Goal: Task Accomplishment & Management: Use online tool/utility

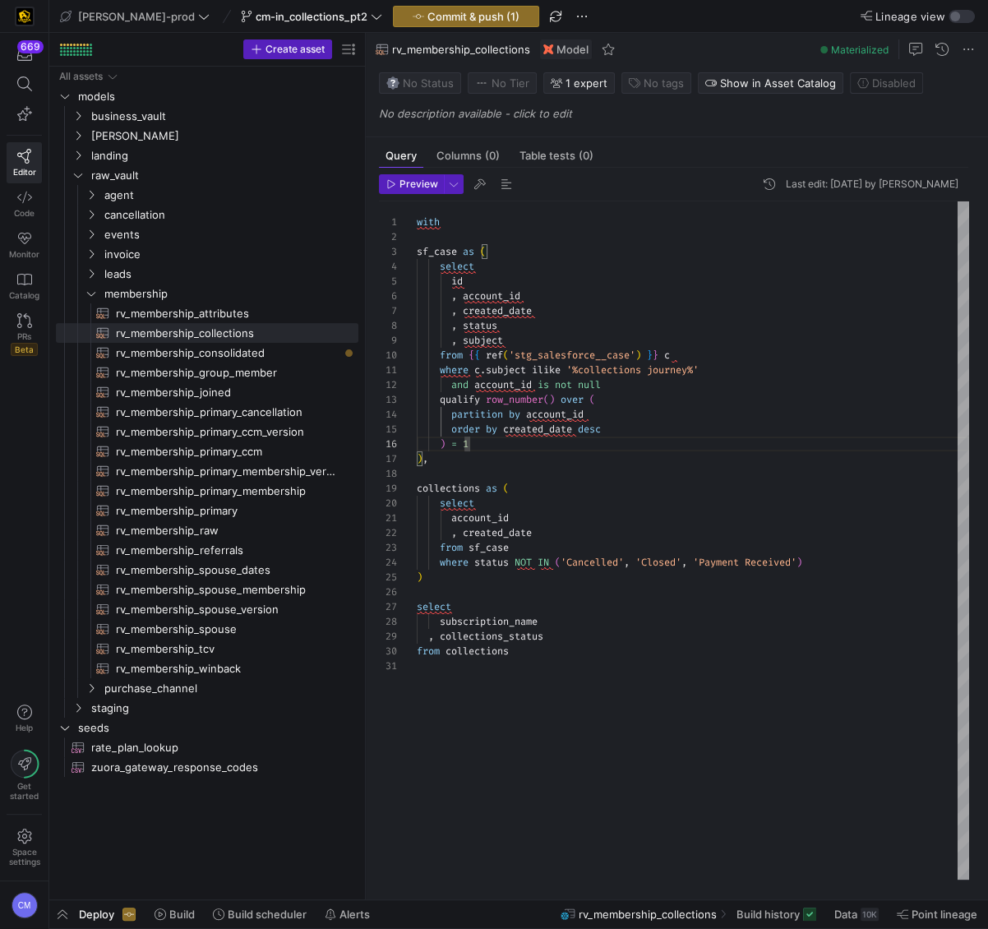
scroll to position [58, 6]
click at [783, 578] on div "with sf_case as ( select ) , collections as ( select account_id , created_date …" at bounding box center [693, 540] width 552 height 678
type textarea "with sf_case as ( select id , account_id , created_date , status , subject from…"
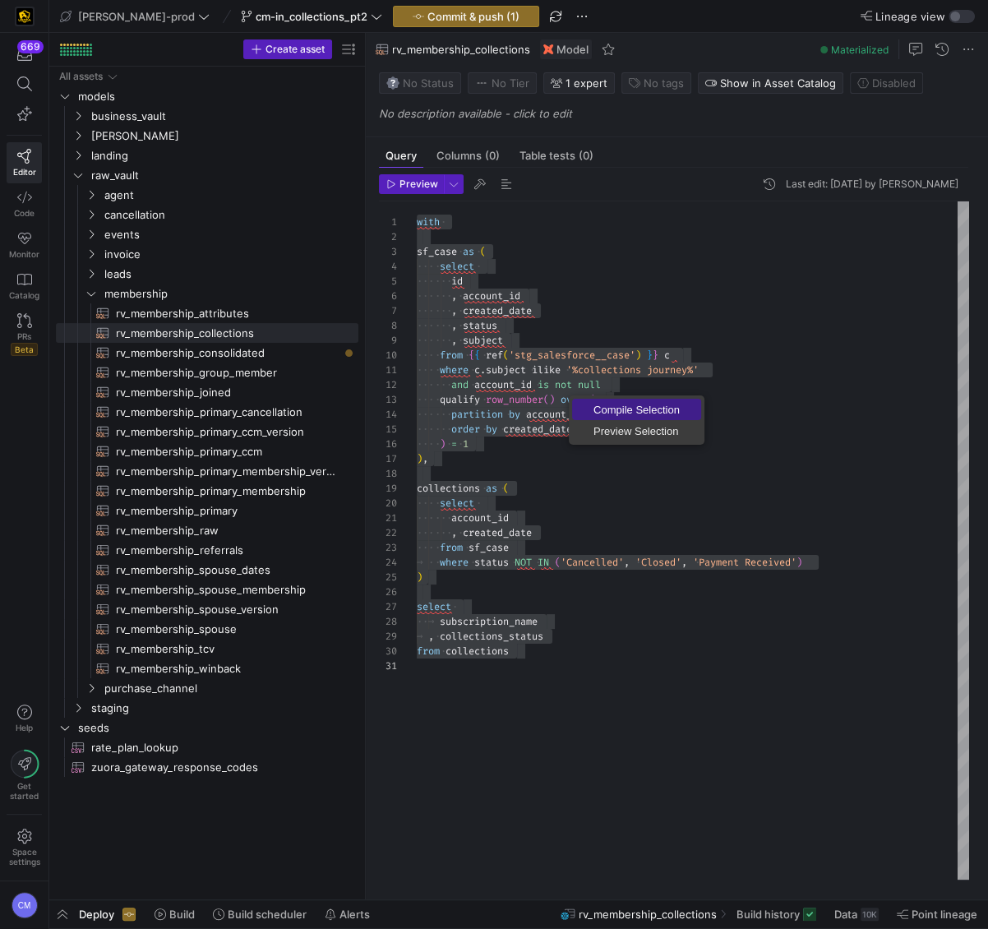
click at [594, 400] on link "Compile Selection" at bounding box center [636, 409] width 129 height 21
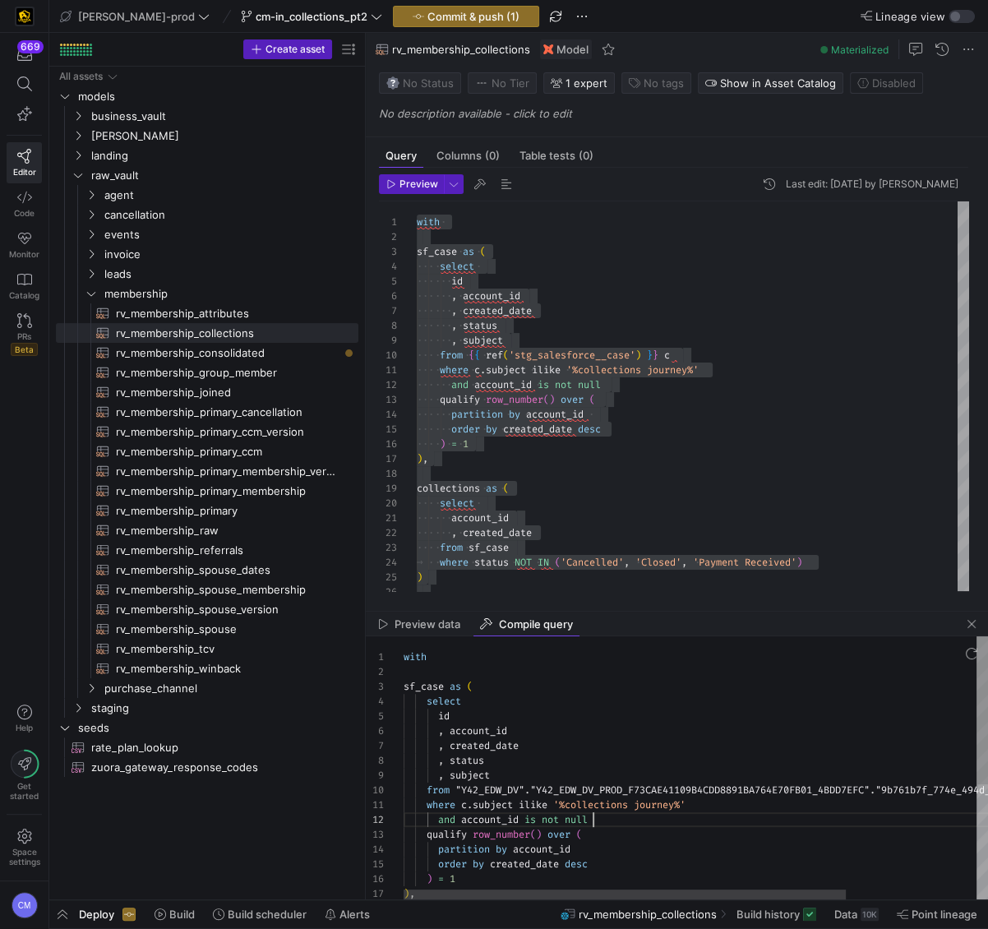
scroll to position [15, 189]
click at [663, 815] on div "with sf_case as ( select id , account_id , created_date , status , subject from…" at bounding box center [782, 869] width 756 height 467
type textarea "with sf_case as ( select id , account_id , created_date , status , subject from…"
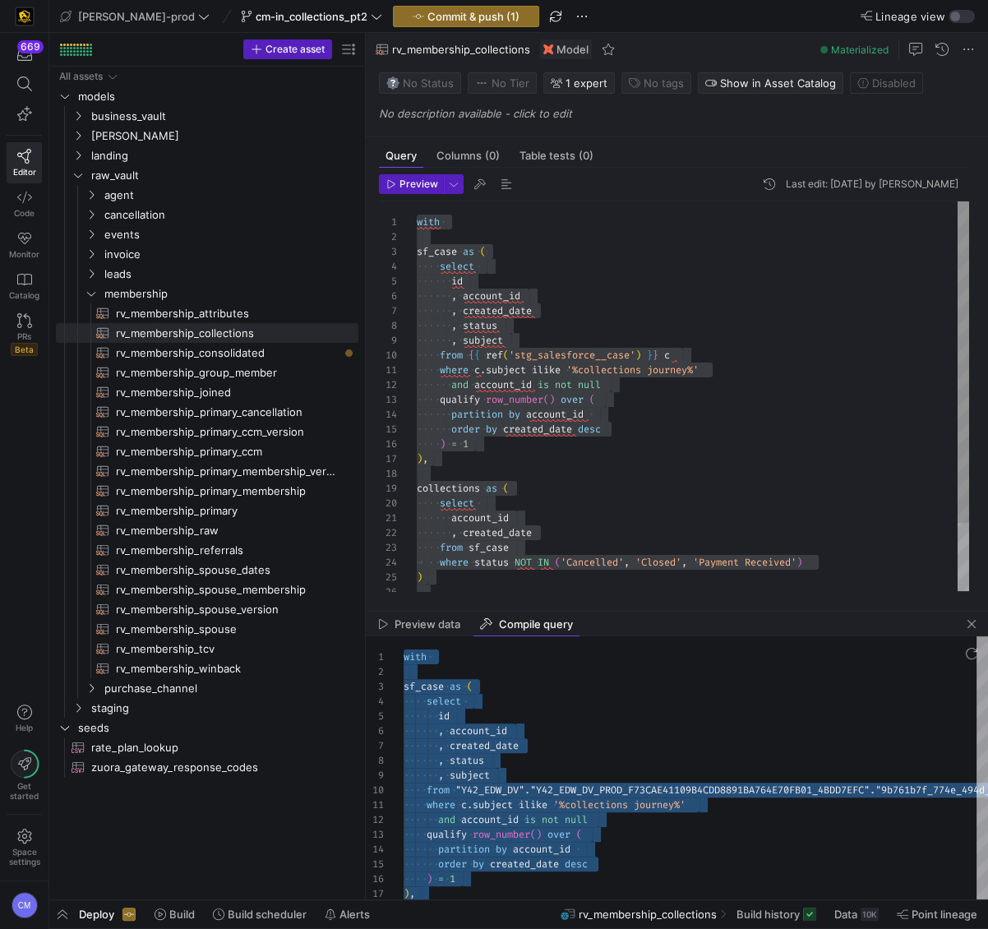
click at [643, 423] on div "with sf_case as ( select ) , collections as ( select account_id , created_date …" at bounding box center [693, 437] width 552 height 472
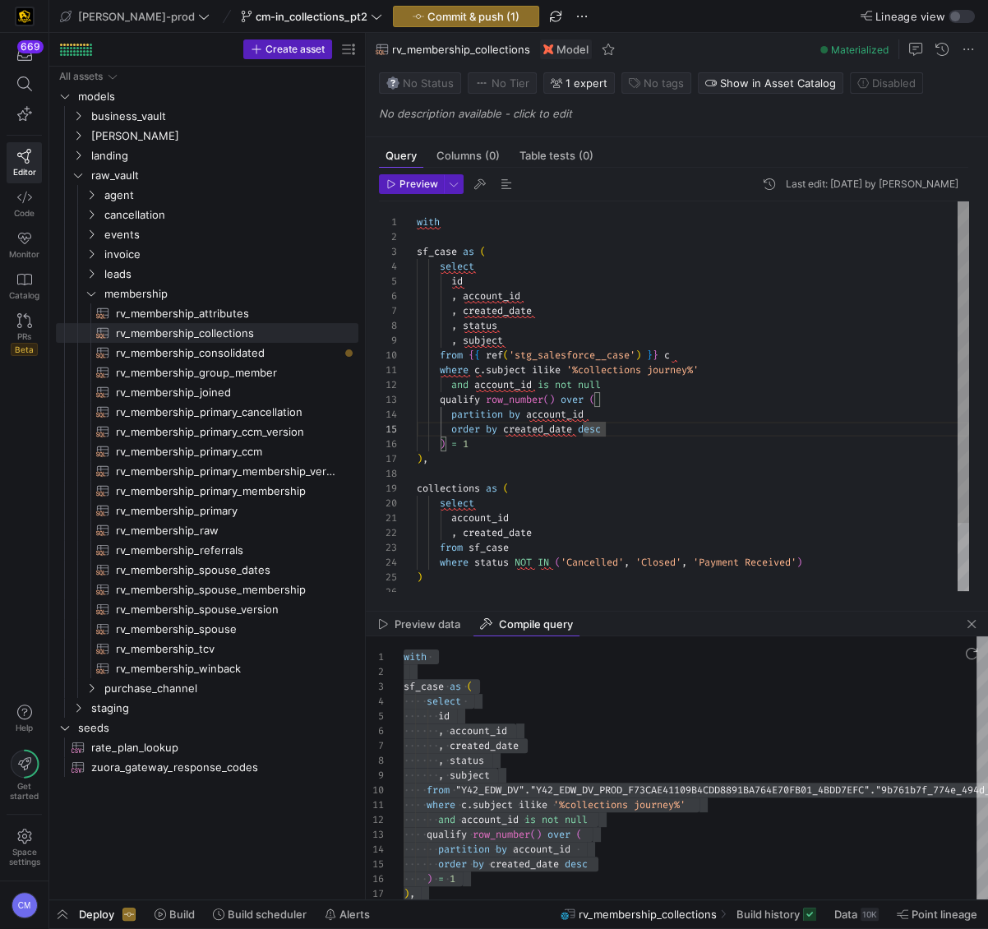
scroll to position [15, 0]
click at [483, 242] on div "with sf_case as ( select ) , collections as ( select account_id , created_date …" at bounding box center [693, 437] width 552 height 472
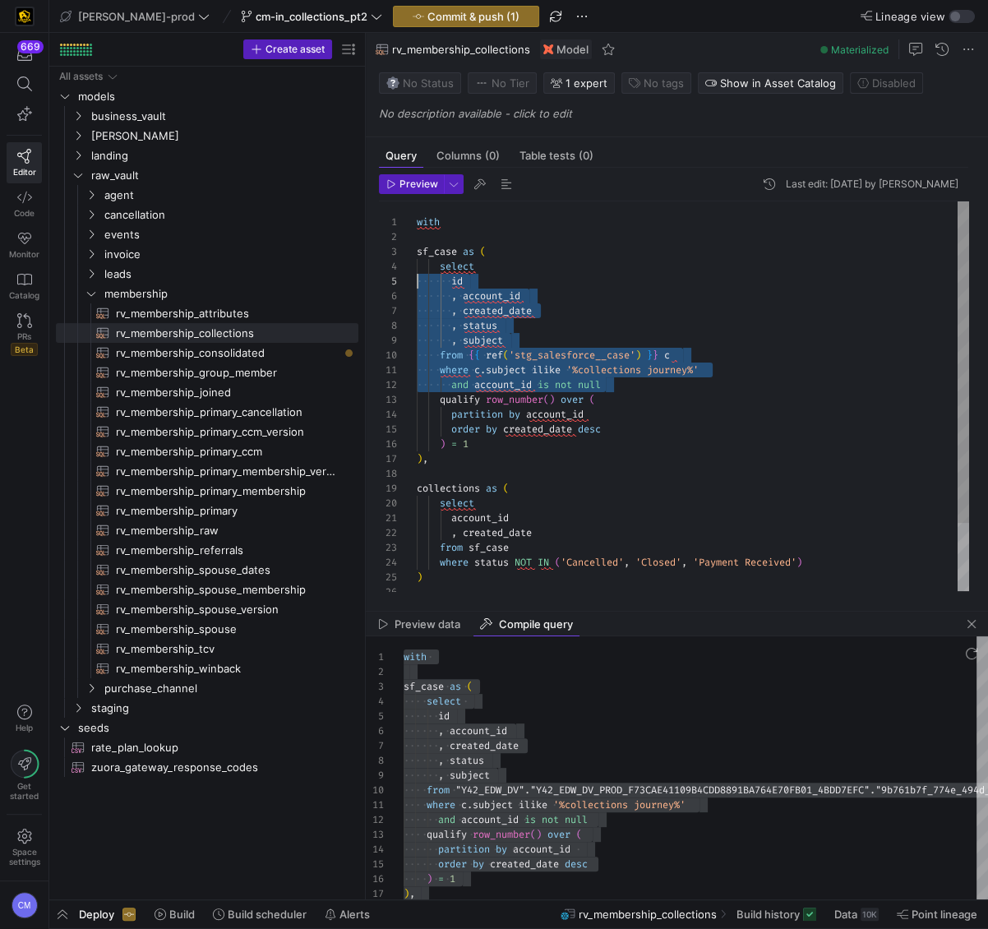
scroll to position [44, 0]
drag, startPoint x: 618, startPoint y: 381, endPoint x: 395, endPoint y: 269, distance: 249.3
click at [417, 269] on div "with sf_case as ( select ) , collections as ( select account_id , created_date …" at bounding box center [693, 437] width 552 height 472
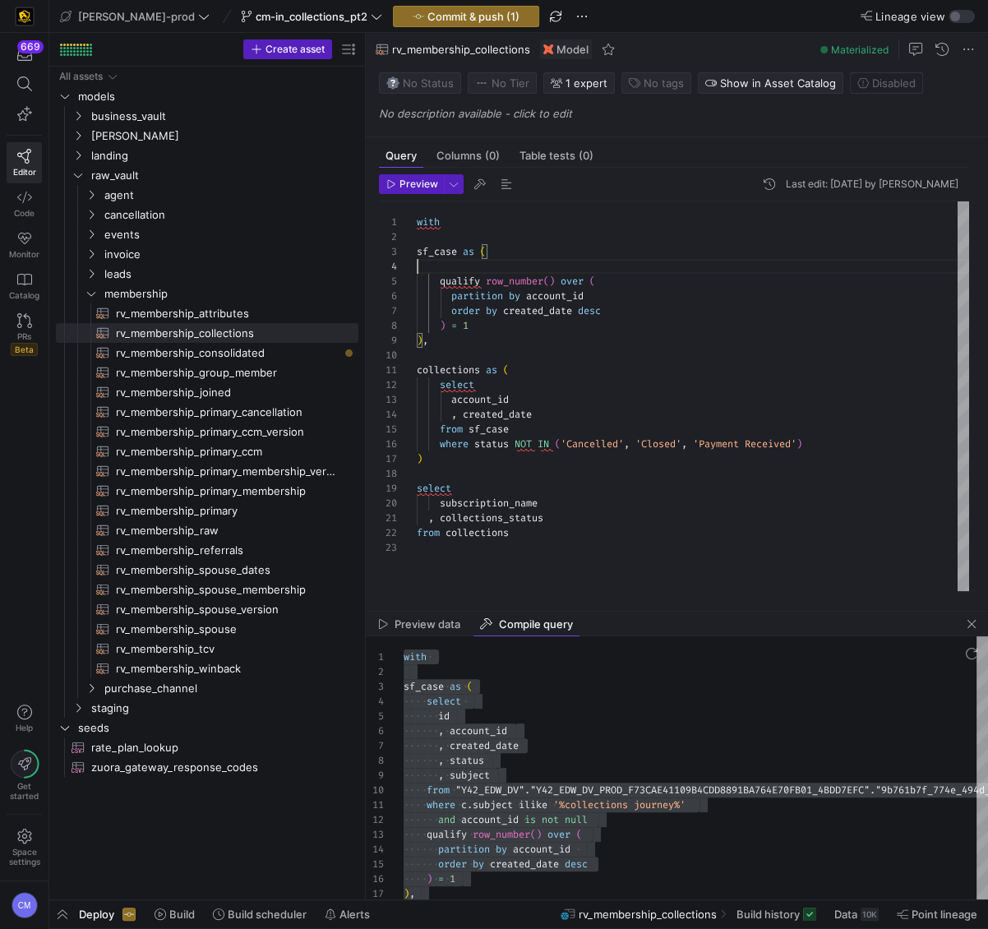
scroll to position [15, 0]
click at [450, 238] on div "with sf_case as ( ) , collections as ( select account_id , created_date from sf…" at bounding box center [693, 396] width 552 height 390
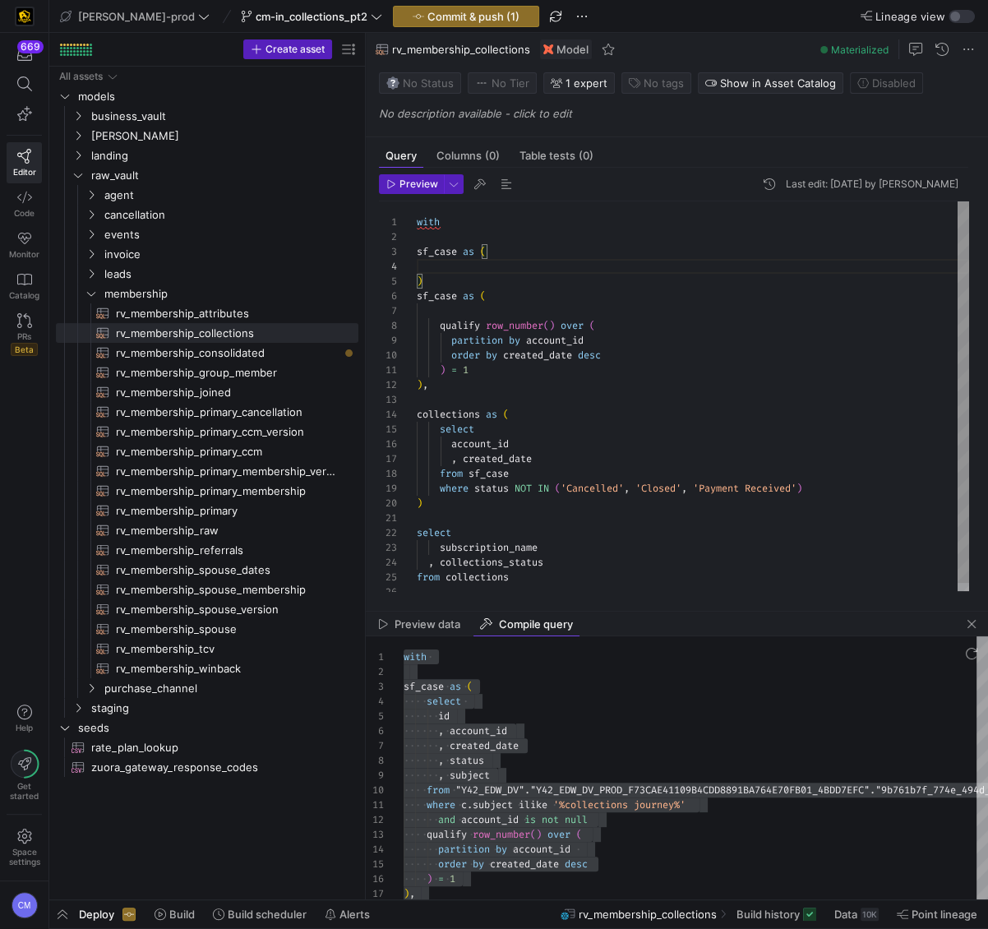
scroll to position [15, 189]
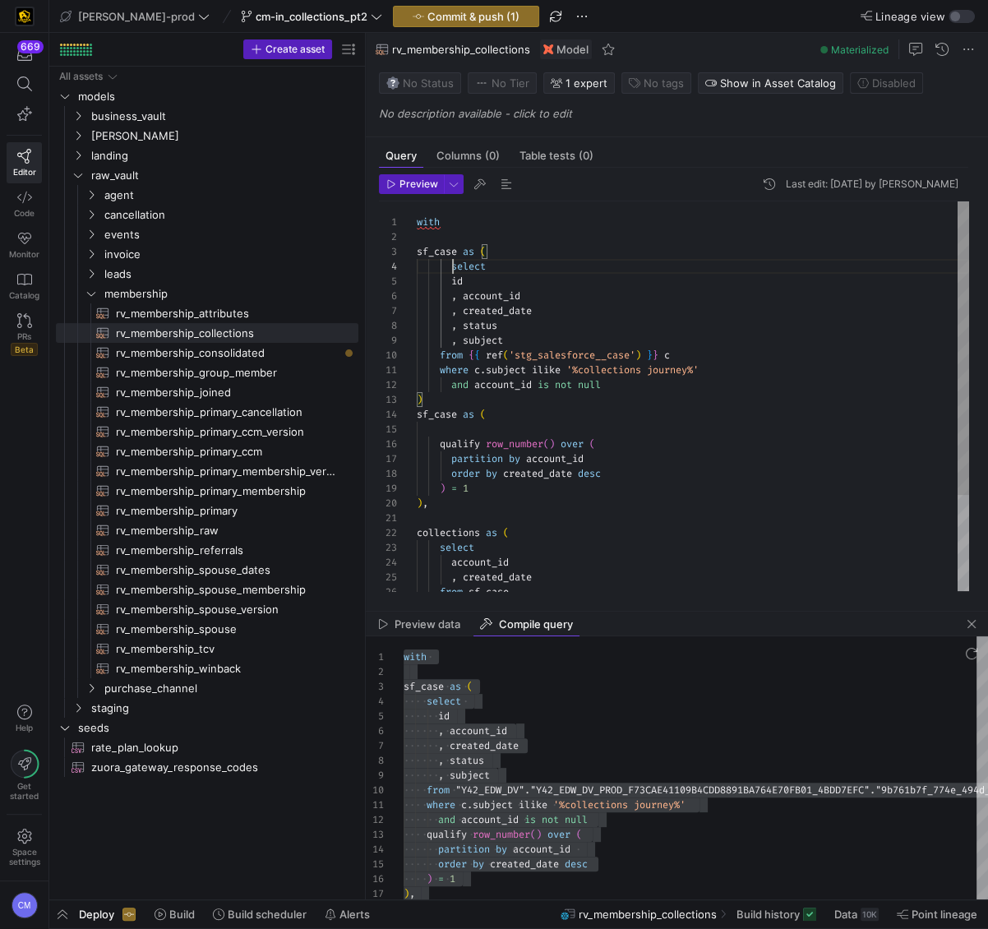
click at [453, 265] on div "with sf_case as ( ) , collections as ( select account_id , created_date from sf…" at bounding box center [693, 459] width 552 height 516
click at [593, 373] on div "with sf_case as ( ) , collections as ( select account_id , created_date from sf…" at bounding box center [693, 459] width 552 height 516
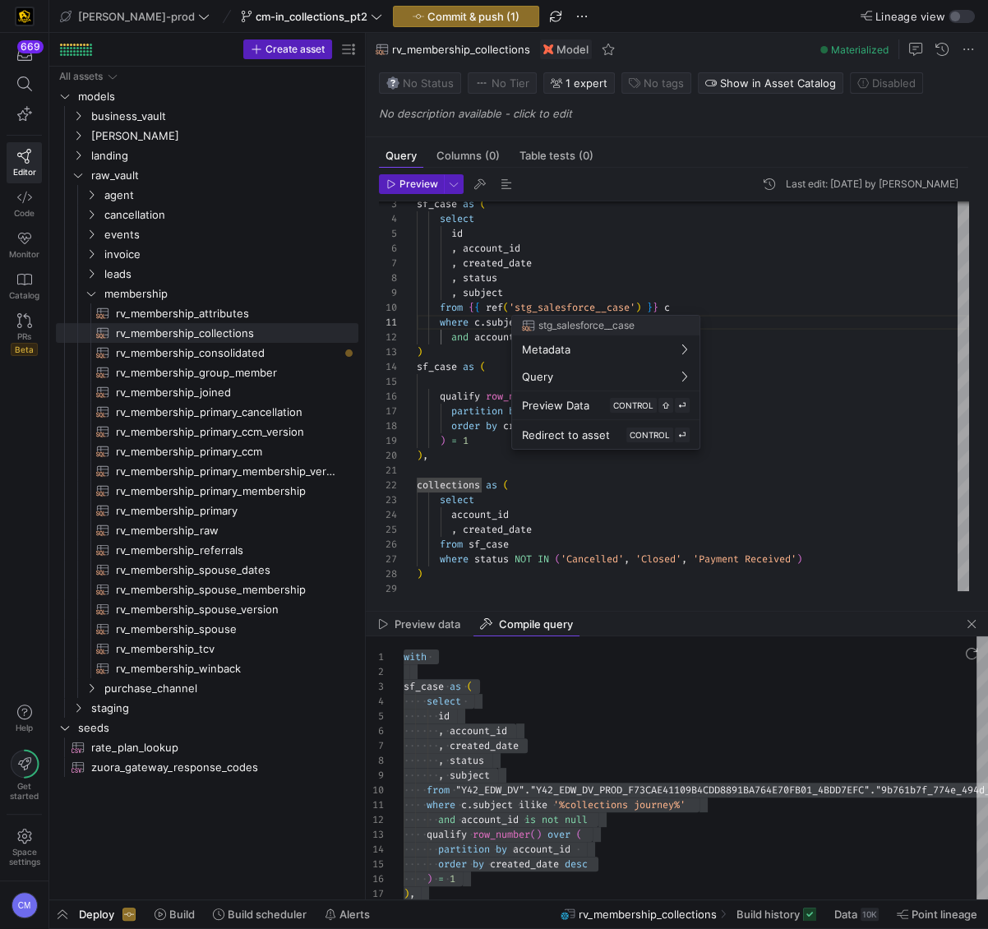
click at [525, 297] on div at bounding box center [494, 464] width 988 height 929
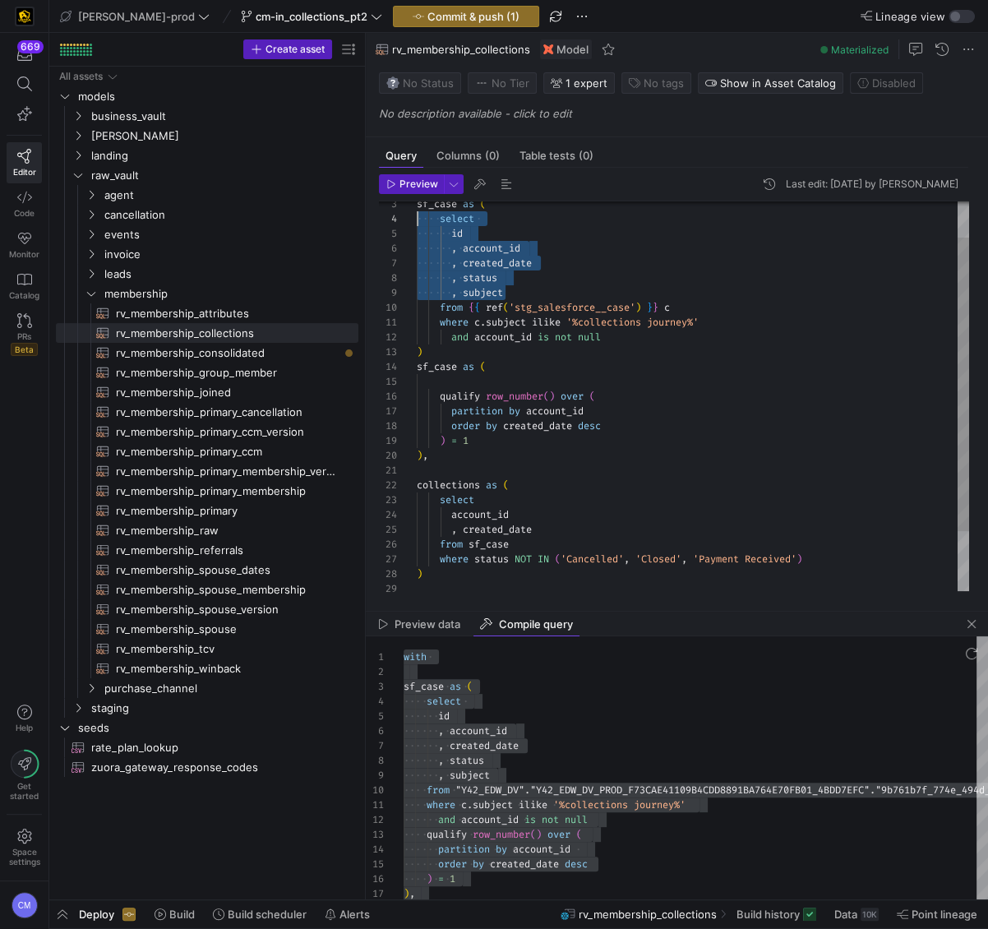
scroll to position [44, 0]
drag, startPoint x: 523, startPoint y: 291, endPoint x: 385, endPoint y: 225, distance: 153.0
click at [417, 225] on div "sf_case as ( ) , collections as ( select account_id , created_date from sf_case…" at bounding box center [693, 412] width 552 height 516
click at [489, 379] on div "sf_case as ( ) , collections as ( select account_id , created_date from sf_case…" at bounding box center [693, 412] width 552 height 516
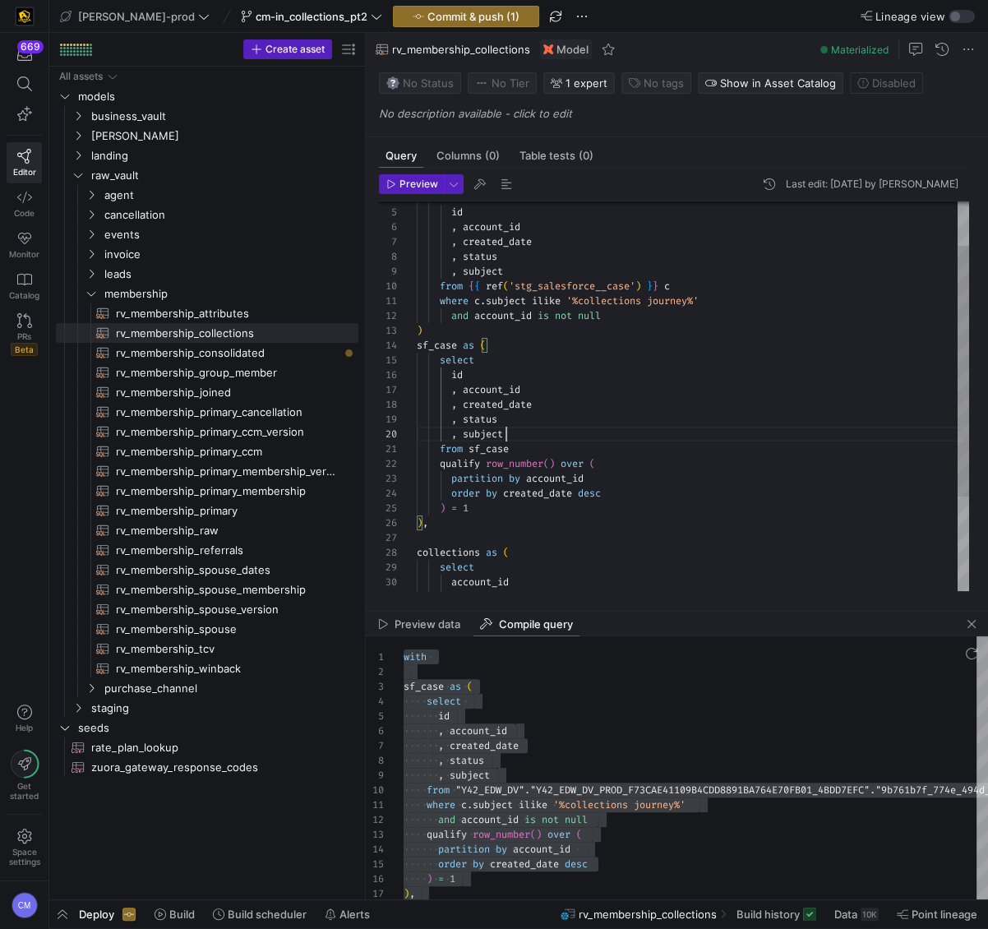
scroll to position [132, 89]
click at [539, 441] on div "sf_case as ( select ) , qualify row_number ( ) over ( partition by account_id o…" at bounding box center [693, 434] width 552 height 605
click at [451, 345] on div "sf_case as ( select ) , qualify row_number ( ) over ( partition by account_id o…" at bounding box center [693, 434] width 552 height 605
click at [431, 330] on div "sf_case as ( select ) , qualify row_number ( ) over ( partition by account_id o…" at bounding box center [693, 434] width 552 height 605
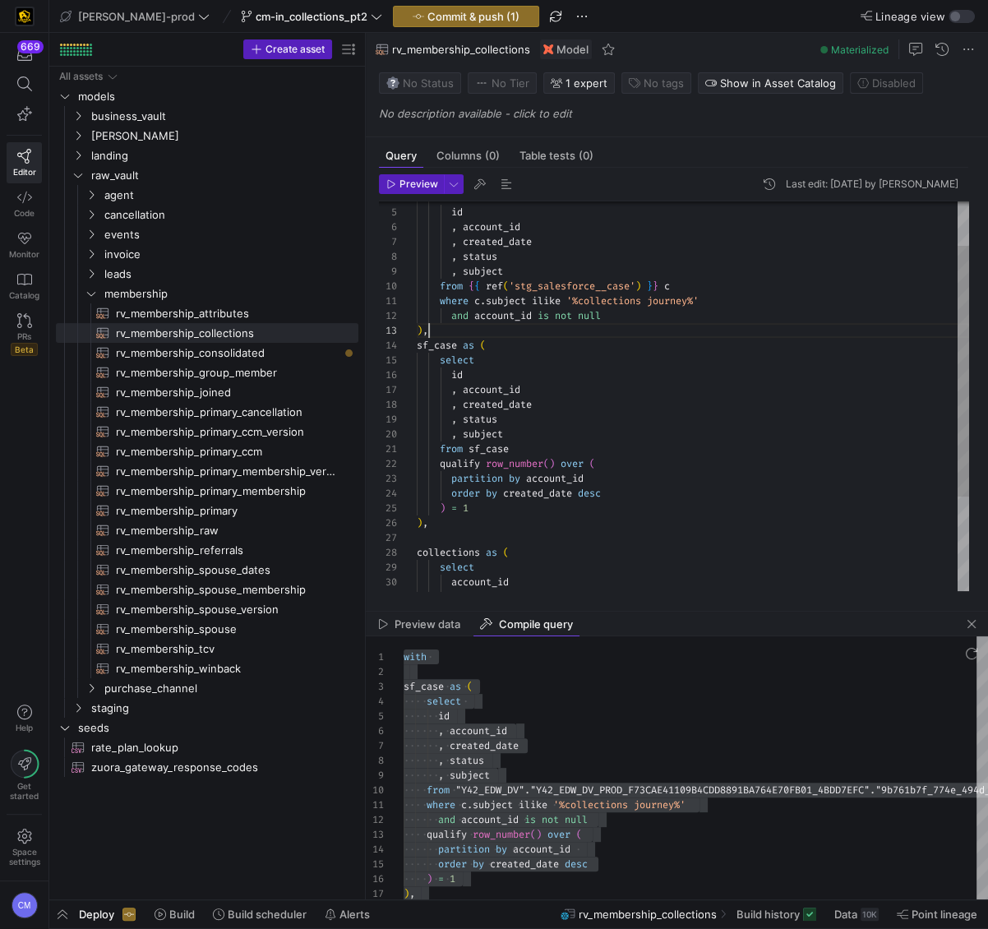
scroll to position [44, 0]
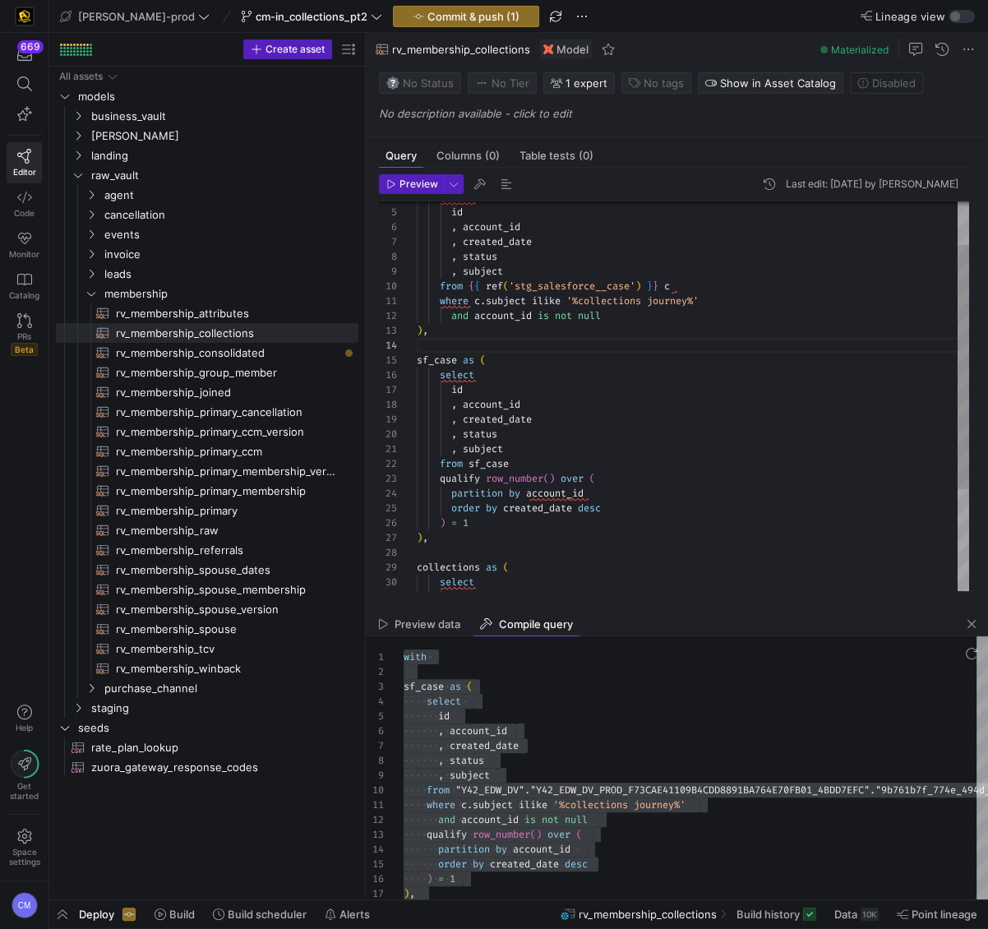
click at [437, 362] on div "sf_case as ( select ) , qualify row_number ( ) over ( partition by account_id o…" at bounding box center [693, 442] width 552 height 620
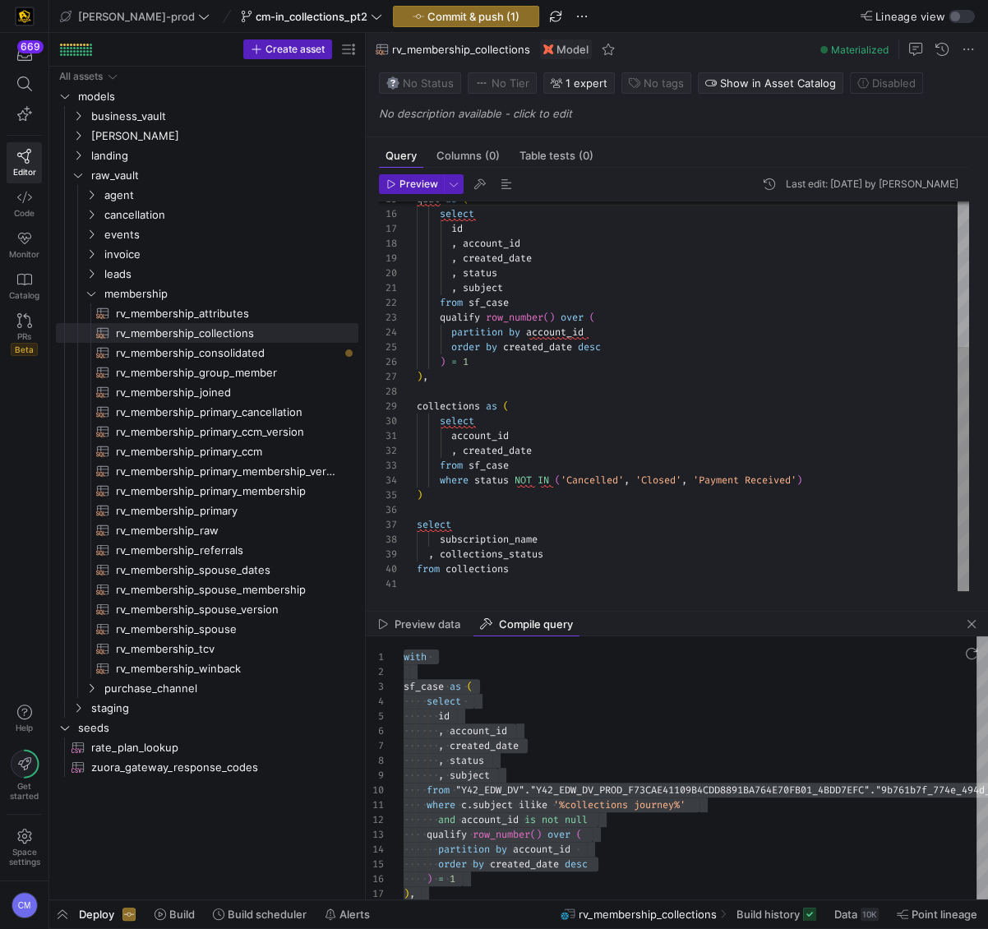
click at [499, 464] on div "qual as ( select ) , qualify row_number ( ) over ( partition by account_id orde…" at bounding box center [693, 281] width 552 height 620
click at [531, 483] on div "qual as ( select ) , qualify row_number ( ) over ( partition by account_id orde…" at bounding box center [693, 281] width 552 height 620
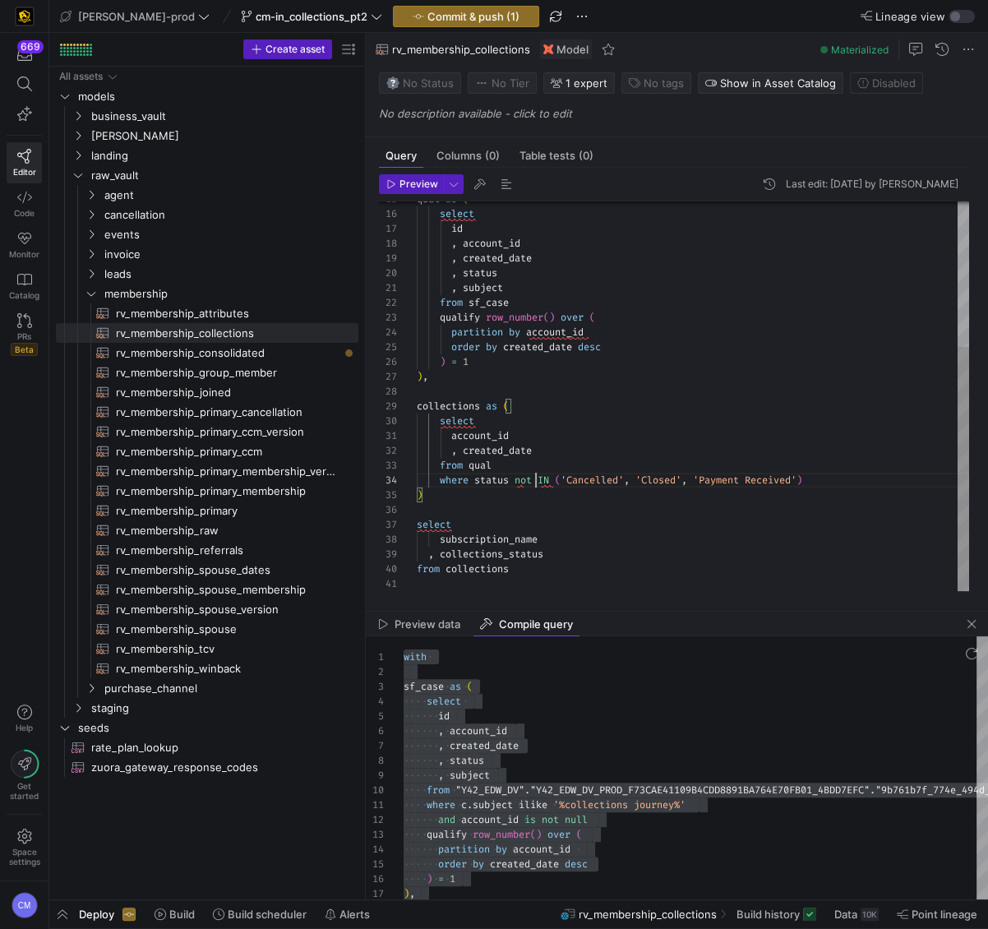
scroll to position [44, 118]
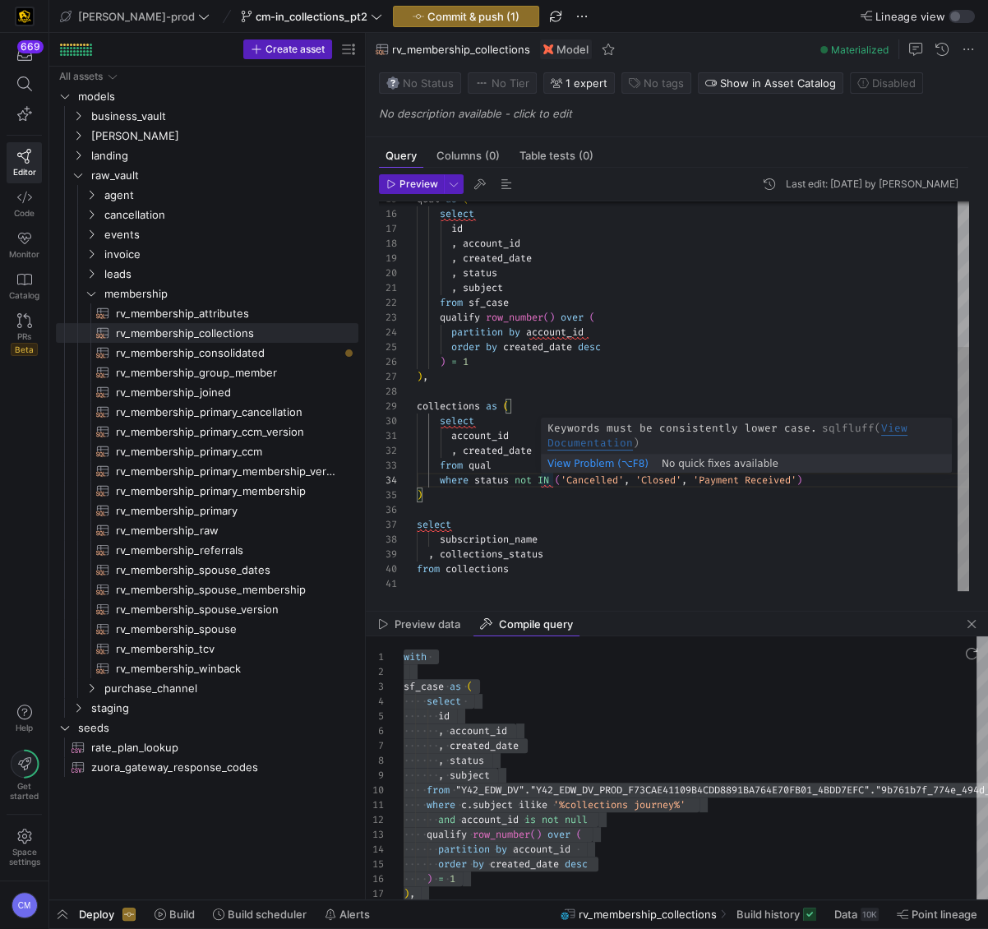
click at [543, 480] on div "qual as ( select ) , qualify row_number ( ) over ( partition by account_id orde…" at bounding box center [693, 281] width 552 height 620
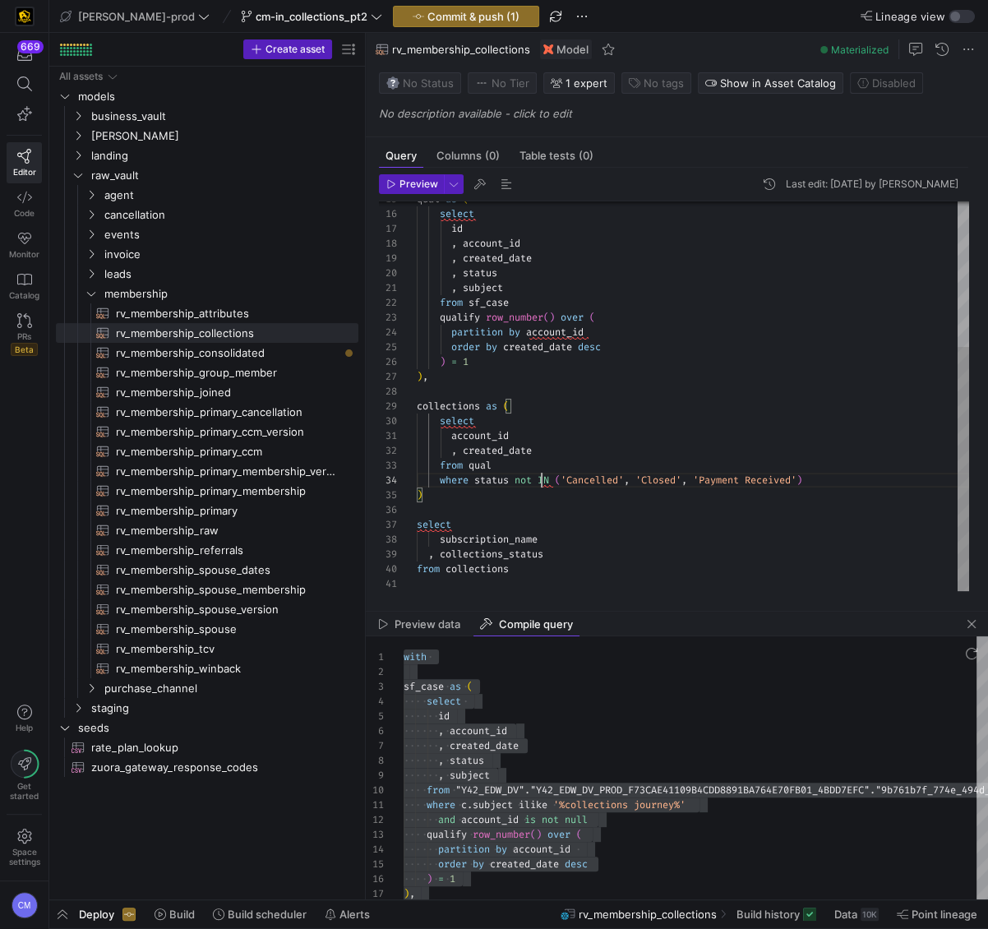
click at [543, 480] on div "qual as ( select ) , qualify row_number ( ) over ( partition by account_id orde…" at bounding box center [693, 281] width 552 height 620
click at [575, 437] on div "qual as ( select ) , qualify row_number ( ) over ( partition by account_id orde…" at bounding box center [693, 281] width 552 height 620
type textarea "account_id , created_date from qual where status not in ('Cancelled', 'Closed',…"
click at [457, 23] on span "button" at bounding box center [466, 17] width 145 height 20
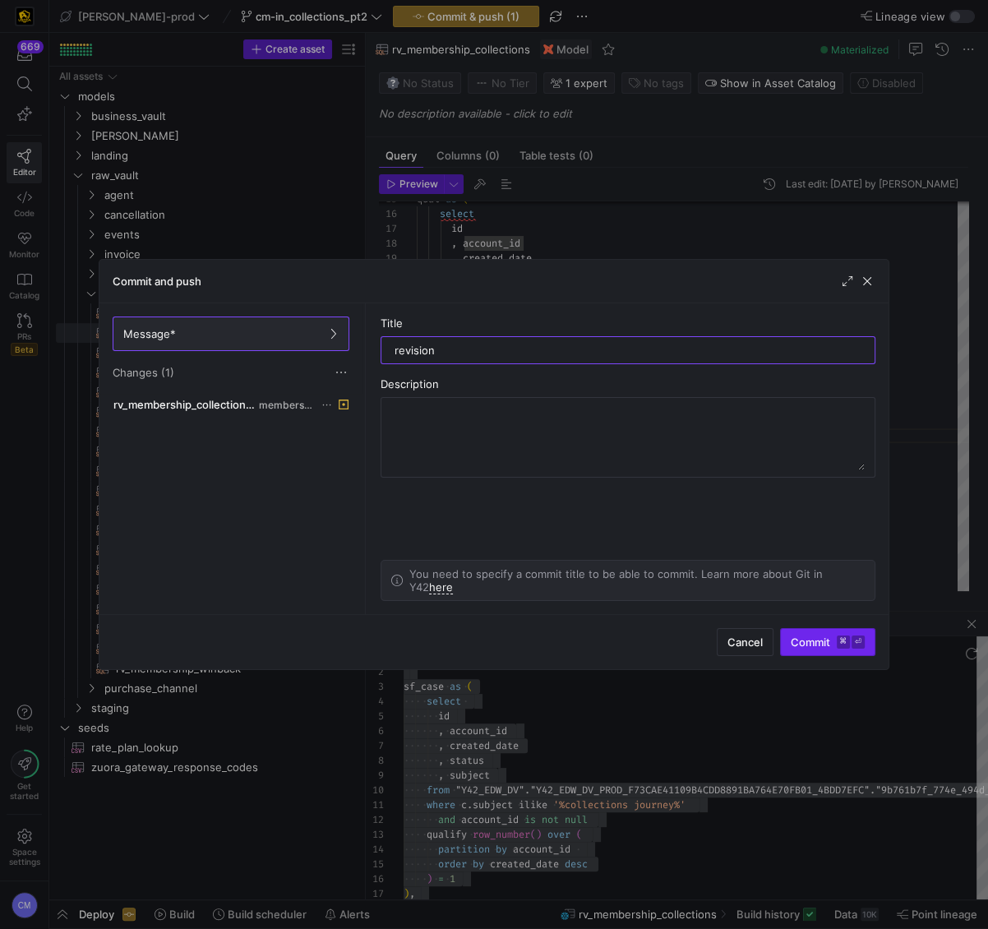
type input "revision"
click at [834, 635] on span "Commit ⌘ ⏎" at bounding box center [828, 641] width 74 height 13
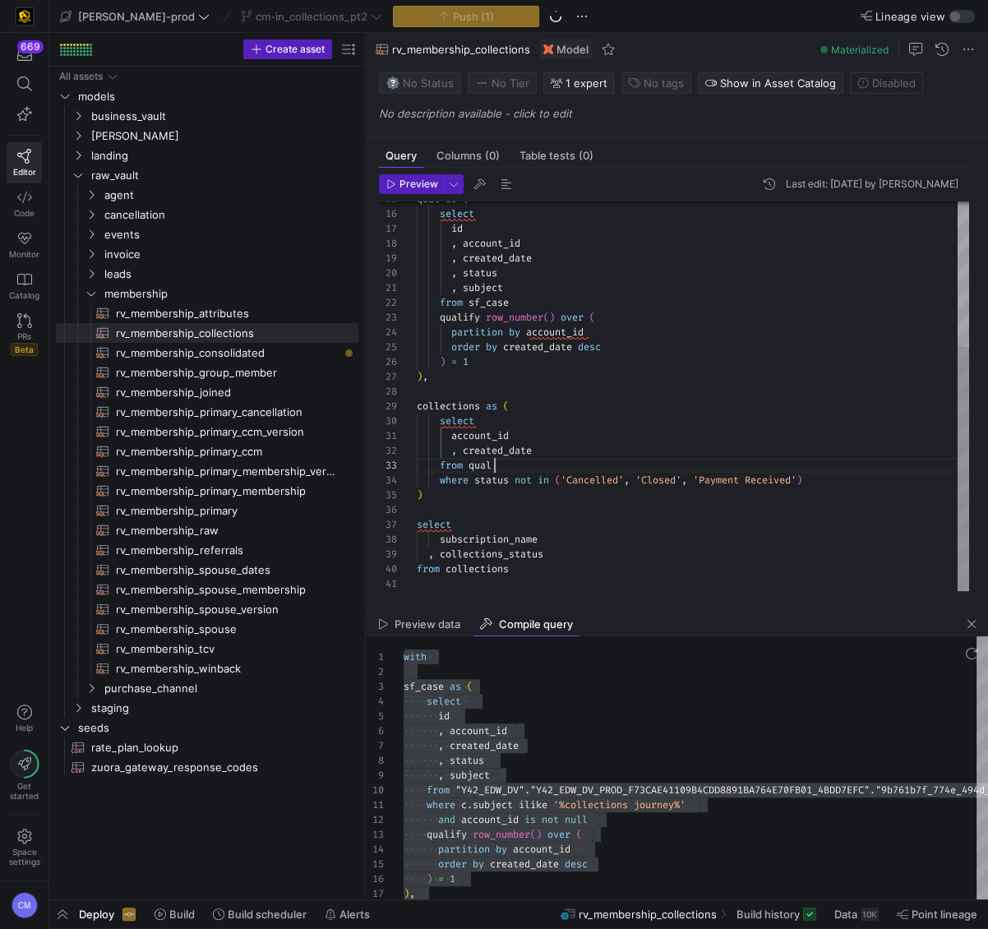
scroll to position [30, 76]
click at [642, 471] on div "qual as ( select ) , qualify row_number ( ) over ( partition by account_id orde…" at bounding box center [693, 281] width 552 height 620
click at [963, 620] on span "button" at bounding box center [972, 624] width 20 height 20
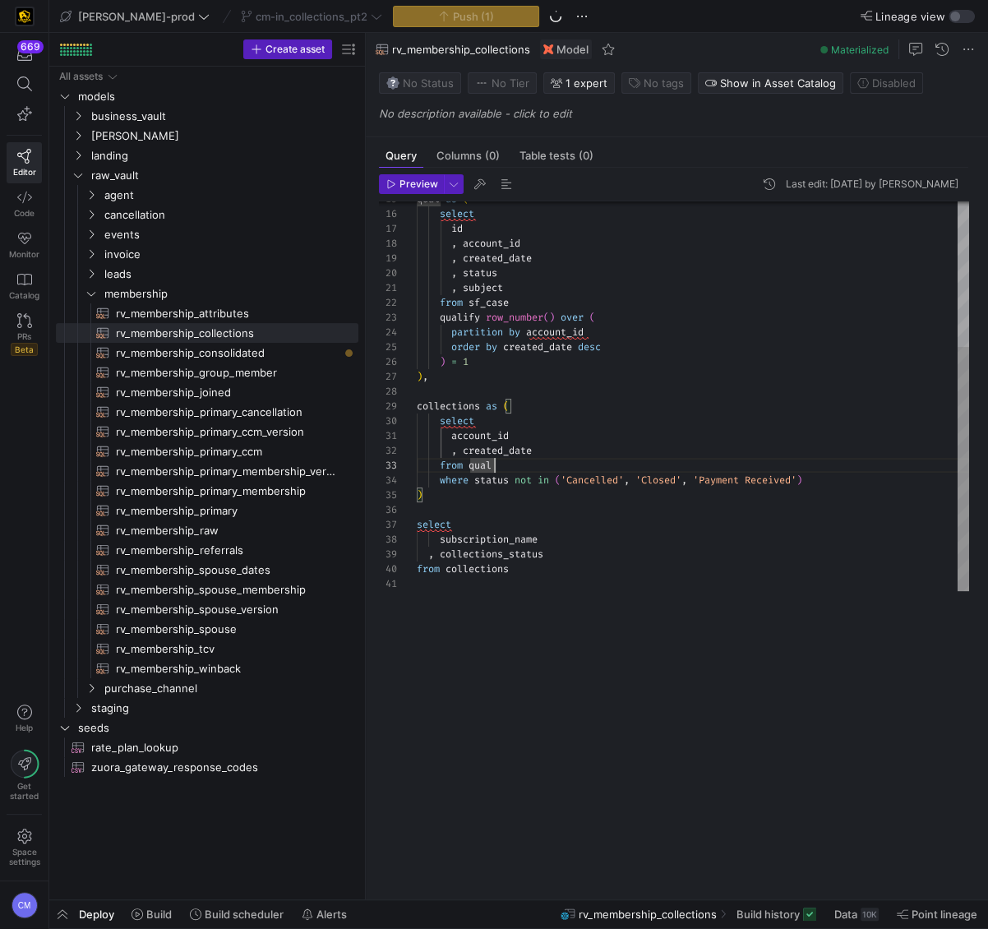
click at [619, 497] on div "qual as ( select ) , qualify row_number ( ) over ( partition by account_id orde…" at bounding box center [693, 281] width 552 height 620
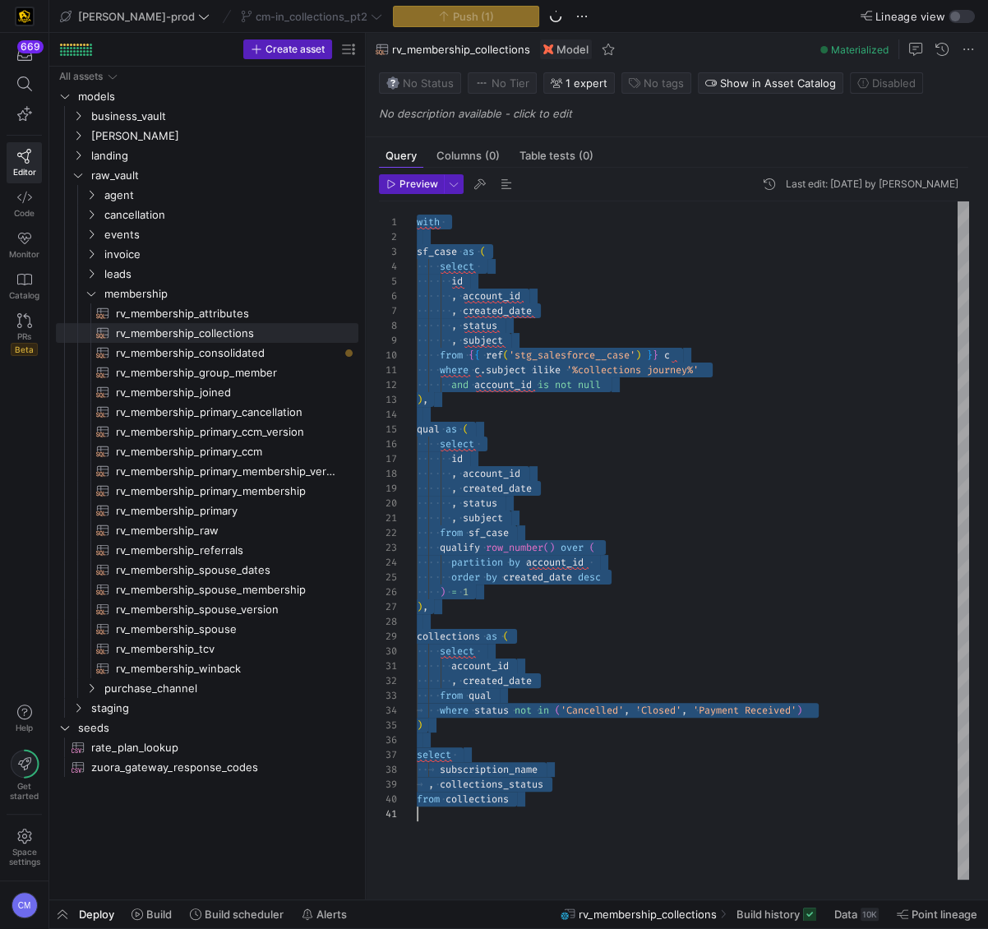
scroll to position [0, 0]
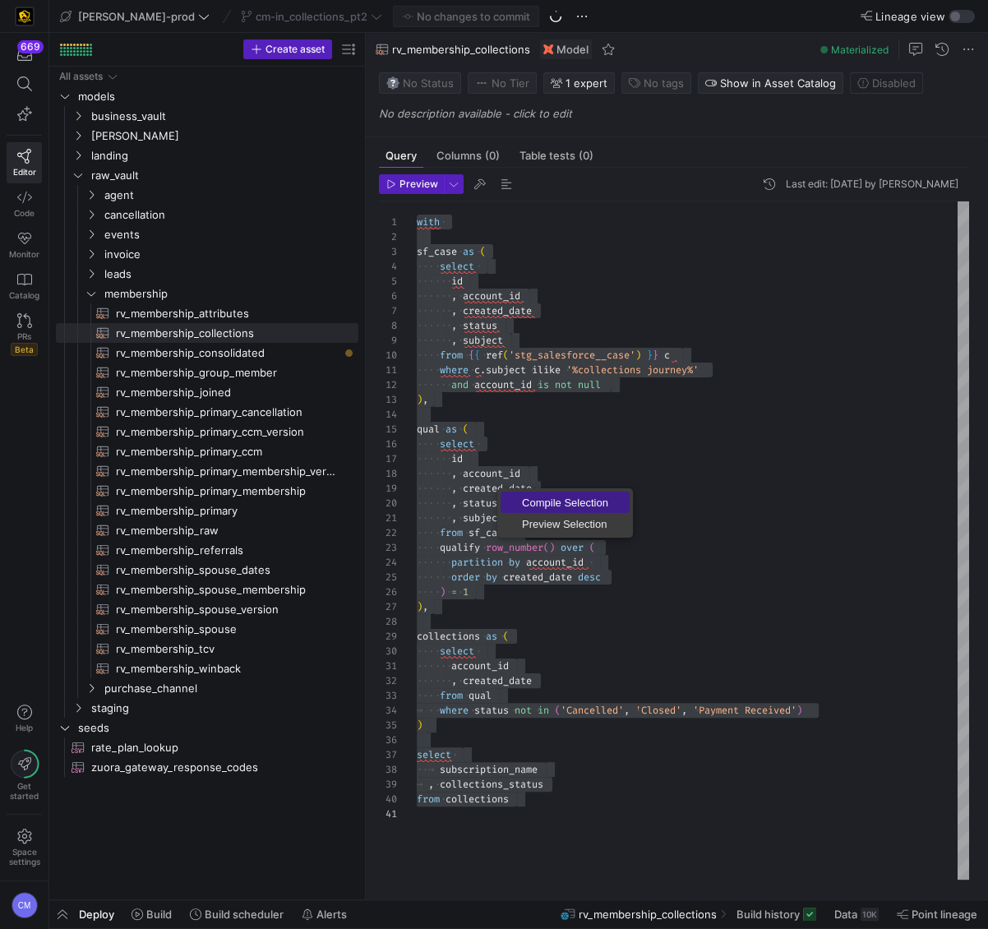
click at [539, 492] on link "Compile Selection" at bounding box center [565, 502] width 129 height 21
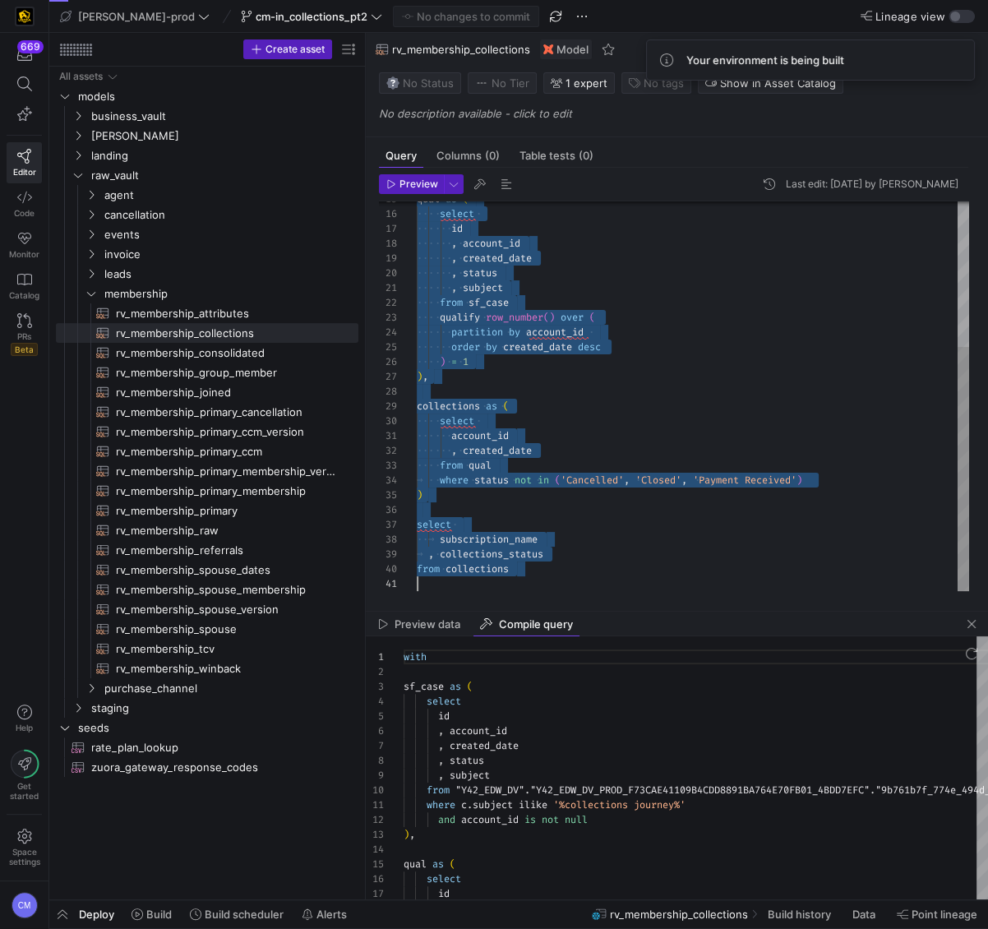
scroll to position [0, 95]
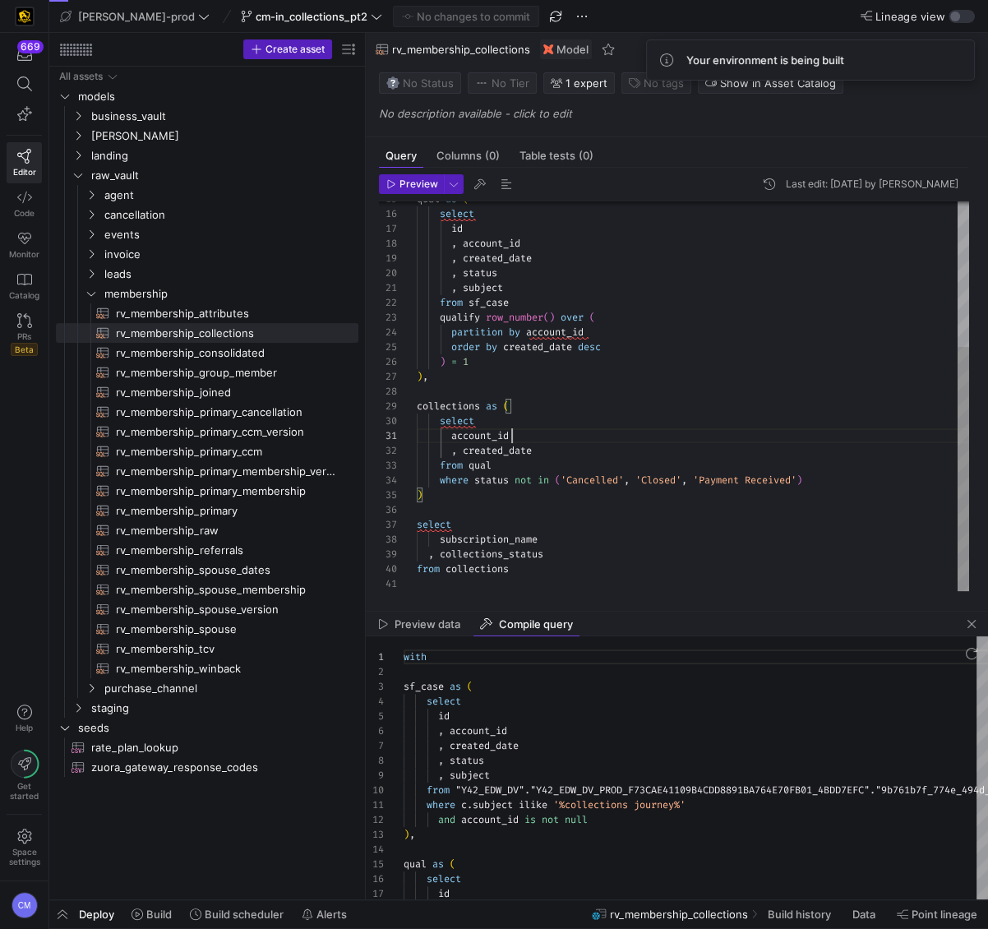
click at [580, 438] on div "qual as ( select ) , qualify row_number ( ) over ( partition by account_id orde…" at bounding box center [693, 281] width 552 height 620
click at [497, 422] on div "qual as ( select ) , qualify row_number ( ) over ( partition by account_id orde…" at bounding box center [693, 281] width 552 height 620
drag, startPoint x: 547, startPoint y: 453, endPoint x: 343, endPoint y: 448, distance: 204.8
click at [417, 448] on div "qual as ( select ) , qualify row_number ( ) over ( partition by account_id orde…" at bounding box center [693, 281] width 552 height 620
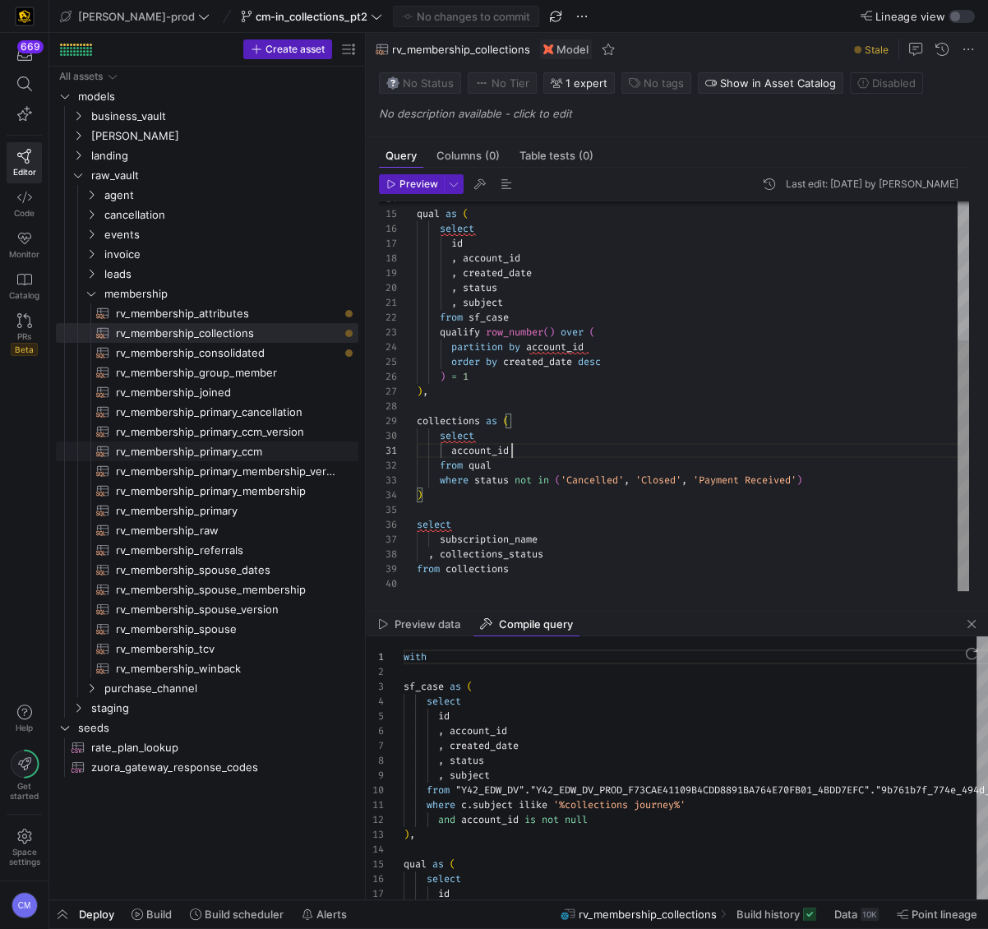
scroll to position [0, 95]
click at [542, 437] on div "qual as ( select ) , qualify row_number ( ) over ( partition by account_id orde…" at bounding box center [693, 288] width 552 height 605
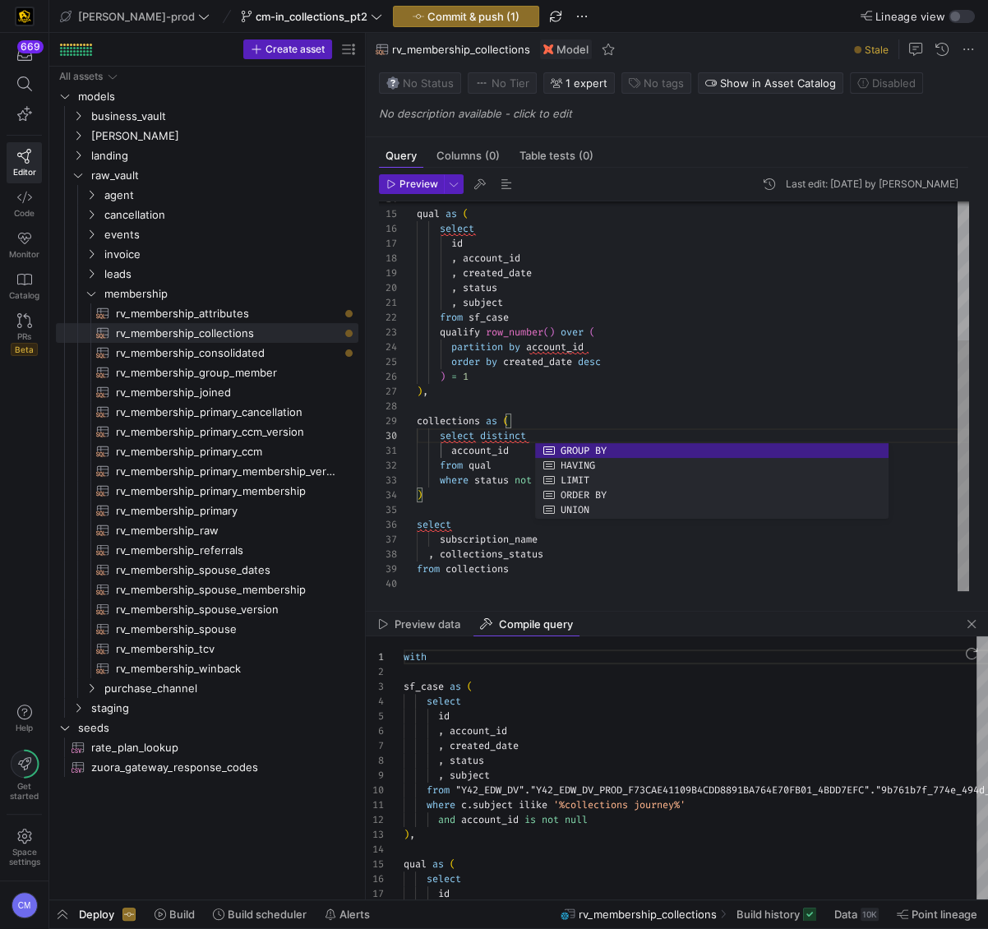
scroll to position [104, 53]
click at [472, 554] on div "qual as ( select ) , qualify row_number ( ) over ( partition by account_id orde…" at bounding box center [693, 288] width 552 height 605
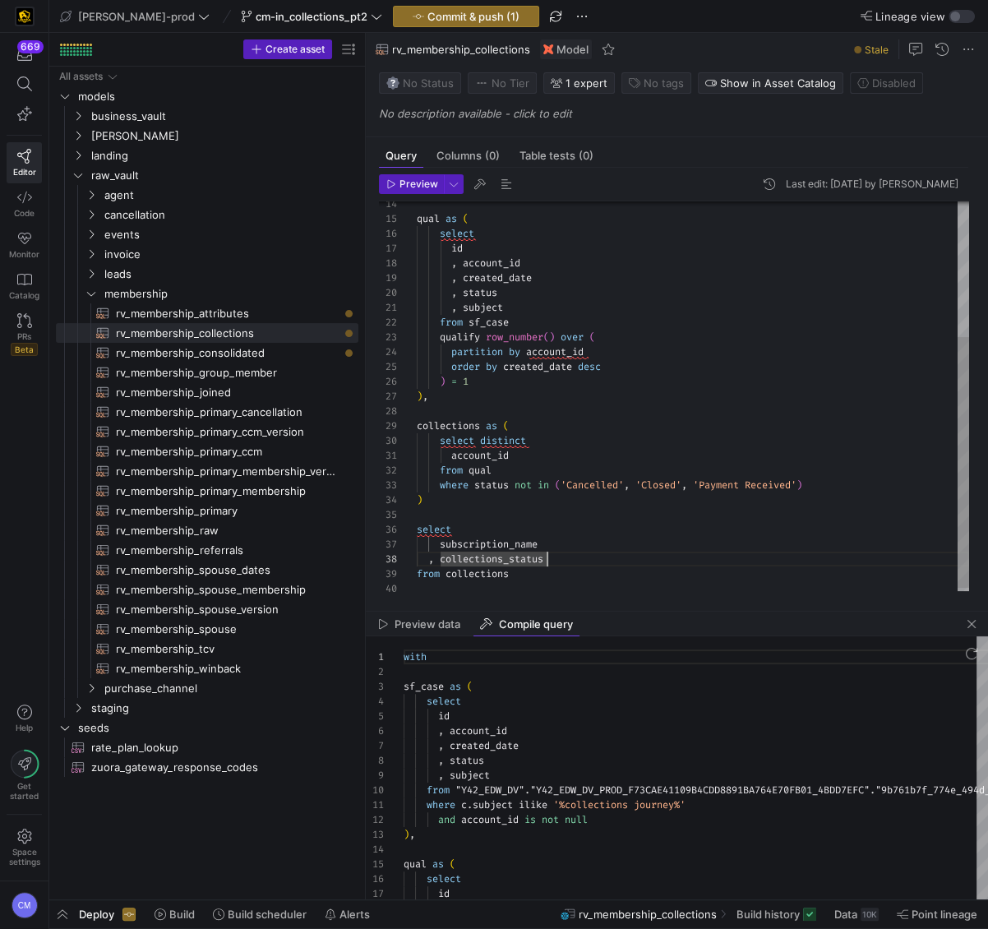
scroll to position [89, 0]
drag, startPoint x: 576, startPoint y: 558, endPoint x: 386, endPoint y: 546, distance: 191.1
click at [417, 546] on div "qual as ( select ) , qualify row_number ( ) over ( partition by account_id orde…" at bounding box center [693, 293] width 552 height 605
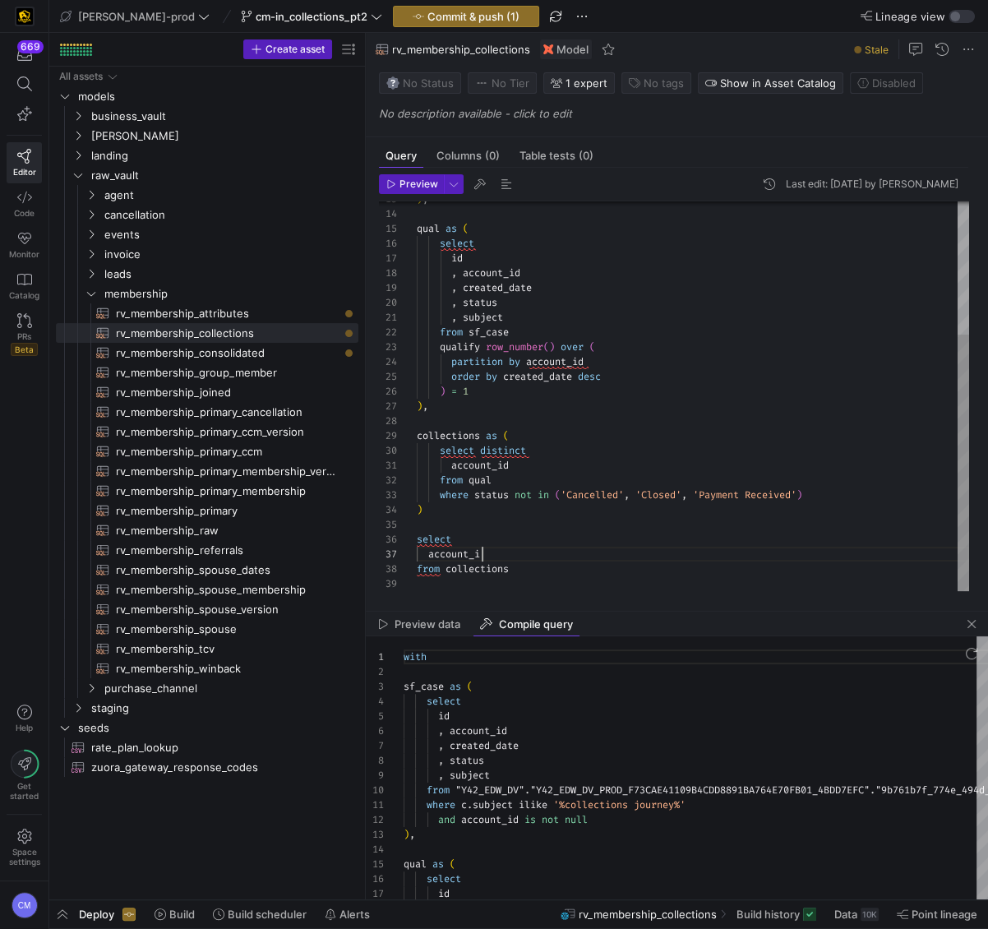
scroll to position [89, 71]
type textarea "account_id from qual where status not in ('Cancelled', 'Closed', 'Payment Recei…"
click at [442, 23] on span "button" at bounding box center [466, 17] width 145 height 20
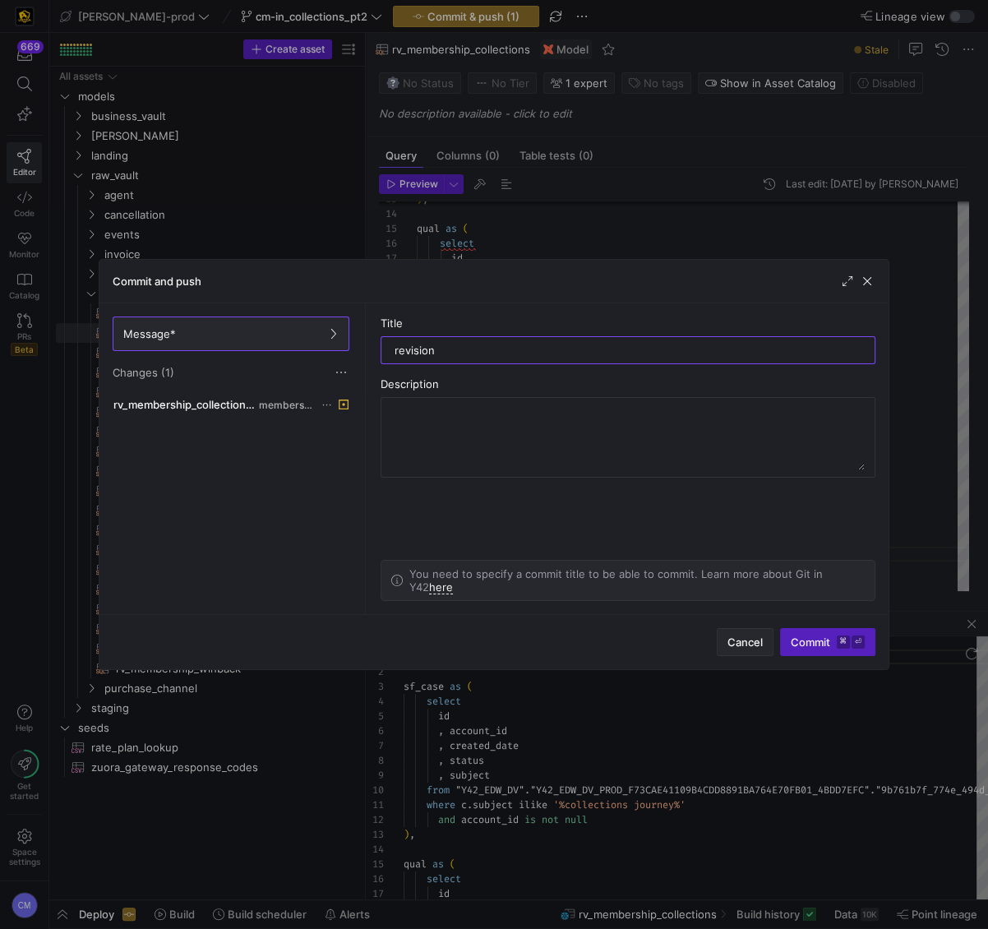
type input "revision"
click at [751, 645] on span "Cancel" at bounding box center [745, 641] width 35 height 13
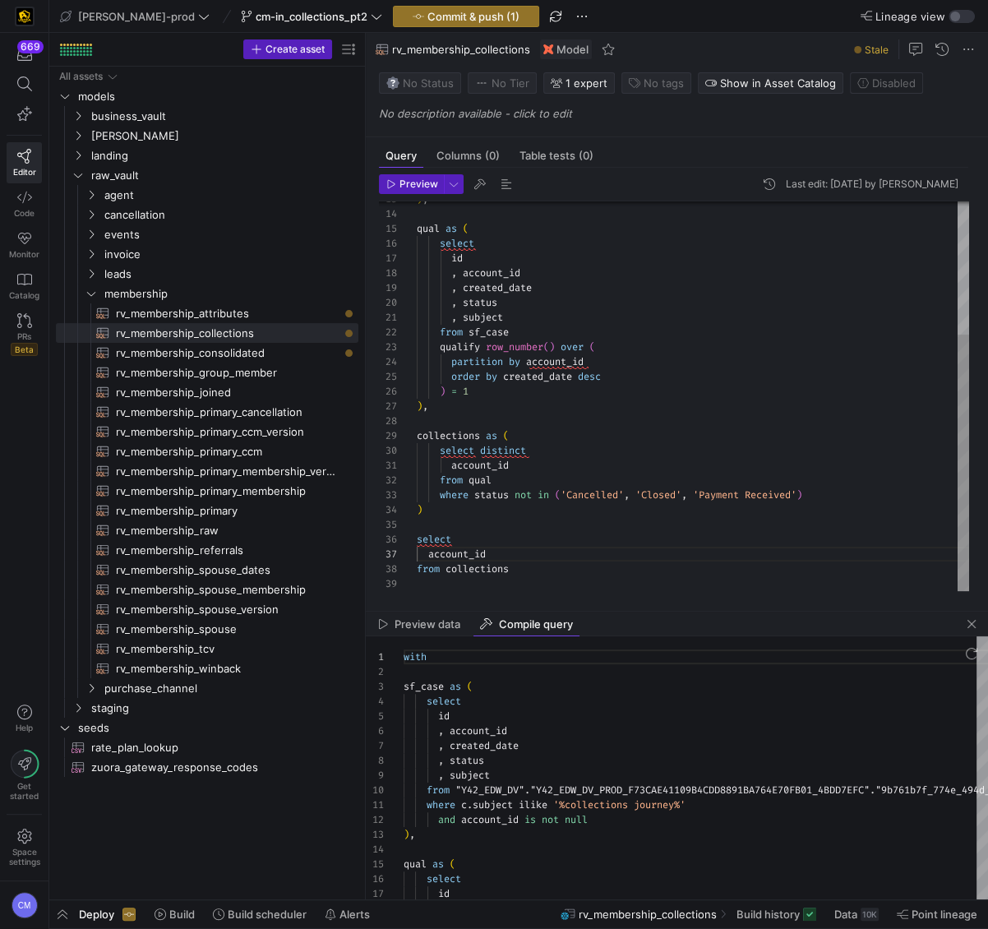
scroll to position [0, 95]
click at [535, 459] on div "qual as ( select ) , qualify row_number ( ) over ( partition by account_id orde…" at bounding box center [693, 296] width 552 height 590
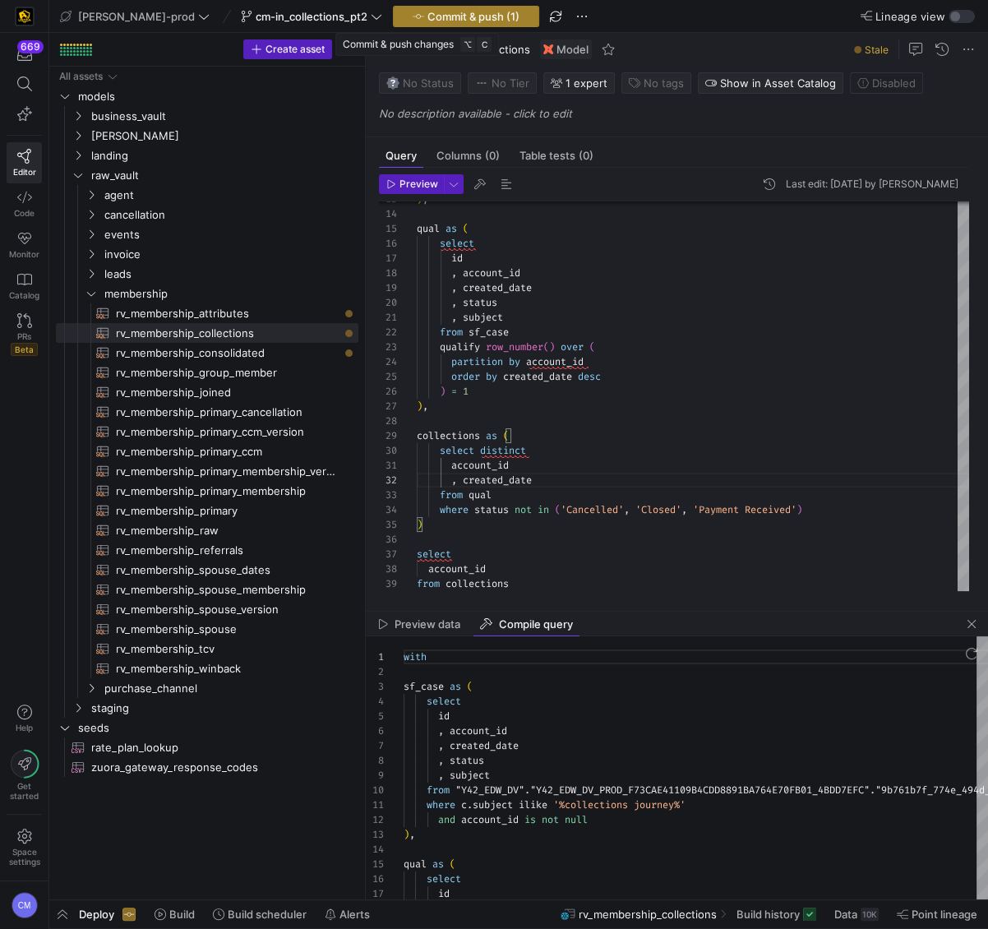
type textarea "account_id , created_date from qual where status not in ('Cancelled', 'Closed',…"
click at [437, 16] on span "Commit & push (1)" at bounding box center [473, 16] width 92 height 13
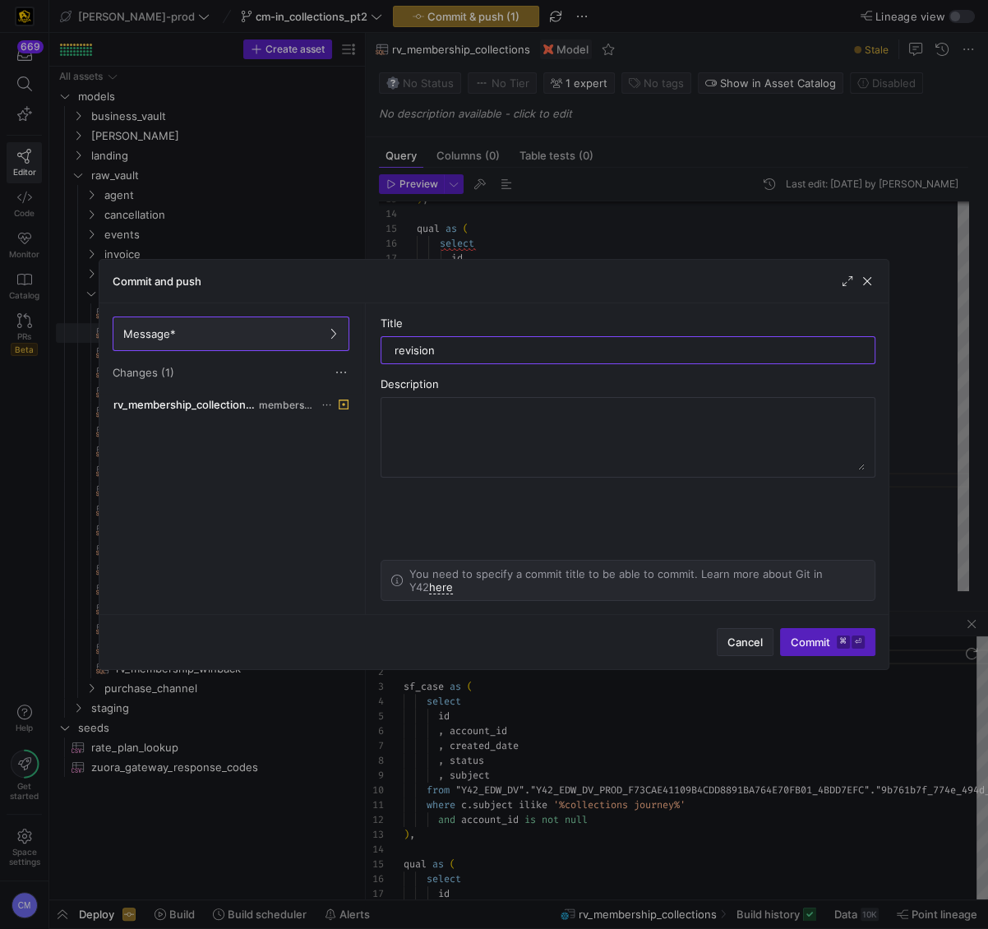
type input "revision"
click at [745, 647] on span "Cancel" at bounding box center [745, 641] width 35 height 13
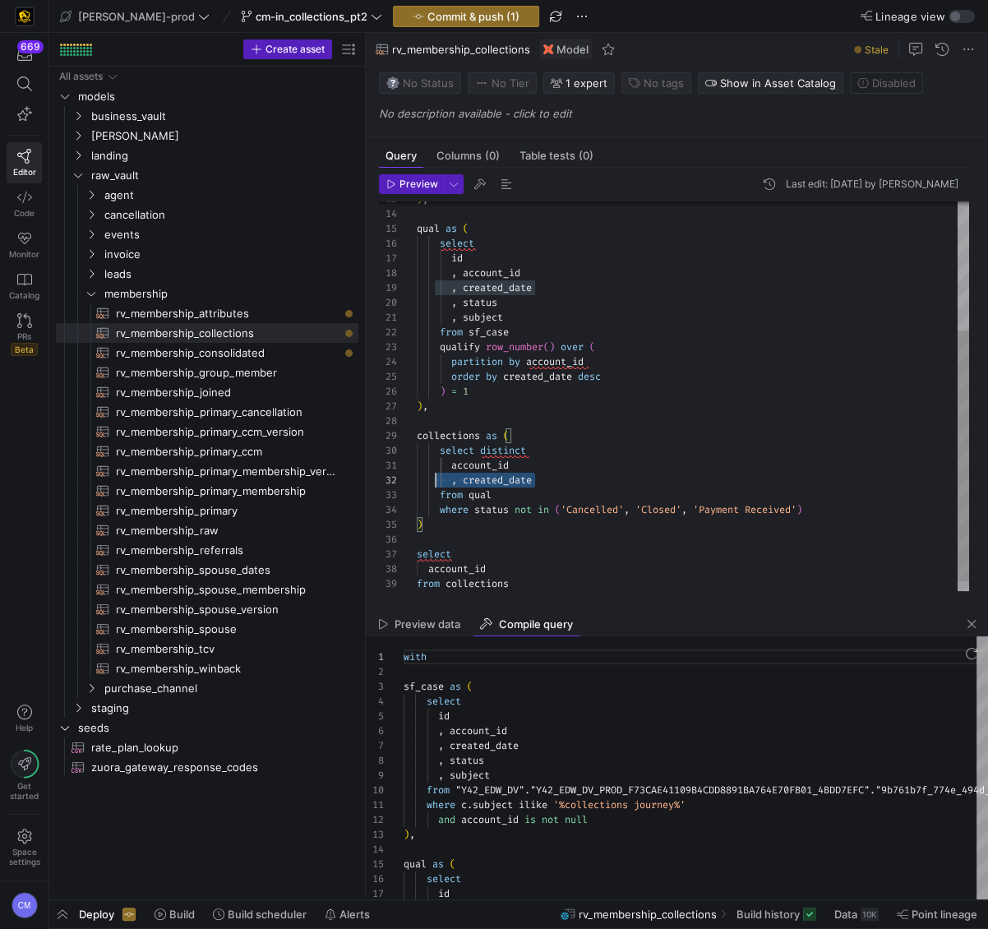
scroll to position [15, 0]
drag, startPoint x: 542, startPoint y: 476, endPoint x: 403, endPoint y: 475, distance: 138.9
click at [417, 475] on div "qual as ( select ) , qualify row_number ( ) over ( partition by account_id orde…" at bounding box center [693, 303] width 552 height 605
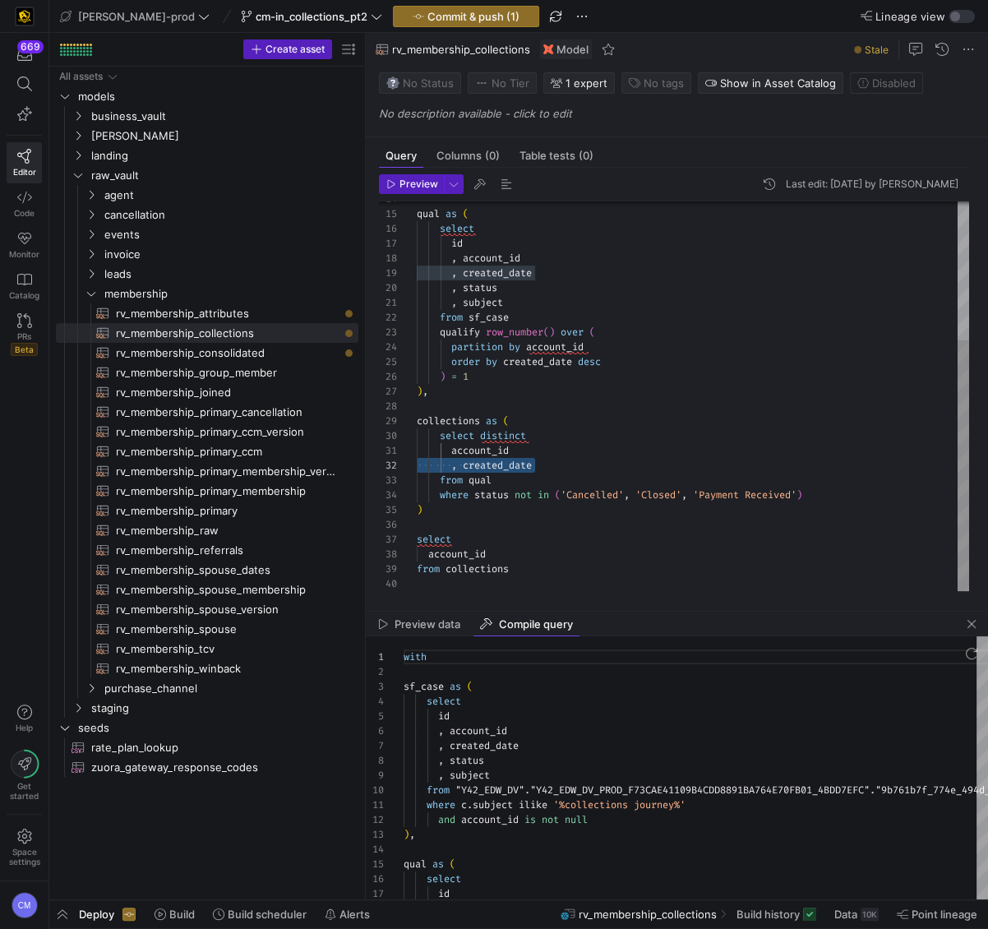
click at [515, 552] on div "qual as ( select ) , qualify row_number ( ) over ( partition by account_id orde…" at bounding box center [693, 288] width 552 height 605
click at [464, 571] on div "qual as ( select ) , qualify row_number ( ) over ( partition by account_id orde…" at bounding box center [693, 298] width 552 height 620
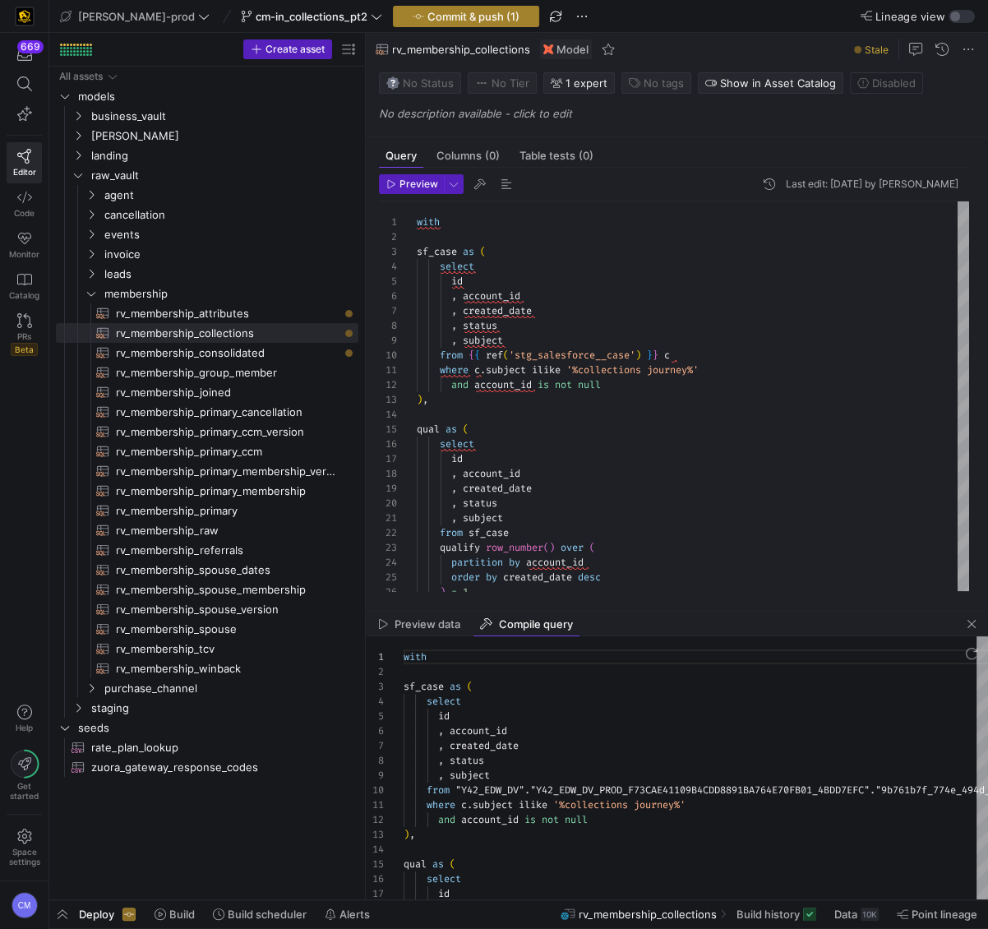
type textarea "account_id , created_date from qual where status not in ('Cancelled', 'Closed',…"
click at [471, 16] on span "Commit & push (1)" at bounding box center [473, 16] width 92 height 13
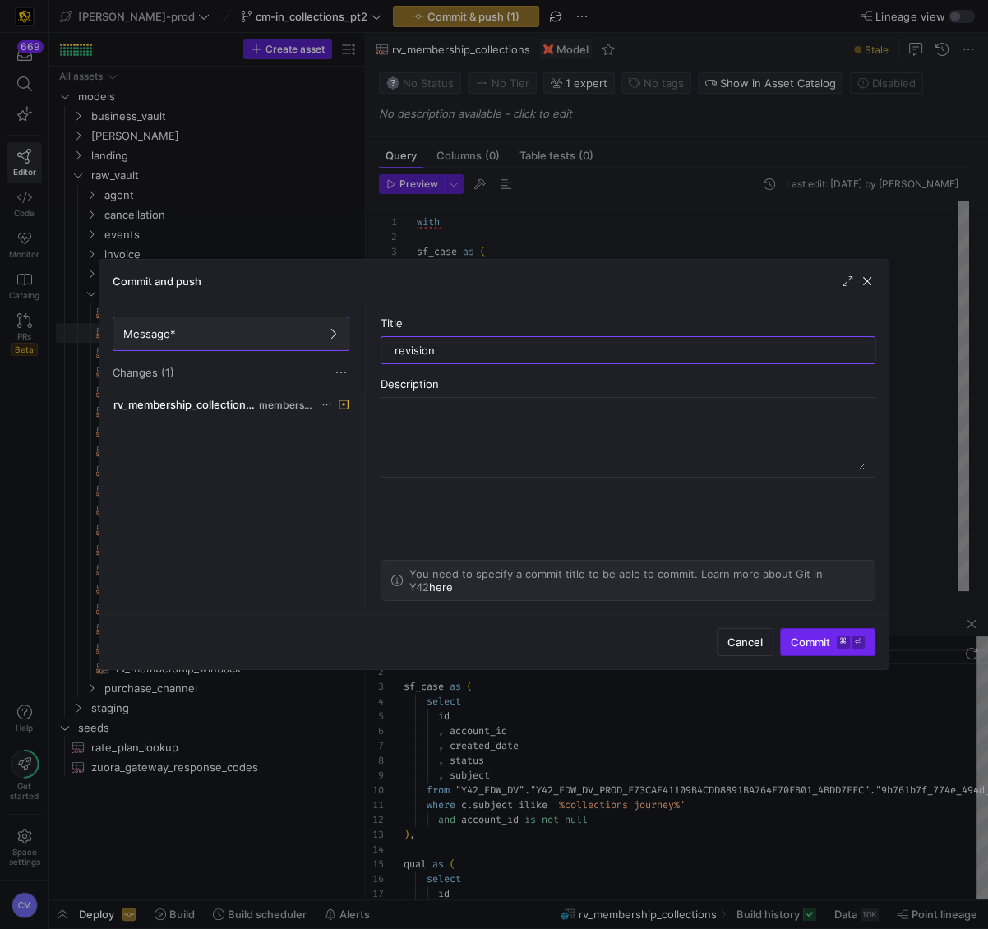
type input "revision"
click at [837, 640] on kbd "⌘" at bounding box center [843, 641] width 13 height 13
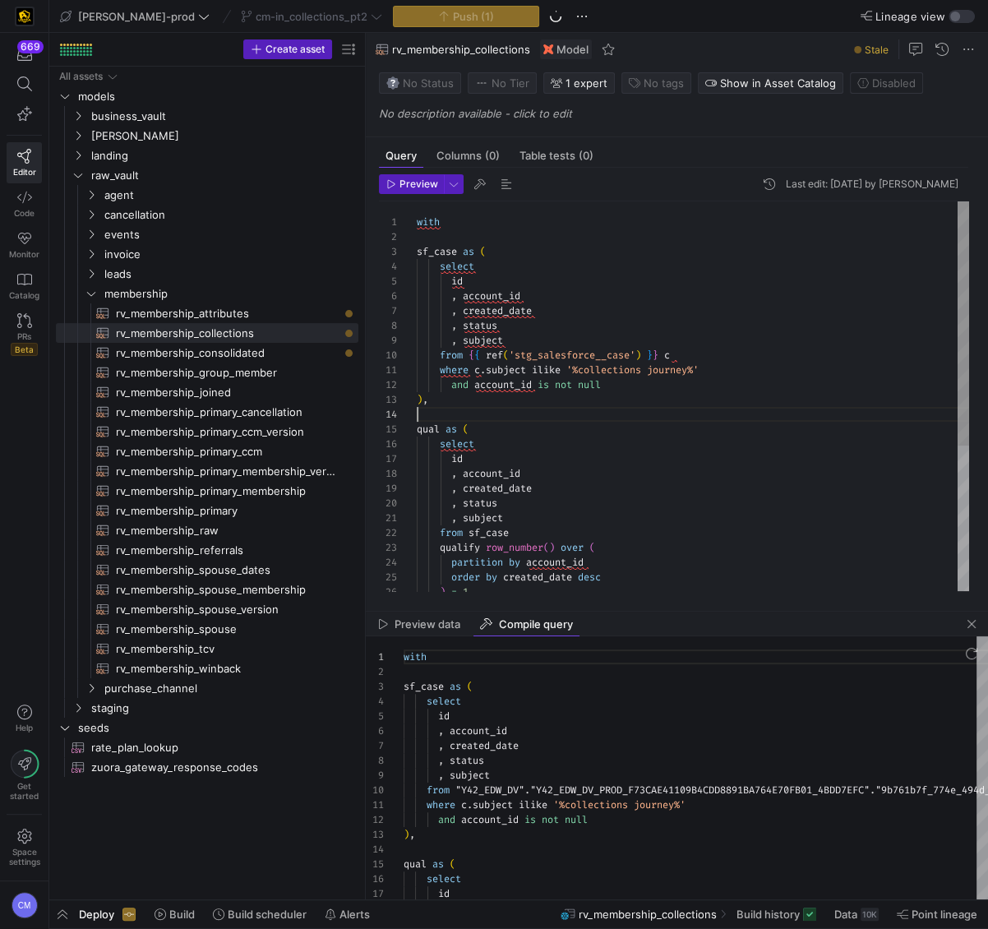
click at [655, 411] on div "qual as ( select qualify row_number ( ) over ( partition by account_id order by…" at bounding box center [693, 511] width 552 height 620
click at [966, 625] on span "button" at bounding box center [972, 624] width 20 height 20
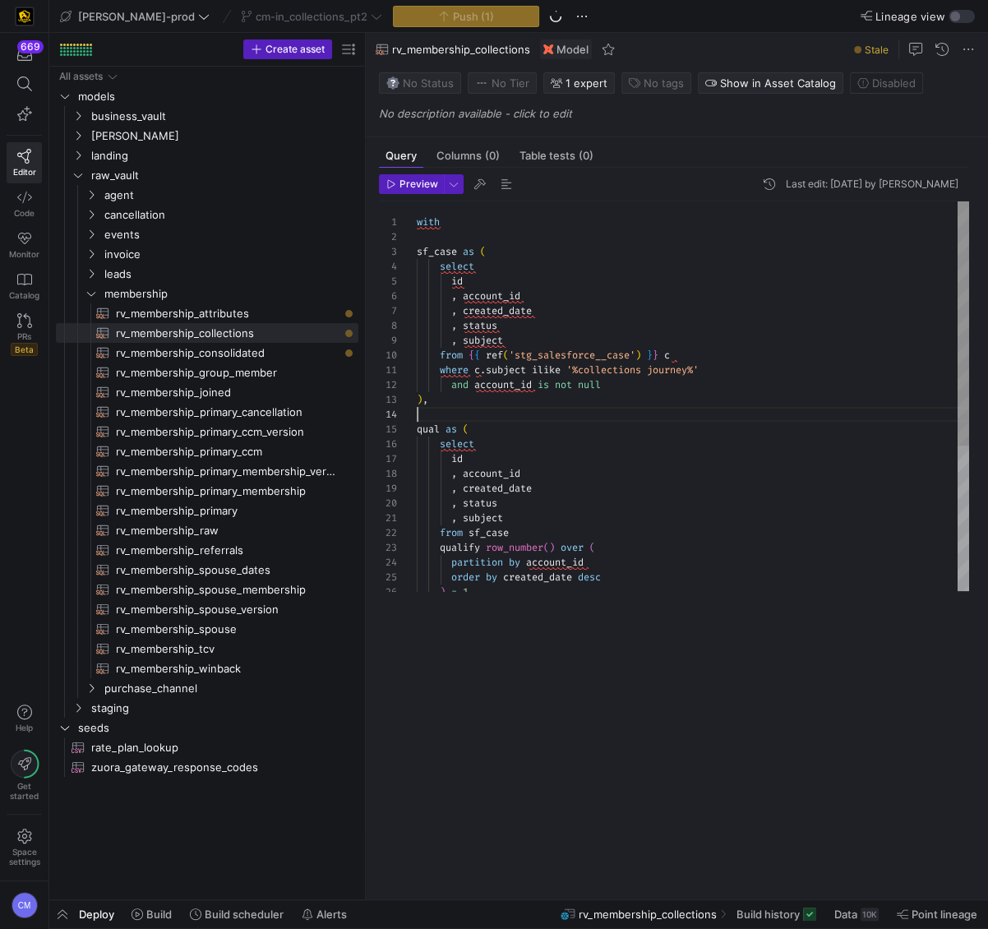
click at [667, 457] on div "qual as ( select qualify row_number ( ) over ( partition by account_id order by…" at bounding box center [693, 511] width 552 height 620
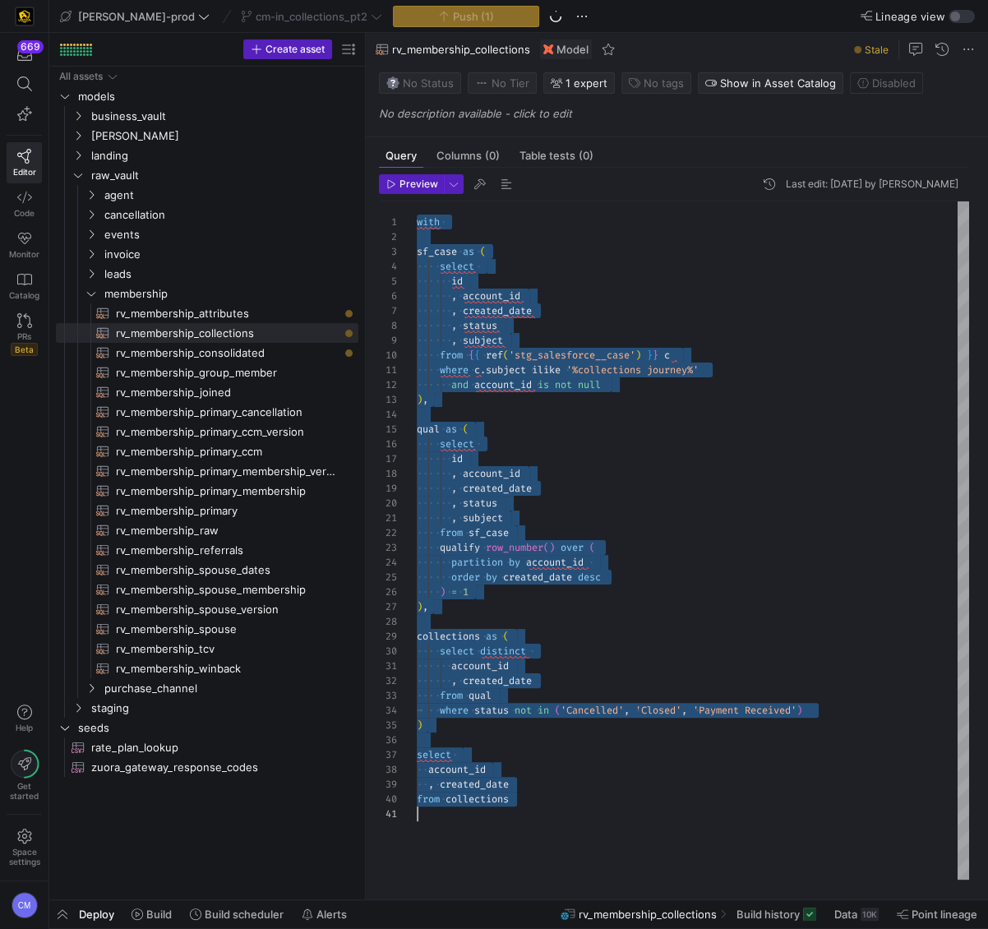
scroll to position [0, 0]
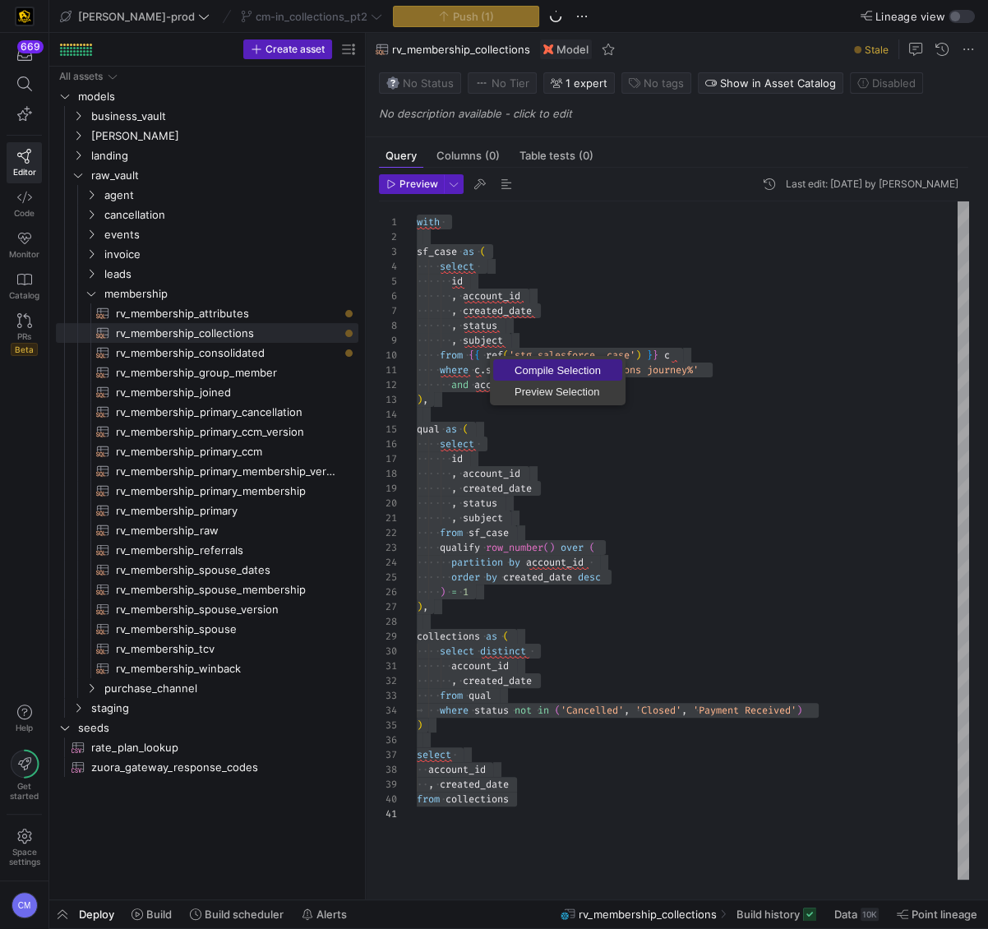
click at [530, 373] on span "Compile Selection" at bounding box center [557, 370] width 129 height 11
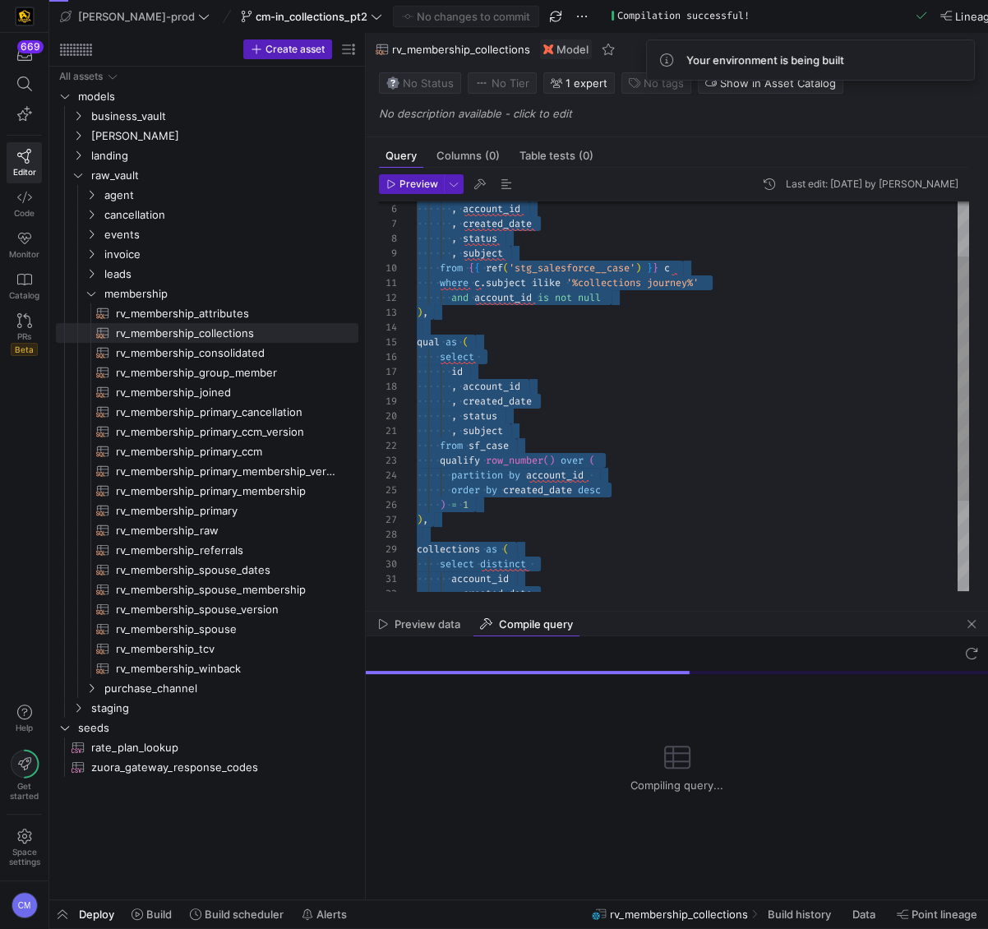
scroll to position [132, 259]
click at [686, 264] on div "qual as ( select qualify row_number ( ) over ( partition by account_id order by…" at bounding box center [693, 424] width 552 height 620
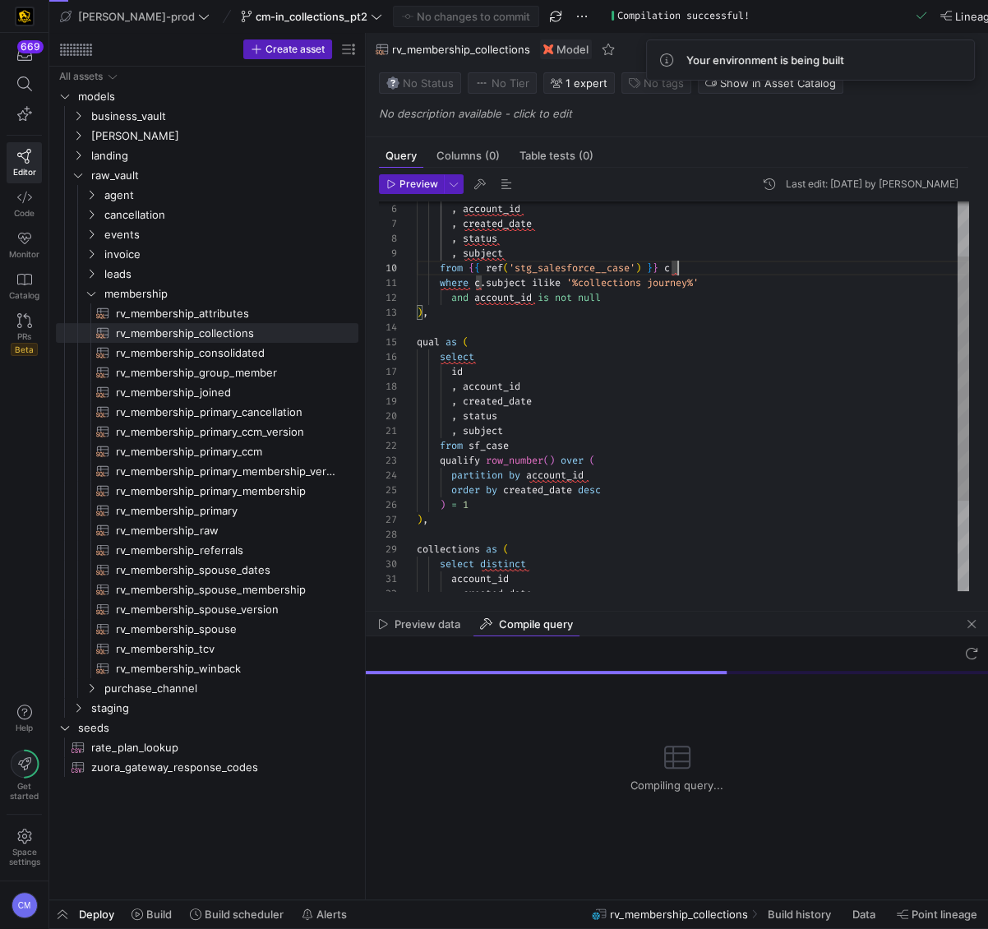
scroll to position [0, 71]
click at [487, 280] on div "qual as ( select qualify row_number ( ) over ( partition by account_id order by…" at bounding box center [693, 424] width 552 height 620
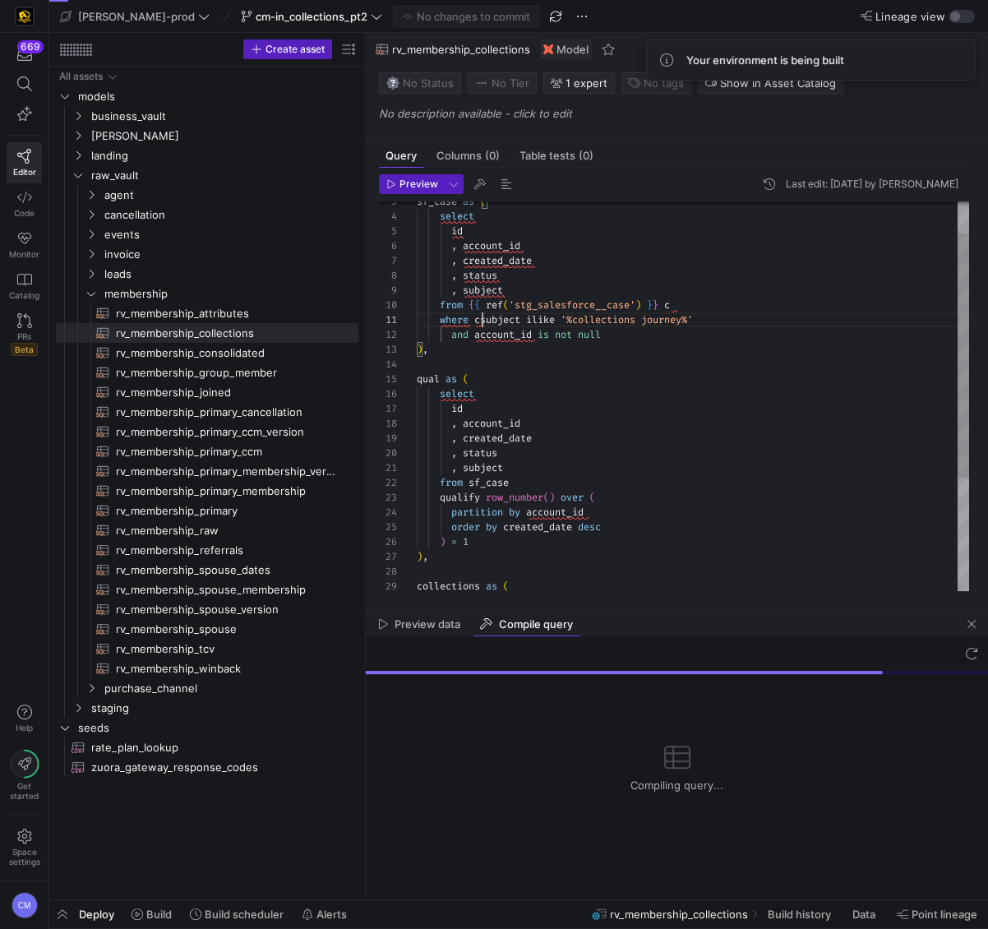
scroll to position [0, 58]
click at [696, 308] on div "qual as ( select qualify row_number ( ) over ( partition by account_id order by…" at bounding box center [693, 461] width 552 height 620
type textarea "with sf_case as ( select id , account_id , created_date , status , subject from…"
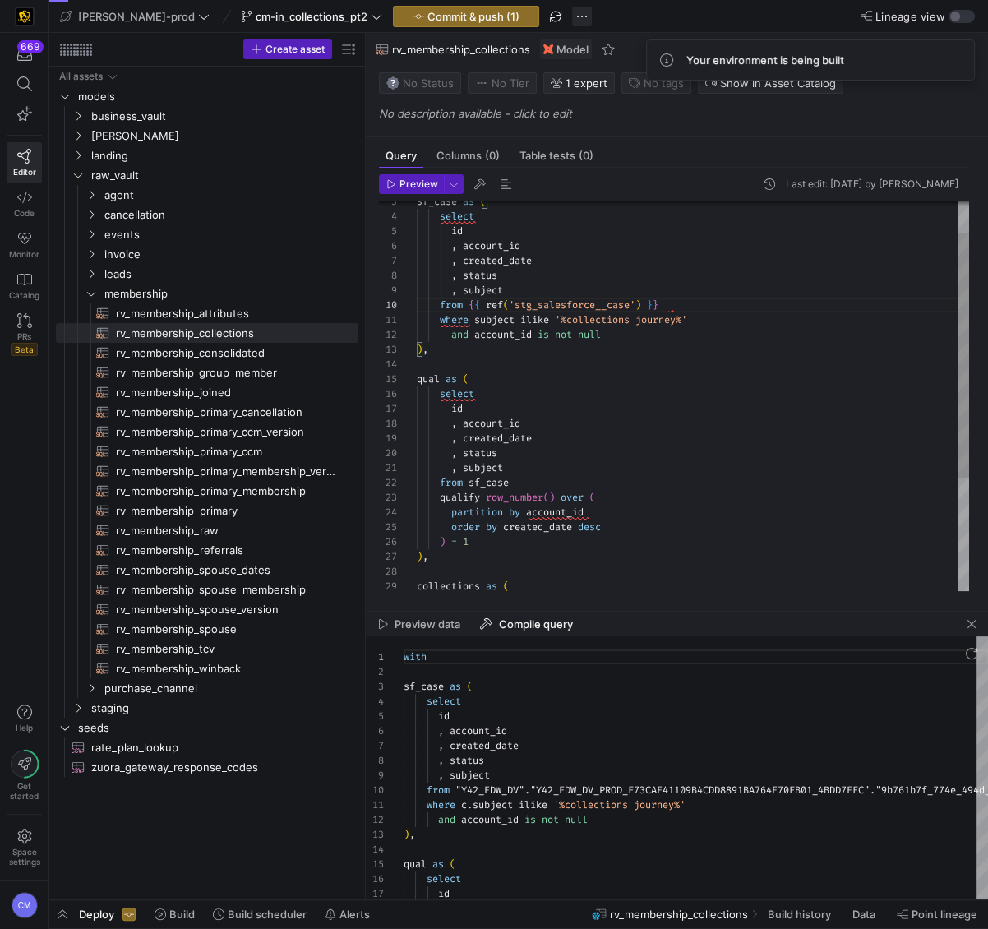
scroll to position [148, 0]
click at [460, 13] on span "Commit & push (1)" at bounding box center [473, 16] width 92 height 13
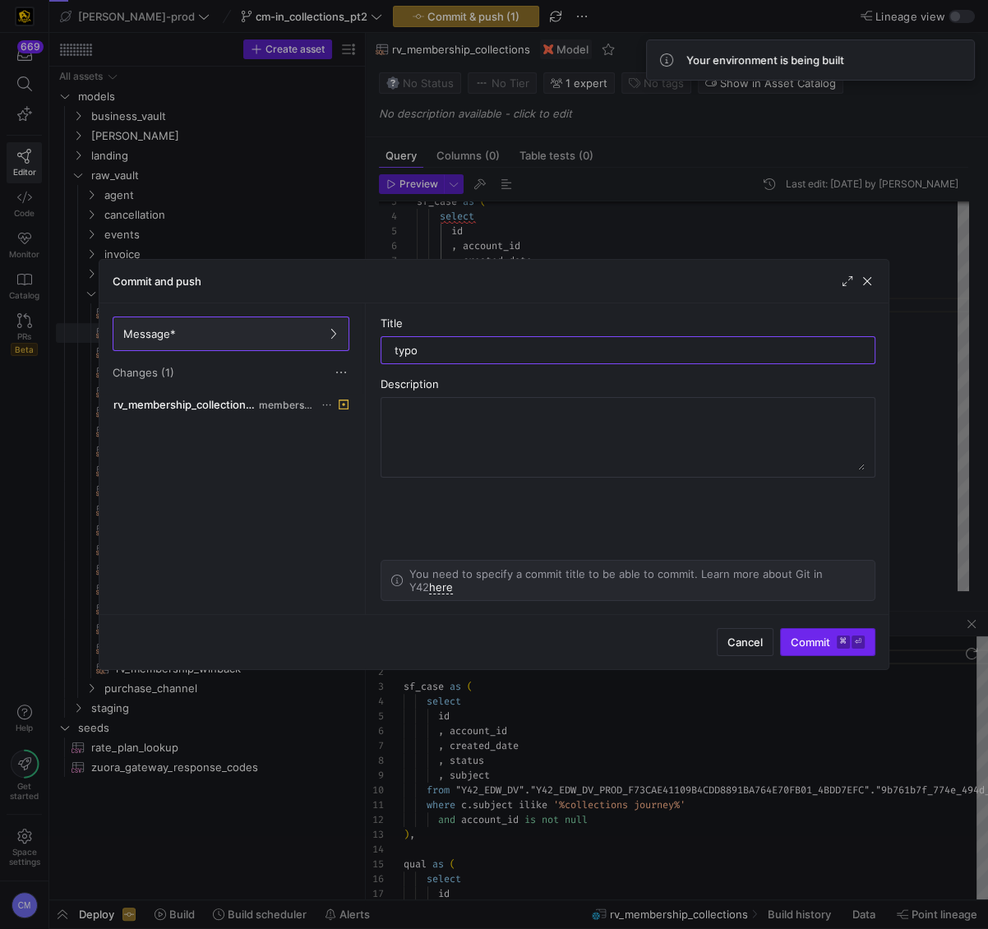
type input "typo"
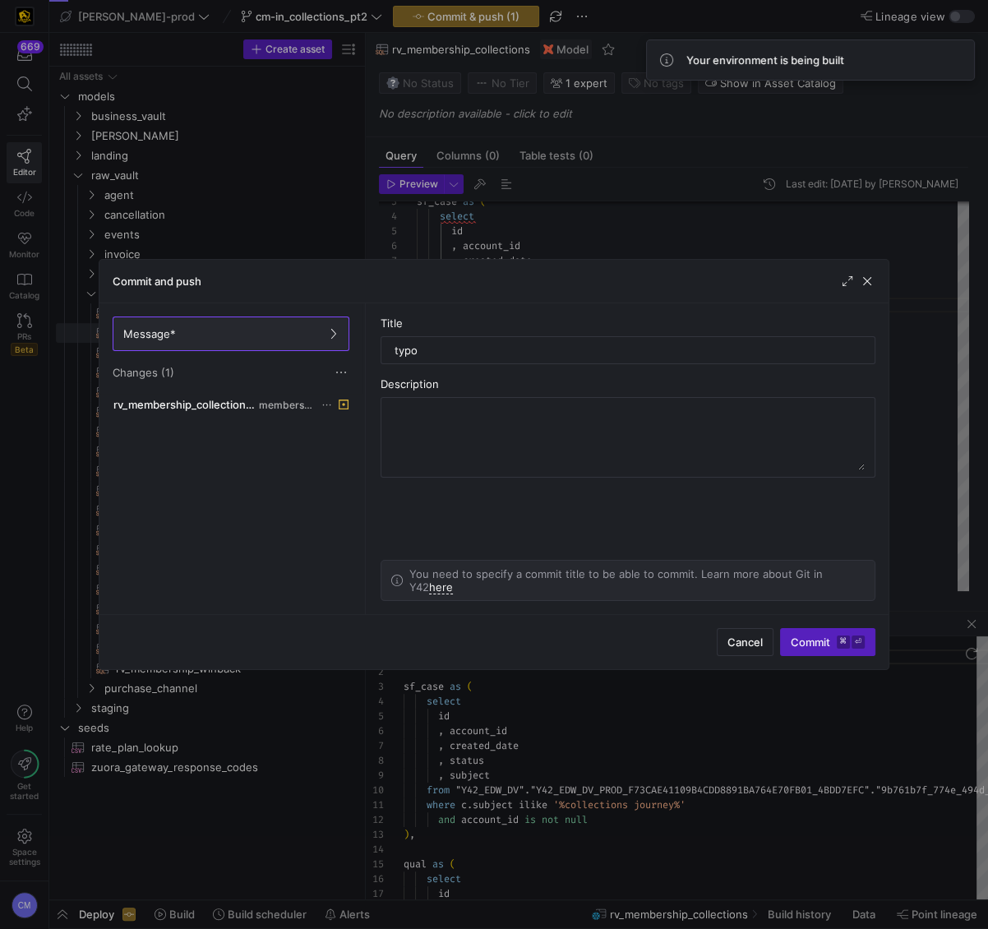
drag, startPoint x: 826, startPoint y: 642, endPoint x: 823, endPoint y: 634, distance: 8.9
click at [826, 641] on span "Commit ⌘ ⏎" at bounding box center [828, 641] width 74 height 13
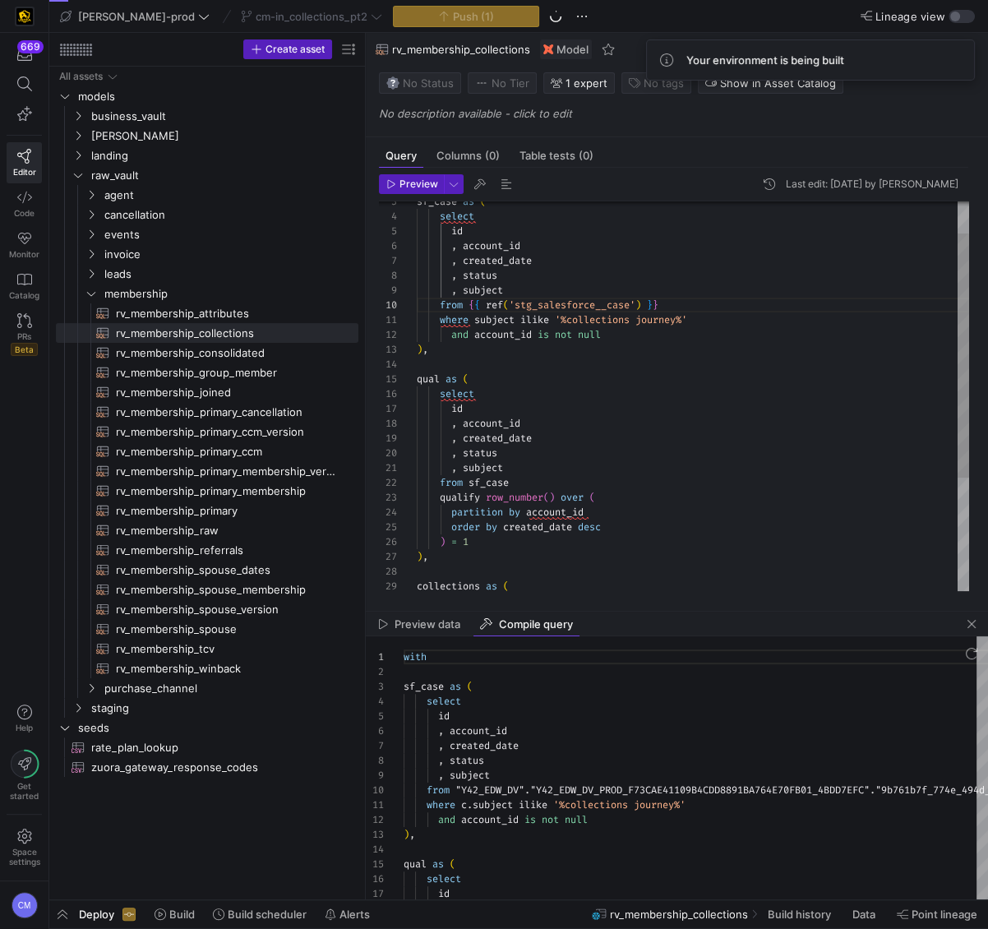
scroll to position [58, 53]
click at [681, 385] on div "qual as ( select qualify row_number ( ) over ( partition by account_id order by…" at bounding box center [693, 461] width 552 height 620
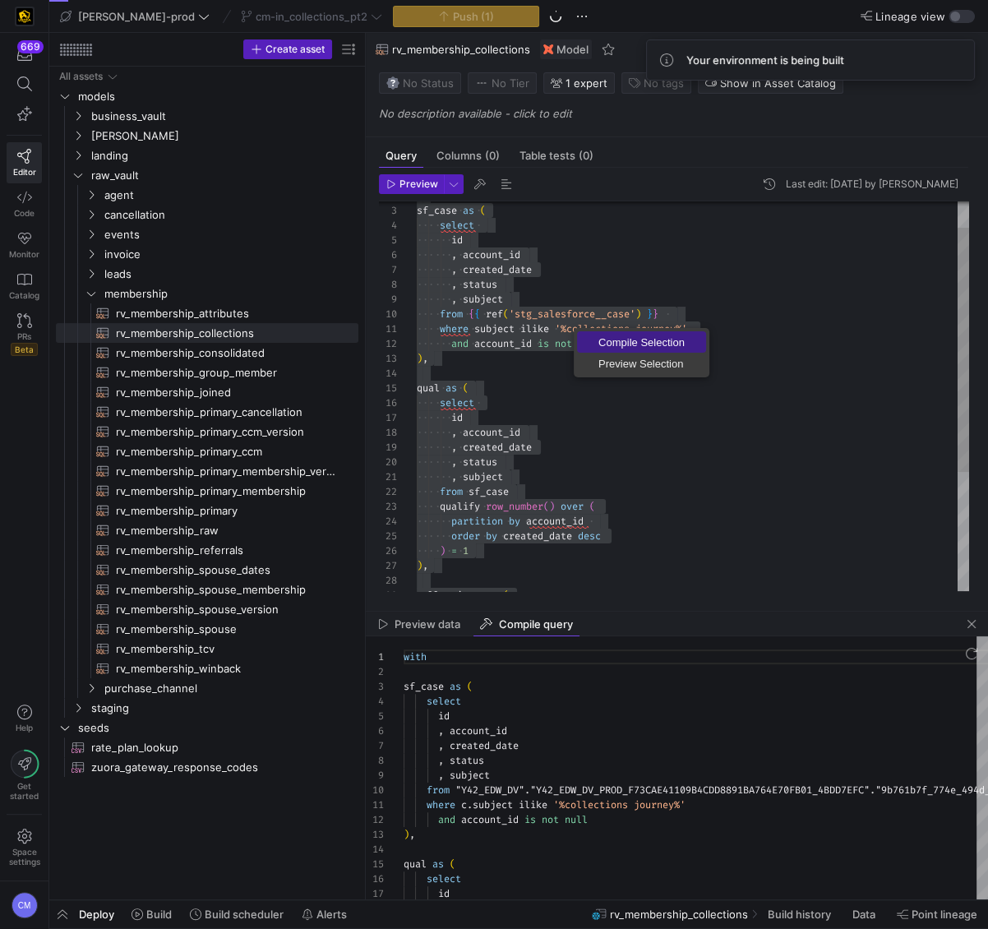
click at [602, 331] on link "Compile Selection" at bounding box center [641, 341] width 129 height 21
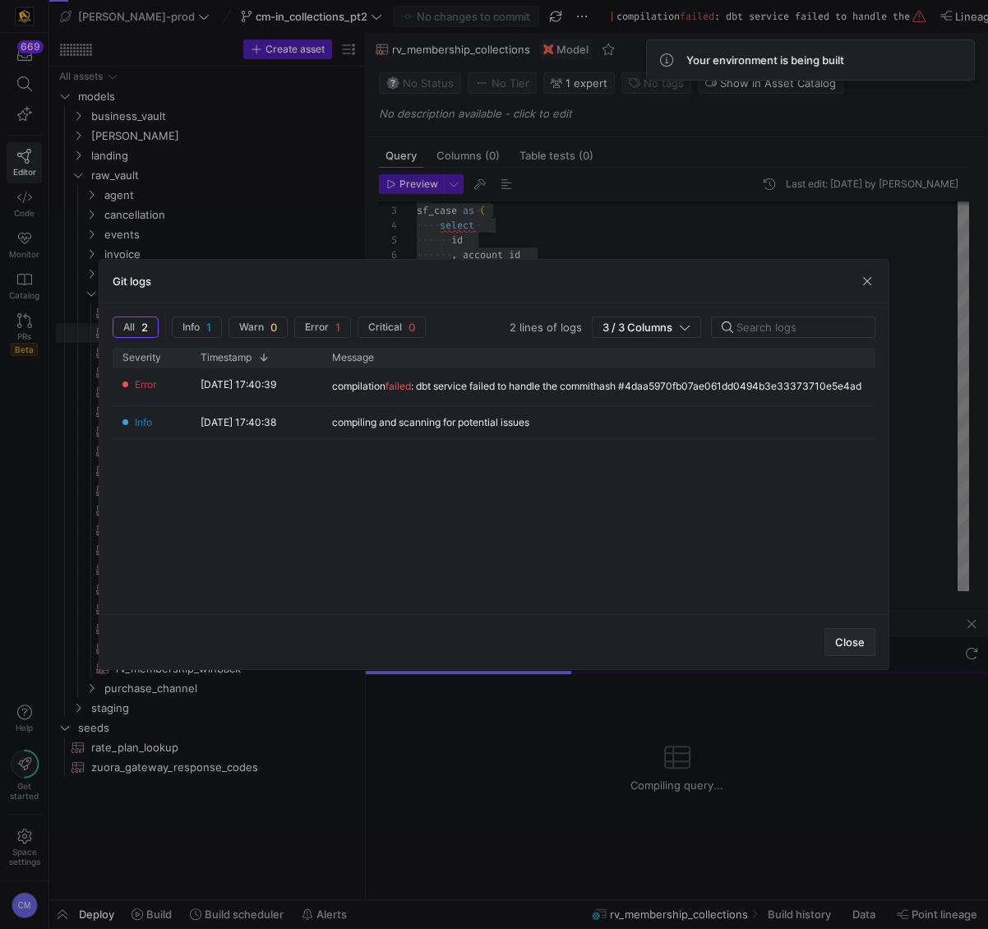
click at [836, 643] on span "Close" at bounding box center [850, 641] width 30 height 13
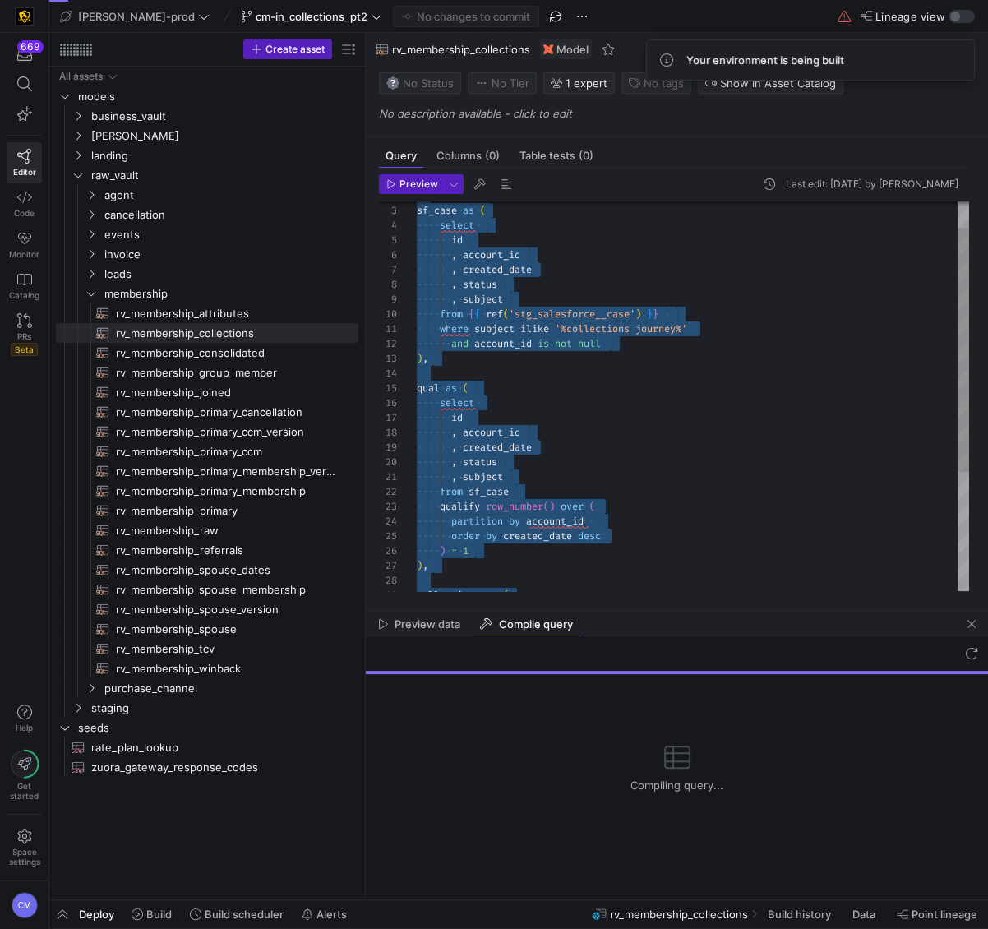
scroll to position [104, 0]
click at [704, 573] on div "qual as ( select qualify row_number ( ) over ( partition by account_id order by…" at bounding box center [693, 470] width 552 height 620
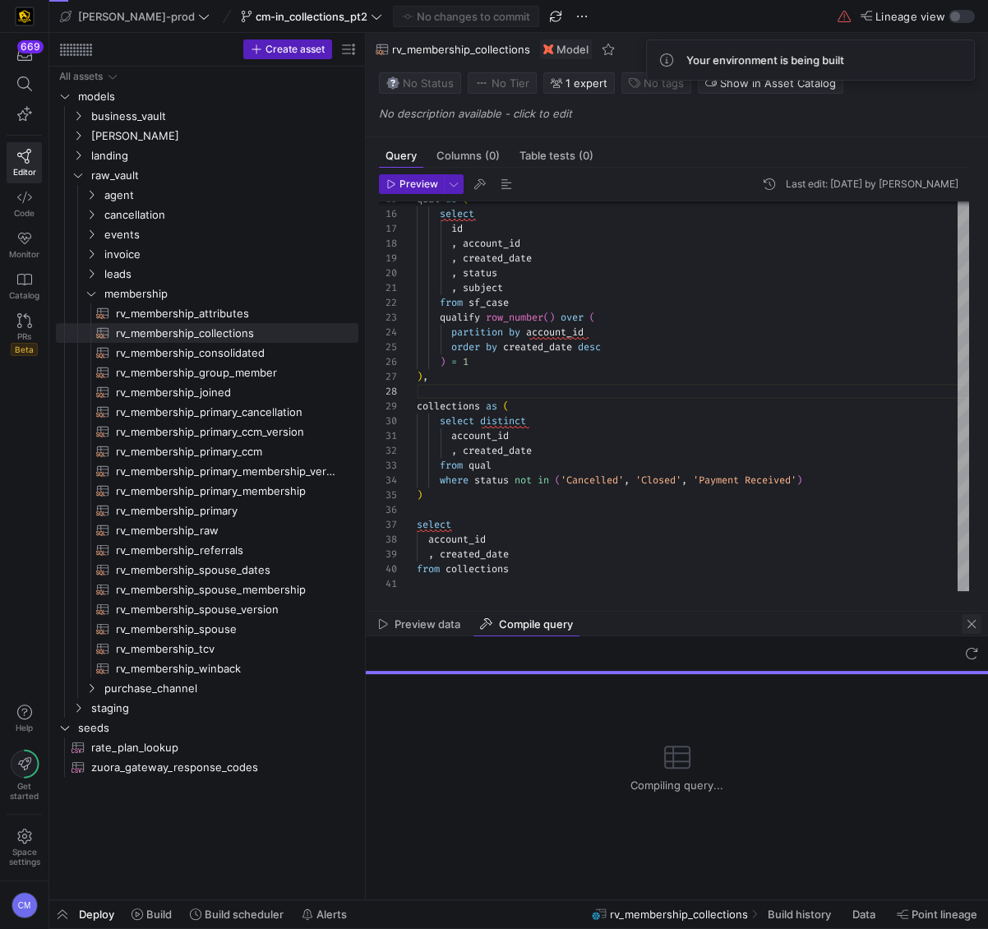
click at [972, 625] on span "button" at bounding box center [972, 624] width 20 height 20
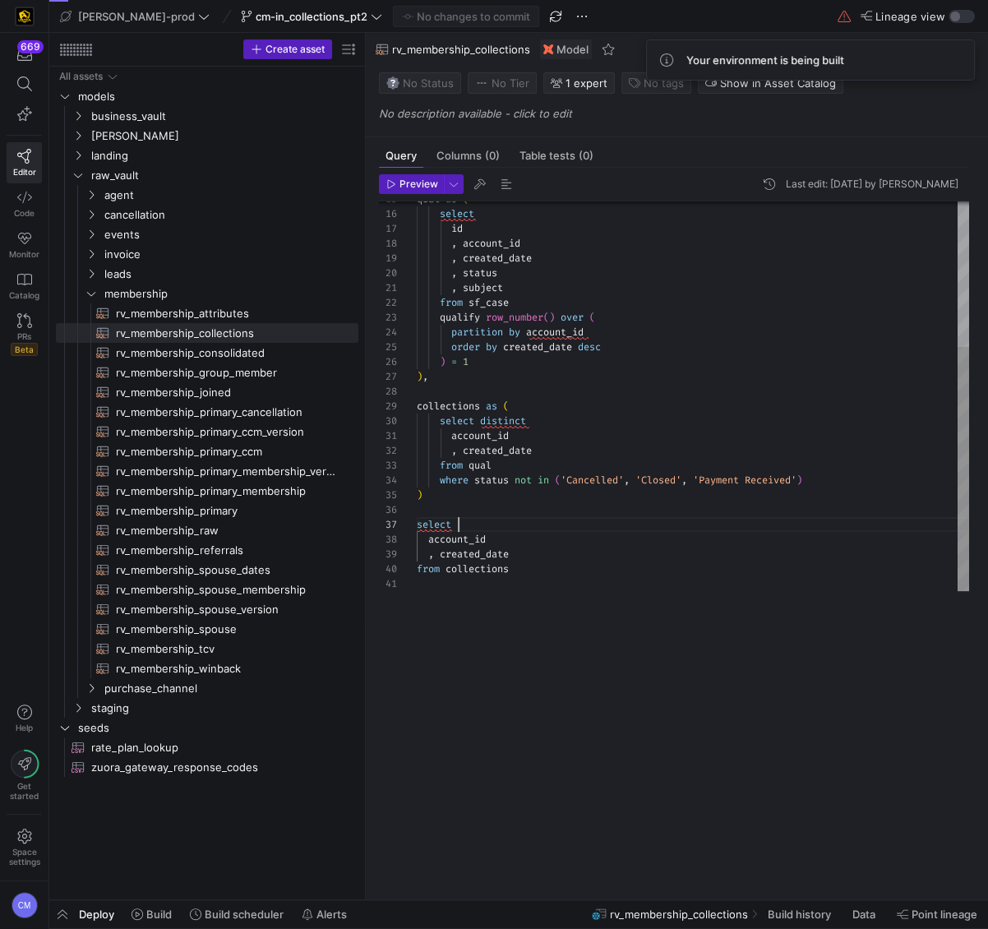
click at [806, 524] on div "qual as ( select qualify row_number ( ) over ( partition by account_id order by…" at bounding box center [693, 281] width 552 height 620
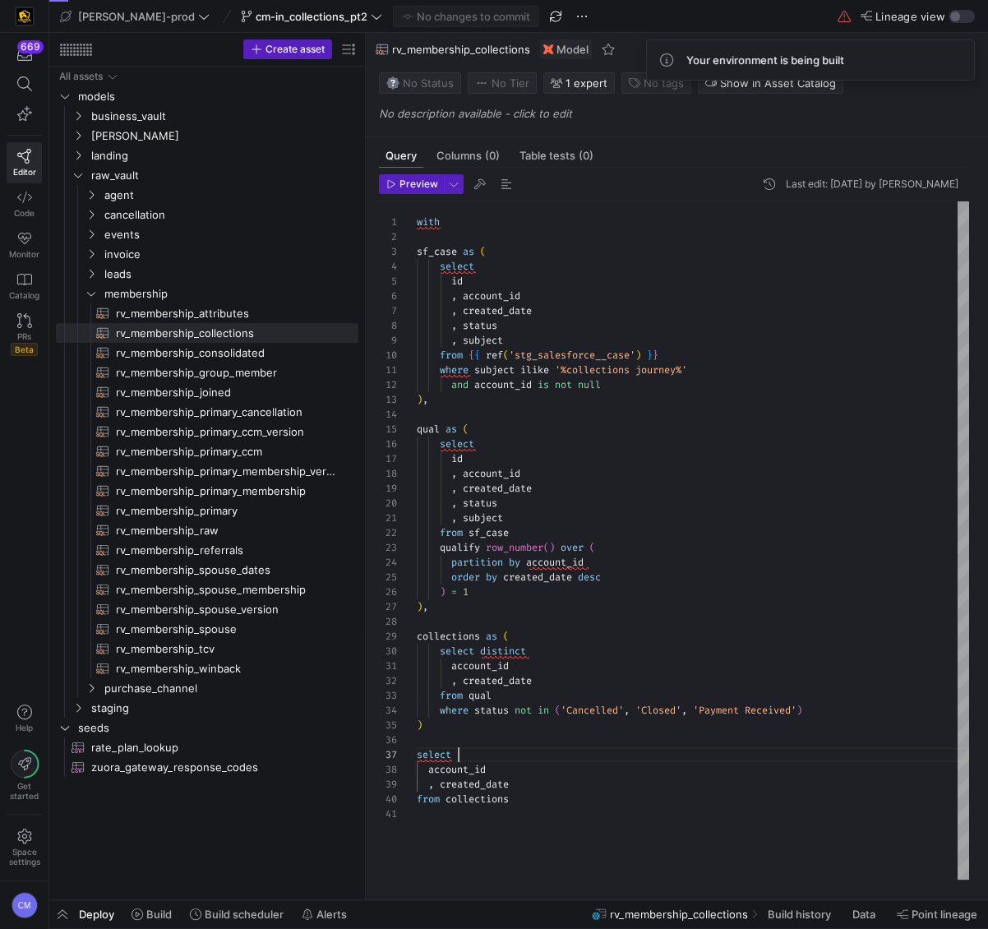
type textarea "with sf_case as ( select id , account_id , created_date , status , subject from…"
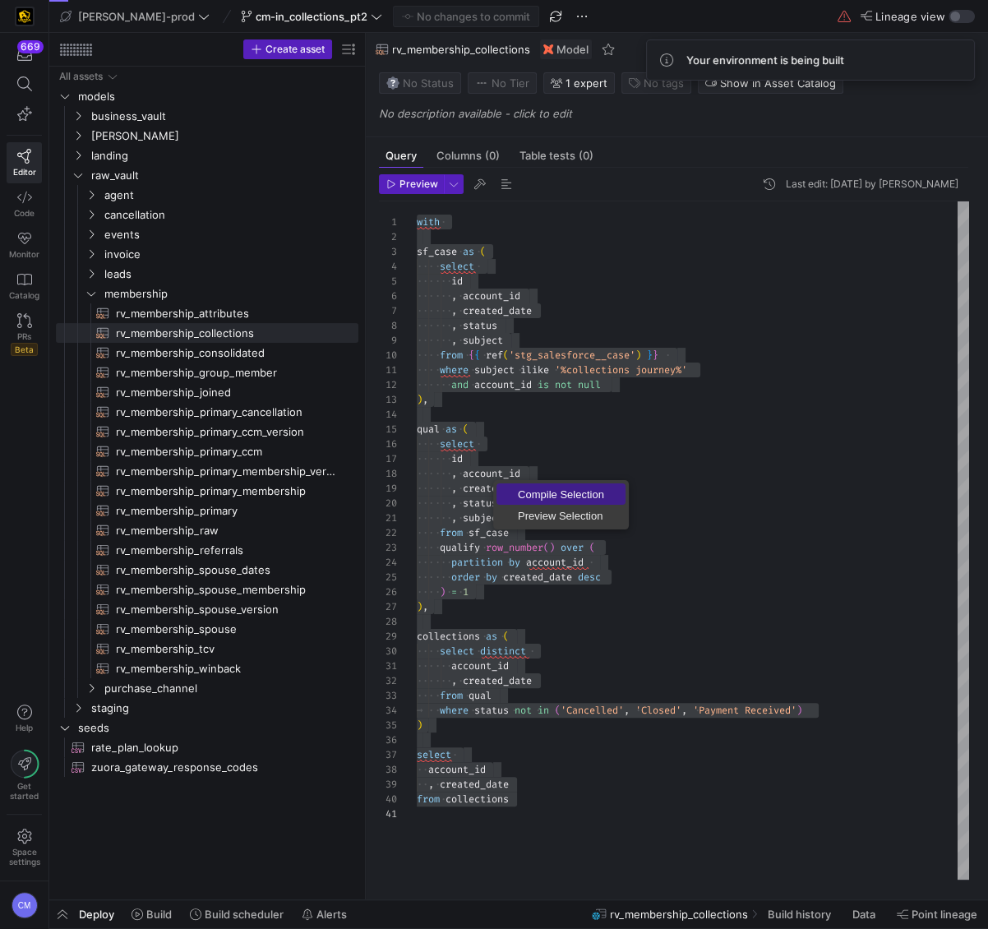
click at [554, 489] on span "Compile Selection" at bounding box center [561, 494] width 129 height 11
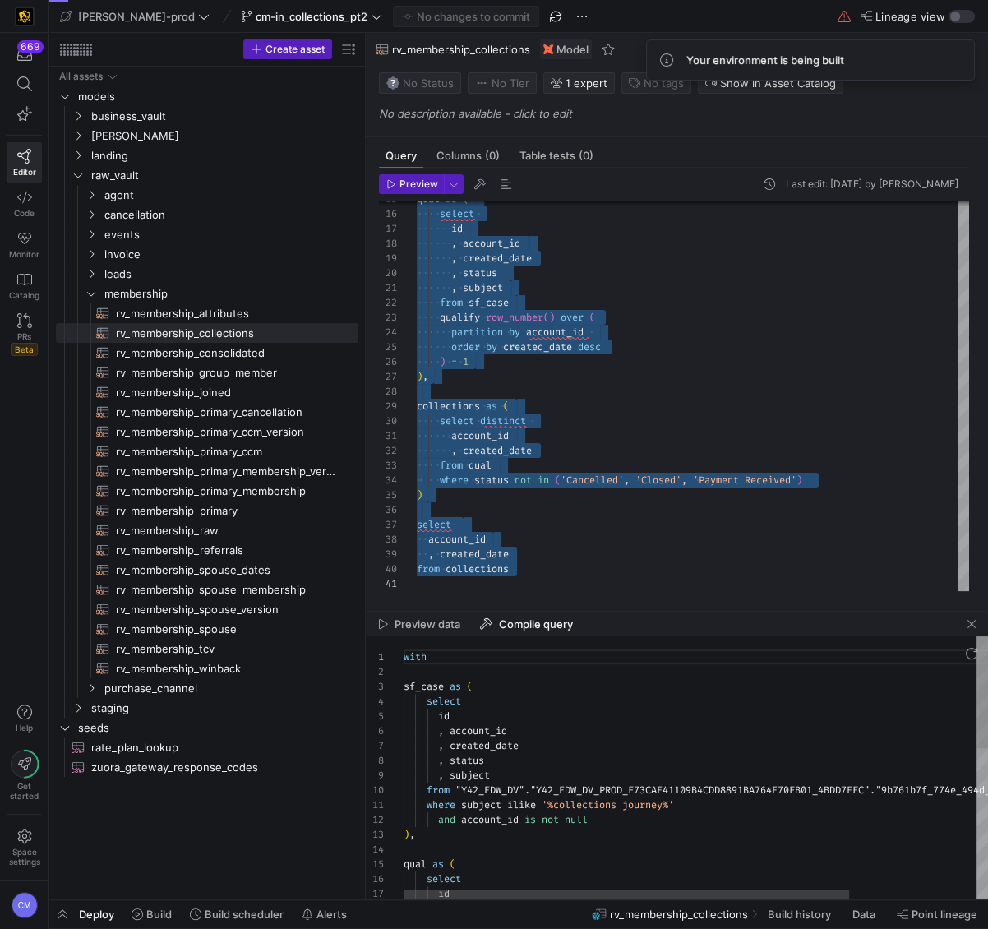
scroll to position [58, 48]
click at [599, 717] on div "with sf_case as ( select id , account_id , created_date , status , subject from…" at bounding box center [779, 943] width 751 height 615
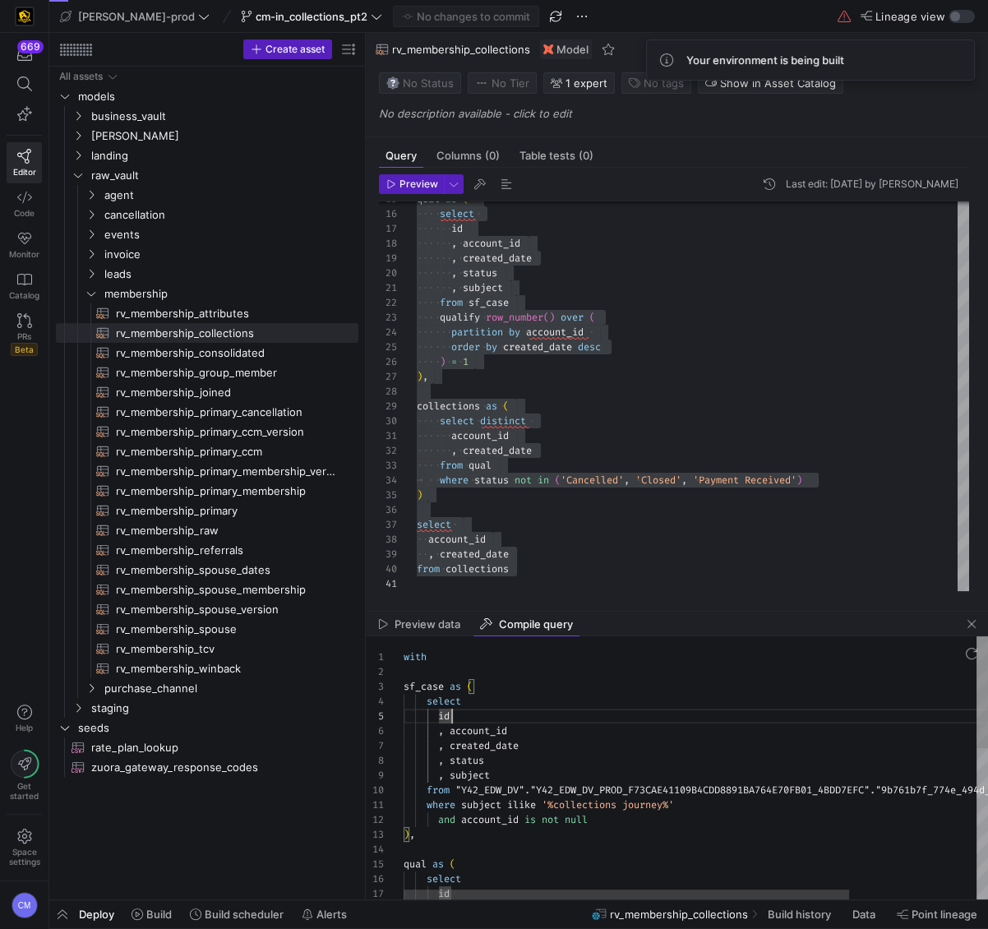
type textarea "with sf_case as ( select id , account_id , created_date , status , subject from…"
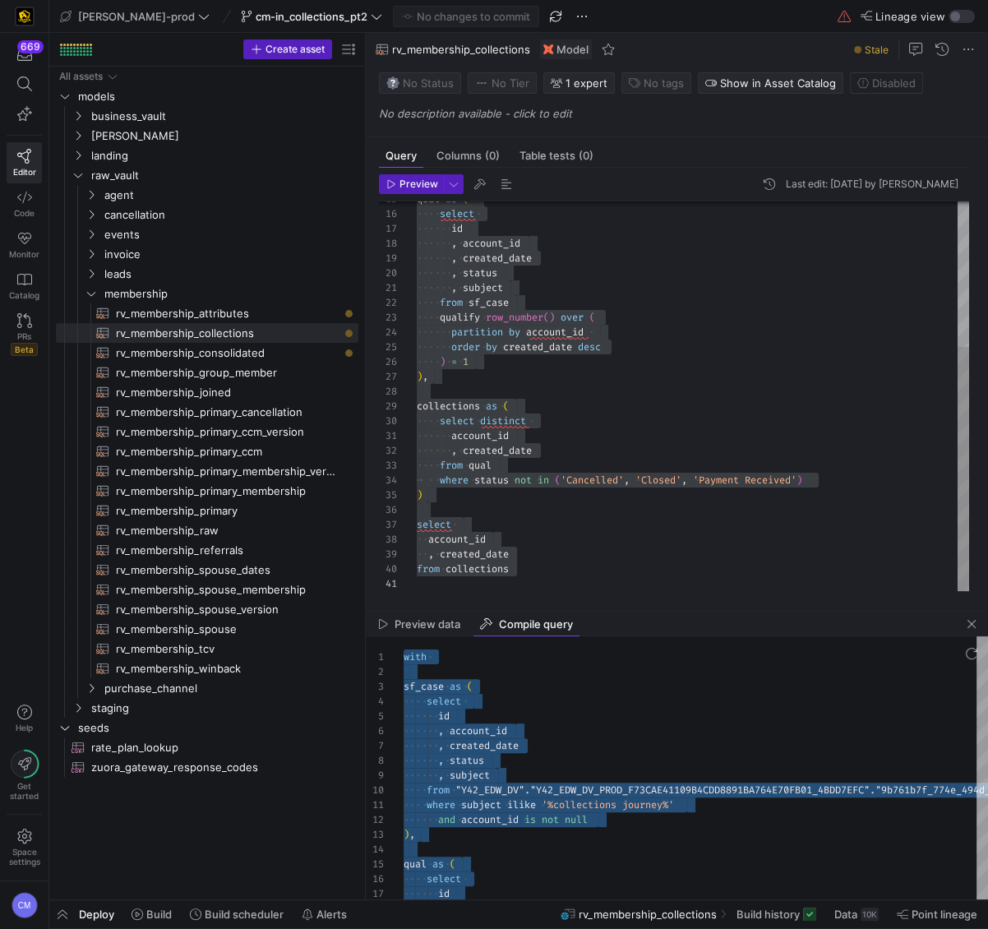
type textarea ", subject from sf_case qualify row_number() over ( partition by account_id orde…"
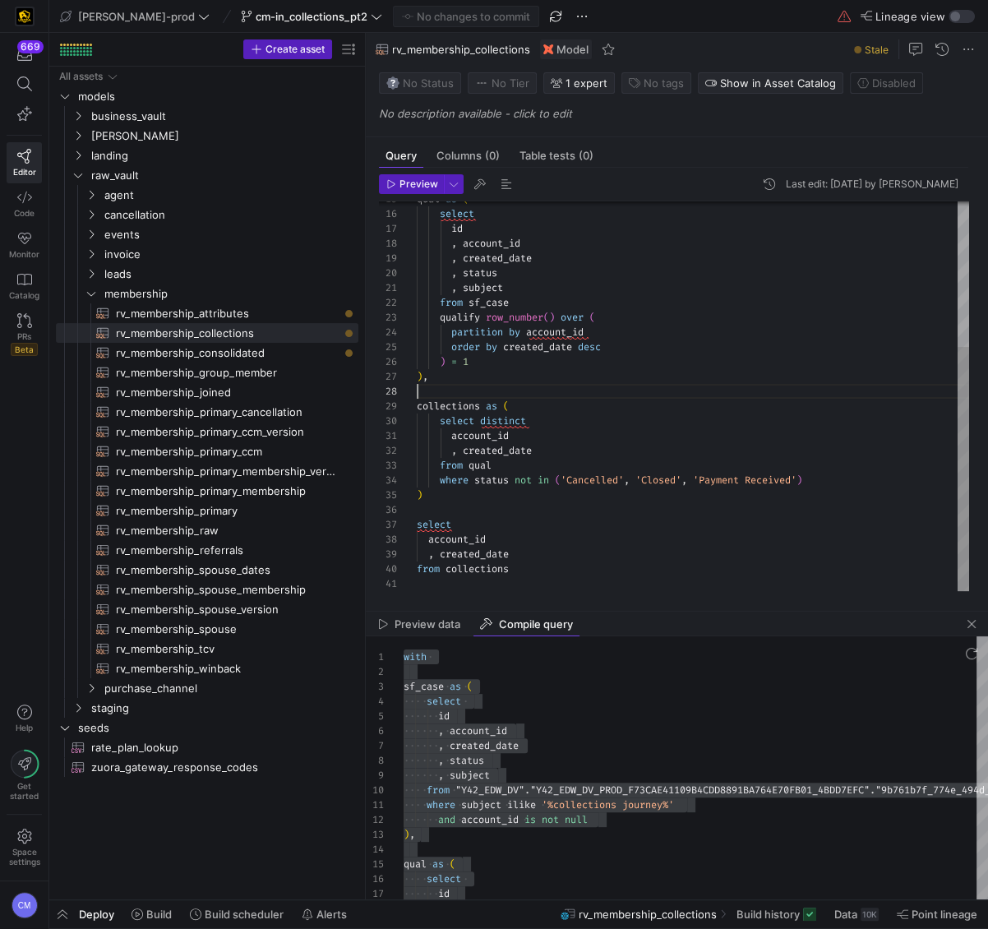
click at [814, 387] on div "qual as ( select qualify row_number ( ) over ( partition by account_id order by…" at bounding box center [693, 281] width 552 height 620
click at [964, 630] on span "button" at bounding box center [972, 624] width 20 height 20
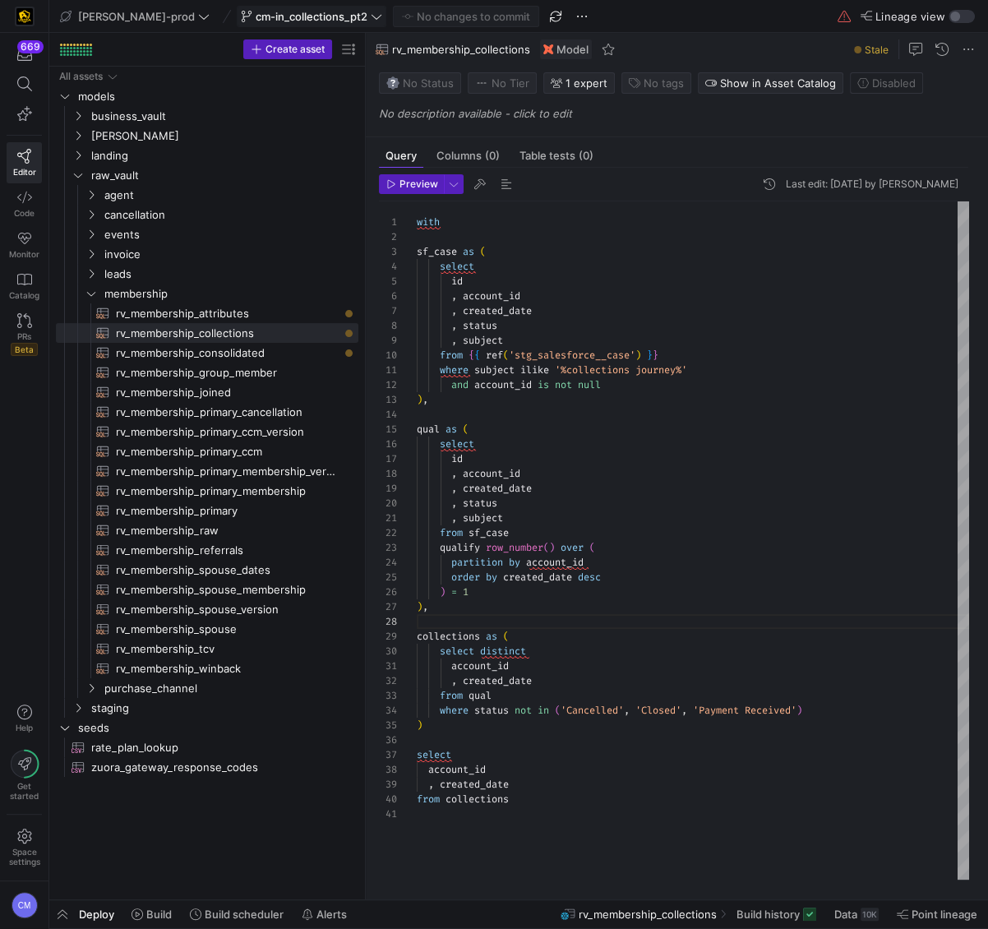
click at [256, 15] on span "cm-in_collections_pt2" at bounding box center [312, 16] width 112 height 13
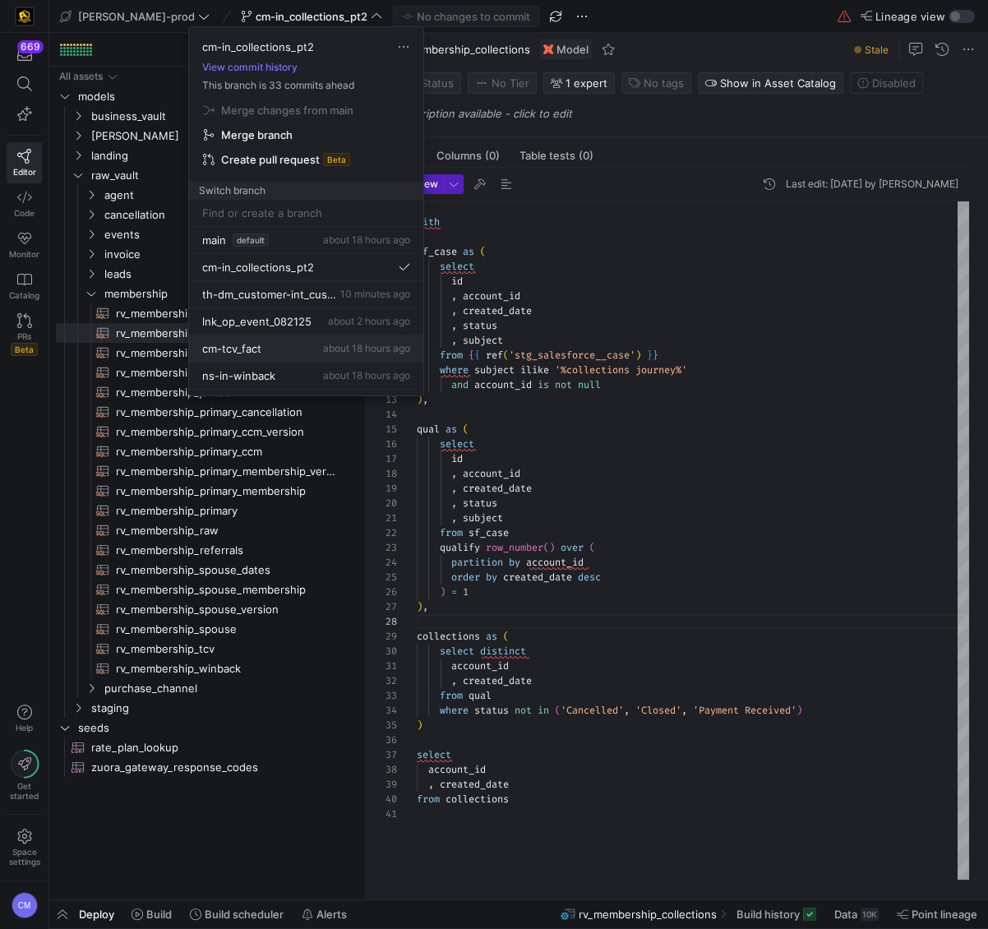
click at [248, 344] on span "cm-tcv_fact" at bounding box center [231, 348] width 59 height 13
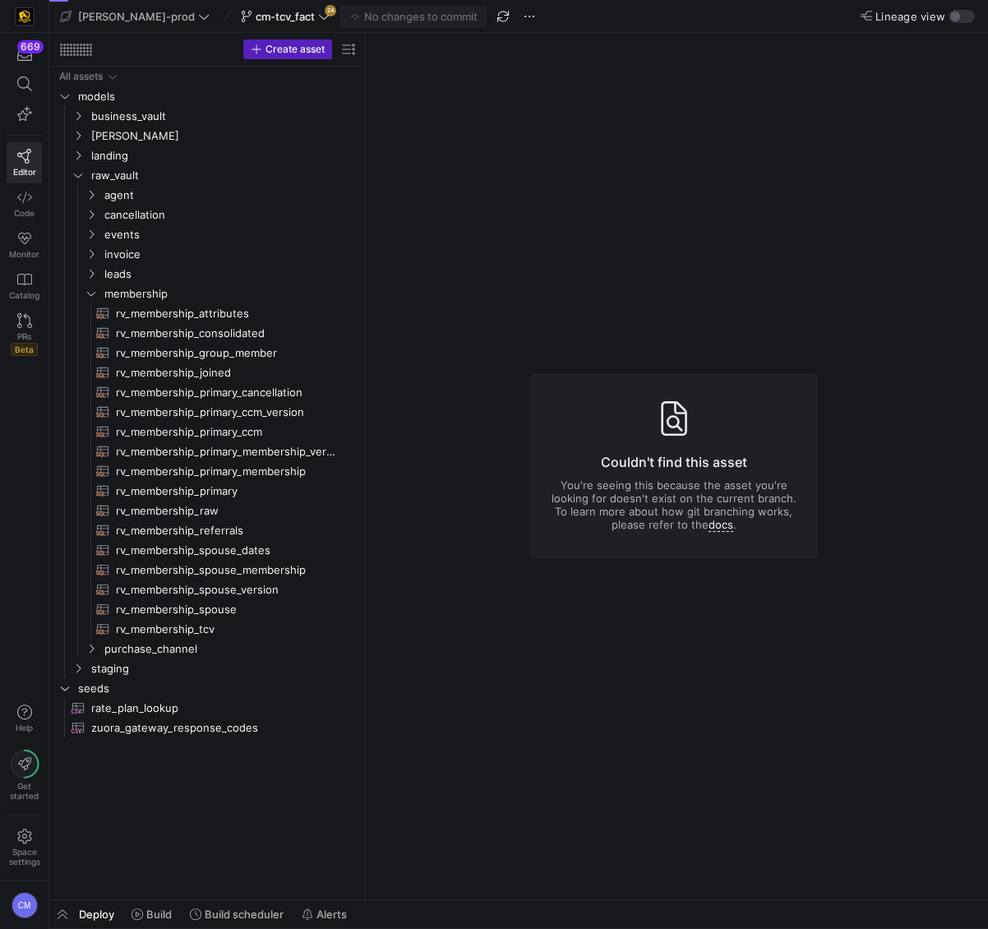
click at [318, 19] on icon at bounding box center [324, 17] width 12 height 12
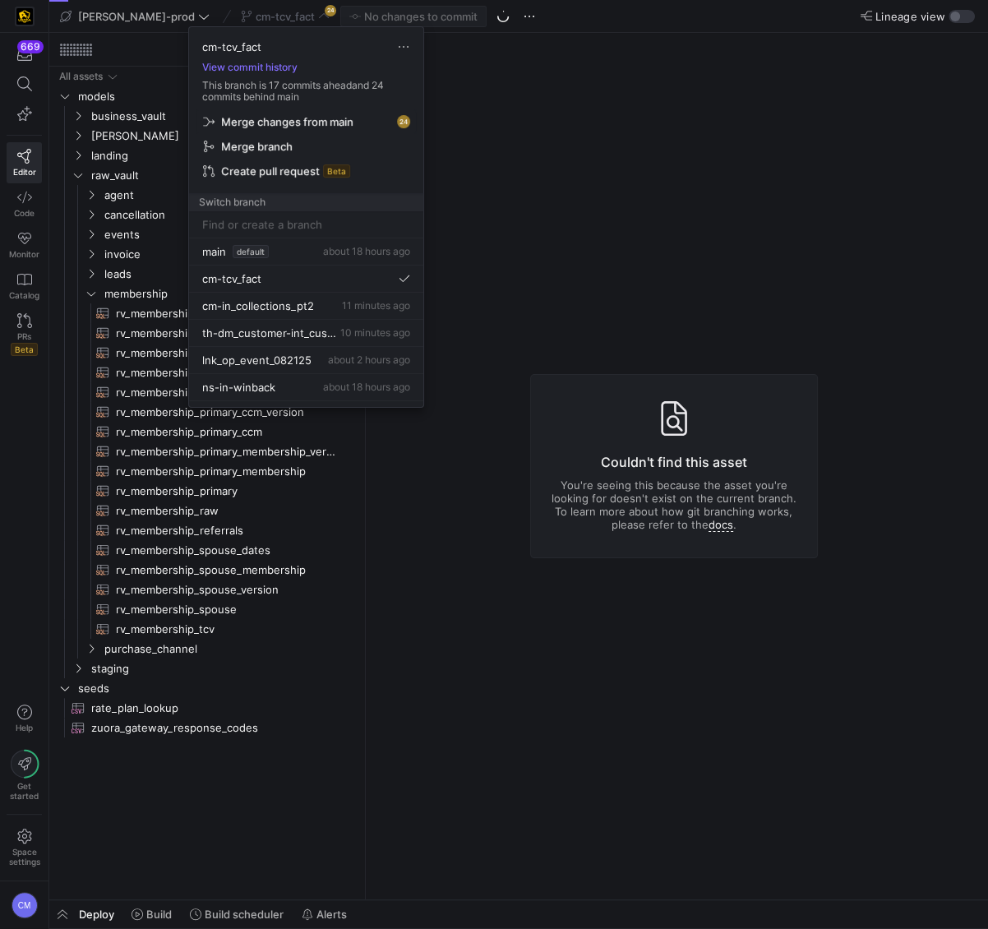
click at [281, 127] on span "Merge changes from main" at bounding box center [287, 121] width 132 height 13
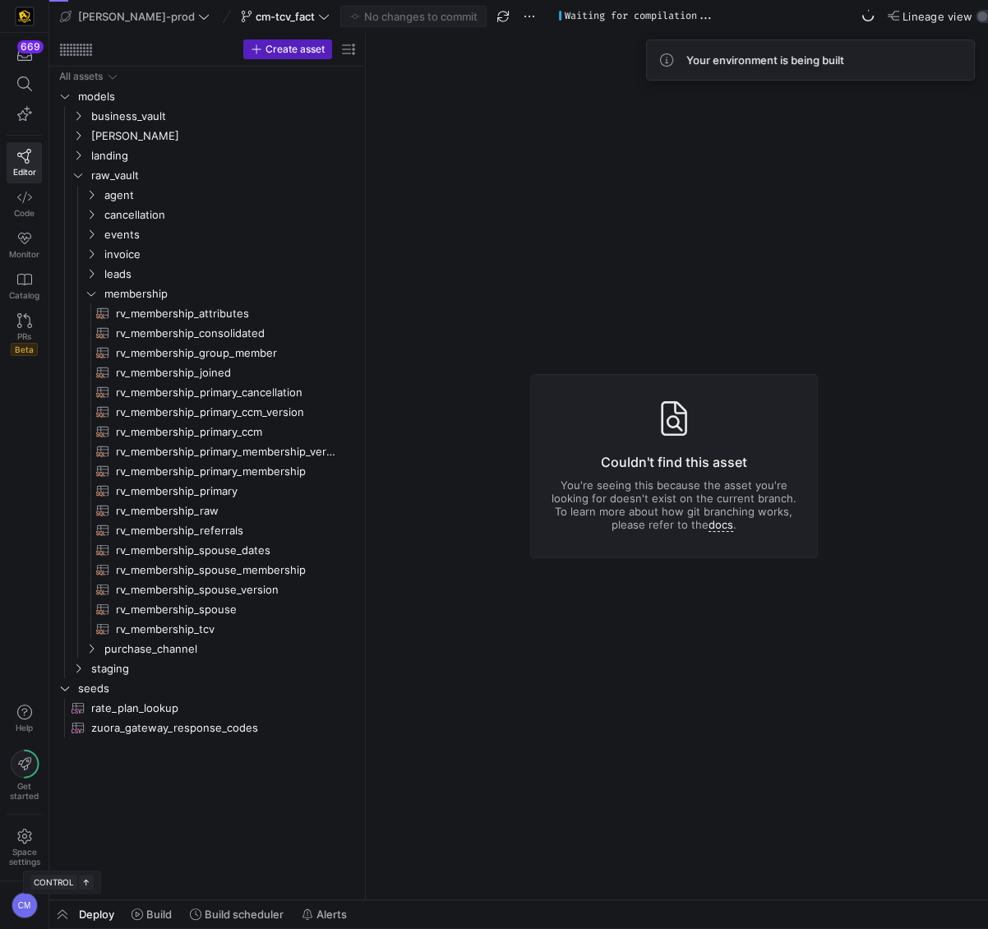
click at [63, 918] on span "button" at bounding box center [62, 914] width 26 height 28
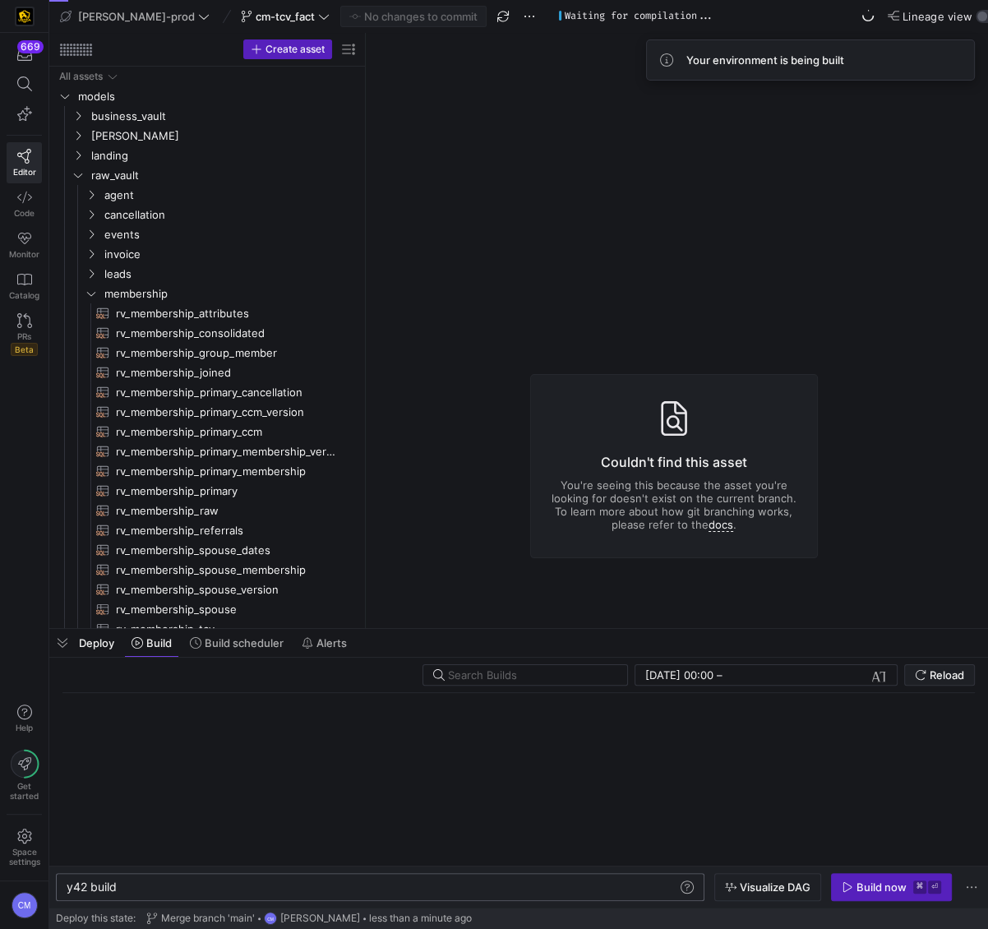
click at [258, 889] on div "y42 build" at bounding box center [373, 886] width 612 height 13
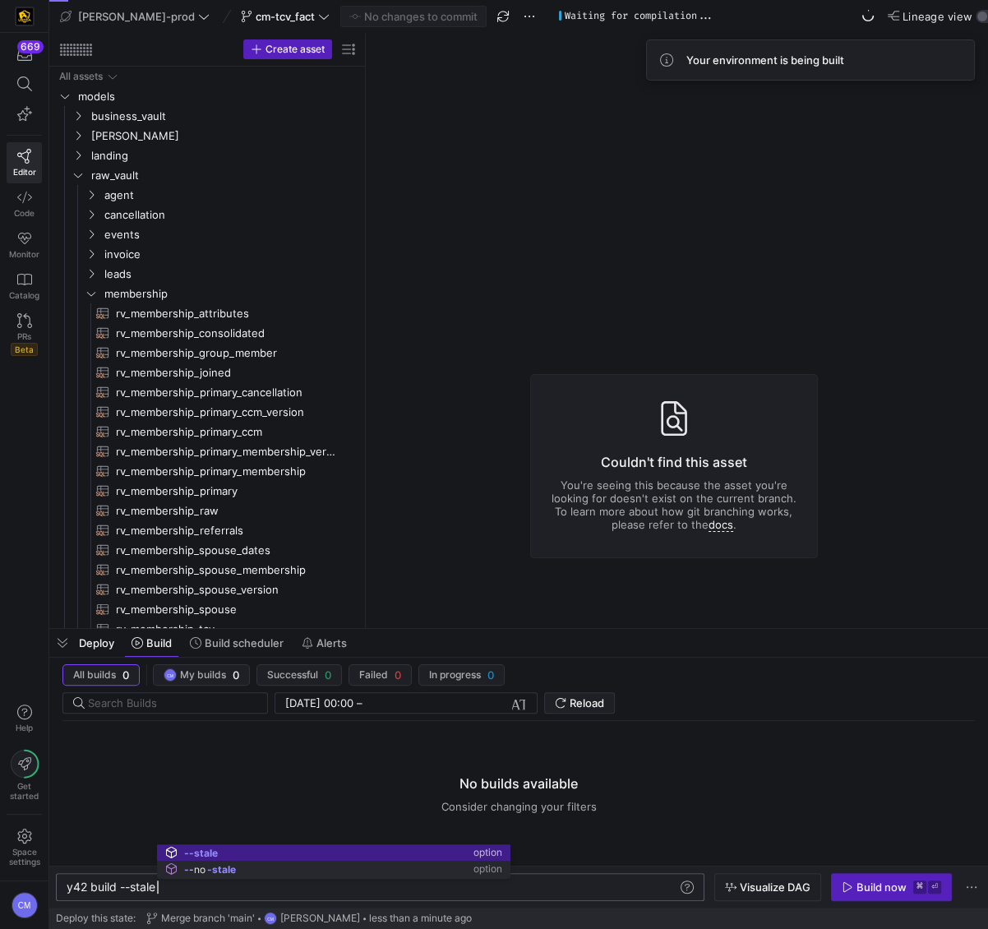
scroll to position [0, 90]
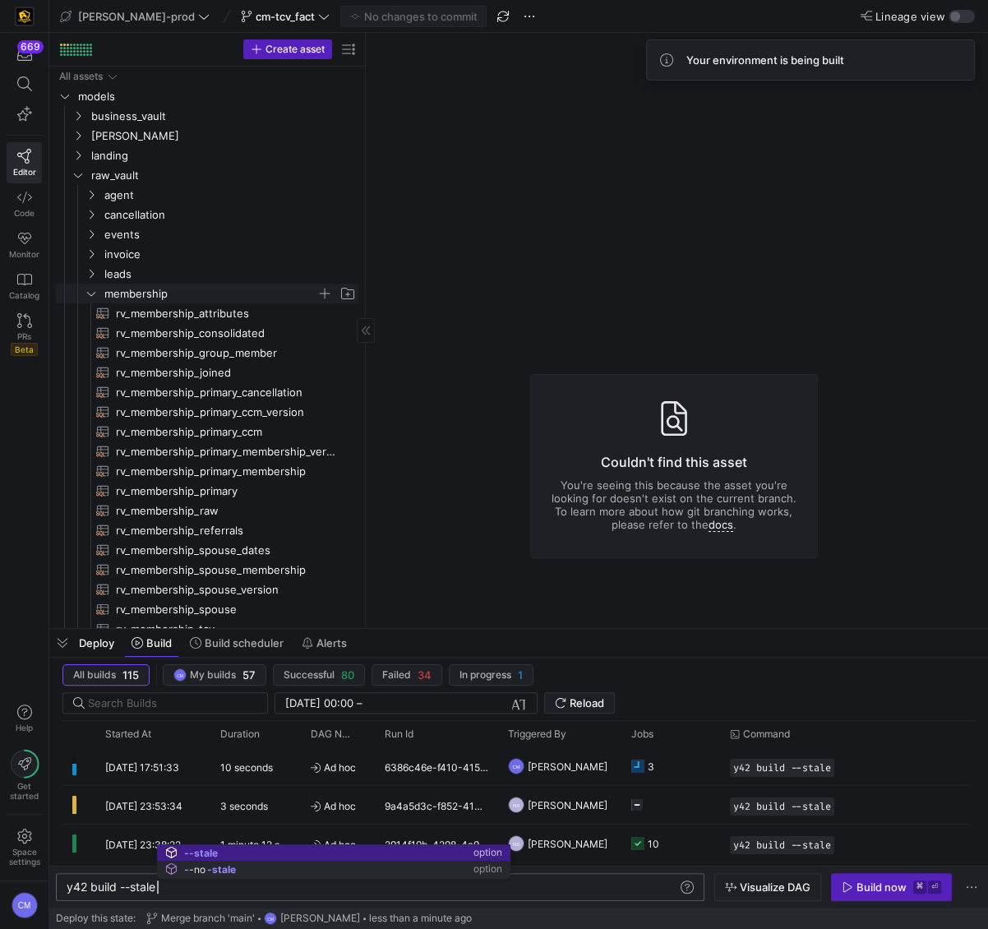
type textarea "y42 build --stale"
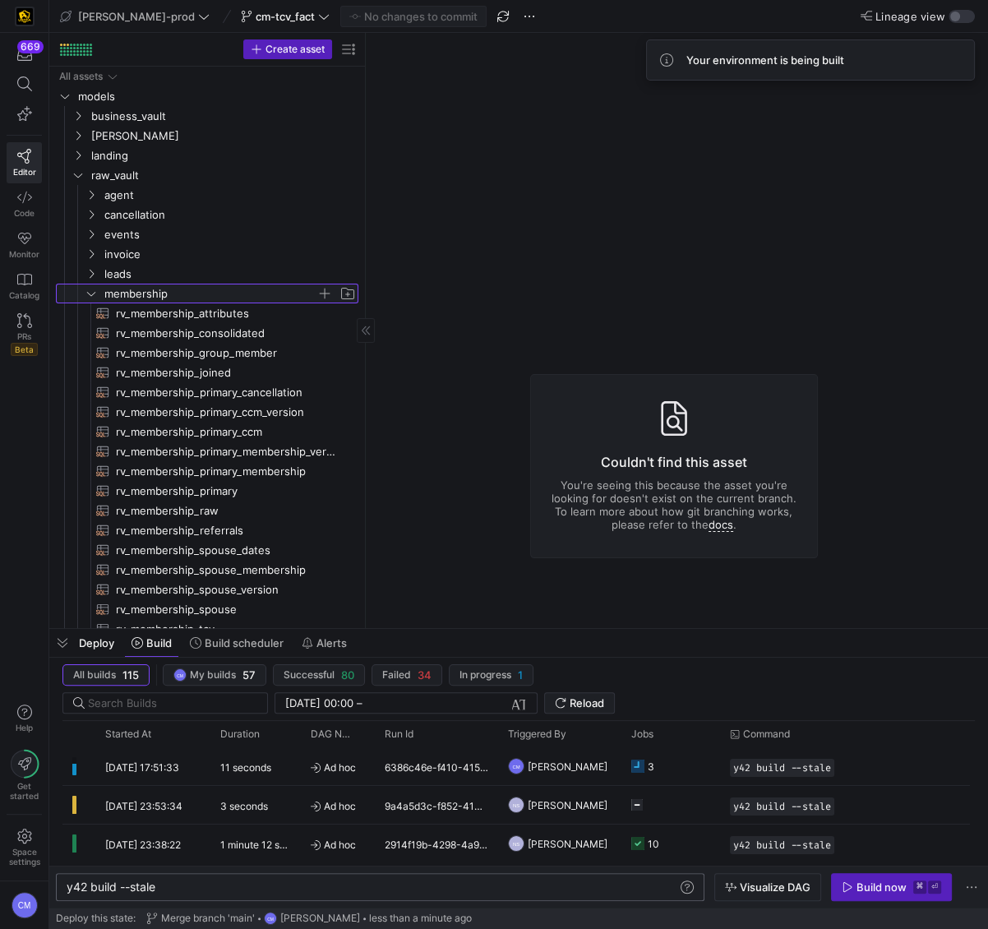
click at [144, 298] on span "membership" at bounding box center [210, 293] width 212 height 19
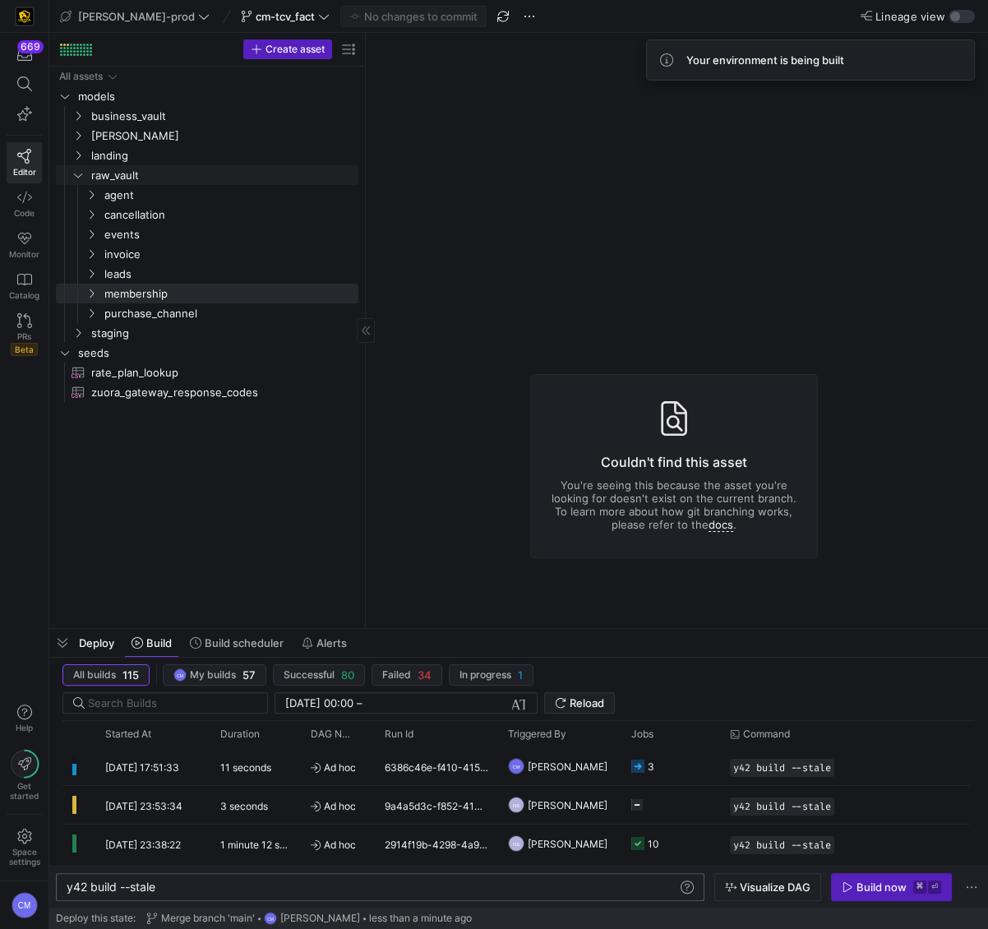
click at [102, 183] on link "raw_vault" at bounding box center [207, 175] width 303 height 20
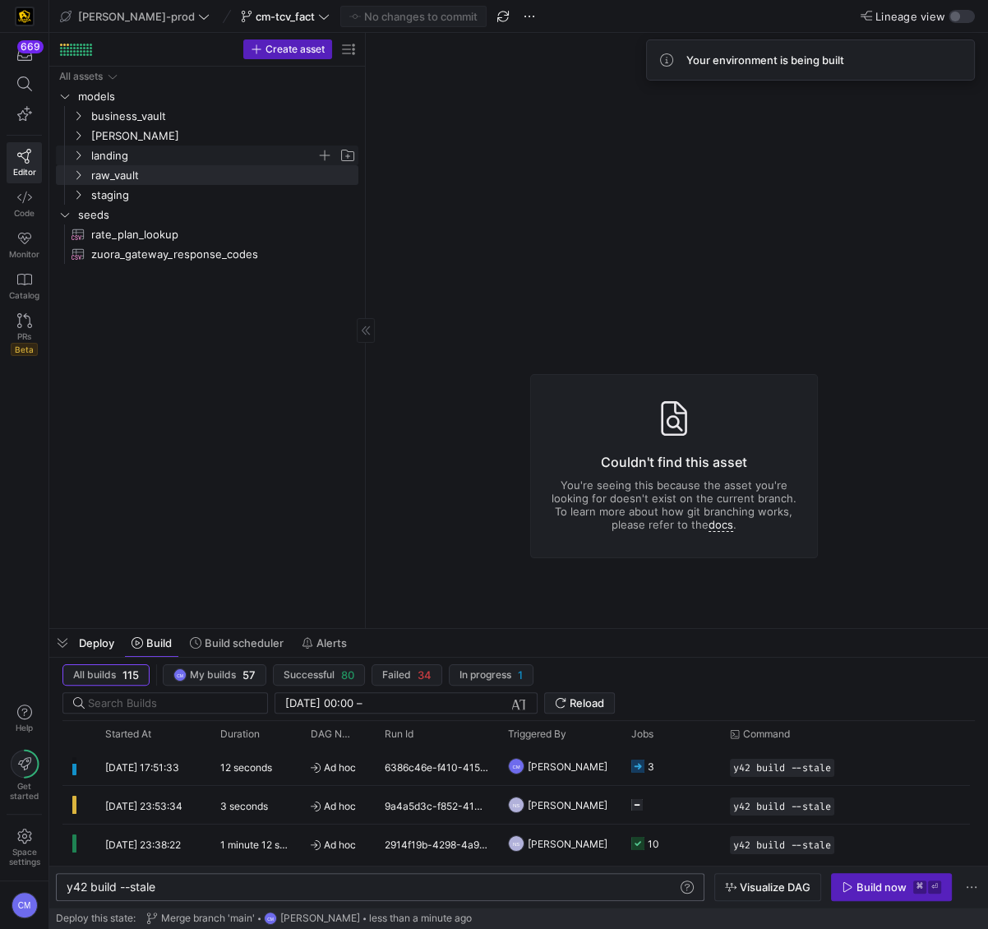
click at [103, 146] on span "landing" at bounding box center [203, 155] width 225 height 19
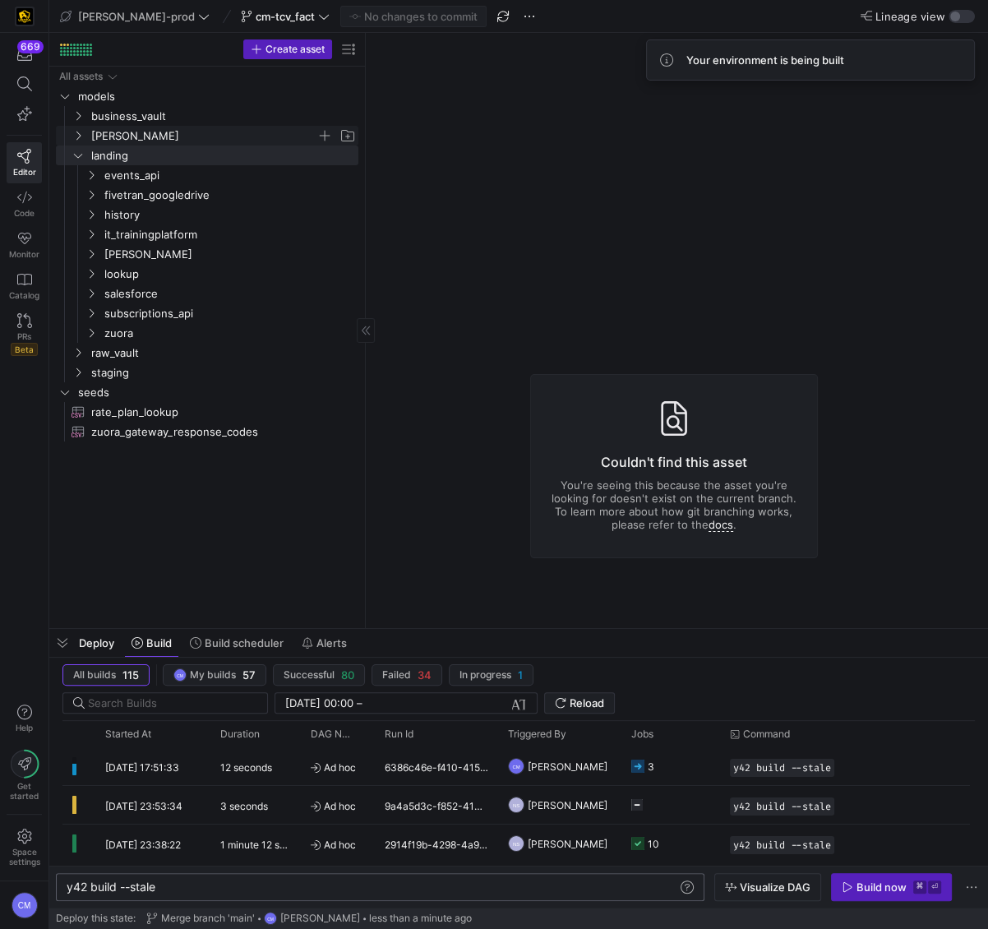
click at [104, 138] on span "[PERSON_NAME]" at bounding box center [203, 136] width 225 height 19
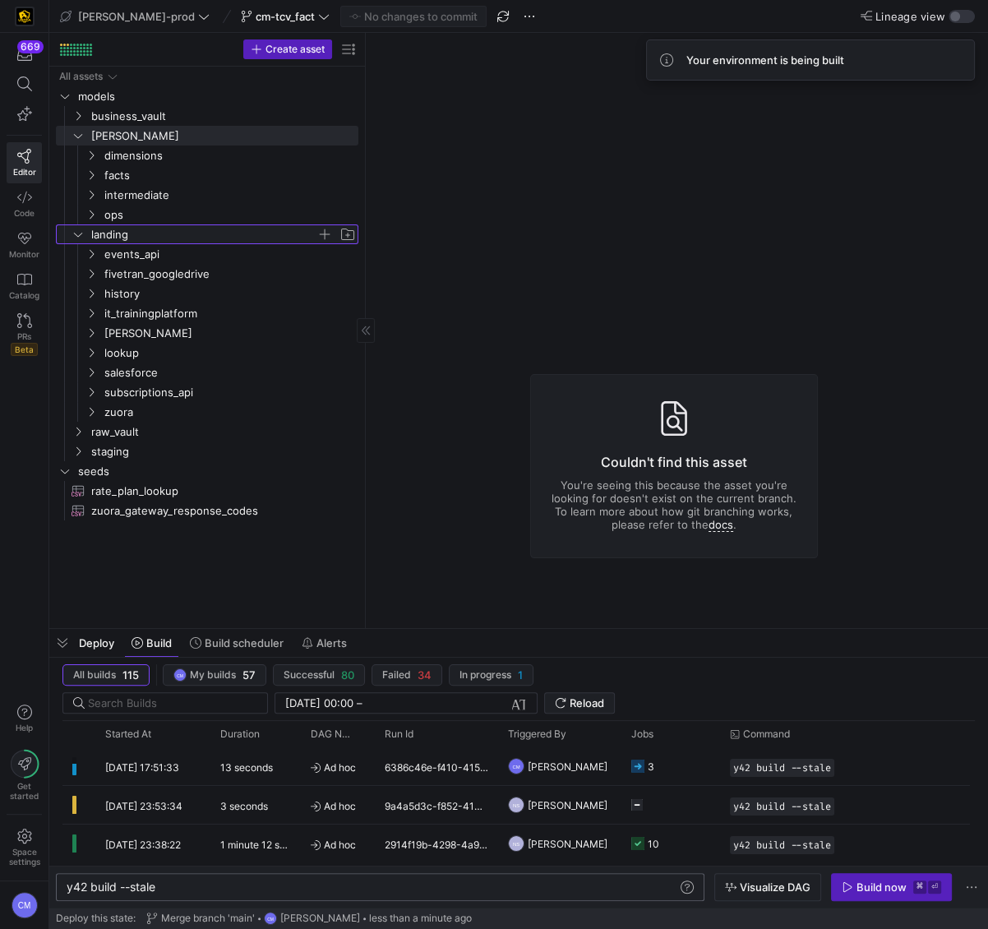
click at [99, 230] on span "landing" at bounding box center [203, 234] width 225 height 19
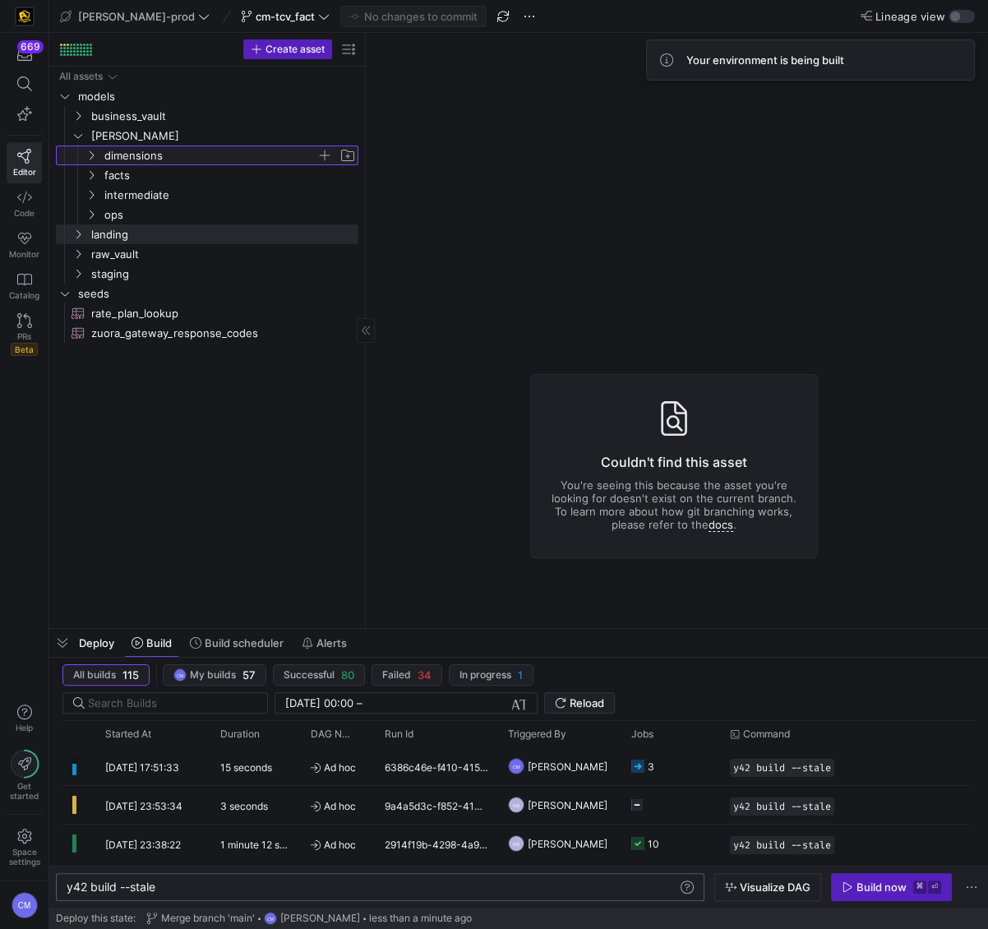
click at [136, 158] on span "dimensions" at bounding box center [210, 155] width 212 height 19
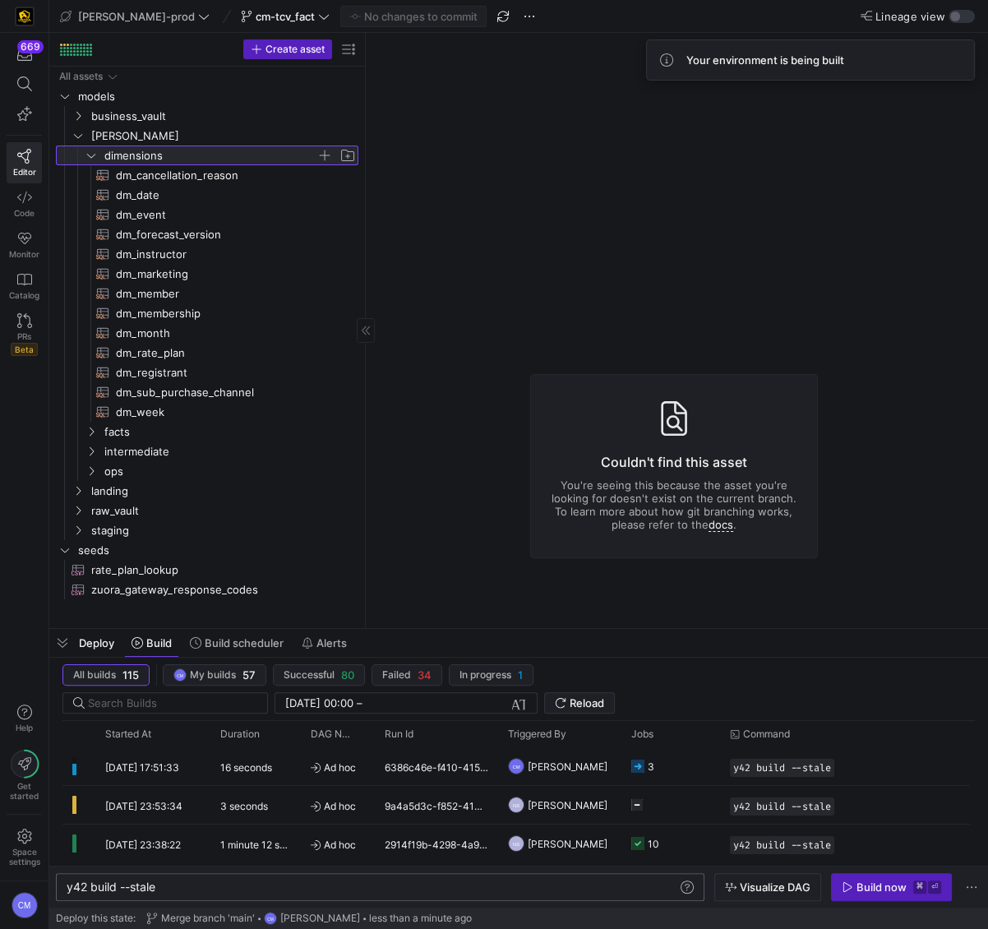
click at [136, 158] on span "dimensions" at bounding box center [210, 155] width 212 height 19
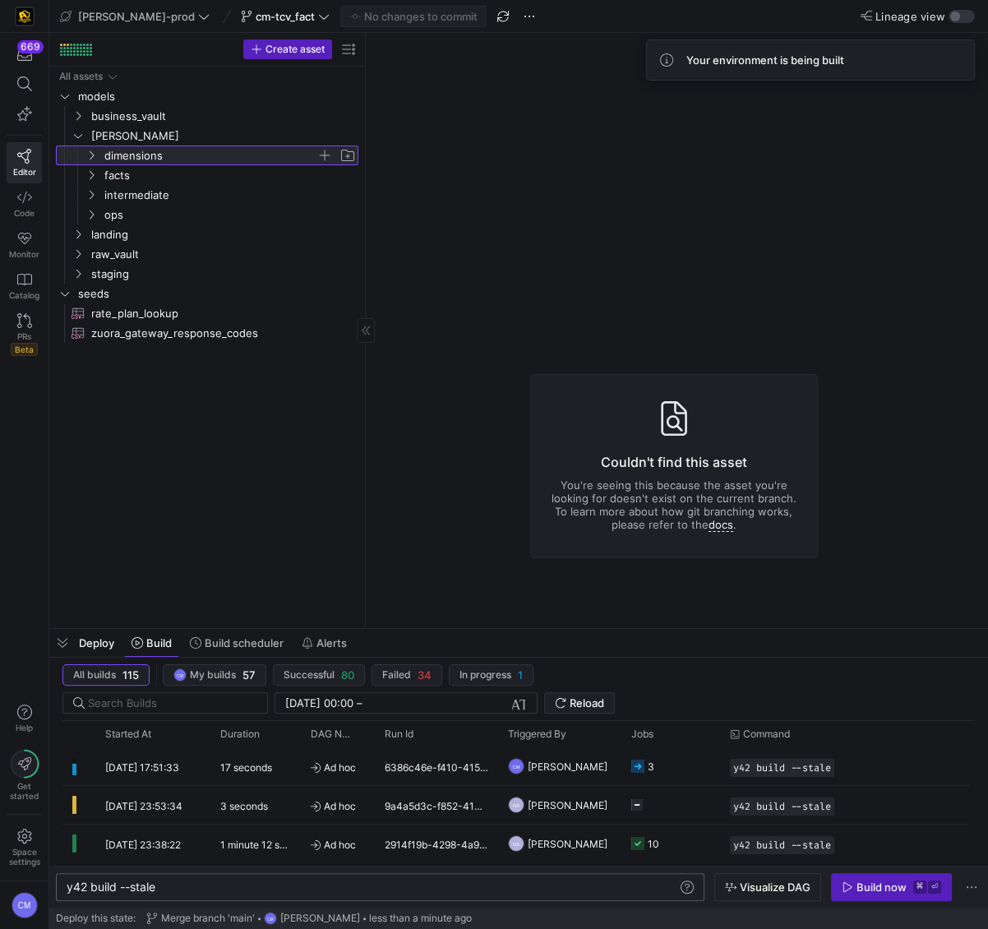
click at [136, 158] on span "dimensions" at bounding box center [210, 155] width 212 height 19
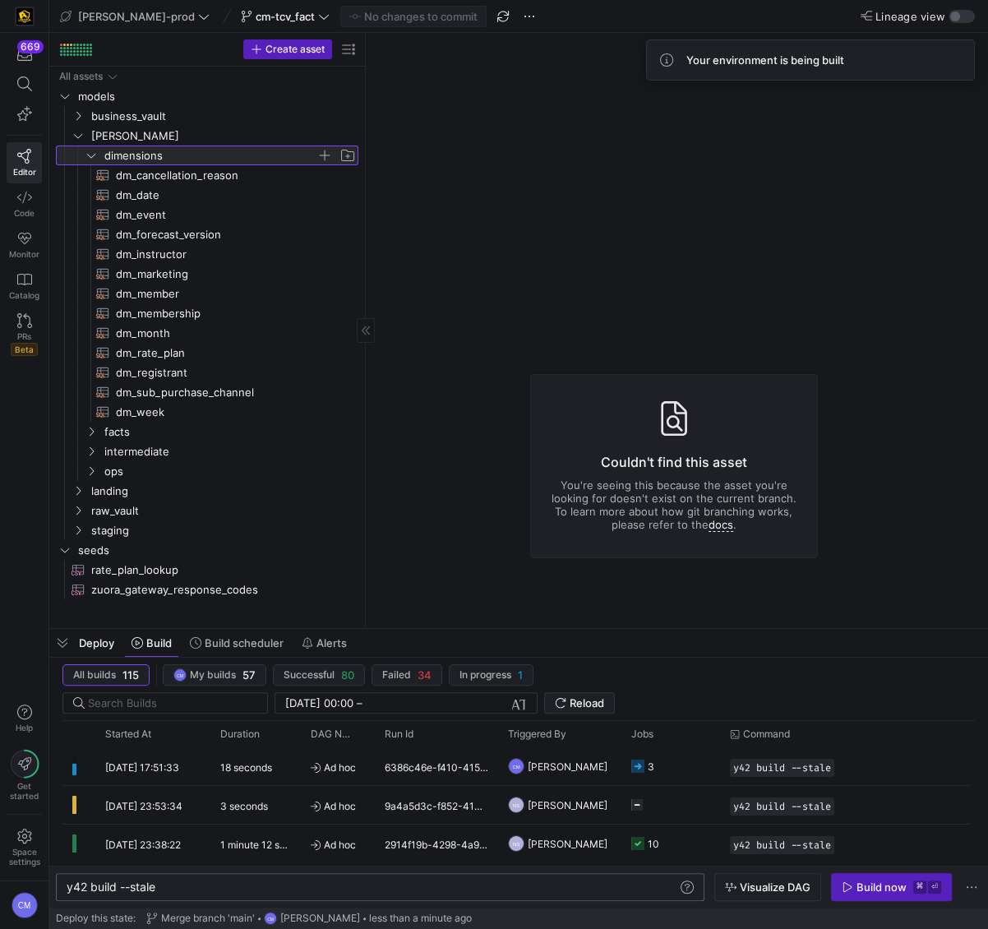
click at [136, 158] on span "dimensions" at bounding box center [210, 155] width 212 height 19
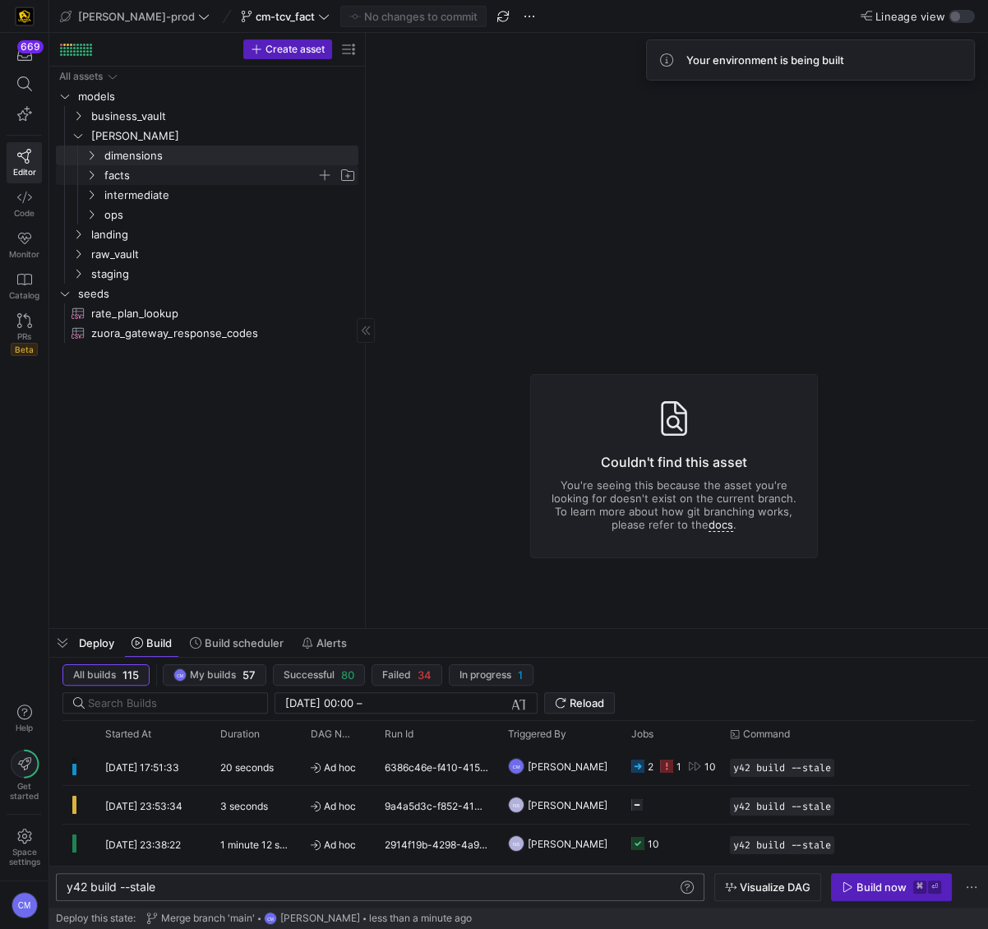
click at [132, 180] on span "facts" at bounding box center [210, 175] width 212 height 19
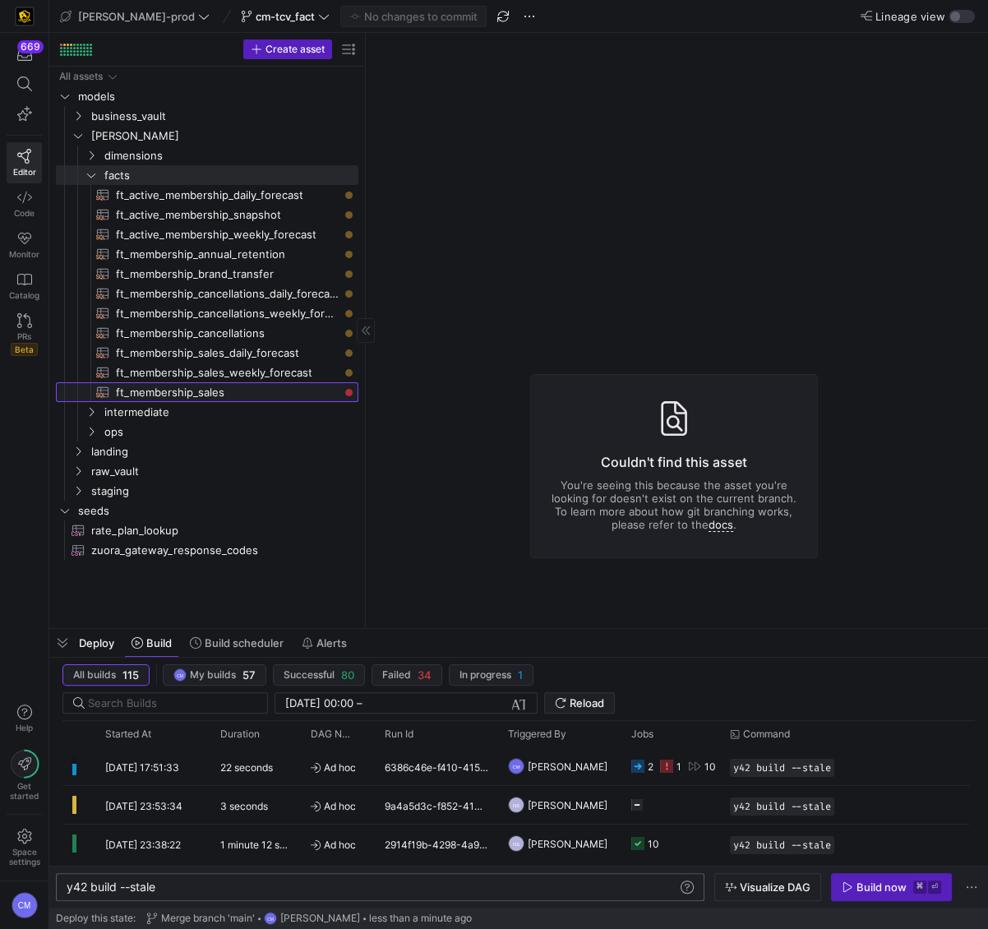
click at [228, 393] on span "ft_membership_sales​​​​​​​​​​" at bounding box center [228, 392] width 224 height 19
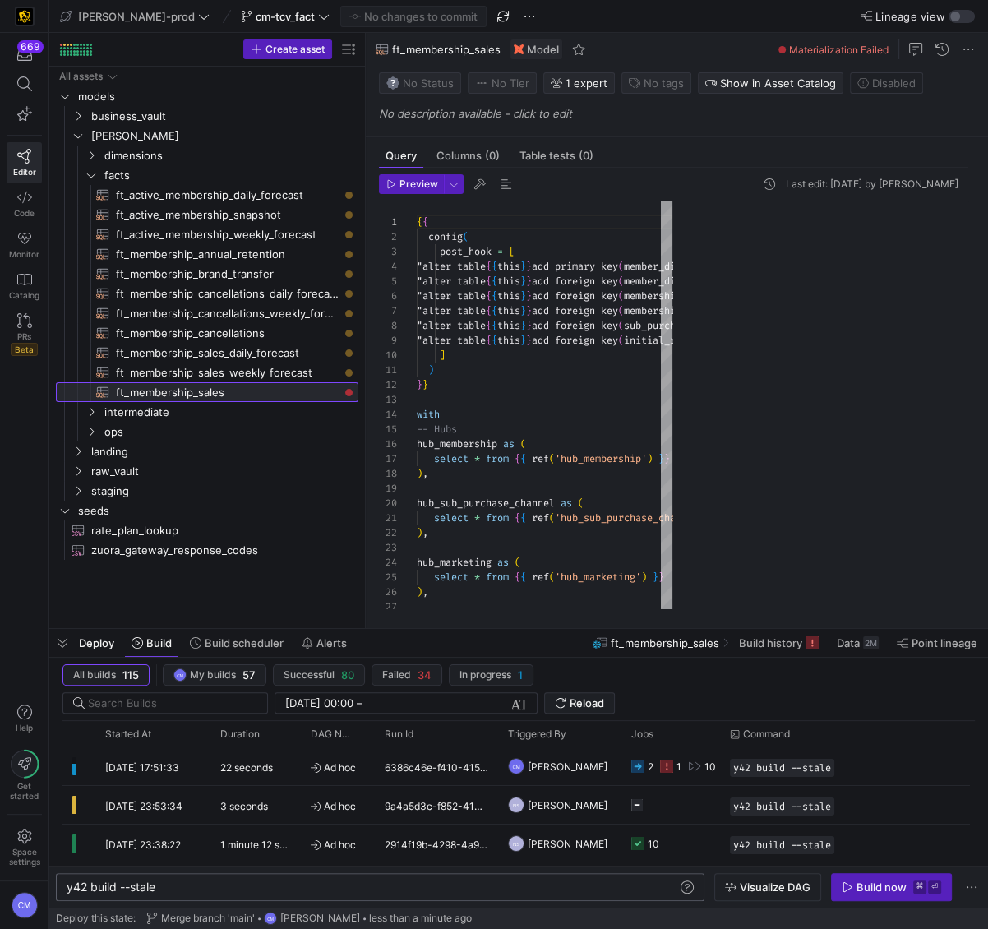
scroll to position [89, 0]
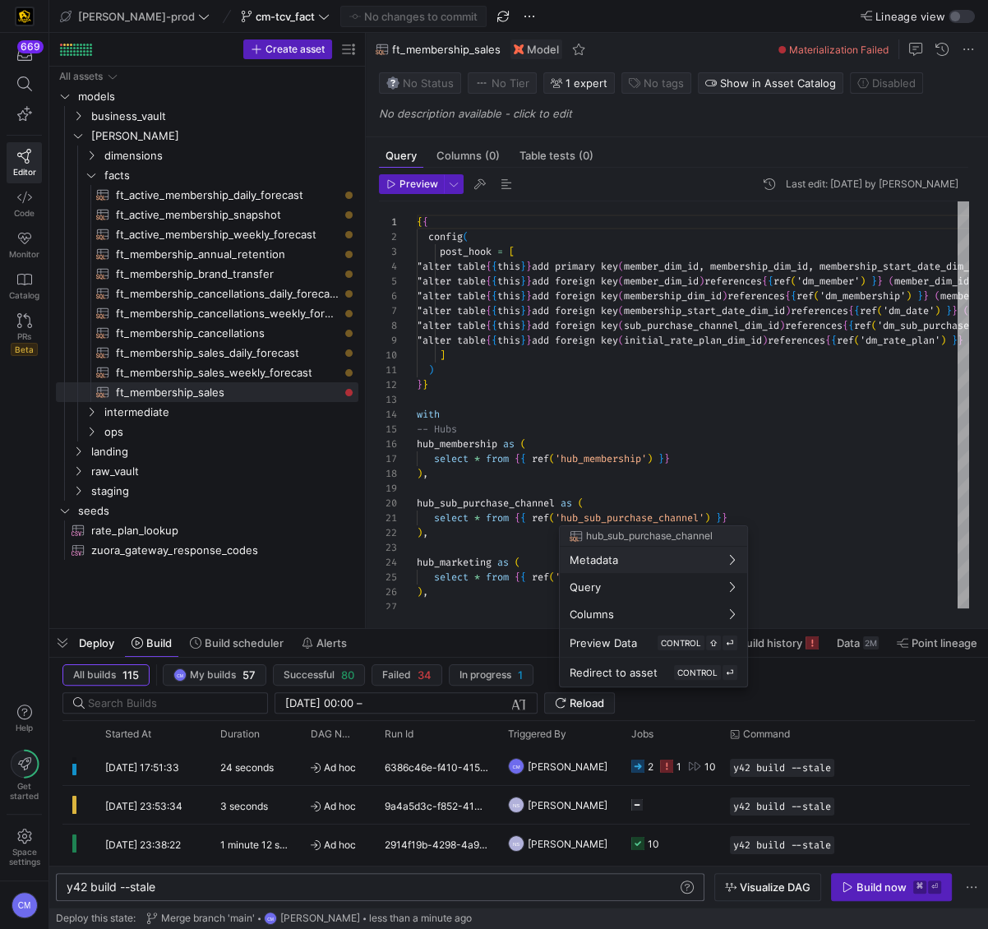
click at [737, 466] on div at bounding box center [494, 464] width 988 height 929
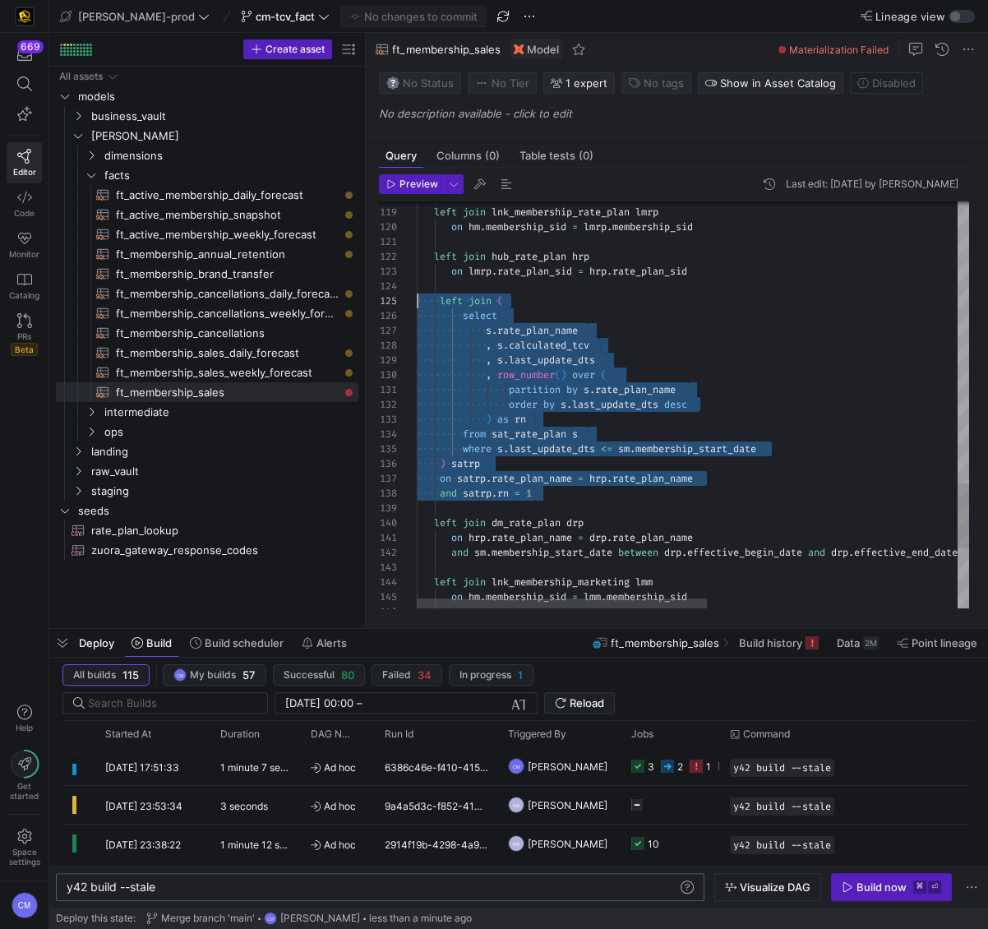
scroll to position [58, 0]
drag, startPoint x: 542, startPoint y: 490, endPoint x: 370, endPoint y: 307, distance: 251.2
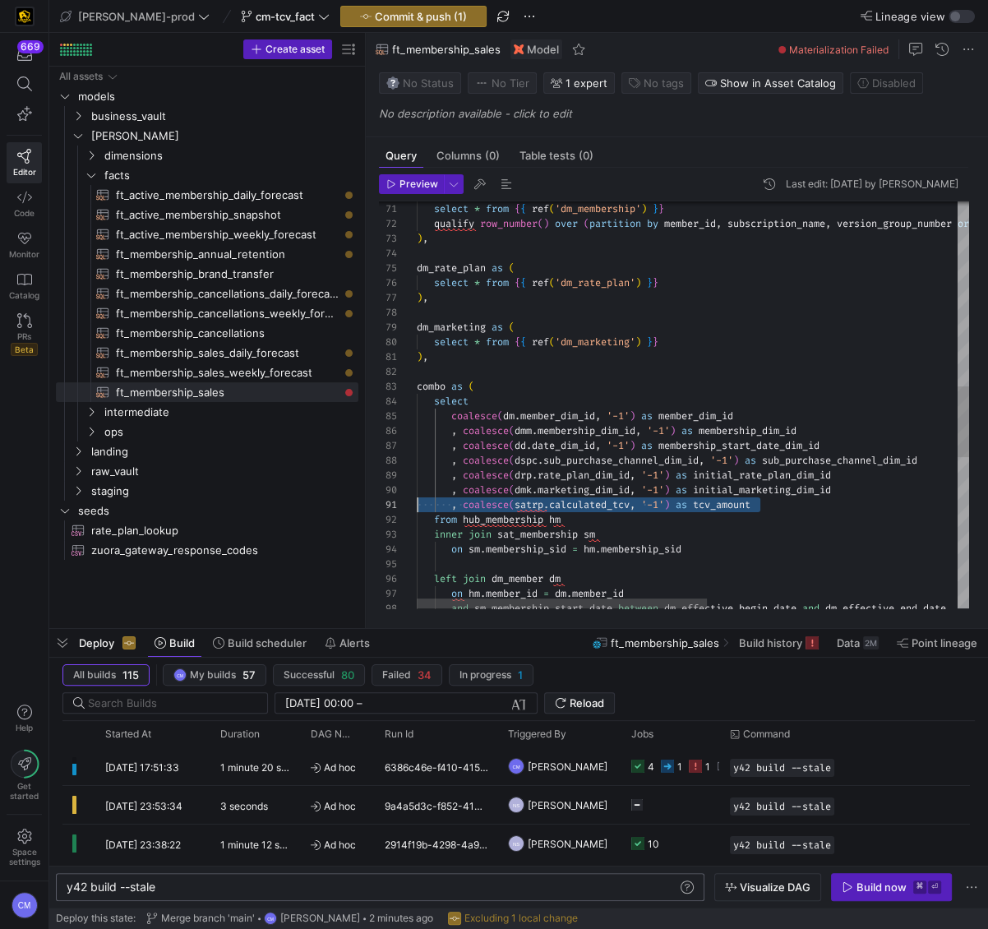
scroll to position [0, 0]
drag, startPoint x: 763, startPoint y: 506, endPoint x: 351, endPoint y: 505, distance: 411.8
click at [417, 505] on div "and sm . membership_start_date between dm . effective_begin_date and dm . effec…" at bounding box center [931, 310] width 1029 height 2317
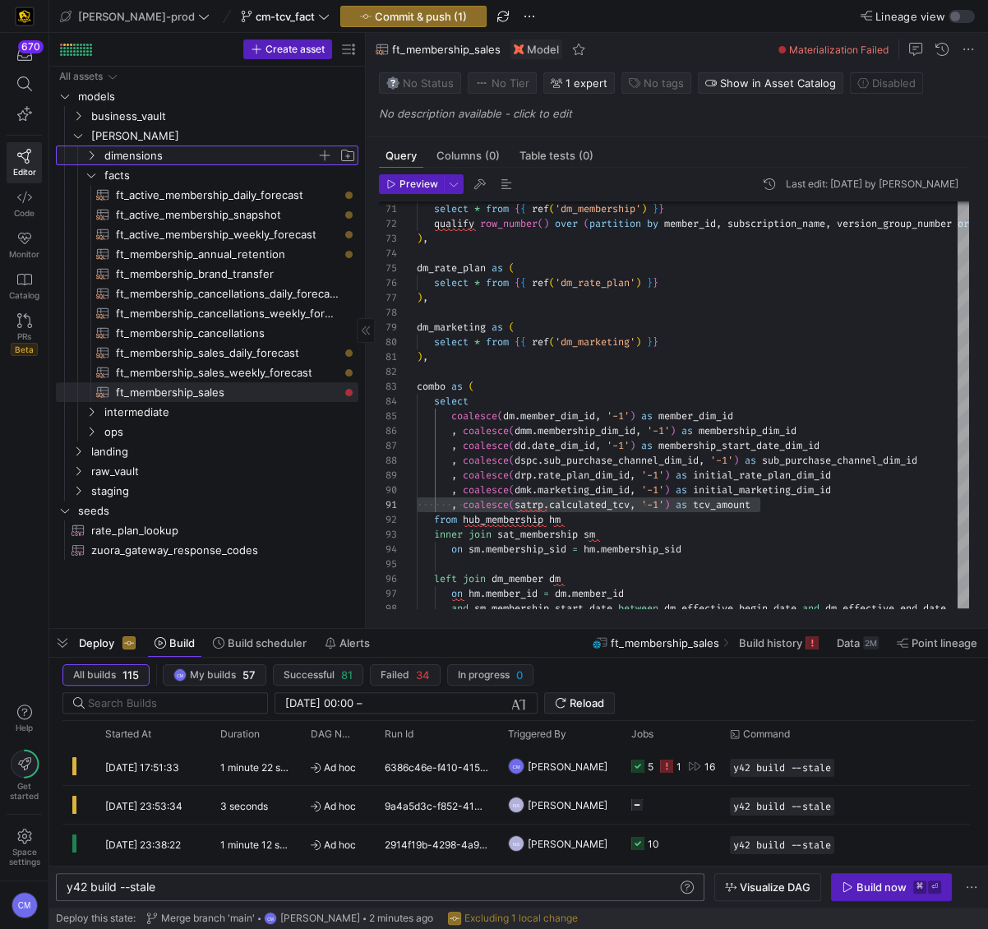
click at [160, 155] on span "dimensions" at bounding box center [210, 155] width 212 height 19
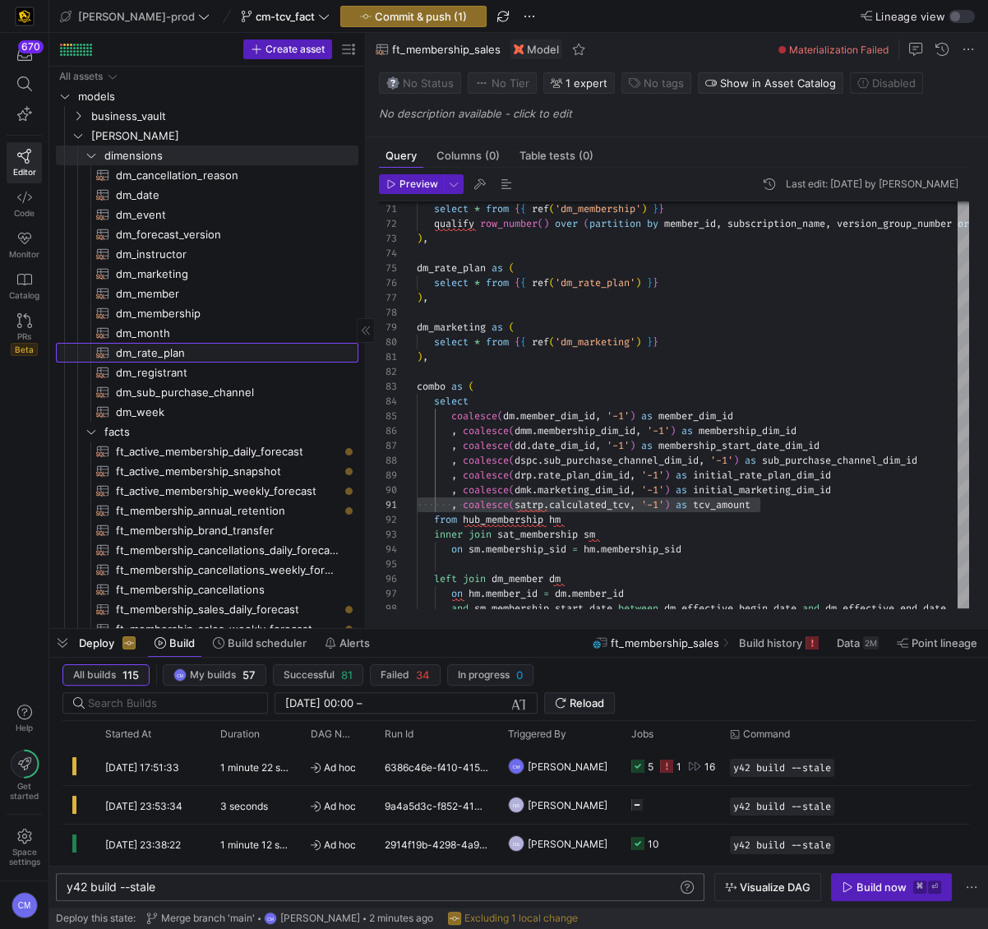
click at [192, 352] on span "dm_rate_plan​​​​​​​​​​" at bounding box center [227, 353] width 223 height 19
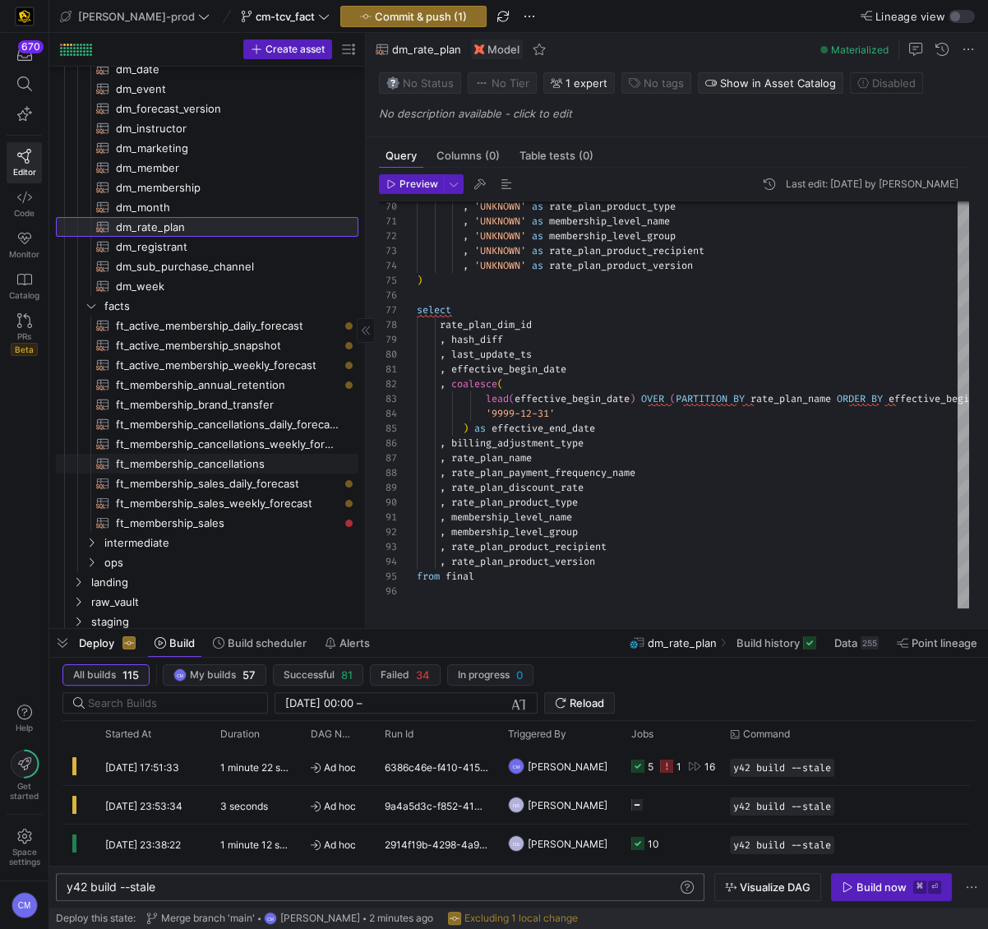
scroll to position [138, 0]
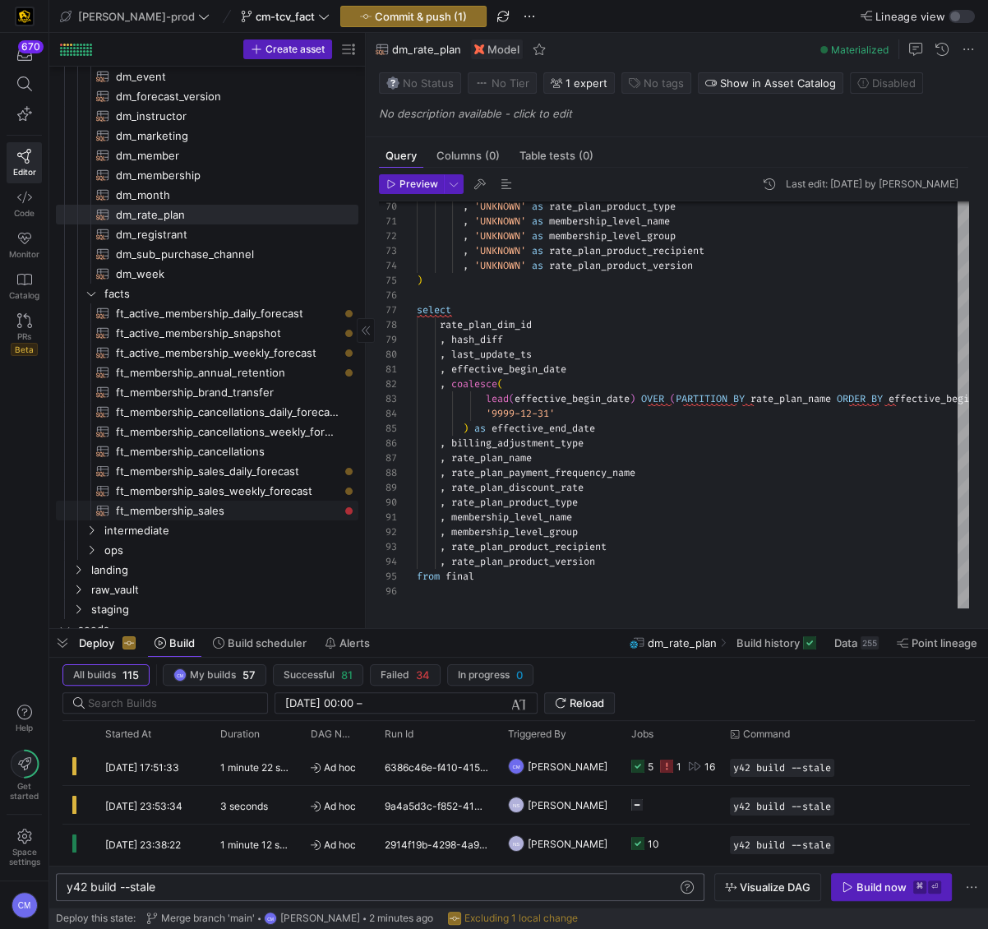
click at [241, 507] on span "ft_membership_sales​​​​​​​​​​" at bounding box center [227, 510] width 223 height 19
type textarea "{{ config( post_hook = [ "alter table {{ this }} add primary key (member_dim_id…"
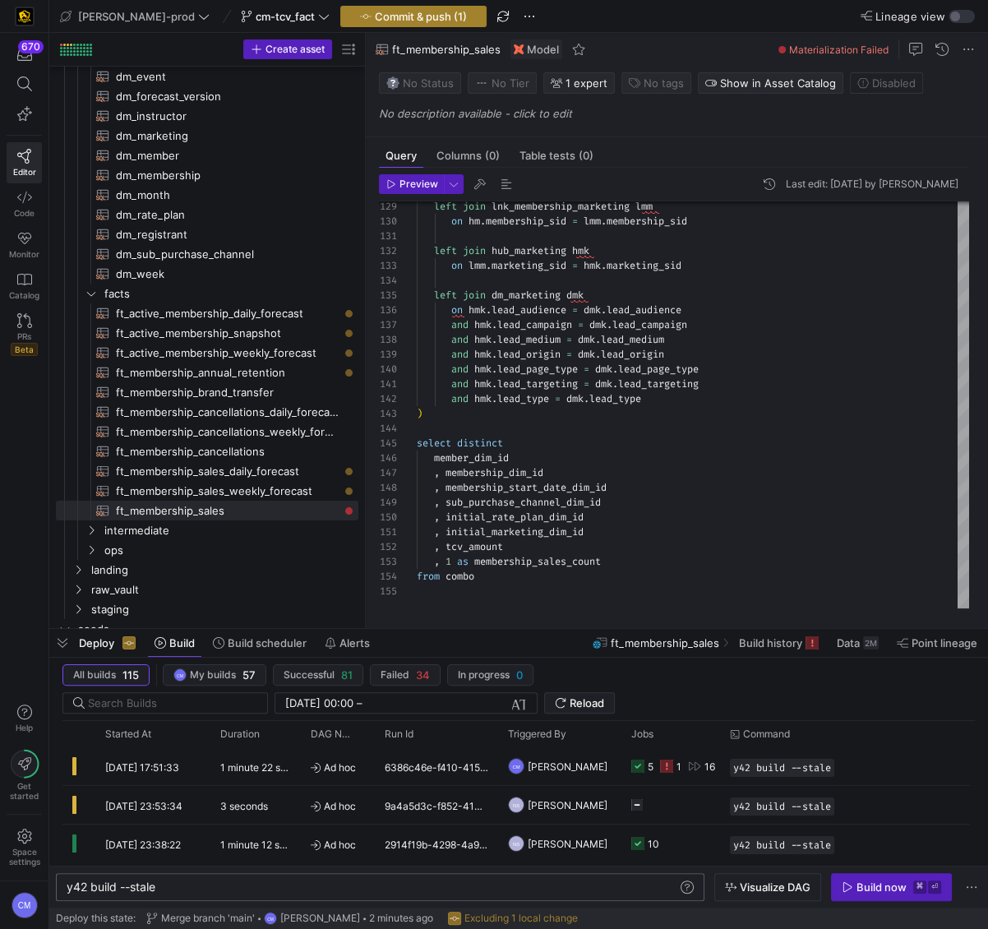
click at [375, 13] on span "Commit & push (1)" at bounding box center [421, 16] width 92 height 13
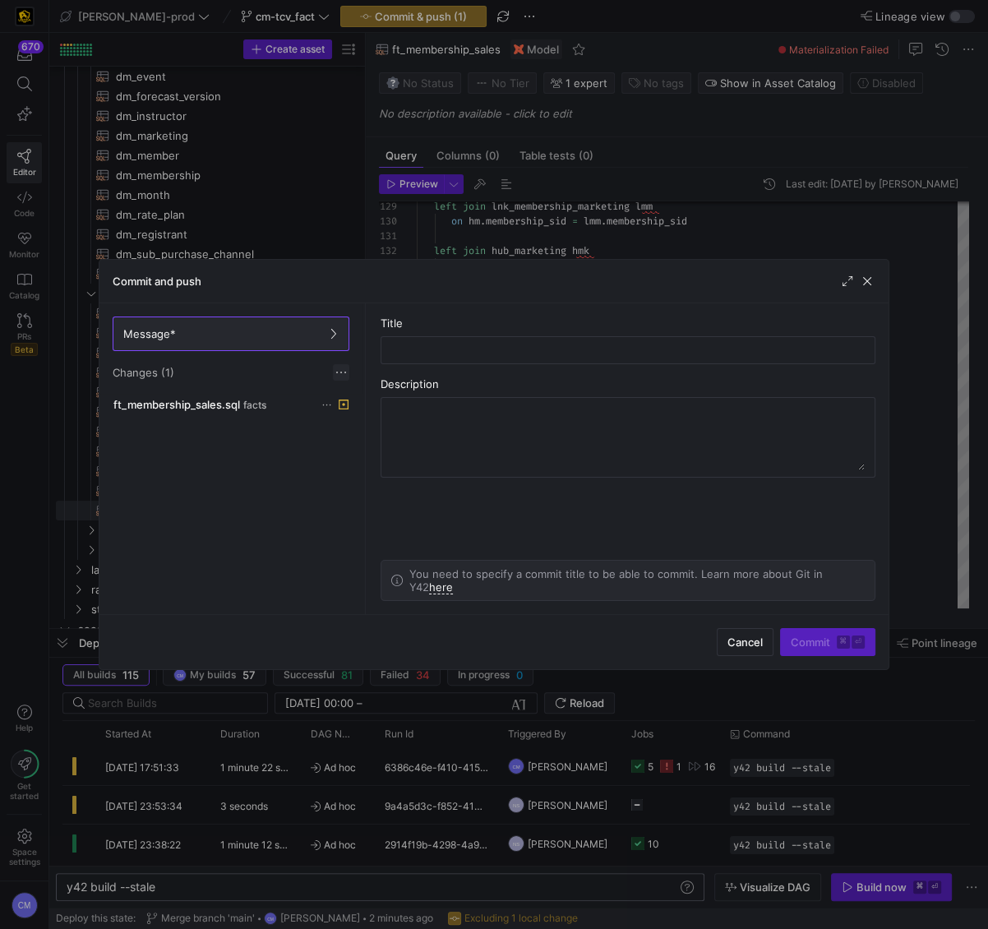
click at [341, 372] on span at bounding box center [341, 372] width 16 height 16
click at [390, 423] on span "Discard all changes" at bounding box center [401, 421] width 114 height 13
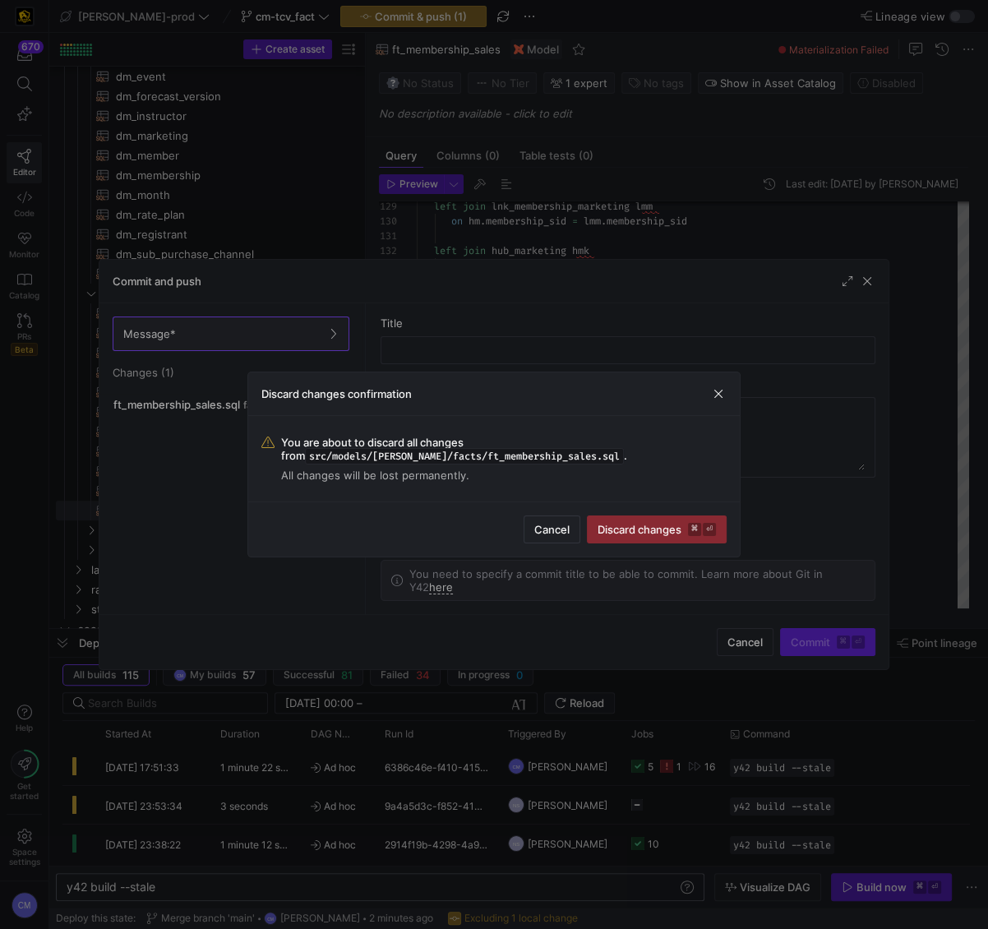
click at [700, 515] on div "Cancel Discard changes ⌘ ⏎" at bounding box center [494, 528] width 492 height 55
click at [689, 523] on kbd "⌘" at bounding box center [694, 529] width 13 height 13
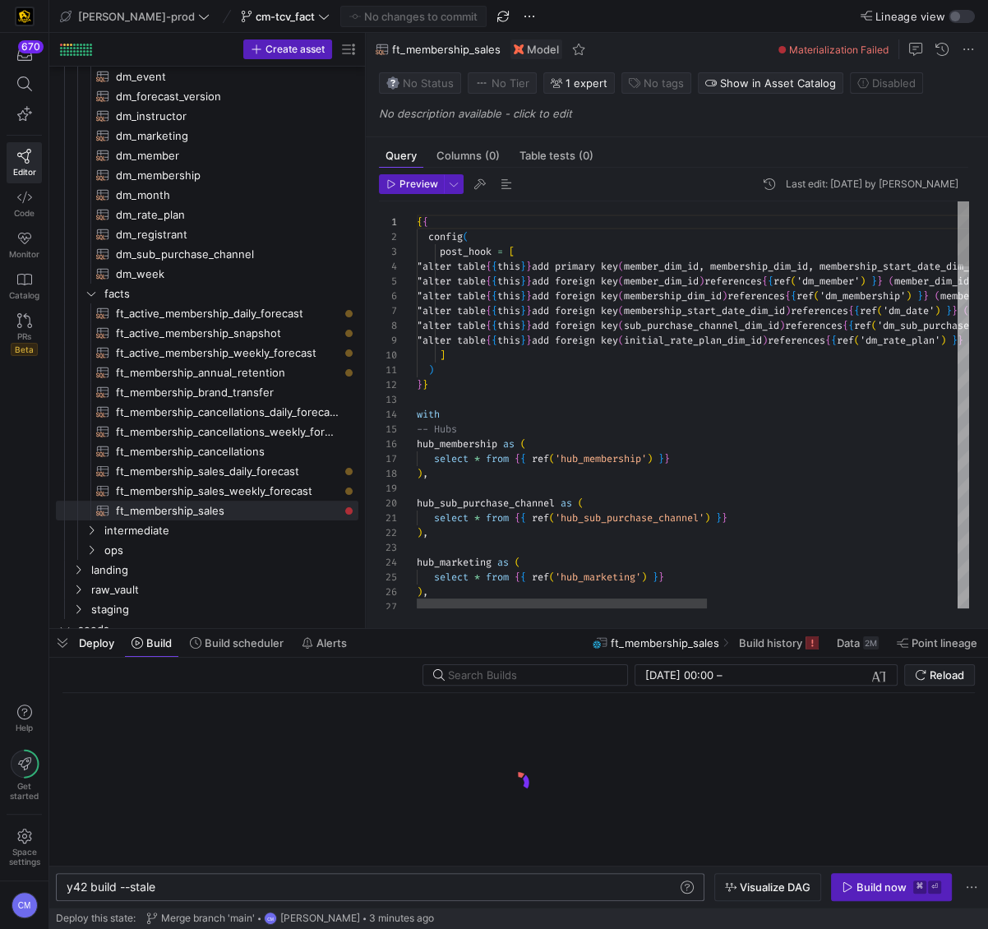
scroll to position [58, 30]
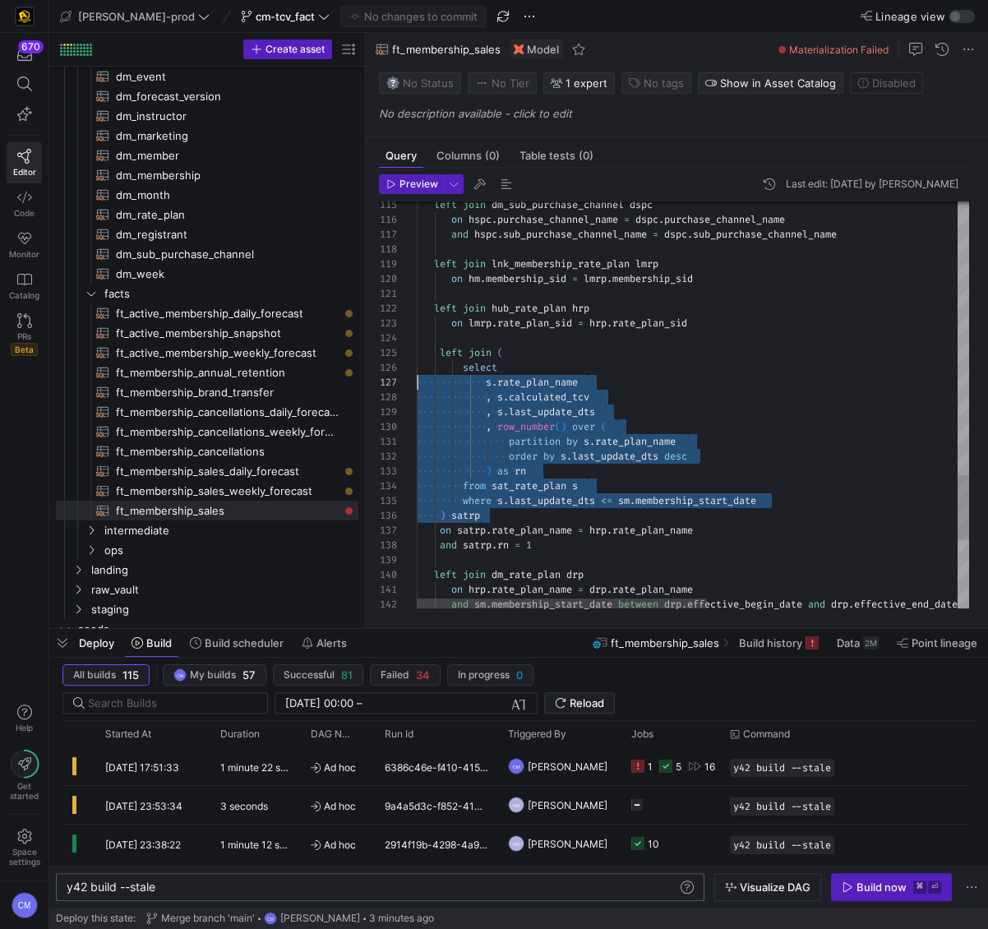
scroll to position [74, 0]
drag, startPoint x: 548, startPoint y: 513, endPoint x: 395, endPoint y: 369, distance: 210.5
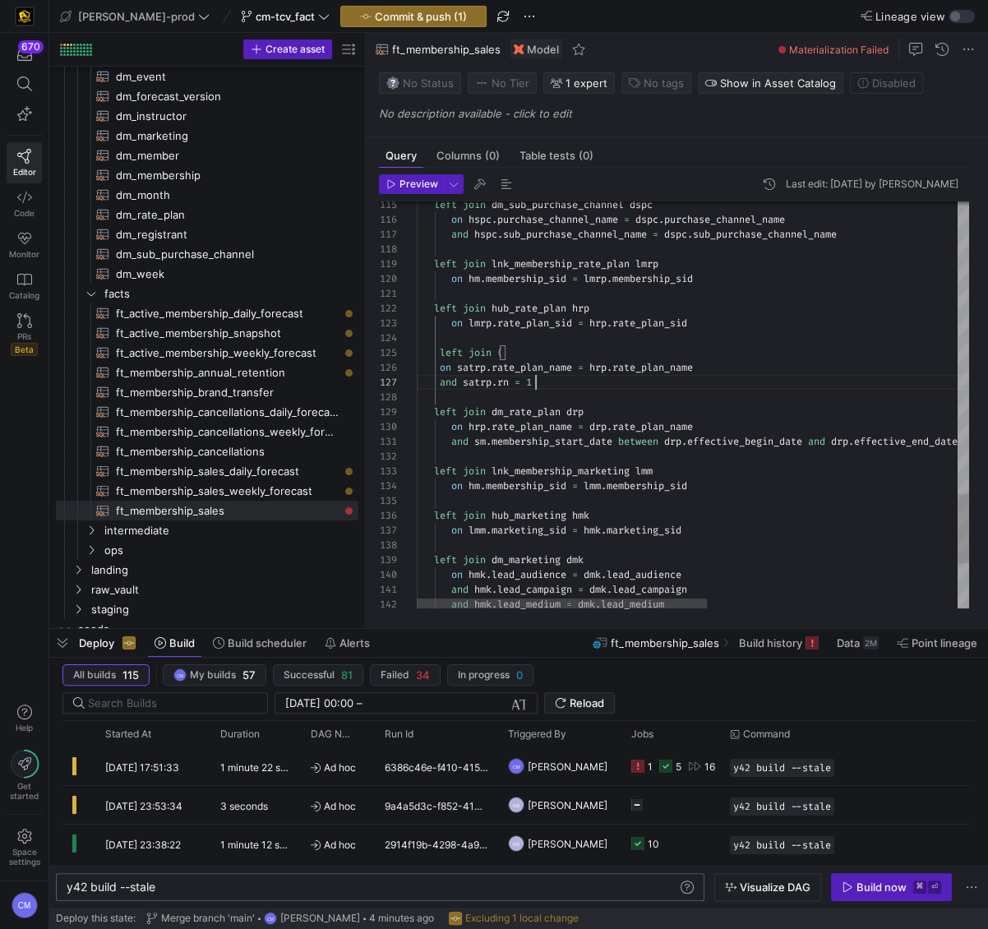
scroll to position [58, 0]
drag, startPoint x: 561, startPoint y: 378, endPoint x: 386, endPoint y: 345, distance: 178.2
drag, startPoint x: 561, startPoint y: 377, endPoint x: 383, endPoint y: 353, distance: 179.3
click at [383, 353] on div "131 130 129 128 127 126 125 124 123 122 121 120 119 118 117 116 115 132 133 134…" at bounding box center [674, 404] width 590 height 407
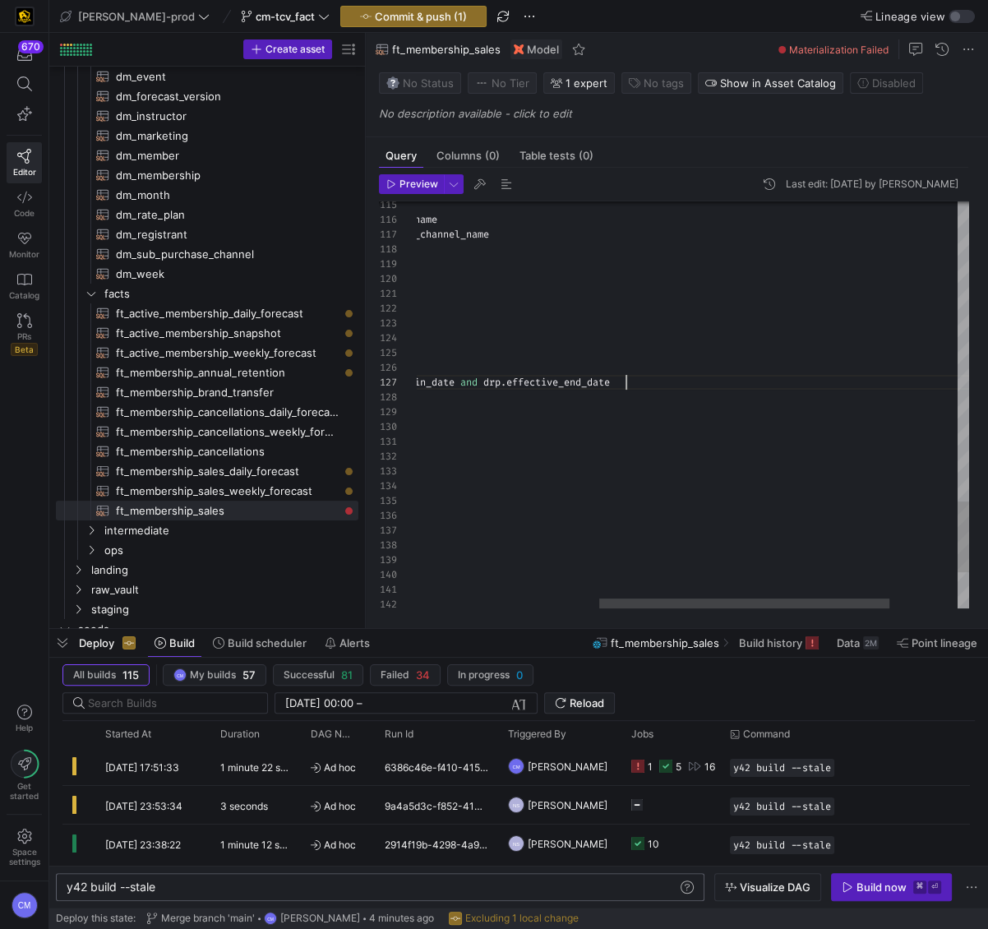
scroll to position [89, 555]
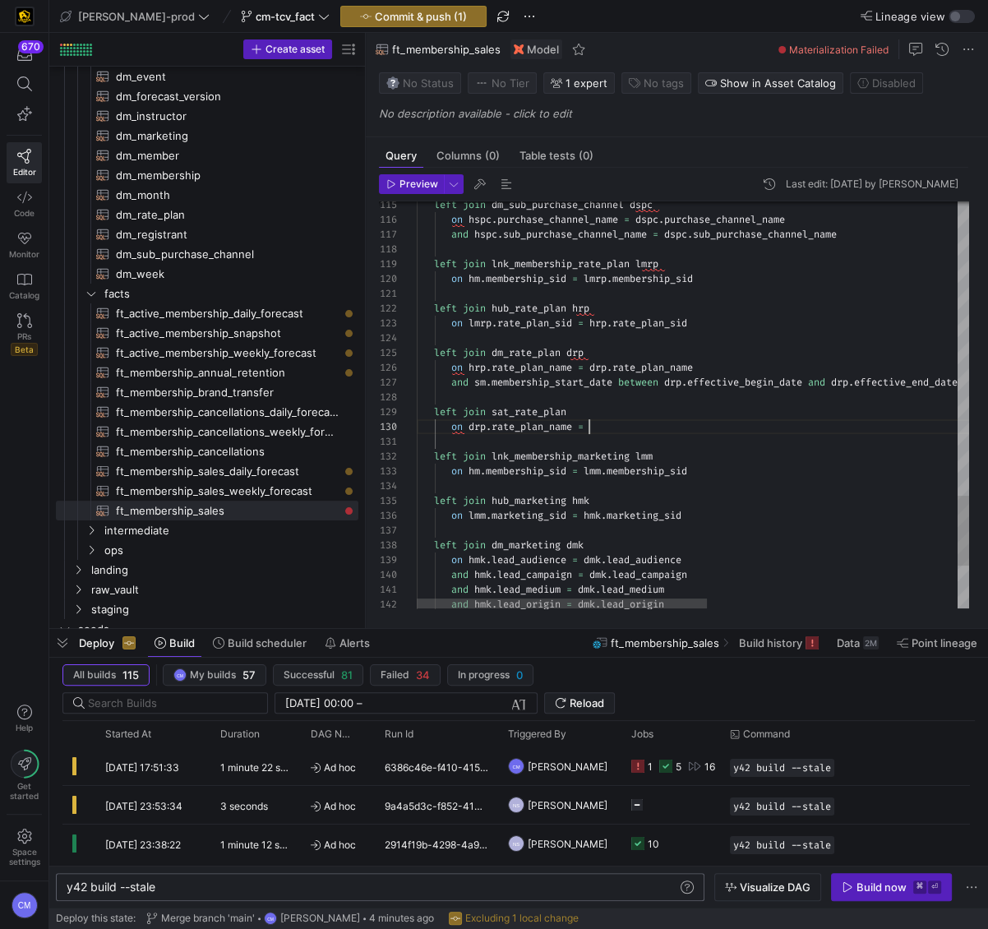
scroll to position [132, 178]
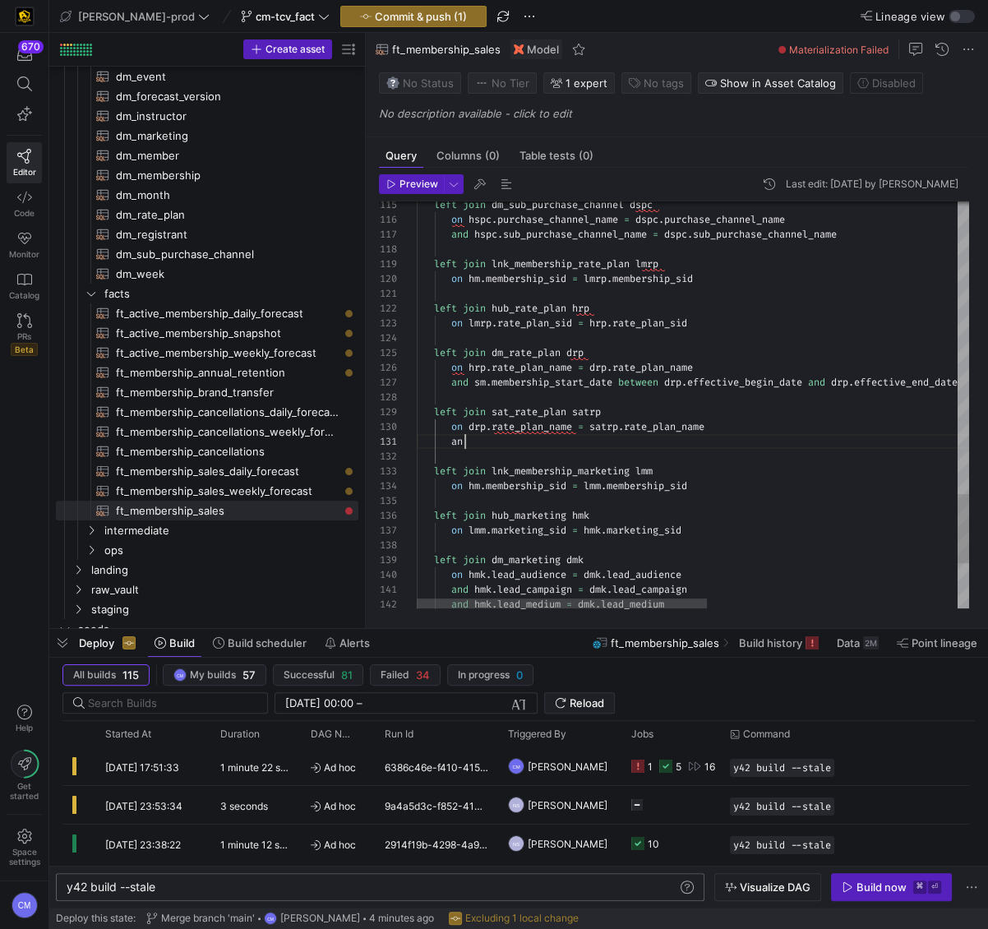
scroll to position [0, 58]
click at [168, 206] on span "dm_rate_plan​​​​​​​​​​" at bounding box center [227, 215] width 223 height 19
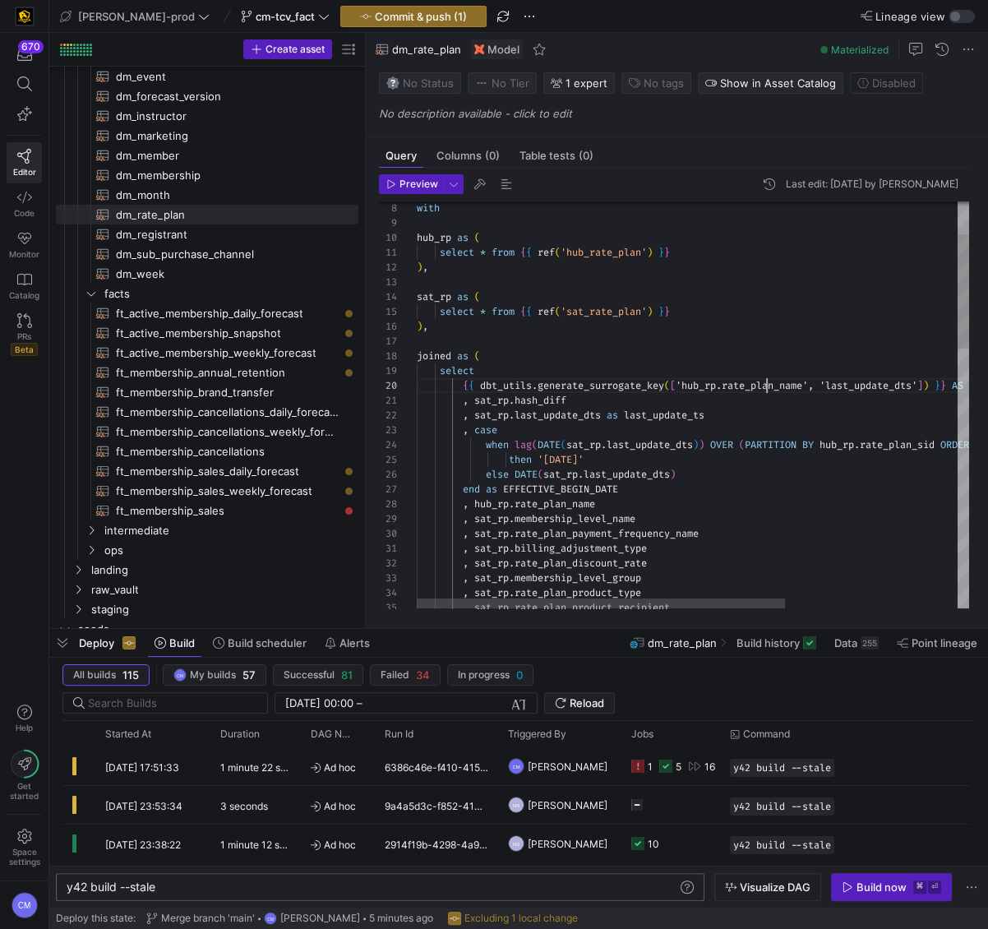
click at [766, 387] on div "end as EFFECTIVE_BEGIN_DATE then '2000-01-01' else DATE ( sat_rp . last_update_…" at bounding box center [822, 806] width 810 height 1444
click at [892, 386] on div "end as EFFECTIVE_BEGIN_DATE then '2000-01-01' else DATE ( sat_rp . last_update_…" at bounding box center [822, 806] width 810 height 1444
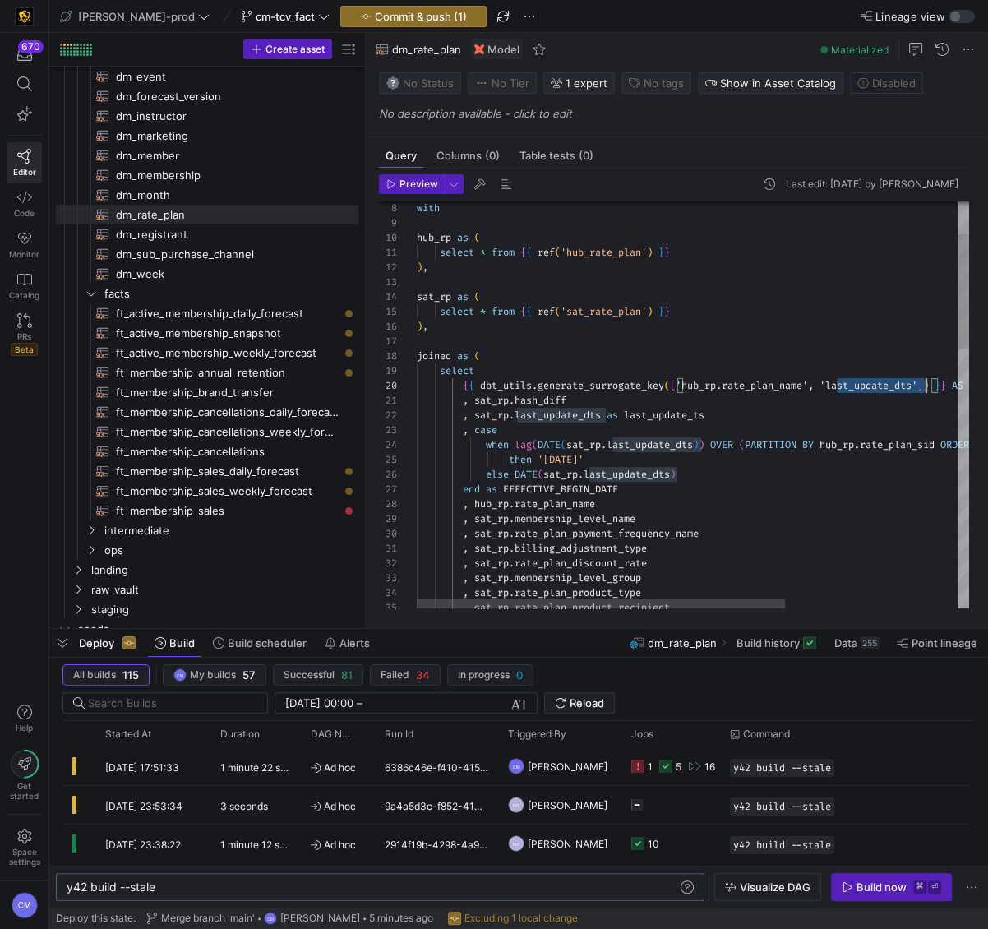
click at [892, 386] on div "end as EFFECTIVE_BEGIN_DATE then '2000-01-01' else DATE ( sat_rp . last_update_…" at bounding box center [822, 806] width 810 height 1444
click at [686, 418] on div "end as EFFECTIVE_BEGIN_DATE then '2000-01-01' else DATE ( sat_rp . last_update_…" at bounding box center [822, 806] width 810 height 1444
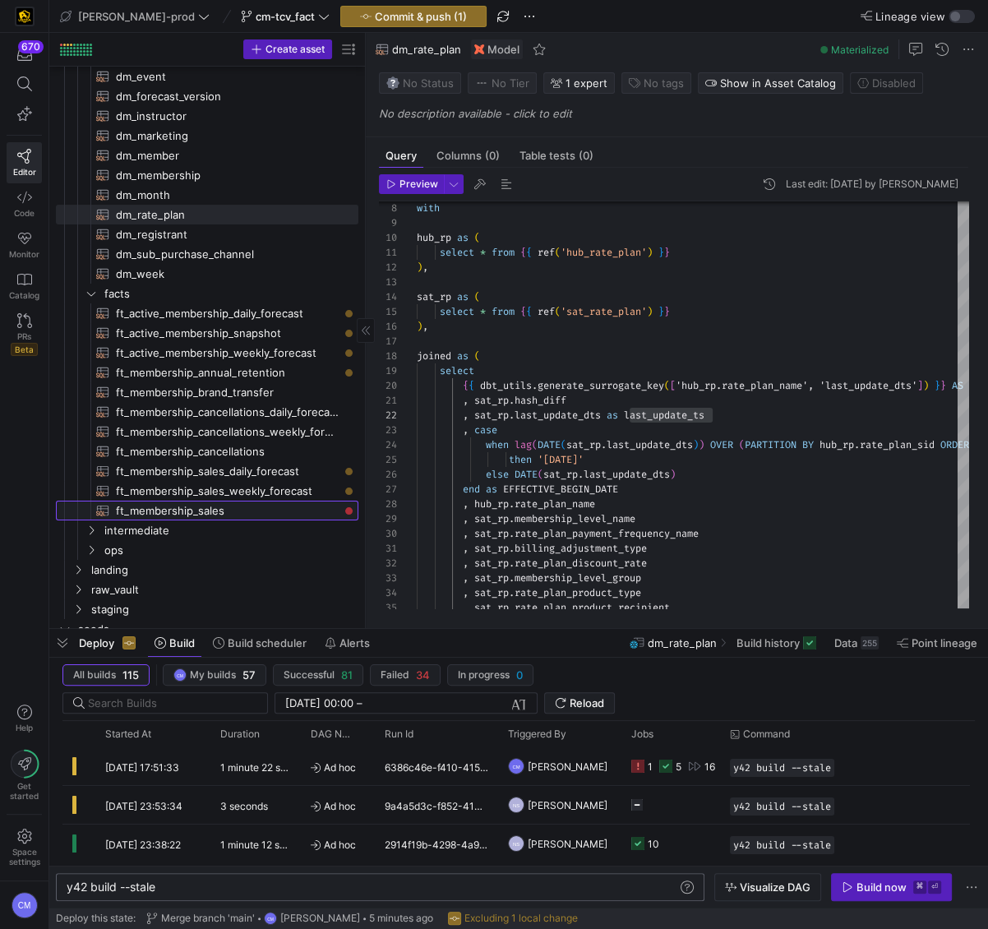
click at [231, 509] on span "ft_membership_sales​​​​​​​​​​" at bounding box center [227, 510] width 223 height 19
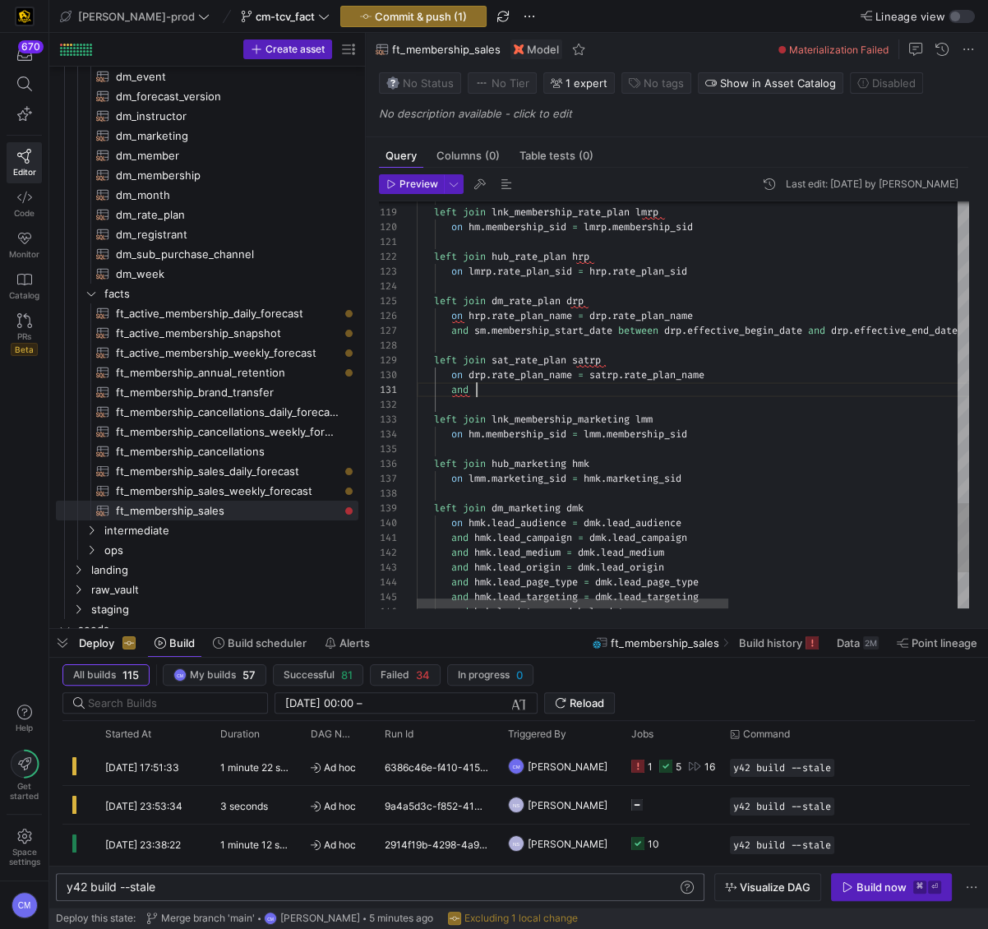
scroll to position [0, 58]
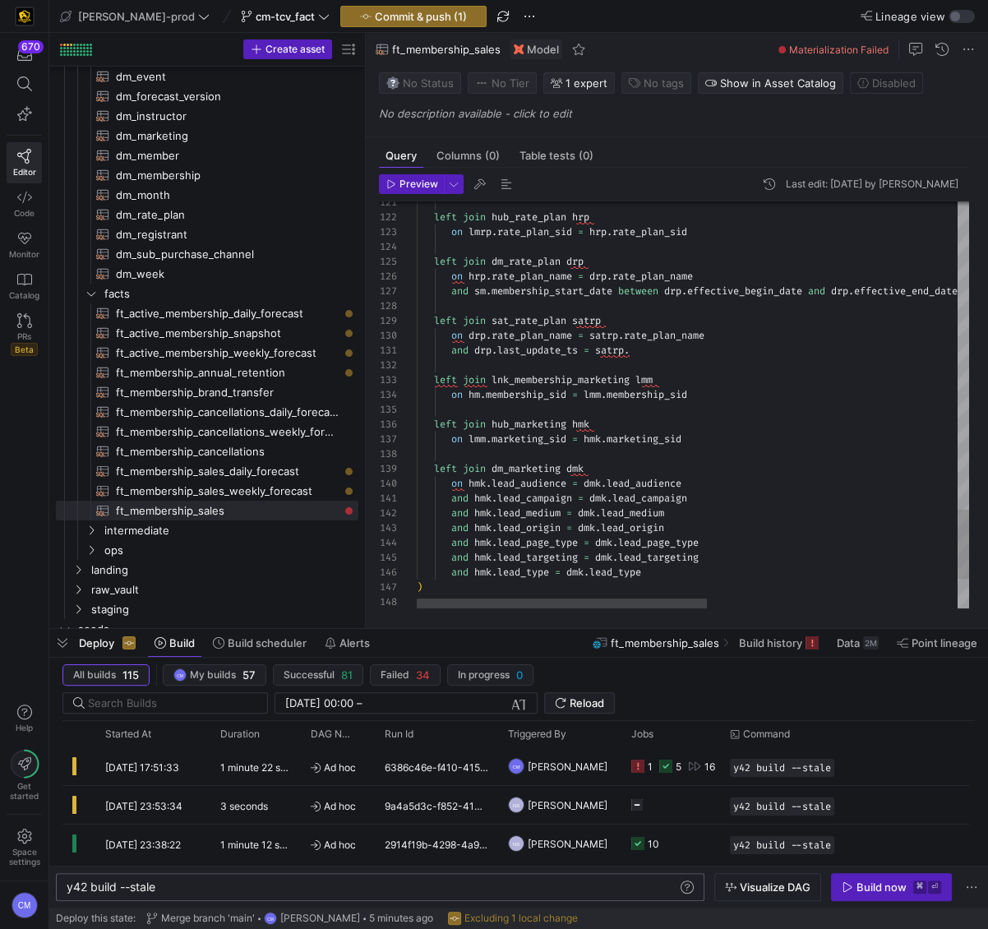
scroll to position [0, 219]
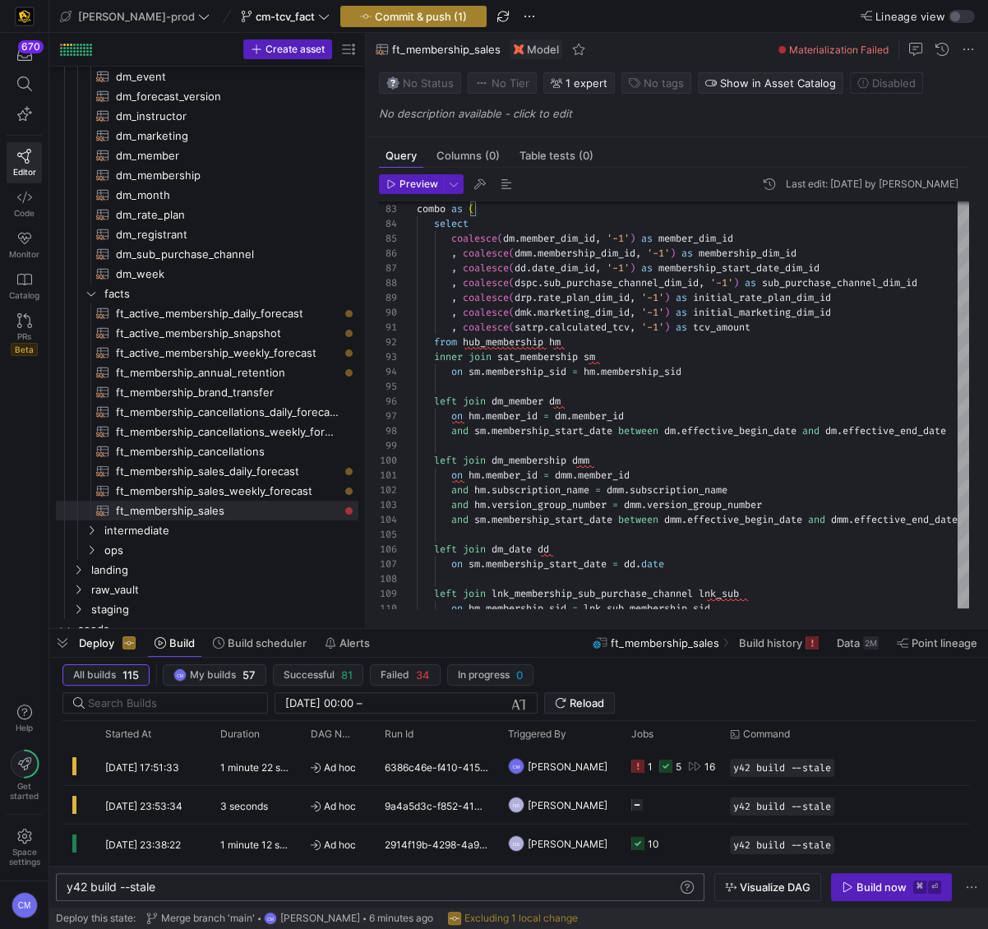
type textarea "and drp.last_update_ts = satrp.last_update_dts left join lnk_membership_marketi…"
click at [385, 12] on span "Commit & push (1)" at bounding box center [421, 16] width 92 height 13
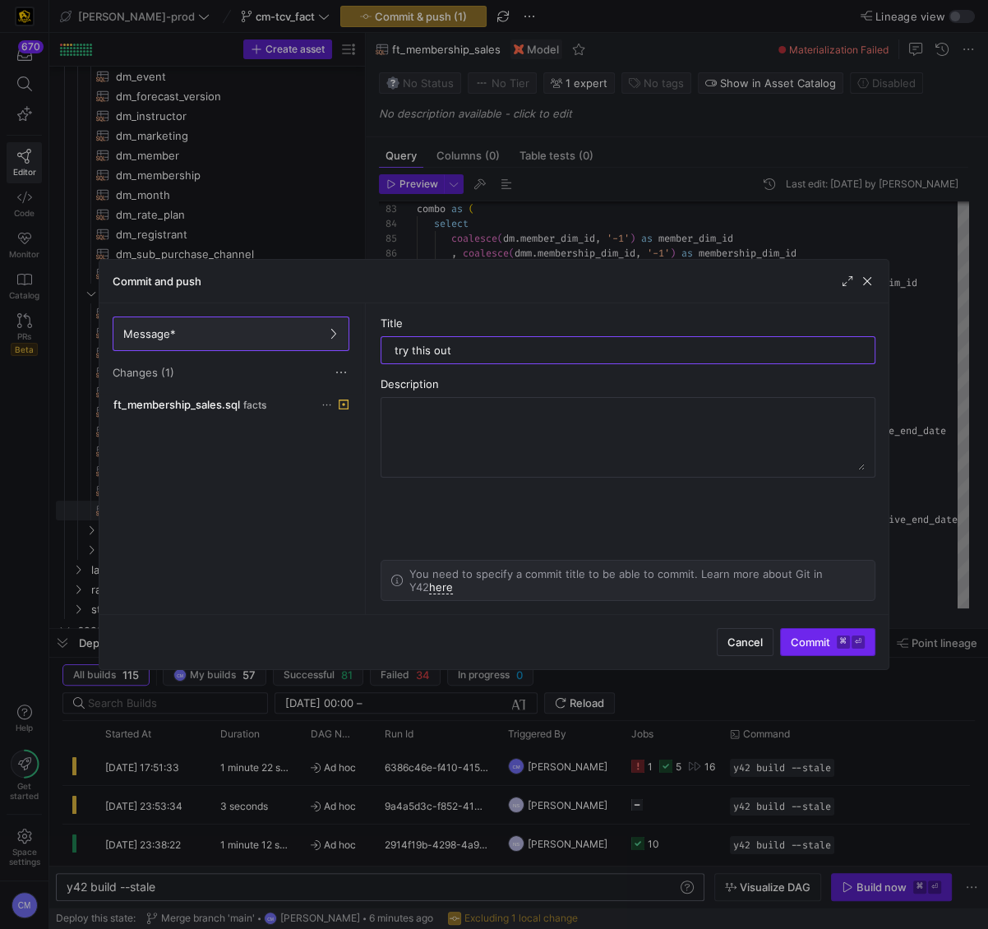
type input "try this out"
click at [810, 644] on span "Commit ⌘ ⏎" at bounding box center [828, 641] width 74 height 13
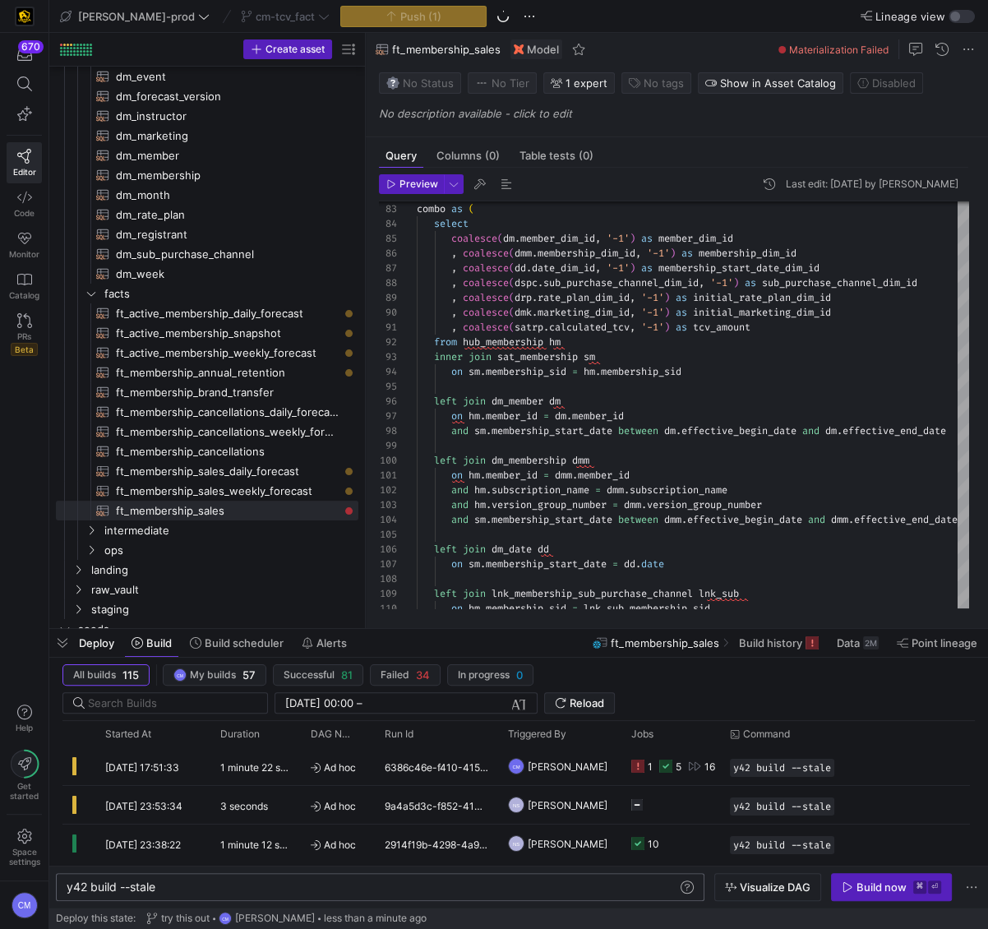
click at [269, 894] on div "y42 build --stale y42 build --stale" at bounding box center [380, 887] width 649 height 28
click at [229, 888] on div "y42 build --stale" at bounding box center [373, 886] width 612 height 13
click at [888, 883] on div "Build now" at bounding box center [882, 886] width 50 height 13
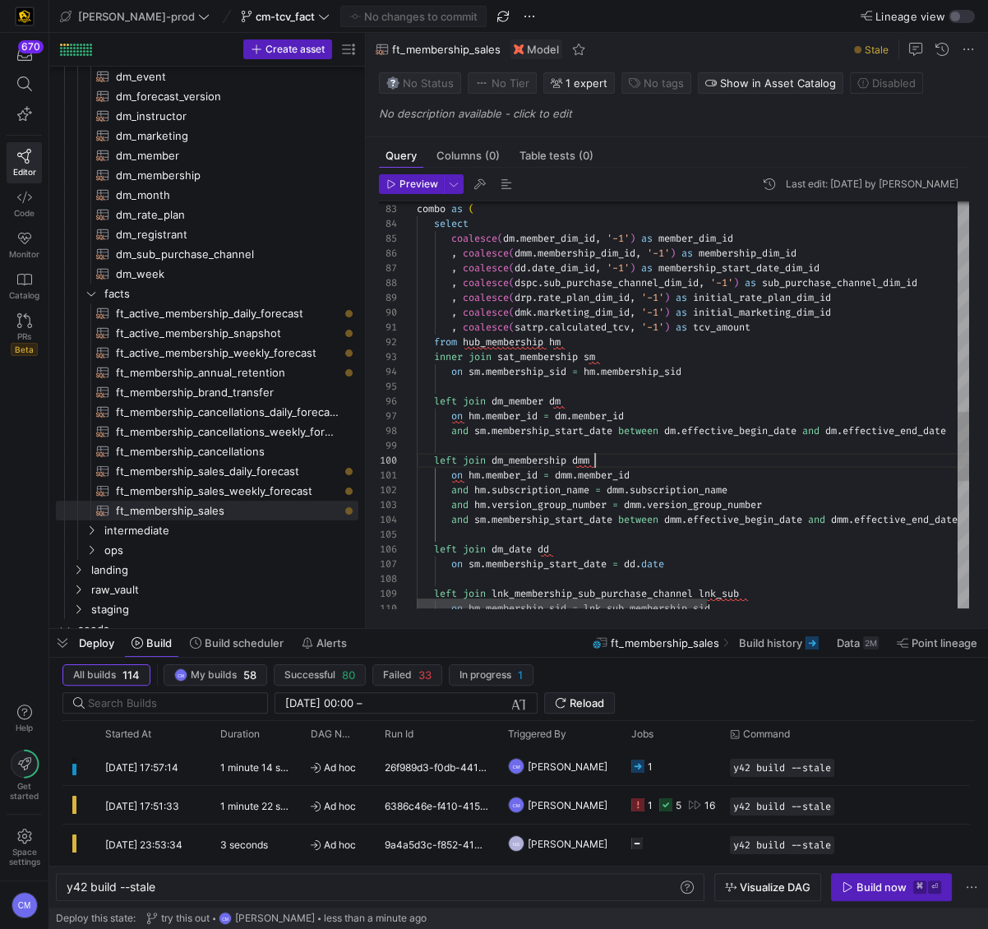
scroll to position [132, 178]
click at [649, 464] on div "on hm . membership_sid = lnk_sub . membership_sid left join lnk_membership_sub_…" at bounding box center [931, 163] width 1029 height 2376
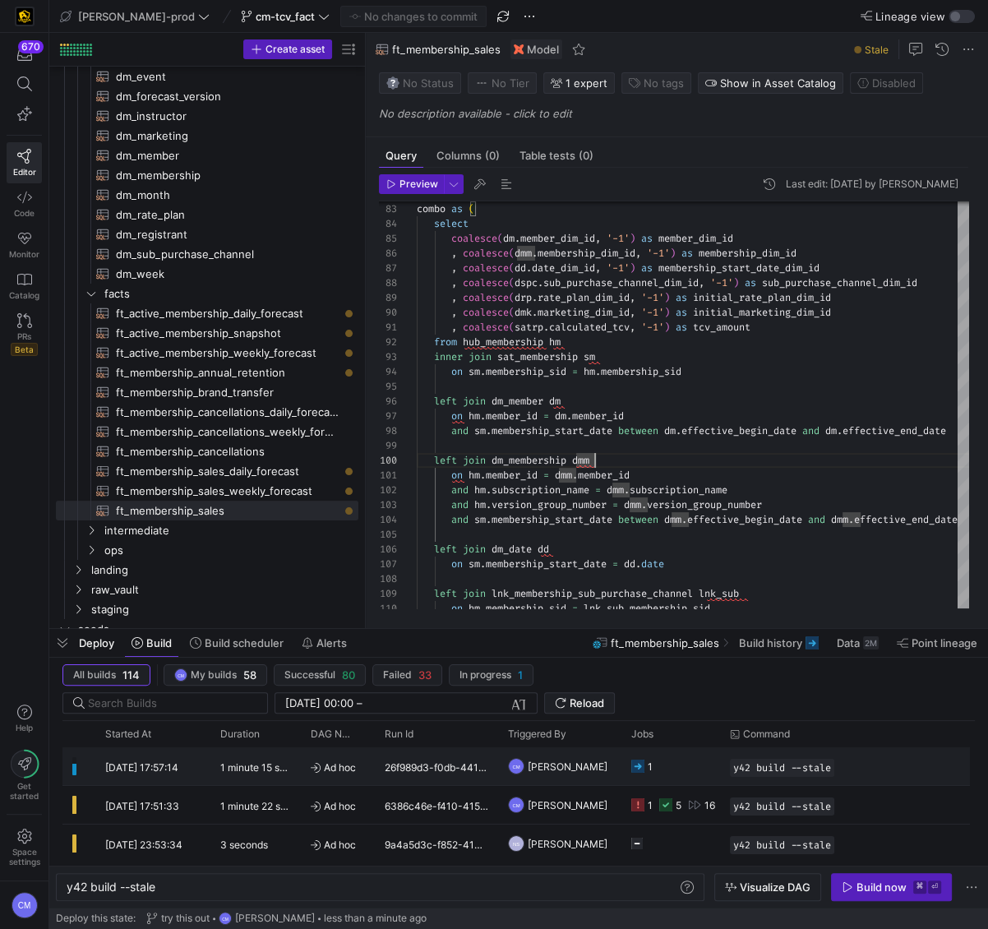
click at [641, 760] on icon "Press SPACE to select this row." at bounding box center [637, 766] width 13 height 13
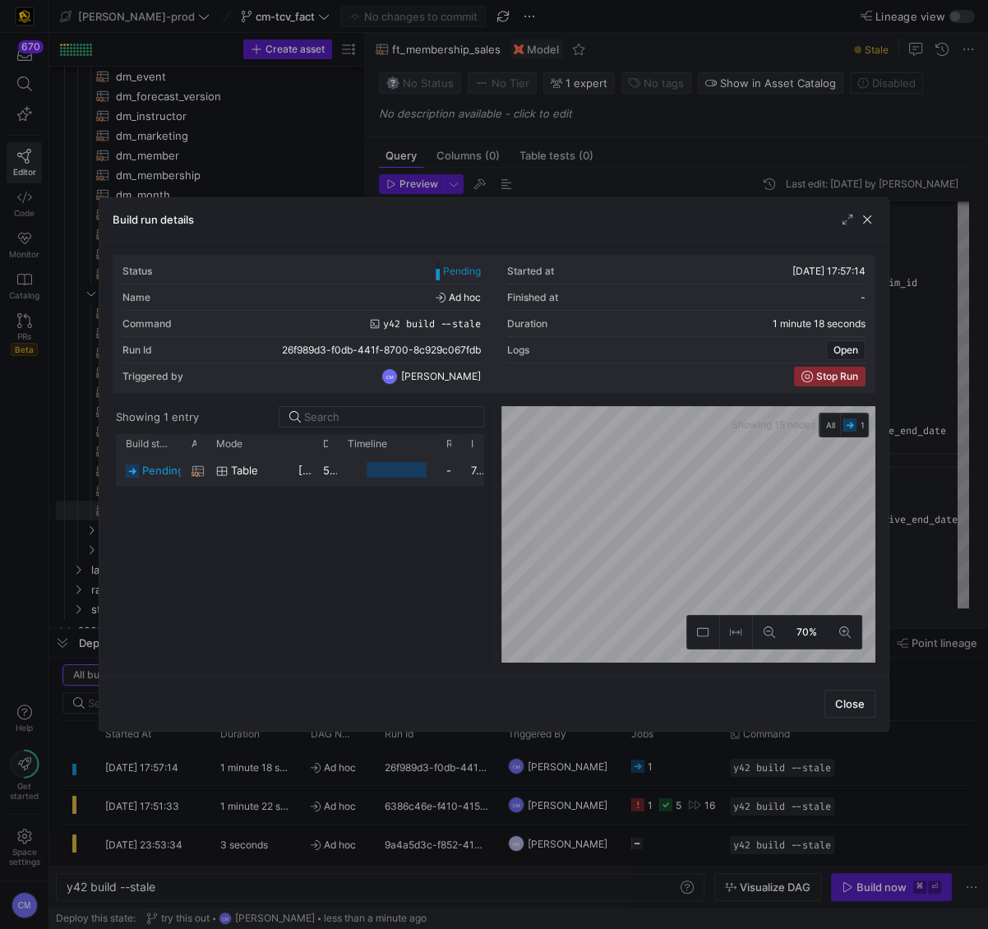
click at [330, 469] on y42-duration "59 seconds" at bounding box center [353, 470] width 60 height 13
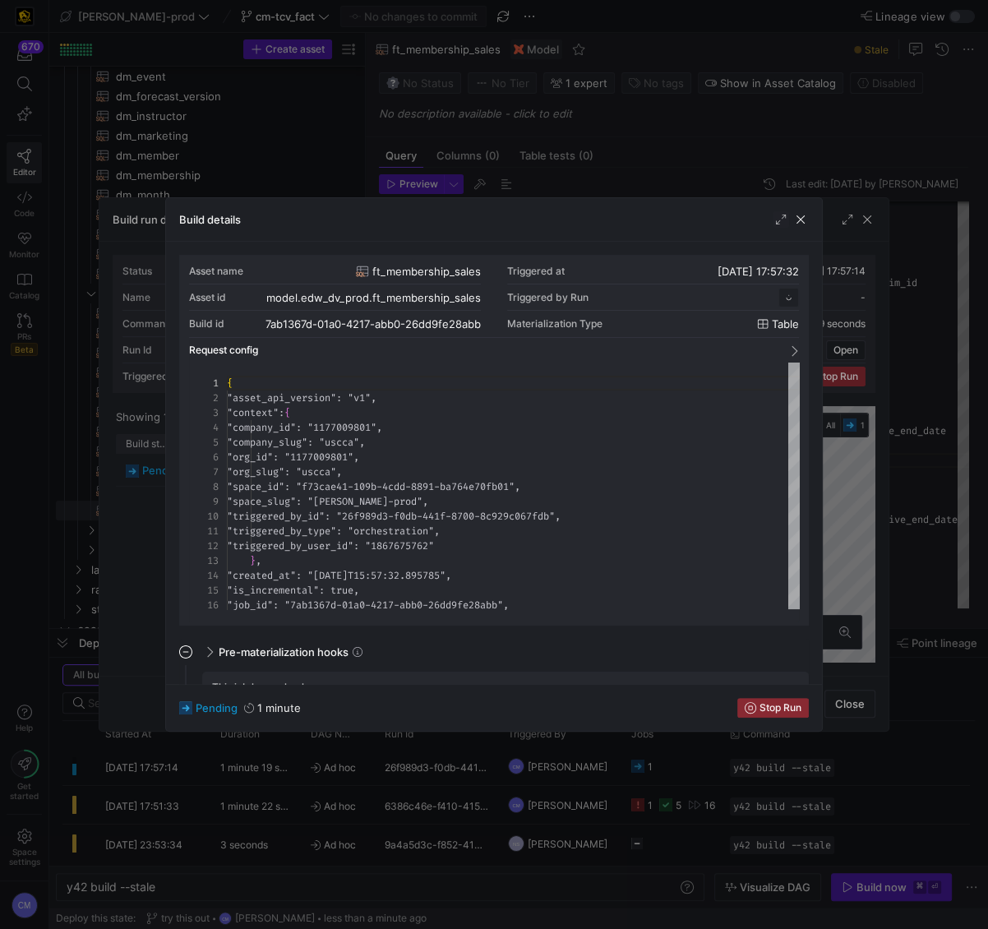
scroll to position [148, 0]
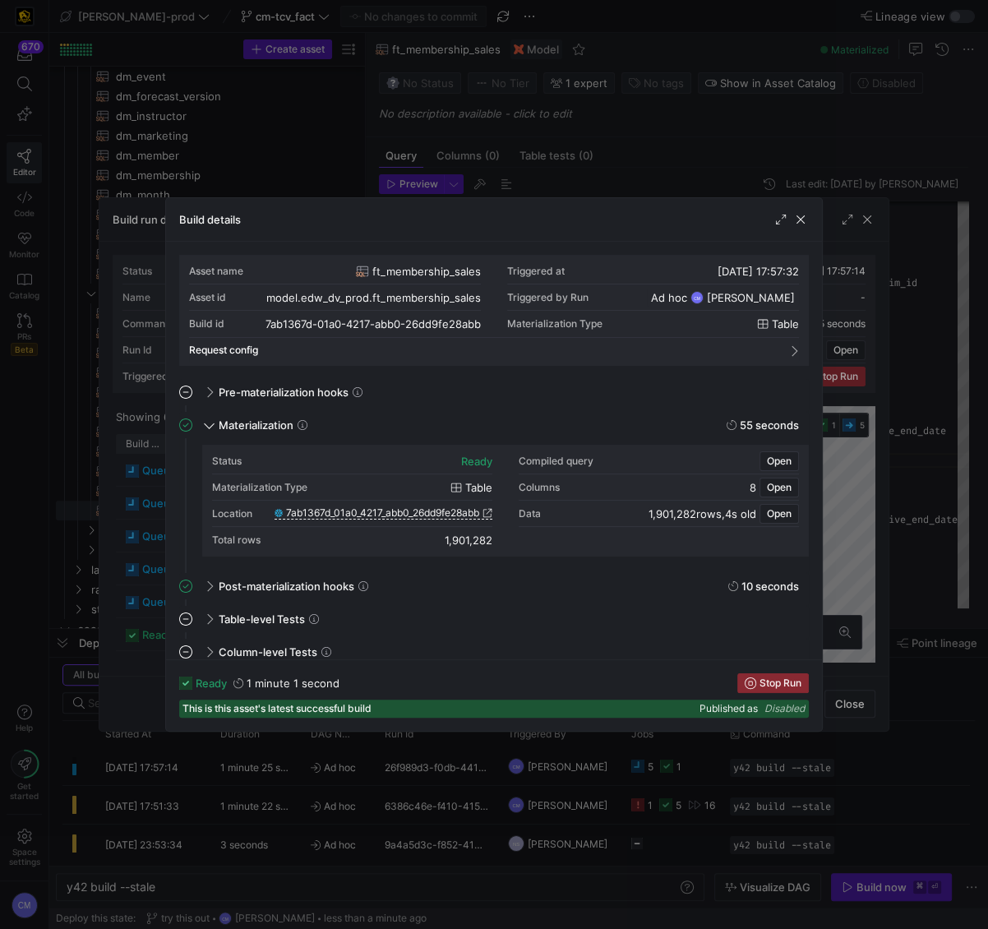
click at [571, 182] on div at bounding box center [494, 464] width 988 height 929
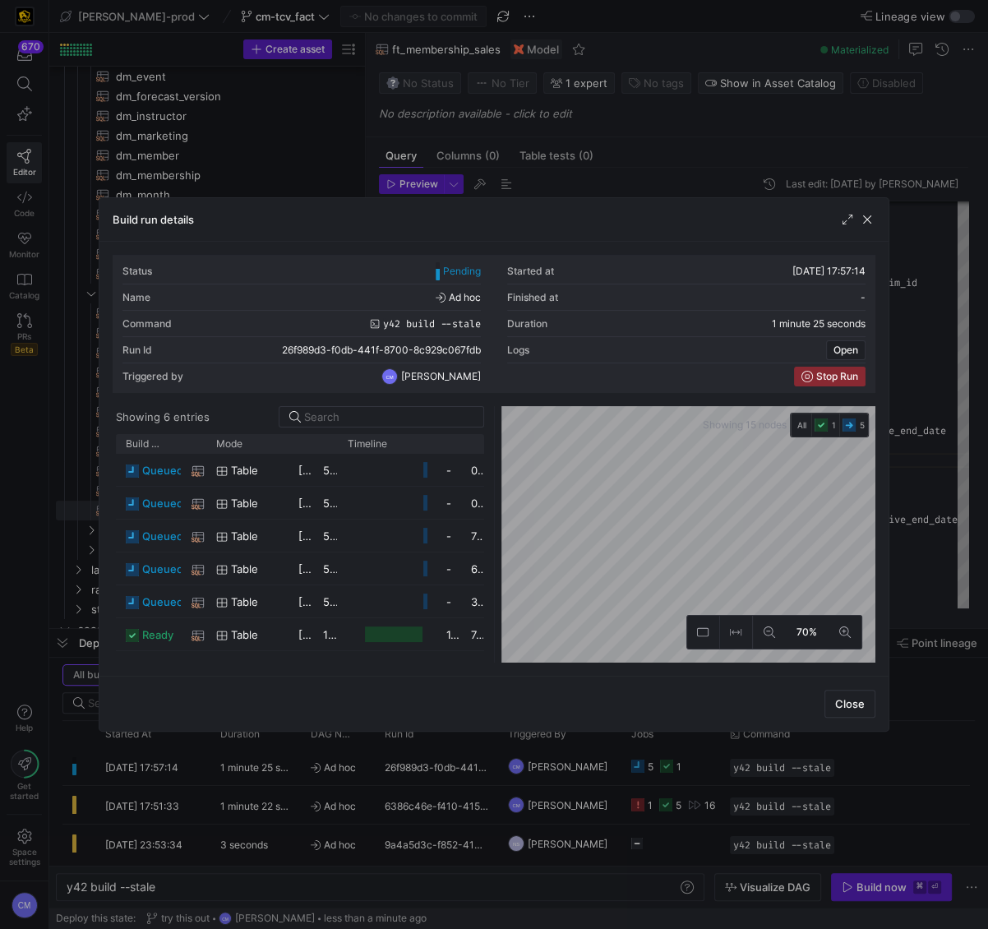
click at [571, 182] on div at bounding box center [494, 464] width 988 height 929
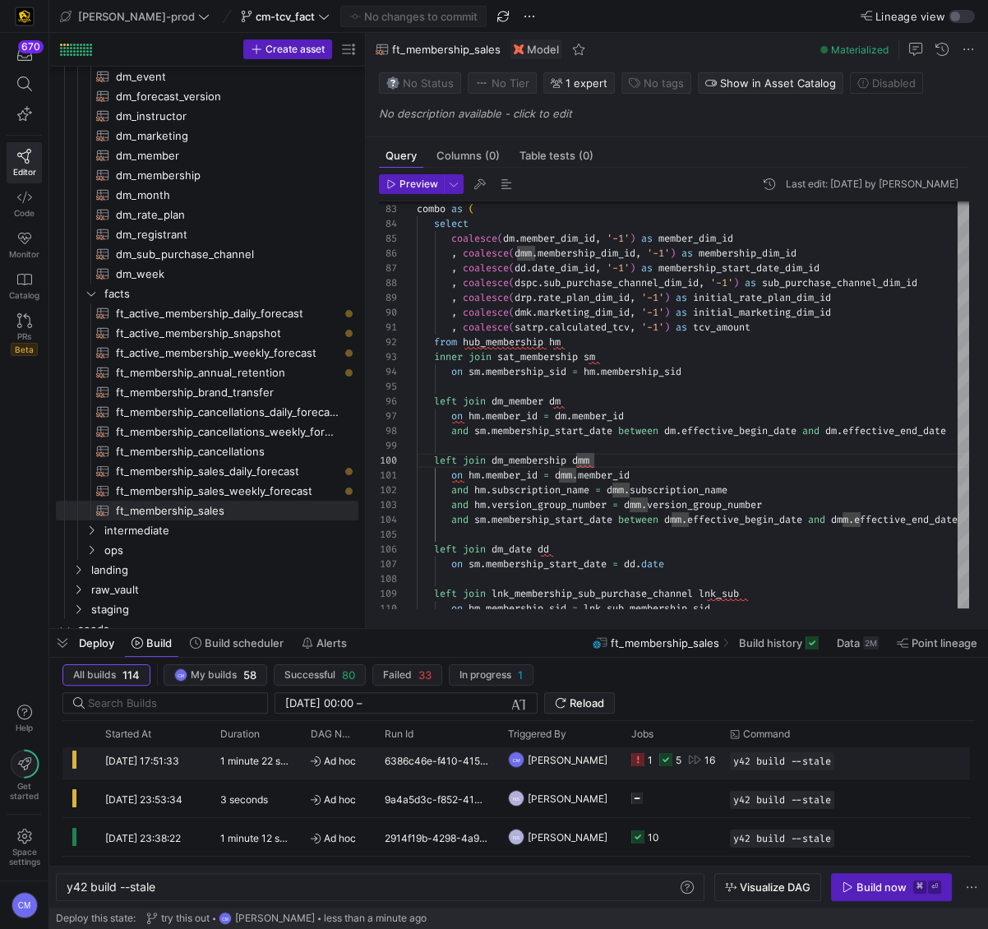
scroll to position [52, 0]
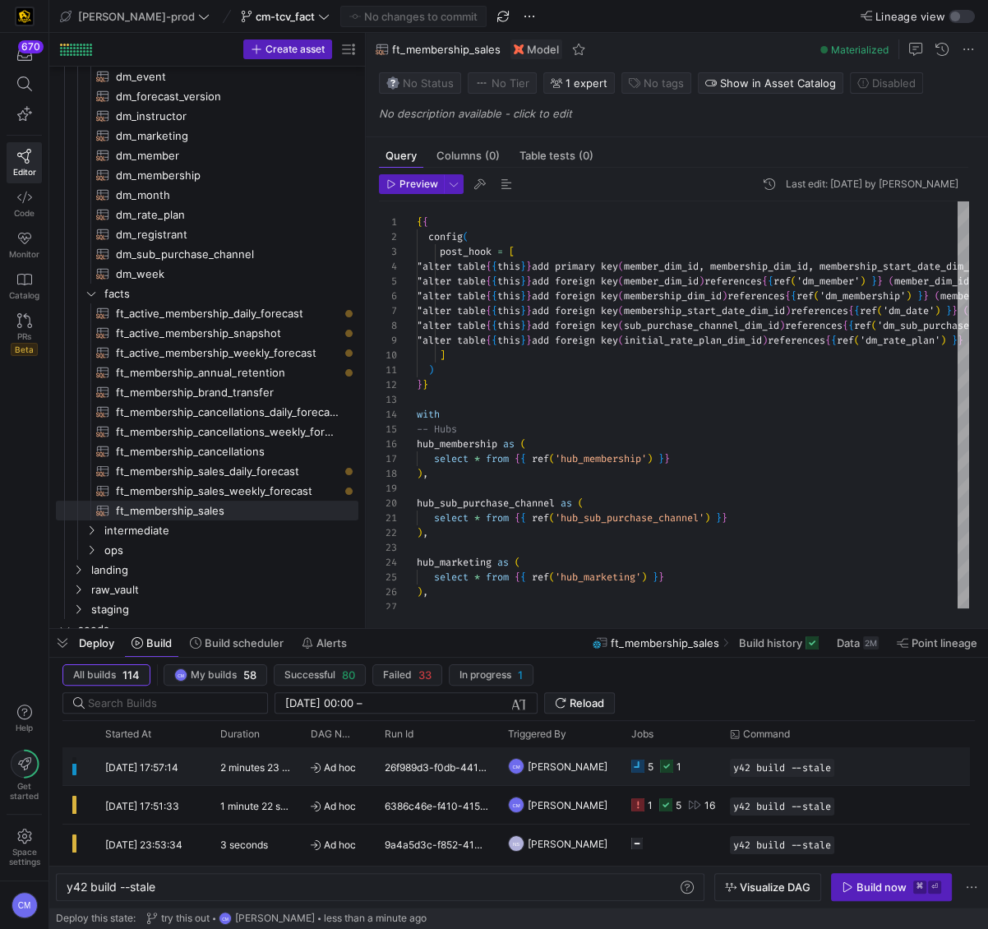
click at [699, 773] on y42-job-status-cell-renderer "5 1" at bounding box center [670, 766] width 79 height 36
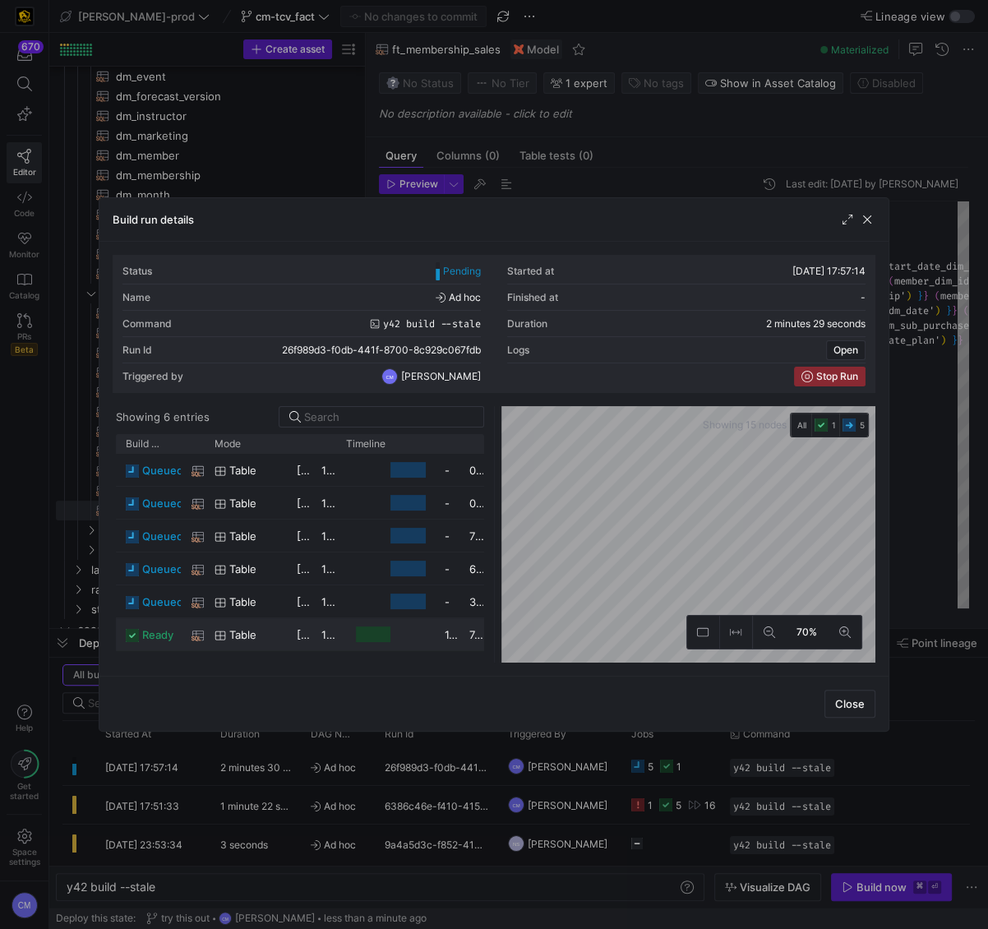
click at [156, 643] on span "ready" at bounding box center [157, 635] width 31 height 32
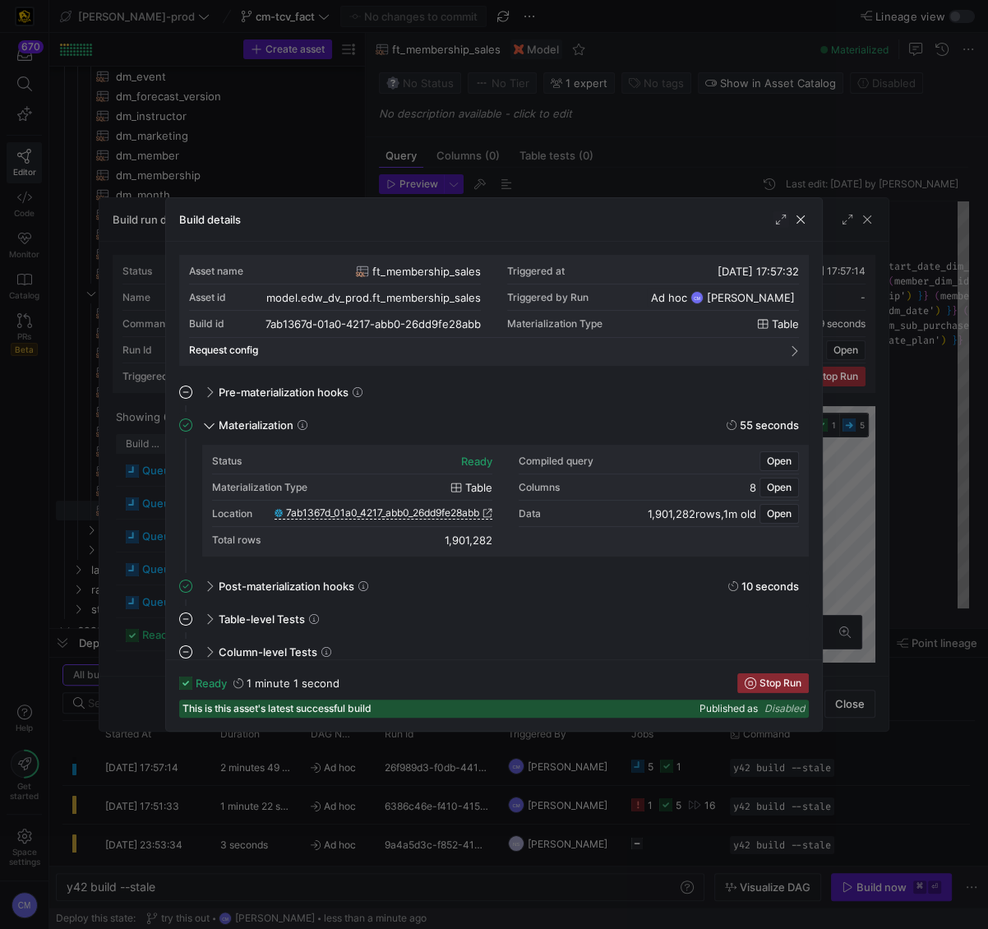
click at [770, 119] on div at bounding box center [494, 464] width 988 height 929
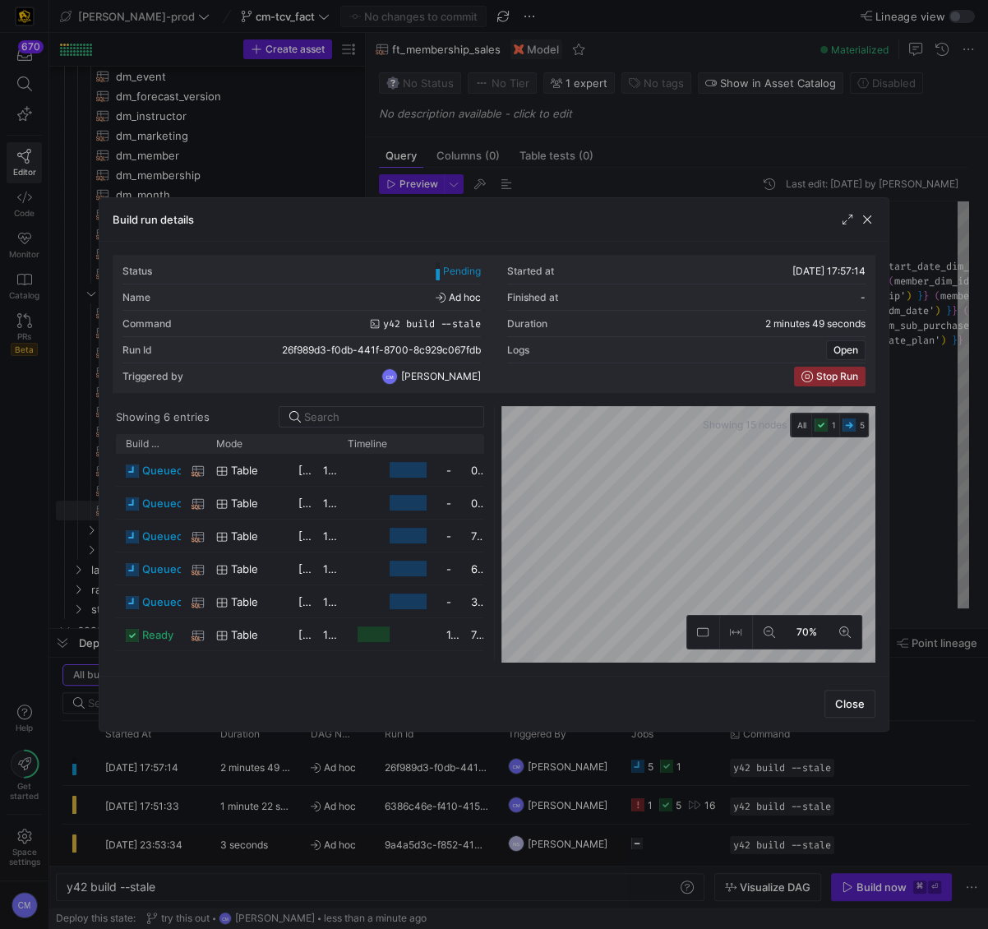
click at [737, 132] on div at bounding box center [494, 464] width 988 height 929
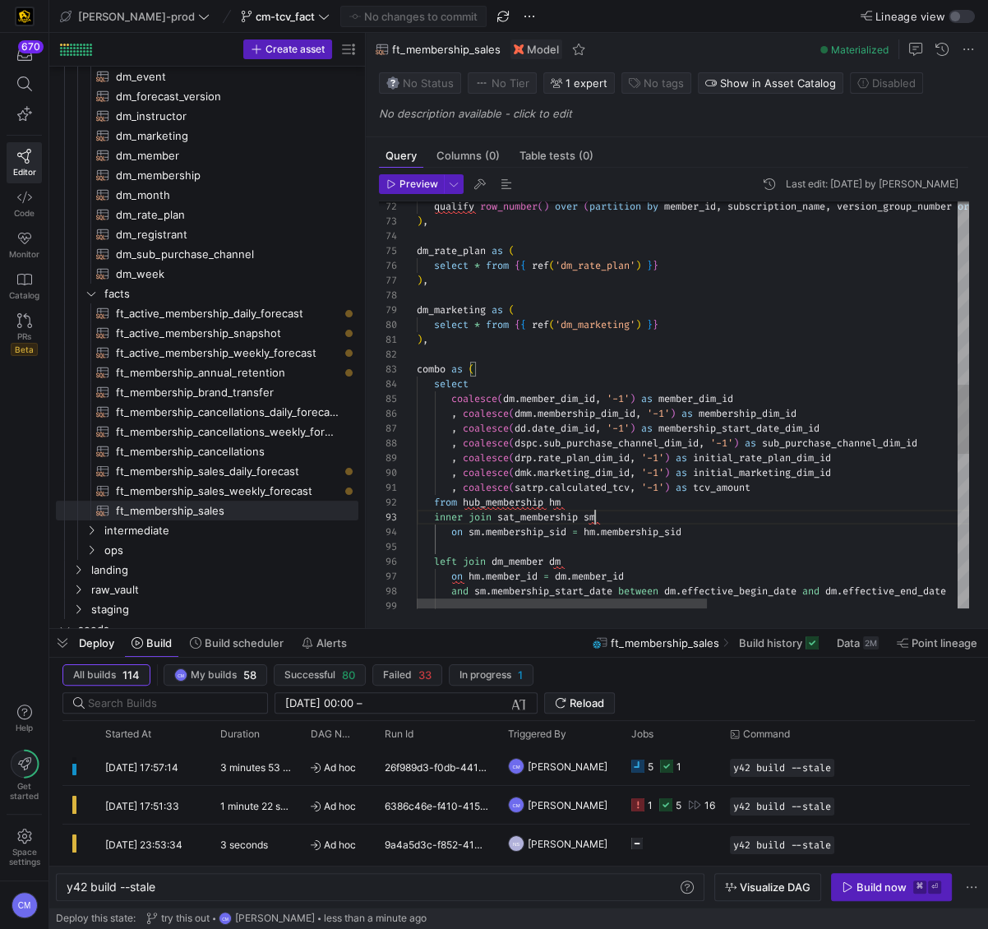
scroll to position [30, 178]
click at [594, 519] on div "qualify row_number ( ) over ( partition by member_id , subscription_name , vers…" at bounding box center [931, 323] width 1029 height 2376
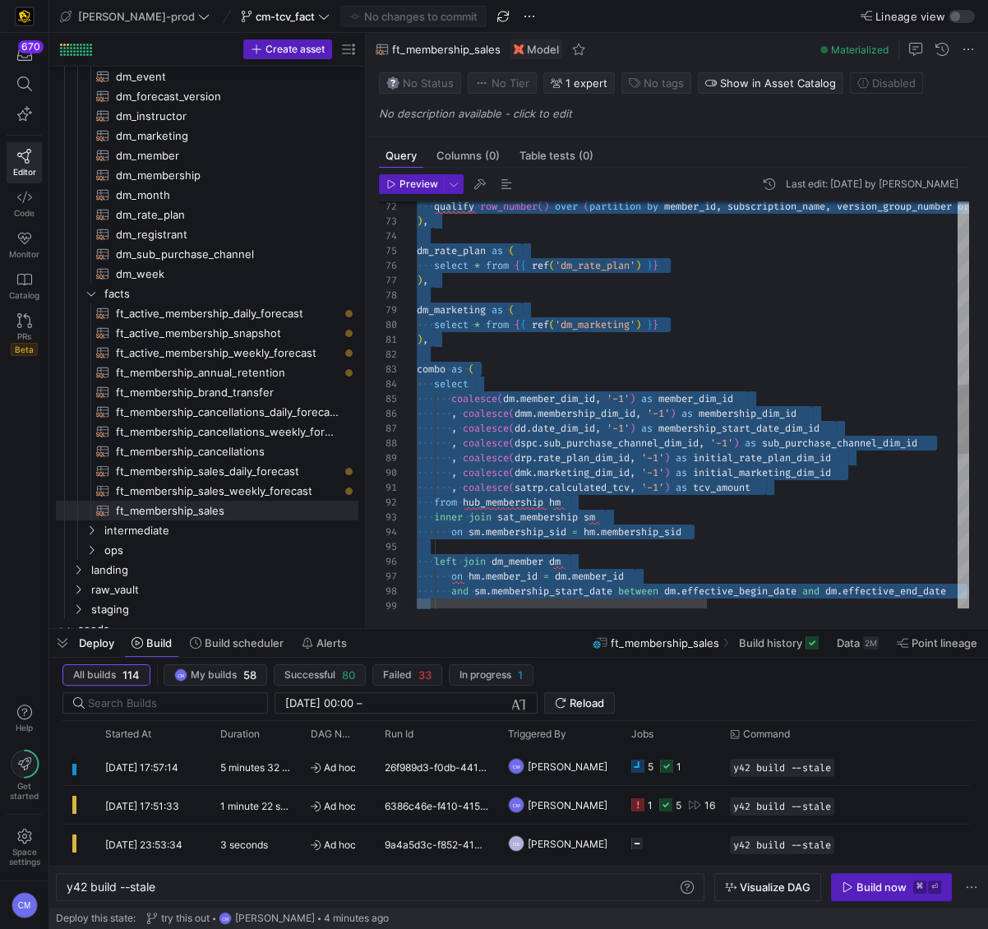
type textarea "), combo as ( select coalesce(dm.member_dim_id, '-1') as member_dim_id , coales…"
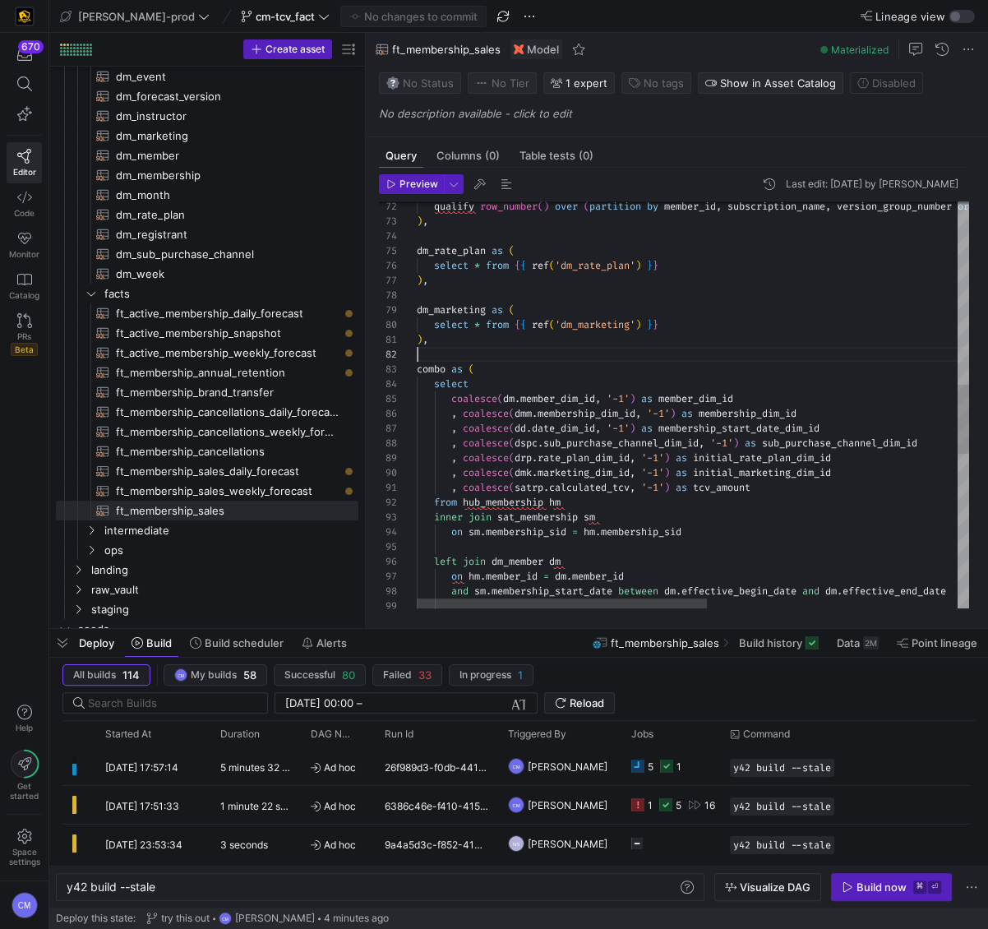
scroll to position [15, 0]
click at [618, 350] on div "qualify row_number ( ) over ( partition by member_id , subscription_name , vers…" at bounding box center [931, 323] width 1029 height 2376
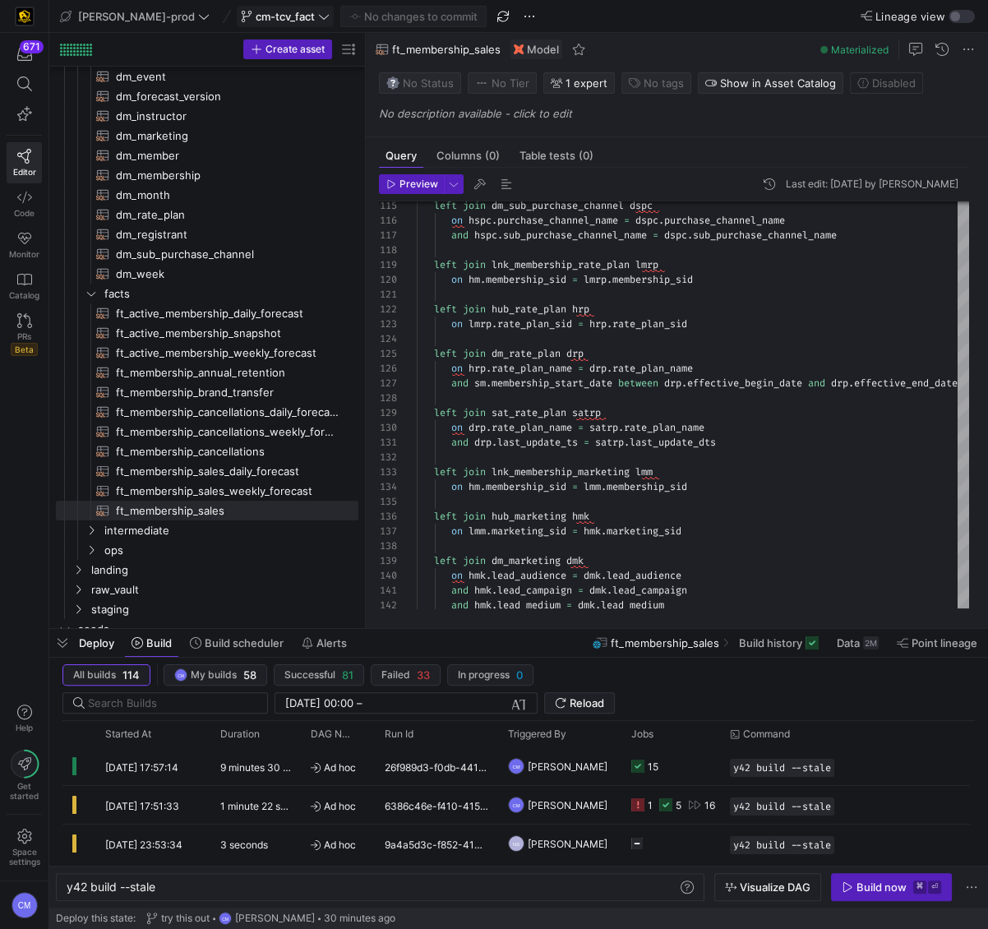
click at [256, 19] on span "cm-tcv_fact" at bounding box center [285, 16] width 59 height 13
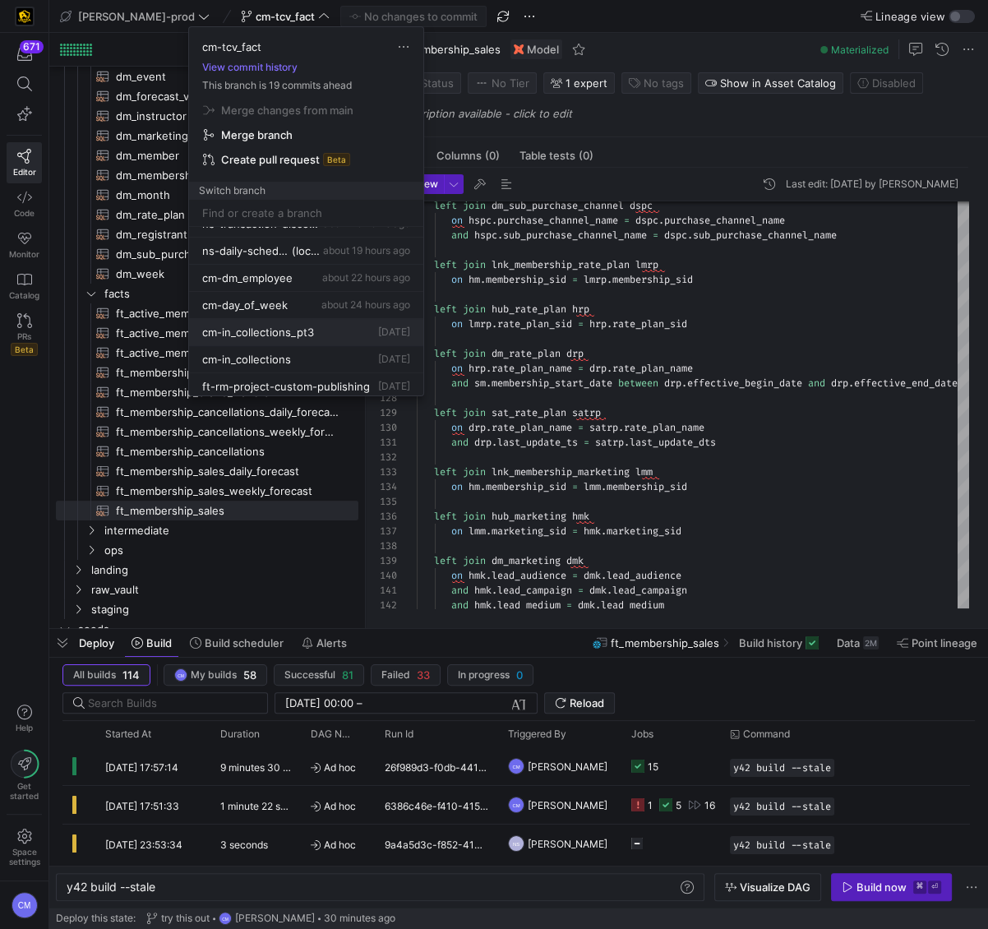
scroll to position [0, 0]
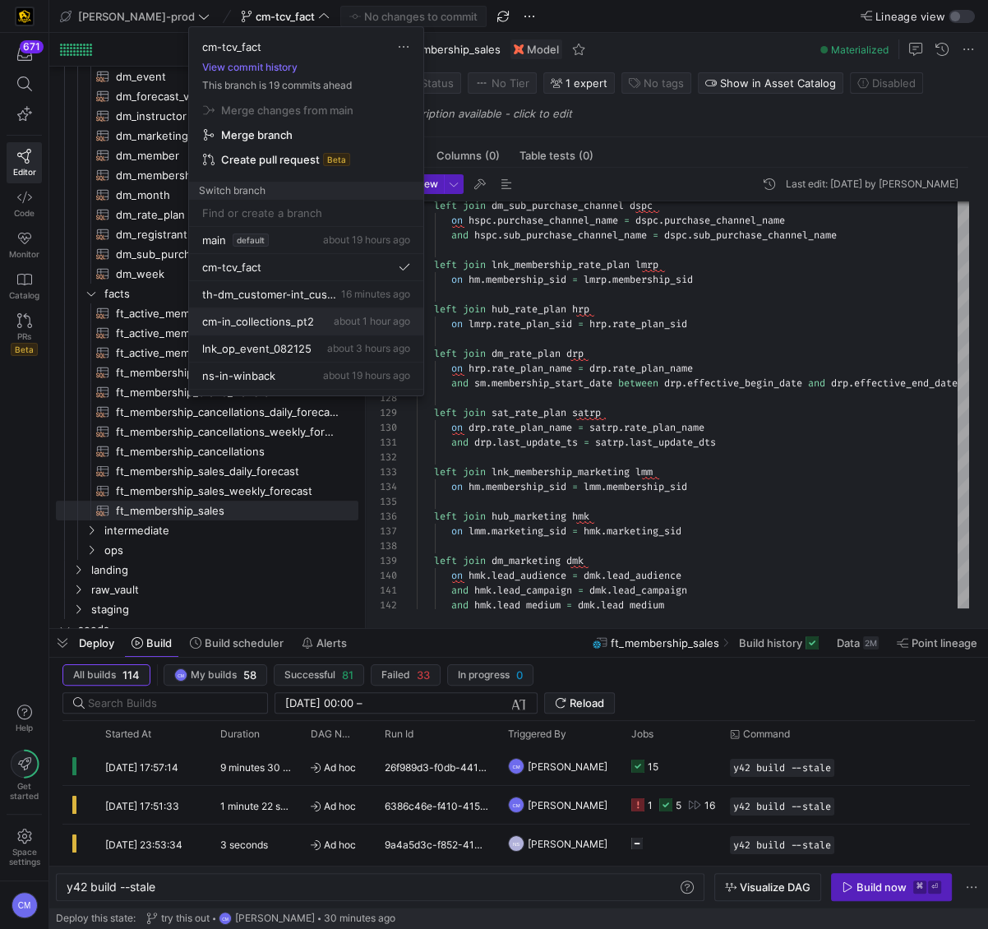
click at [334, 321] on span "about 1 hour ago" at bounding box center [372, 321] width 76 height 12
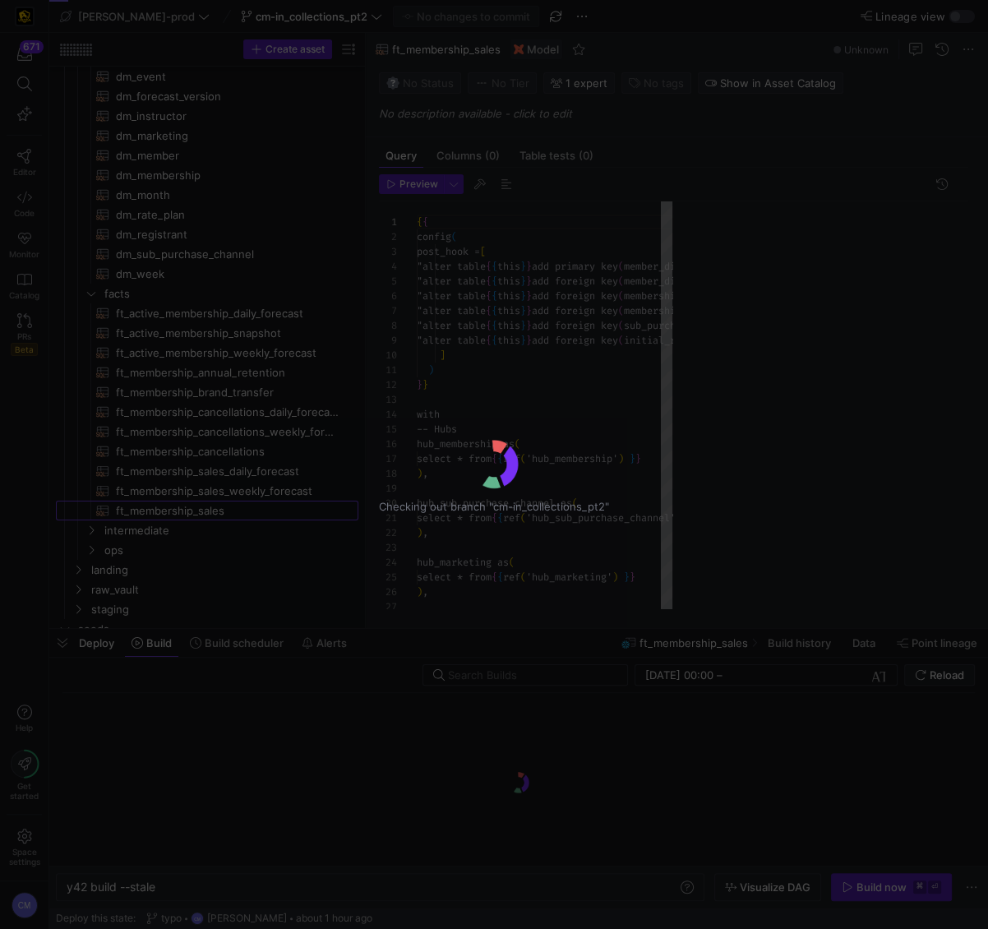
scroll to position [89, 0]
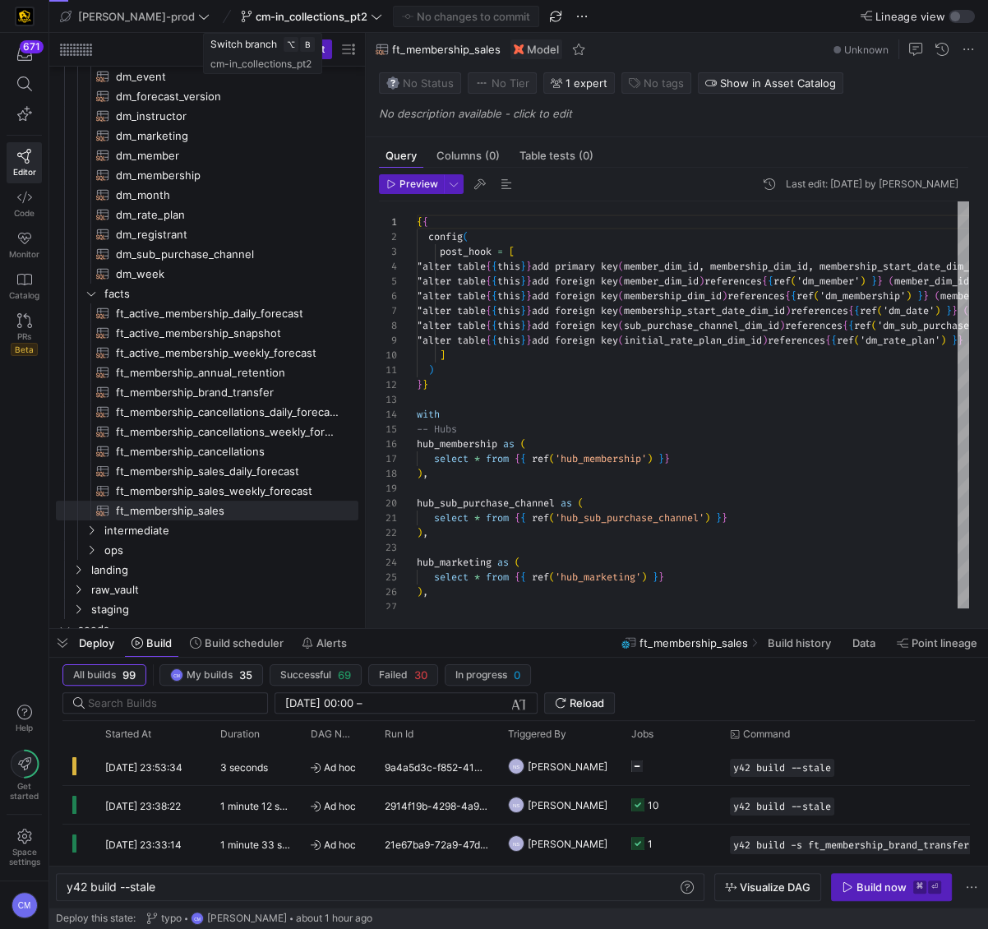
click at [294, 17] on span "cm-in_collections_pt2" at bounding box center [312, 16] width 112 height 13
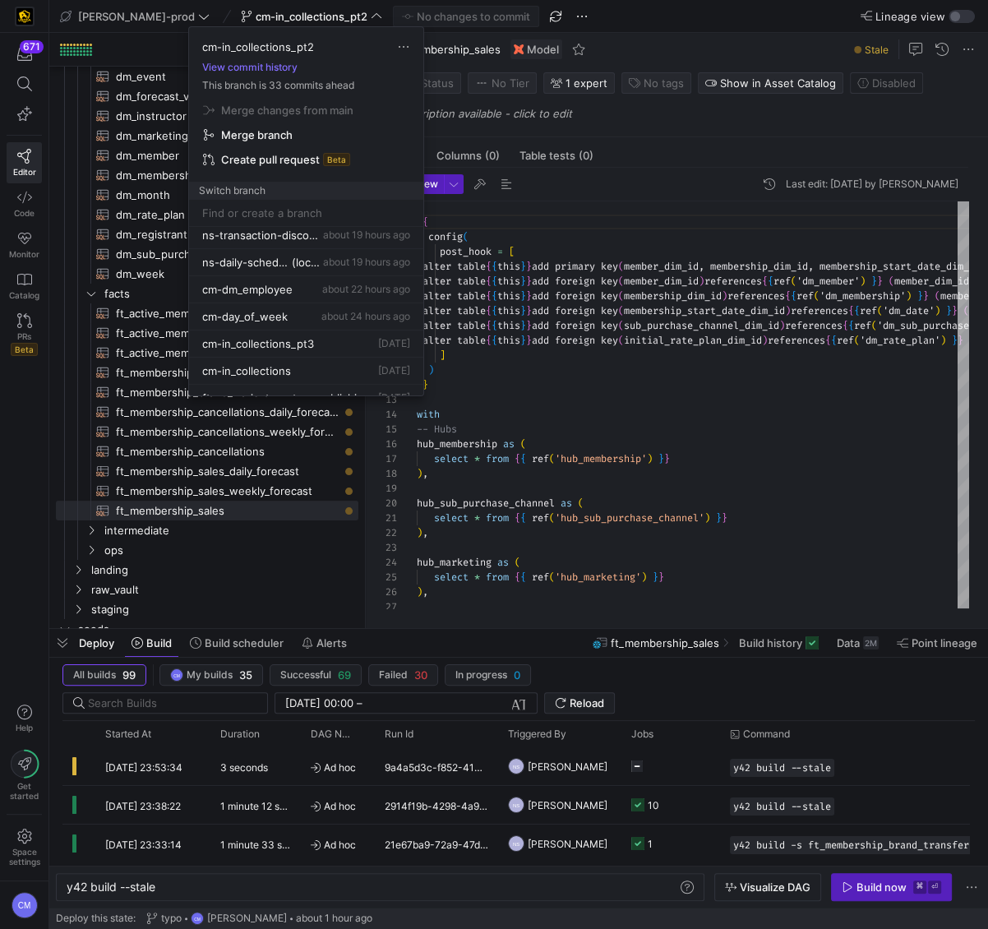
scroll to position [226, 0]
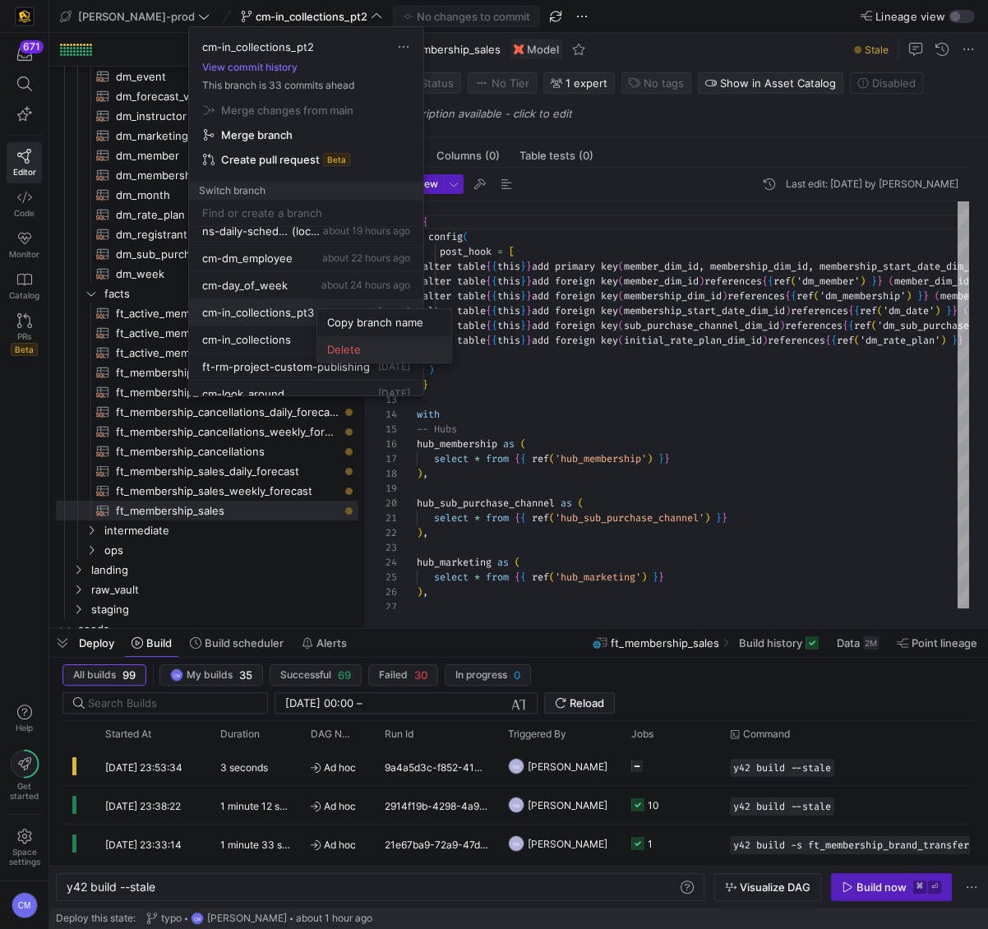
click at [359, 353] on span "Delete" at bounding box center [384, 349] width 114 height 13
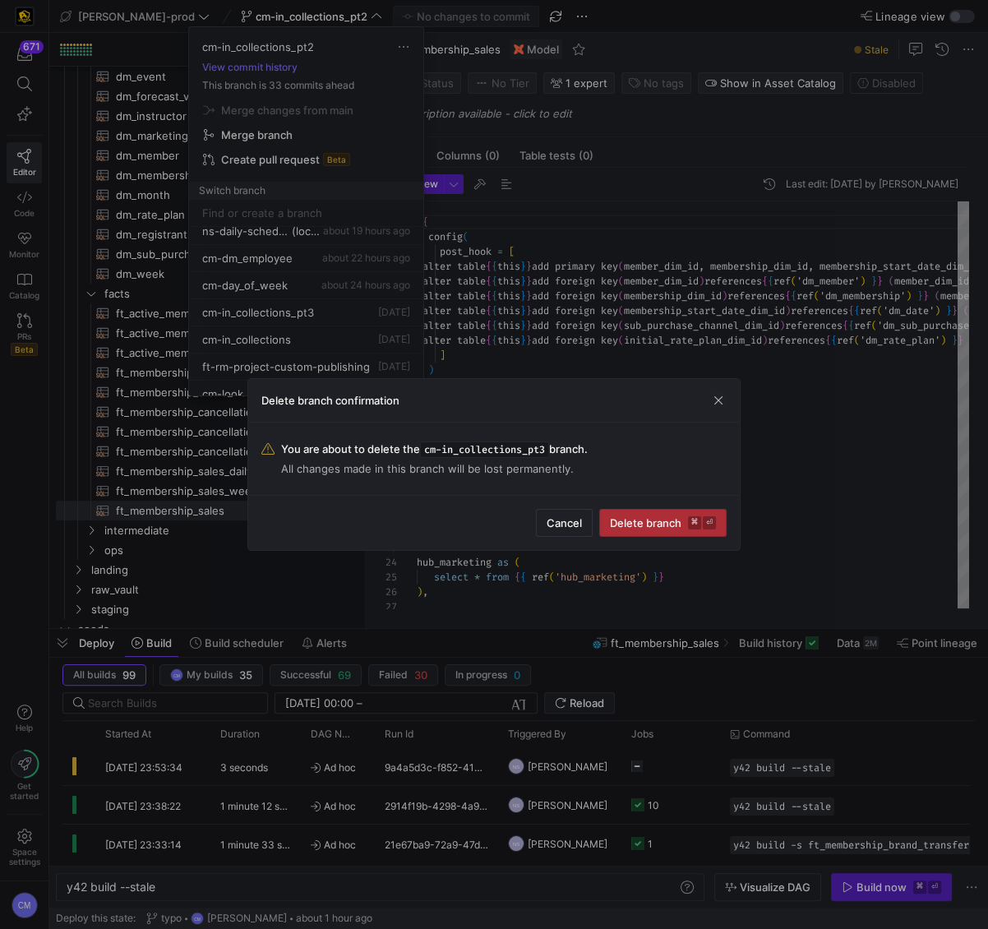
click at [629, 524] on div "cm-in_collections_pt2 View commit history This branch is 33 commits ahead Merge…" at bounding box center [494, 464] width 988 height 929
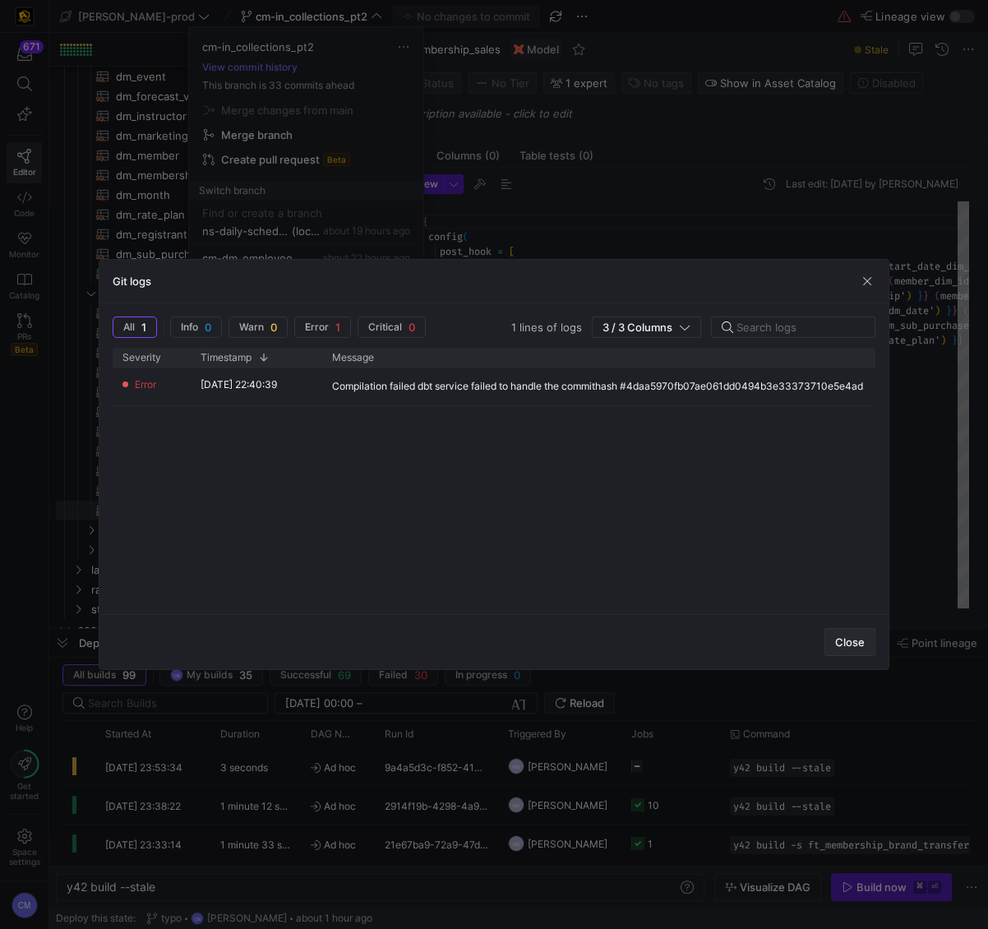
click at [846, 640] on span "Close" at bounding box center [850, 641] width 30 height 13
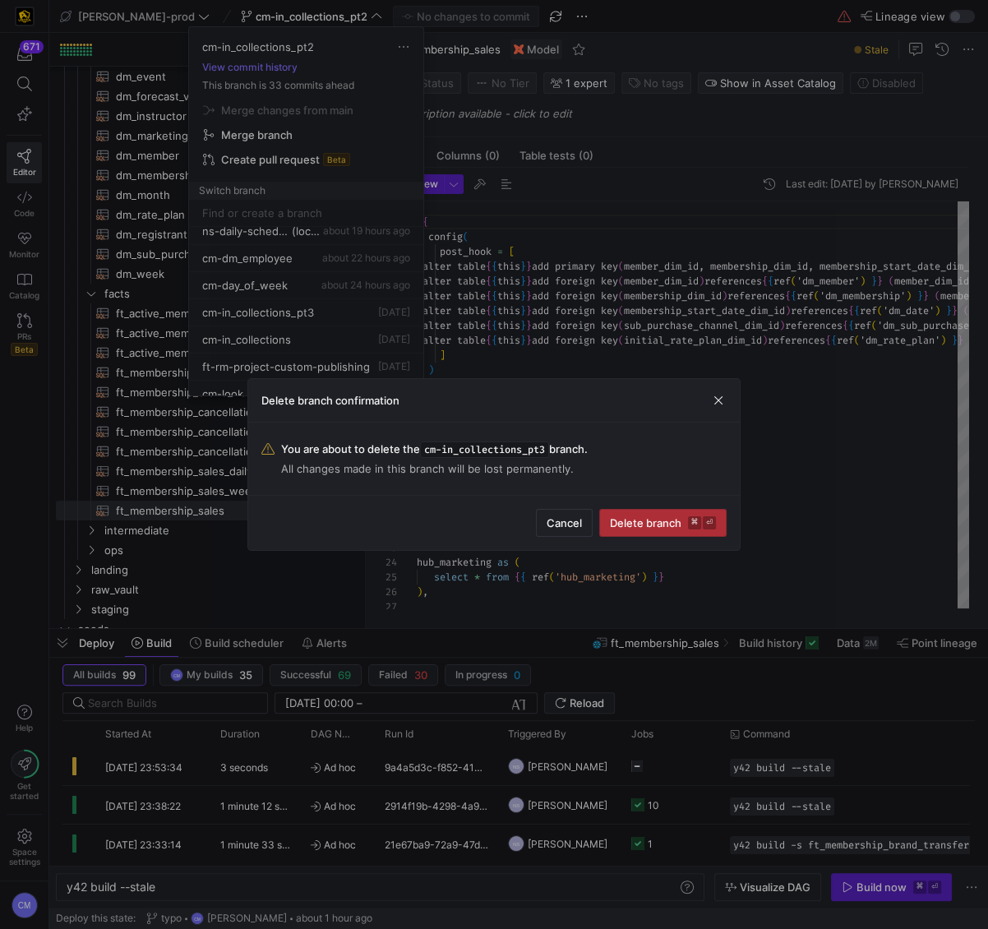
click at [687, 529] on span "Delete branch ⌘ ⏎" at bounding box center [663, 522] width 106 height 13
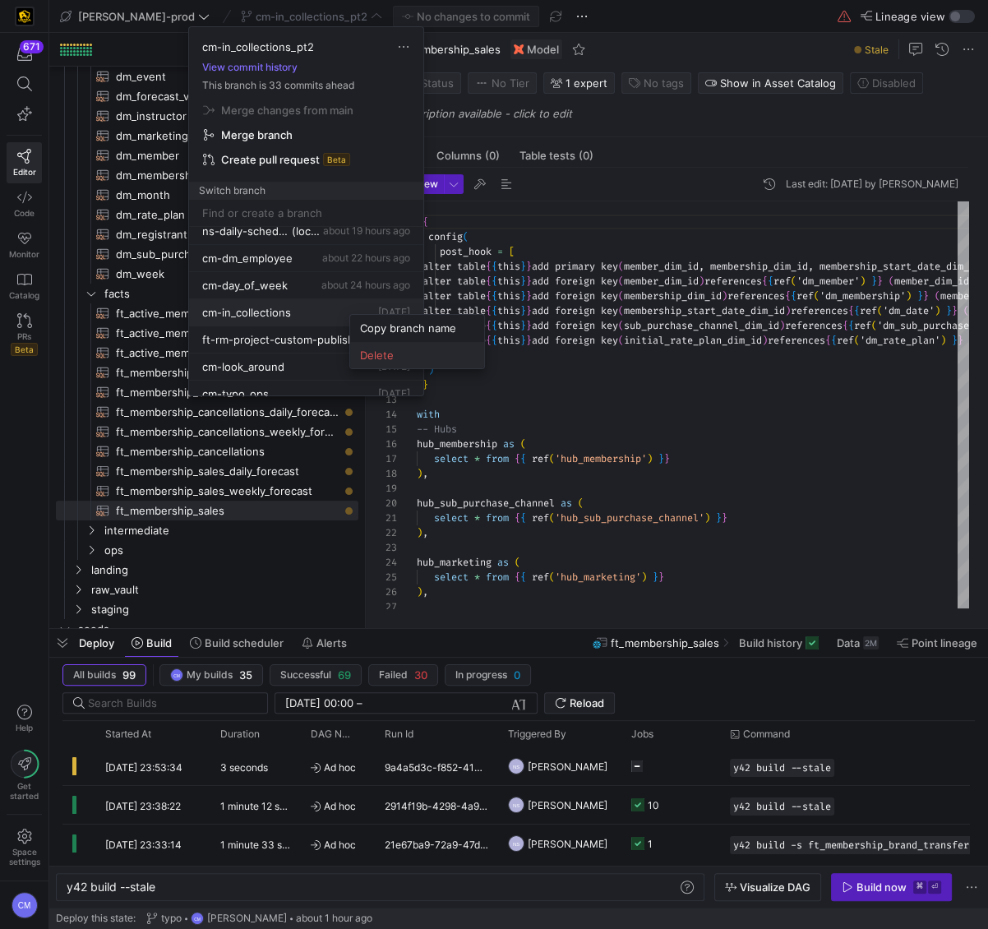
click at [391, 354] on span "Delete" at bounding box center [417, 355] width 114 height 13
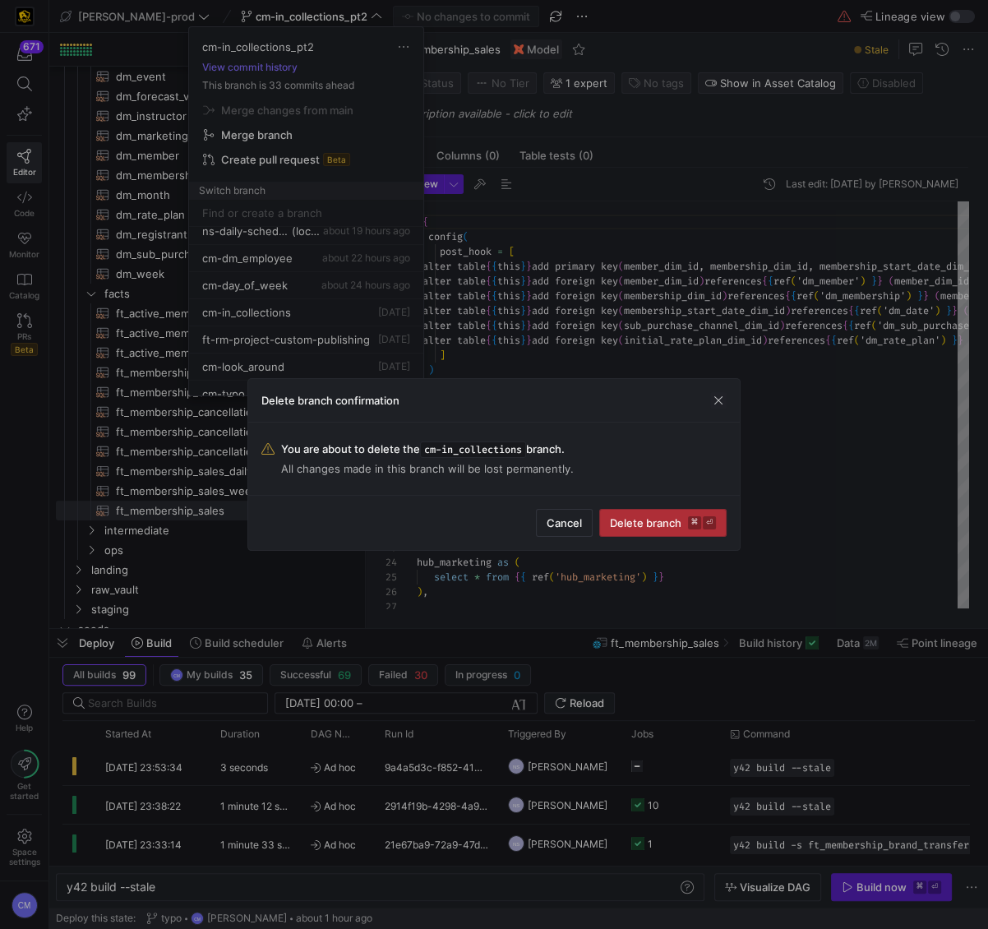
click at [671, 529] on span "Delete branch ⌘ ⏎" at bounding box center [663, 522] width 106 height 13
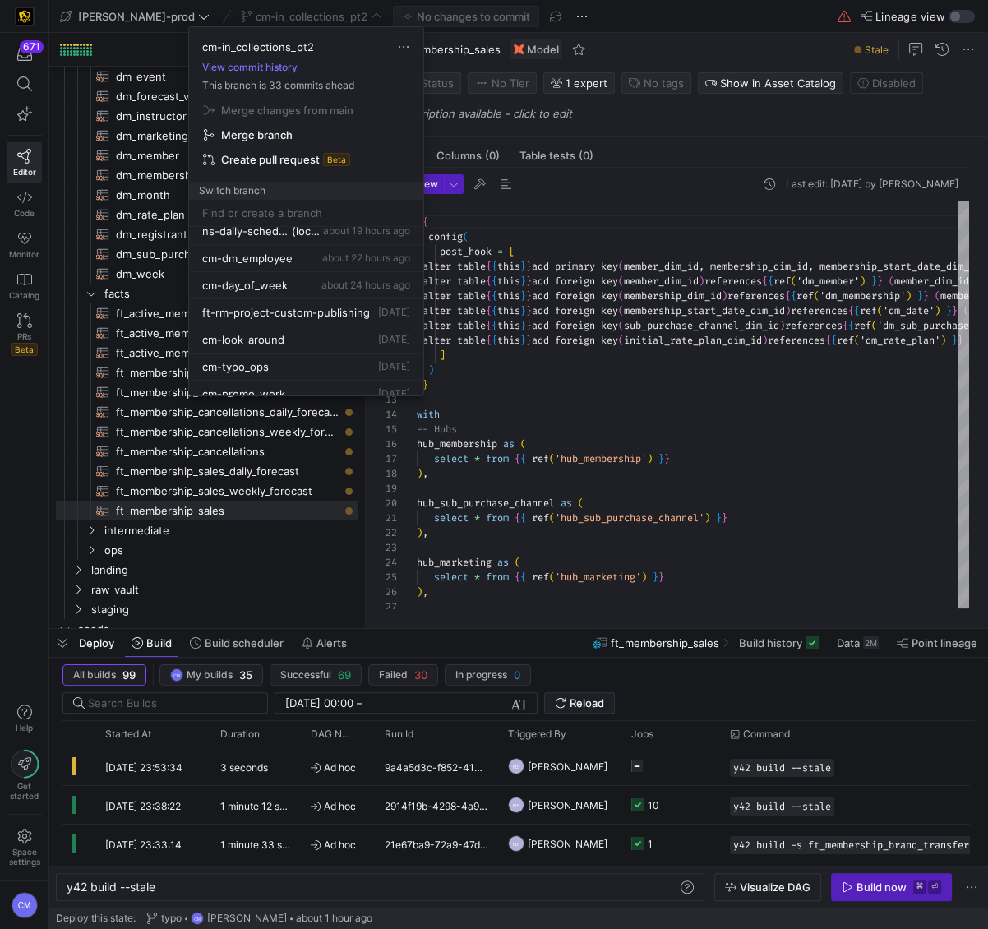
click at [669, 319] on div at bounding box center [494, 464] width 988 height 929
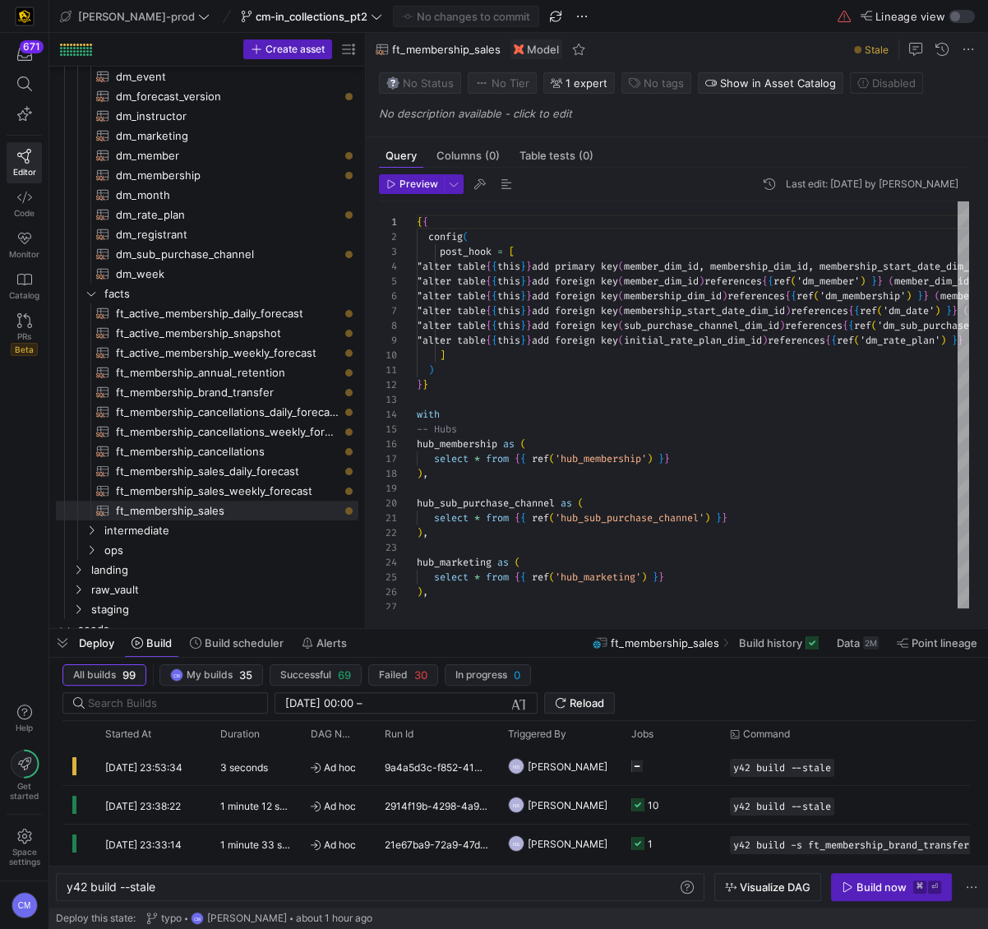
scroll to position [188, 0]
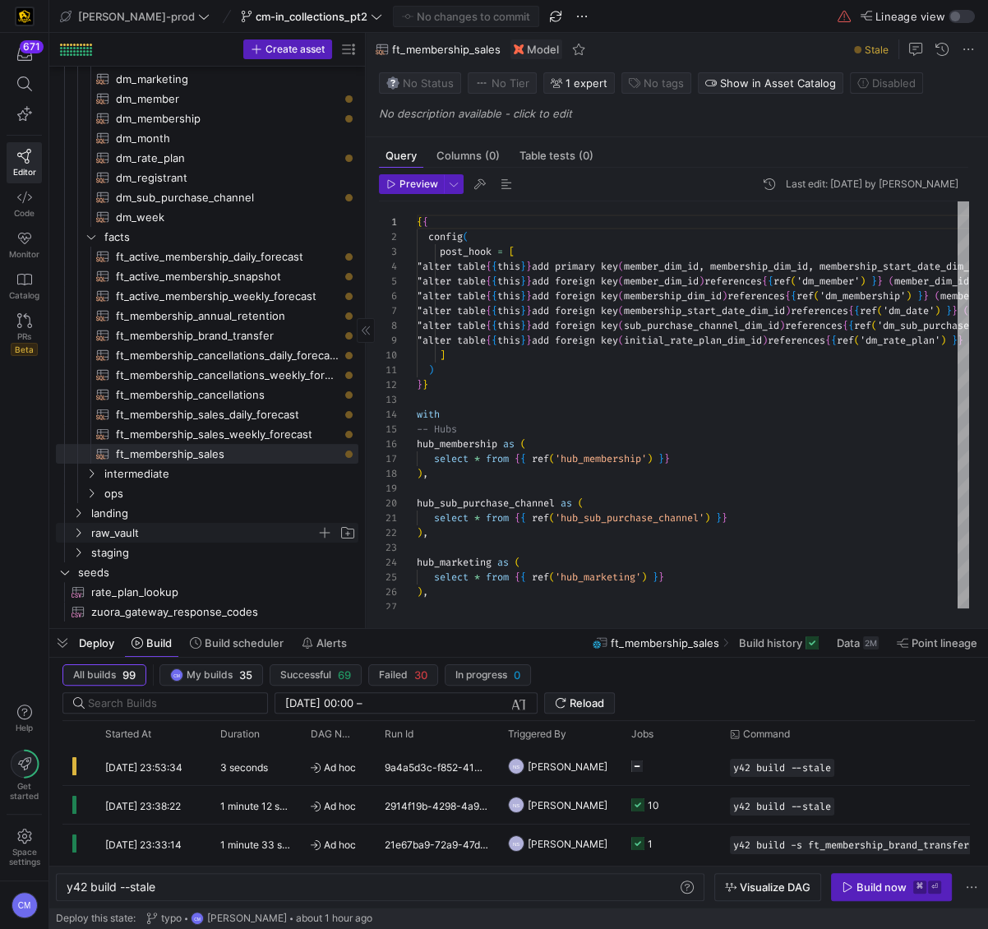
click at [122, 530] on span "raw_vault" at bounding box center [203, 533] width 225 height 19
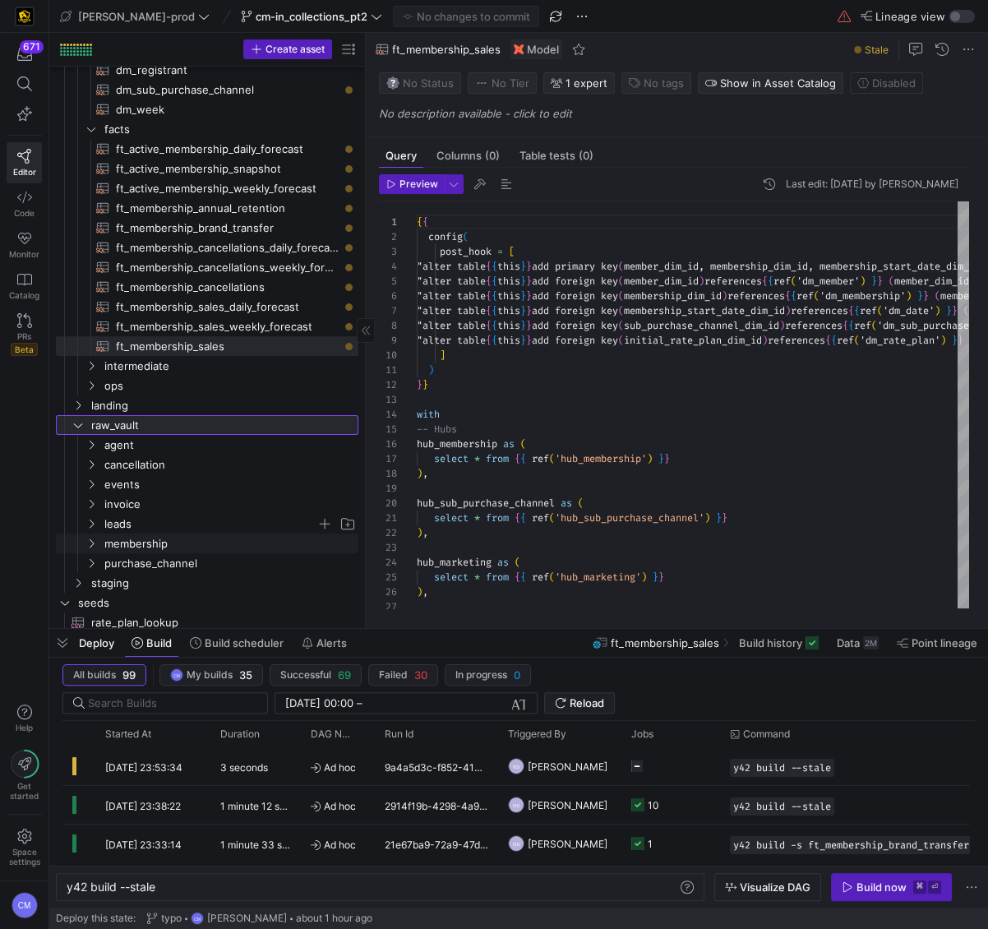
scroll to position [306, 0]
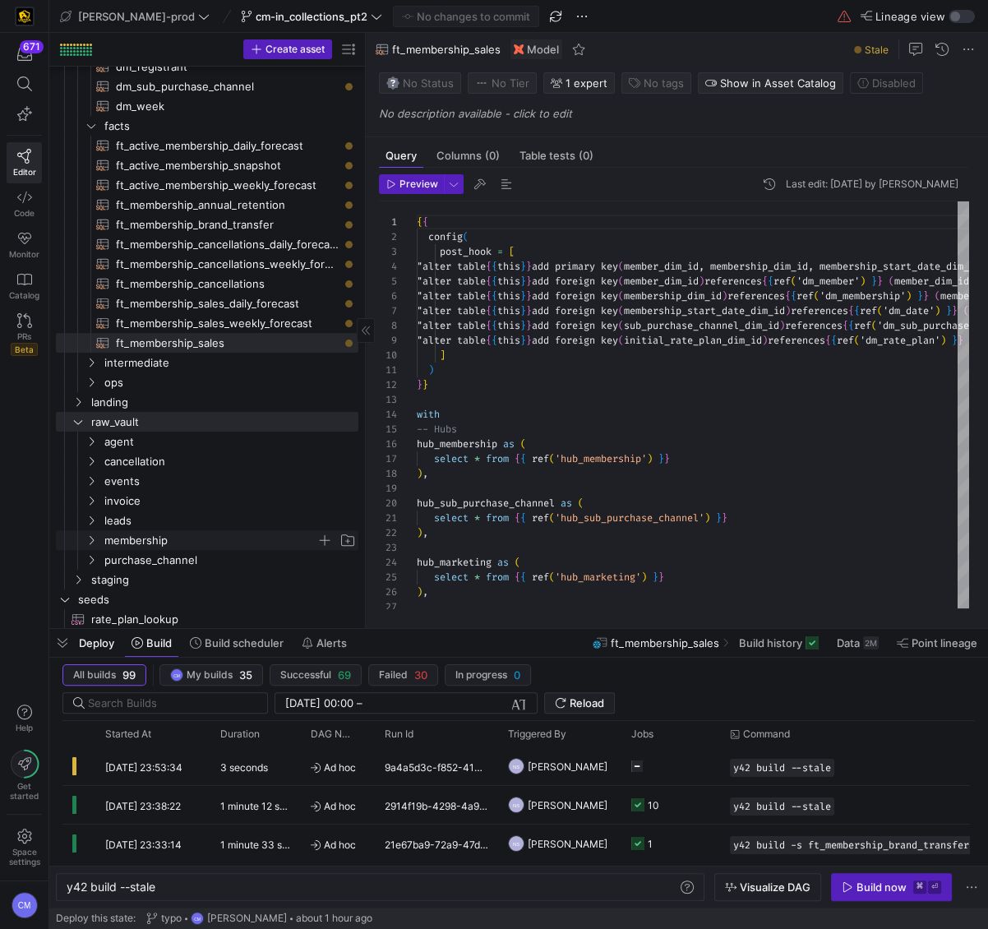
click at [176, 541] on span "membership" at bounding box center [210, 540] width 212 height 19
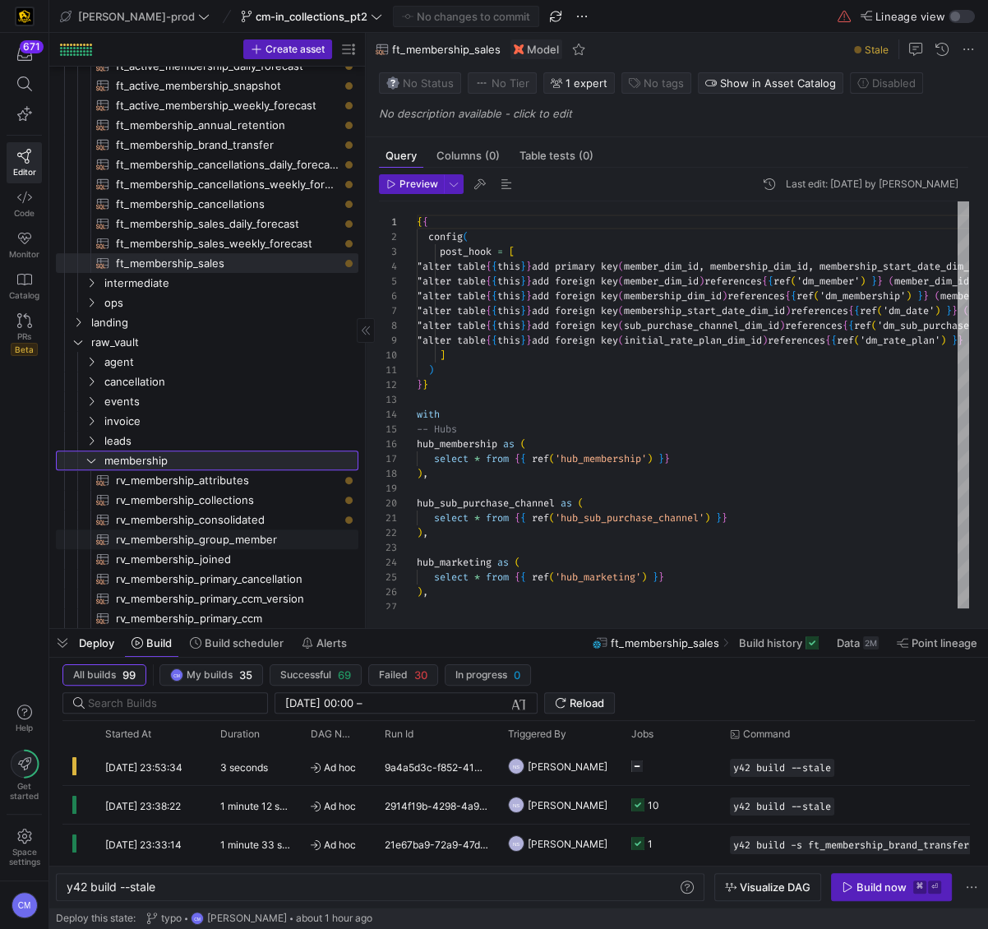
scroll to position [389, 0]
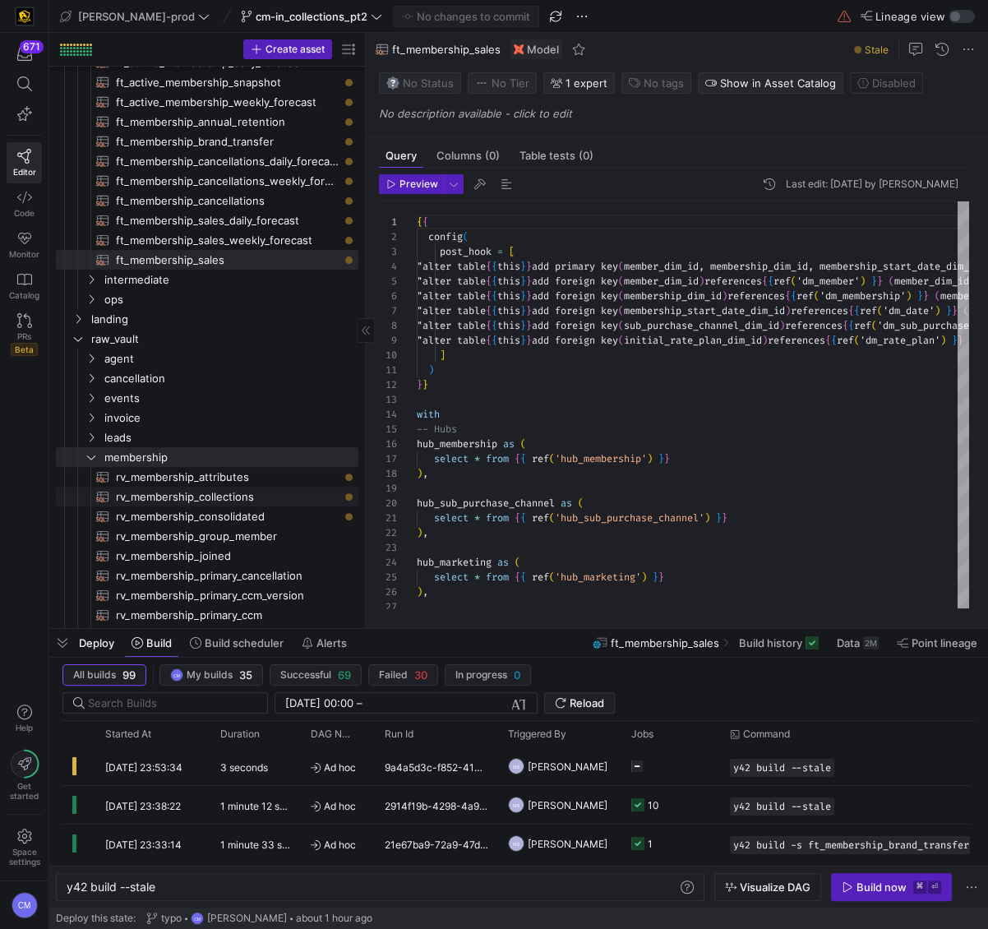
click at [242, 493] on span "rv_membership_collections​​​​​​​​​​" at bounding box center [227, 496] width 223 height 19
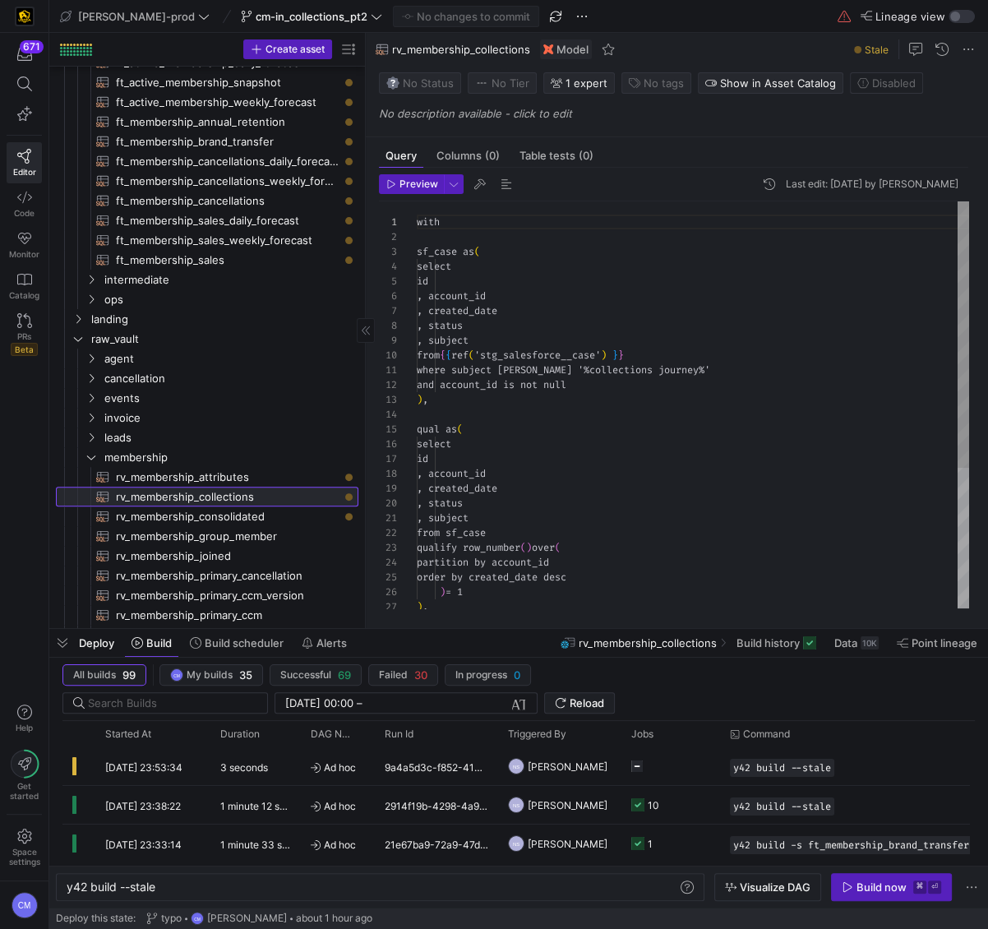
scroll to position [148, 0]
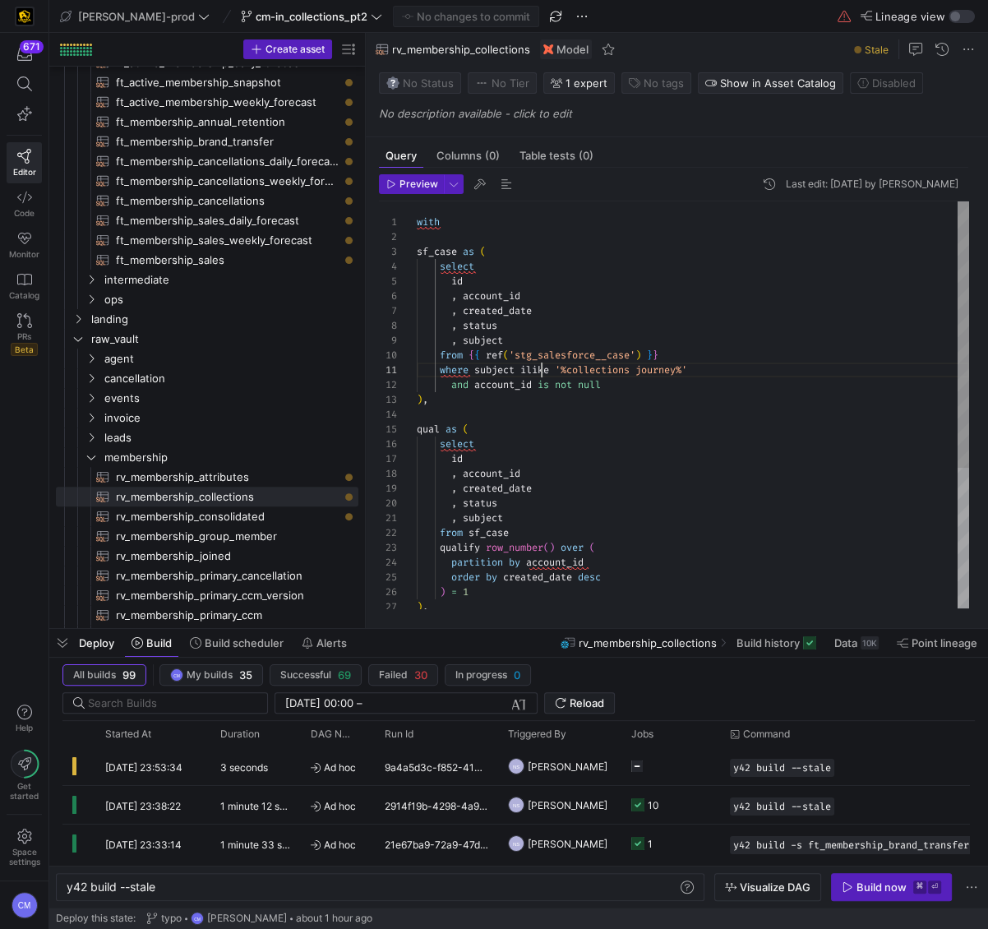
click at [541, 370] on div "qual as ( select id , account_id , created_date , status , subject from sf_case…" at bounding box center [693, 511] width 552 height 620
drag, startPoint x: 524, startPoint y: 371, endPoint x: 621, endPoint y: 369, distance: 97.0
click at [621, 370] on div "qual as ( select id , account_id , created_date , status , subject from sf_case…" at bounding box center [693, 511] width 552 height 620
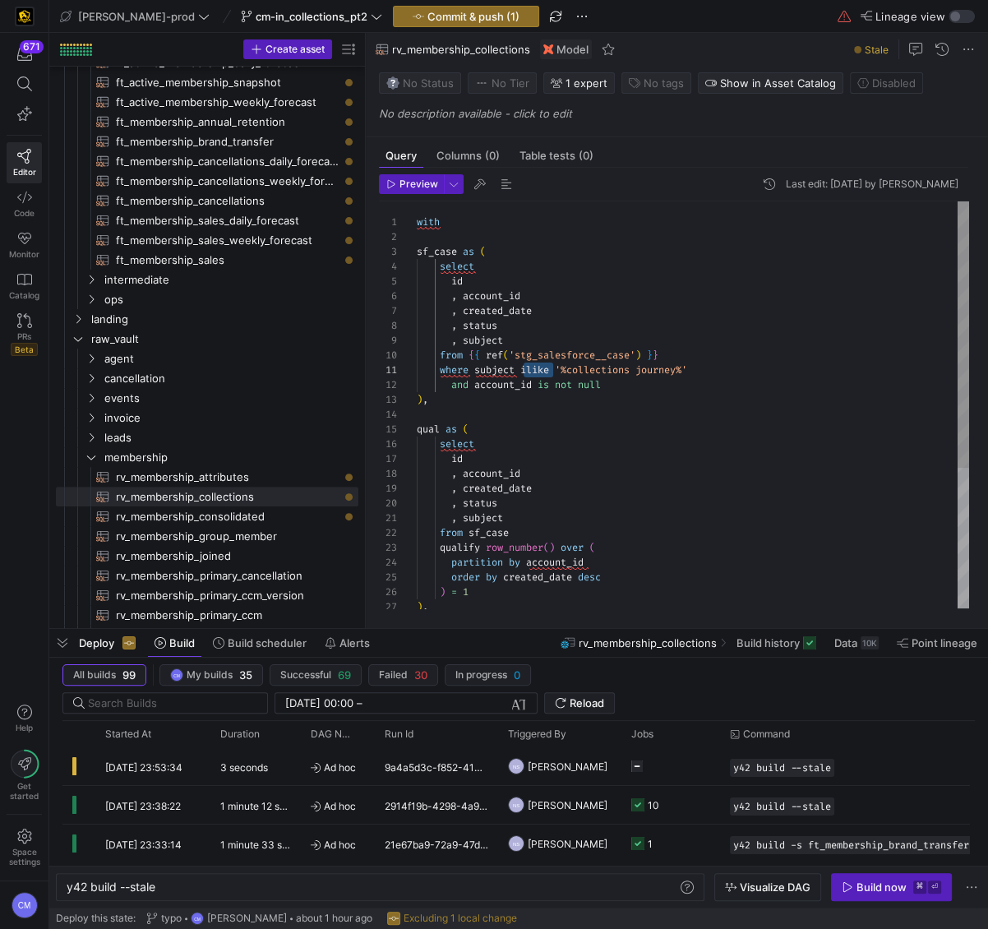
click at [536, 368] on div "qual as ( select id , account_id , created_date , status , subject from sf_case…" at bounding box center [693, 511] width 552 height 620
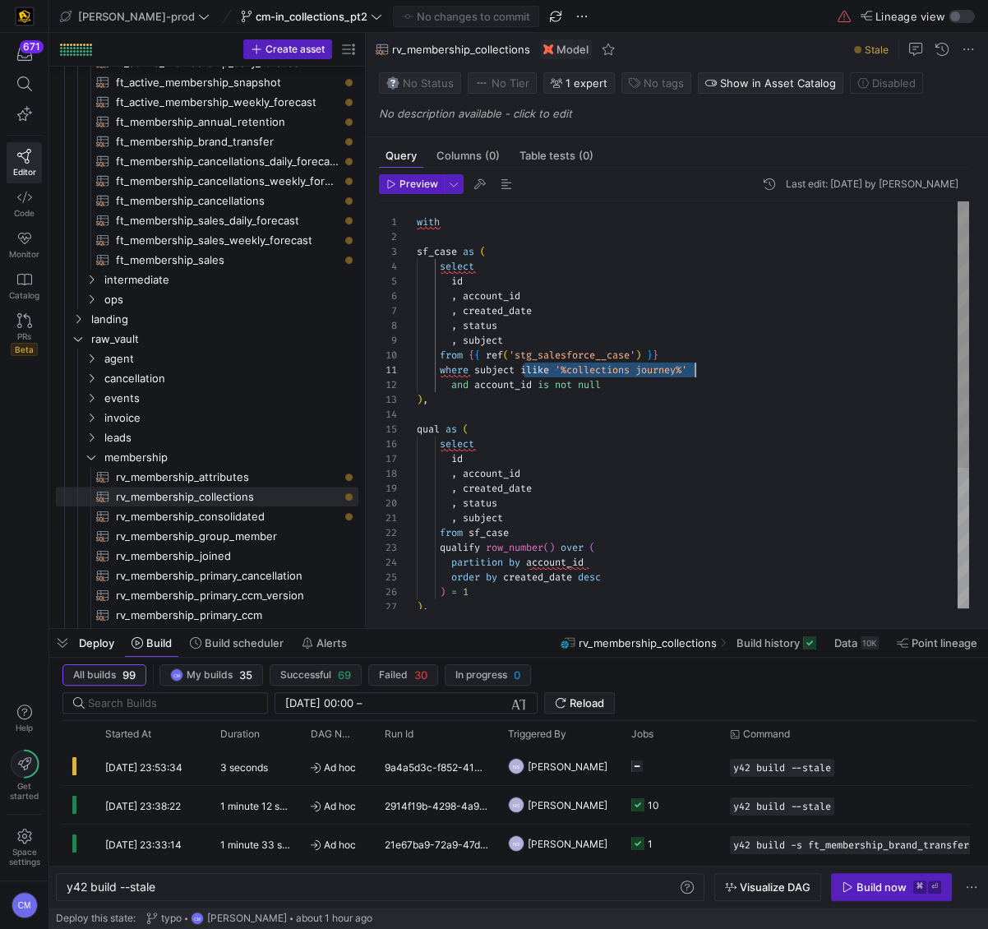
drag, startPoint x: 524, startPoint y: 370, endPoint x: 729, endPoint y: 373, distance: 204.7
click at [729, 373] on div "qual as ( select id , account_id , created_date , status , subject from sf_case…" at bounding box center [693, 511] width 552 height 620
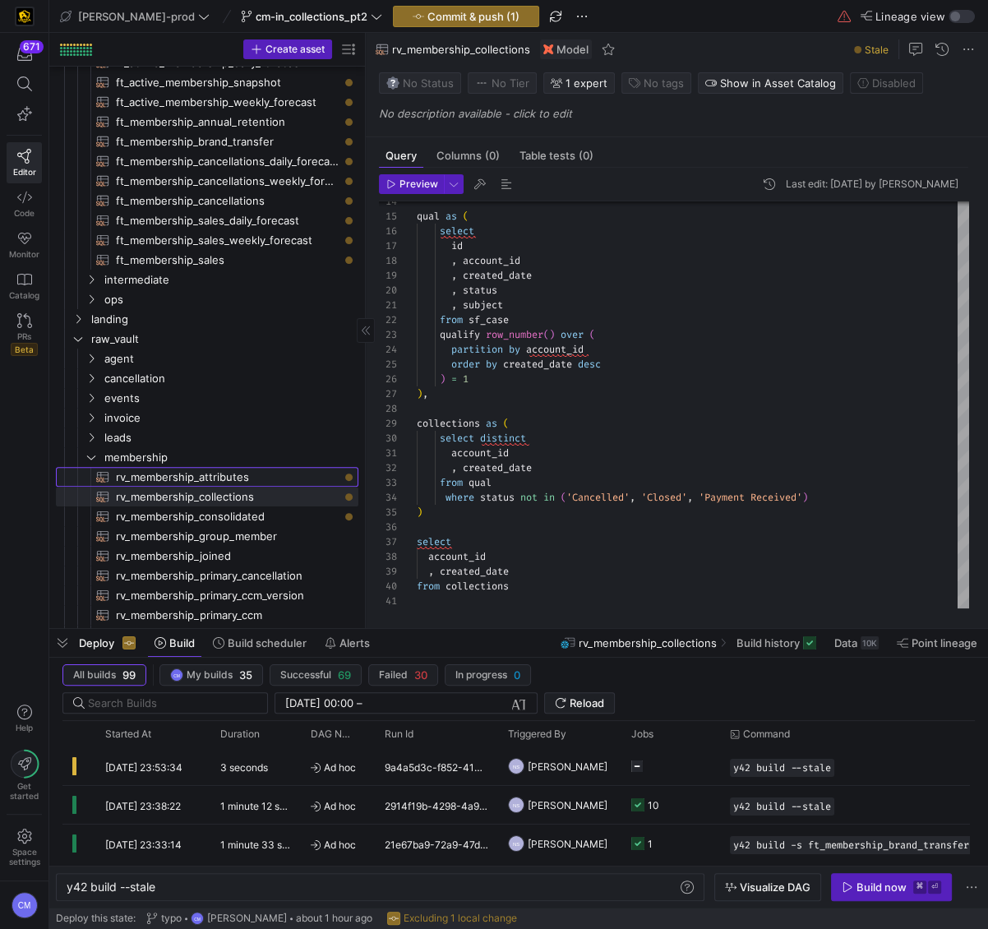
click at [273, 477] on span "rv_membership_attributes​​​​​​​​​​" at bounding box center [227, 477] width 223 height 19
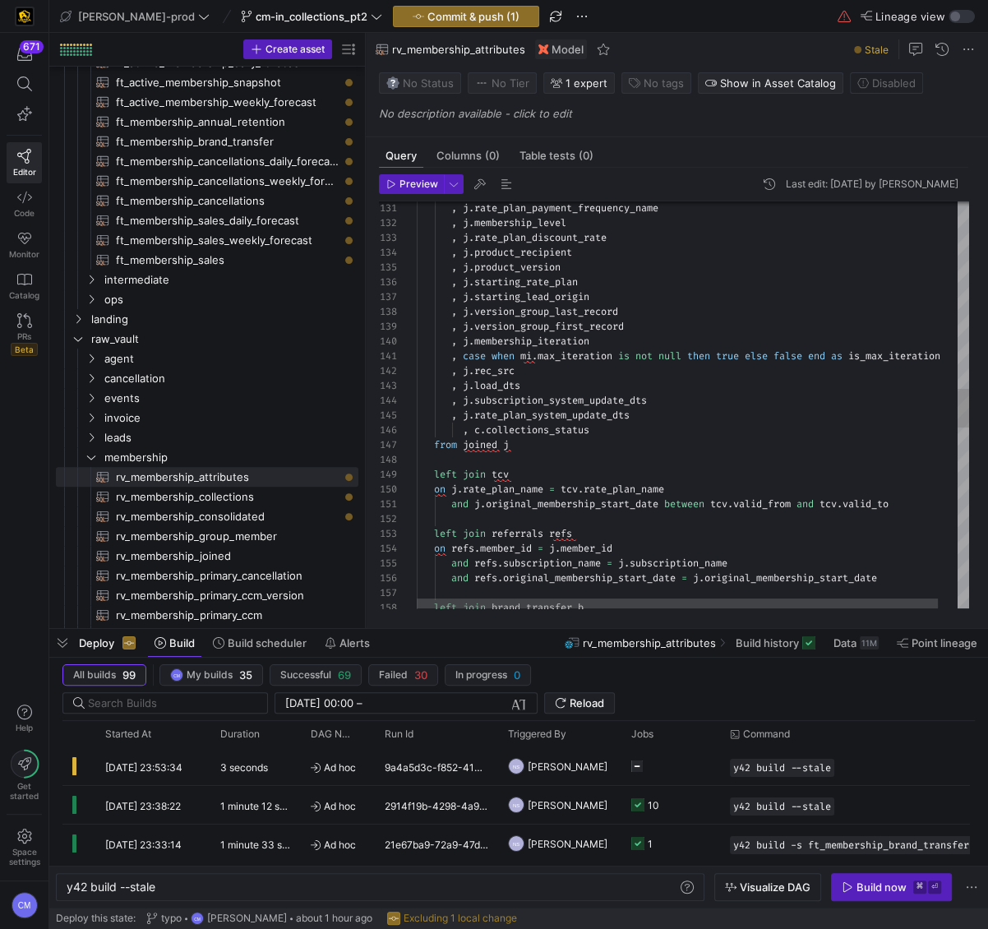
scroll to position [74, 48]
click at [465, 432] on div ", case when mi . max_iteration is not null then true else false end as is_max_i…" at bounding box center [703, 369] width 573 height 4211
click at [229, 497] on span "rv_membership_collections​​​​​​​​​​" at bounding box center [227, 496] width 223 height 19
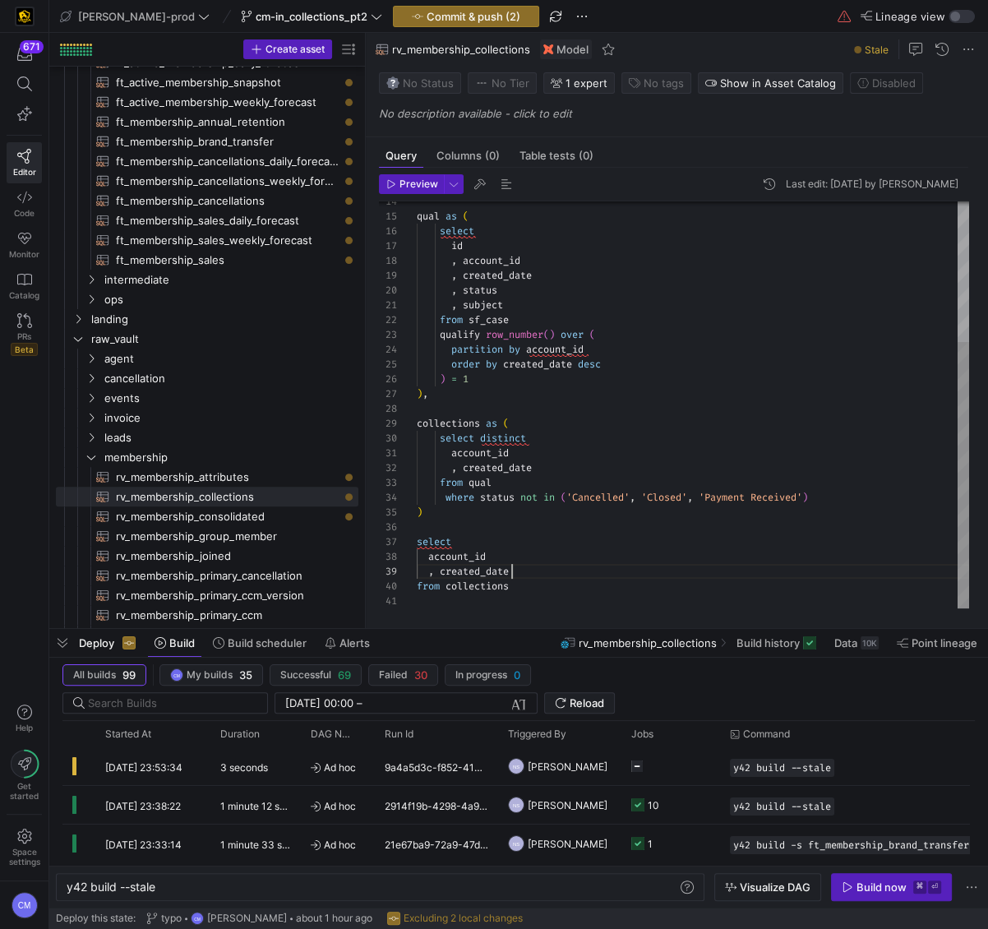
scroll to position [118, 95]
click at [531, 572] on div "qual as ( select id , account_id , created_date , status , subject from sf_case…" at bounding box center [693, 298] width 552 height 620
type textarea "account_id , created_date from qual where status not in ('Cancelled', 'Closed',…"
click at [426, 6] on button "Commit & push (2)" at bounding box center [466, 16] width 146 height 21
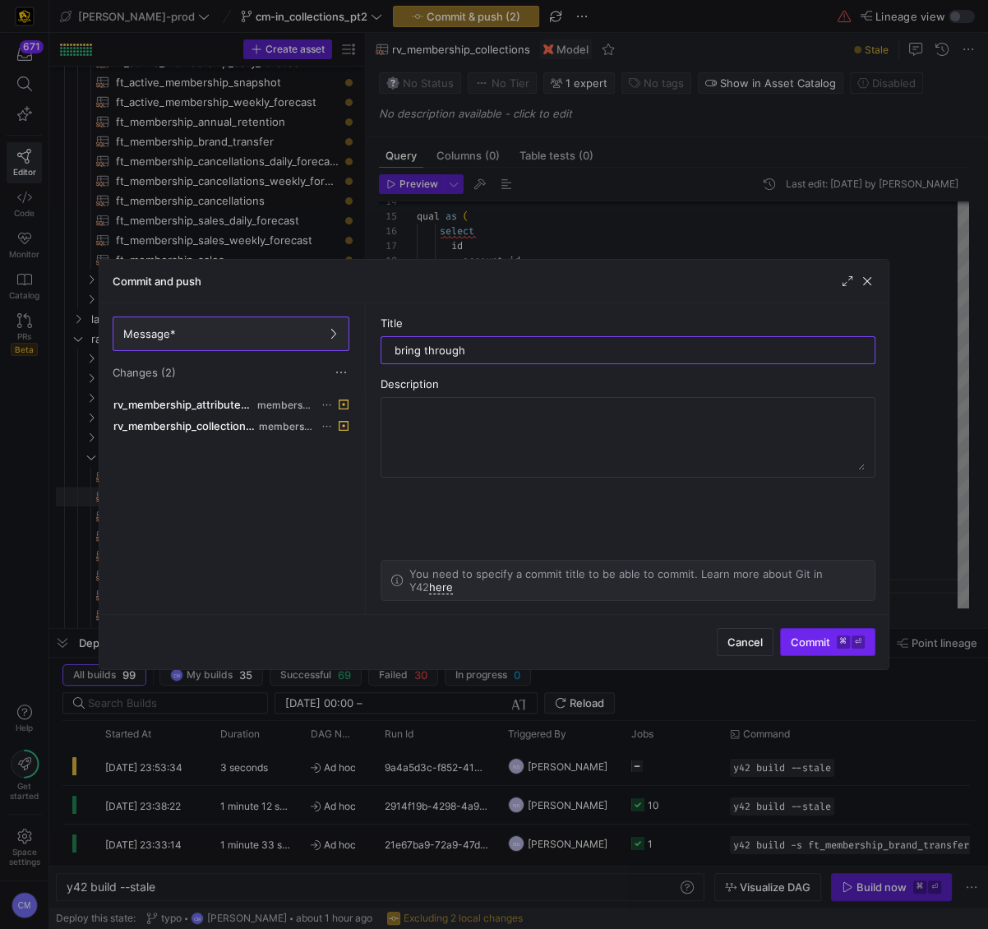
type input "bring through"
click at [825, 644] on span "Commit ⌘ ⏎" at bounding box center [828, 641] width 74 height 13
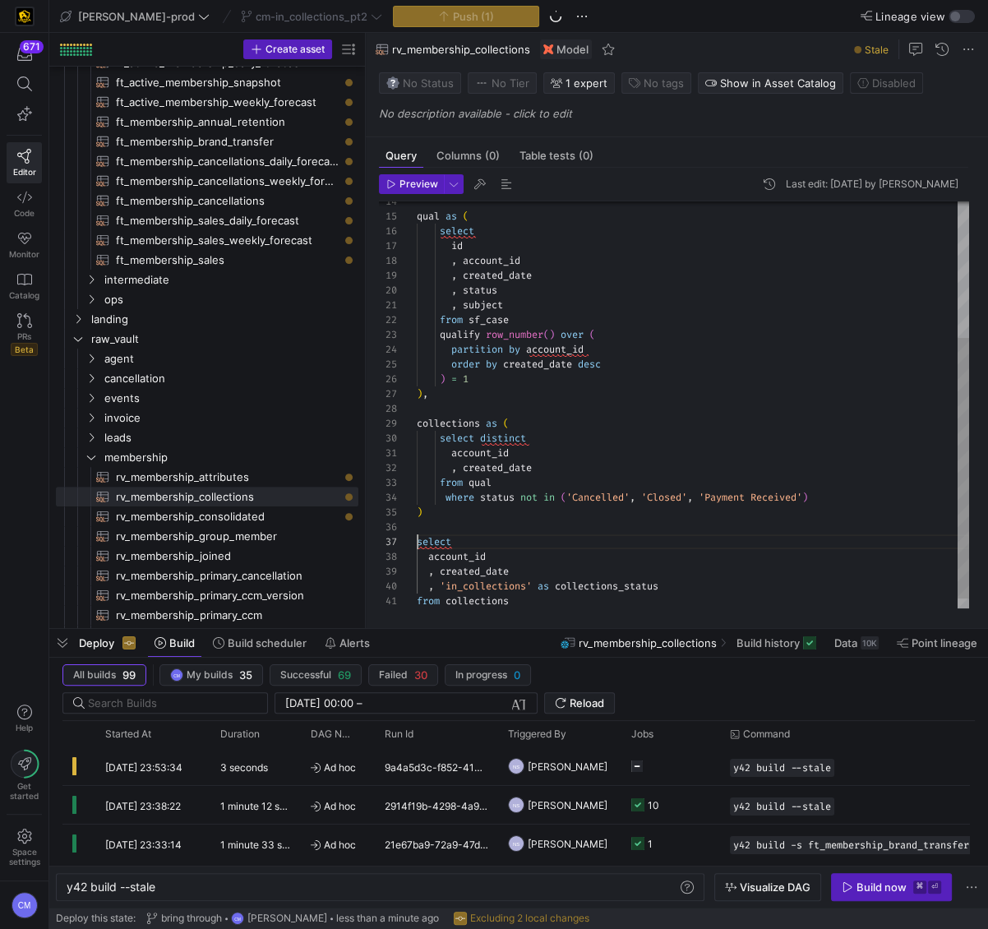
scroll to position [89, 0]
click at [634, 534] on div "qual as ( select id , account_id , created_date , status , subject from sf_case…" at bounding box center [693, 305] width 552 height 635
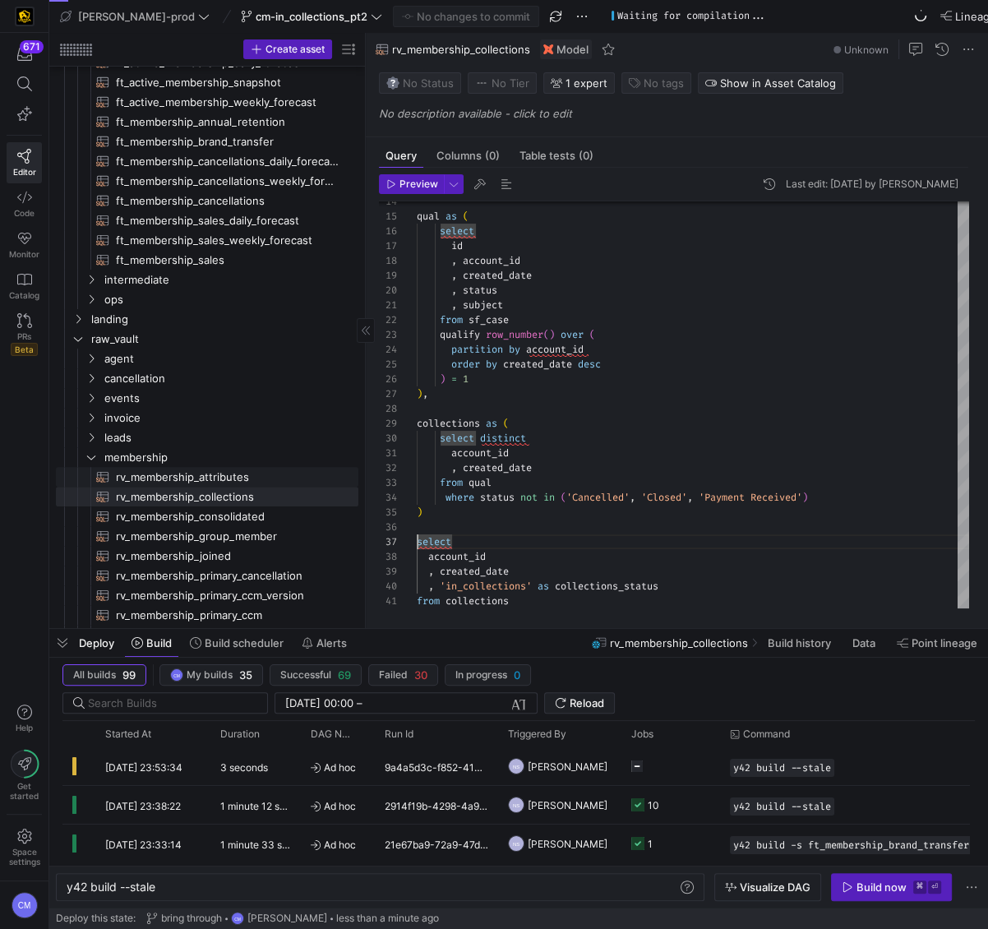
click at [251, 478] on span "rv_membership_attributes​​​​​​​​​​" at bounding box center [227, 477] width 223 height 19
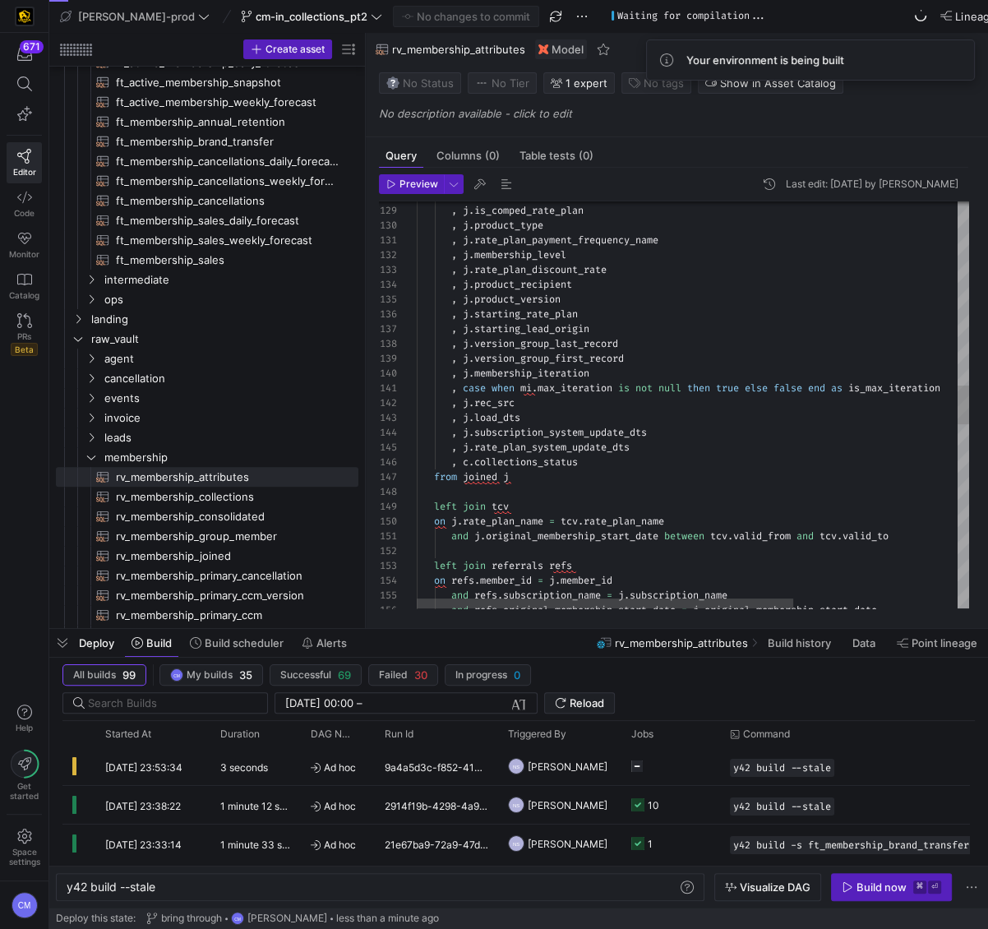
scroll to position [74, 48]
click at [465, 465] on div "and refs . subscription_name = j . subscription_name and refs . original_member…" at bounding box center [813, 401] width 792 height 4211
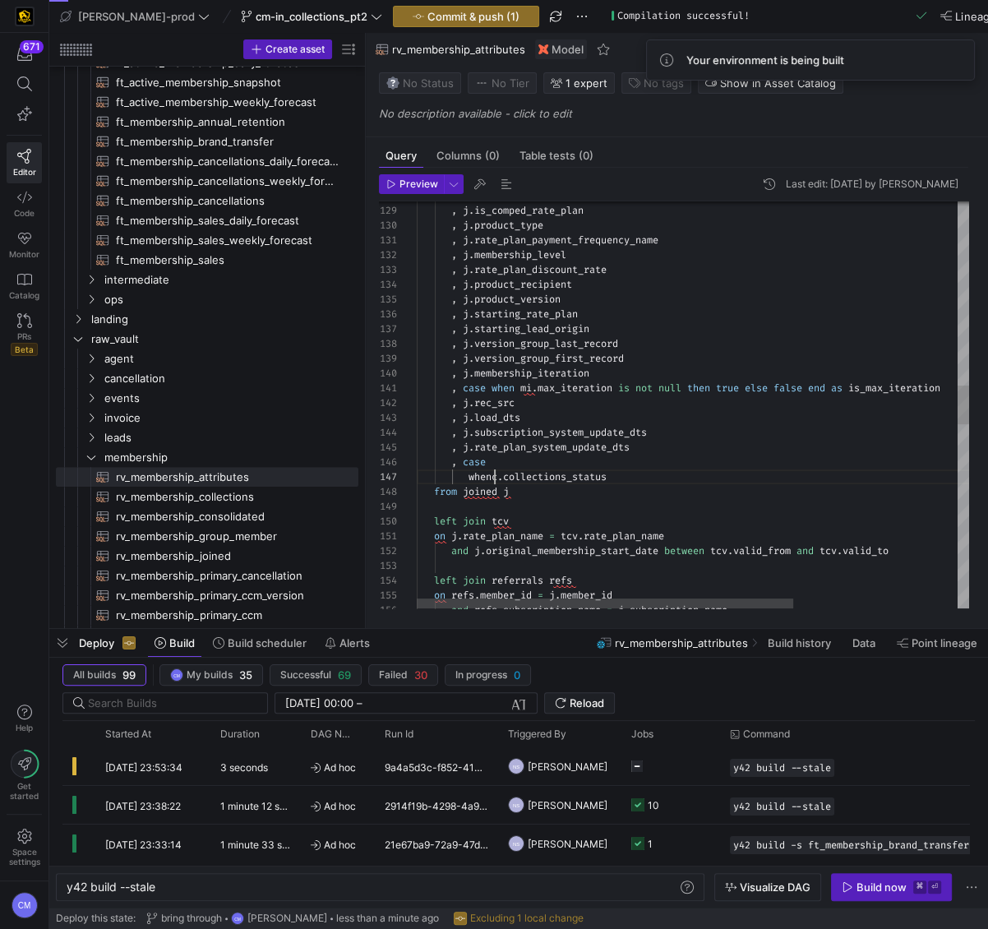
scroll to position [89, 82]
click at [695, 474] on div "and refs . subscription_name = j . subscription_name left join referrals refs o…" at bounding box center [813, 408] width 792 height 4225
click at [644, 479] on span "null" at bounding box center [646, 476] width 23 height 13
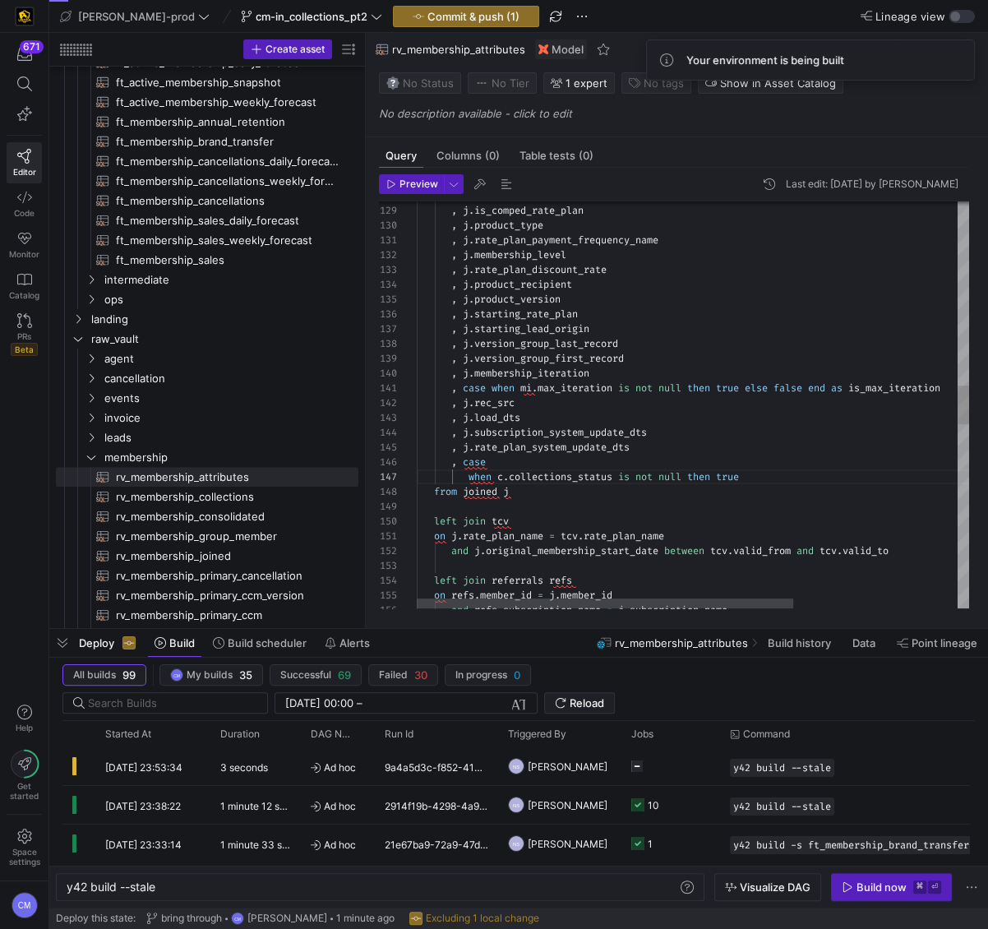
click at [762, 475] on div "and refs . subscription_name = j . subscription_name left join referrals refs o…" at bounding box center [813, 408] width 792 height 4225
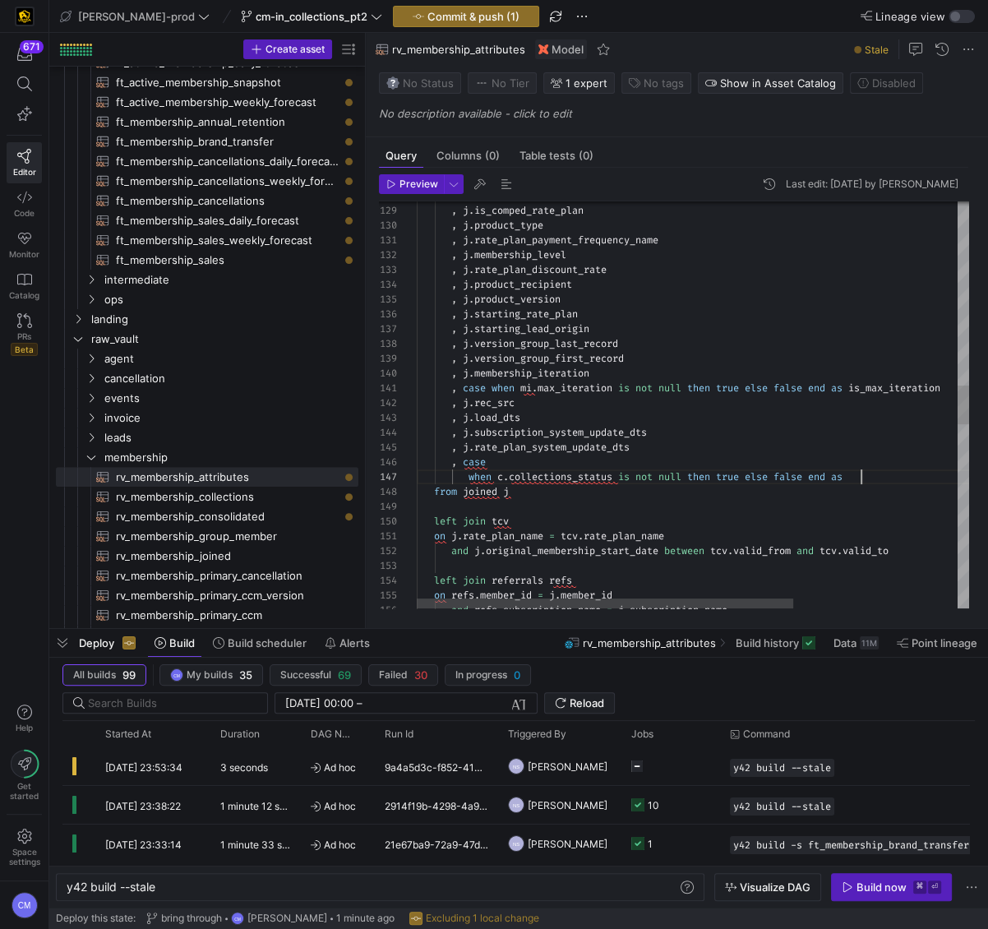
scroll to position [89, 444]
click at [469, 479] on div "and refs . subscription_name = j . subscription_name left join referrals refs o…" at bounding box center [813, 408] width 792 height 4225
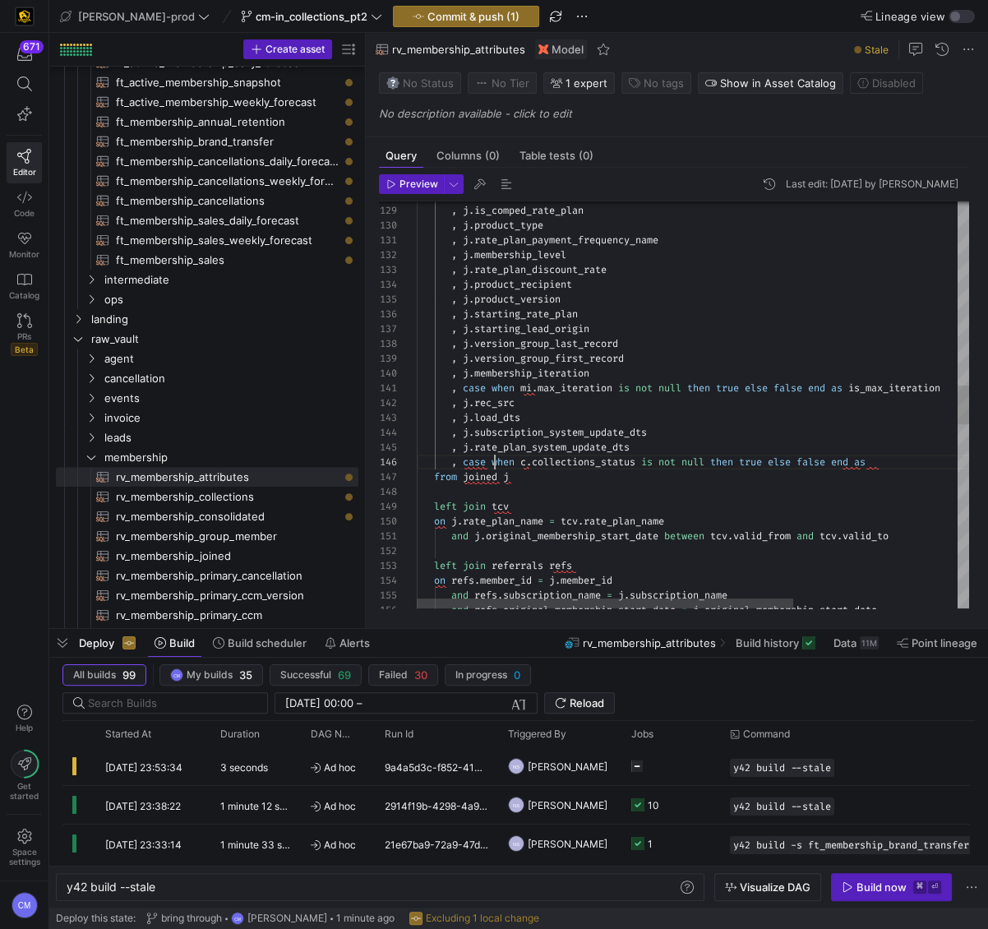
click at [917, 466] on div "and refs . subscription_name = j . subscription_name left join referrals refs o…" at bounding box center [813, 401] width 792 height 4211
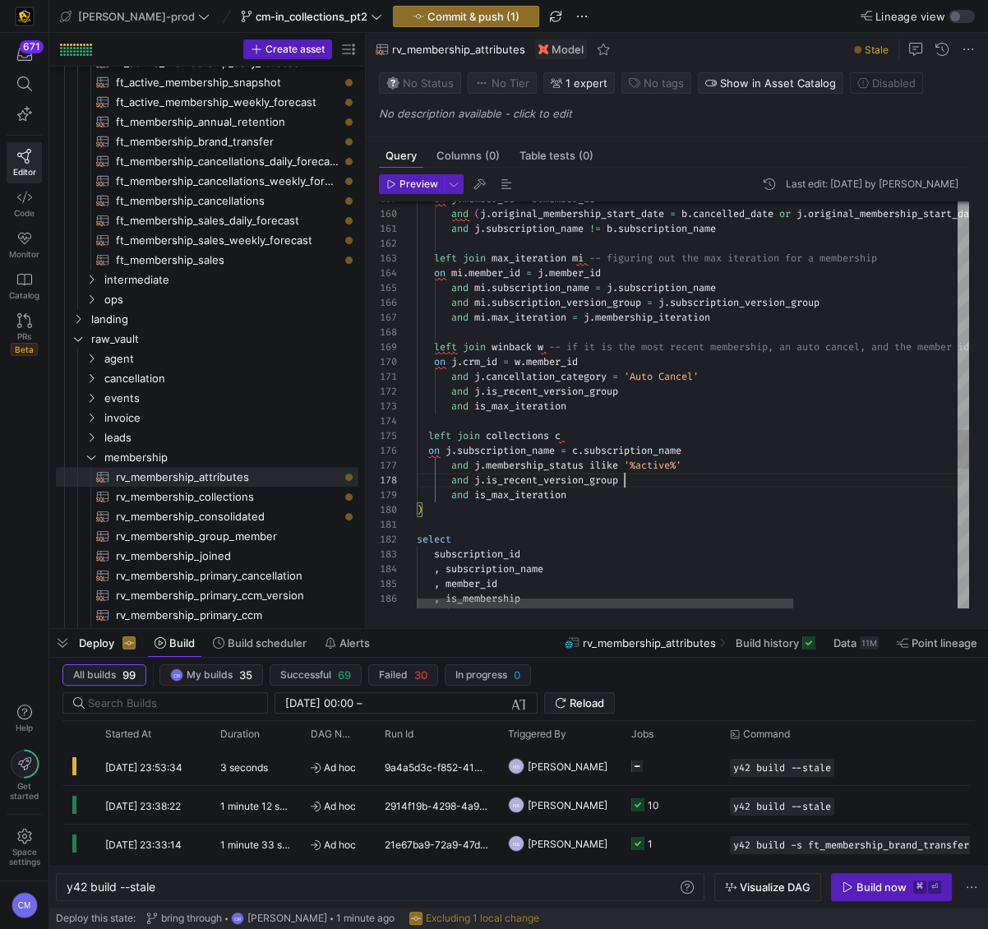
scroll to position [104, 206]
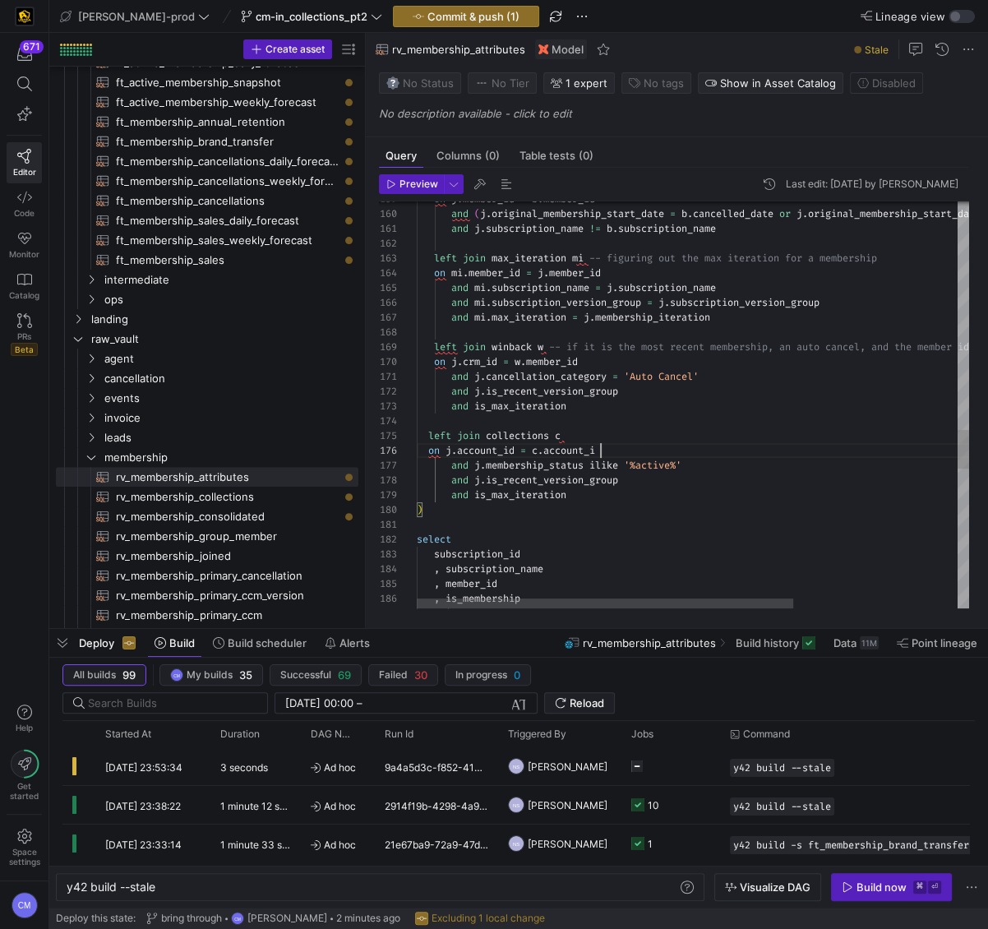
scroll to position [74, 189]
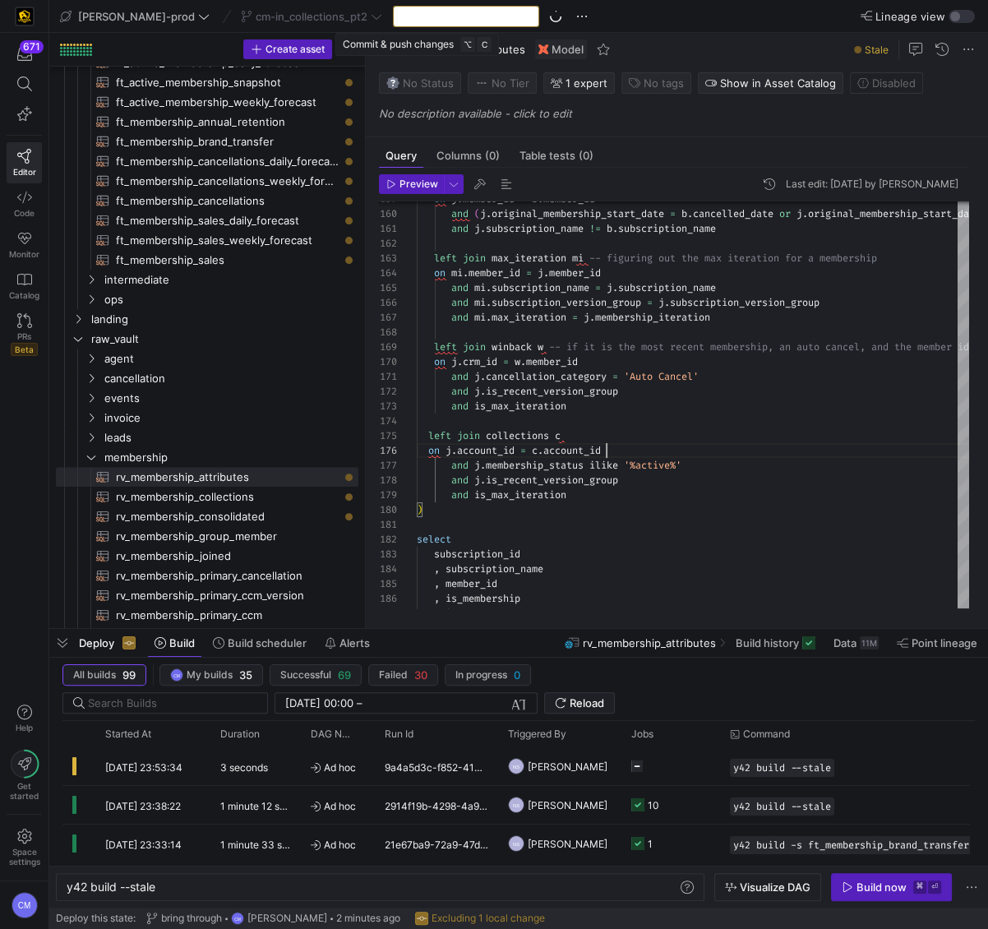
click at [452, 17] on div "Commit & push (1)" at bounding box center [466, 16] width 146 height 21
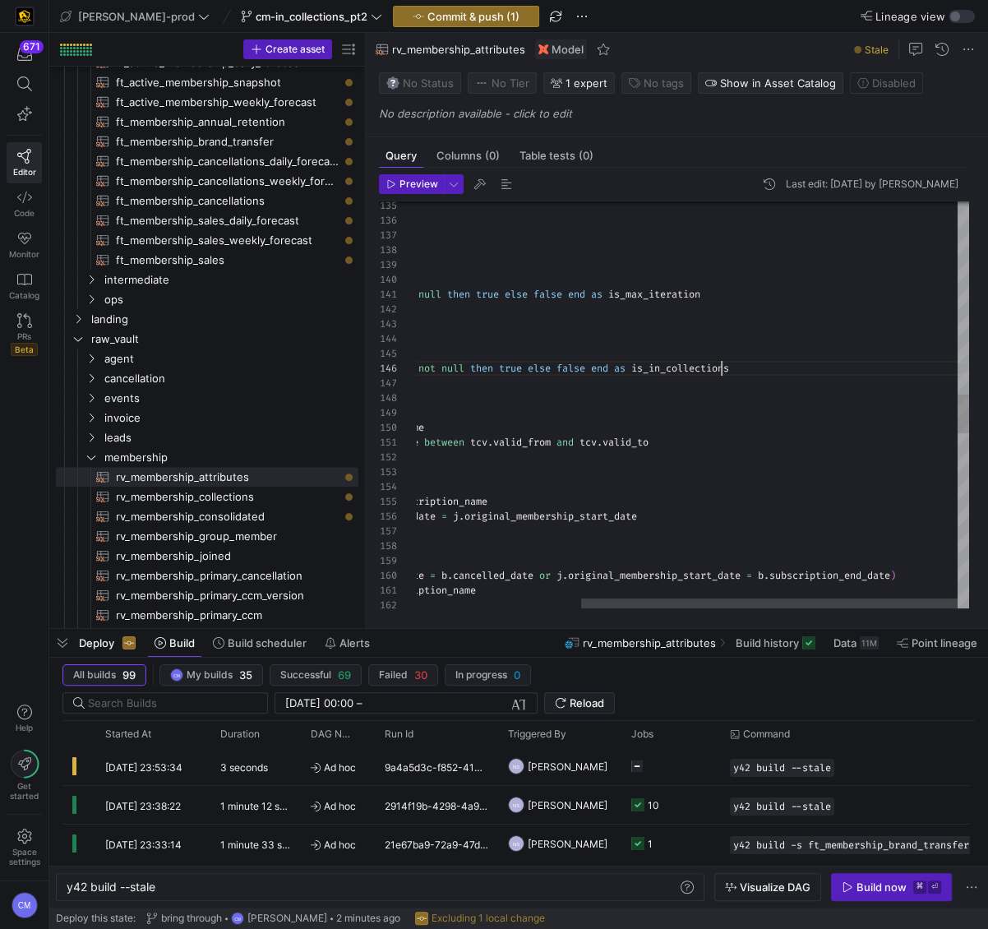
click at [719, 368] on div "on j . member_id = b . member_id and ( j . original_membership_start_date = b .…" at bounding box center [573, 307] width 792 height 4211
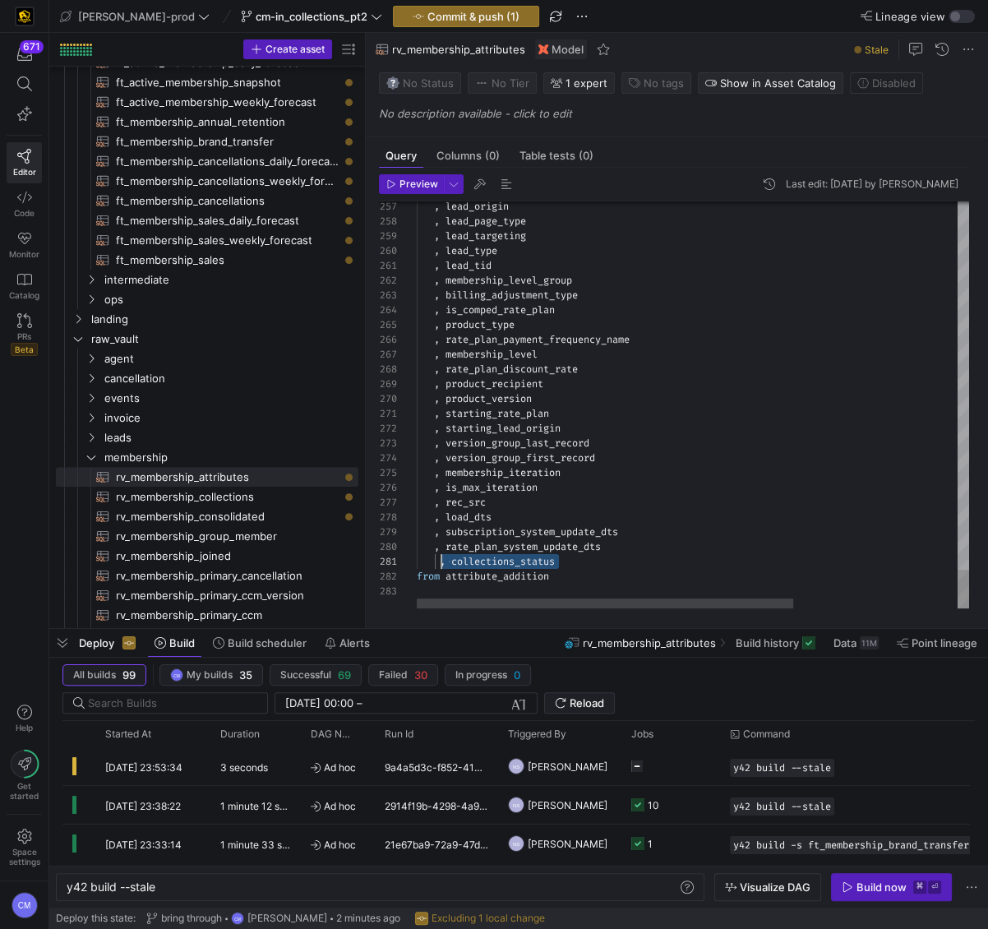
drag, startPoint x: 570, startPoint y: 562, endPoint x: 441, endPoint y: 560, distance: 129.1
drag, startPoint x: 440, startPoint y: 560, endPoint x: 585, endPoint y: 552, distance: 145.7
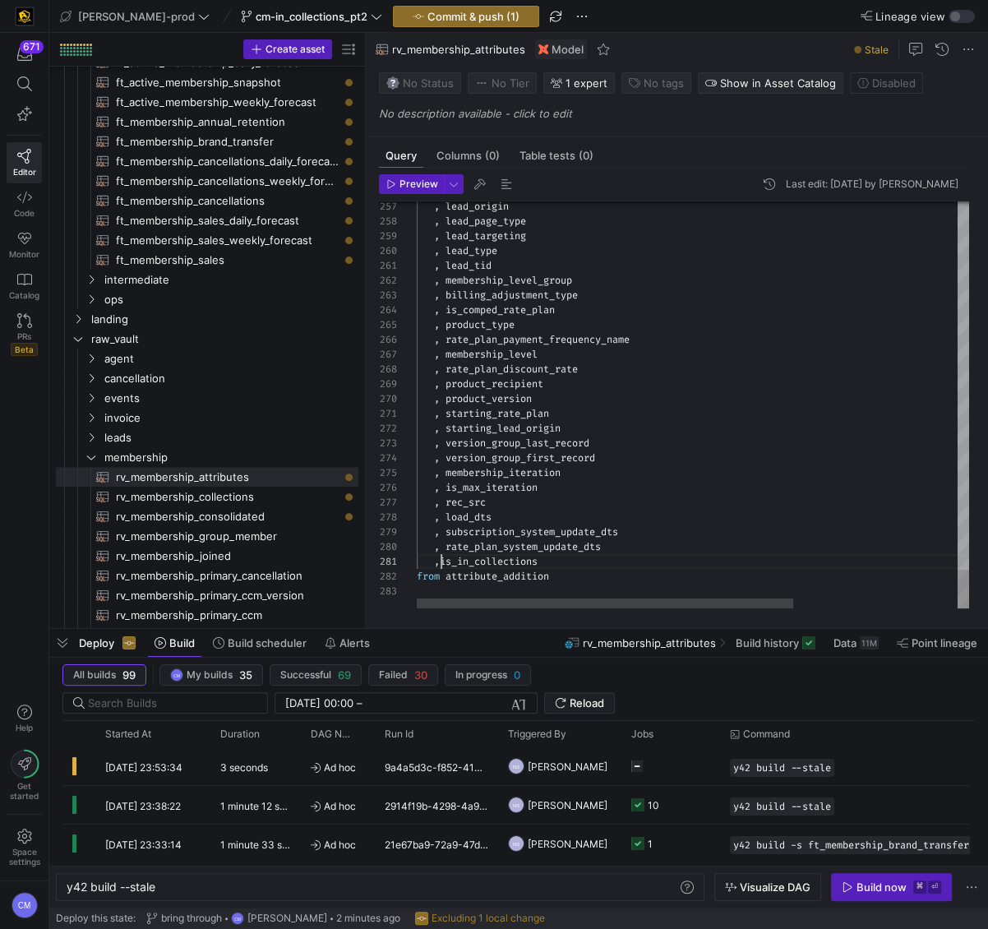
scroll to position [0, 30]
type textarea ", is_in_collections from attribute_addition"
click at [427, 13] on span "Commit & push (1)" at bounding box center [473, 16] width 92 height 13
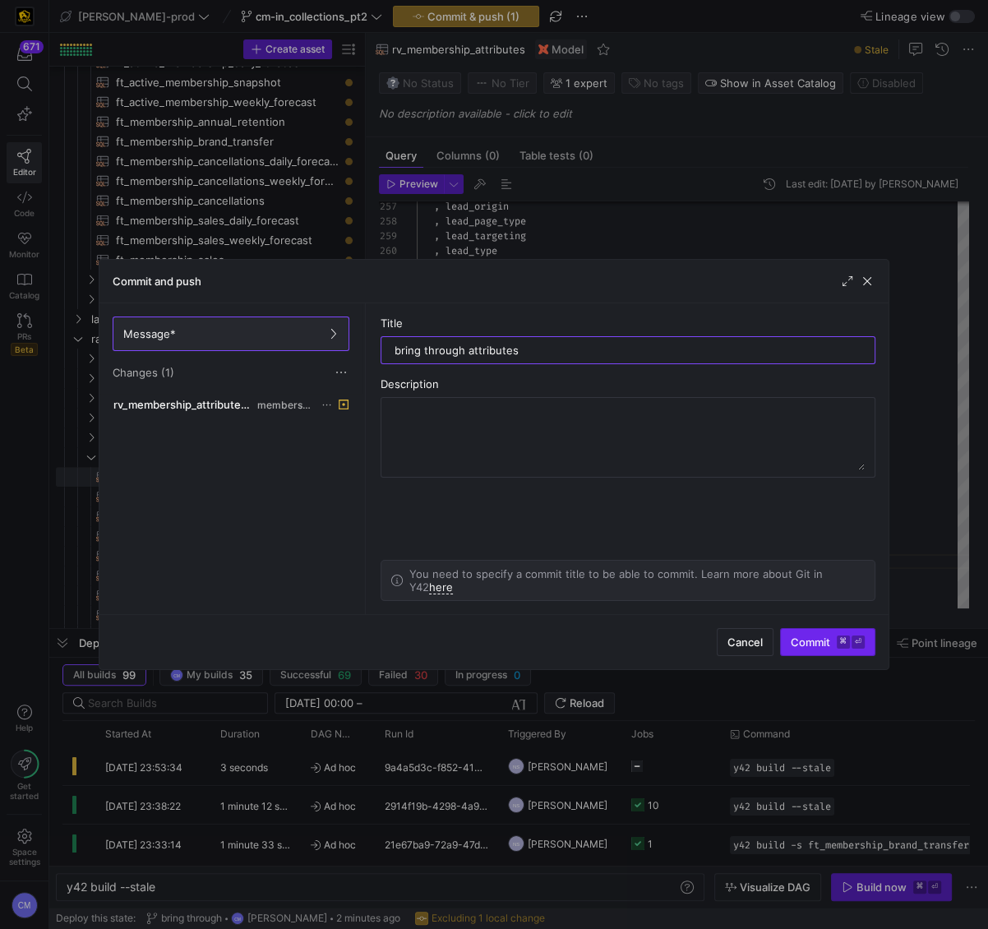
type input "bring through attributes"
click at [815, 649] on span "submit" at bounding box center [828, 642] width 94 height 26
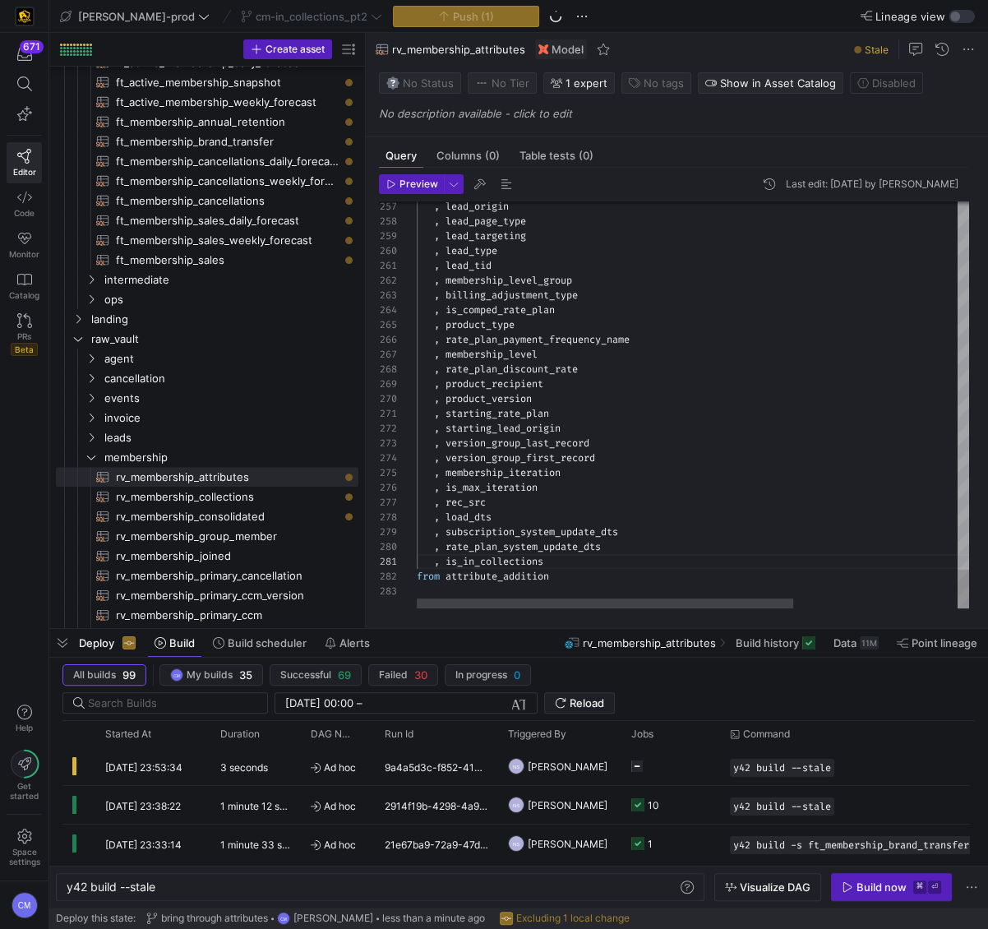
scroll to position [74, 123]
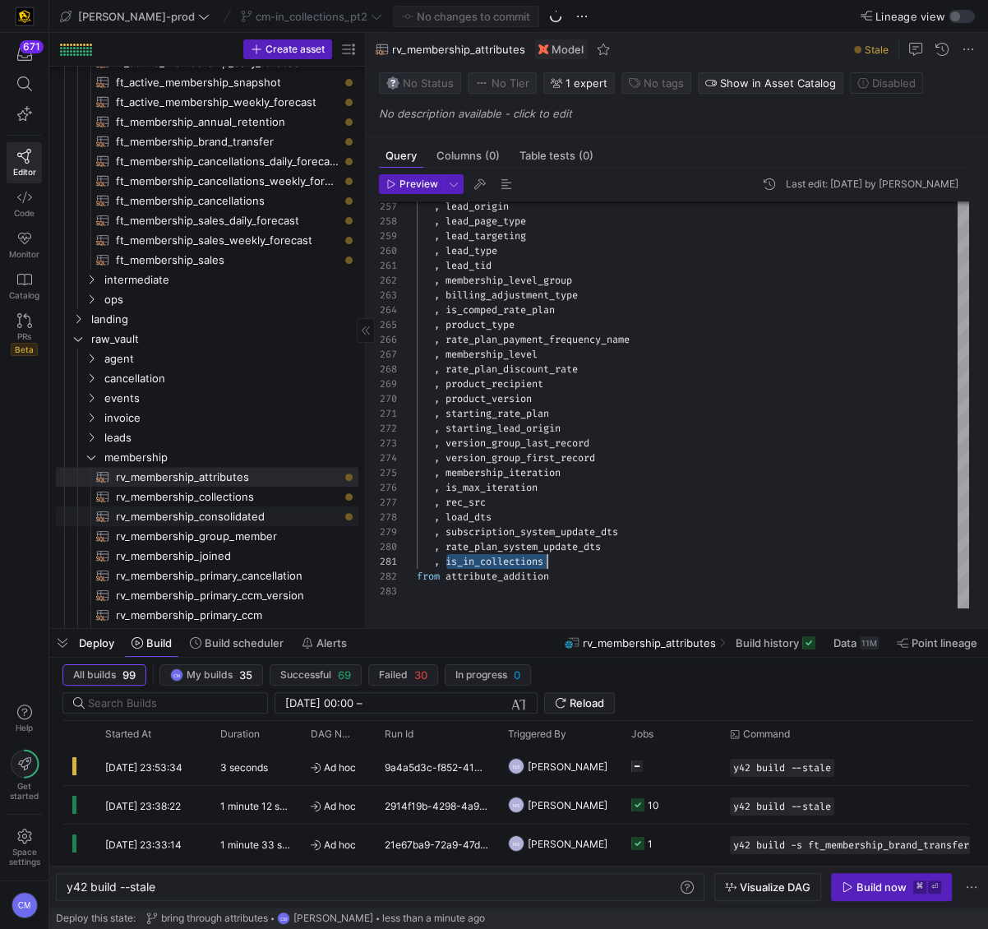
click at [259, 513] on span "rv_membership_consolidated​​​​​​​​​​" at bounding box center [227, 516] width 223 height 19
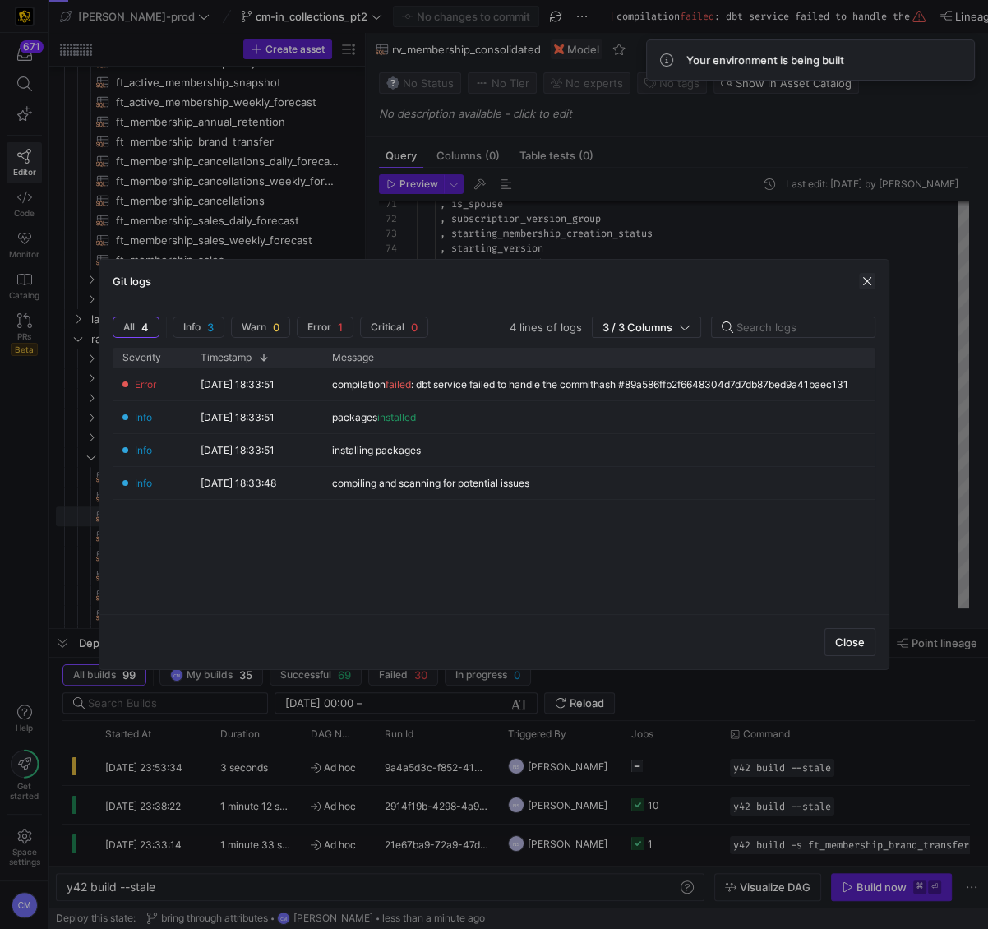
drag, startPoint x: 878, startPoint y: 282, endPoint x: 863, endPoint y: 282, distance: 14.8
click at [866, 282] on div "Git logs" at bounding box center [493, 282] width 789 height 44
click at [863, 282] on span "button" at bounding box center [867, 281] width 16 height 16
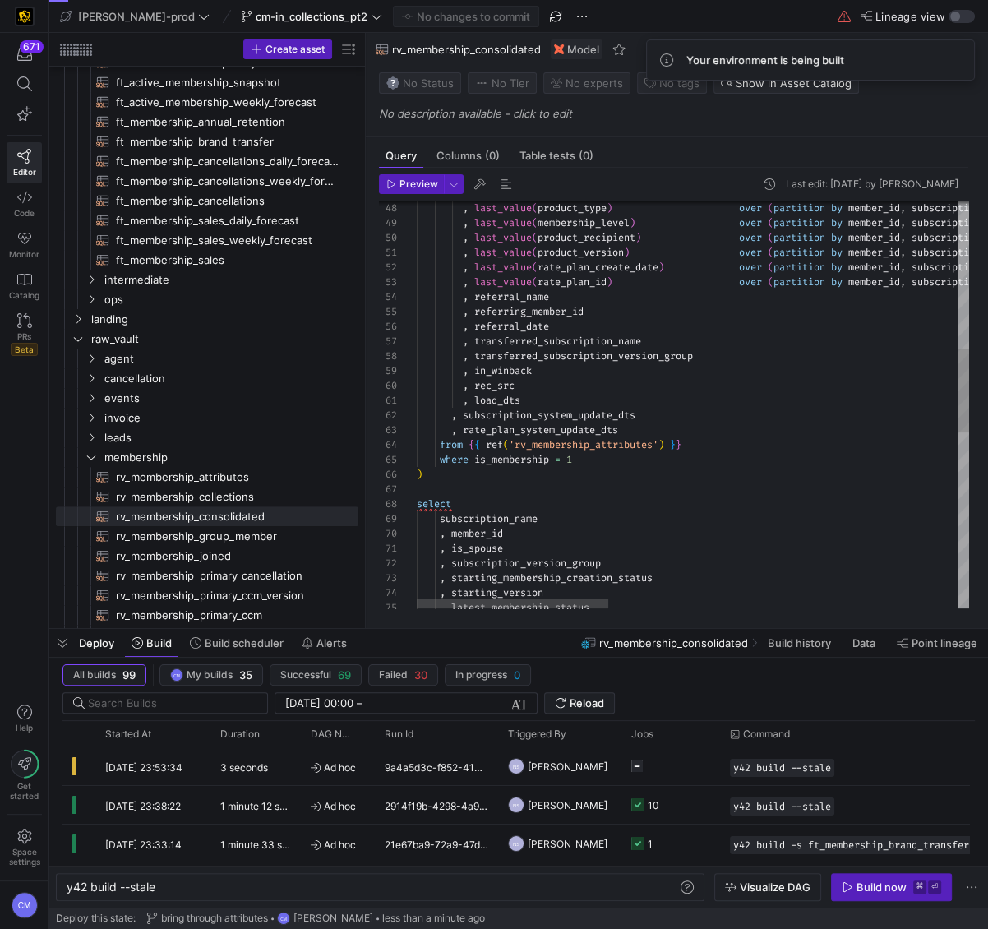
scroll to position [0, 48]
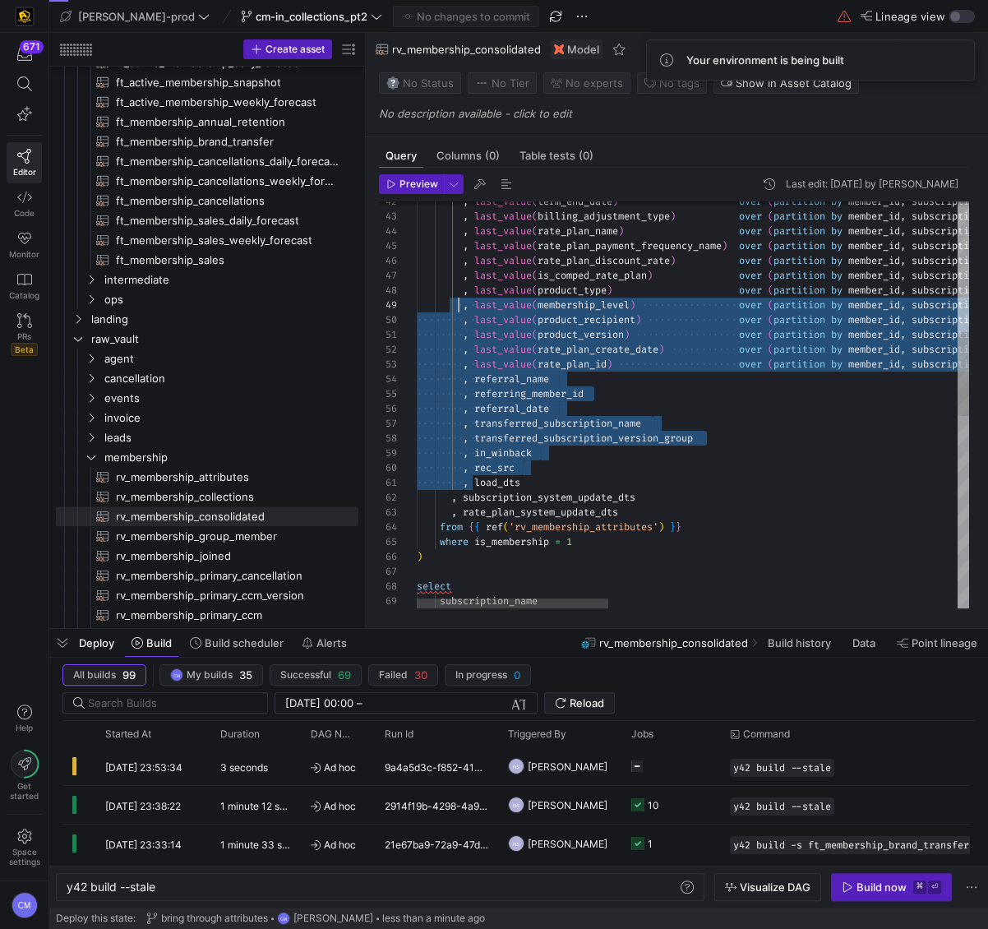
scroll to position [44, 41]
drag, startPoint x: 463, startPoint y: 480, endPoint x: 457, endPoint y: 303, distance: 176.8
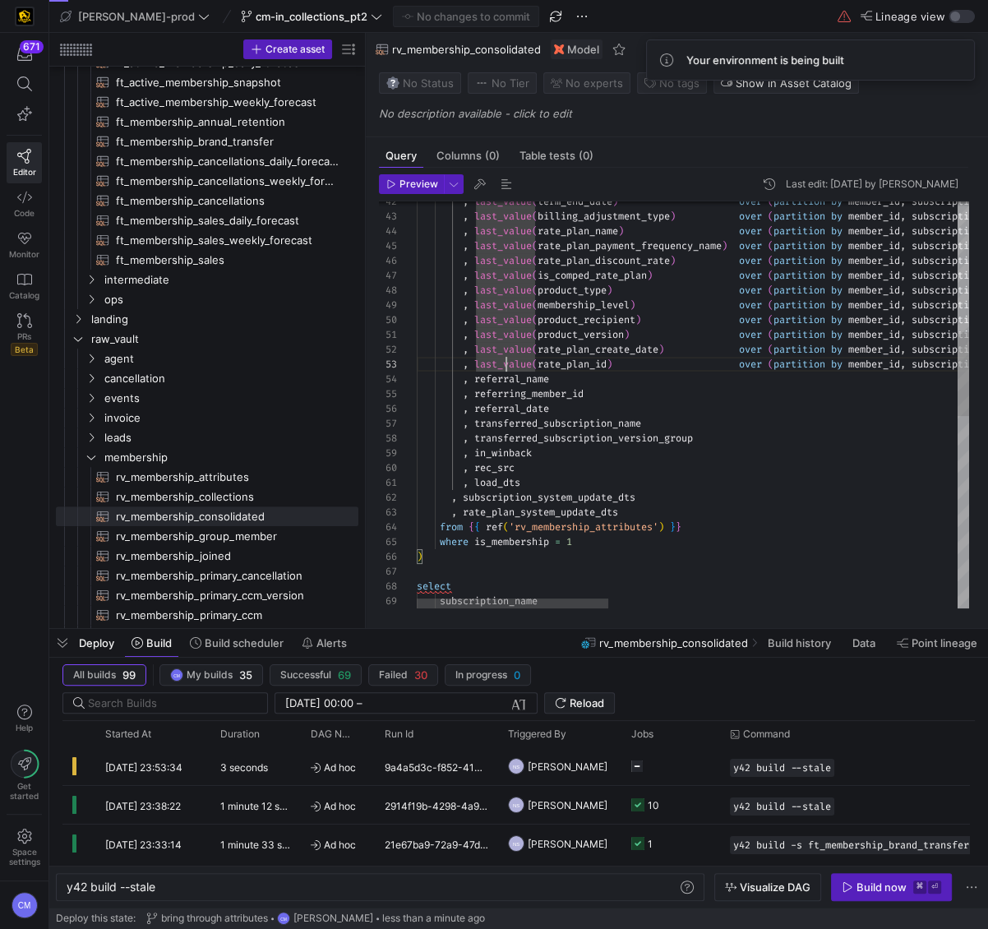
scroll to position [30, 58]
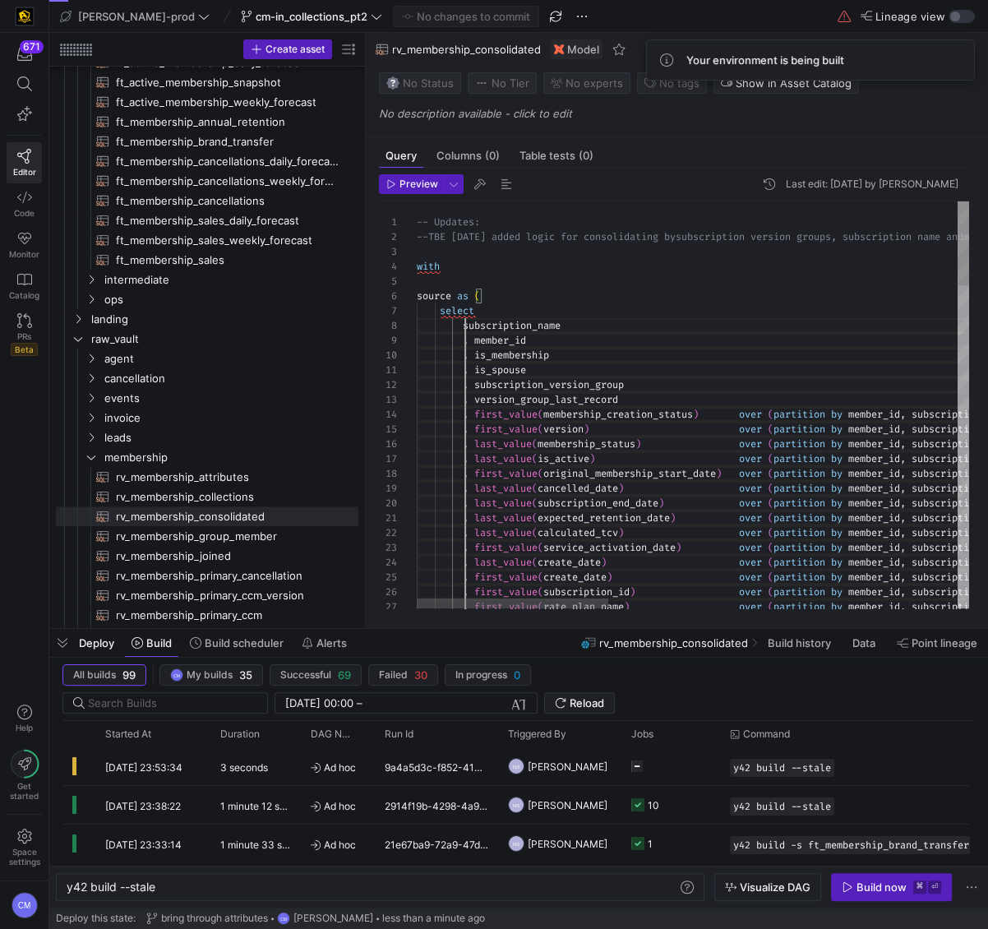
drag, startPoint x: 464, startPoint y: 487, endPoint x: 461, endPoint y: 330, distance: 156.2
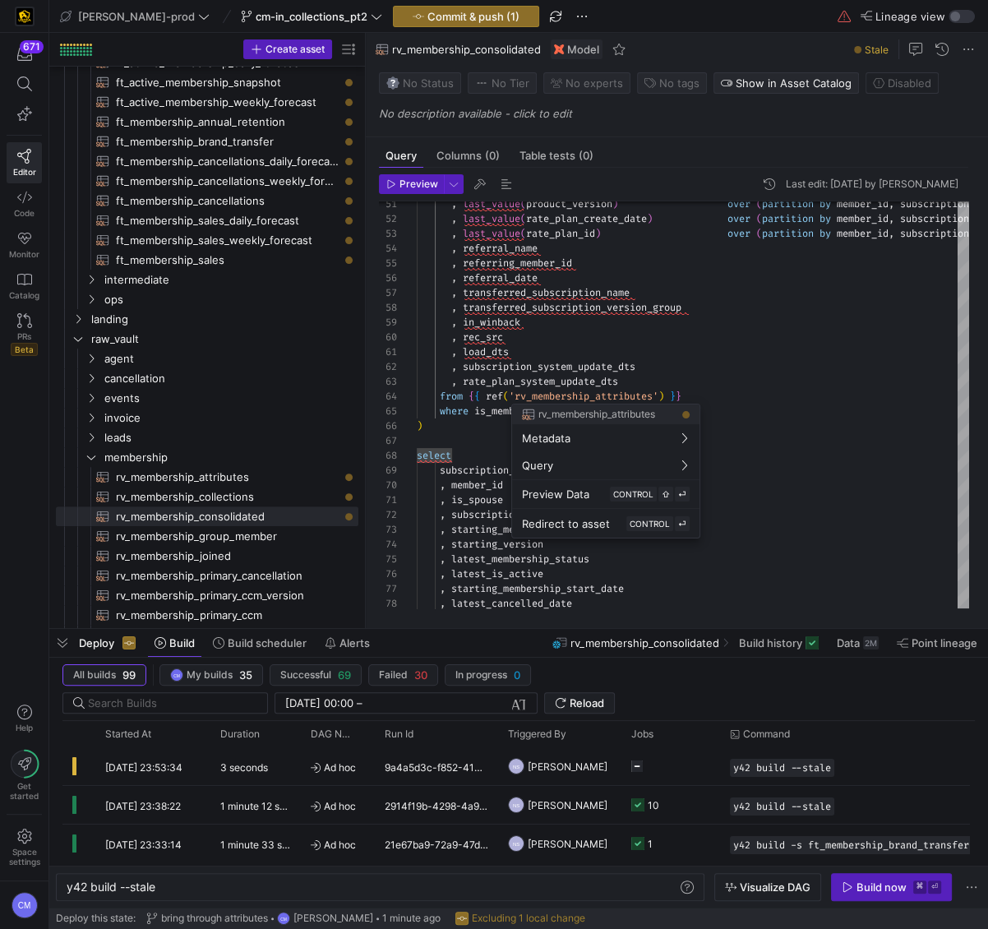
click at [686, 340] on div at bounding box center [494, 464] width 988 height 929
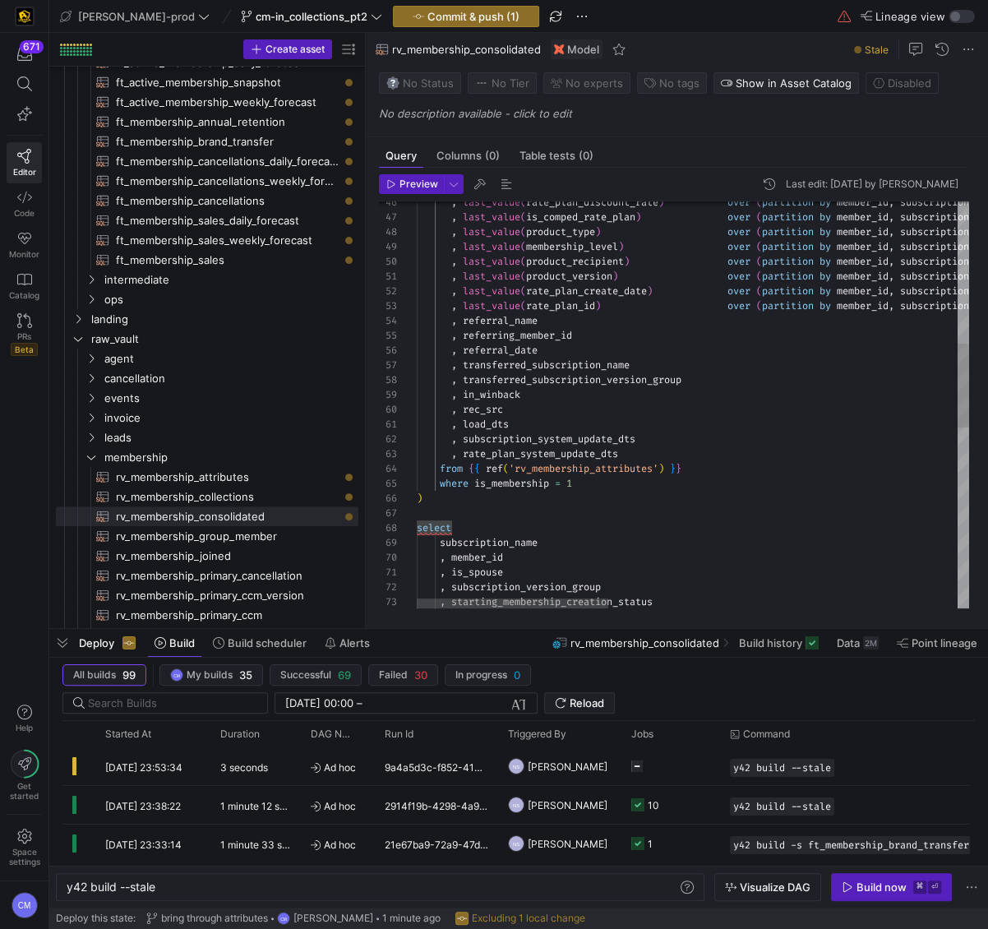
type textarea ", load_dts , subscription_system_update_dts , rate_plan_system_update_dts from …"
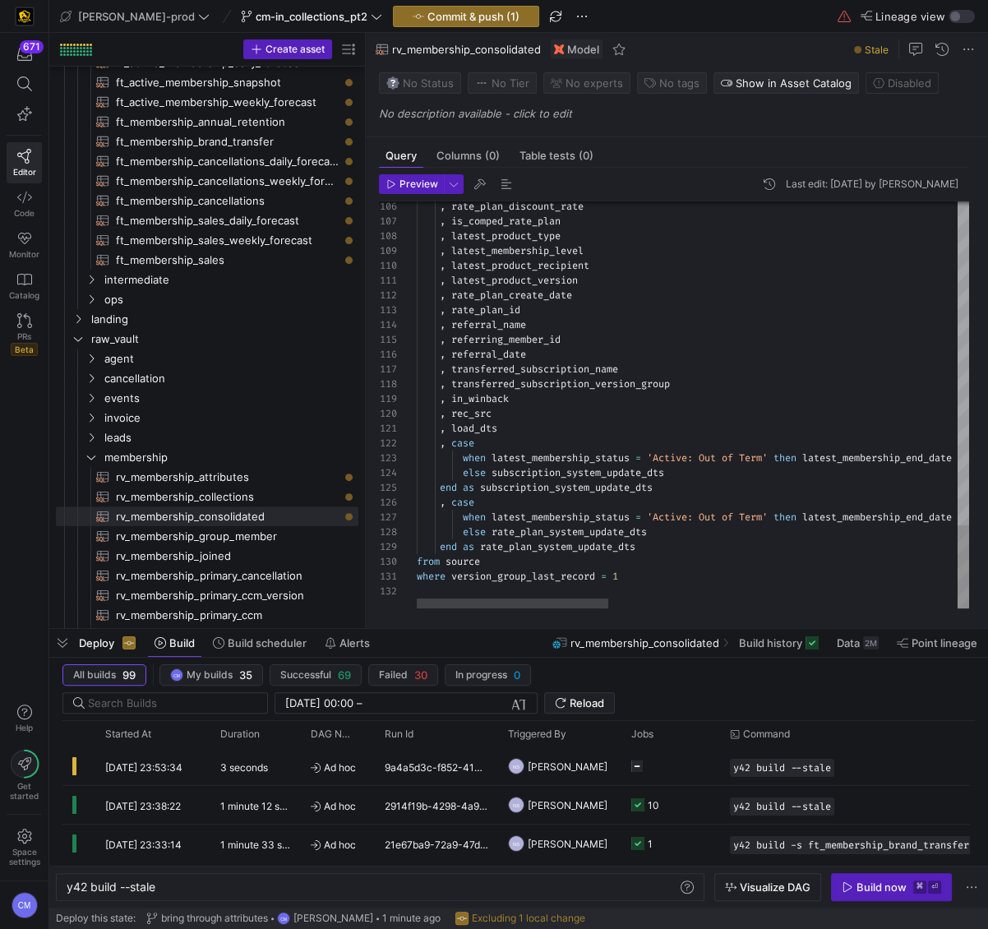
scroll to position [118, 224]
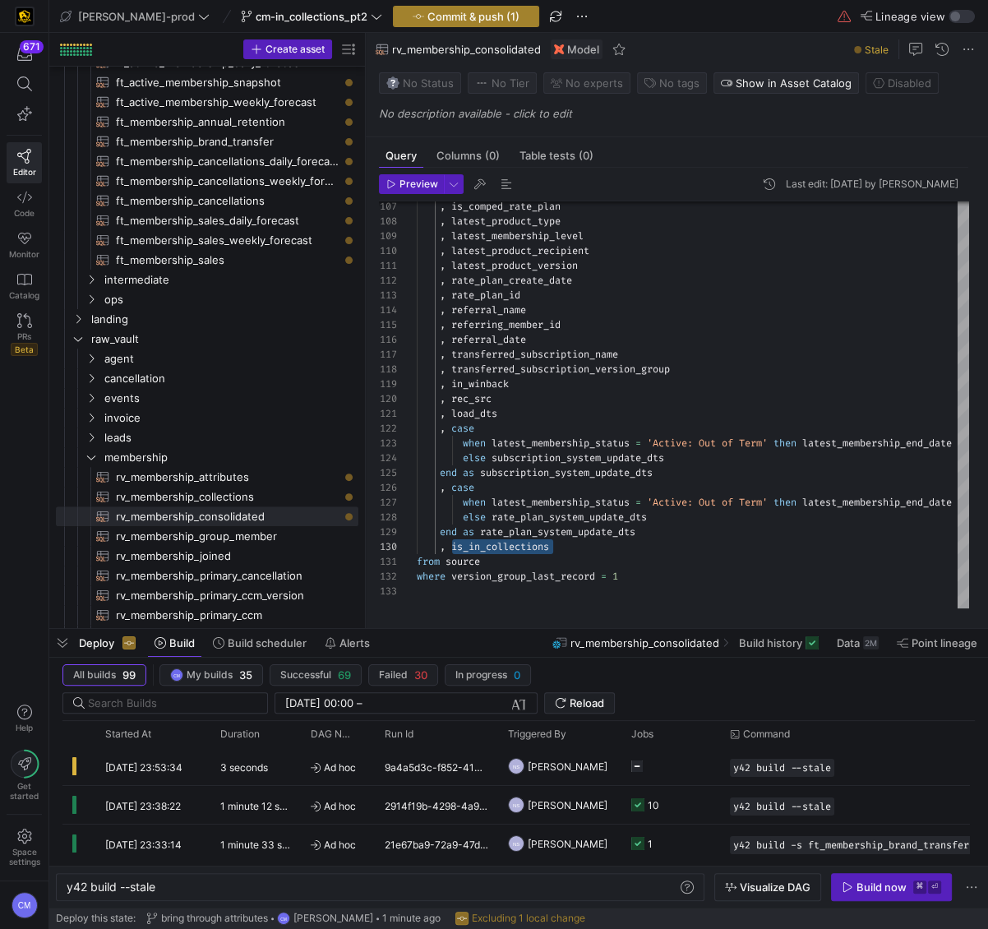
type textarea ", load_dts , case when latest_membership_status = 'Active: Out of Term' then la…"
click at [427, 10] on span "Commit & push (1)" at bounding box center [473, 16] width 92 height 13
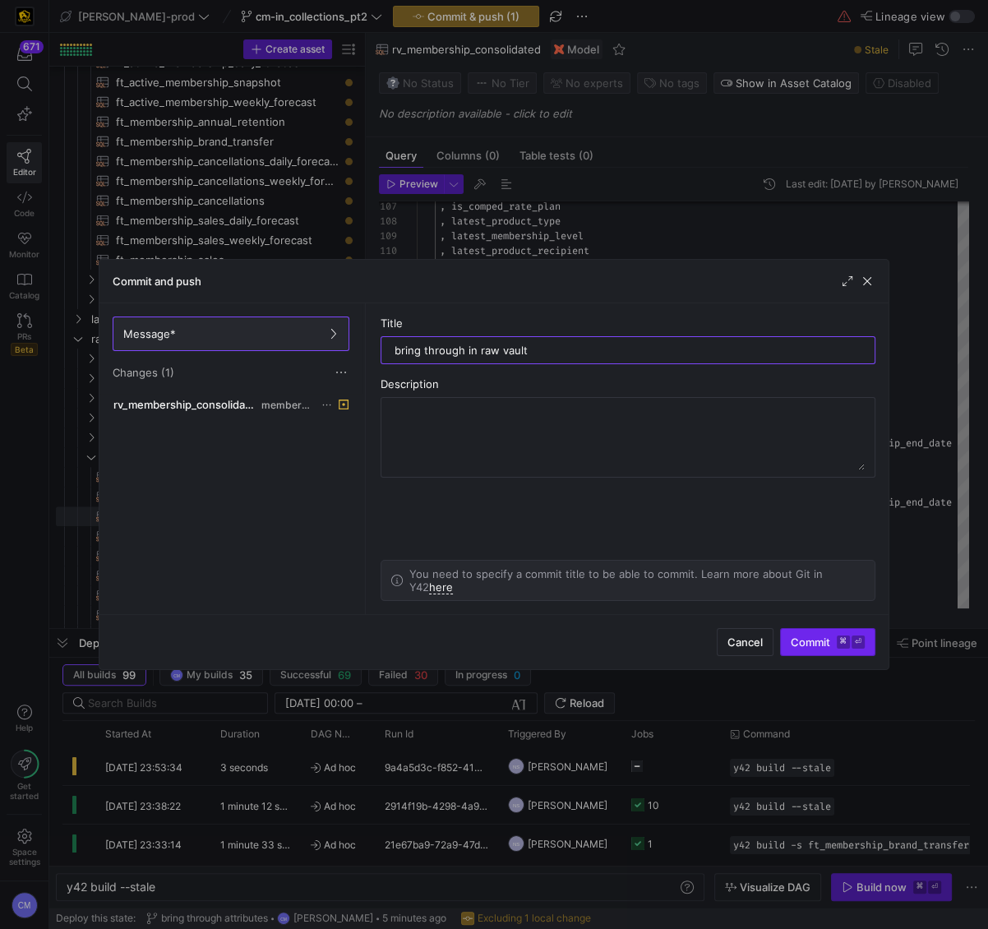
type input "bring through in raw vault"
click at [815, 638] on span "Commit ⌘ ⏎" at bounding box center [828, 641] width 74 height 13
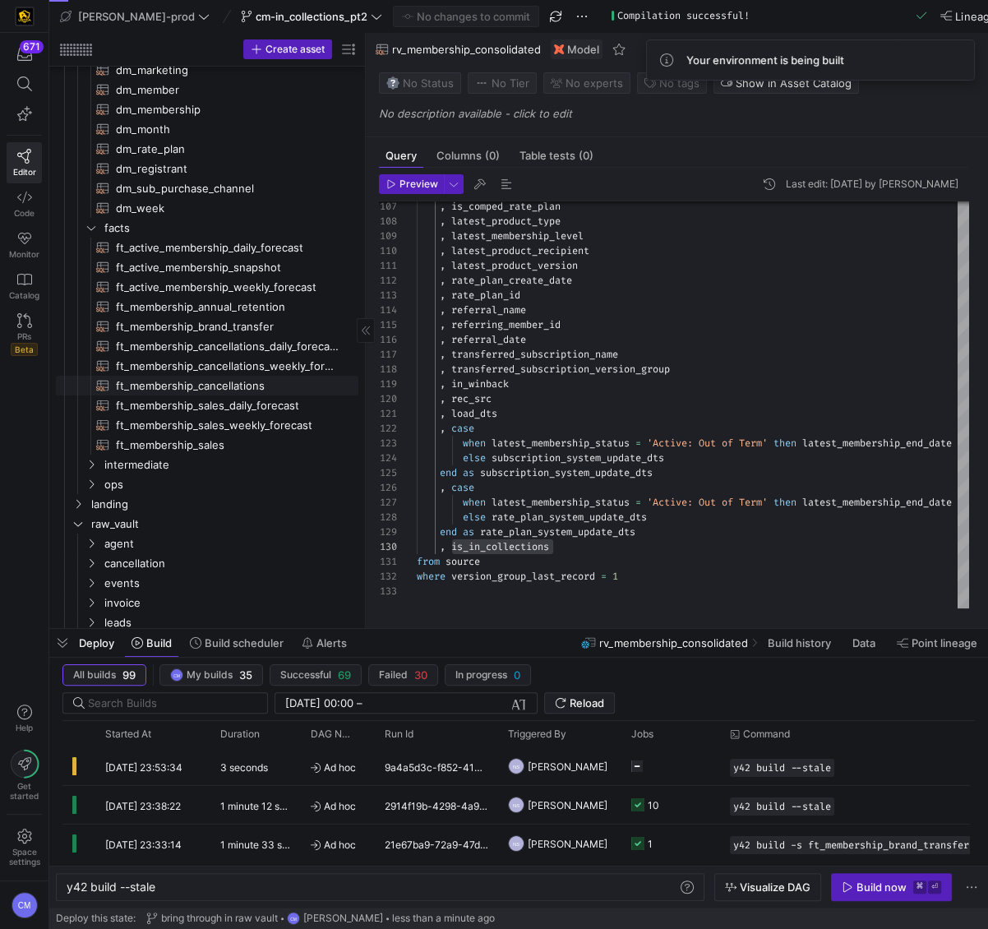
scroll to position [320, 0]
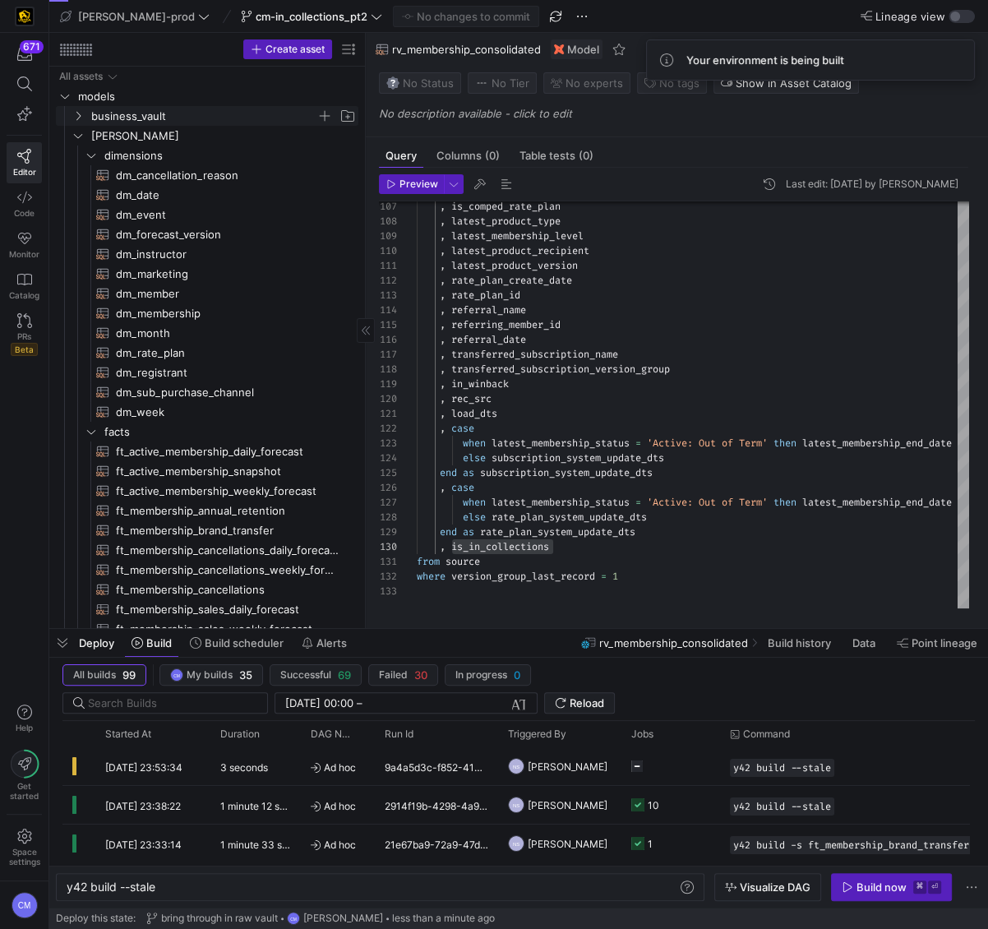
click at [159, 122] on span "business_vault" at bounding box center [203, 116] width 225 height 19
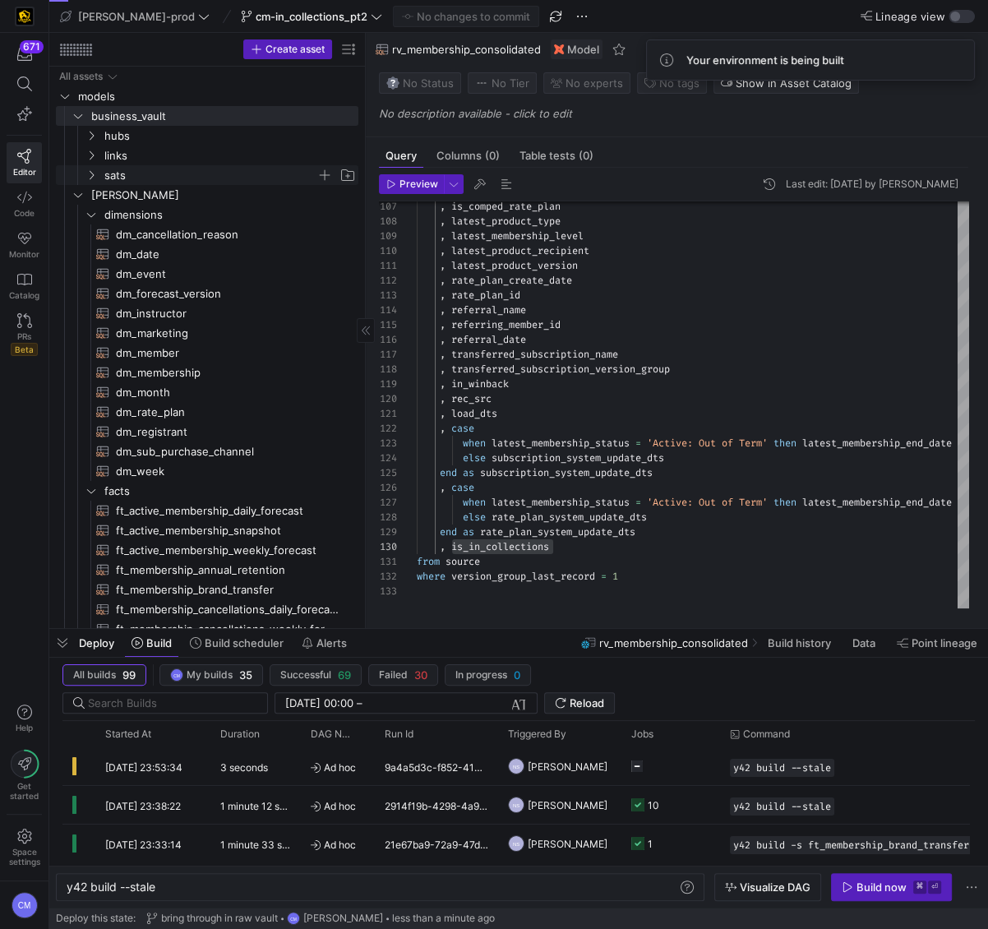
click at [165, 171] on span "sats" at bounding box center [210, 175] width 212 height 19
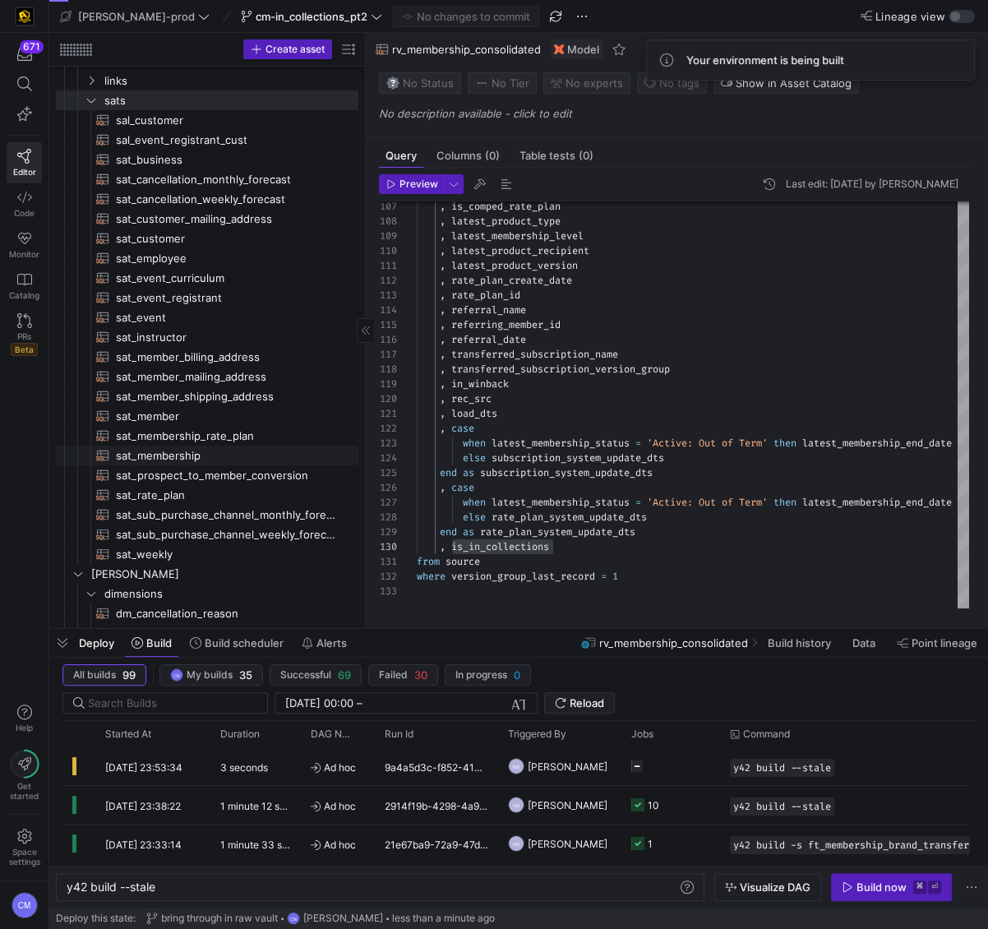
click at [195, 458] on span "sat_membership​​​​​​​​​​" at bounding box center [227, 455] width 223 height 19
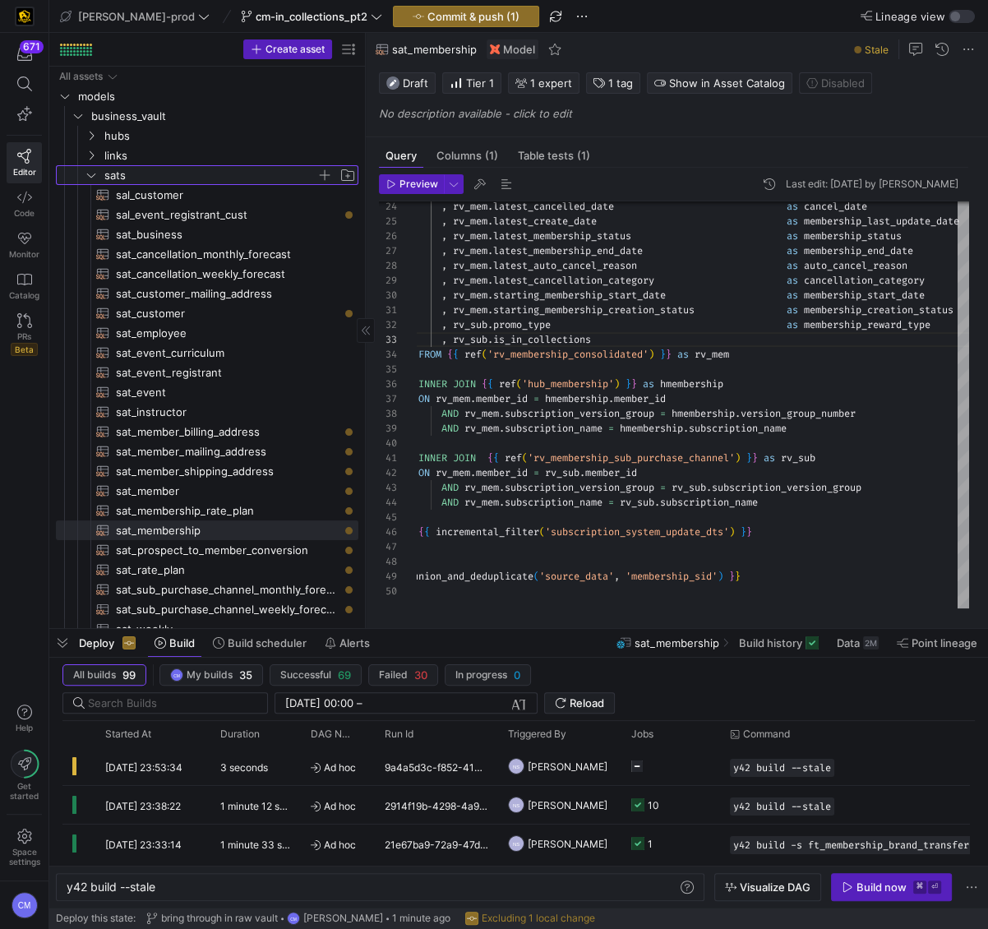
click at [178, 182] on span "sats" at bounding box center [210, 175] width 212 height 19
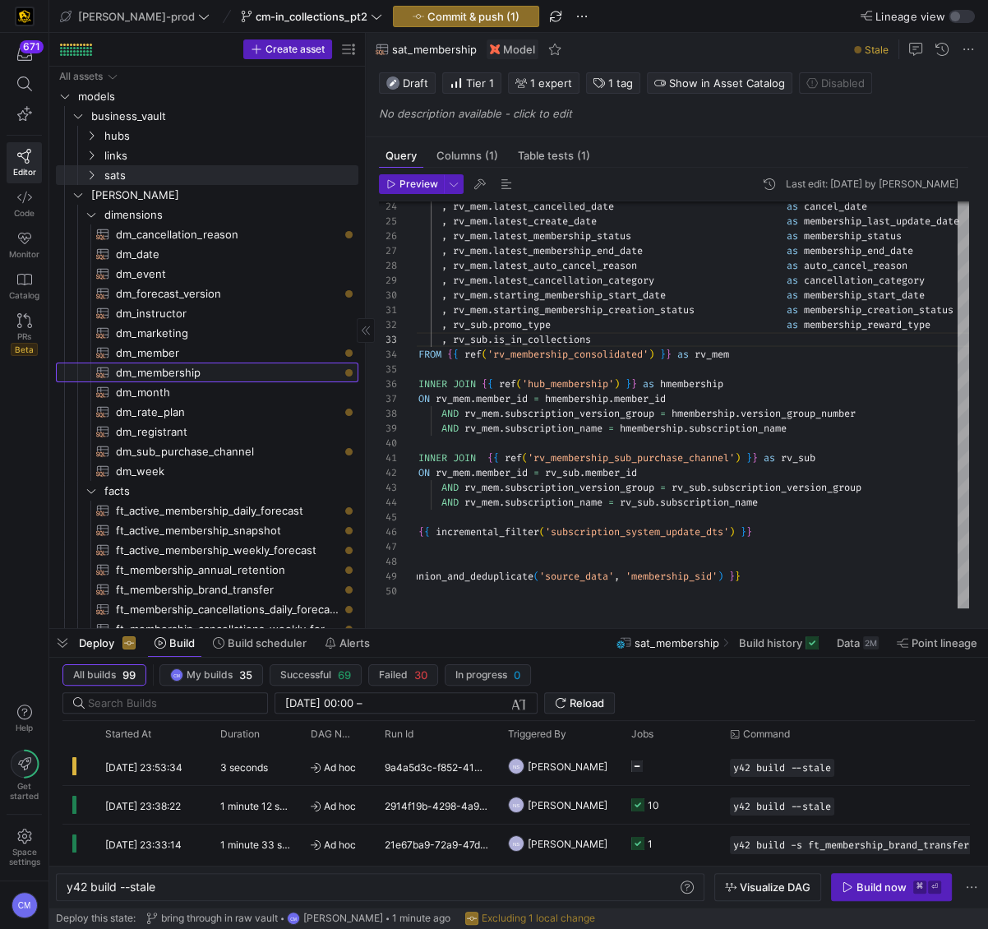
click at [205, 373] on span "dm_membership​​​​​​​​​​" at bounding box center [227, 372] width 223 height 19
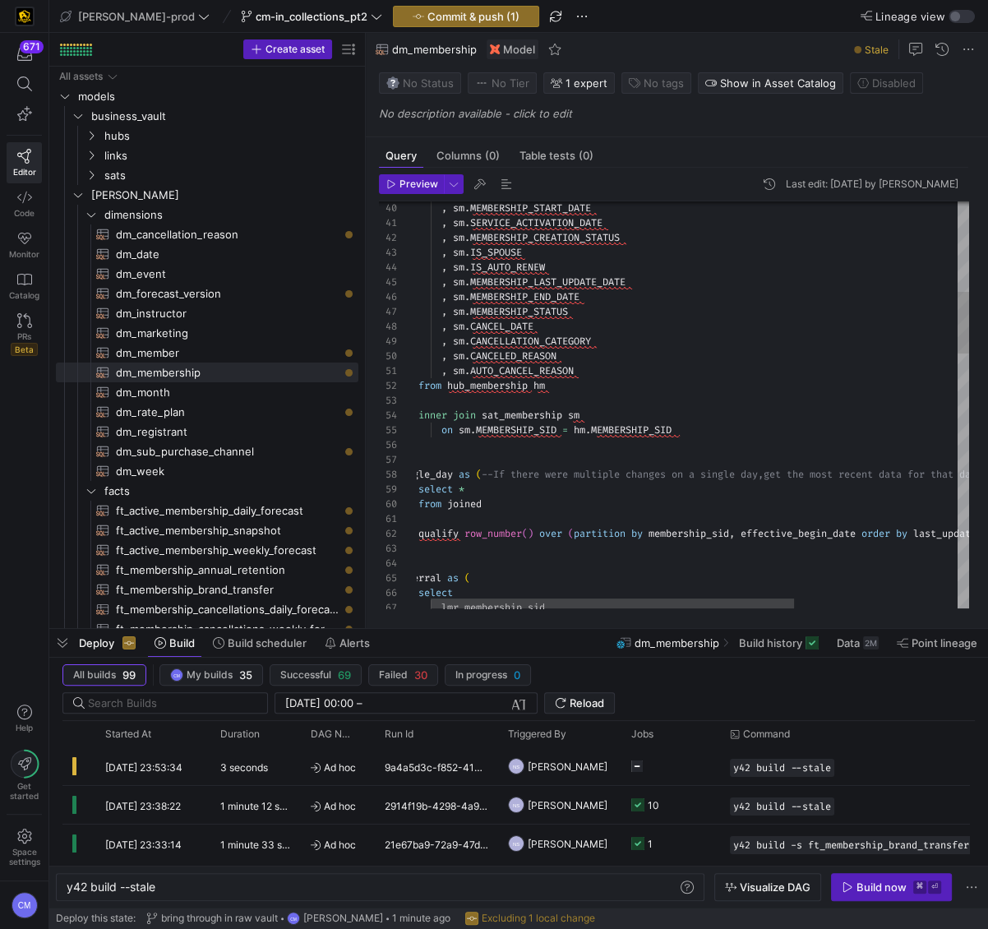
click at [594, 372] on div ", sm . MEMBERSHIP_START_DATE , sm . SERVICE_ACTIVATION_DATE , sm . MEMBERSHIP_C…" at bounding box center [806, 946] width 822 height 2672
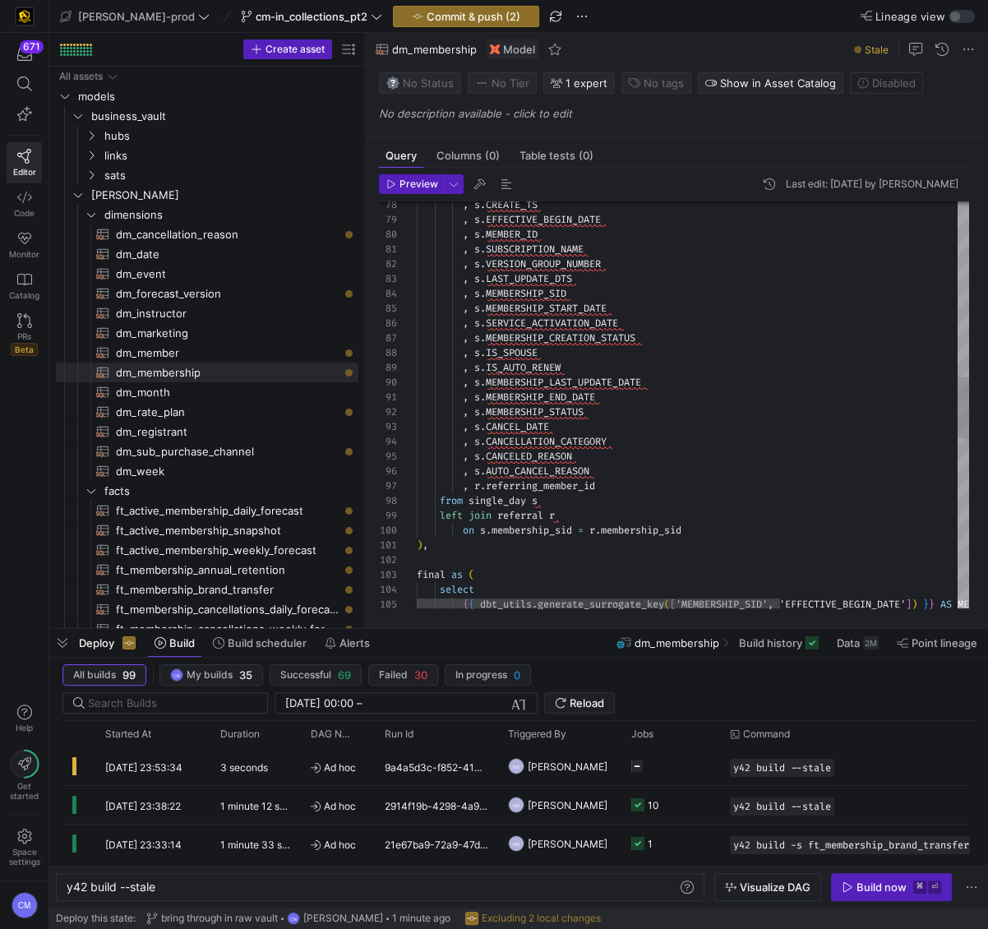
click at [611, 469] on div ", s . CREATE_TS , s . EFFECTIVE_BEGIN_DATE , s . MEMBER_ID , s . SUBSCRIPTION_N…" at bounding box center [828, 388] width 822 height 2686
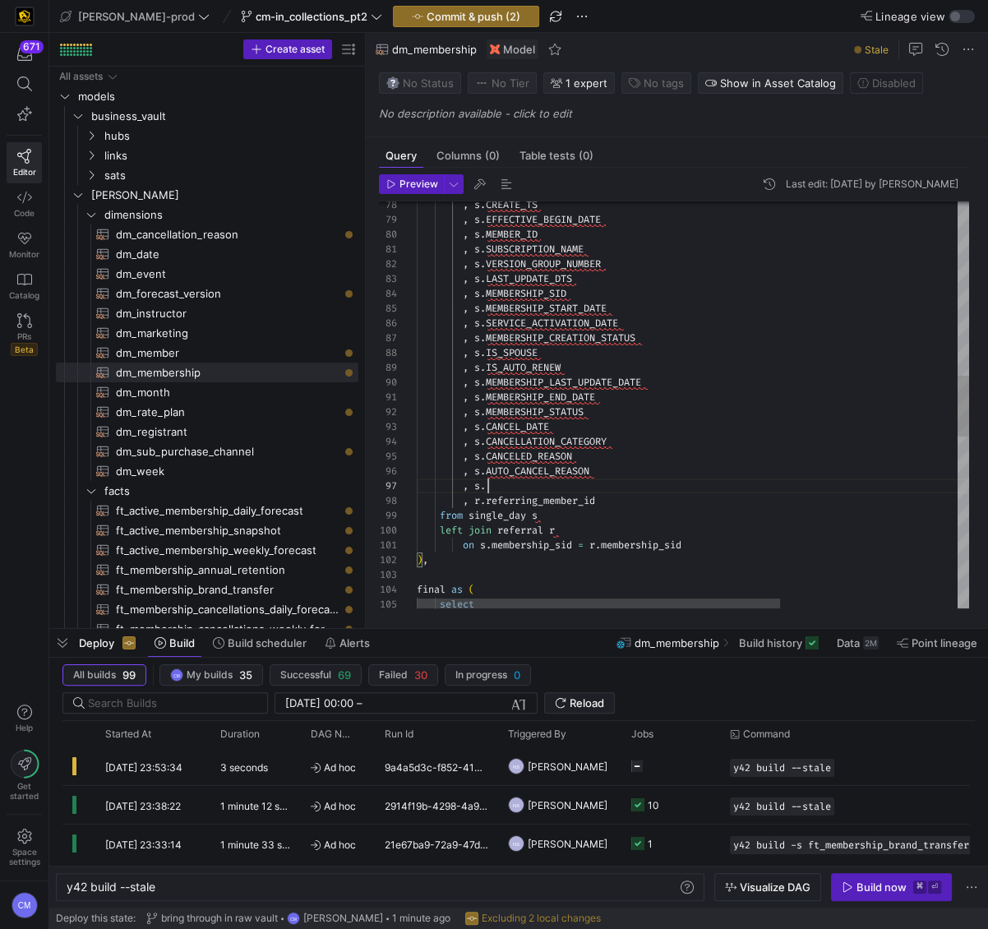
scroll to position [89, 172]
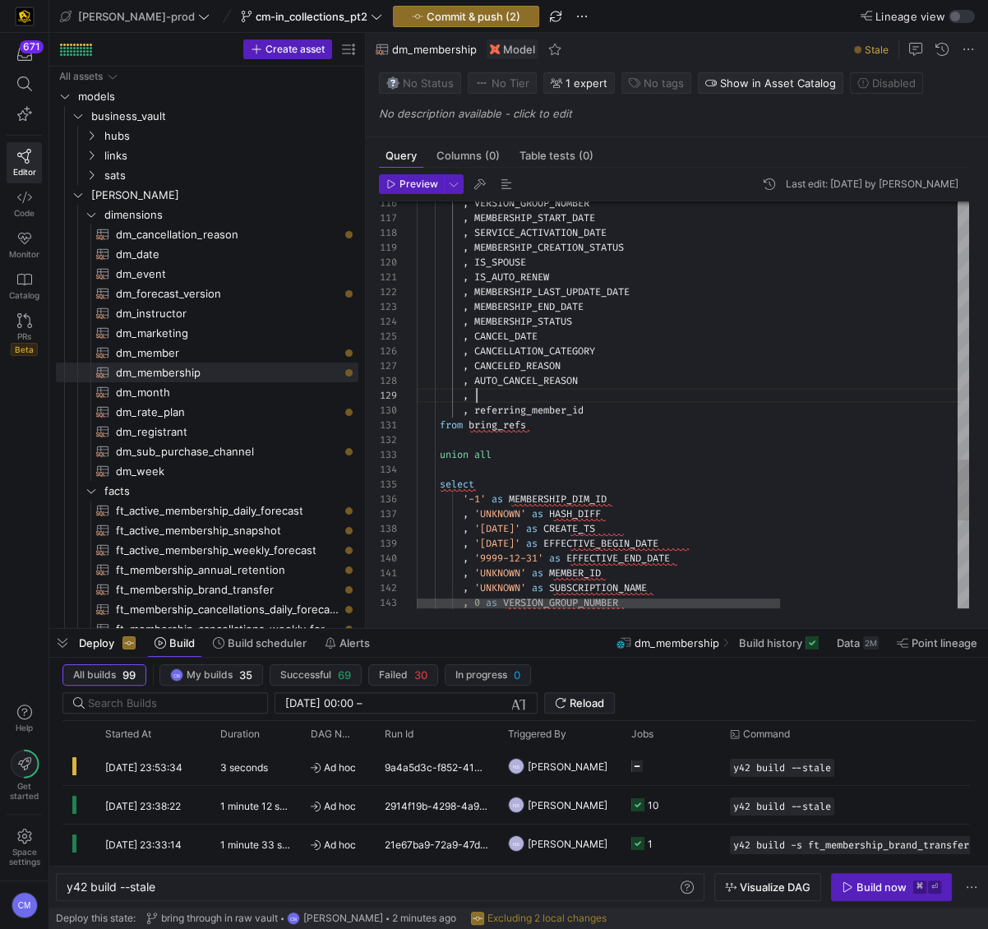
scroll to position [118, 159]
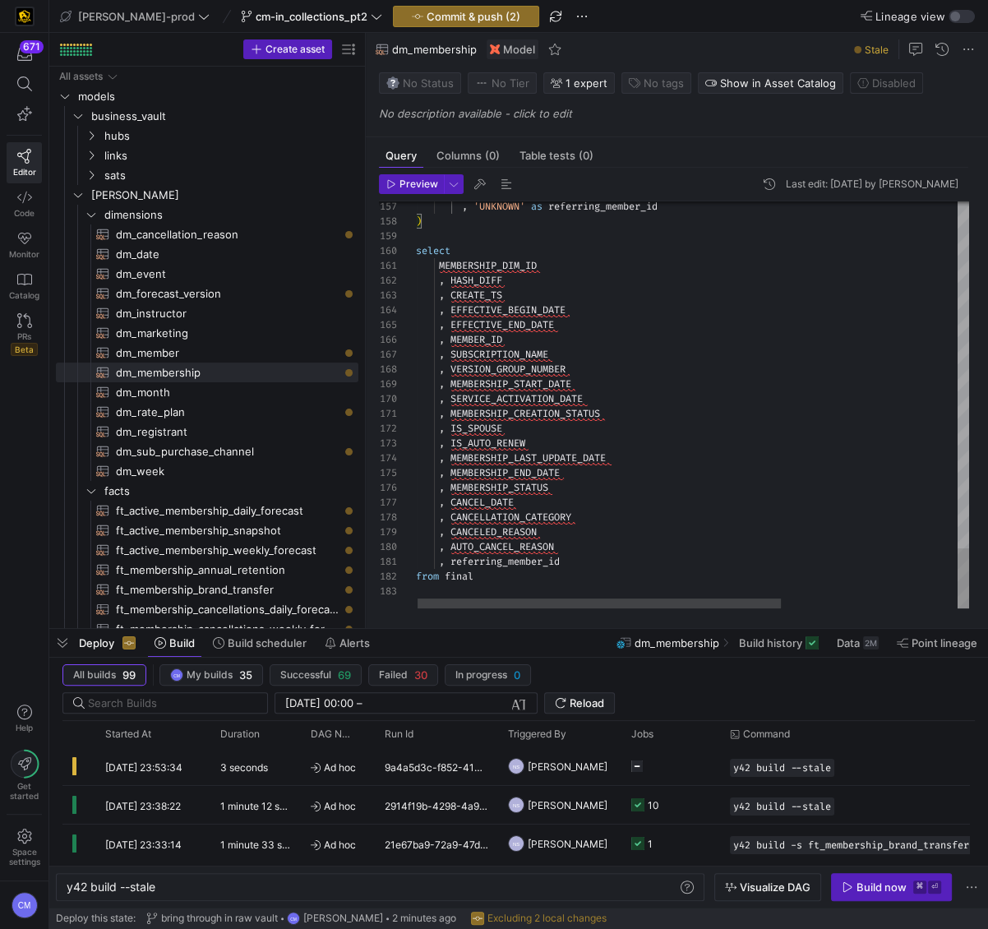
scroll to position [132, 141]
type textarea ", IS_IN_COLLECTIONS , referring_member_id from final"
click at [464, 14] on span "Commit & push (2)" at bounding box center [474, 16] width 94 height 13
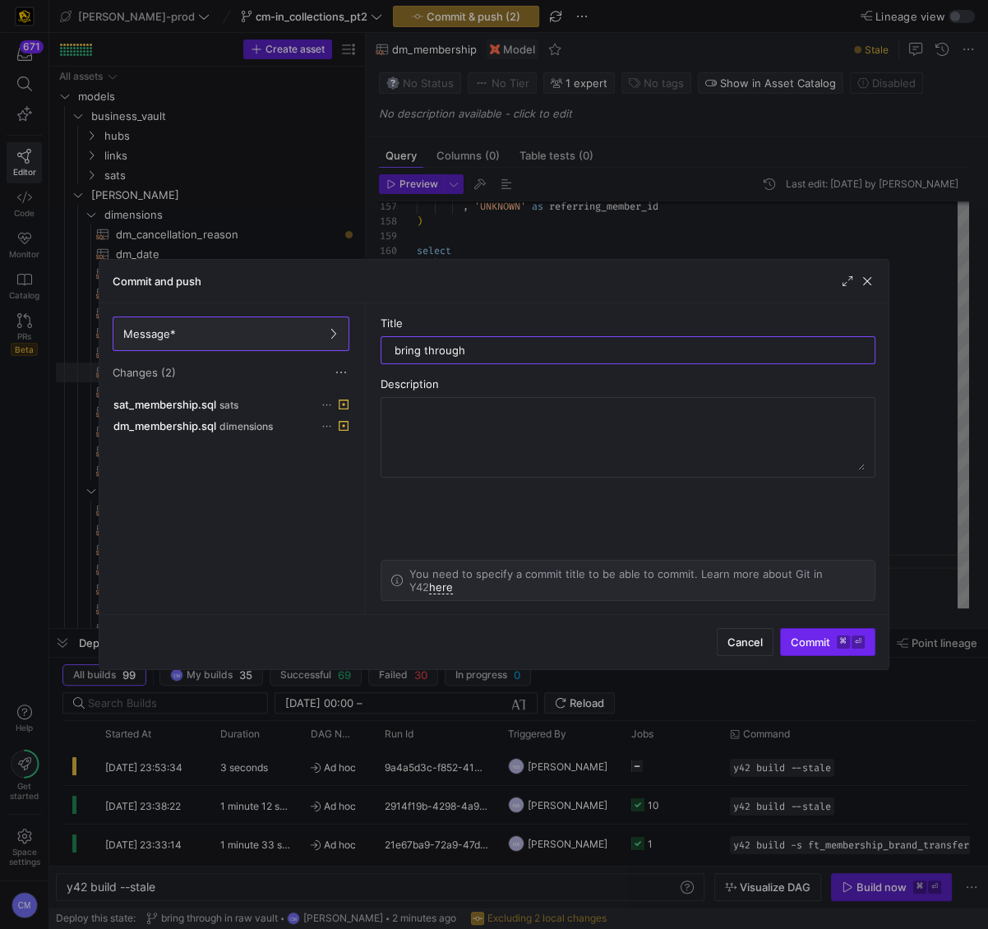
type input "bring through"
click at [816, 644] on span "Commit ⌘ ⏎" at bounding box center [828, 641] width 74 height 13
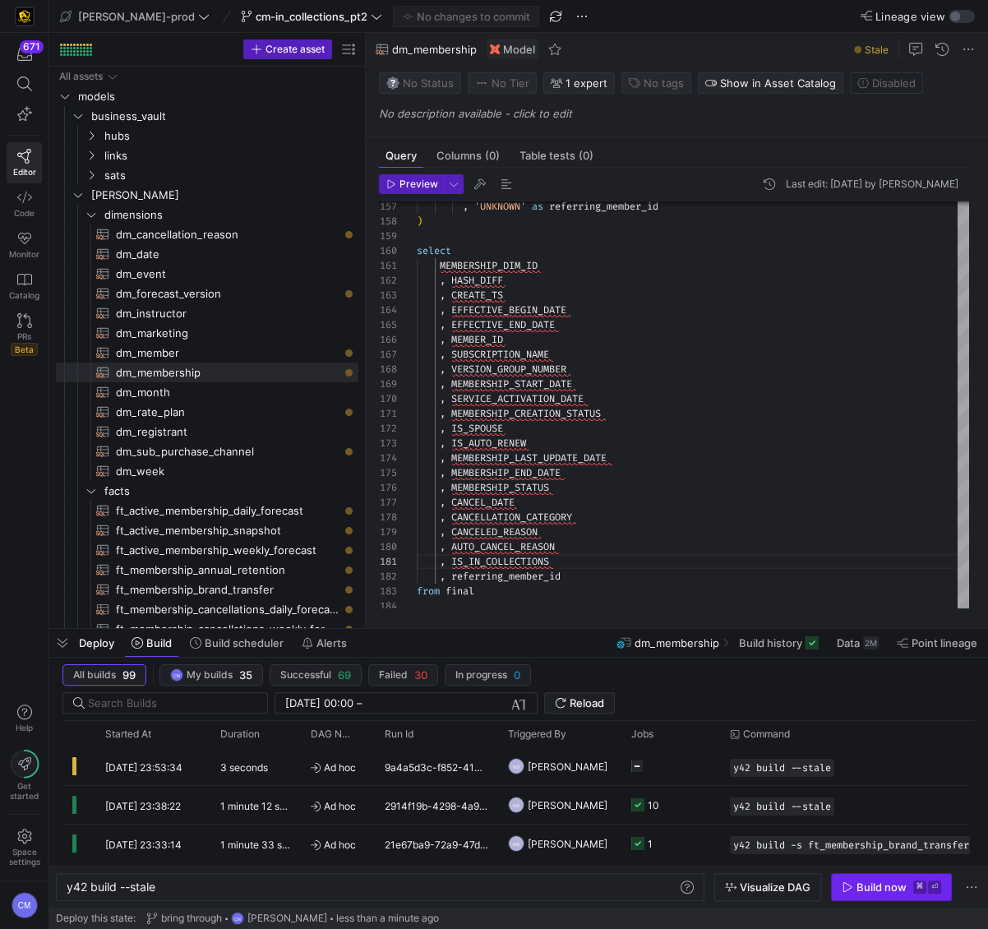
click at [868, 889] on div "Build now" at bounding box center [882, 886] width 50 height 13
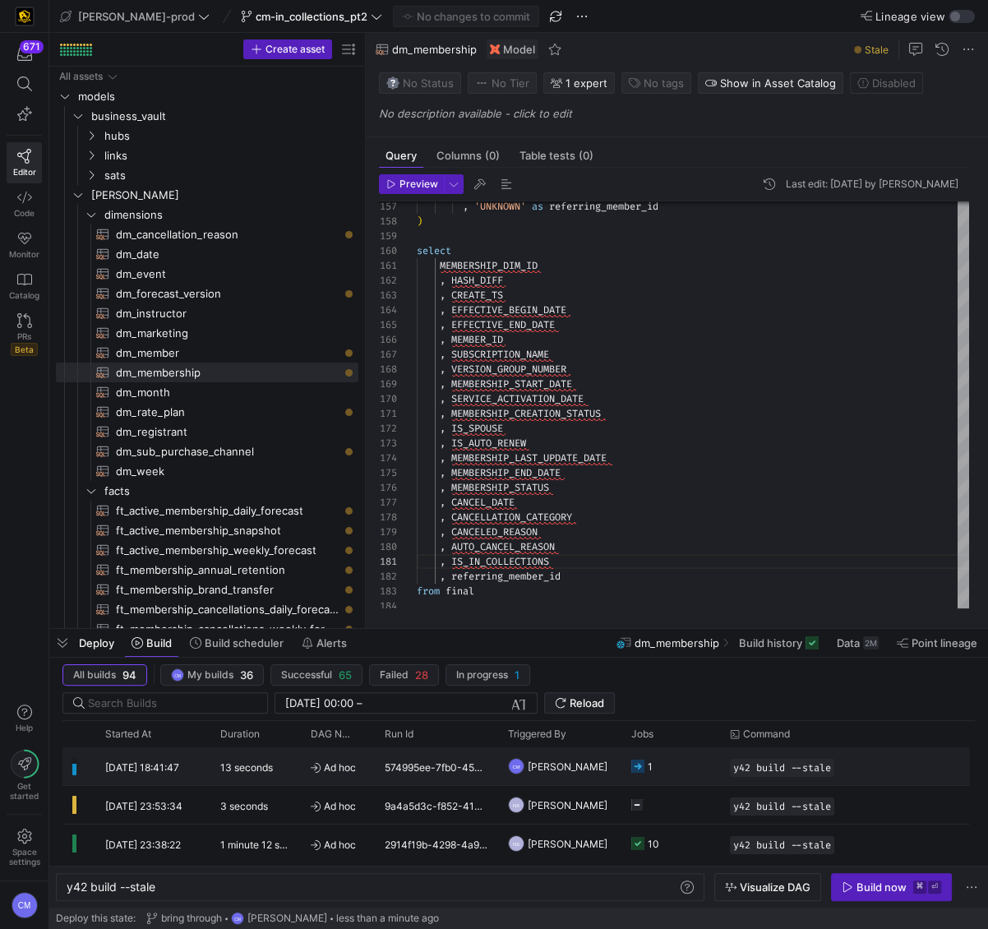
click at [676, 775] on y42-job-status-cell-renderer "1" at bounding box center [670, 766] width 79 height 36
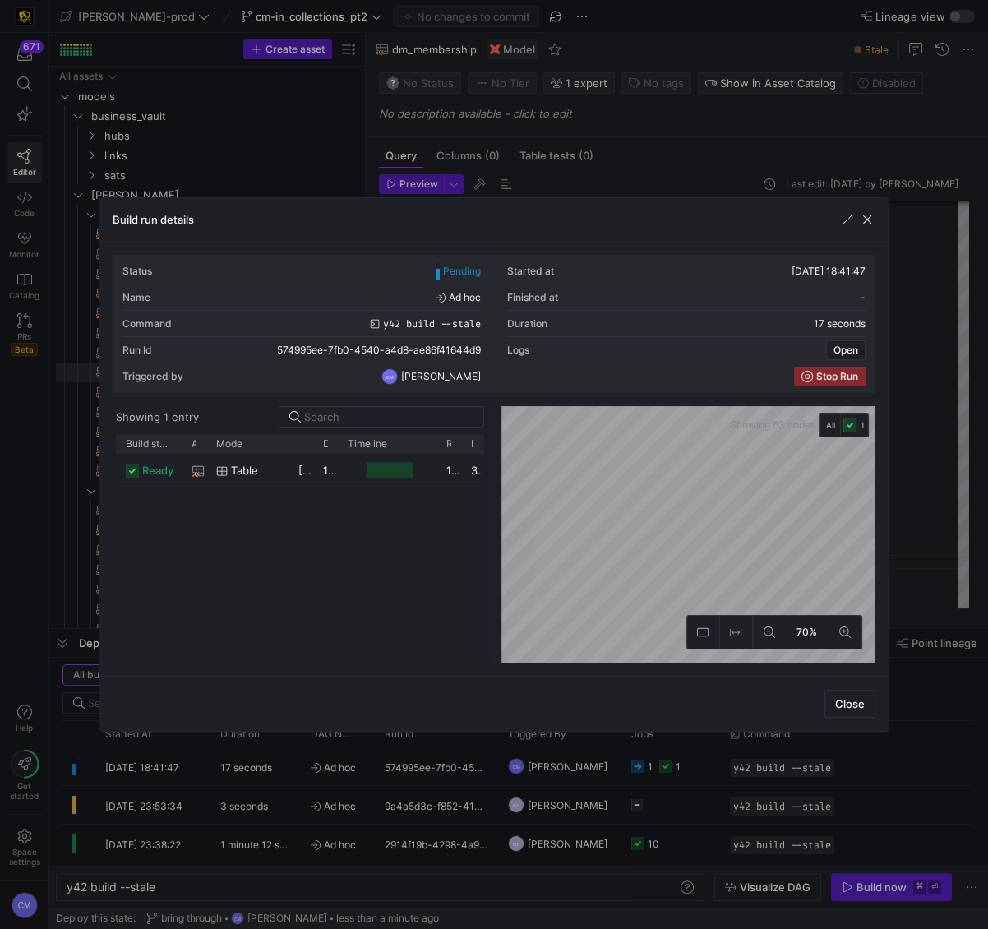
click at [303, 477] on div "05/09/25, 18:41:51" at bounding box center [301, 470] width 25 height 32
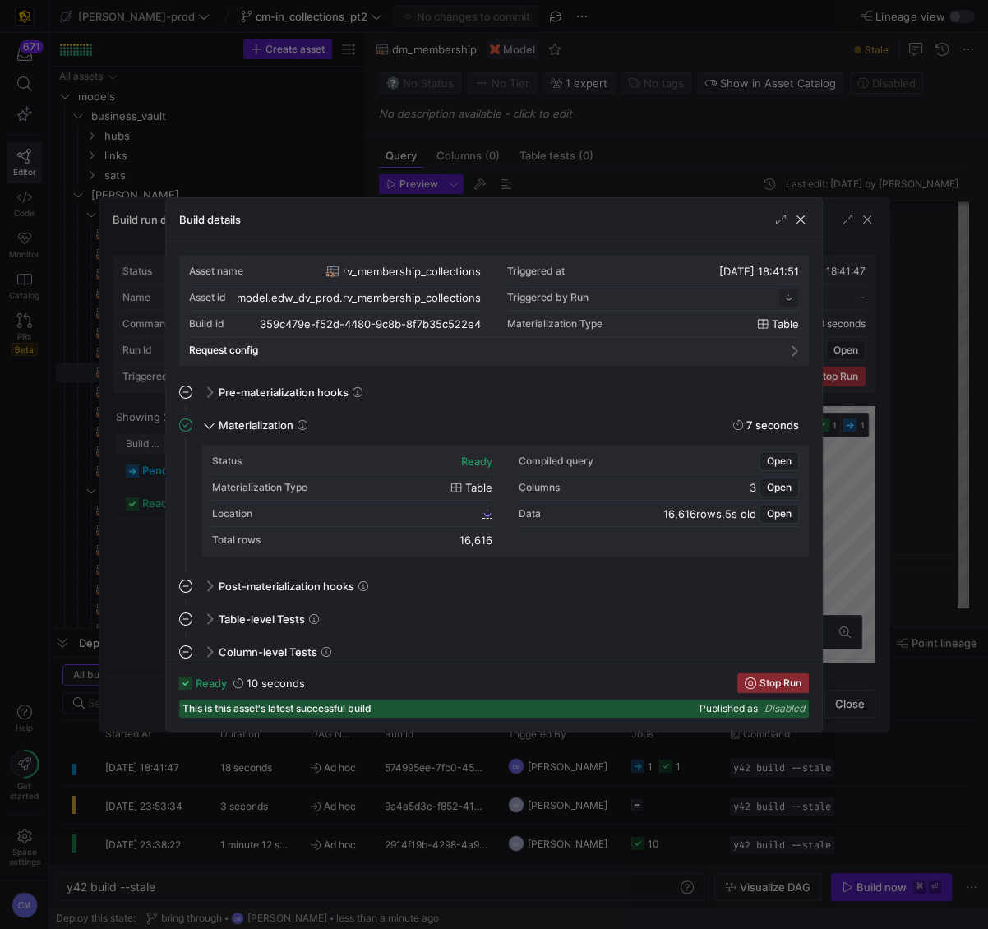
scroll to position [148, 0]
click at [136, 530] on div at bounding box center [494, 464] width 988 height 929
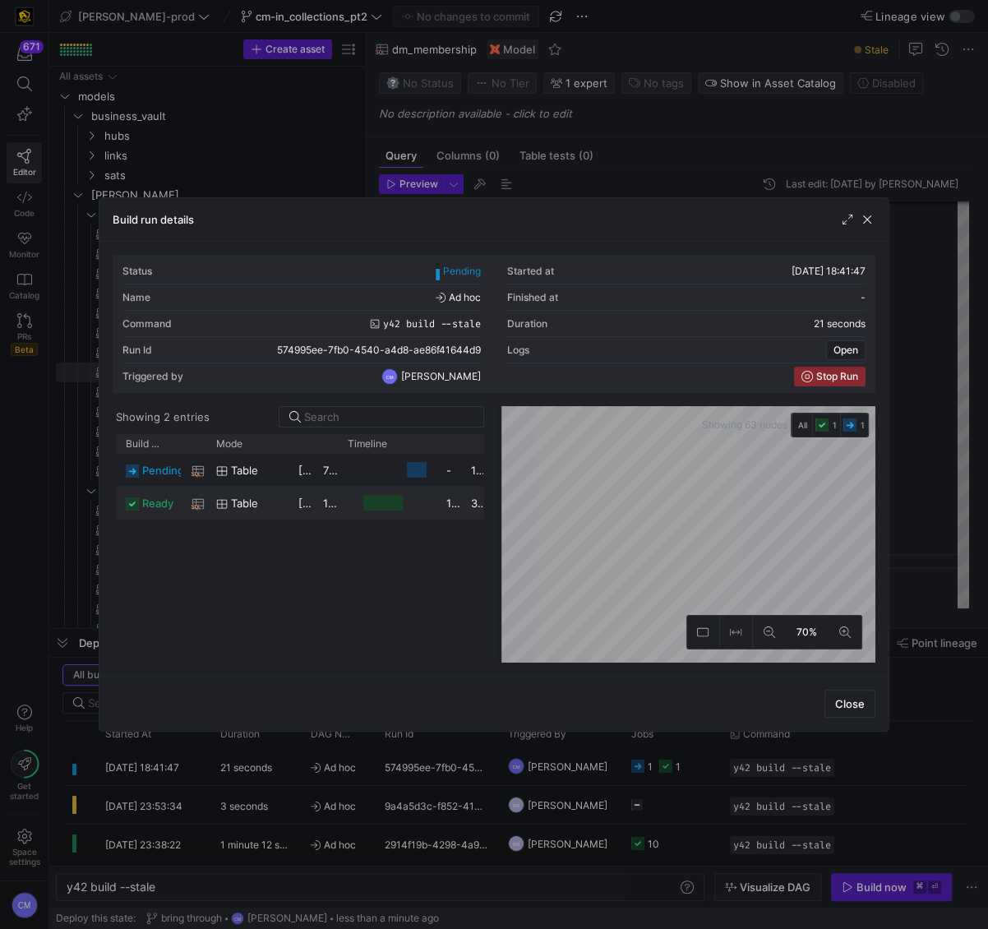
click at [283, 497] on div "table" at bounding box center [247, 503] width 82 height 32
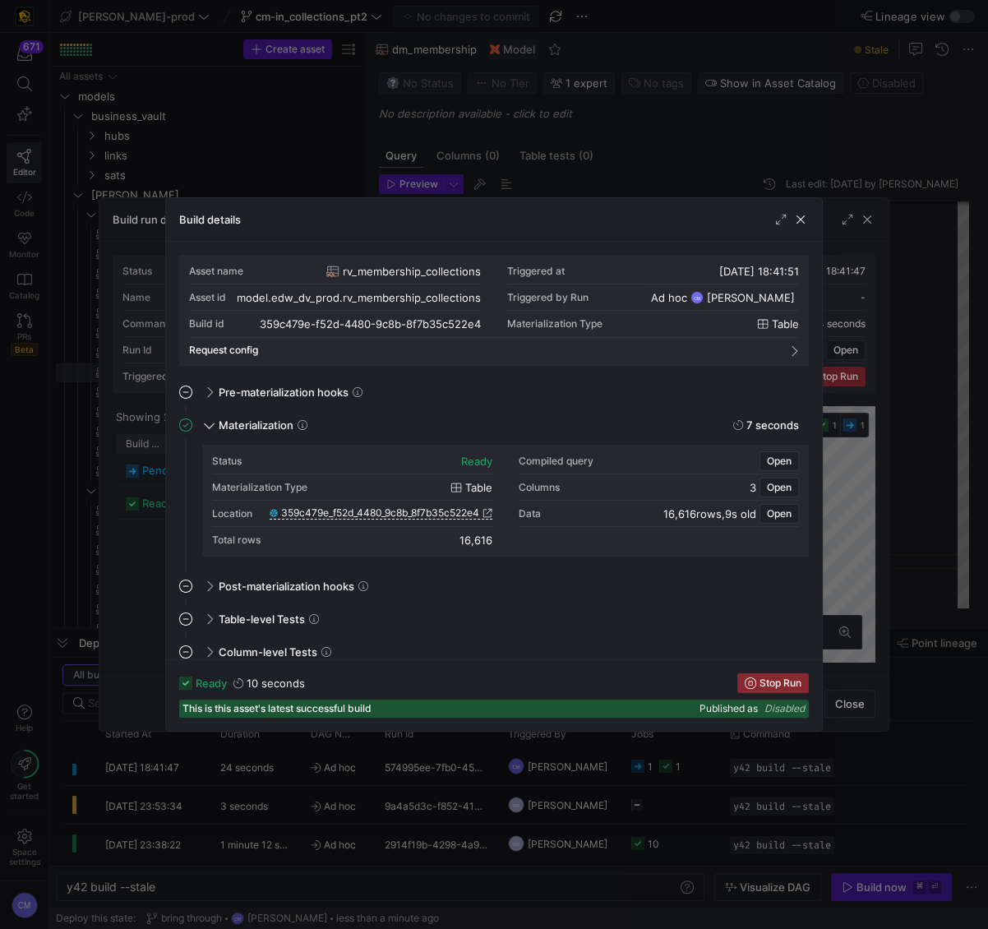
click at [119, 555] on div at bounding box center [494, 464] width 988 height 929
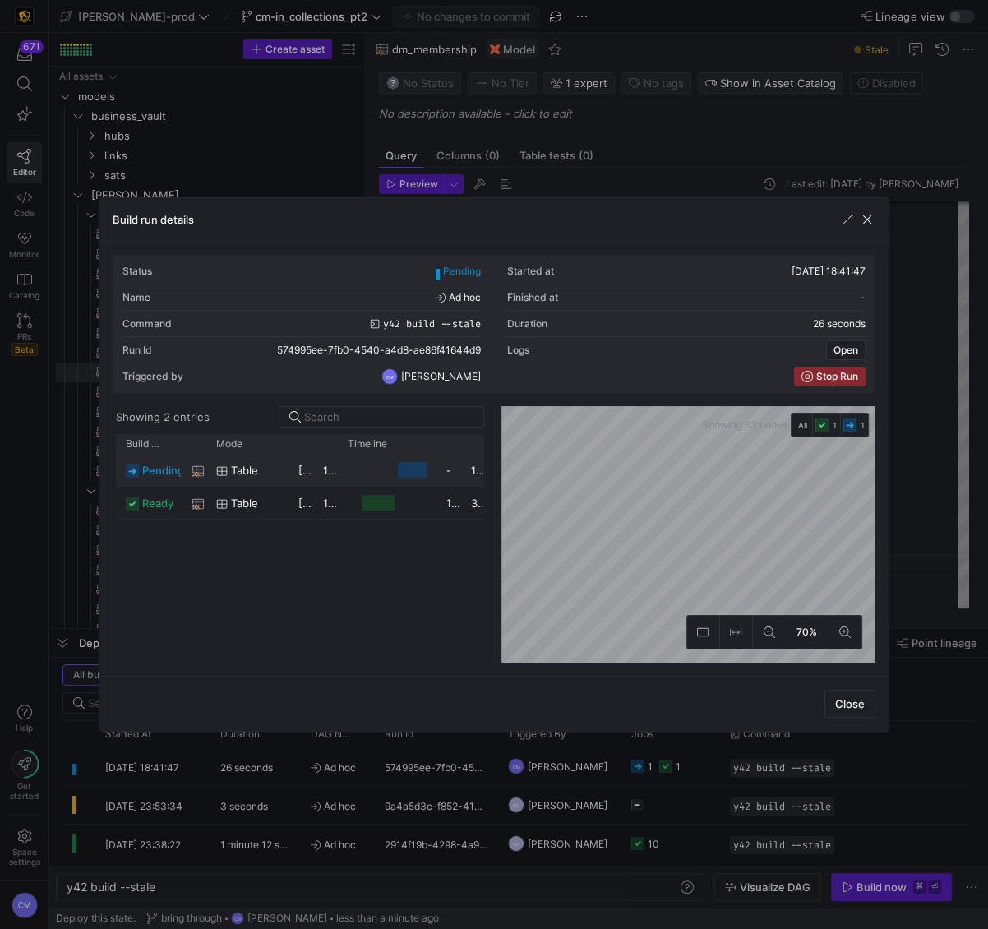
click at [272, 461] on div "table" at bounding box center [247, 471] width 62 height 32
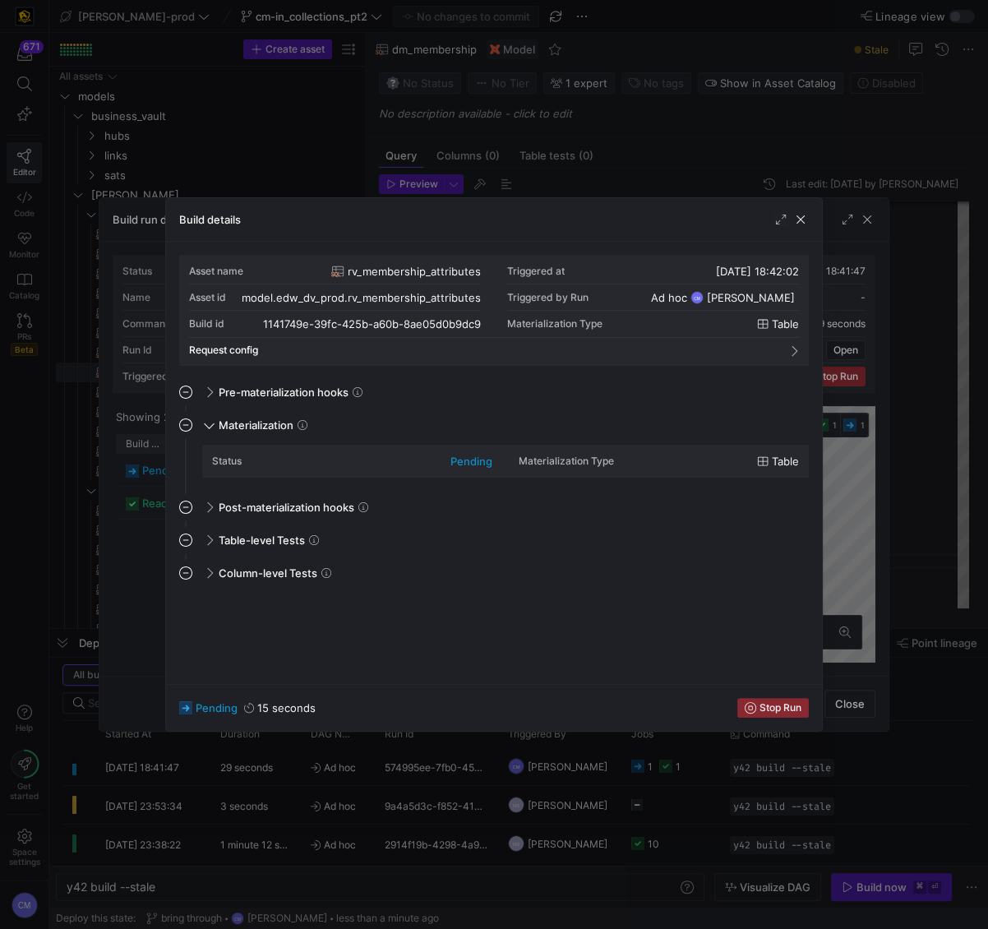
click at [109, 538] on div at bounding box center [494, 464] width 988 height 929
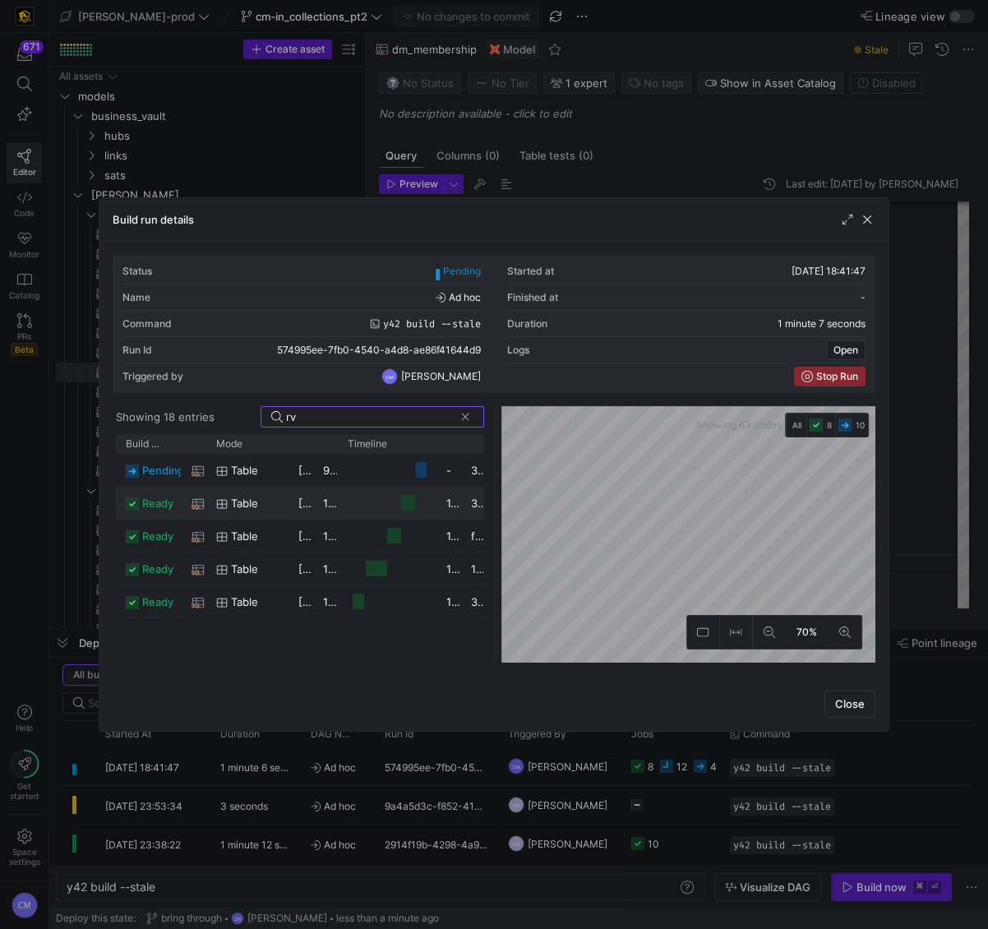
type input "rv"
click at [263, 505] on div "table" at bounding box center [247, 503] width 62 height 32
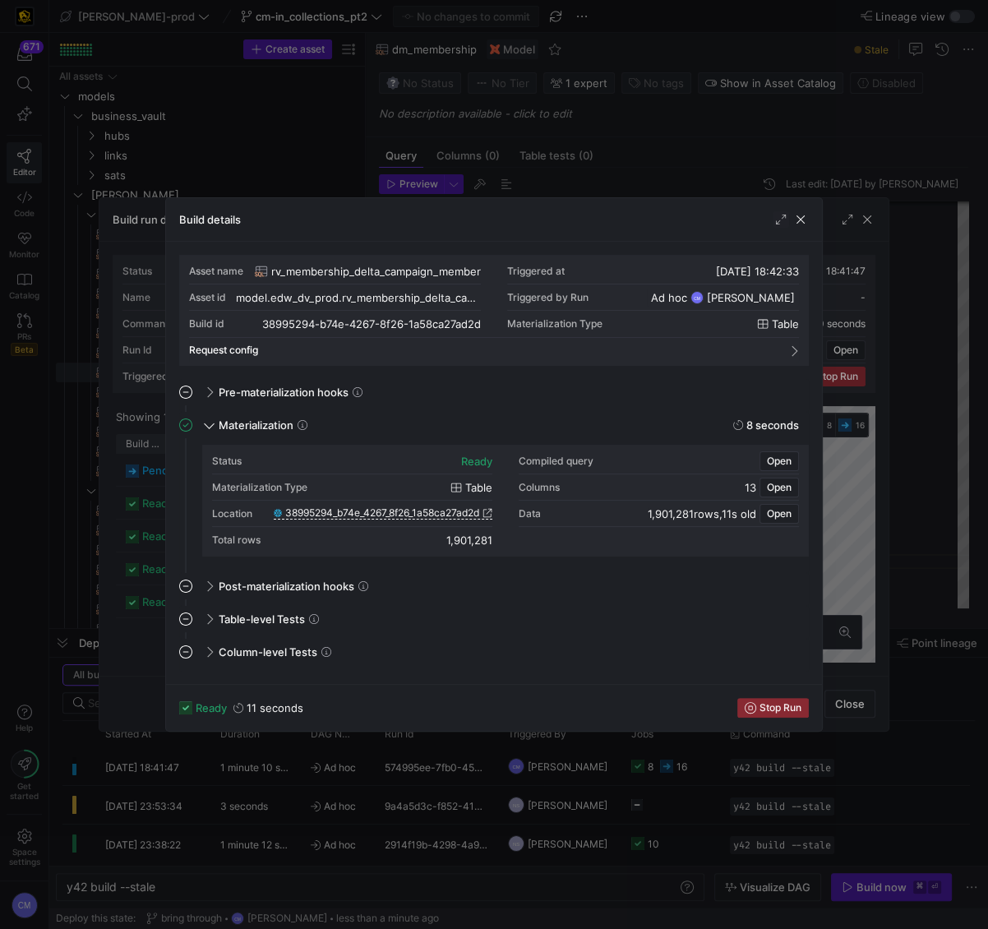
click at [145, 539] on div at bounding box center [494, 464] width 988 height 929
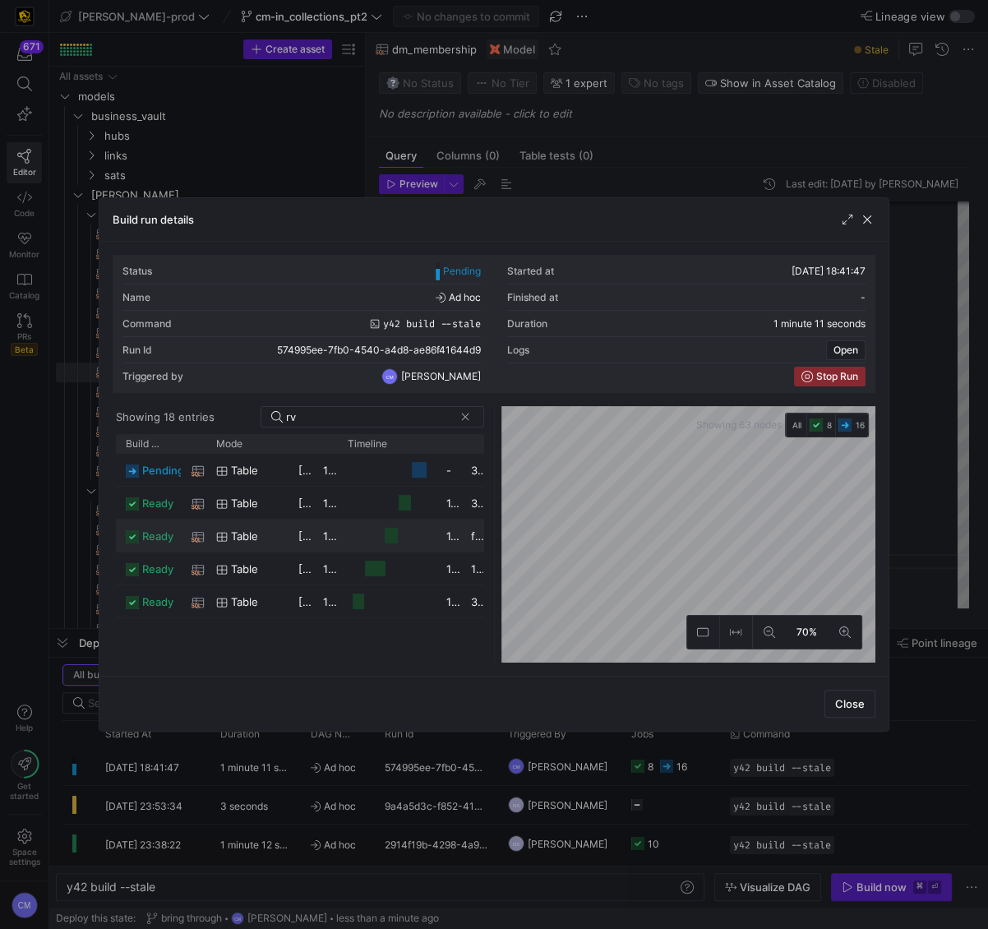
click at [145, 538] on span "ready" at bounding box center [157, 536] width 31 height 32
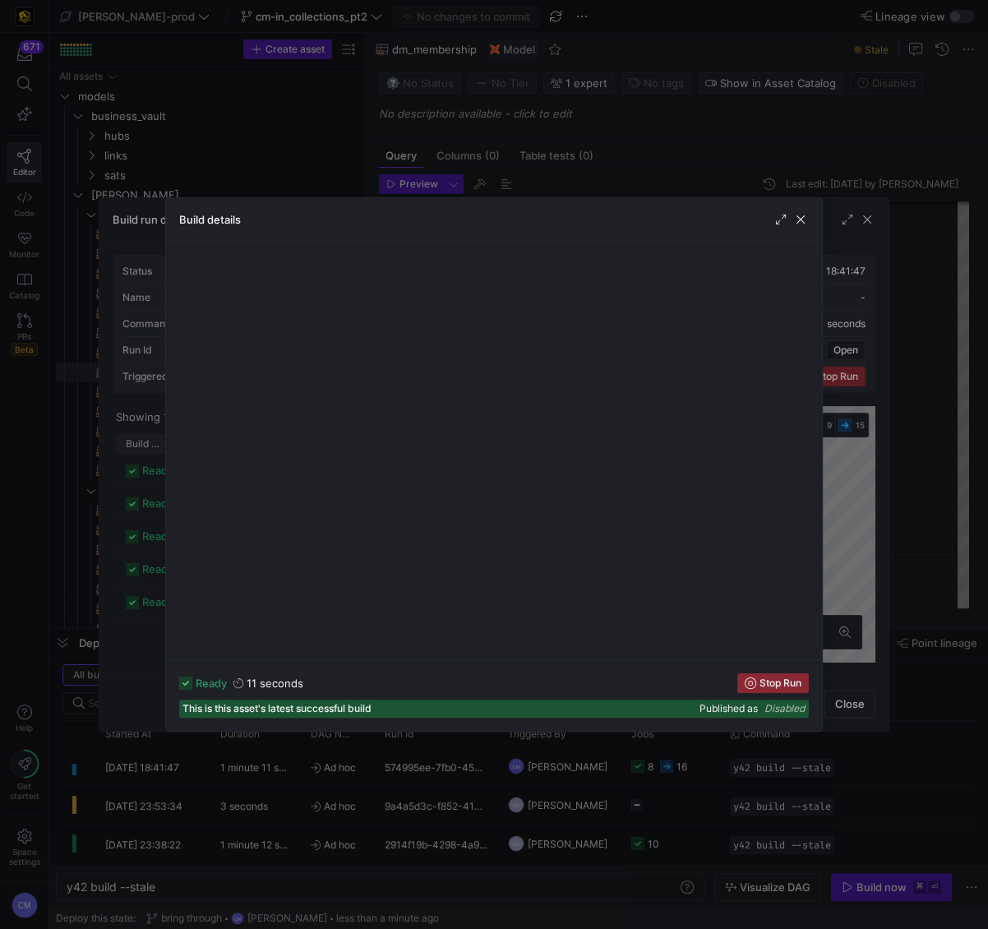
click at [150, 541] on div at bounding box center [494, 464] width 988 height 929
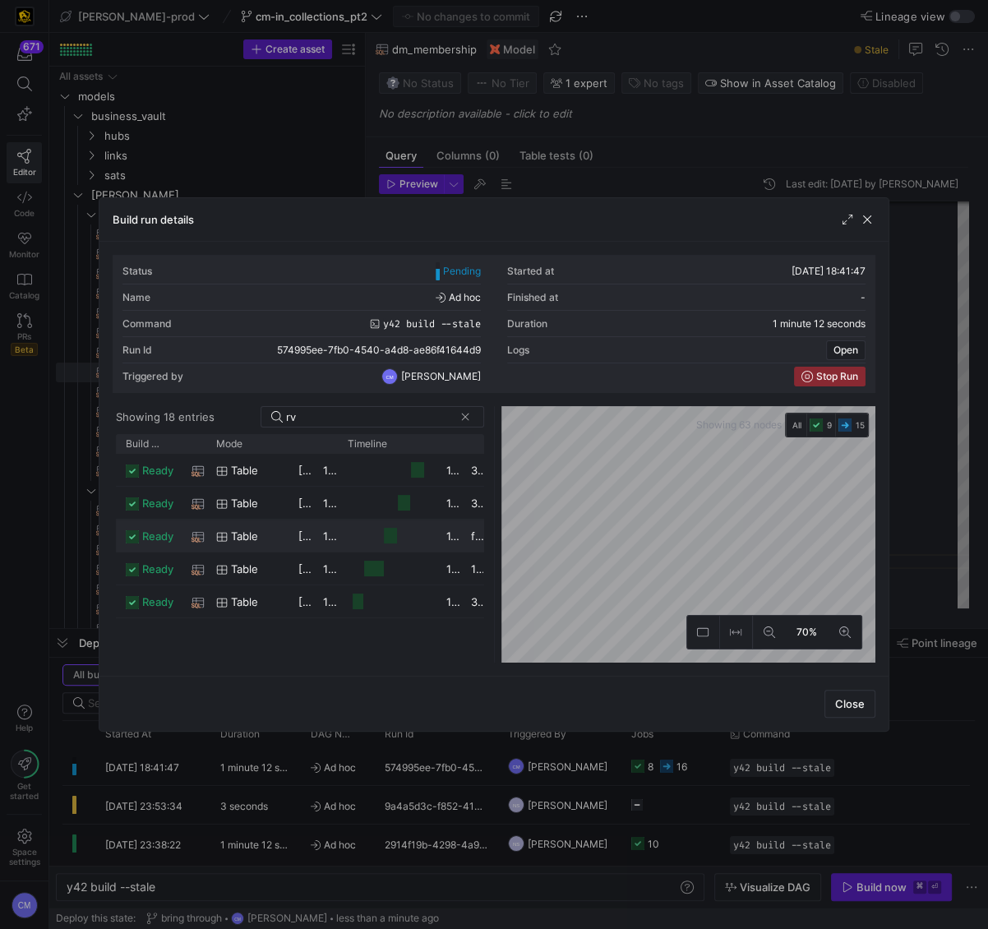
click at [263, 541] on div "table" at bounding box center [247, 536] width 62 height 32
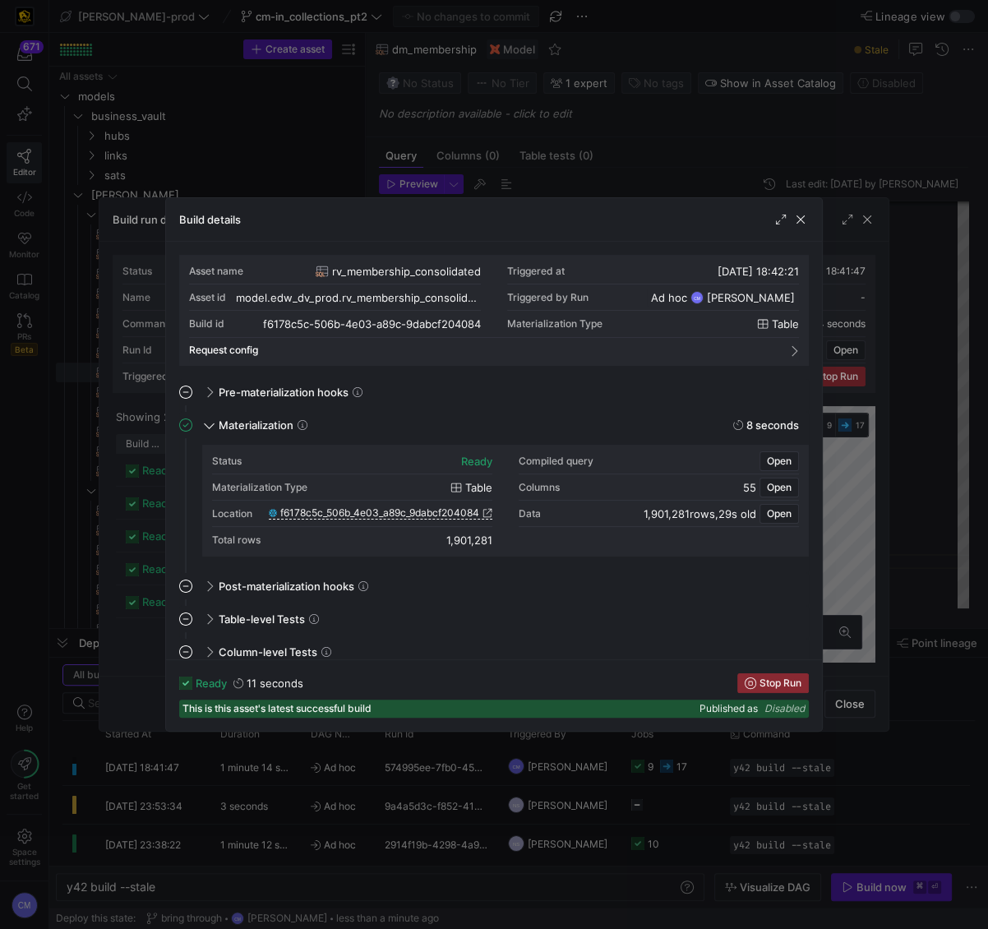
click at [137, 564] on div at bounding box center [494, 464] width 988 height 929
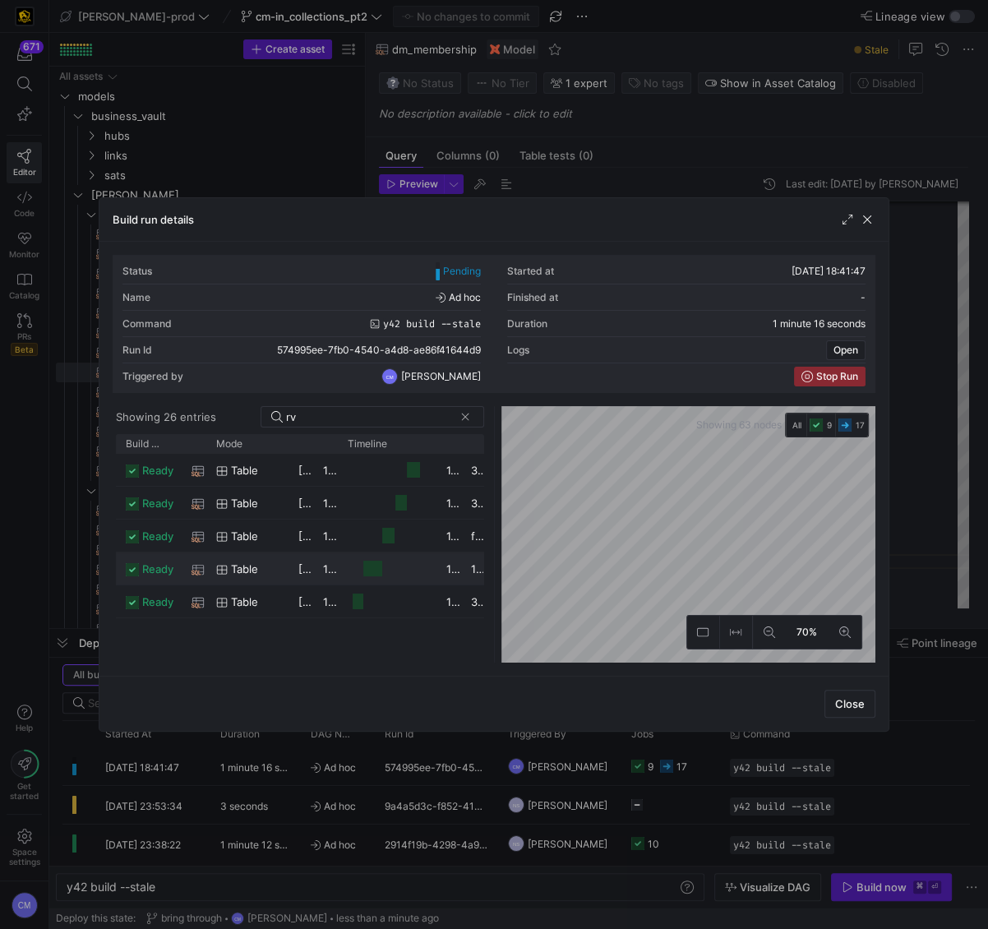
click at [216, 575] on div "table" at bounding box center [247, 569] width 62 height 32
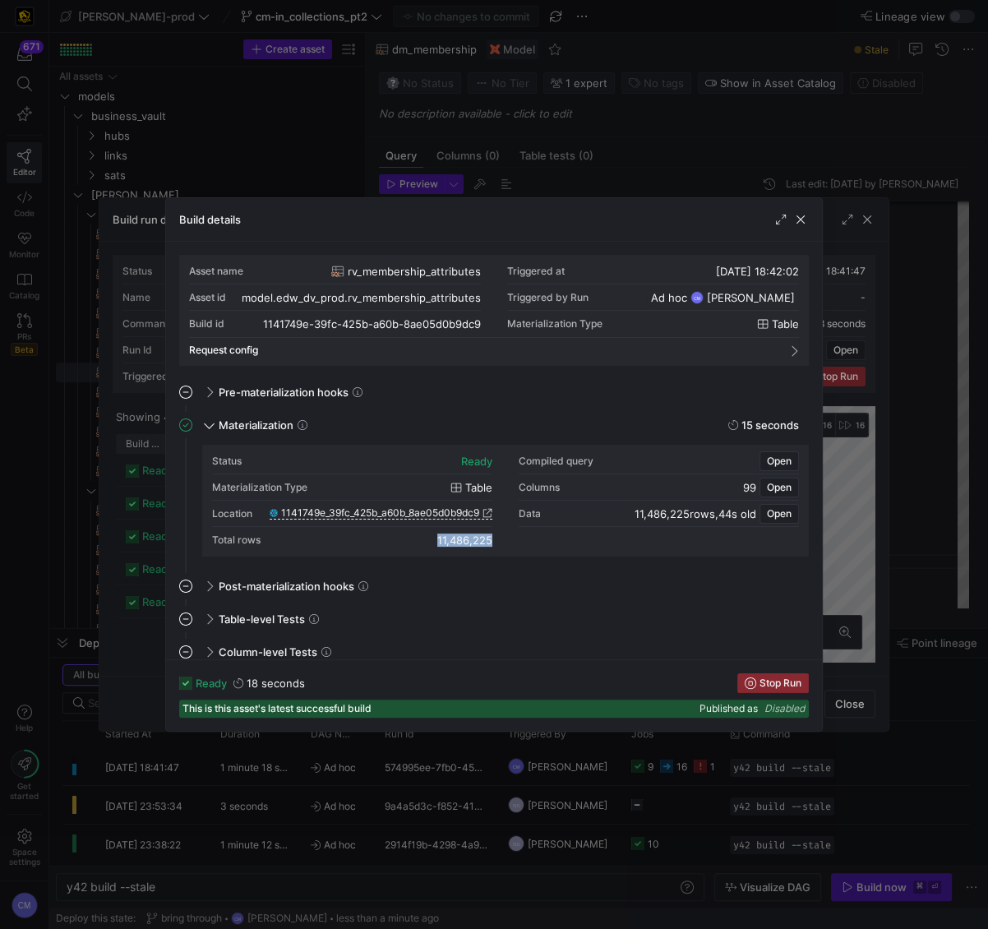
drag, startPoint x: 428, startPoint y: 539, endPoint x: 507, endPoint y: 540, distance: 78.9
click at [507, 540] on div "Status ready Compiled query Open Materialization Type table Columns 99 Open Loc…" at bounding box center [505, 500] width 587 height 105
copy div "11,486,225"
click at [654, 147] on div at bounding box center [494, 464] width 988 height 929
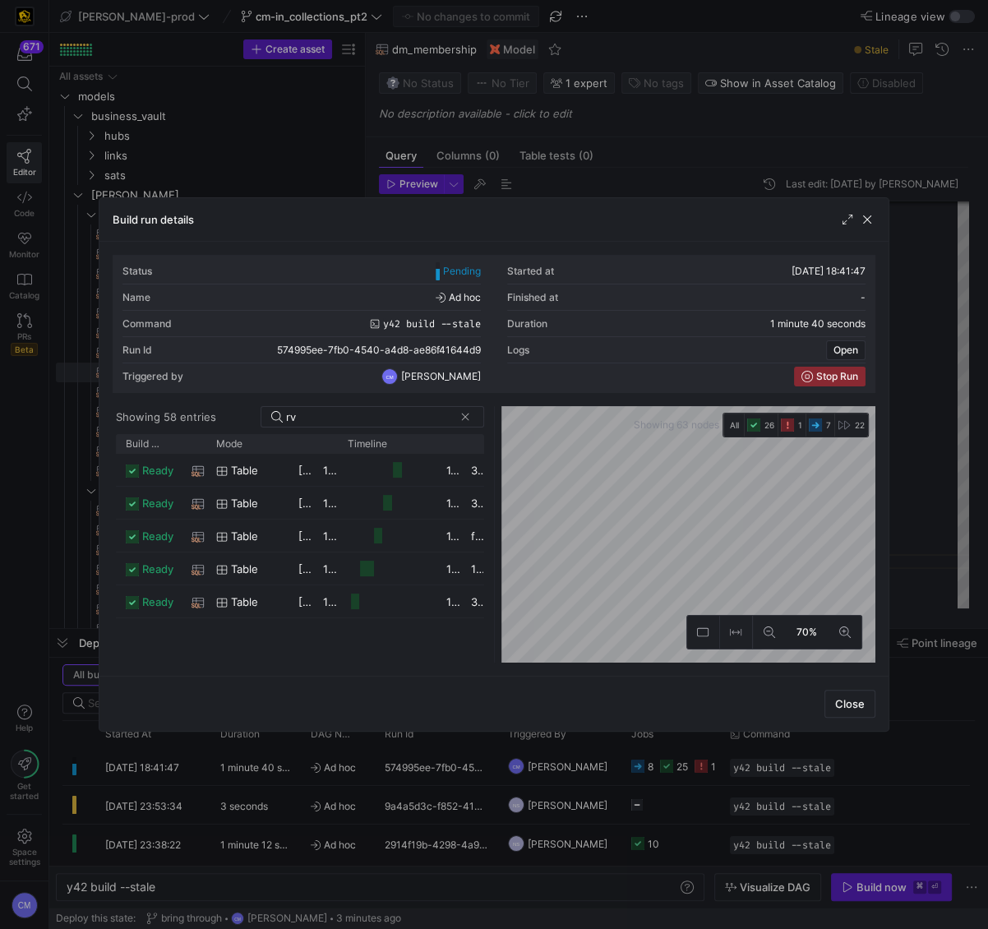
click at [651, 150] on div at bounding box center [494, 464] width 988 height 929
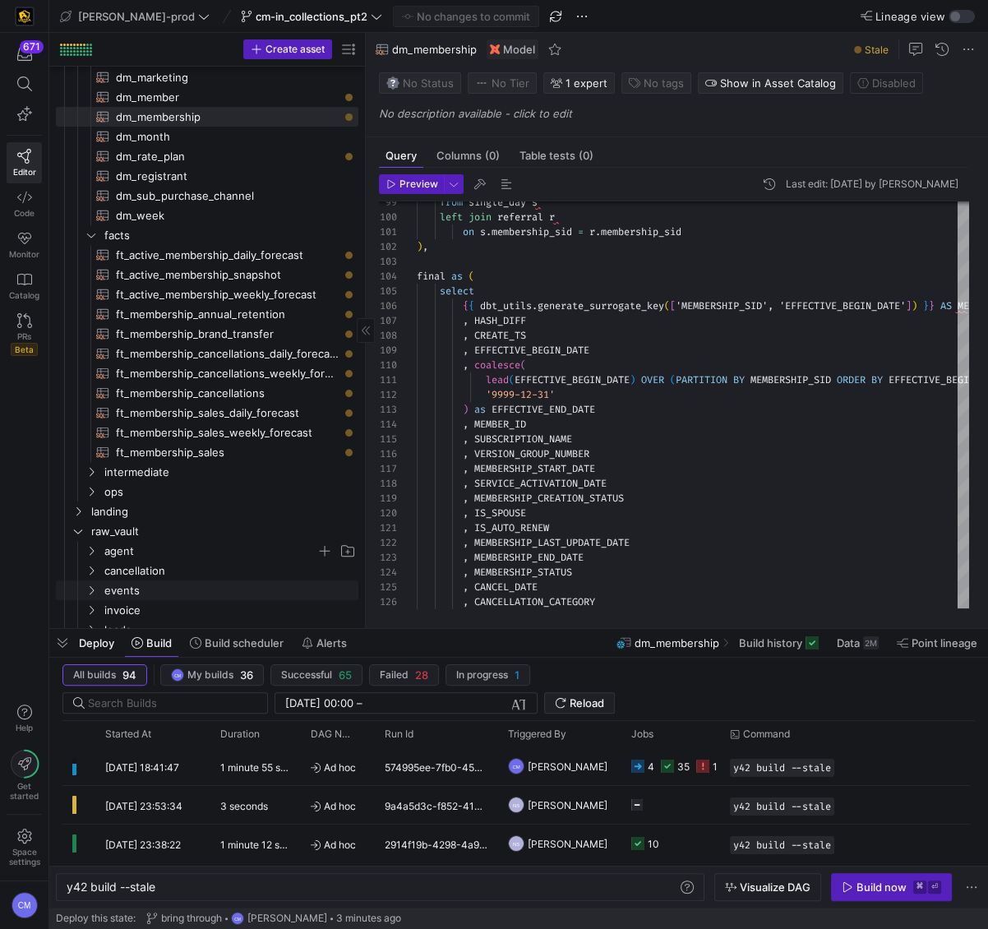
scroll to position [271, 0]
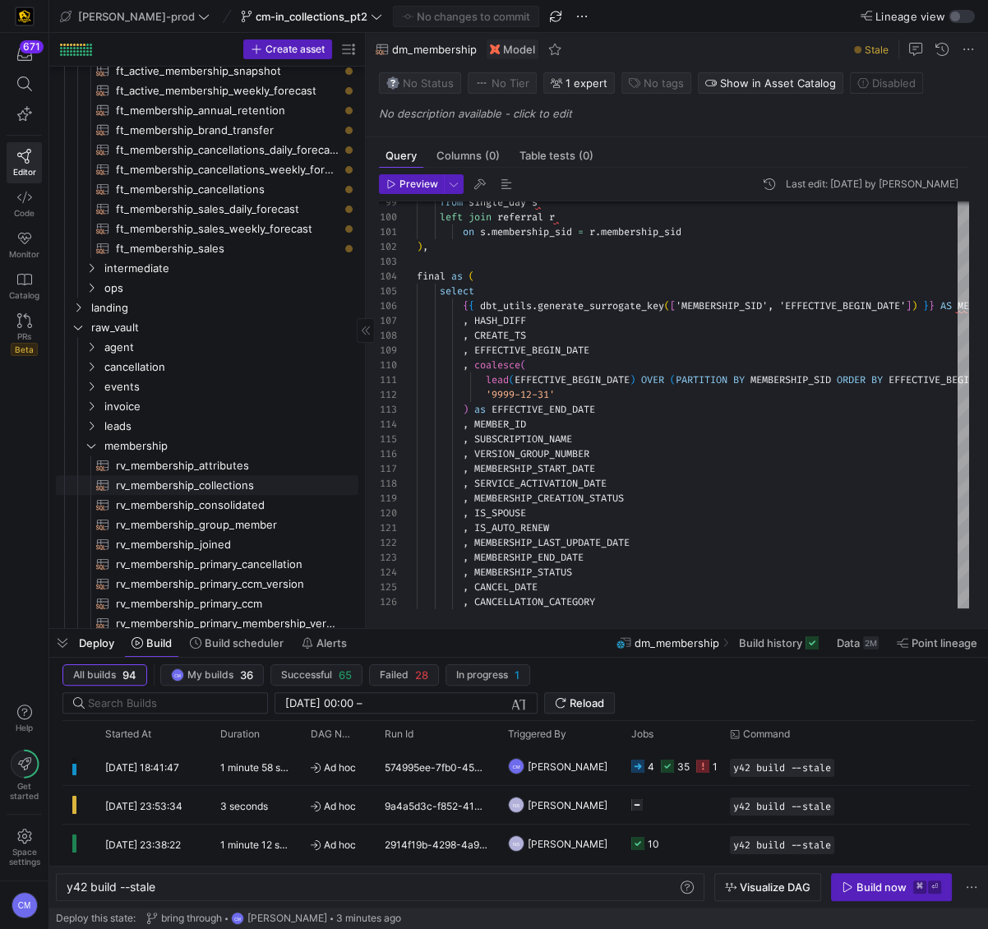
click at [228, 480] on span "rv_membership_collections​​​​​​​​​​" at bounding box center [227, 485] width 223 height 19
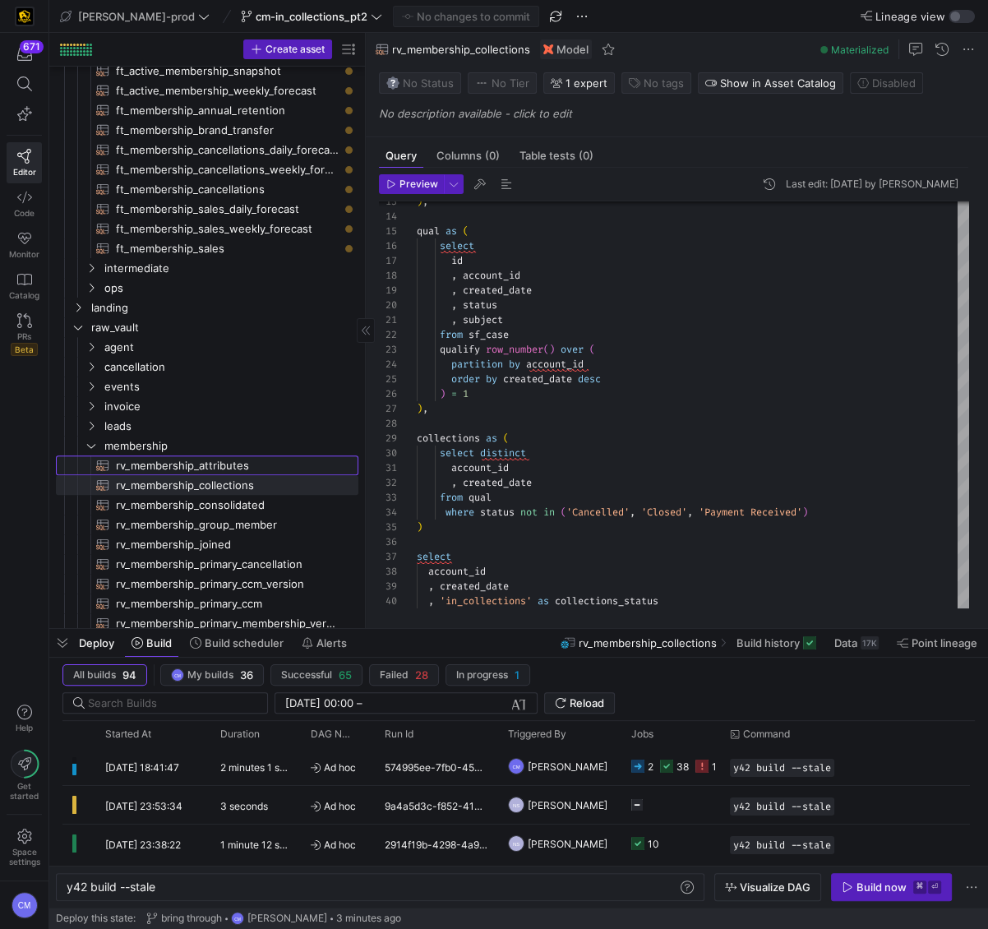
click at [283, 470] on span "rv_membership_attributes​​​​​​​​​​" at bounding box center [227, 465] width 223 height 19
type textarea "with joined as ( select * , row_number() over (partition by member_id order by …"
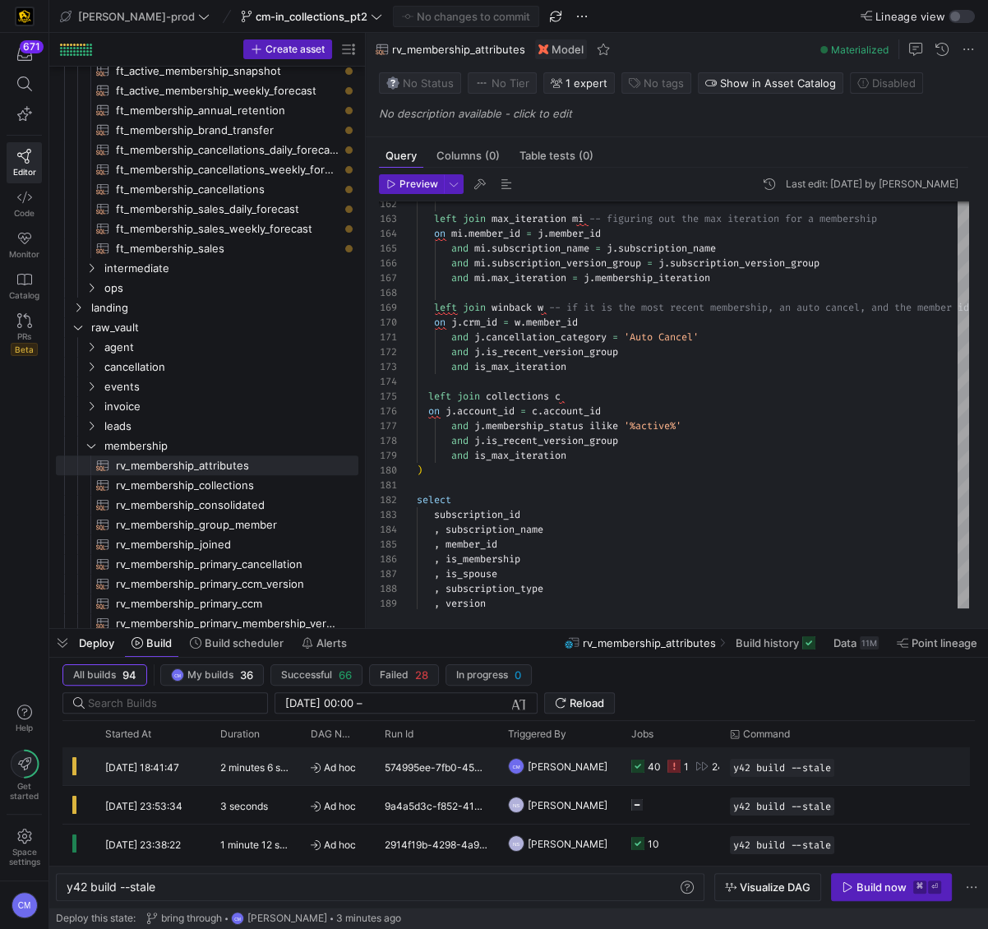
click at [614, 765] on div "CM Caden Miller" at bounding box center [559, 766] width 123 height 38
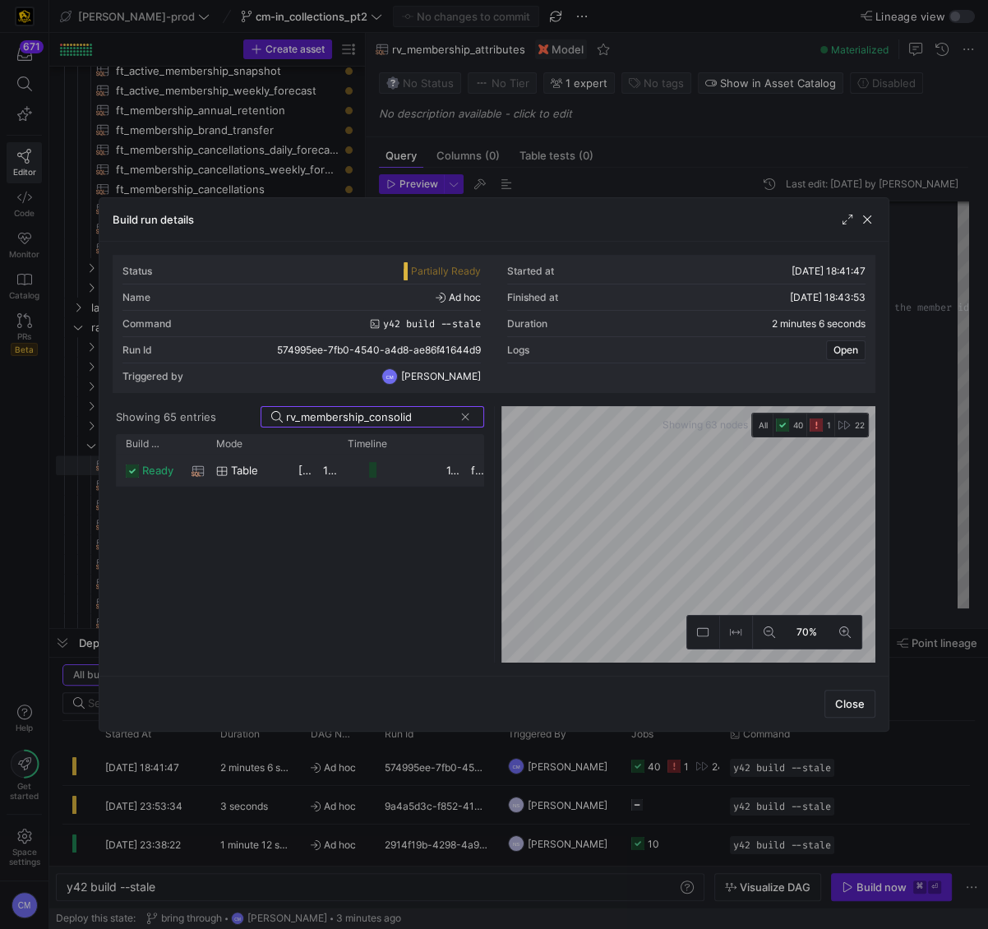
type input "rv_membership_consolid"
click at [302, 467] on span "05/09/25, 18:42:21" at bounding box center [338, 470] width 81 height 13
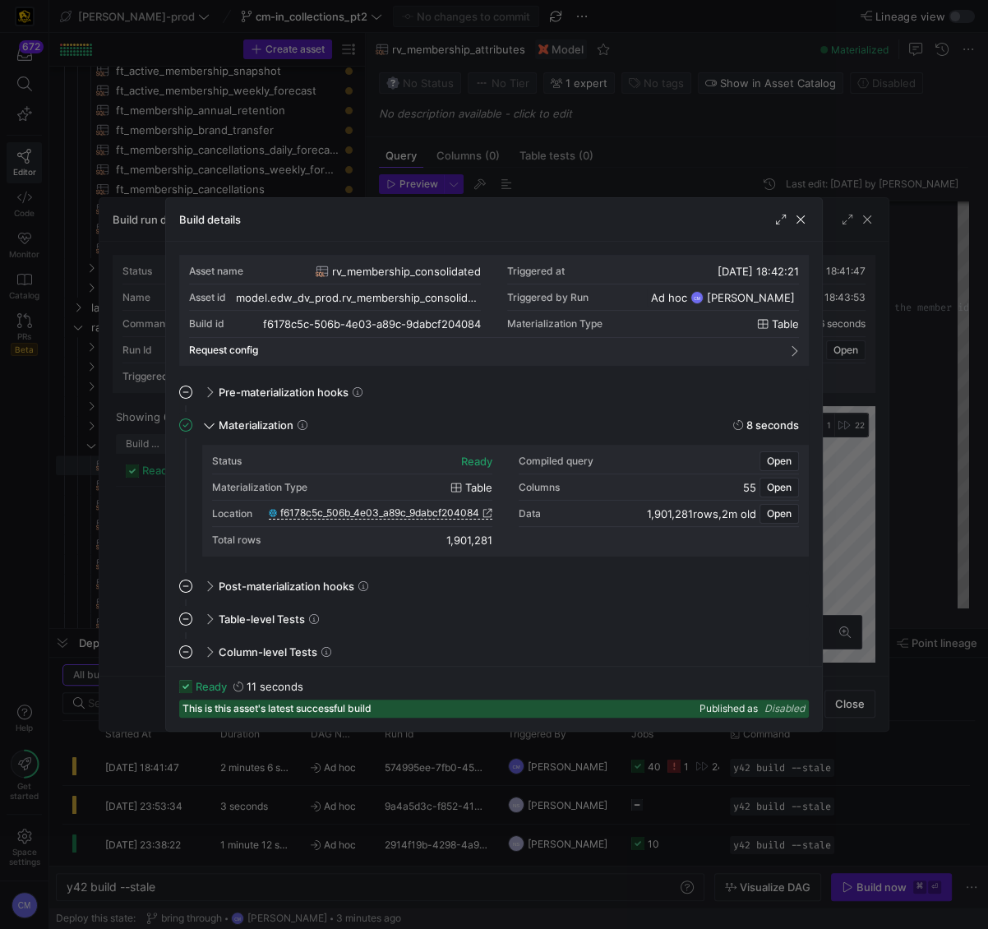
click at [622, 171] on div at bounding box center [494, 464] width 988 height 929
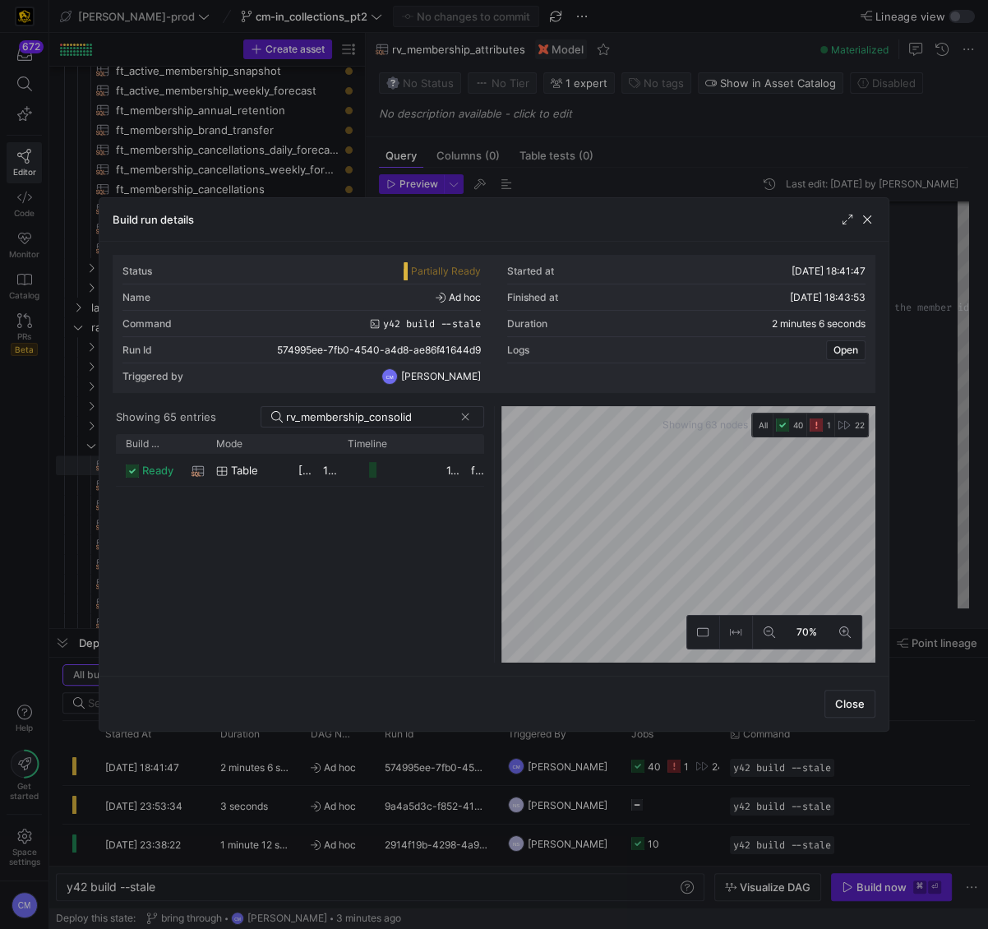
click at [625, 184] on div at bounding box center [494, 464] width 988 height 929
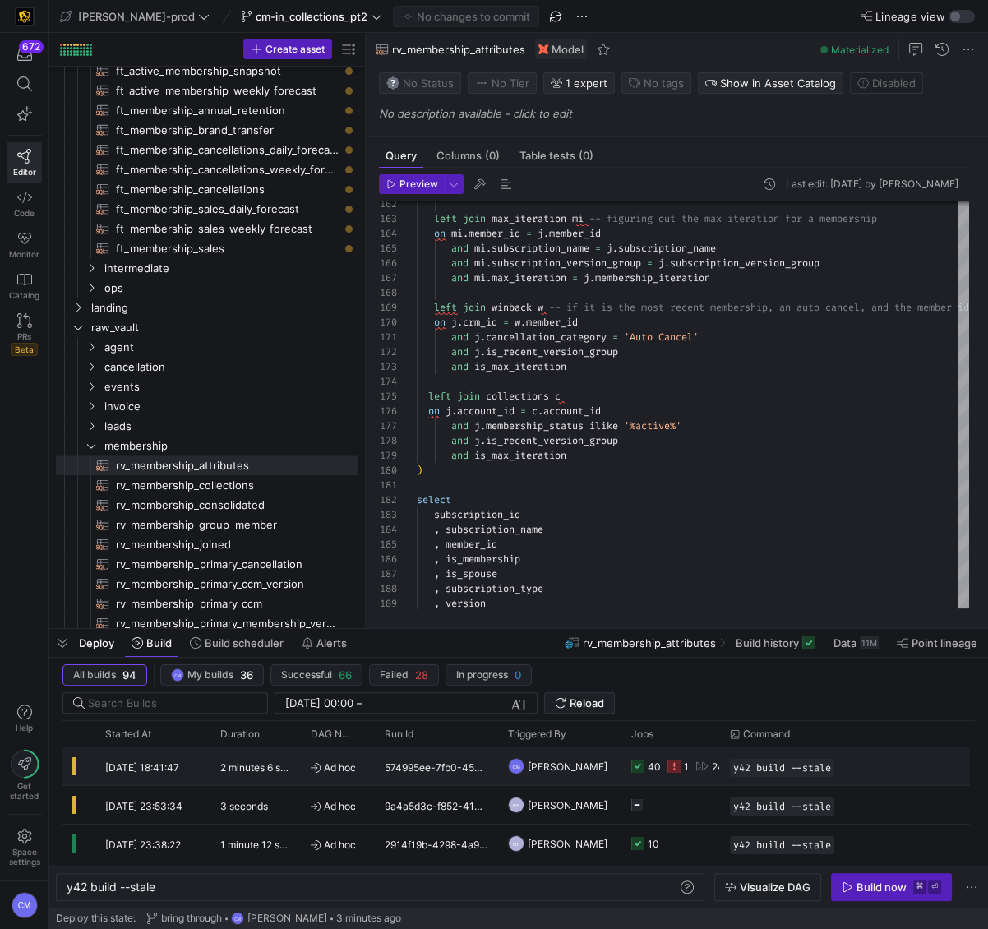
click at [605, 755] on y42-orchestration-triggered-by "CM Caden Miller" at bounding box center [560, 766] width 104 height 36
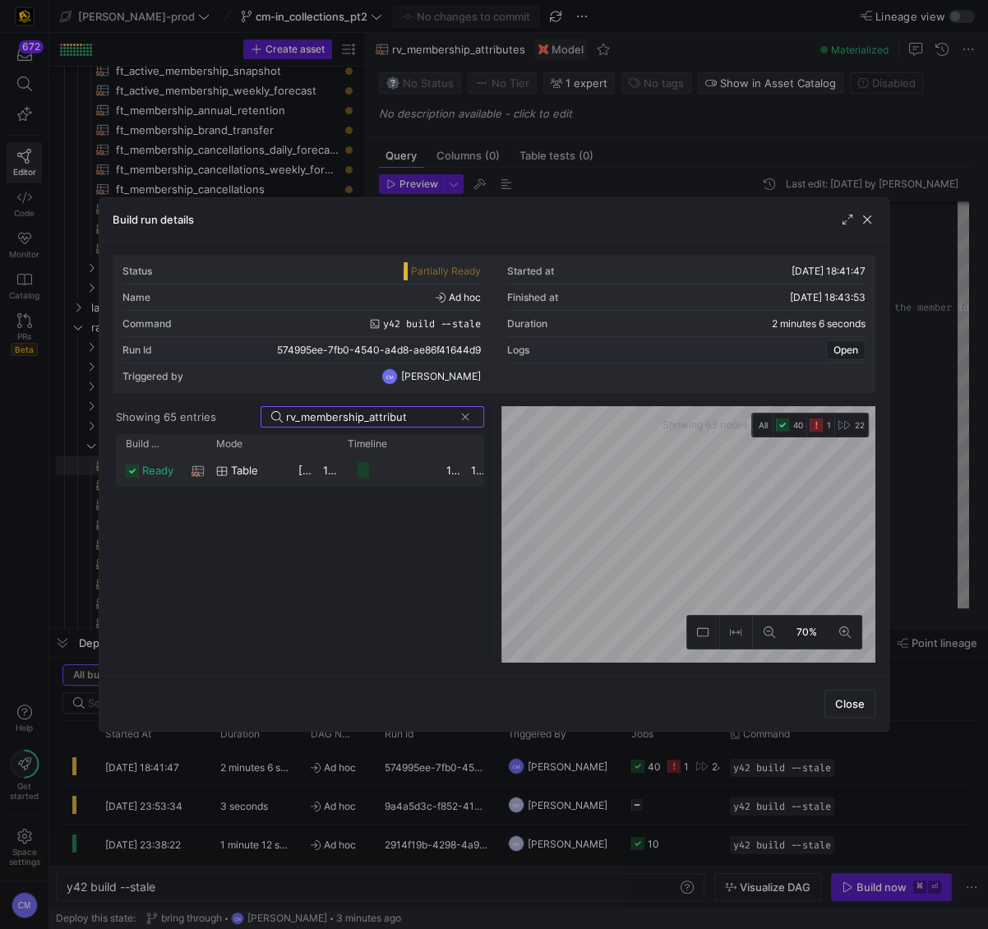
type input "rv_membership_attribut"
click at [349, 462] on y42-job-duration-timeline-cell-renderer "Press SPACE to select this row." at bounding box center [387, 470] width 79 height 30
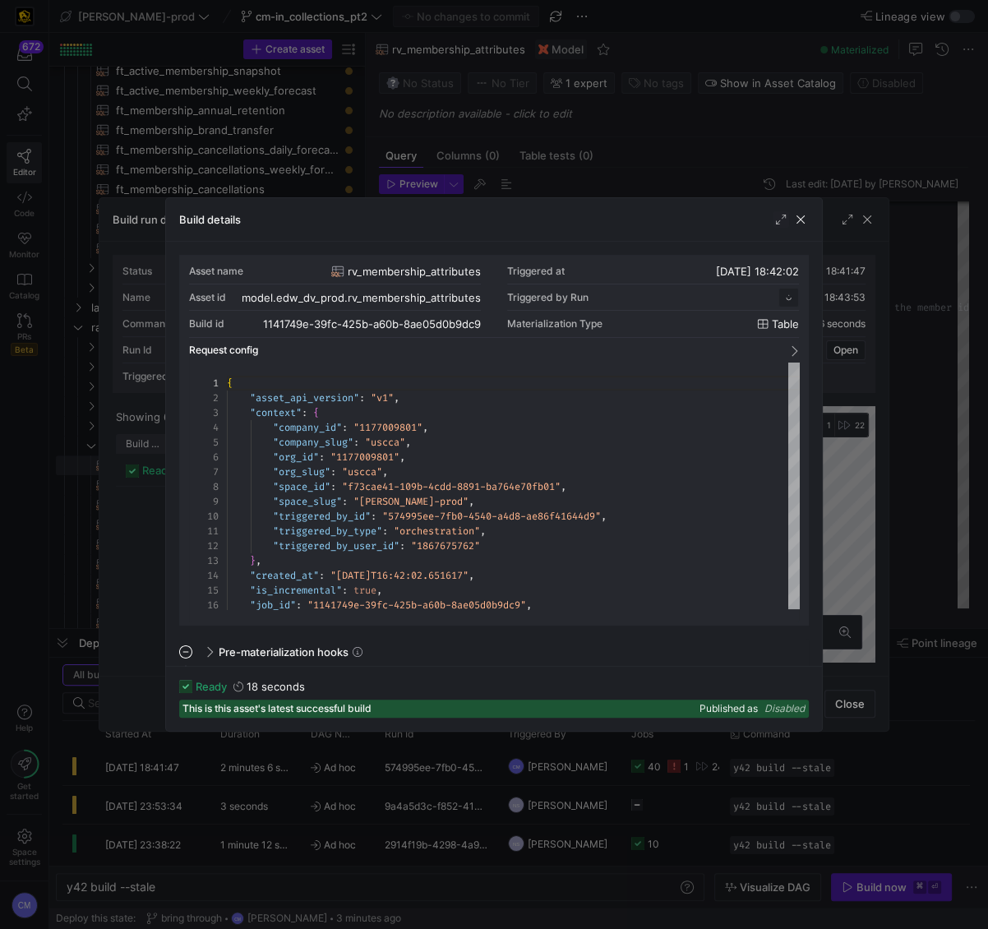
scroll to position [148, 0]
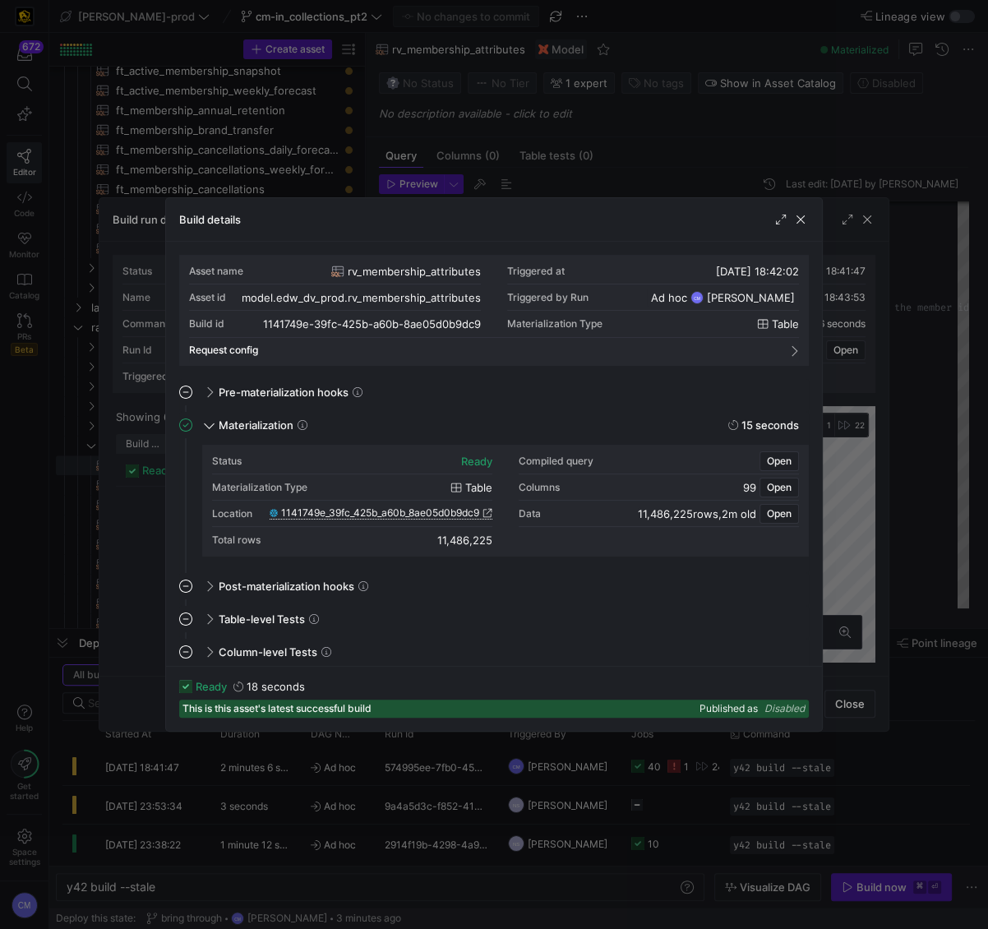
click at [408, 511] on span "1141749e_39fc_425b_a60b_8ae05d0b9dc9" at bounding box center [380, 513] width 198 height 12
click at [571, 170] on div at bounding box center [494, 464] width 988 height 929
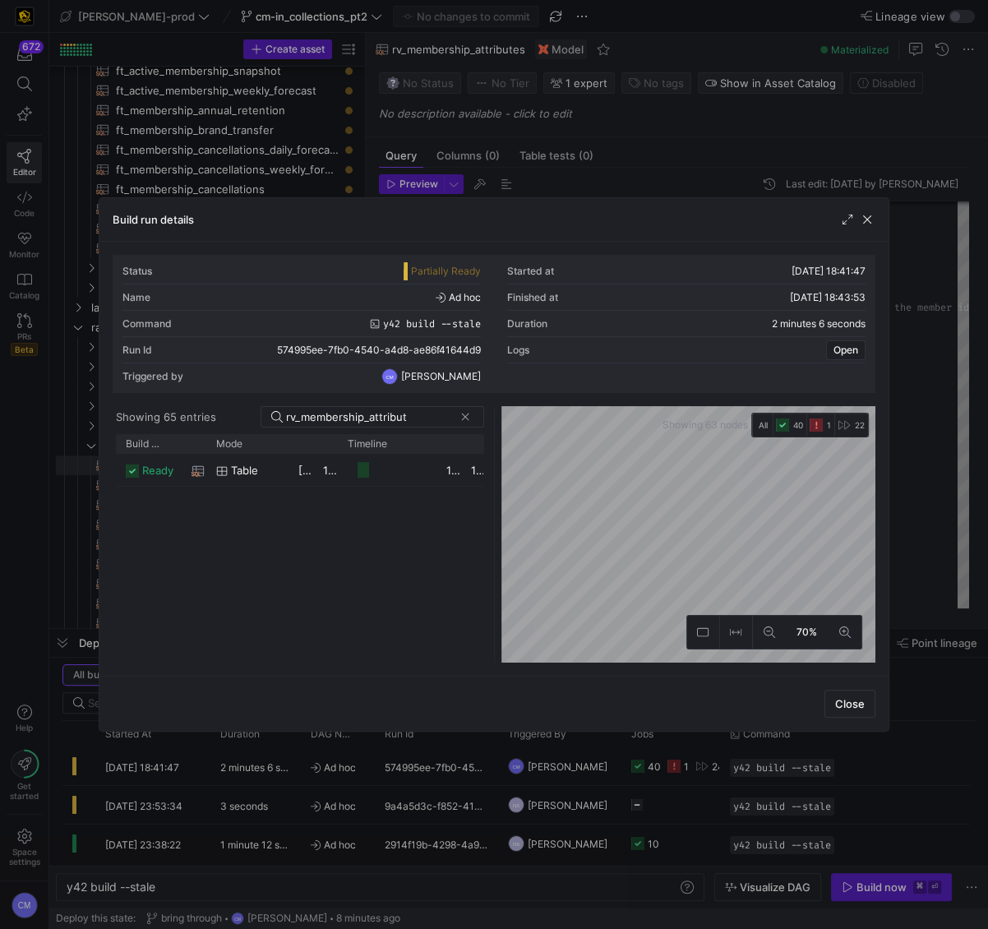
click at [590, 174] on div at bounding box center [494, 464] width 988 height 929
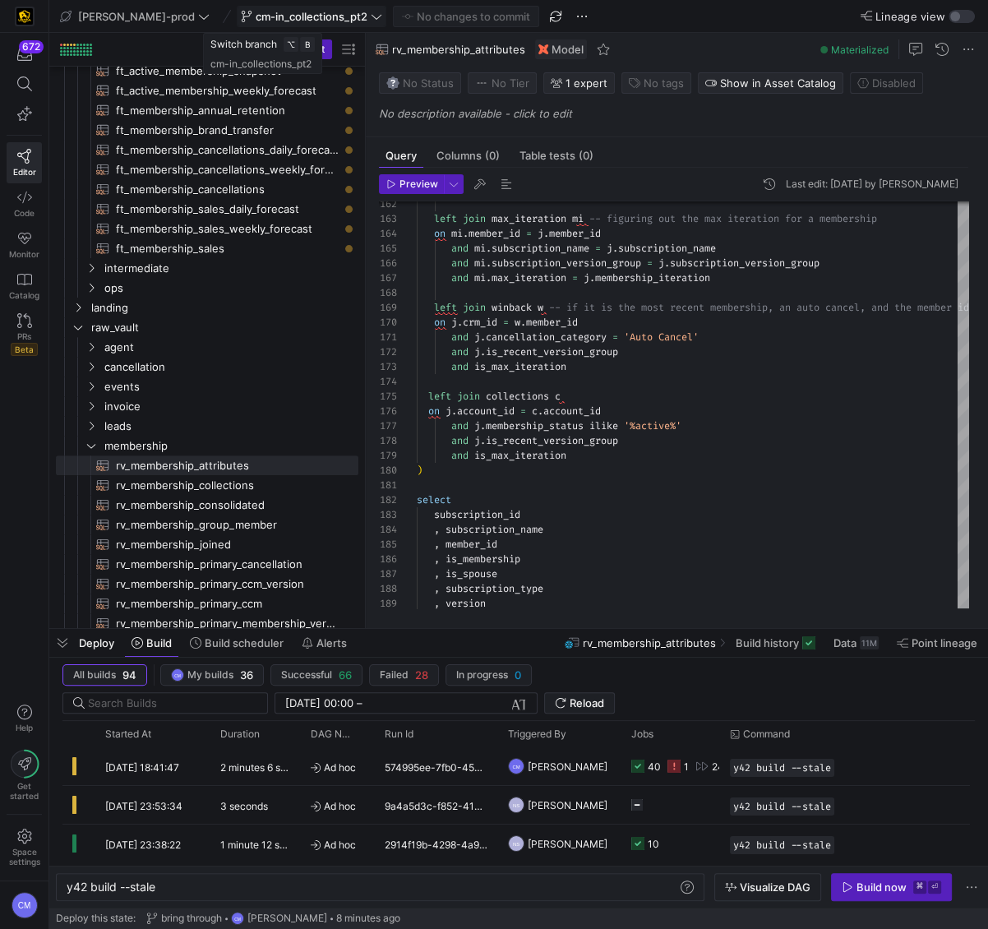
click at [256, 17] on span "cm-in_collections_pt2" at bounding box center [312, 16] width 112 height 13
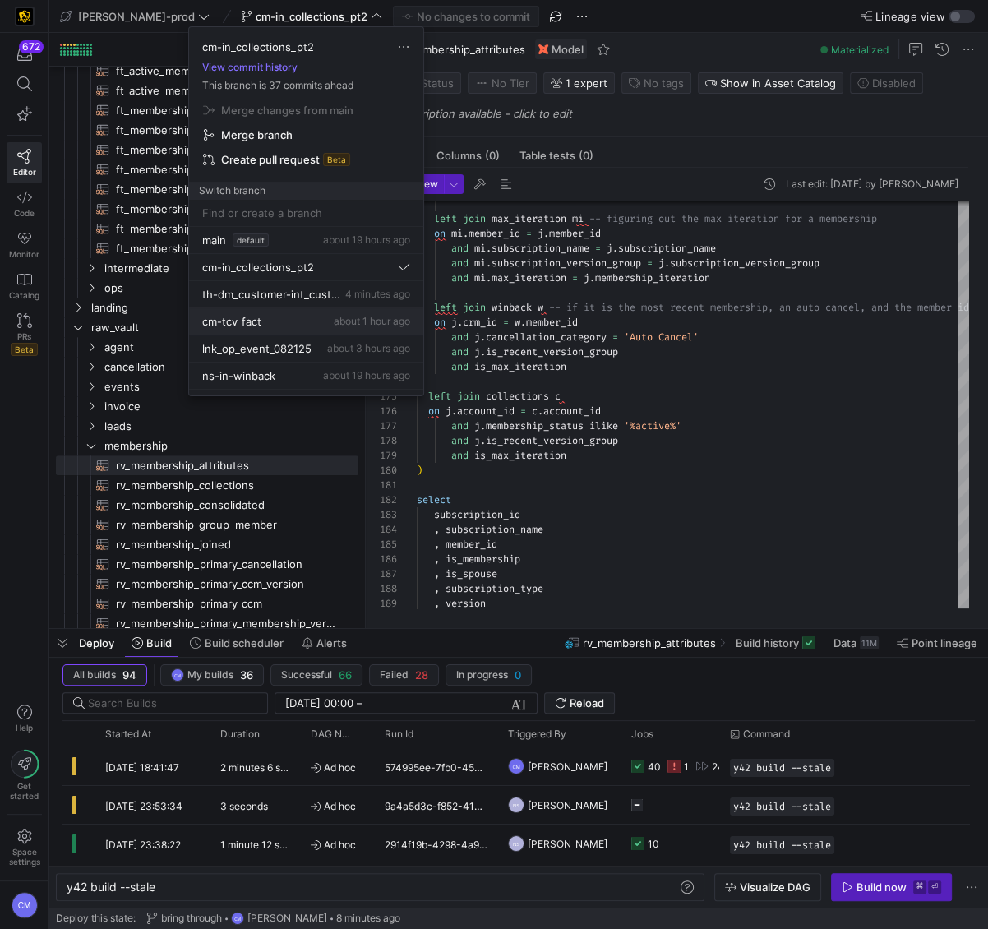
click at [334, 316] on span "about 1 hour ago" at bounding box center [372, 321] width 76 height 12
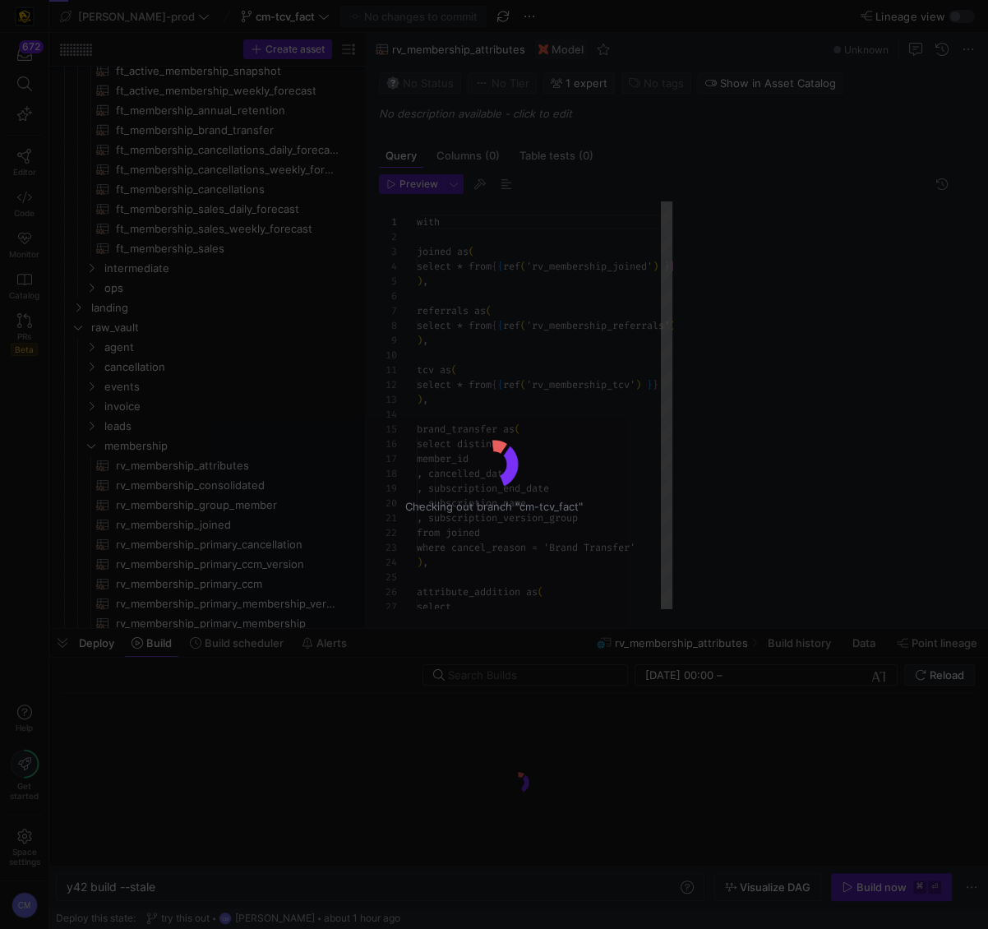
scroll to position [148, 0]
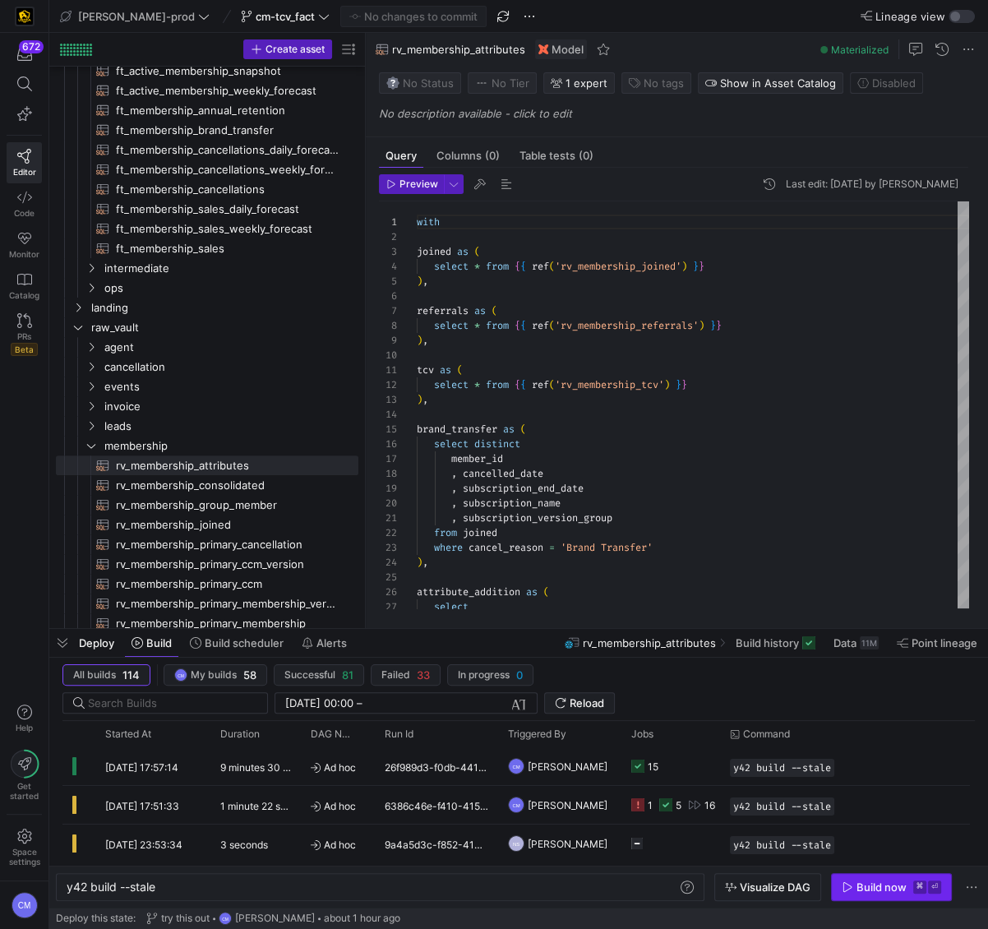
click at [859, 884] on div "Build now" at bounding box center [882, 886] width 50 height 13
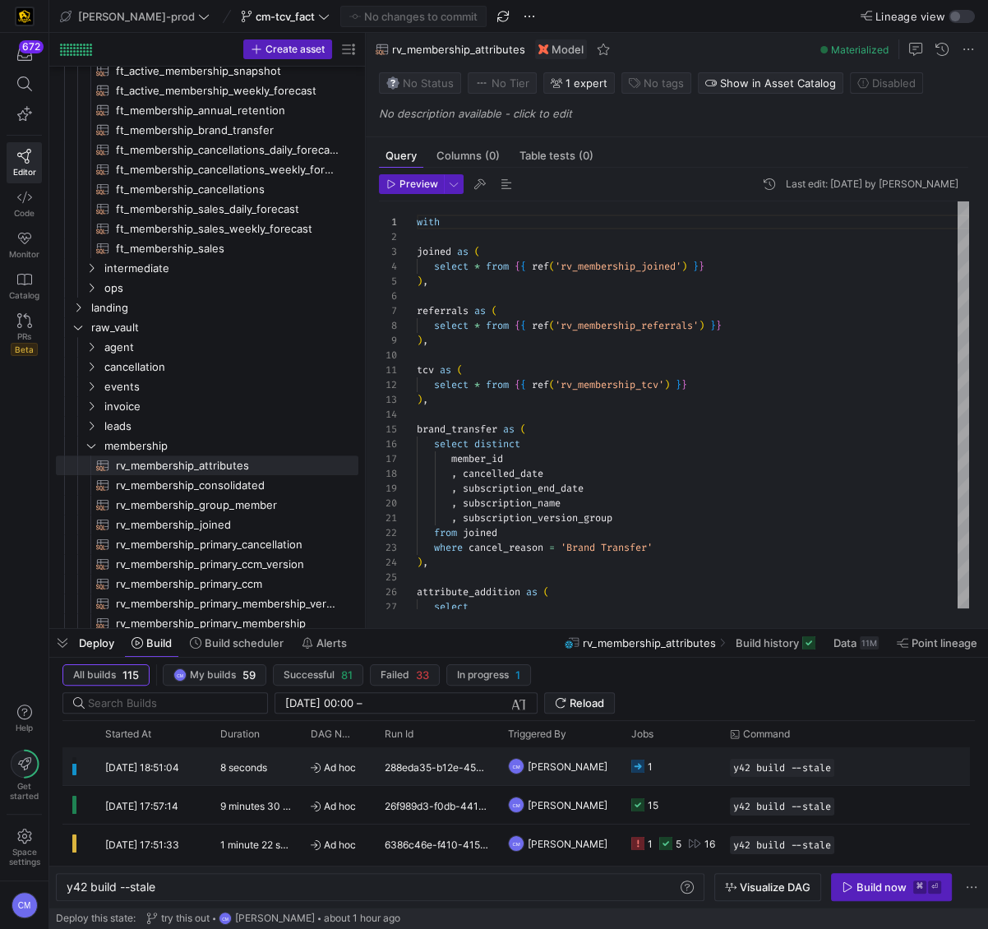
click at [680, 755] on y42-job-status-cell-renderer "1" at bounding box center [670, 766] width 79 height 36
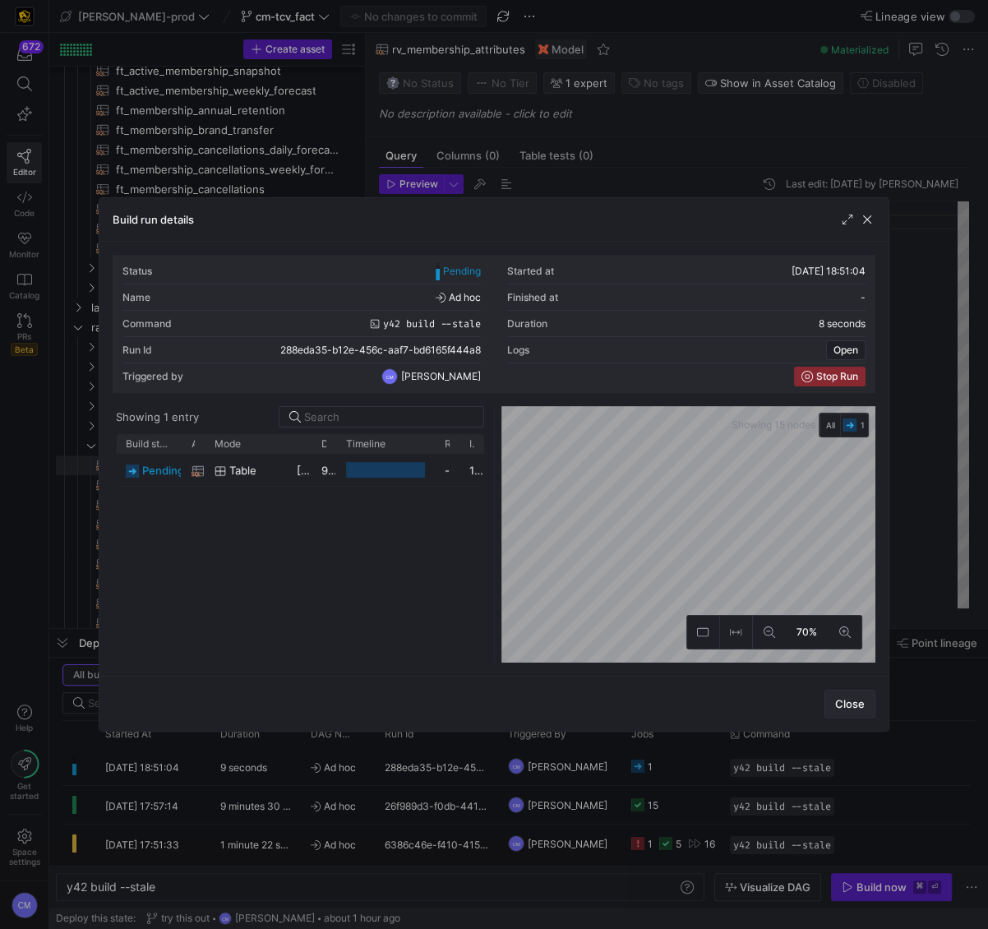
click at [850, 710] on span "button" at bounding box center [849, 704] width 49 height 26
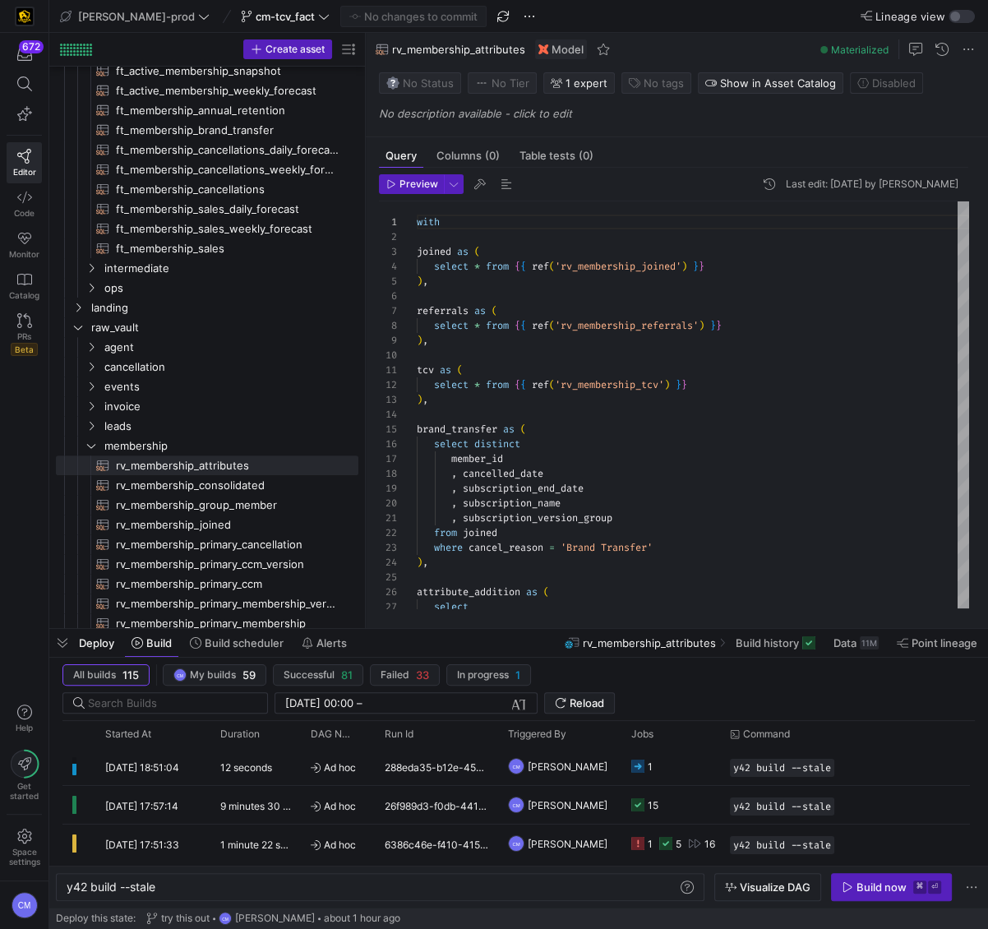
click at [109, 639] on span "Deploy" at bounding box center [96, 642] width 35 height 13
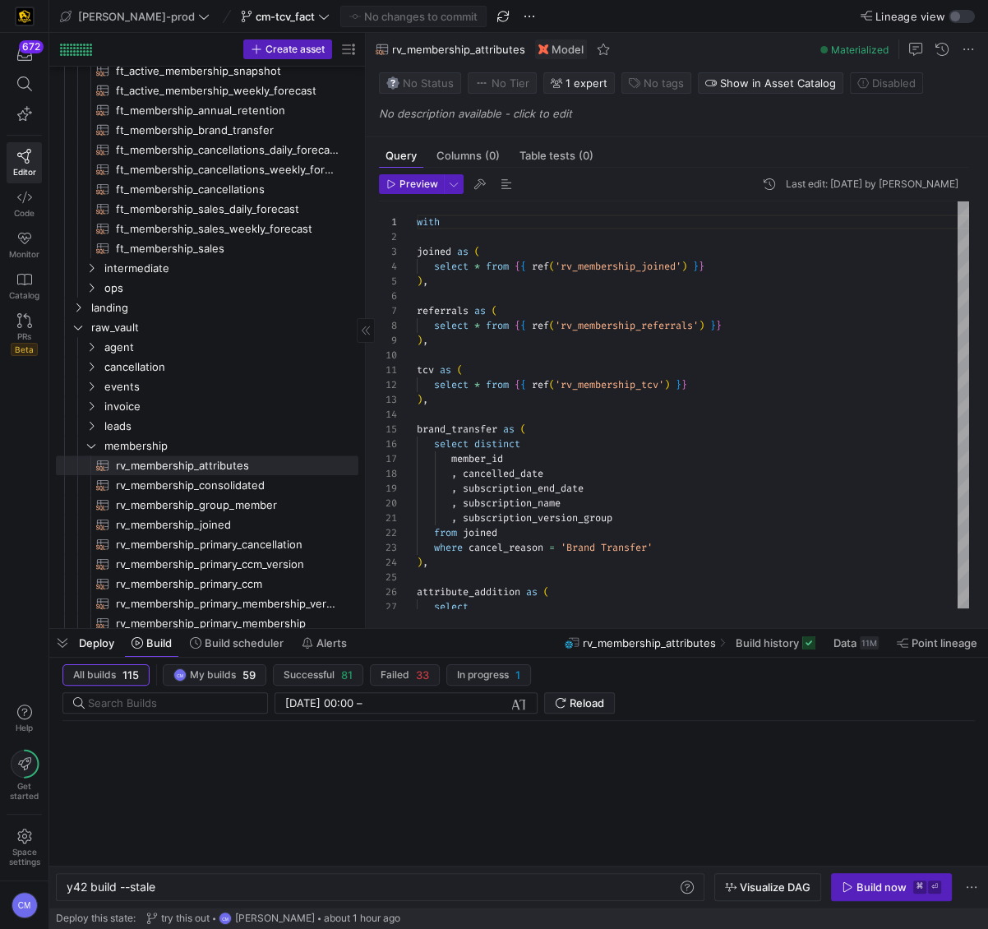
scroll to position [450, 0]
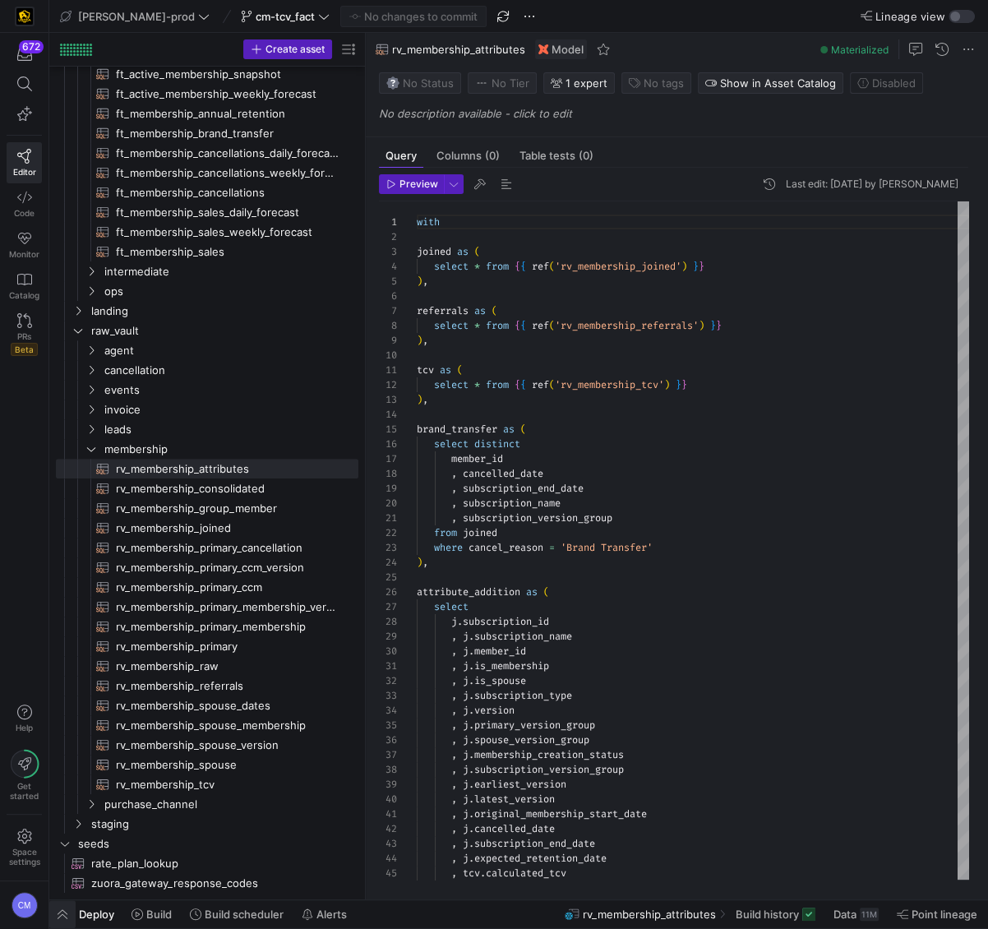
click at [71, 918] on span "button" at bounding box center [62, 914] width 26 height 28
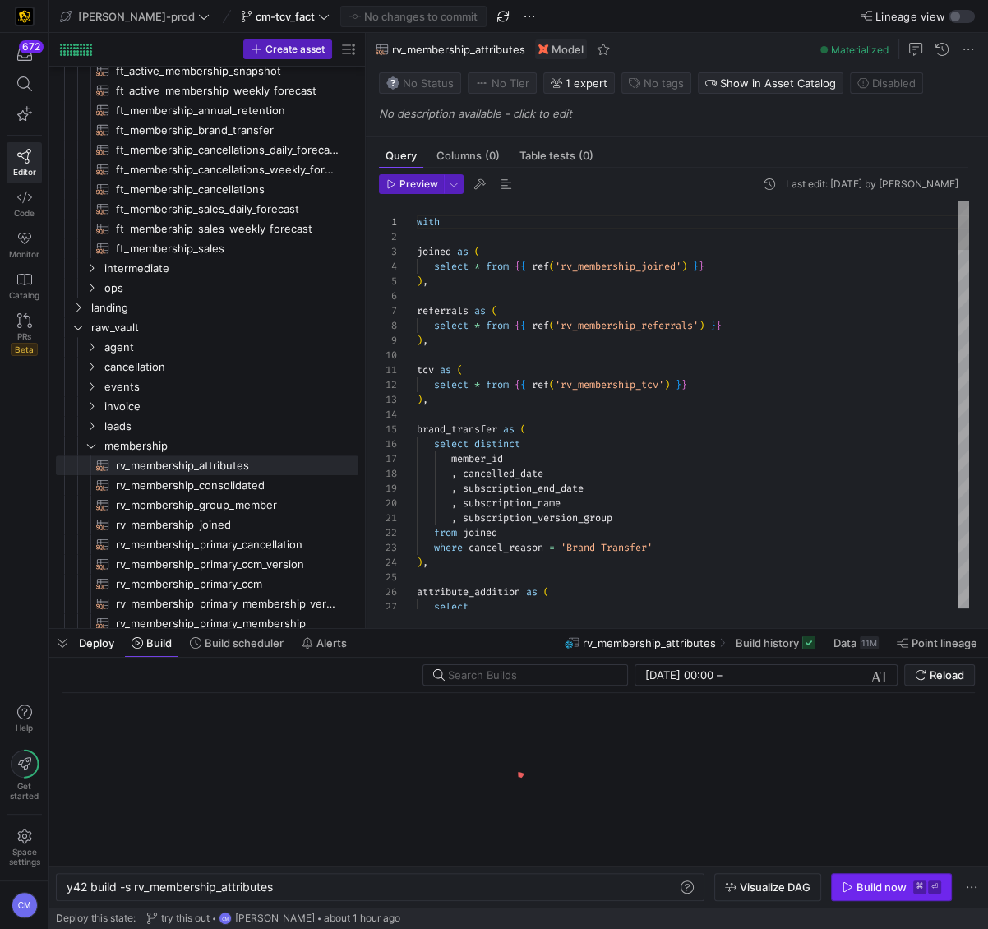
scroll to position [0, 208]
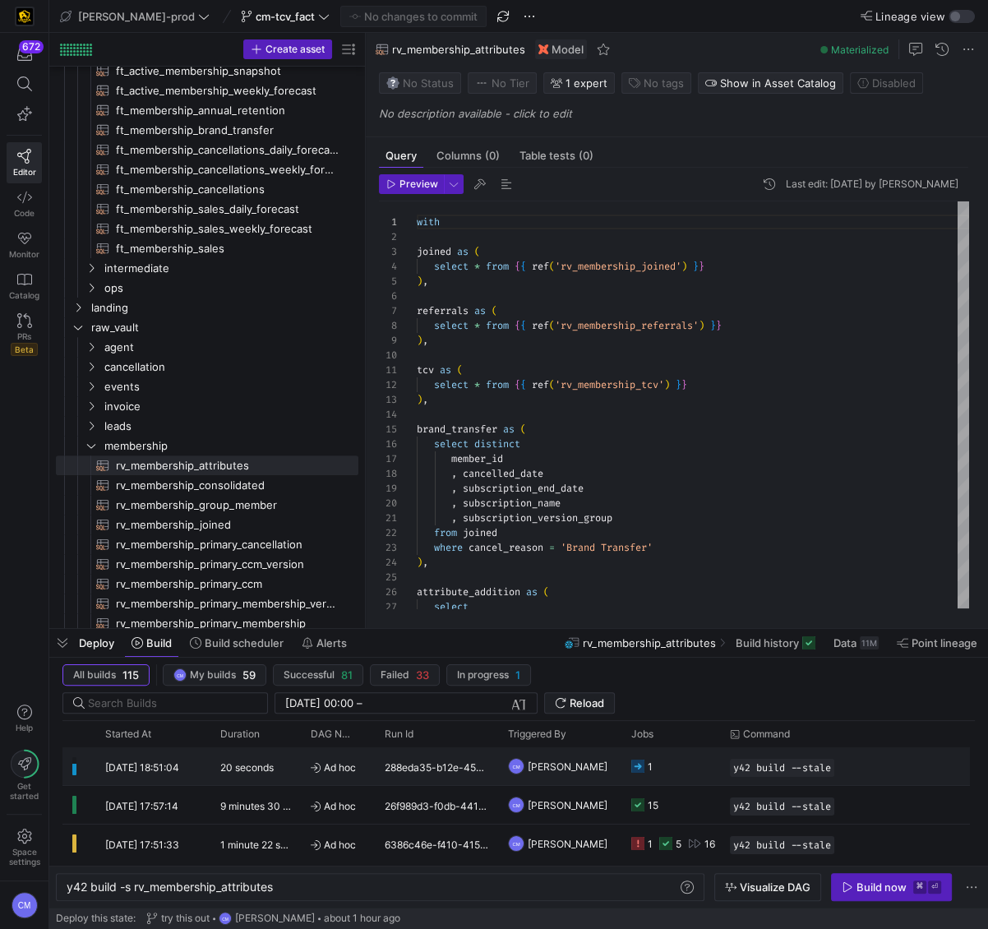
click at [882, 760] on y42-orchestration-run-configuration-details "y42 build --stale" at bounding box center [864, 768] width 268 height 18
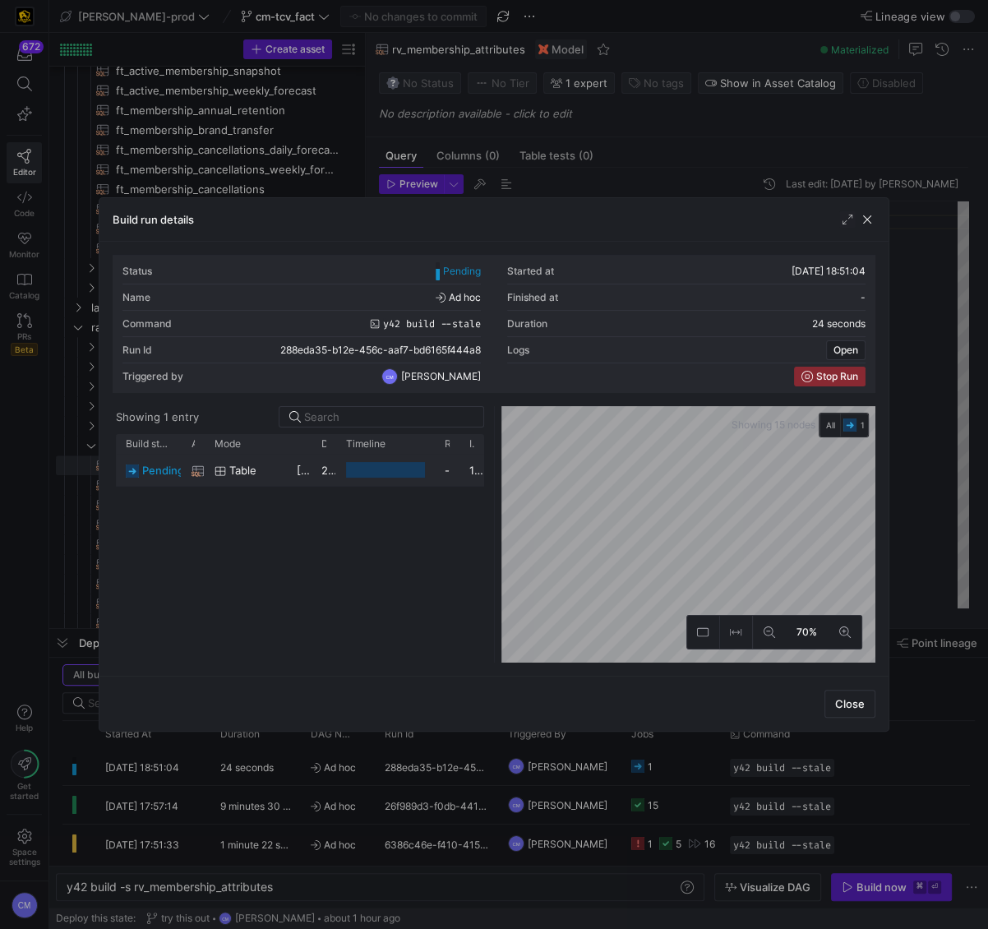
click at [312, 468] on div "24 seconds" at bounding box center [324, 470] width 25 height 32
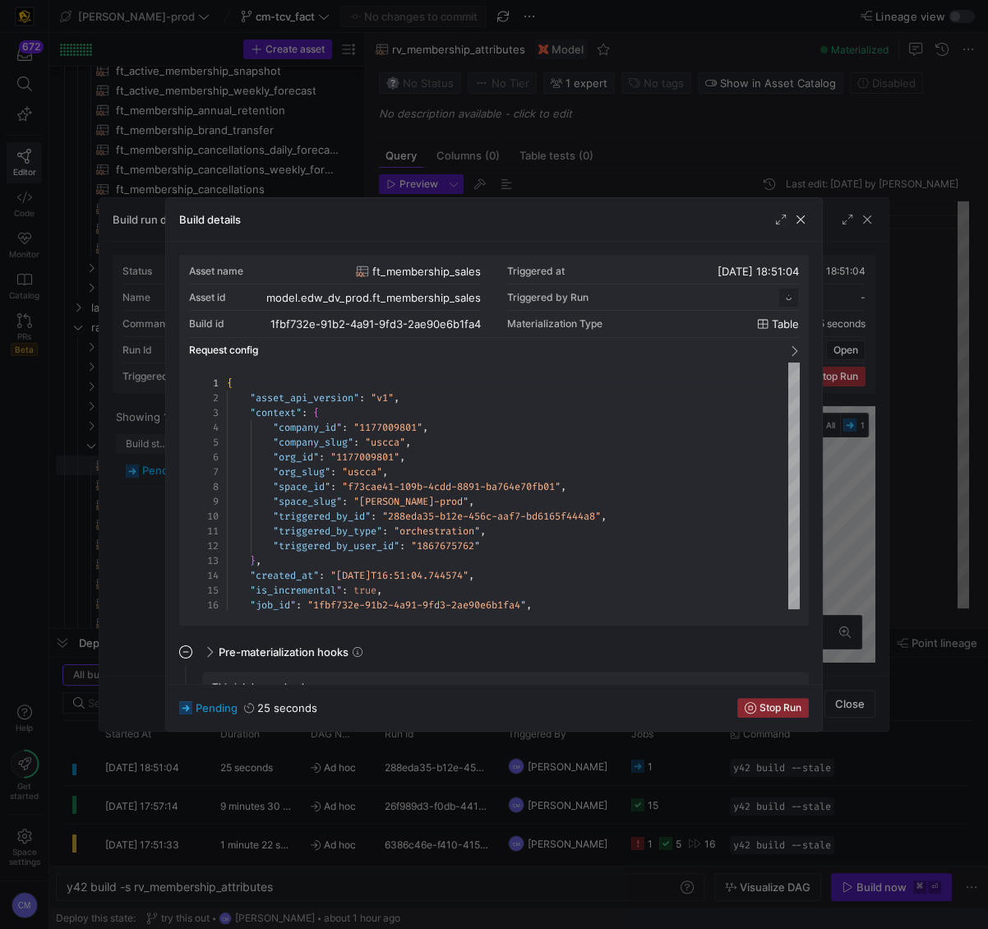
scroll to position [148, 0]
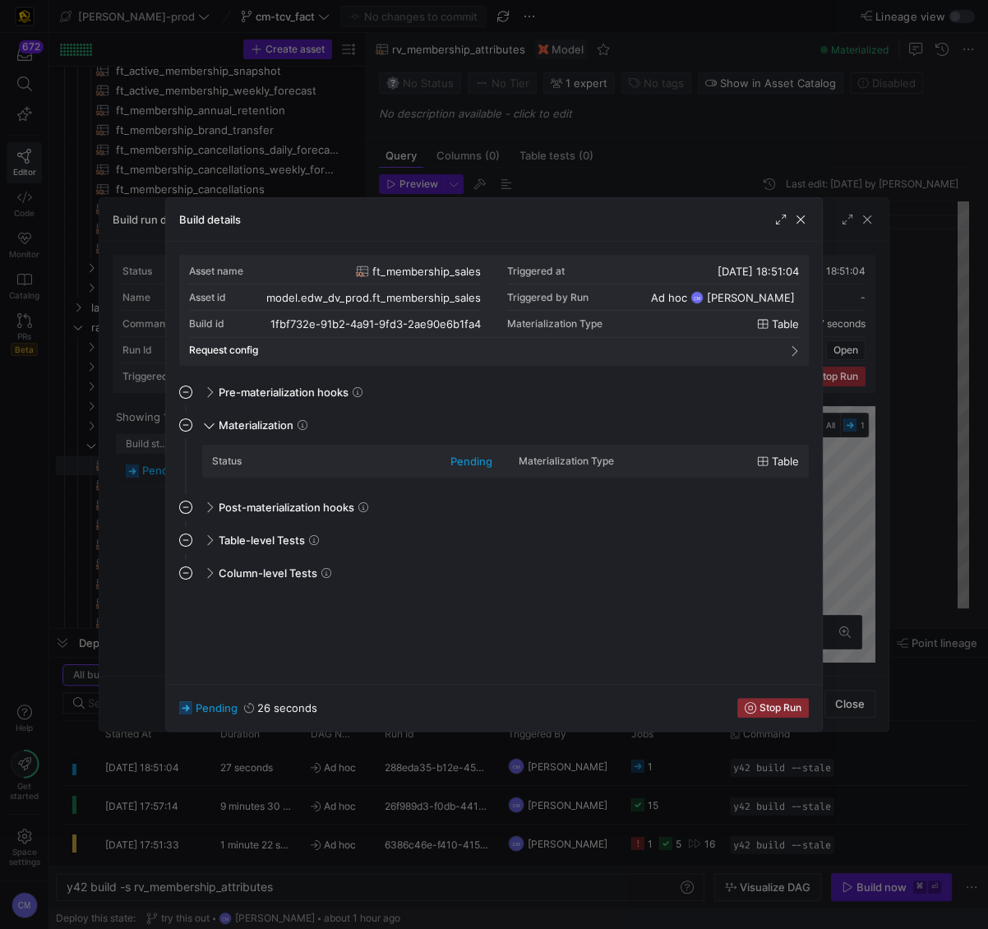
click at [134, 553] on div at bounding box center [494, 464] width 988 height 929
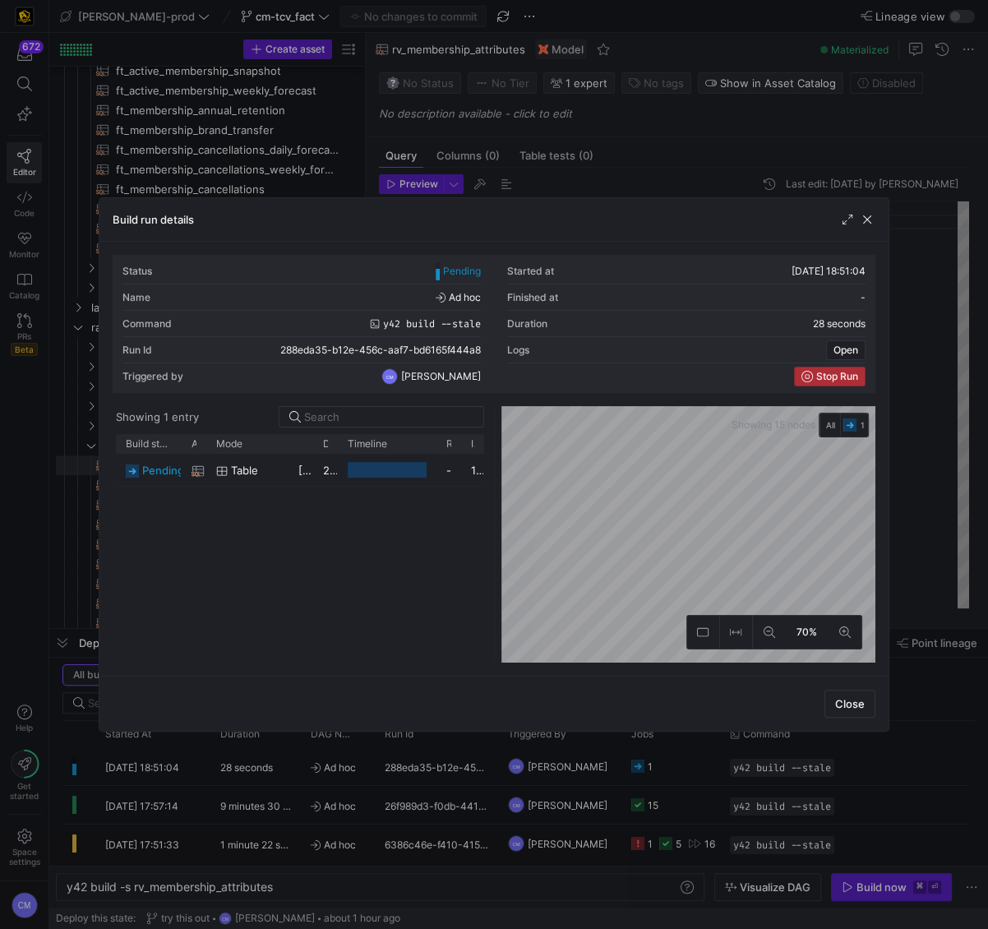
click at [836, 378] on span "Stop Run" at bounding box center [837, 377] width 42 height 12
click at [778, 743] on div at bounding box center [494, 464] width 988 height 929
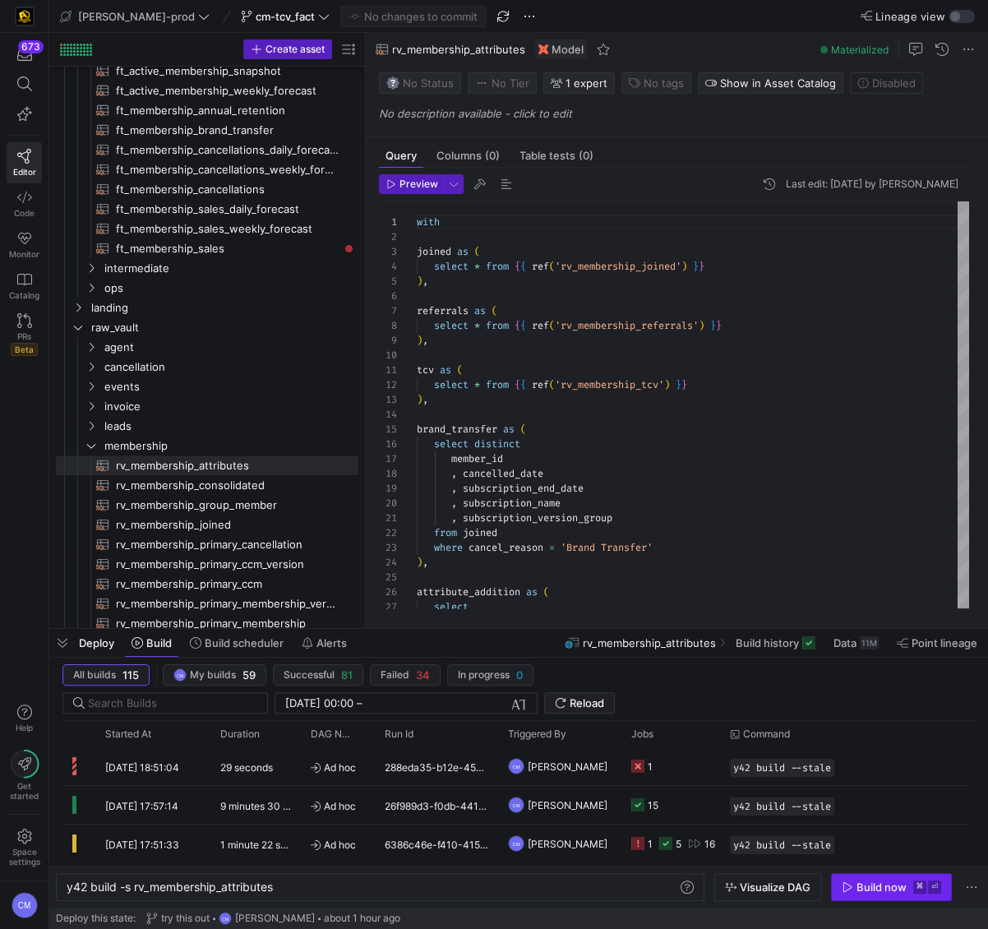
click at [921, 880] on kbd "⌘" at bounding box center [919, 886] width 13 height 13
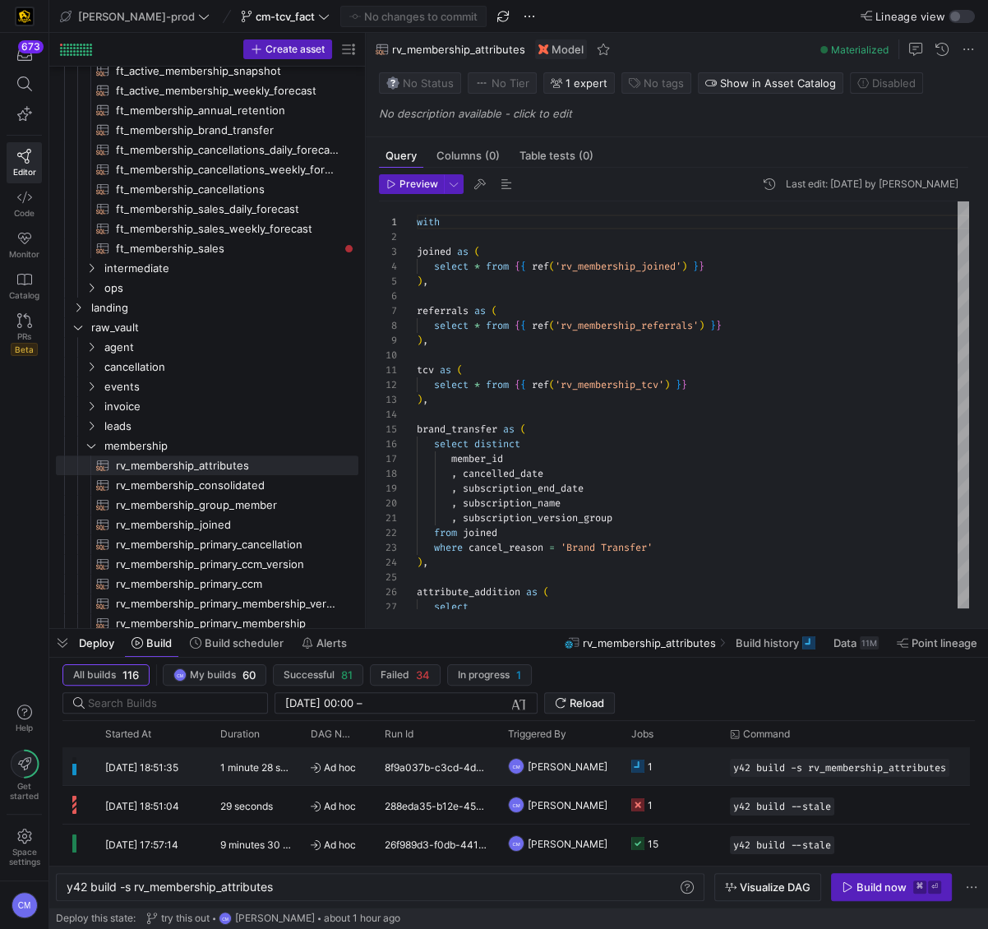
click at [714, 754] on div "1" at bounding box center [670, 766] width 99 height 38
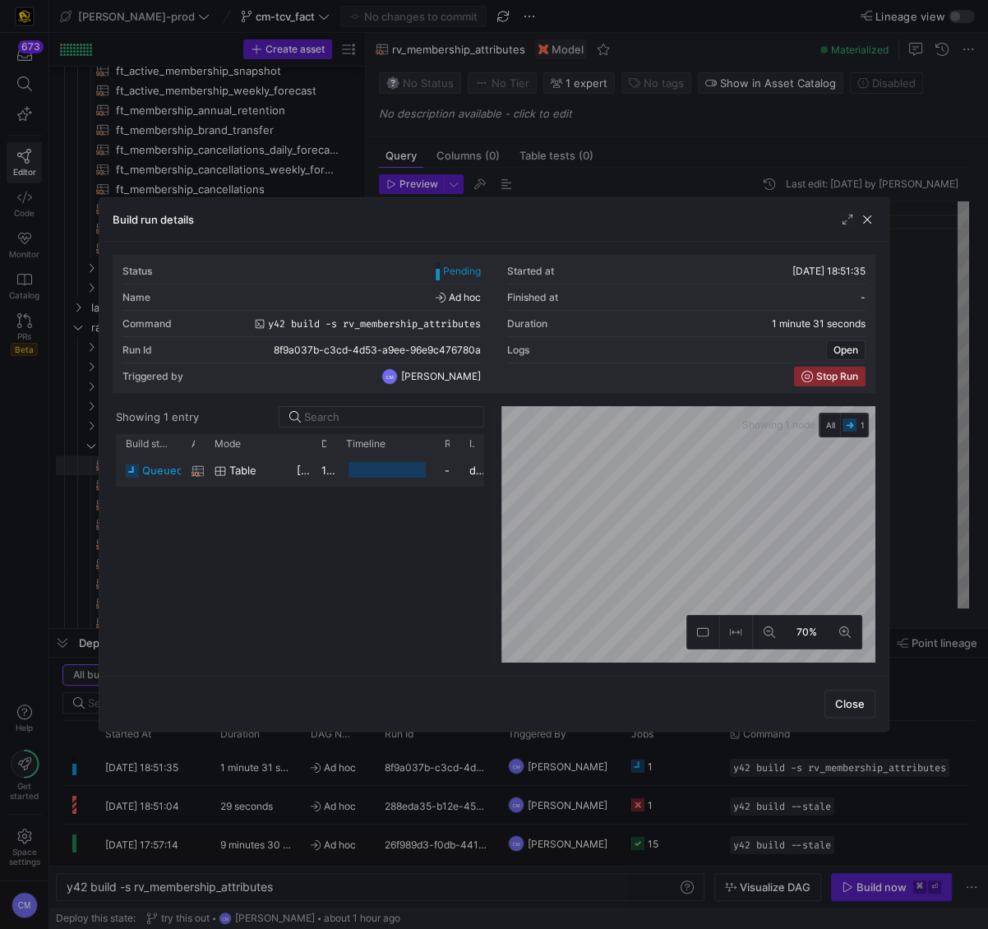
click at [446, 475] on div "-" at bounding box center [447, 470] width 25 height 32
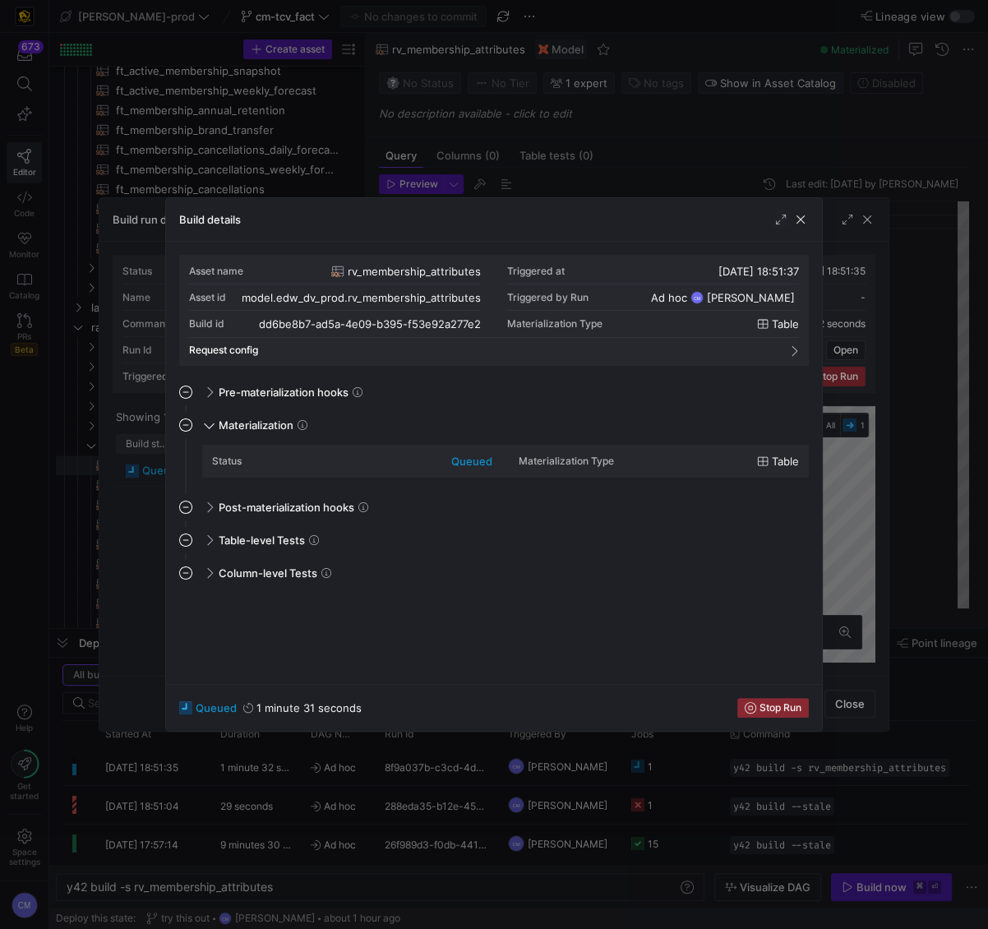
click at [614, 768] on div at bounding box center [494, 464] width 988 height 929
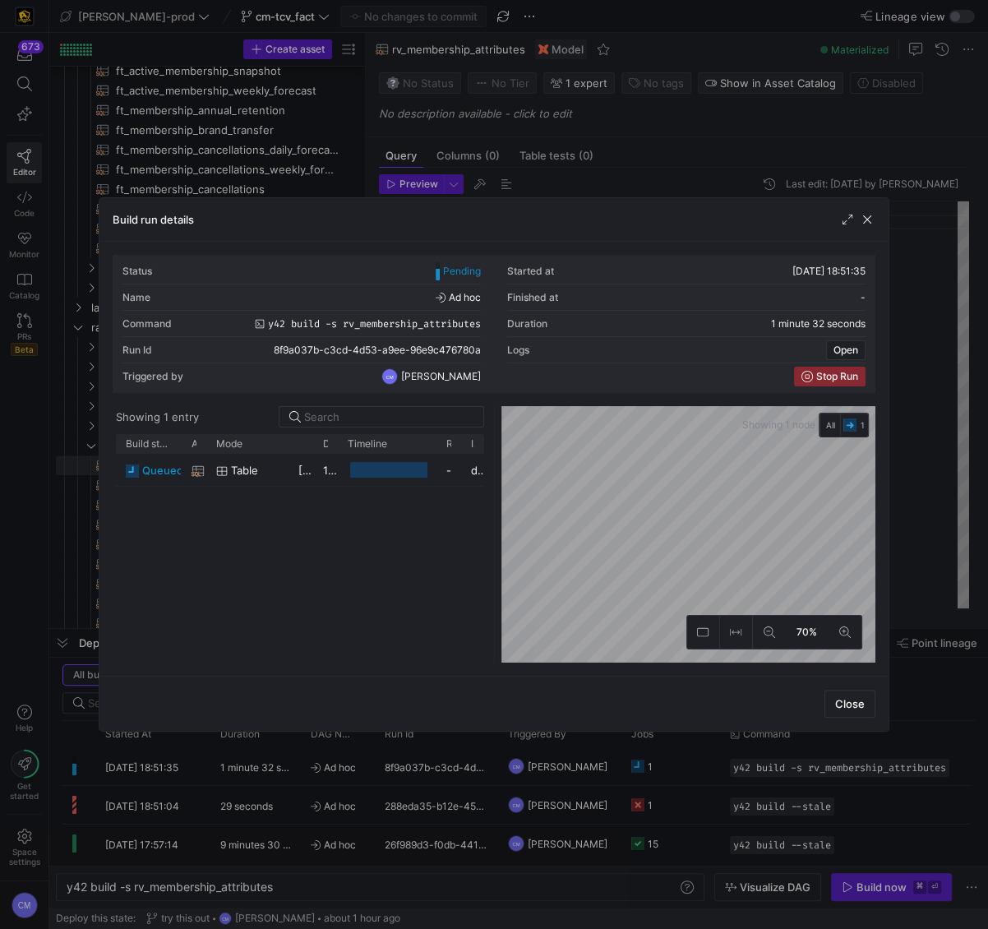
click at [614, 768] on div at bounding box center [494, 464] width 988 height 929
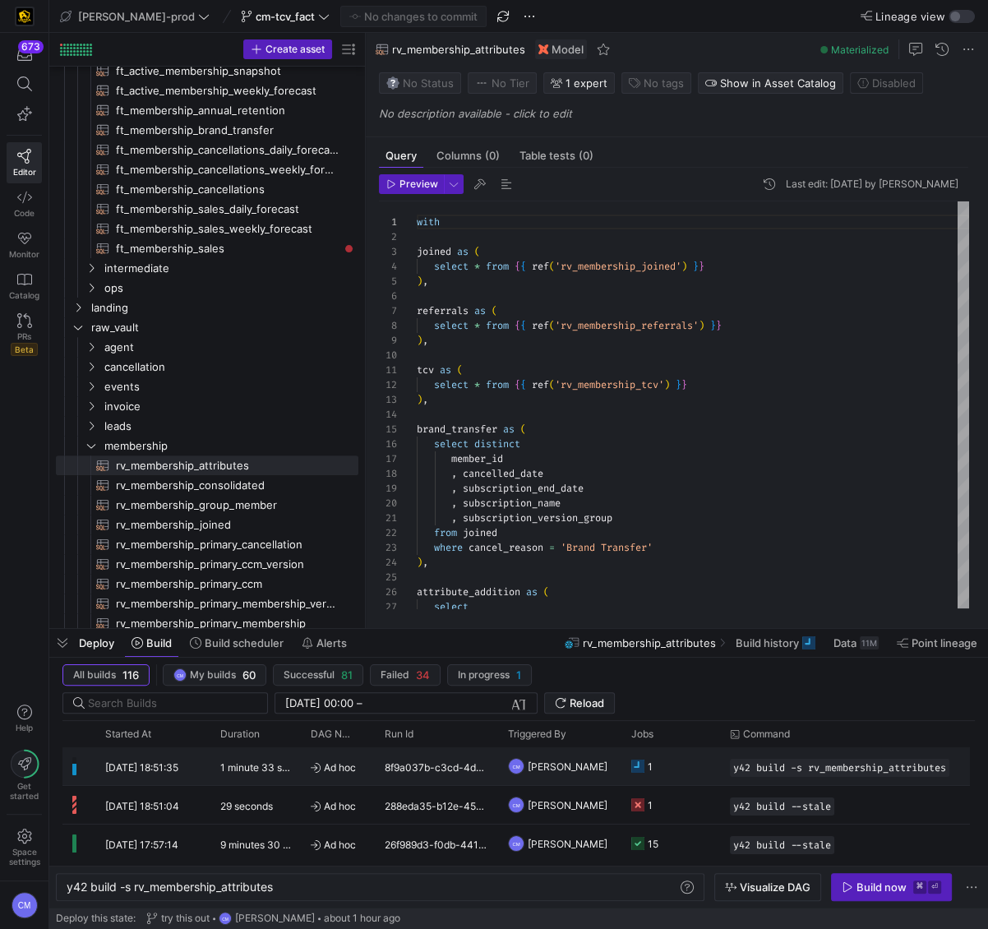
click at [614, 768] on div "CM Caden Miller" at bounding box center [559, 766] width 123 height 38
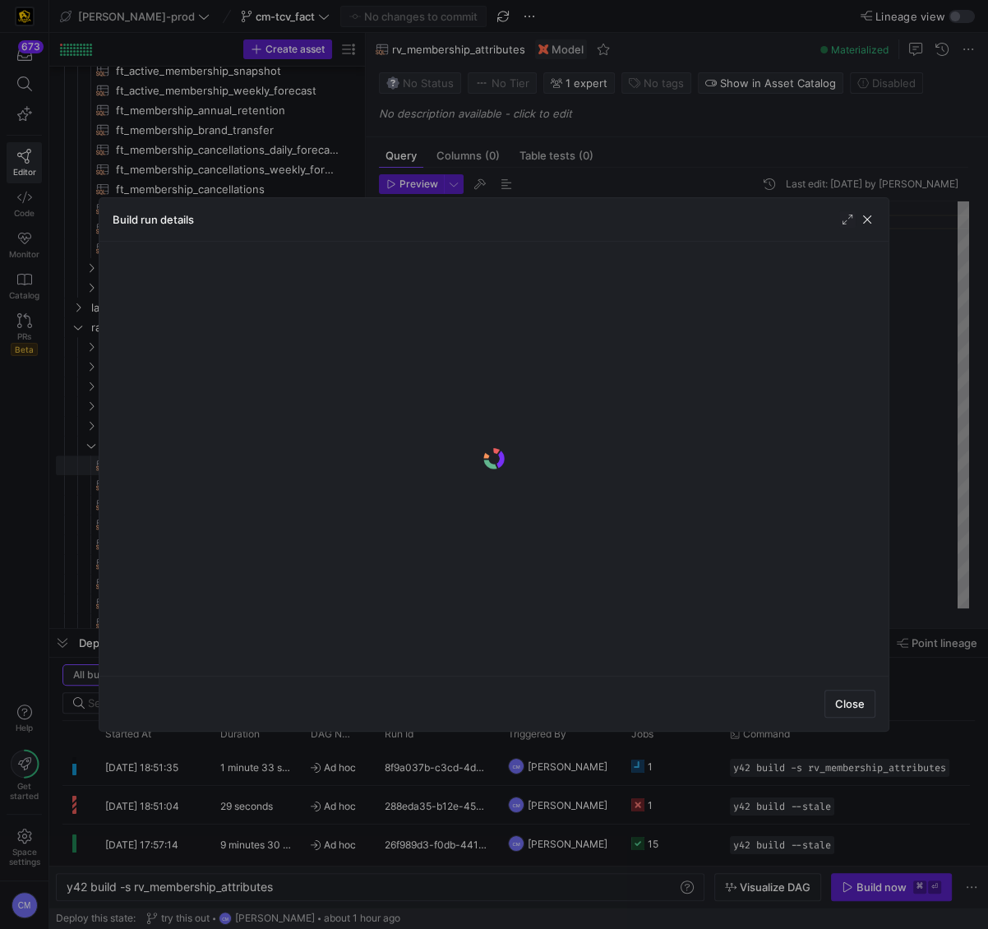
click at [614, 768] on div at bounding box center [494, 464] width 988 height 929
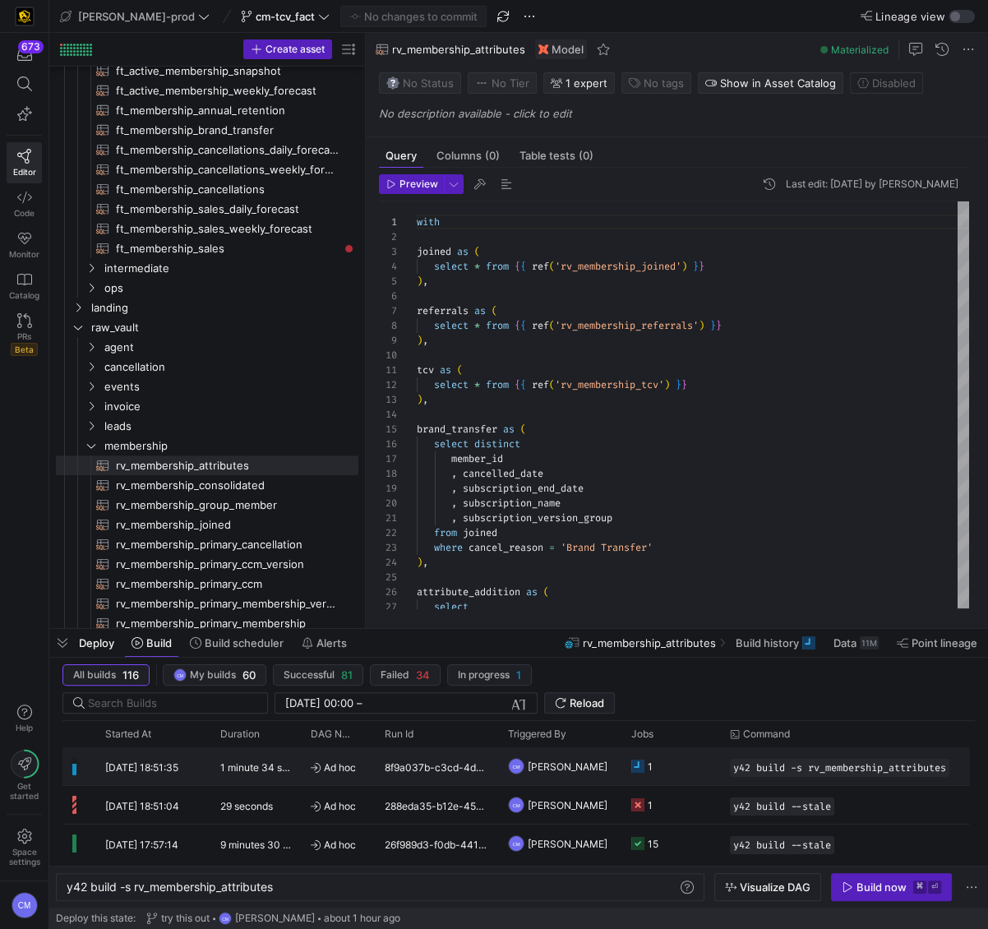
click at [614, 768] on div "CM Caden Miller" at bounding box center [559, 766] width 123 height 38
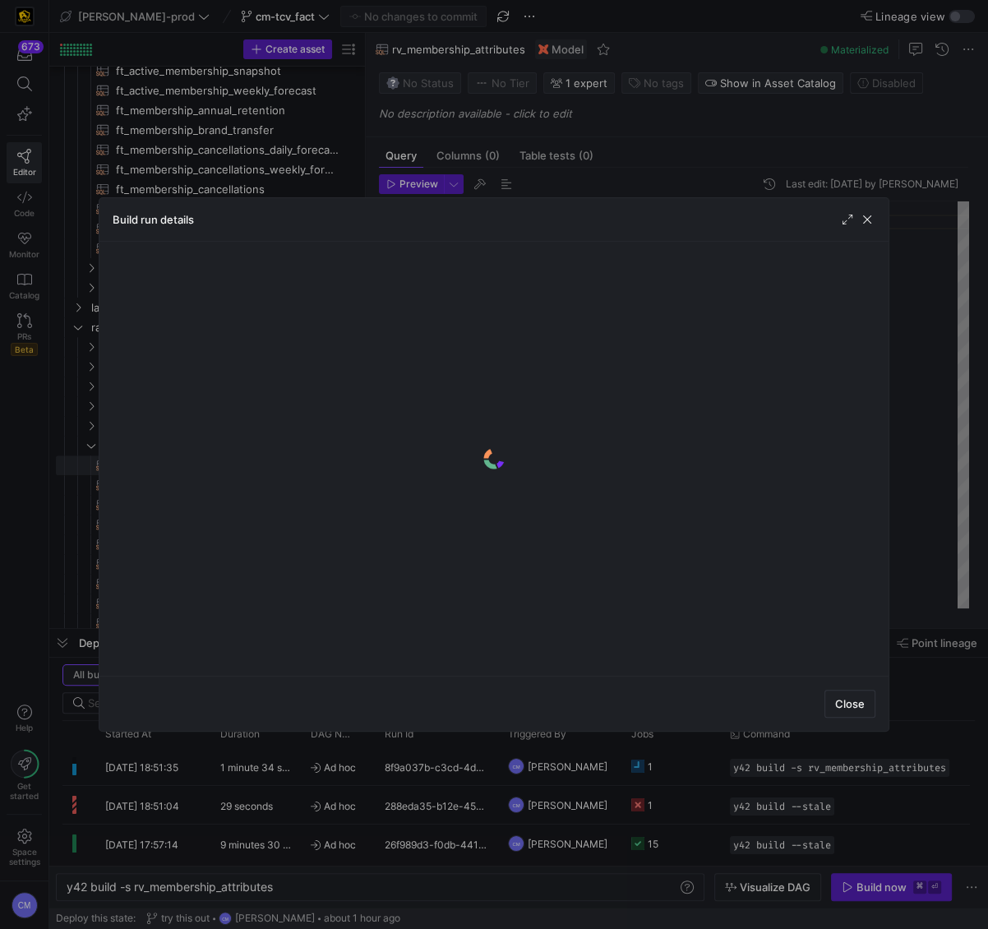
click at [614, 768] on div at bounding box center [494, 464] width 988 height 929
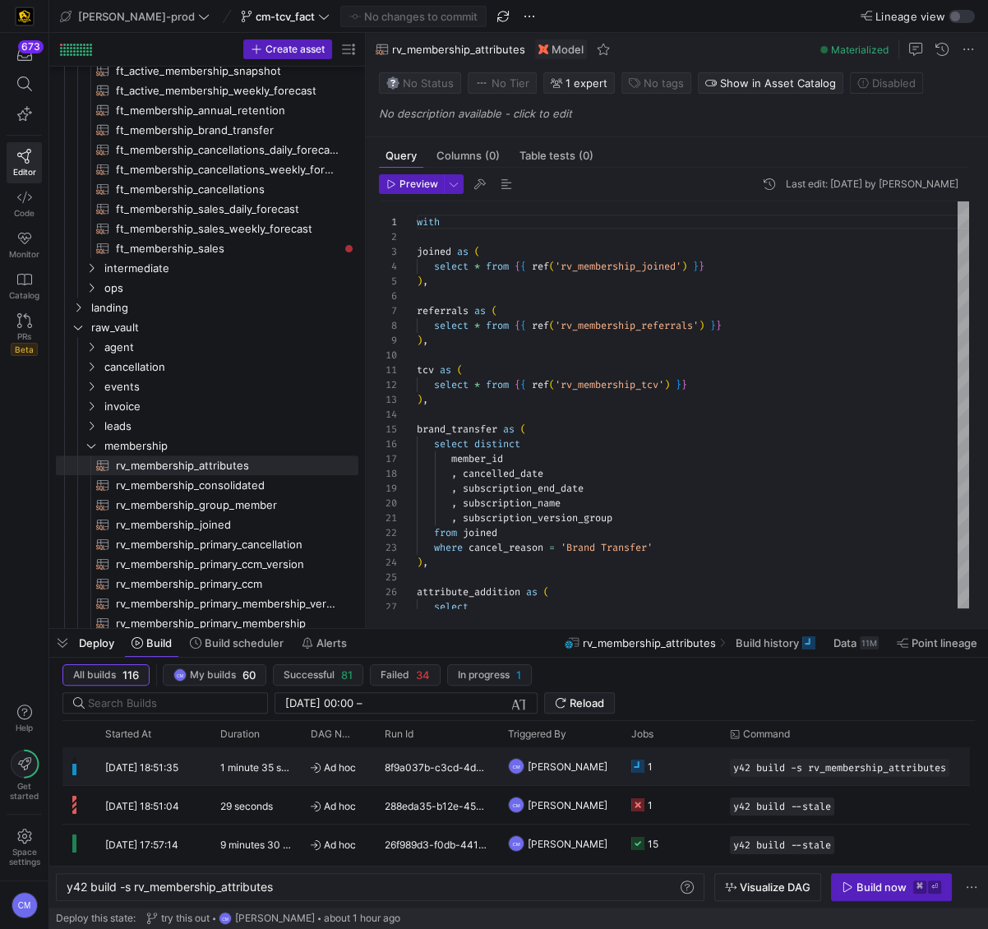
click at [614, 768] on div "CM Caden Miller" at bounding box center [559, 766] width 123 height 38
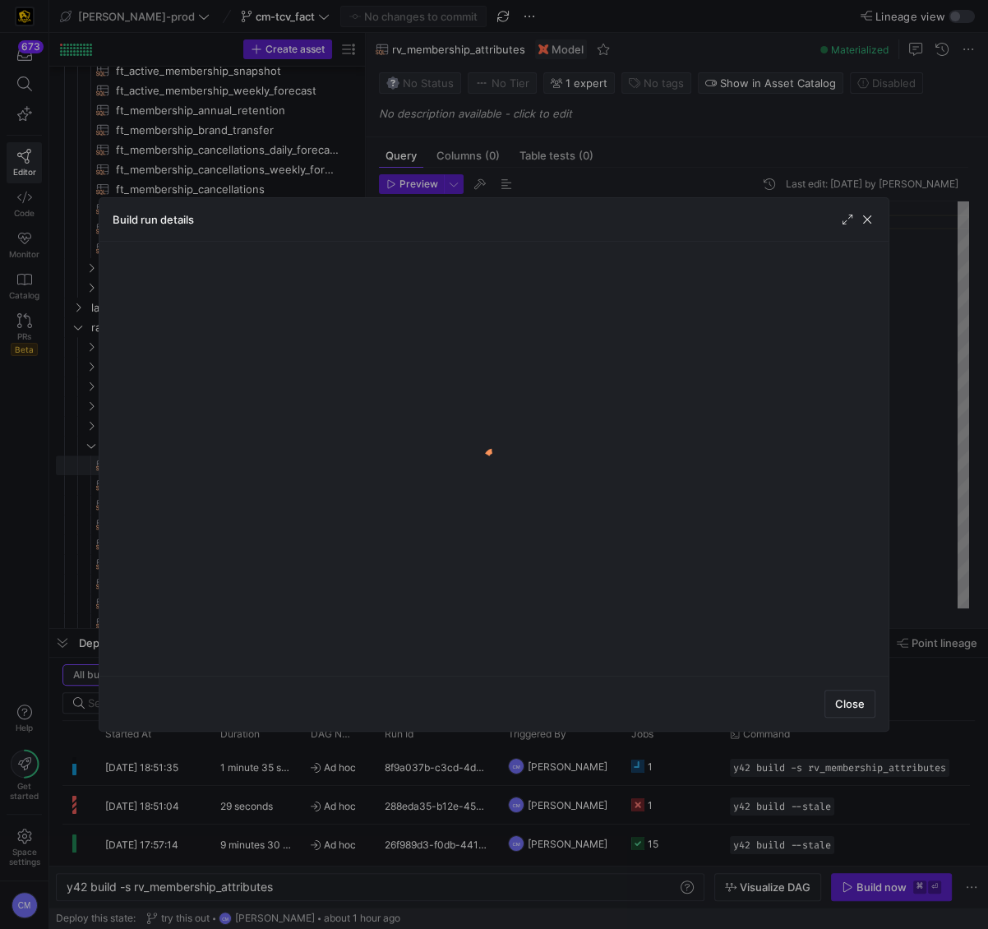
click at [614, 768] on div at bounding box center [494, 464] width 988 height 929
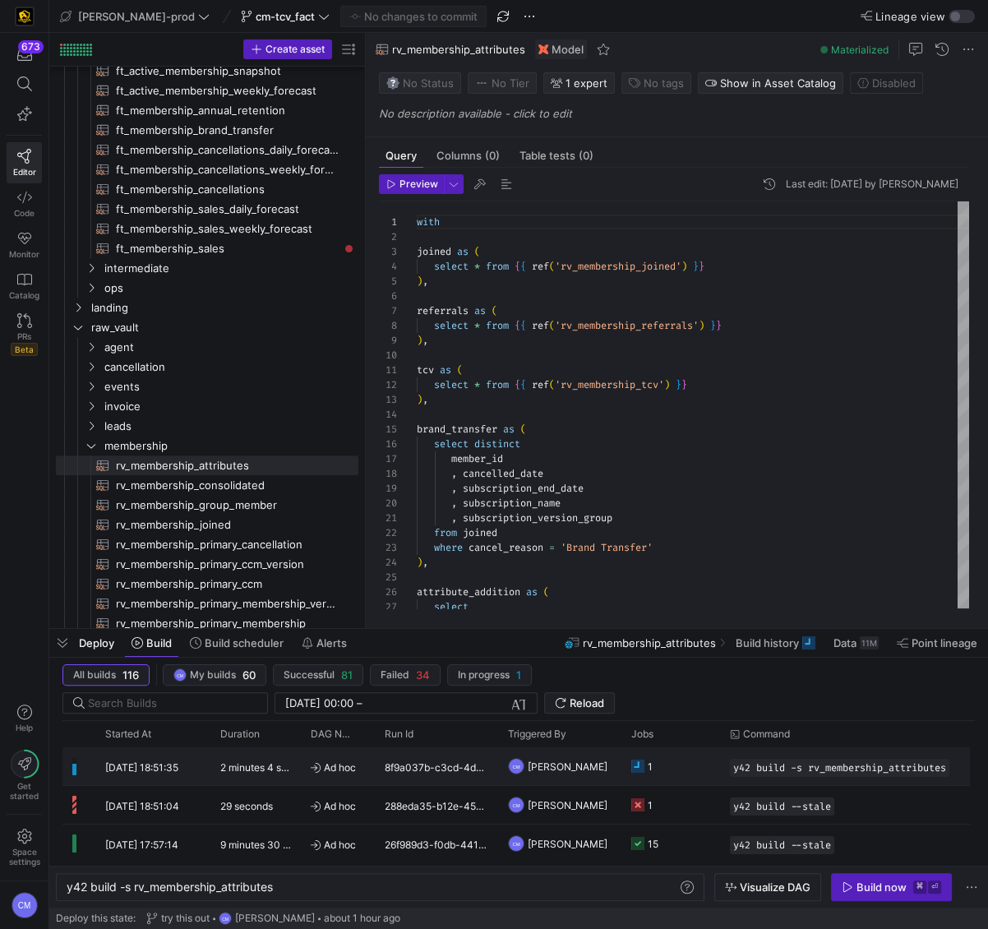
click at [681, 755] on y42-job-status-cell-renderer "1" at bounding box center [670, 766] width 79 height 36
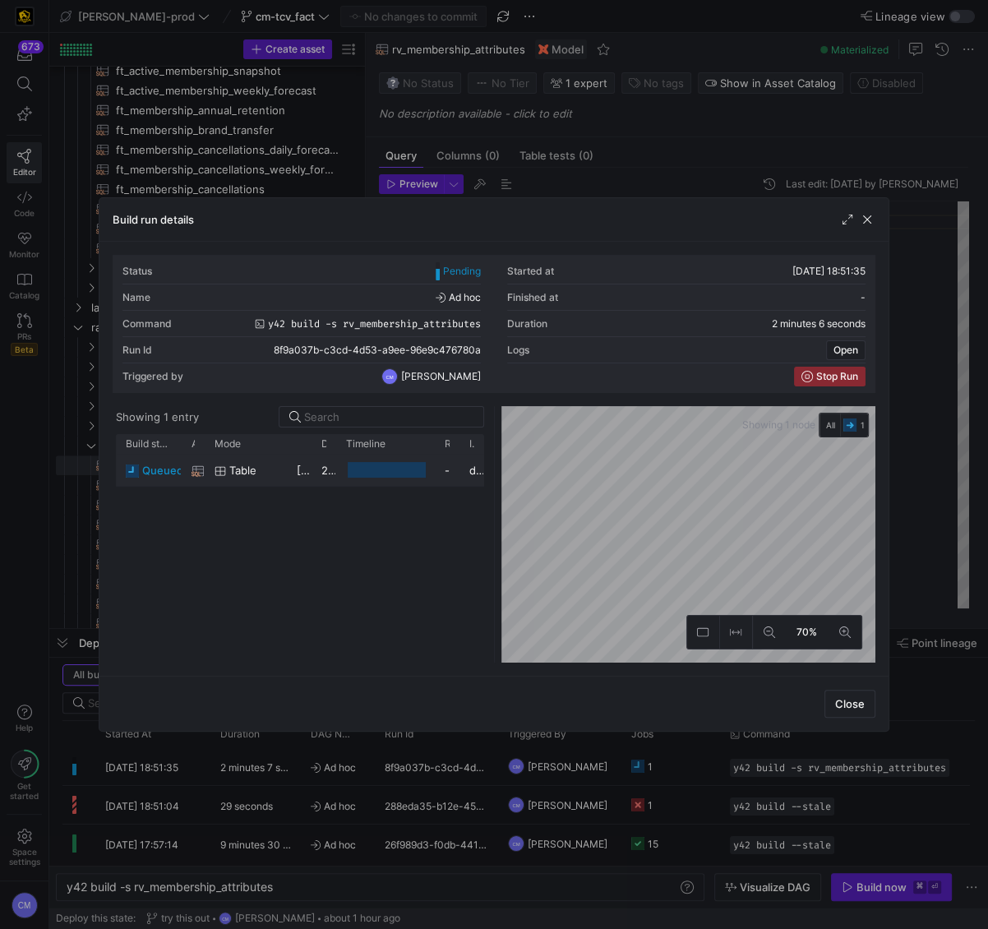
click at [372, 469] on div at bounding box center [387, 470] width 78 height 16
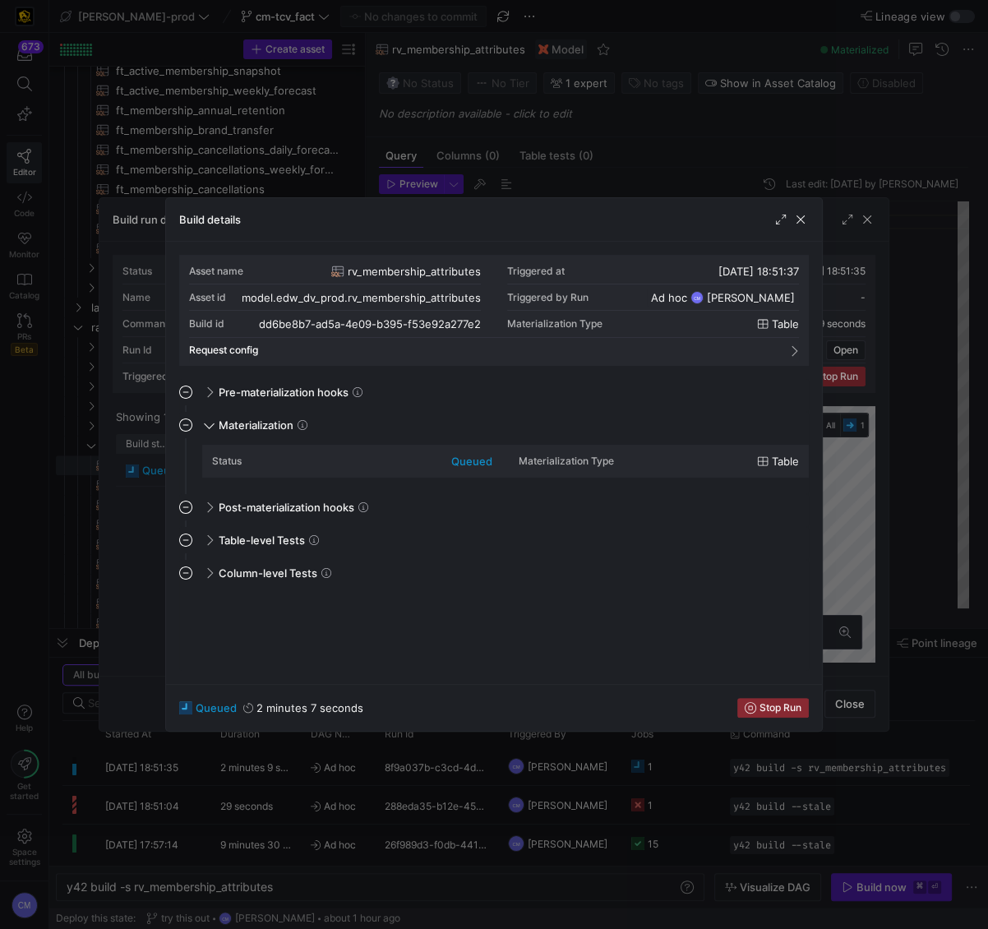
click at [135, 497] on div at bounding box center [494, 464] width 988 height 929
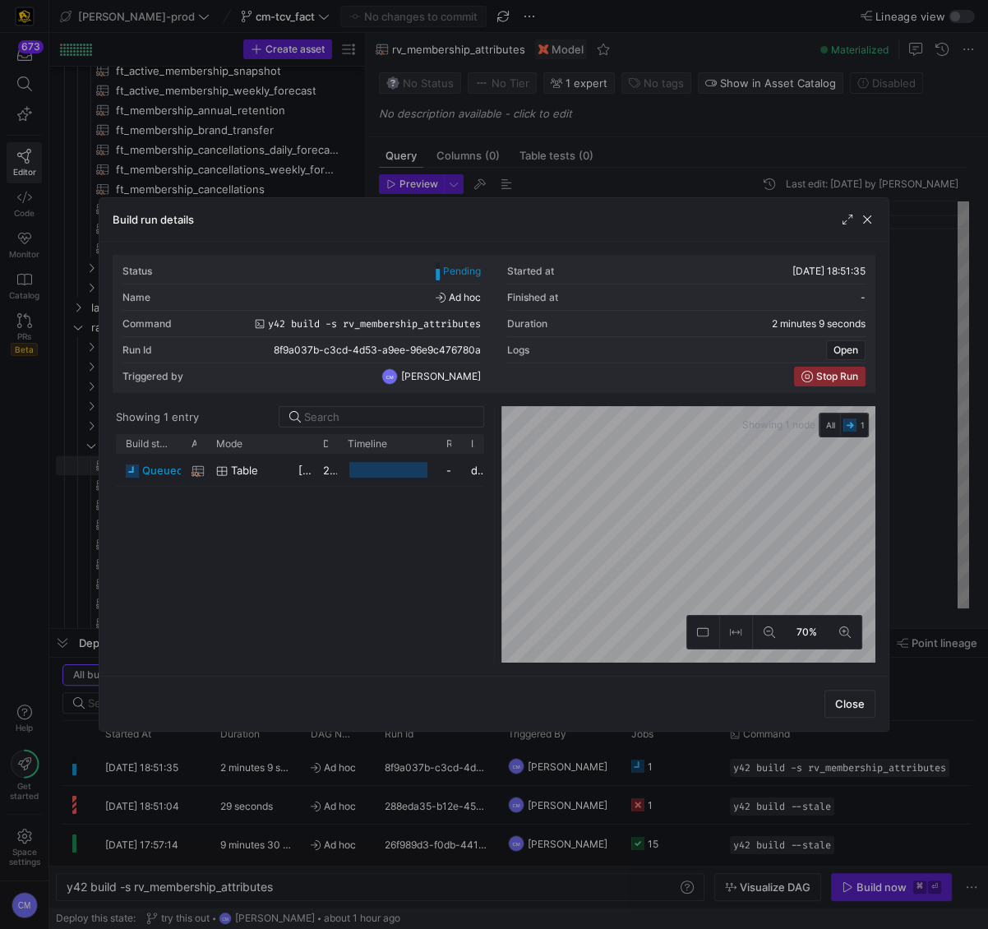
click at [135, 497] on div "queued rv_membership_attributes Table 05/09/25, 18:51:37 2 minutes 7 seconds - …" at bounding box center [299, 558] width 367 height 209
click at [755, 803] on div at bounding box center [494, 464] width 988 height 929
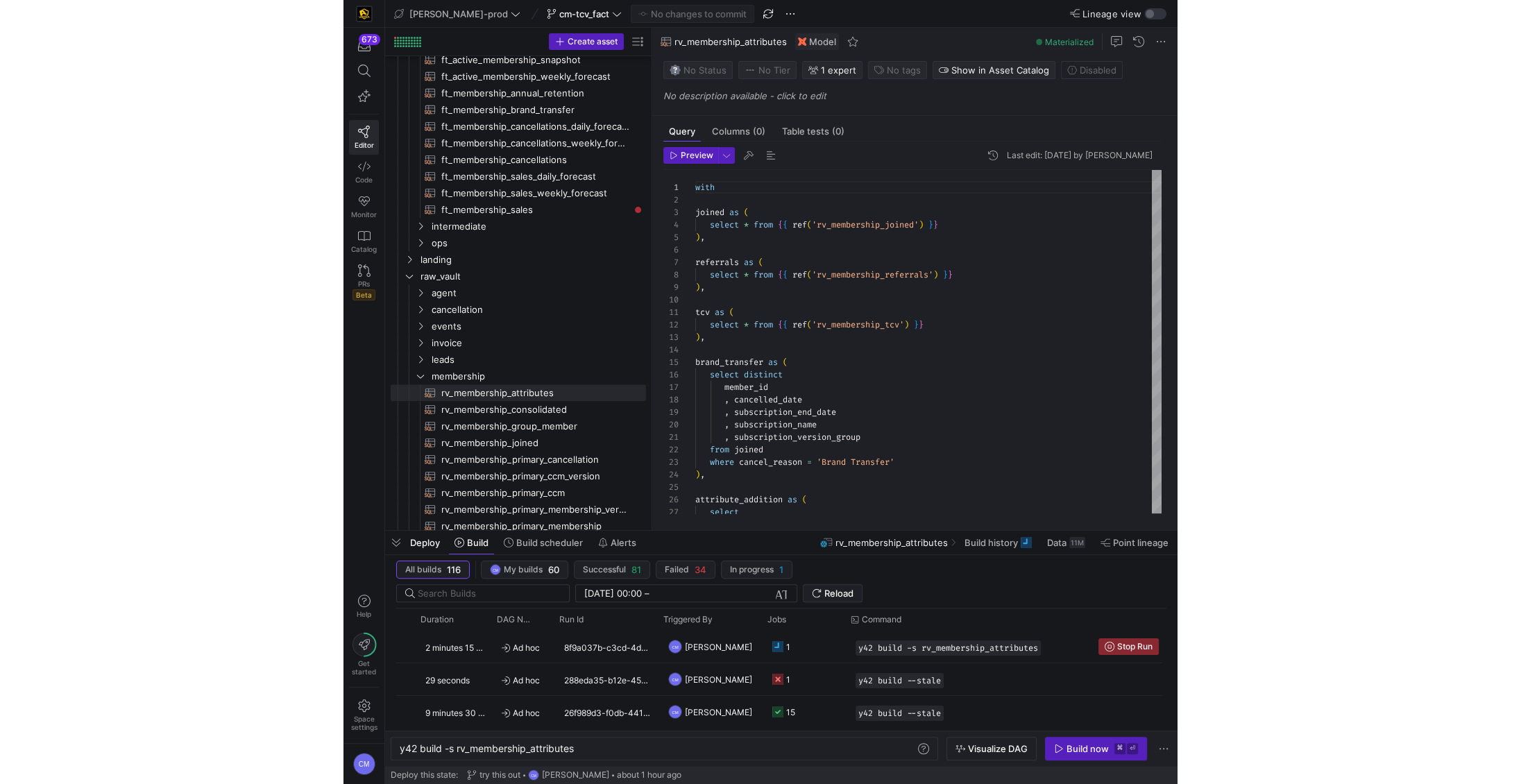
scroll to position [0, 0]
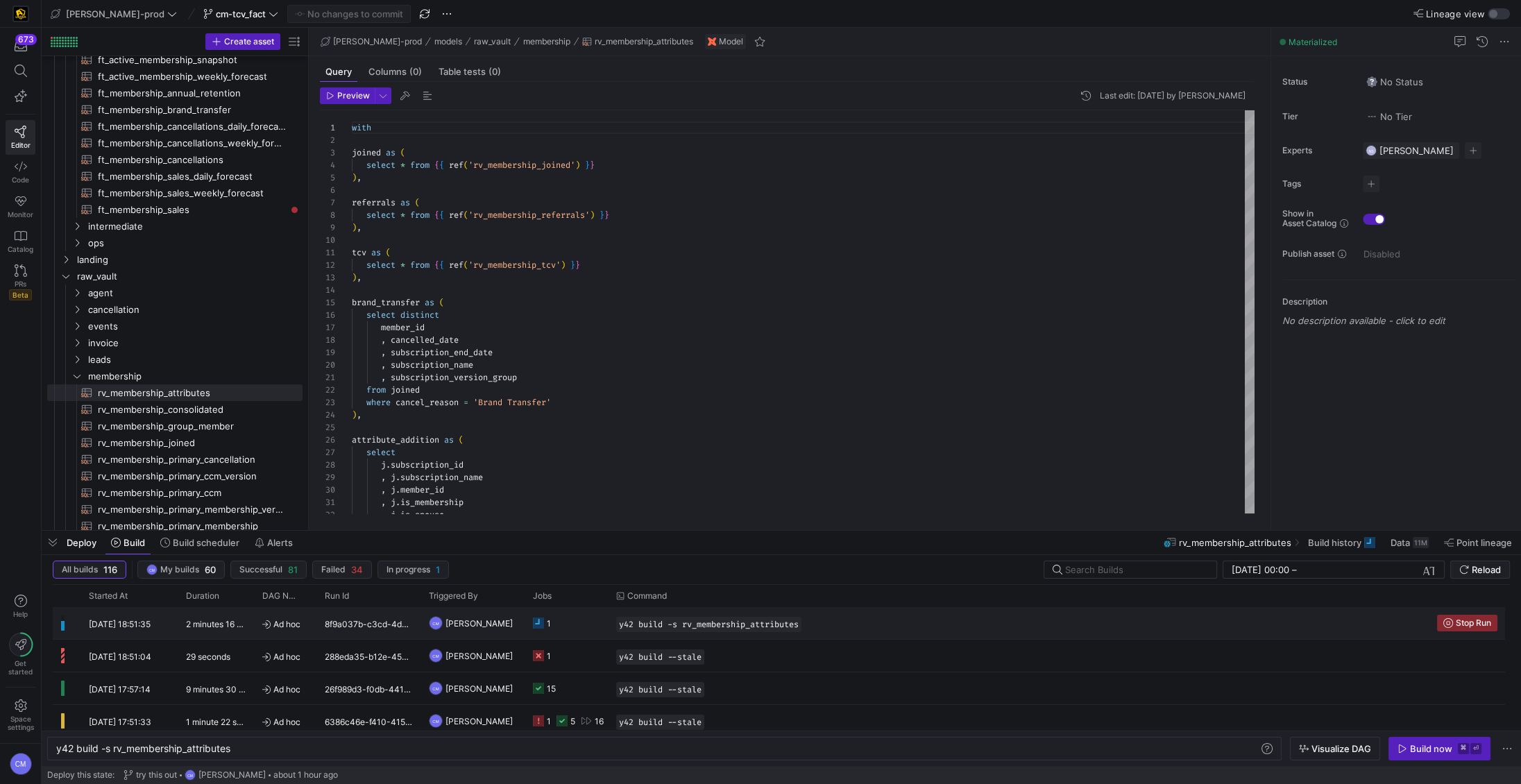
click at [833, 628] on y42-orchestration-run-configuration-details "y42 build -s rv_membership_attributes" at bounding box center [1018, 624] width 804 height 15
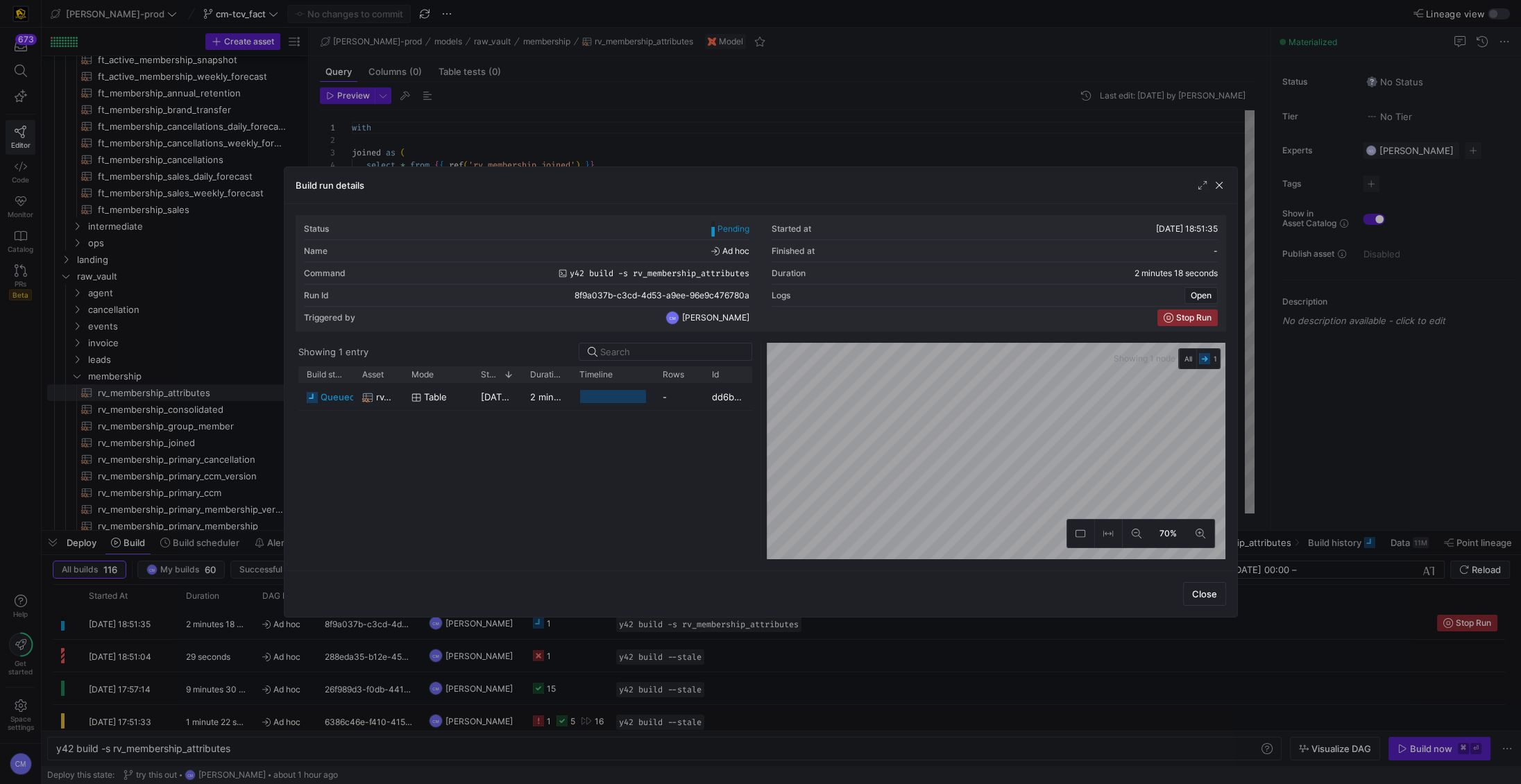
click at [833, 629] on div at bounding box center [760, 392] width 1521 height 784
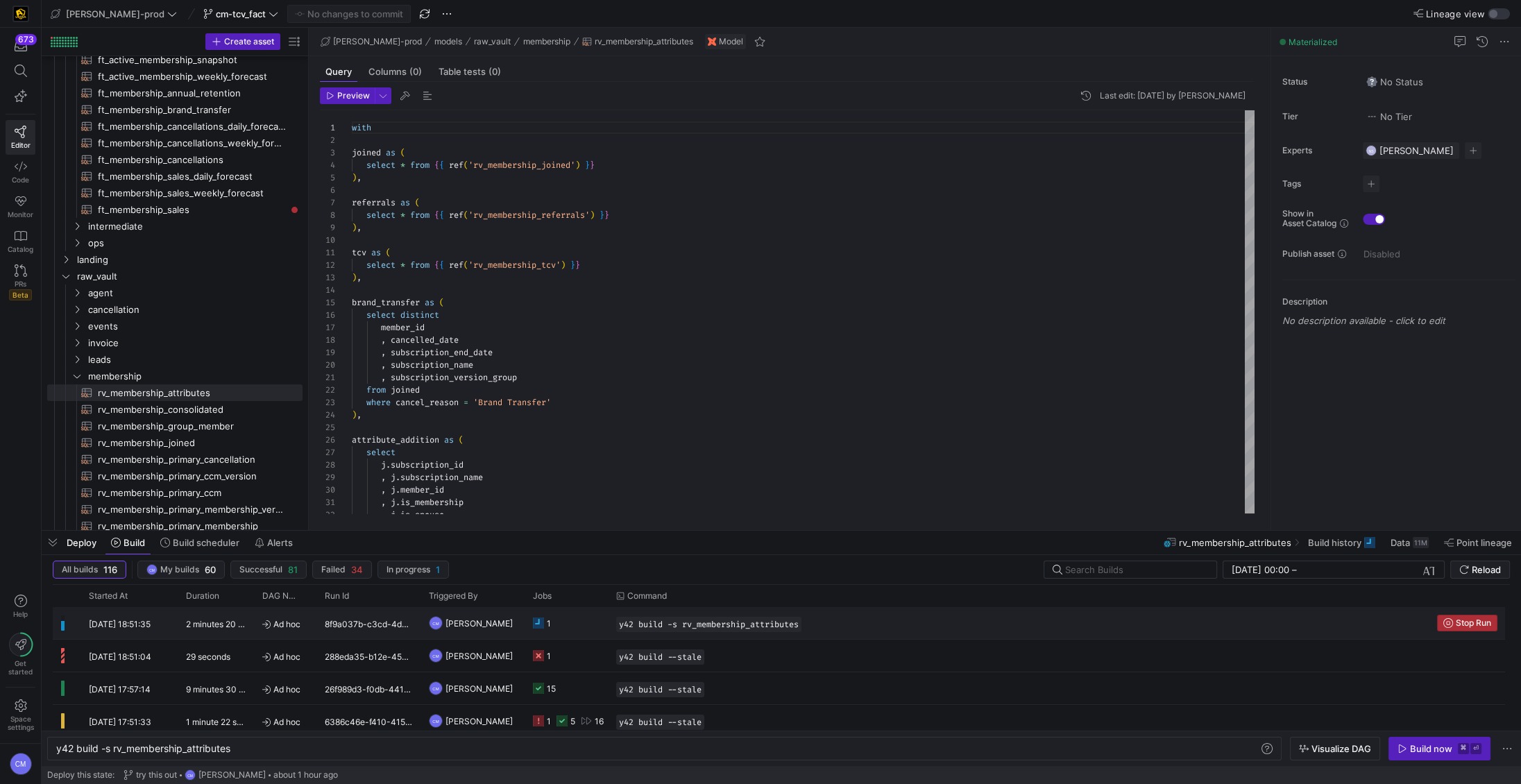
click at [833, 618] on icon "Press SPACE to select this row." at bounding box center [1448, 623] width 10 height 10
click at [833, 753] on div "Build now" at bounding box center [1431, 748] width 42 height 11
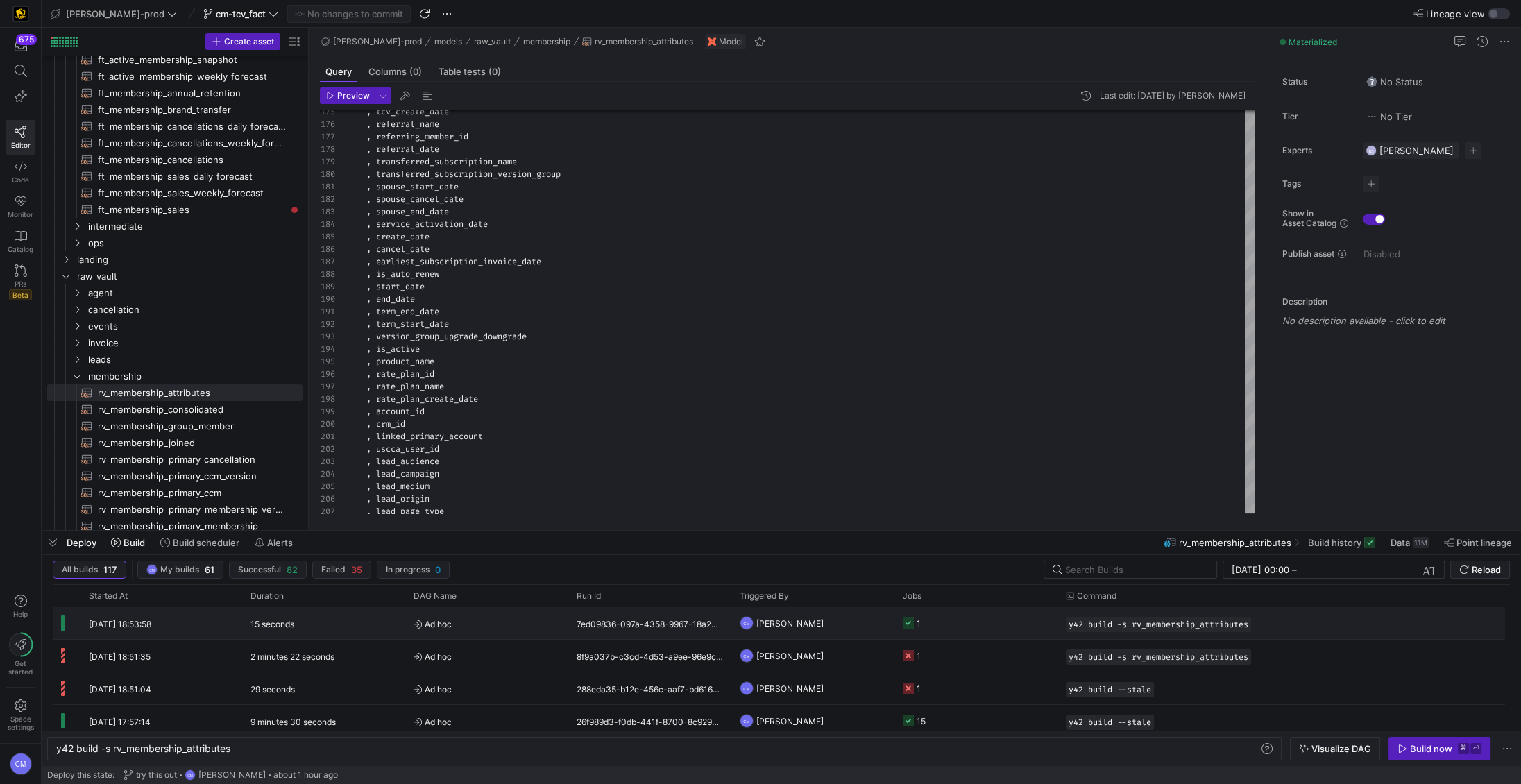
click at [833, 618] on y42-job-status-cell-renderer "1" at bounding box center [975, 623] width 146 height 30
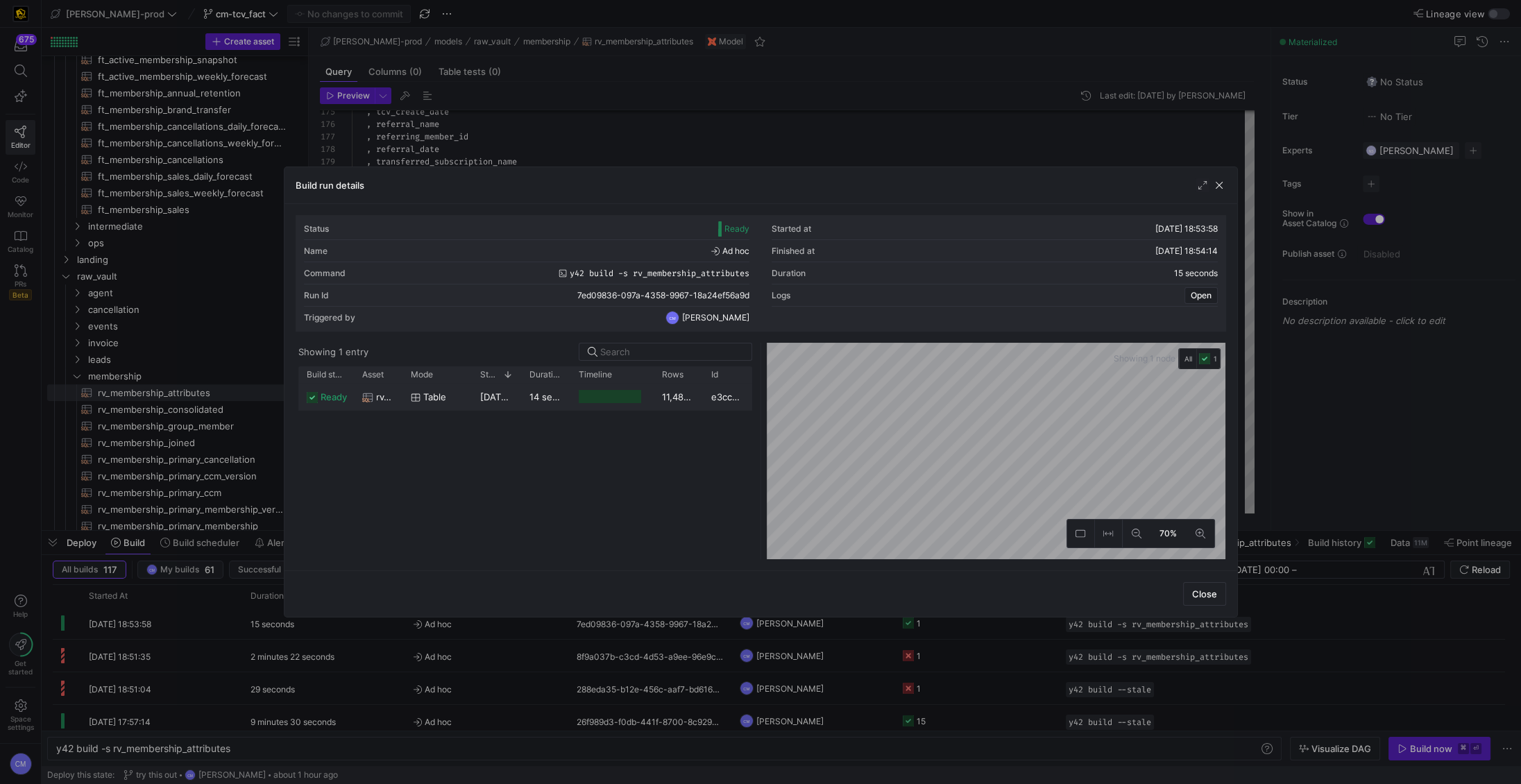
click at [634, 400] on div at bounding box center [610, 397] width 62 height 14
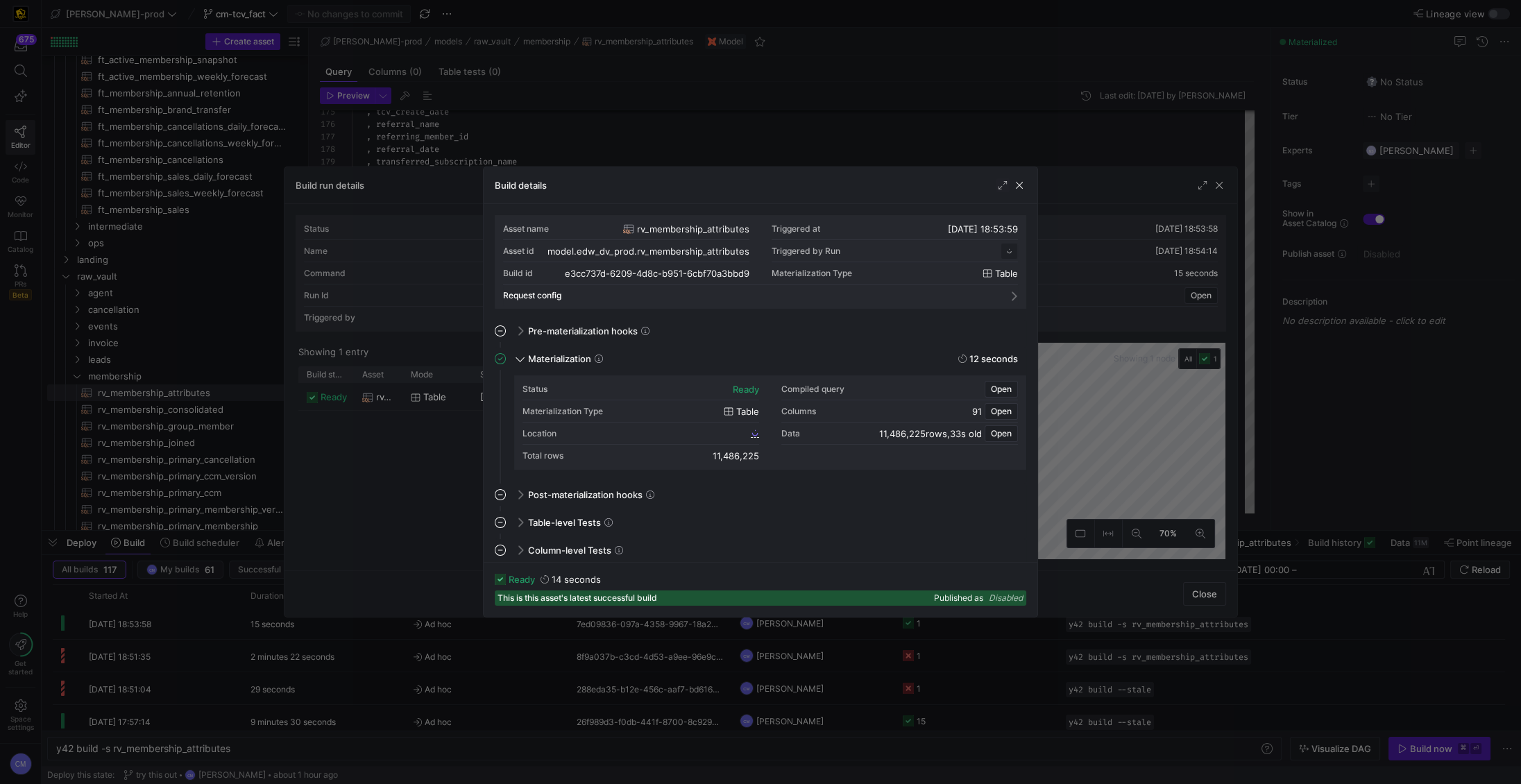
scroll to position [125, 0]
drag, startPoint x: 705, startPoint y: 457, endPoint x: 764, endPoint y: 455, distance: 59.0
click at [764, 455] on div "Status ready Compiled query Open Materialization Type table Columns 91 Open Loc…" at bounding box center [770, 422] width 495 height 89
copy div "11,486,225"
click at [482, 115] on div at bounding box center [760, 392] width 1521 height 784
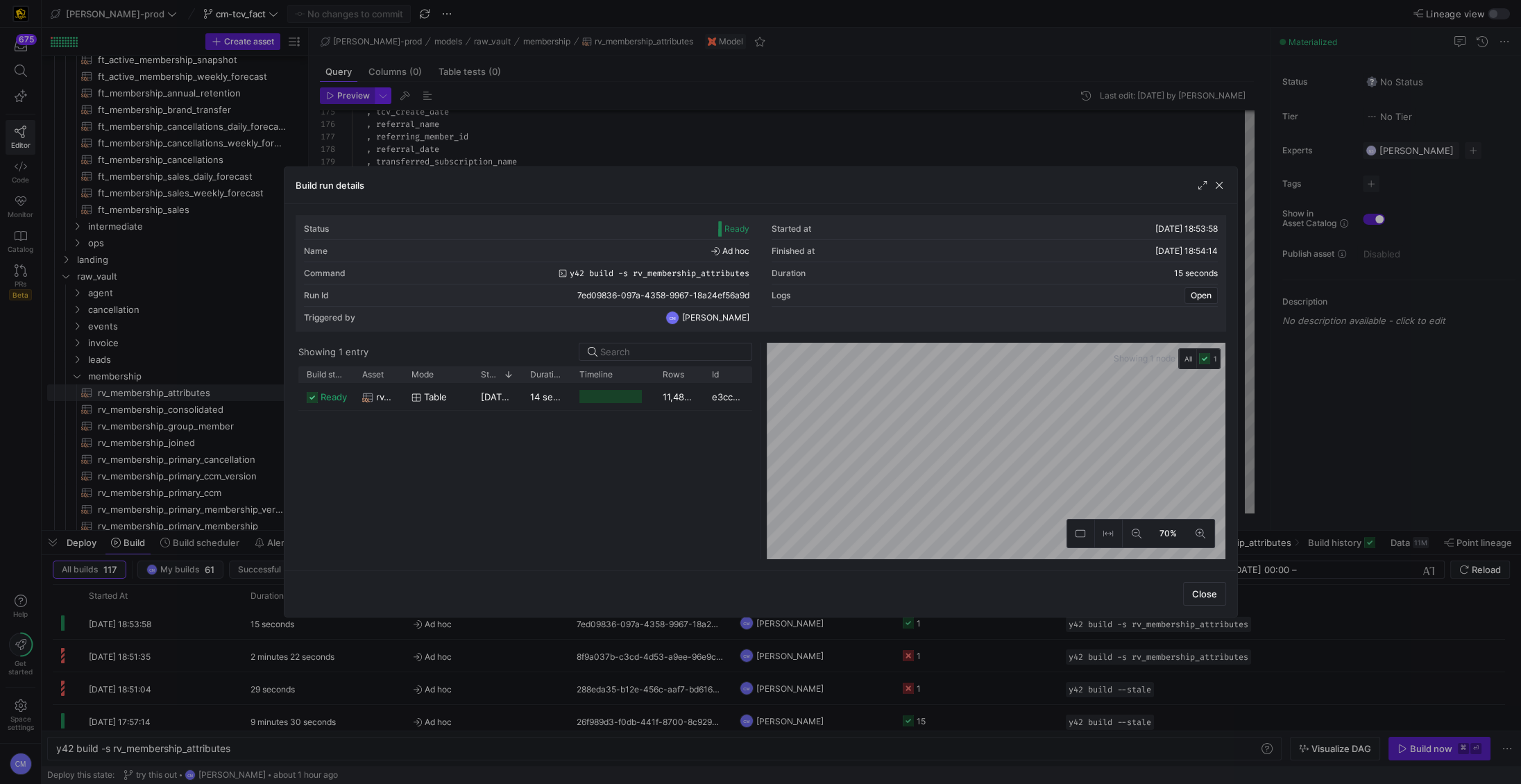
drag, startPoint x: 469, startPoint y: 129, endPoint x: 381, endPoint y: 90, distance: 96.3
click at [469, 128] on div at bounding box center [760, 392] width 1521 height 784
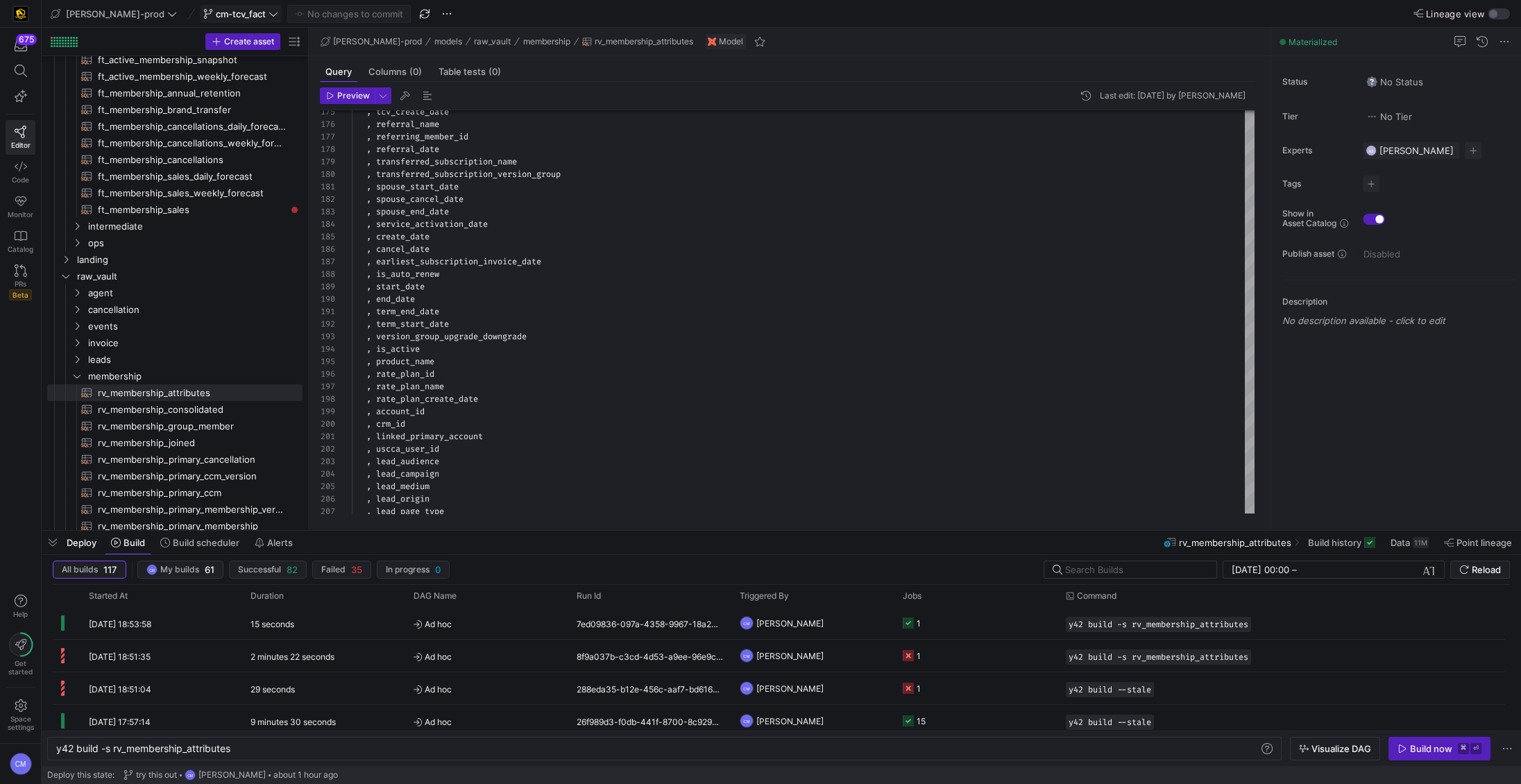
click at [268, 14] on icon at bounding box center [273, 14] width 10 height 10
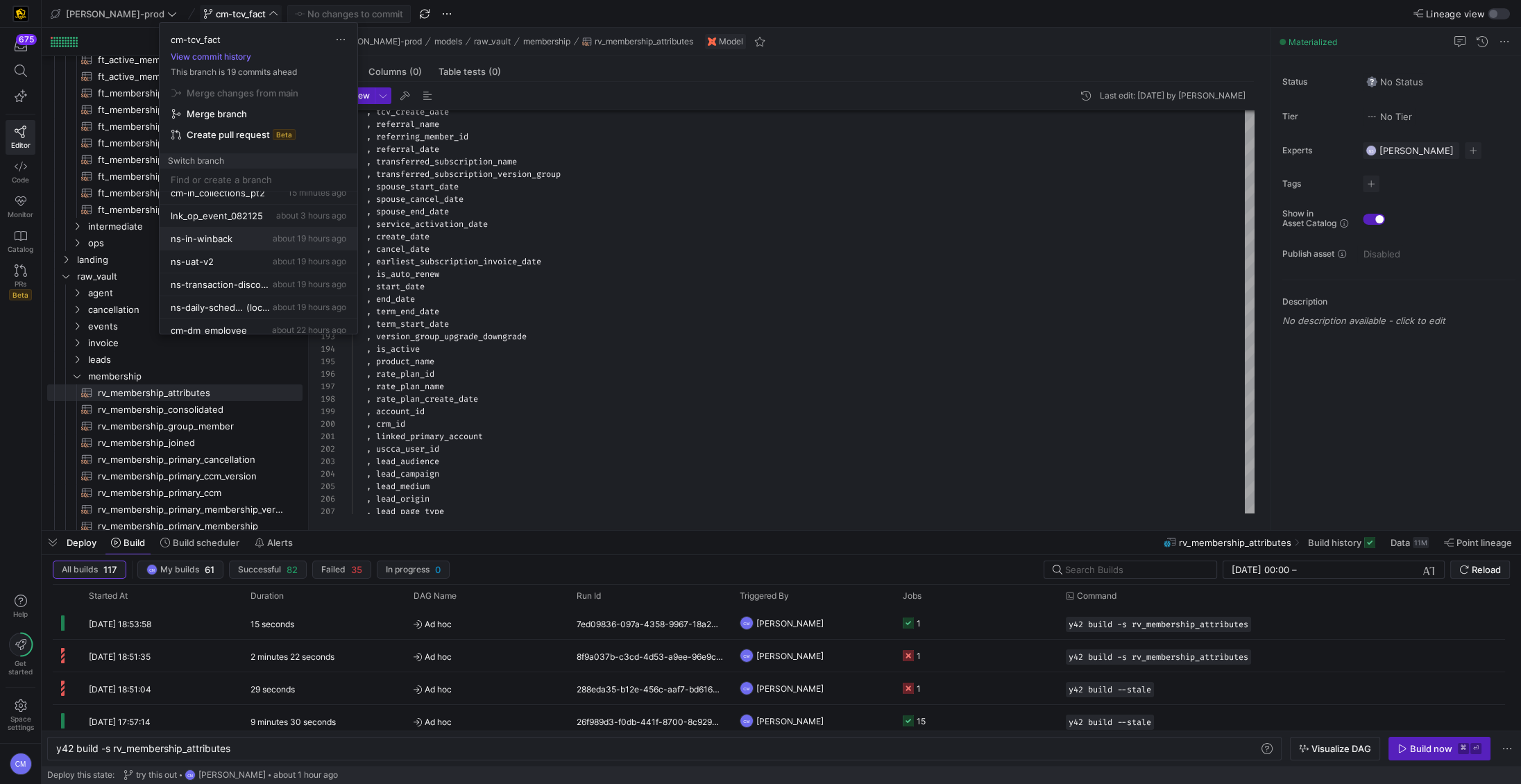
scroll to position [76, 0]
click at [279, 200] on button "cm-in_collections_pt2 15 minutes ago" at bounding box center [258, 195] width 198 height 23
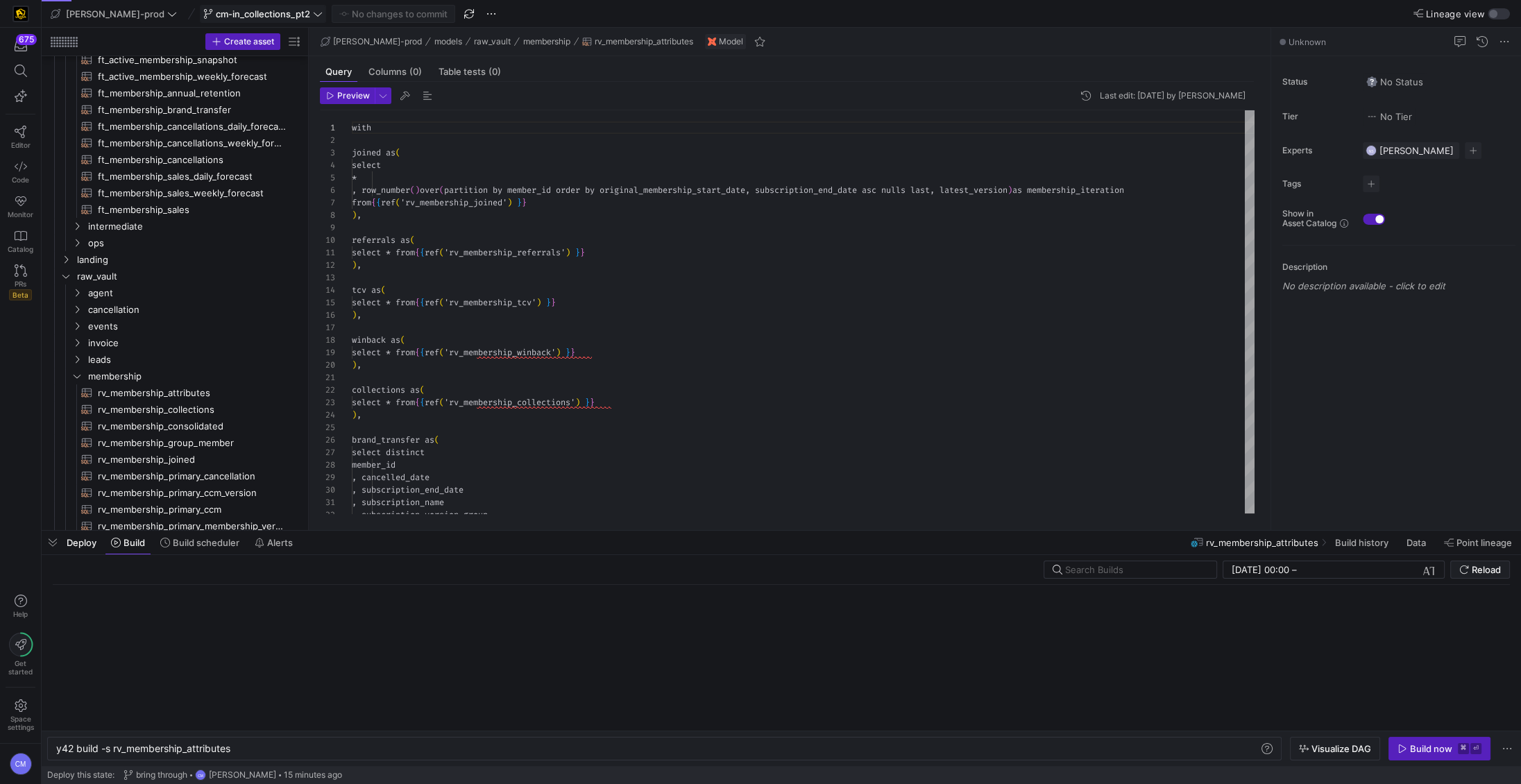
scroll to position [125, 0]
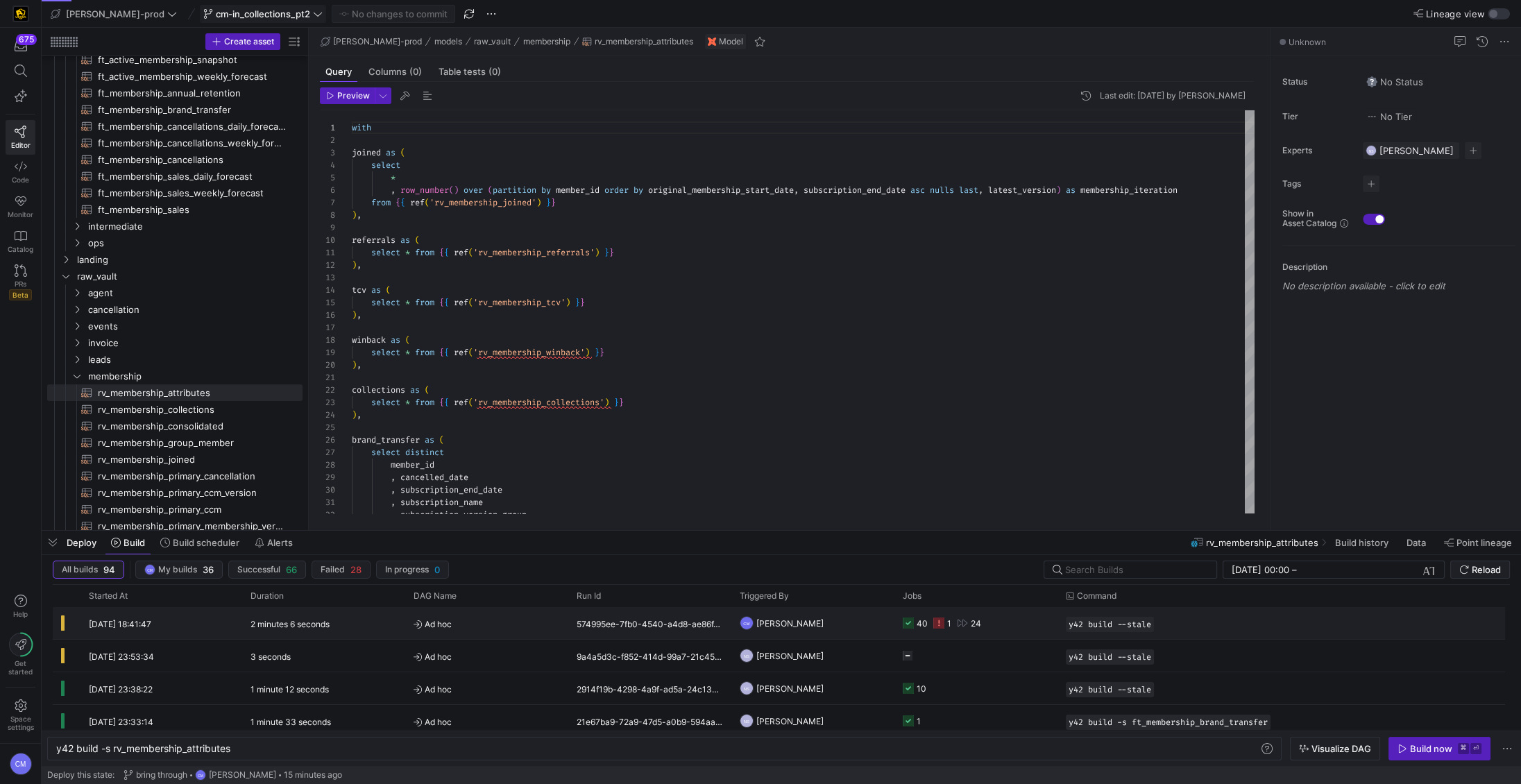
click at [833, 630] on y42-orchestration-triggered-by "CM Caden Miller" at bounding box center [812, 623] width 146 height 30
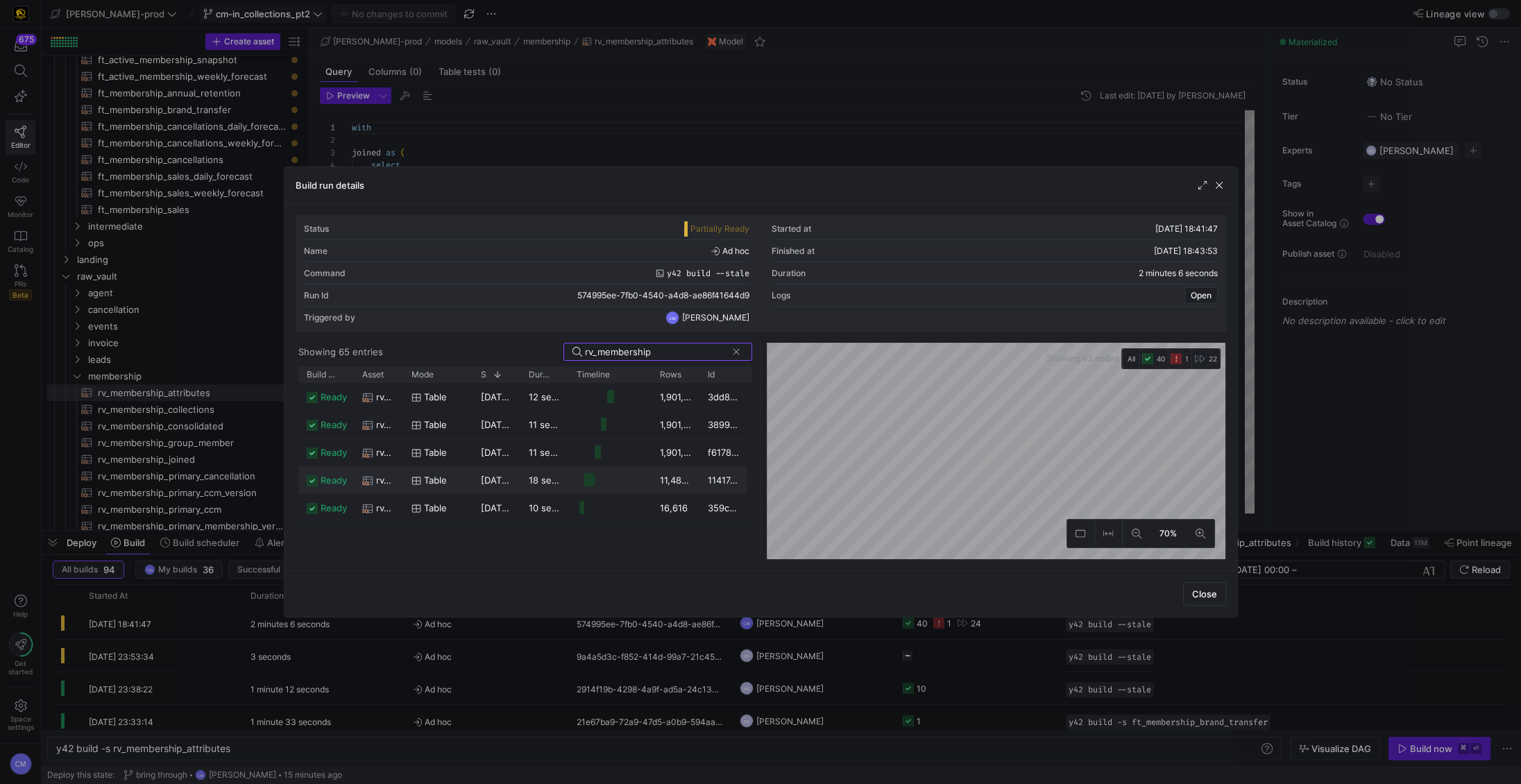
type input "rv_membership"
click at [635, 484] on y42-job-duration-timeline-cell-renderer "Press SPACE to select this row." at bounding box center [609, 479] width 67 height 25
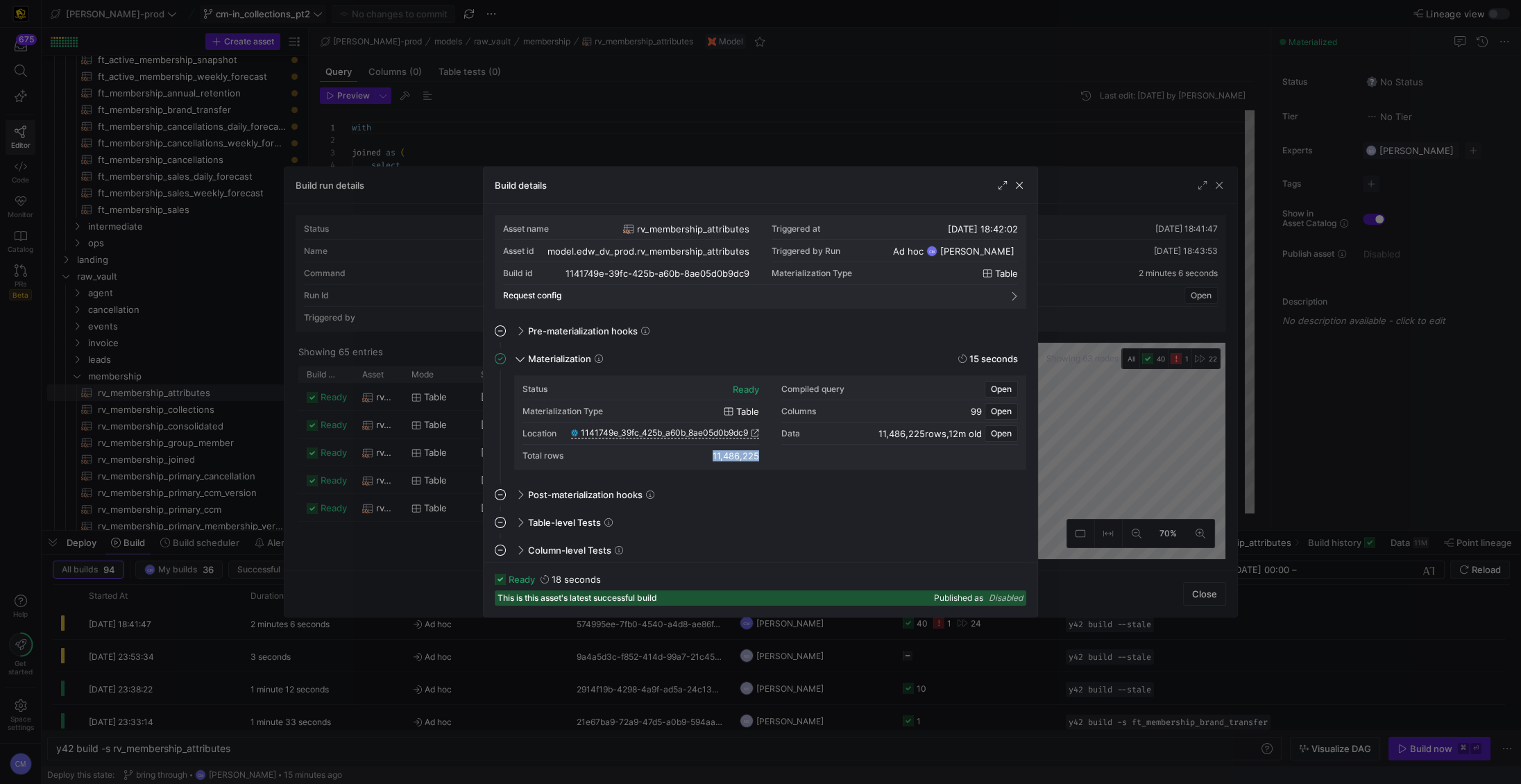
drag, startPoint x: 707, startPoint y: 453, endPoint x: 767, endPoint y: 455, distance: 60.0
click at [767, 455] on div "Status ready Compiled query Open Materialization Type table Columns 99 Open Loc…" at bounding box center [770, 422] width 495 height 89
copy div "11,486,225"
click at [739, 144] on div at bounding box center [760, 392] width 1521 height 784
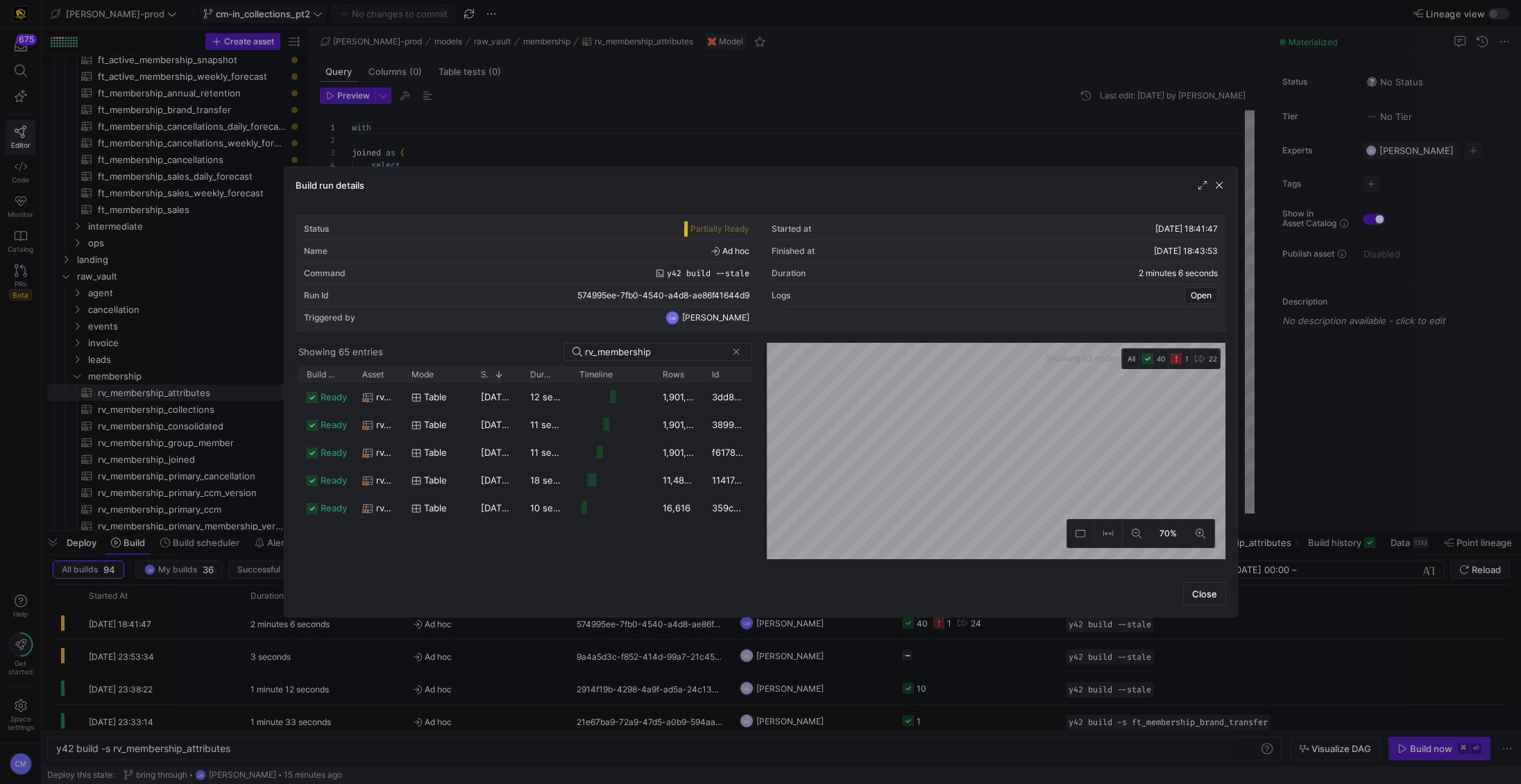
click at [739, 144] on div at bounding box center [760, 392] width 1521 height 784
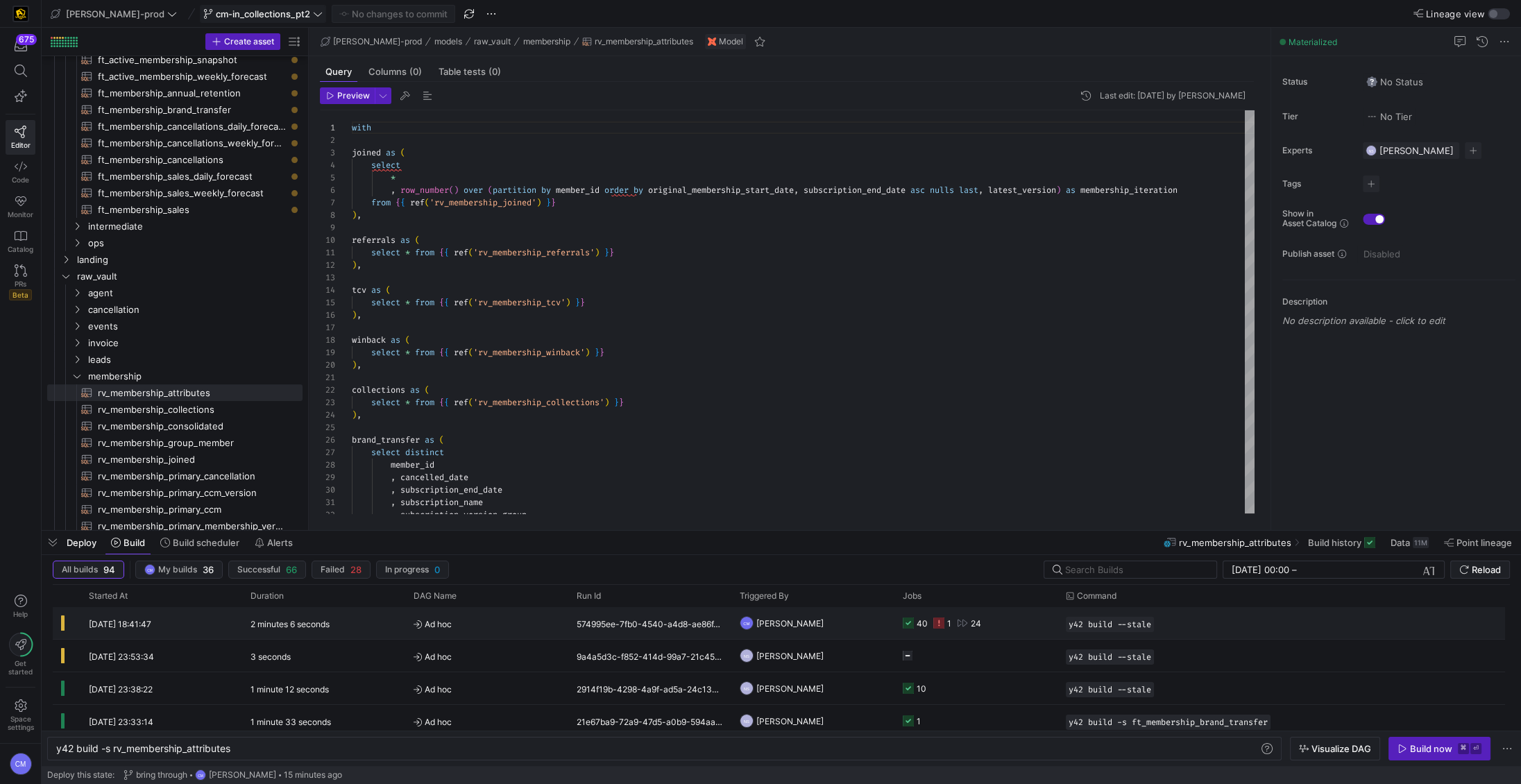
click at [833, 630] on y42-orchestration-triggered-by "CM Caden Miller" at bounding box center [812, 623] width 146 height 30
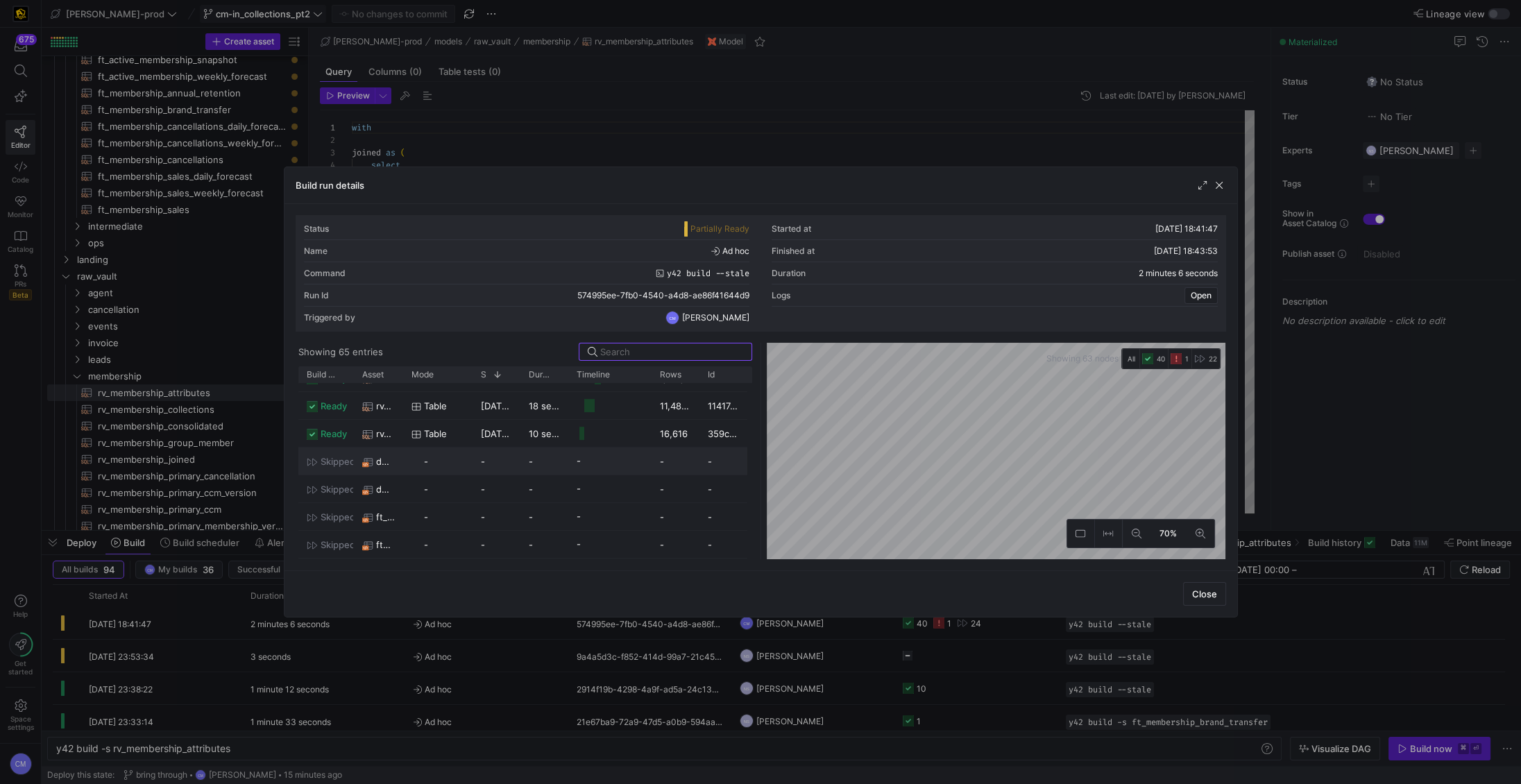
scroll to position [1311, 0]
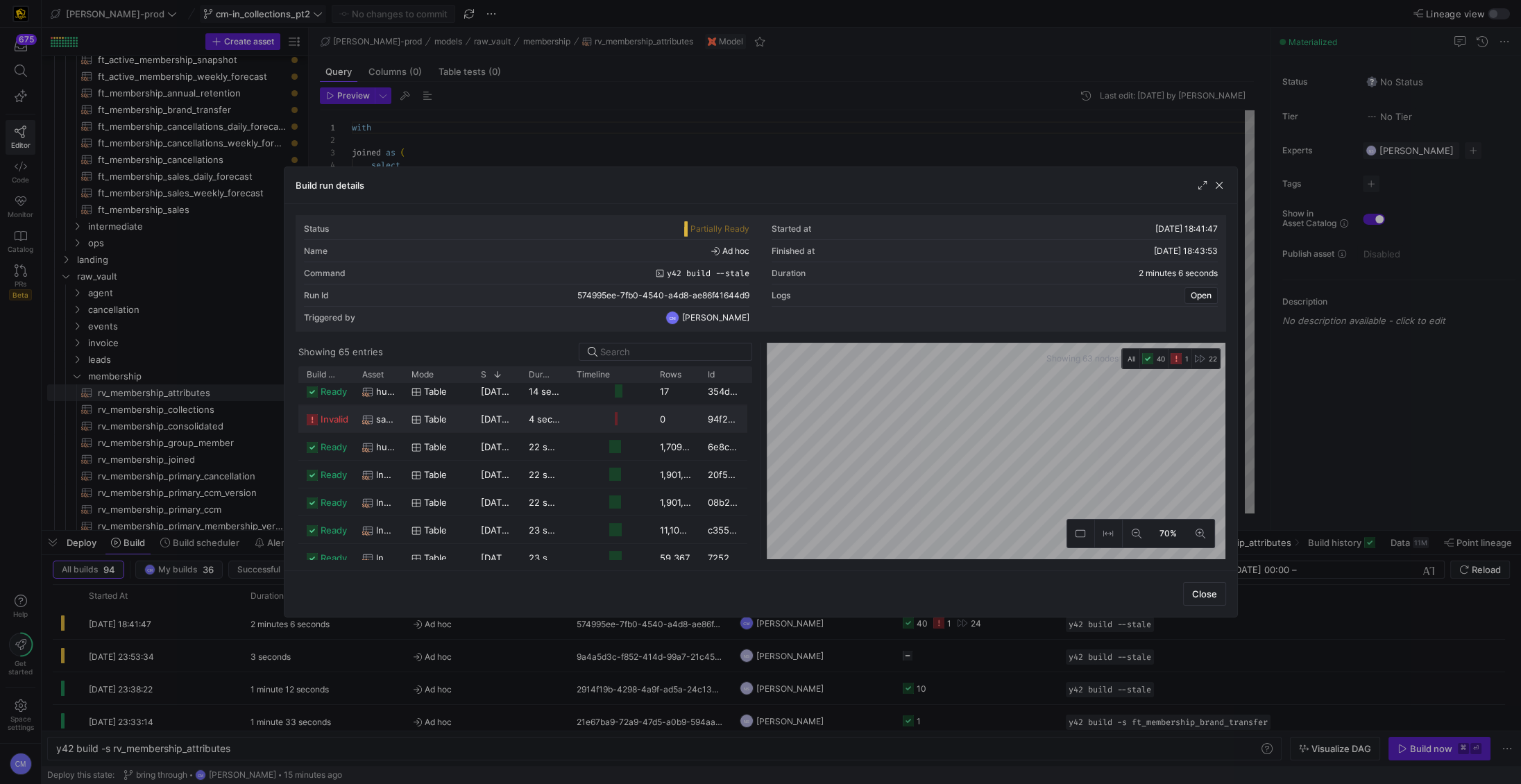
click at [415, 424] on div "table" at bounding box center [437, 419] width 52 height 27
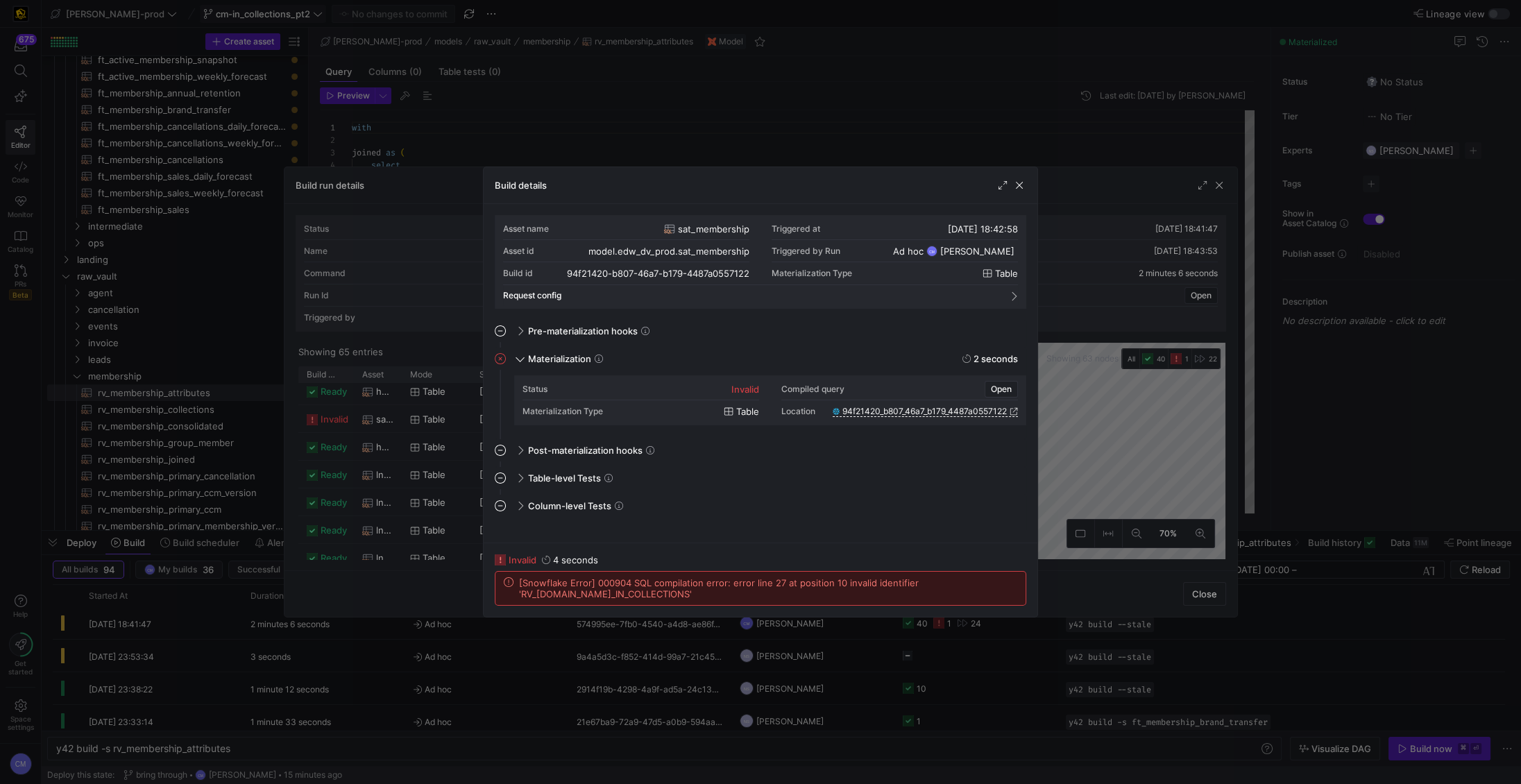
click at [594, 594] on span "[Snowflake Error] 000904 SQL compilation error: error line 27 at position 10 in…" at bounding box center [768, 588] width 498 height 22
copy span "IS_IN_COLLECTIONS"
click at [648, 154] on div at bounding box center [760, 392] width 1521 height 784
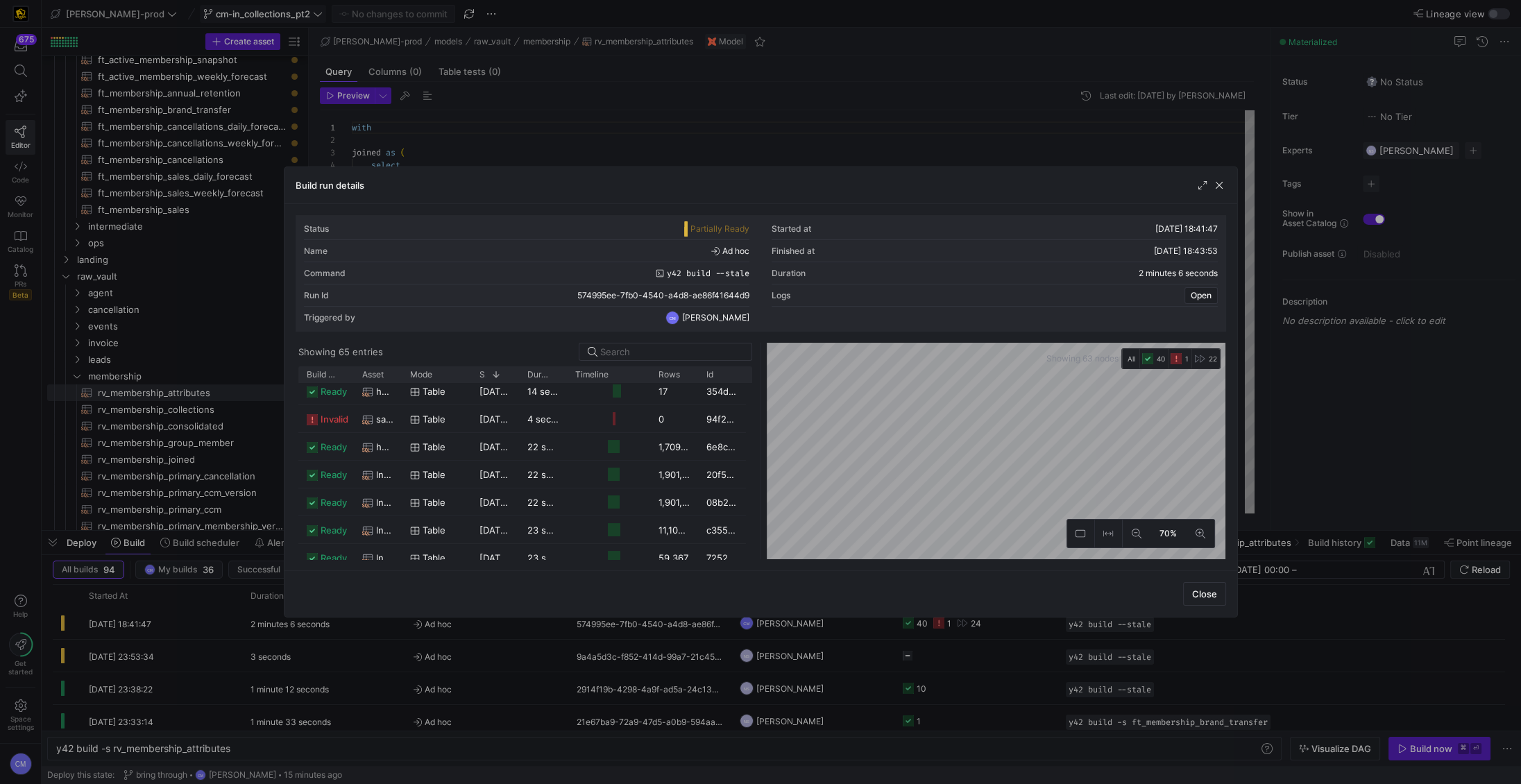
click at [648, 154] on div at bounding box center [760, 392] width 1521 height 784
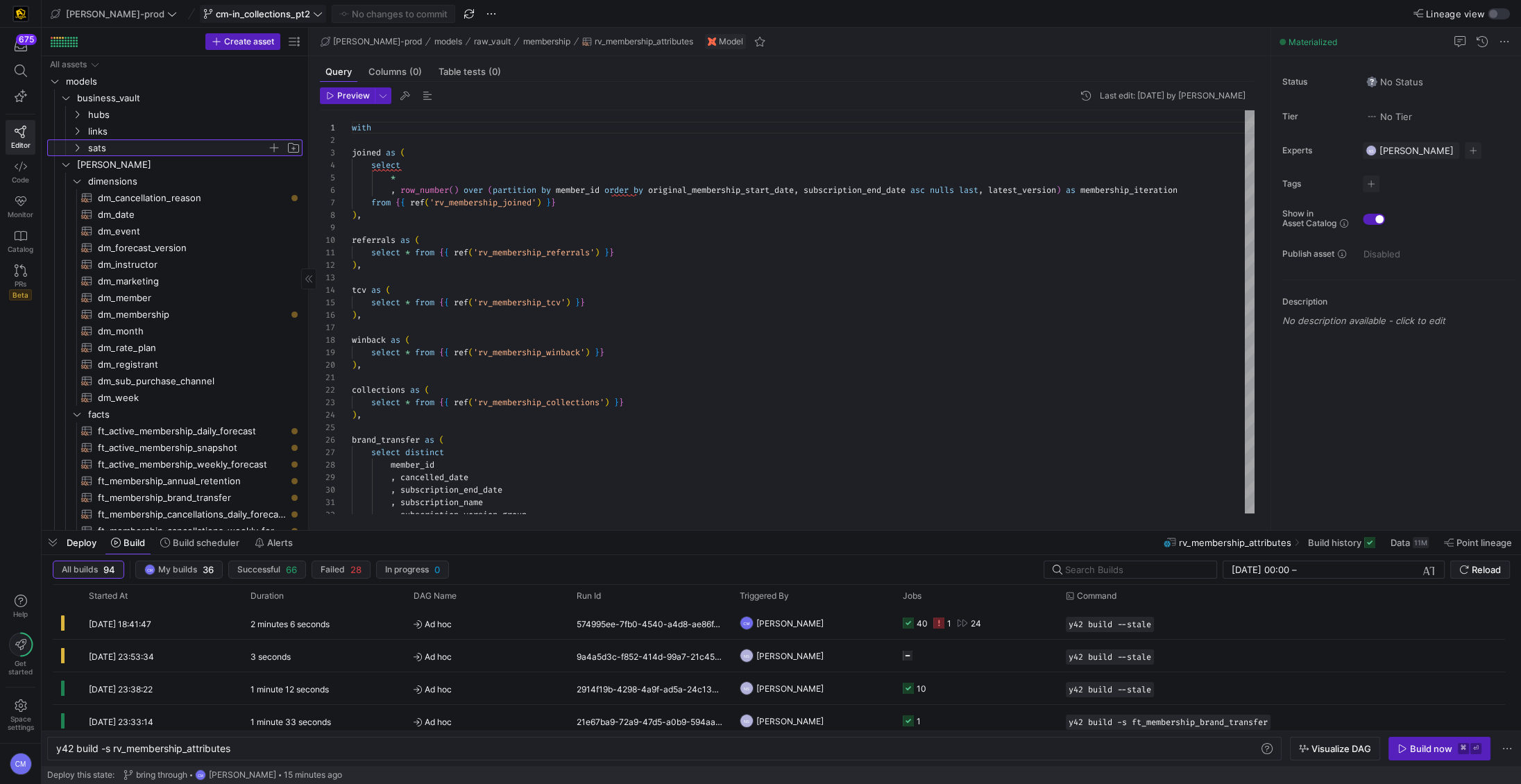
click at [181, 151] on span "sats" at bounding box center [177, 148] width 179 height 16
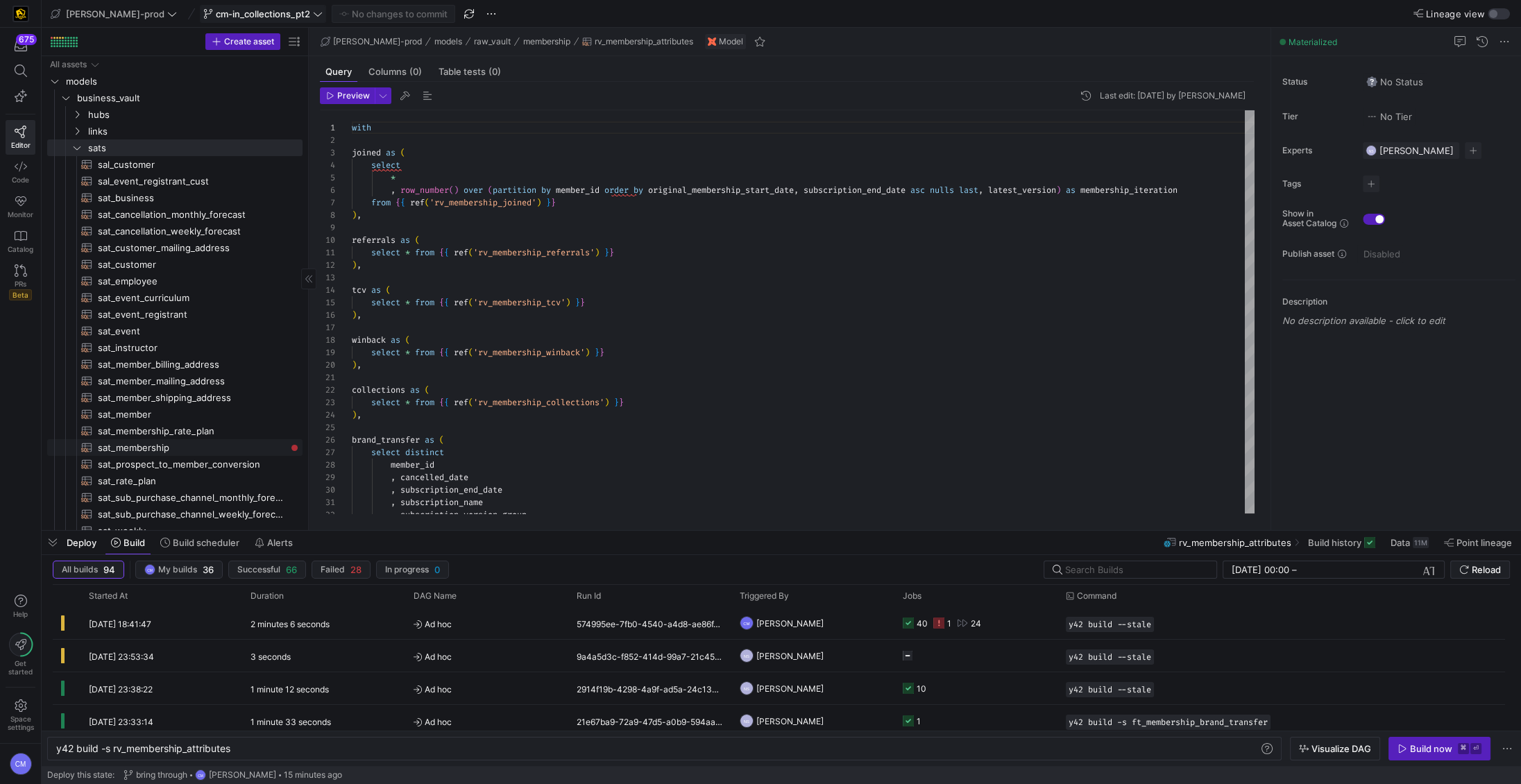
click at [240, 447] on span "sat_membership​​​​​​​​​​" at bounding box center [192, 447] width 188 height 16
type textarea "y42 build -s sat_membership"
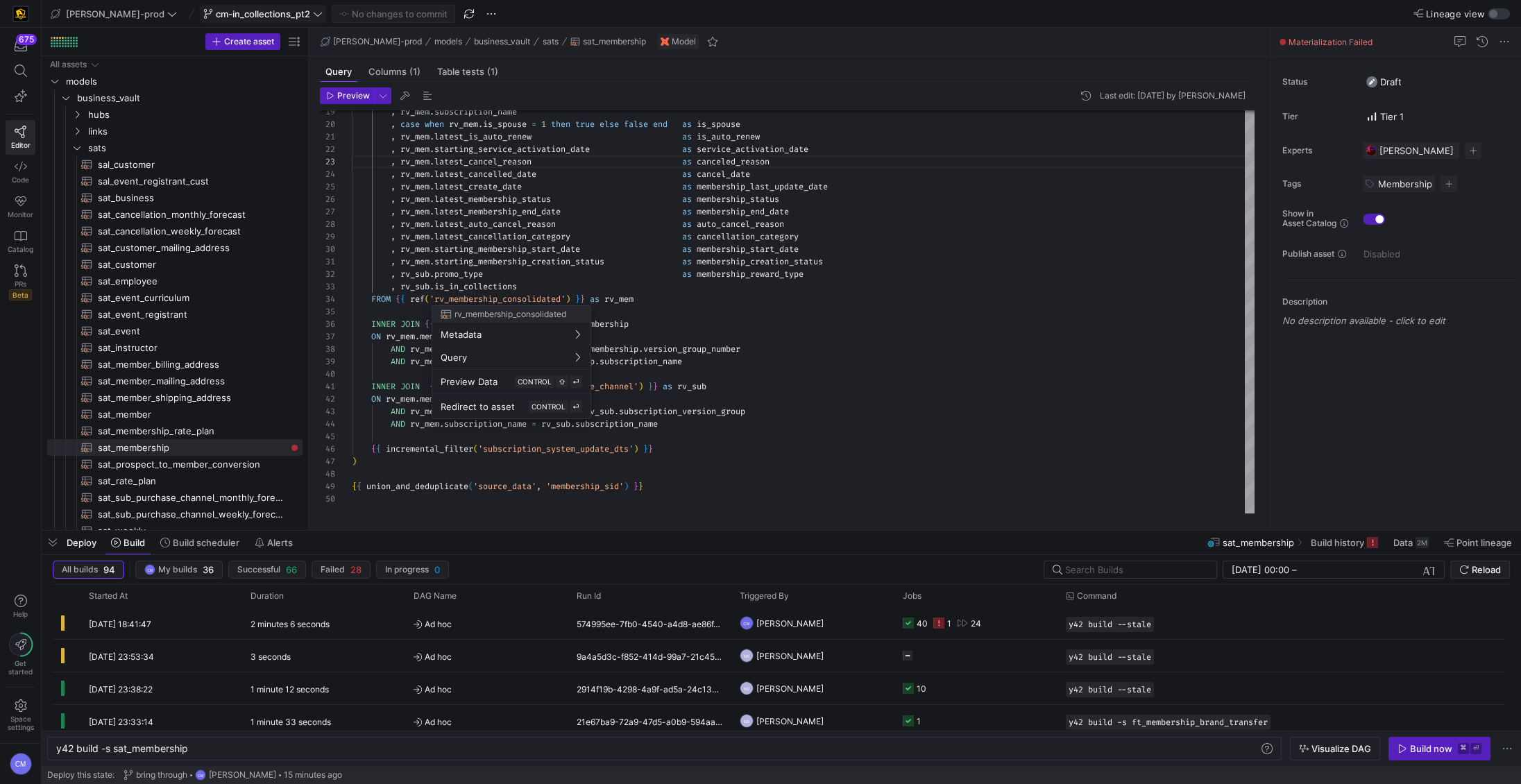
click at [766, 338] on div at bounding box center [760, 392] width 1521 height 784
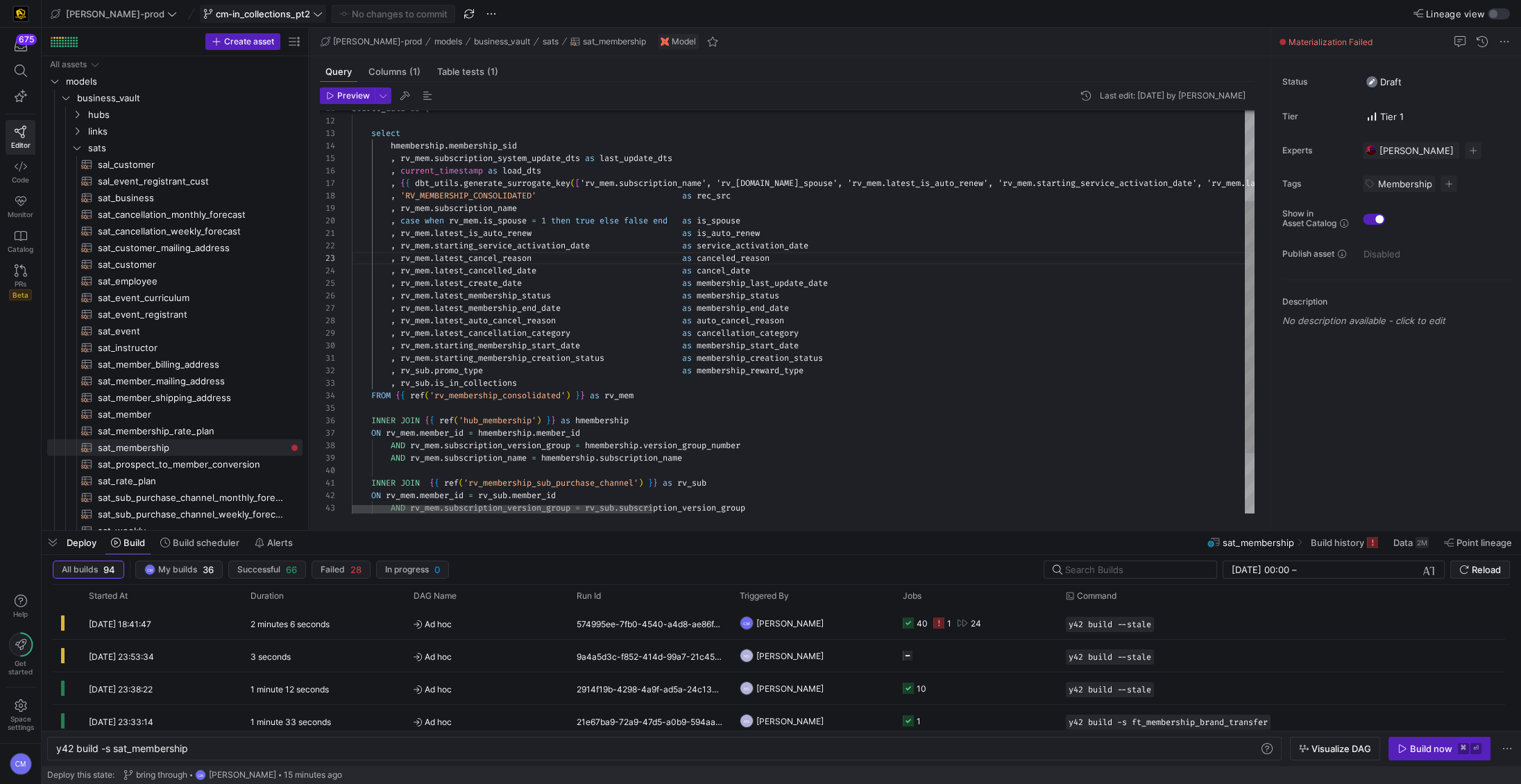
type textarea ", rv_mem.starting_membership_creation_status as membership_creation_status , rv…"
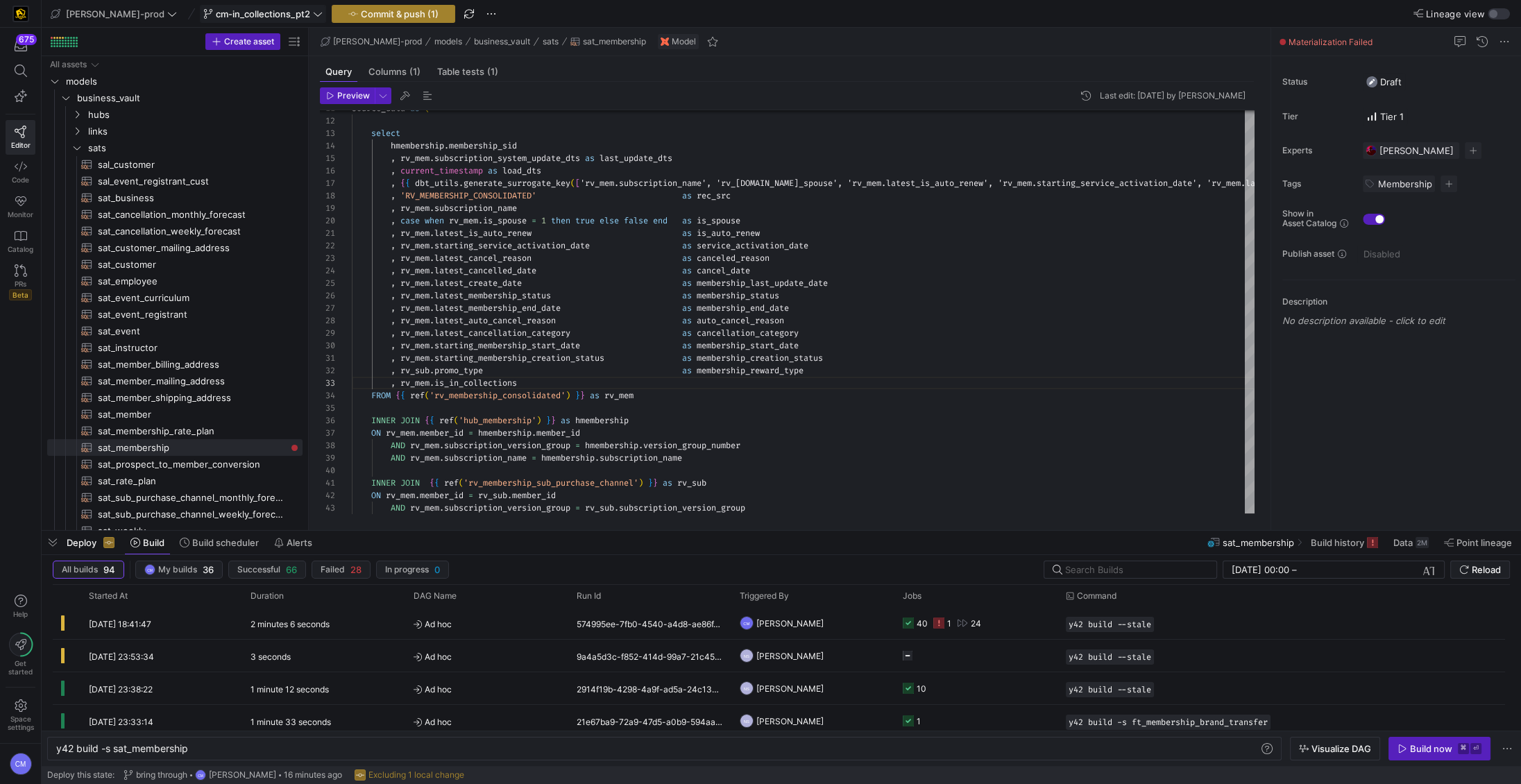
click at [360, 13] on span "Commit & push (1)" at bounding box center [399, 14] width 78 height 11
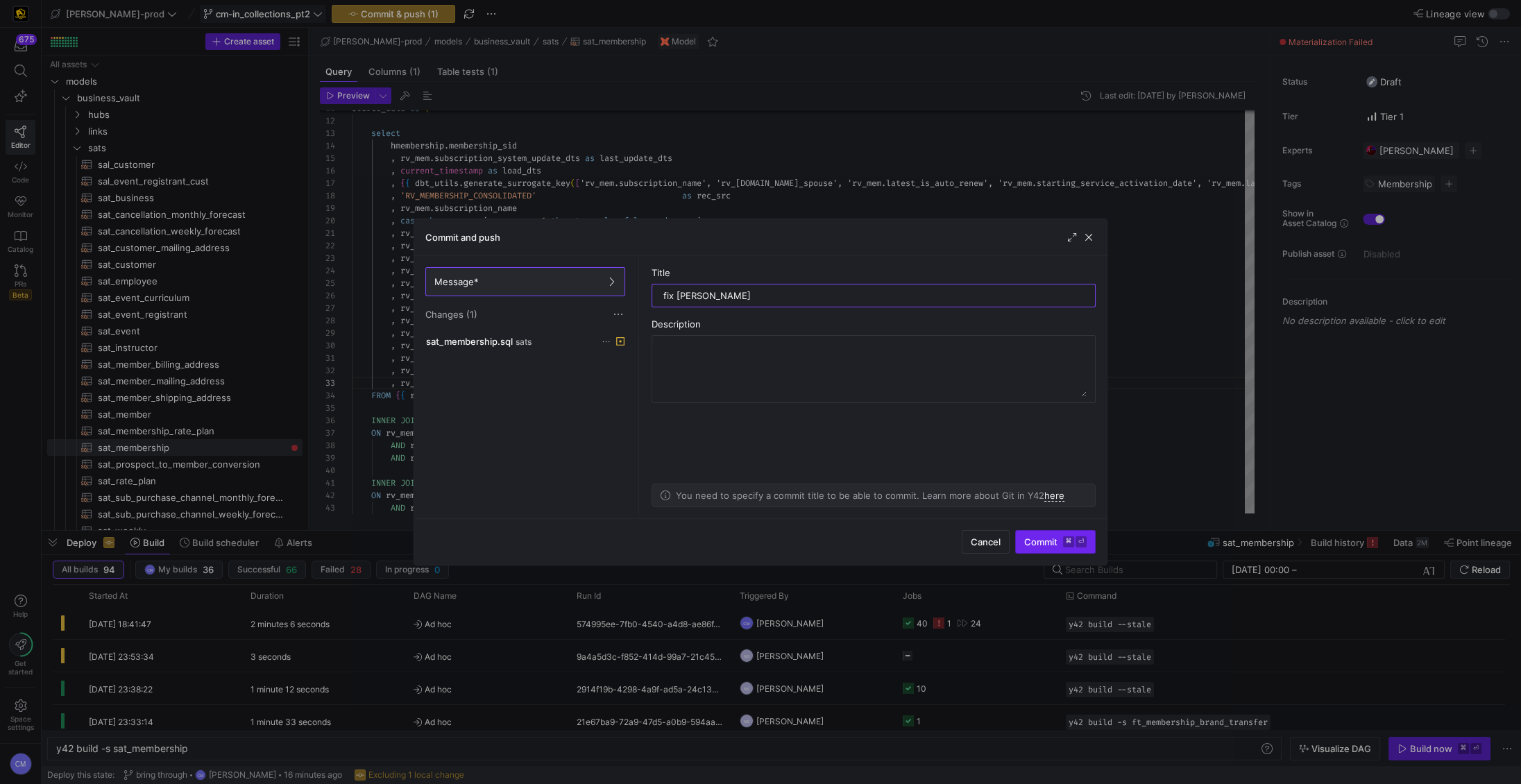
type input "fix allias"
click at [833, 540] on kbd "⏎" at bounding box center [1080, 541] width 11 height 11
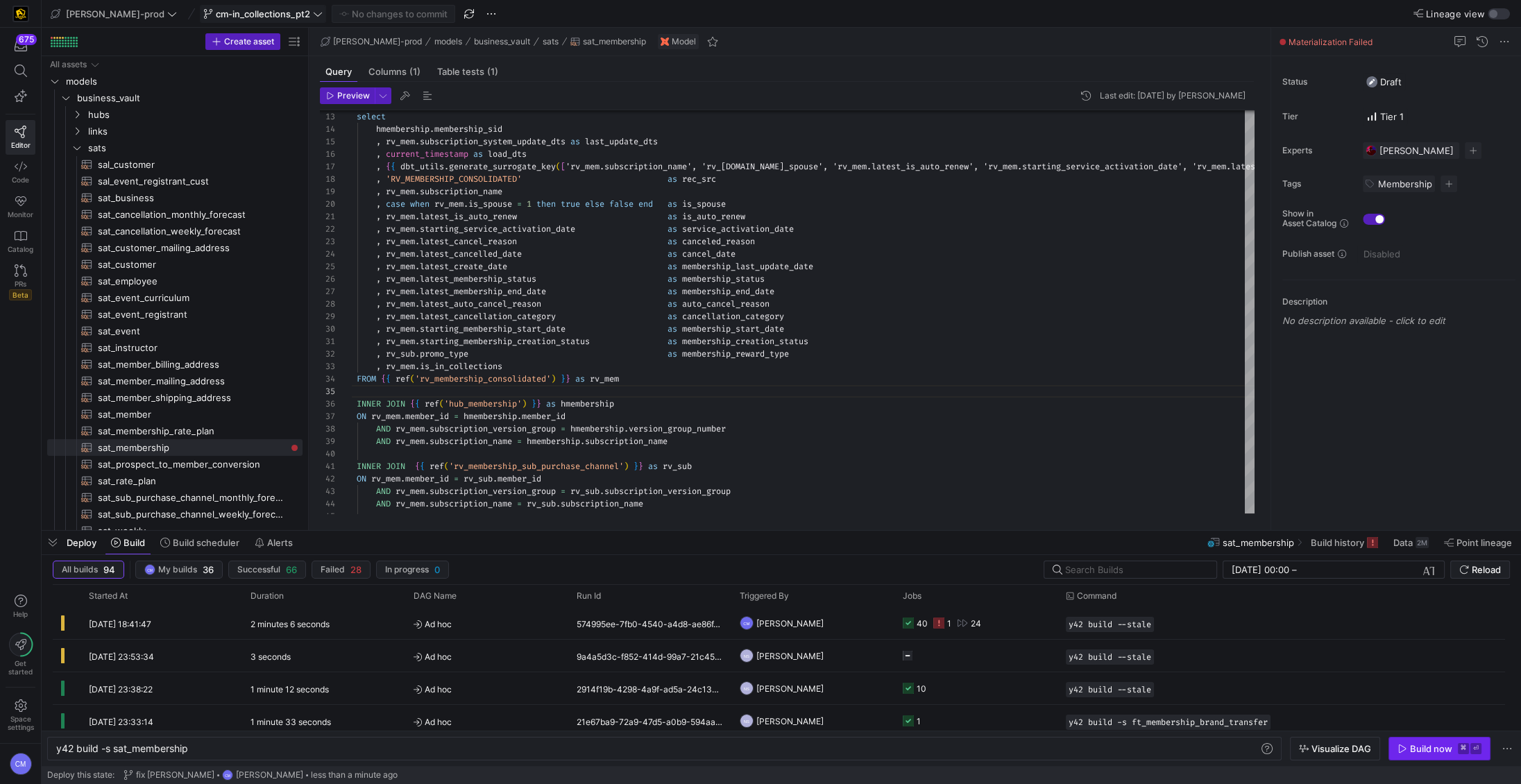
click at [833, 747] on div "Build now" at bounding box center [1431, 748] width 42 height 11
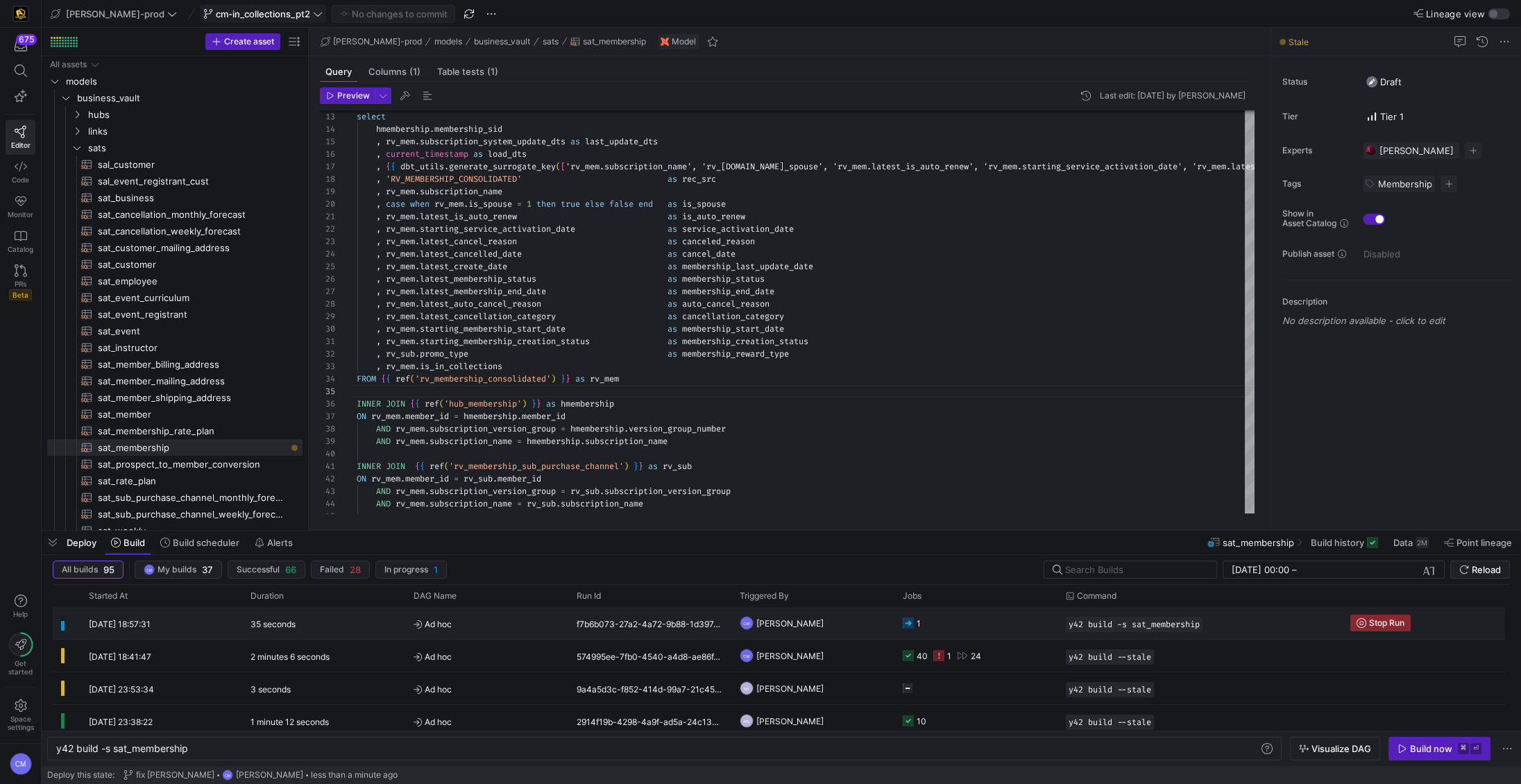
click at [833, 624] on y42-orchestration-triggered-by "CM Caden Miller" at bounding box center [812, 623] width 146 height 30
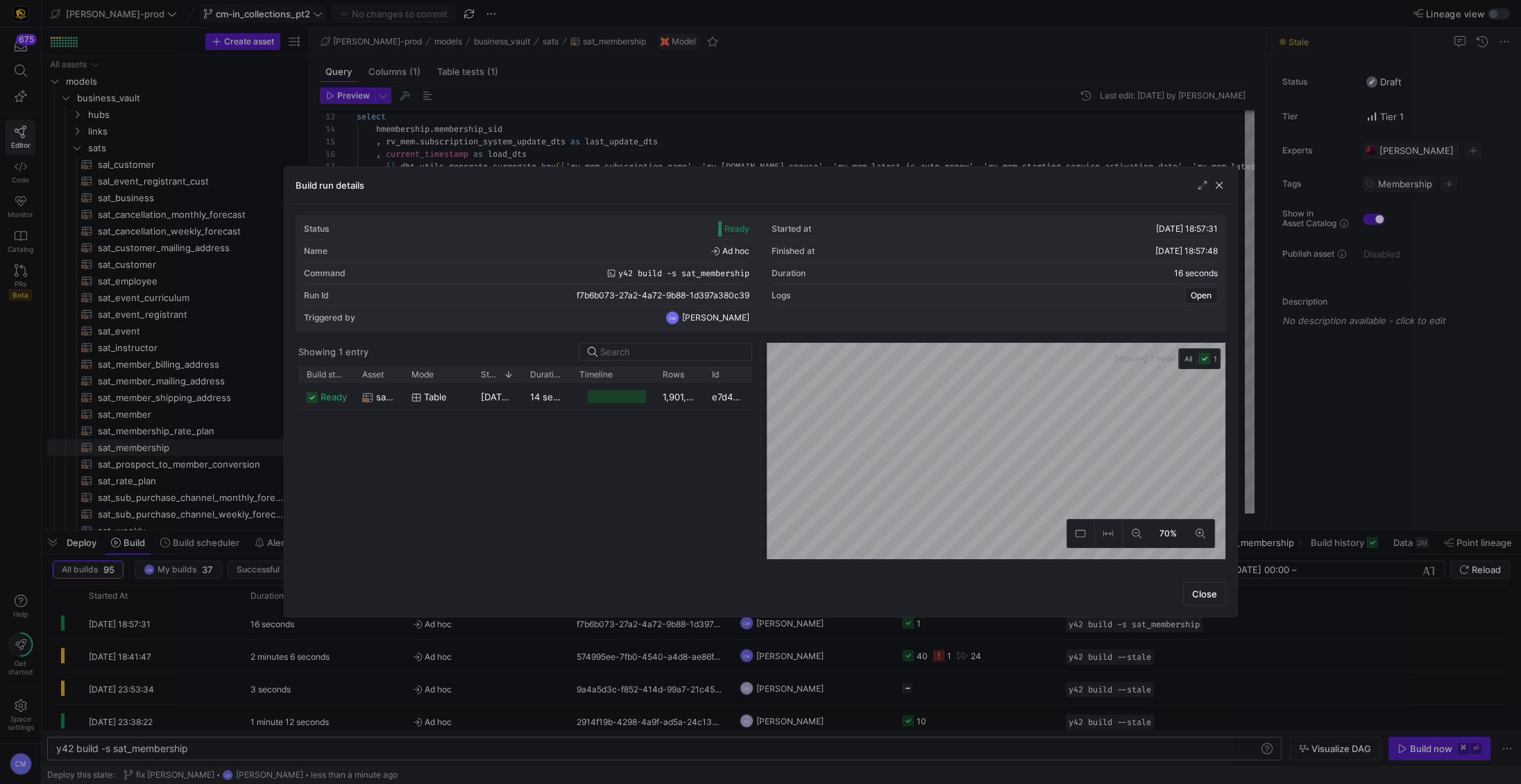
drag, startPoint x: 224, startPoint y: 742, endPoint x: 201, endPoint y: 743, distance: 23.0
click at [224, 742] on div at bounding box center [760, 392] width 1521 height 784
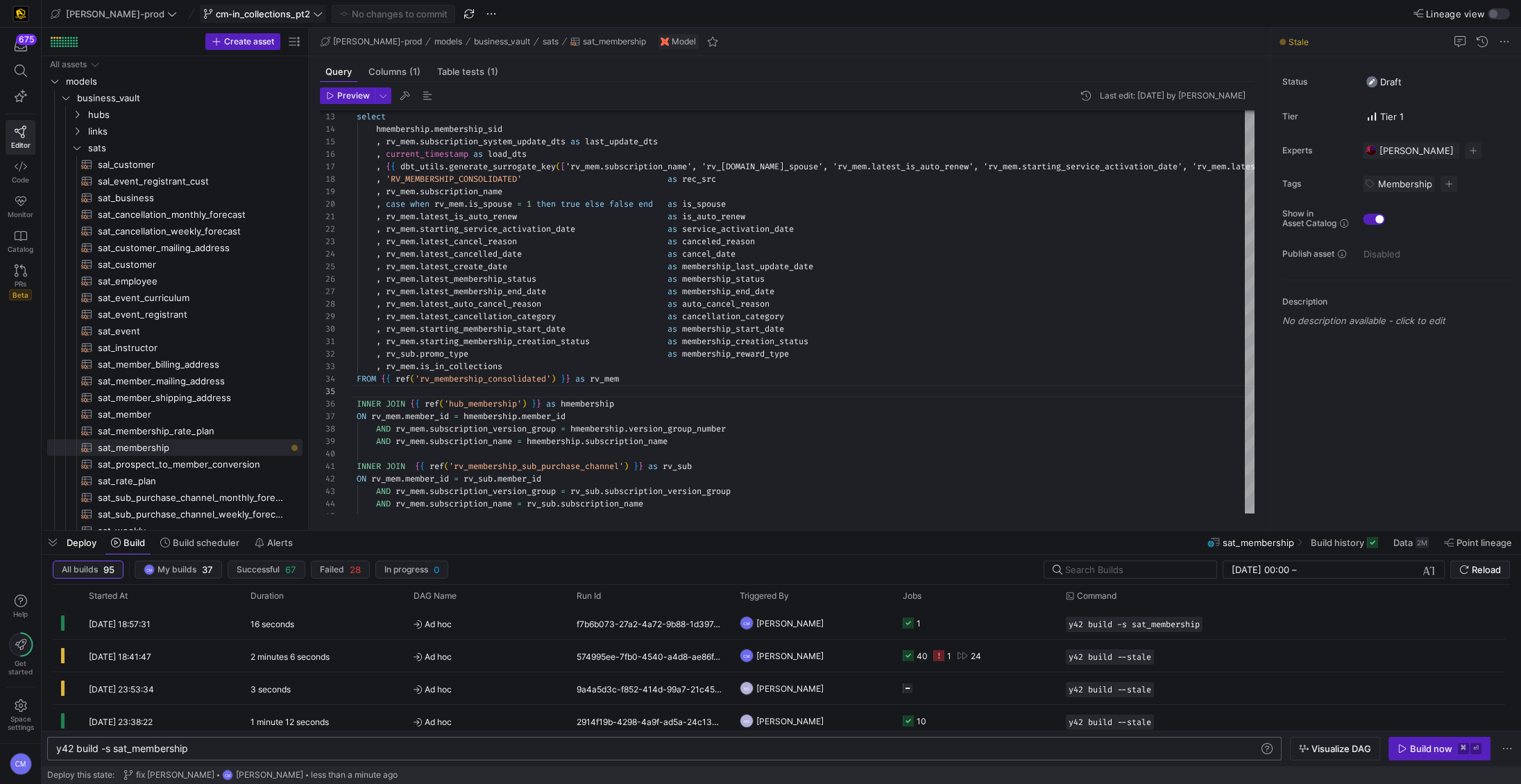
click at [186, 747] on div "y42 build -s sat_membership" at bounding box center [658, 748] width 1203 height 11
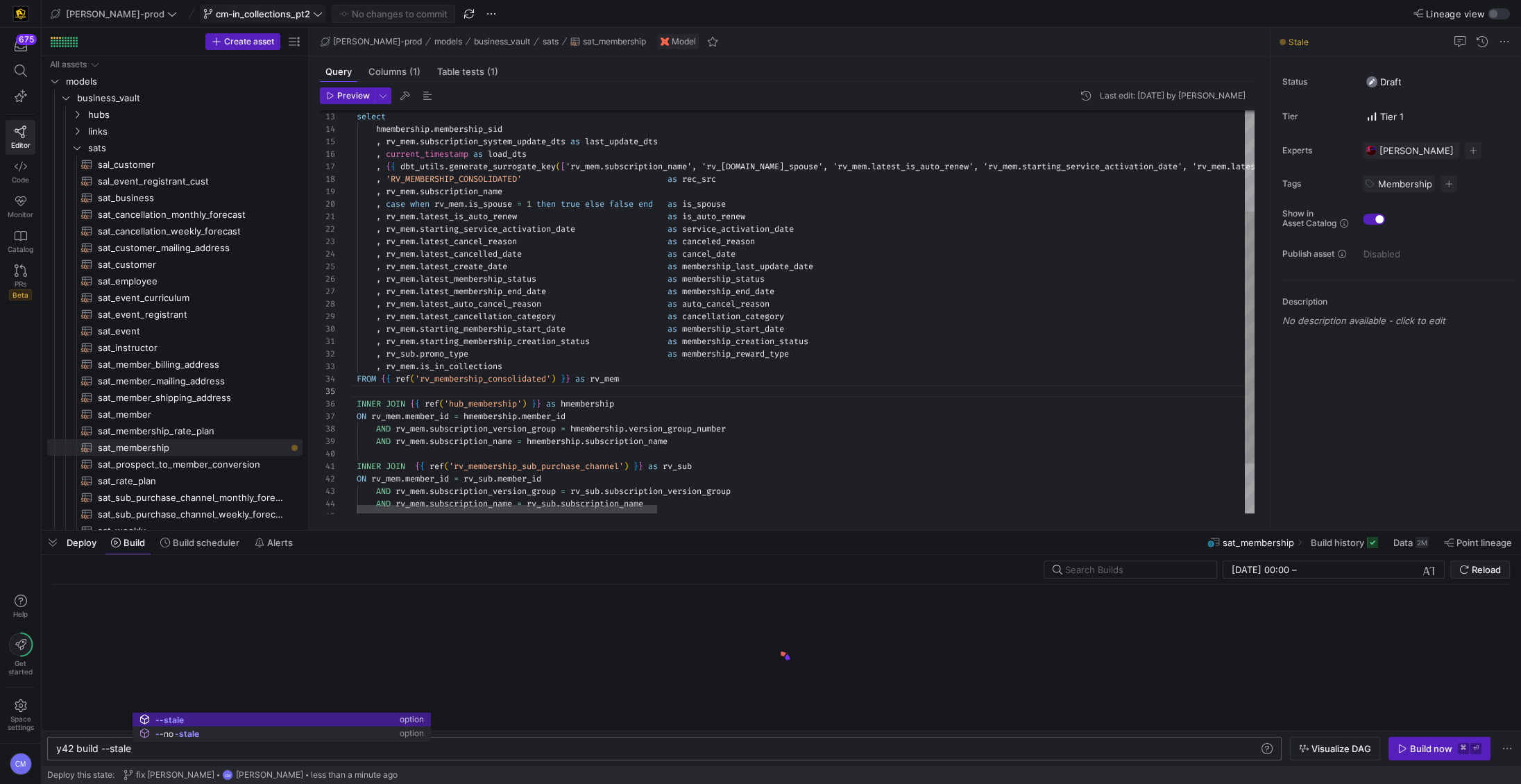
type textarea "y42 build --stale"
type textarea ", rv_mem.latest_is_auto_renew as is_auto_renew , rv_mem.starting_service_activa…"
click at [246, 17] on span "cm-in_collections_pt2" at bounding box center [263, 14] width 95 height 11
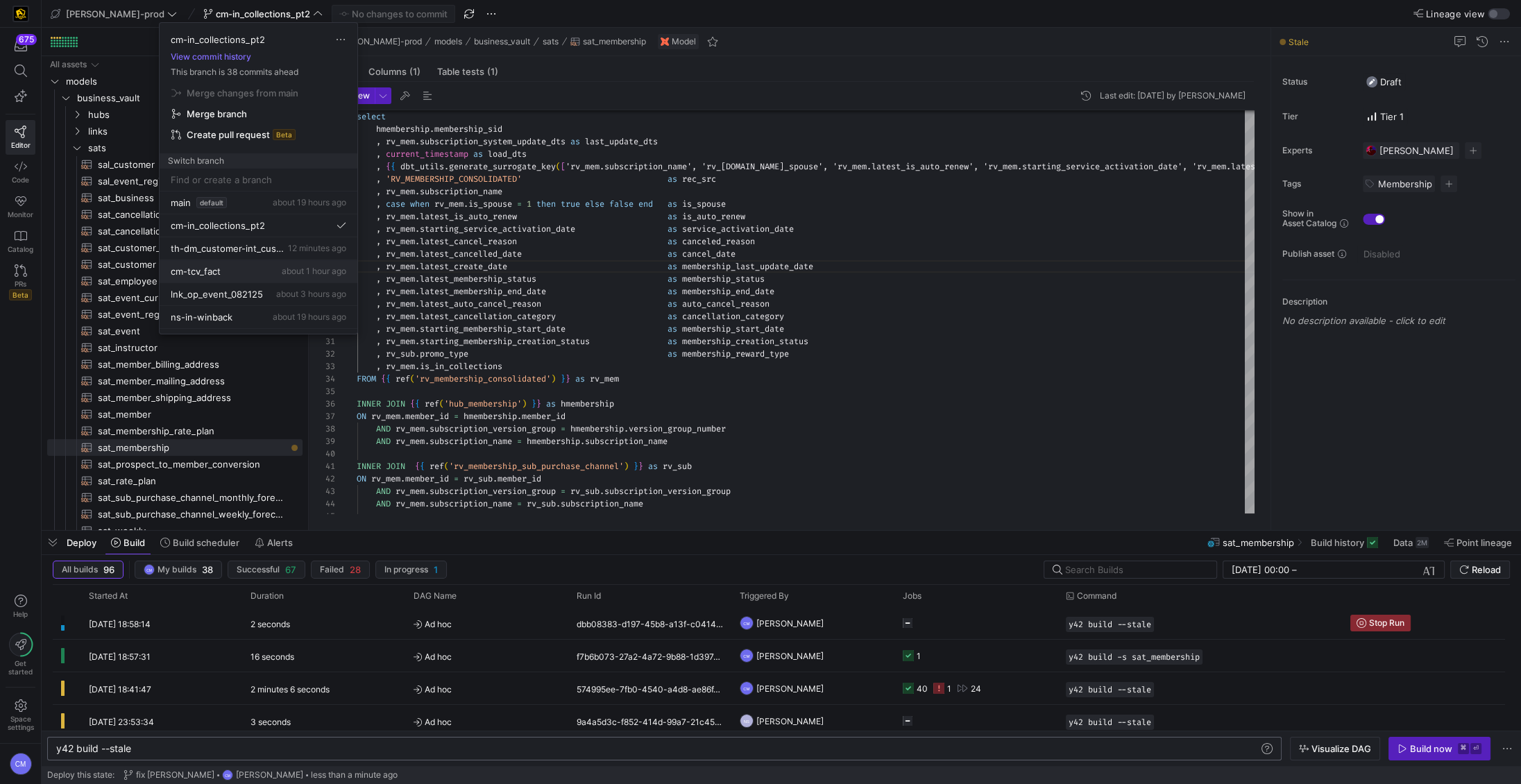
click at [252, 266] on div "cm-tcv_fact about 1 hour ago" at bounding box center [258, 271] width 176 height 11
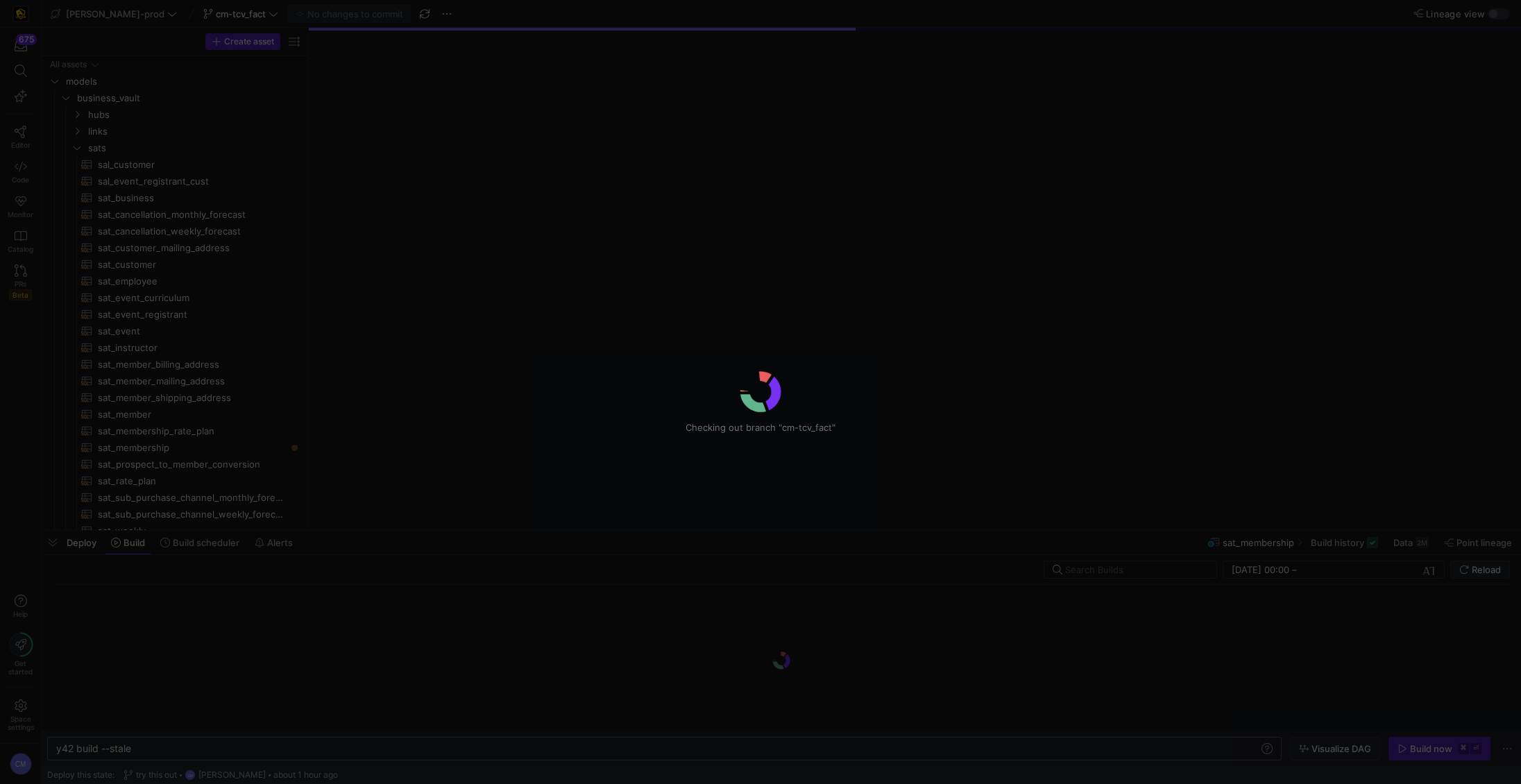
scroll to position [687, 0]
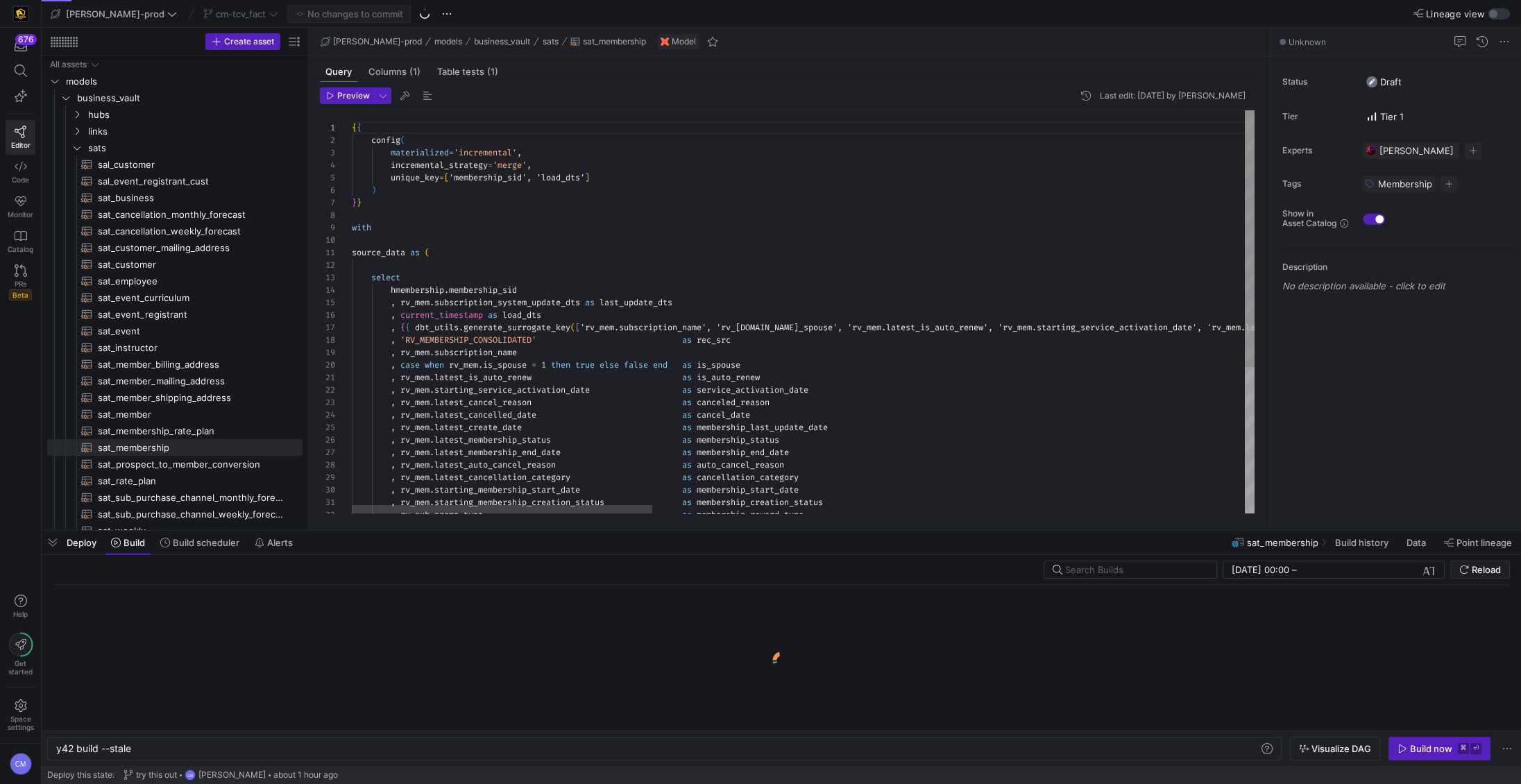
scroll to position [0, 76]
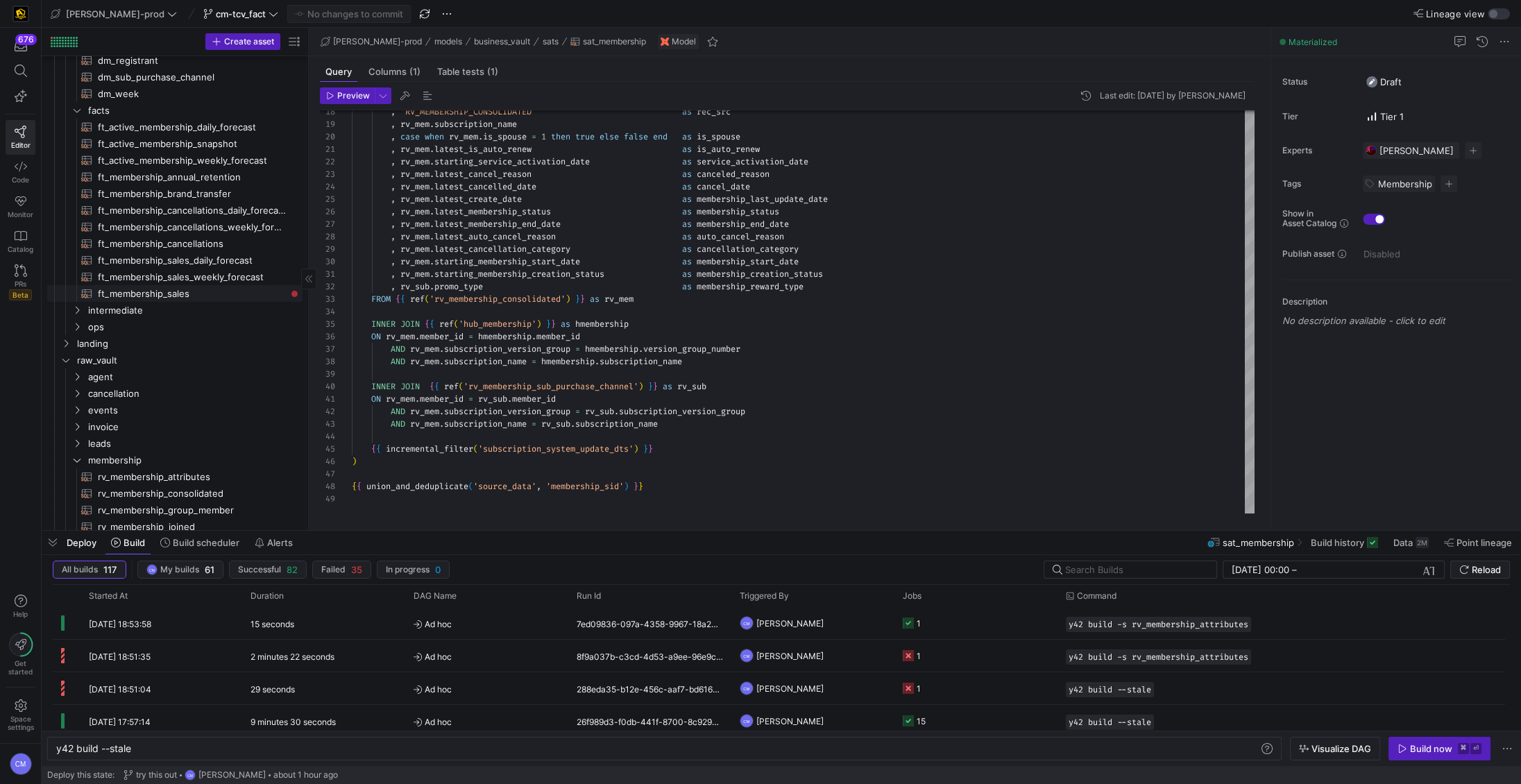
click at [222, 295] on span "ft_membership_sales​​​​​​​​​​" at bounding box center [192, 294] width 188 height 16
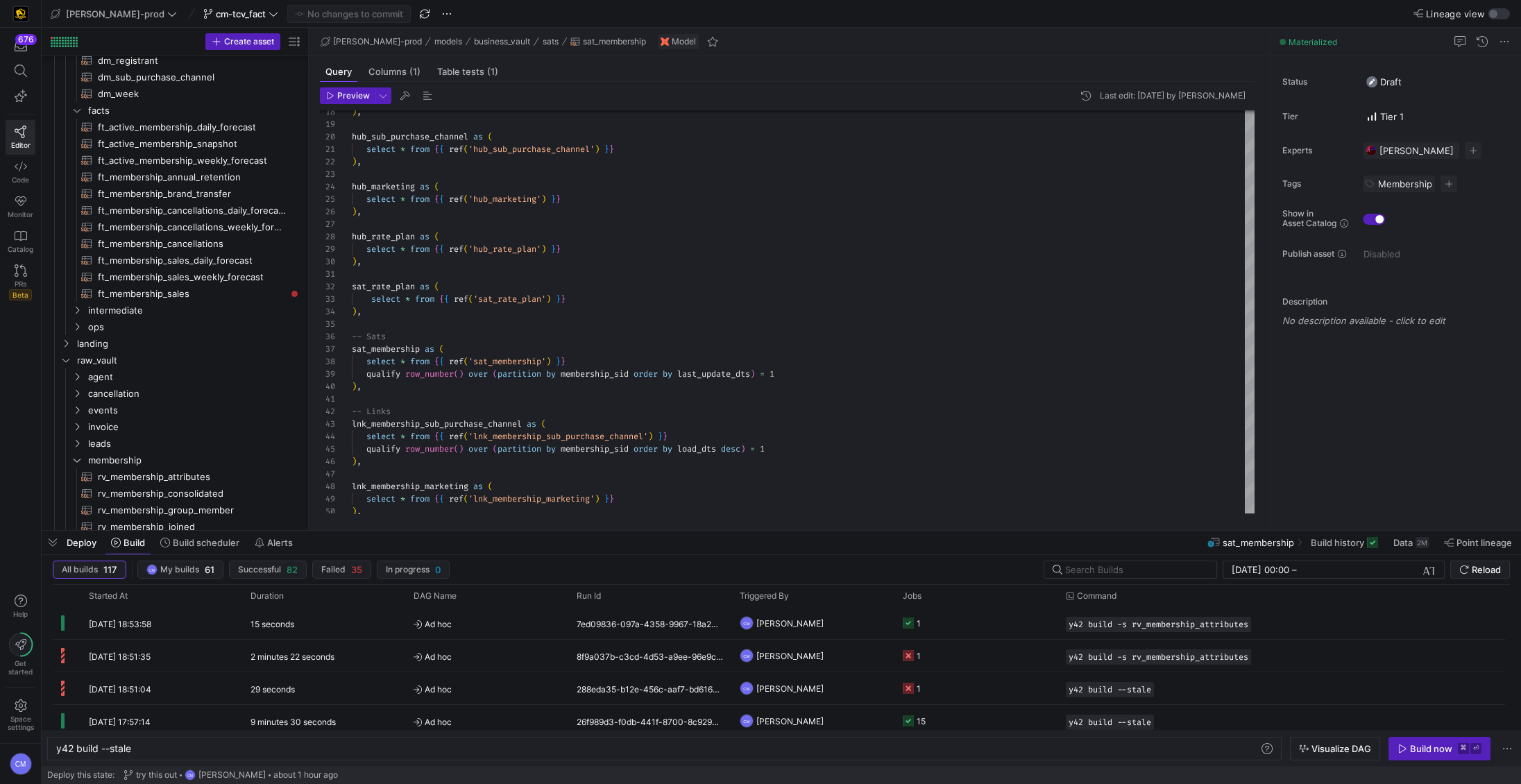
type textarea "{{ config( post_hook = [ "alter table {{ this }} add primary key (member_dim_id…"
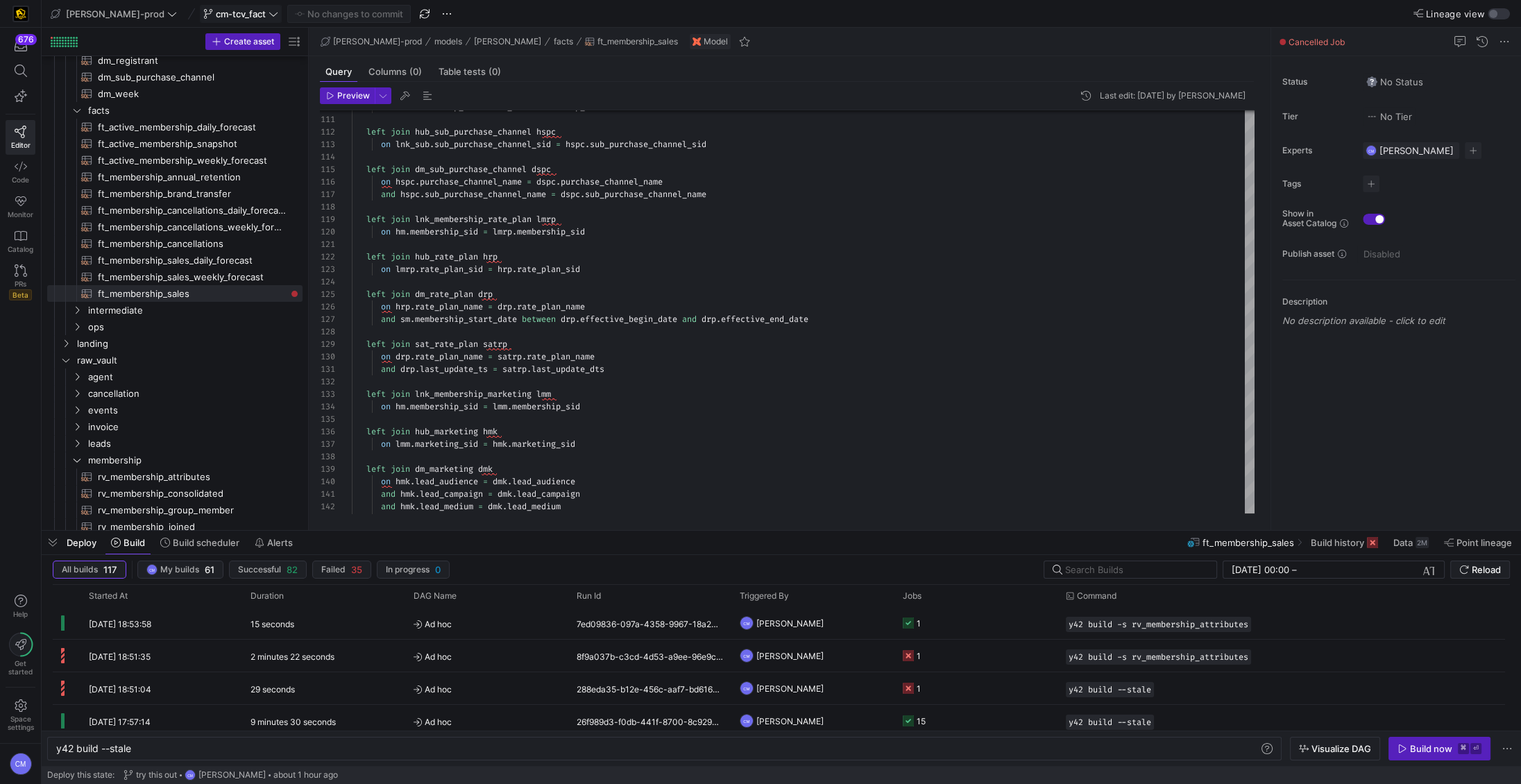
click at [226, 11] on span "cm-tcv_fact" at bounding box center [241, 14] width 75 height 11
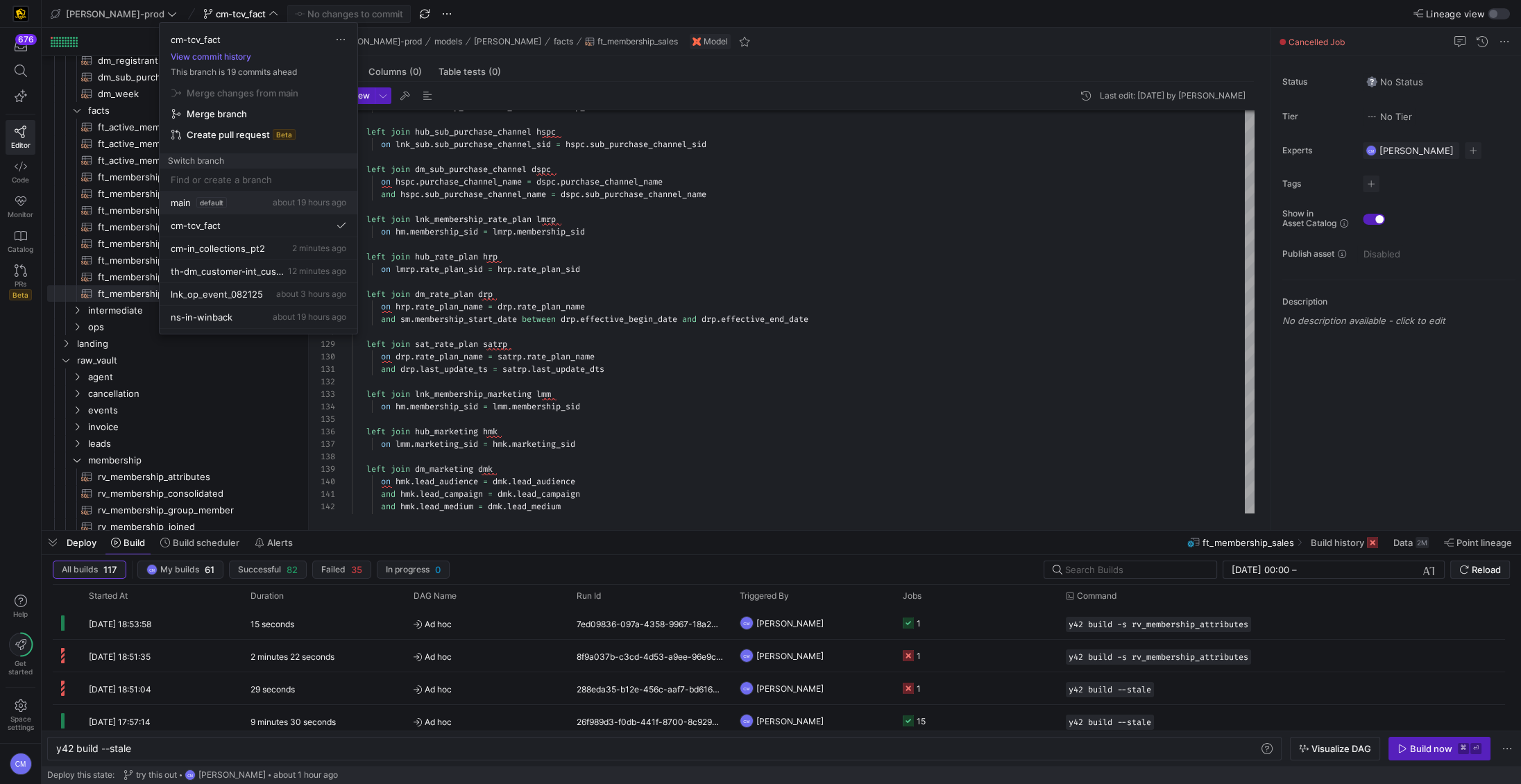
click at [263, 211] on button "main default about 19 hours ago" at bounding box center [258, 203] width 198 height 23
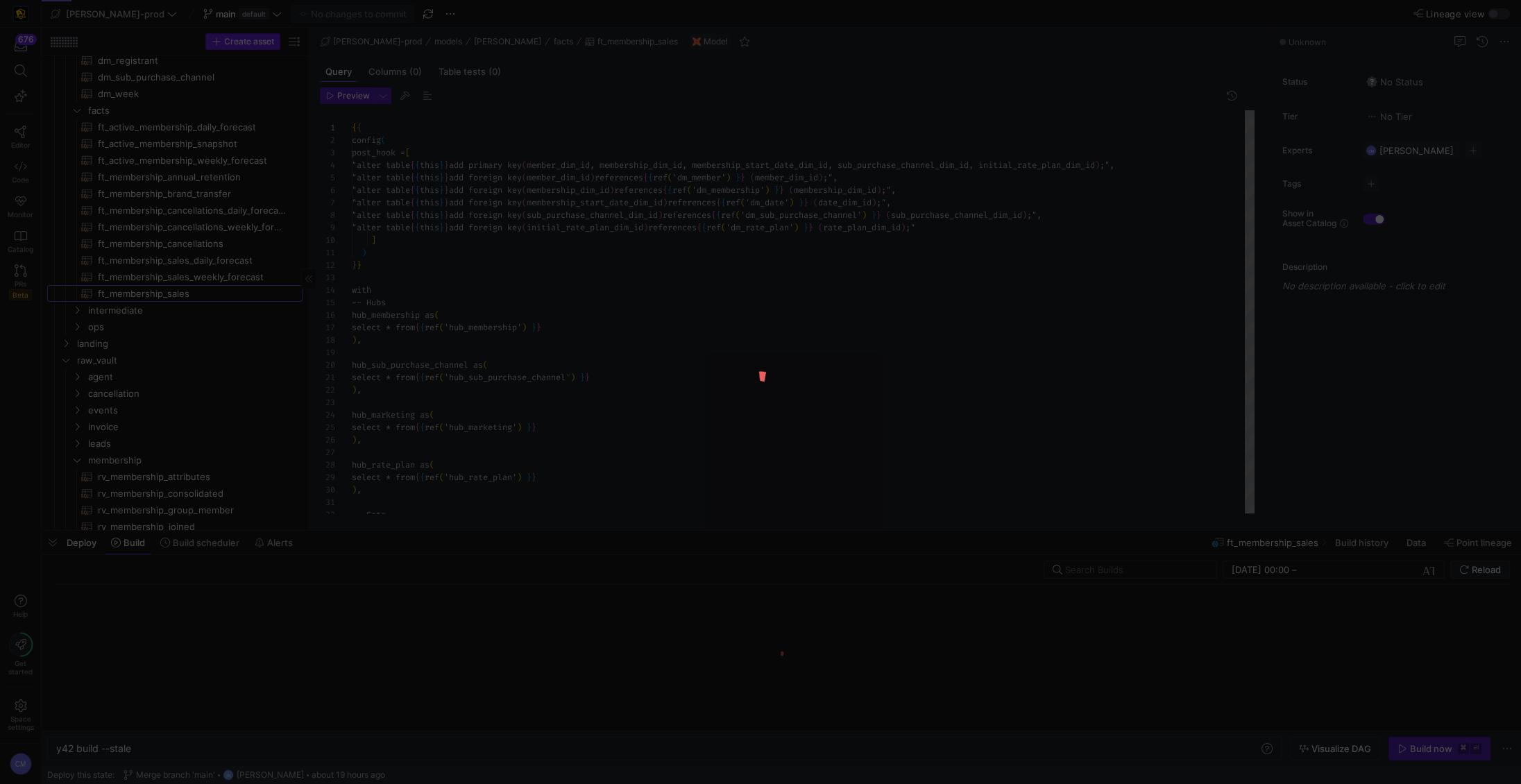
scroll to position [75, 0]
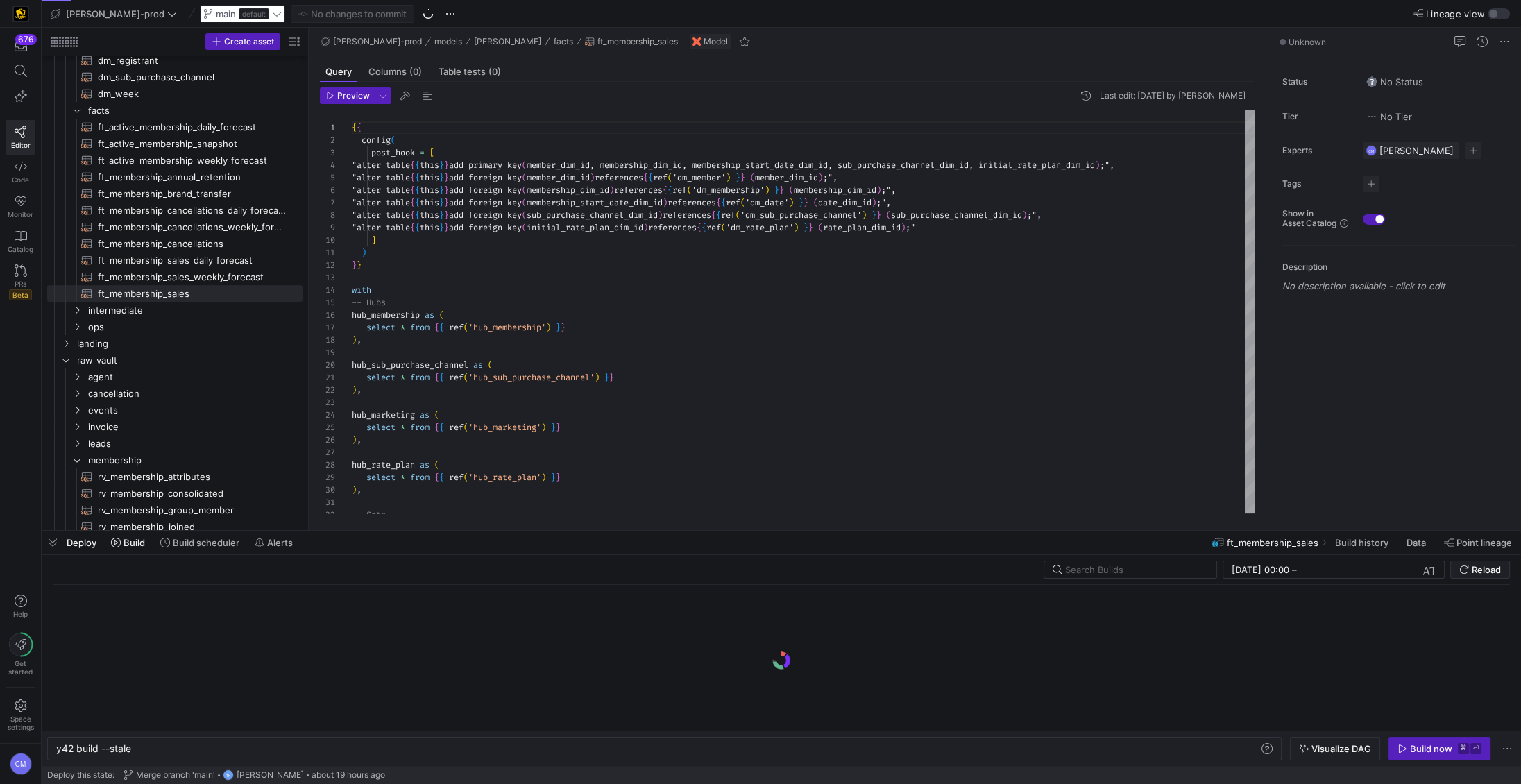
click at [217, 20] on div "main default" at bounding box center [242, 14] width 85 height 18
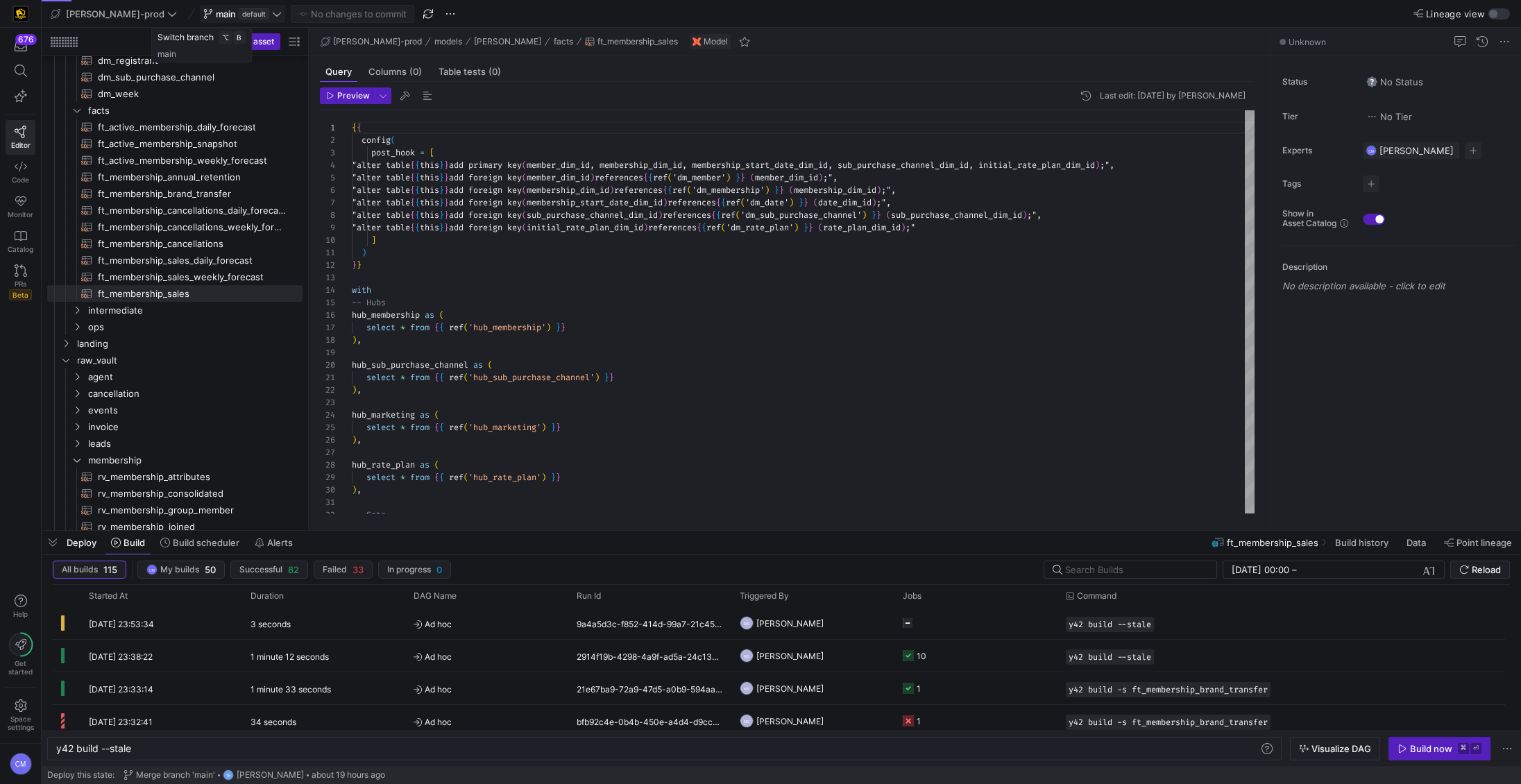
click at [230, 14] on span "main default" at bounding box center [242, 14] width 78 height 11
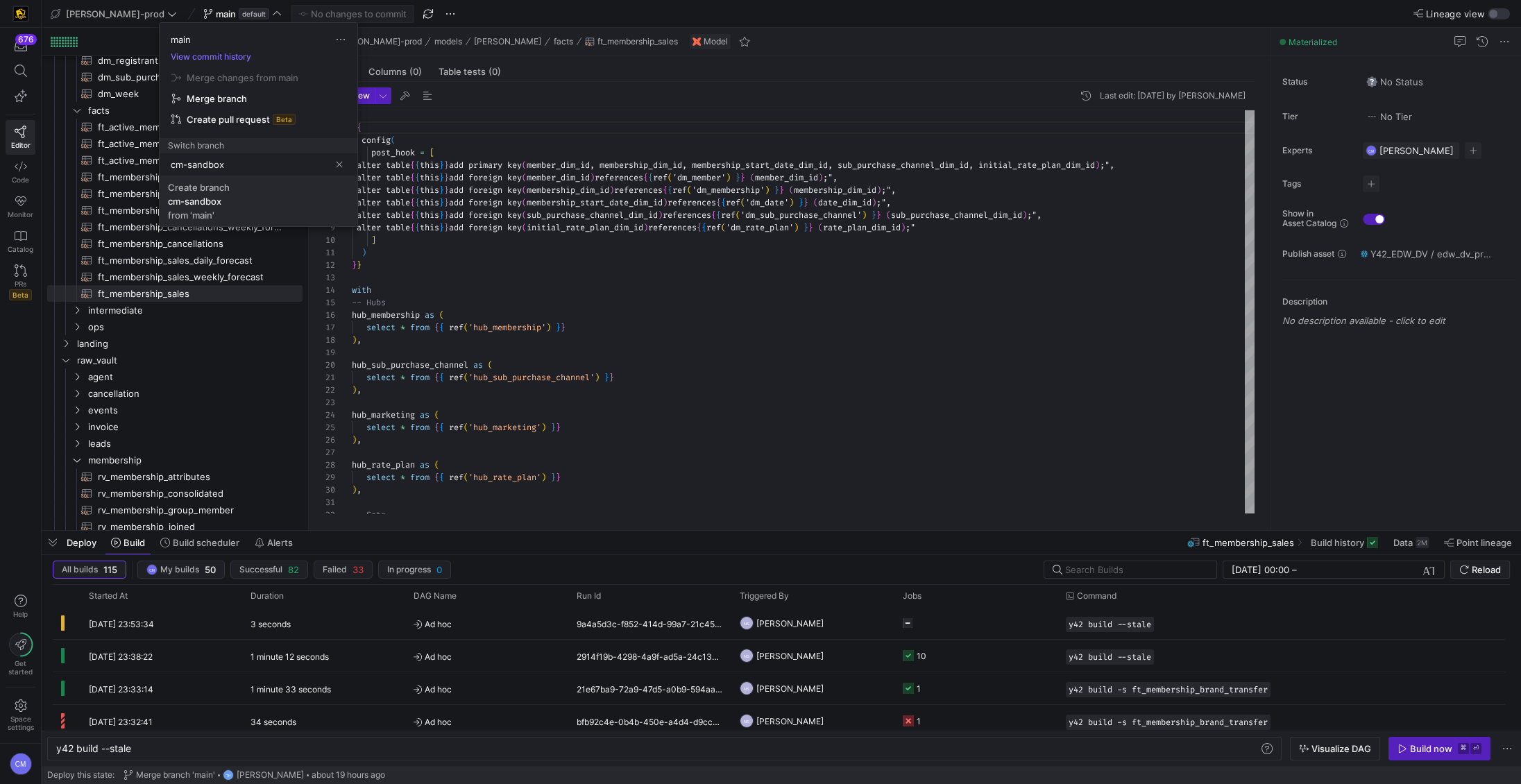
type input "cm-sandbox"
click at [242, 185] on span "Create branch cm-sandbox from 'main'" at bounding box center [258, 201] width 181 height 39
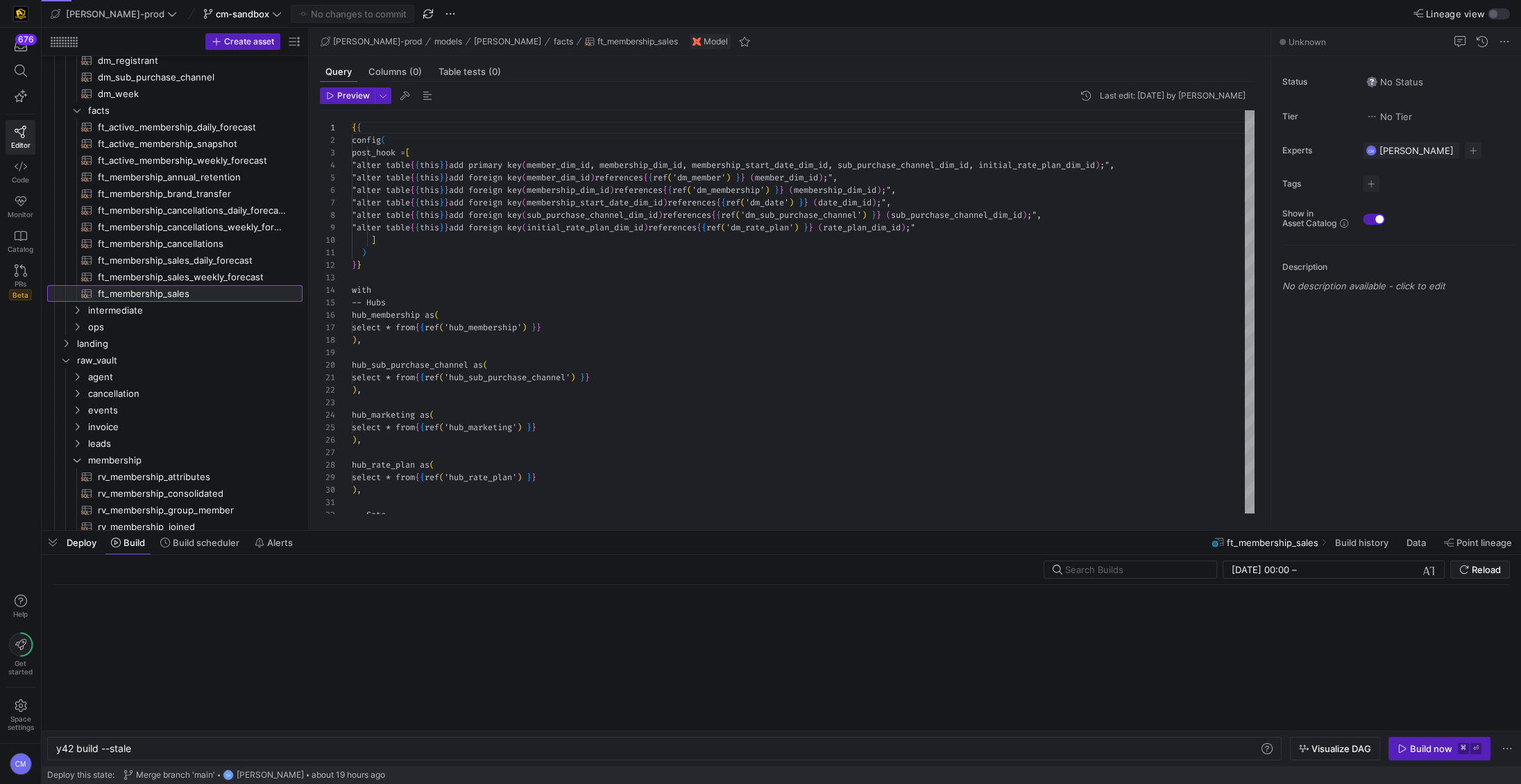
scroll to position [75, 0]
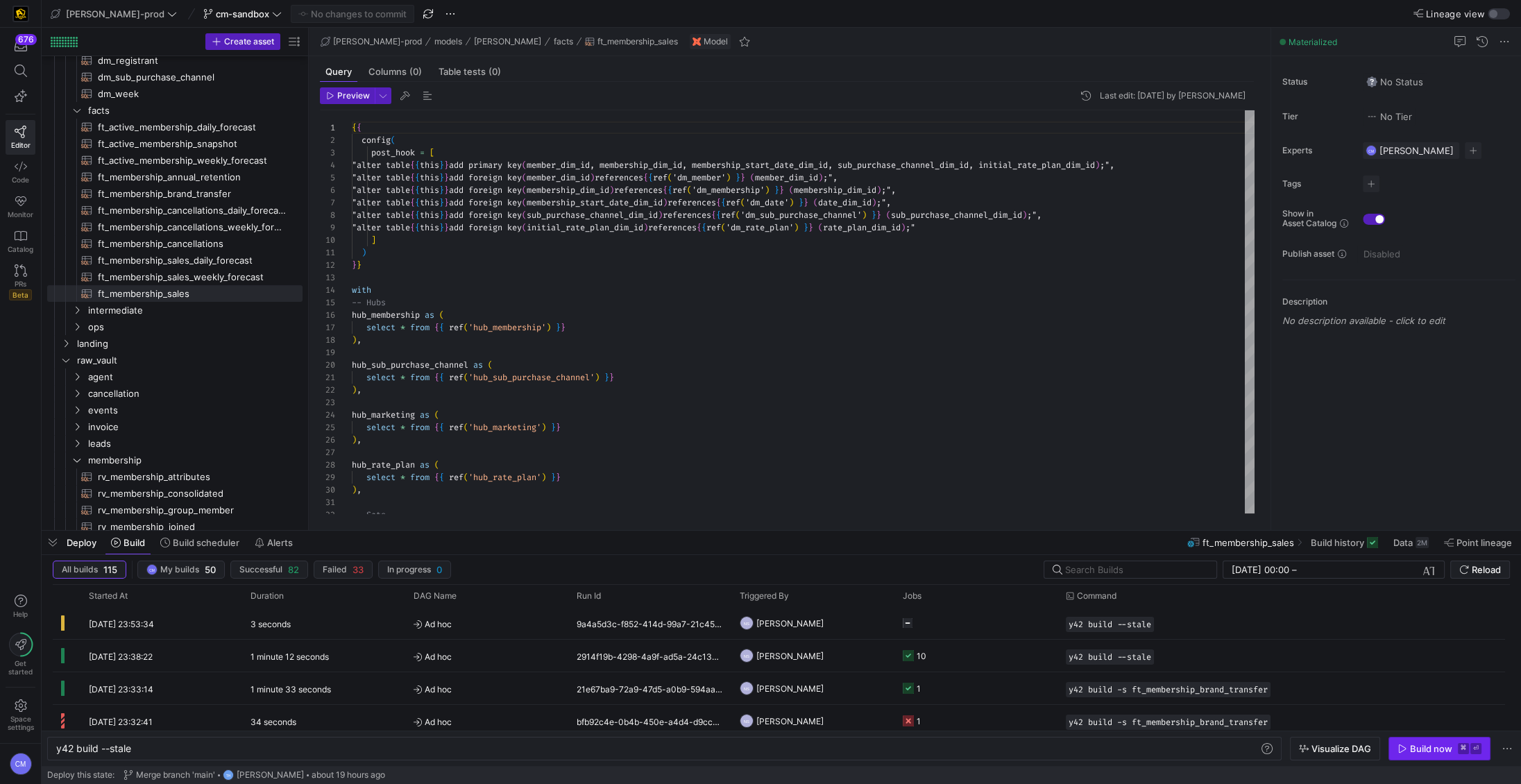
click at [1429, 743] on div "Build now" at bounding box center [1431, 748] width 42 height 11
click at [679, 615] on div "530a0cbe-3f83-438f-88b2-d69cc8ddb33b" at bounding box center [649, 623] width 163 height 32
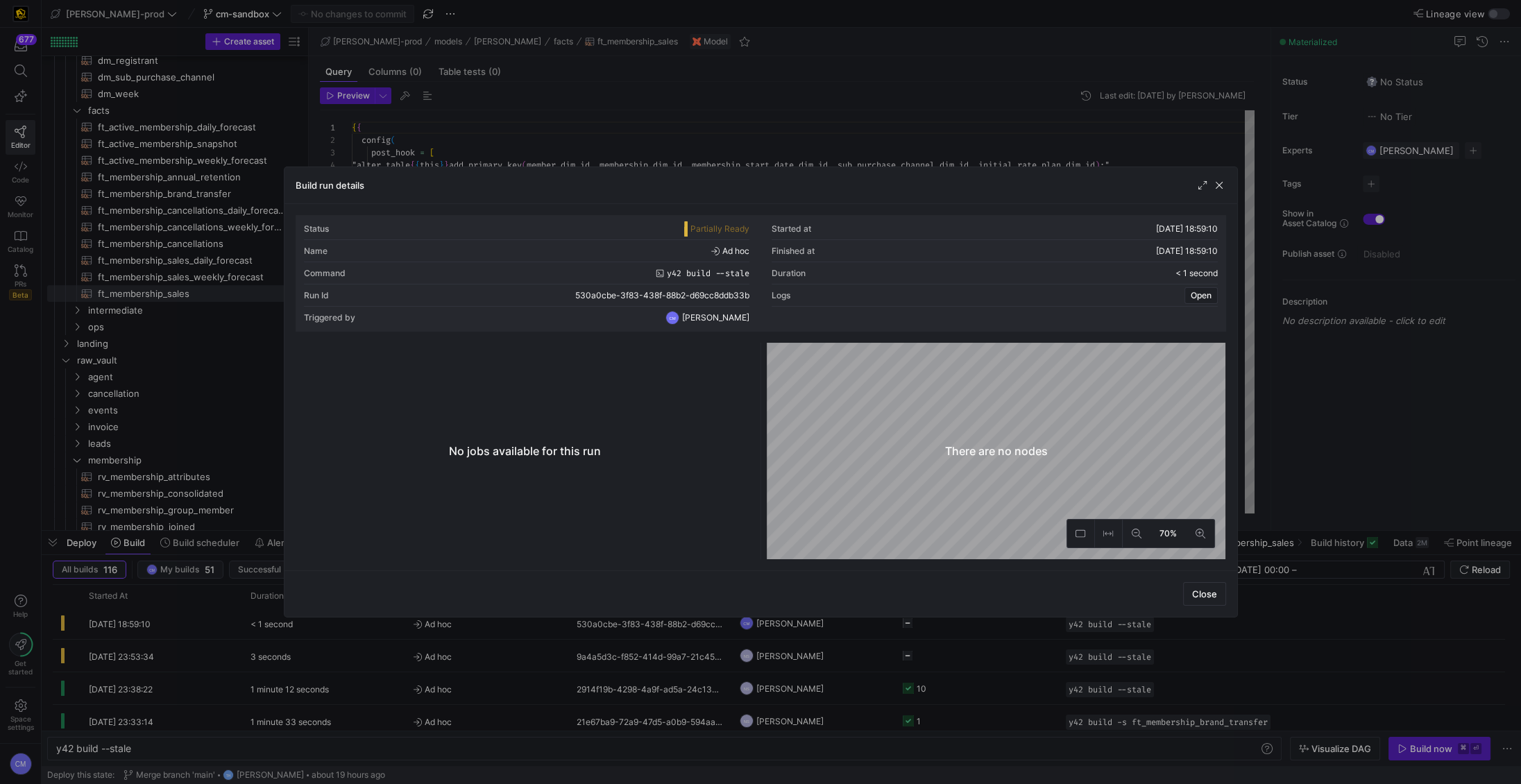
click at [523, 635] on div at bounding box center [760, 392] width 1521 height 784
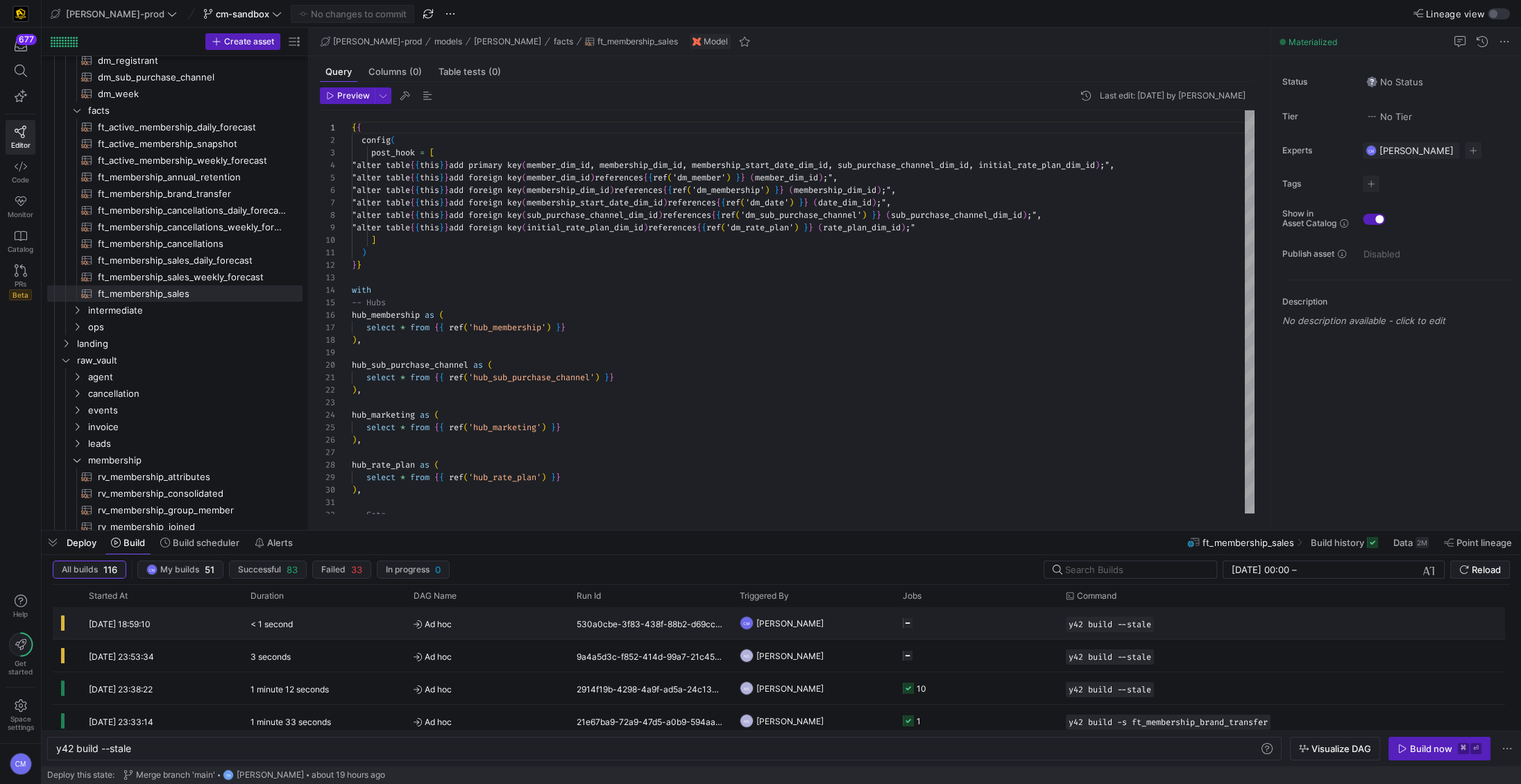
click at [523, 635] on span "Ad hoc" at bounding box center [486, 624] width 146 height 33
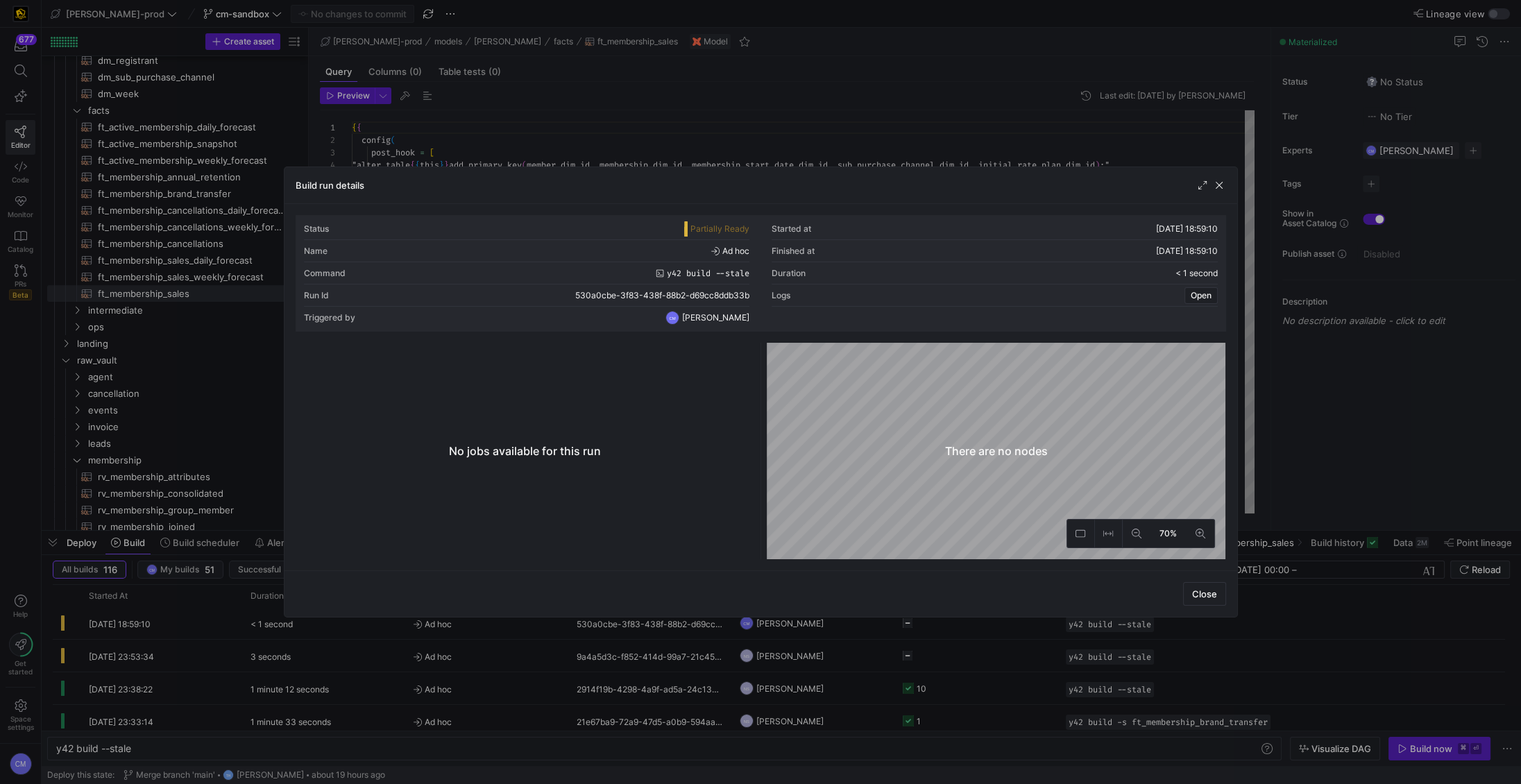
click at [523, 635] on div at bounding box center [760, 392] width 1521 height 784
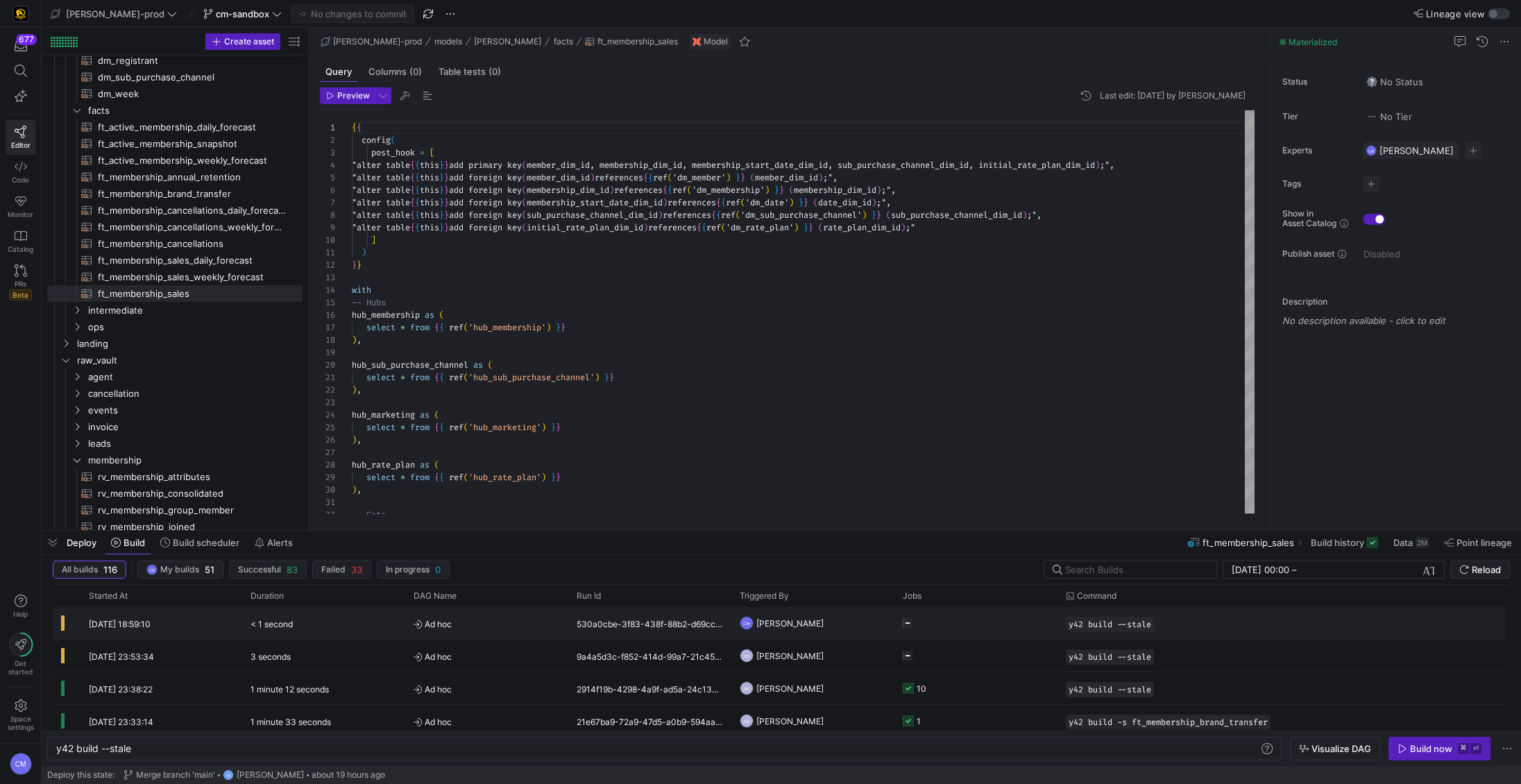
click at [523, 635] on span "Ad hoc" at bounding box center [486, 624] width 146 height 33
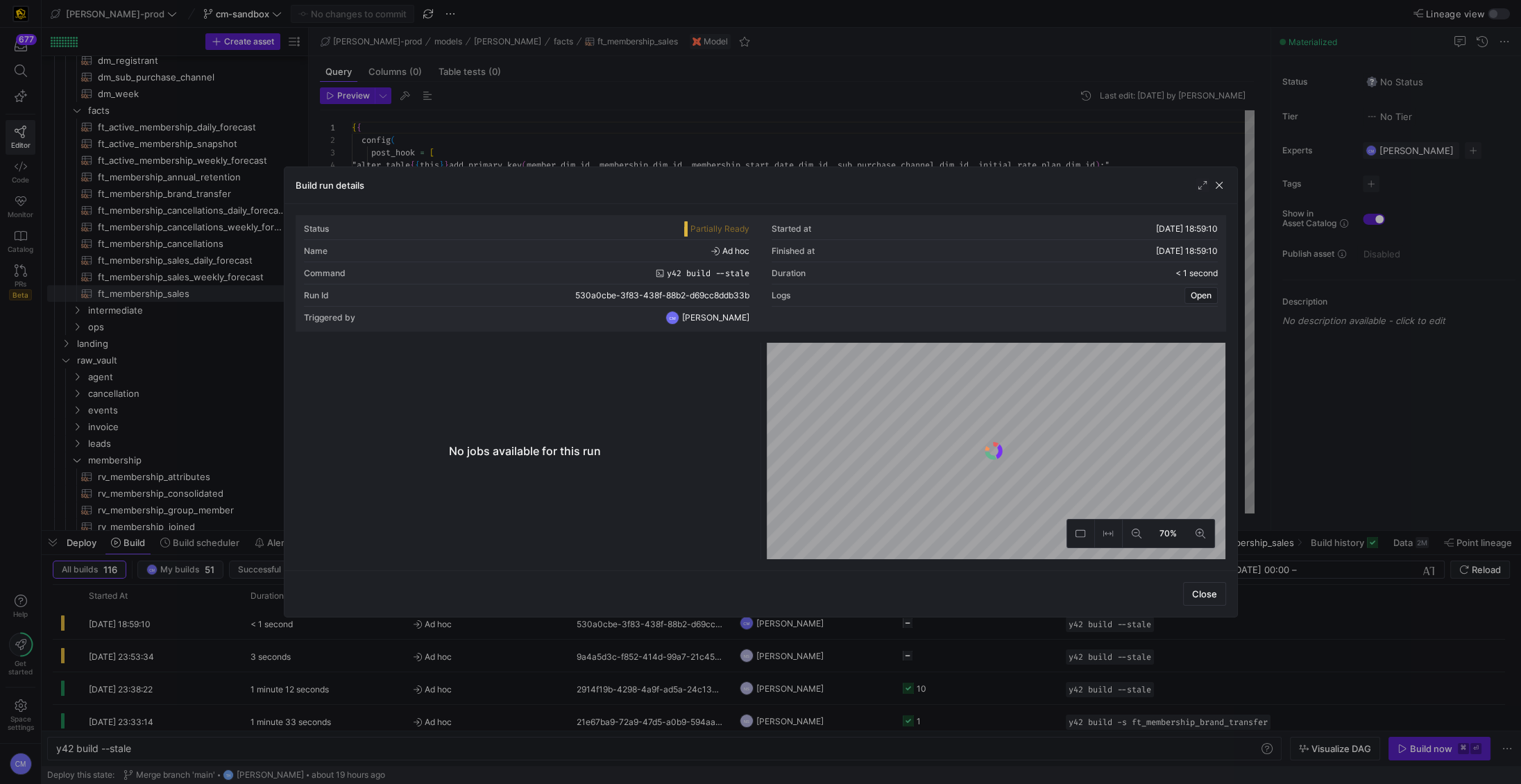
click at [523, 635] on div at bounding box center [760, 392] width 1521 height 784
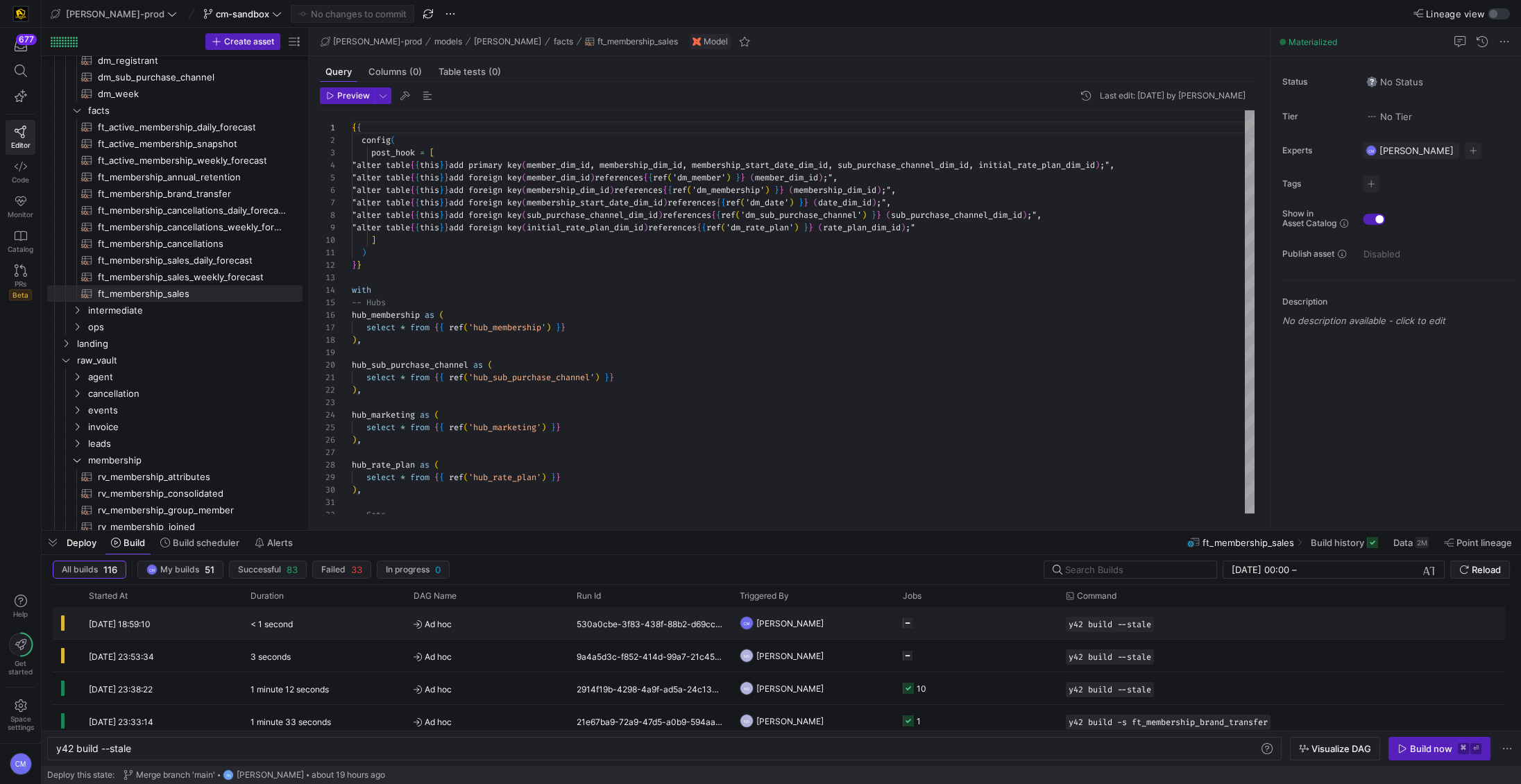
click at [523, 635] on span "Ad hoc" at bounding box center [486, 624] width 146 height 33
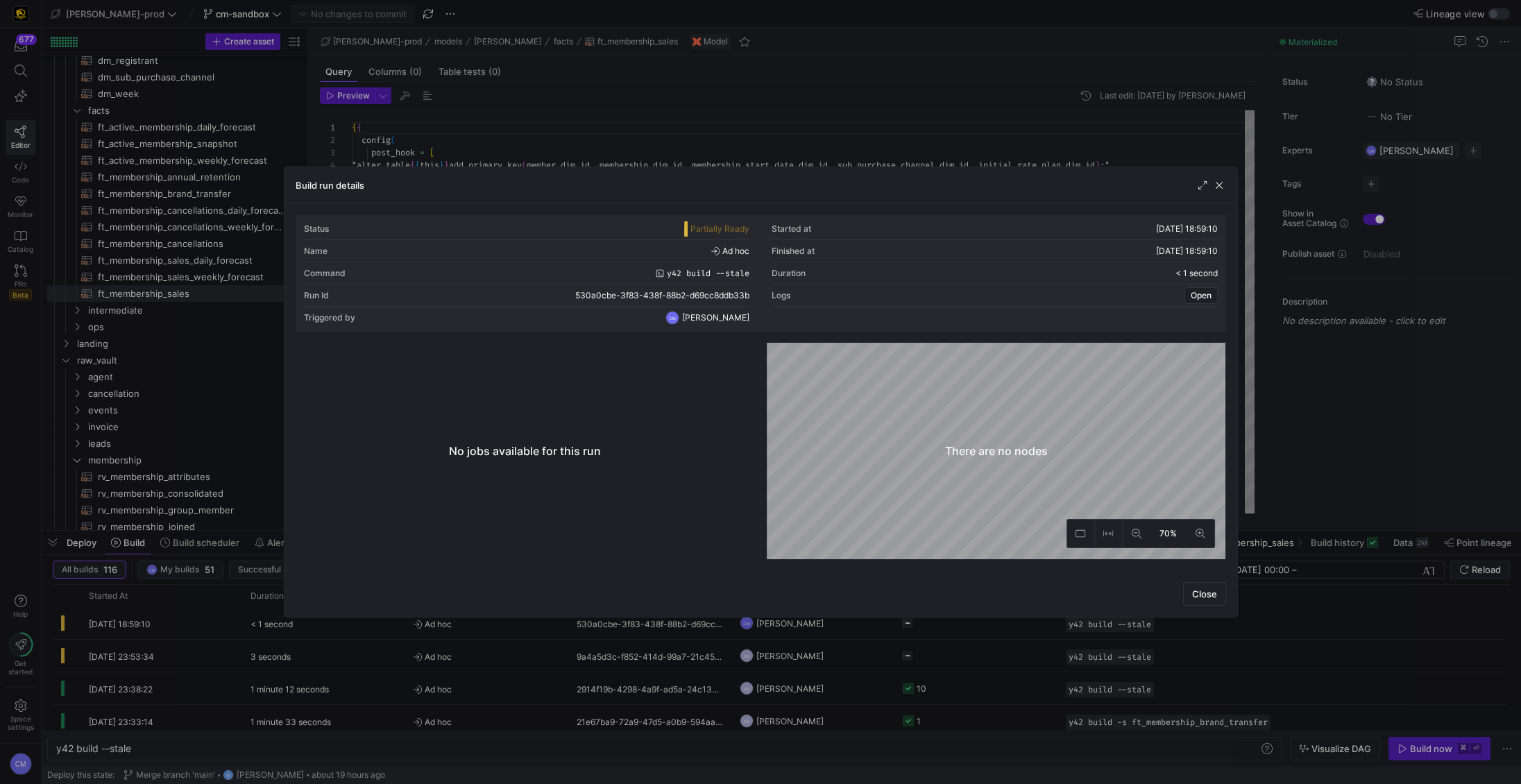
click at [523, 635] on div at bounding box center [760, 392] width 1521 height 784
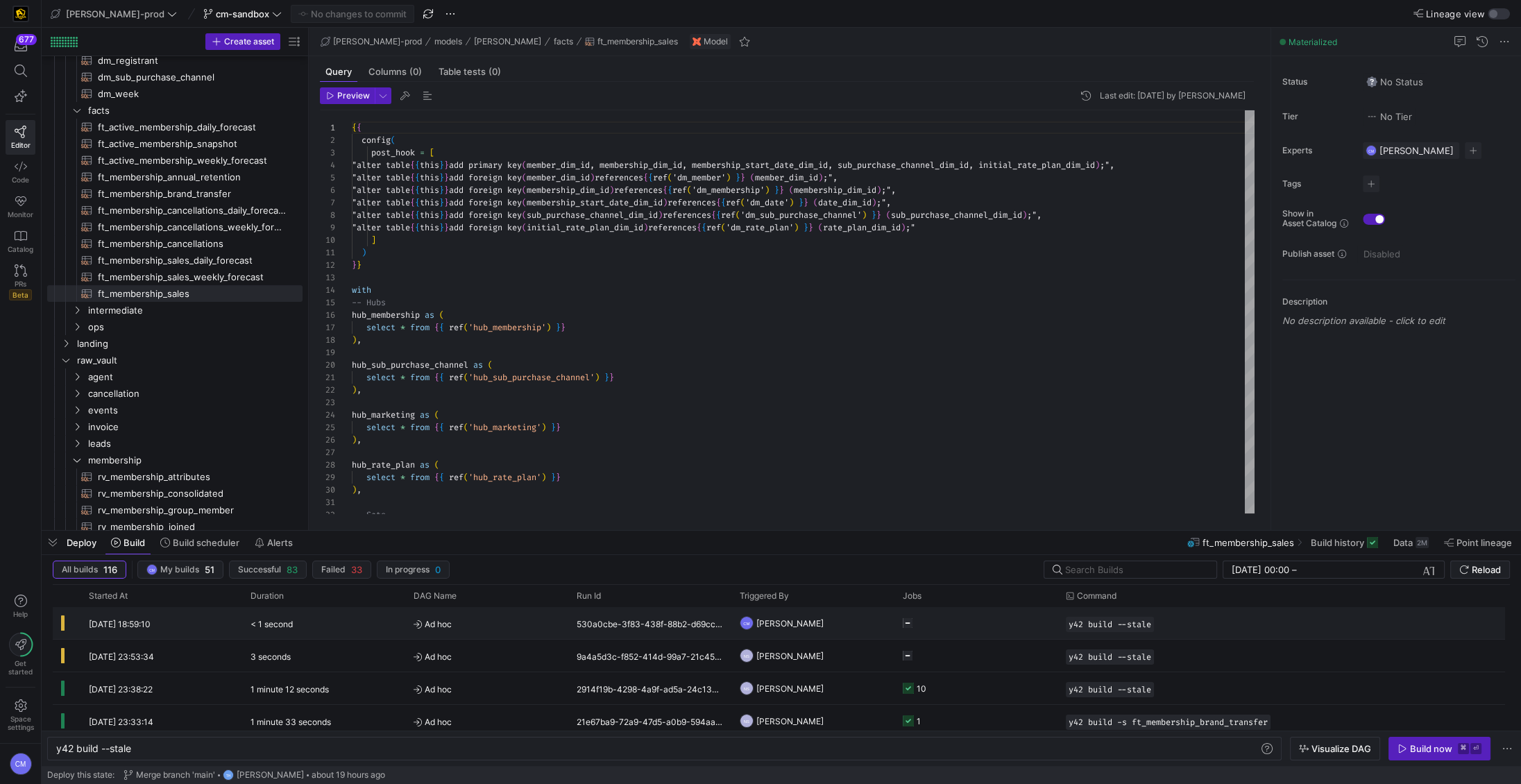
click at [523, 635] on span "Ad hoc" at bounding box center [486, 624] width 146 height 33
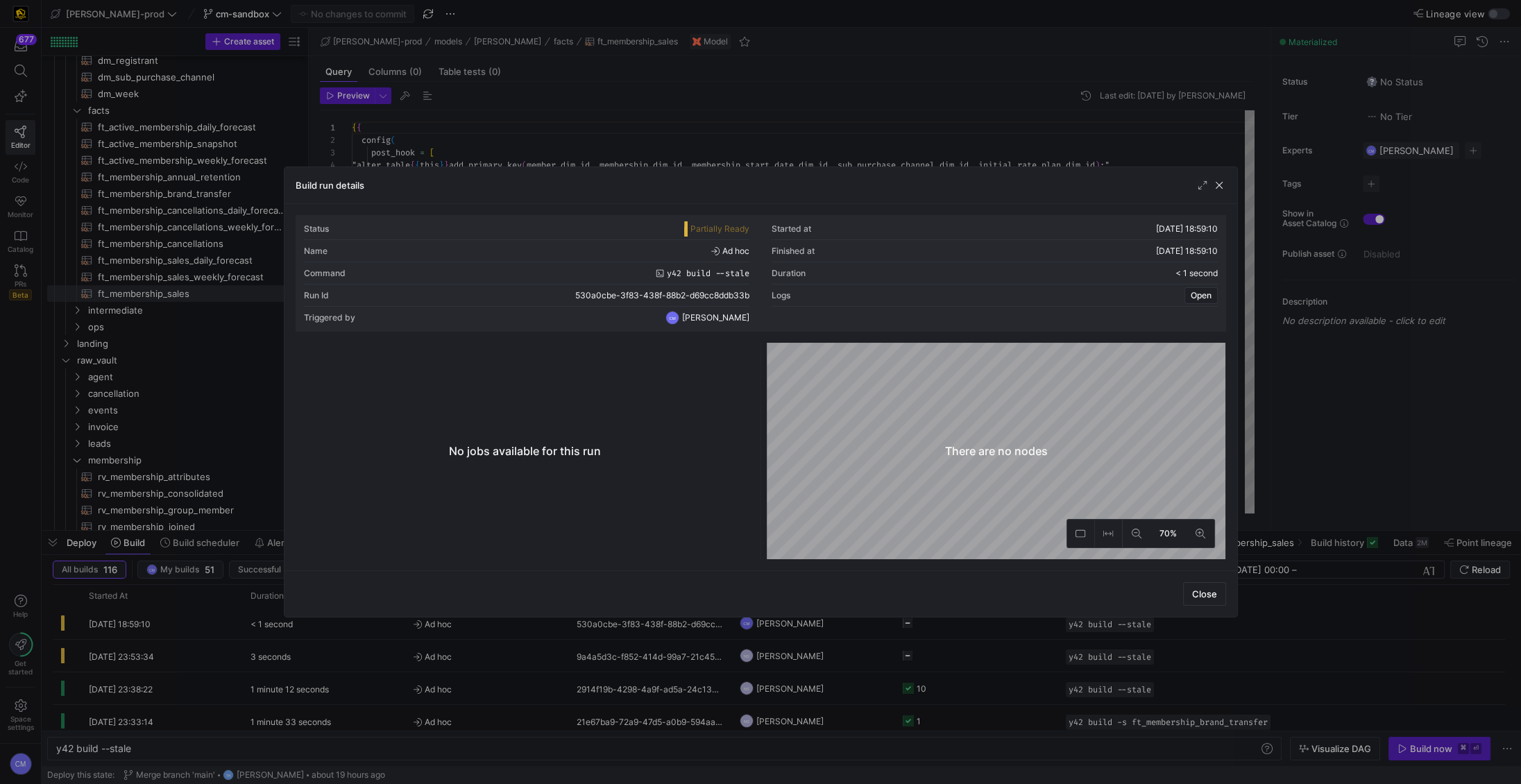
click at [523, 635] on div at bounding box center [760, 392] width 1521 height 784
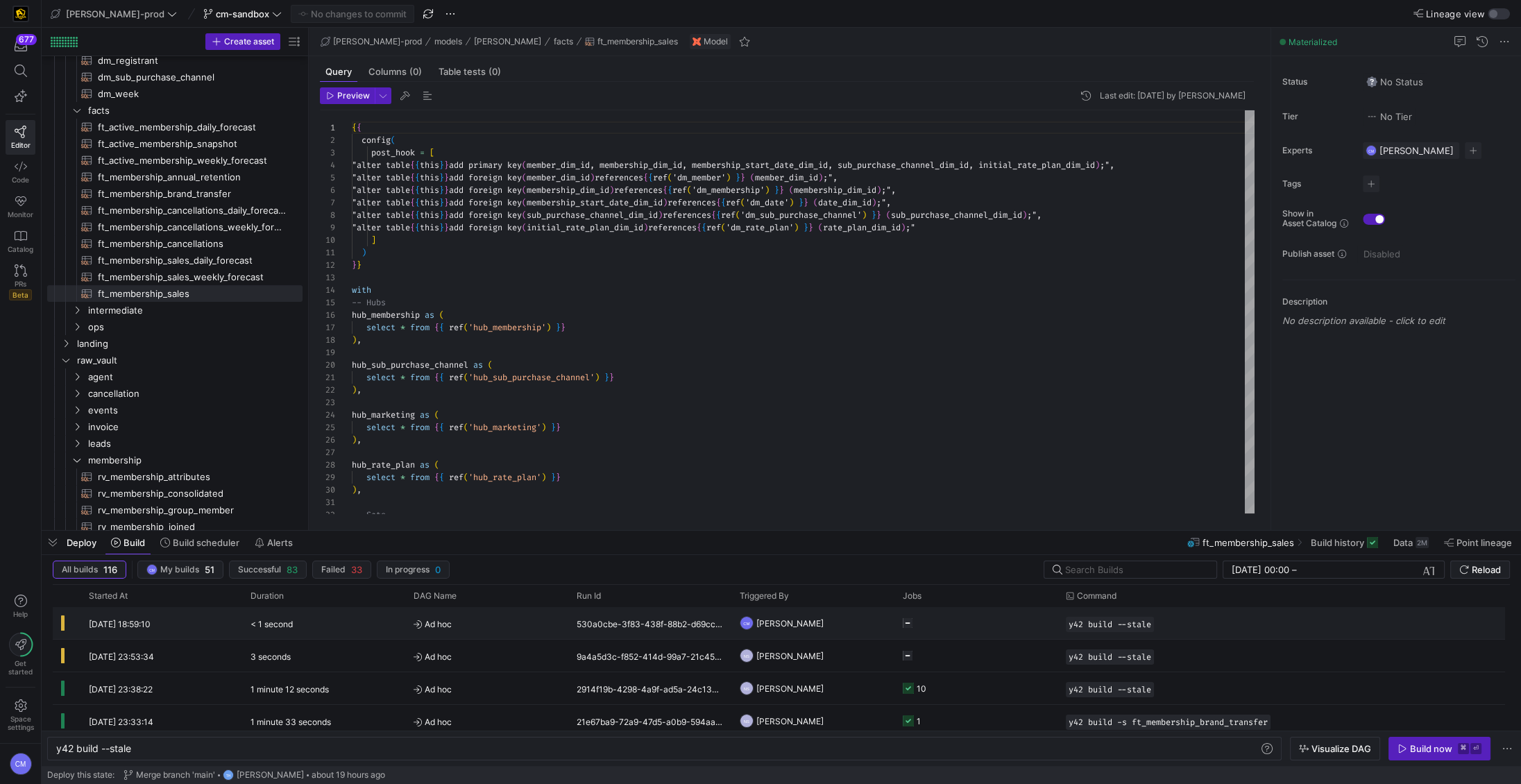
click at [523, 635] on span "Ad hoc" at bounding box center [486, 624] width 146 height 33
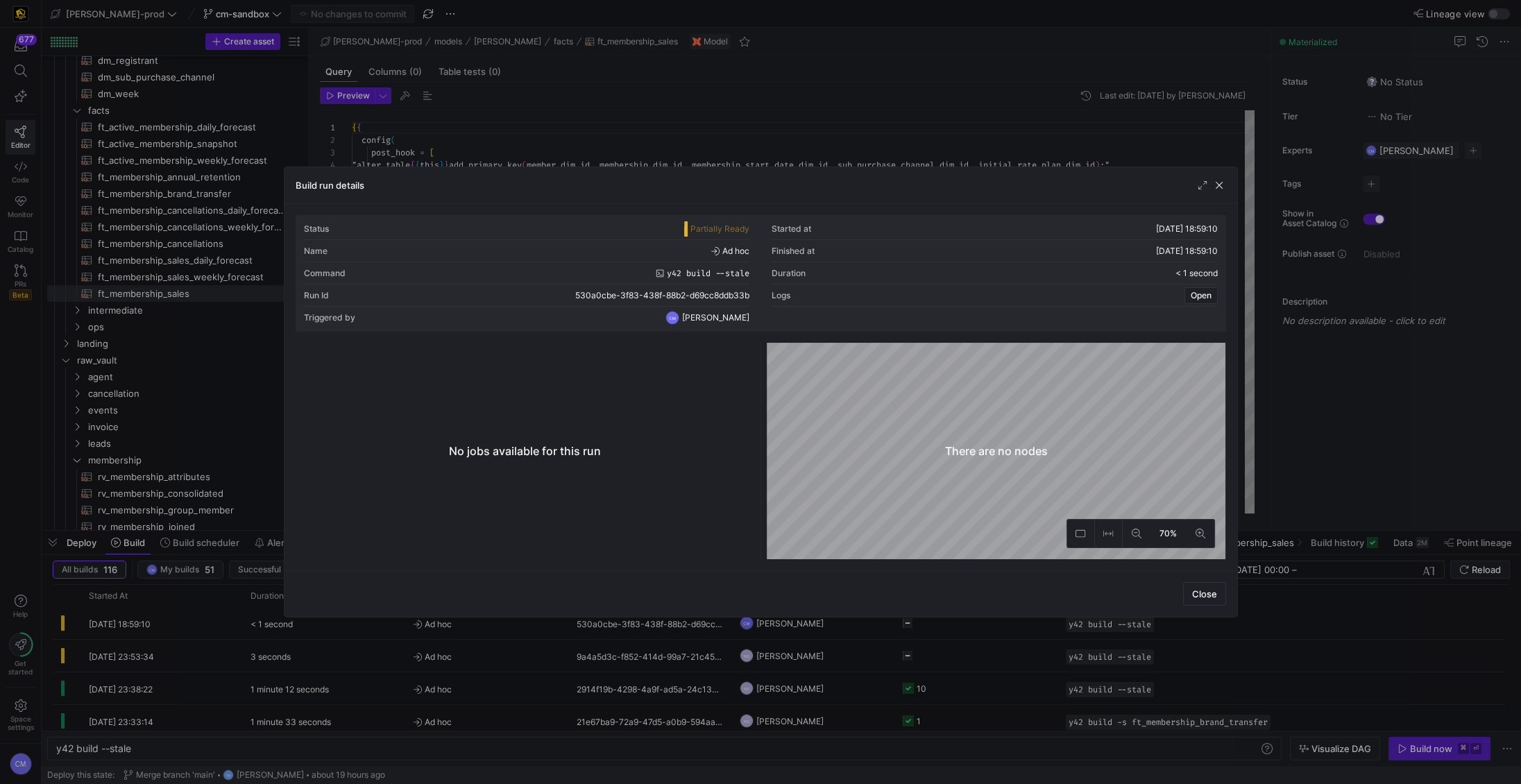
click at [523, 635] on div at bounding box center [760, 392] width 1521 height 784
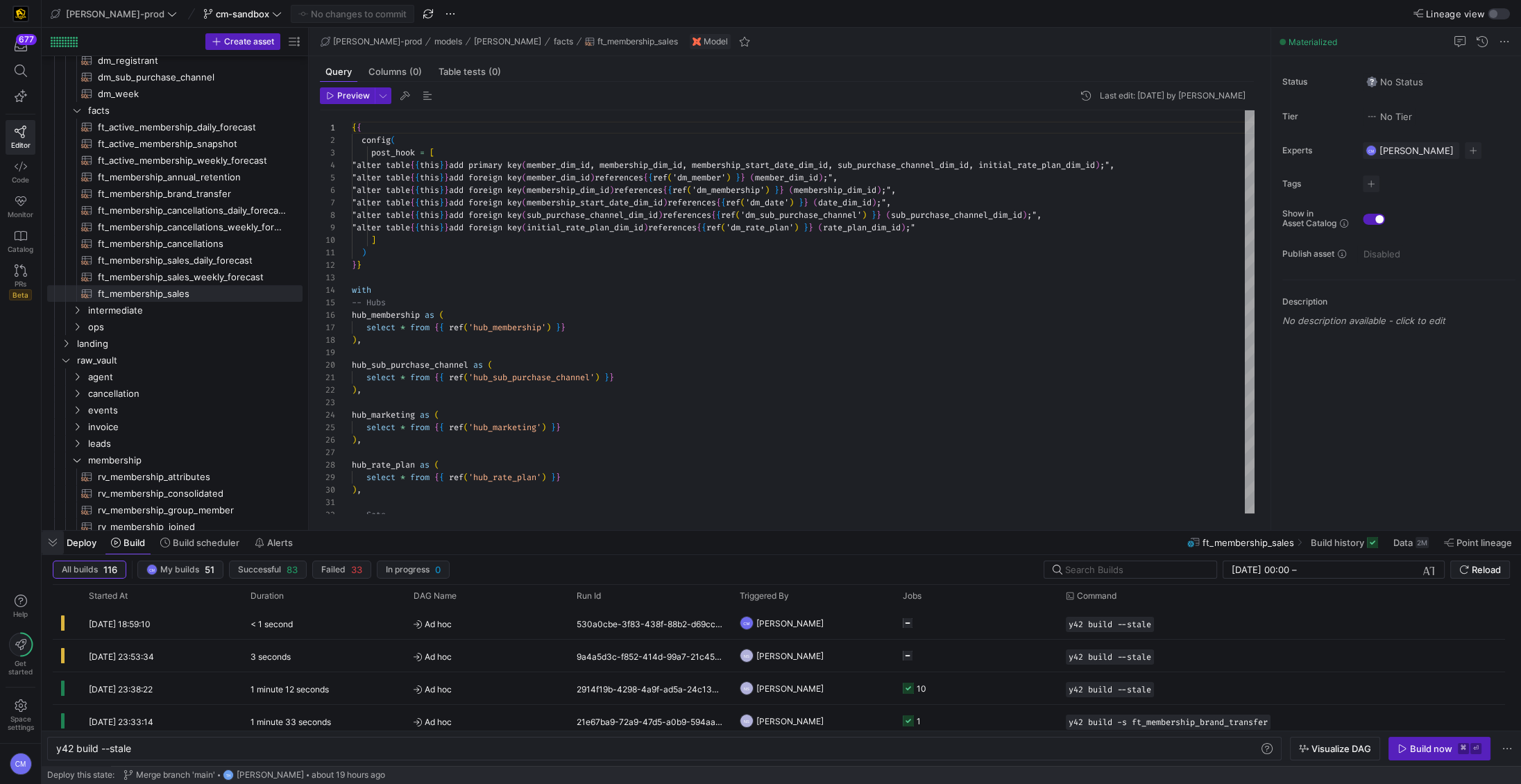
click at [49, 544] on span "button" at bounding box center [52, 543] width 22 height 24
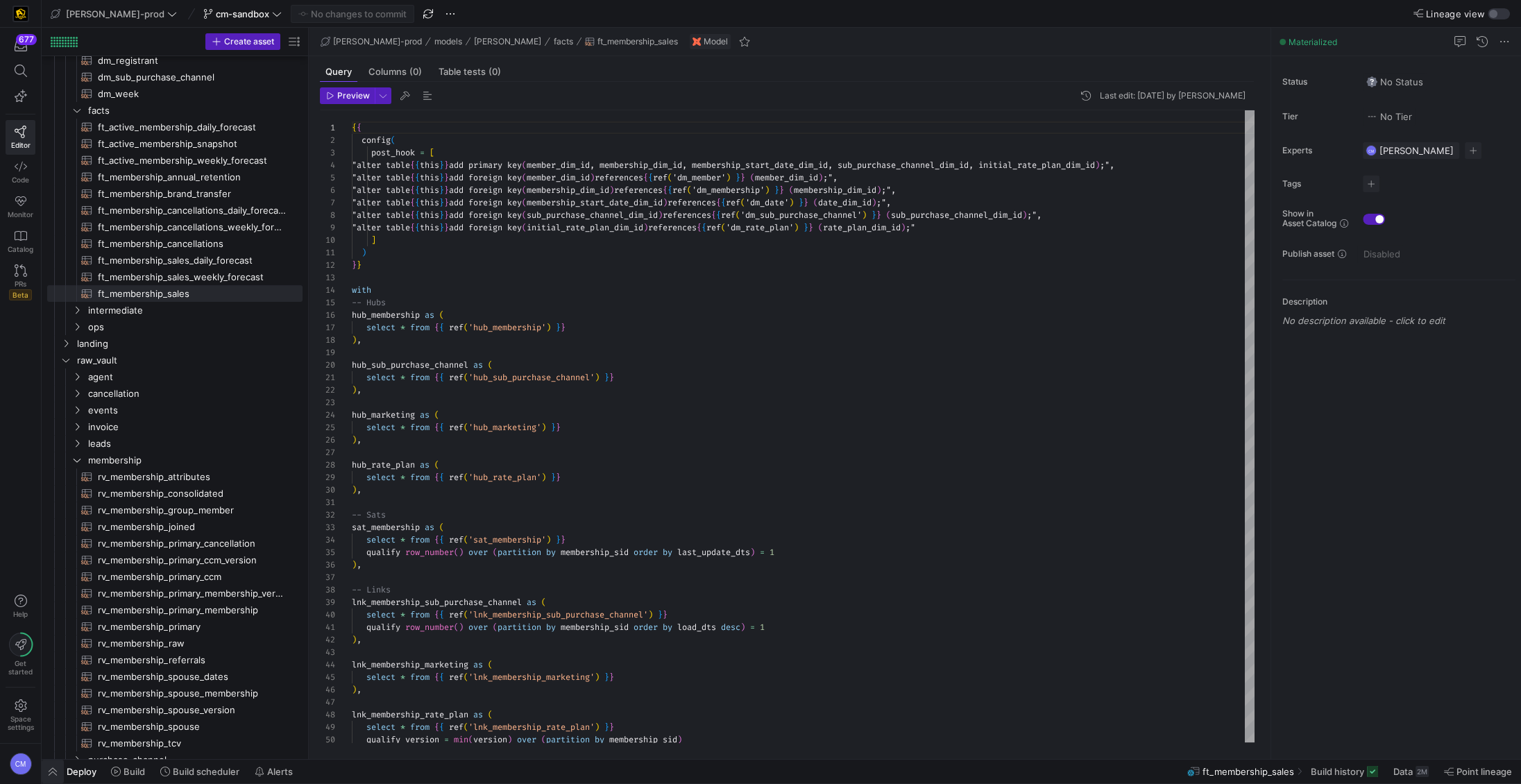
click at [52, 774] on span "button" at bounding box center [52, 771] width 22 height 24
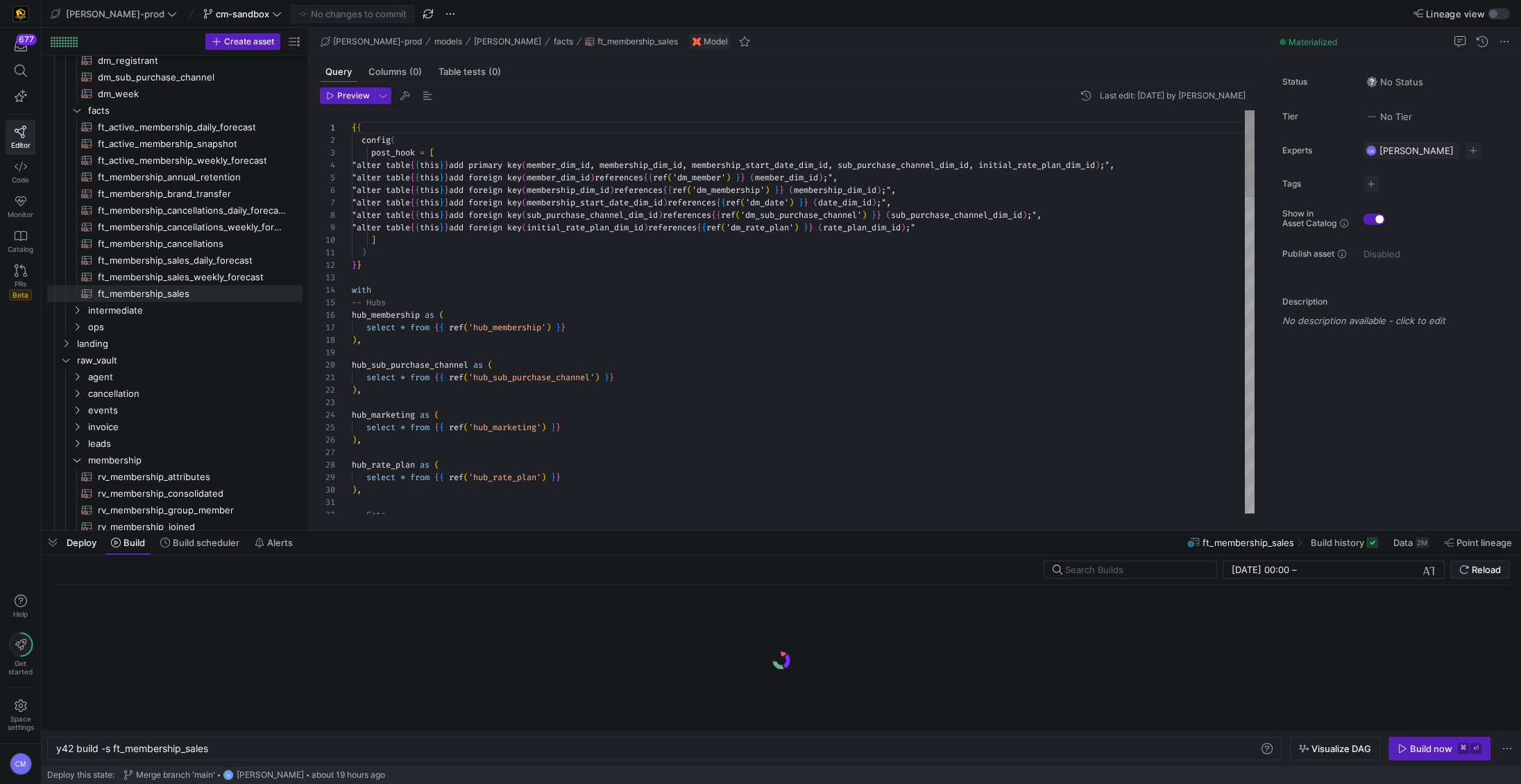
scroll to position [0, 154]
click at [1438, 748] on div "Build now" at bounding box center [1431, 748] width 42 height 11
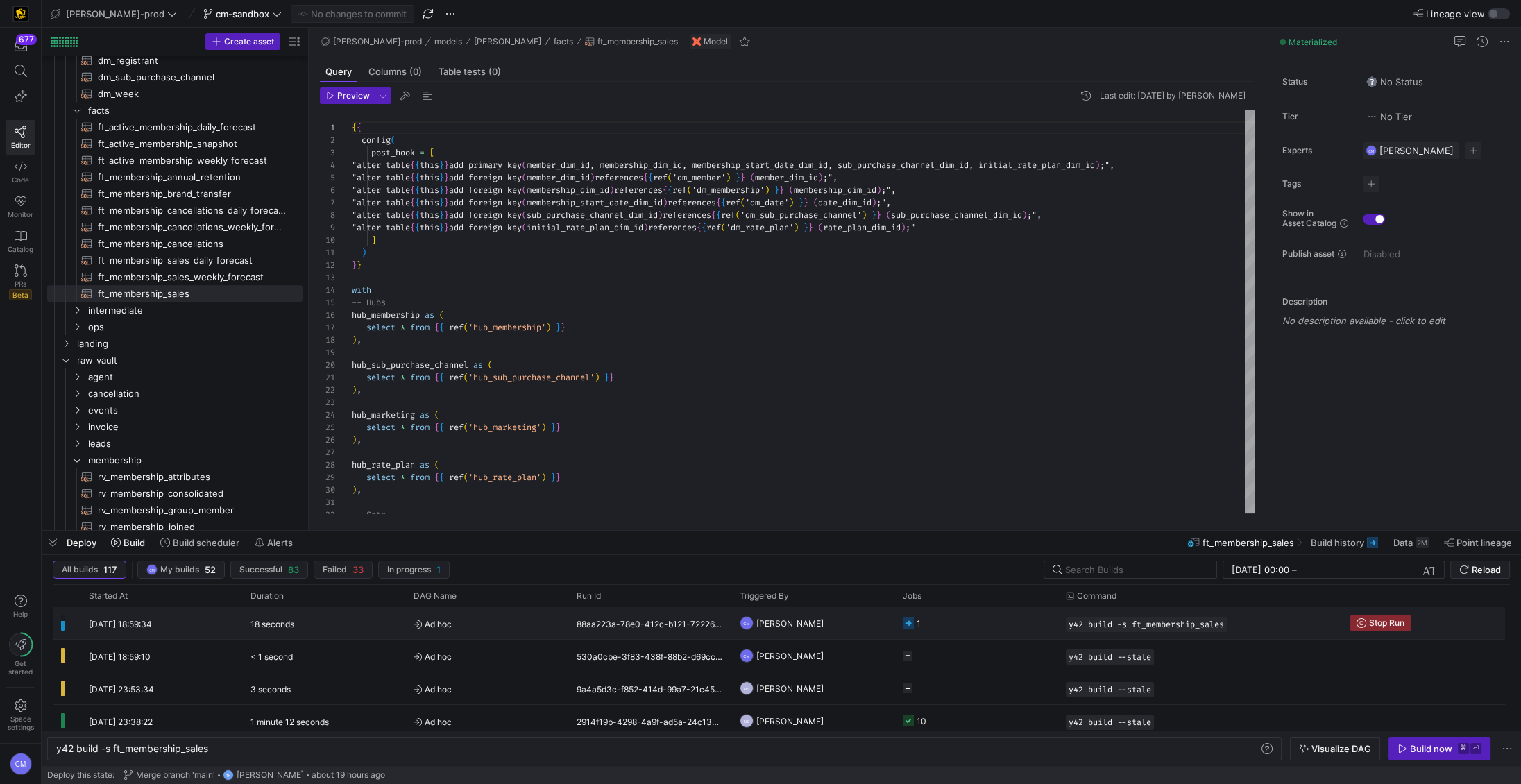
click at [986, 629] on y42-job-status-cell-renderer "1" at bounding box center [975, 623] width 146 height 30
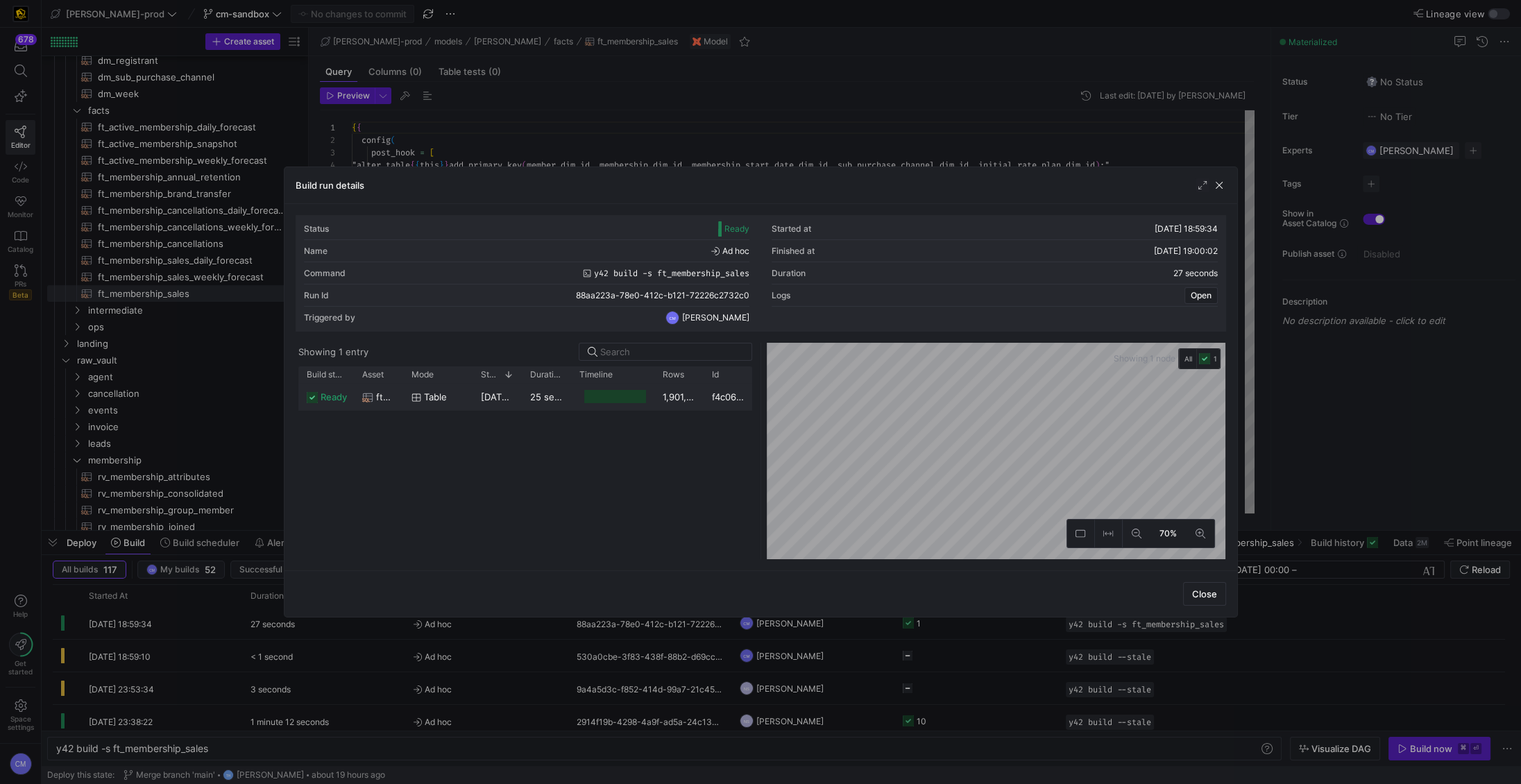
click at [689, 408] on div "1,901,282" at bounding box center [679, 397] width 49 height 27
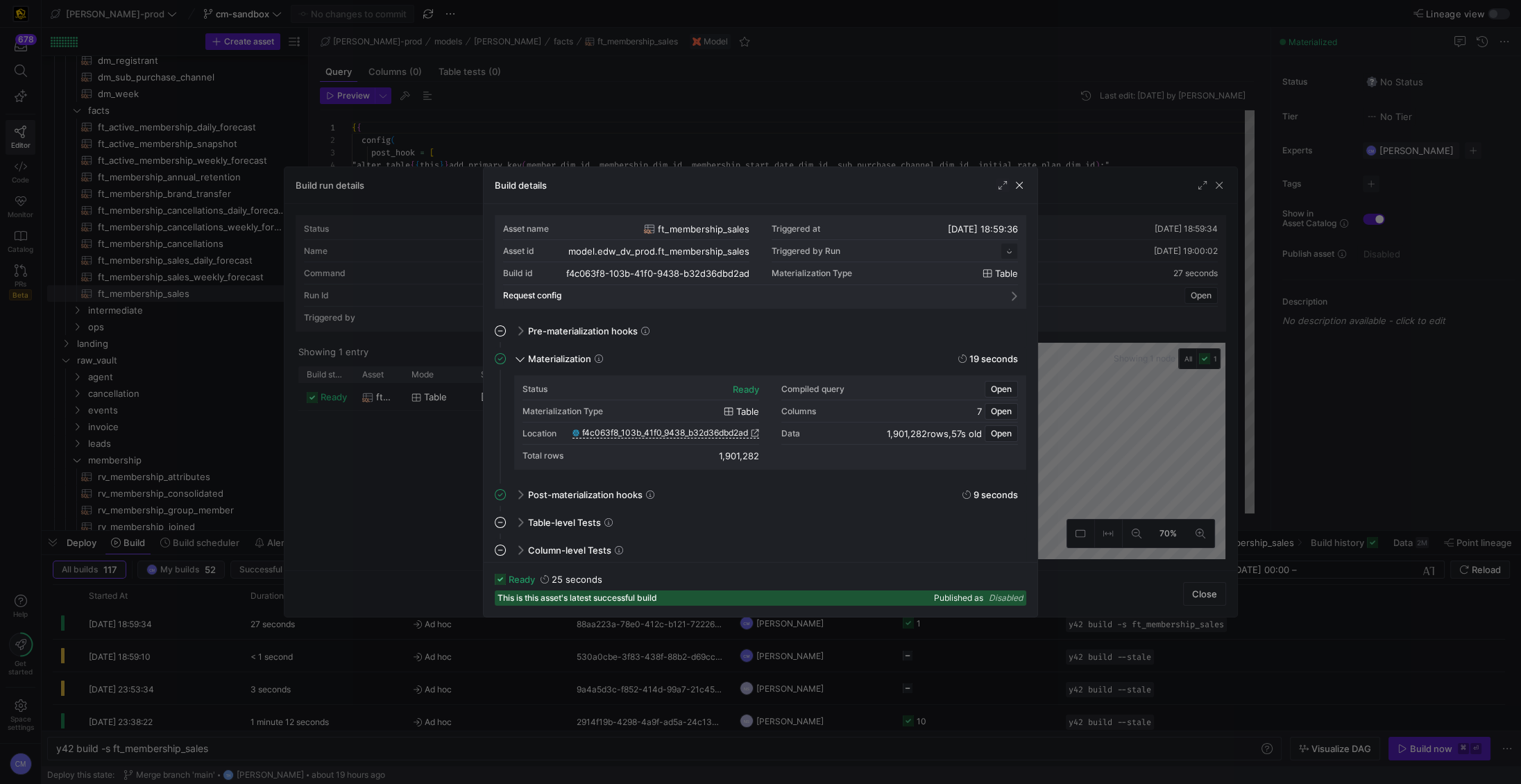
scroll to position [125, 0]
drag, startPoint x: 703, startPoint y: 450, endPoint x: 763, endPoint y: 452, distance: 60.0
click at [763, 452] on div "Status ready Compiled query Open Materialization Type table Columns 7 Open Loca…" at bounding box center [770, 422] width 495 height 89
copy div "1,901,282"
click at [205, 16] on div at bounding box center [760, 392] width 1521 height 784
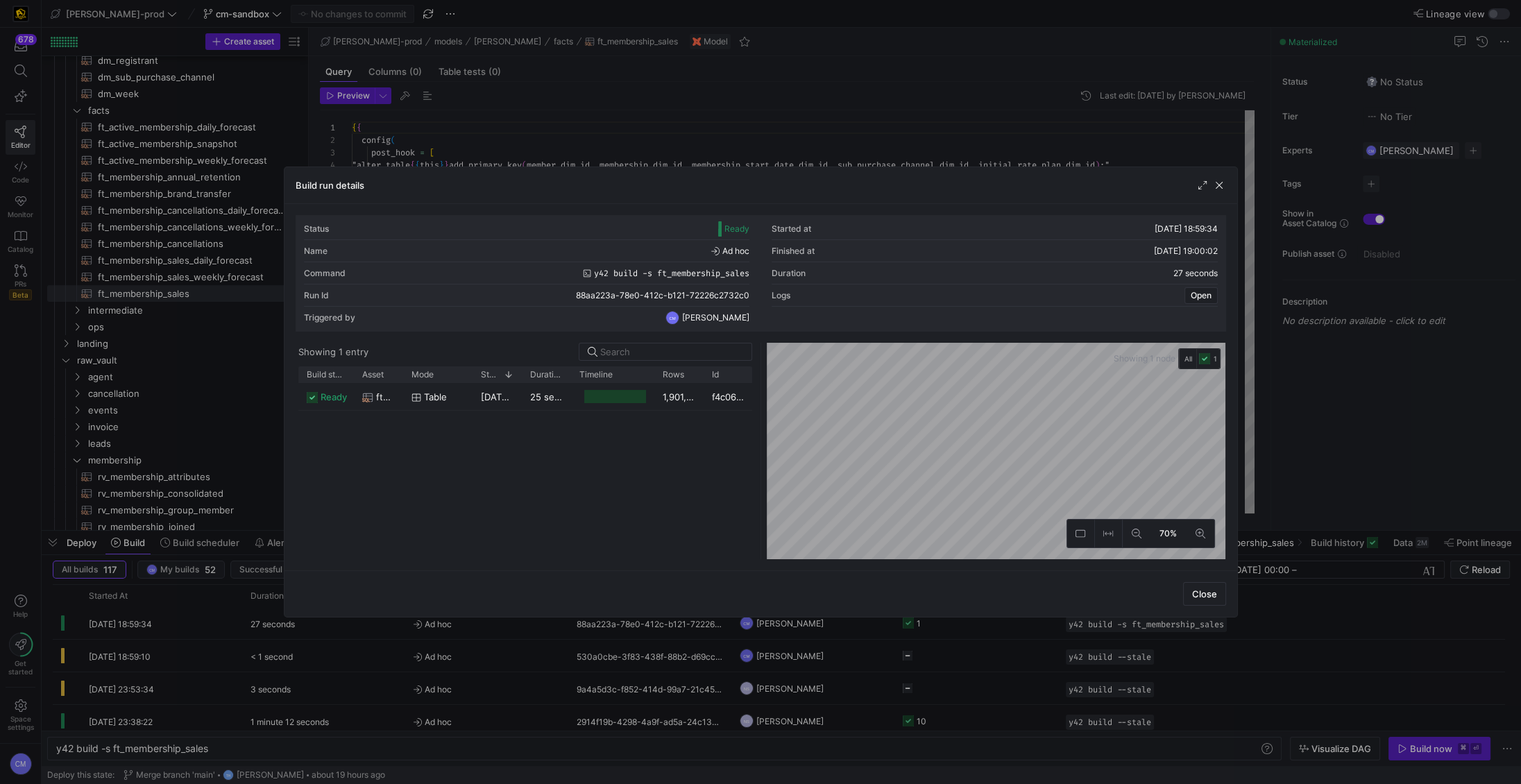
click at [205, 16] on div at bounding box center [760, 392] width 1521 height 784
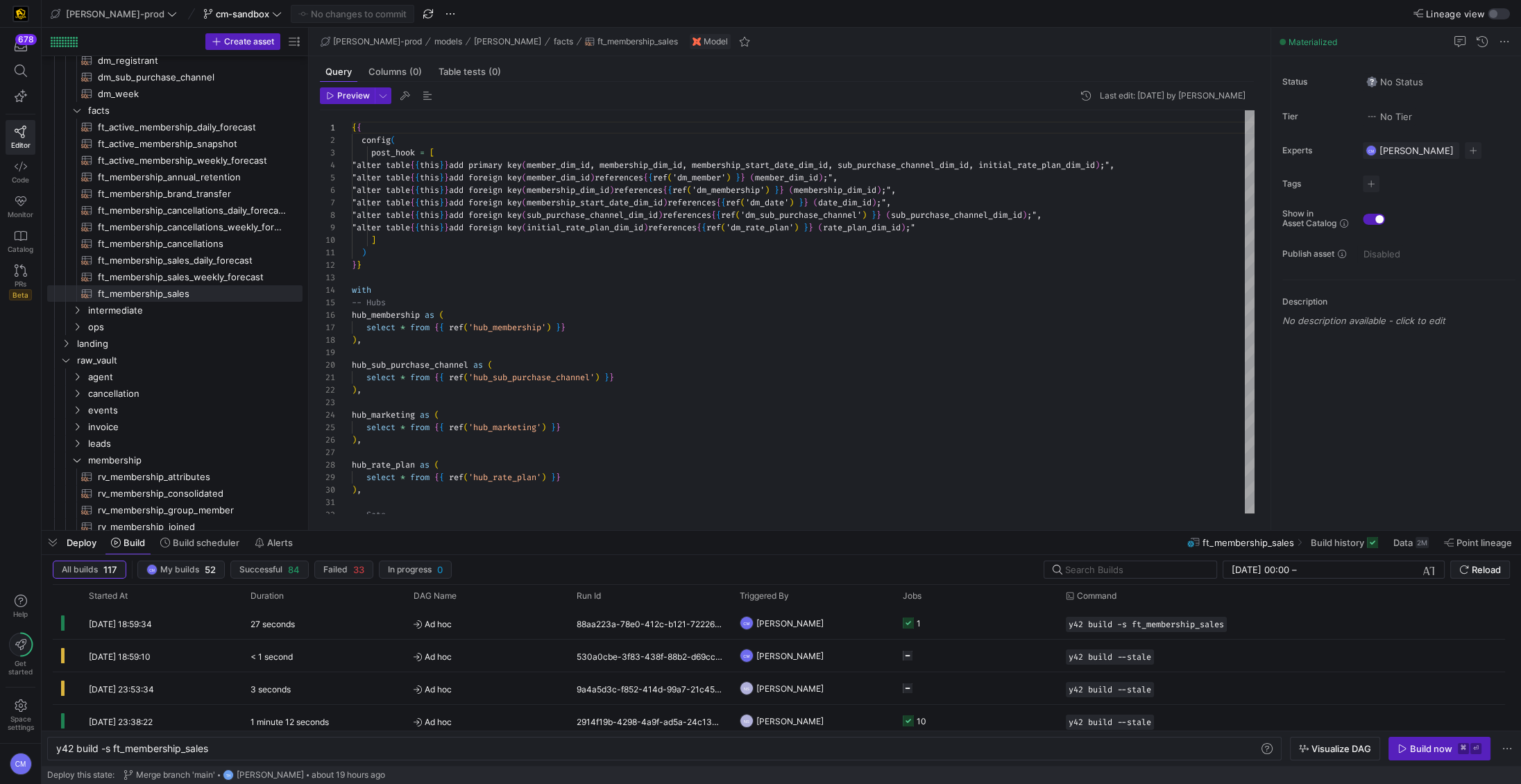
click at [216, 16] on span "cm-sandbox" at bounding box center [242, 14] width 53 height 11
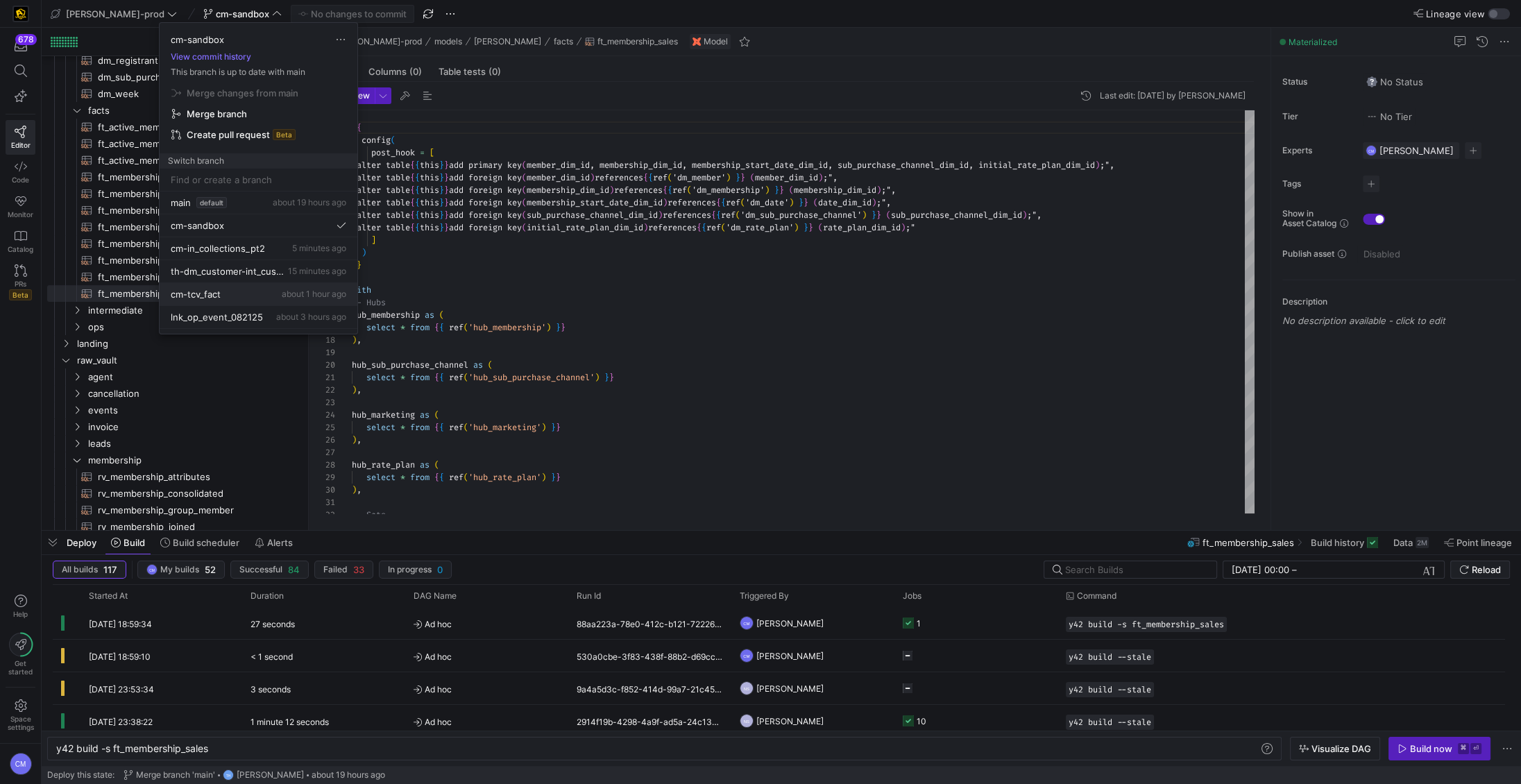
click at [282, 292] on span "about 1 hour ago" at bounding box center [314, 294] width 64 height 10
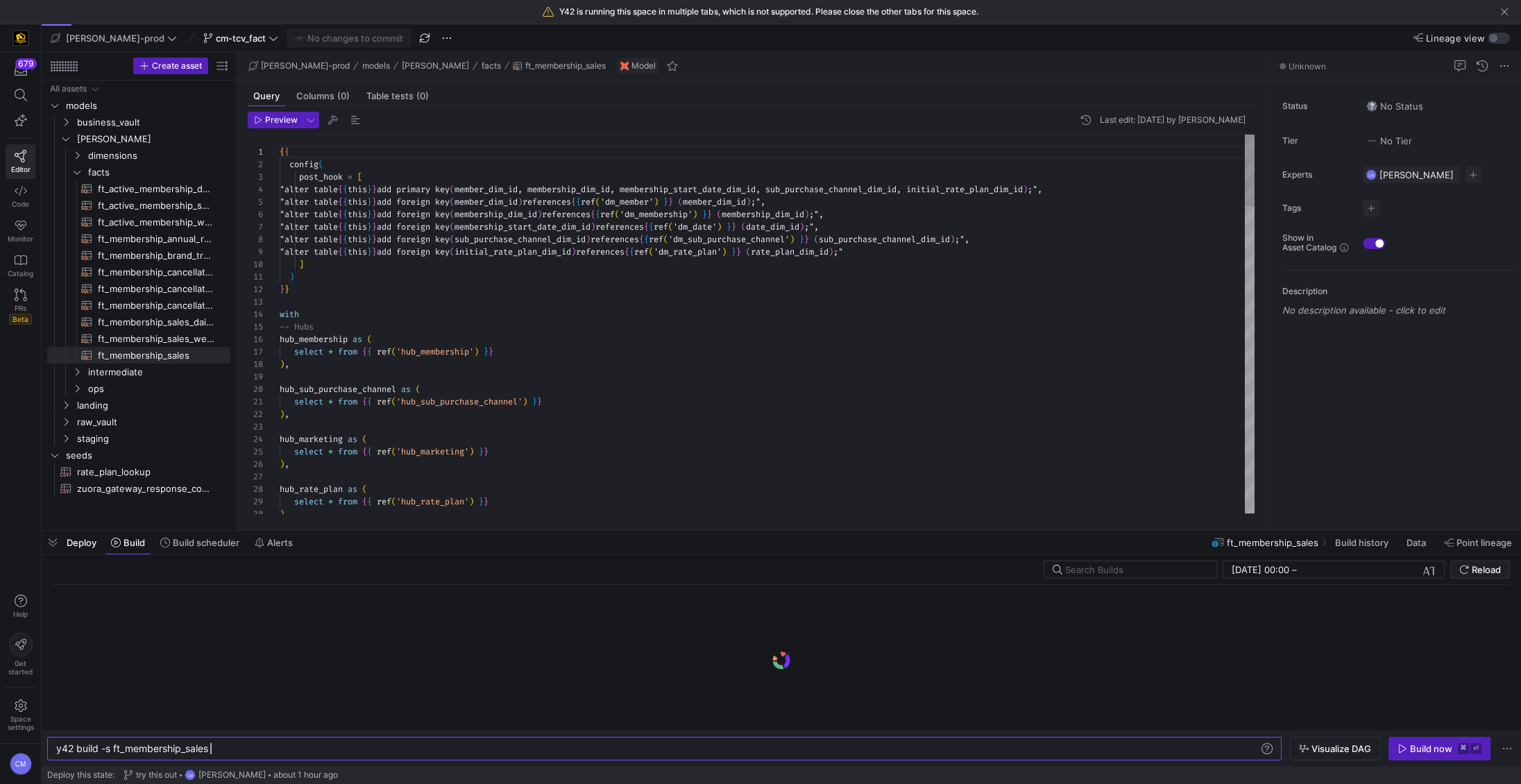
scroll to position [75, 0]
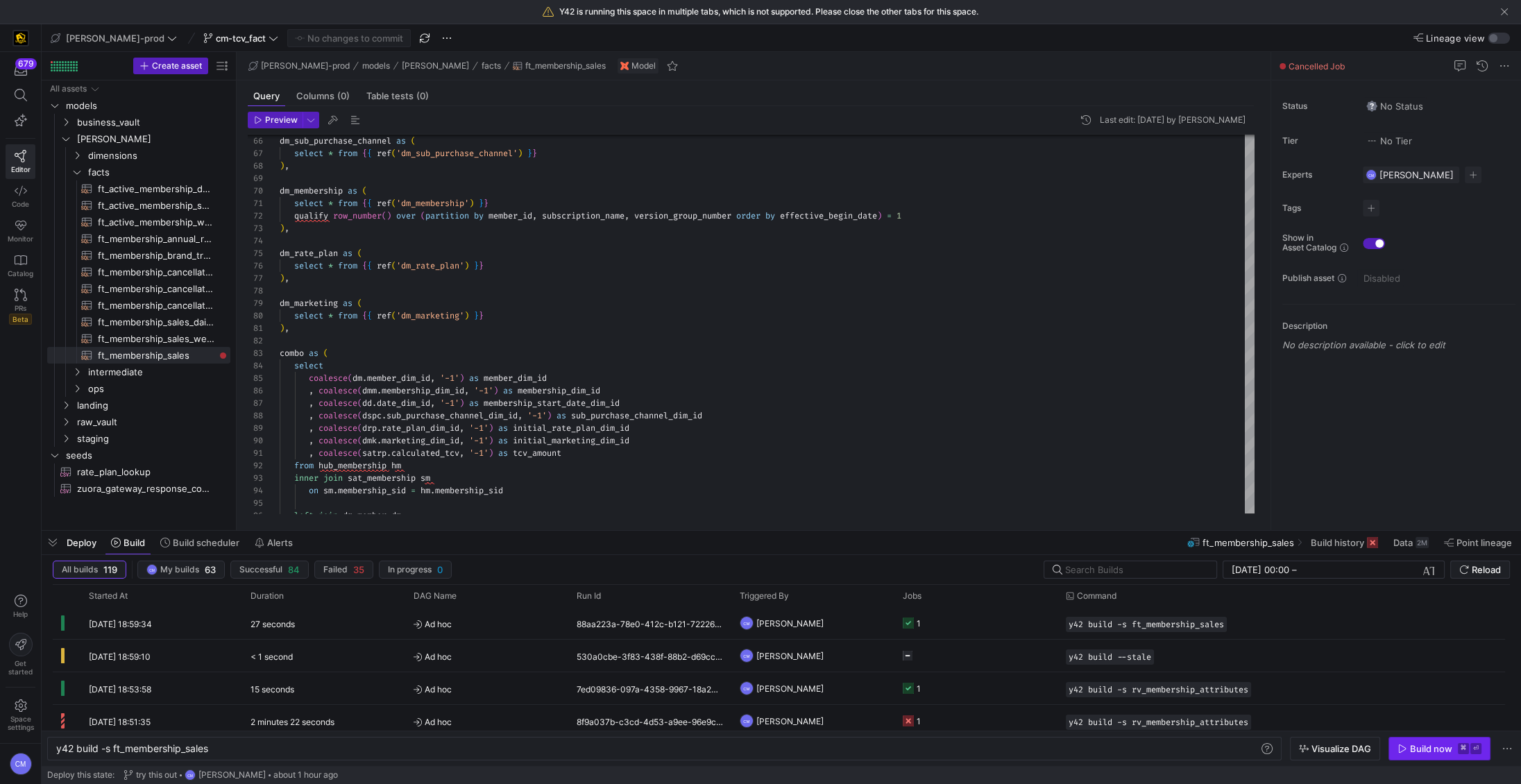
click at [1436, 754] on div "Build now" at bounding box center [1431, 748] width 42 height 11
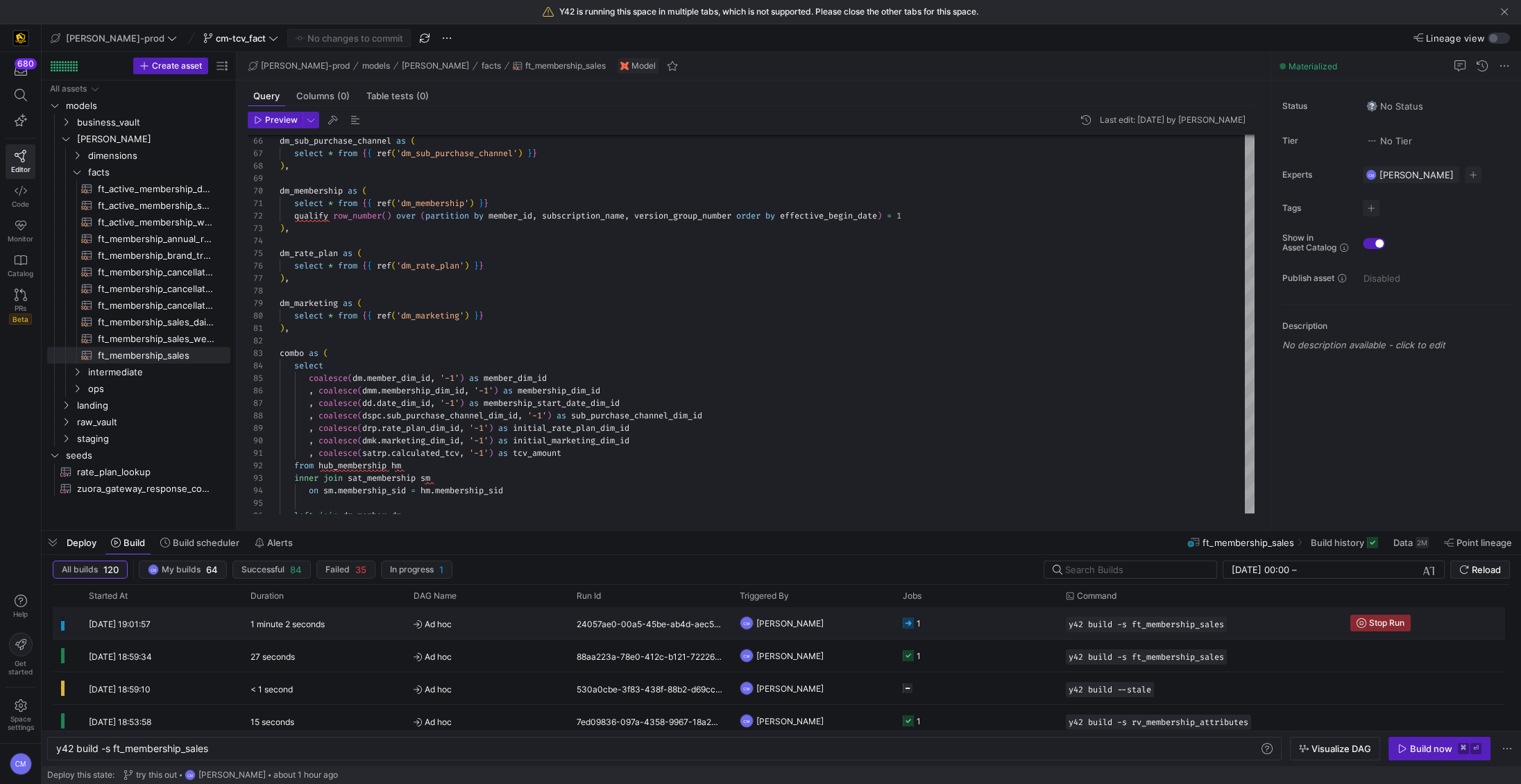
click at [927, 637] on y42-job-status-cell-renderer "1" at bounding box center [975, 623] width 146 height 30
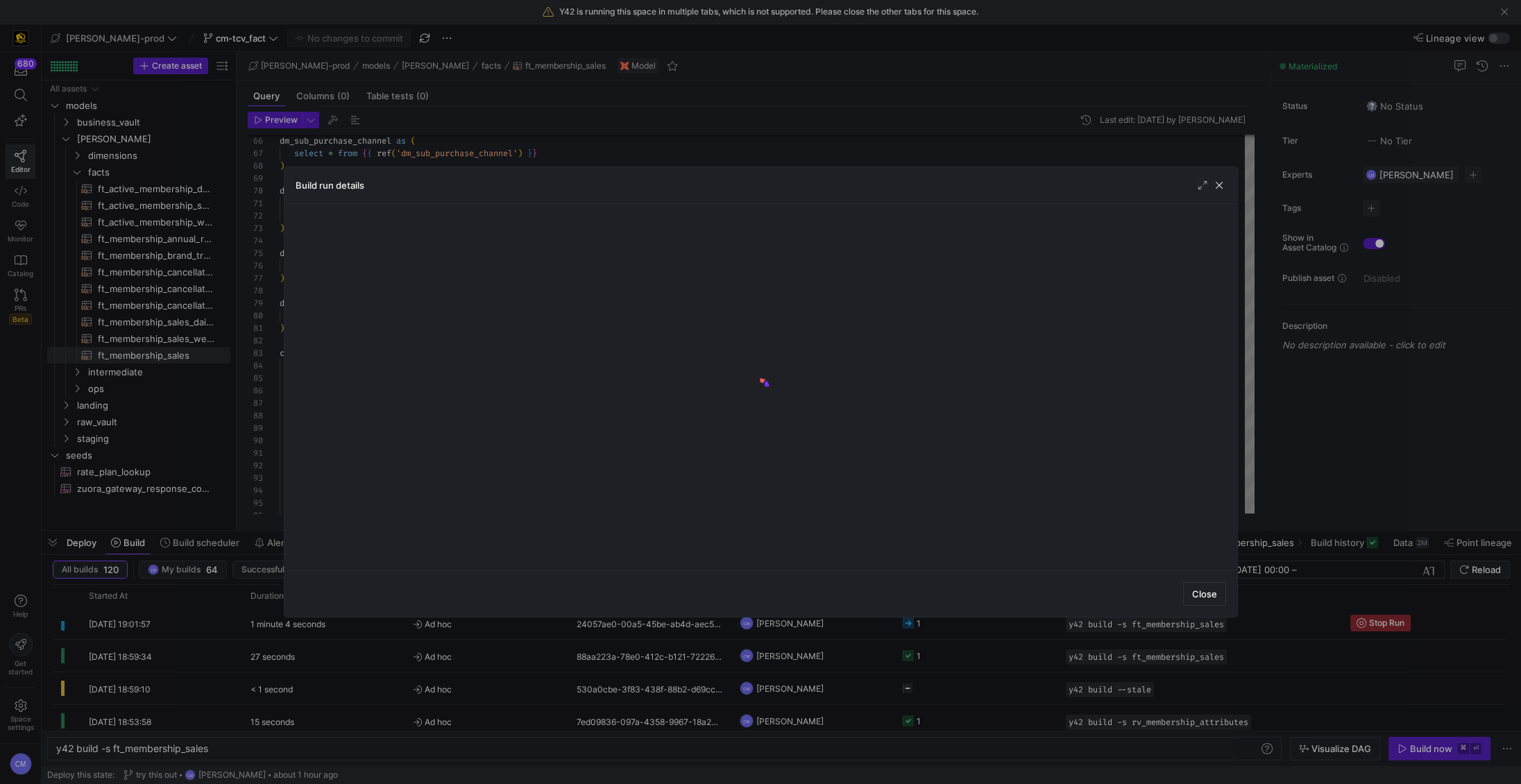
click at [927, 637] on div at bounding box center [760, 392] width 1521 height 784
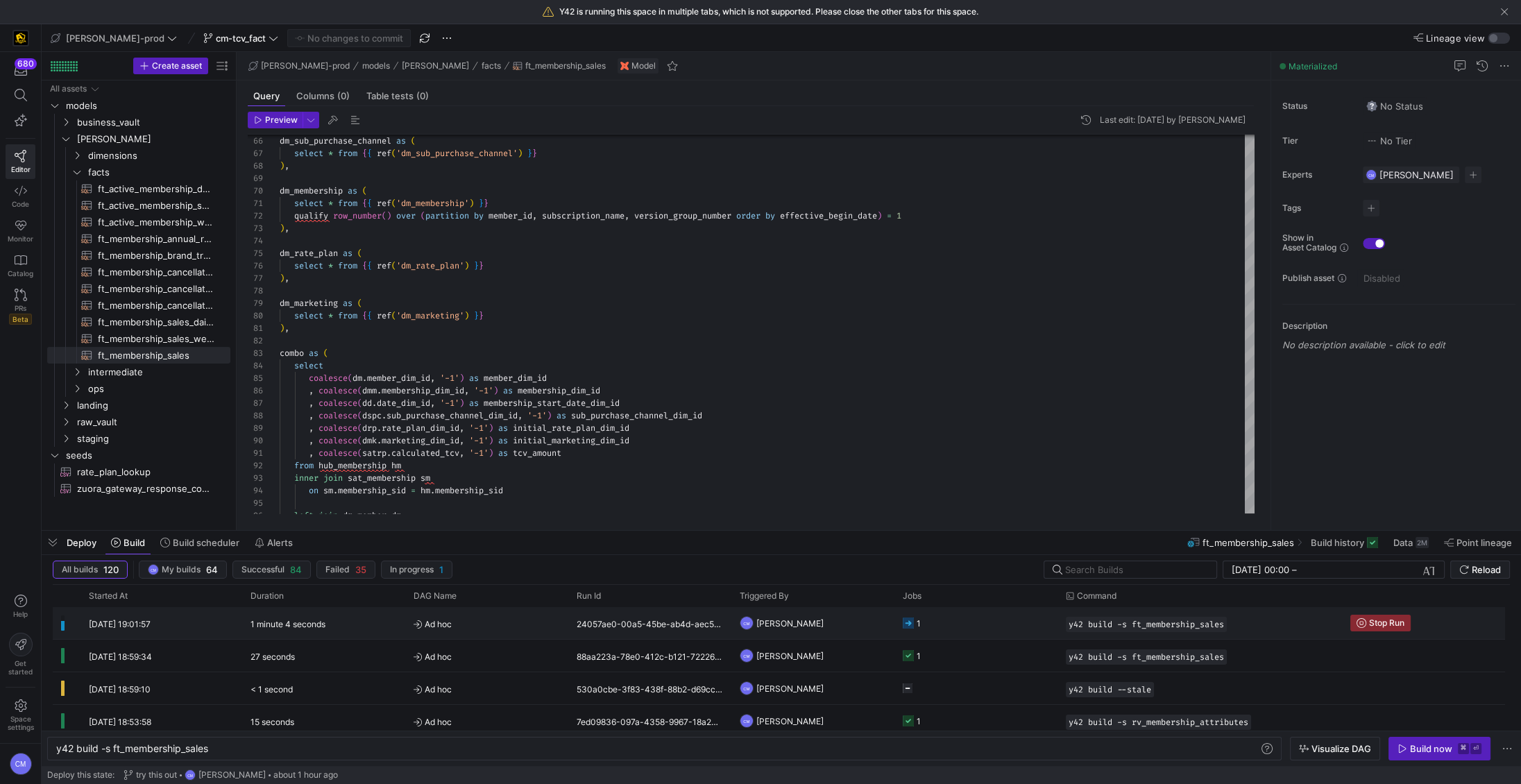
click at [927, 637] on y42-job-status-cell-renderer "1" at bounding box center [975, 623] width 146 height 30
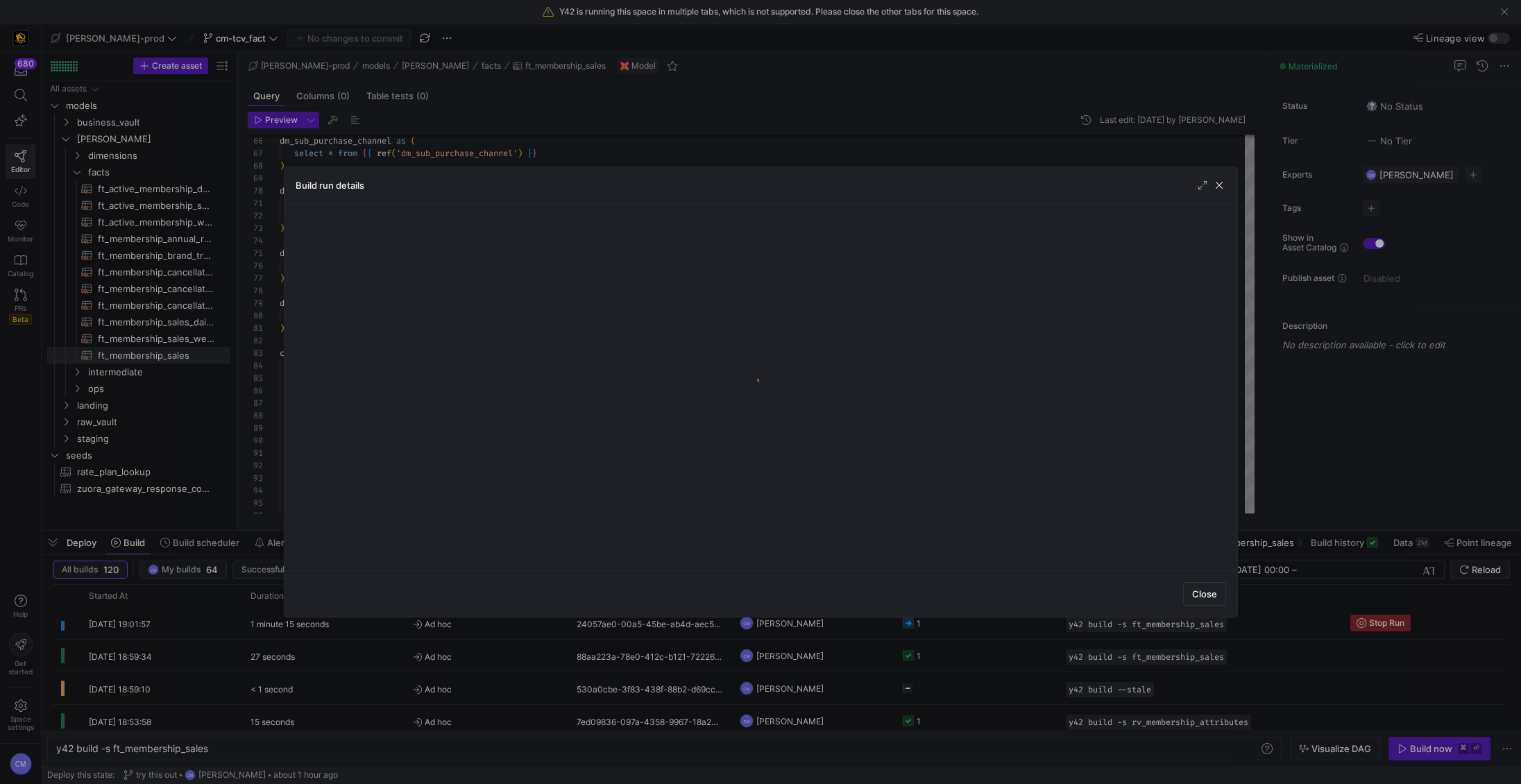
click at [767, 107] on div at bounding box center [760, 392] width 1521 height 784
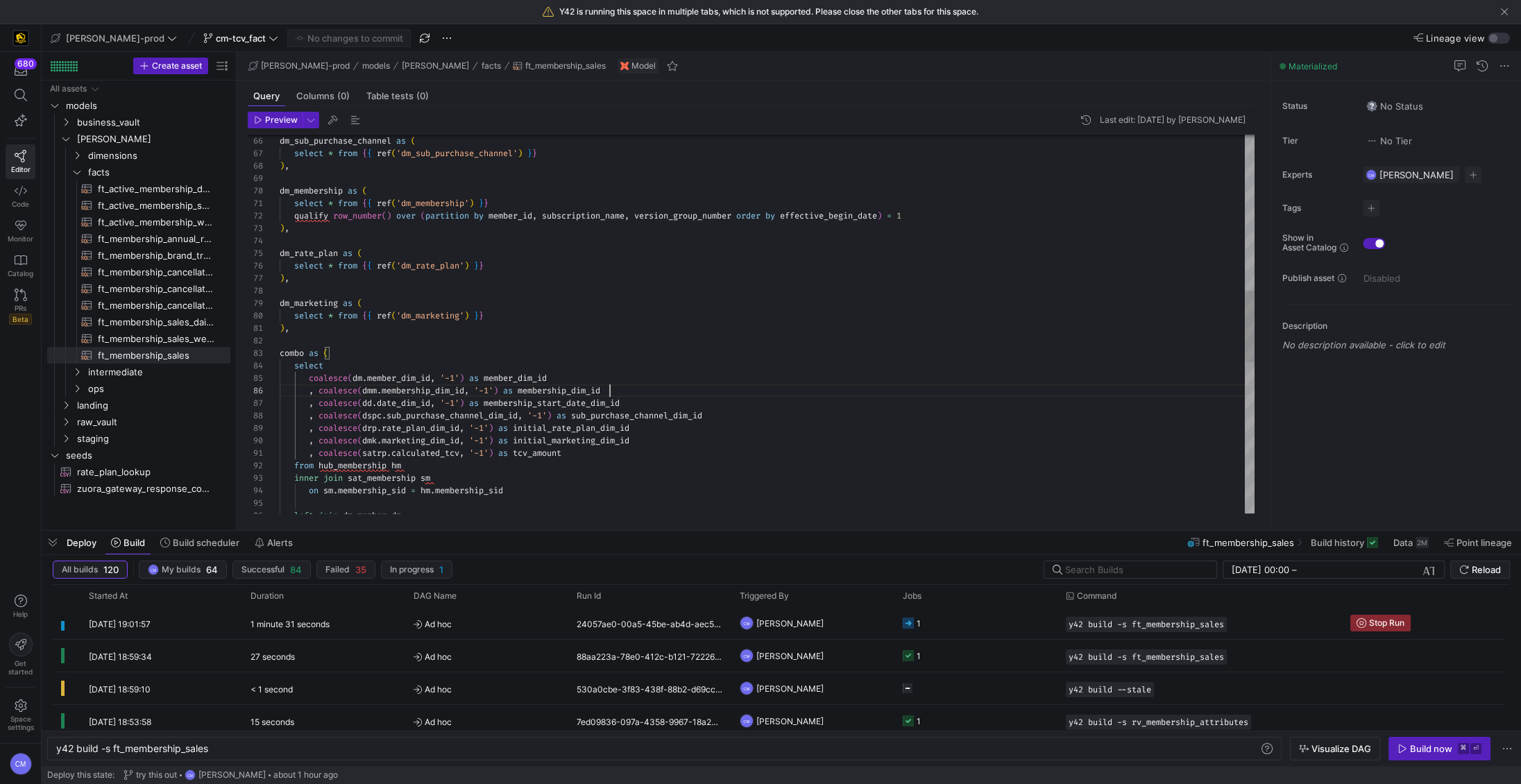
click at [917, 385] on div "dm_sub_purchase_channel as ( select * from { { ref ( 'dm_sub_purchase_channel' …" at bounding box center [766, 311] width 975 height 1997
click at [801, 228] on div "dm_sub_purchase_channel as ( select * from { { ref ( 'dm_sub_purchase_channel' …" at bounding box center [766, 311] width 975 height 1997
click at [1011, 238] on div "dm_sub_purchase_channel as ( select * from { { ref ( 'dm_sub_purchase_channel' …" at bounding box center [766, 311] width 975 height 1997
click at [1504, 8] on span "button" at bounding box center [1504, 12] width 14 height 14
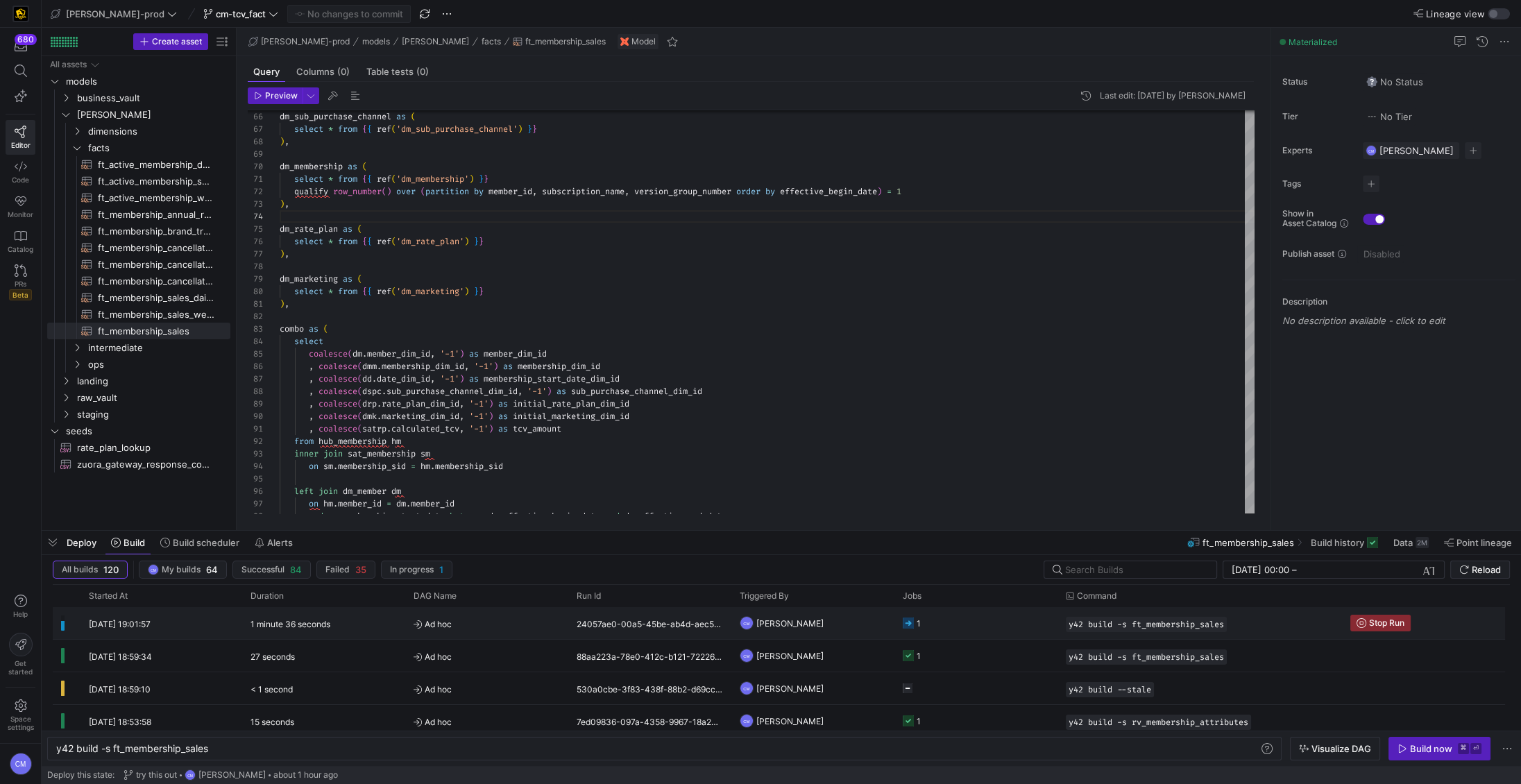
click at [825, 618] on y42-orchestration-triggered-by "CM Caden Miller" at bounding box center [812, 623] width 146 height 30
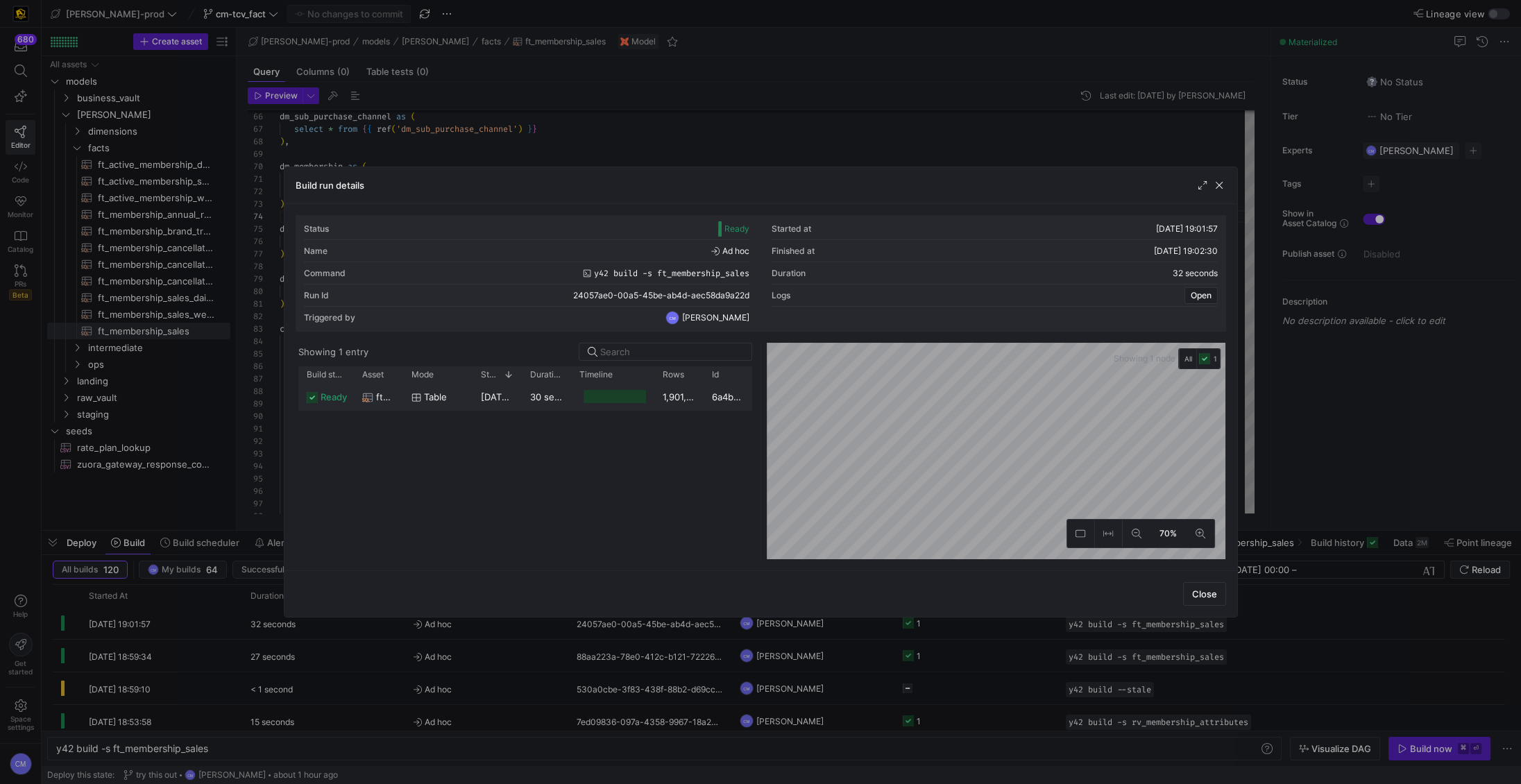
click at [707, 409] on div "ready ft_membership_sales table 05/09/25, 19:01:59 30 seconds 1,901,282 6a4b456…" at bounding box center [525, 397] width 454 height 28
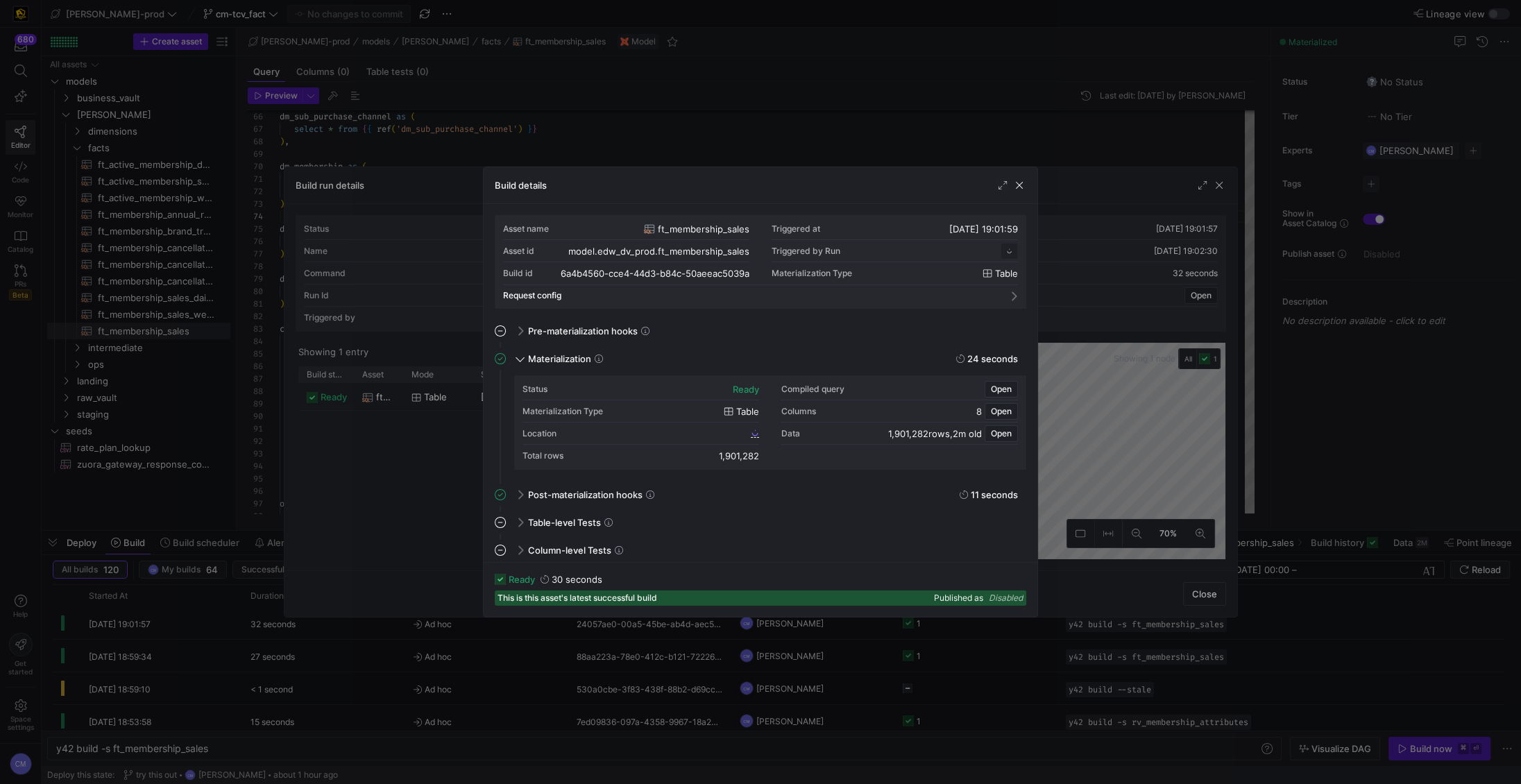
scroll to position [125, 0]
click at [629, 433] on span "6a4b4560_cce4_44d3_b84c_50aeeac5039a" at bounding box center [662, 433] width 174 height 10
click at [774, 111] on div at bounding box center [760, 392] width 1521 height 784
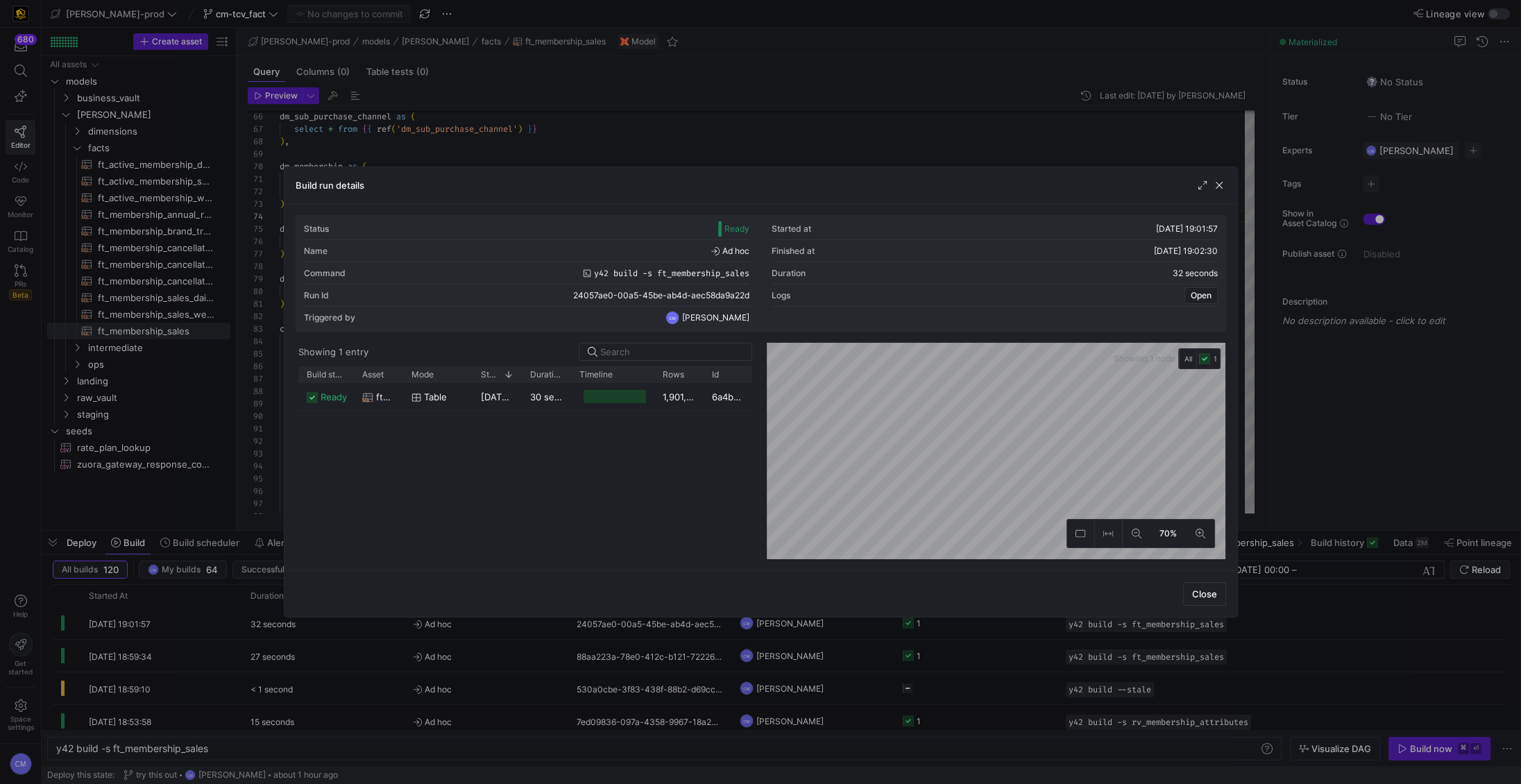
click at [774, 111] on div at bounding box center [760, 392] width 1521 height 784
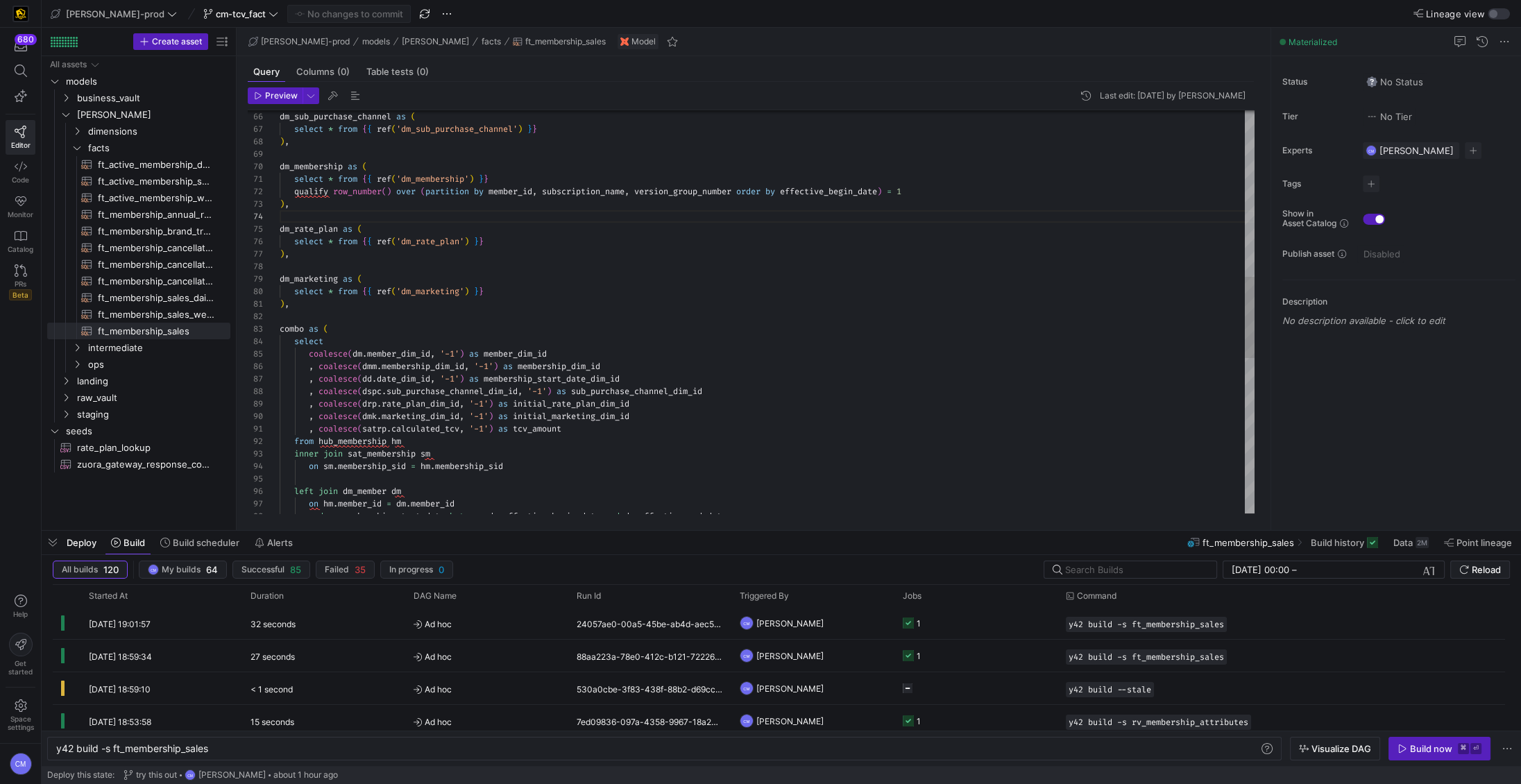
type textarea "), combo as ( select coalesce(dm.member_dim_id, '-1') as member_dim_id , coales…"
click at [441, 397] on div "dm_sub_purchase_channel as ( select * from { { ref ( 'dm_sub_purchase_channel' …" at bounding box center [766, 286] width 975 height 1997
click at [201, 7] on span at bounding box center [241, 14] width 80 height 17
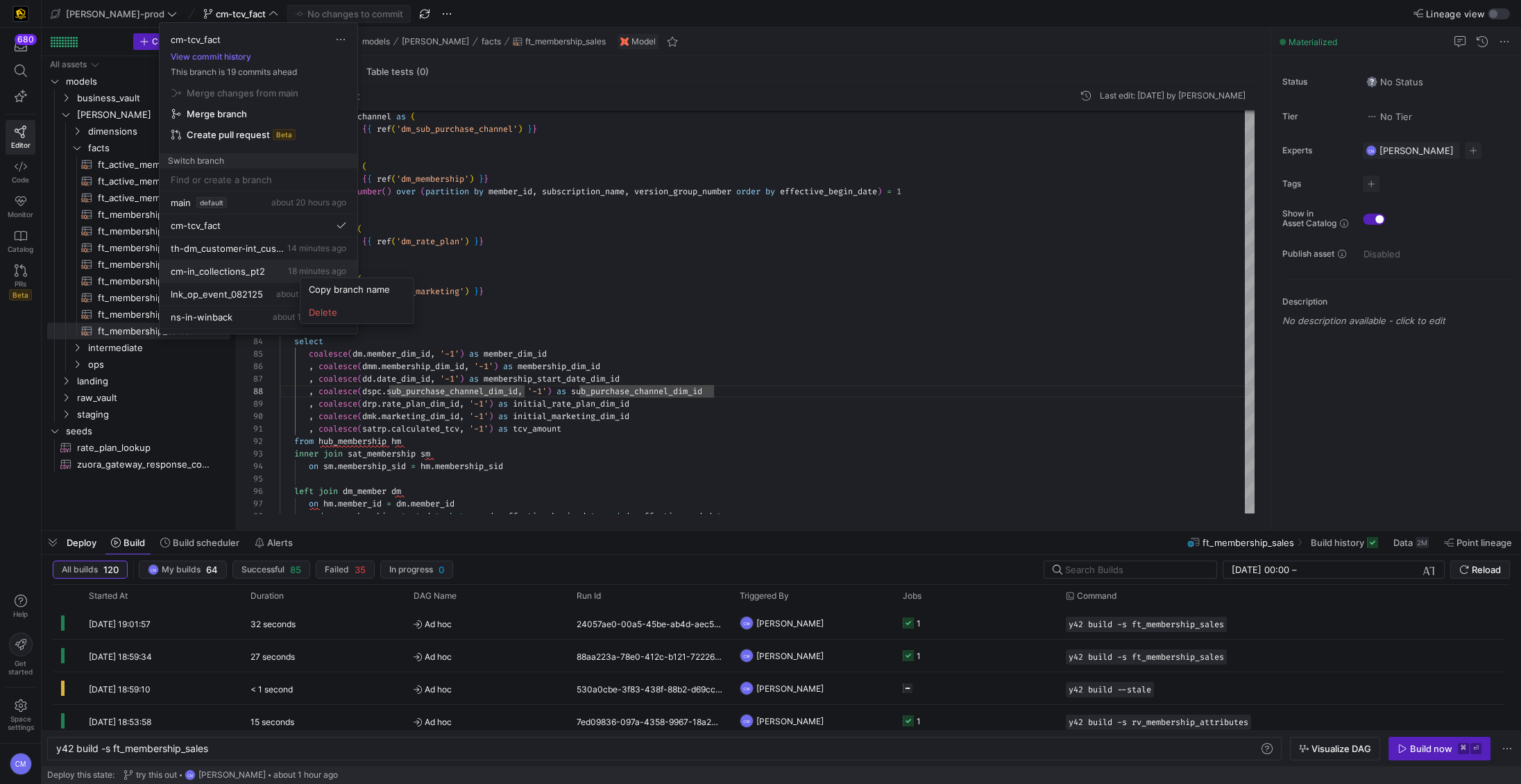
click at [250, 270] on div at bounding box center [760, 392] width 1521 height 784
click at [238, 271] on span "cm-in_collections_pt2" at bounding box center [218, 271] width 95 height 11
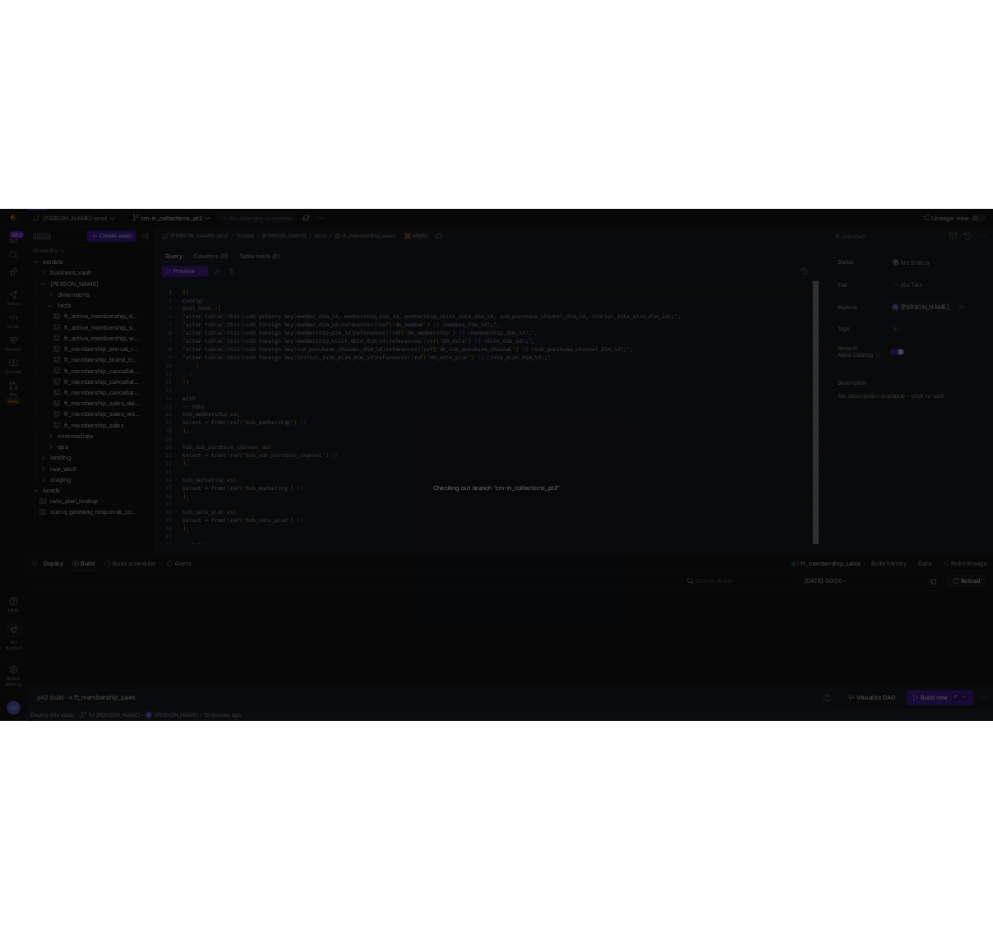
scroll to position [89, 0]
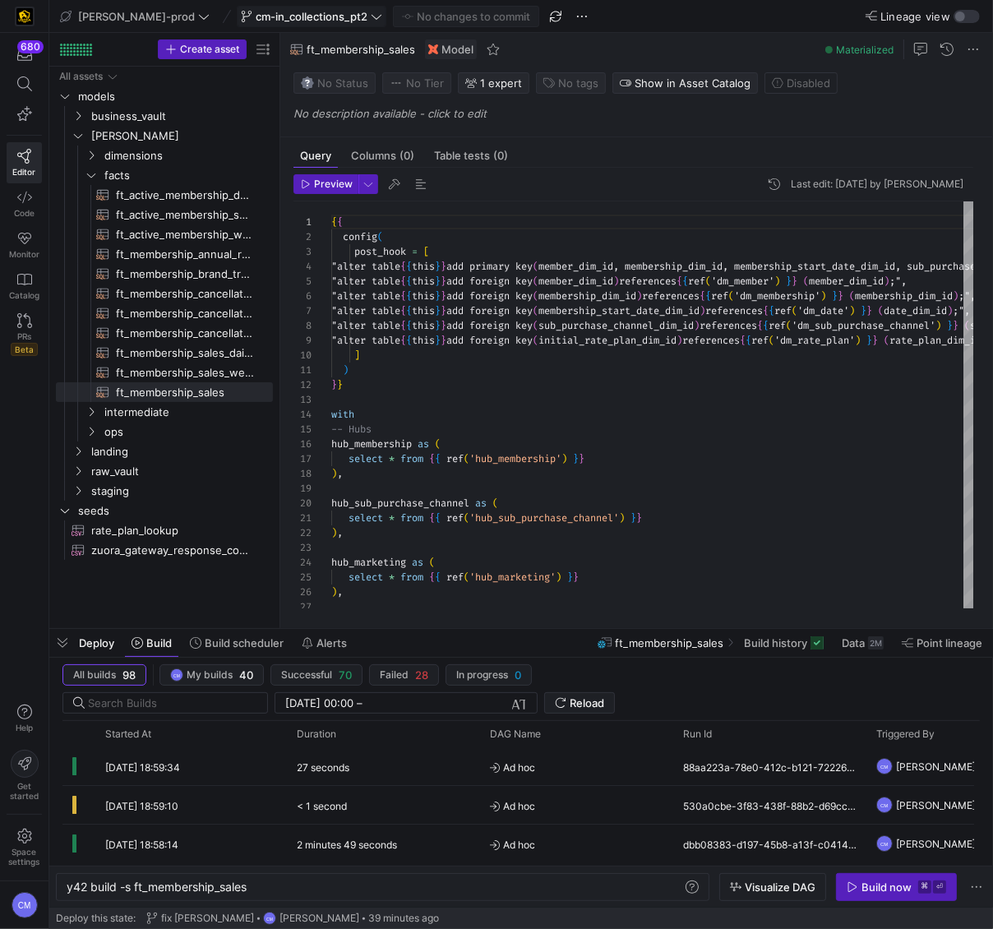
click at [256, 20] on span "cm-in_collections_pt2" at bounding box center [312, 16] width 112 height 13
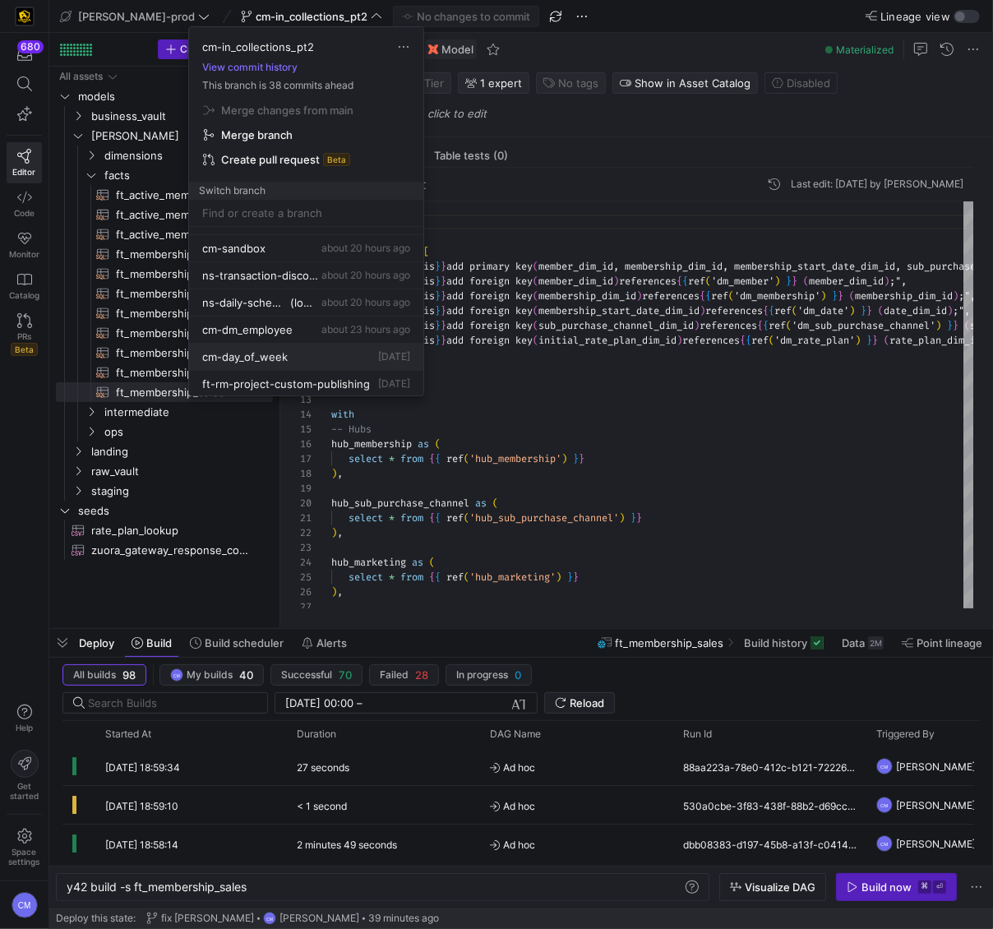
scroll to position [206, 0]
click at [293, 299] on div "cm-dm_employee about 23 hours ago" at bounding box center [306, 305] width 208 height 13
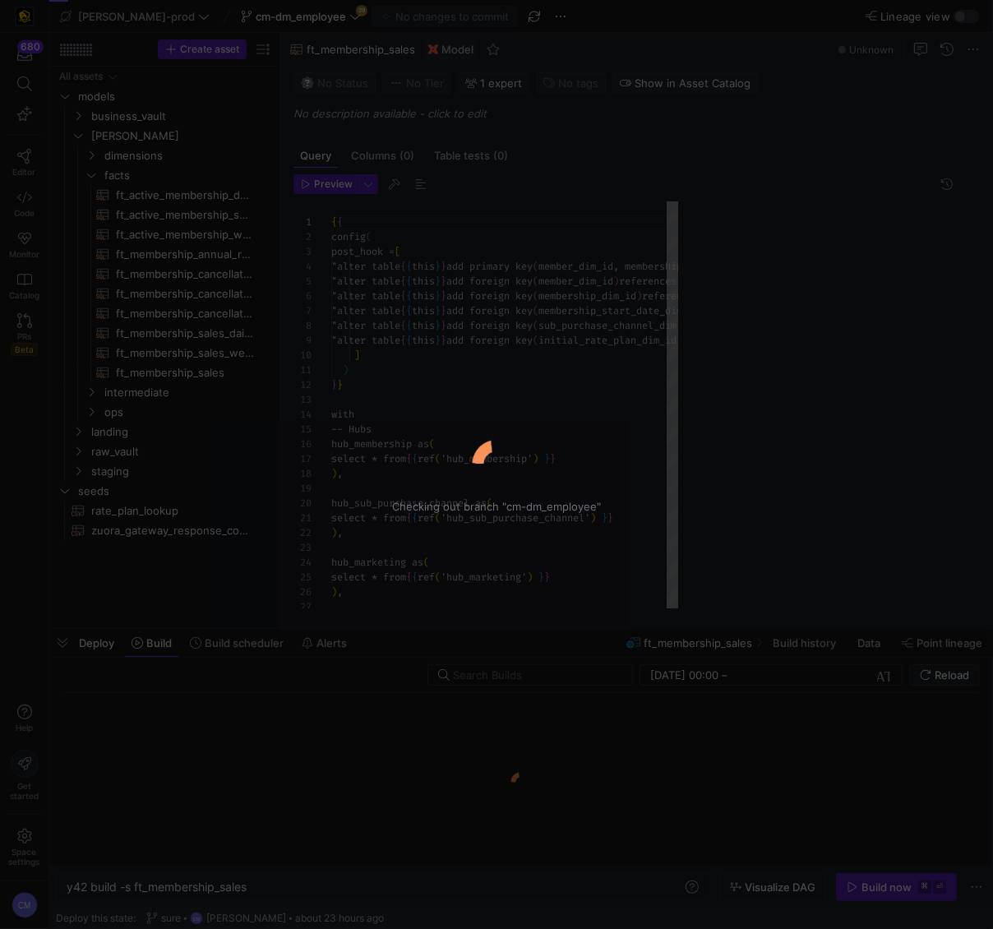
scroll to position [89, 0]
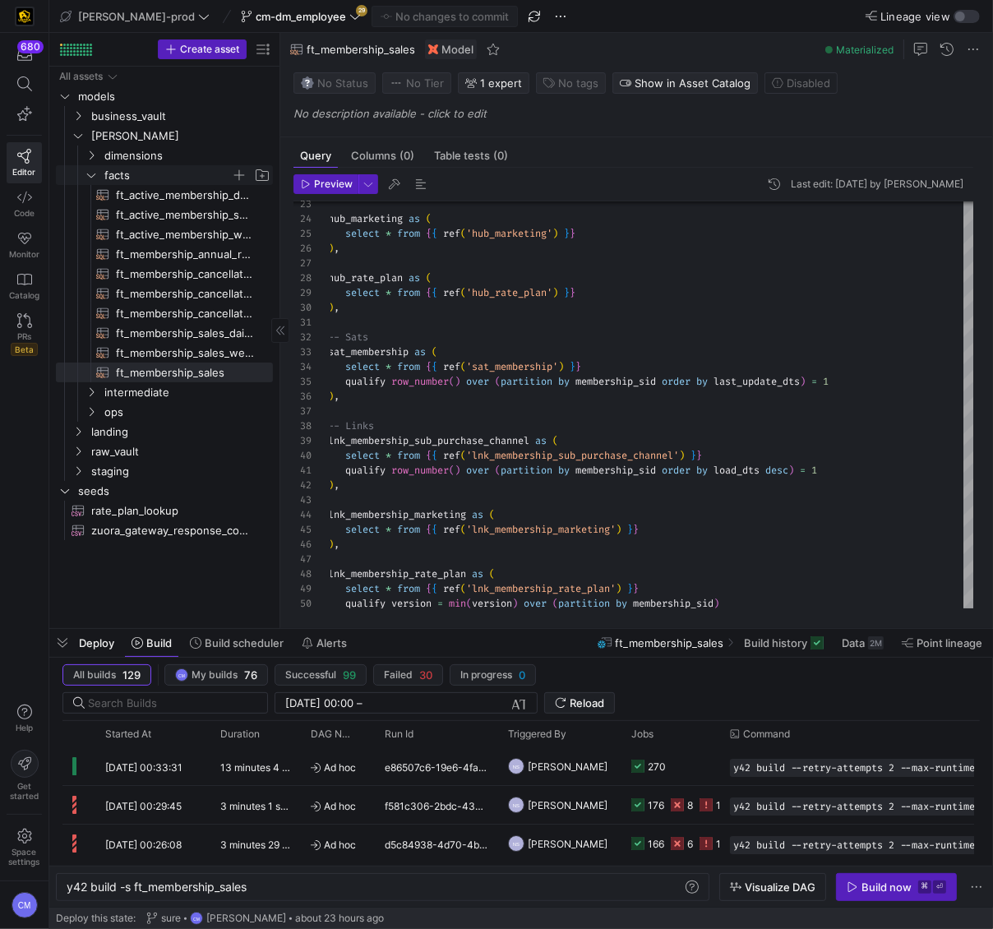
click at [146, 173] on span "facts" at bounding box center [167, 175] width 127 height 19
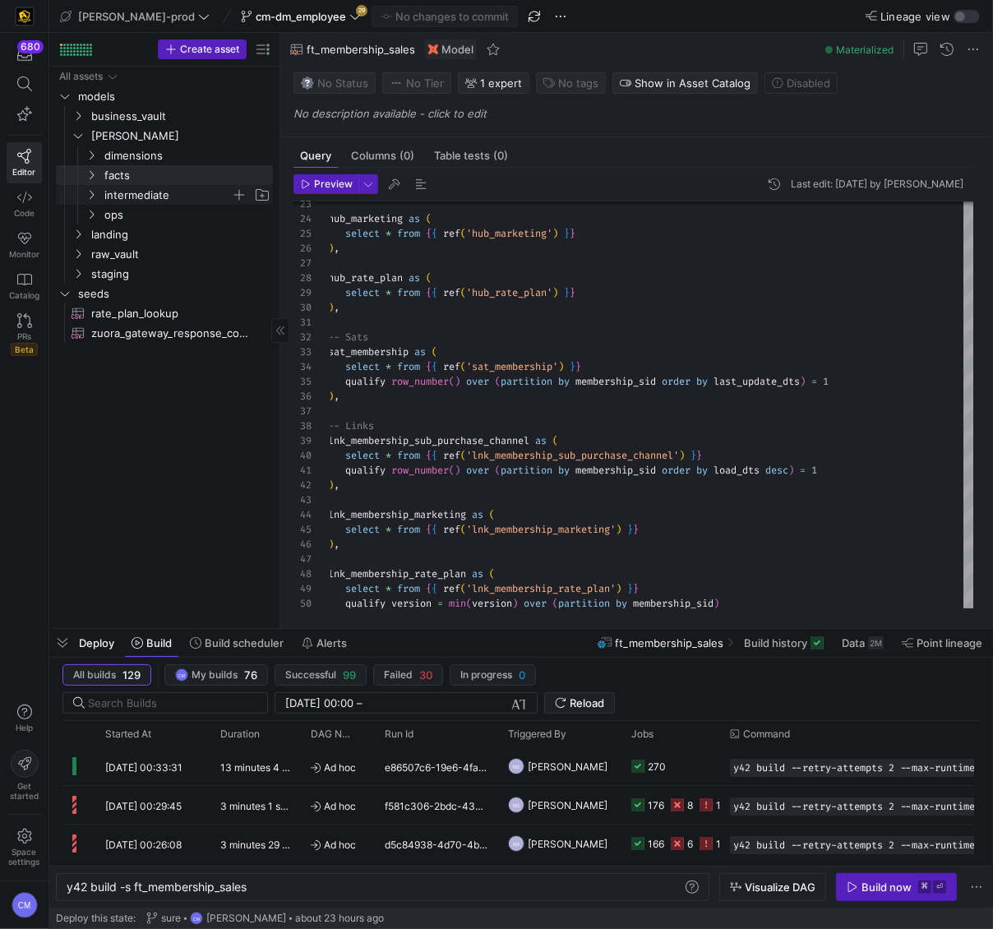
click at [147, 201] on span "intermediate" at bounding box center [167, 195] width 127 height 19
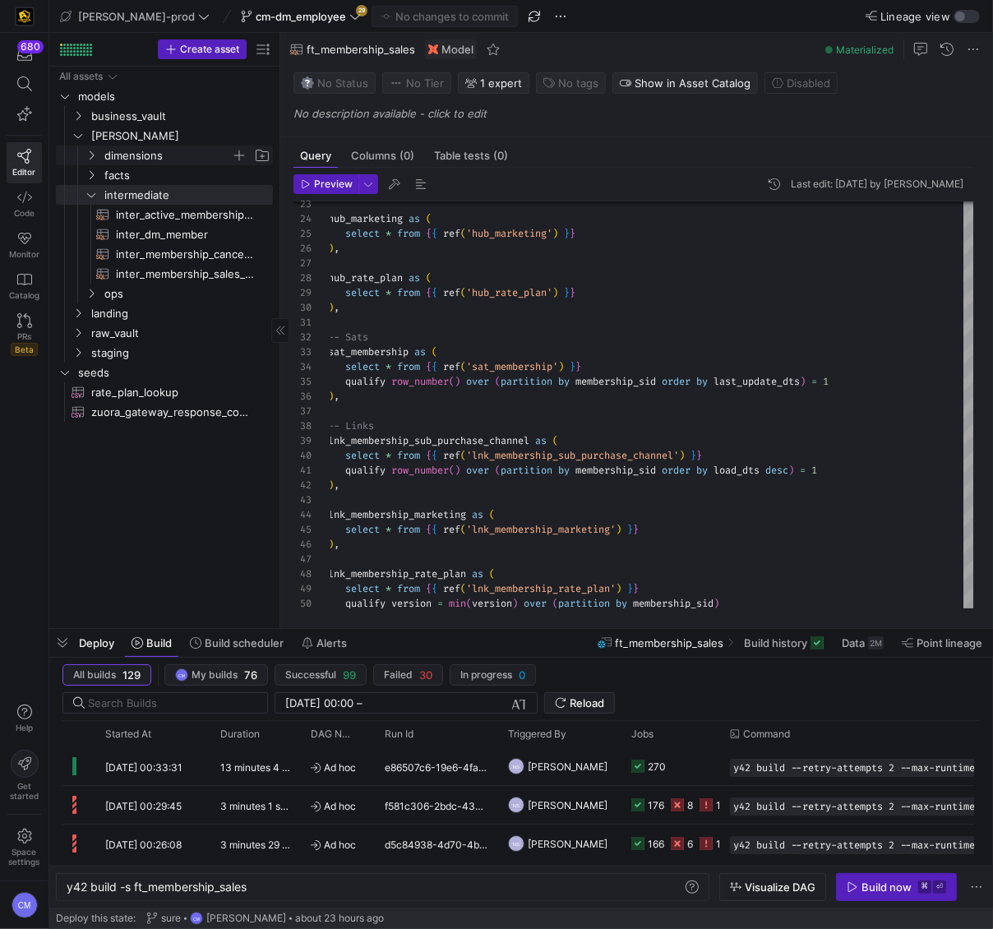
click at [182, 161] on span "dimensions" at bounding box center [167, 155] width 127 height 19
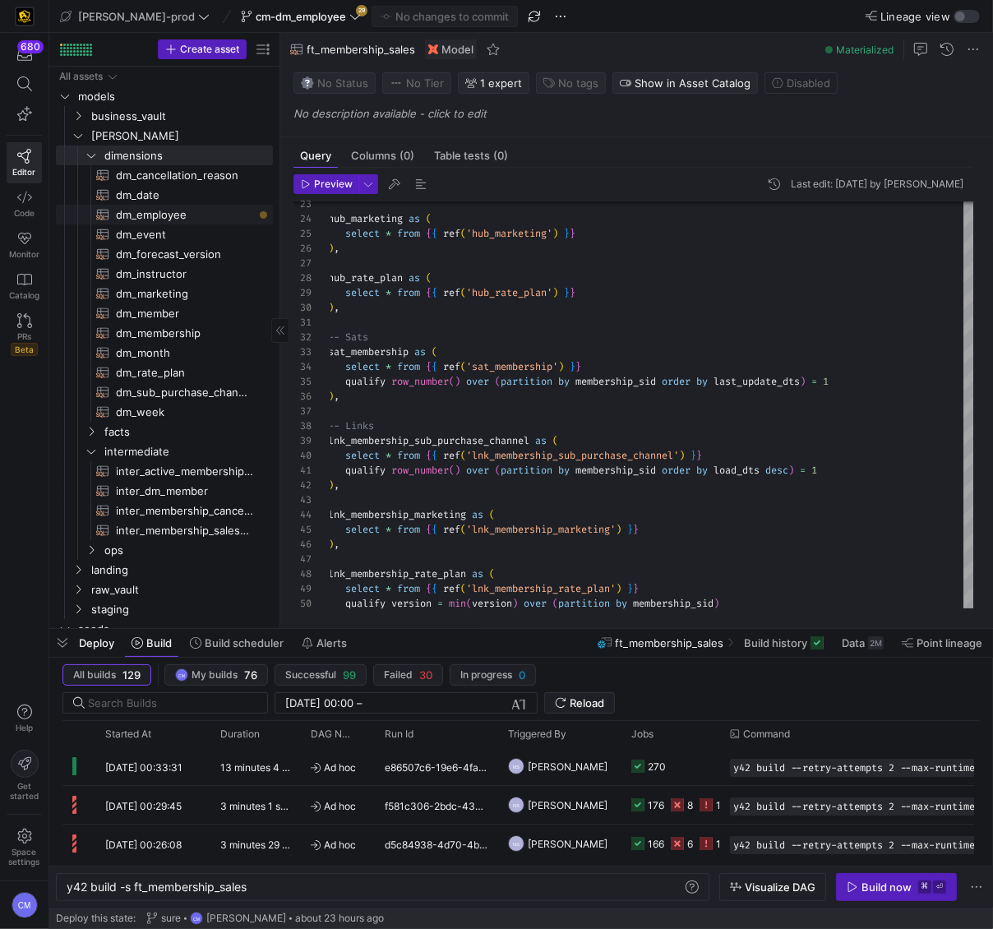
click at [191, 214] on span "dm_employee​​​​​​​​​​" at bounding box center [185, 215] width 138 height 19
type textarea "y42 build -s dm_employee"
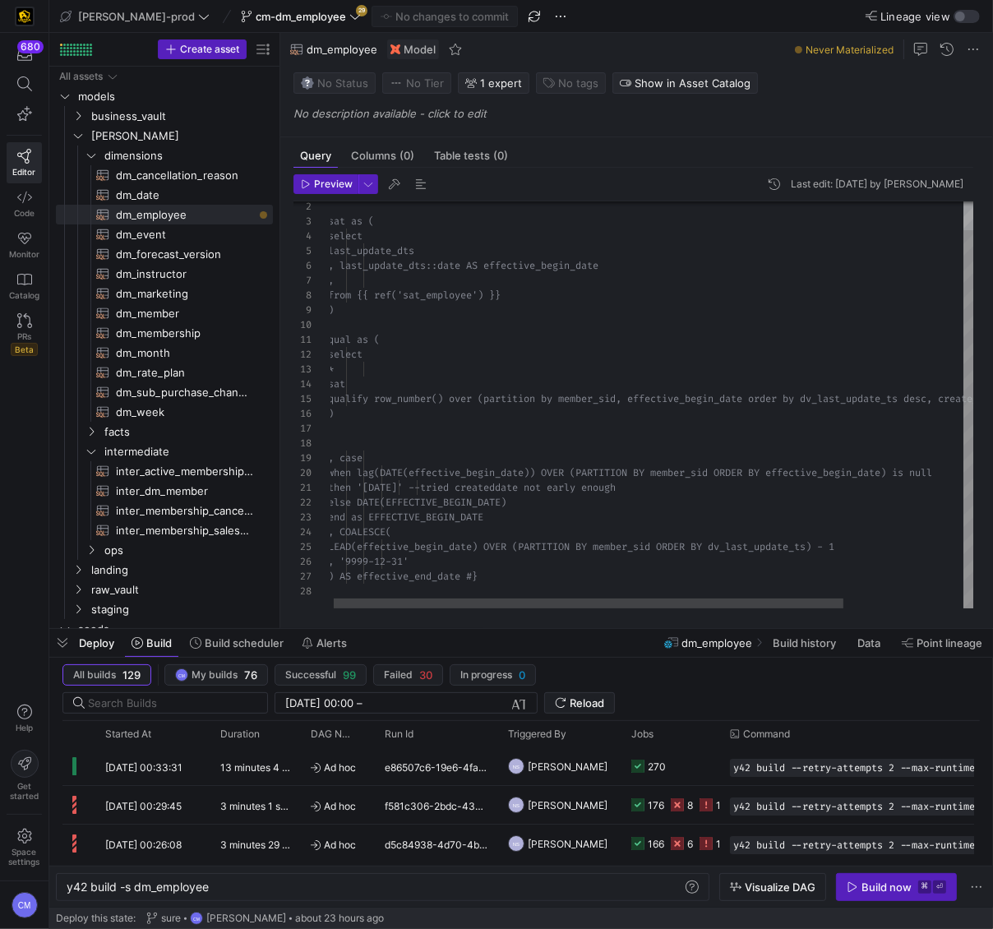
type textarea "qual as ( select * sat qualify row_number() over (partition by member_sid, effe…"
click at [611, 363] on div "sat as ( select last_update_dts , last_update_dts::date AS effective_begin _dat…" at bounding box center [728, 389] width 798 height 437
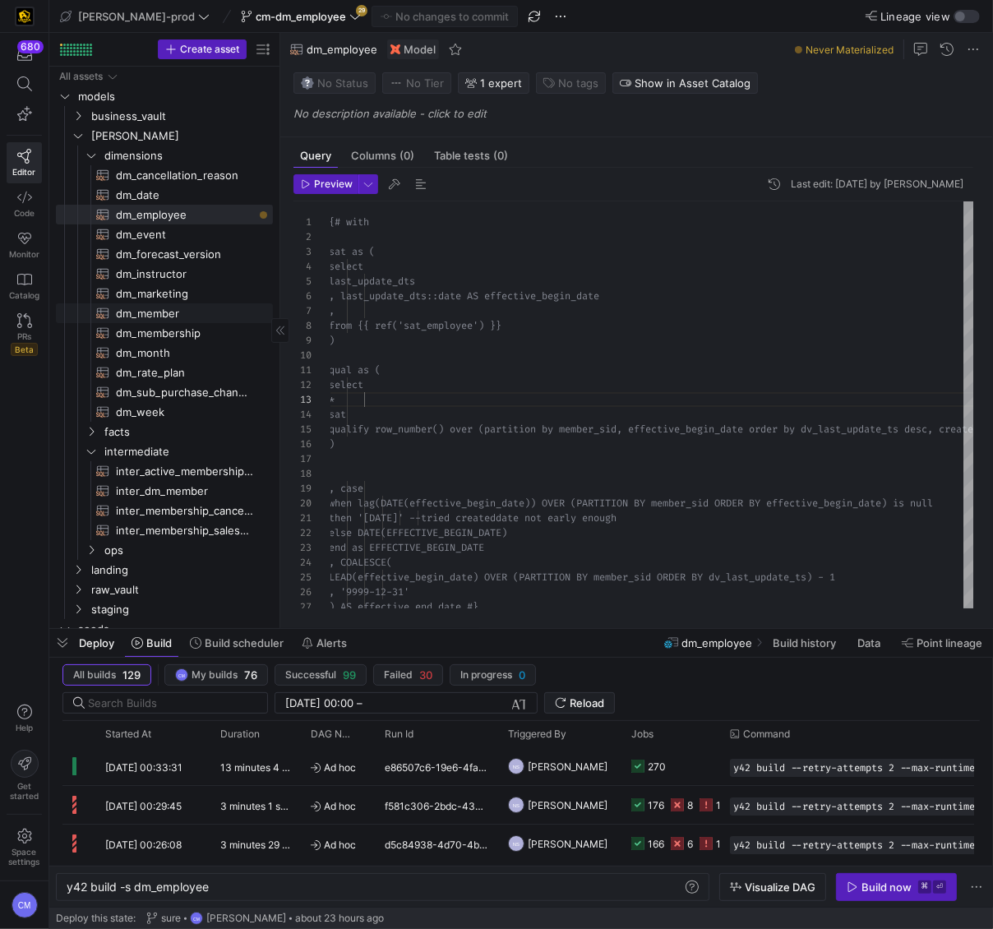
click at [201, 307] on span "dm_member​​​​​​​​​​" at bounding box center [185, 313] width 138 height 19
type textarea "y42 build -s dm_member"
type textarea "{{ config( materialized='table' , post_hook = "alter table {{ this }} add prima…"
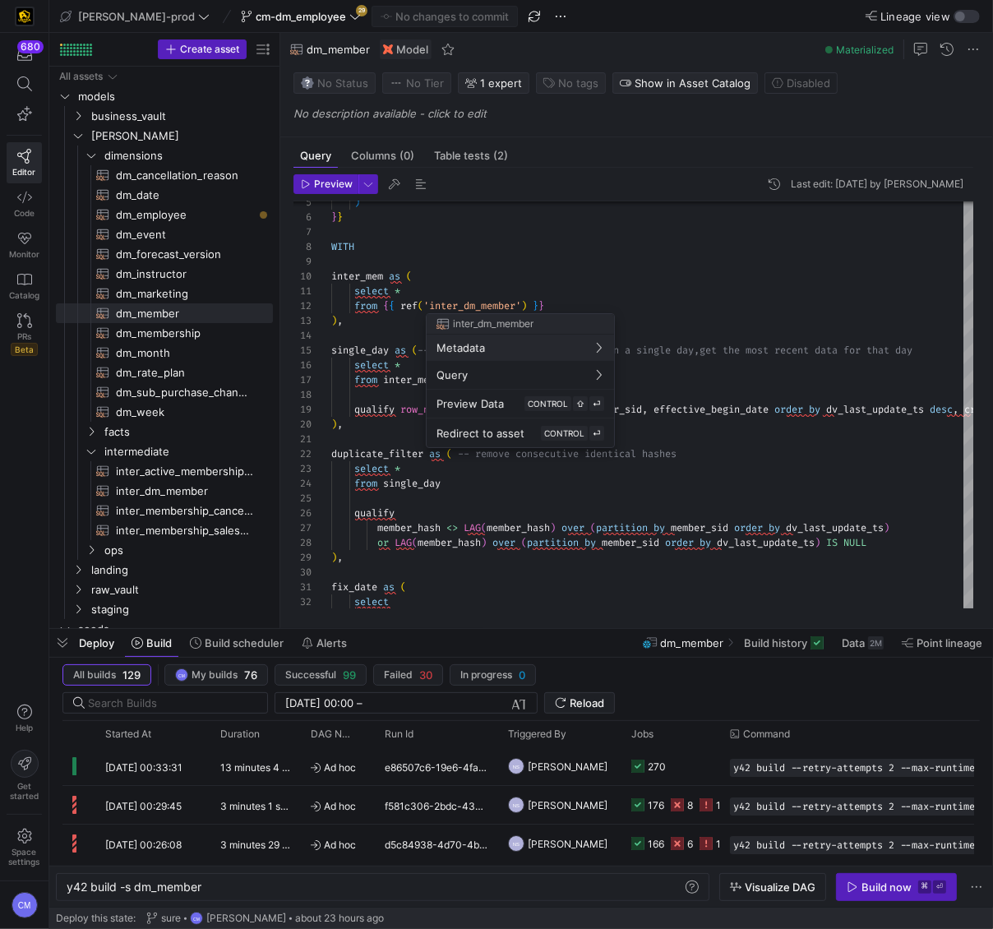
click at [201, 340] on div at bounding box center [496, 464] width 993 height 929
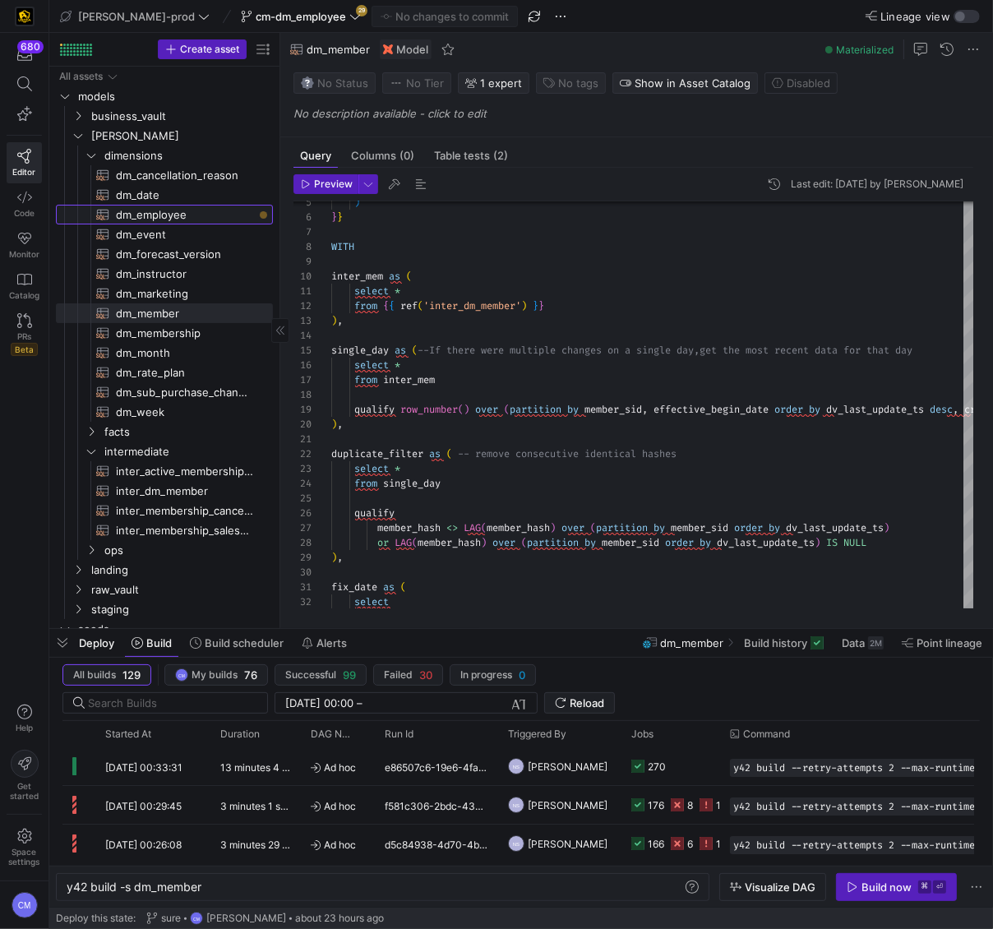
click at [194, 223] on span "dm_employee​​​​​​​​​​" at bounding box center [185, 215] width 138 height 19
type textarea "y42 build -s dm_employee"
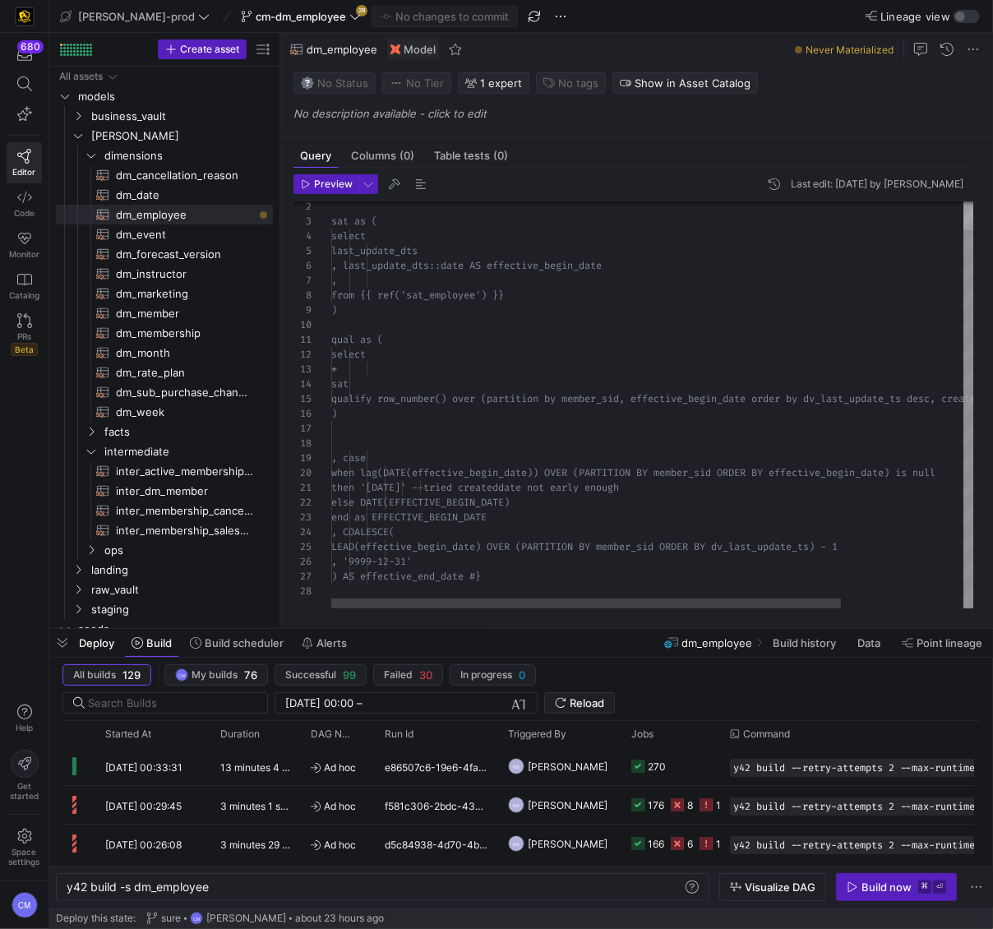
scroll to position [30, 53]
click at [551, 372] on div "sat as ( select last_update_dts , last_update_dts::date AS effective_begin _dat…" at bounding box center [730, 389] width 798 height 437
type textarea "{# with sat as ( select last_update_dts , last_update_dts::date AS effective_be…"
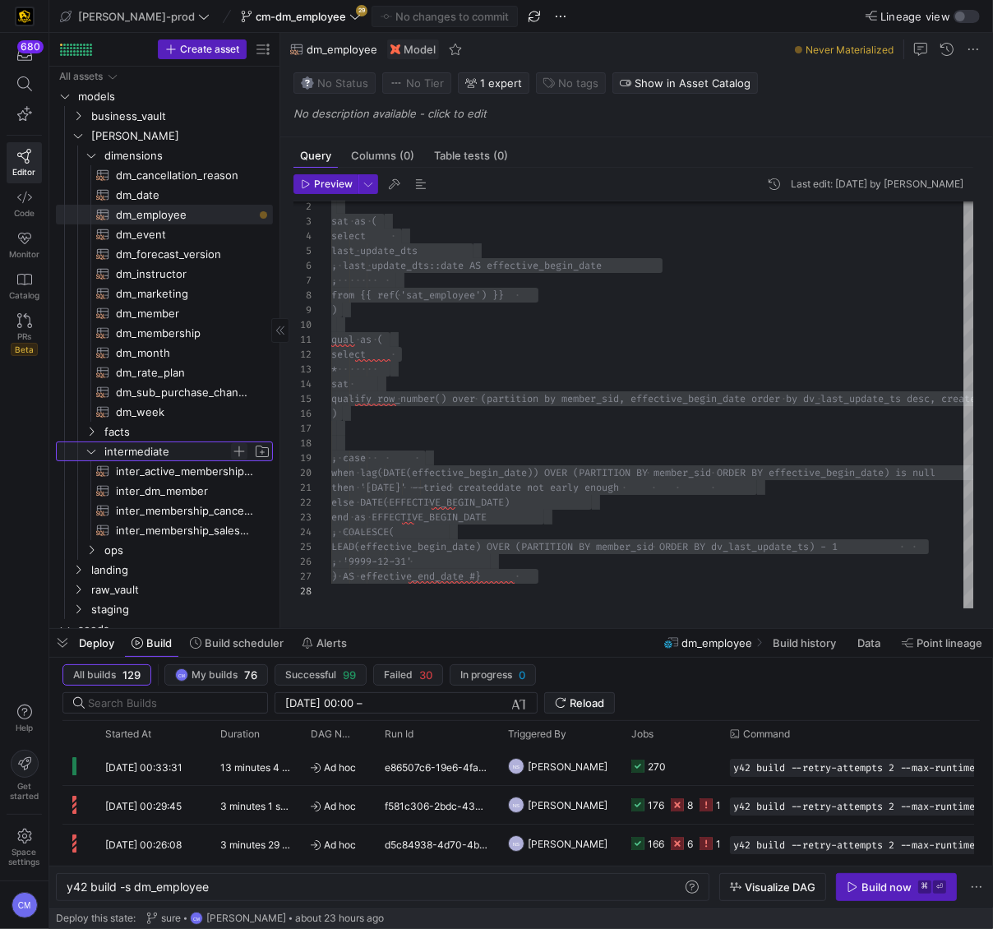
click at [234, 452] on span "Press SPACE to select this row." at bounding box center [239, 451] width 16 height 16
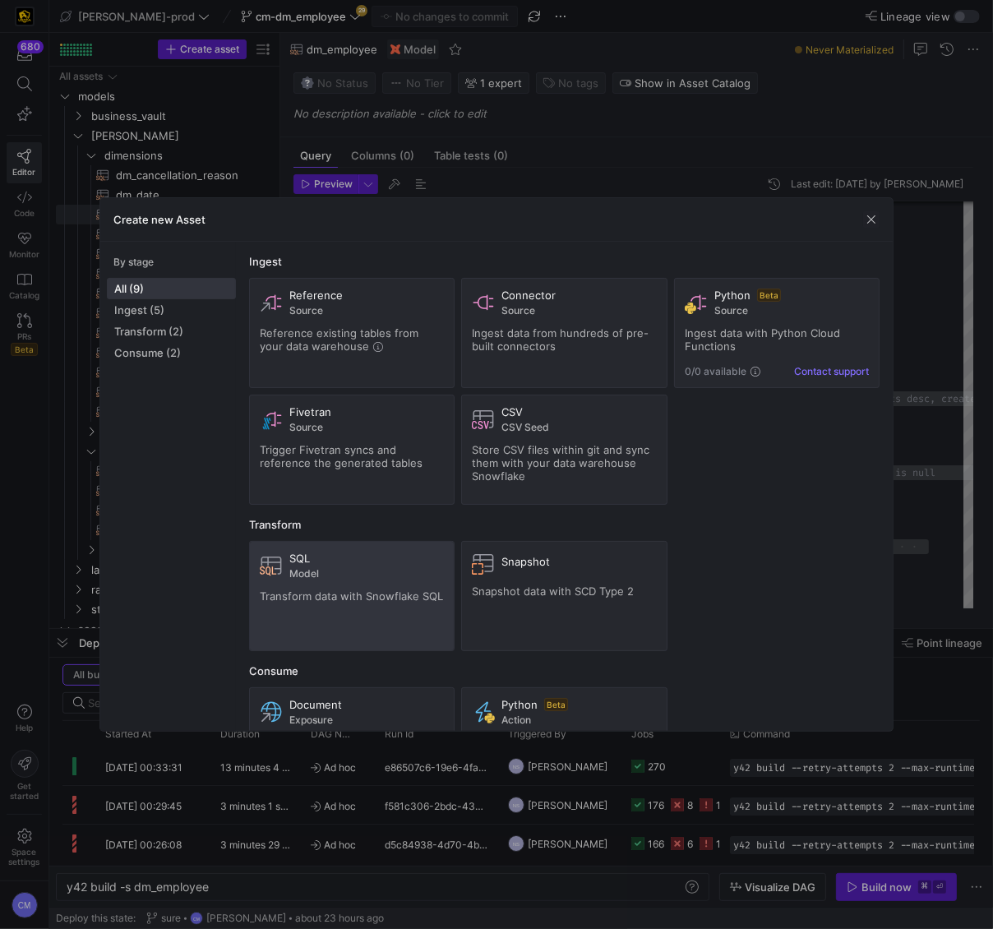
click at [331, 563] on div "SQL" at bounding box center [366, 558] width 155 height 13
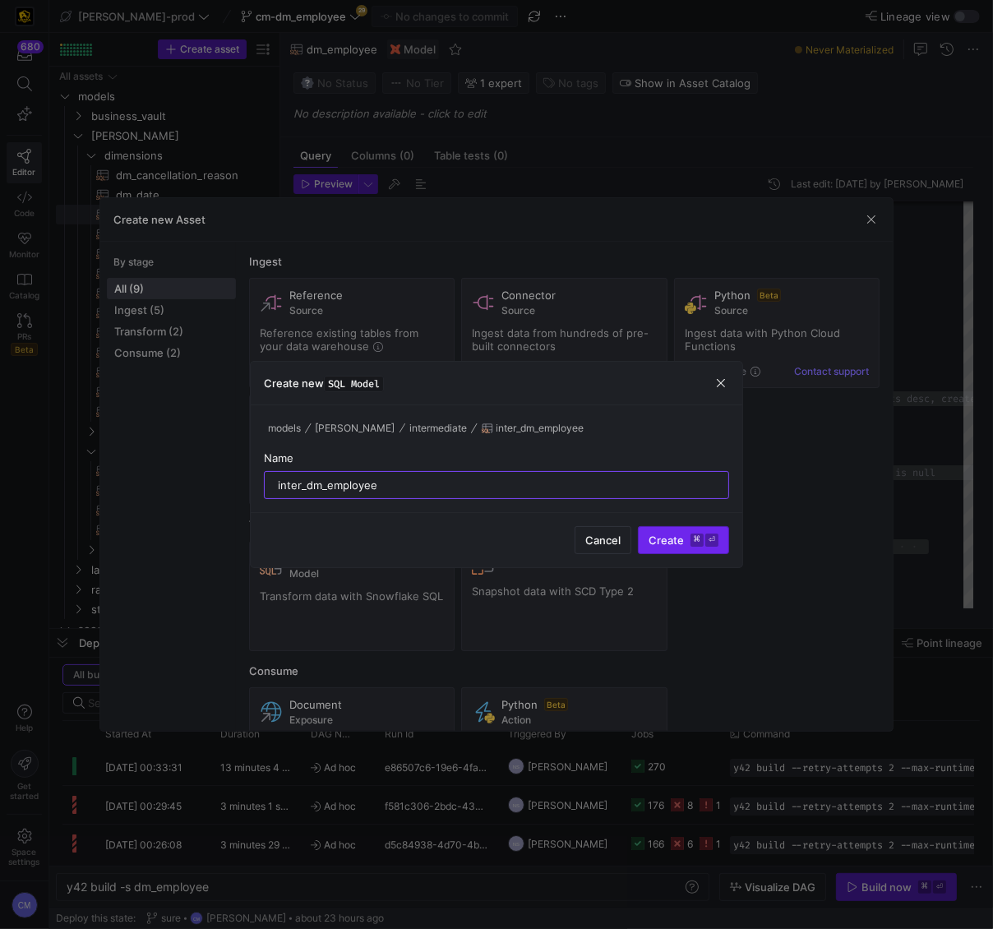
type input "inter_dm_employee"
click at [691, 534] on kbd "⌘" at bounding box center [697, 540] width 13 height 13
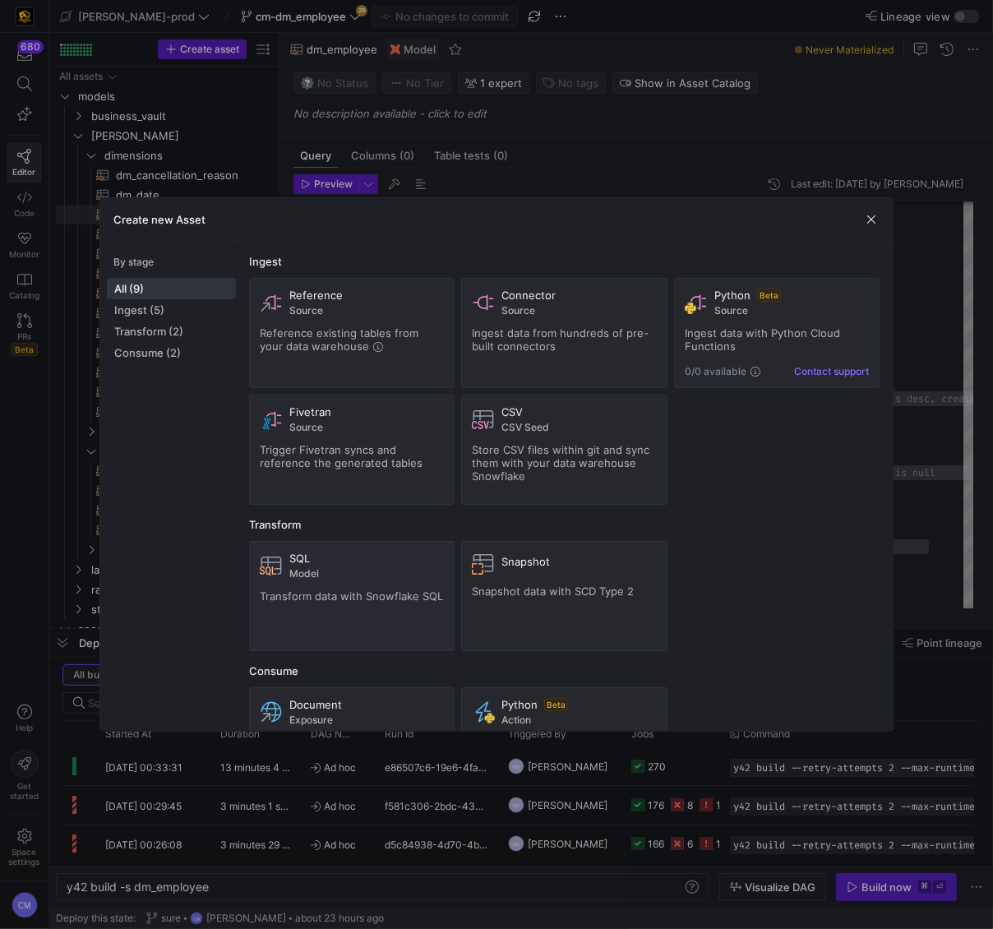
type textarea "y42 build -s inter_dm_employee"
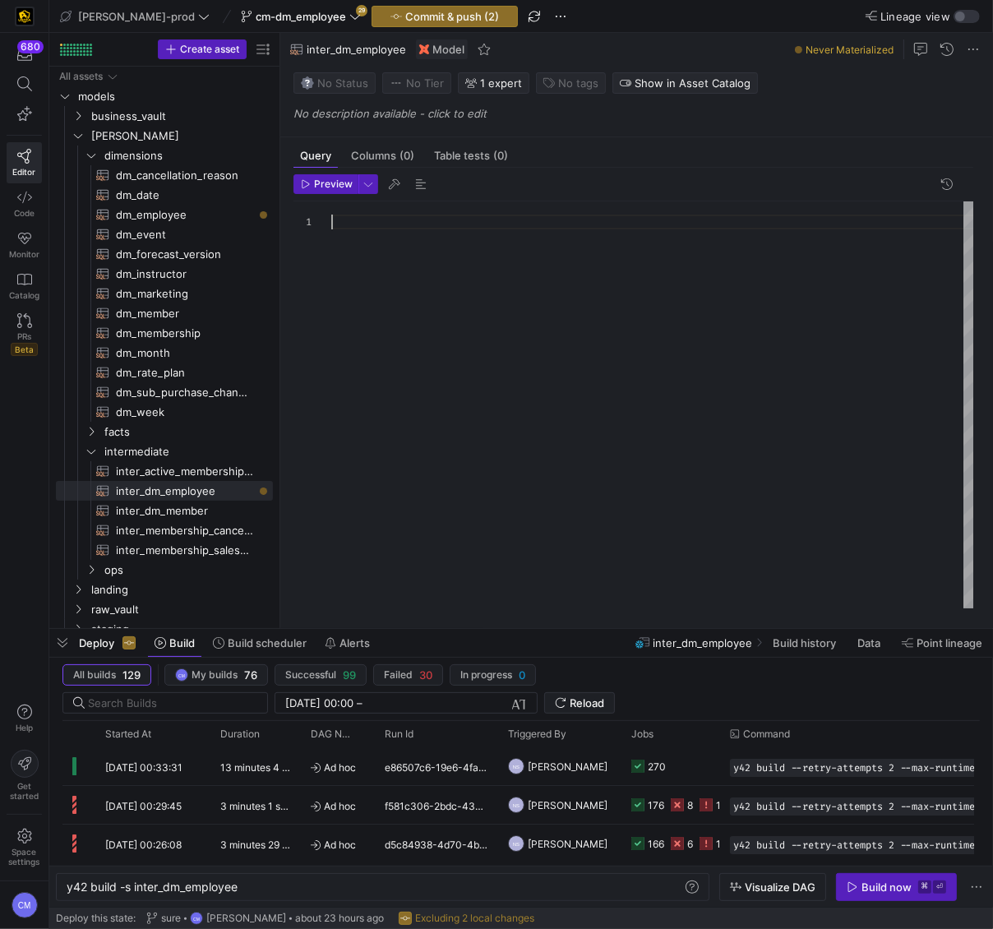
click at [573, 390] on div at bounding box center [653, 404] width 644 height 407
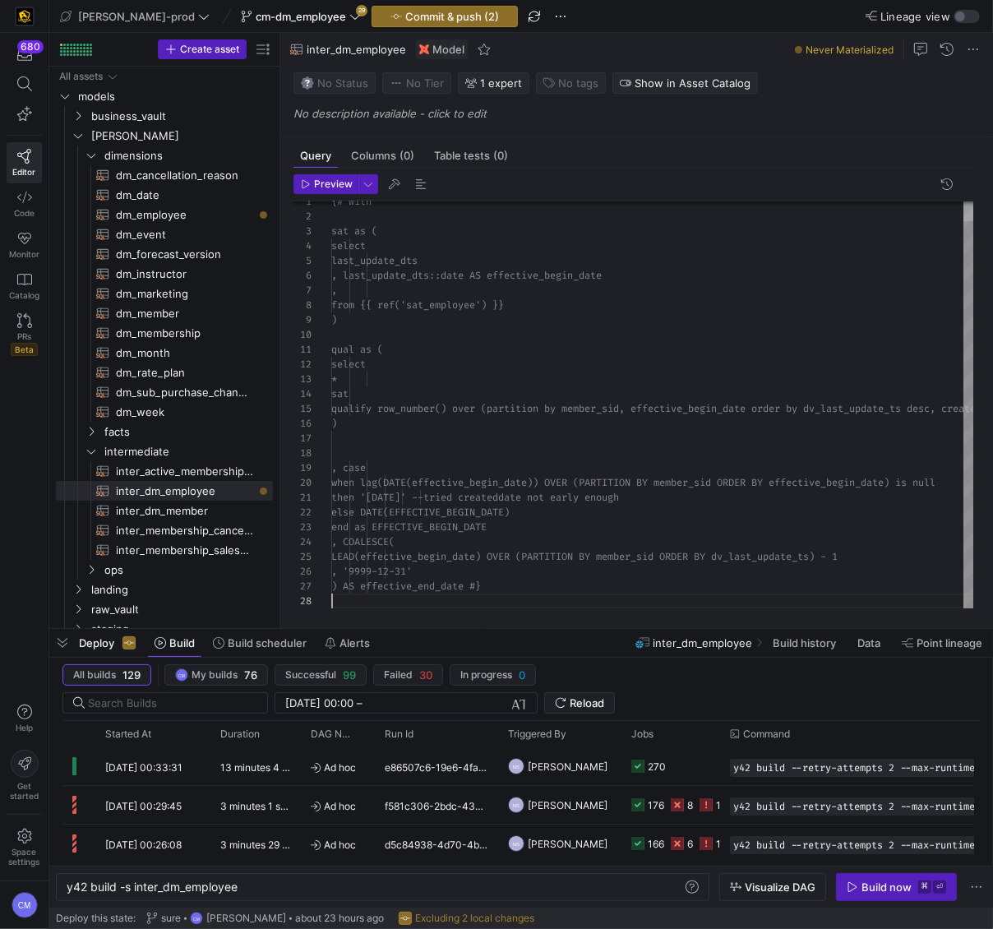
scroll to position [103, 0]
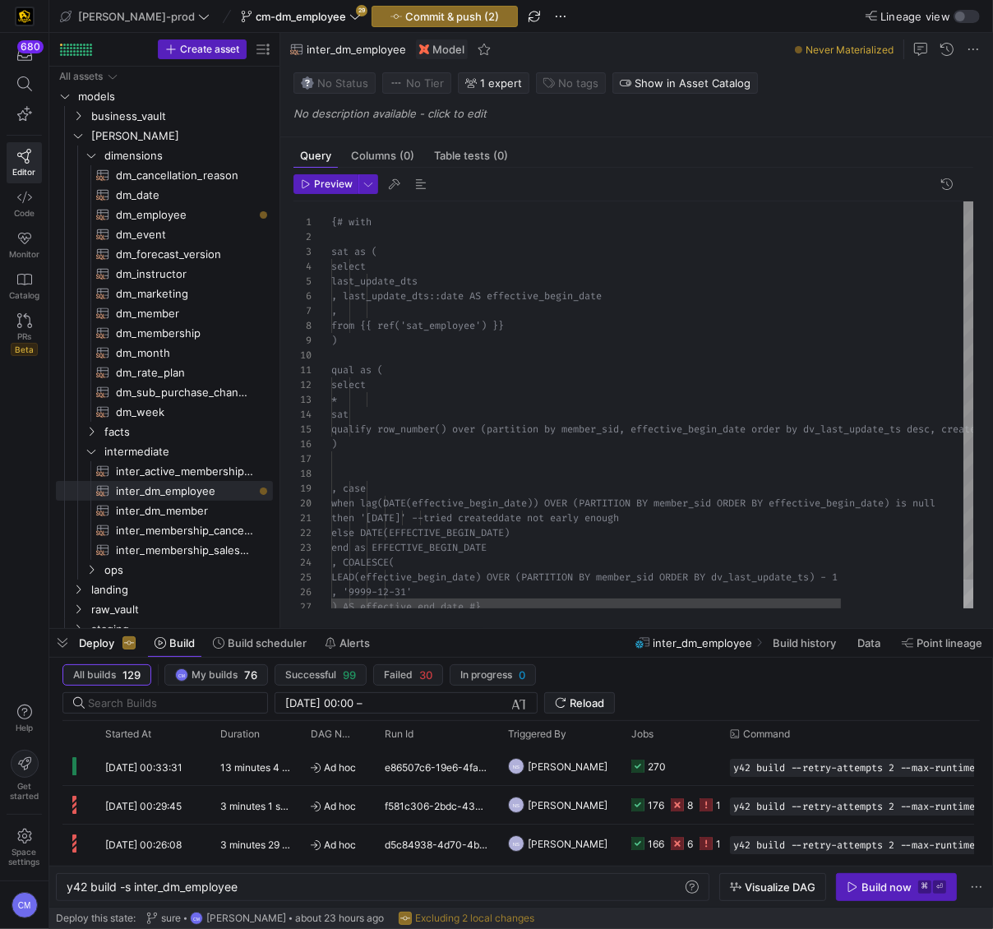
click at [349, 220] on div "{# with sat as ( select last_update_dts , last_update_dts::date AS effective_be…" at bounding box center [730, 419] width 798 height 437
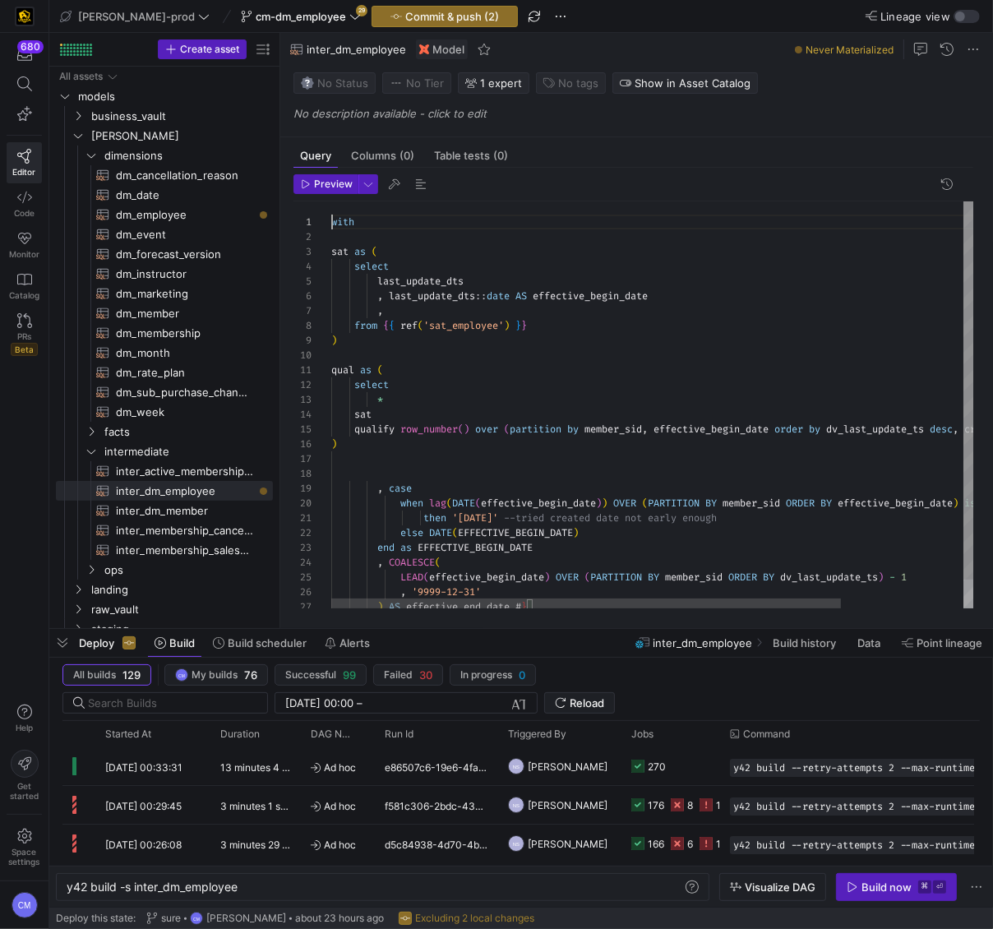
scroll to position [0, 0]
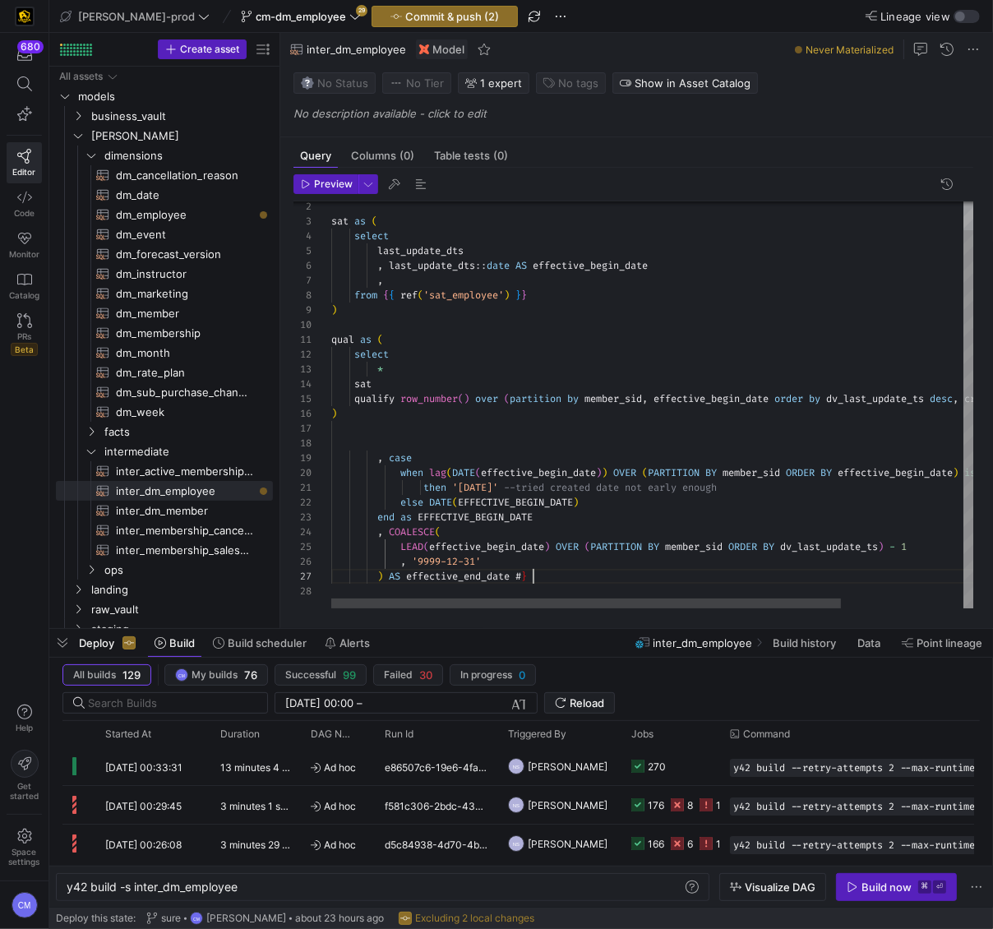
click at [541, 580] on div "sat as ( select last_update_dts , last_update_dts :: date AS effective_begin_da…" at bounding box center [730, 389] width 798 height 437
type textarea "then '2000-01-01' --tried created date not early enough else DATE(EFFECTIVE_BEG…"
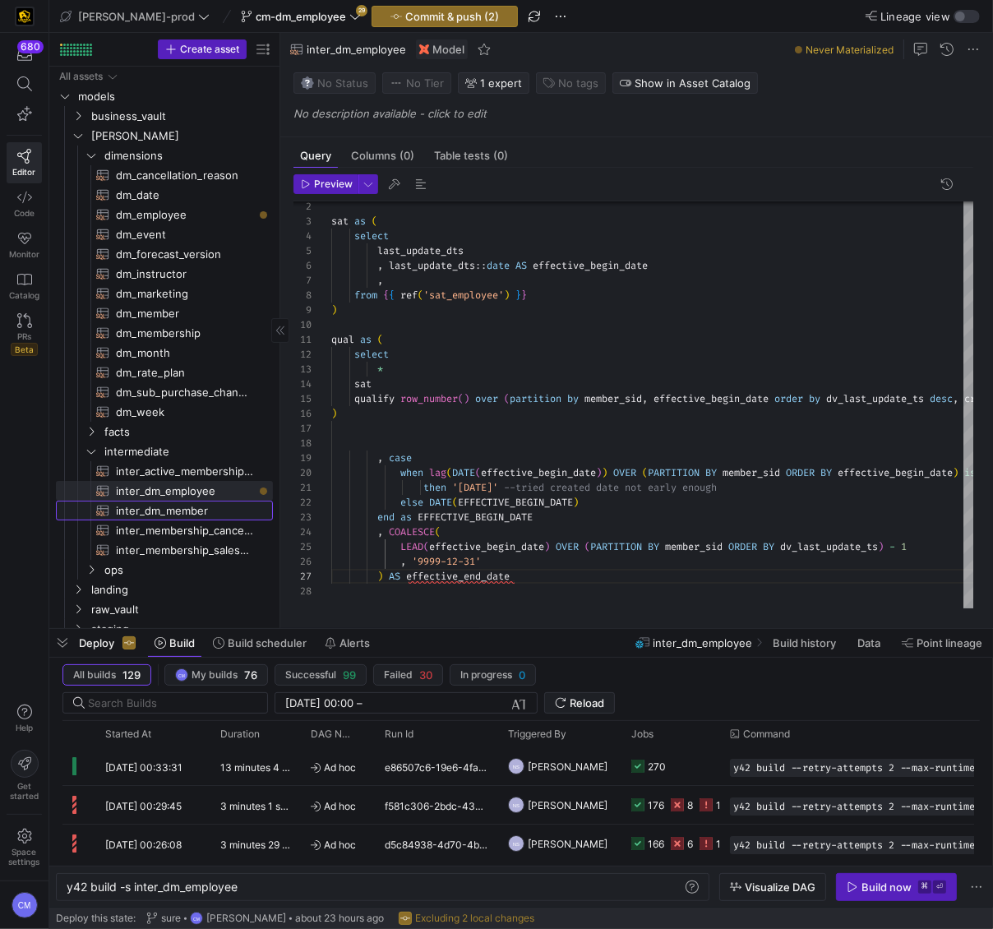
click at [226, 515] on span "inter_dm_member​​​​​​​​​​" at bounding box center [185, 510] width 138 height 19
type textarea "y42 build -s inter_dm_member"
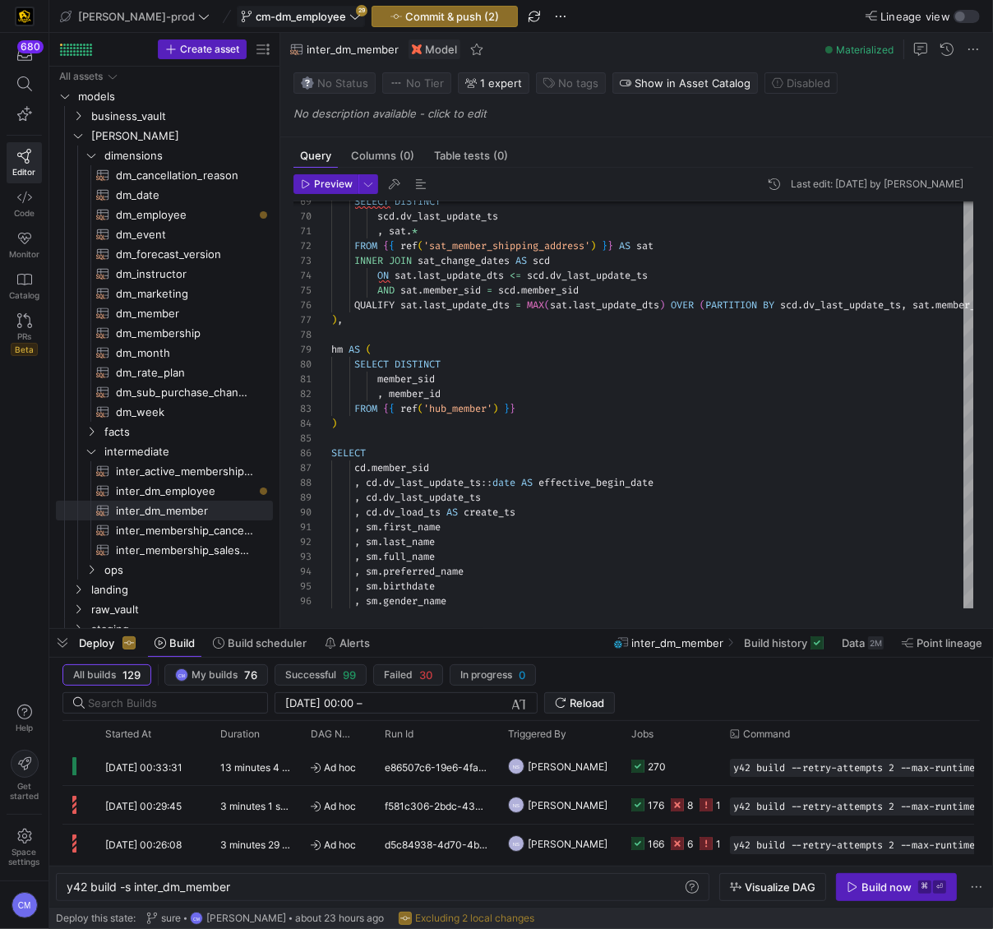
click at [268, 12] on span "cm-dm_employee" at bounding box center [301, 16] width 90 height 13
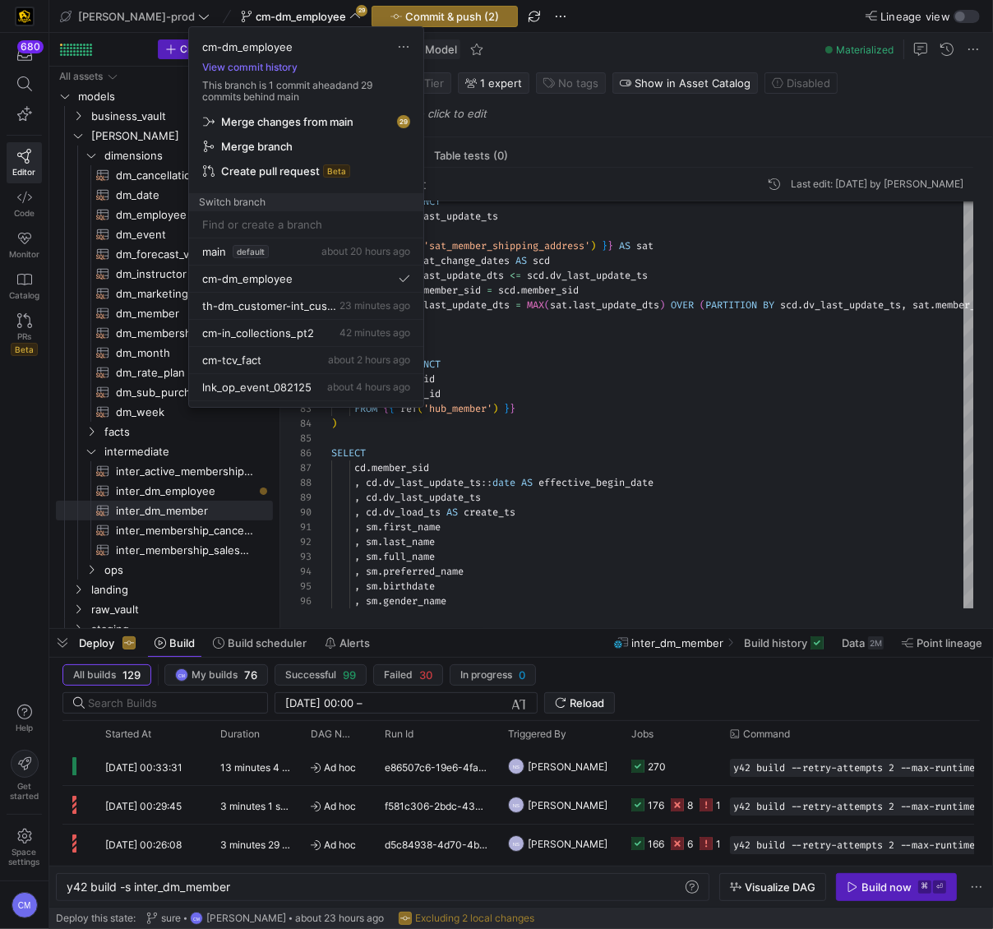
click at [644, 380] on div at bounding box center [496, 464] width 993 height 929
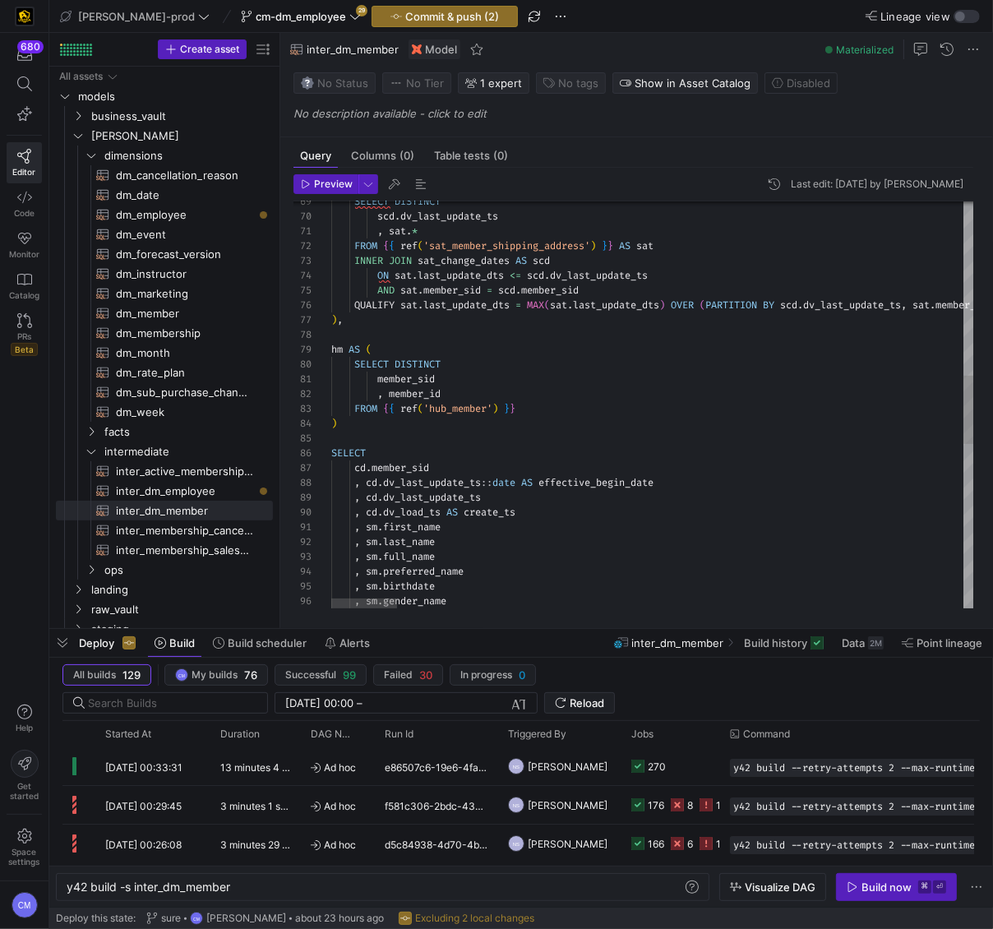
scroll to position [58, 0]
type textarea "WITH sat_change_dates AS ( SELECT DISTINCT member_sid , last_update_dts AS dv_l…"
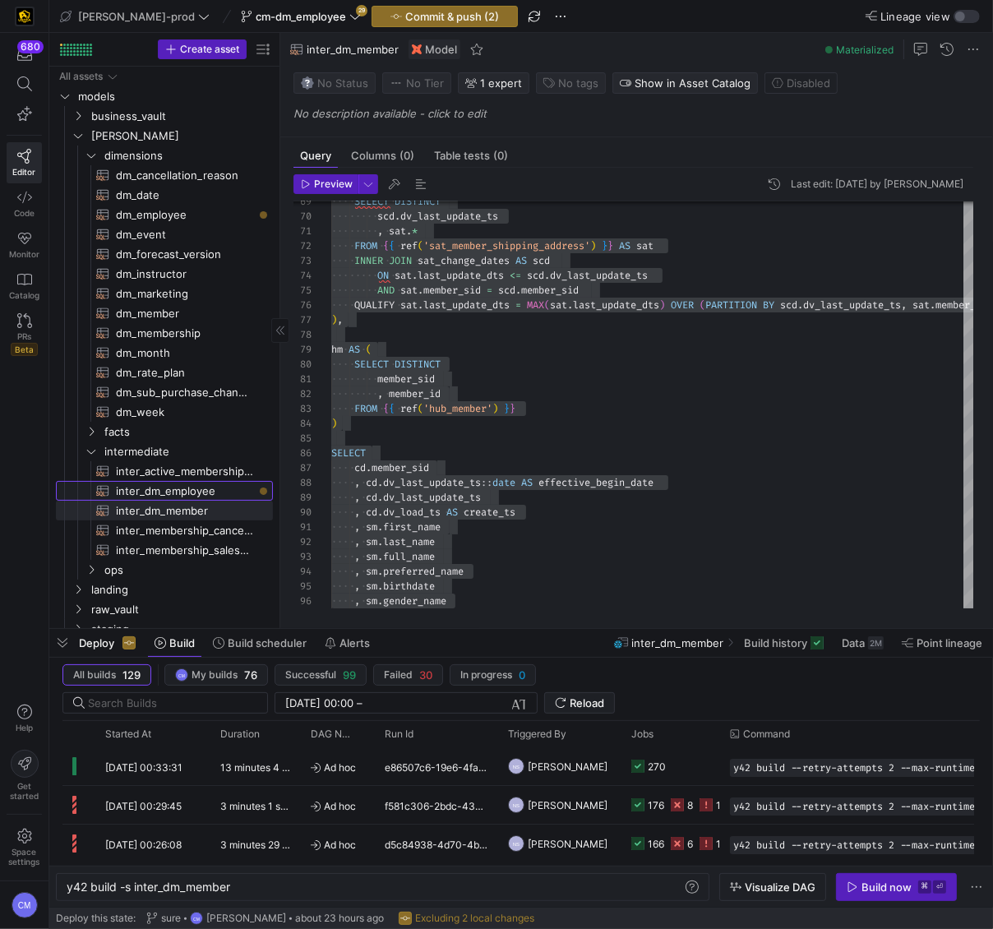
click at [196, 491] on span "inter_dm_employee​​​​​​​​​​" at bounding box center [185, 491] width 138 height 19
type textarea "y42 build -s inter_dm_employee"
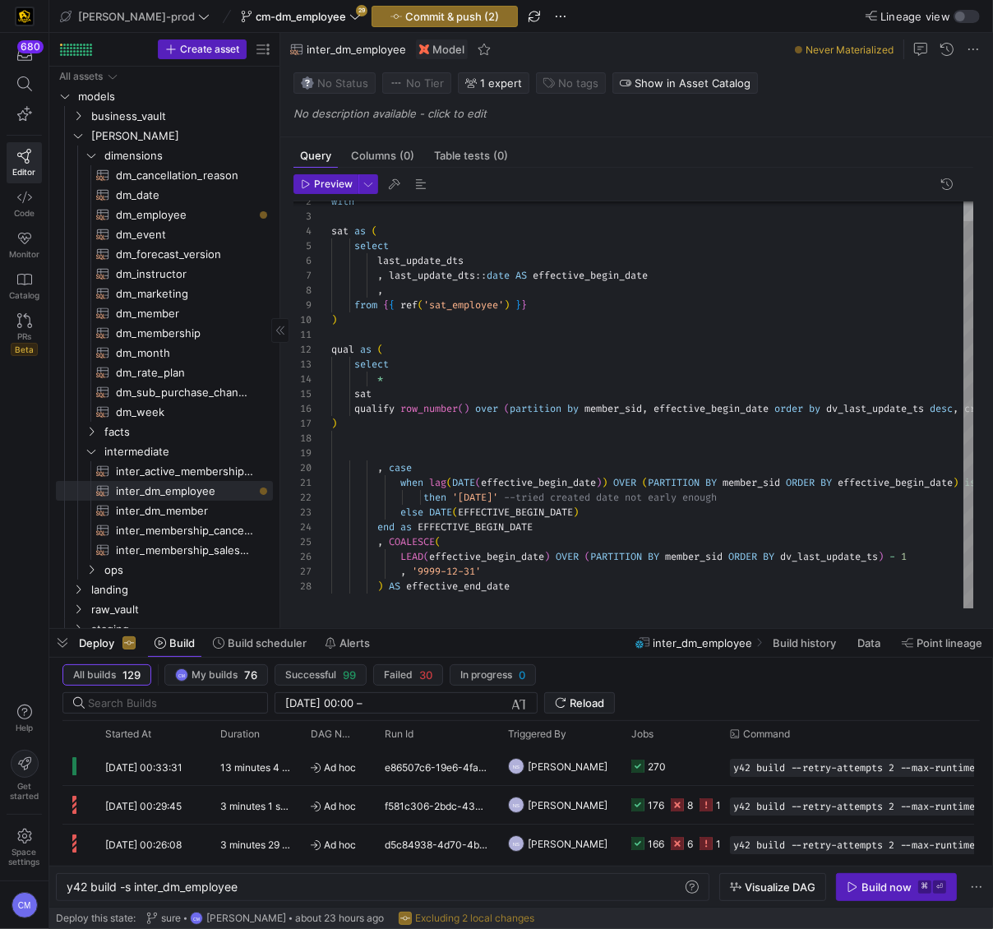
scroll to position [104, 0]
click at [503, 447] on div "sat as ( select last_update_dts , last_update_dts :: date AS effective_begin_da…" at bounding box center [653, 394] width 644 height 427
type textarea "with sat as ( select last_update_dts , last_update_dts::date AS effective_begin…"
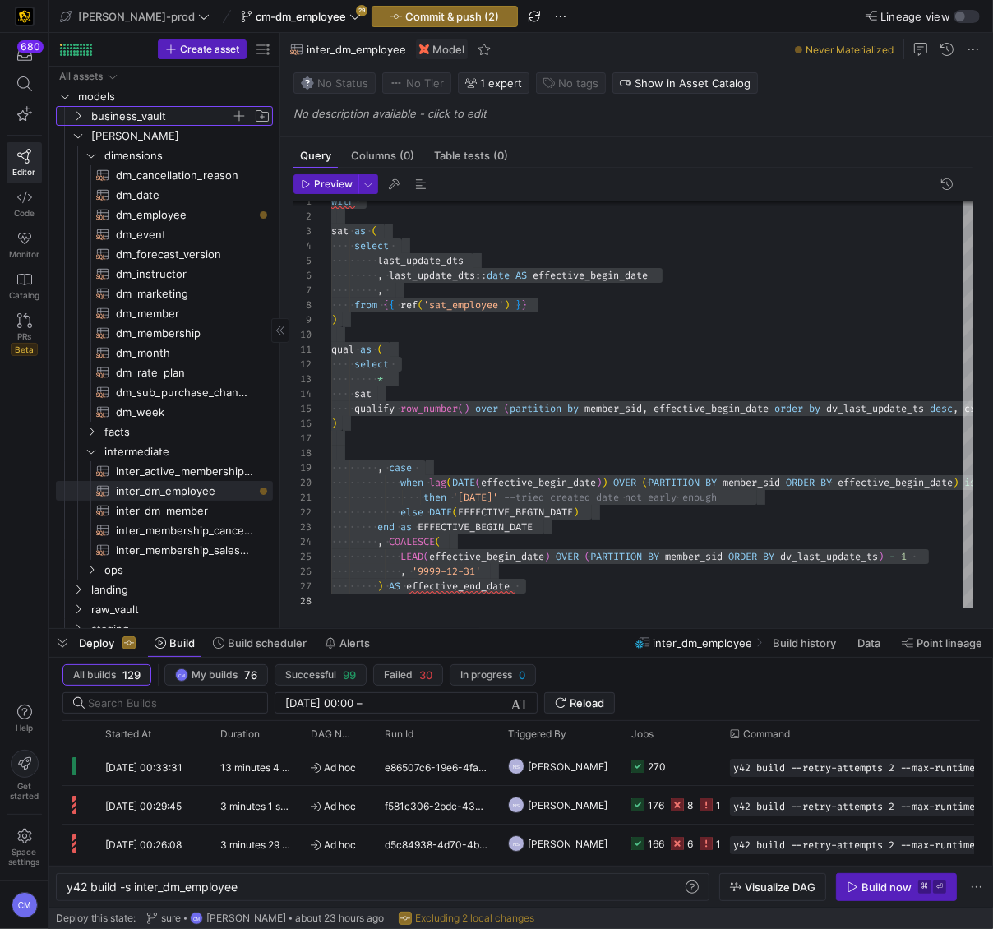
click at [126, 111] on span "business_vault" at bounding box center [161, 116] width 140 height 19
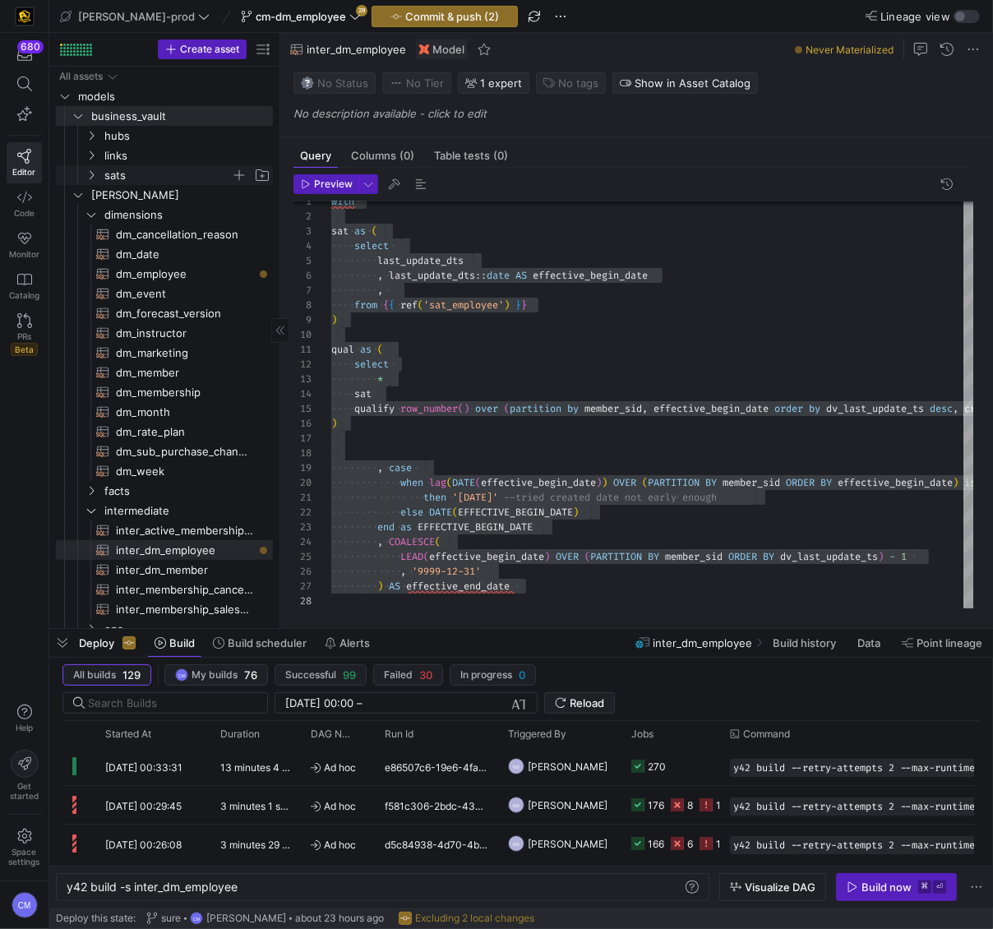
click at [122, 173] on span "sats" at bounding box center [167, 175] width 127 height 19
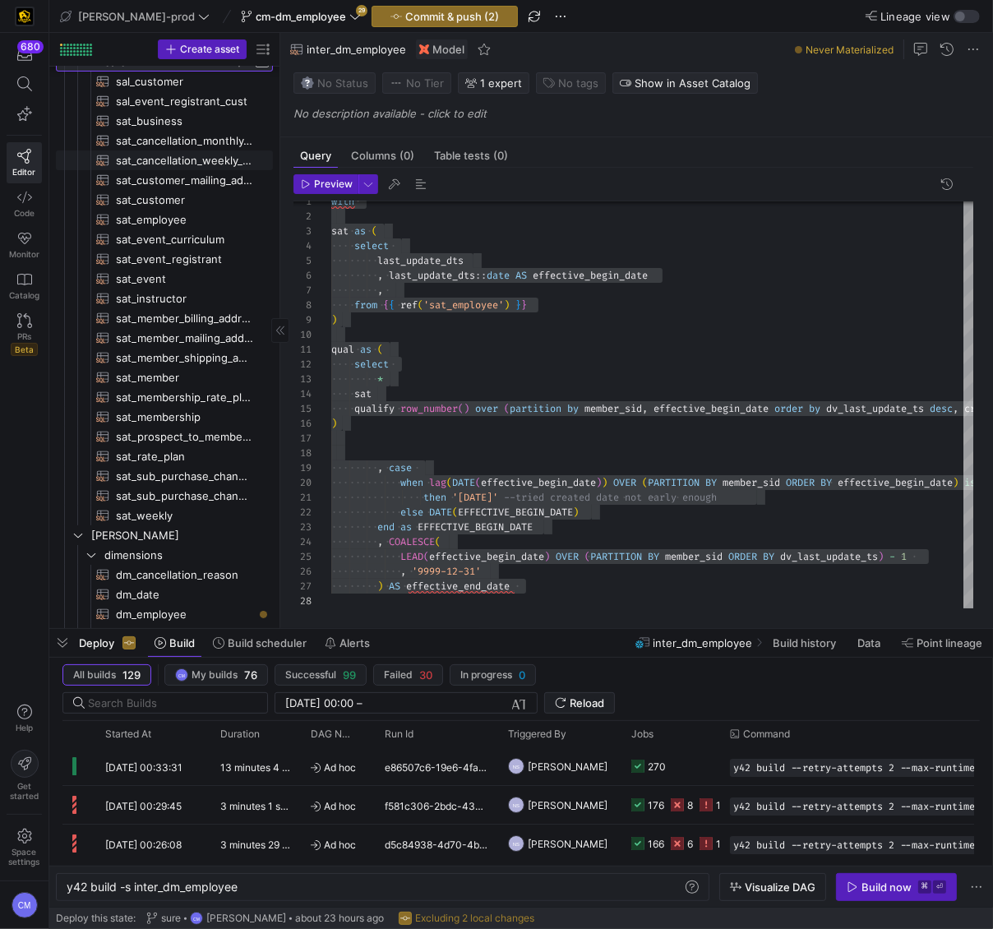
scroll to position [115, 0]
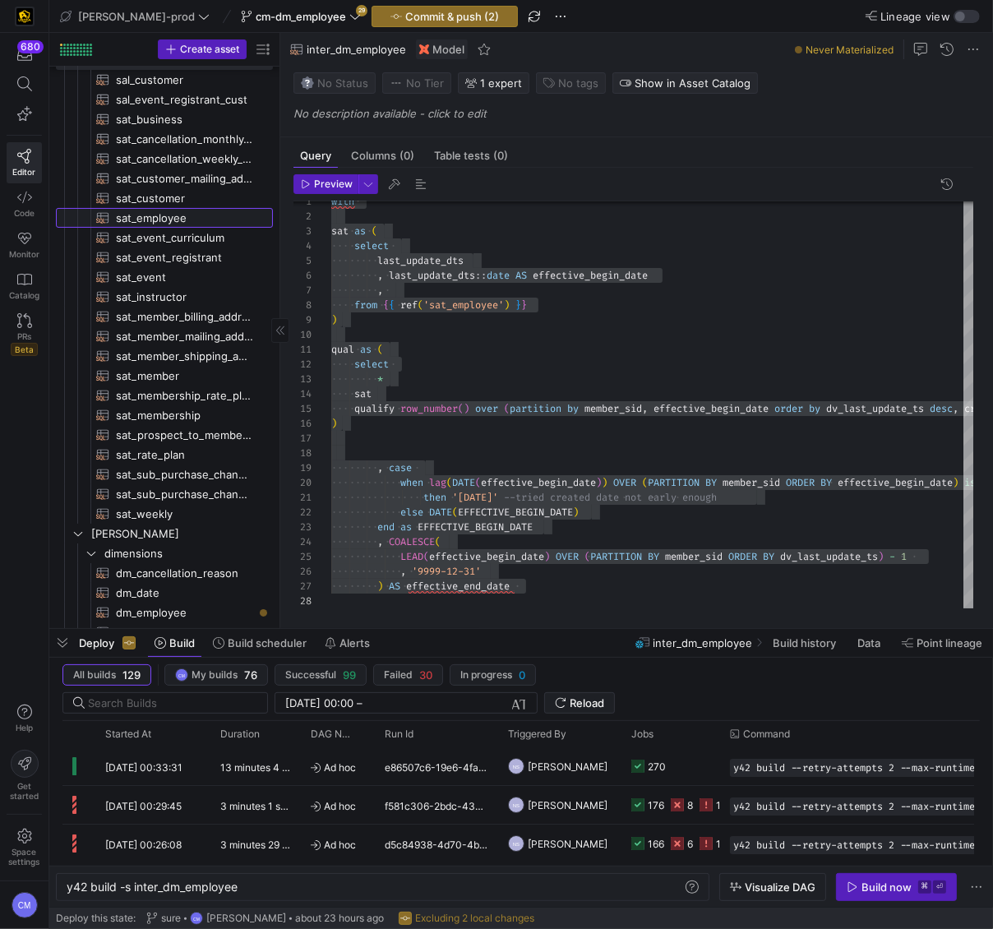
click at [212, 213] on span "sat_employee​​​​​​​​​​" at bounding box center [185, 218] width 138 height 19
type textarea "y42 build -s sat_employee"
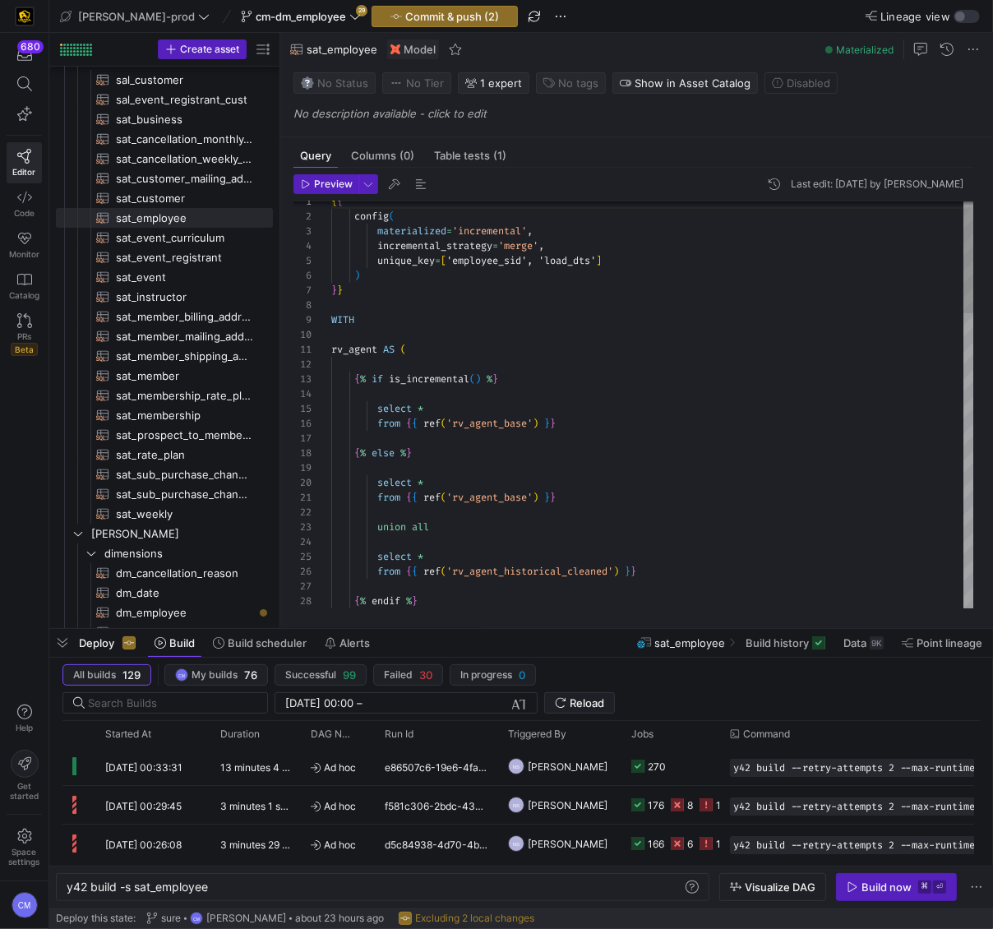
scroll to position [118, 0]
type textarea "{{ config( materialized='incremental', incremental_strategy='merge', unique_key…"
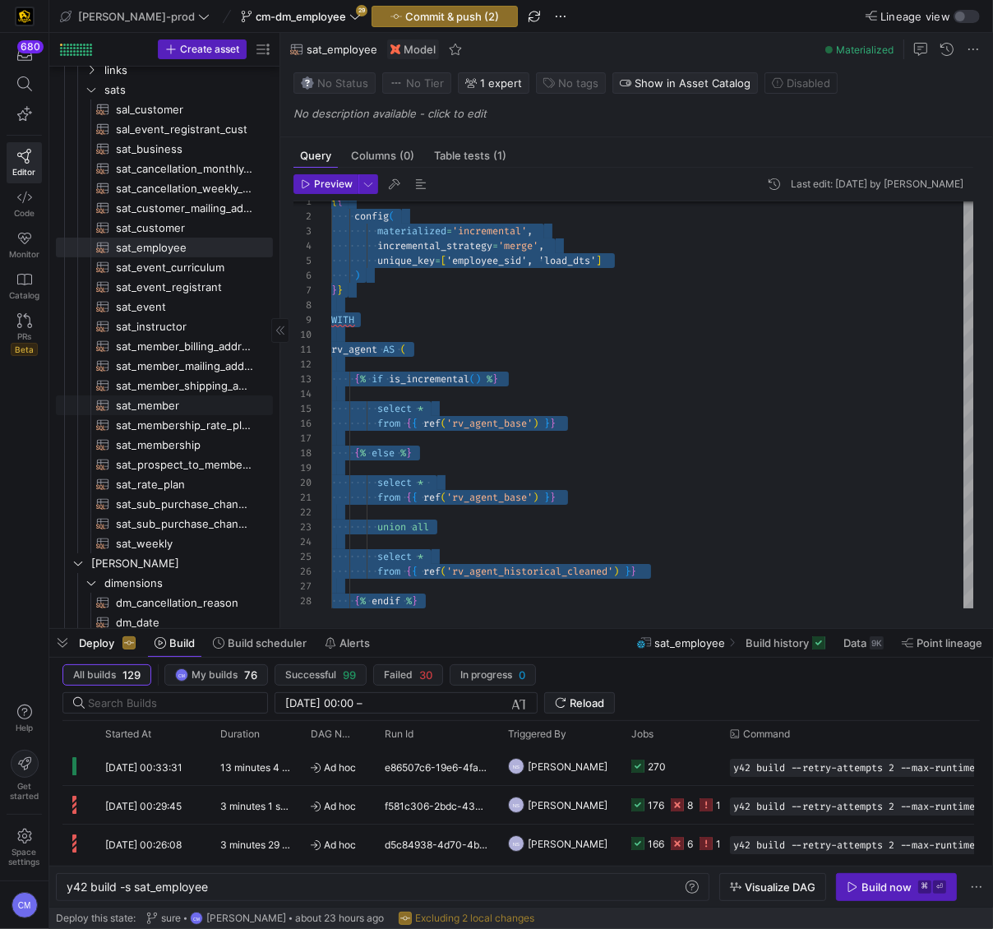
scroll to position [0, 0]
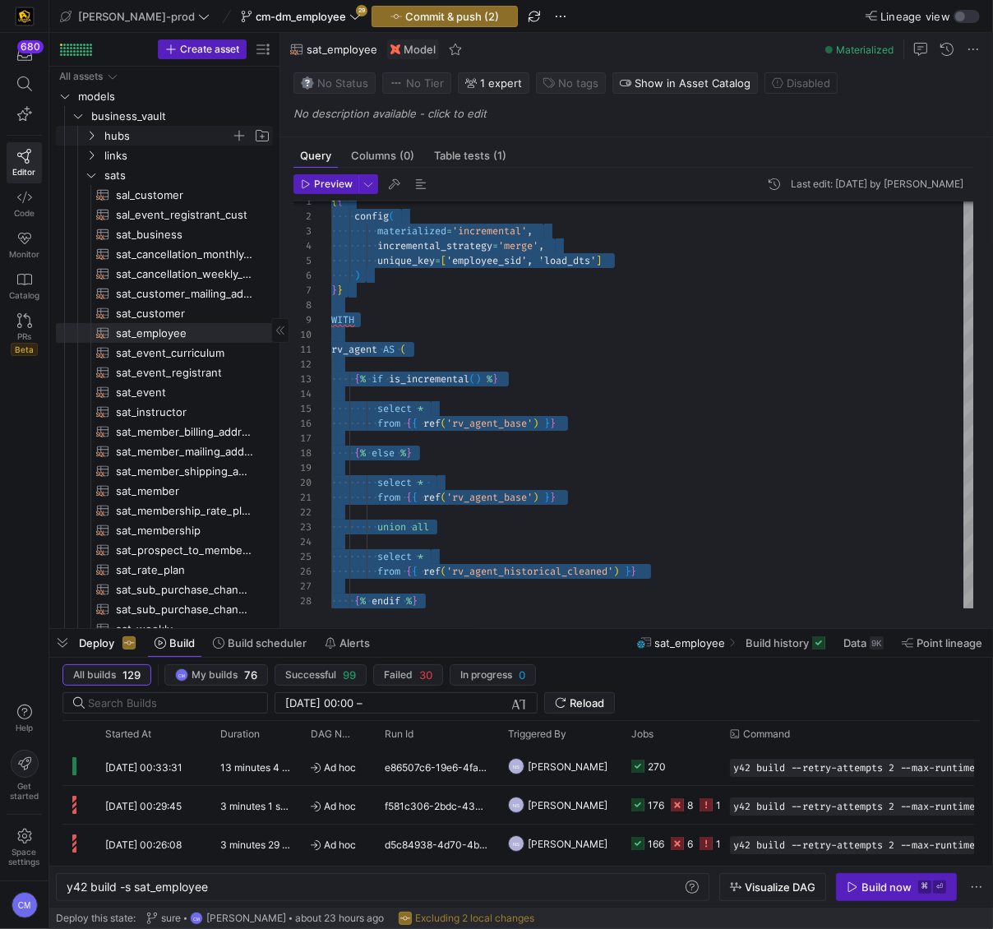
click at [161, 136] on span "hubs" at bounding box center [167, 136] width 127 height 19
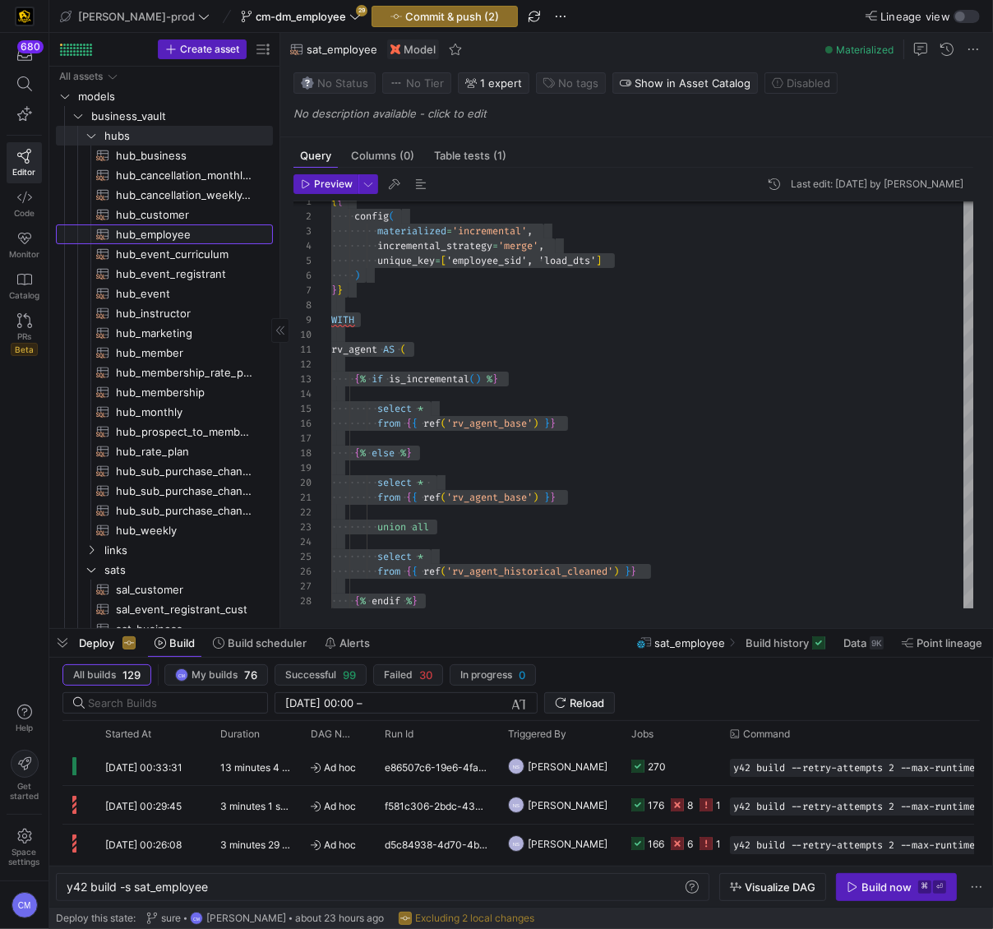
click at [178, 238] on span "hub_employee​​​​​​​​​​" at bounding box center [185, 234] width 138 height 19
type textarea "y42 build -s hub_employee"
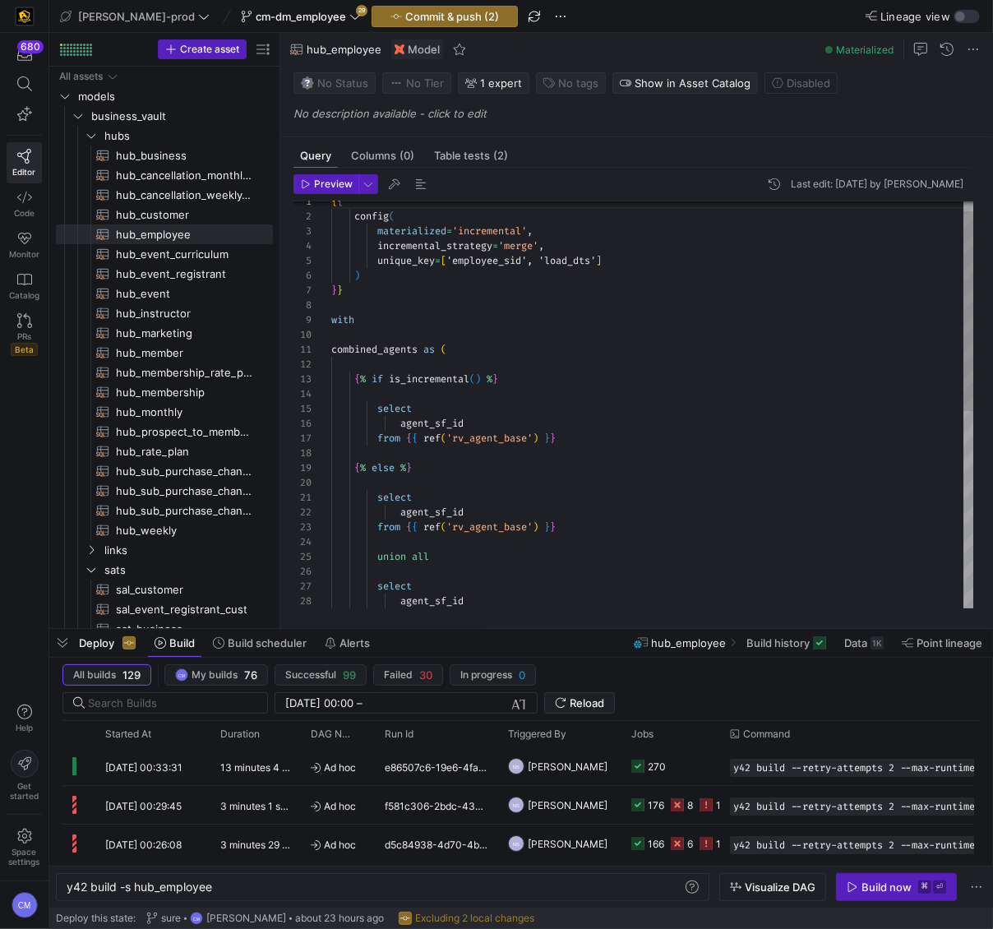
click at [464, 289] on div "{ { config ( materialized = 'incremental' , incremental_strategy = 'merge' , un…" at bounding box center [653, 594] width 644 height 827
type textarea "{{ config( materialized='incremental', incremental_strategy='merge', unique_key…"
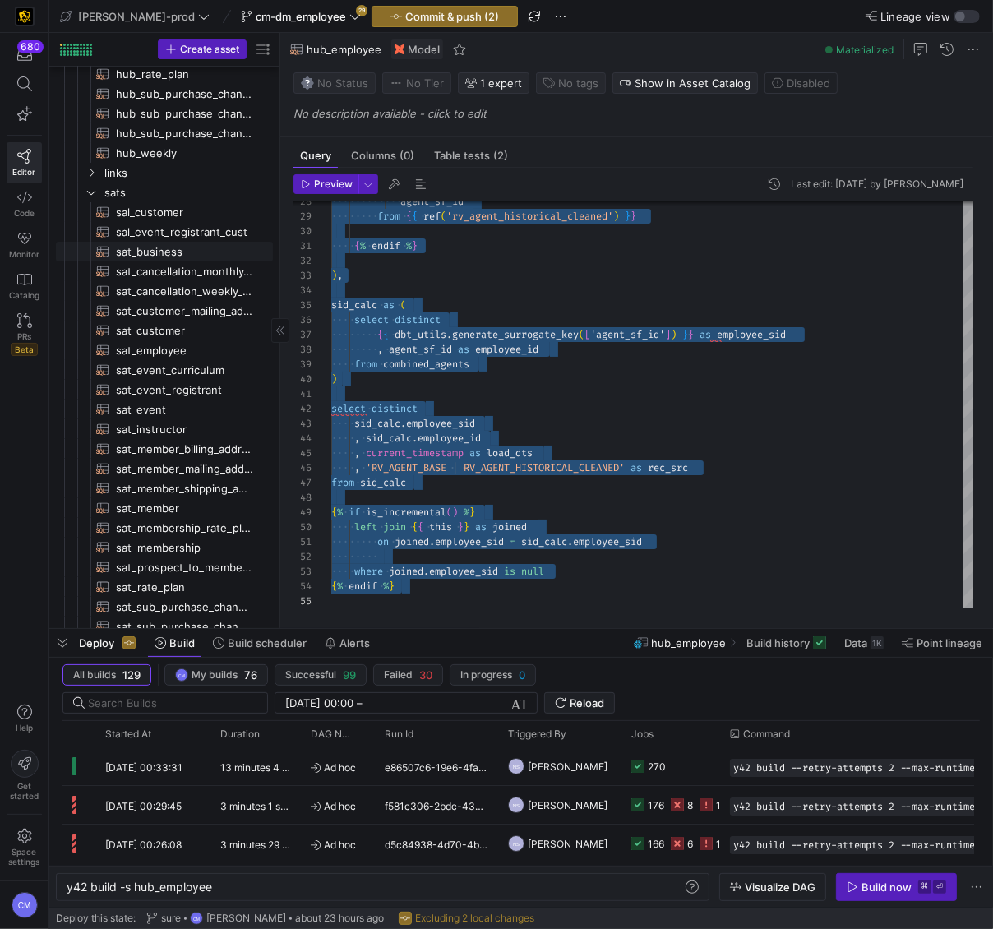
scroll to position [460, 0]
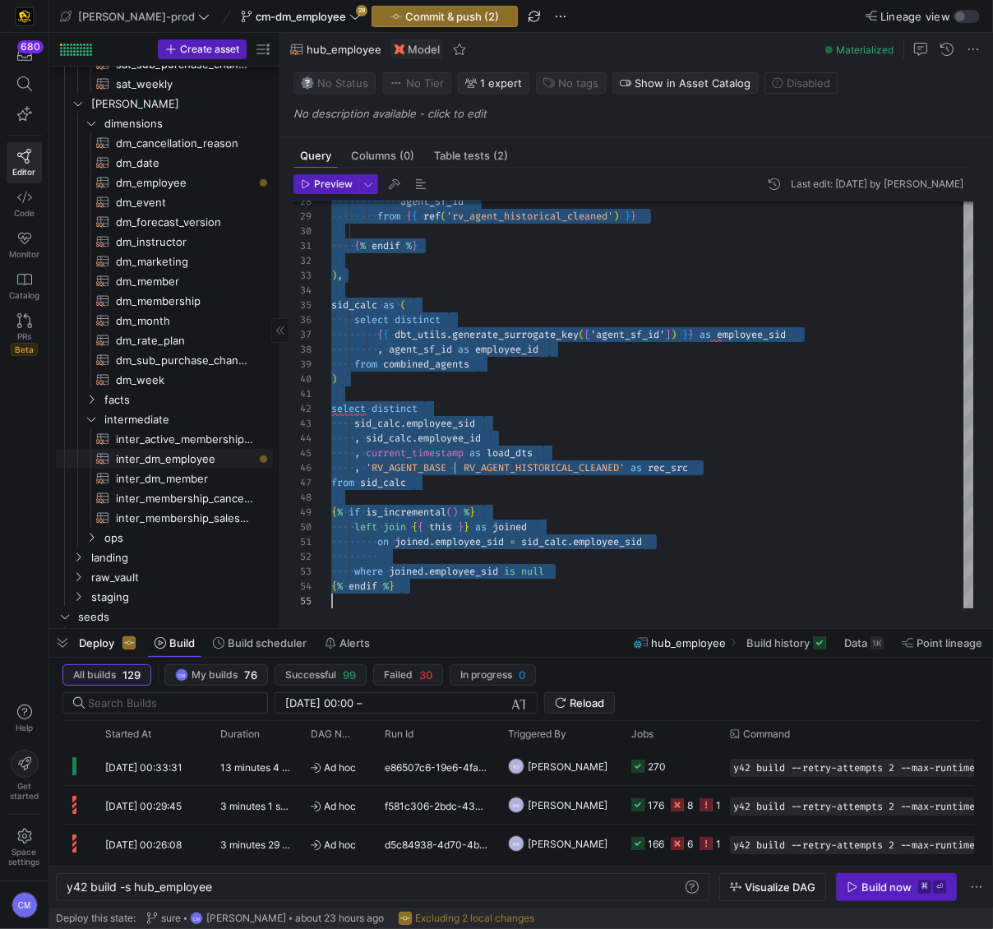
click at [201, 450] on span "inter_dm_employee​​​​​​​​​​" at bounding box center [185, 459] width 138 height 19
type textarea "y42 build -s inter_dm_employee"
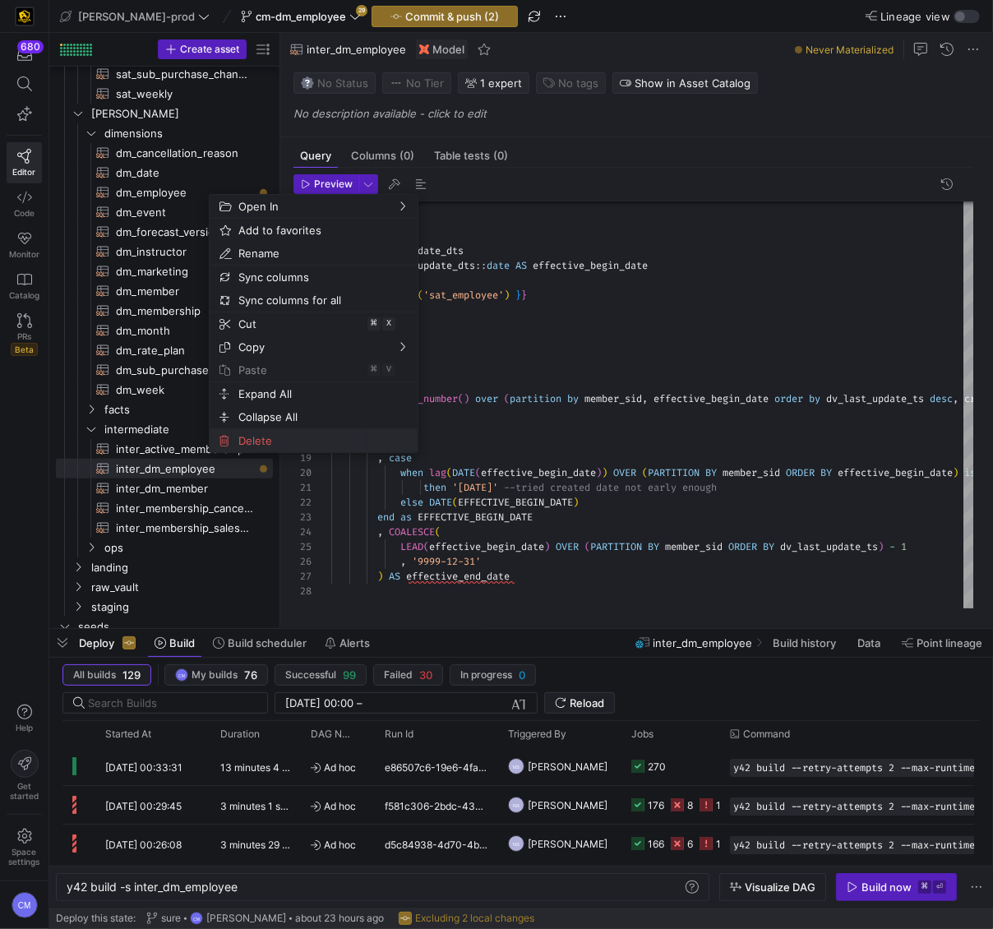
click at [298, 432] on span "Delete" at bounding box center [300, 440] width 136 height 23
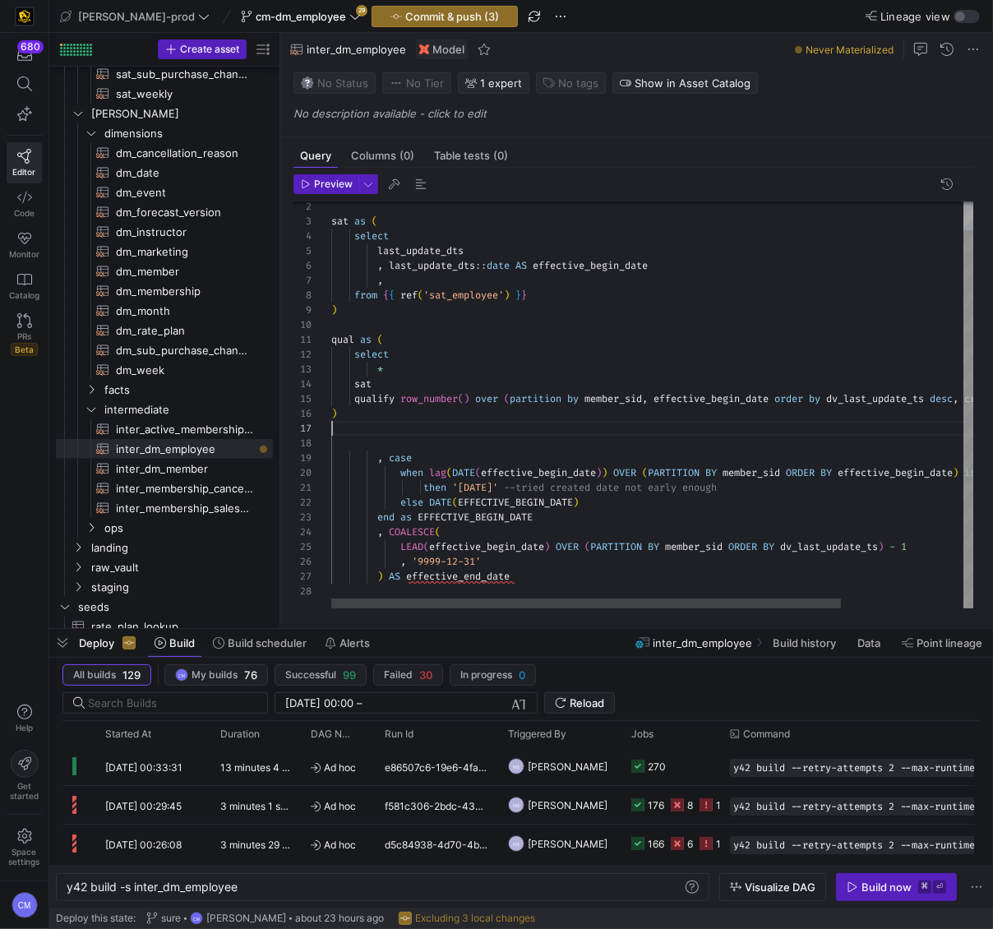
click at [493, 434] on div "sat as ( select last_update_dts , last_update_dts :: date AS effective_begin_da…" at bounding box center [730, 389] width 798 height 437
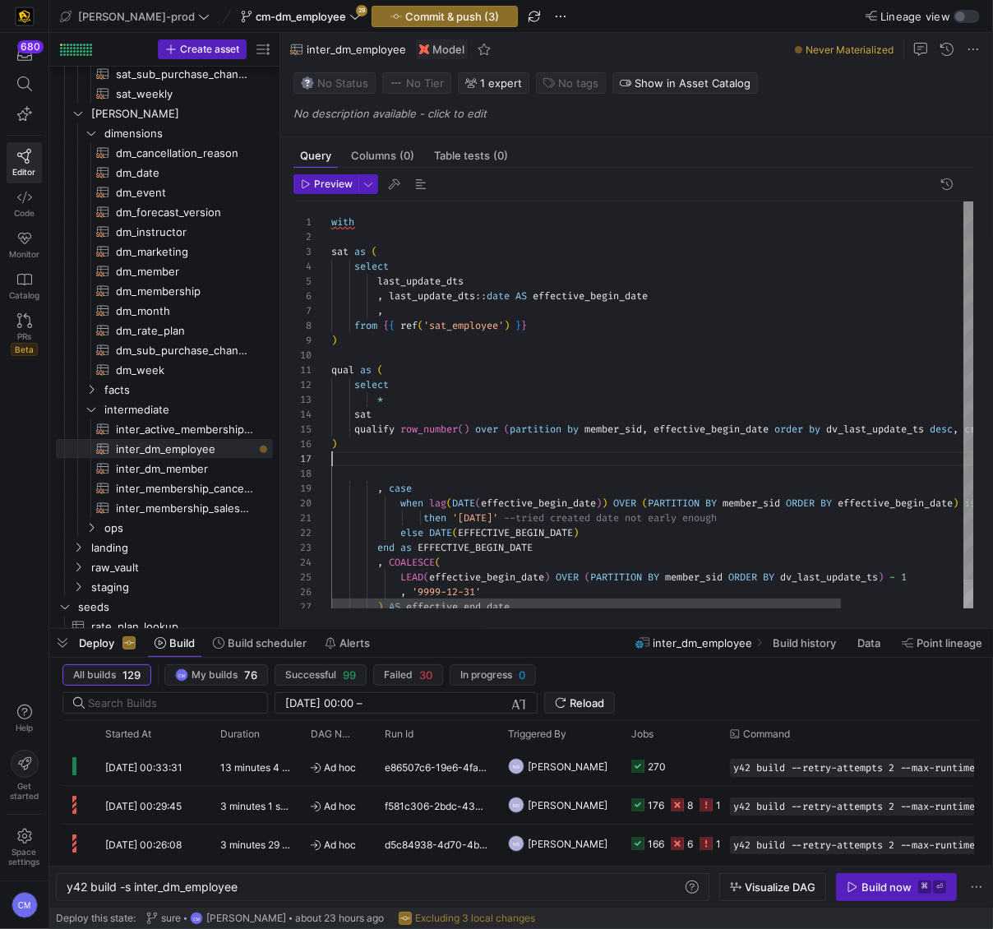
click at [336, 208] on div "sat as ( select last_update_dts , last_update_dts :: date AS effective_begin_da…" at bounding box center [730, 419] width 798 height 437
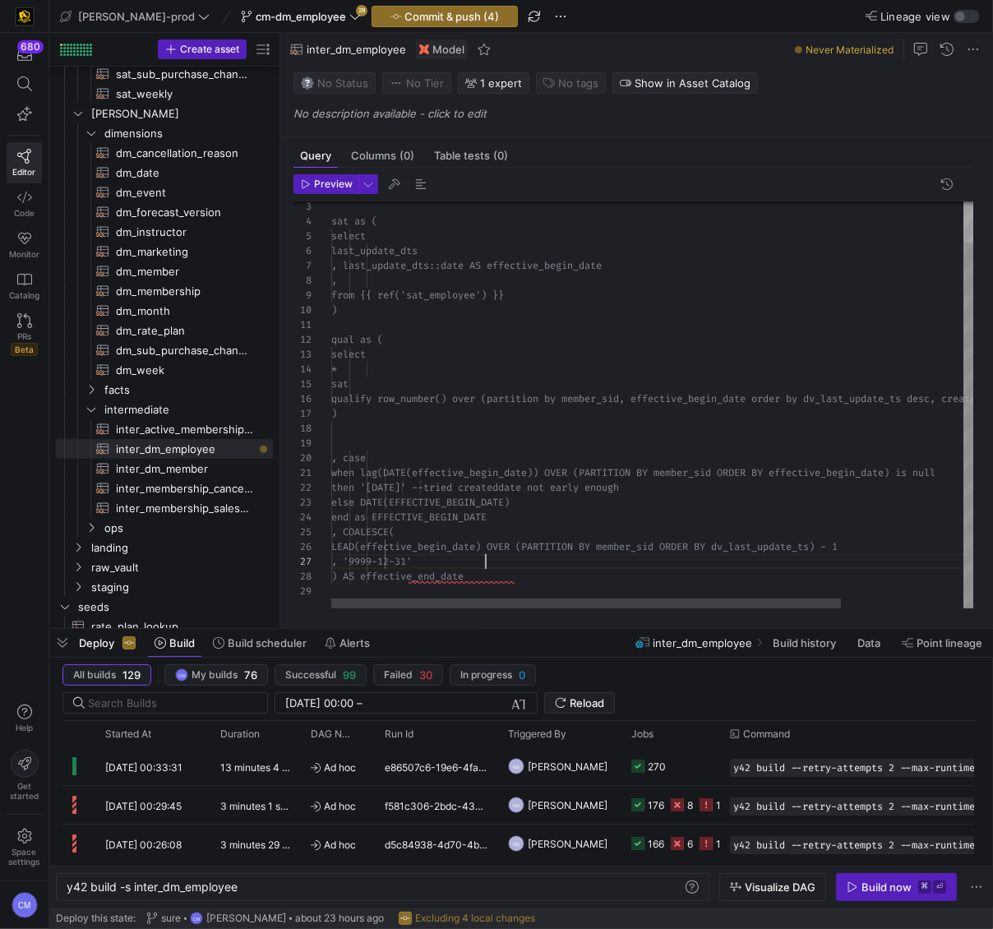
click at [538, 567] on div "sat as ( select last_update_dts , last_update_dts::date AS effective_begin _dat…" at bounding box center [730, 382] width 798 height 452
click at [527, 577] on div ") AS effective_end_date" at bounding box center [730, 576] width 798 height 15
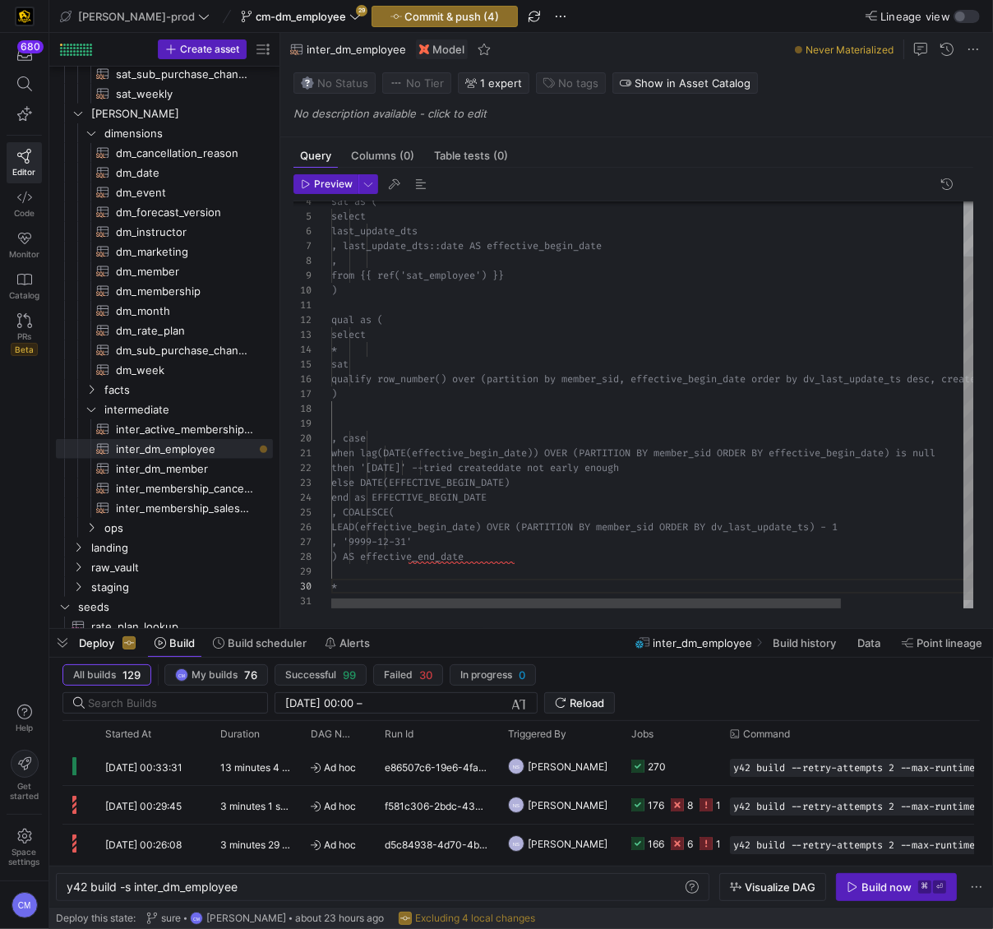
scroll to position [132, 11]
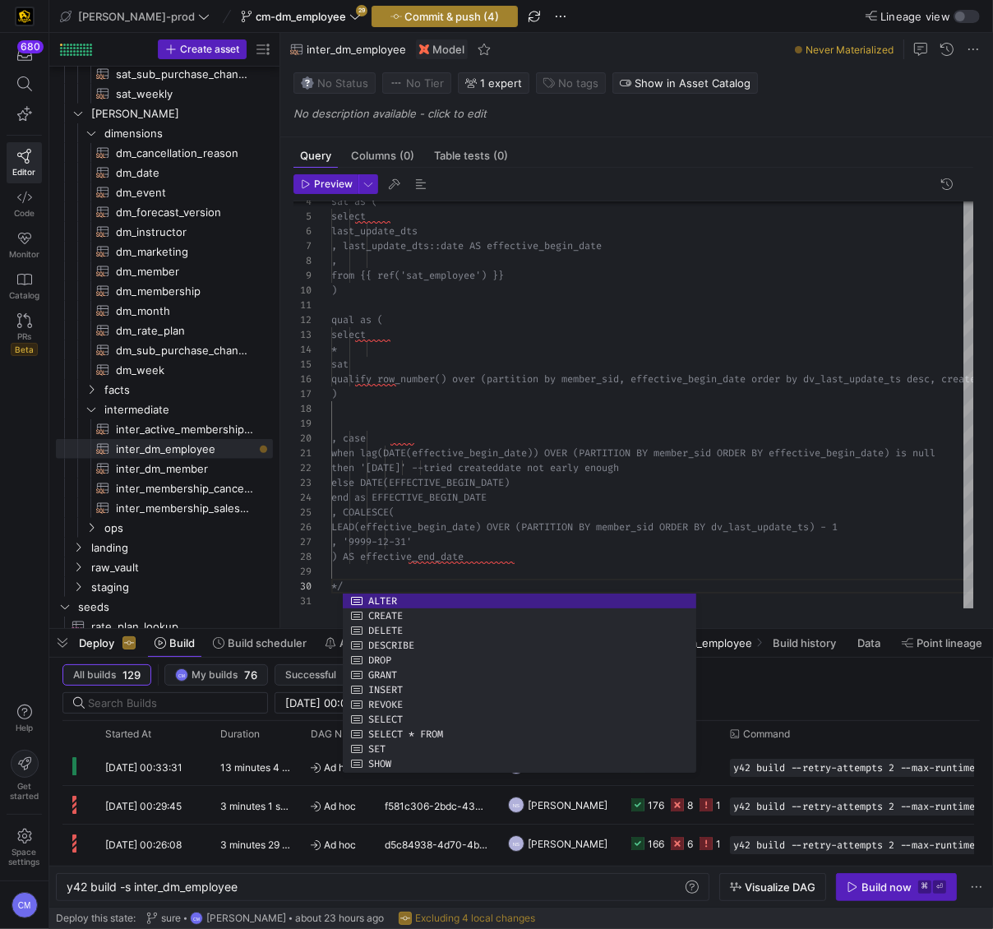
type textarea "when lag(DATE(effective_begin_date)) OVER (PARTITION BY member_sid ORDER BY eff…"
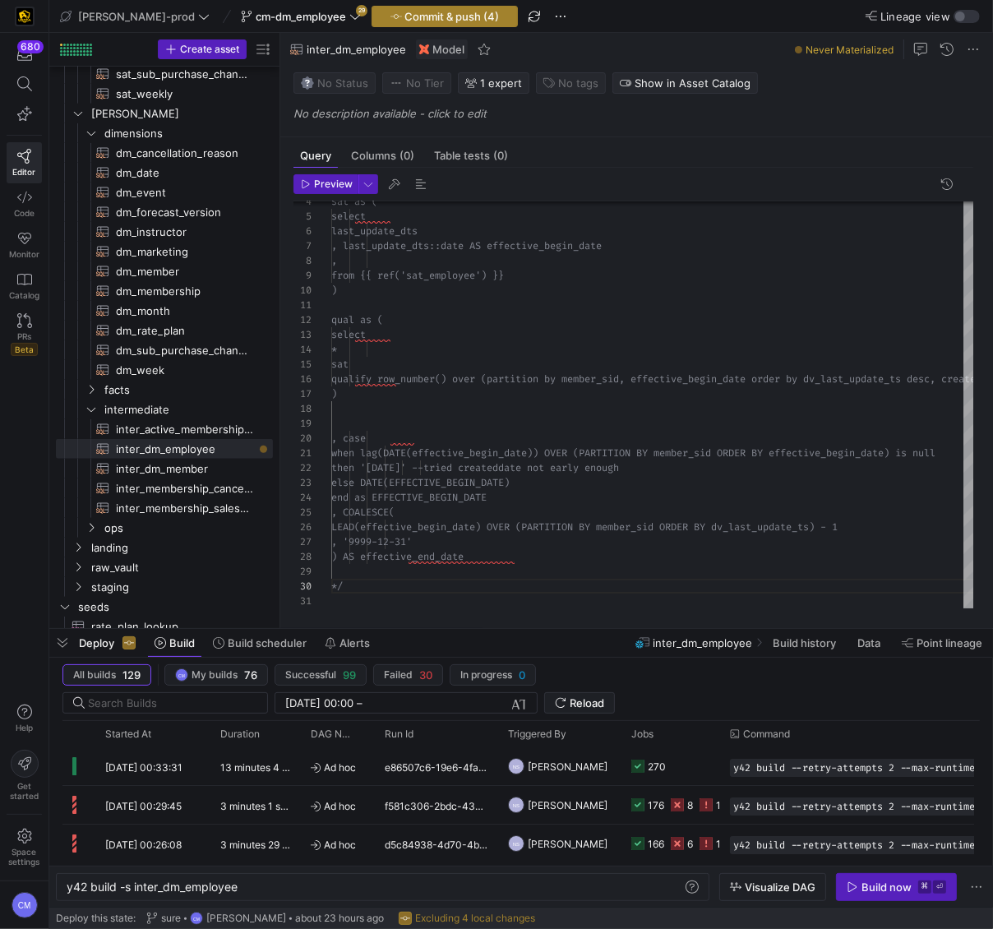
click at [405, 12] on span "Commit & push (4)" at bounding box center [452, 16] width 95 height 13
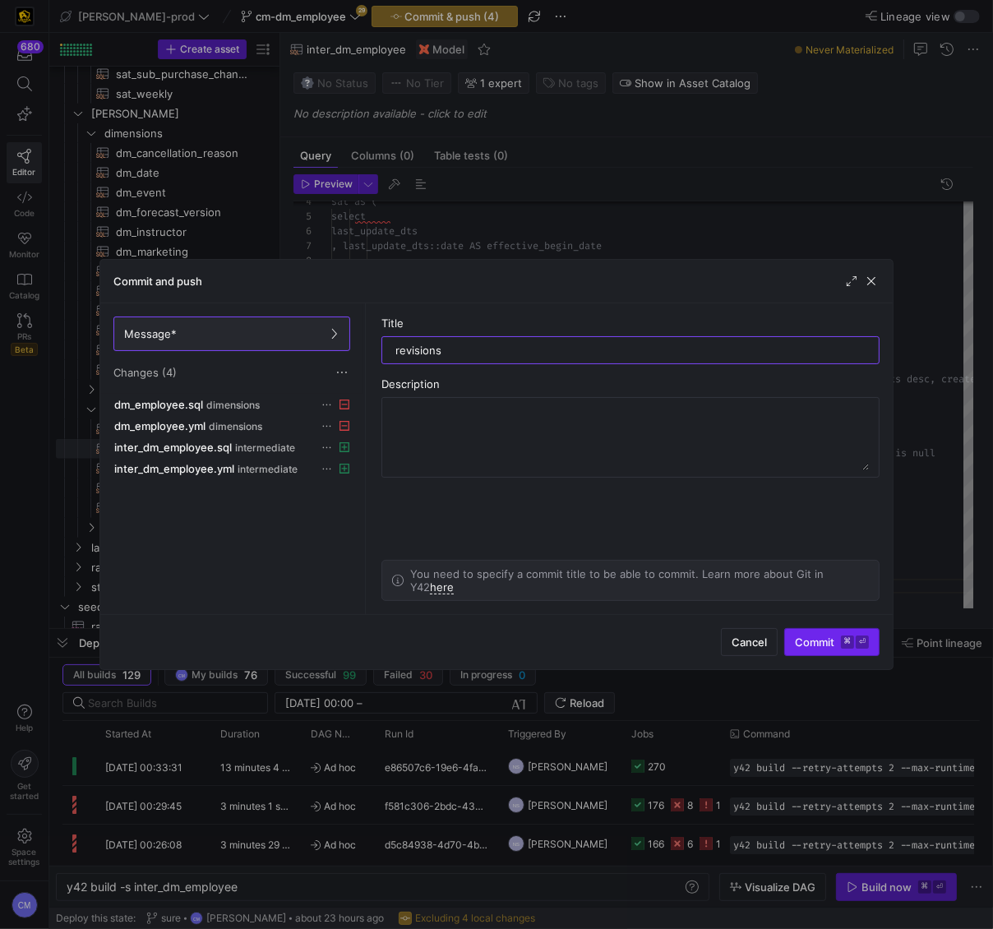
type input "revisions"
click at [834, 639] on span "Commit ⌘ ⏎" at bounding box center [832, 641] width 74 height 13
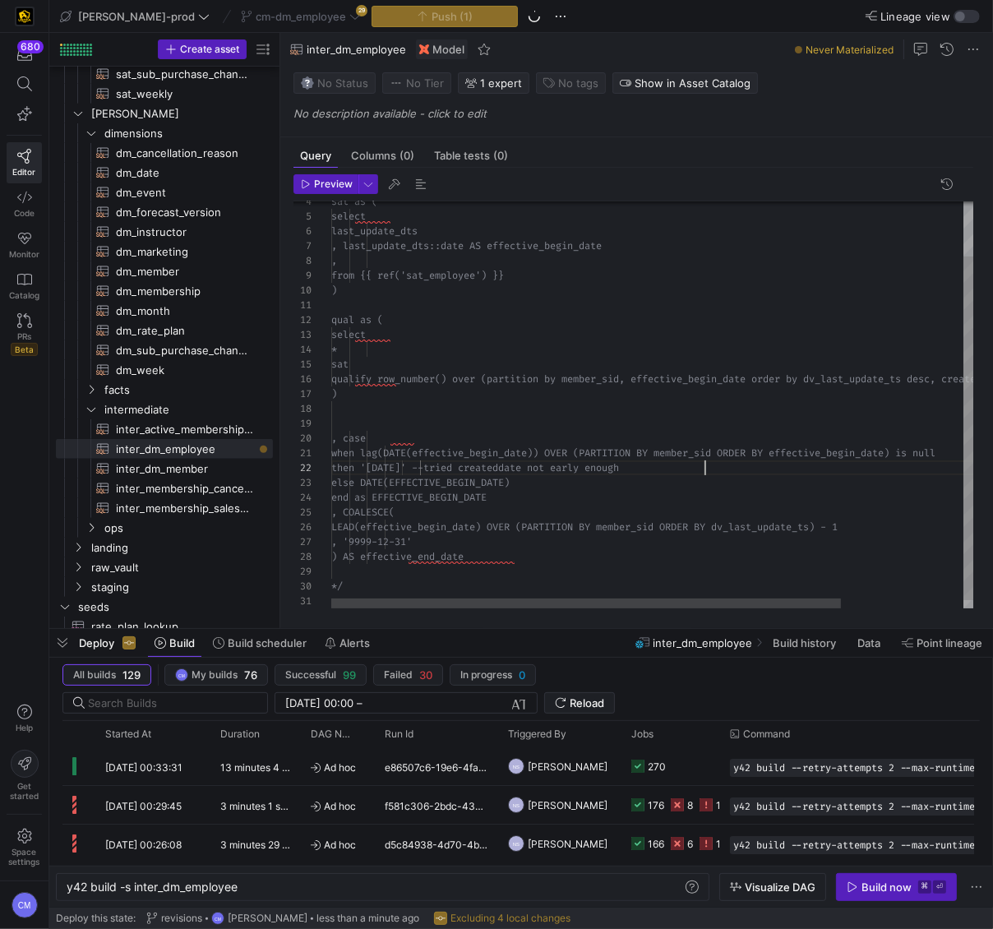
scroll to position [15, 372]
click at [702, 462] on div "sat as ( select last_update_dts , last_update_dts::date AS effective_begin _dat…" at bounding box center [730, 377] width 798 height 482
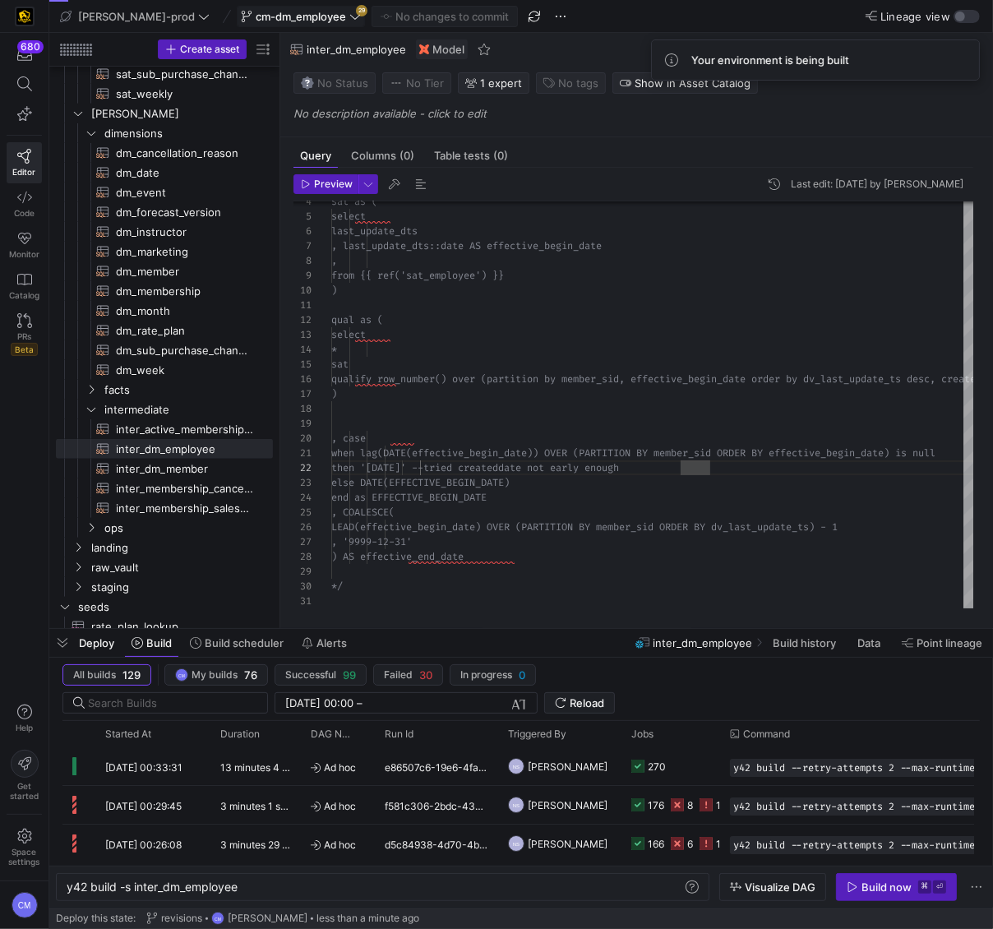
click at [263, 11] on span "cm-dm_employee" at bounding box center [301, 16] width 90 height 13
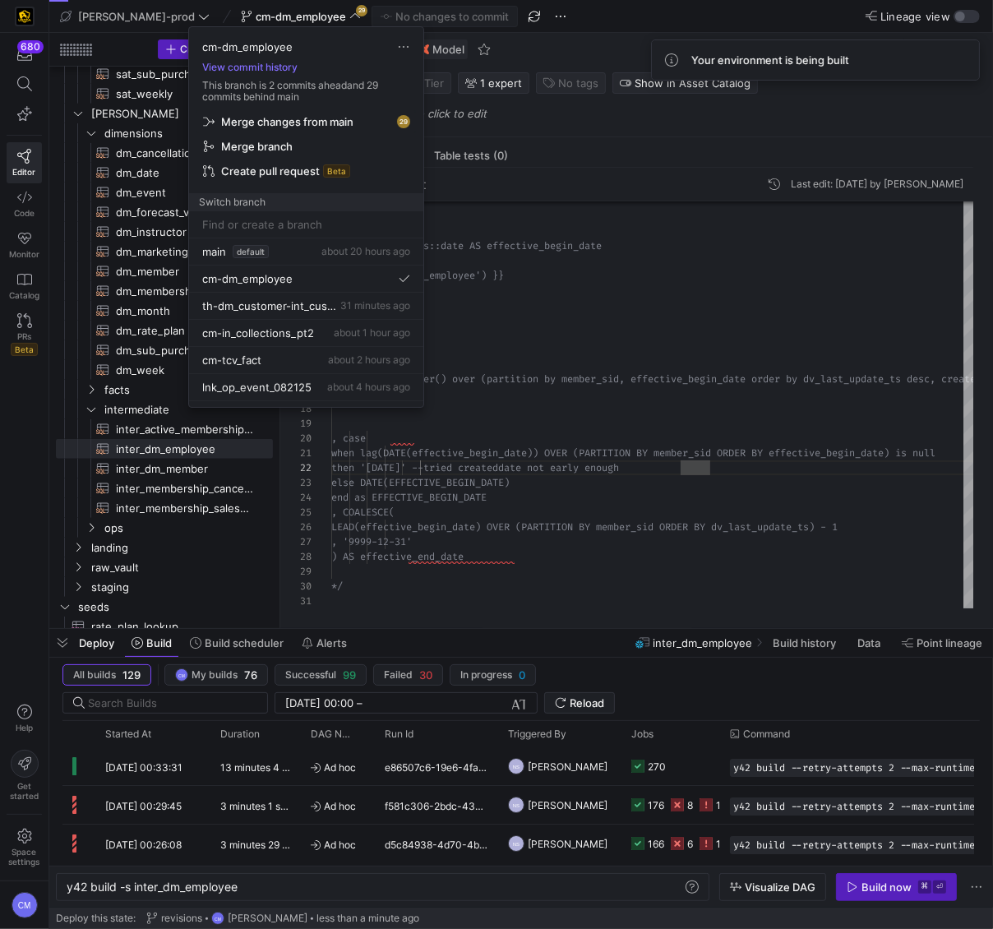
click at [269, 115] on span "Merge changes from main" at bounding box center [287, 121] width 132 height 13
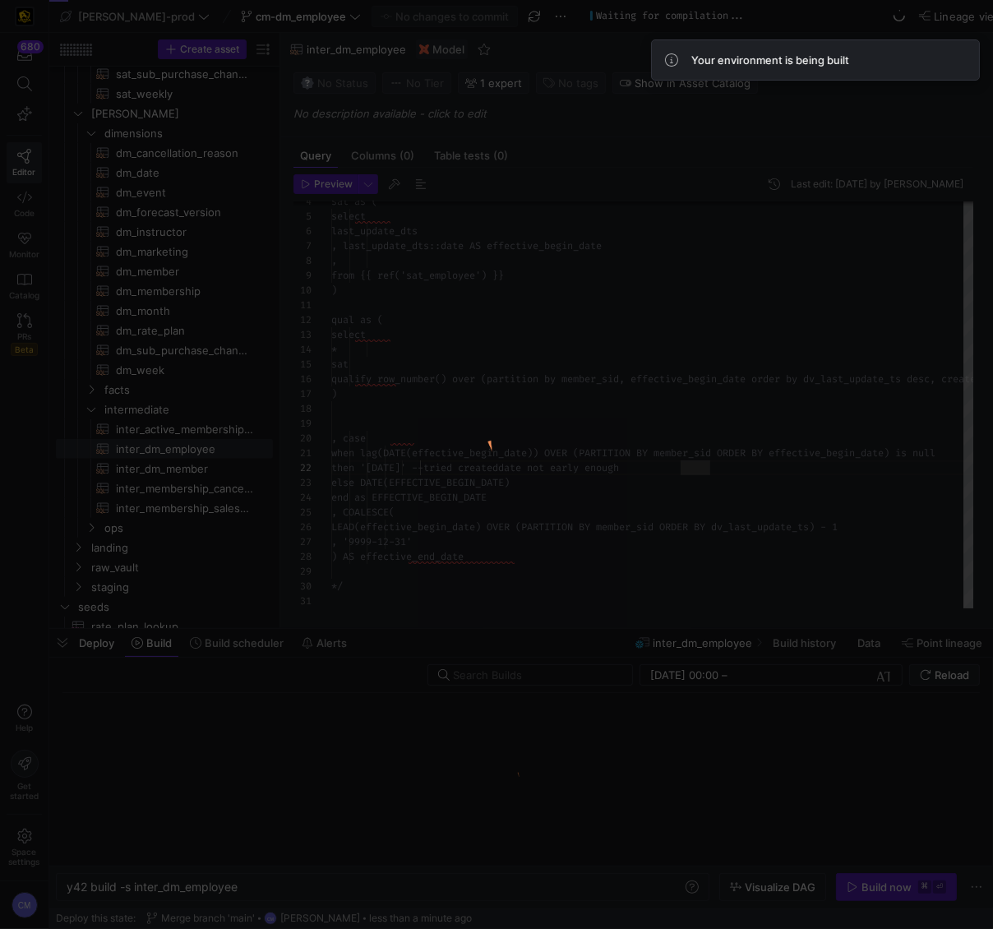
click at [166, 475] on span "inter_dm_member​​​​​​​​​​" at bounding box center [185, 469] width 138 height 19
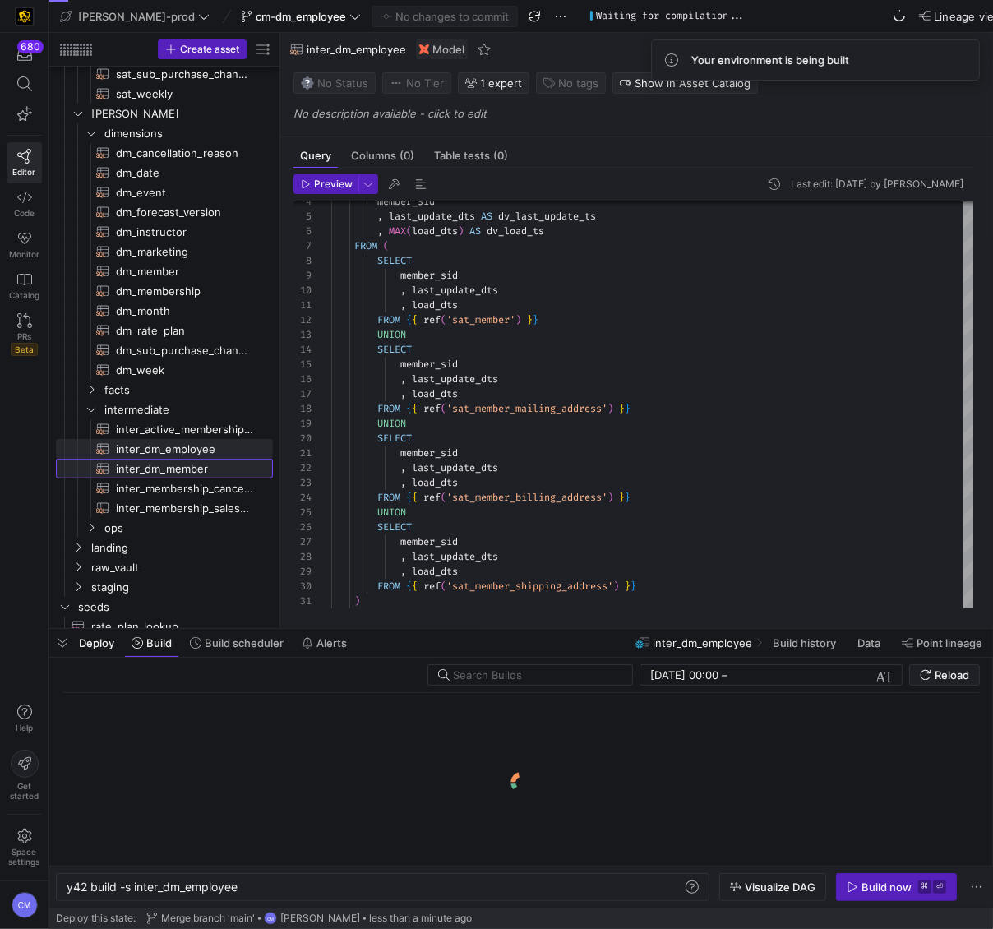
type textarea "y42 build -s inter_dm_member"
type textarea "WITH sat_change_dates AS ( SELECT DISTINCT member_sid , last_update_dts AS dv_l…"
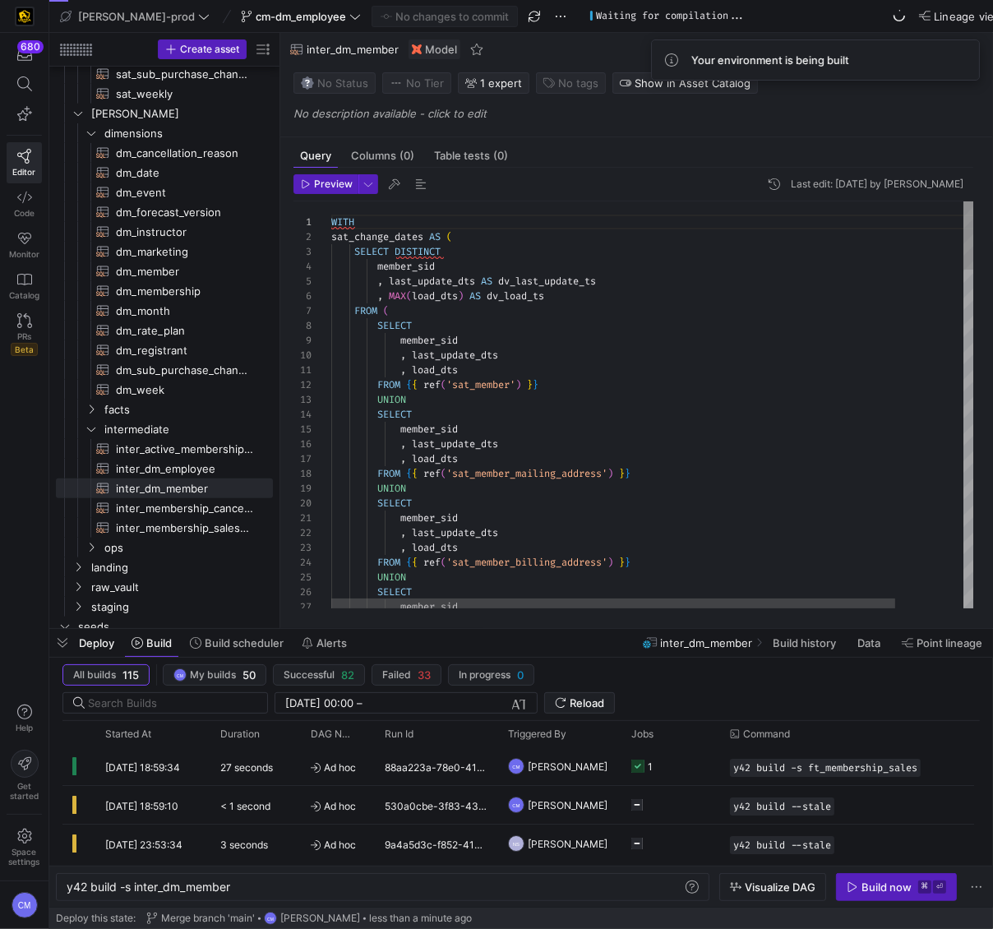
scroll to position [148, 0]
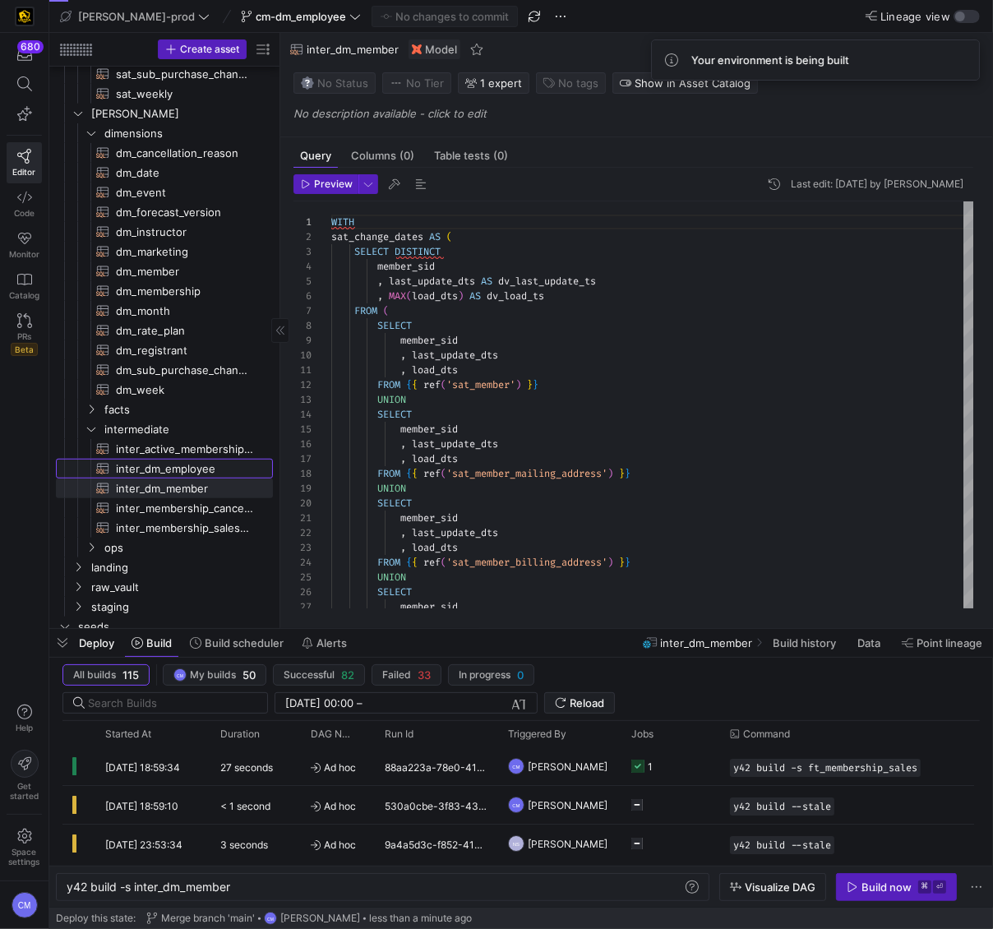
click at [187, 469] on span "inter_dm_employee​​​​​​​​​​" at bounding box center [185, 469] width 138 height 19
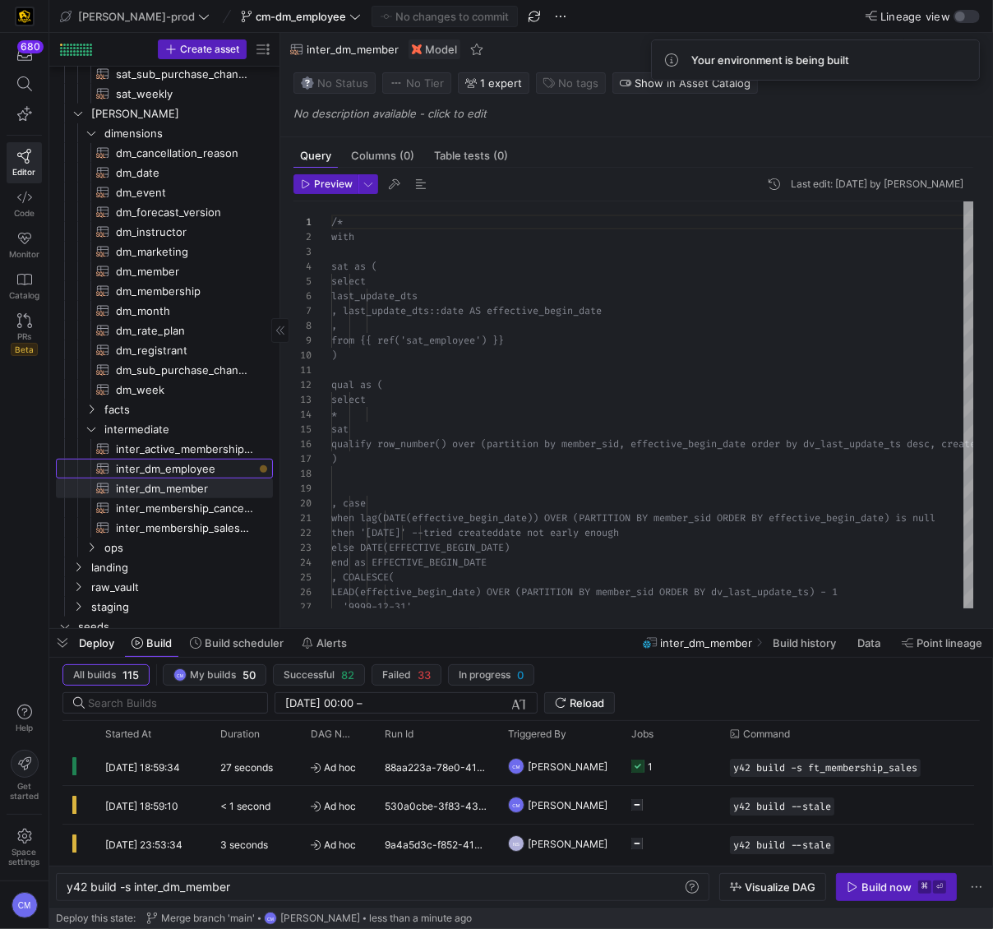
type textarea "y42 build -s inter_dm_employee"
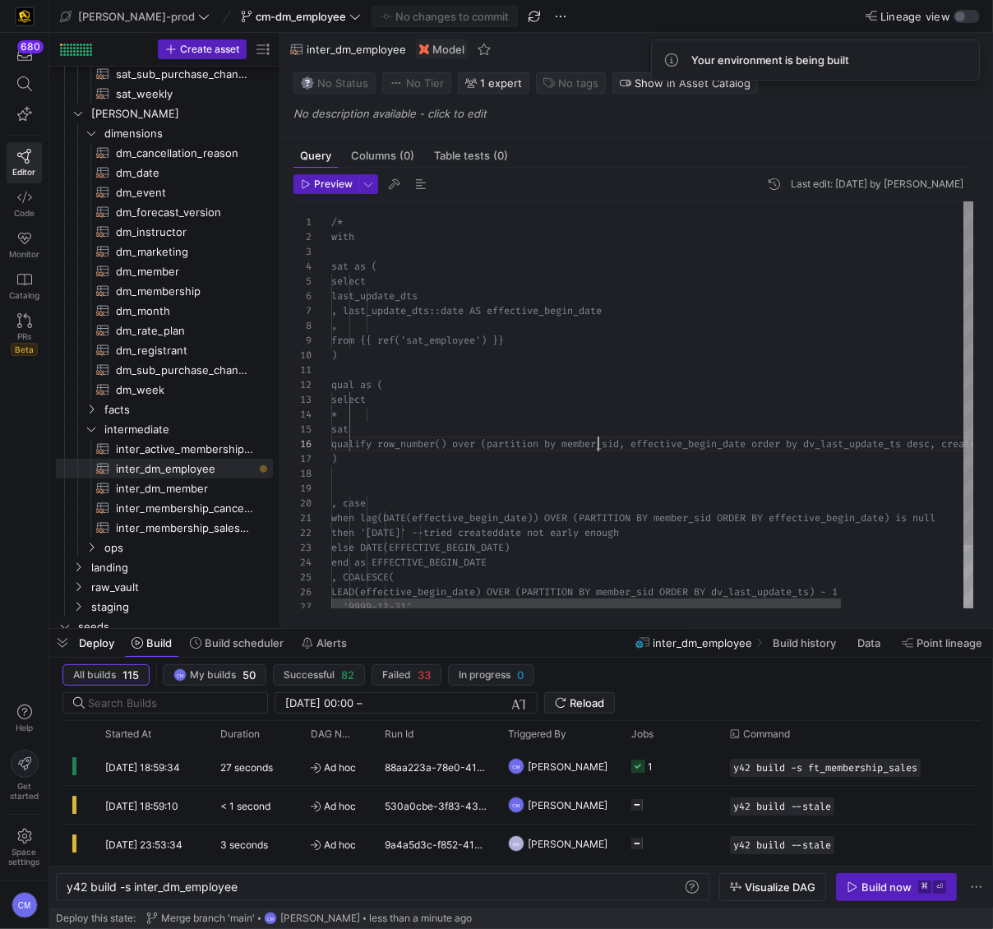
scroll to position [74, 266]
click at [595, 445] on div "/* with sat as ( select last_update_dts , last_update_dts::date AS effective_be…" at bounding box center [730, 442] width 798 height 482
type textarea "/* with sat as ( select last_update_dts , last_update_dts::date AS effective_be…"
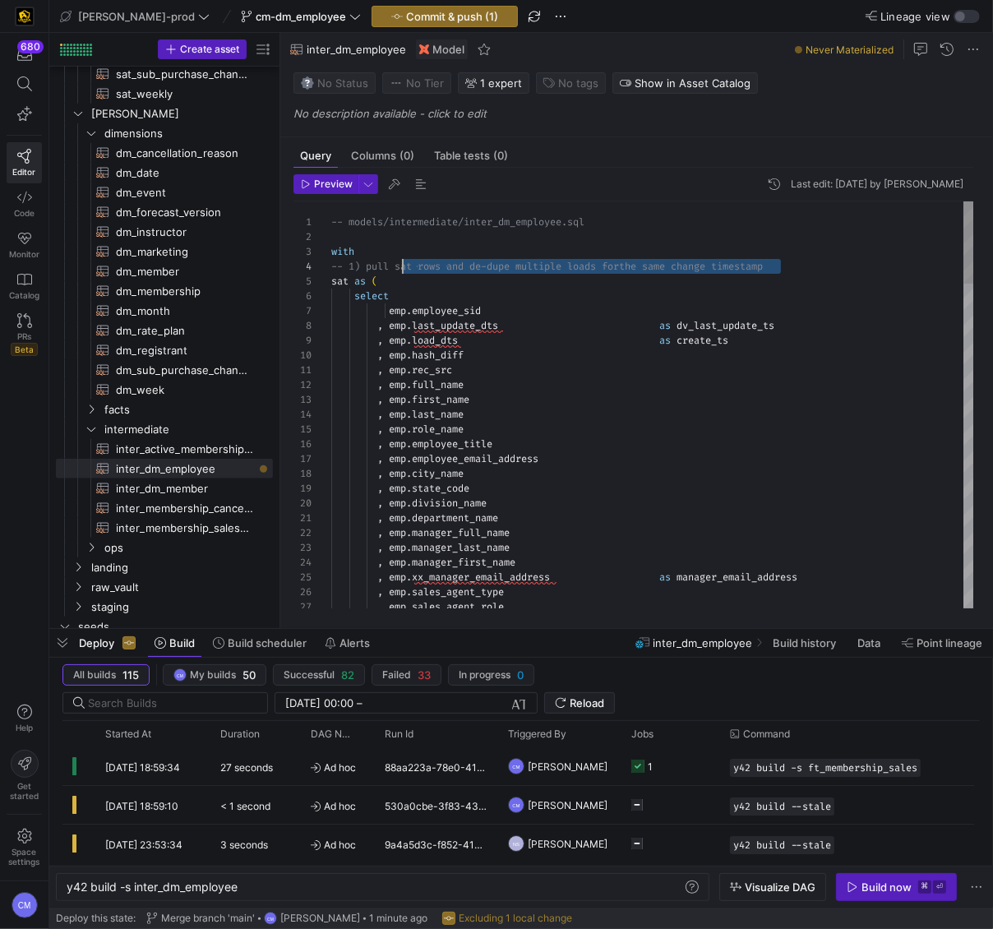
scroll to position [44, 0]
drag, startPoint x: 809, startPoint y: 267, endPoint x: 292, endPoint y: 270, distance: 517.1
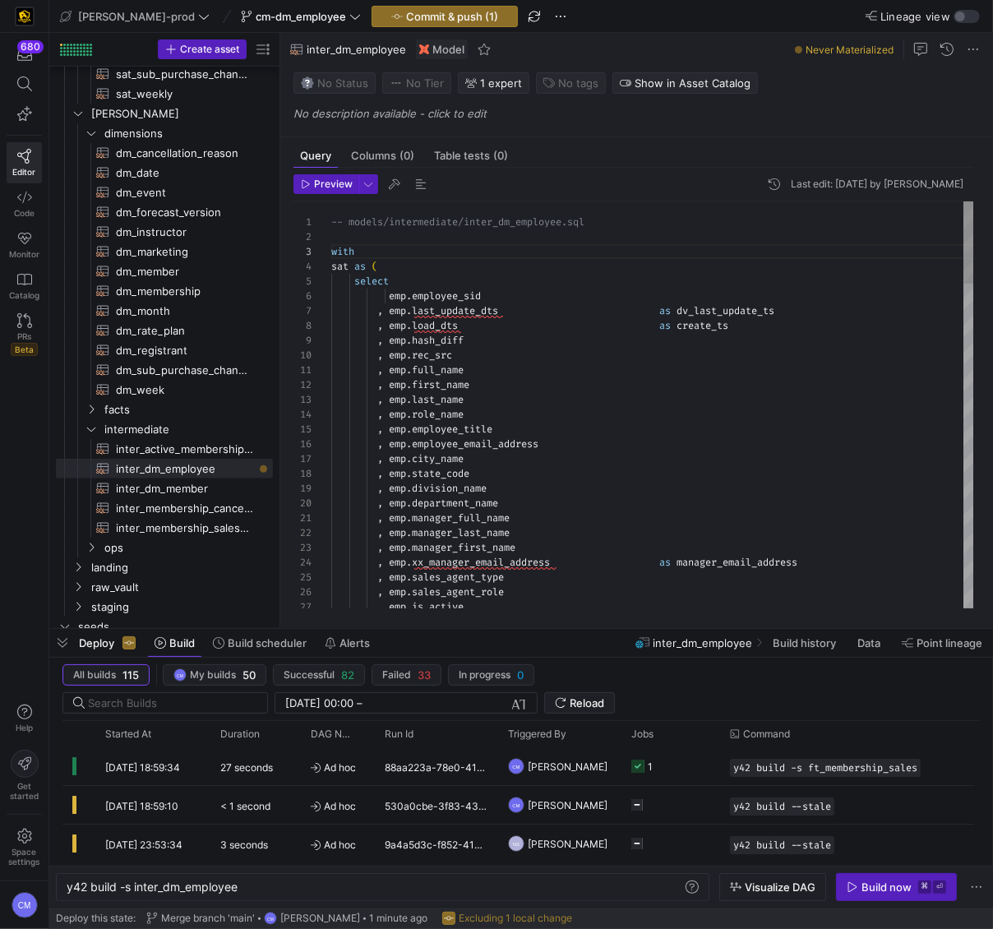
click at [326, 248] on div at bounding box center [312, 251] width 38 height 15
drag, startPoint x: 332, startPoint y: 252, endPoint x: 313, endPoint y: 218, distance: 38.6
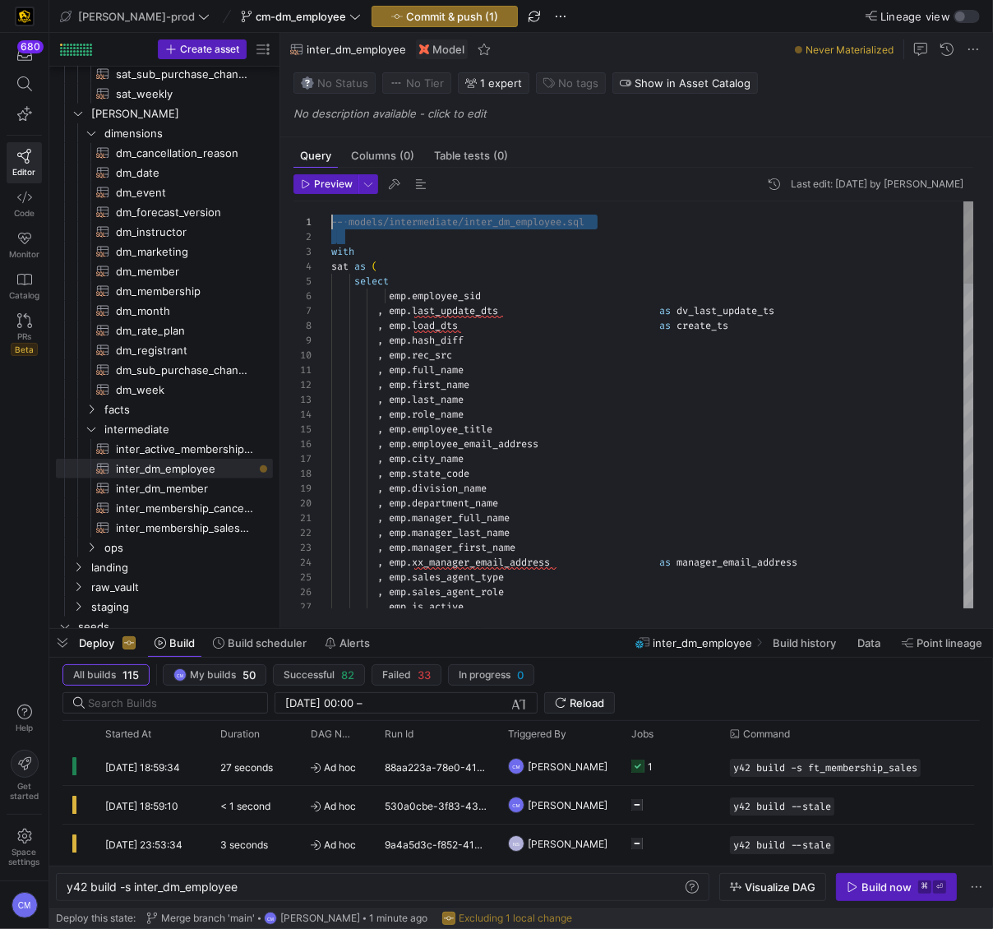
click at [313, 218] on div "25 26 22 23 24 18 19 20 21 15 16 17 12 13 14 10 11 7 8 9 5 6 4 2 3 1 27 , emp .…" at bounding box center [633, 404] width 681 height 407
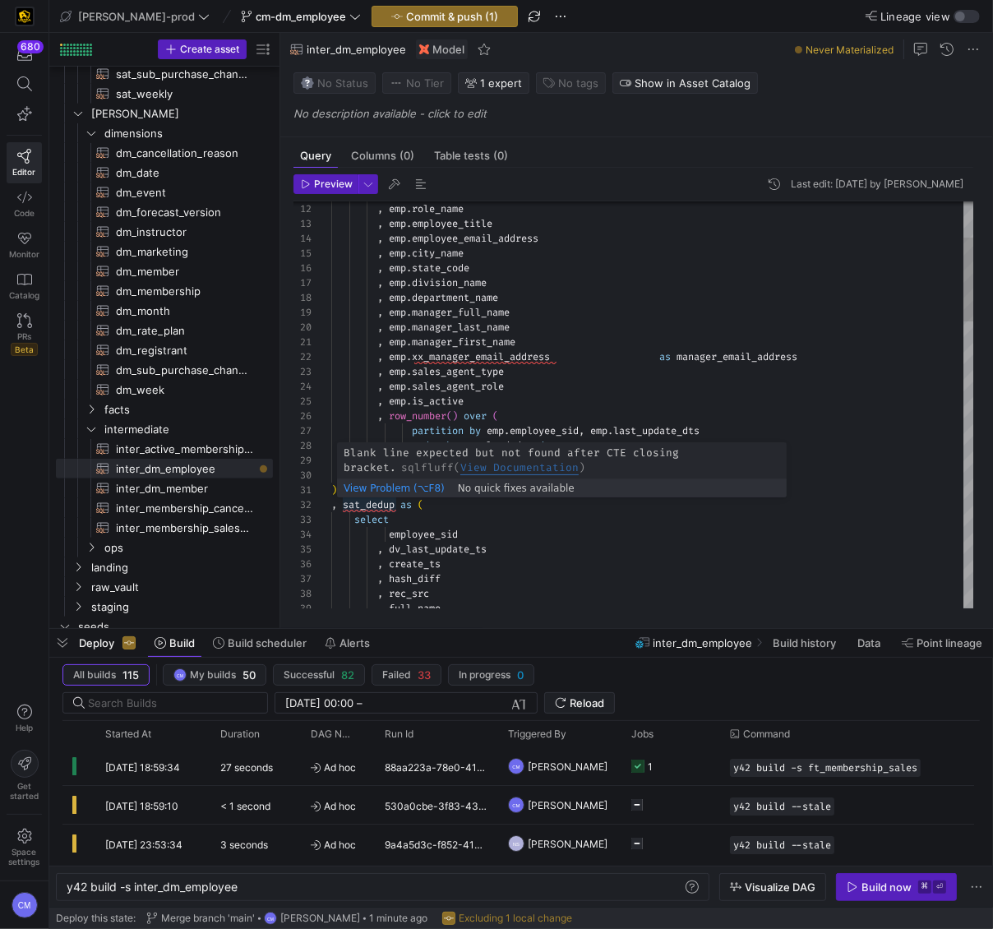
scroll to position [15, 11]
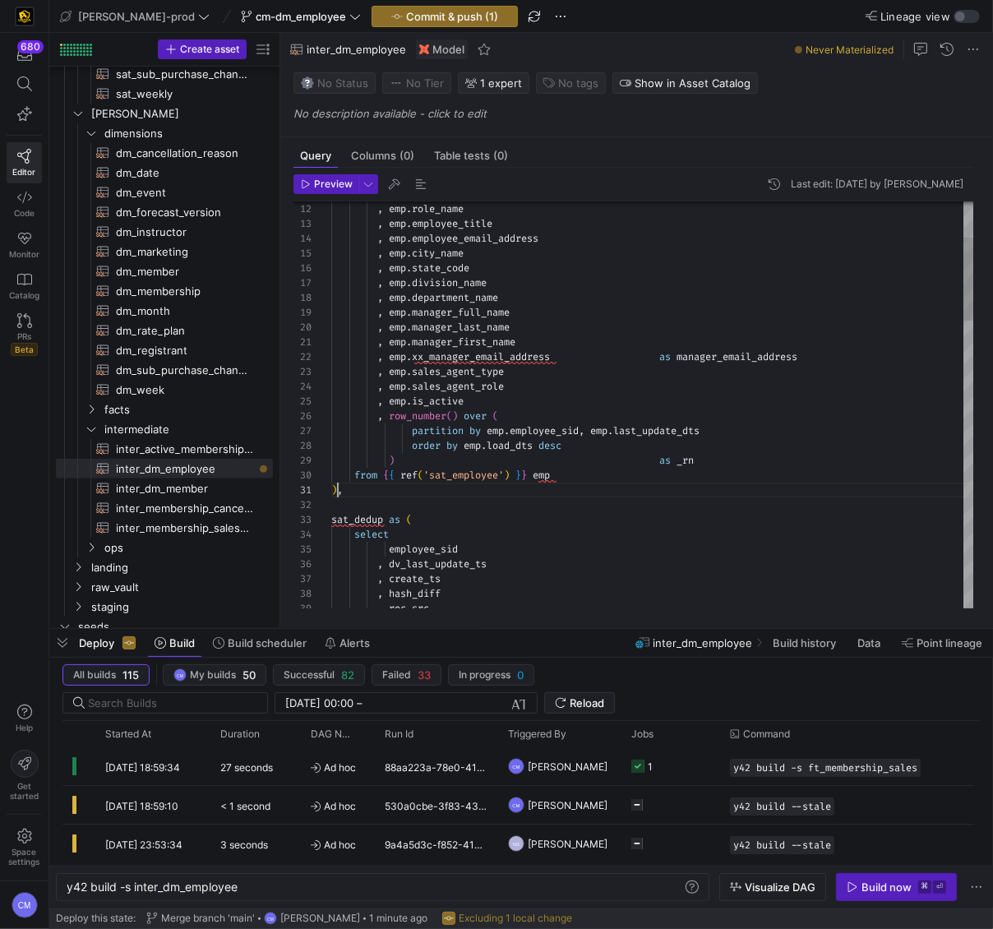
scroll to position [0, 6]
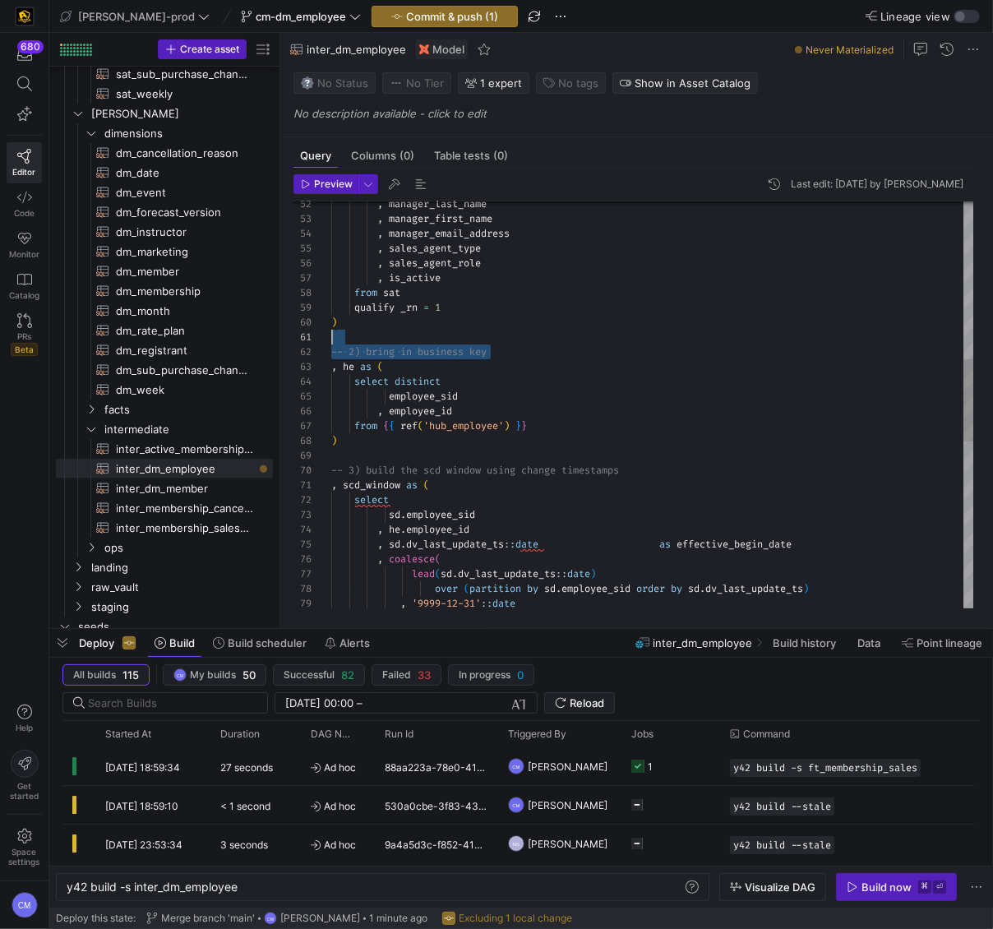
scroll to position [15, 0]
drag, startPoint x: 502, startPoint y: 353, endPoint x: 287, endPoint y: 347, distance: 215.5
click at [331, 347] on div ", manager_last_name , manager_first_name , manager_email_address , sales_agent_…" at bounding box center [653, 427] width 644 height 1996
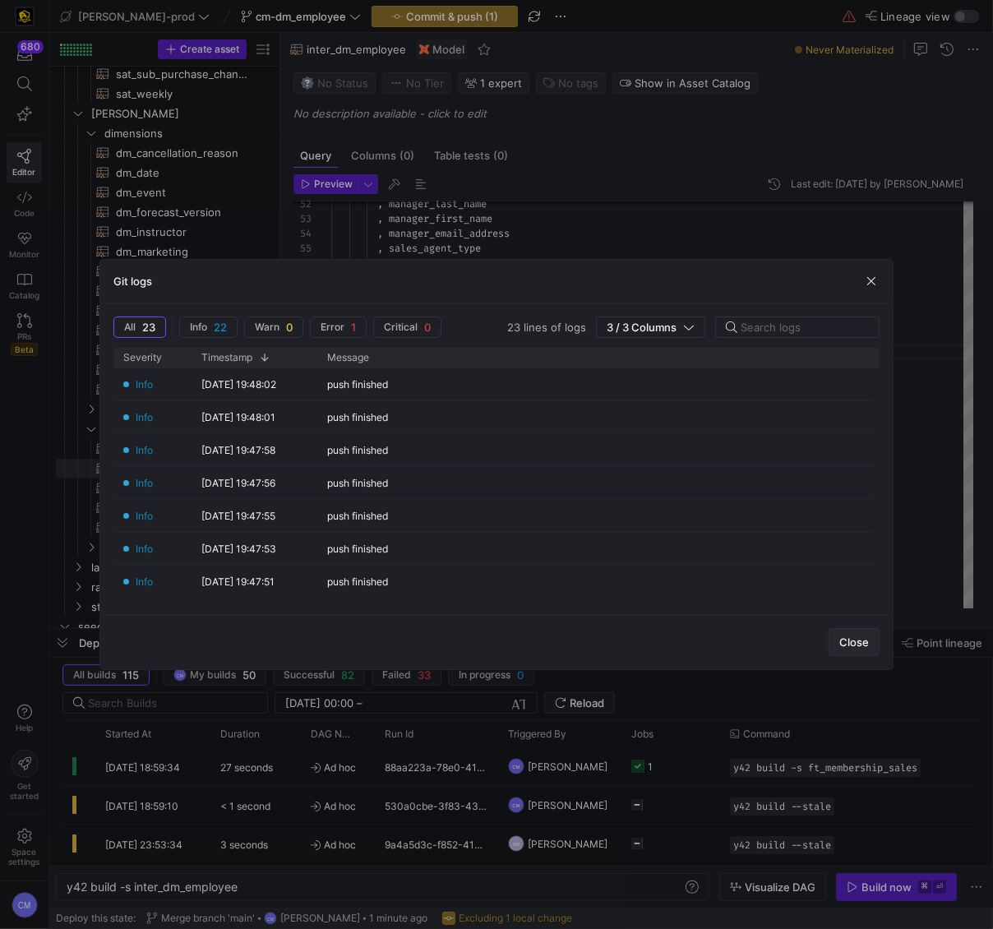
click at [843, 641] on span "Close" at bounding box center [854, 641] width 30 height 13
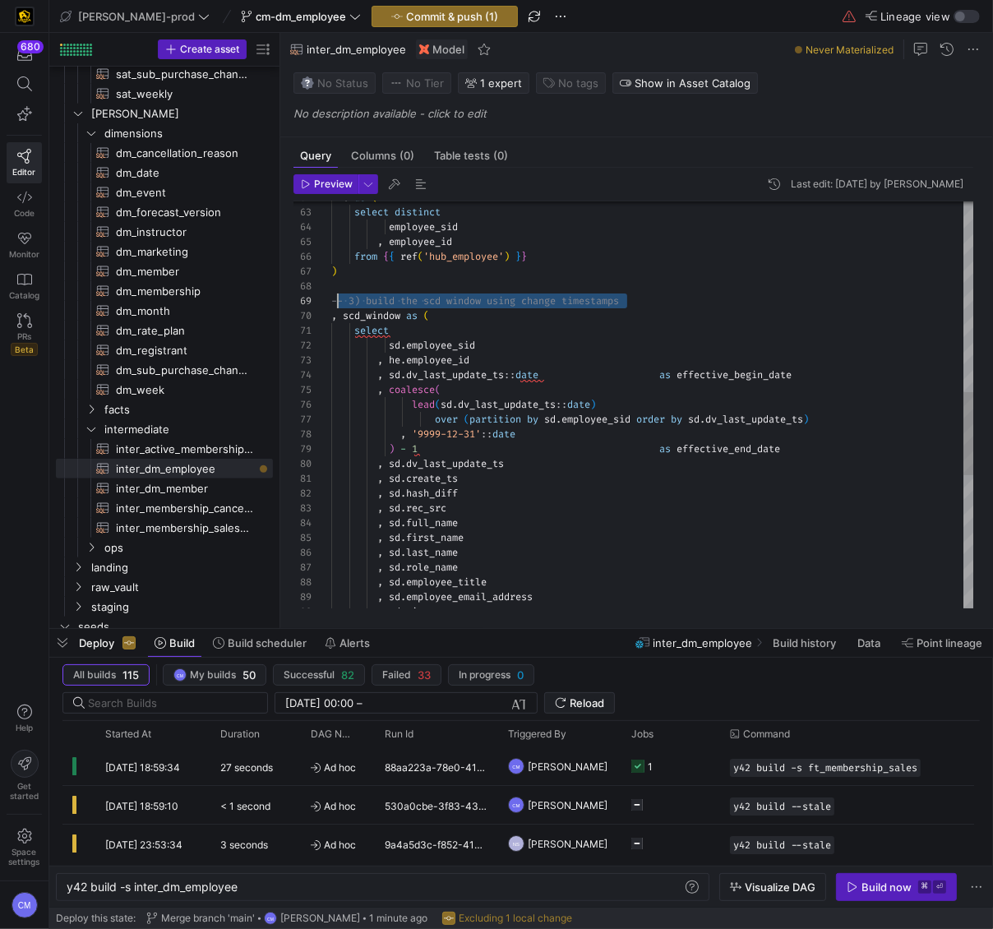
scroll to position [118, 0]
drag, startPoint x: 647, startPoint y: 297, endPoint x: 316, endPoint y: 298, distance: 330.5
click at [331, 298] on div "select distinct employee_sid , employee_id from { { ref ( 'hub_employee' ) } } …" at bounding box center [653, 264] width 644 height 1981
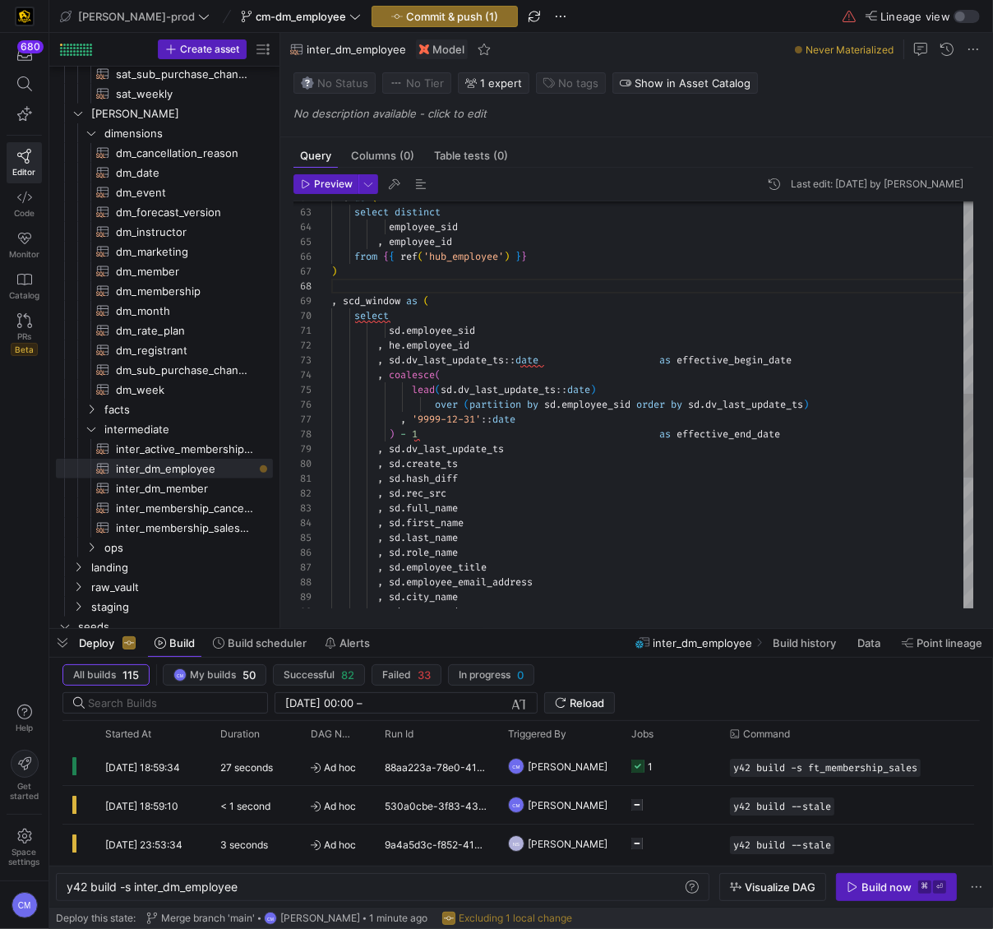
scroll to position [118, 11]
click at [345, 298] on div "select distinct employee_sid , employee_id from { { ref ( 'hub_employee' ) } } …" at bounding box center [653, 257] width 644 height 1966
click at [326, 298] on div at bounding box center [312, 300] width 38 height 15
click at [332, 301] on div "select distinct employee_sid , employee_id from { { ref ( 'hub_employee' ) } } …" at bounding box center [653, 257] width 644 height 1966
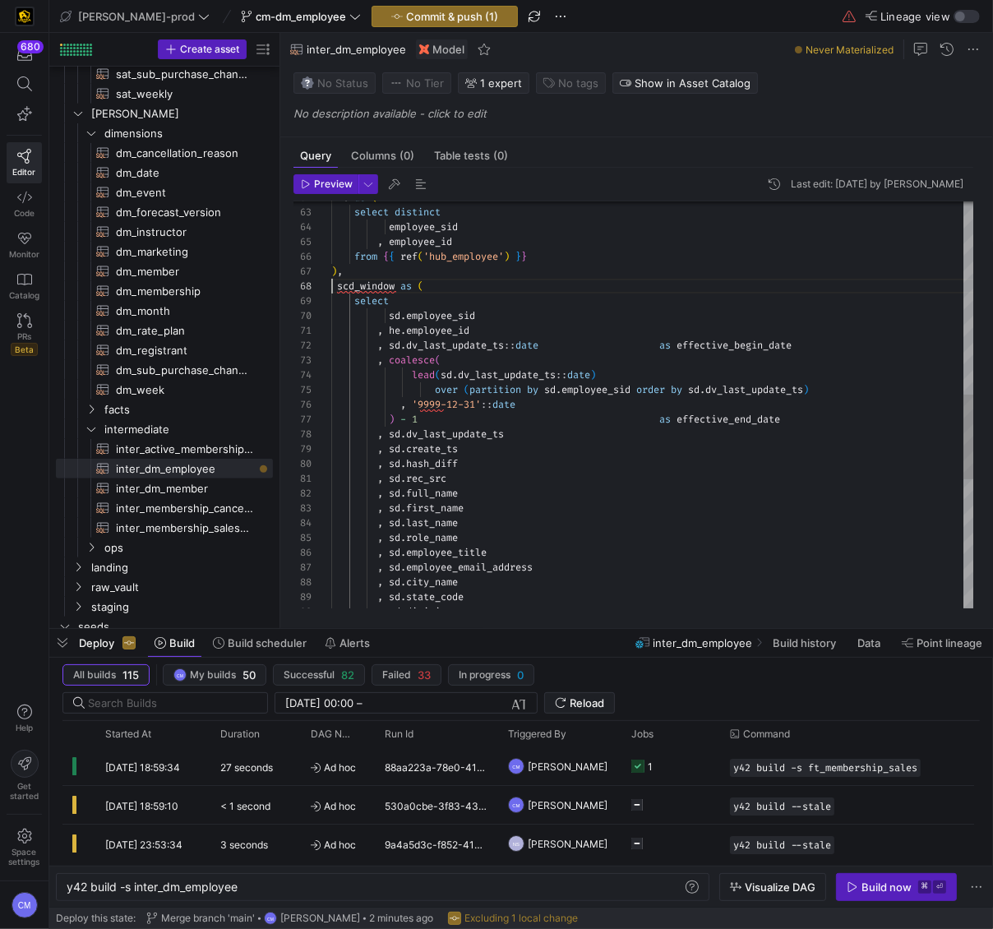
scroll to position [118, 0]
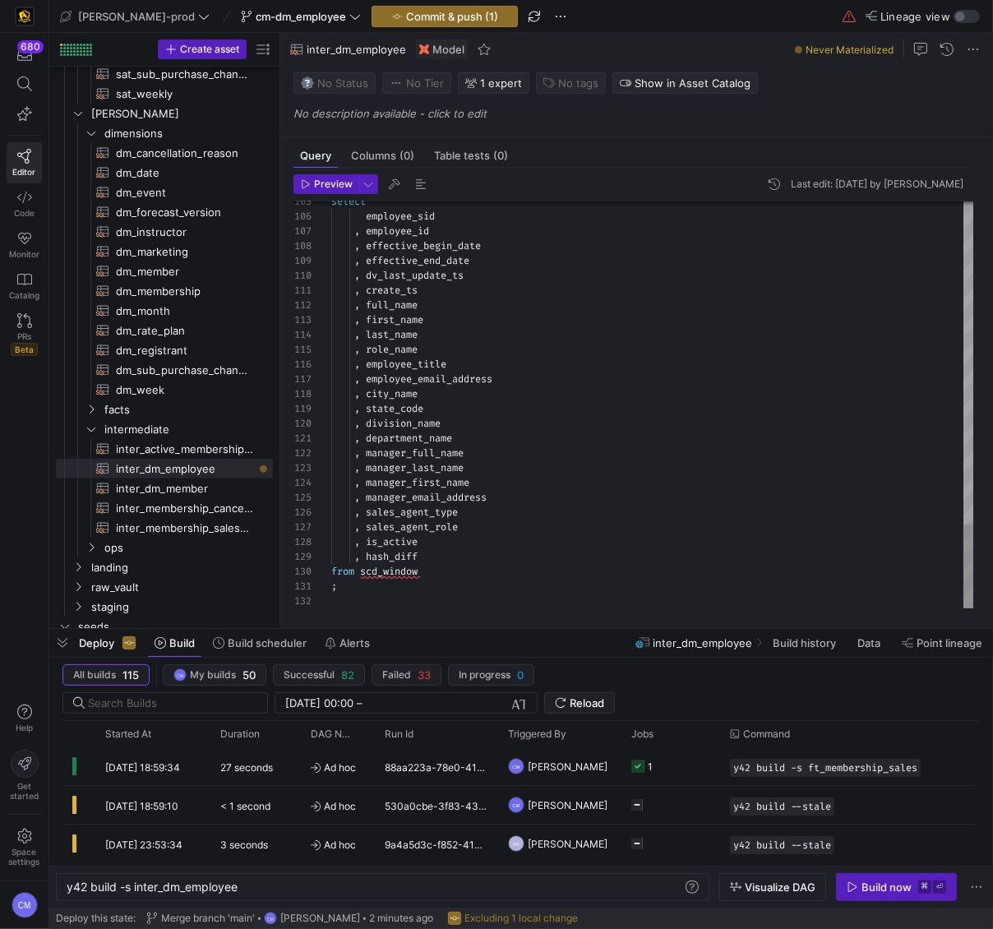
type textarea ";"
drag, startPoint x: 358, startPoint y: 582, endPoint x: 271, endPoint y: 581, distance: 87.1
click at [271, 581] on as-split "Create asset Drag here to set row groups Drag here to set column labels Group 1…" at bounding box center [521, 330] width 944 height 595
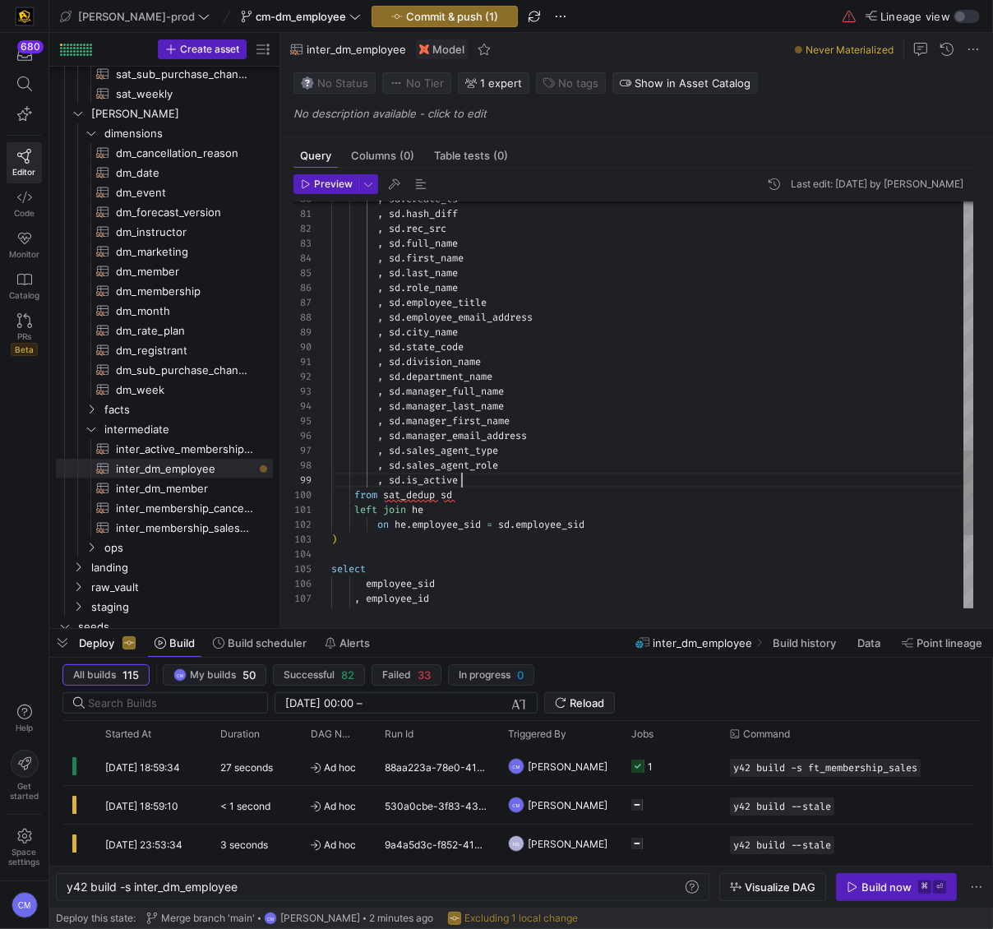
scroll to position [118, 130]
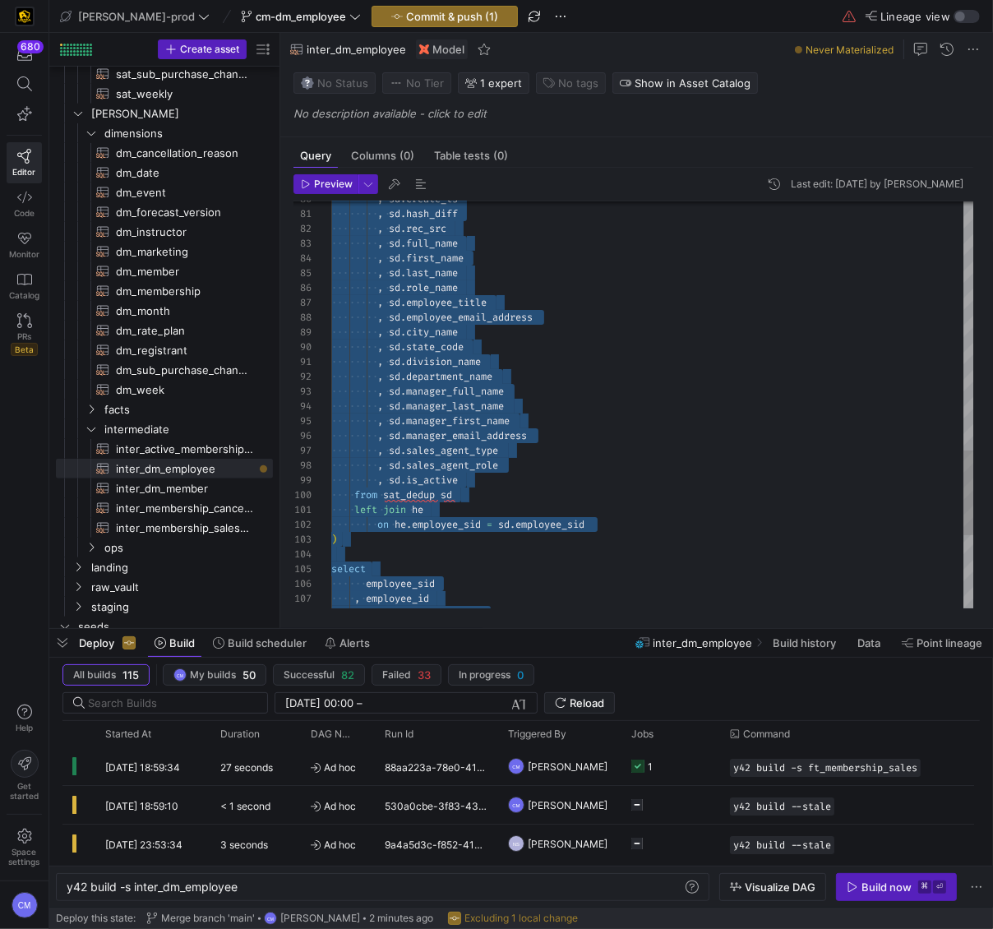
scroll to position [44, 178]
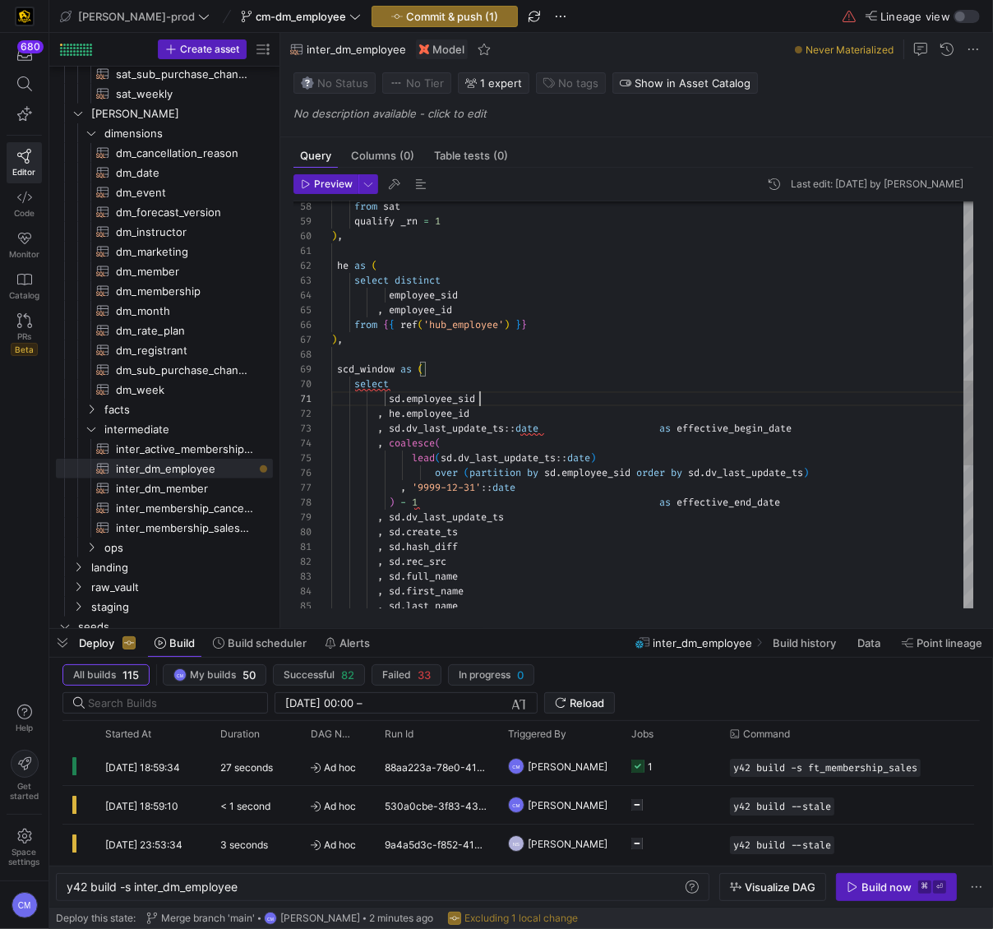
scroll to position [0, 148]
click at [595, 394] on div "from sat qualify _rn = 1 ) , he as ( select distinct employee_sid , employee_id…" at bounding box center [653, 318] width 644 height 1952
type textarea "with sat as ( select emp.employee_sid , emp.last_update_dts as dv_last_update_t…"
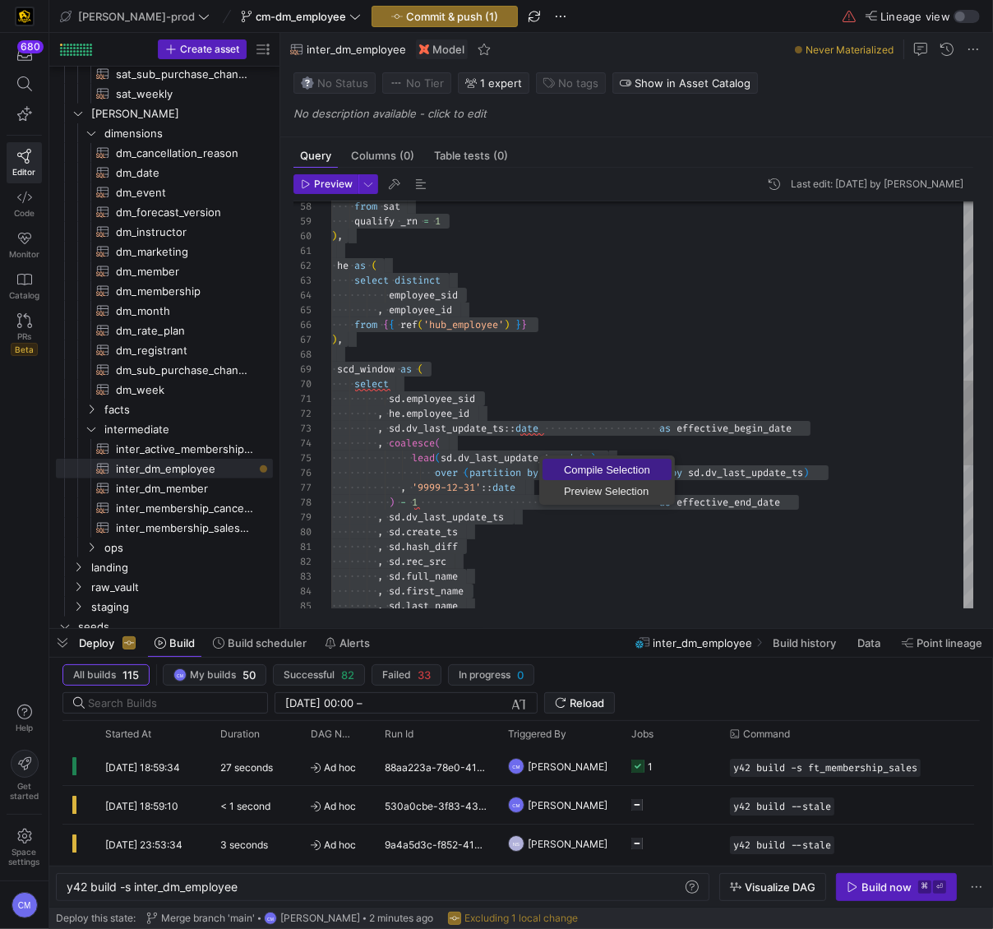
click at [602, 471] on span "Compile Selection" at bounding box center [607, 469] width 129 height 11
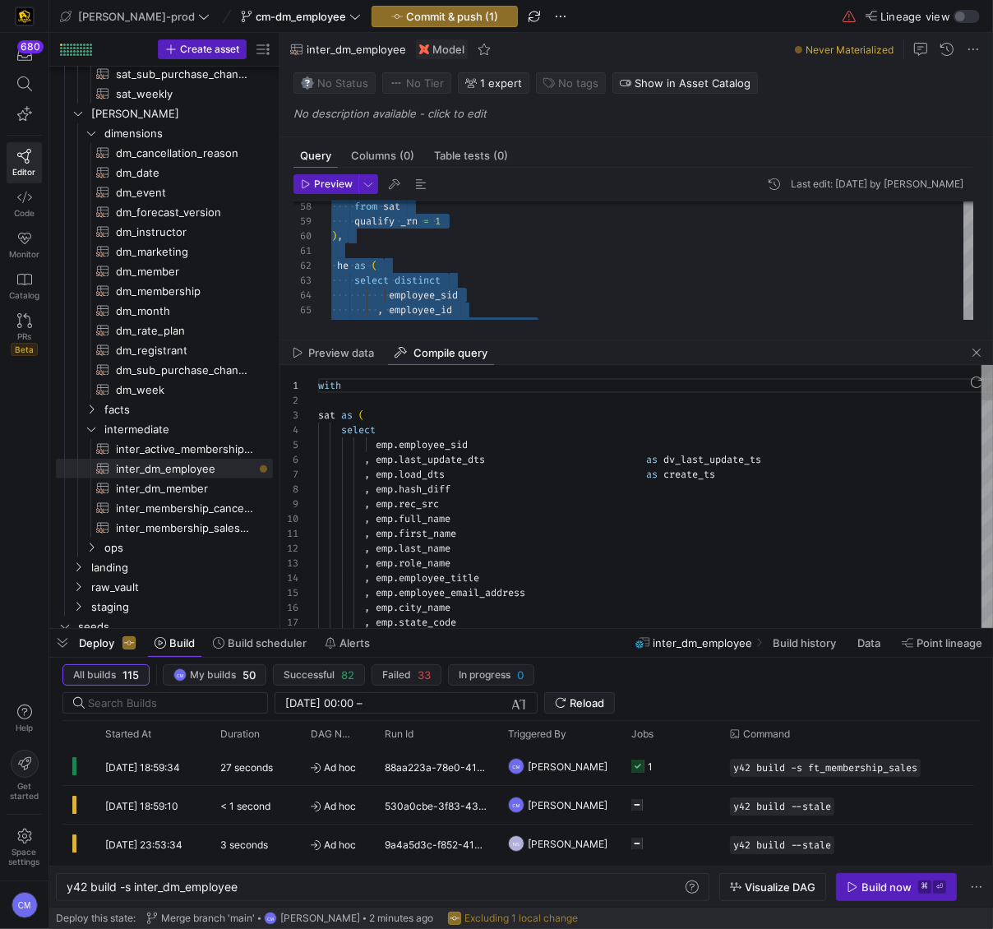
scroll to position [89, 243]
type textarea "with sat as ( select emp.employee_sid , emp.last_update_dts as dv_last_update_t…"
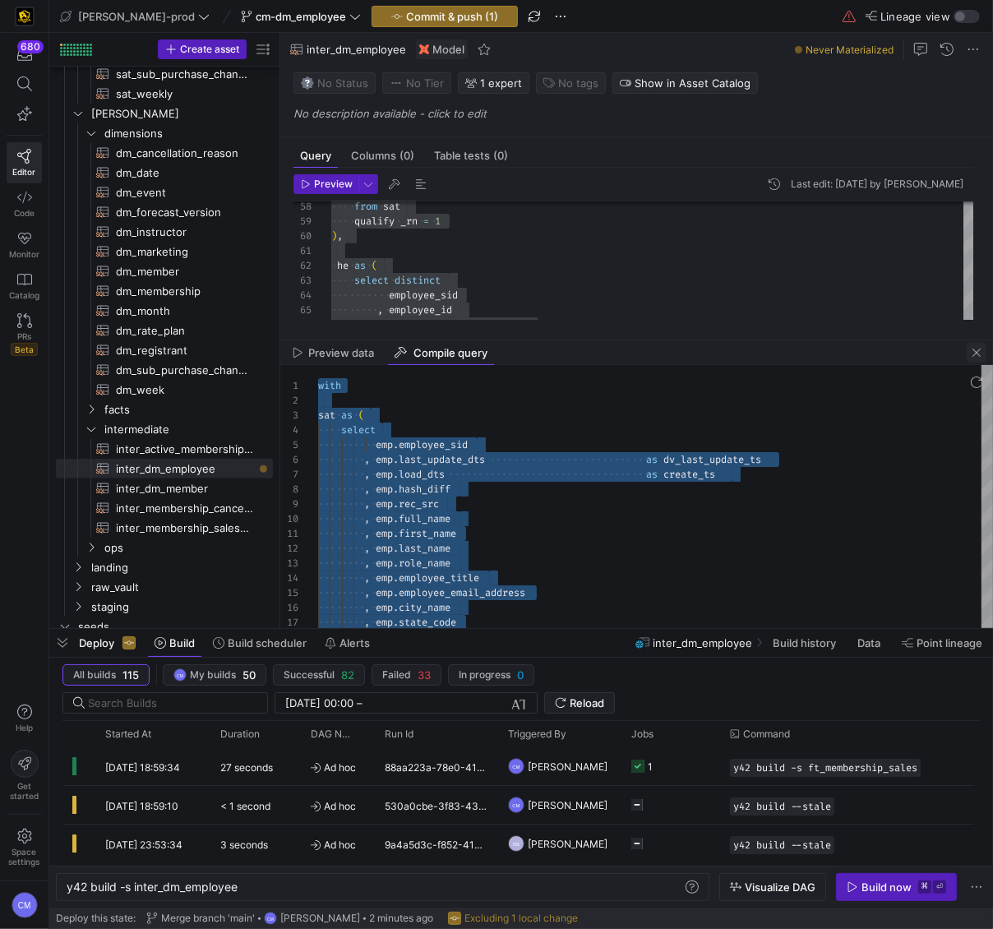
click at [976, 354] on span "button" at bounding box center [977, 353] width 20 height 20
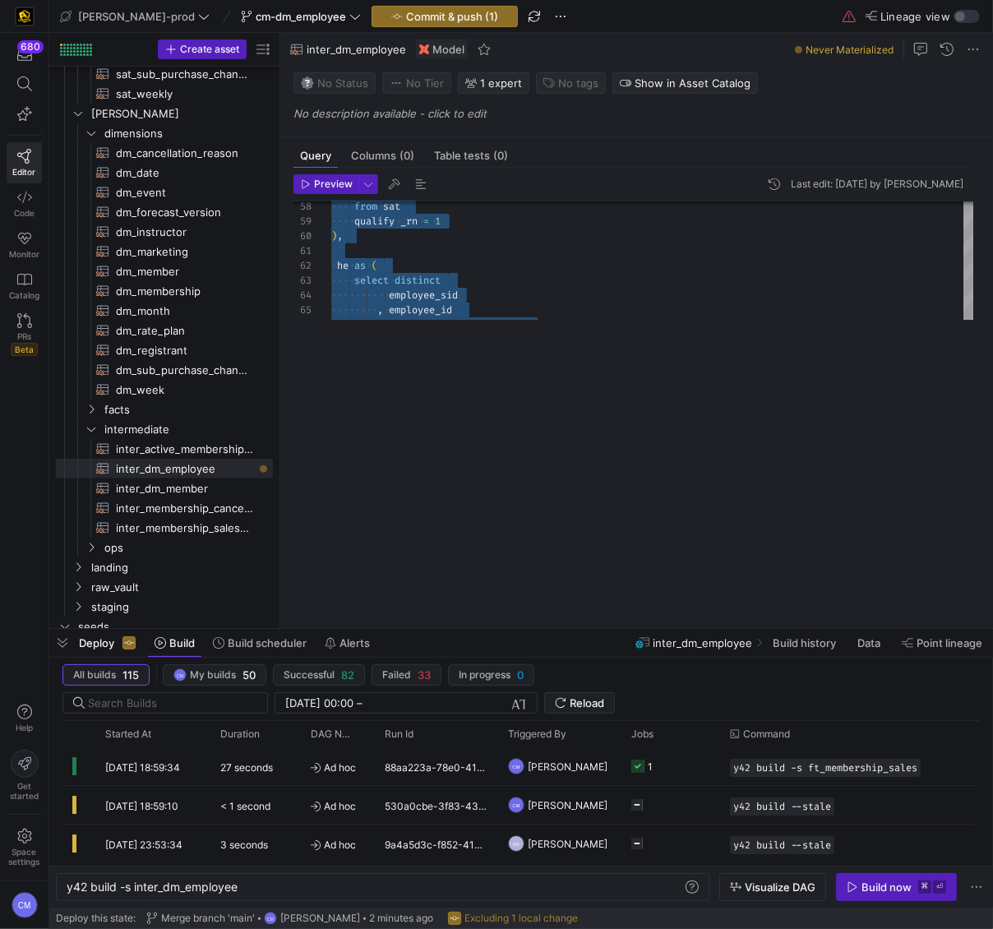
click at [709, 330] on div "58 59 60 61 62 63 64 65 66 from sat qualify _rn = 1 ) , he as ( select distinct…" at bounding box center [633, 404] width 680 height 407
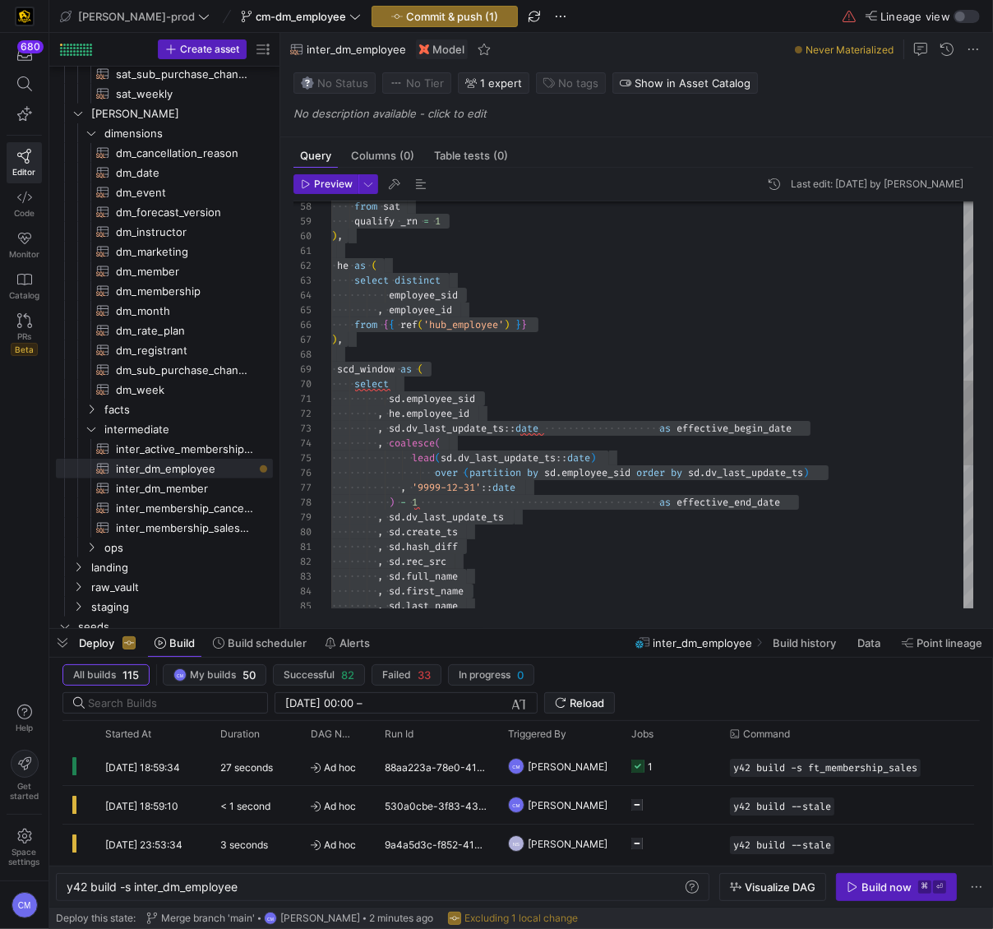
type textarea "he as ( select distinct employee_sid , employee_id from {{ ref('hub_employee') …"
click at [611, 326] on div "from sat qualify _rn = 1 ) , he as ( select distinct employee_sid , employee_id…" at bounding box center [653, 318] width 644 height 1952
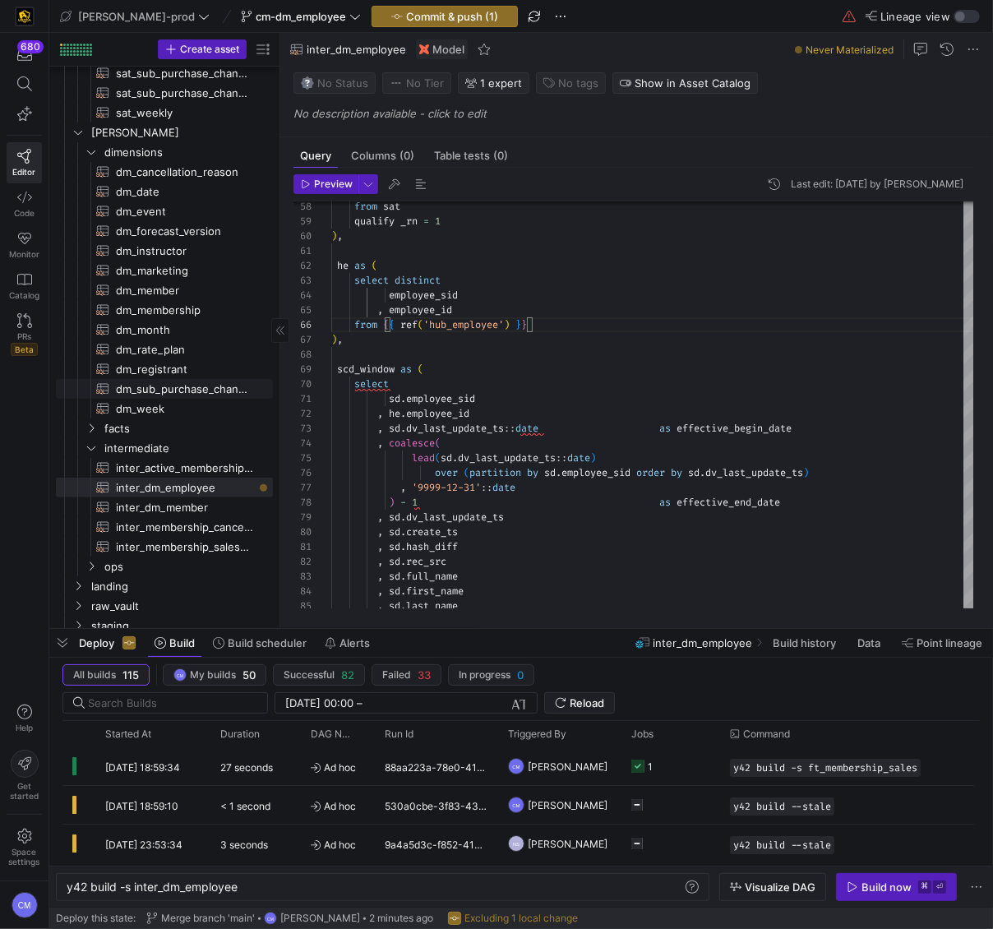
scroll to position [889, 0]
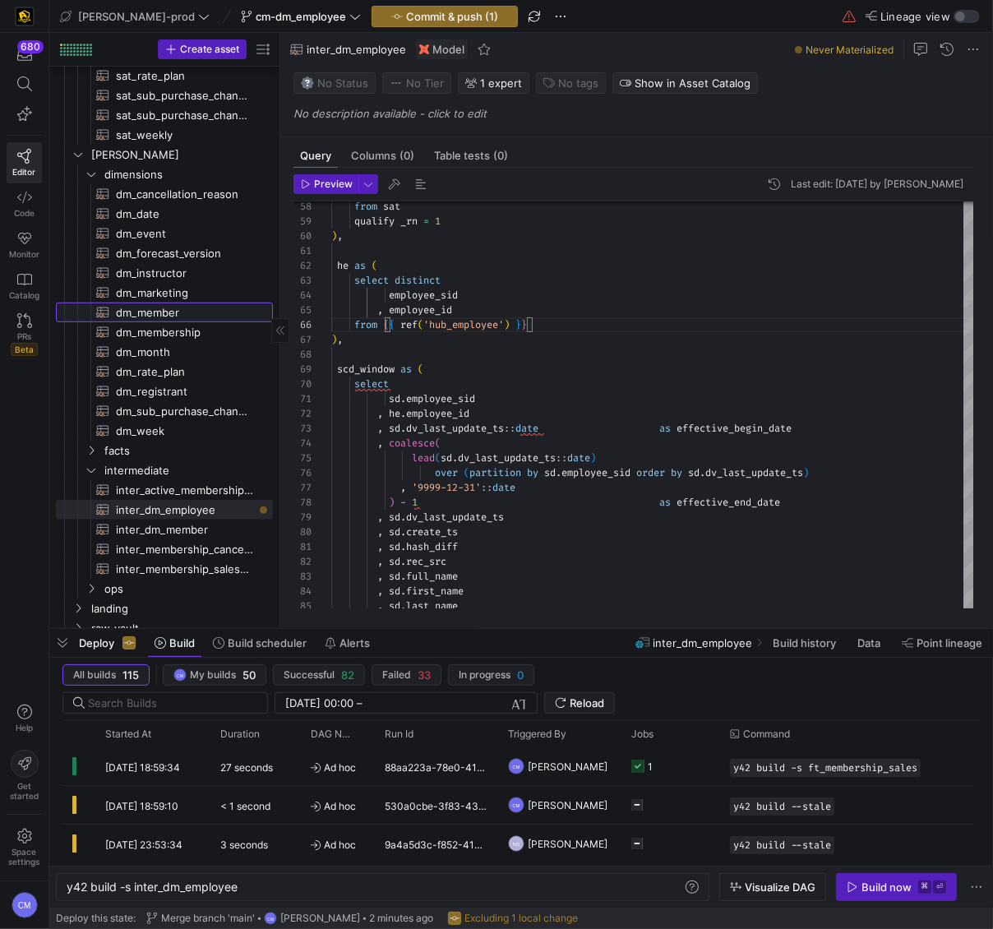
click at [202, 313] on span "dm_member​​​​​​​​​​" at bounding box center [185, 312] width 138 height 19
type textarea "y42 build -s dm_member"
type textarea "{{ config( materialized='table' , post_hook = "alter table {{ this }} add prima…"
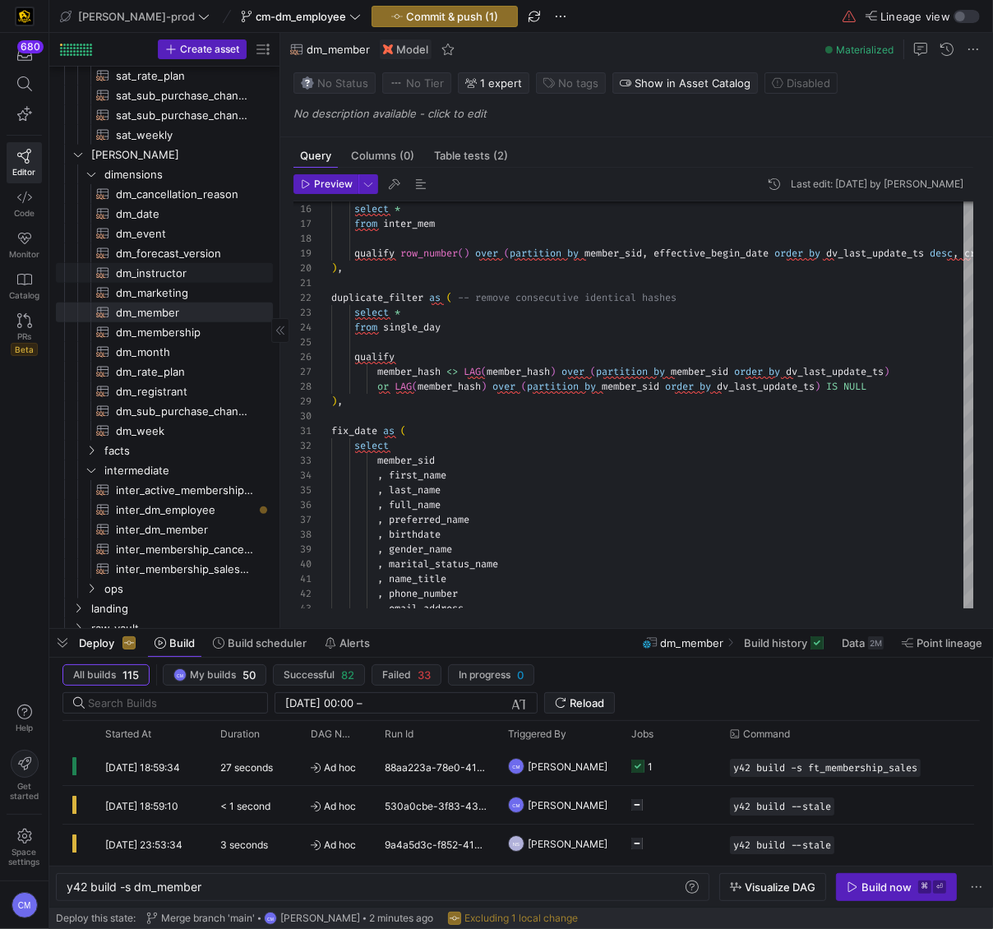
click at [197, 277] on span "dm_instructor​​​​​​​​​​" at bounding box center [185, 273] width 138 height 19
type textarea "y42 build -s dm_instructor"
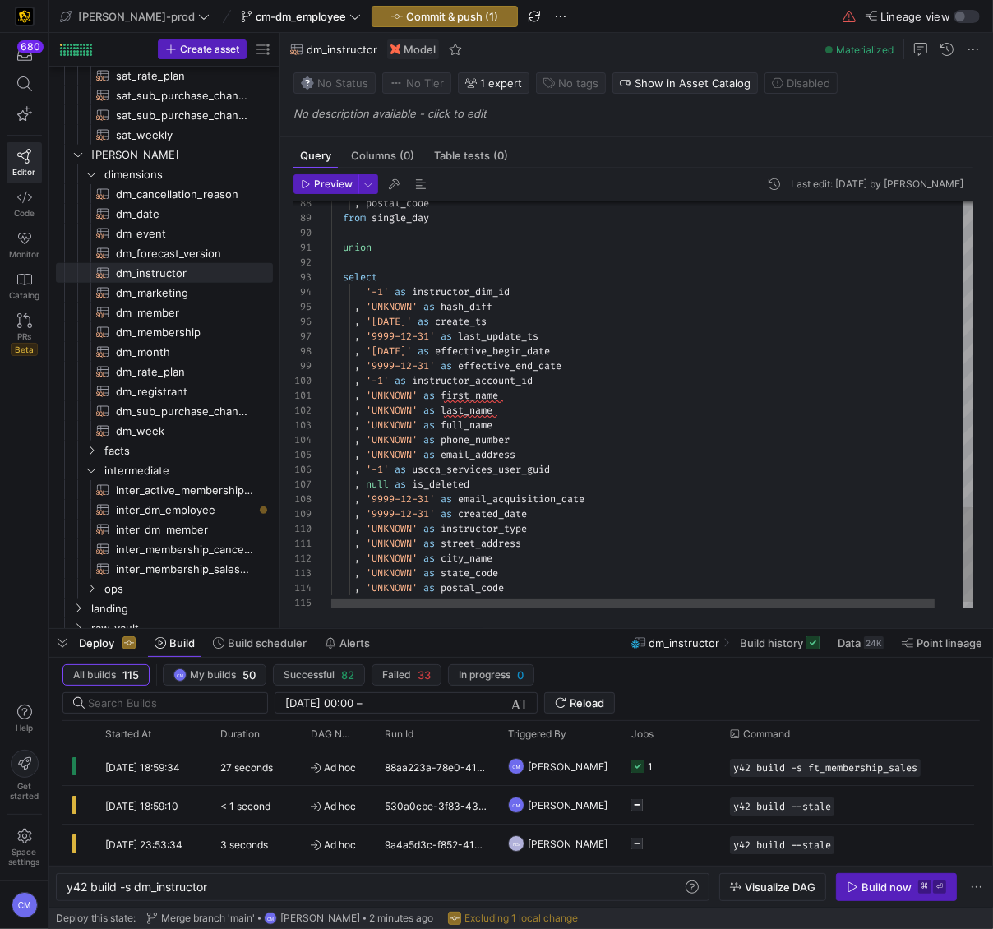
scroll to position [15, 165]
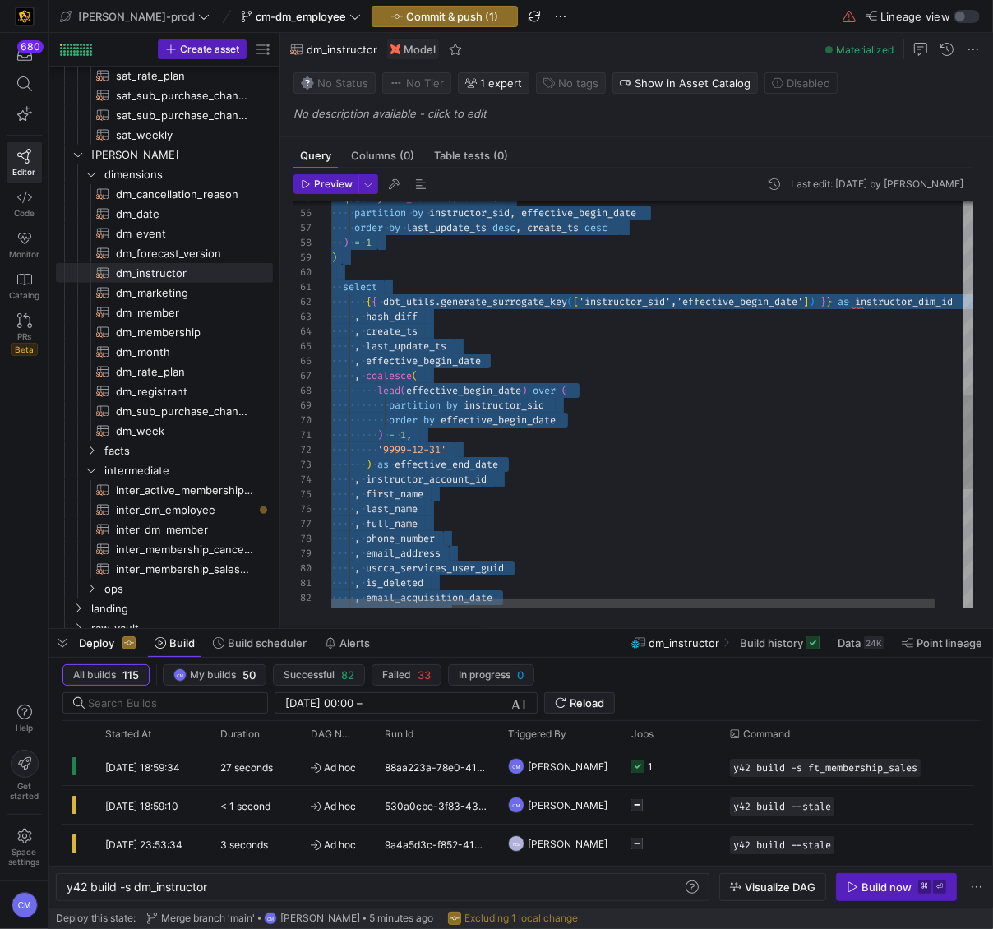
click at [492, 306] on div ", email_acquisition_date , created_date , uscca_services_user_guid , is_deleted…" at bounding box center [668, 248] width 674 height 1739
type textarea "select {{ dbt_utils.generate_surrogate_key(['instructor_sid','effective_begin_d…"
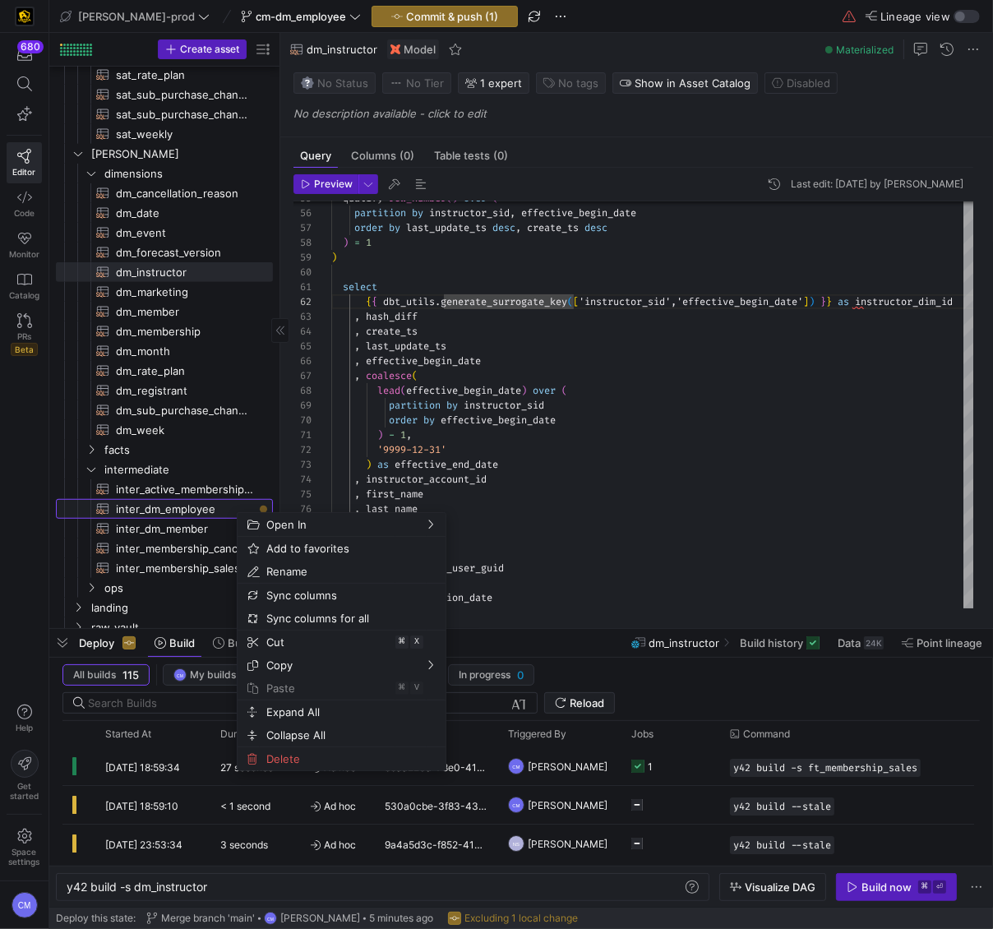
scroll to position [886, 0]
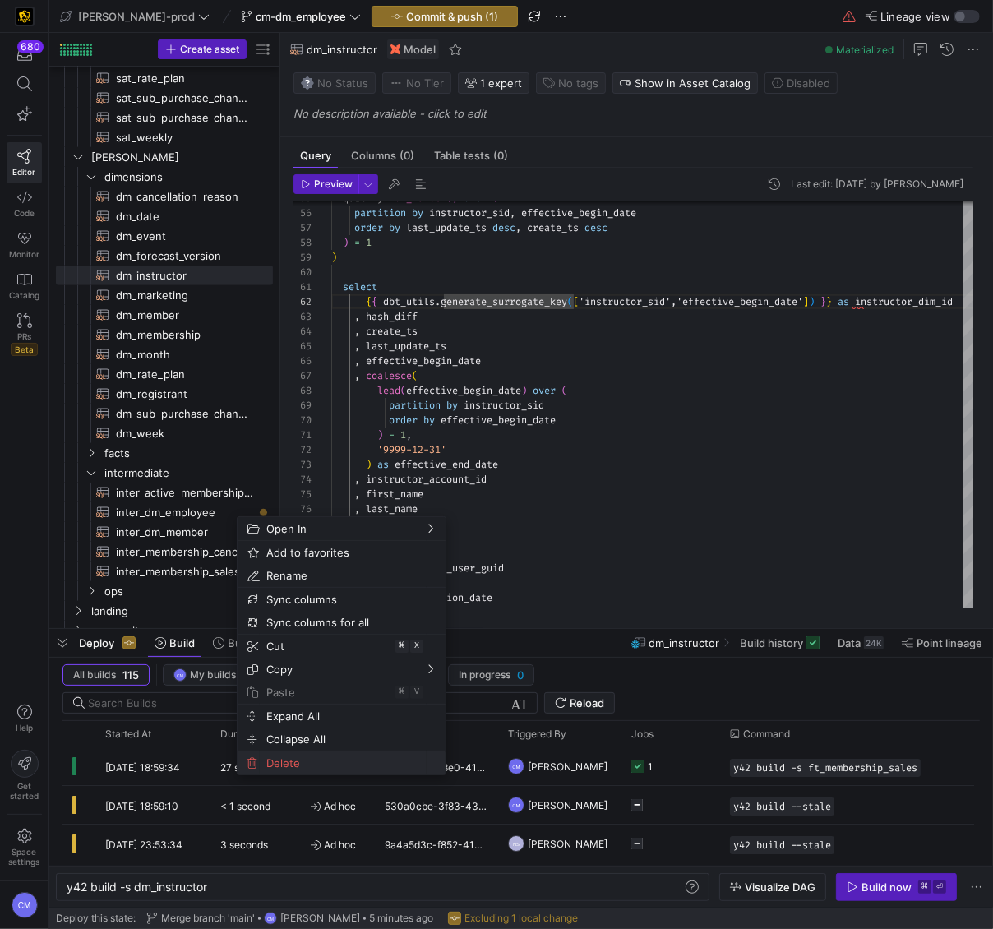
click at [278, 762] on span "Delete" at bounding box center [328, 762] width 136 height 23
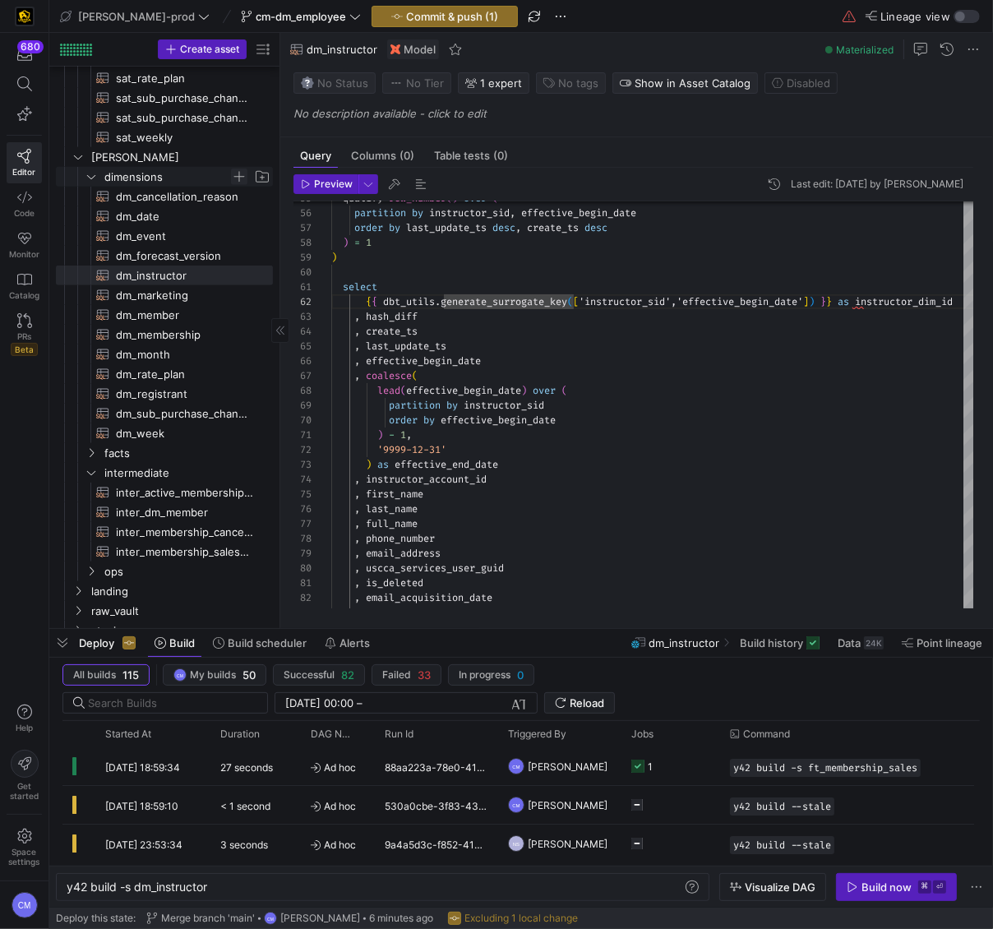
click at [238, 174] on span "Press SPACE to select this row." at bounding box center [239, 177] width 16 height 16
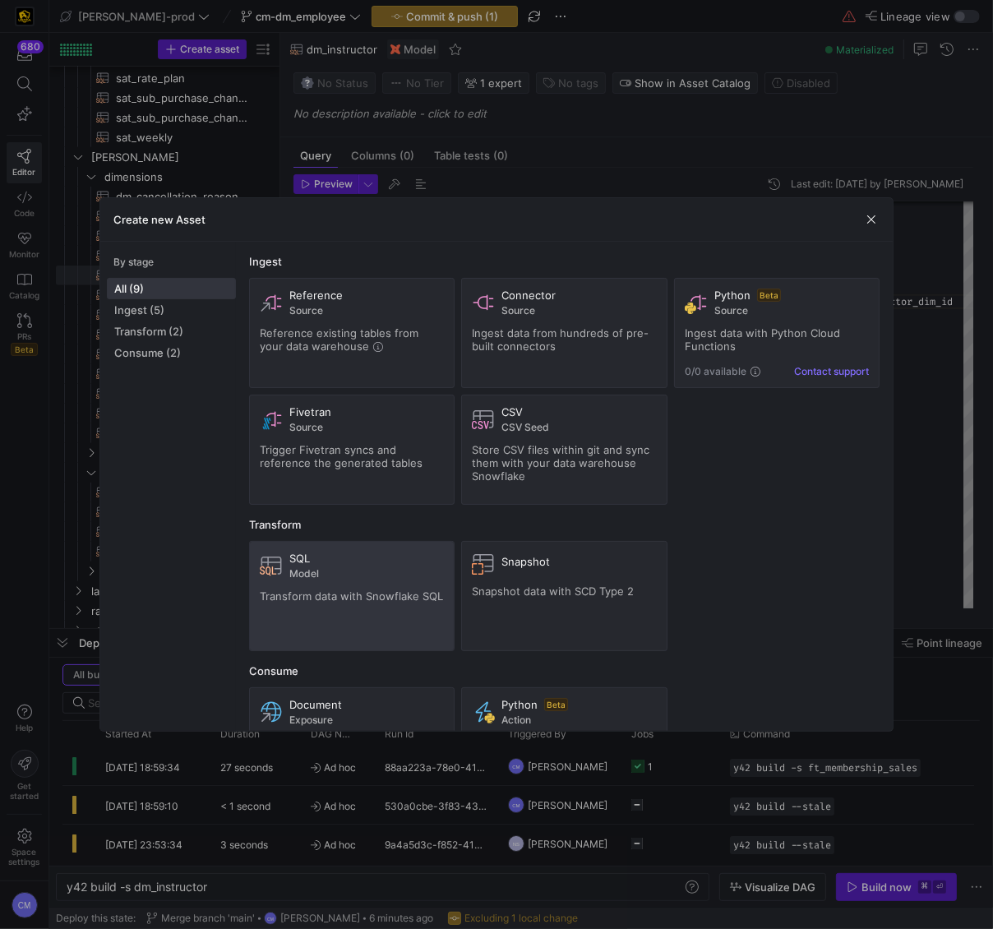
click at [357, 568] on span "Model" at bounding box center [366, 574] width 155 height 12
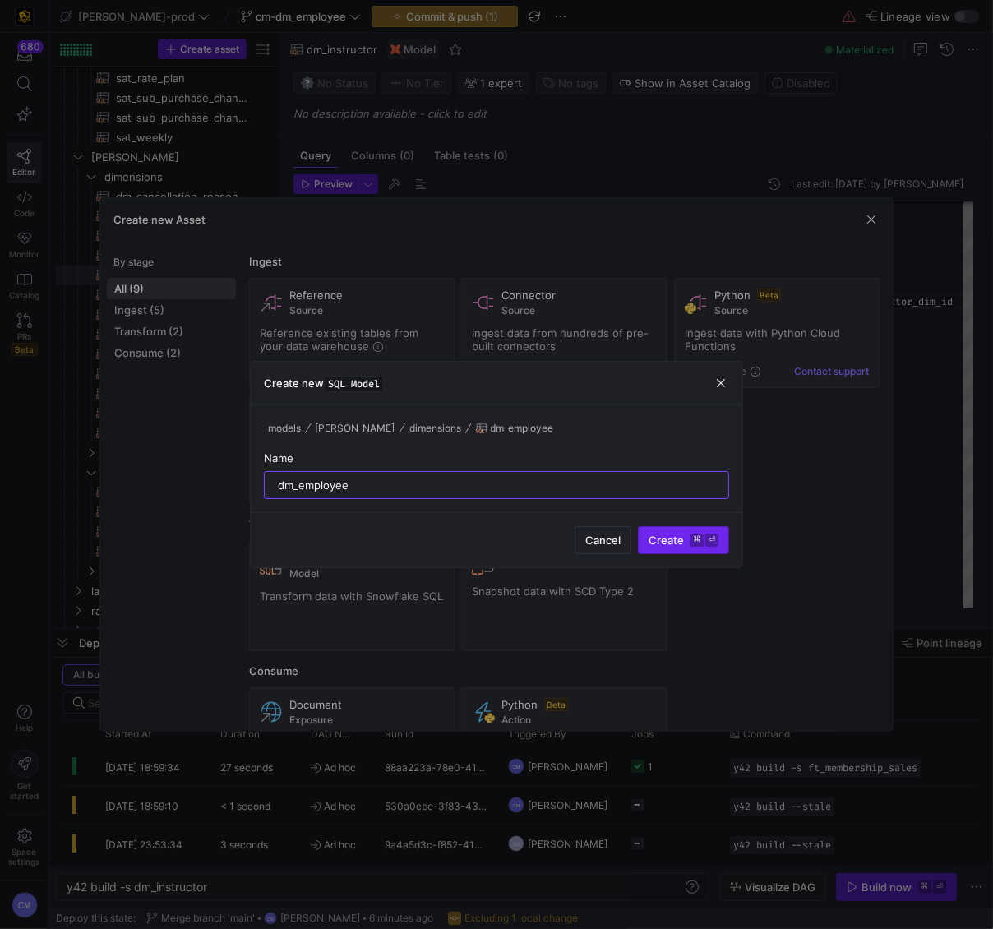
type input "dm_employee"
click at [668, 534] on span "Create ⌘ ⏎" at bounding box center [684, 540] width 70 height 13
type textarea "y42 build -s dm_employee"
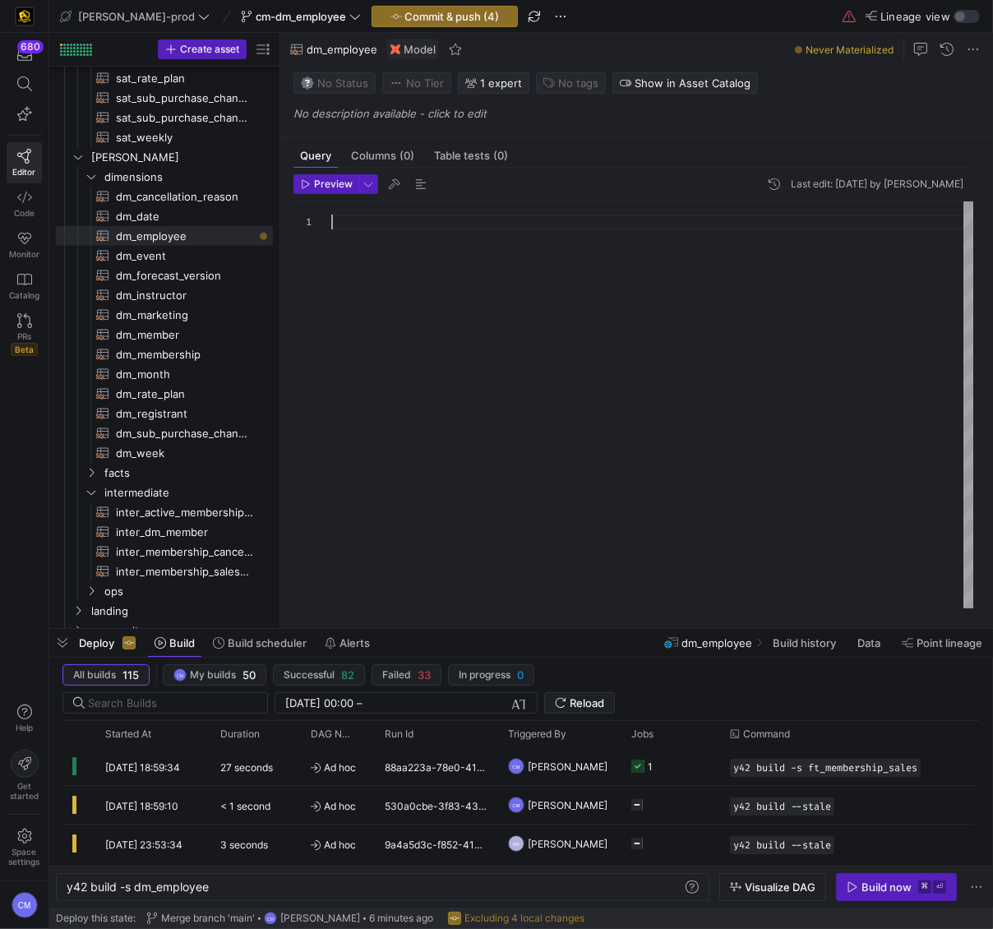
click at [501, 400] on div at bounding box center [653, 404] width 644 height 407
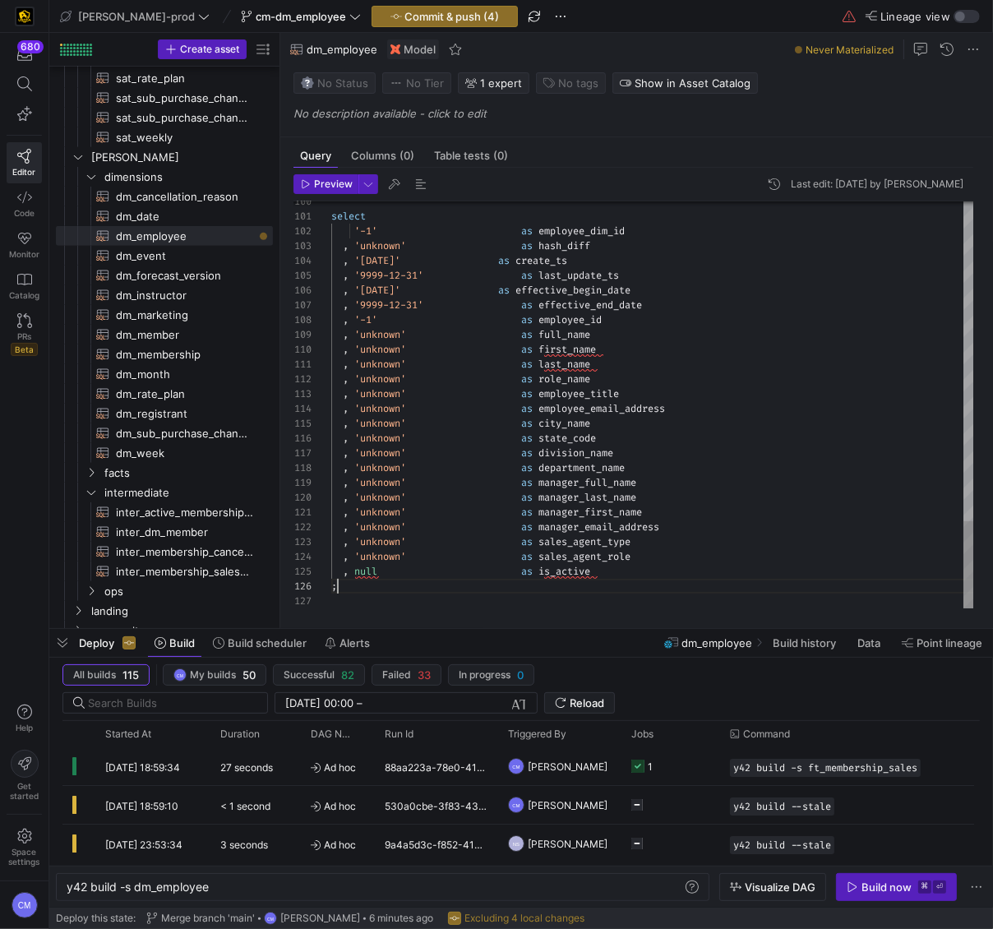
scroll to position [74, 0]
drag, startPoint x: 372, startPoint y: 584, endPoint x: 289, endPoint y: 581, distance: 82.3
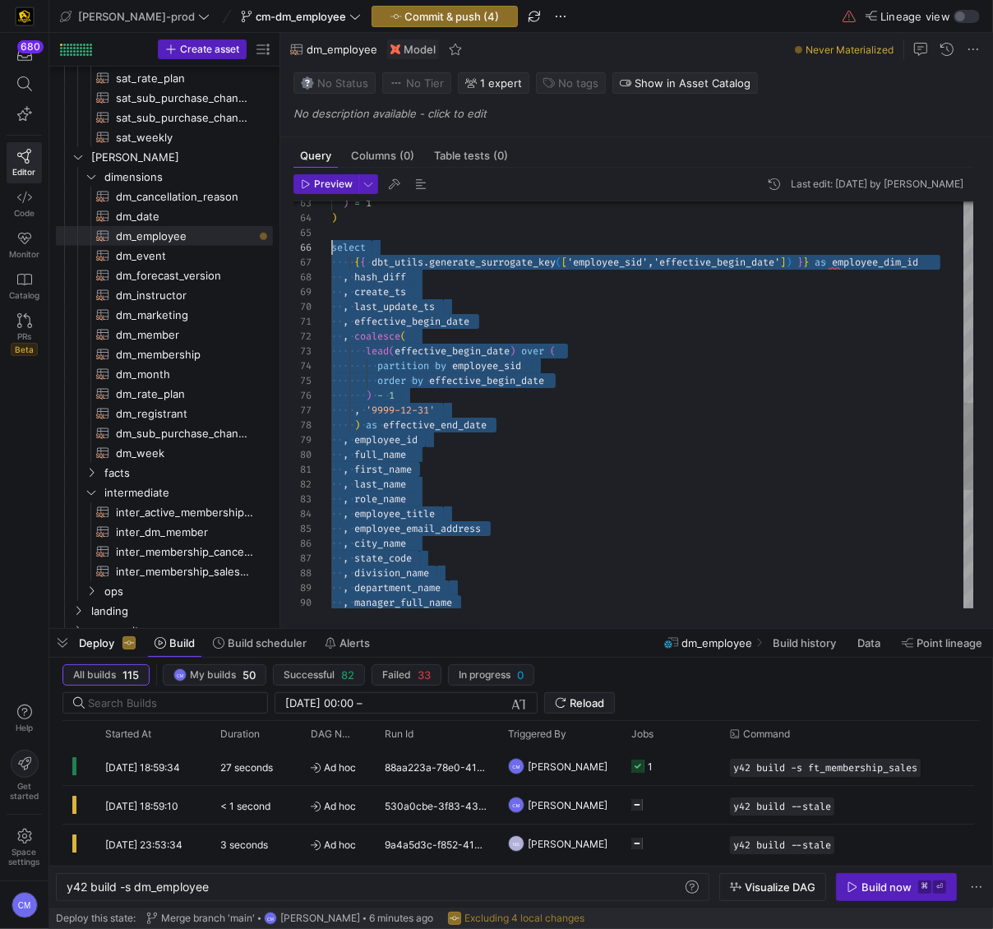
drag, startPoint x: 616, startPoint y: 576, endPoint x: 252, endPoint y: 249, distance: 488.9
drag, startPoint x: 617, startPoint y: 552, endPoint x: 196, endPoint y: 252, distance: 517.6
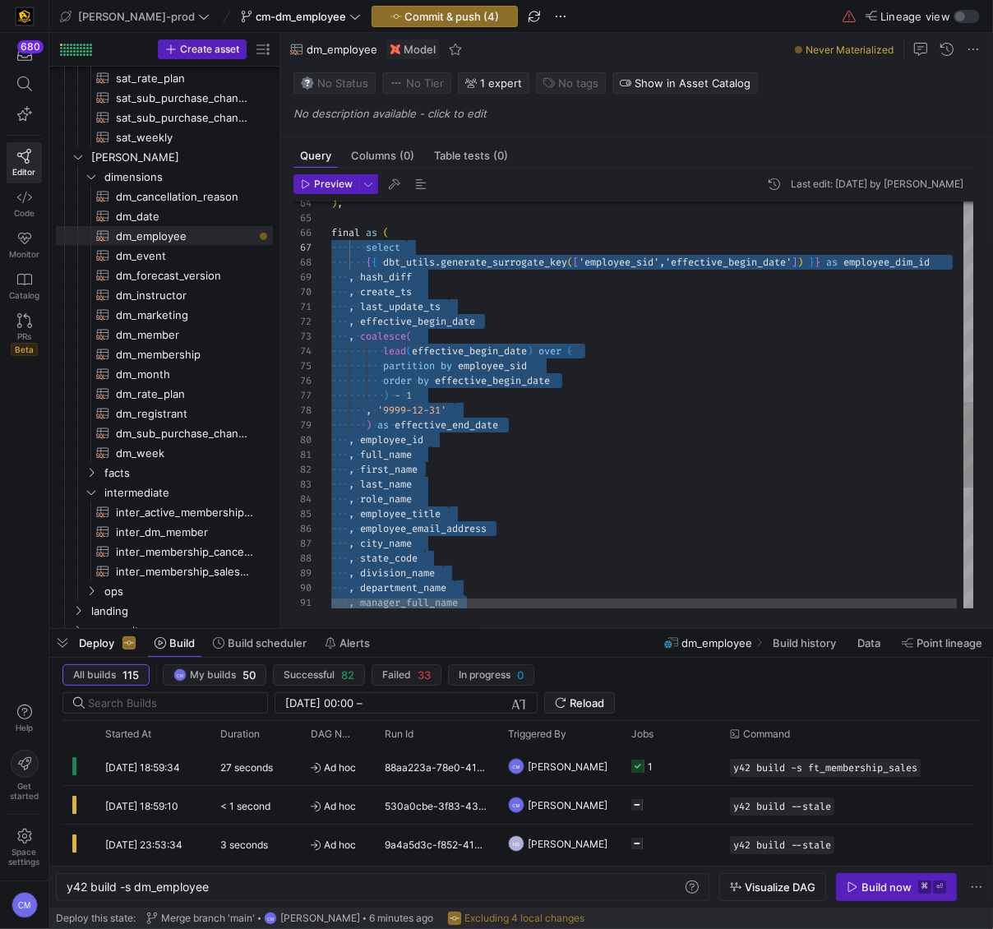
scroll to position [30, 82]
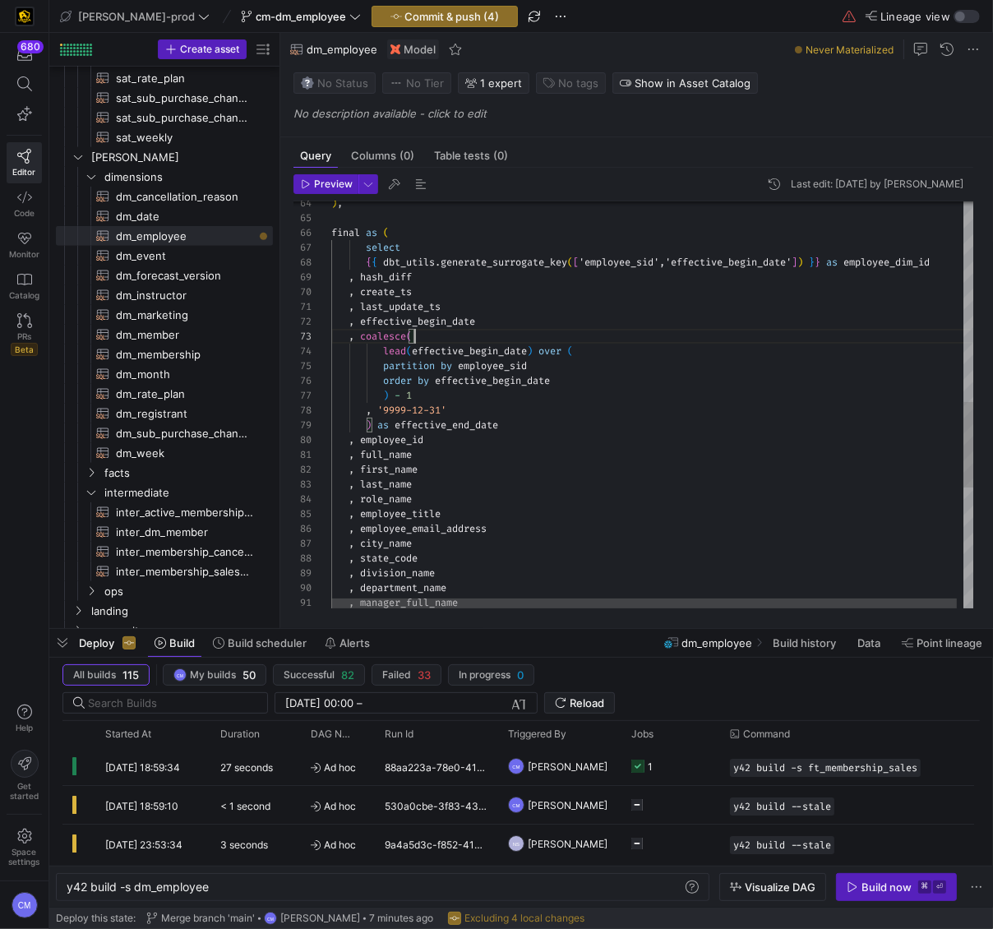
click at [441, 340] on div ", manager_full_name , department_name , division_name , state_code , city_name …" at bounding box center [656, 216] width 650 height 1932
click at [368, 261] on div ", manager_full_name , department_name , division_name , state_code , city_name …" at bounding box center [656, 216] width 650 height 1932
click at [460, 284] on div ", manager_full_name , department_name , division_name , state_code , city_name …" at bounding box center [665, 216] width 668 height 1932
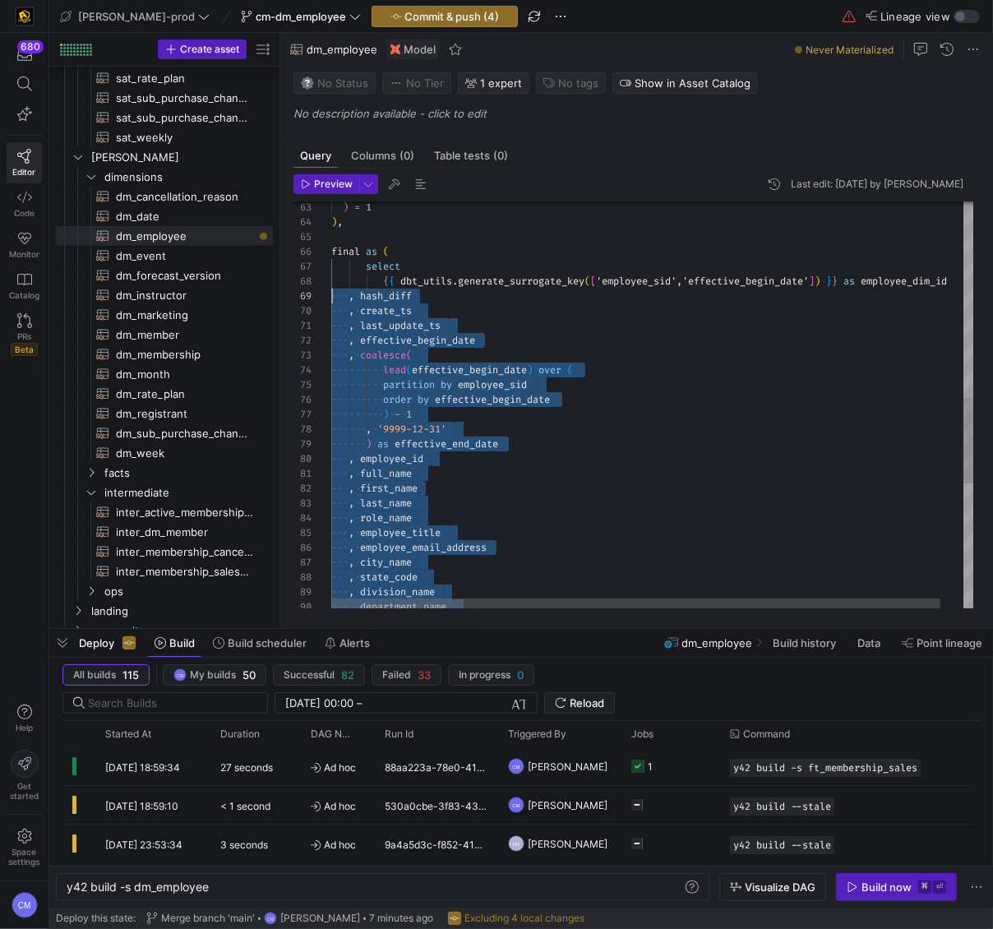
scroll to position [118, 0]
drag, startPoint x: 640, startPoint y: 544, endPoint x: 247, endPoint y: 296, distance: 464.8
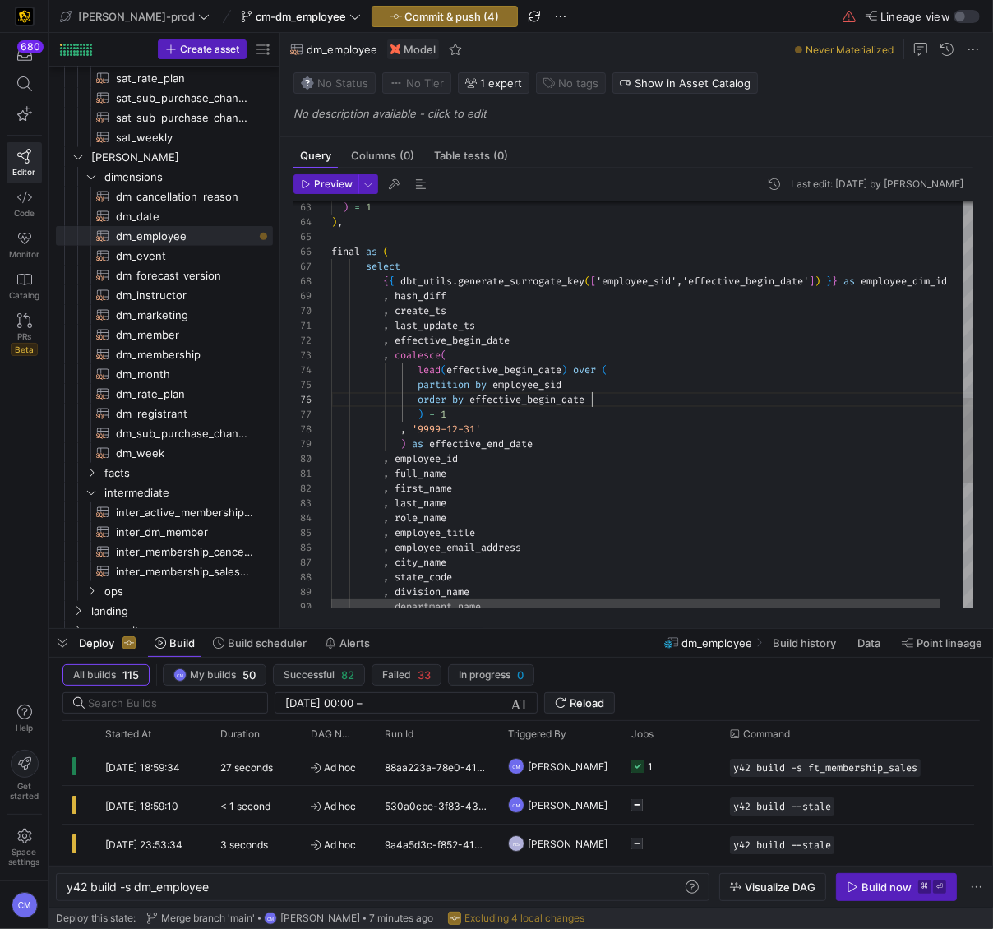
scroll to position [74, 261]
click at [780, 405] on div ", department_name , state_code , division_name , city_name , employee_title , e…" at bounding box center [665, 235] width 668 height 1932
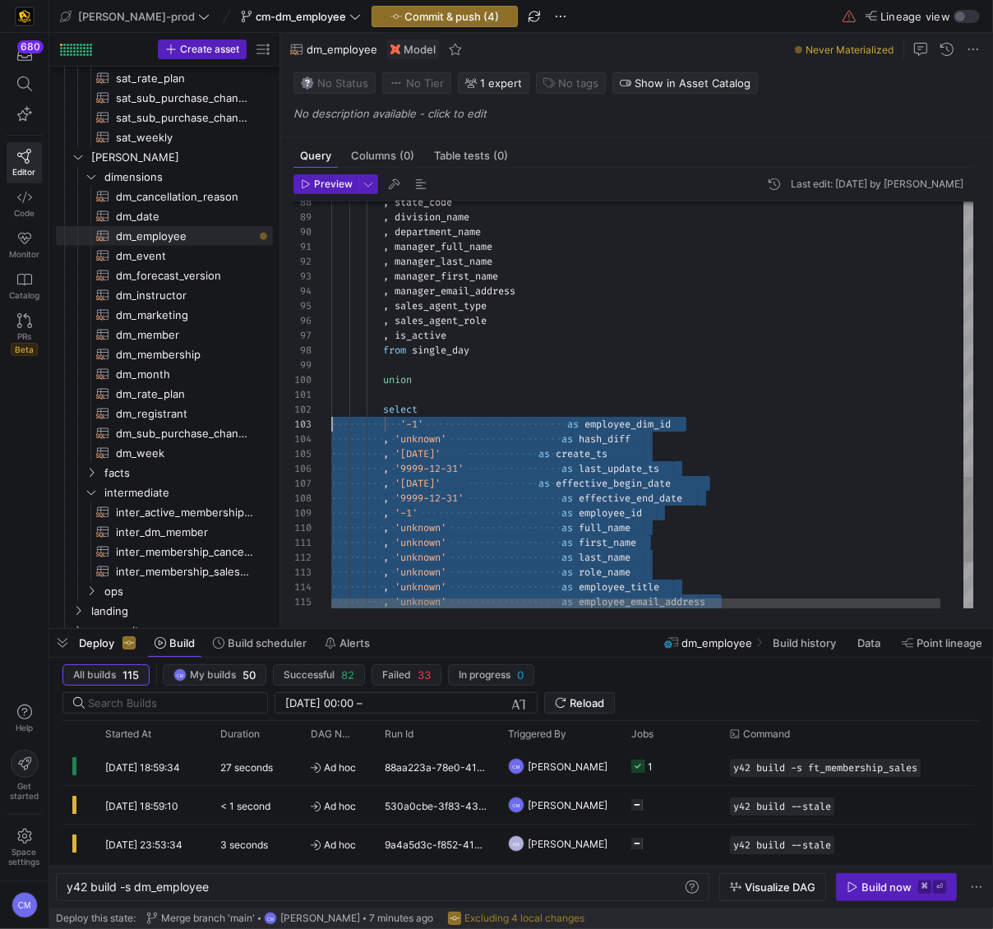
scroll to position [15, 0]
drag, startPoint x: 624, startPoint y: 536, endPoint x: 252, endPoint y: 406, distance: 393.6
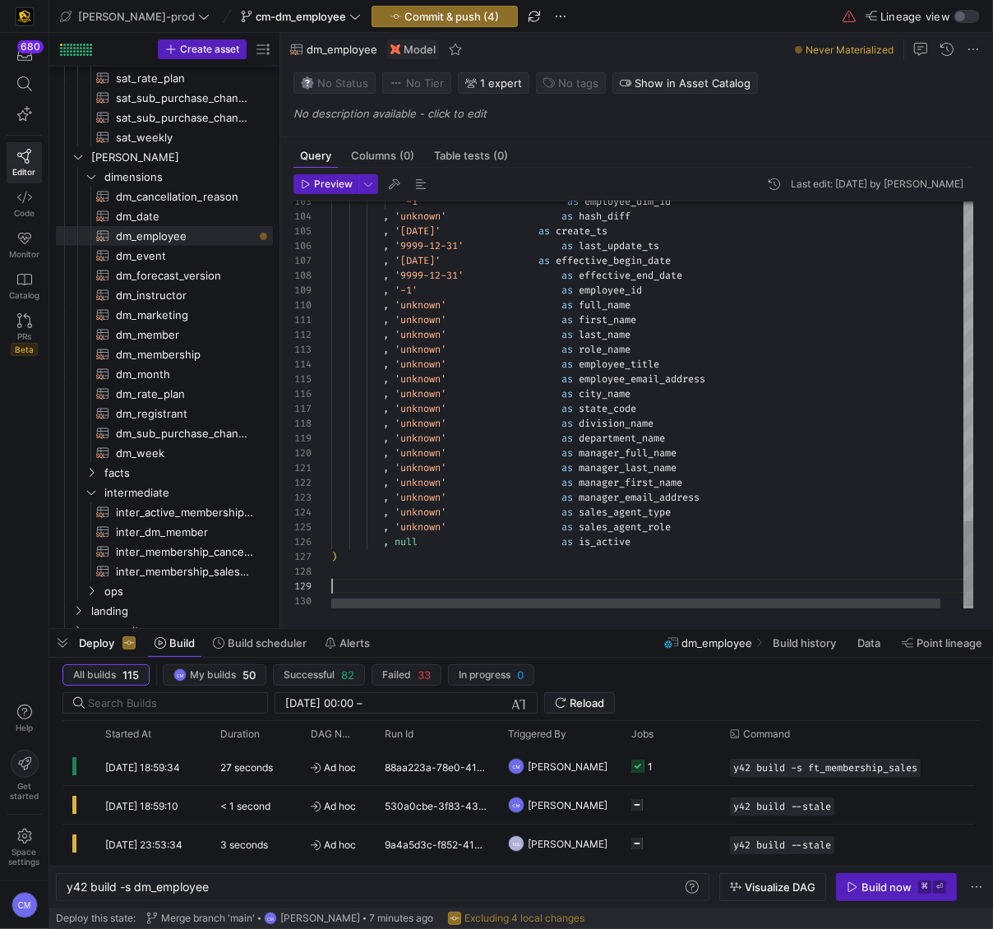
scroll to position [132, 0]
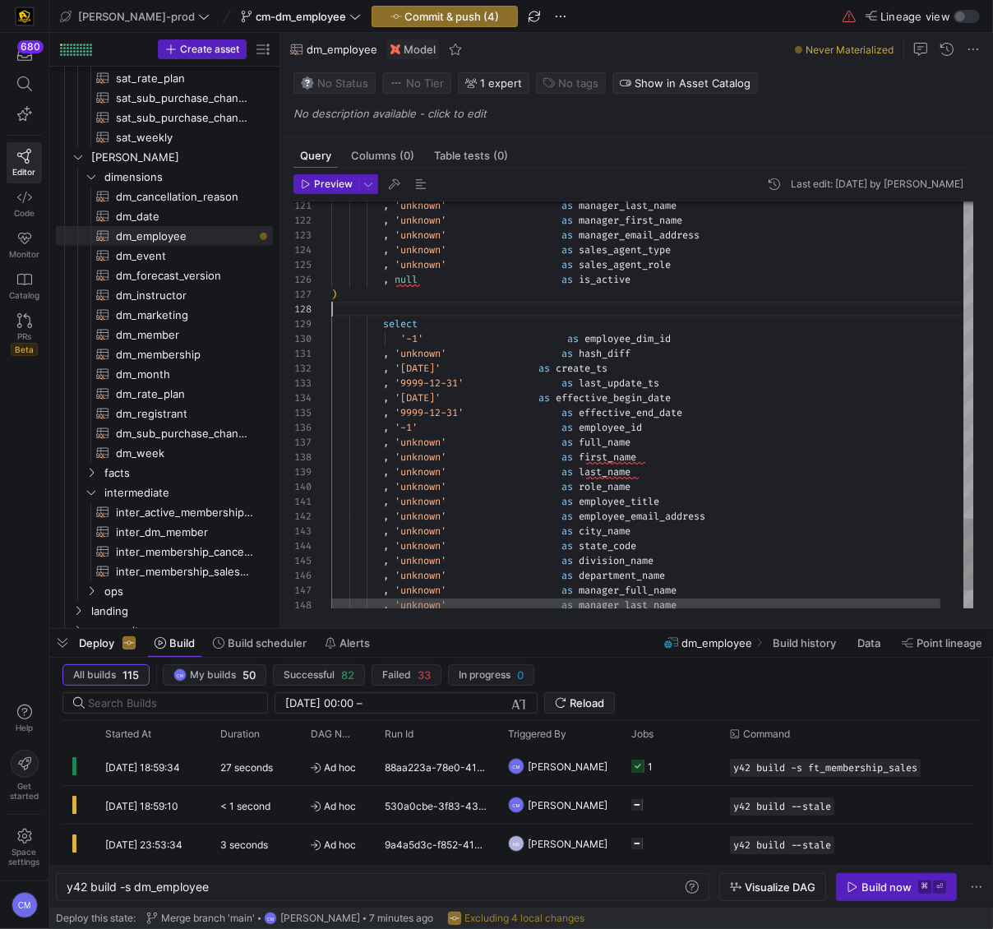
scroll to position [104, 0]
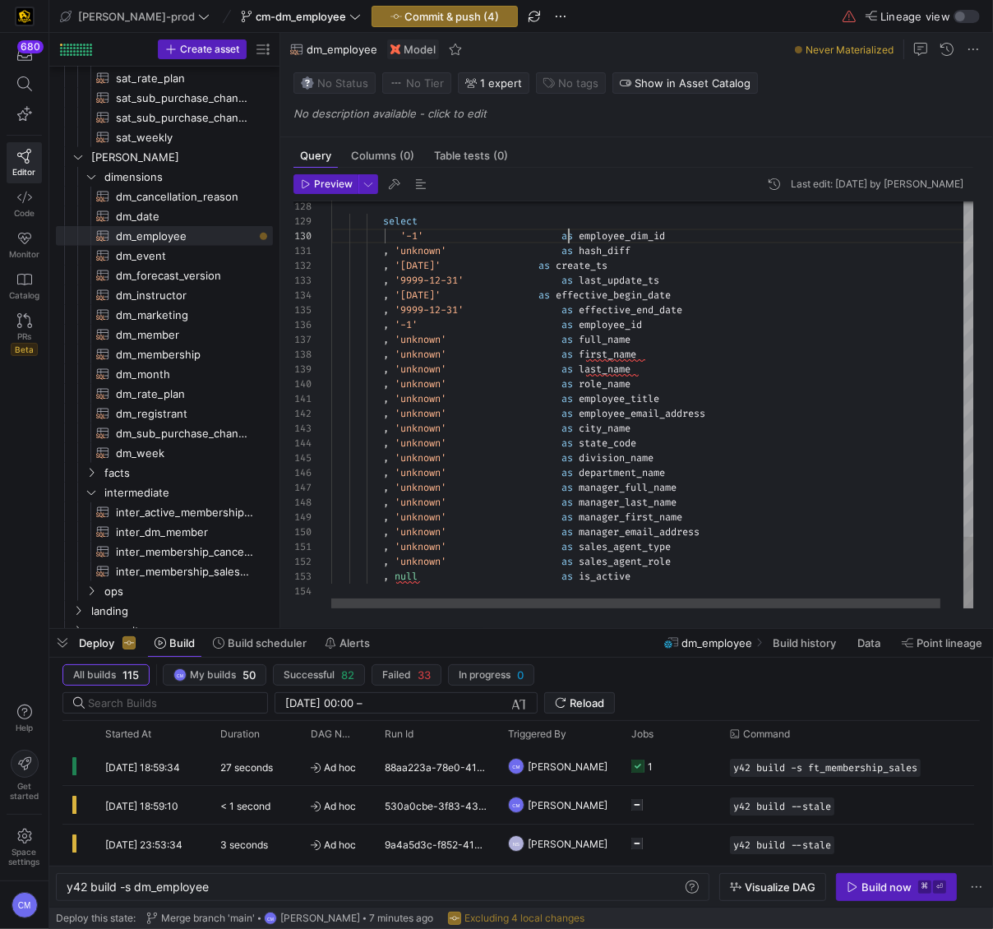
scroll to position [132, 255]
drag, startPoint x: 586, startPoint y: 237, endPoint x: 588, endPoint y: 584, distance: 346.9
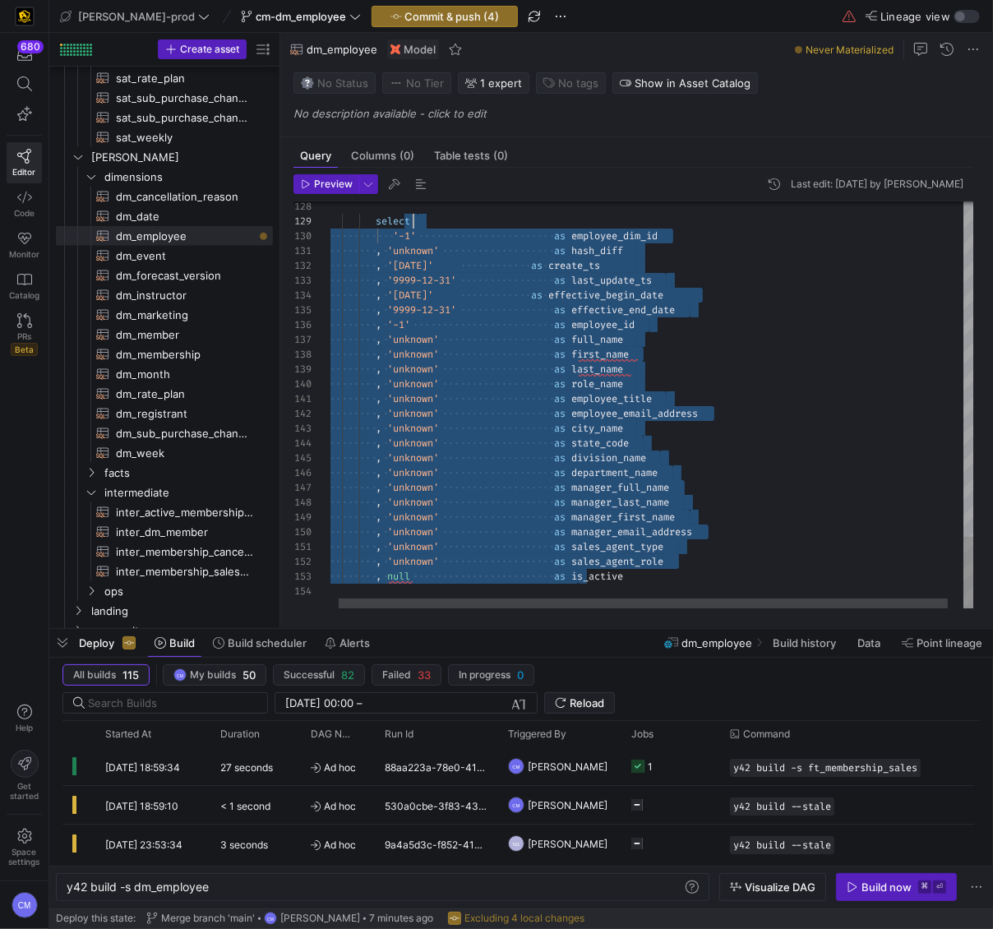
scroll to position [132, 255]
drag, startPoint x: 576, startPoint y: 579, endPoint x: 575, endPoint y: 230, distance: 348.6
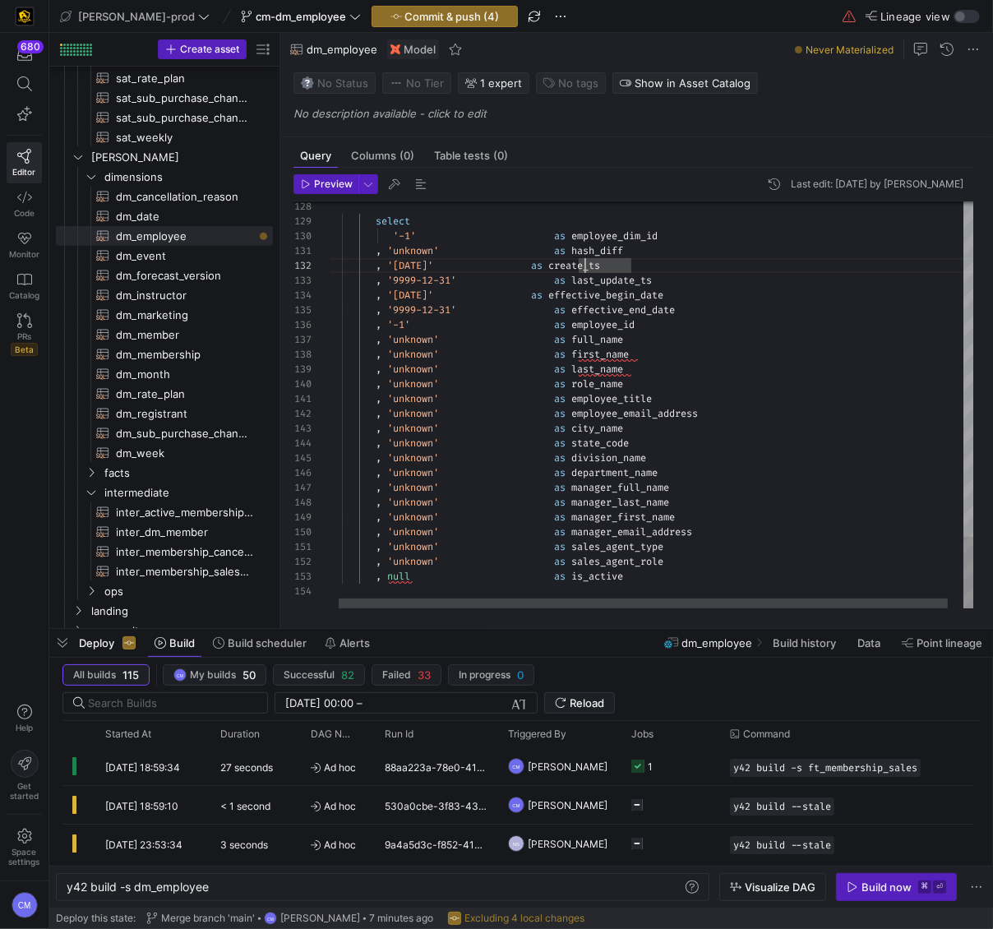
drag, startPoint x: 577, startPoint y: 577, endPoint x: 575, endPoint y: 238, distance: 338.7
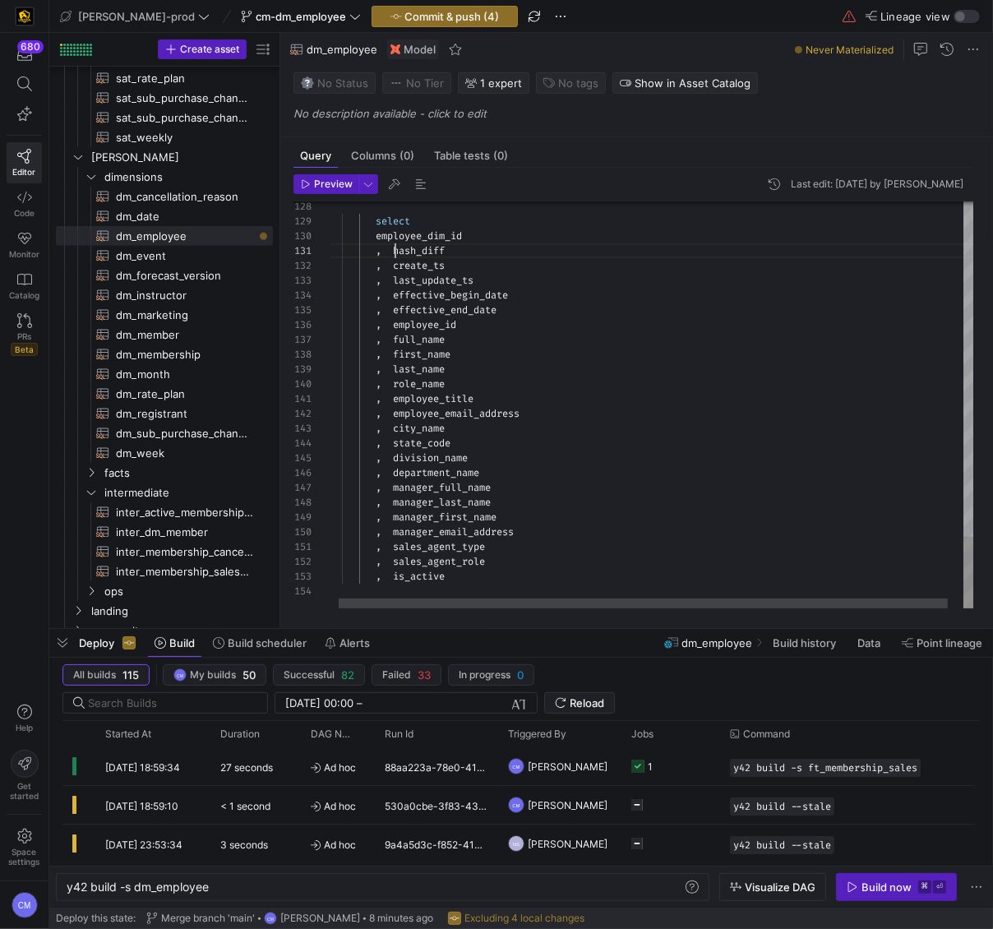
scroll to position [0, 71]
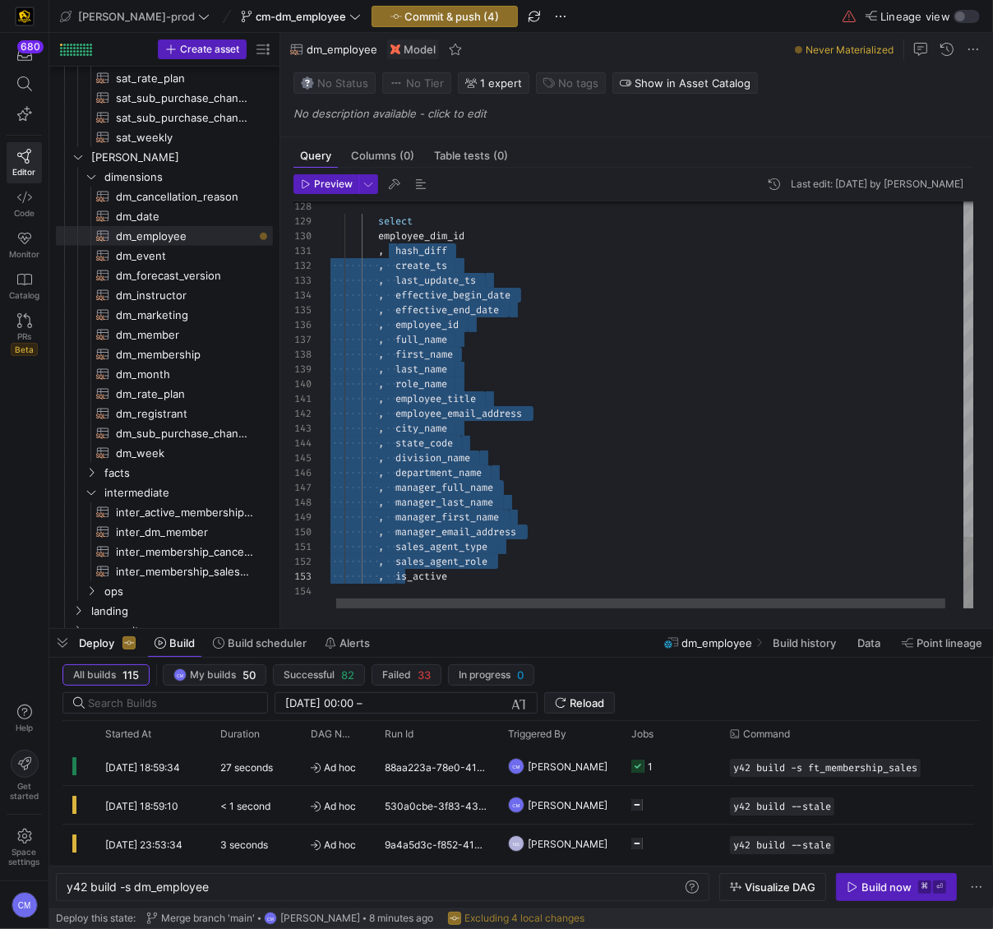
drag, startPoint x: 392, startPoint y: 254, endPoint x: 397, endPoint y: 575, distance: 321.5
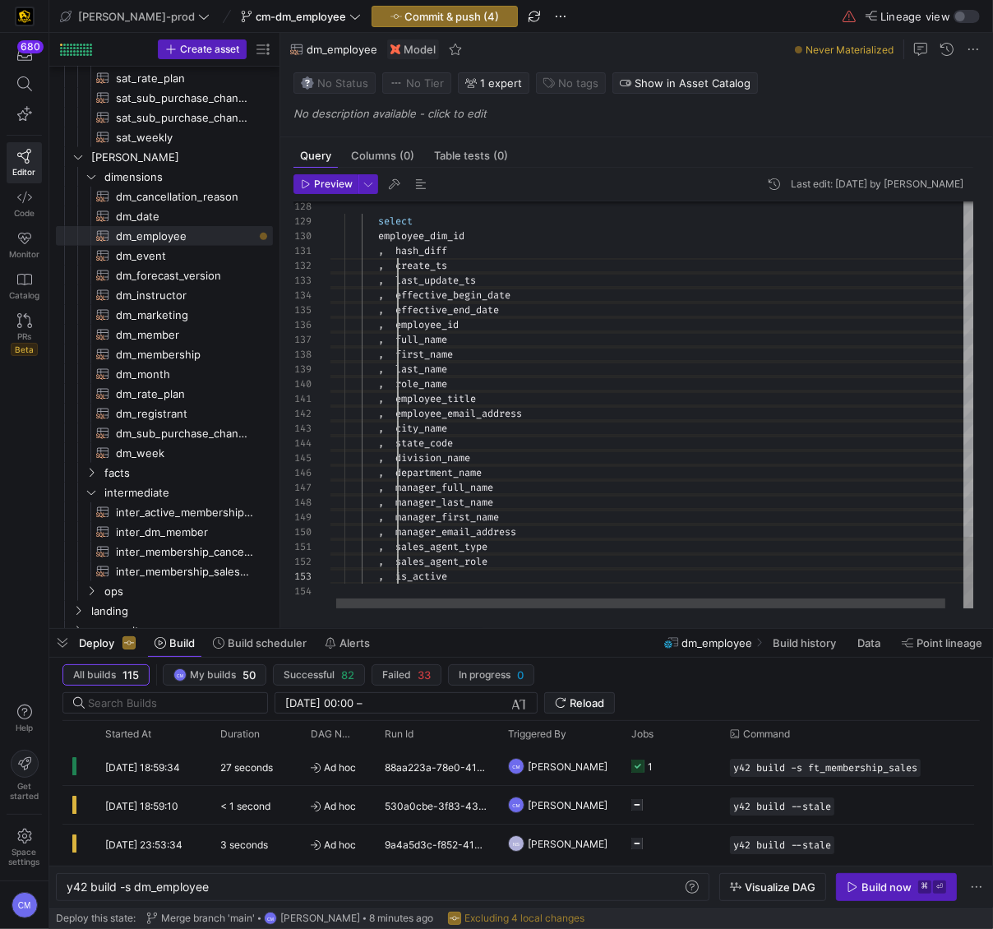
scroll to position [30, 71]
drag, startPoint x: 397, startPoint y: 575, endPoint x: 397, endPoint y: 252, distance: 323.1
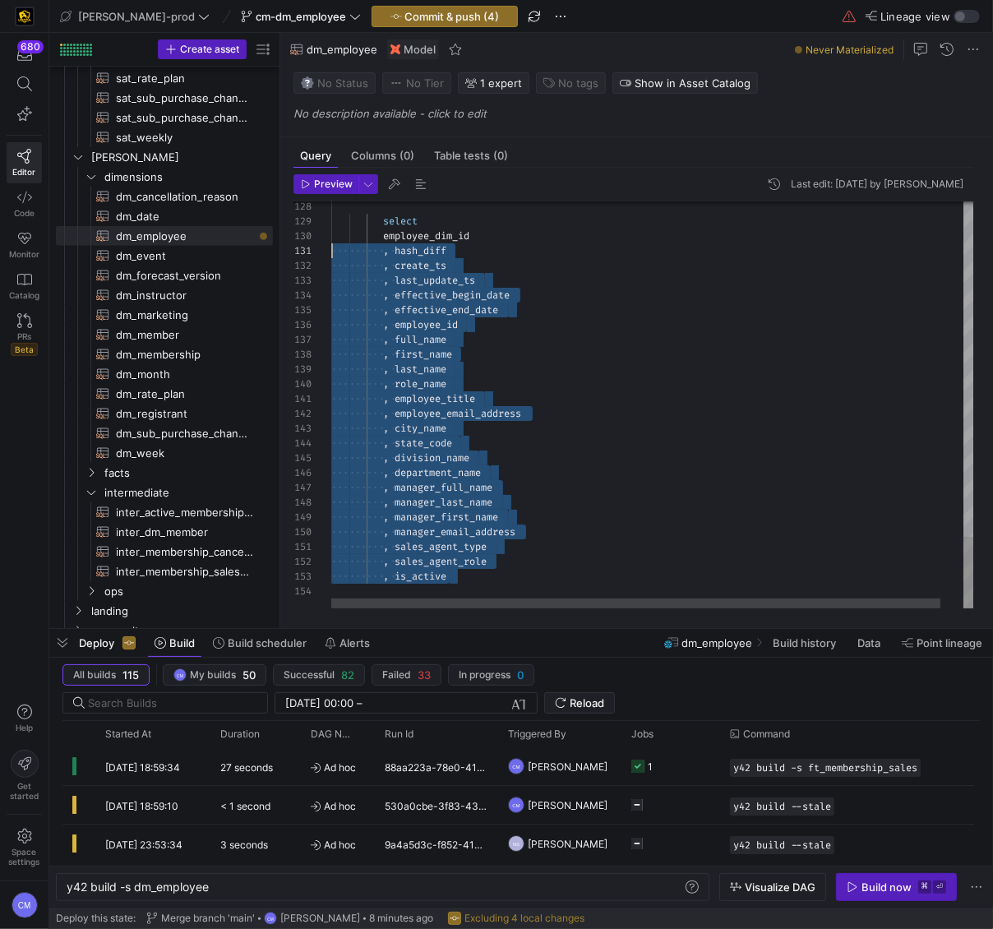
scroll to position [132, 0]
drag, startPoint x: 457, startPoint y: 576, endPoint x: 260, endPoint y: 238, distance: 391.2
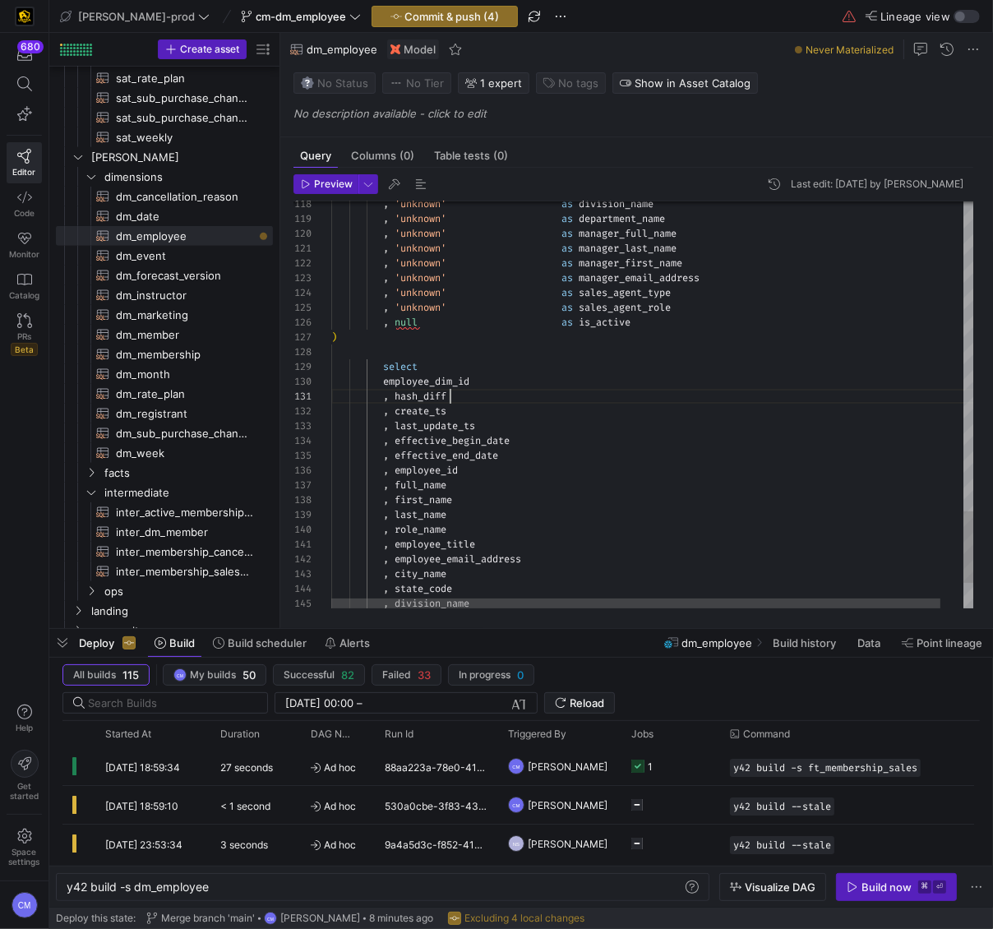
scroll to position [0, 118]
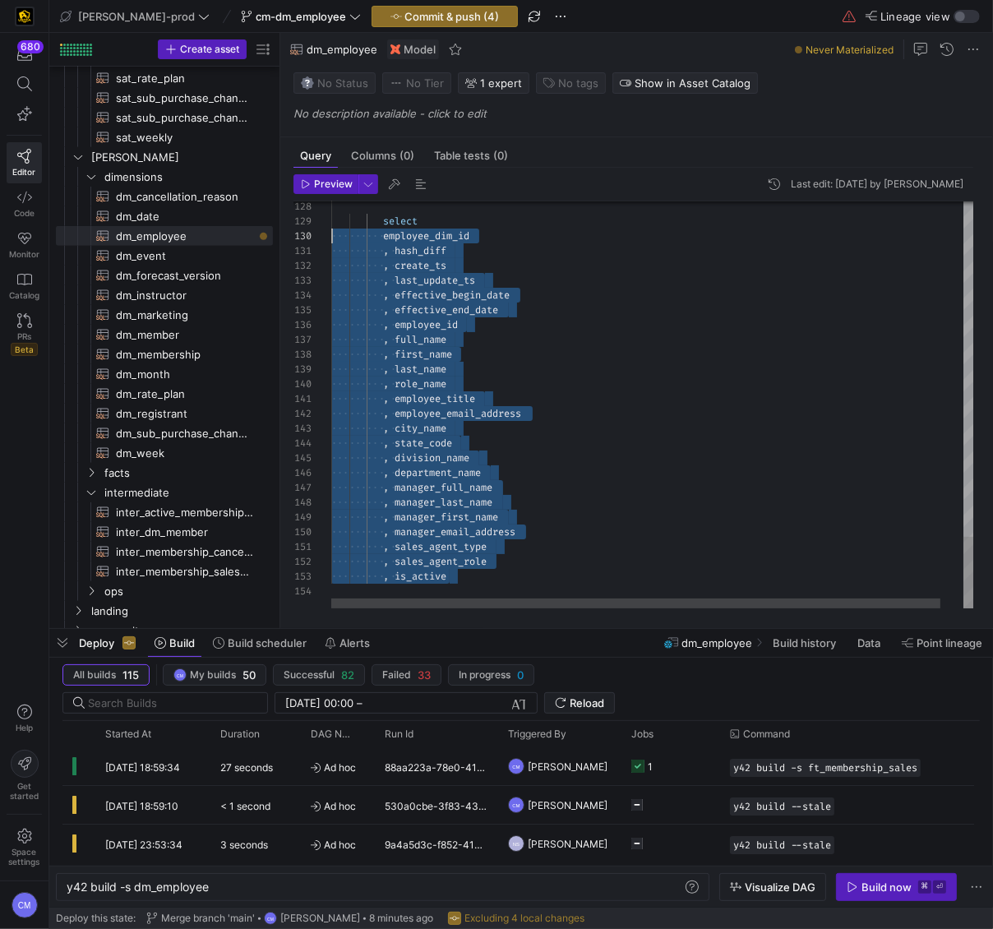
scroll to position [118, 0]
drag, startPoint x: 473, startPoint y: 579, endPoint x: 230, endPoint y: 221, distance: 432.1
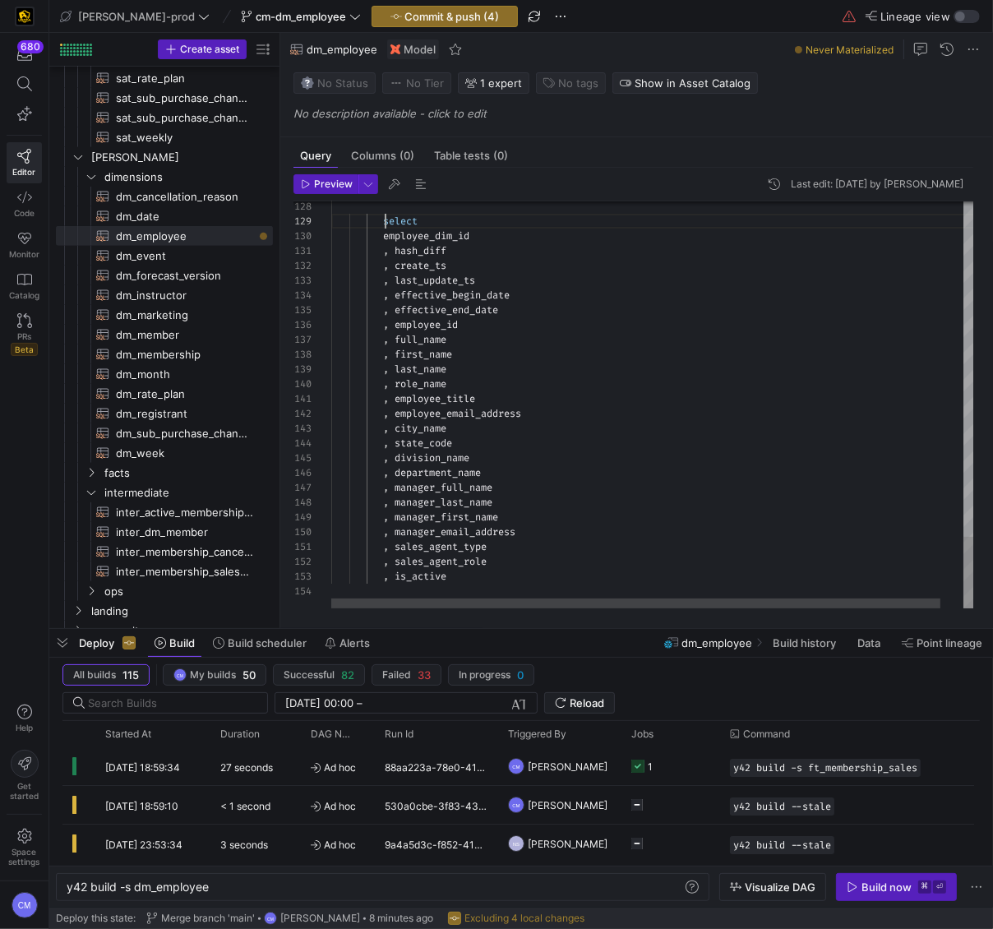
scroll to position [118, 53]
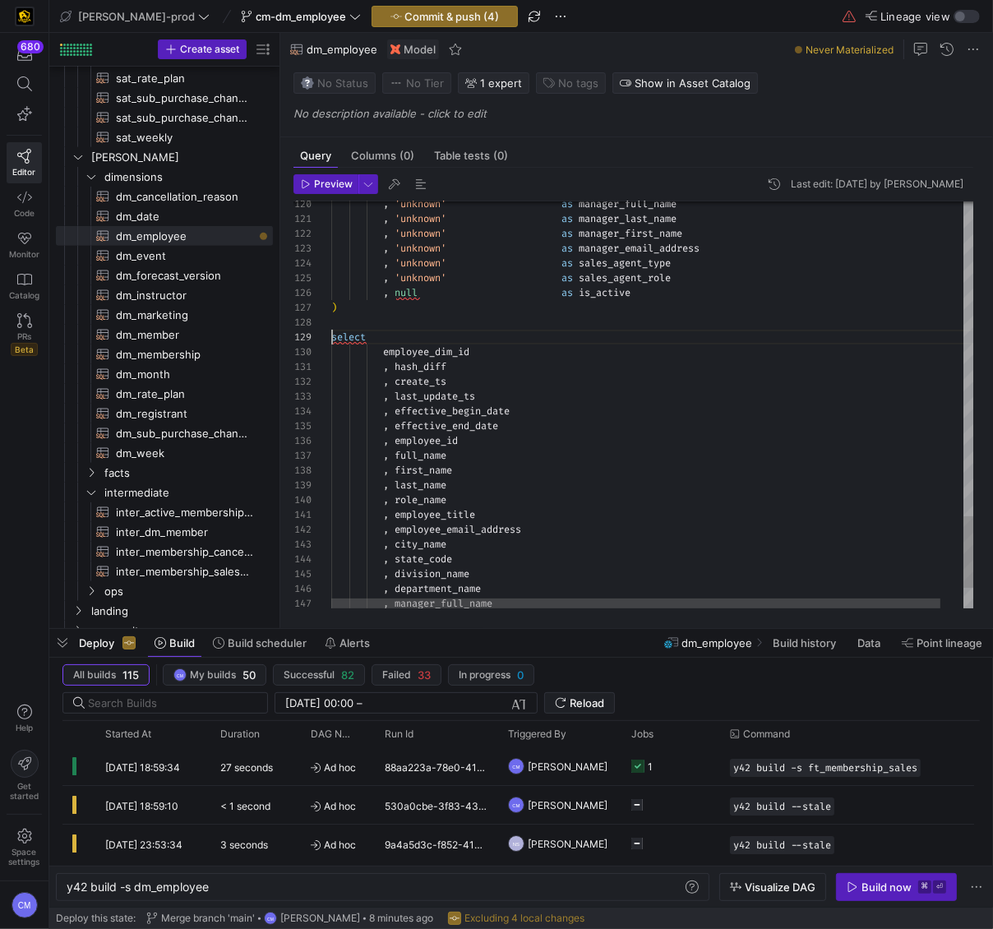
scroll to position [132, 53]
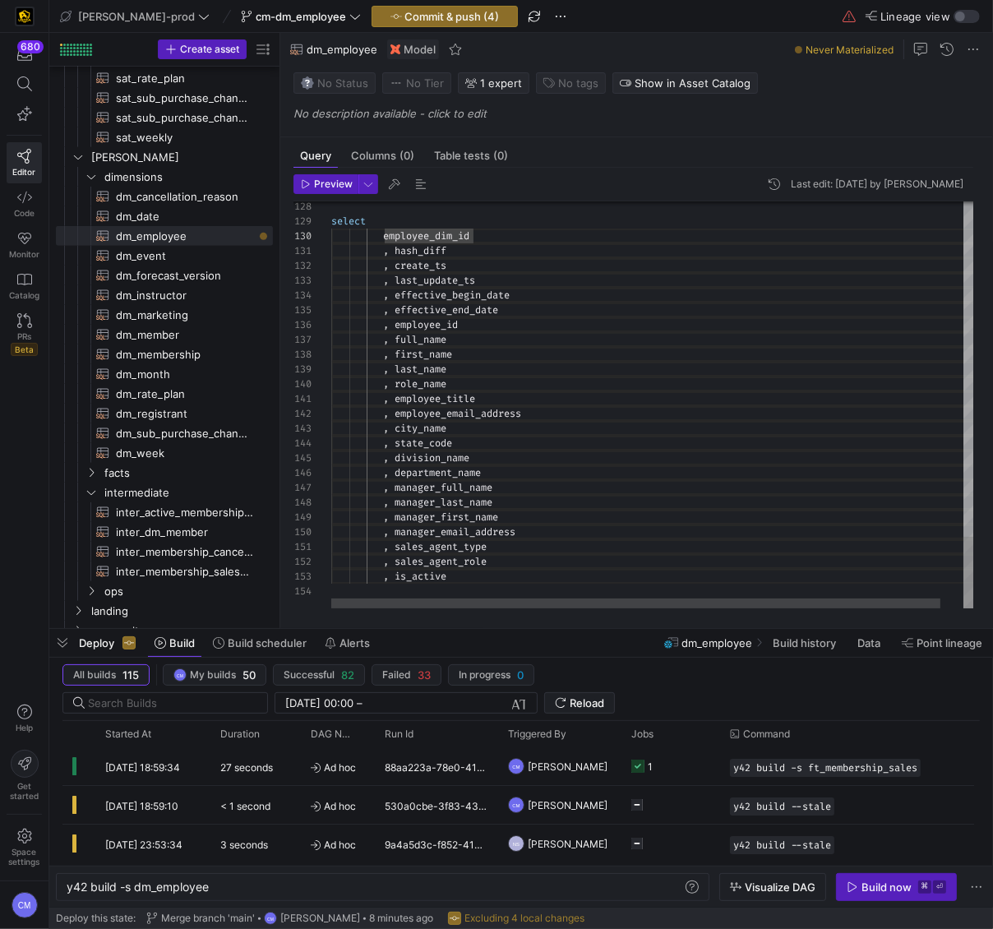
drag, startPoint x: 381, startPoint y: 235, endPoint x: 383, endPoint y: 576, distance: 341.2
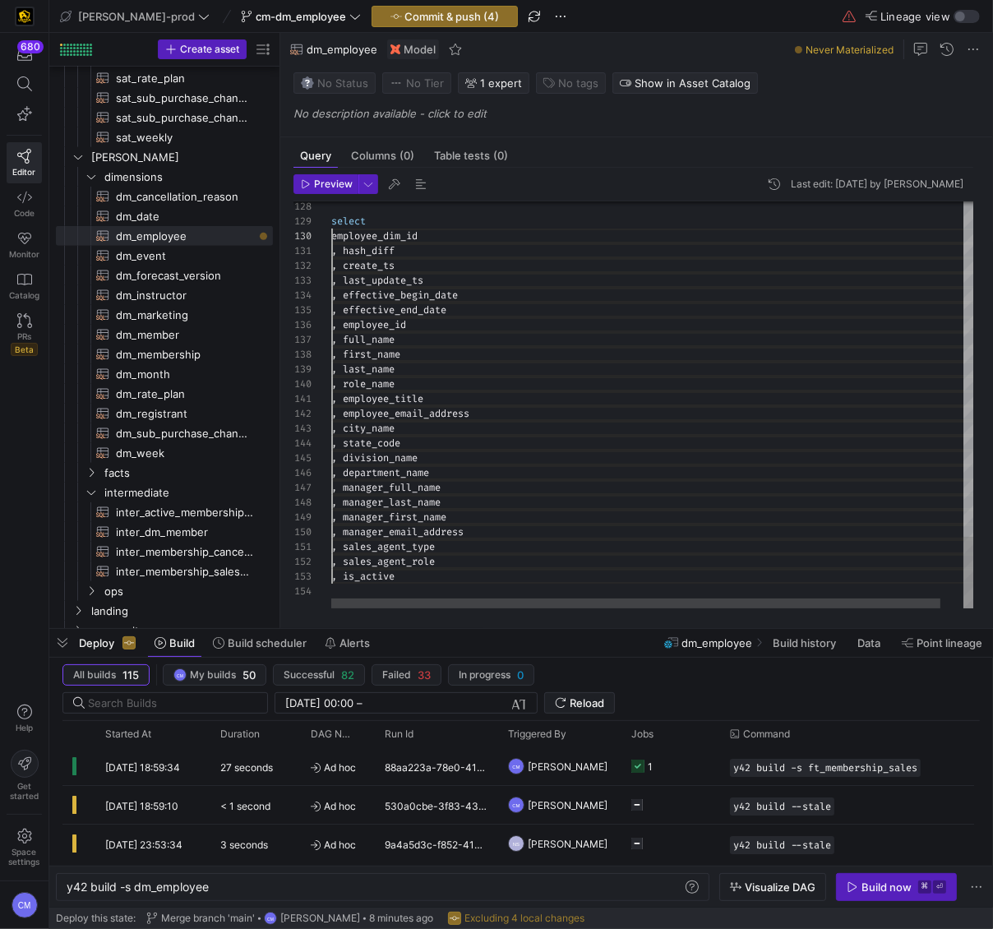
scroll to position [132, 0]
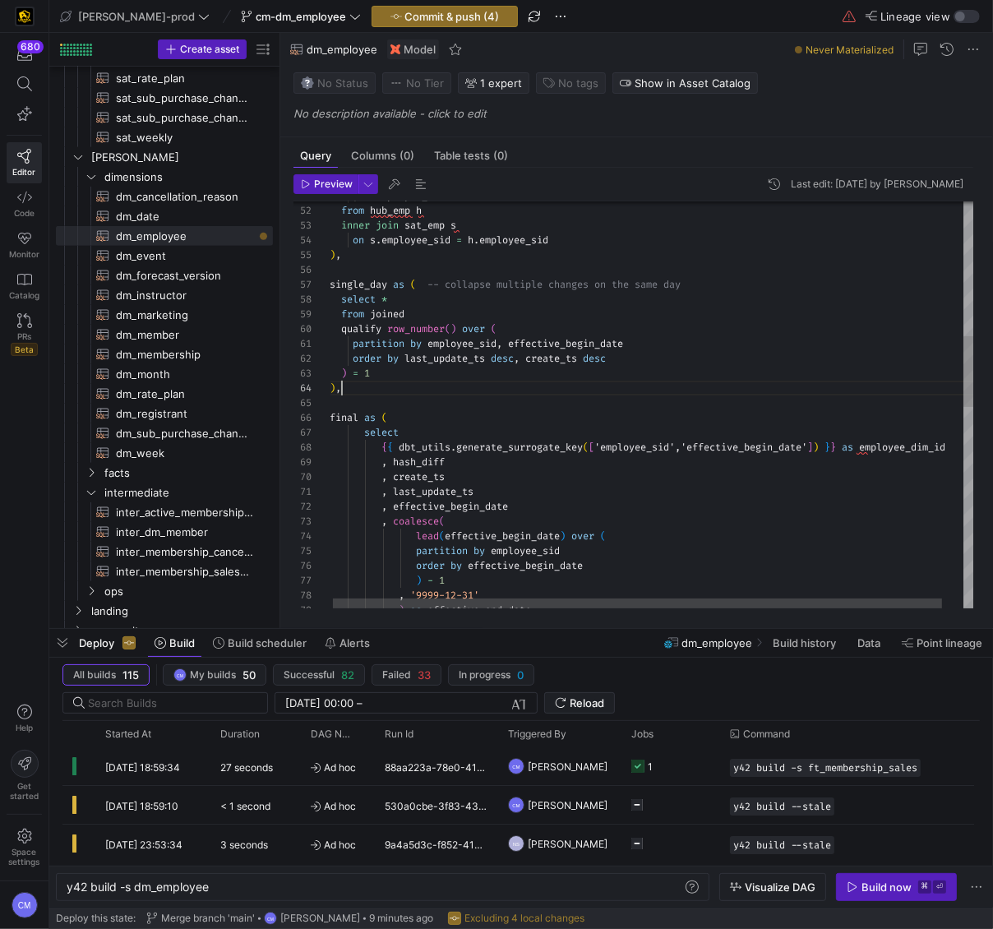
click at [423, 383] on div ") as effective_end_date , '9999-12-31' ) - 1 order by effective_begin_date part…" at bounding box center [664, 593] width 668 height 2317
click at [349, 439] on div ") as effective_end_date , '9999-12-31' ) - 1 order by effective_begin_date part…" at bounding box center [664, 593] width 668 height 2317
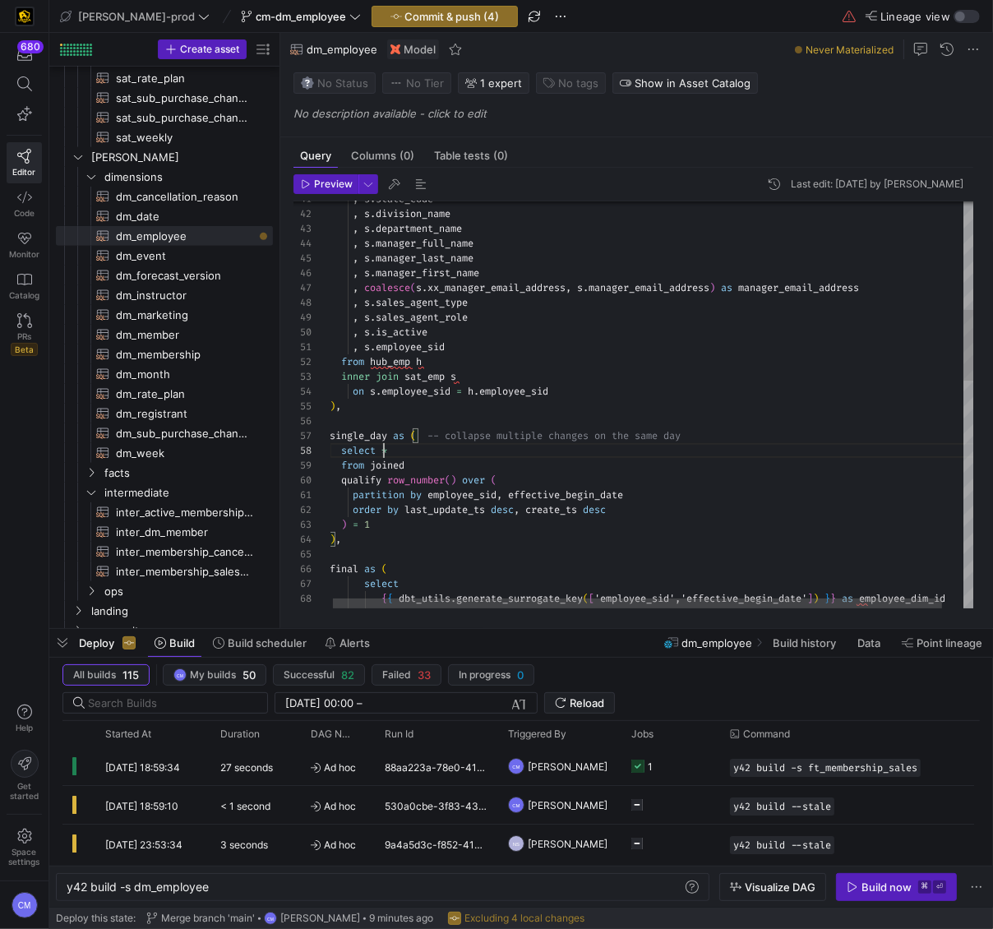
click at [384, 449] on div ", hash_diff { { dbt_utils . generate_surrogate_key ( [ 'employee_sid','effectiv…" at bounding box center [664, 745] width 668 height 2317
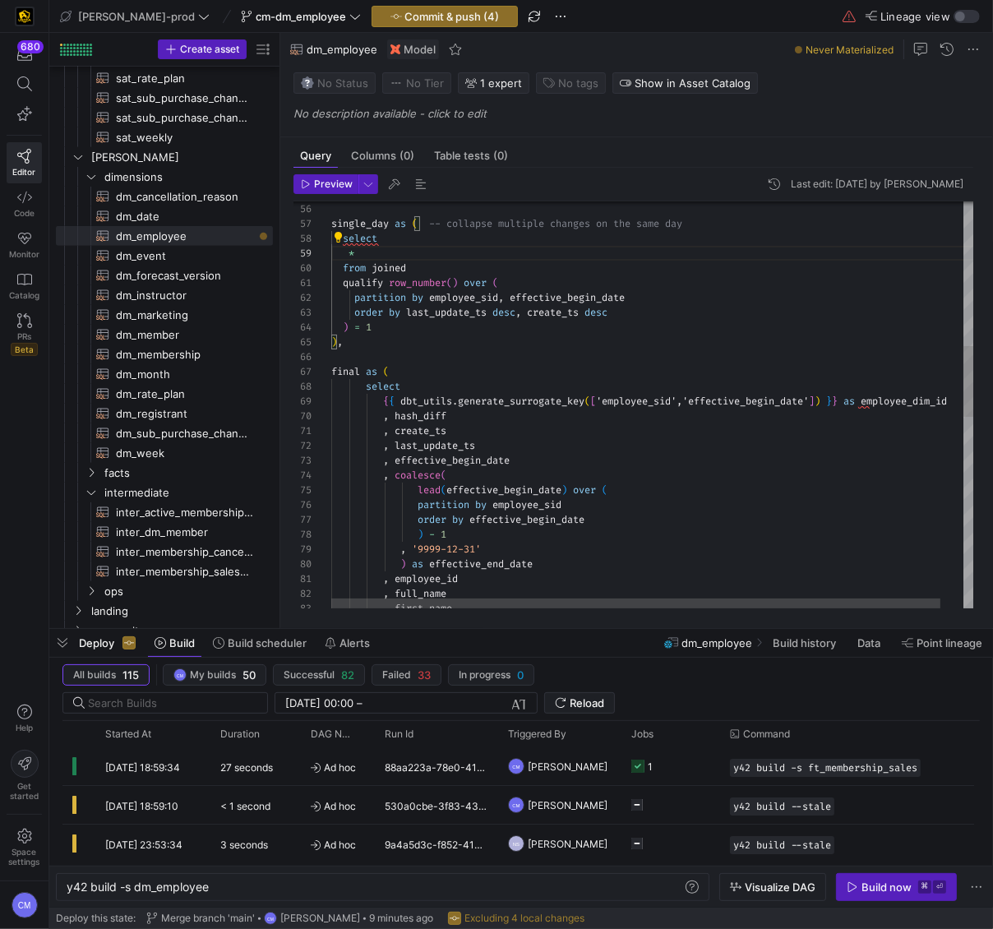
scroll to position [104, 35]
click at [366, 390] on div "{ { dbt_utils . generate_surrogate_key ( [ 'employee_sid','effective_begin_date…" at bounding box center [665, 539] width 668 height 2331
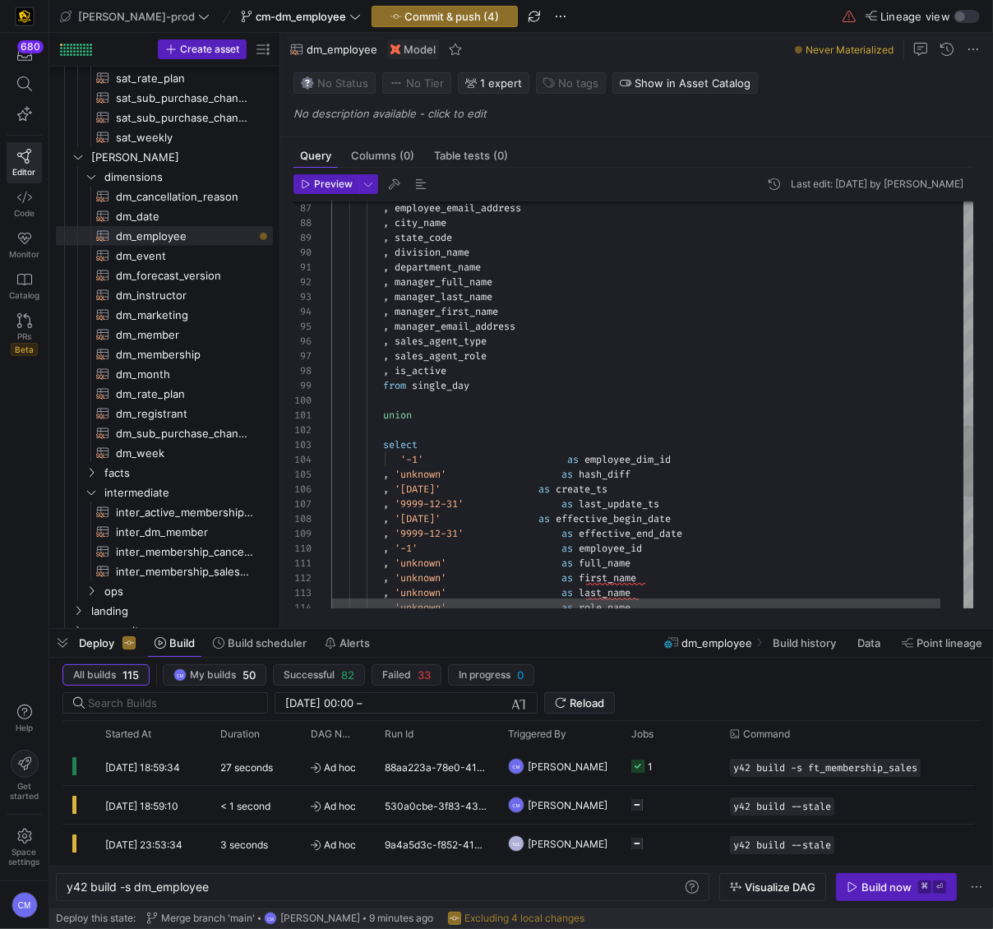
click at [386, 386] on div ", 'unknown' as role_name , 'unknown' as last_name , 'unknown' as full_name , 'u…" at bounding box center [665, 80] width 668 height 2331
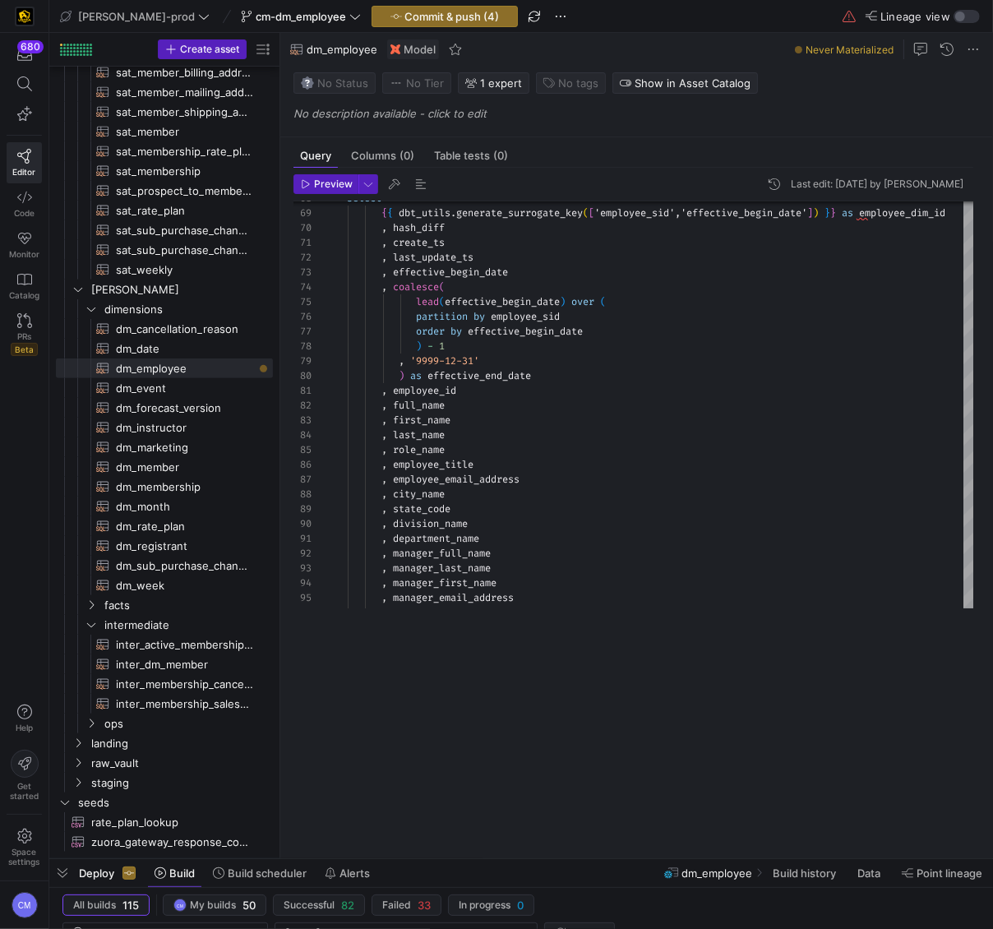
scroll to position [706, 0]
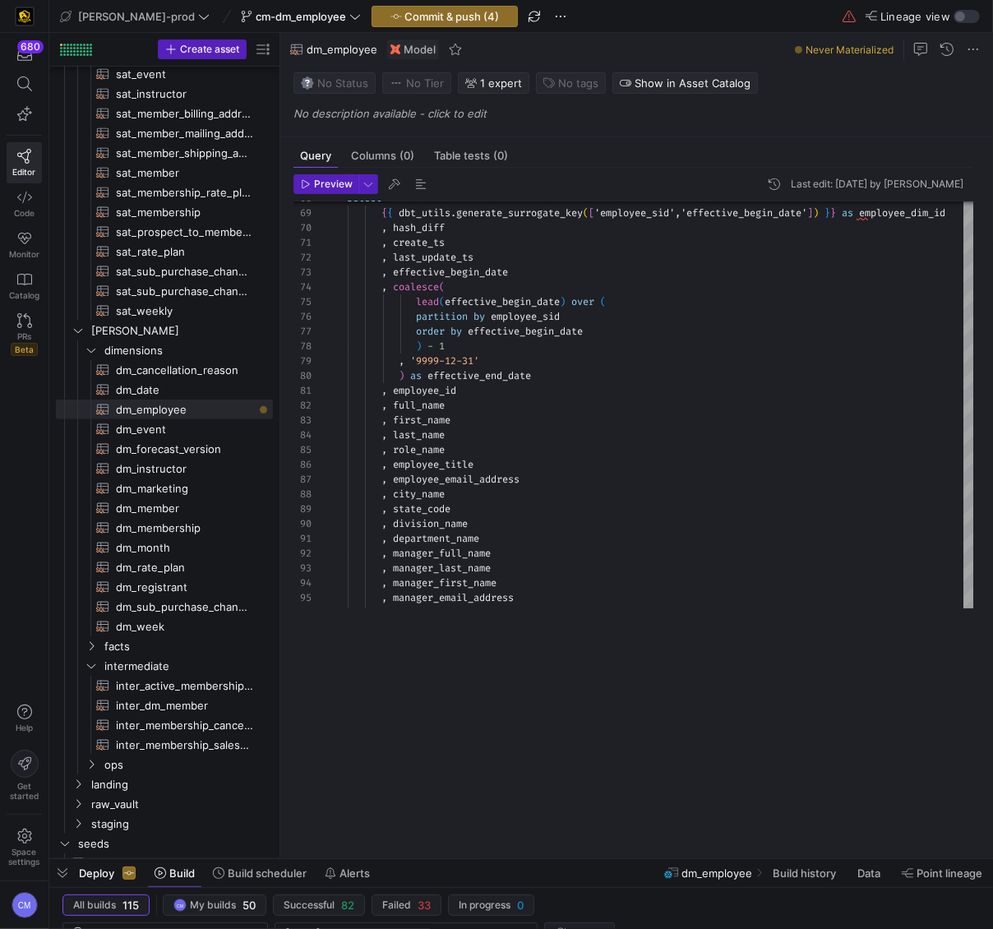
drag, startPoint x: 581, startPoint y: 629, endPoint x: 551, endPoint y: 992, distance: 364.6
click at [551, 928] on html "680 Editor Code Monitor Catalog PRs Beta Help Get started Space settings CM edw…" at bounding box center [496, 464] width 993 height 929
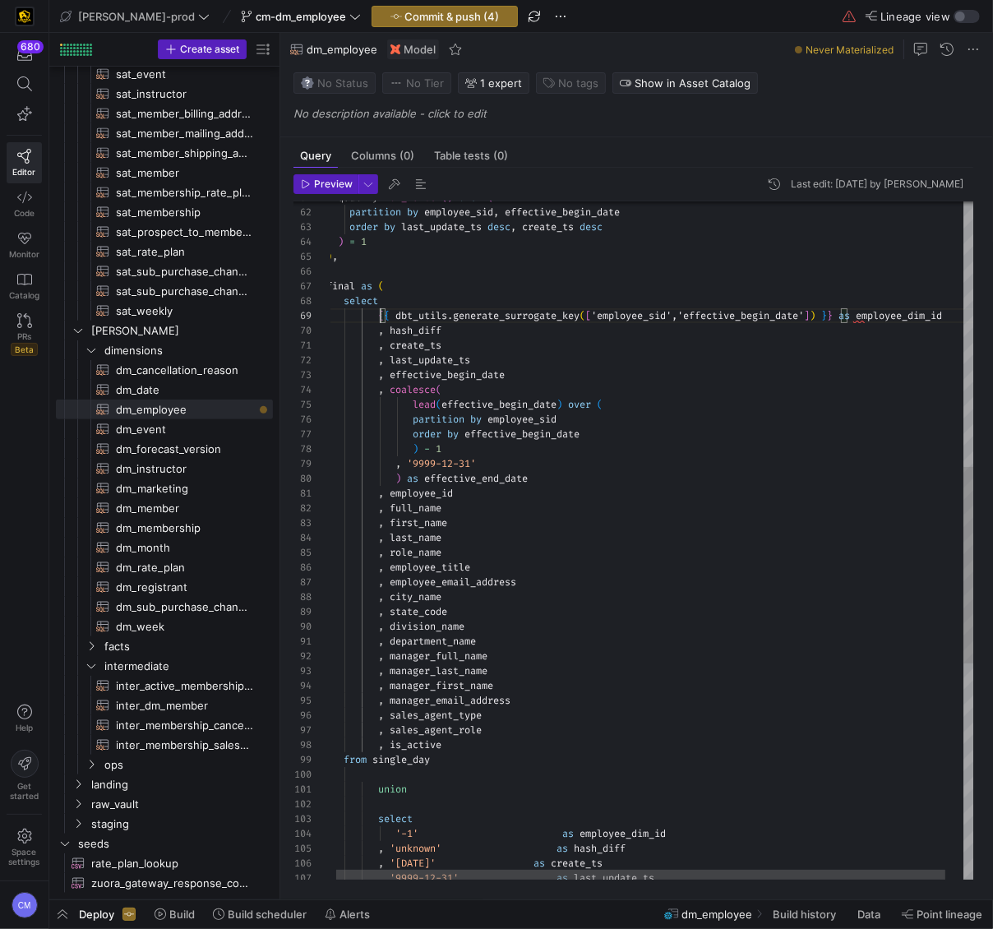
scroll to position [118, 53]
click at [378, 316] on div ", division_name , state_code , city_name , employee_email_address , employee_ti…" at bounding box center [660, 454] width 668 height 2331
drag, startPoint x: 378, startPoint y: 315, endPoint x: 383, endPoint y: 744, distance: 429.1
click at [383, 744] on div ", division_name , state_code , city_name , employee_email_address , employee_ti…" at bounding box center [665, 454] width 668 height 2331
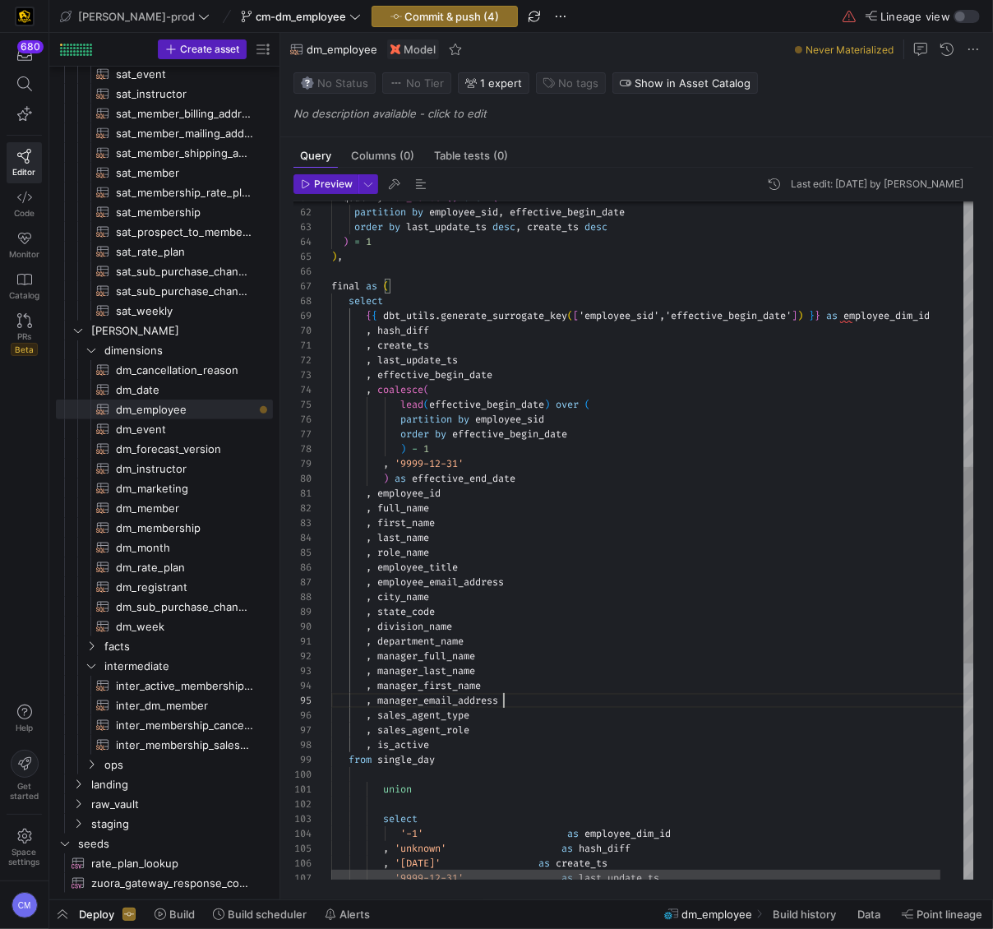
scroll to position [58, 171]
click at [503, 706] on div ", division_name , state_code , city_name , employee_email_address , employee_ti…" at bounding box center [665, 454] width 668 height 2331
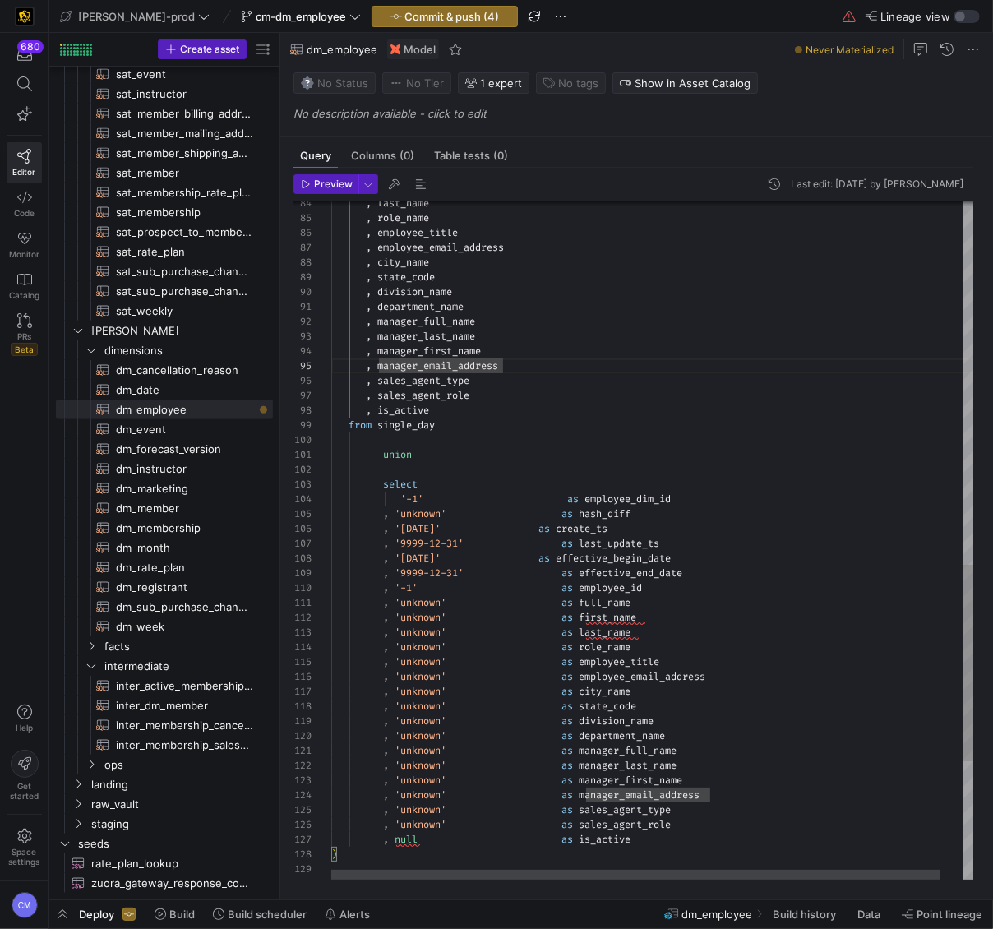
click at [385, 452] on div ", division_name , state_code , city_name , employee_email_address , employee_ti…" at bounding box center [665, 119] width 668 height 2331
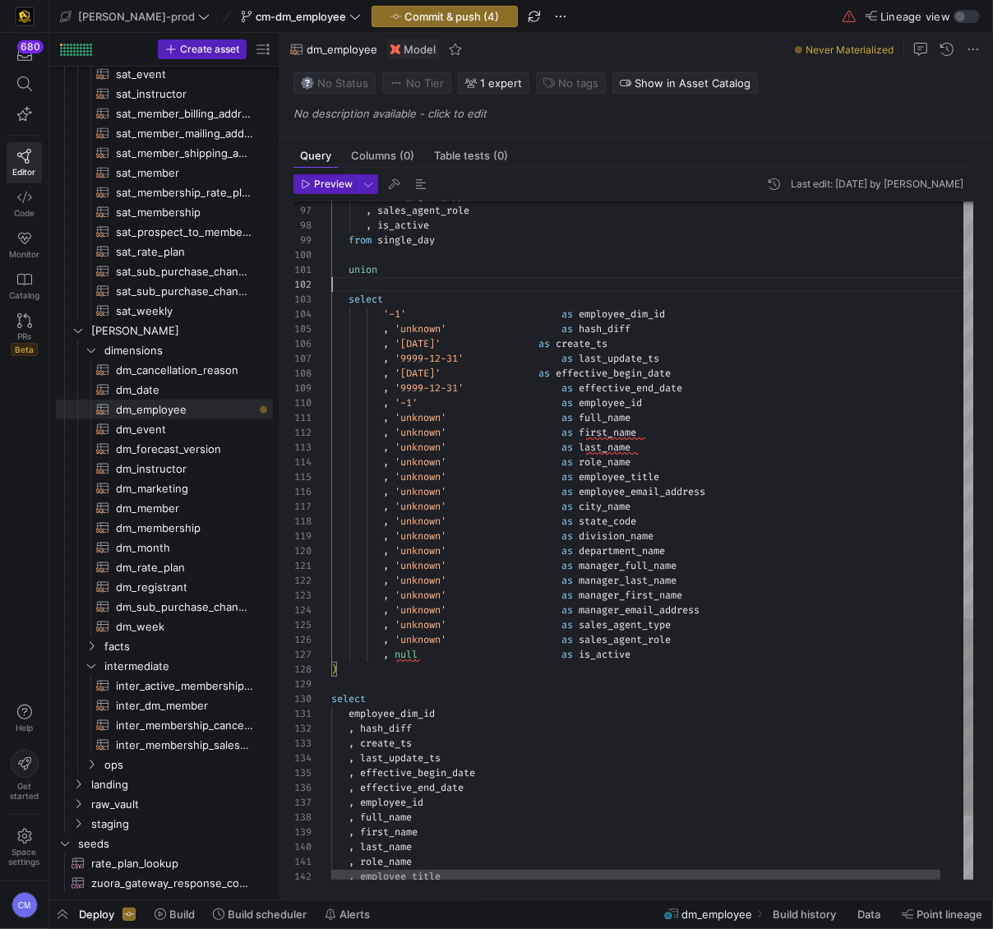
scroll to position [15, 0]
drag, startPoint x: 382, startPoint y: 312, endPoint x: 384, endPoint y: 651, distance: 338.7
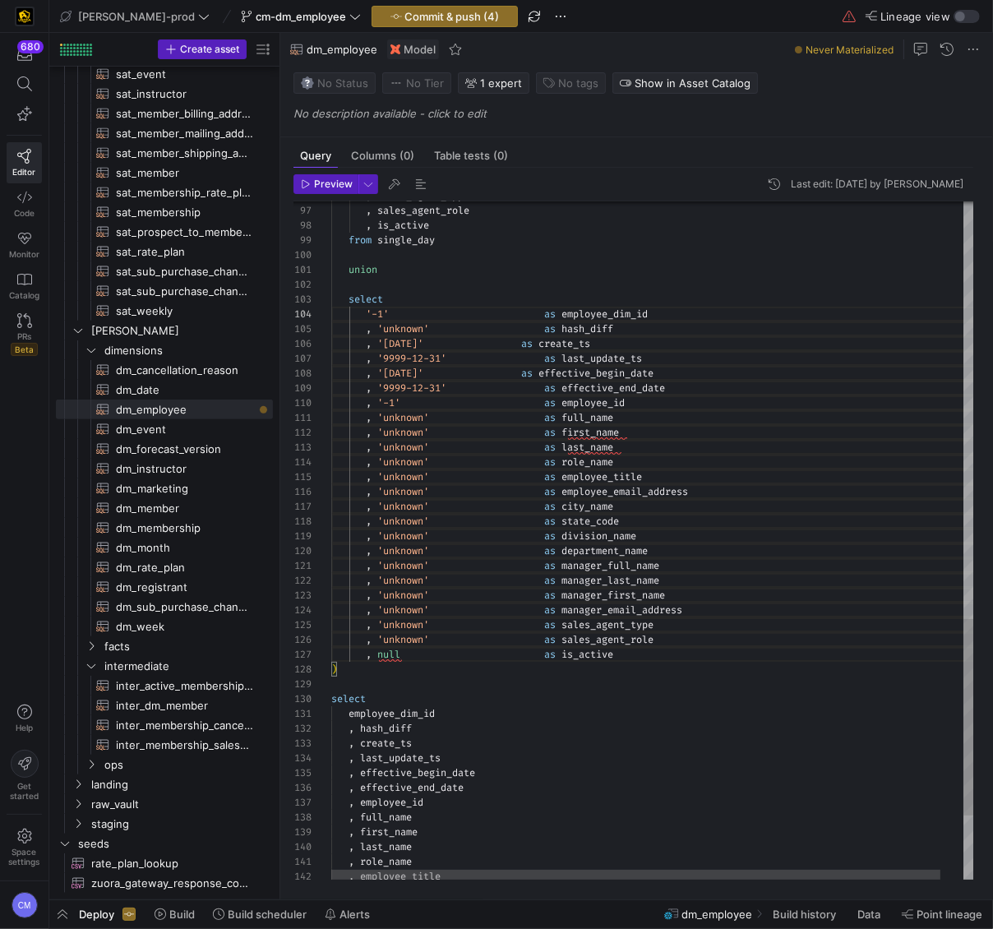
scroll to position [74, 361]
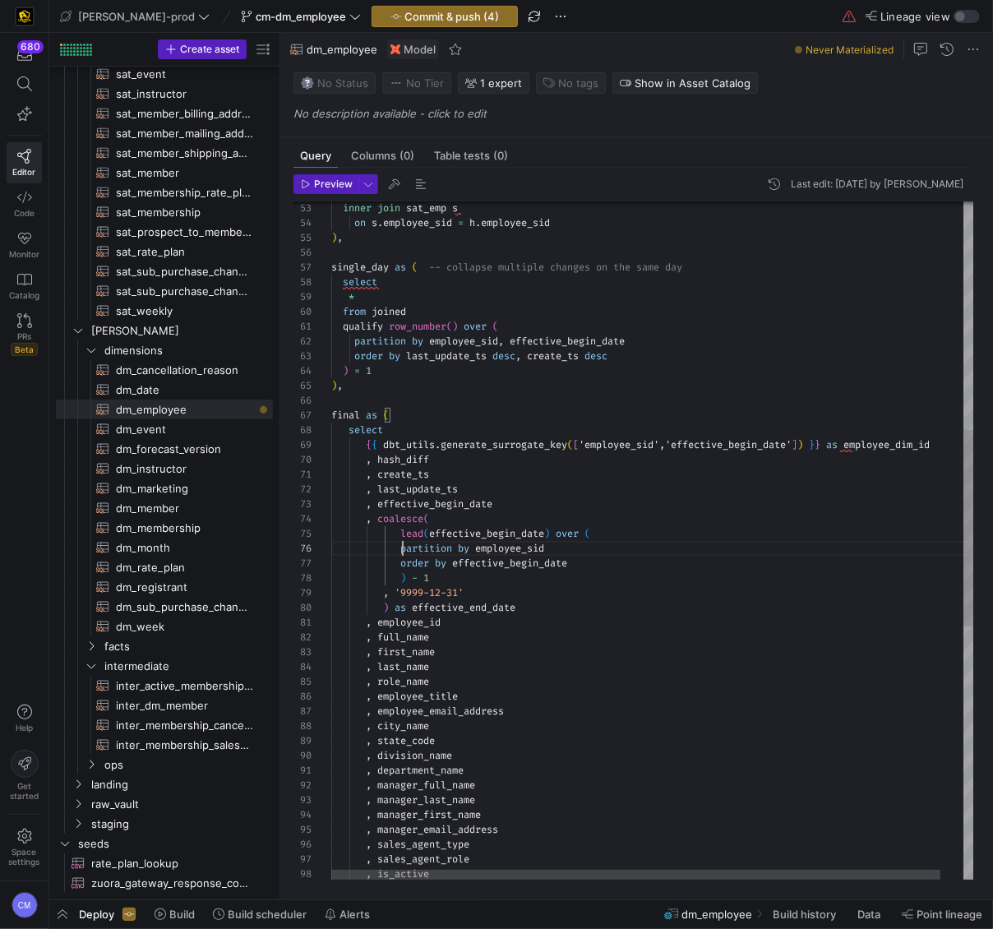
scroll to position [74, 71]
click at [401, 547] on div ", is_active , sales_agent_role , sales_agent_type , manager_email_address , man…" at bounding box center [665, 583] width 668 height 2331
click at [575, 490] on div ", is_active , sales_agent_role , sales_agent_type , manager_email_address , man…" at bounding box center [665, 583] width 668 height 2331
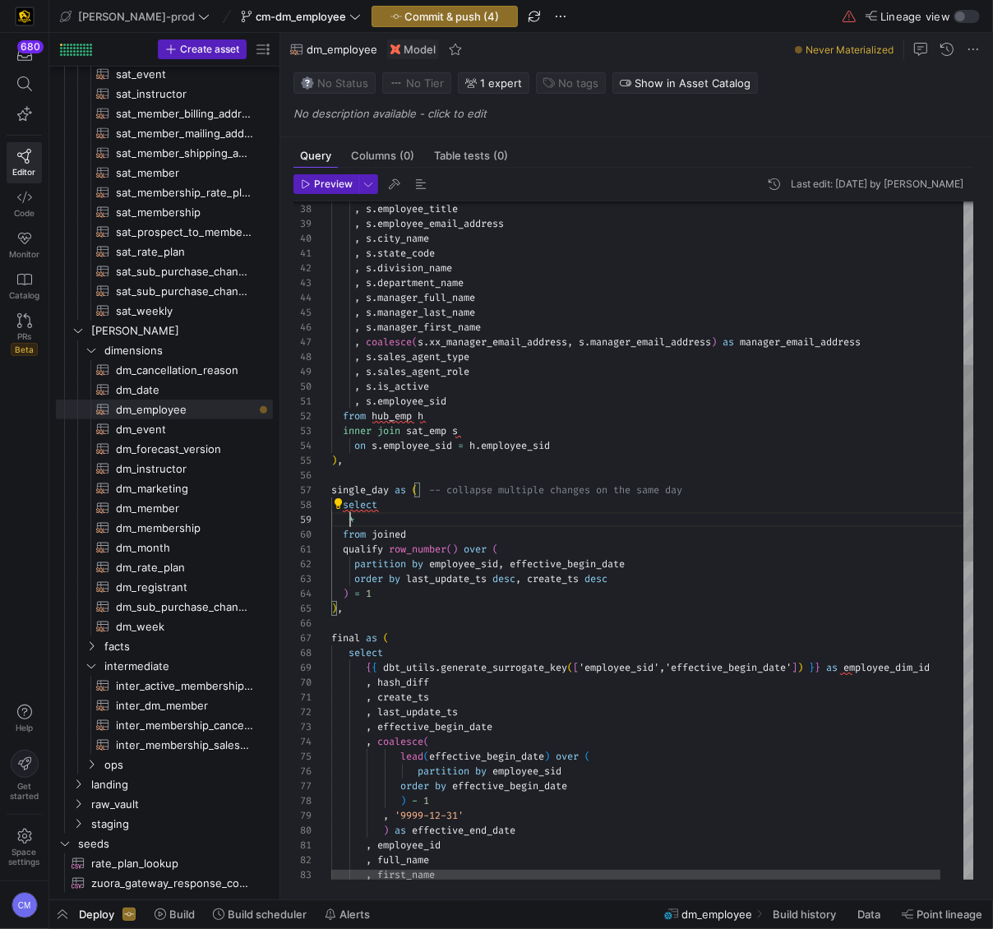
scroll to position [132, 76]
click at [478, 534] on div ", first_name , full_name , employee_id ) as effective_end_date , '9999-12-31' )…" at bounding box center [665, 806] width 668 height 2331
click at [343, 506] on div ", first_name , full_name , employee_id ) as effective_end_date , '9999-12-31' )…" at bounding box center [665, 806] width 668 height 2331
click at [342, 534] on div ", first_name , full_name , employee_id ) as effective_end_date , '9999-12-31' )…" at bounding box center [665, 806] width 668 height 2331
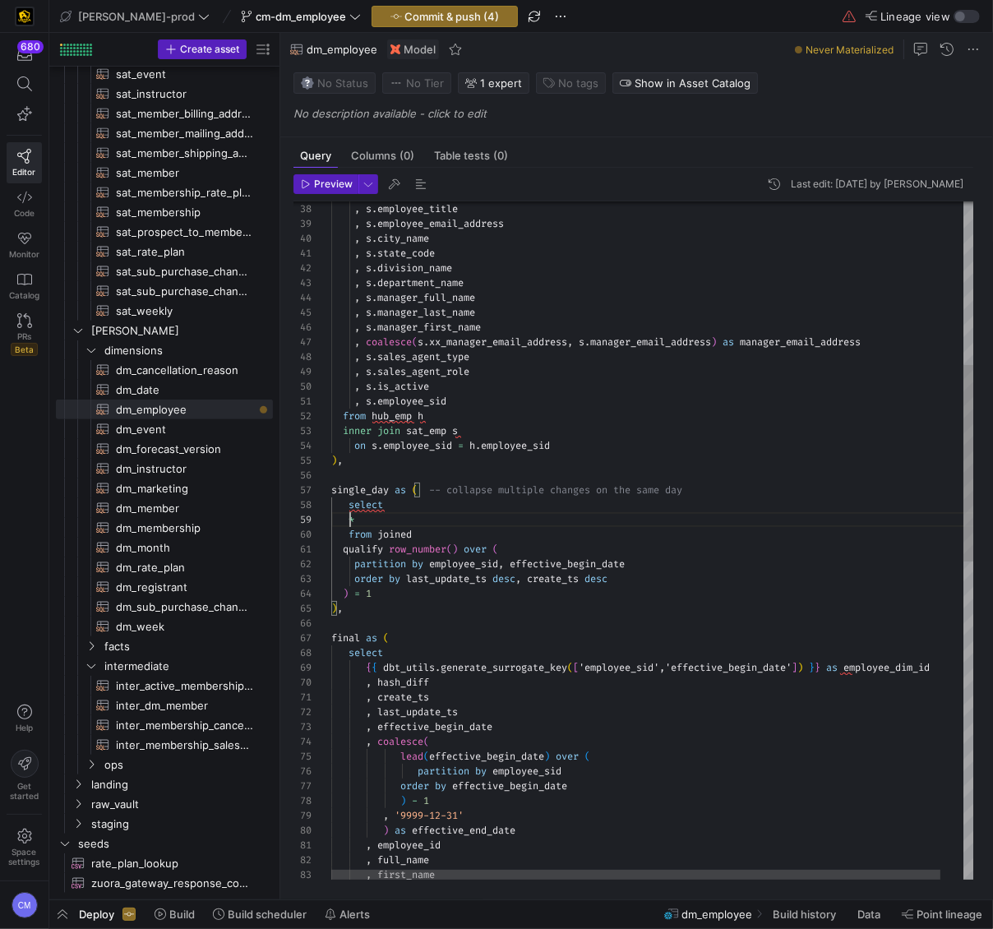
click at [349, 520] on div ", first_name , full_name , employee_id ) as effective_end_date , '9999-12-31' )…" at bounding box center [665, 806] width 668 height 2331
click at [341, 550] on div ", first_name , full_name , employee_id ) as effective_end_date , '9999-12-31' )…" at bounding box center [665, 806] width 668 height 2331
click at [356, 564] on div ", first_name , full_name , employee_id ) as effective_end_date , '9999-12-31' )…" at bounding box center [665, 806] width 668 height 2331
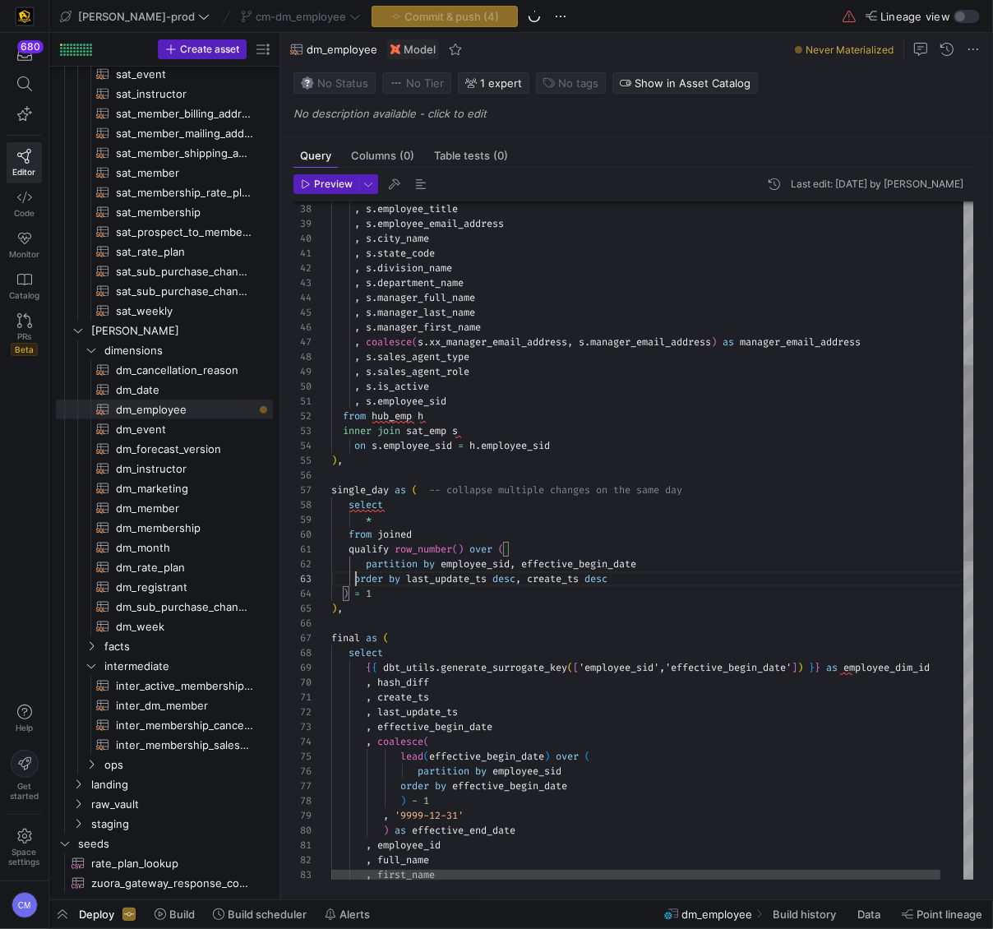
click at [356, 582] on div ", first_name , full_name , employee_id ) as effective_end_date , '9999-12-31' )…" at bounding box center [665, 806] width 668 height 2331
click at [342, 595] on div ", first_name , full_name , employee_id ) as effective_end_date , '9999-12-31' )…" at bounding box center [665, 806] width 668 height 2331
click at [497, 504] on div ", first_name , full_name , employee_id ) as effective_end_date , '9999-12-31' )…" at bounding box center [665, 806] width 668 height 2331
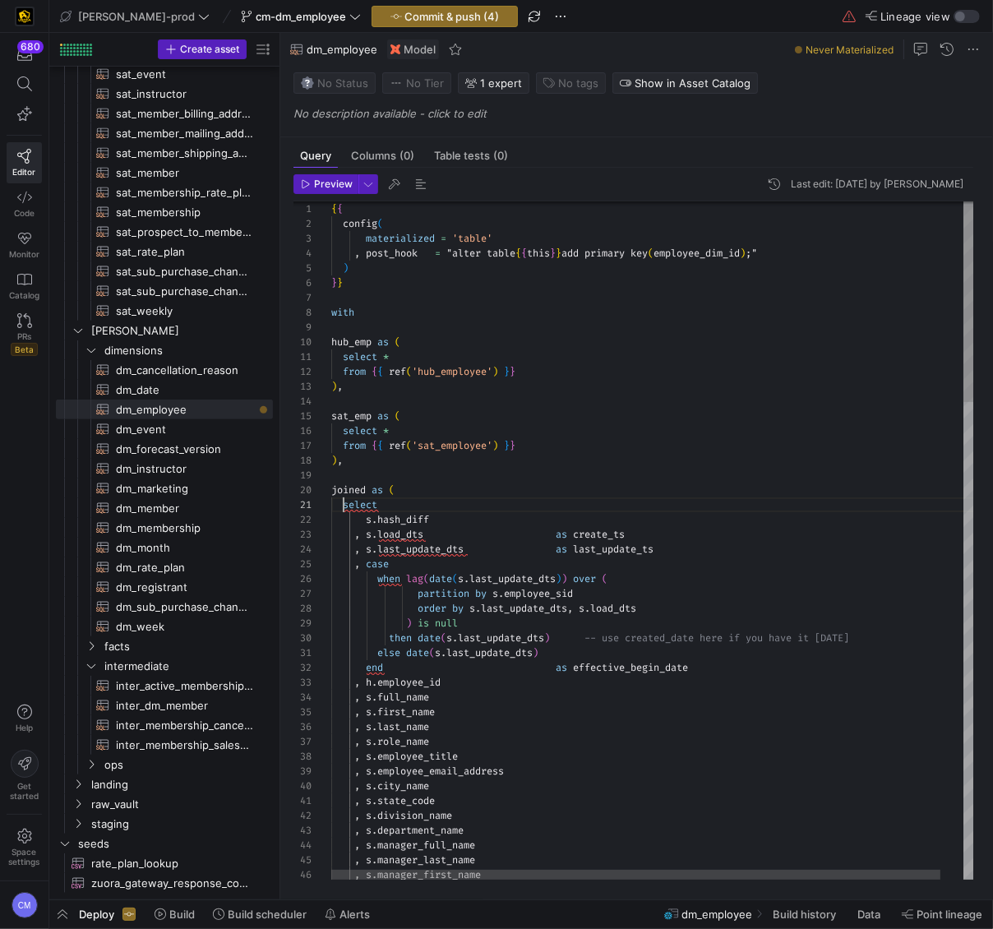
scroll to position [0, 11]
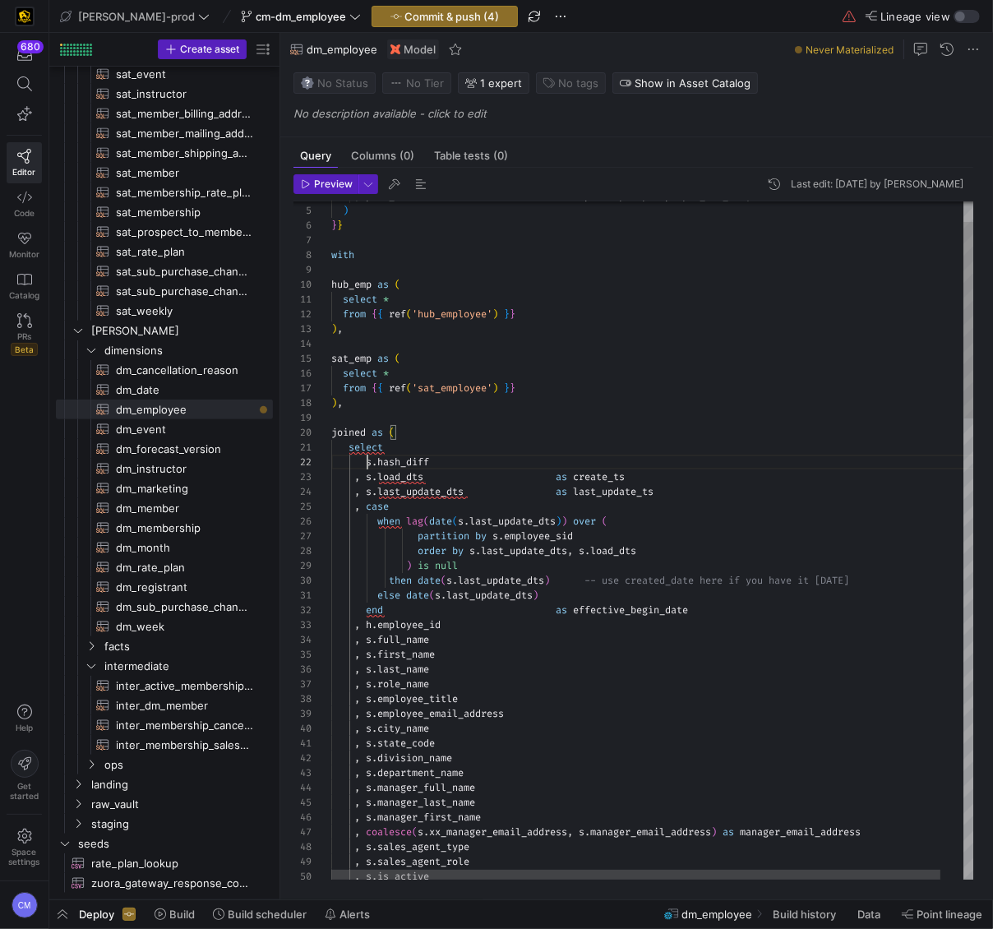
scroll to position [15, 35]
drag, startPoint x: 367, startPoint y: 463, endPoint x: 458, endPoint y: 455, distance: 90.7
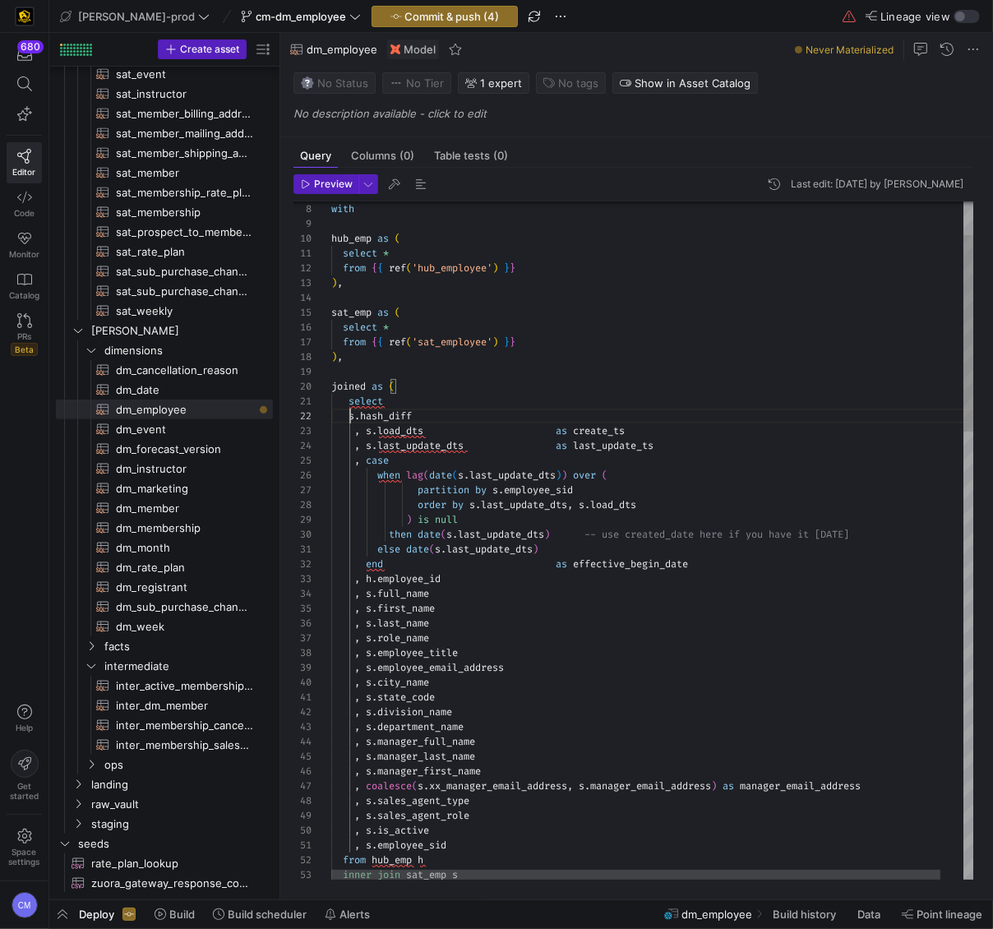
scroll to position [30, 24]
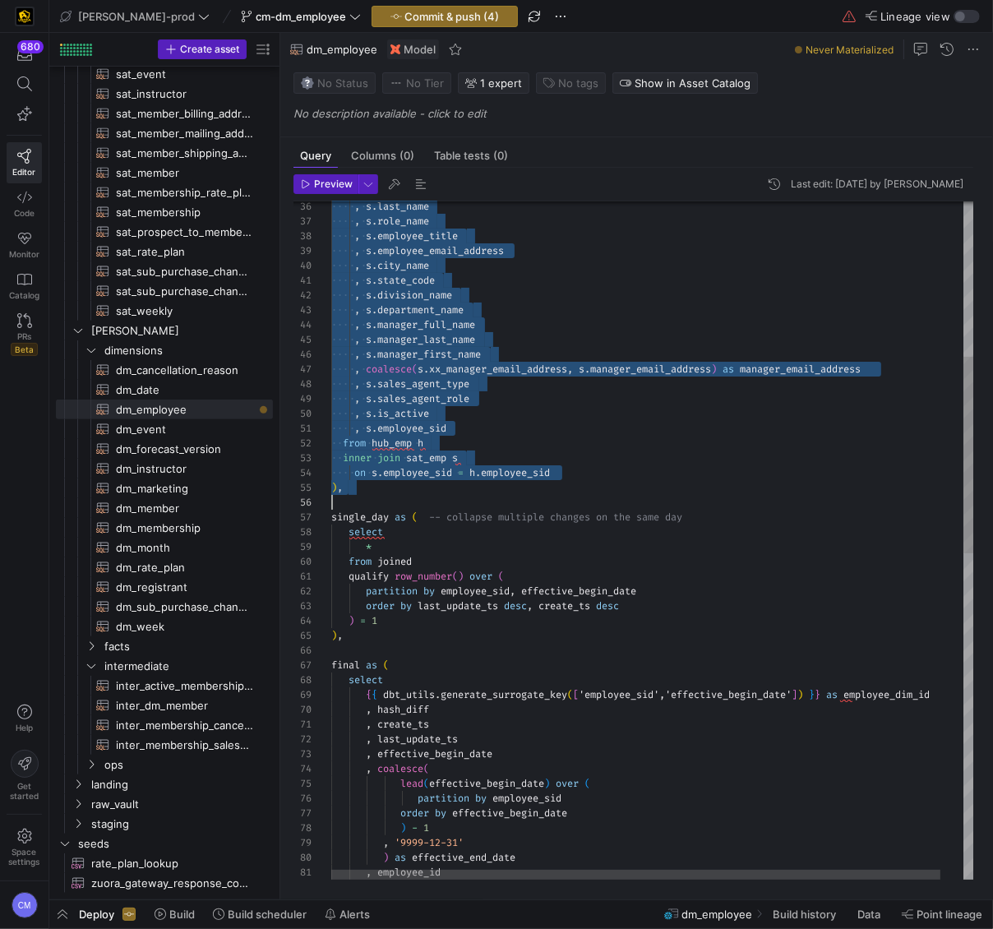
scroll to position [30, 0]
drag, startPoint x: 355, startPoint y: 431, endPoint x: 346, endPoint y: 489, distance: 59.1
click at [372, 478] on div ", s . manager_first_name , s . manager_last_name , s . manager_full_name , s . …" at bounding box center [665, 833] width 668 height 2331
type textarea ", s.employee_sid from hub_emp h inner join sat_emp s on s.employee_sid = h.empl…"
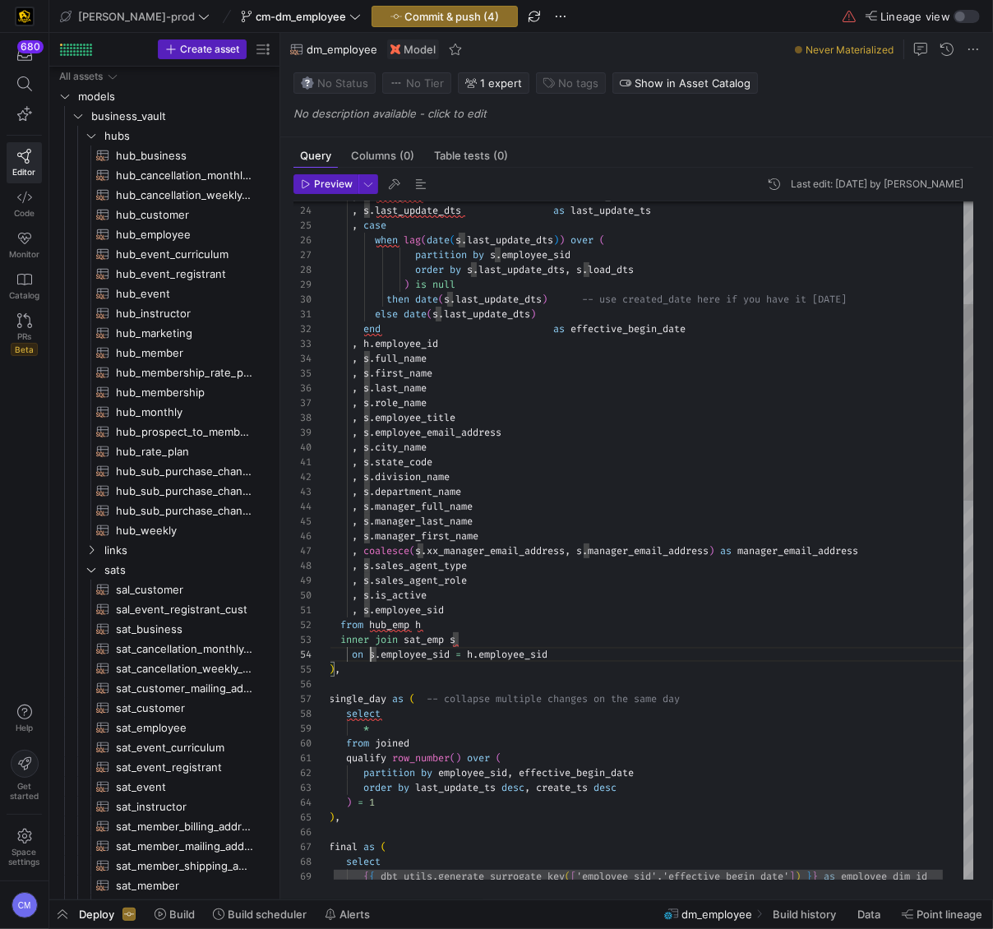
scroll to position [44, 41]
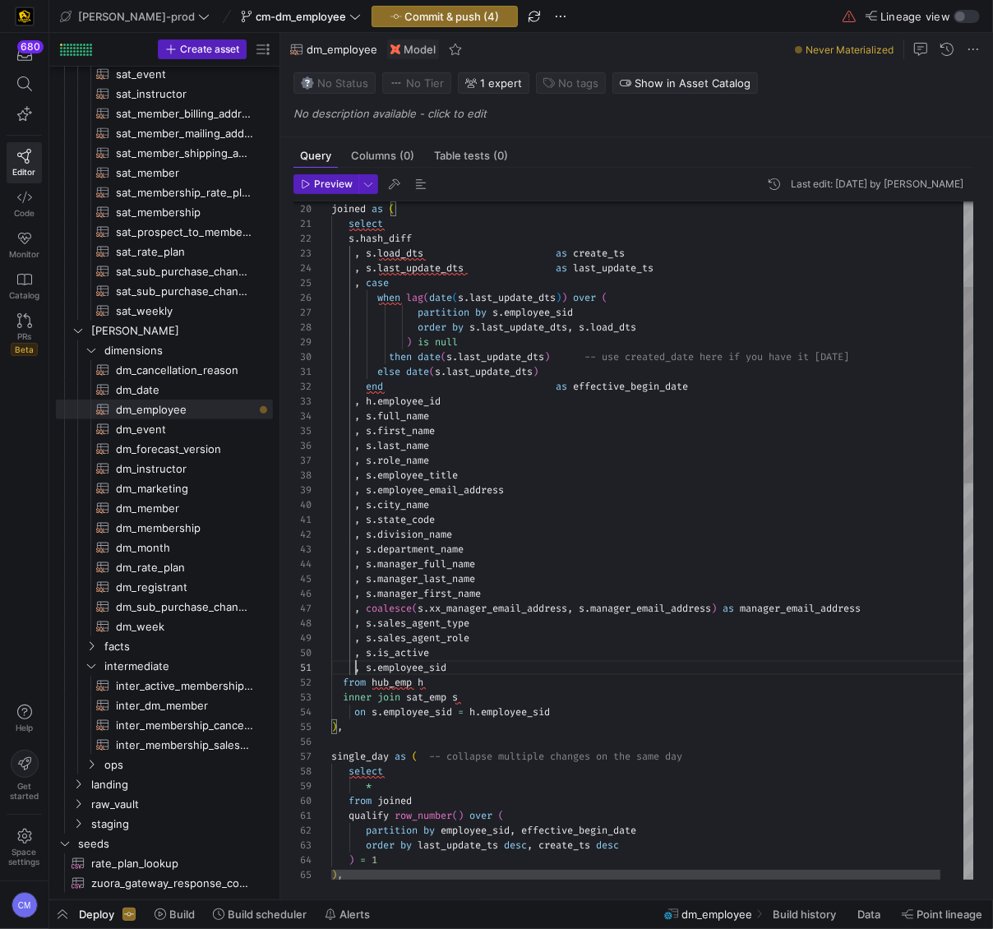
drag, startPoint x: 353, startPoint y: 666, endPoint x: 355, endPoint y: 253, distance: 412.7
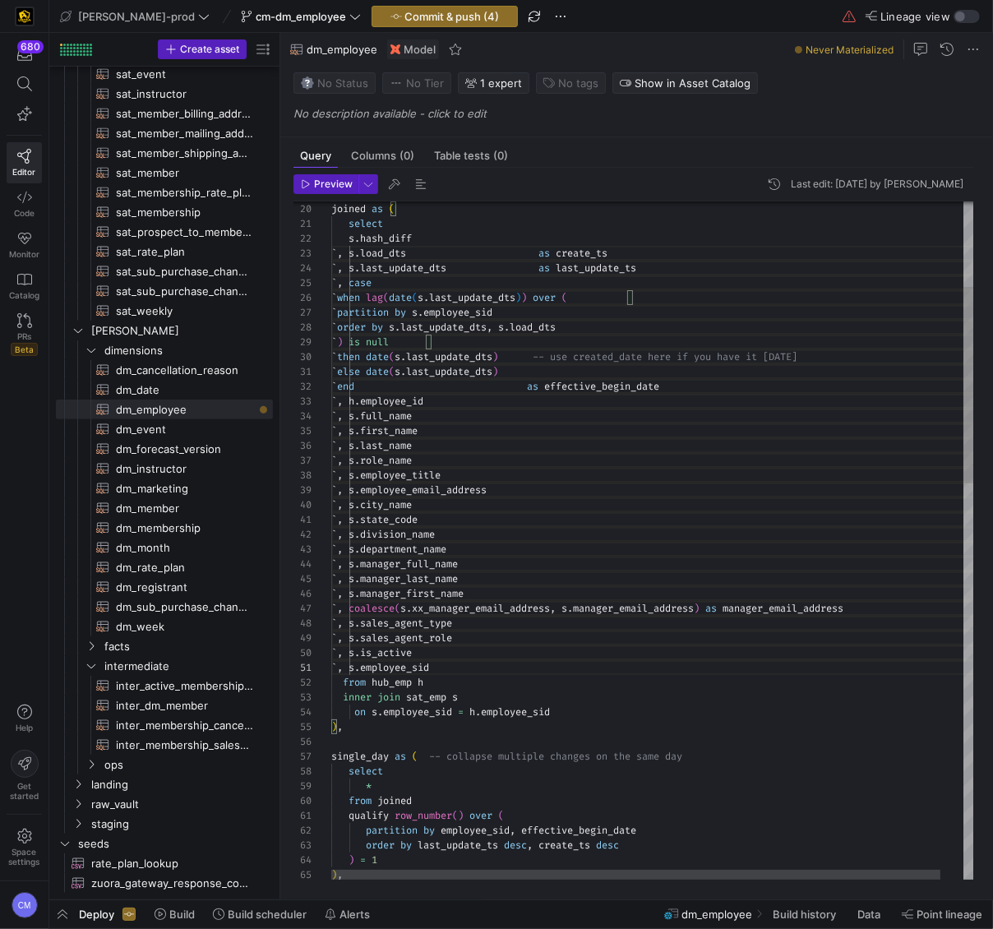
scroll to position [0, 35]
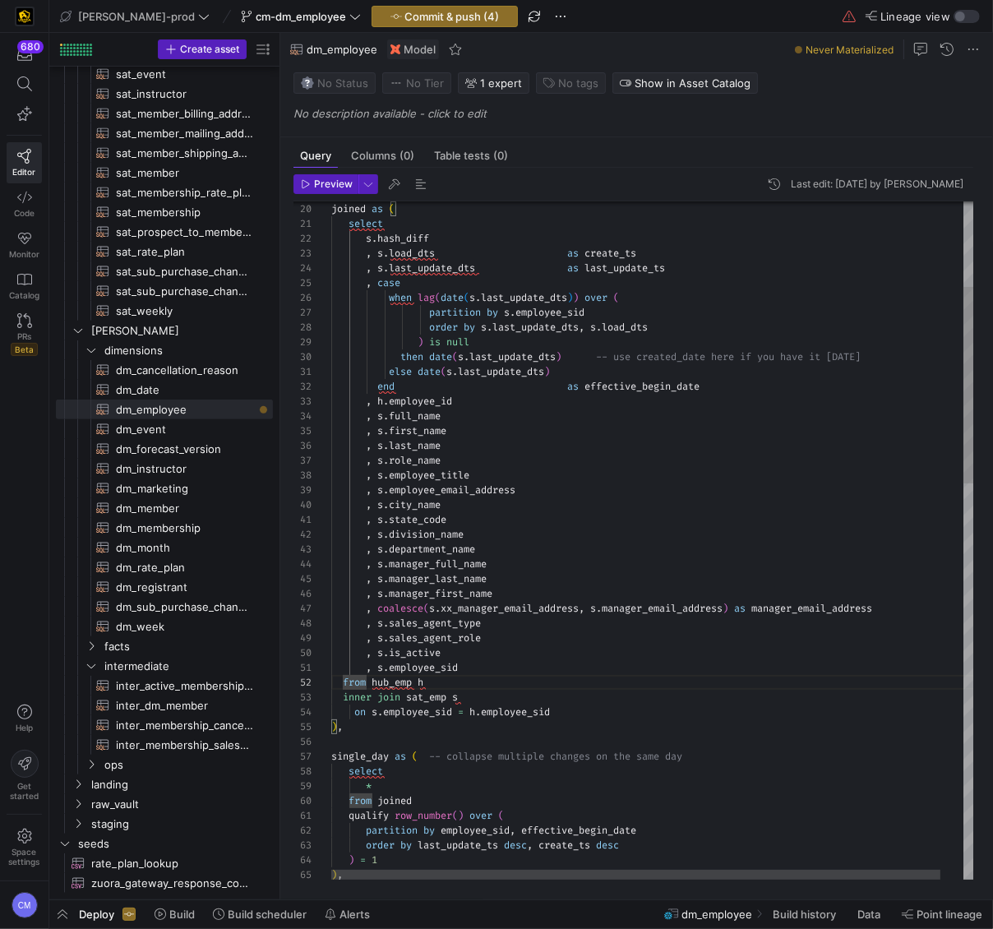
scroll to position [15, 17]
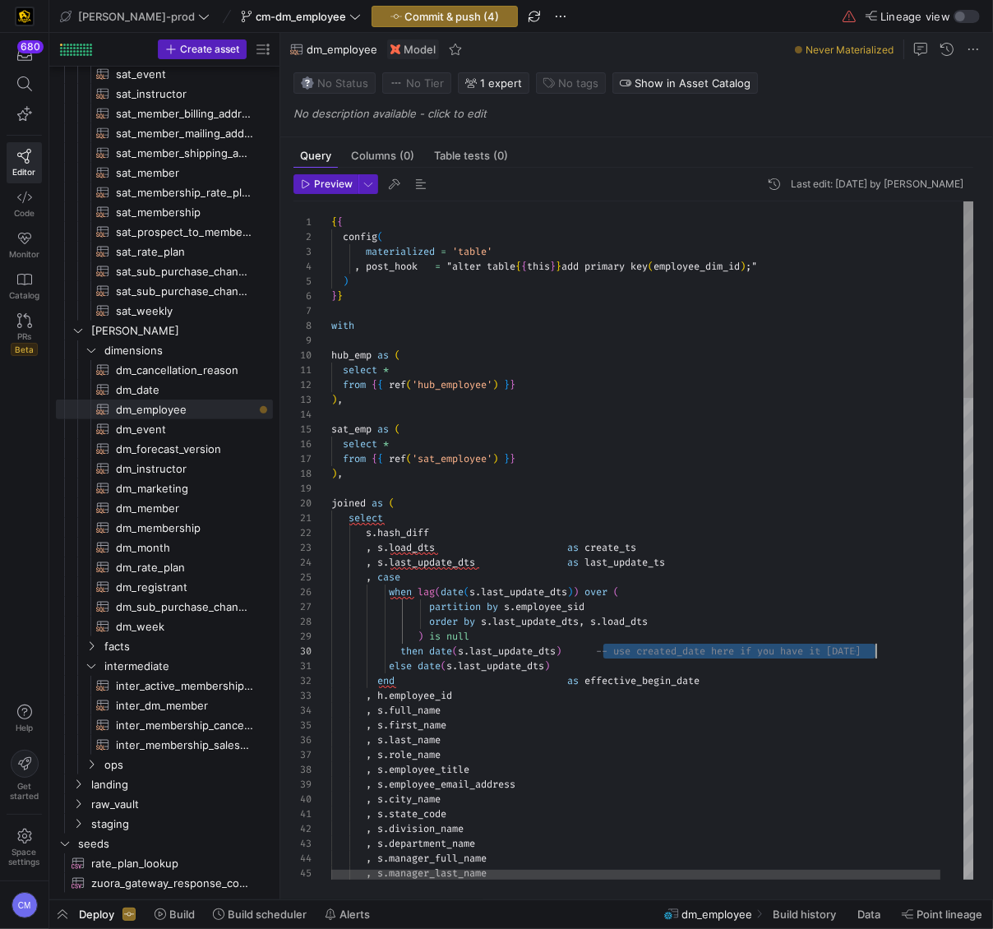
drag, startPoint x: 605, startPoint y: 652, endPoint x: 886, endPoint y: 654, distance: 281.2
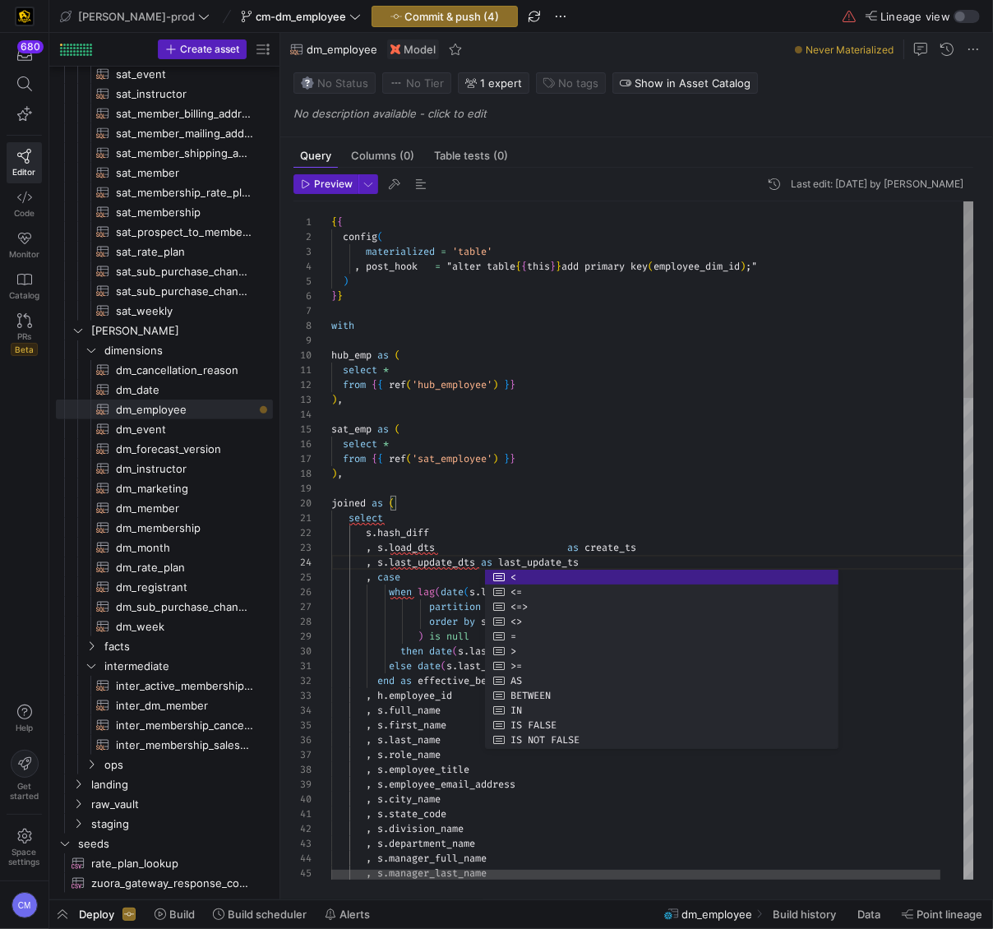
scroll to position [30, 243]
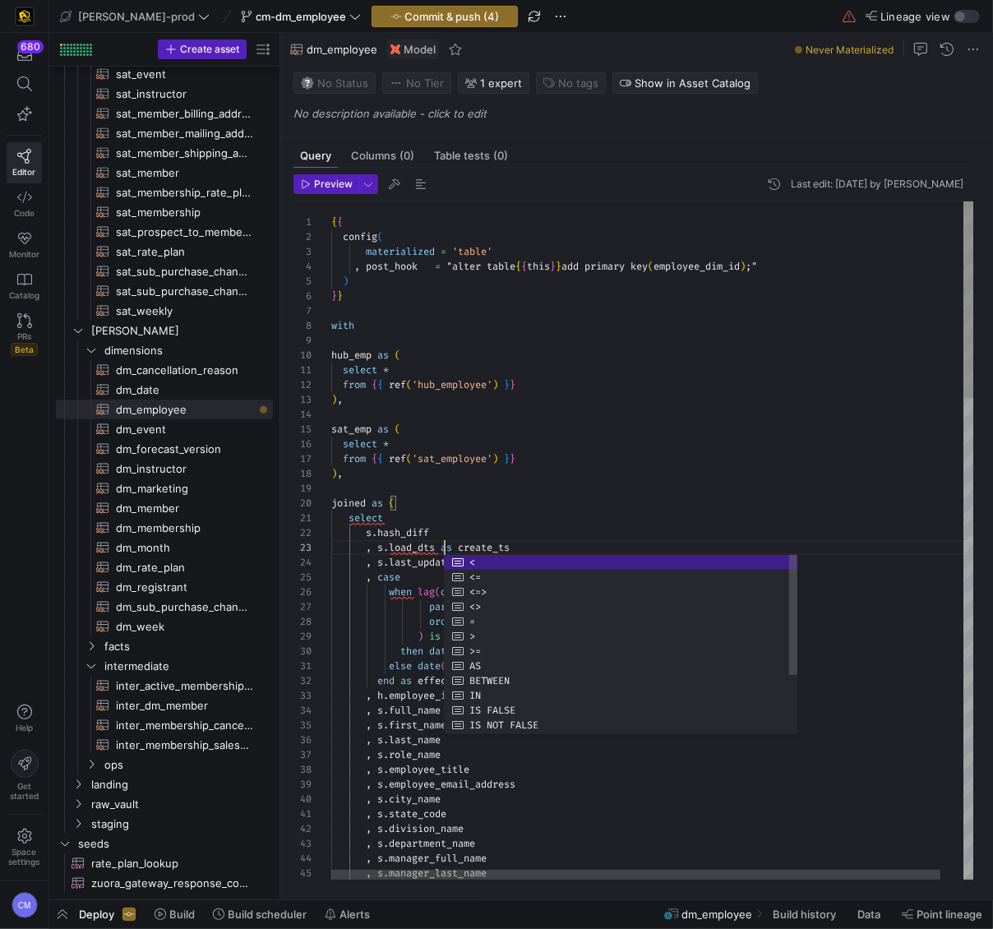
scroll to position [30, 113]
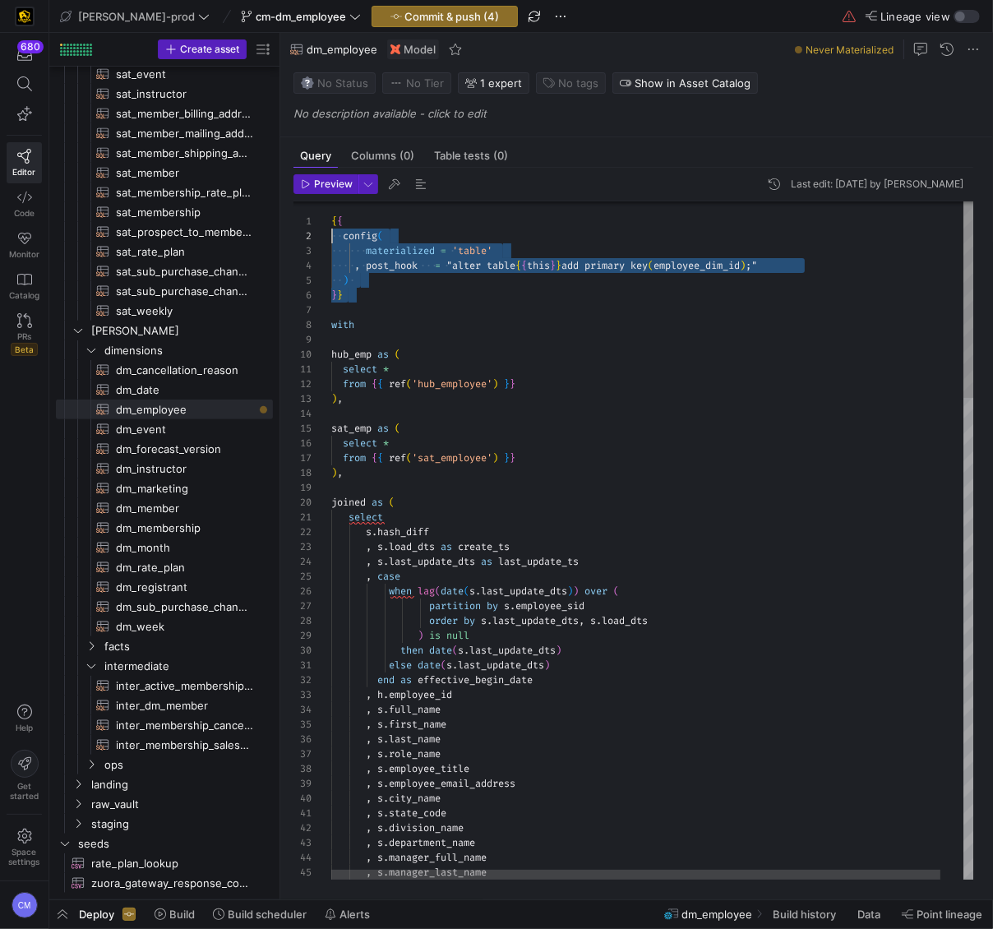
scroll to position [0, 0]
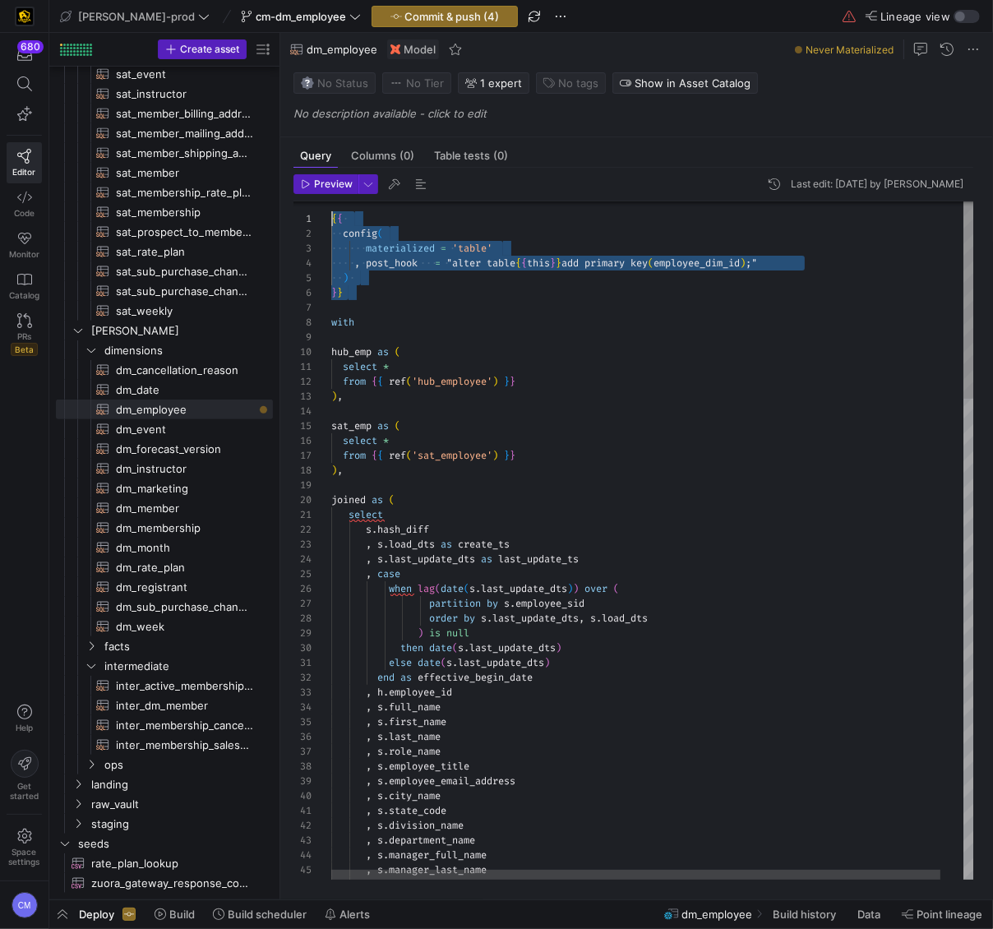
drag, startPoint x: 409, startPoint y: 297, endPoint x: 331, endPoint y: 235, distance: 98.9
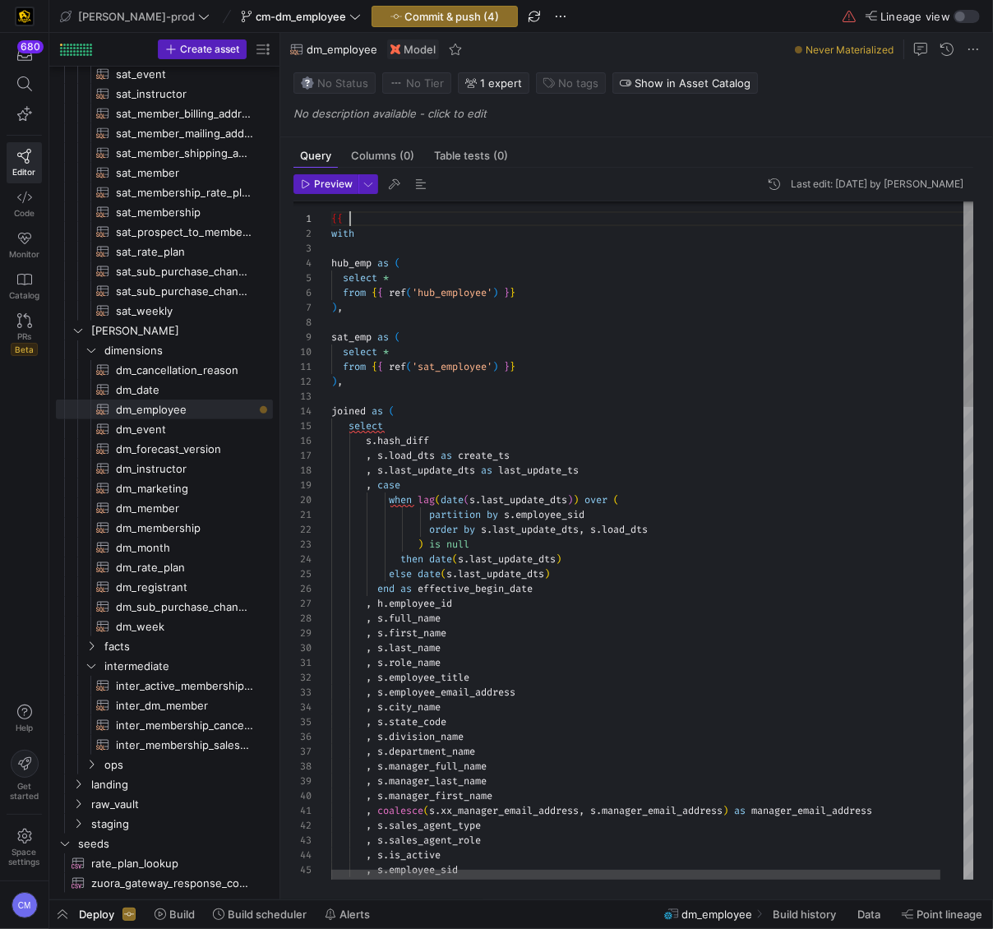
scroll to position [0, 11]
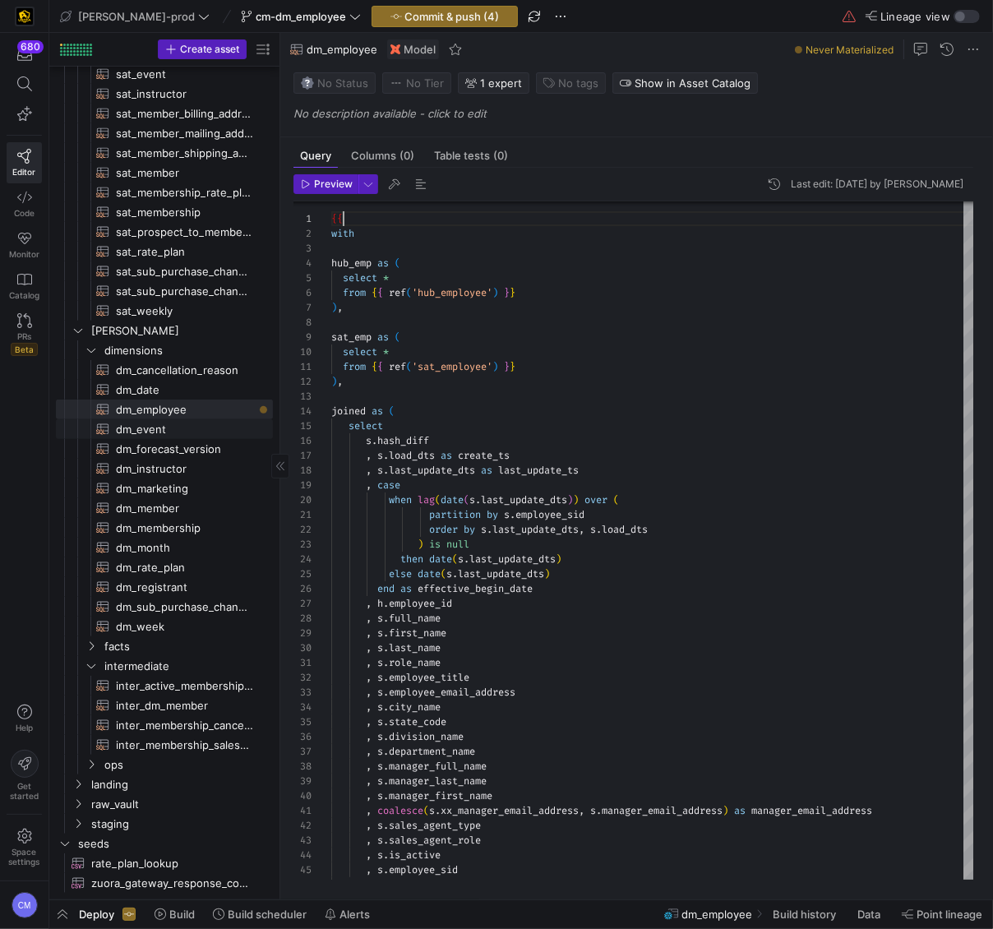
click at [162, 432] on span "dm_event​​​​​​​​​​" at bounding box center [185, 429] width 138 height 19
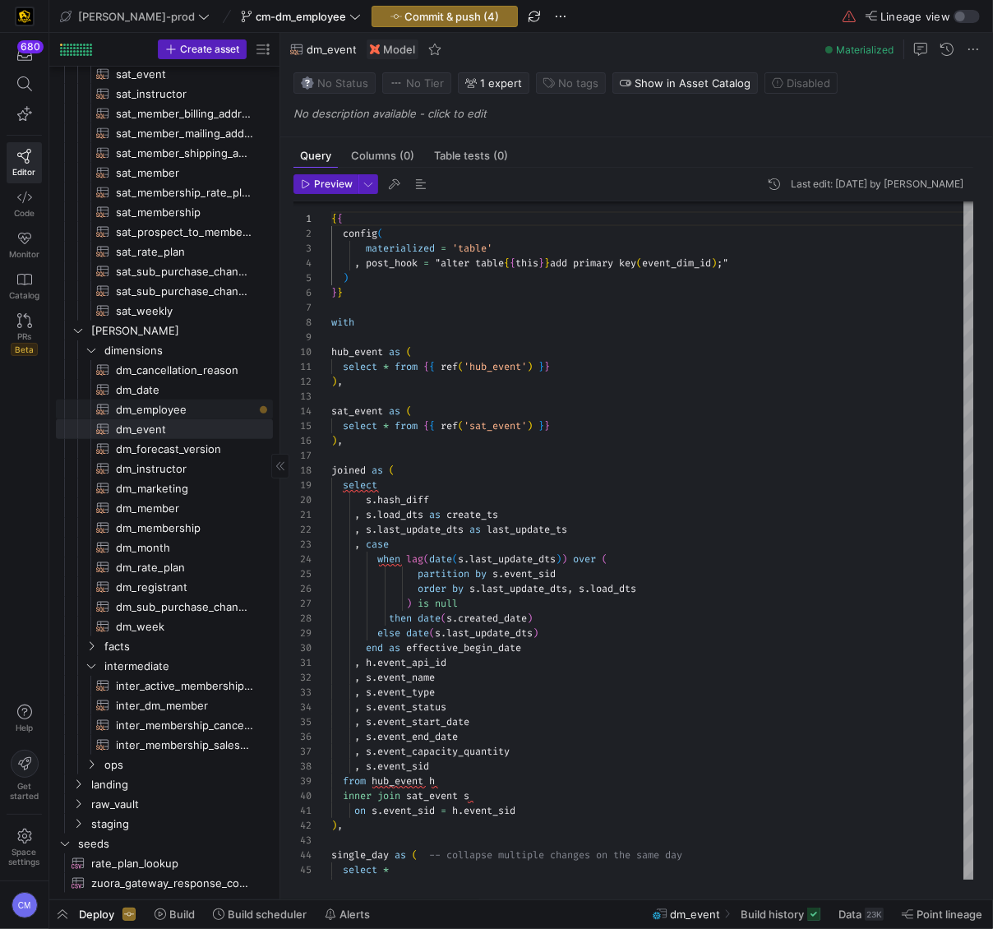
click at [213, 405] on span "dm_employee​​​​​​​​​​" at bounding box center [185, 409] width 138 height 19
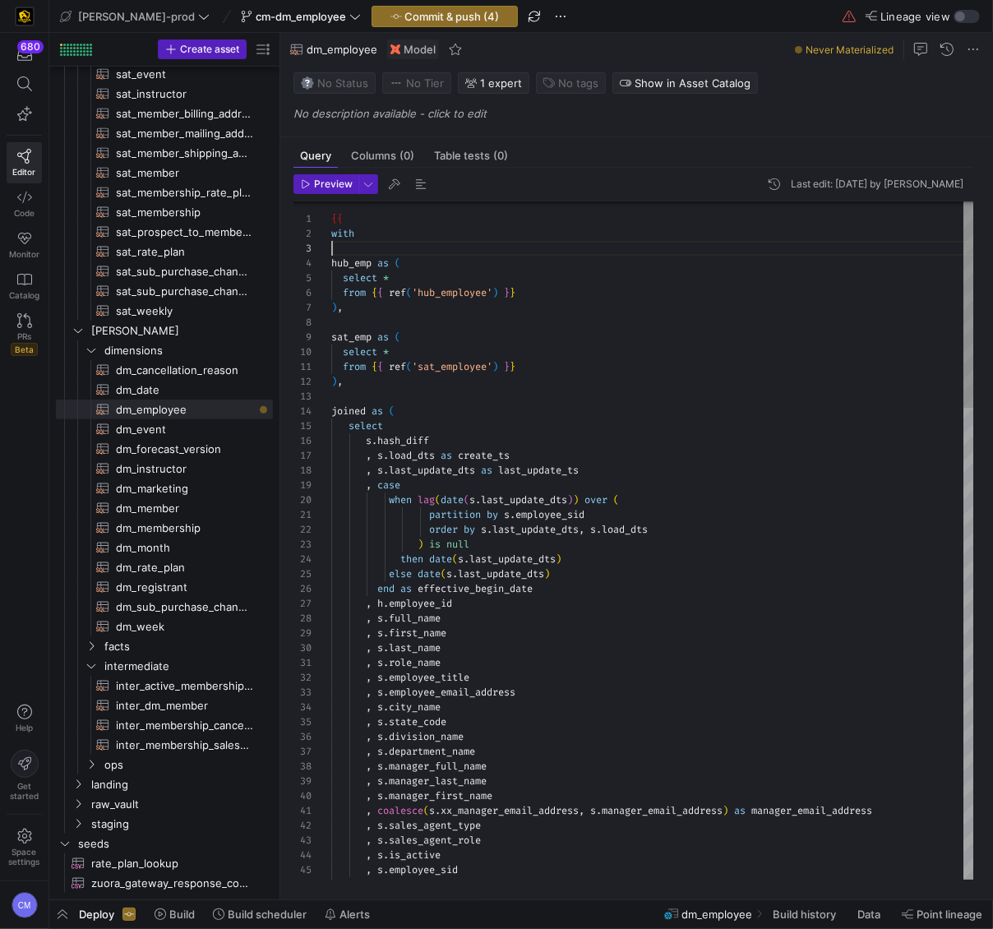
scroll to position [30, 0]
click at [227, 387] on span "dm_date​​​​​​​​​​" at bounding box center [185, 390] width 138 height 19
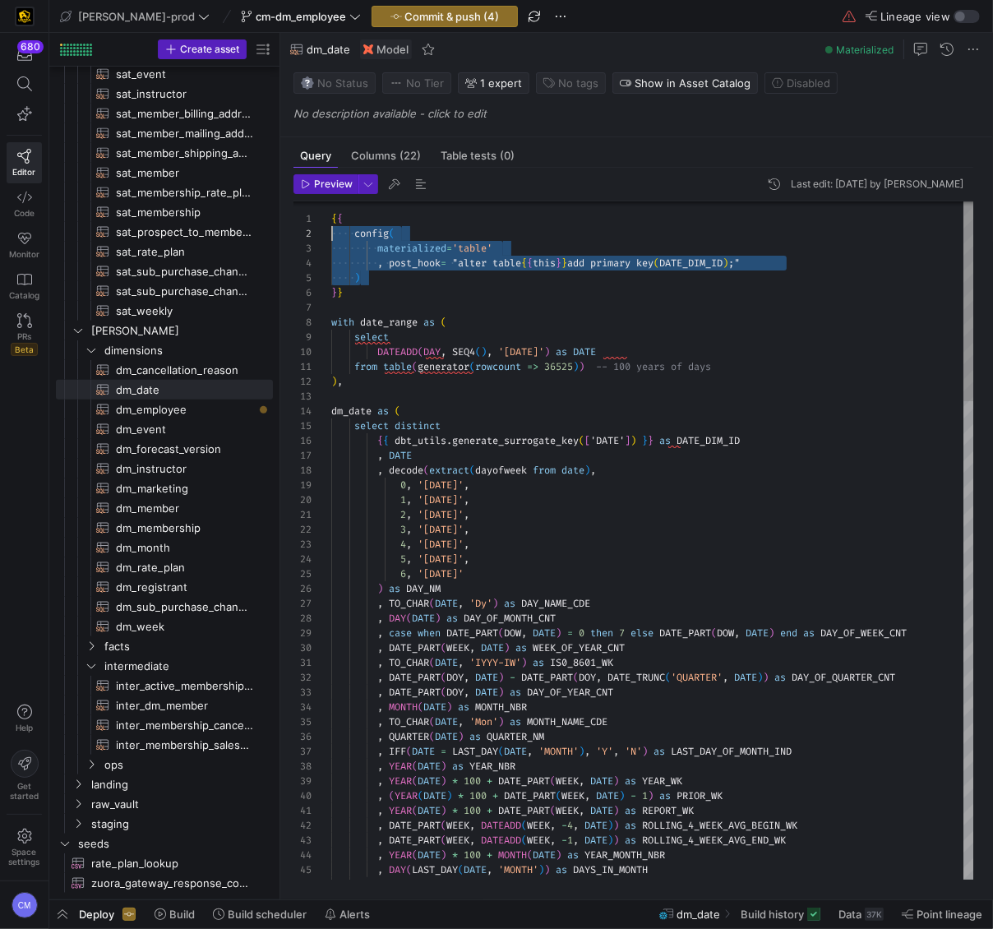
scroll to position [15, 0]
drag, startPoint x: 367, startPoint y: 279, endPoint x: 285, endPoint y: 223, distance: 99.9
drag, startPoint x: 394, startPoint y: 293, endPoint x: 282, endPoint y: 215, distance: 136.8
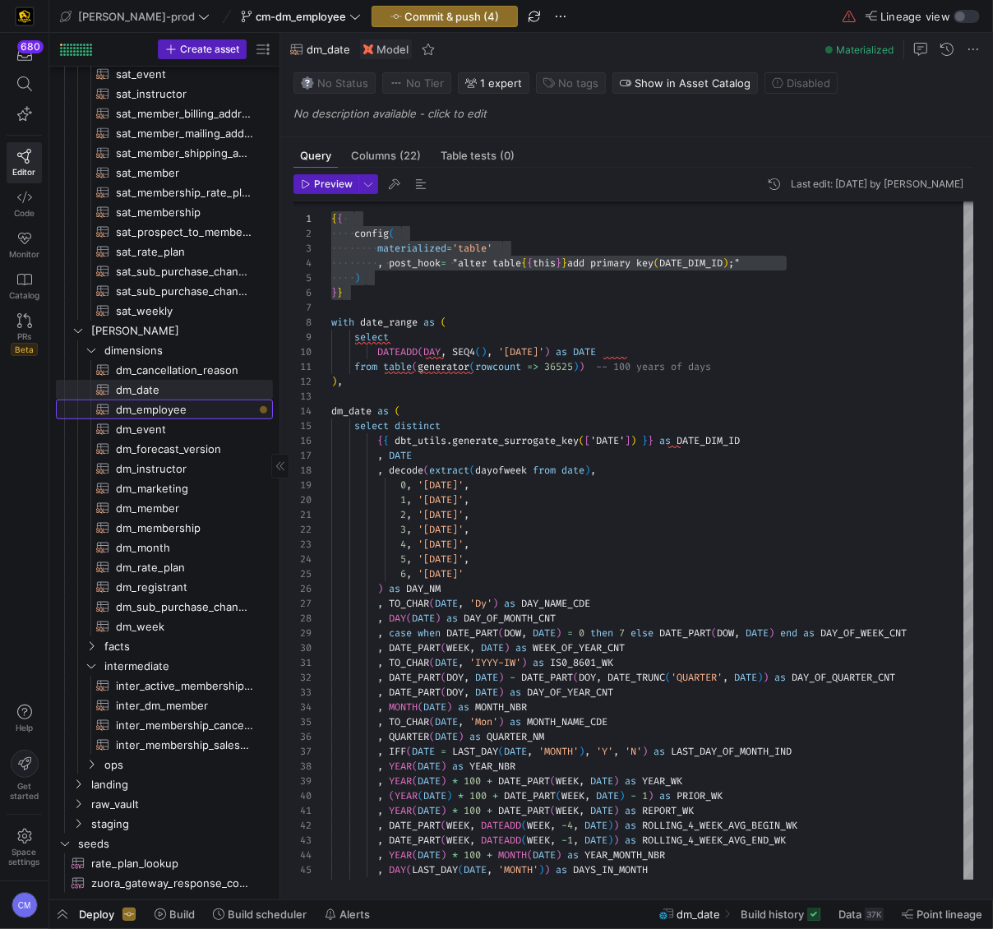
click at [242, 406] on span "dm_employee​​​​​​​​​​" at bounding box center [185, 409] width 138 height 19
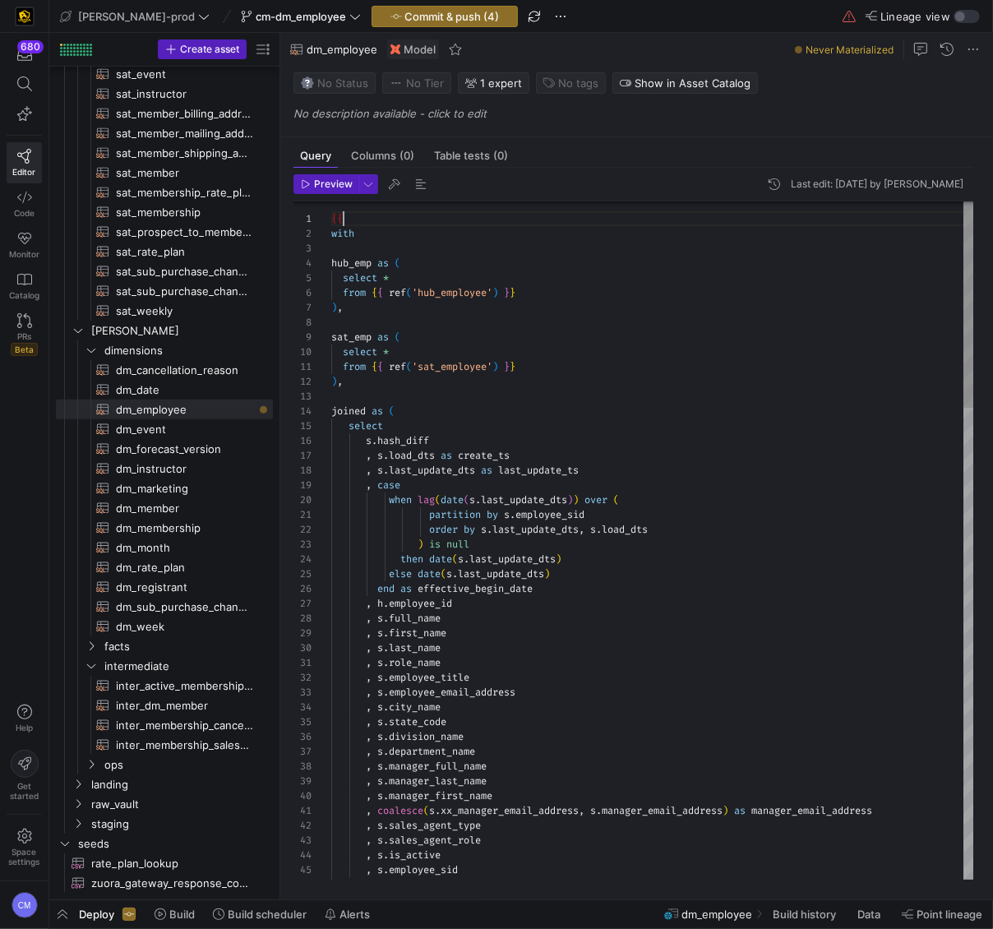
scroll to position [0, 11]
drag, startPoint x: 400, startPoint y: 219, endPoint x: 309, endPoint y: 208, distance: 92.0
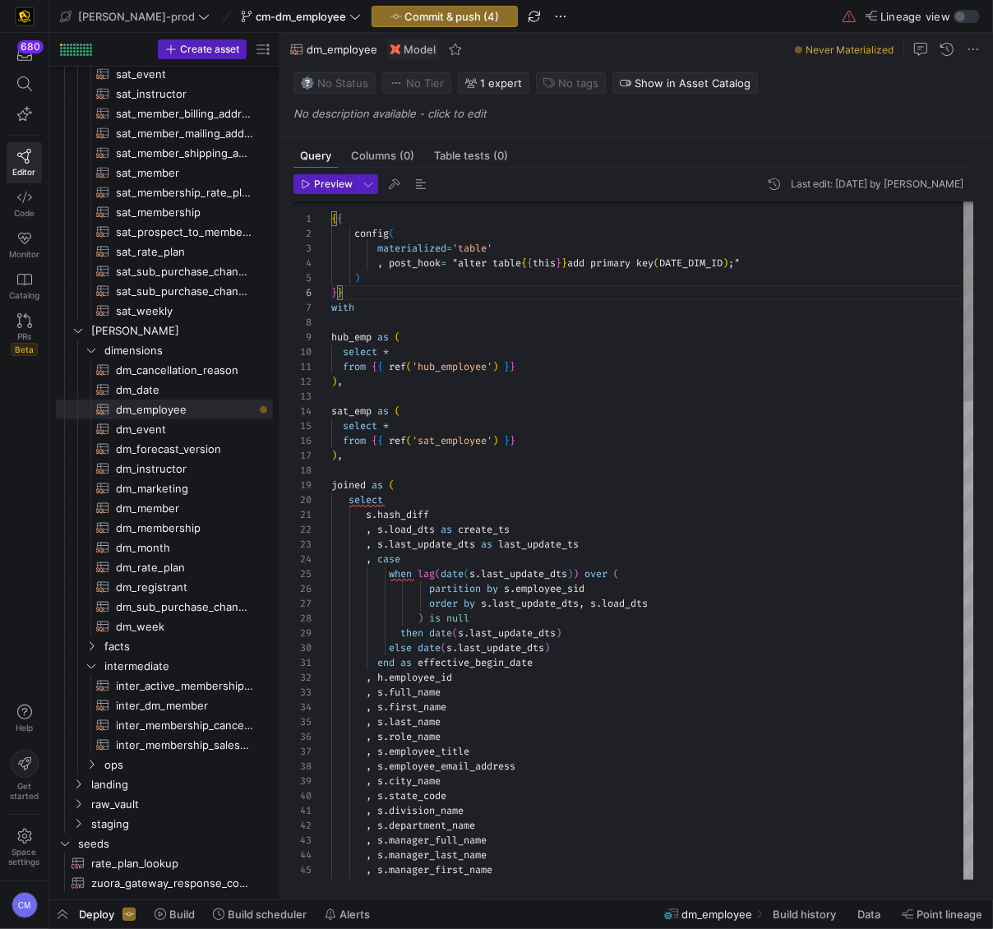
scroll to position [89, 0]
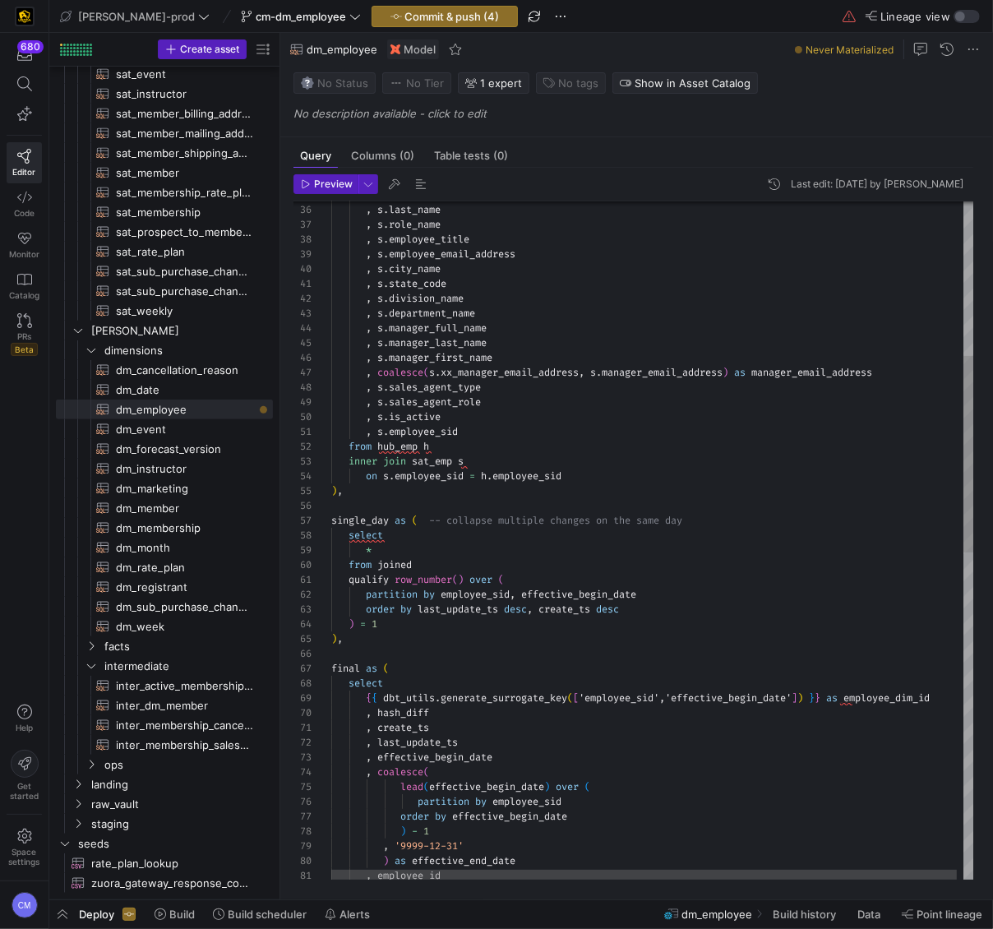
click at [726, 534] on div ", s . manager_last_name , s . city_name , s . state_code , s . division_name , …" at bounding box center [656, 836] width 650 height 2331
drag, startPoint x: 705, startPoint y: 517, endPoint x: 432, endPoint y: 515, distance: 273.8
click at [432, 515] on div ", s . manager_last_name , s . city_name , s . state_code , s . division_name , …" at bounding box center [656, 836] width 650 height 2331
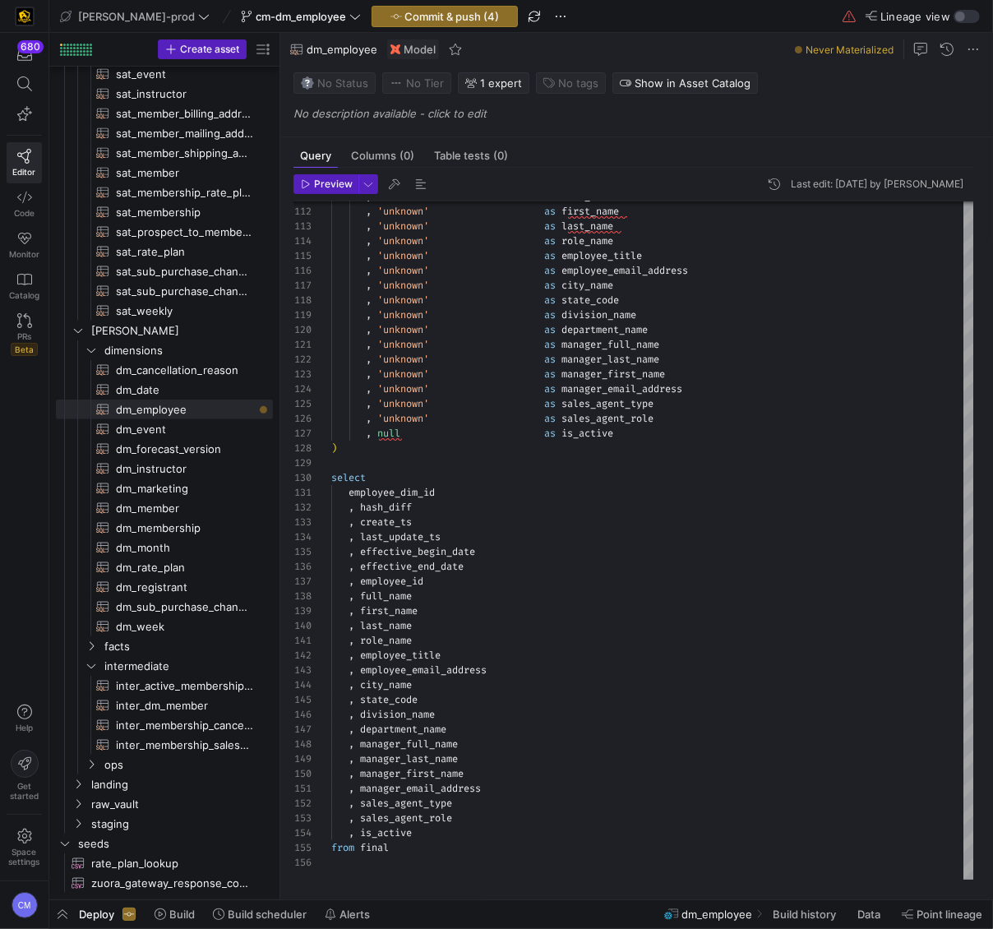
type textarea ", s.employee_sid from hub_emp h inner join sat_emp s on s.employee_sid = h.empl…"
click at [405, 14] on span "Commit & push (4)" at bounding box center [452, 16] width 95 height 13
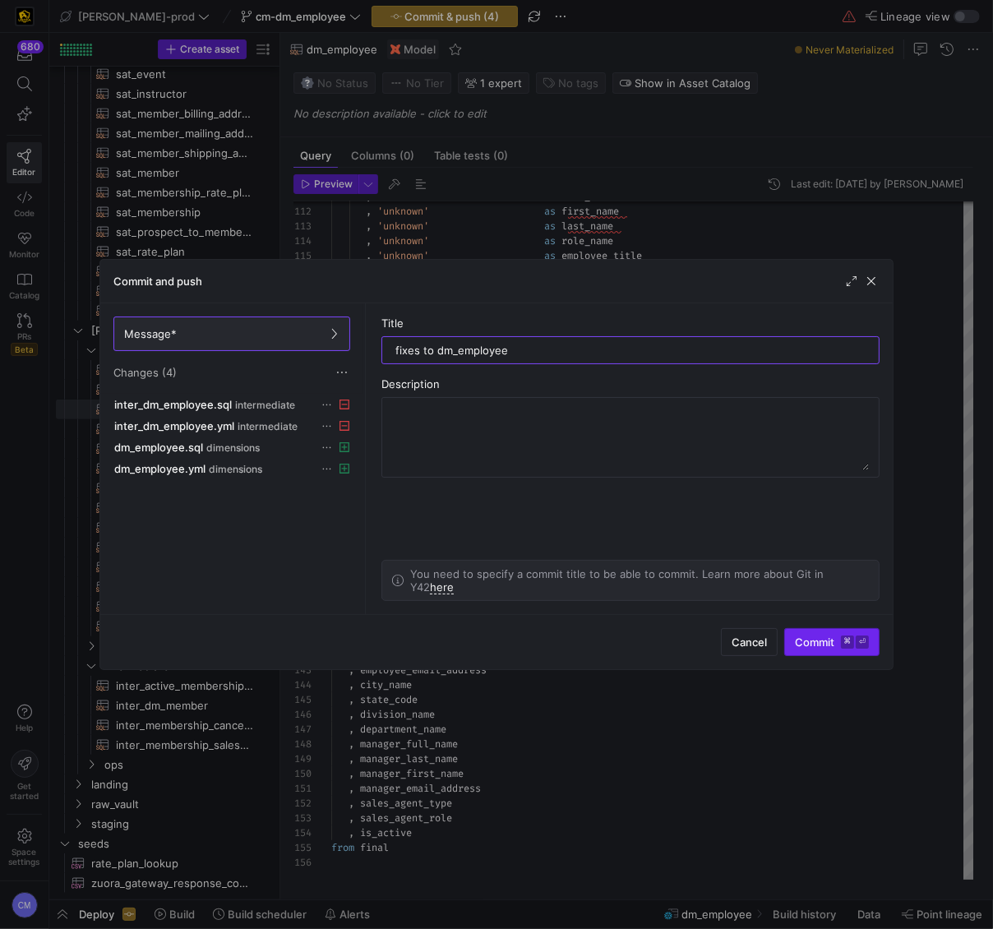
type input "fixes to dm_employee"
click at [817, 642] on span "Commit ⌘ ⏎" at bounding box center [832, 641] width 74 height 13
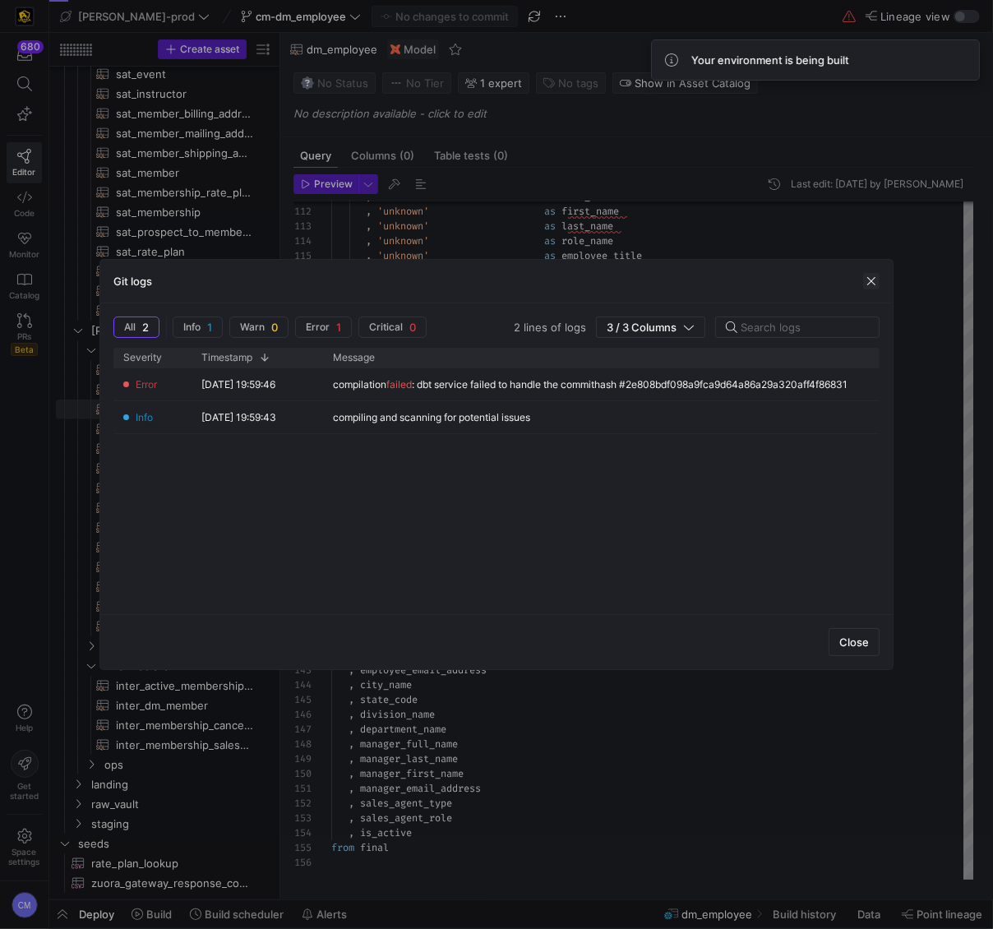
click at [875, 279] on span "button" at bounding box center [871, 281] width 16 height 16
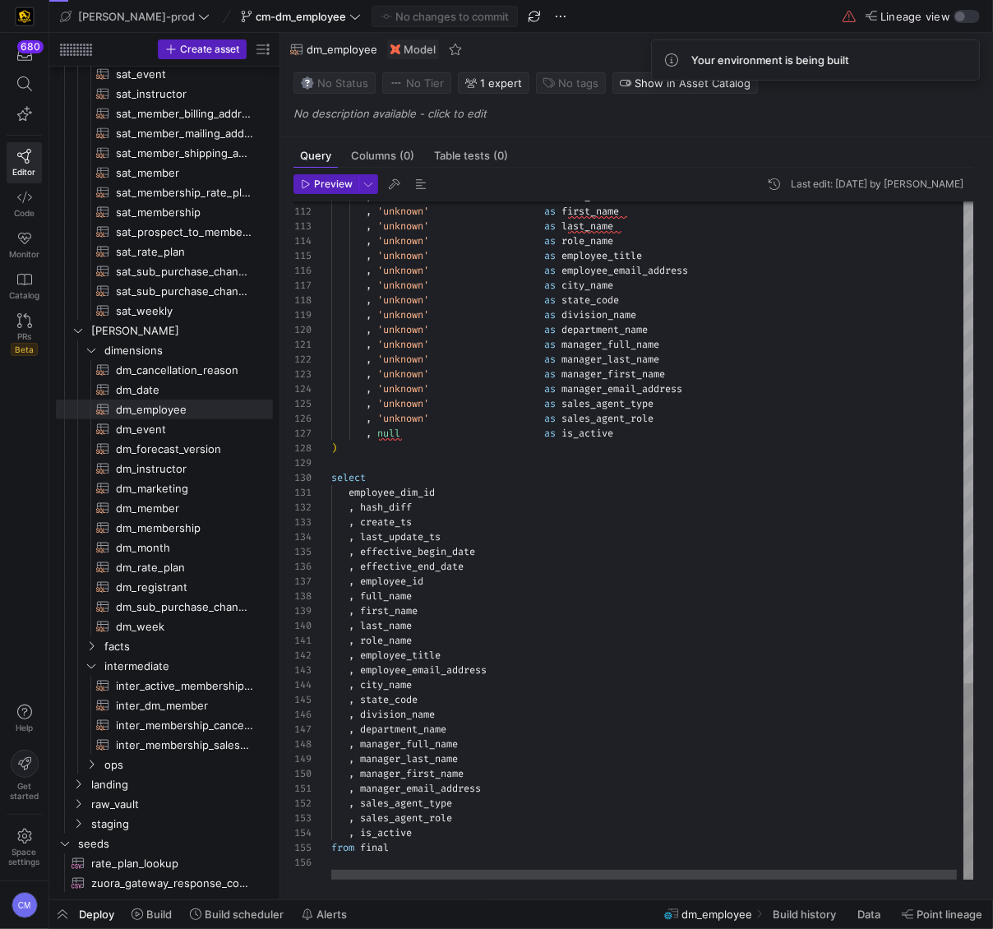
type textarea ", 'unknown' as full_name , 'unknown' as first_name , 'unknown' as last_name , '…"
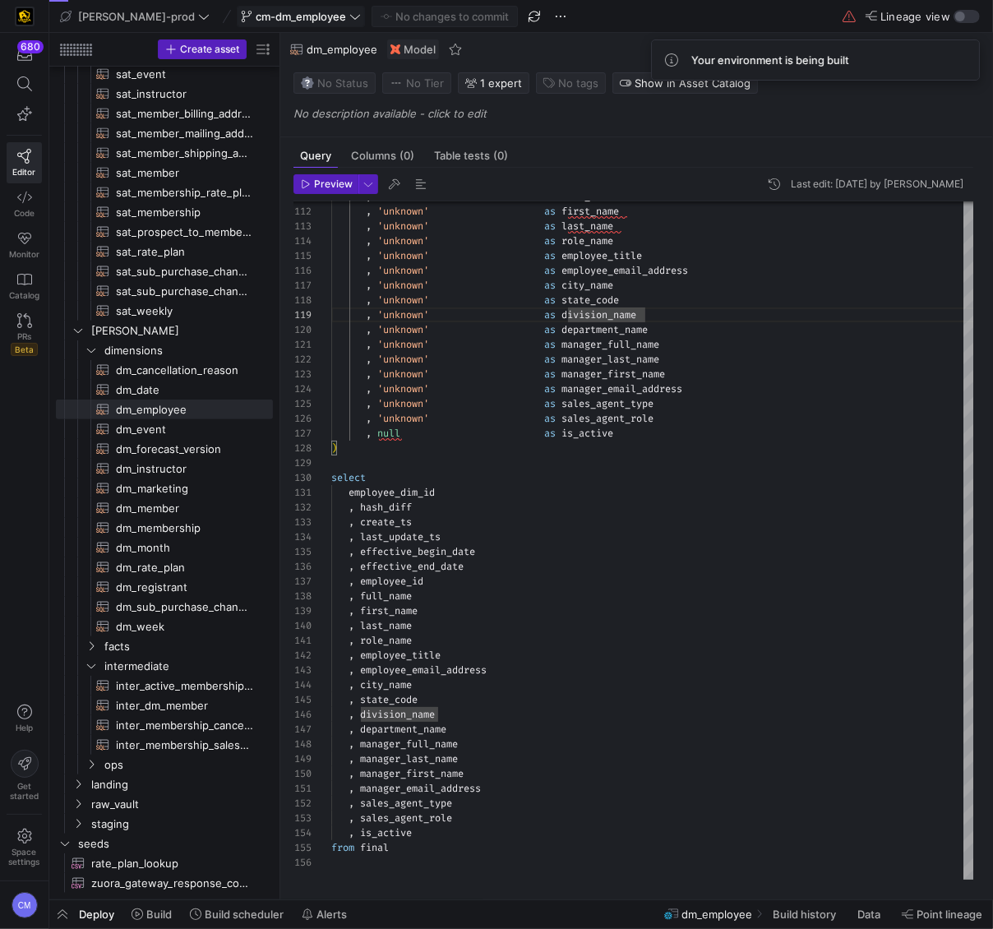
click at [265, 16] on span "cm-dm_employee" at bounding box center [301, 16] width 90 height 13
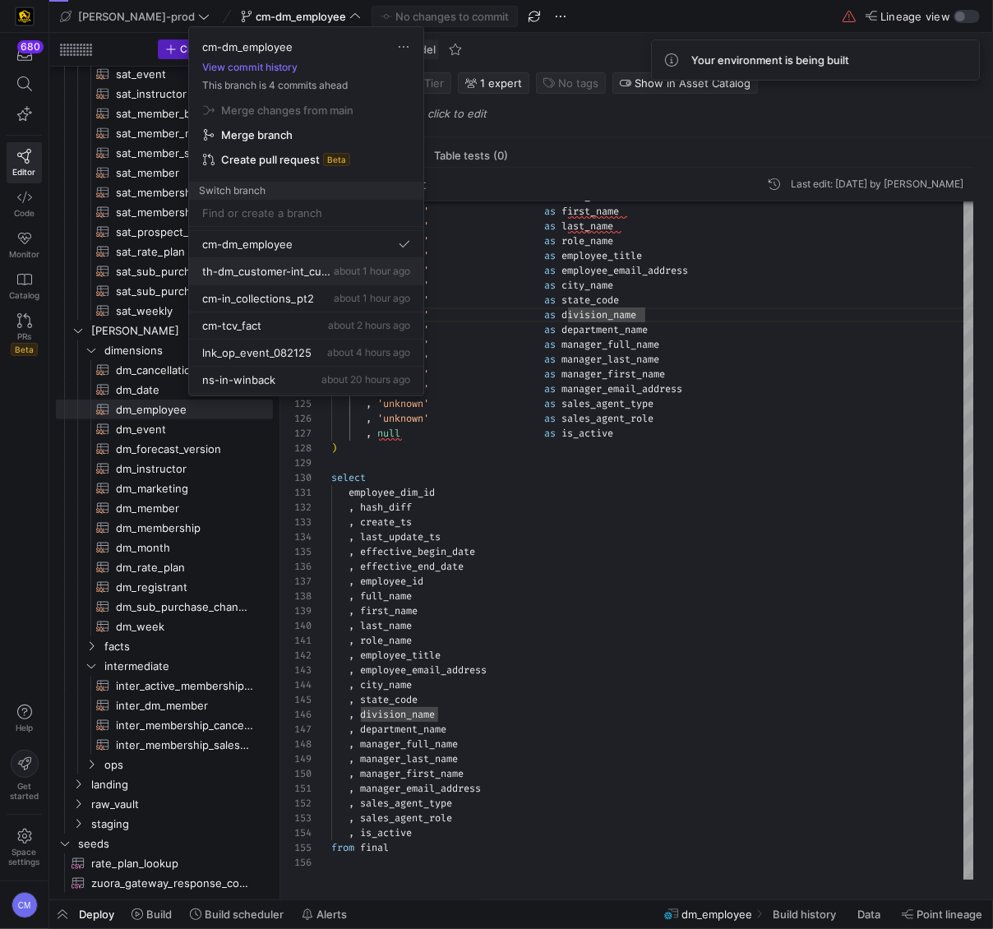
scroll to position [41, 0]
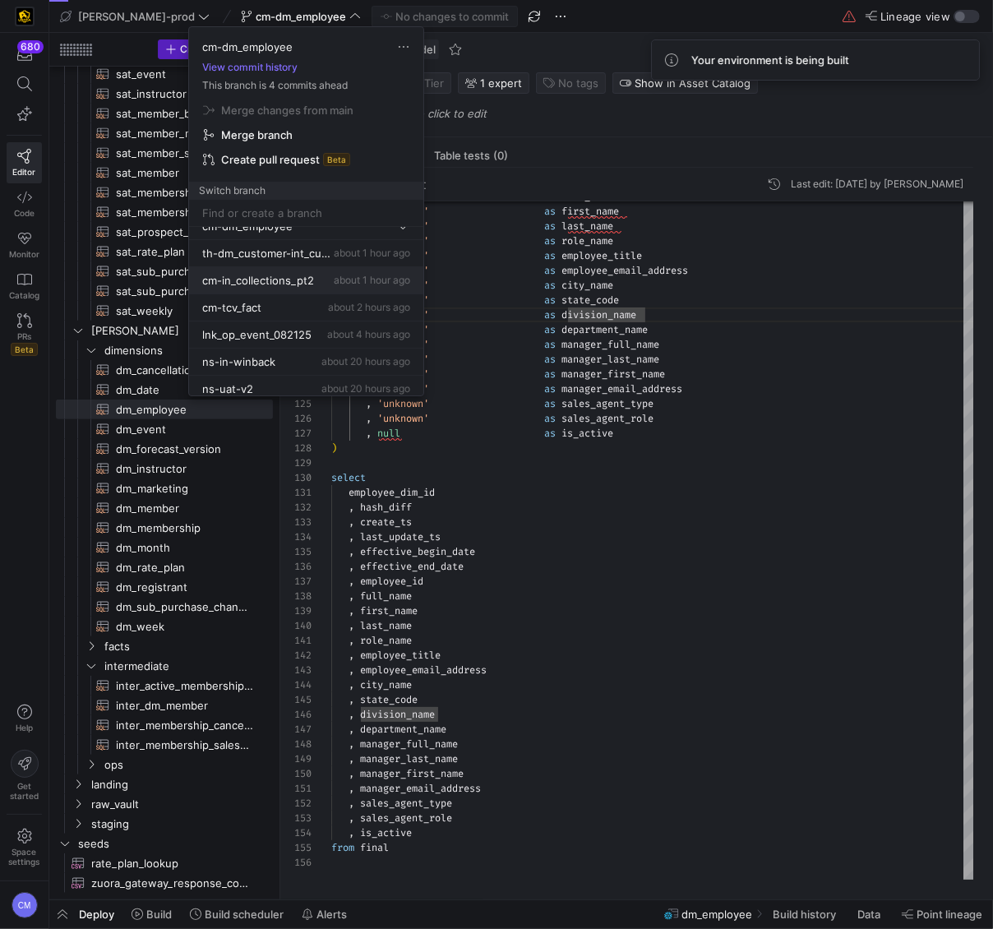
click at [317, 287] on button "cm-in_collections_pt2 about 1 hour ago" at bounding box center [306, 280] width 234 height 27
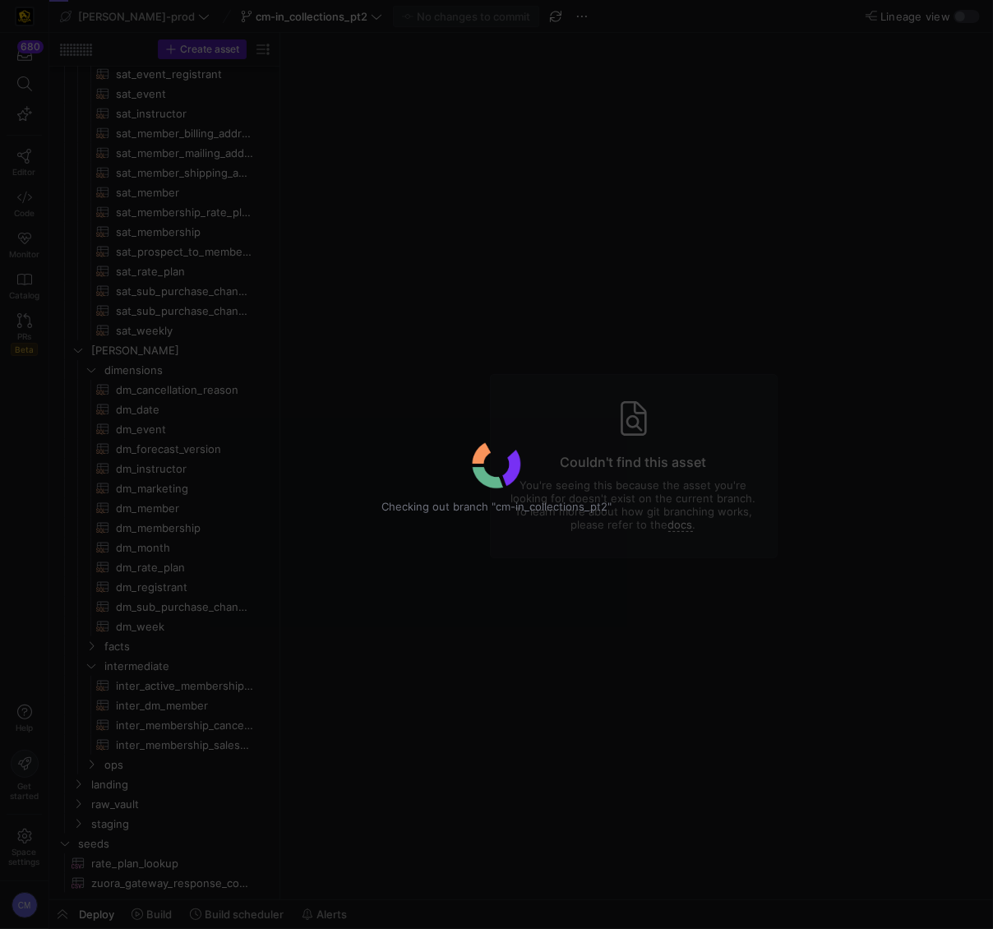
scroll to position [686, 0]
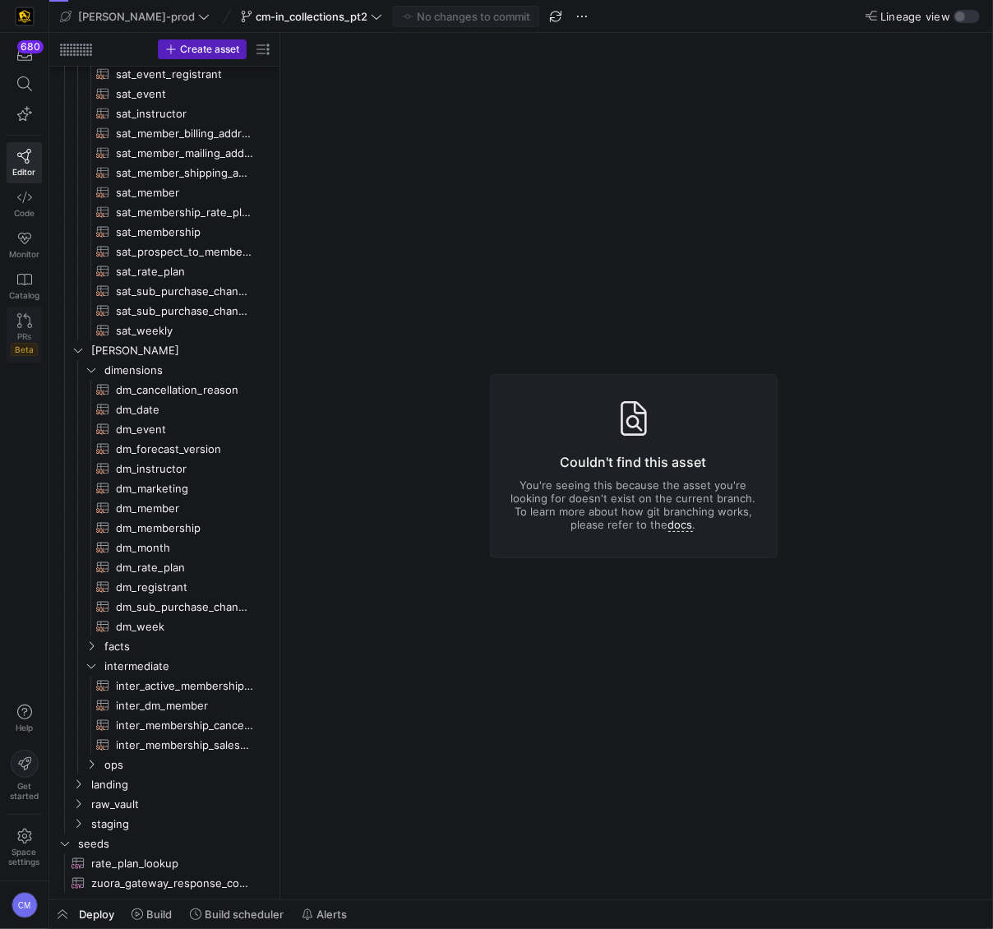
click at [12, 326] on link "PRs Beta" at bounding box center [24, 335] width 35 height 56
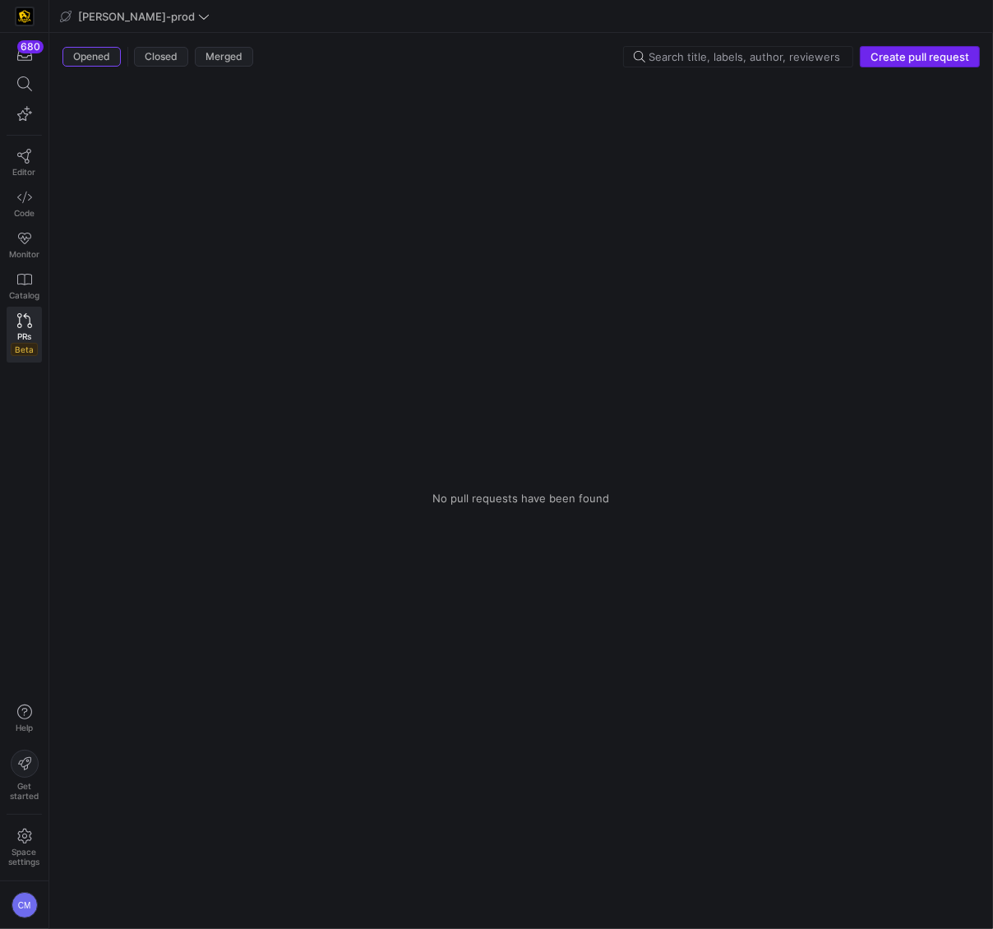
click at [897, 55] on span "Create pull request" at bounding box center [920, 56] width 99 height 13
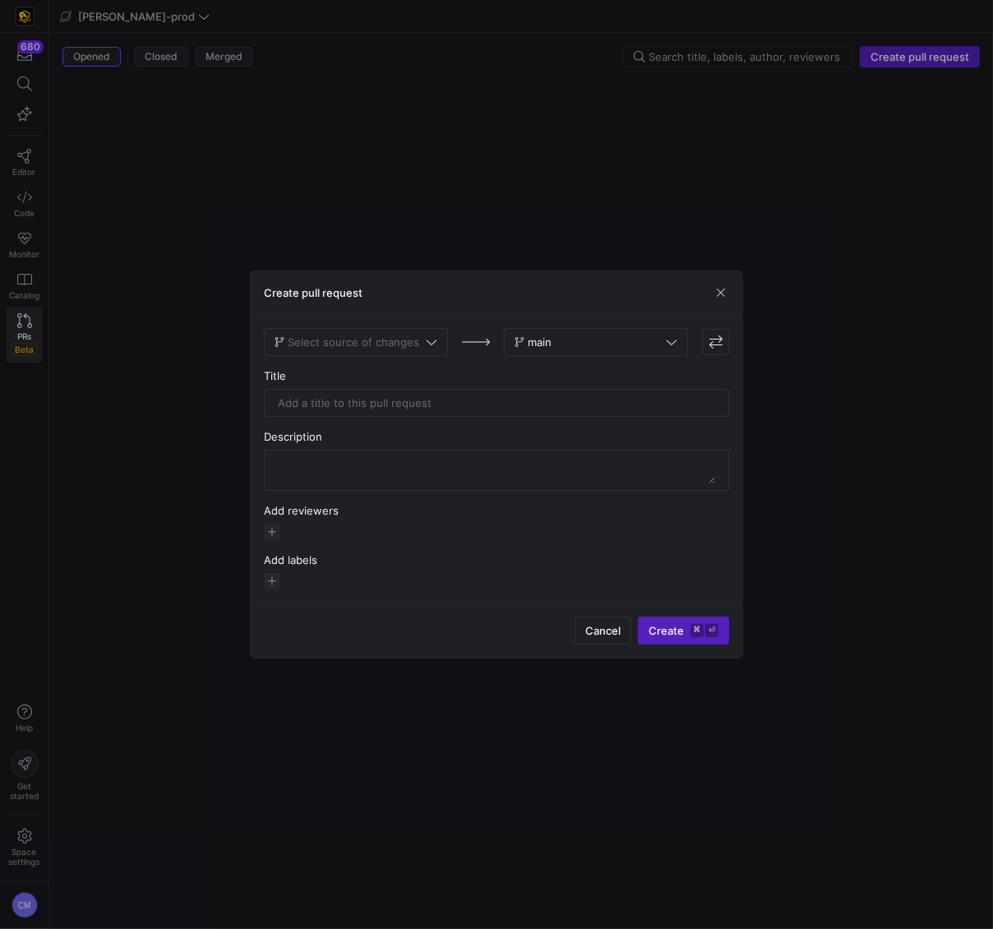
click at [417, 340] on span "Select source of changes" at bounding box center [356, 341] width 163 height 13
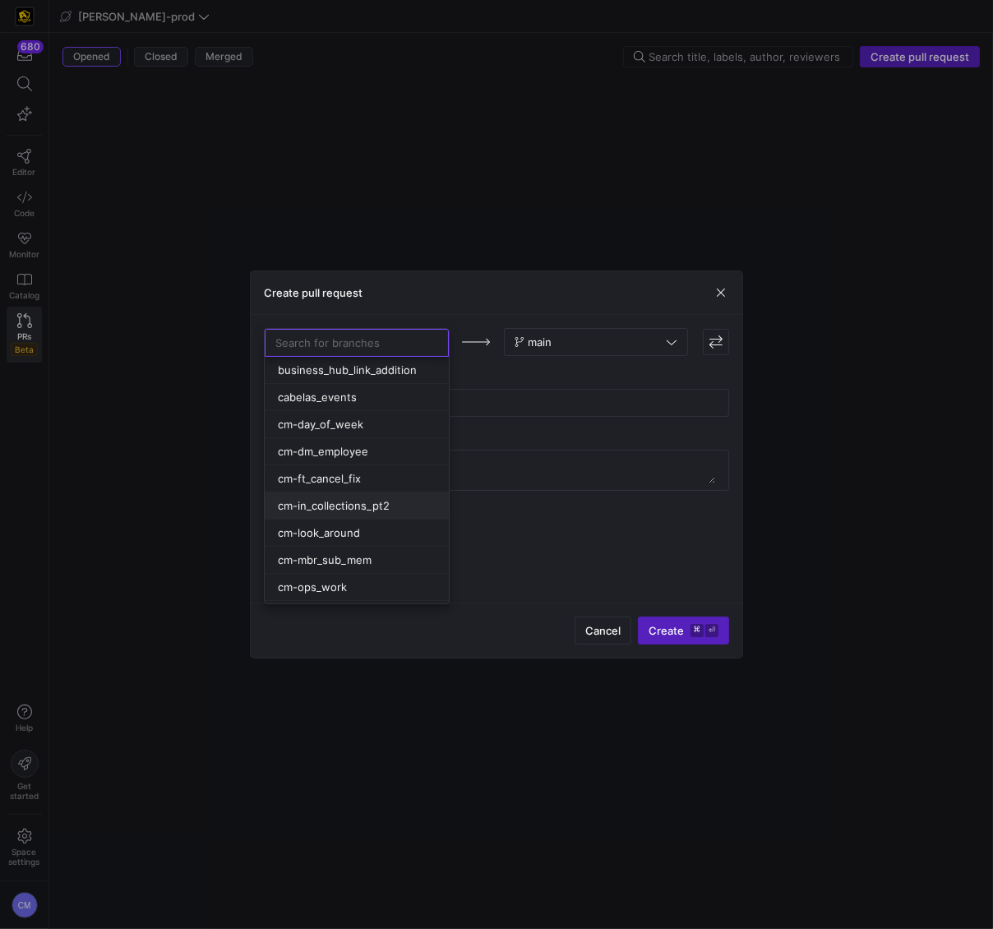
click at [375, 506] on span "cm-in_collections_pt2" at bounding box center [334, 505] width 112 height 13
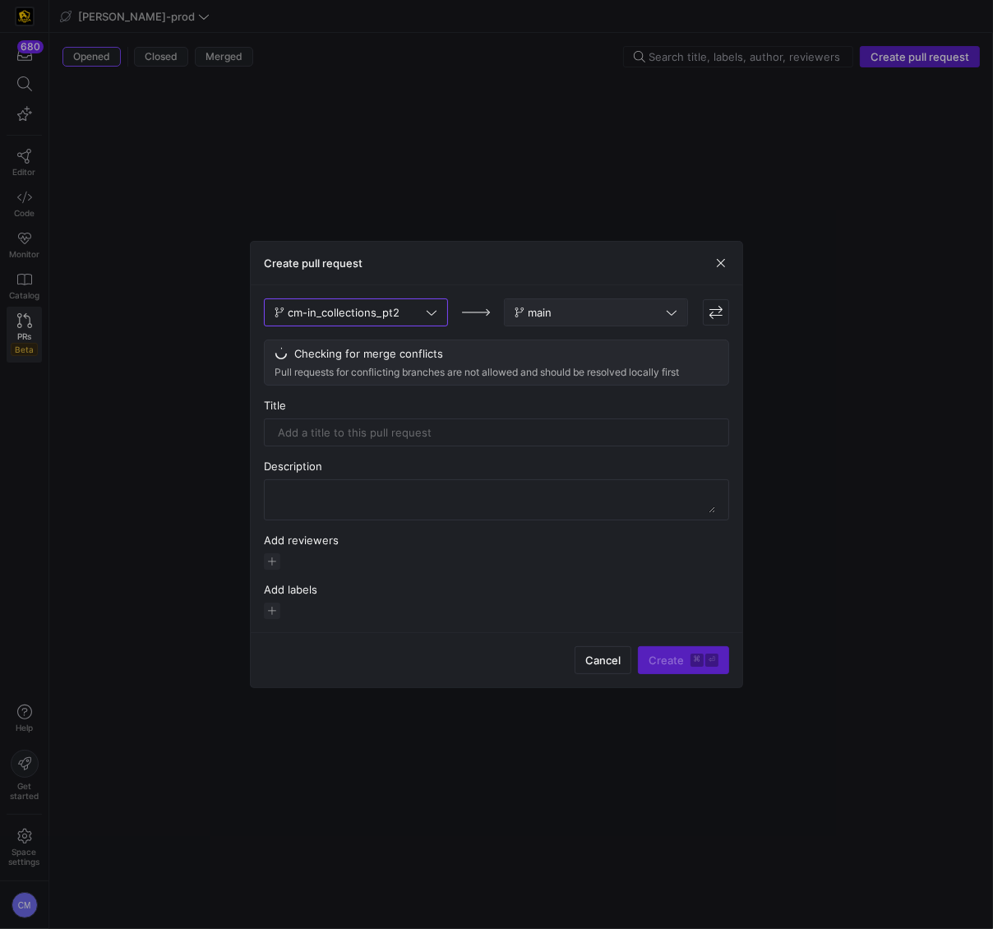
click at [598, 312] on span "main" at bounding box center [596, 312] width 163 height 13
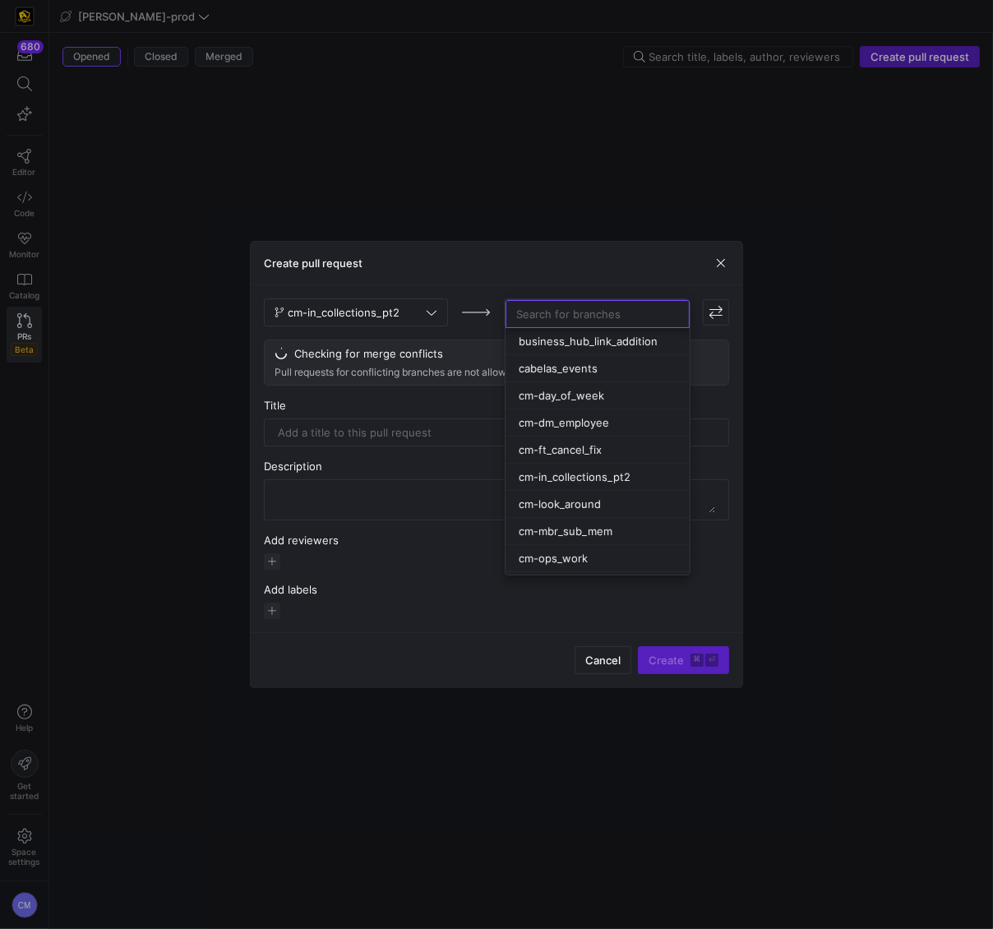
click at [326, 423] on div at bounding box center [496, 464] width 993 height 929
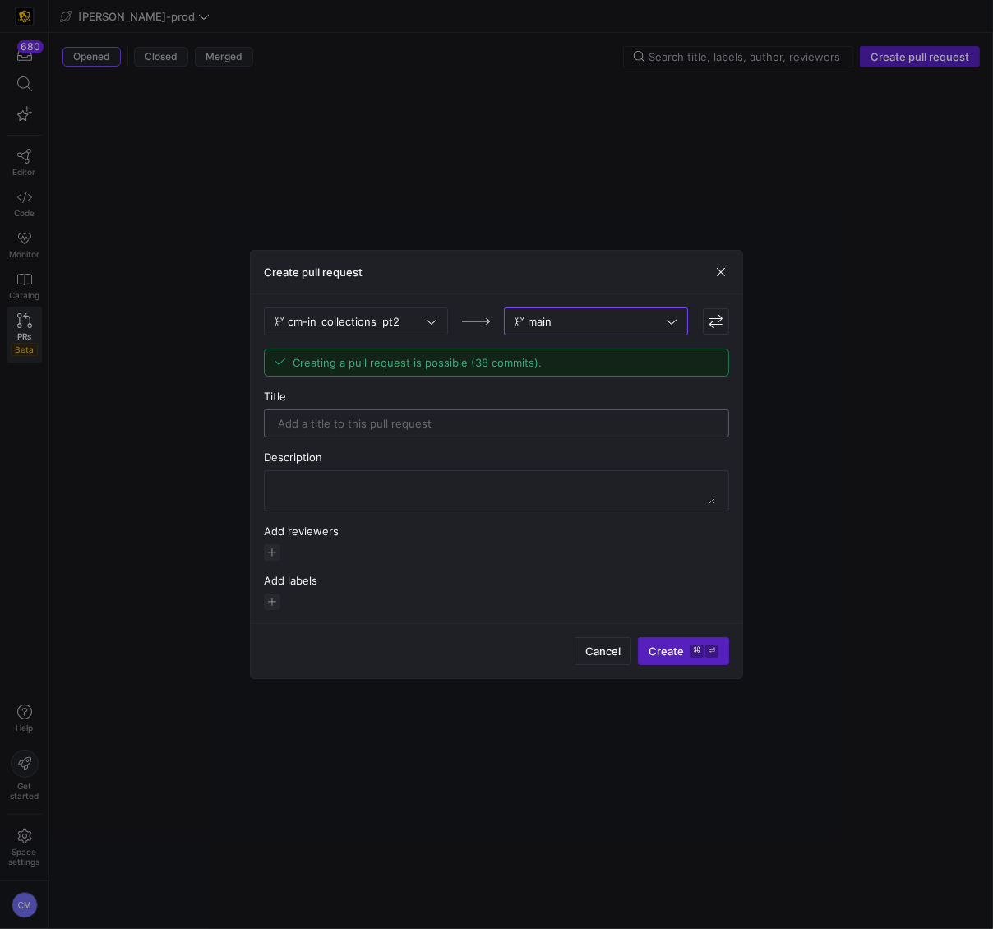
click at [310, 433] on div at bounding box center [496, 423] width 437 height 26
type input "Building in in collections"
click at [335, 495] on textarea at bounding box center [496, 491] width 437 height 26
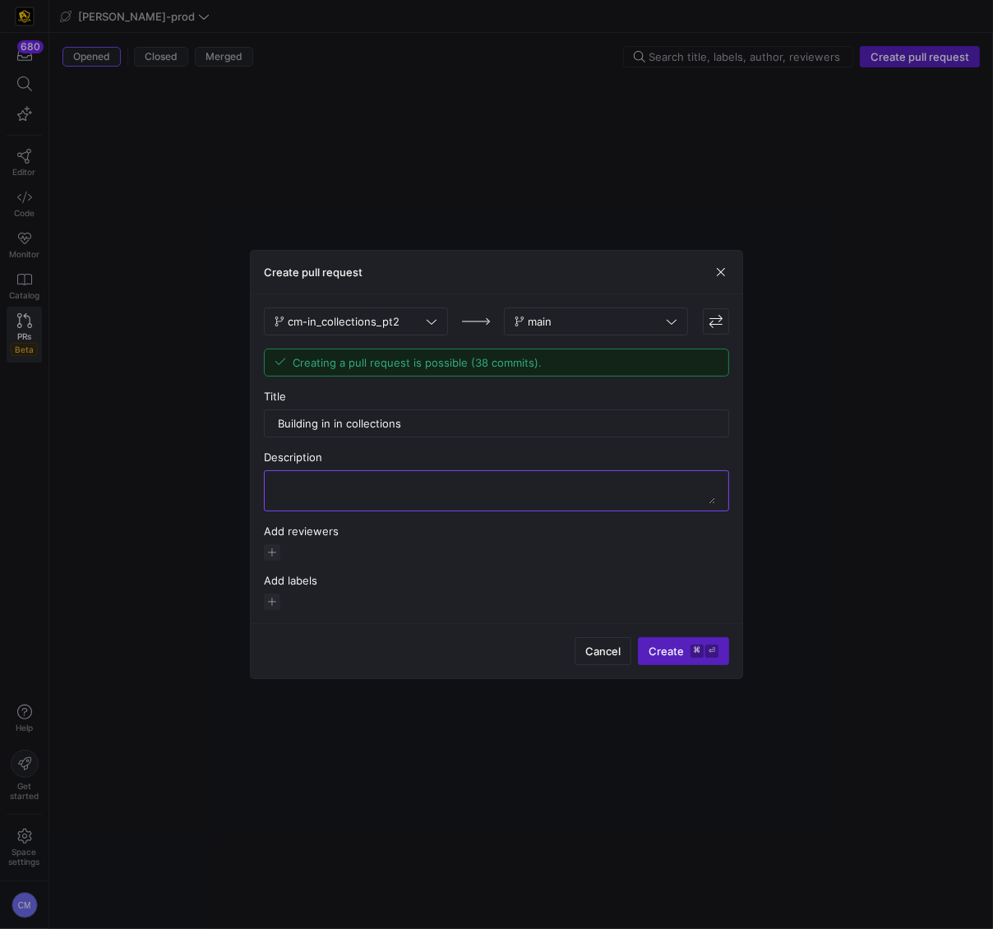
paste textarea "Building in in collections"
type textarea "Building in in collections"
click at [267, 555] on span "button" at bounding box center [272, 552] width 16 height 16
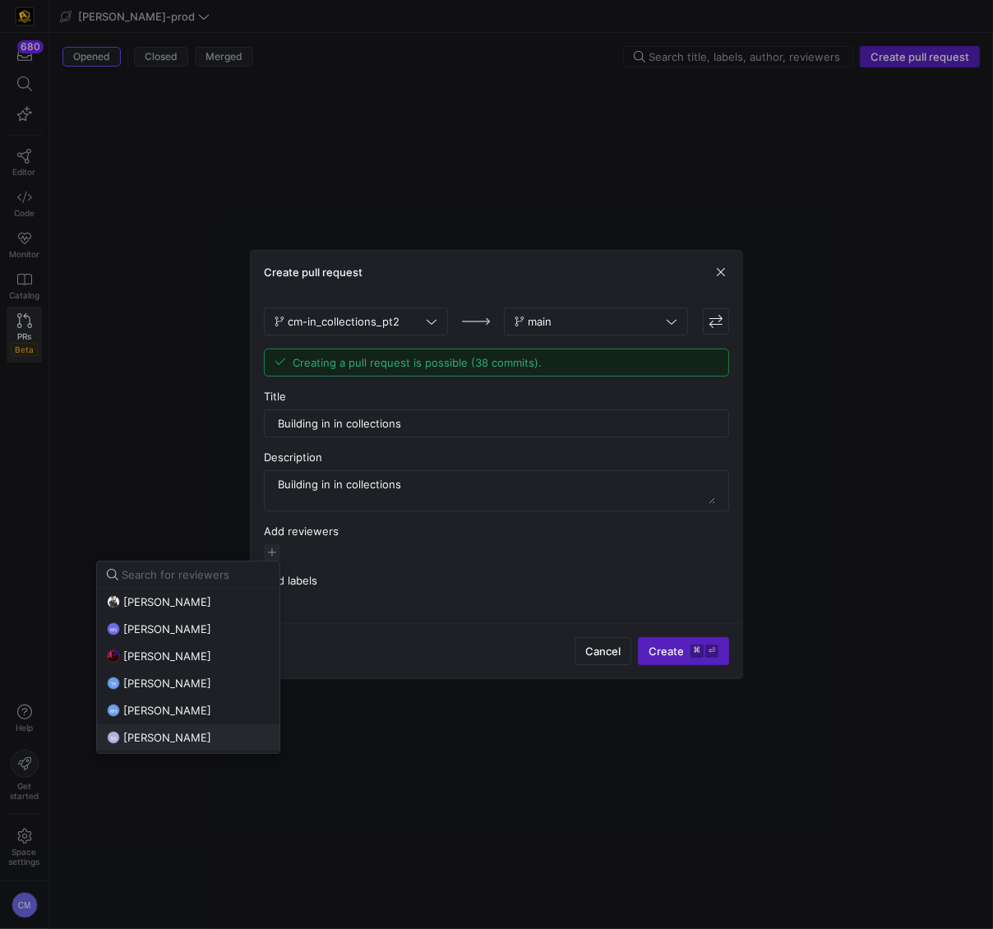
click at [210, 724] on button "NS [PERSON_NAME]" at bounding box center [188, 737] width 182 height 26
click at [658, 648] on div at bounding box center [496, 464] width 993 height 929
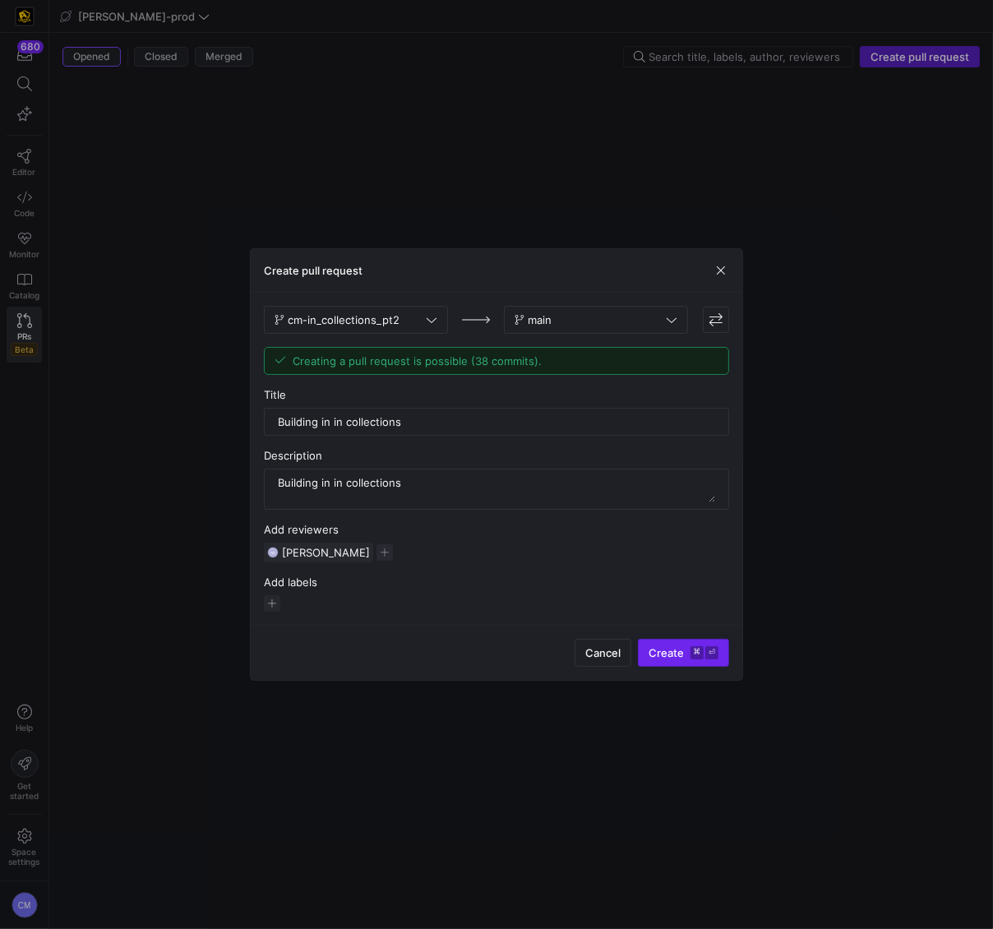
click at [661, 648] on span "Create ⌘ ⏎" at bounding box center [684, 652] width 70 height 13
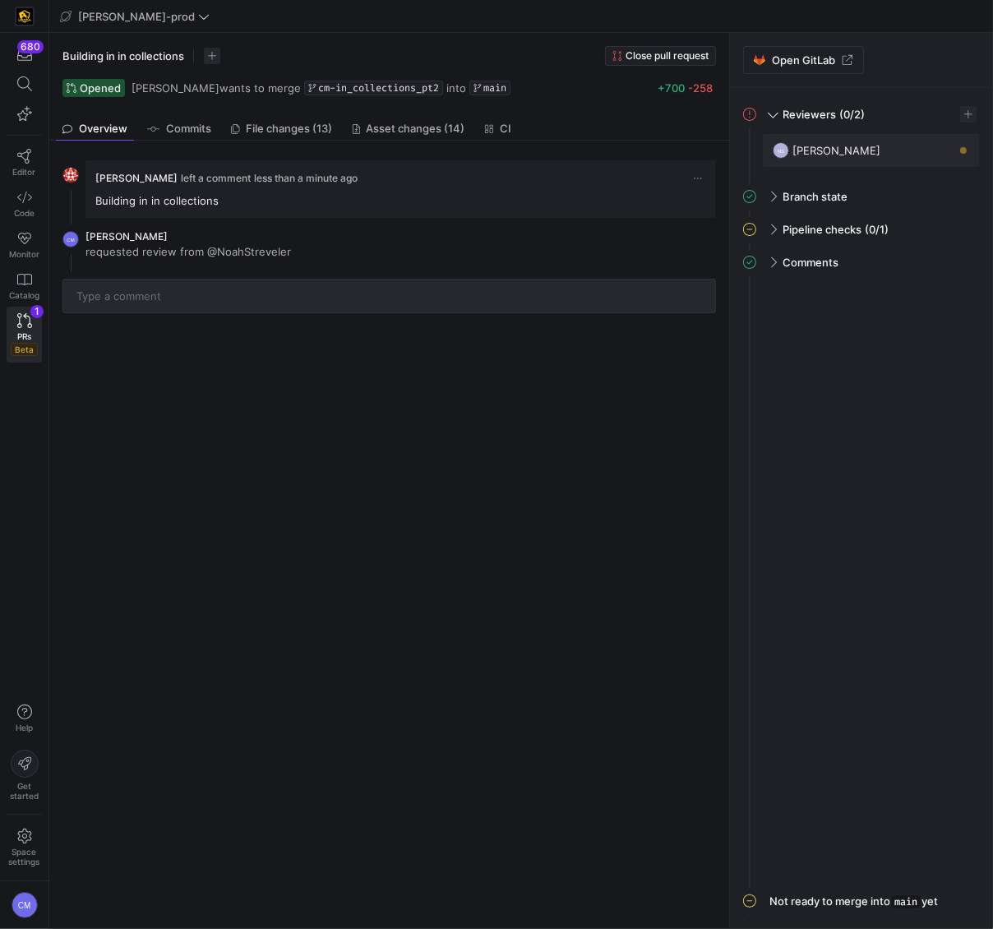
click at [282, 130] on span "File changes (13)" at bounding box center [290, 128] width 86 height 11
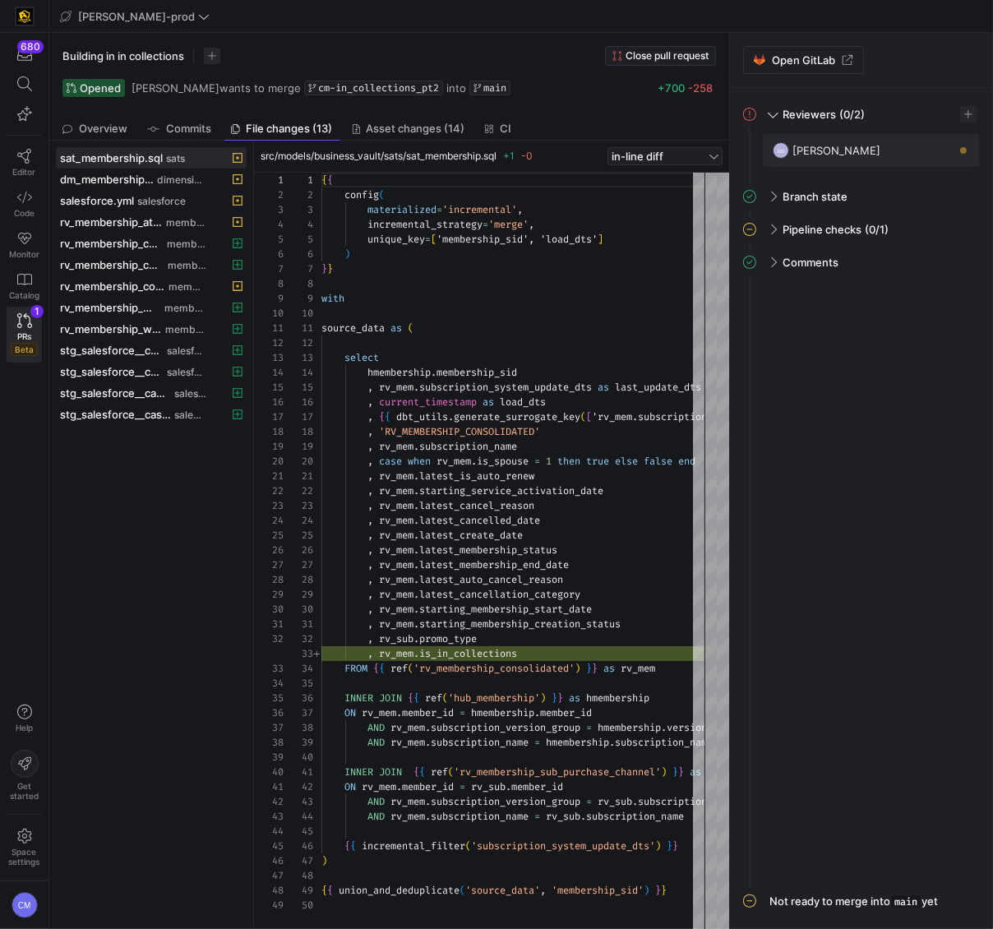
scroll to position [148, 0]
drag, startPoint x: 255, startPoint y: 233, endPoint x: 324, endPoint y: 233, distance: 69.1
click at [191, 418] on span "salesforce" at bounding box center [190, 415] width 32 height 12
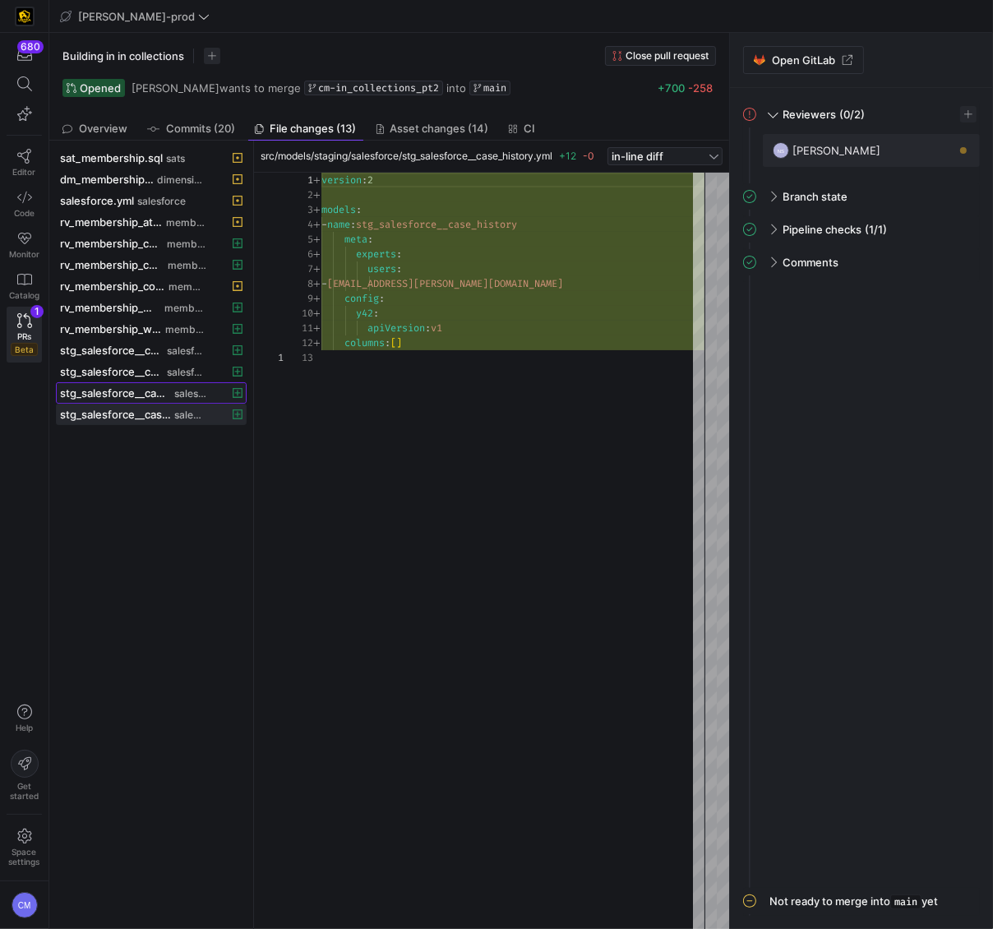
click at [165, 386] on span "stg_salesforce__case_history.sql" at bounding box center [115, 392] width 111 height 13
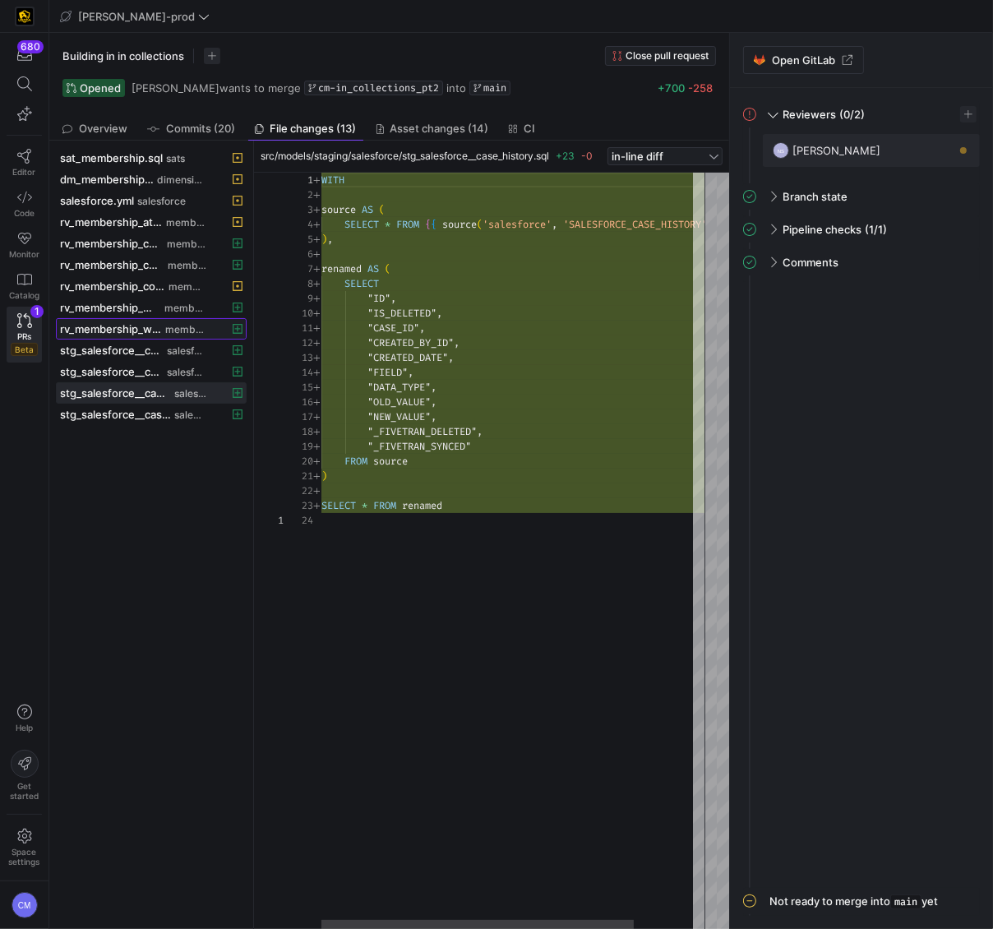
click at [157, 322] on span "rv_membership_winback.yml" at bounding box center [111, 328] width 102 height 13
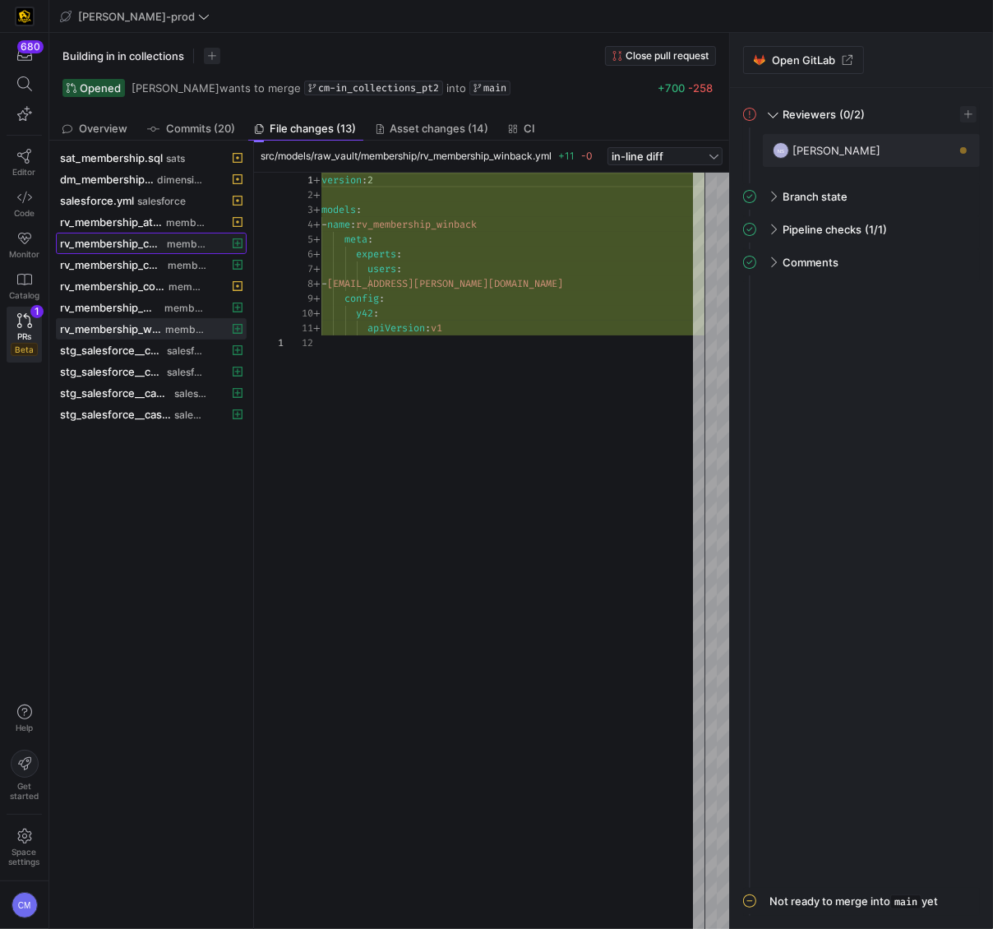
click at [142, 238] on span "rv_membership_collections.sql" at bounding box center [112, 243] width 104 height 13
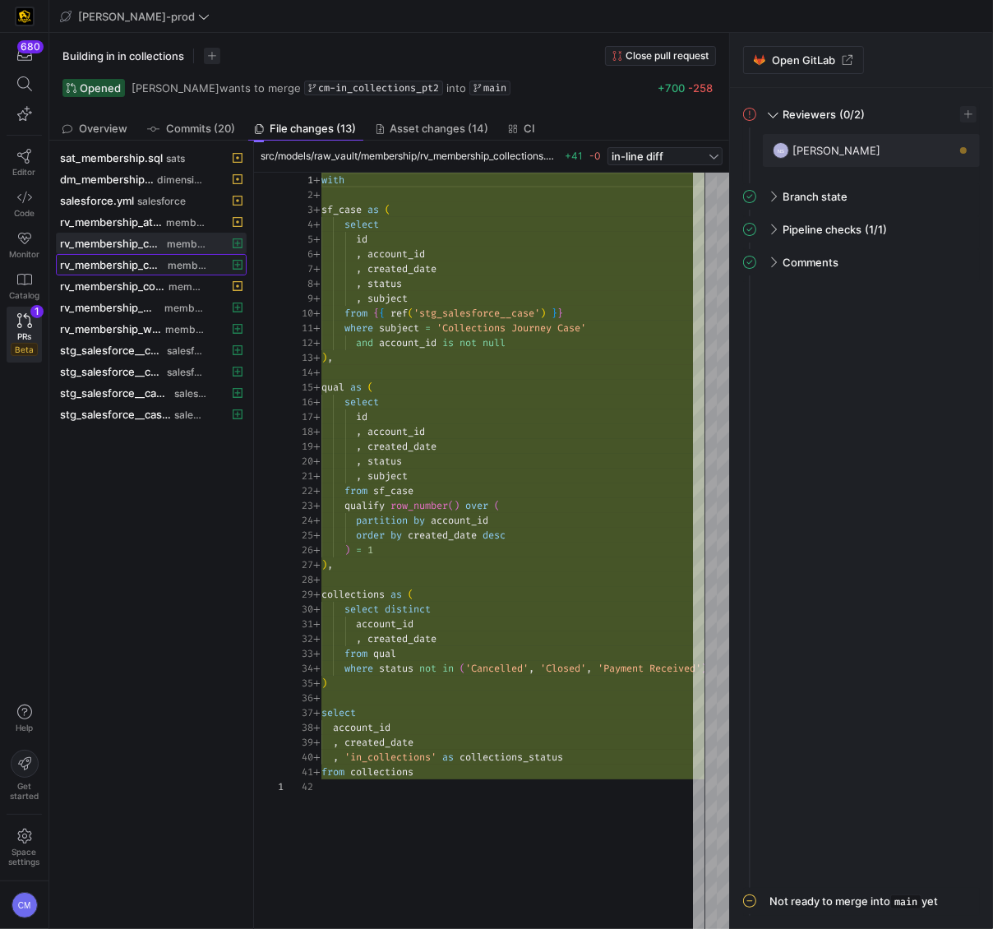
click at [192, 270] on span "membership" at bounding box center [187, 266] width 39 height 12
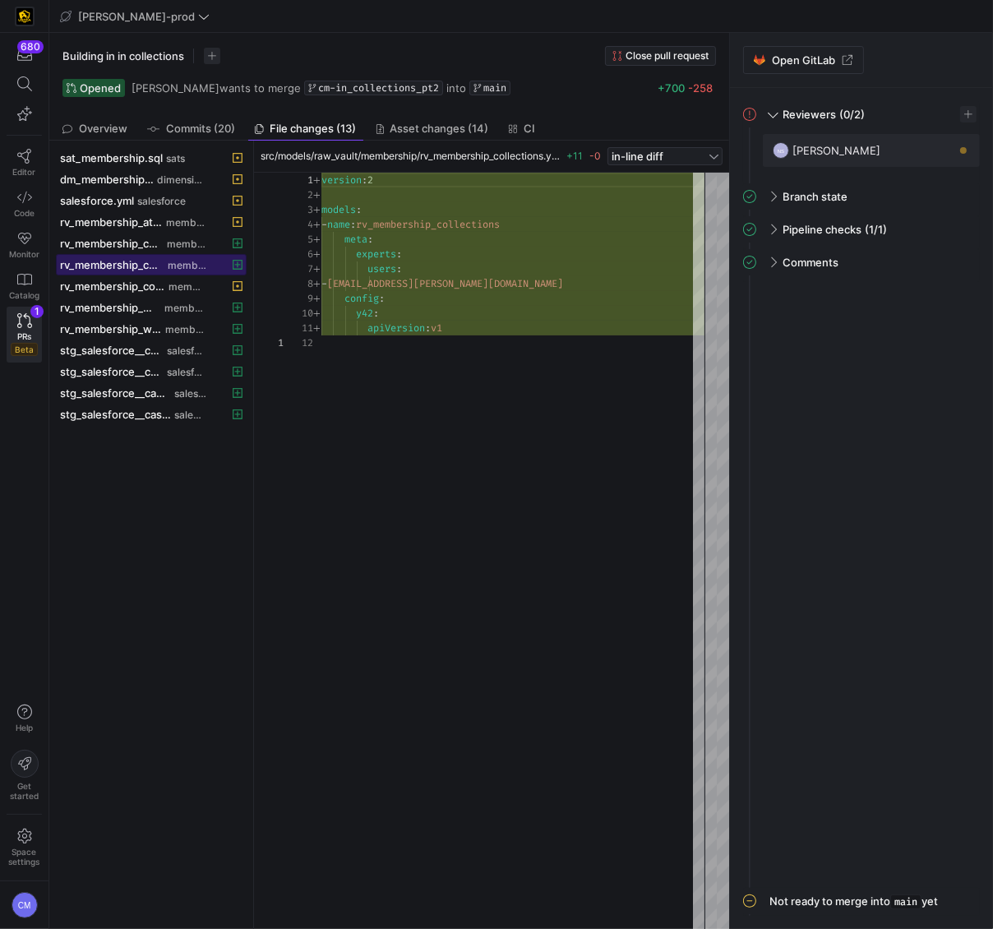
drag, startPoint x: 255, startPoint y: 258, endPoint x: 344, endPoint y: 258, distance: 88.8
click at [175, 219] on span "membership" at bounding box center [186, 223] width 40 height 12
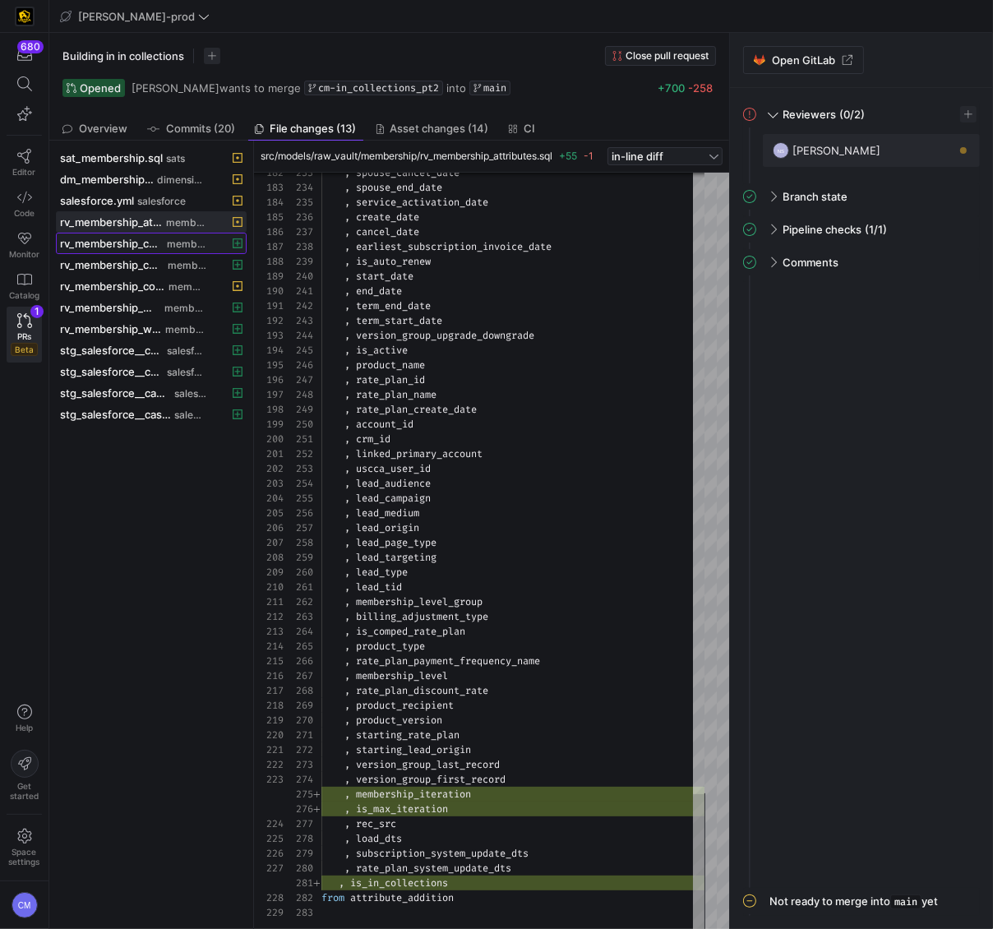
click at [181, 239] on span "membership" at bounding box center [186, 244] width 39 height 12
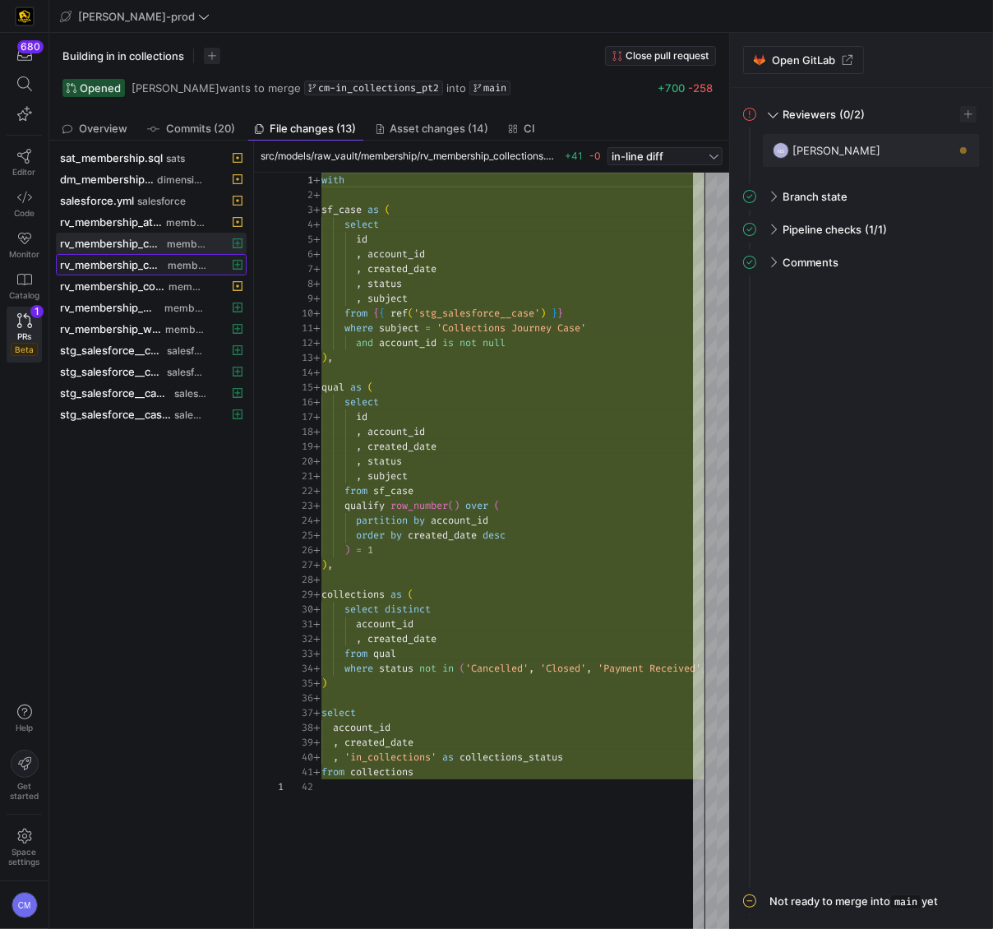
click at [172, 258] on div "rv_membership_collections.yml membership" at bounding box center [133, 264] width 146 height 13
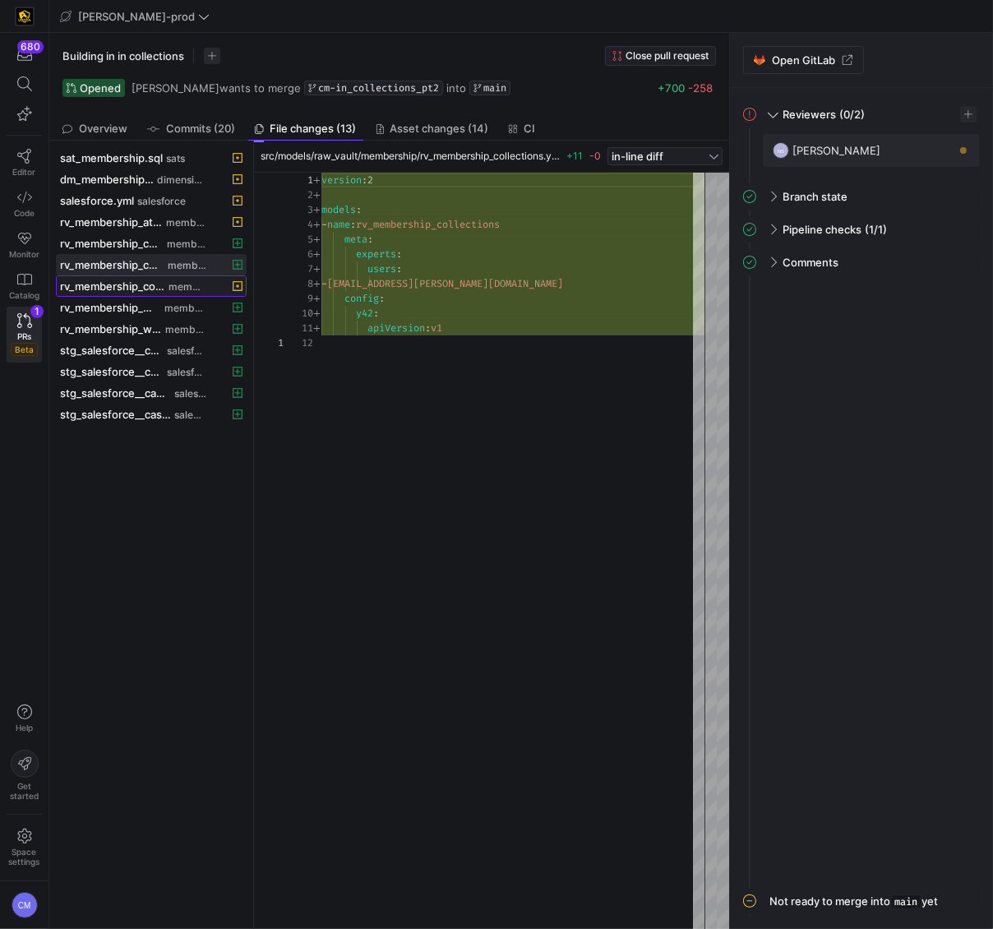
click at [167, 281] on div "rv_membership_consolidated.sql membership" at bounding box center [133, 285] width 146 height 13
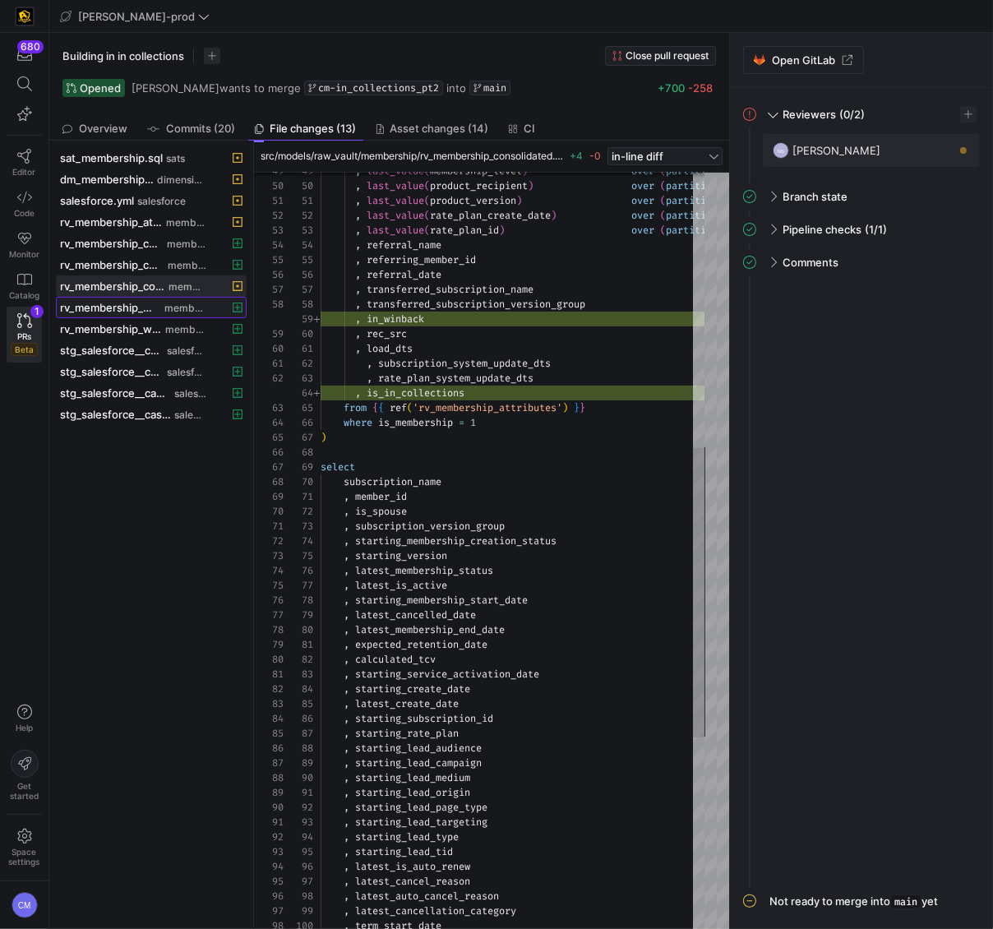
click at [164, 304] on div "rv_membership_winback.sql membership" at bounding box center [133, 307] width 146 height 13
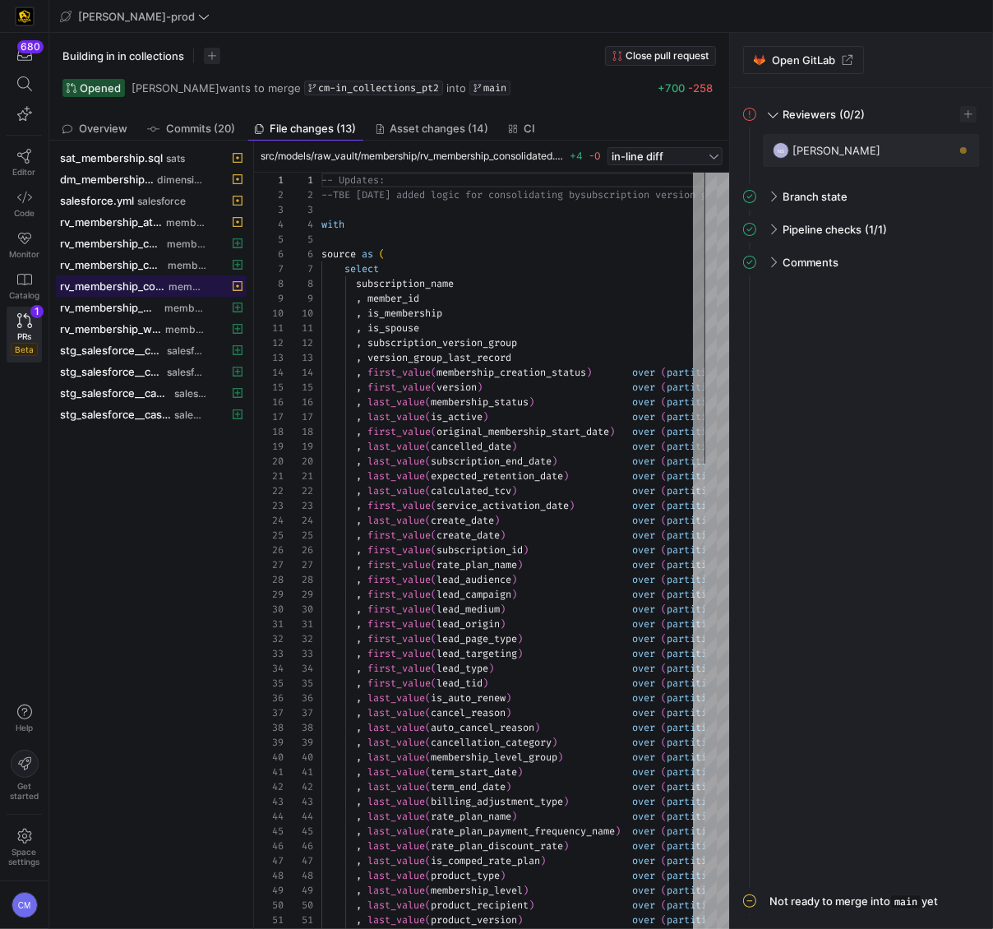
click at [182, 284] on span "membership" at bounding box center [188, 287] width 38 height 12
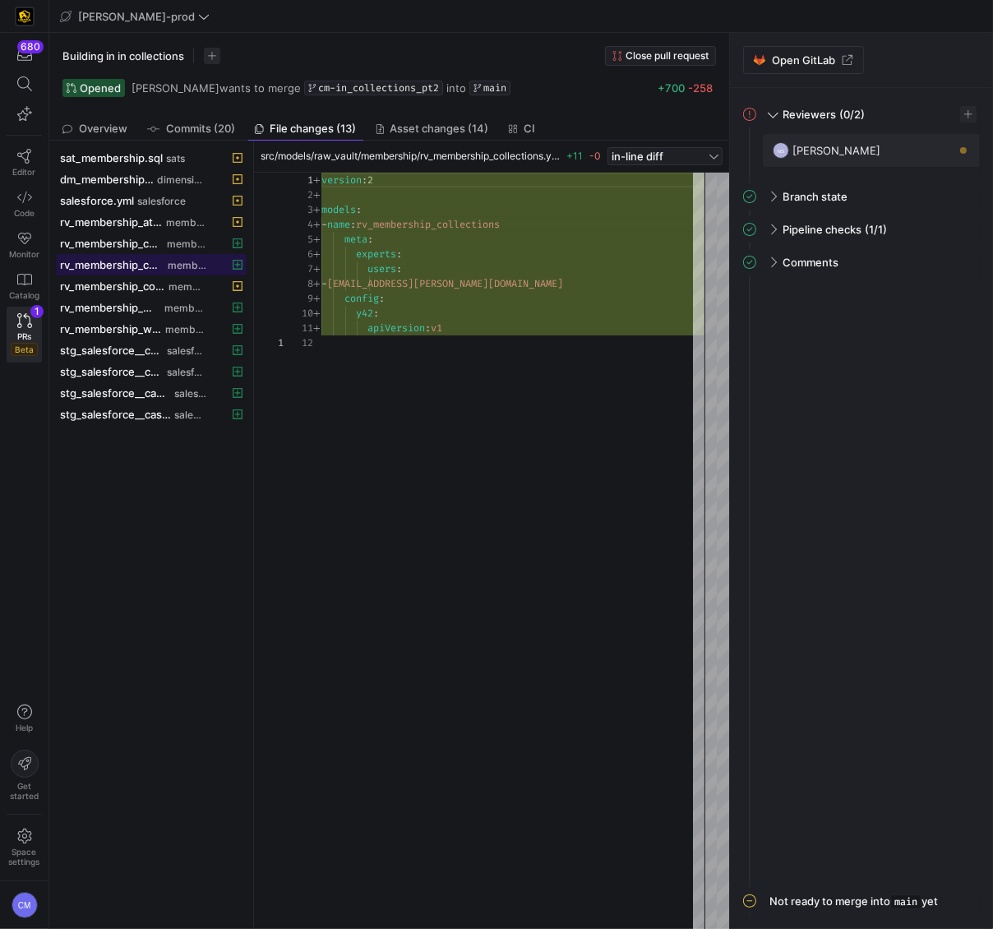
click at [169, 261] on span "membership" at bounding box center [187, 266] width 39 height 12
click at [169, 233] on span at bounding box center [151, 243] width 189 height 20
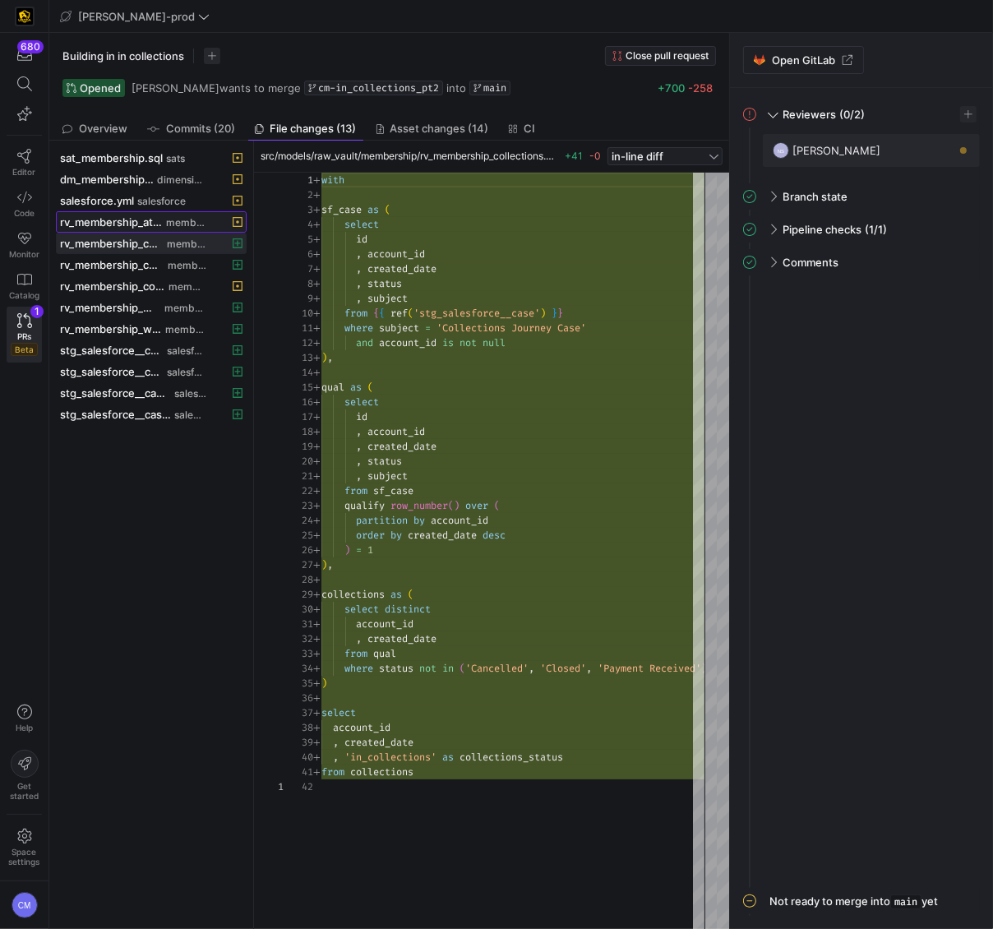
click at [173, 215] on div "rv_membership_attributes.sql membership" at bounding box center [133, 221] width 146 height 13
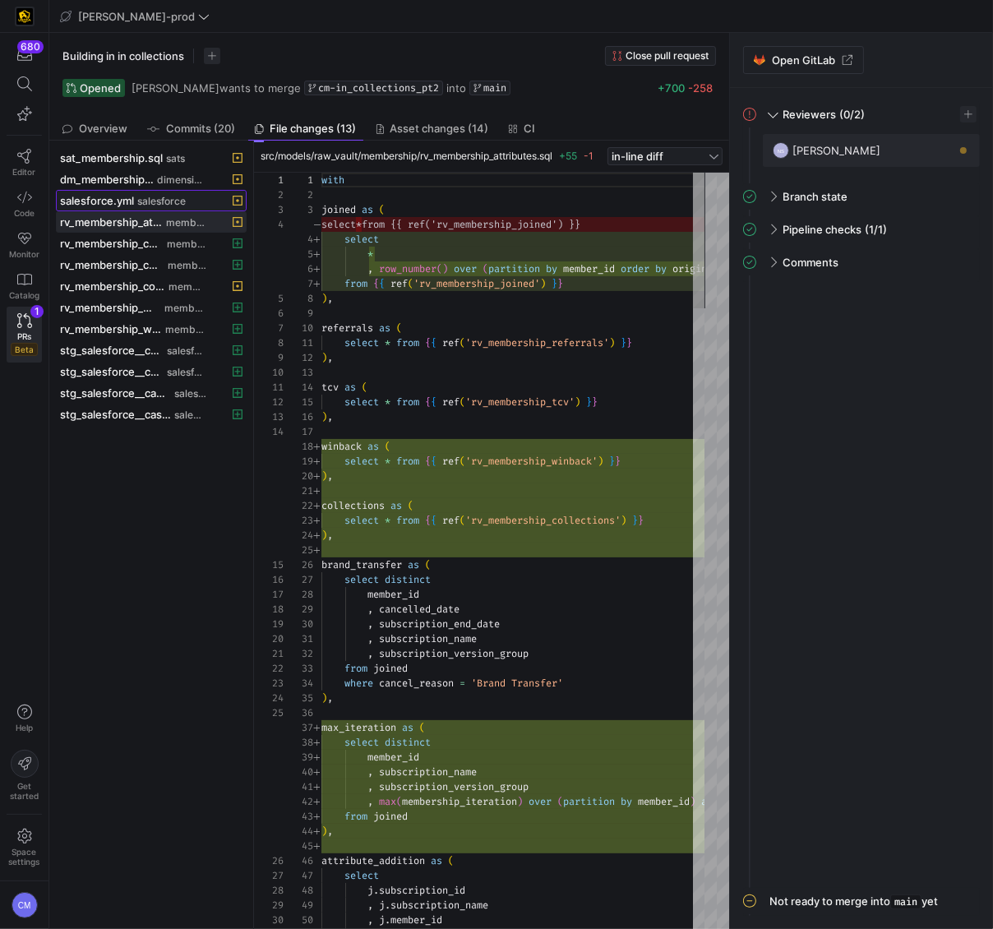
click at [165, 199] on span "salesforce" at bounding box center [161, 202] width 49 height 12
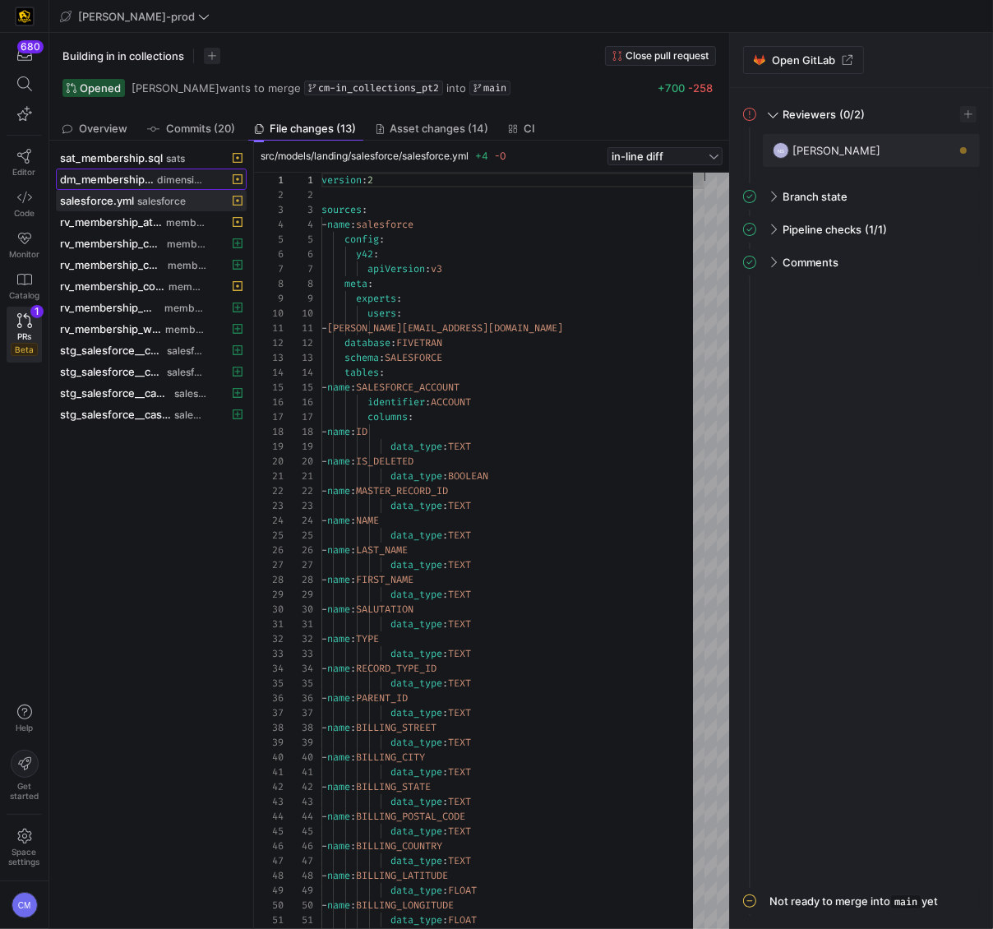
click at [156, 173] on div "dm_membership.sql dimensions" at bounding box center [133, 179] width 146 height 13
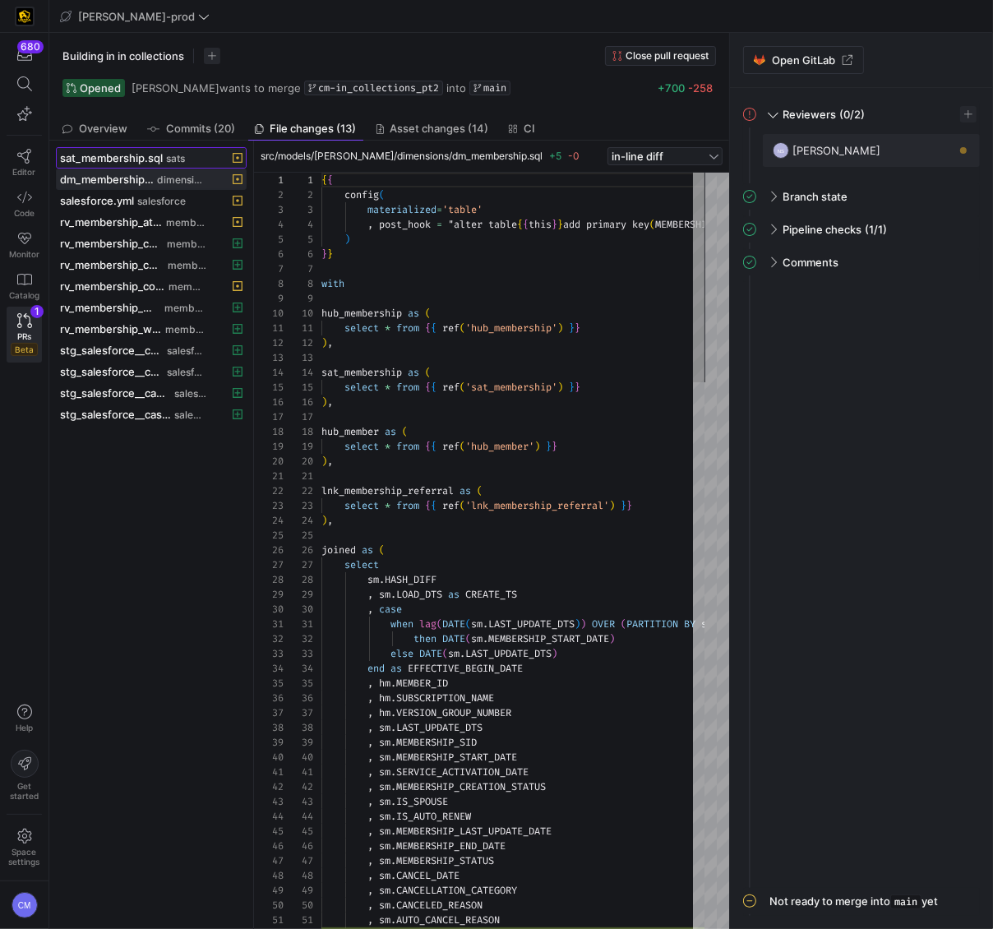
click at [155, 161] on span "sat_membership.sql" at bounding box center [111, 157] width 103 height 13
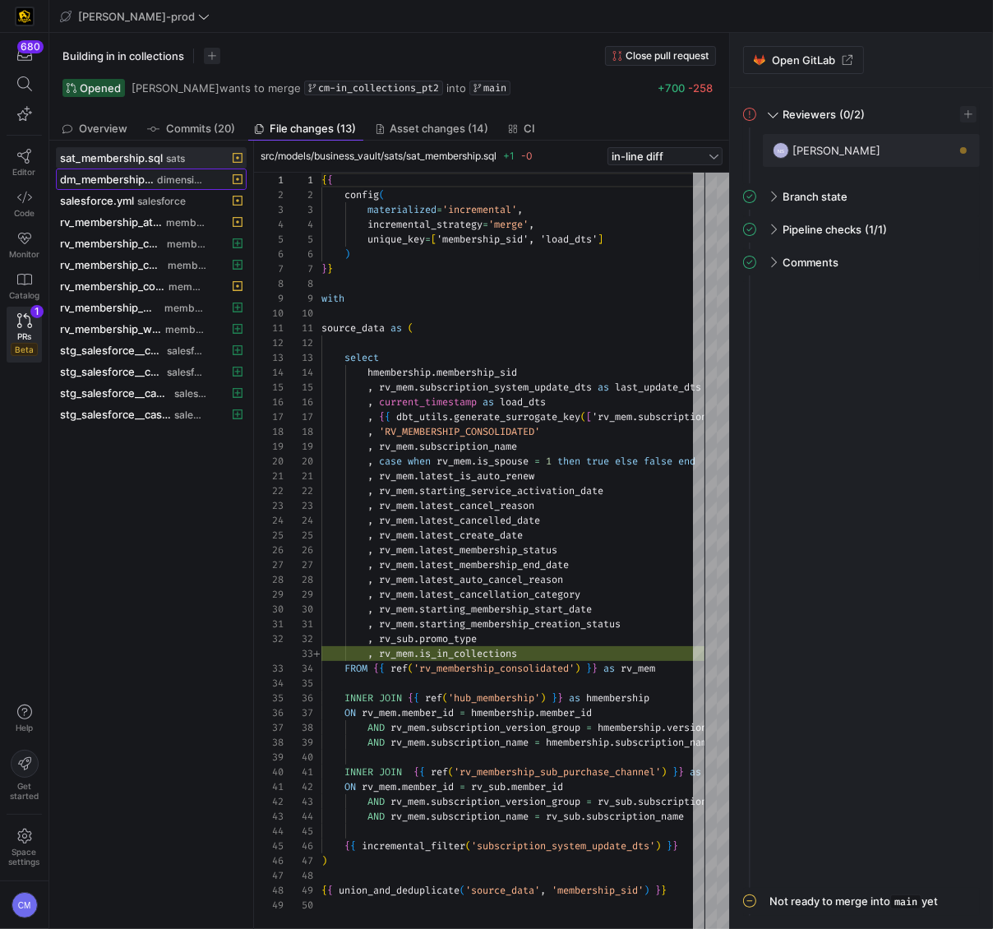
click at [171, 182] on span "dimensions" at bounding box center [181, 180] width 49 height 12
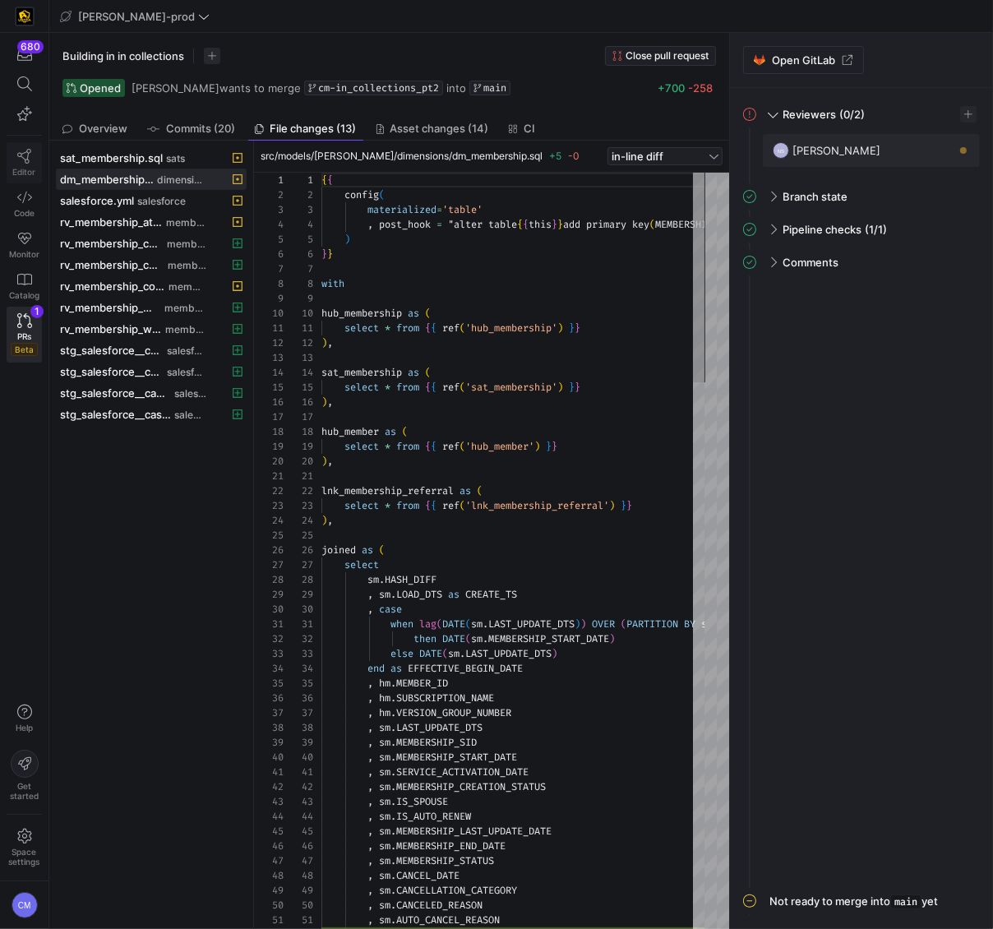
click at [20, 149] on icon at bounding box center [24, 156] width 15 height 15
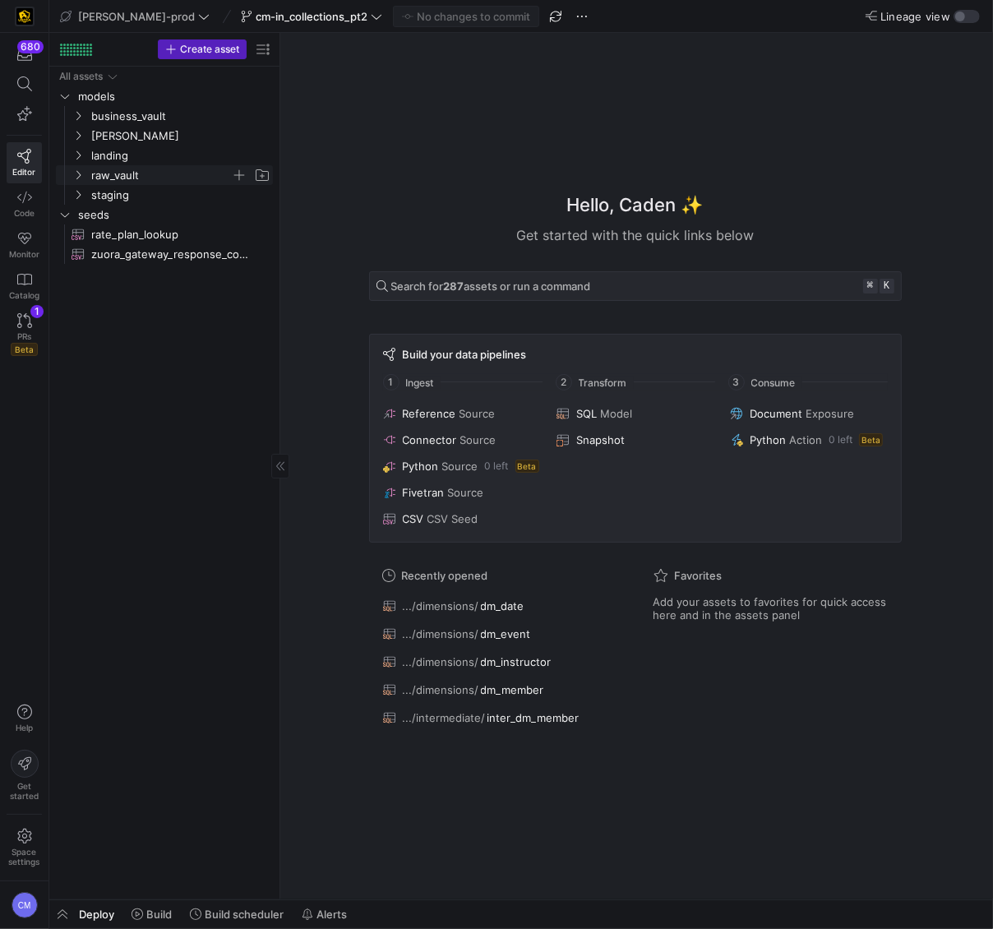
click at [124, 178] on span "raw_vault" at bounding box center [161, 175] width 140 height 19
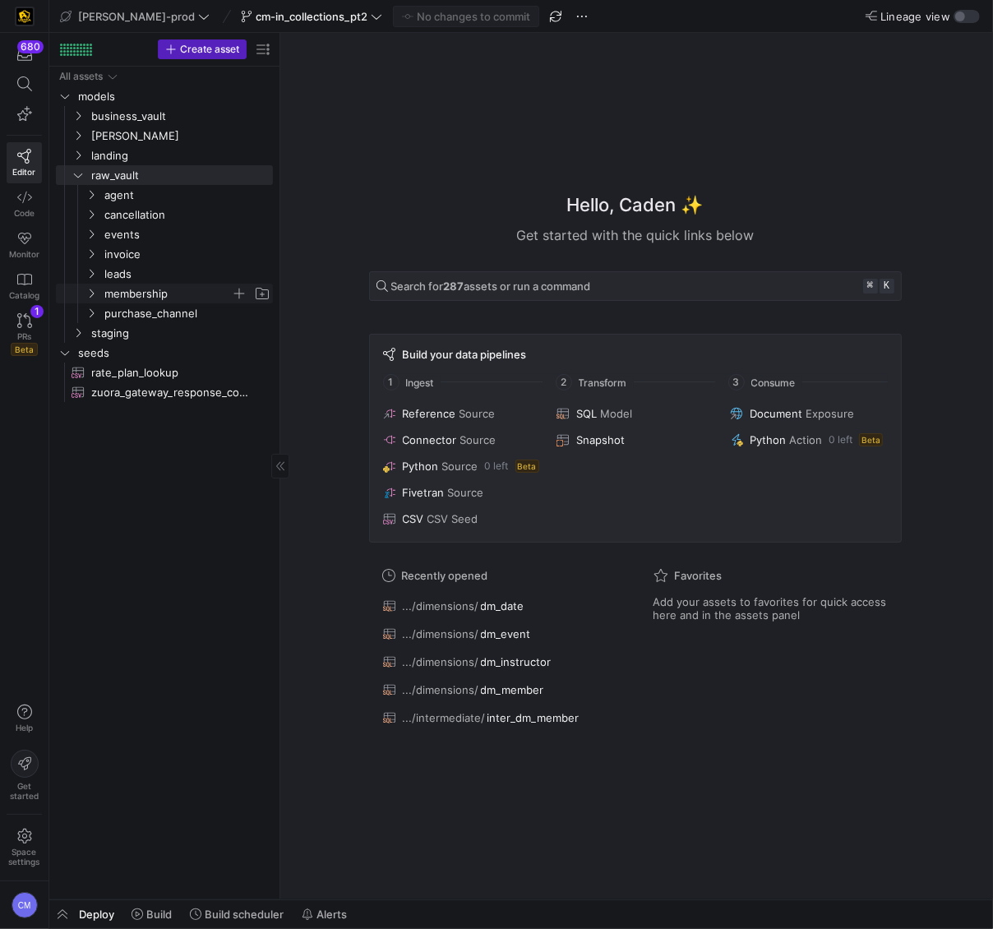
click at [168, 286] on span "membership" at bounding box center [167, 293] width 127 height 19
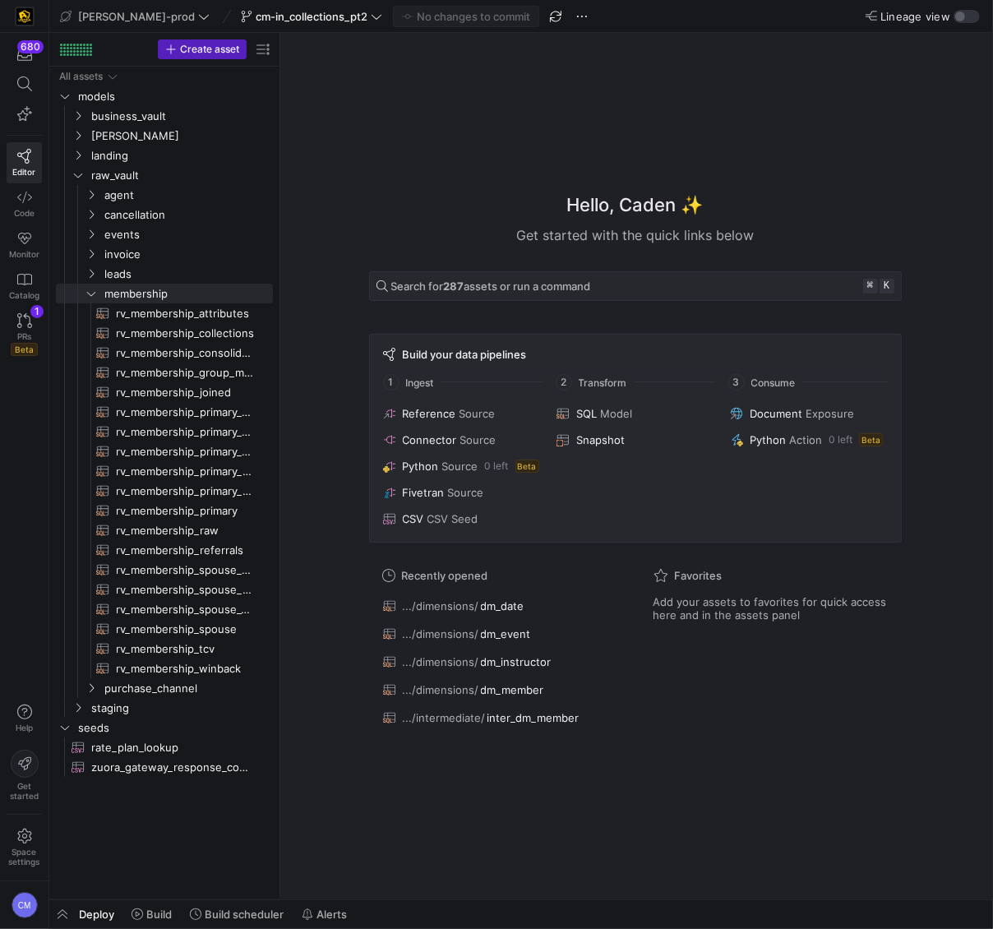
click at [281, 378] on y42-asset-welcome-view "Hello, [PERSON_NAME] ✨ Get started with the quick links below Search for 287 as…" at bounding box center [636, 466] width 713 height 866
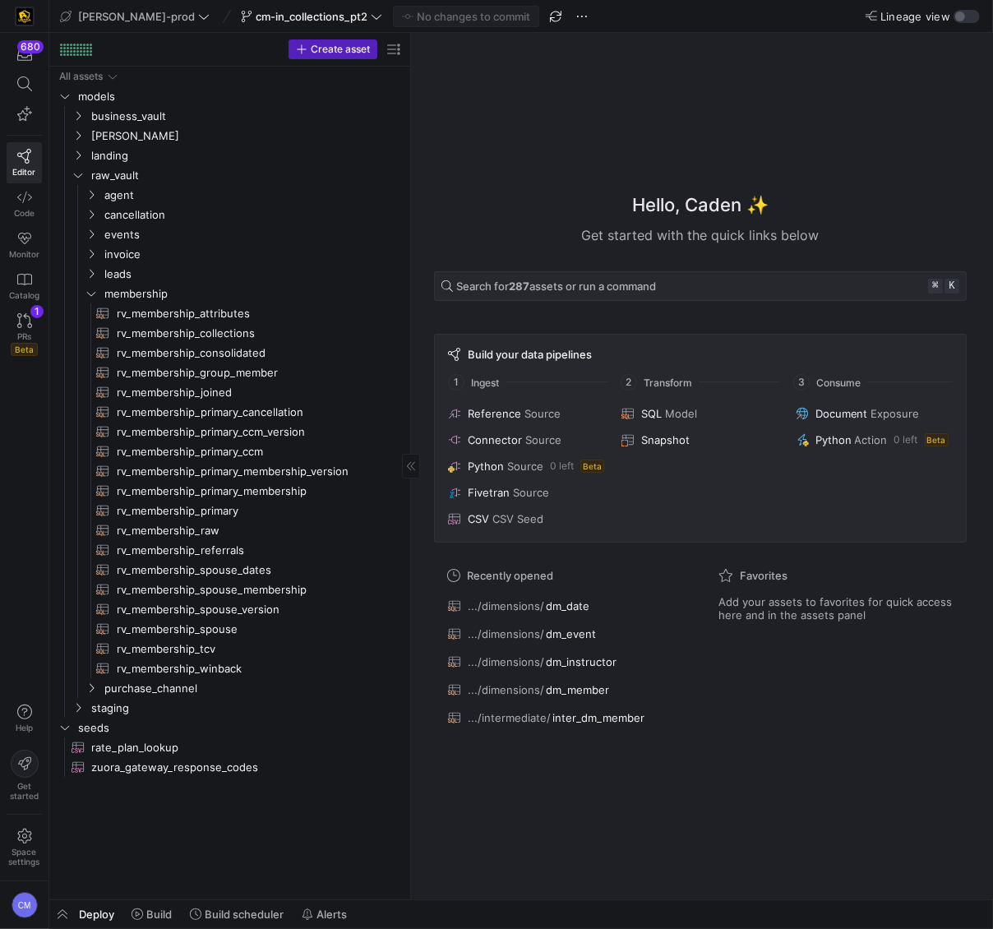
drag, startPoint x: 278, startPoint y: 378, endPoint x: 399, endPoint y: 373, distance: 120.9
click at [410, 381] on div at bounding box center [410, 466] width 1 height 866
click at [303, 330] on span "rv_membership_collections​​​​​​​​​​" at bounding box center [251, 333] width 268 height 19
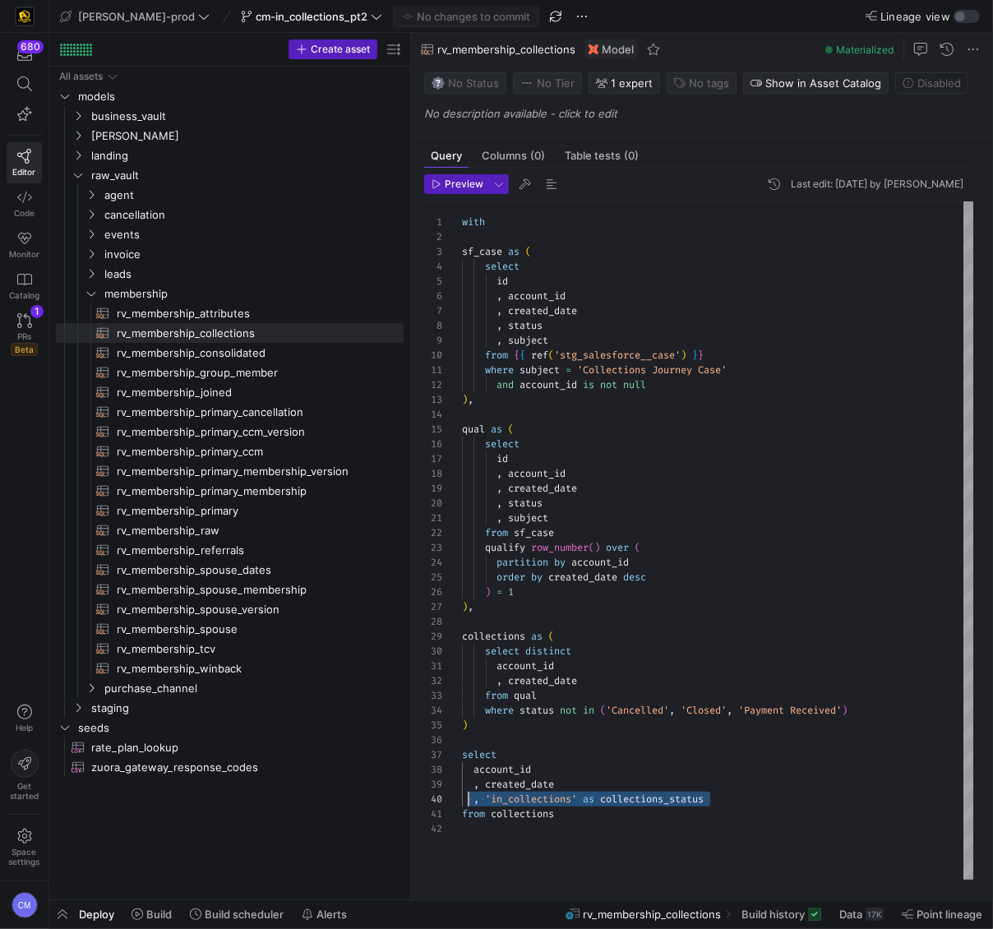
scroll to position [132, 0]
drag, startPoint x: 729, startPoint y: 795, endPoint x: 433, endPoint y: 796, distance: 295.9
click at [462, 796] on div "with sf_case as ( select id , account_id , created_date , status , subject from…" at bounding box center [718, 540] width 513 height 678
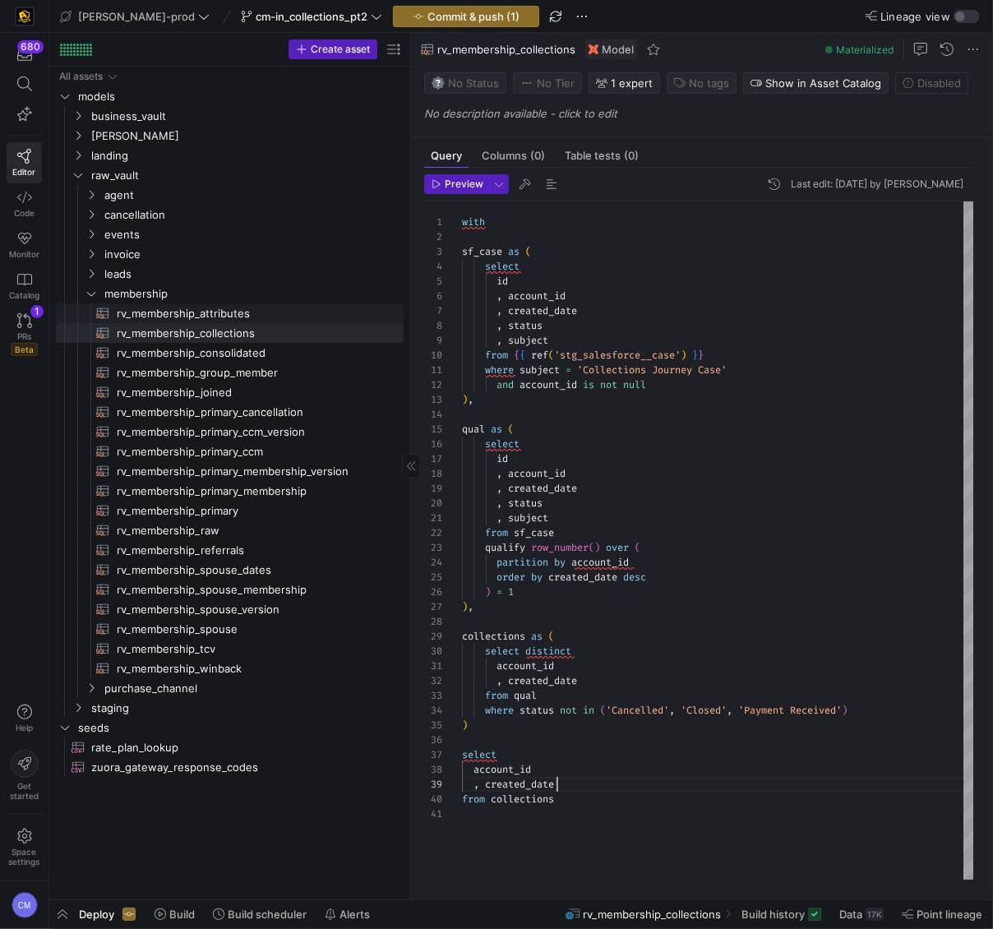
click at [271, 318] on span "rv_membership_attributes​​​​​​​​​​" at bounding box center [251, 313] width 268 height 19
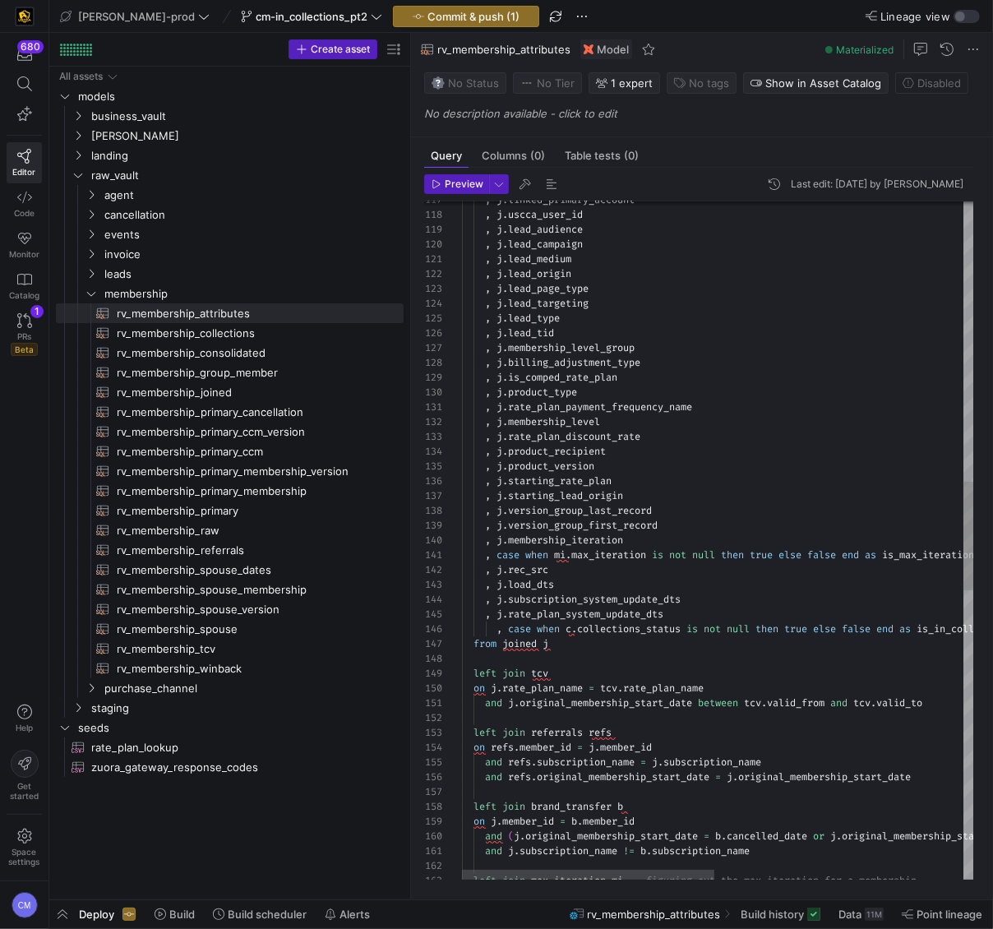
click at [658, 630] on div "left join max_iteration mi -- figuring out the max iteration for a membership a…" at bounding box center [970, 568] width 1017 height 4211
click at [566, 629] on div "left join max_iteration mi -- figuring out the max iteration for a membership a…" at bounding box center [970, 568] width 1017 height 4211
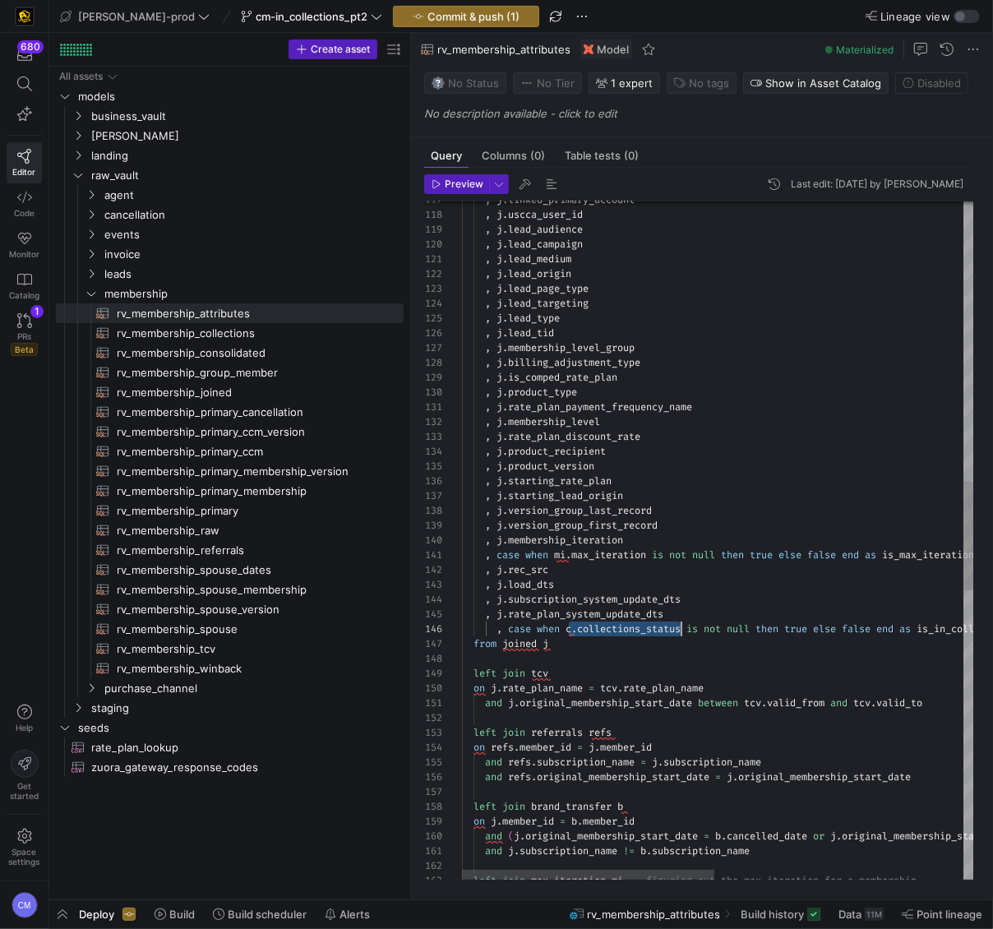
scroll to position [74, 224]
drag, startPoint x: 570, startPoint y: 631, endPoint x: 684, endPoint y: 634, distance: 114.3
click at [684, 634] on div "left join max_iteration mi -- figuring out the max iteration for a membership a…" at bounding box center [970, 568] width 1017 height 4211
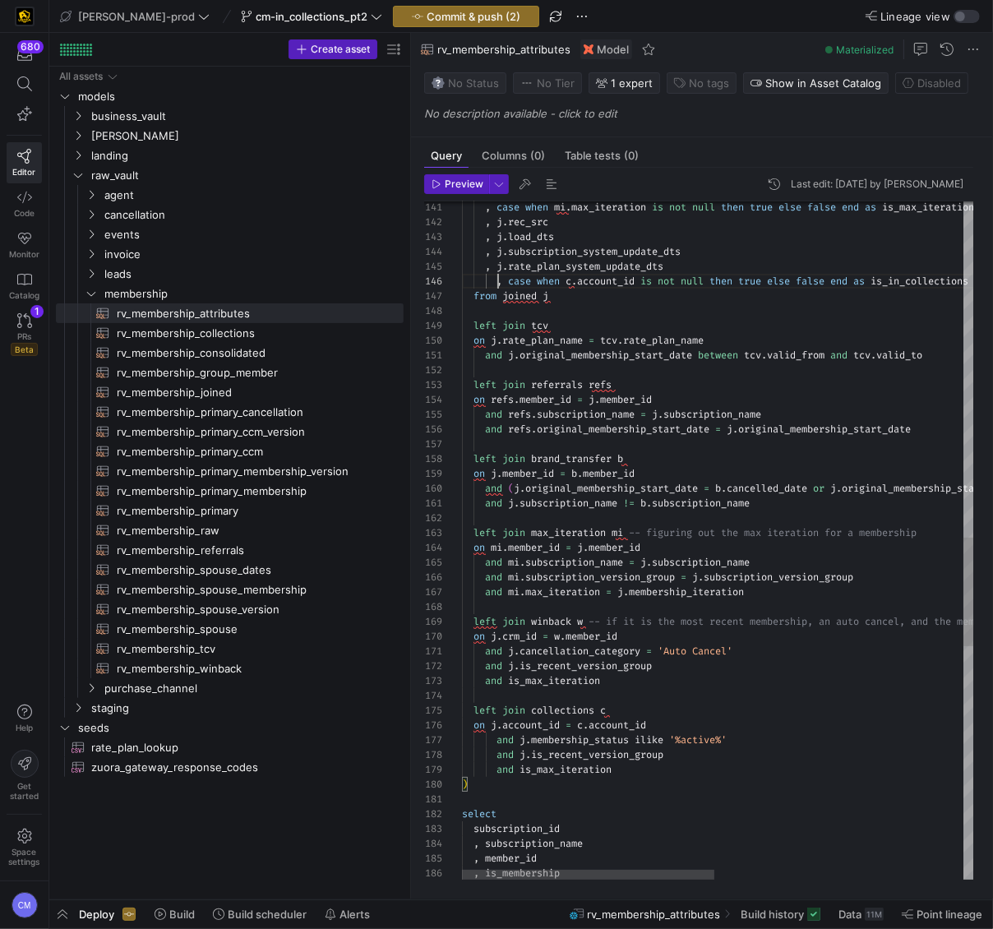
scroll to position [74, 35]
click at [497, 279] on div "left join max_iteration mi -- figuring out the max iteration for a membership a…" at bounding box center [970, 220] width 1017 height 4211
click at [497, 284] on div "left join max_iteration mi -- figuring out the max iteration for a membership a…" at bounding box center [970, 220] width 1017 height 4211
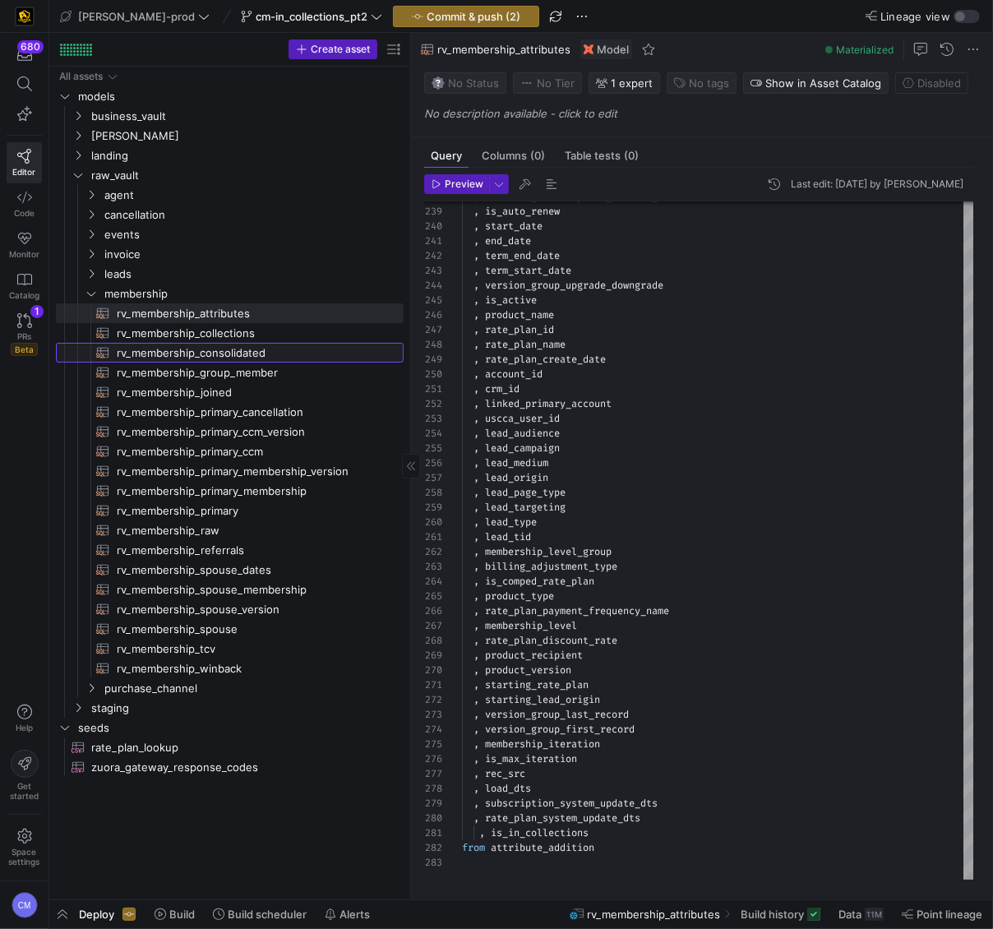
click at [265, 344] on span "rv_membership_consolidated​​​​​​​​​​" at bounding box center [251, 353] width 268 height 19
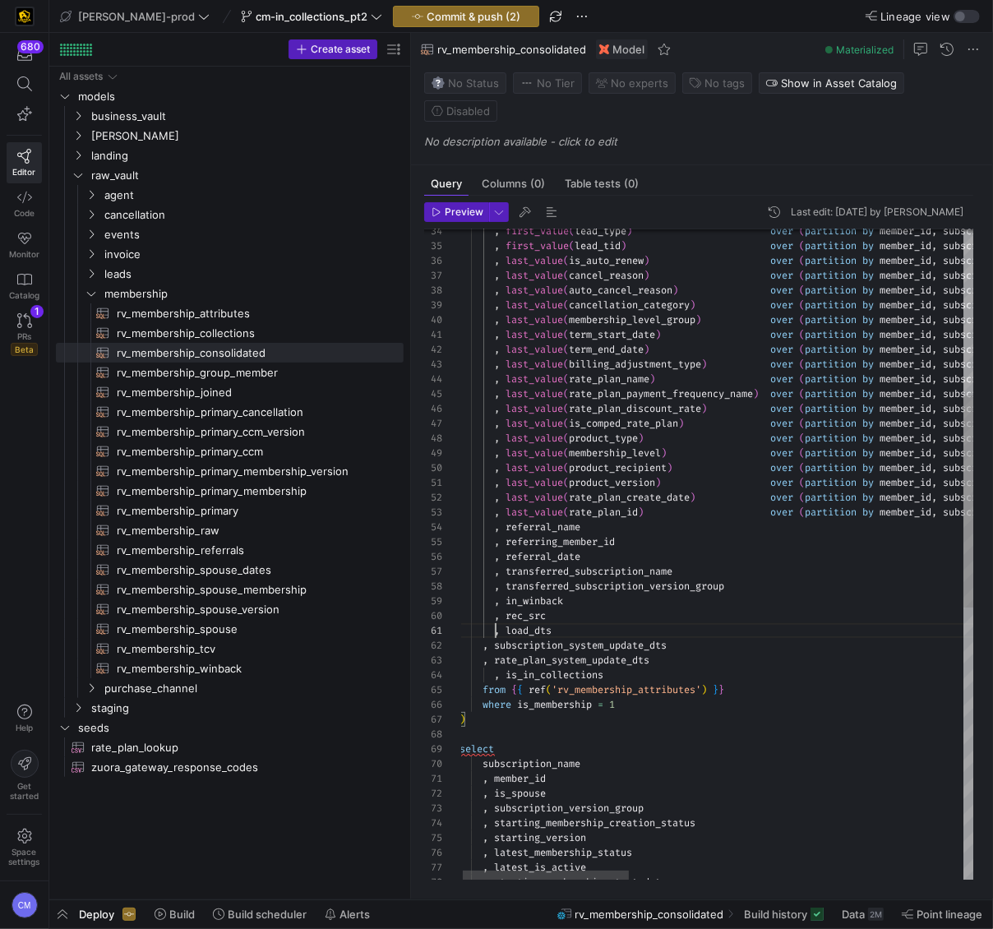
scroll to position [0, 35]
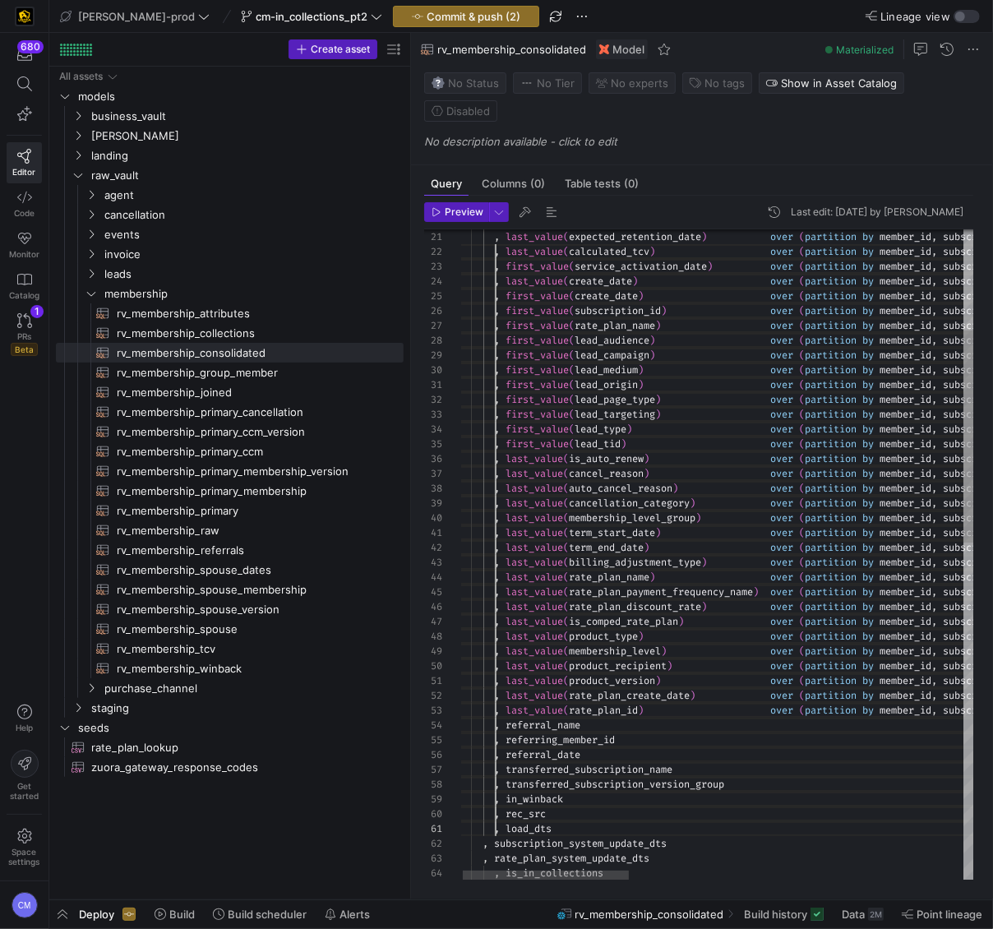
scroll to position [0, 30]
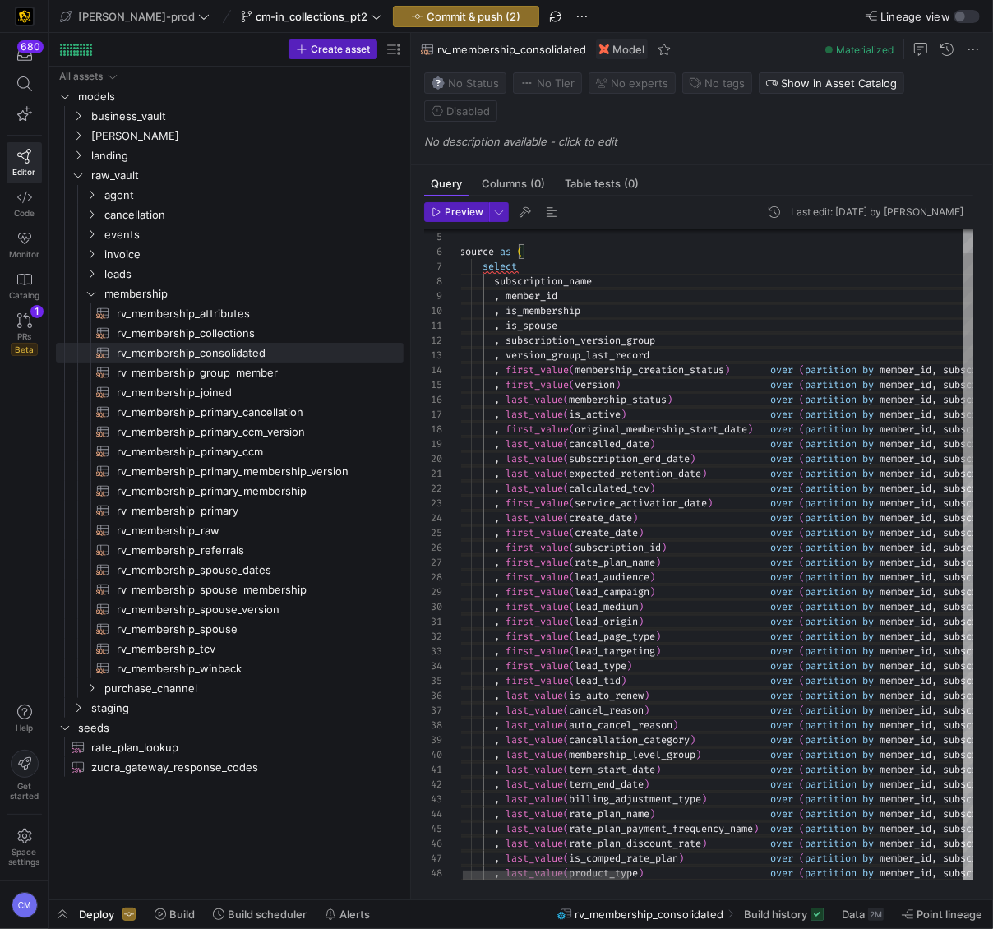
drag, startPoint x: 495, startPoint y: 629, endPoint x: 494, endPoint y: 286, distance: 342.8
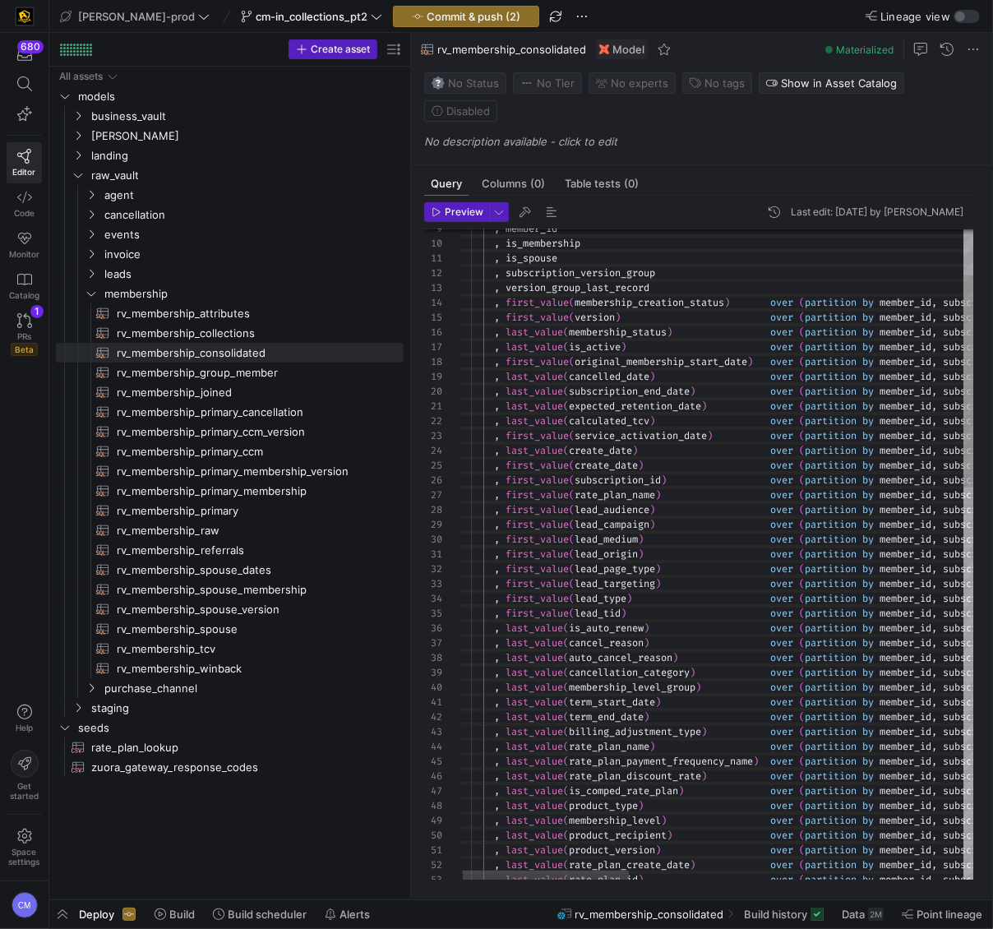
scroll to position [0, 35]
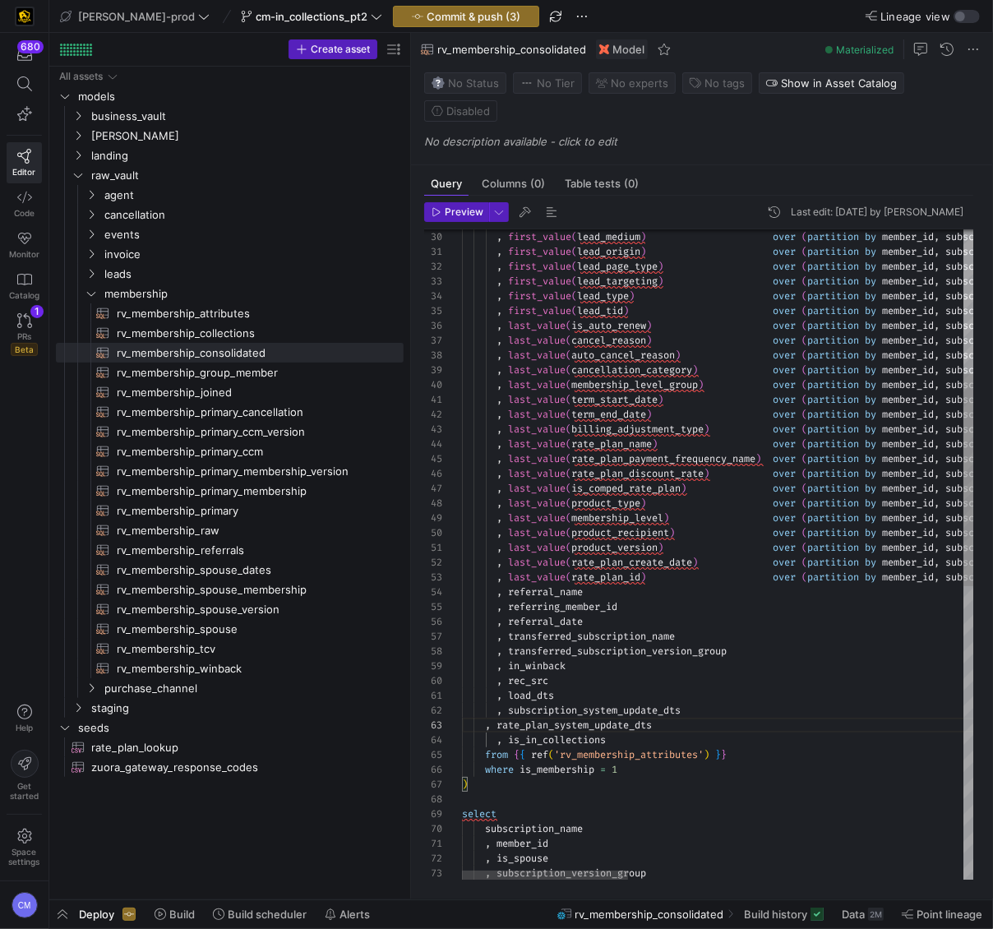
scroll to position [30, 35]
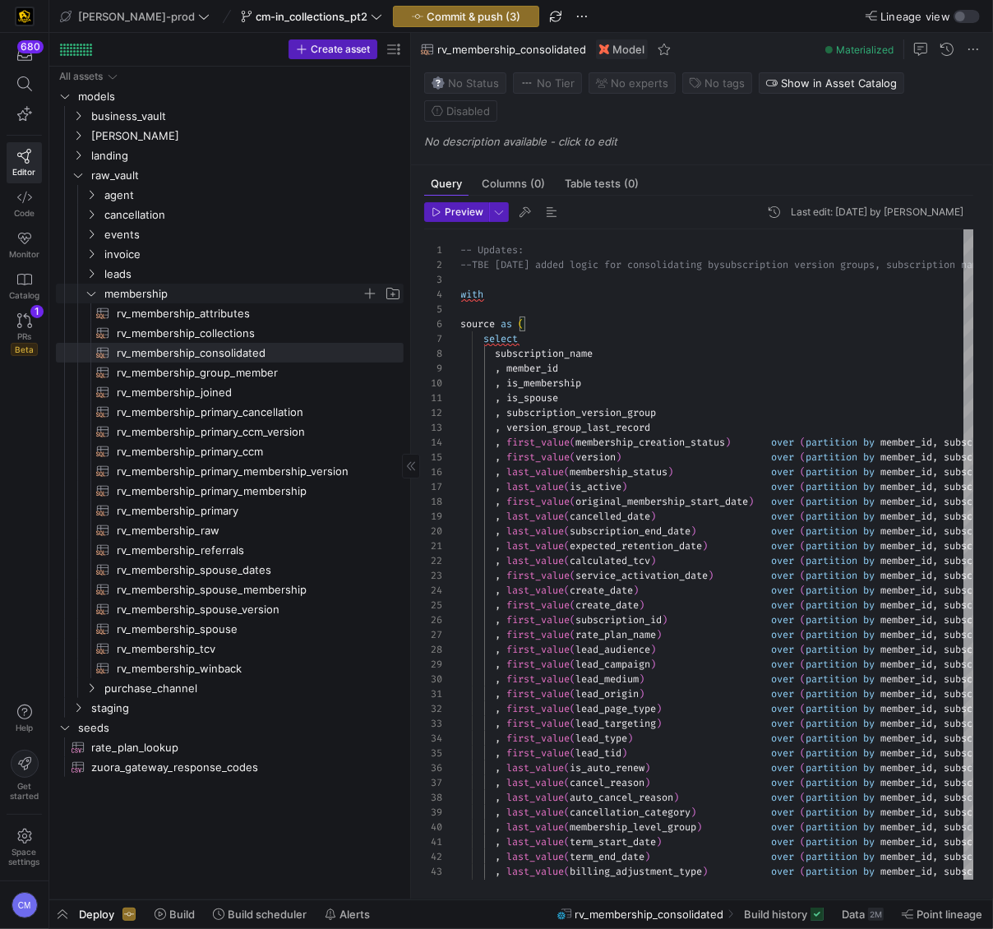
click at [187, 285] on span "membership" at bounding box center [232, 293] width 257 height 19
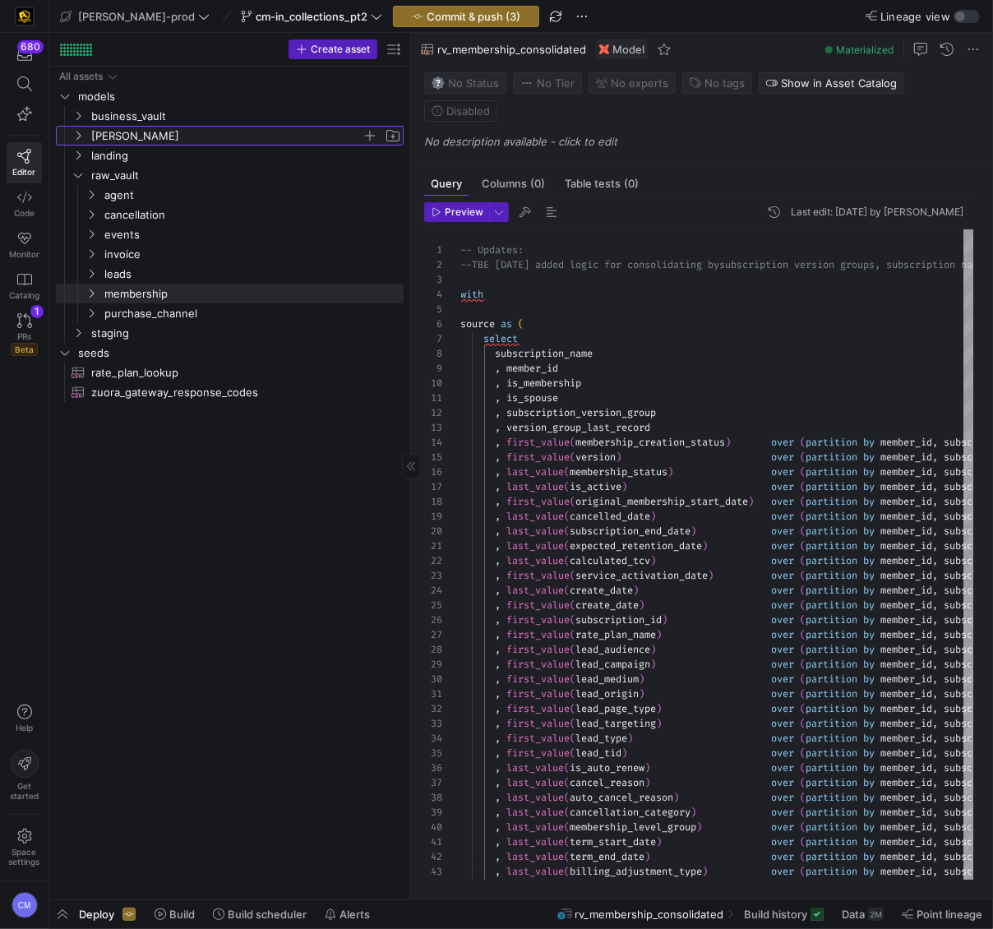
click at [166, 138] on span "[PERSON_NAME]" at bounding box center [226, 136] width 270 height 19
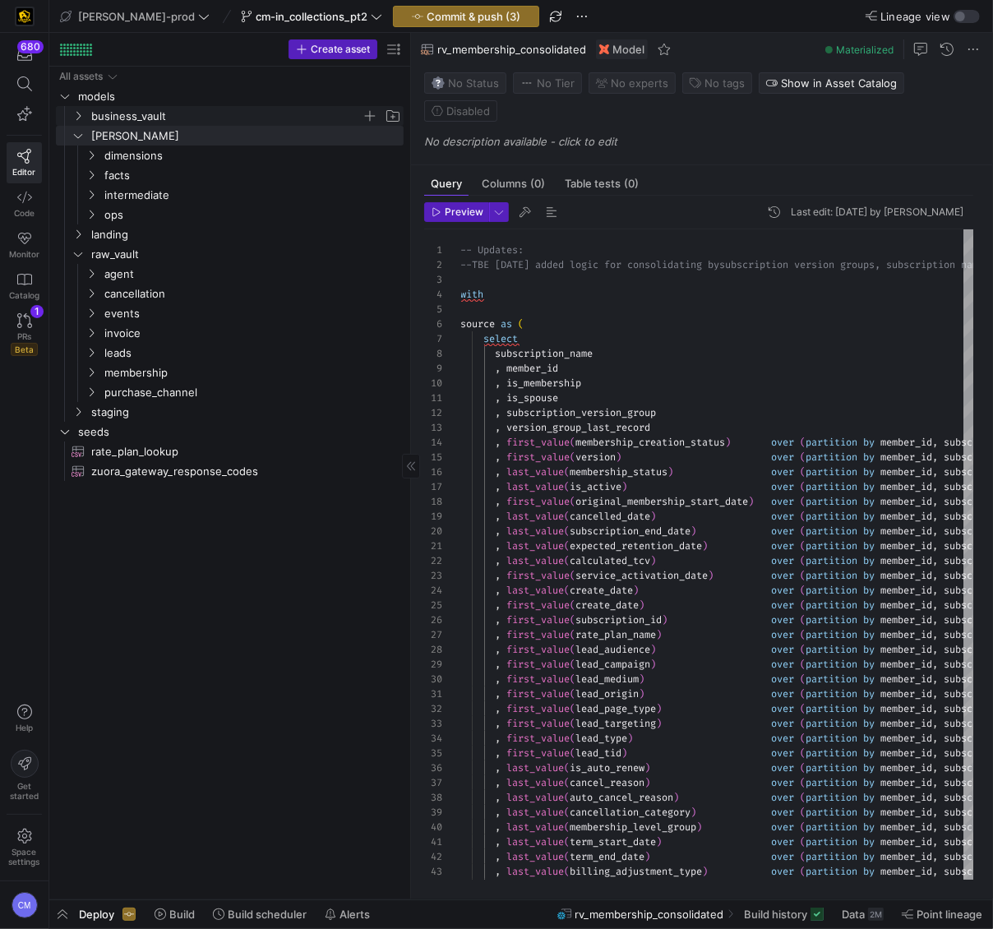
click at [187, 121] on span "business_vault" at bounding box center [226, 116] width 270 height 19
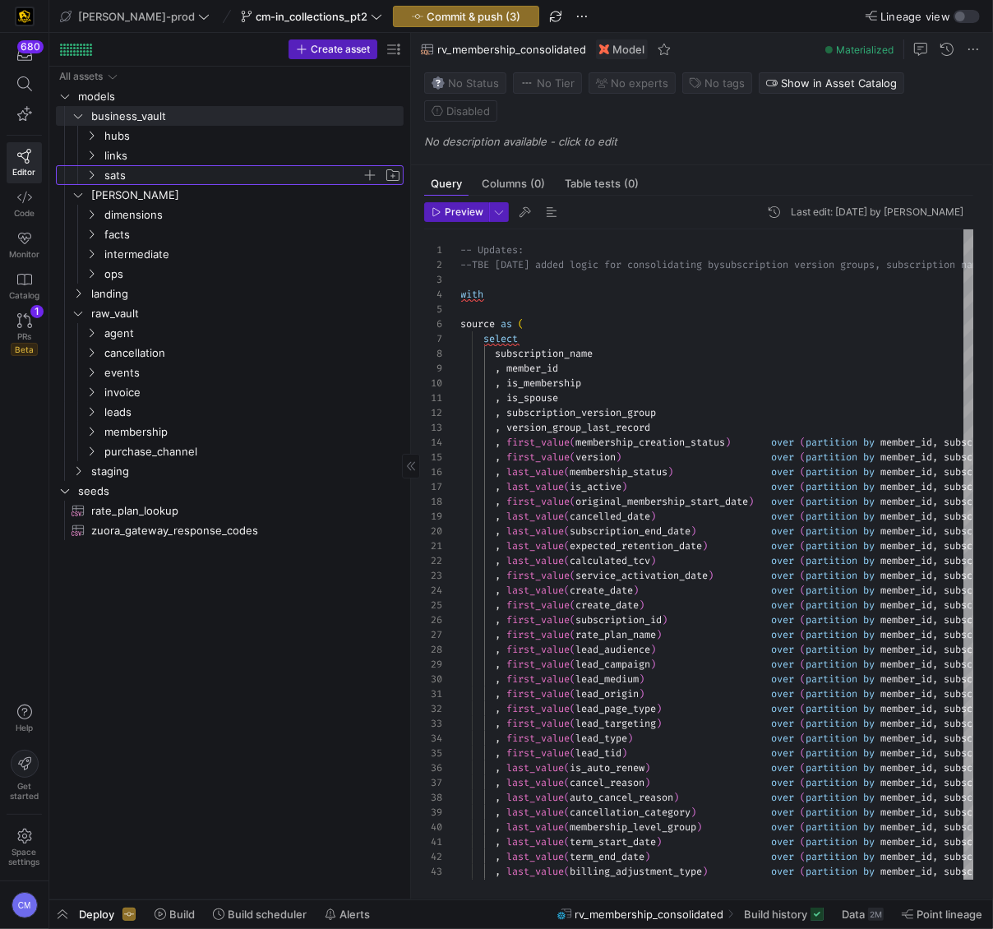
click at [183, 167] on span "sats" at bounding box center [232, 175] width 257 height 19
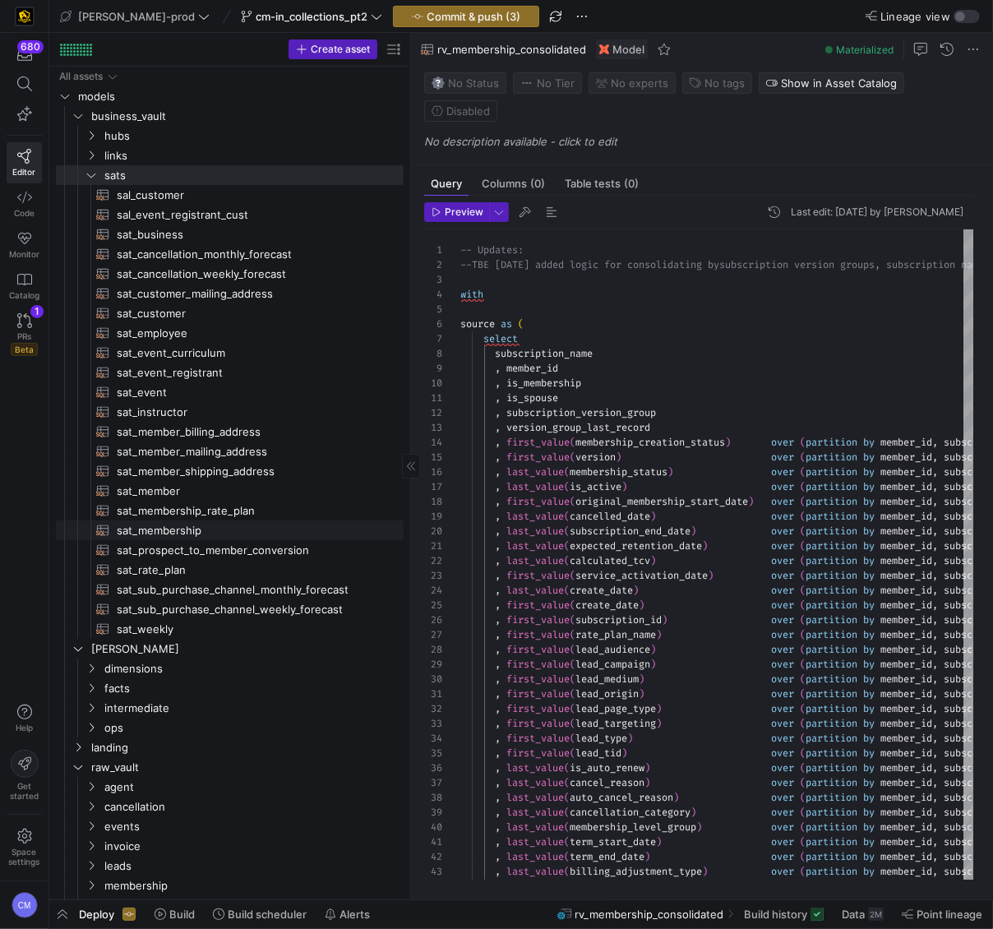
click at [222, 530] on span "sat_membership​​​​​​​​​​" at bounding box center [251, 530] width 268 height 19
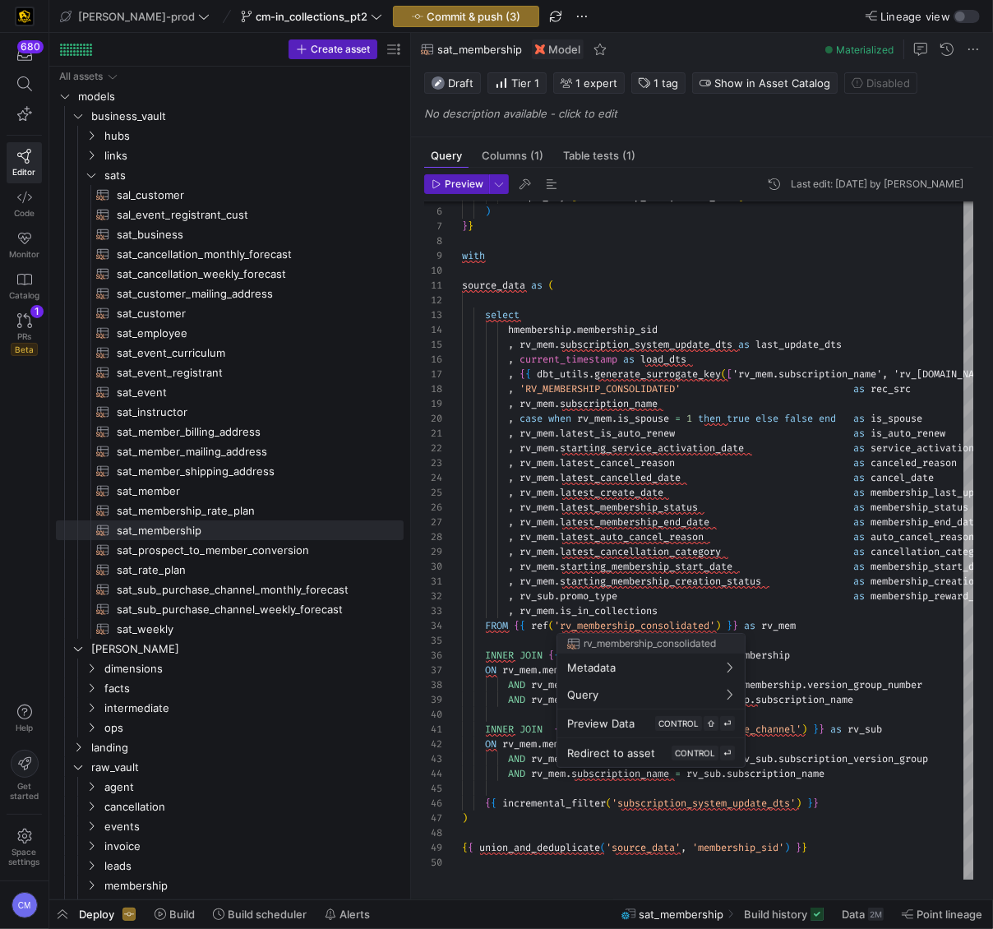
click at [672, 605] on div at bounding box center [496, 464] width 993 height 929
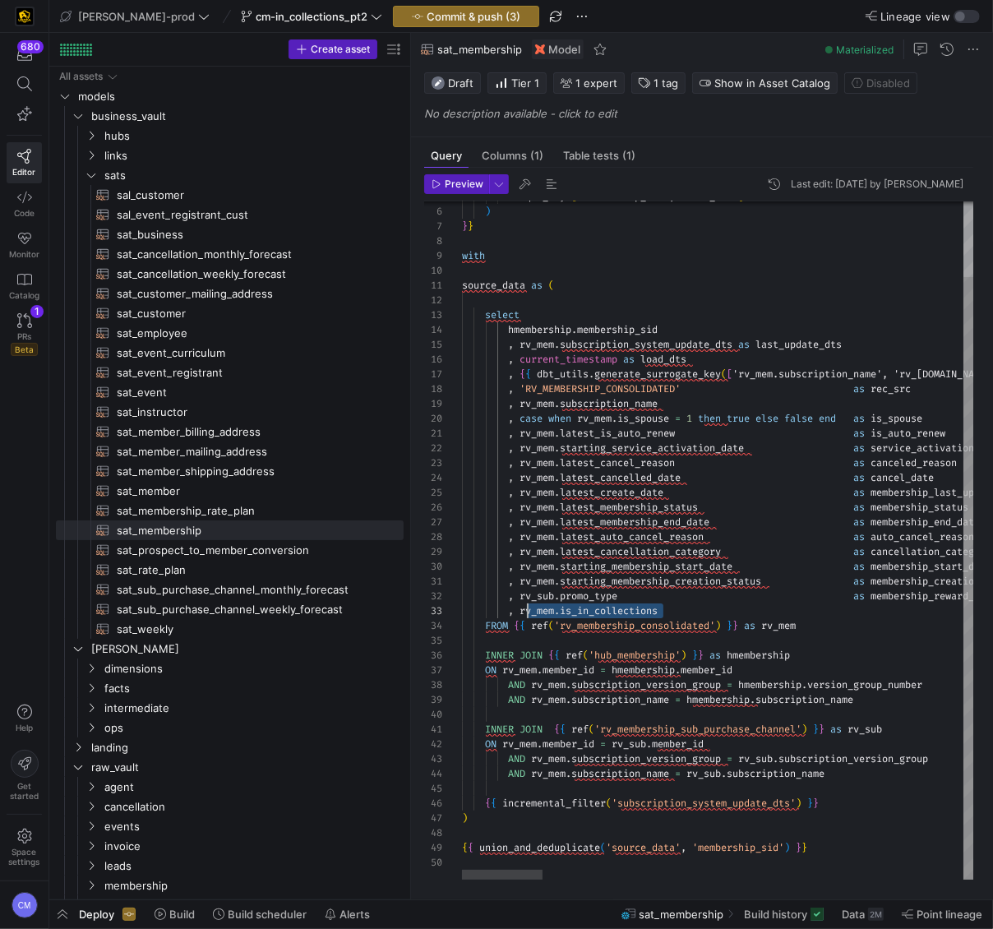
scroll to position [30, 58]
drag, startPoint x: 665, startPoint y: 612, endPoint x: 521, endPoint y: 606, distance: 144.0
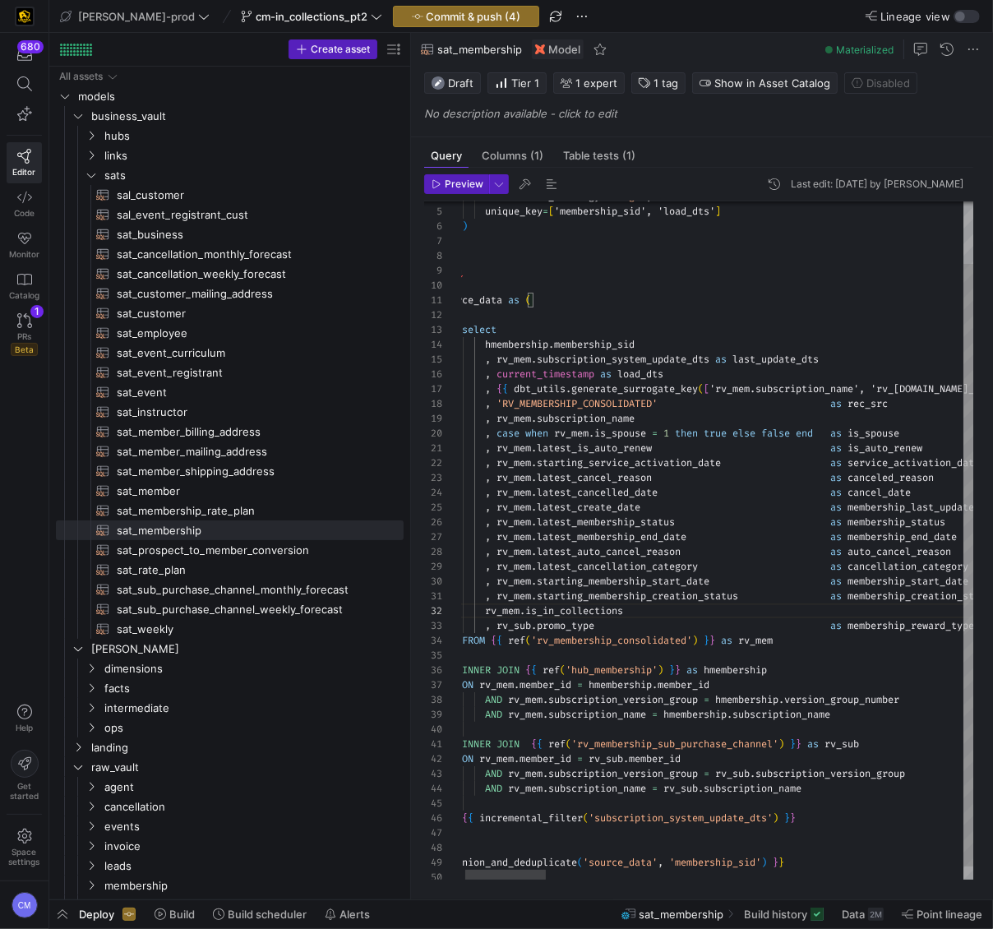
scroll to position [15, 48]
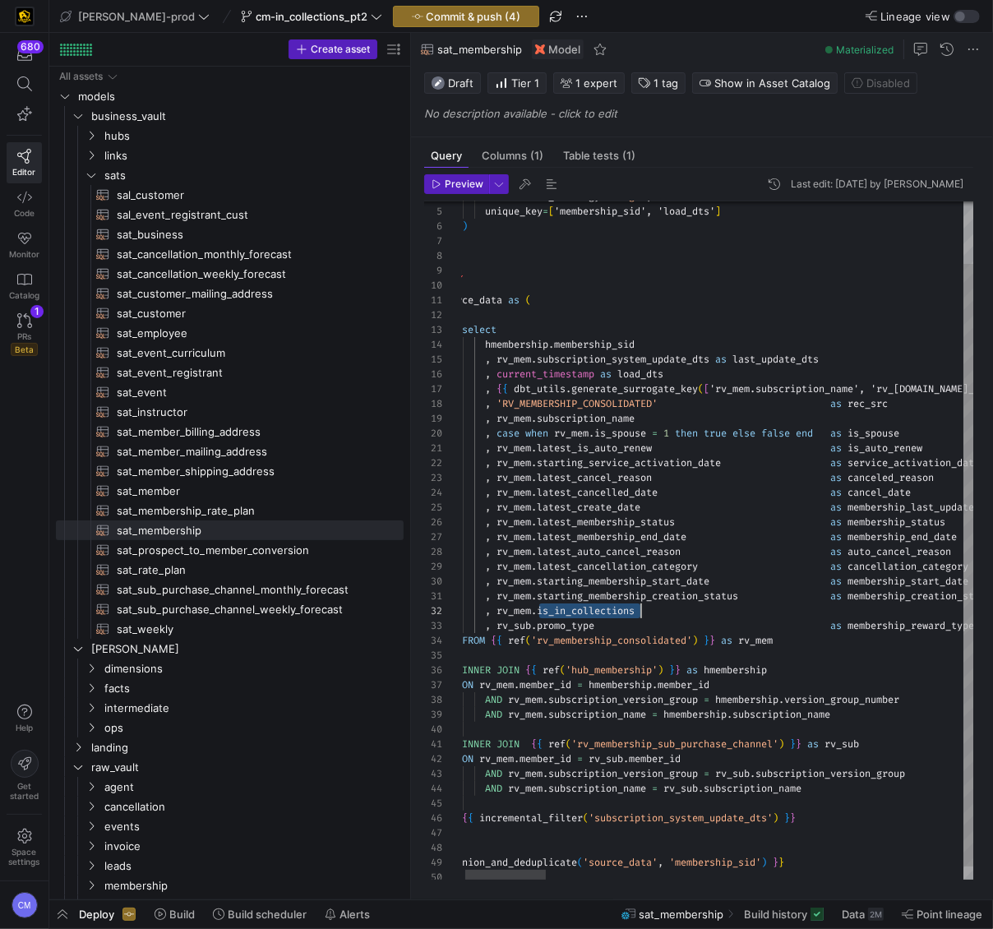
scroll to position [15, 201]
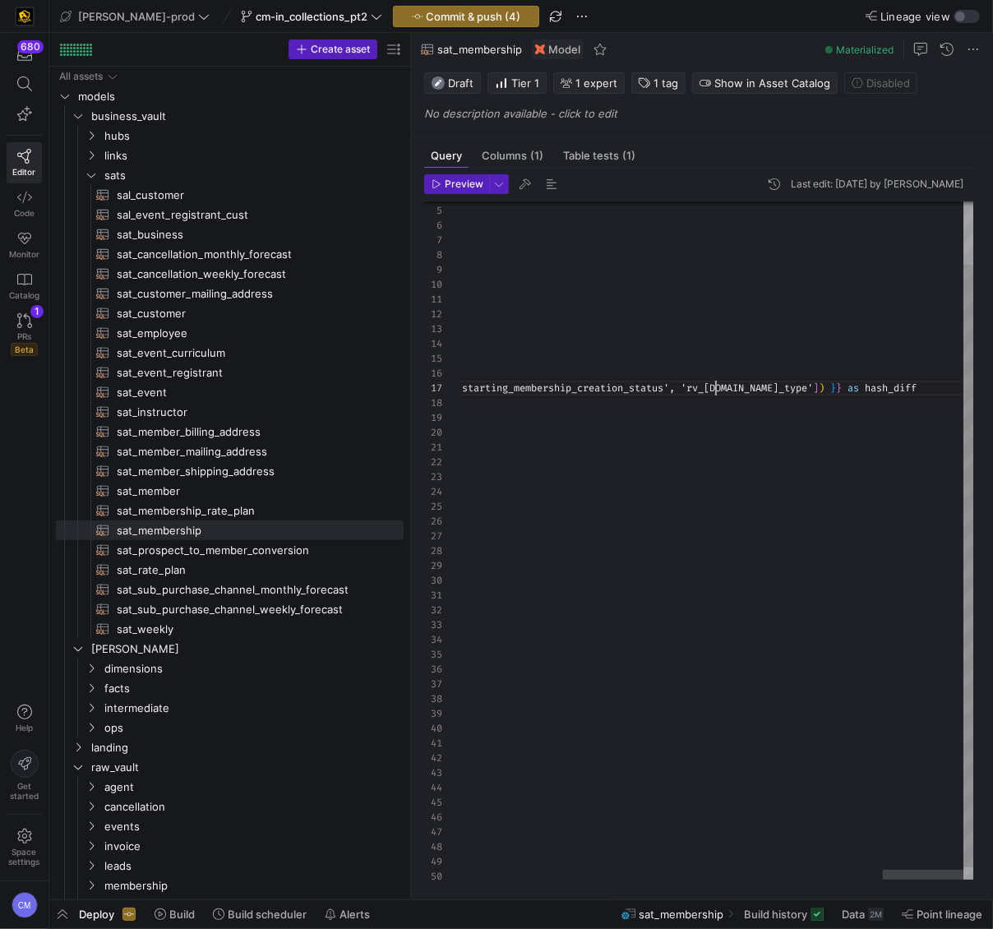
scroll to position [15, 2917]
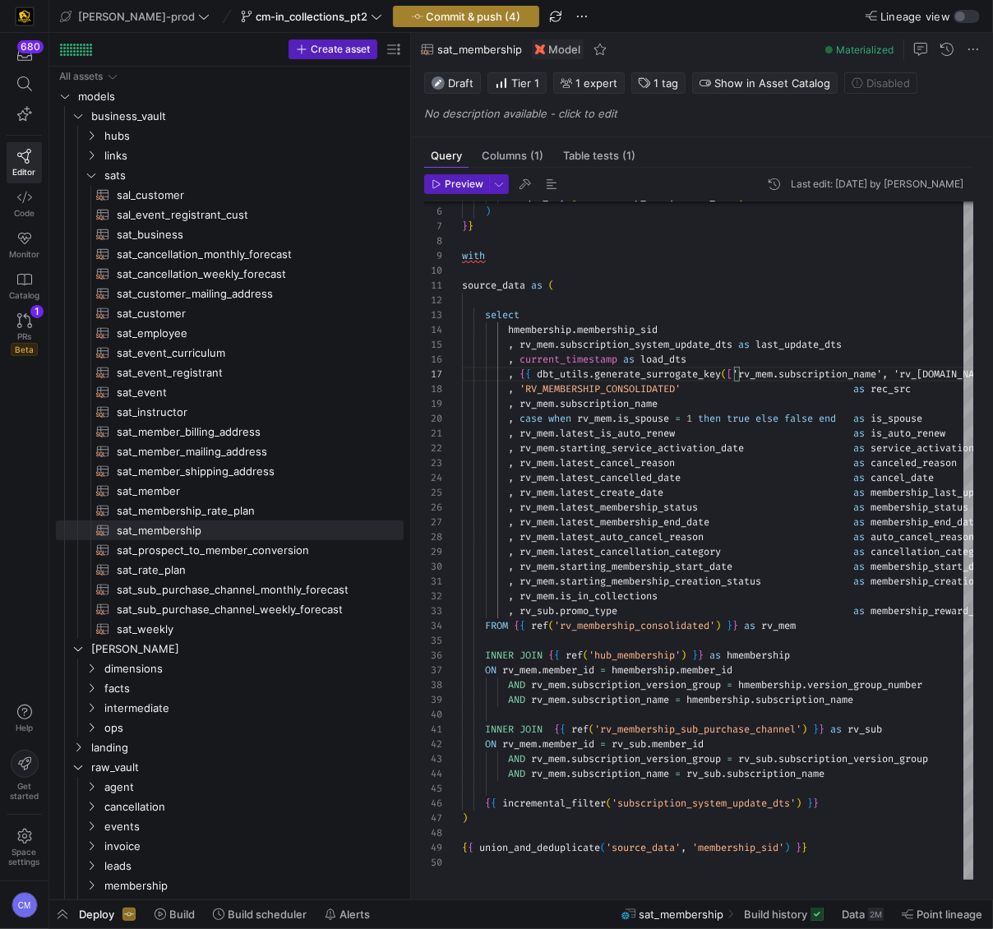
click at [447, 17] on span "Commit & push (4)" at bounding box center [474, 16] width 95 height 13
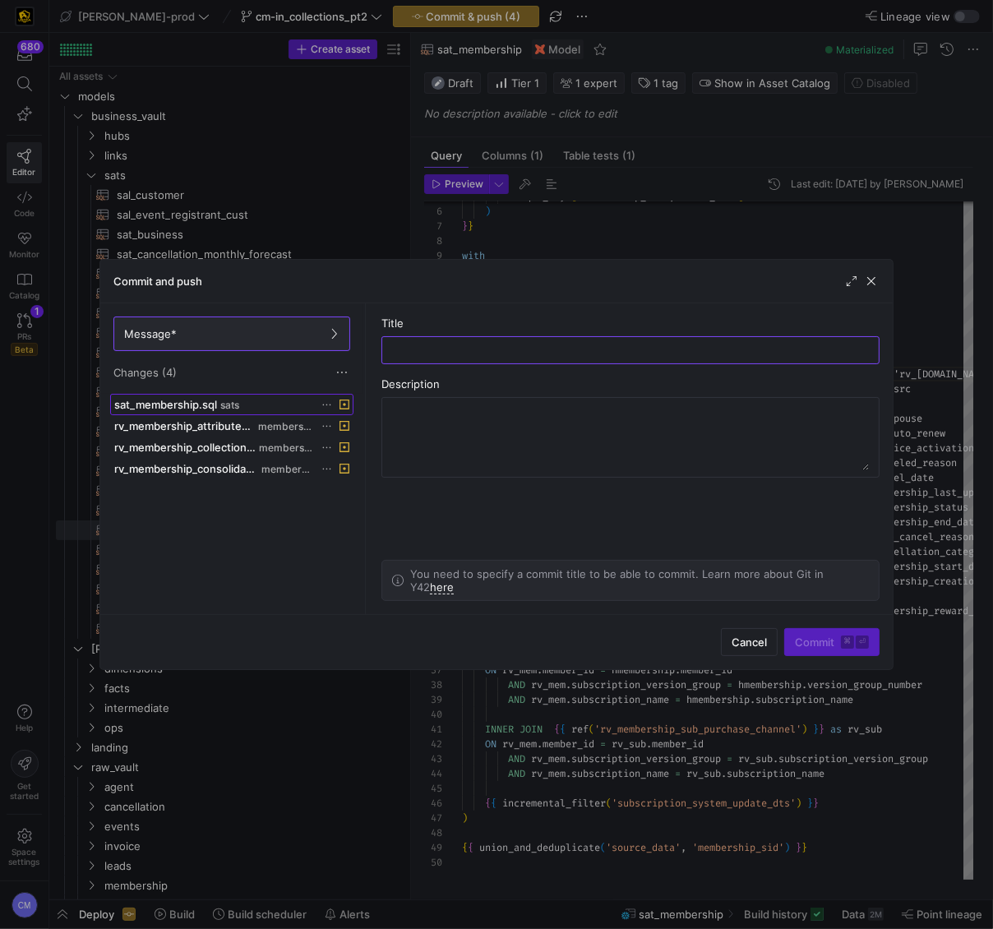
click at [221, 409] on span "sats" at bounding box center [229, 406] width 19 height 12
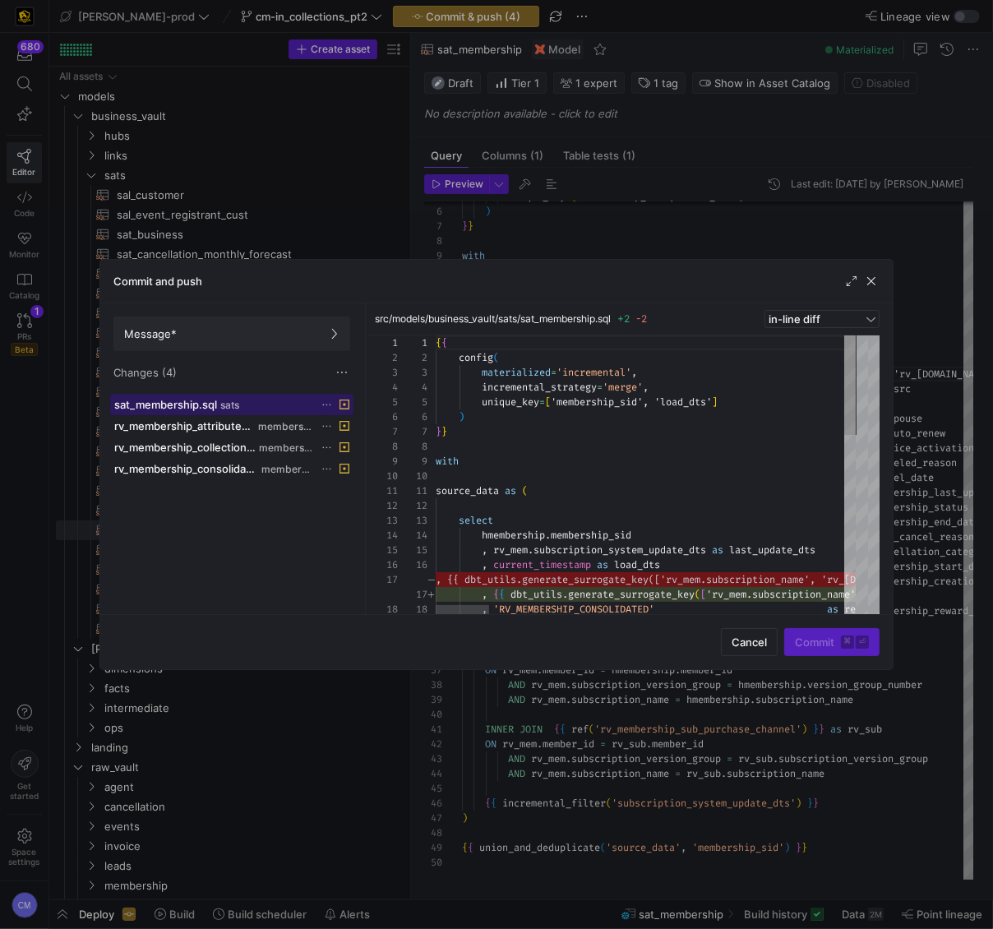
scroll to position [148, 0]
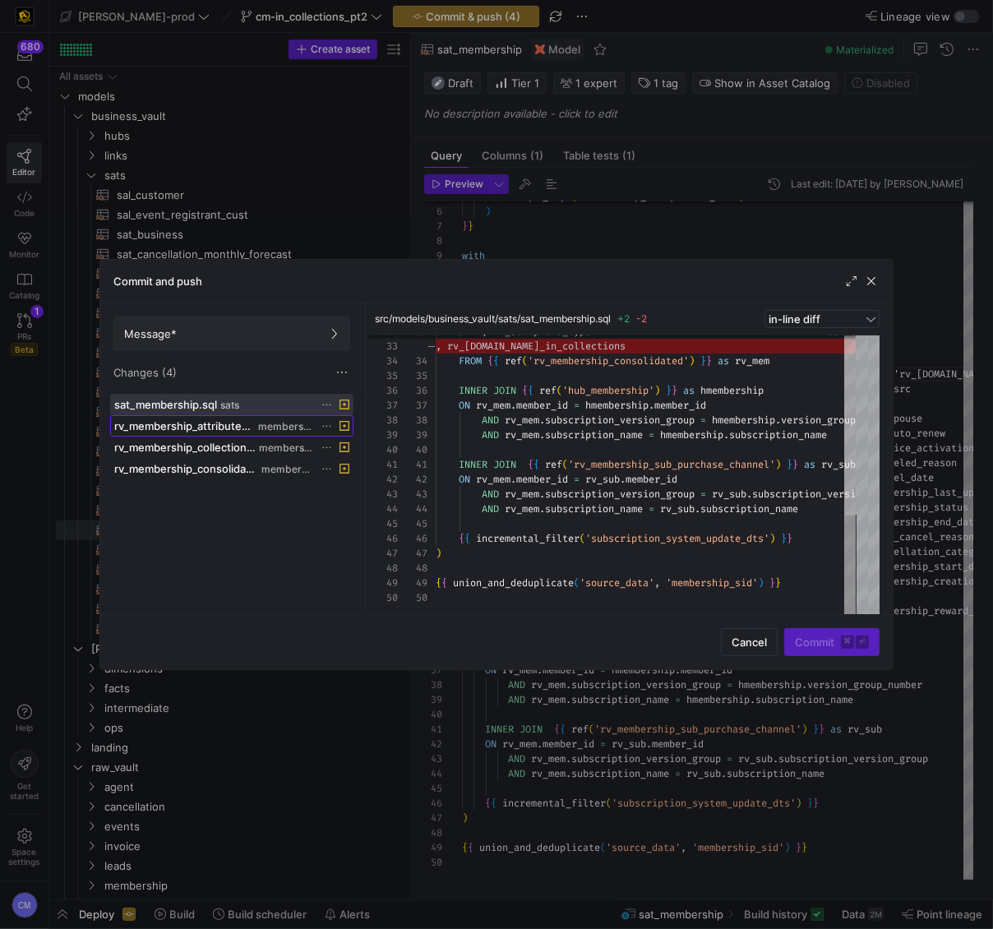
click at [276, 431] on span "membership" at bounding box center [285, 427] width 55 height 12
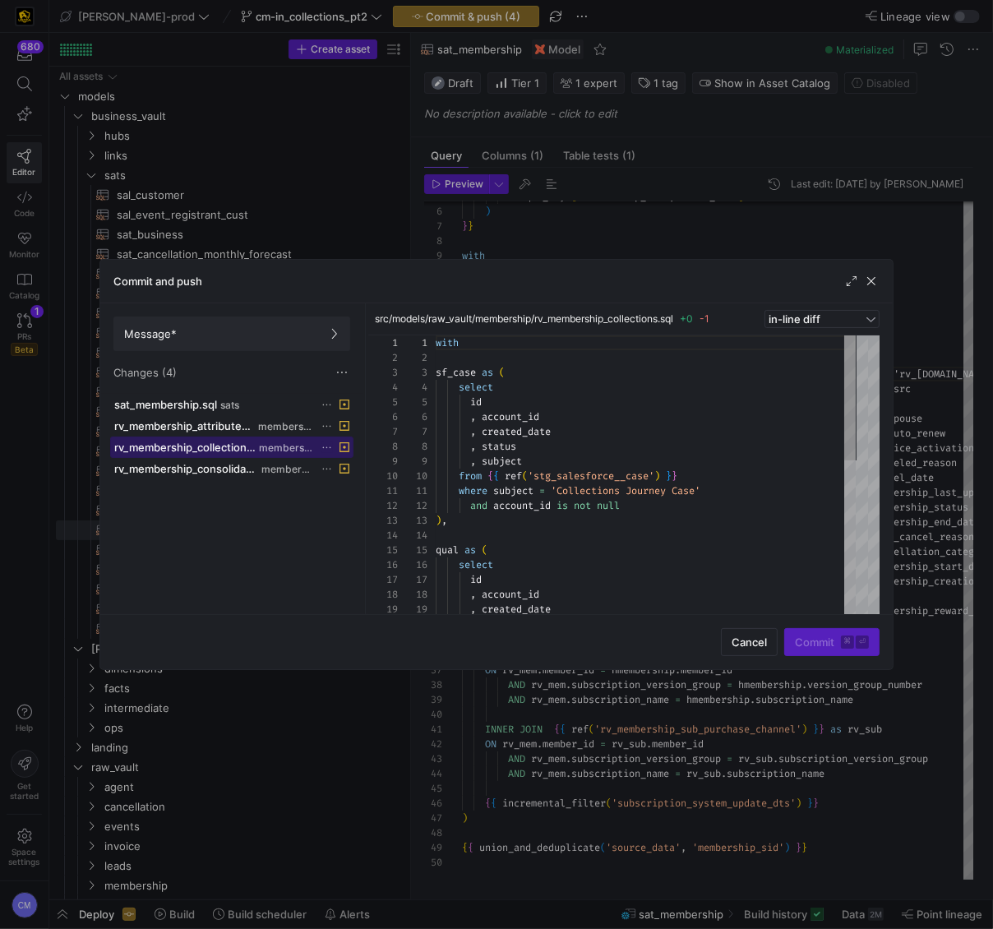
click at [281, 449] on span "membership" at bounding box center [285, 448] width 53 height 12
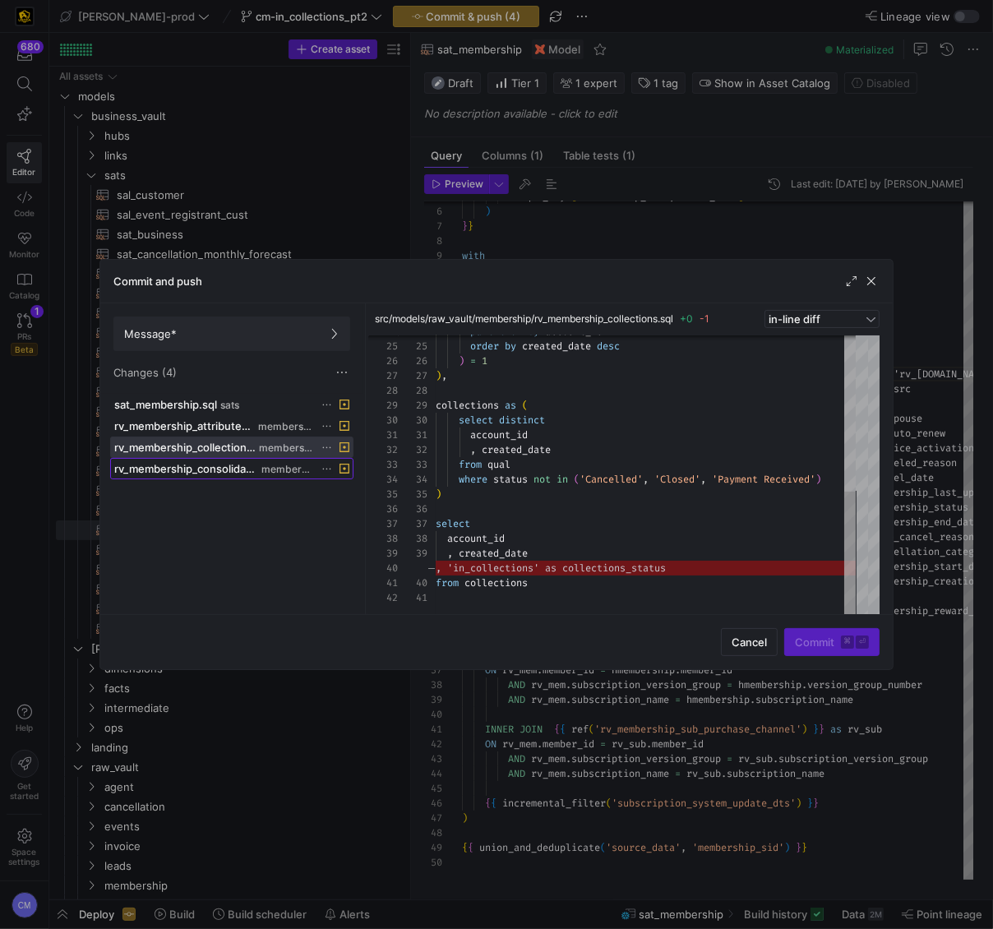
click at [255, 468] on span "rv_membership_consolidated.sql" at bounding box center [186, 468] width 145 height 13
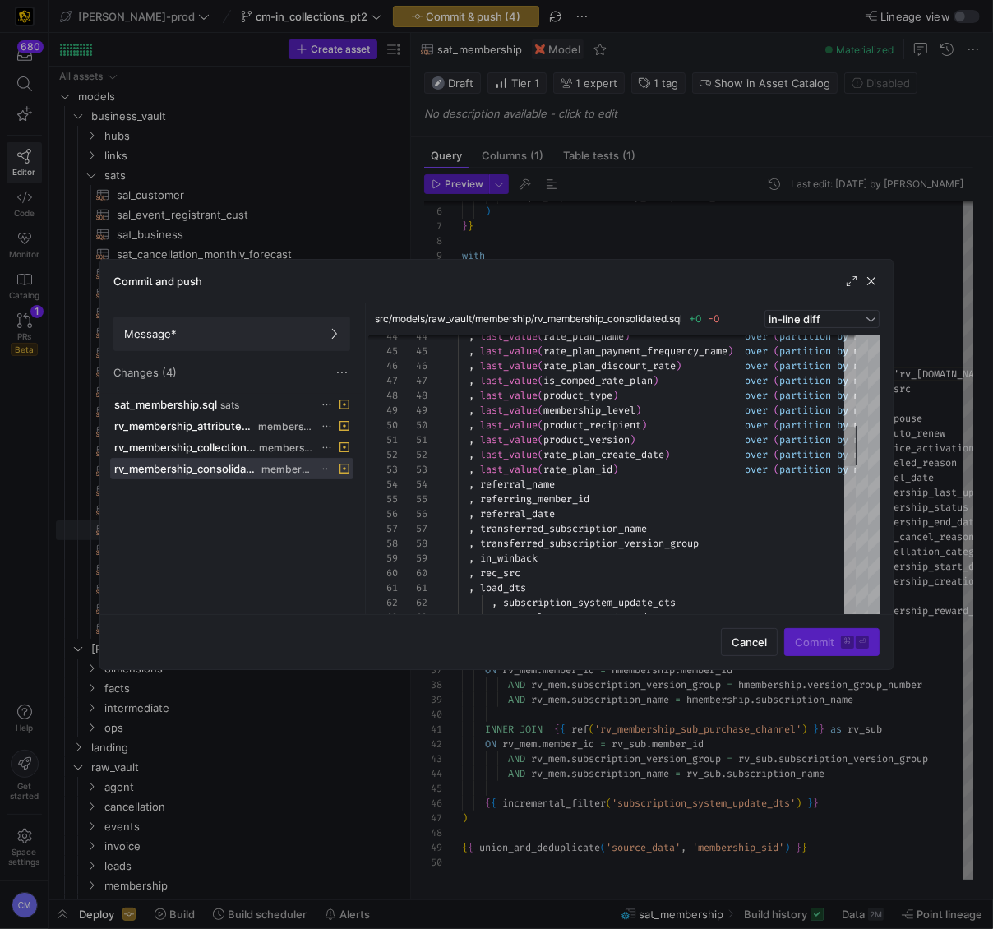
click at [654, 233] on div at bounding box center [496, 464] width 993 height 929
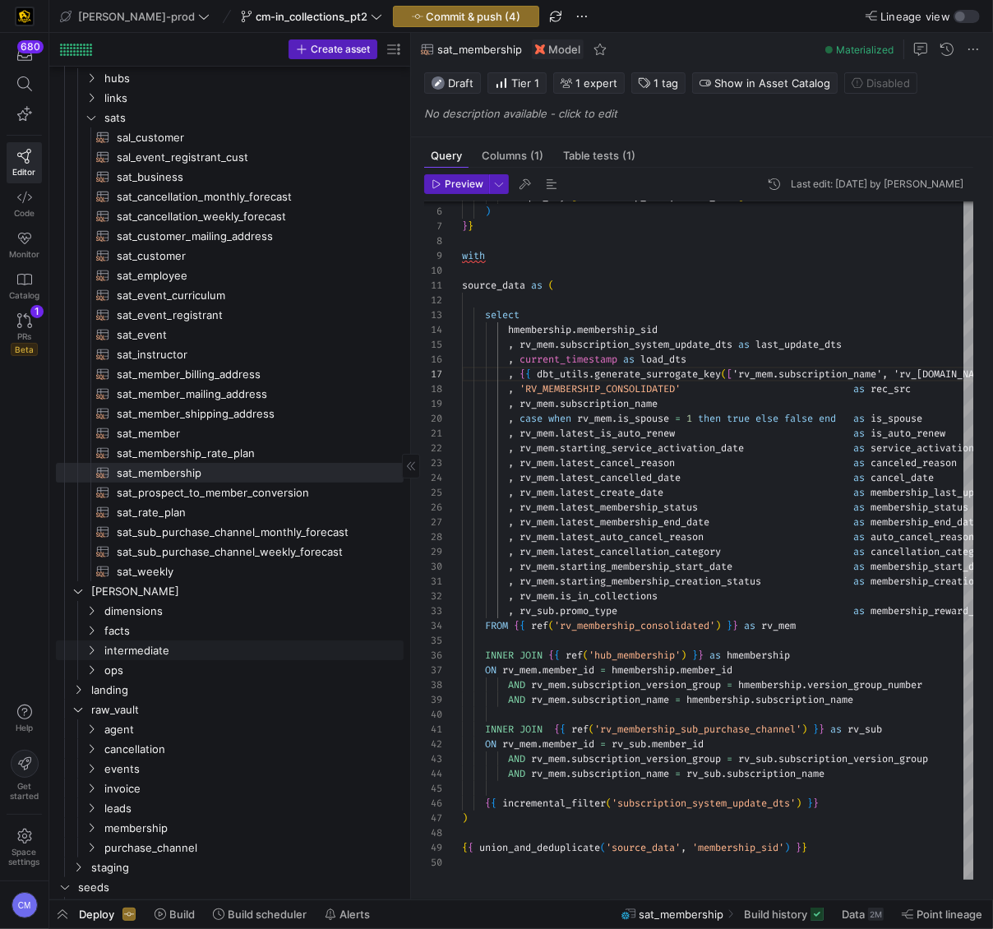
scroll to position [95, 0]
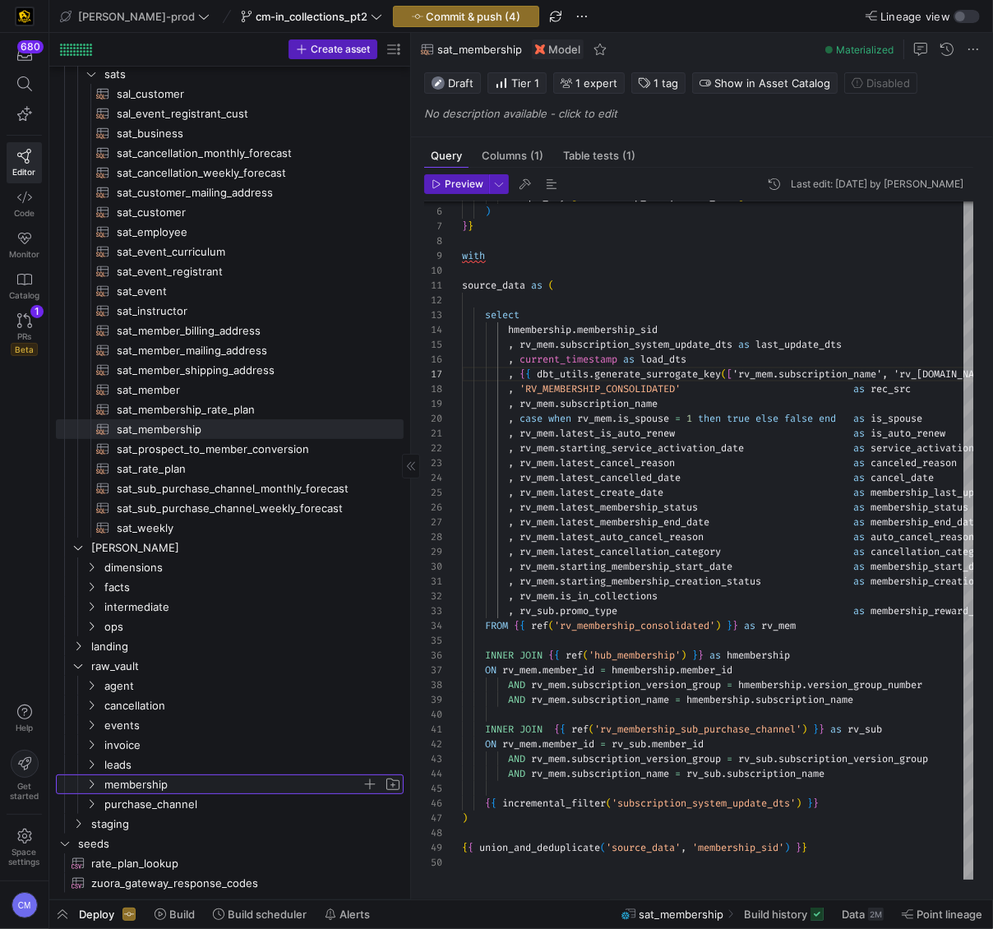
click at [144, 783] on span "membership" at bounding box center [232, 784] width 257 height 19
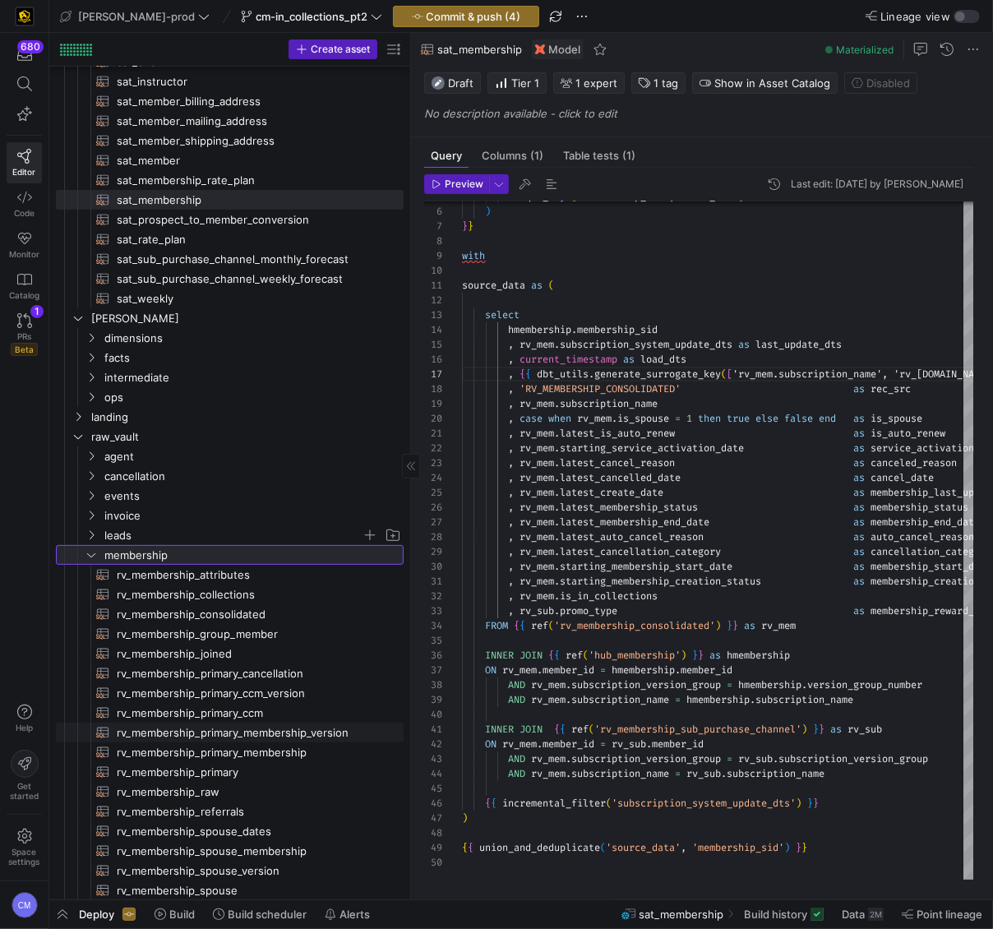
scroll to position [0, 0]
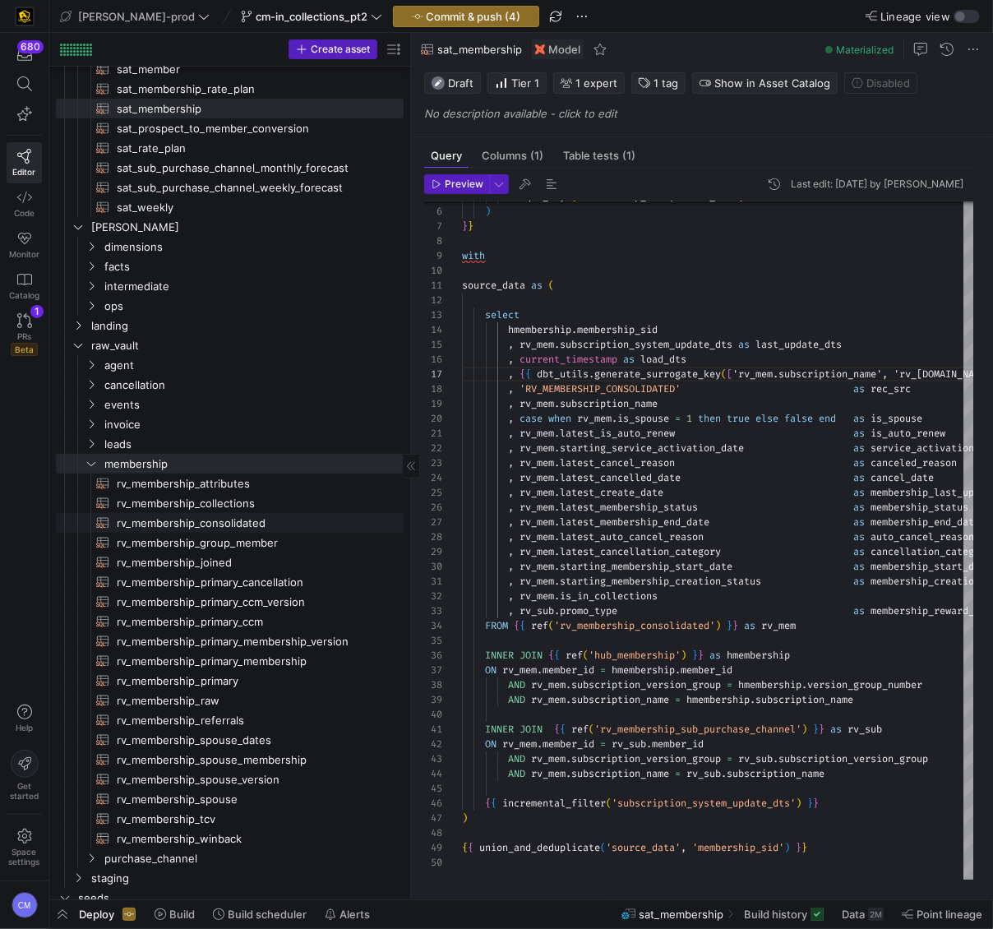
click at [232, 523] on span "rv_membership_consolidated​​​​​​​​​​" at bounding box center [251, 523] width 268 height 19
type textarea "-- Updates: --TBE [DATE] added logic for consolidating by subscription version …"
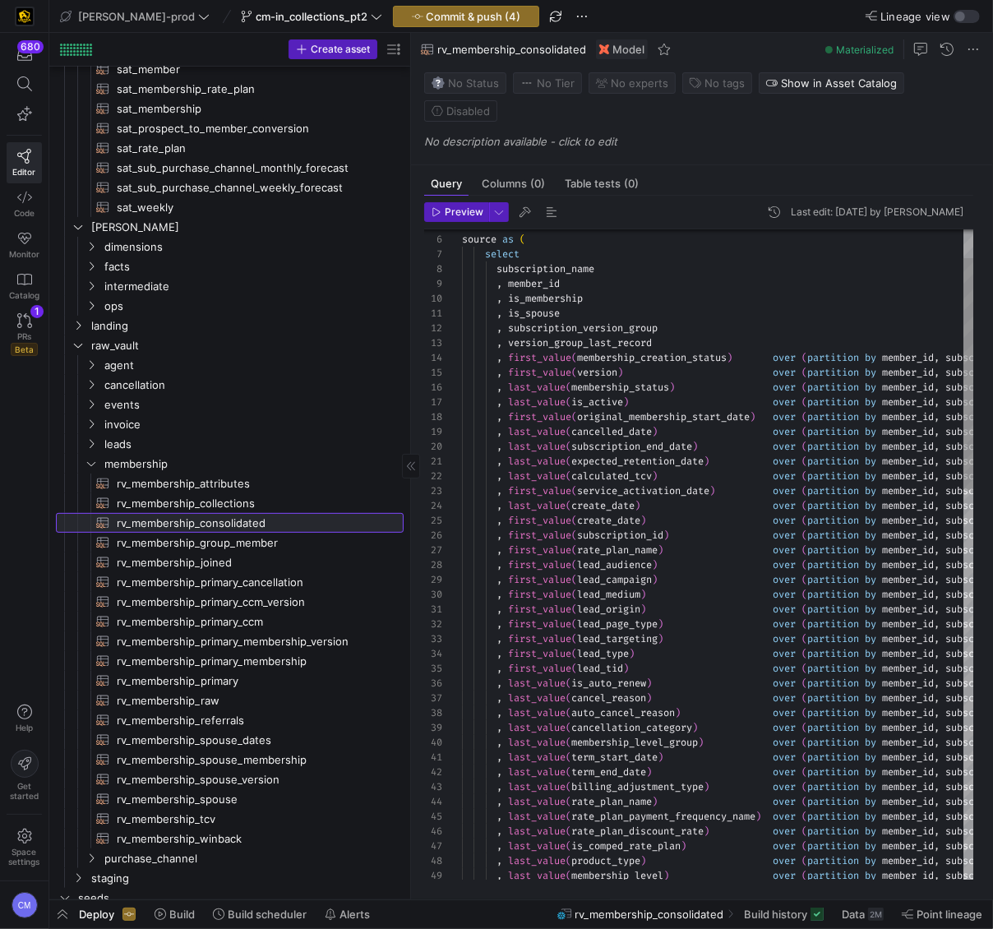
scroll to position [0, 649]
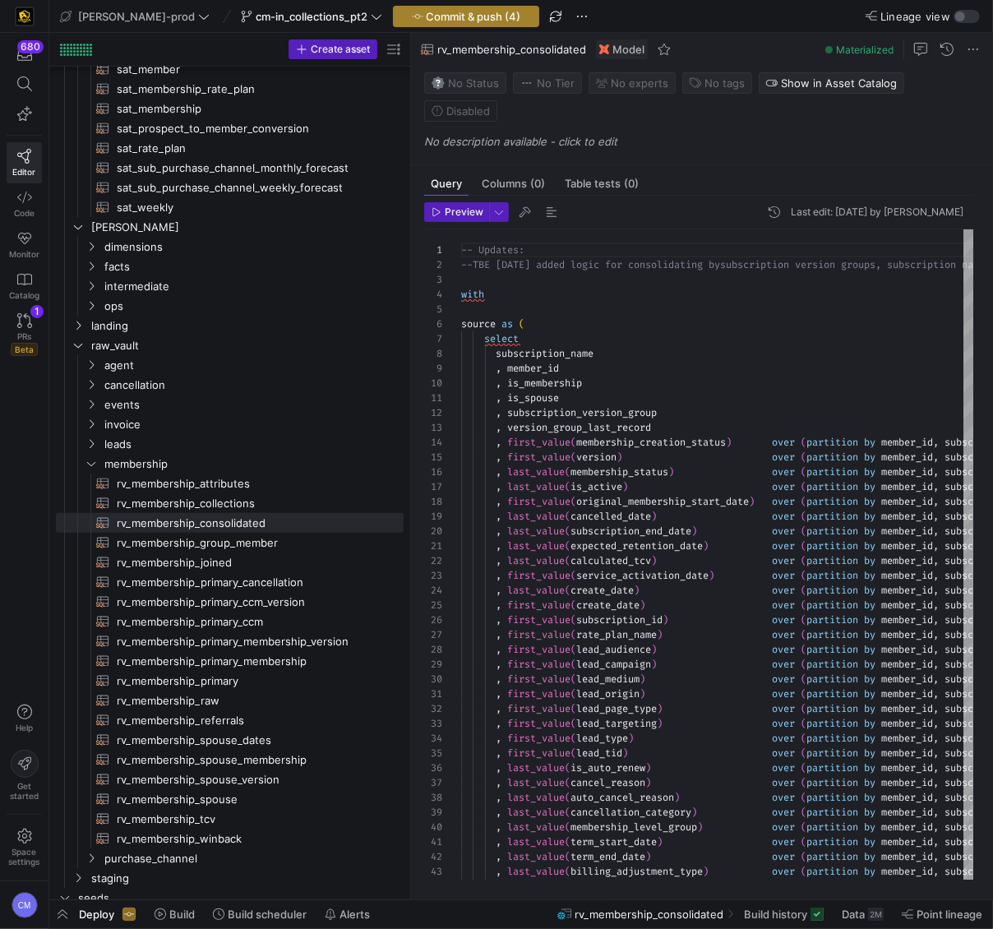
click at [428, 17] on span "Commit & push (4)" at bounding box center [474, 16] width 95 height 13
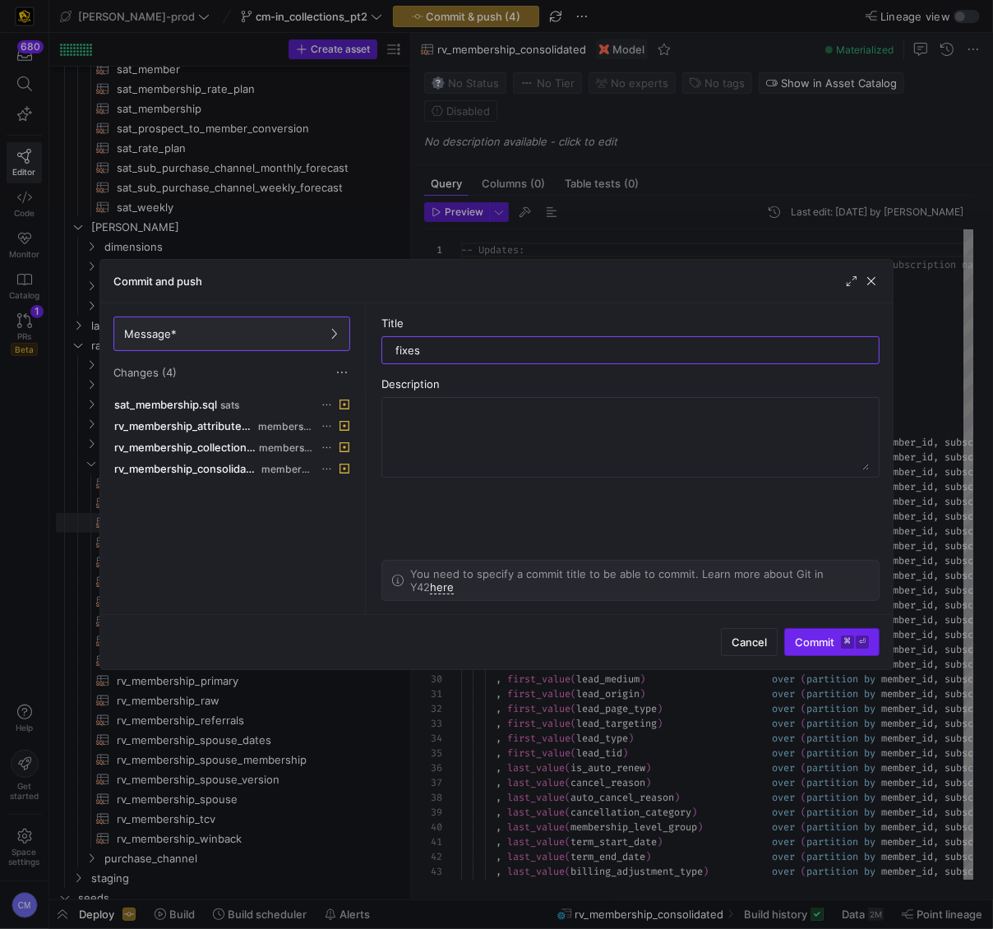
type input "fixes"
click at [852, 634] on span "submit" at bounding box center [832, 642] width 94 height 26
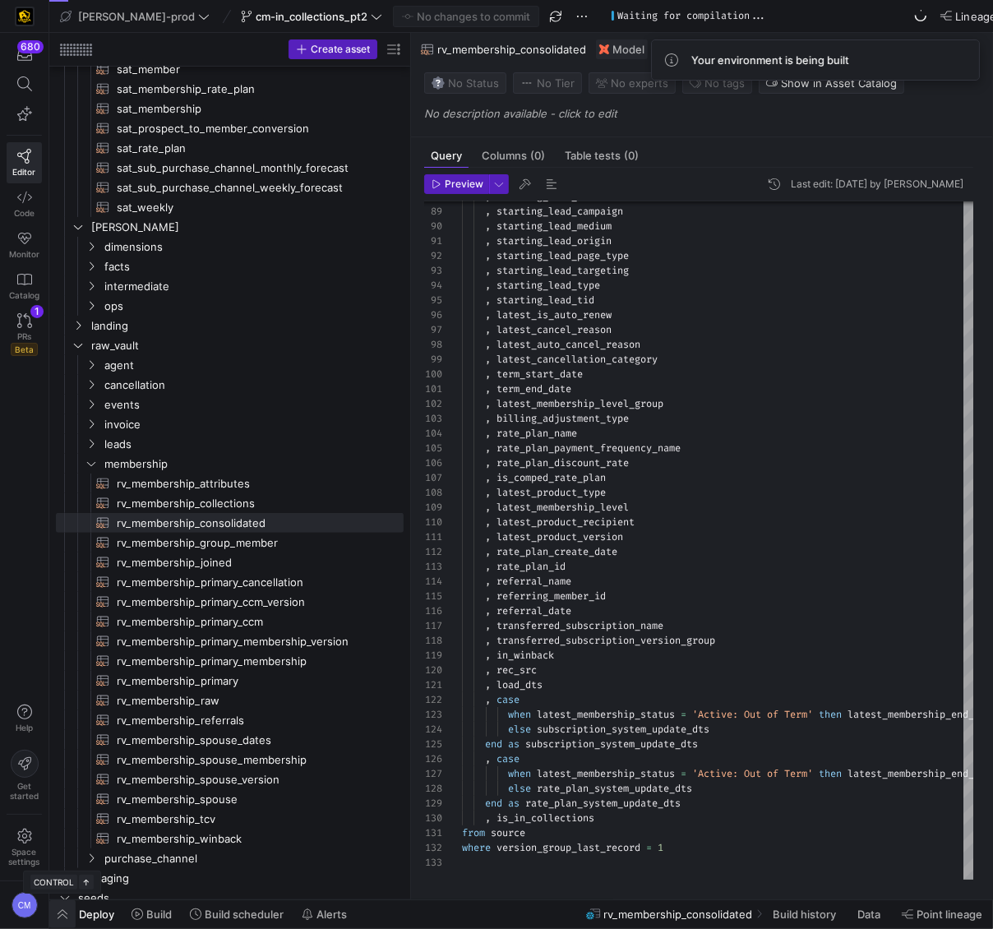
click at [58, 915] on span "button" at bounding box center [62, 914] width 26 height 28
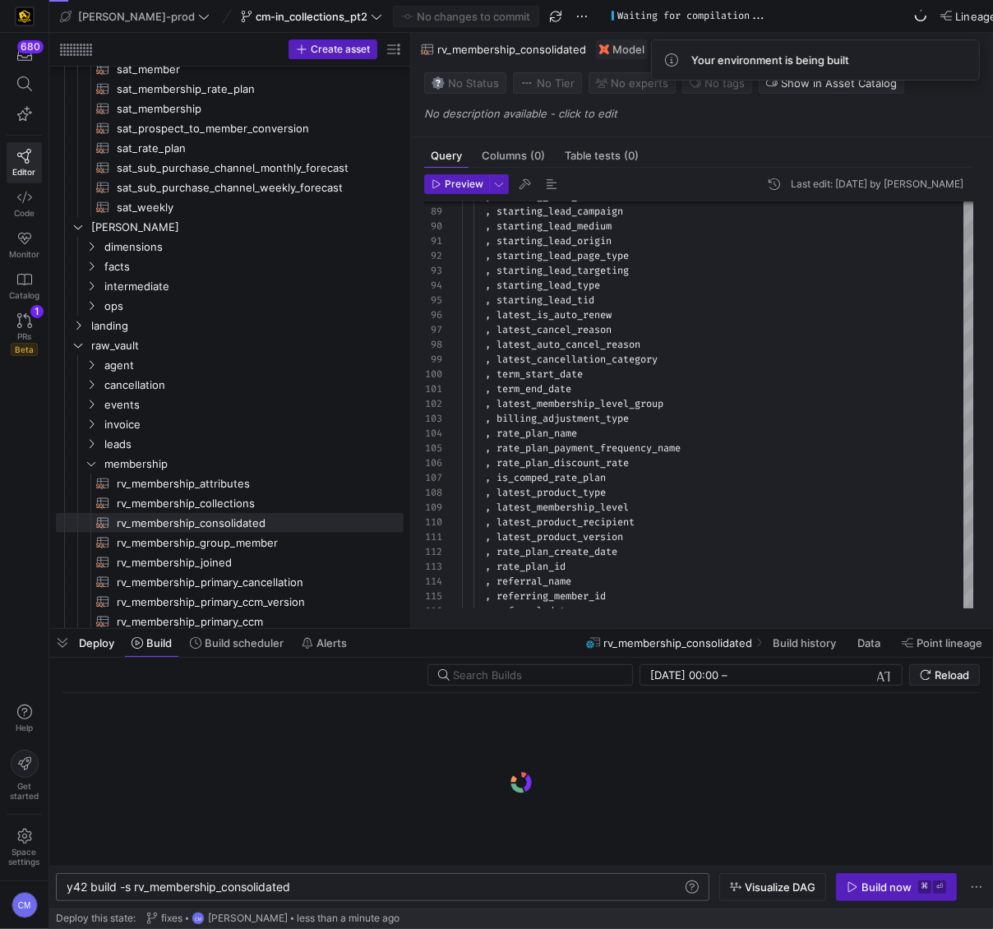
click at [275, 884] on div "y42 build -s rv_membership_consolidated" at bounding box center [375, 886] width 617 height 13
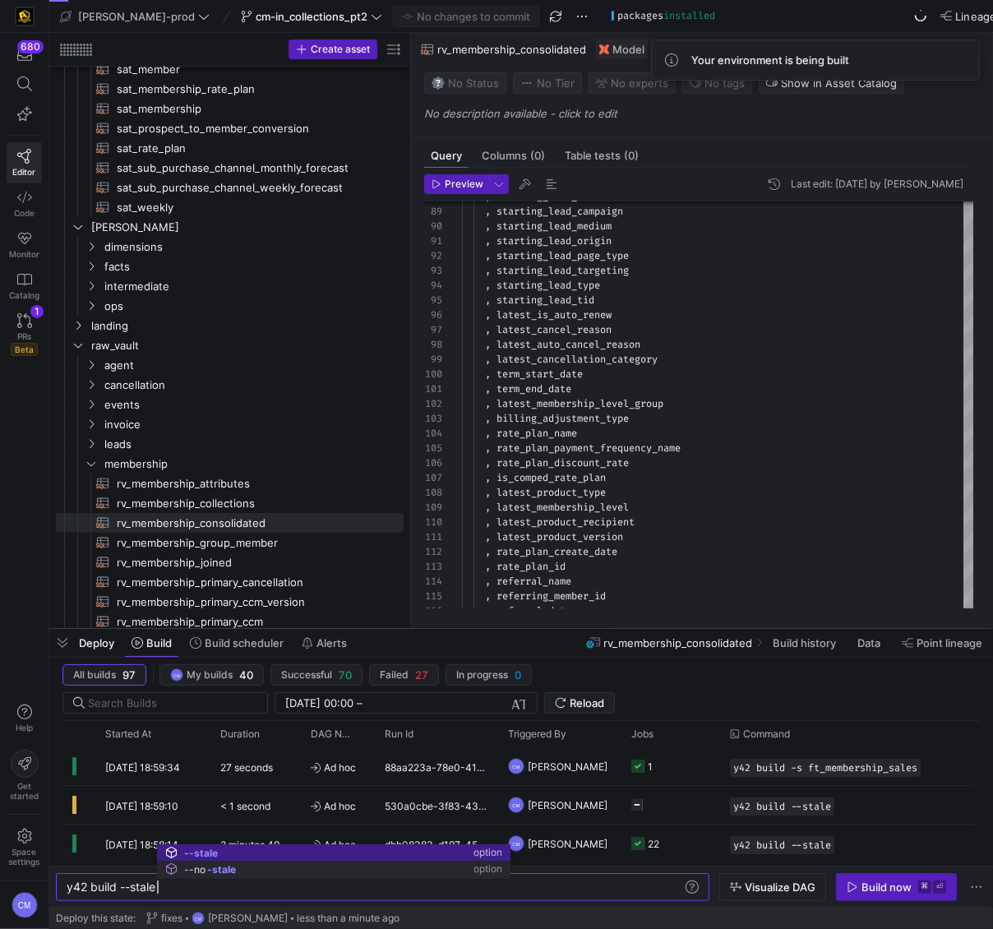
scroll to position [0, 90]
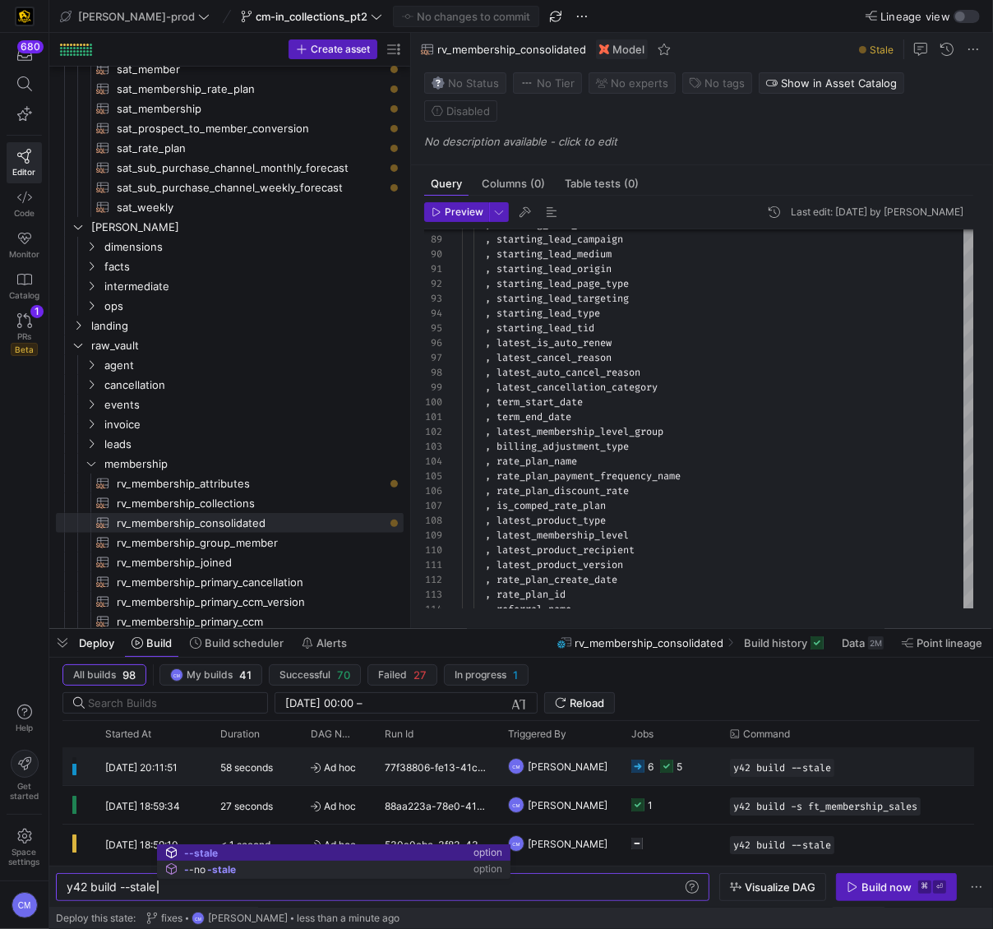
type textarea "y42 build --stale"
click at [691, 776] on y42-job-status-cell-renderer "6 5" at bounding box center [670, 766] width 79 height 36
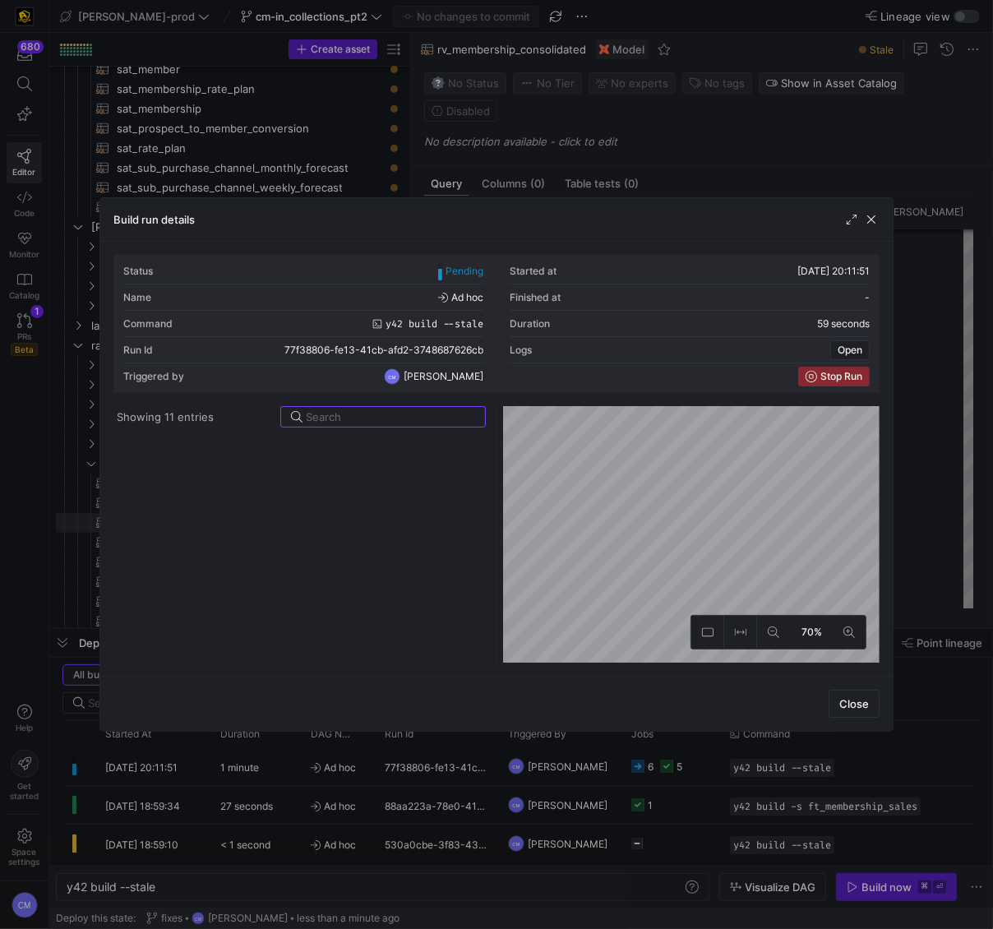
click at [944, 548] on div at bounding box center [496, 464] width 993 height 929
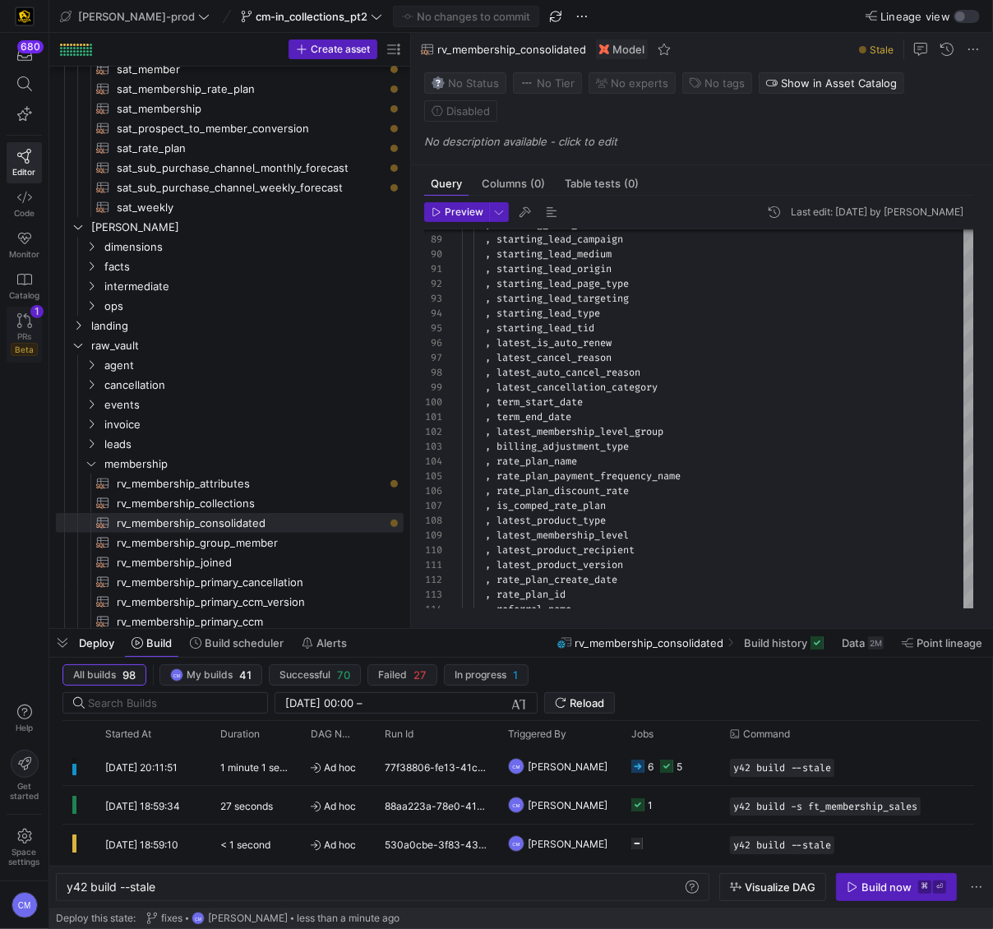
click at [21, 317] on icon at bounding box center [24, 320] width 15 height 15
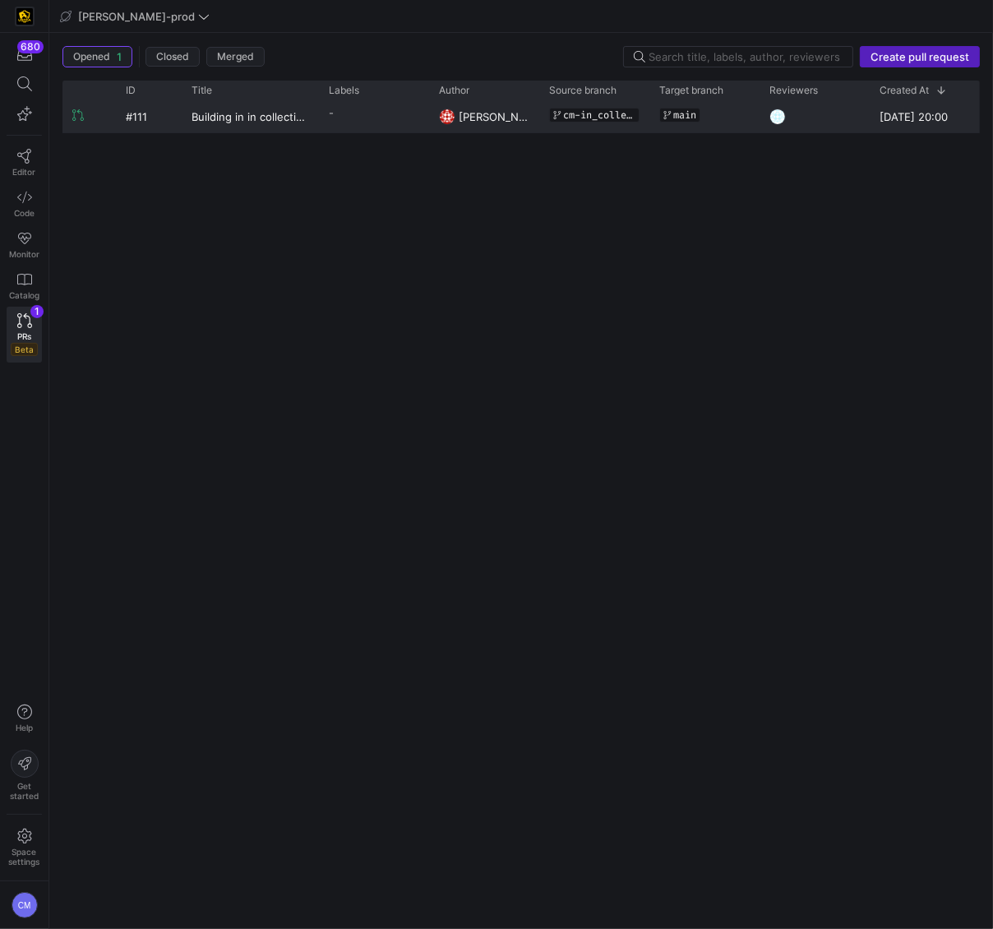
click at [347, 122] on y42-pull-request-list-view-label-cell-renderer "-" at bounding box center [374, 113] width 90 height 24
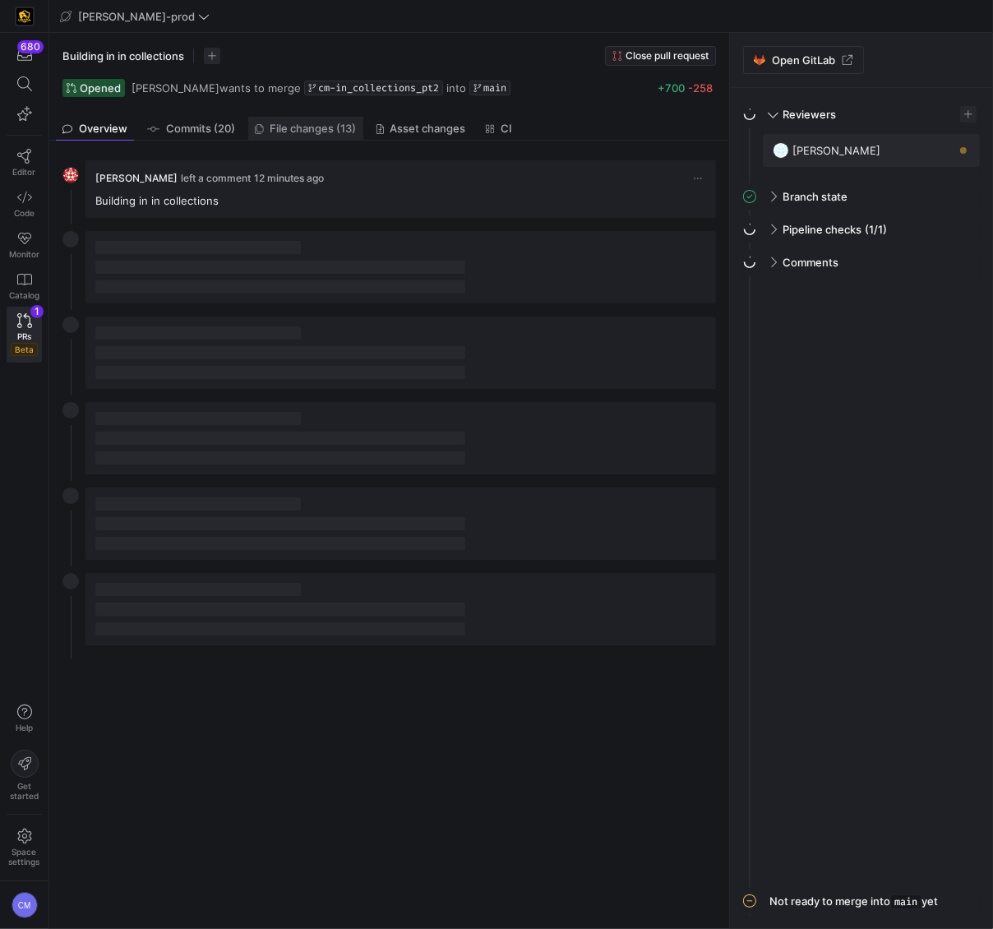
click at [287, 135] on link "File changes (13)" at bounding box center [305, 129] width 115 height 24
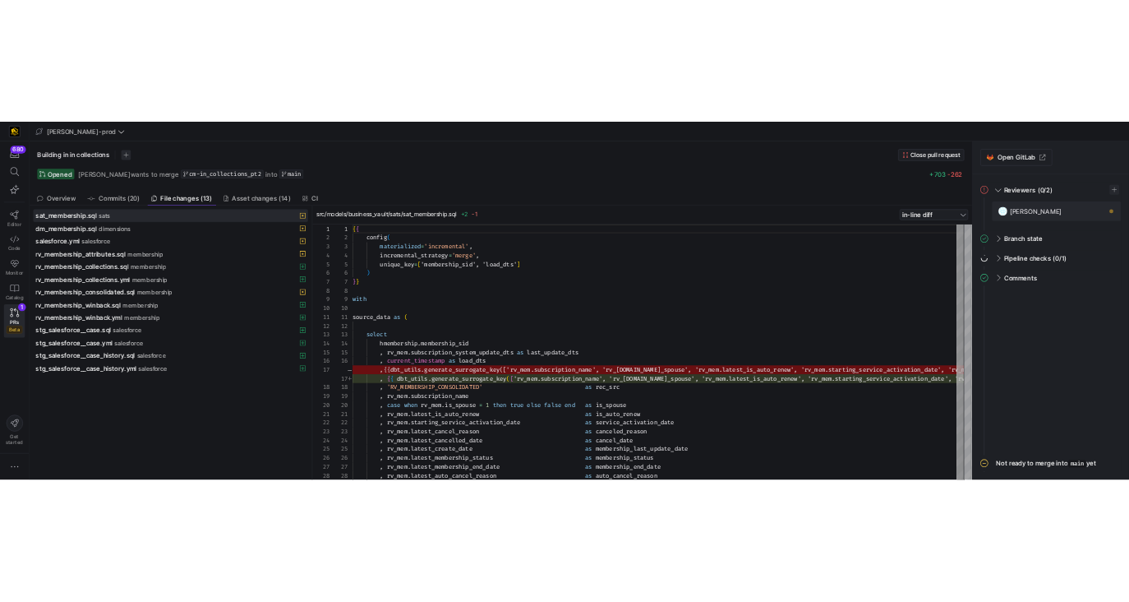
scroll to position [148, 0]
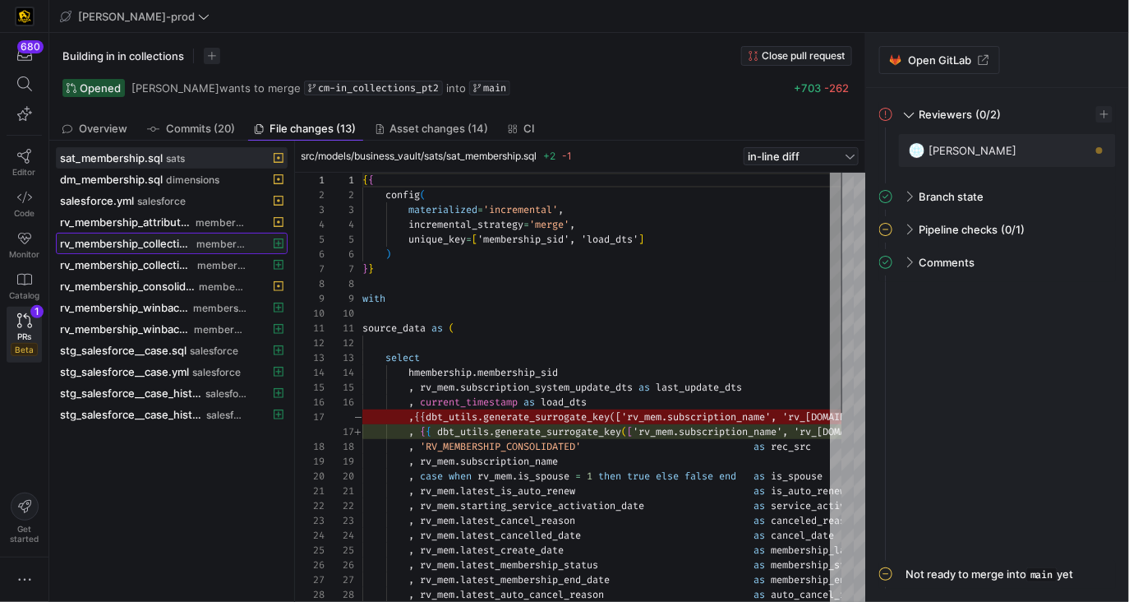
click at [182, 242] on span "rv_membership_collections.sql" at bounding box center [126, 243] width 133 height 13
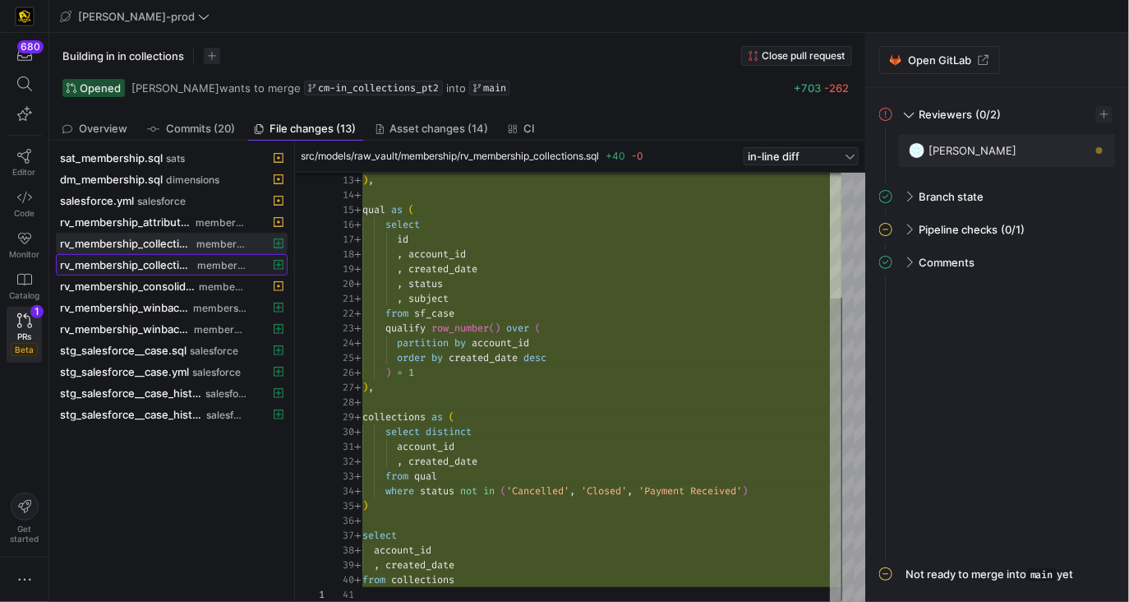
click at [190, 261] on span "rv_membership_collections.yml" at bounding box center [127, 264] width 134 height 13
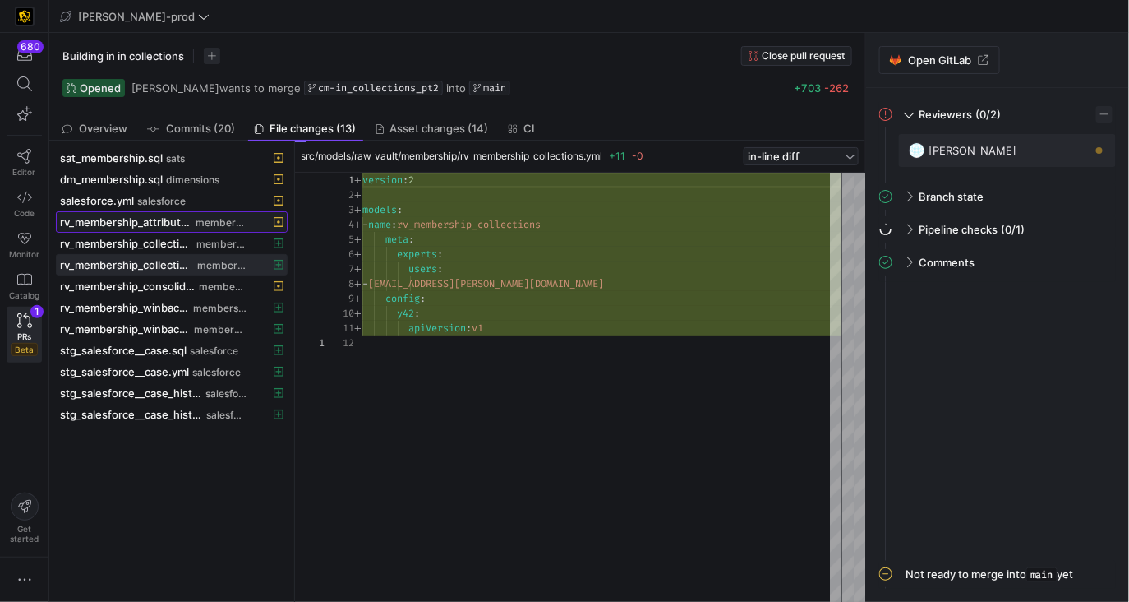
click at [196, 219] on span "membership" at bounding box center [222, 223] width 52 height 12
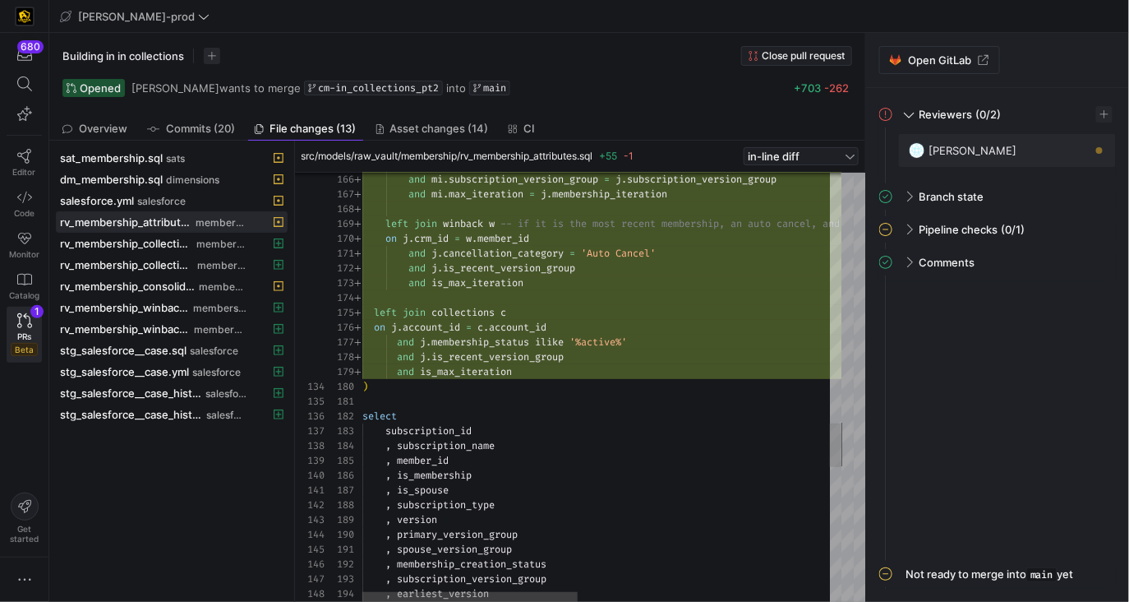
type textarea "and [PERSON_NAME]cancellation_category = 'Auto Cancel' and [DOMAIN_NAME]_recent…"
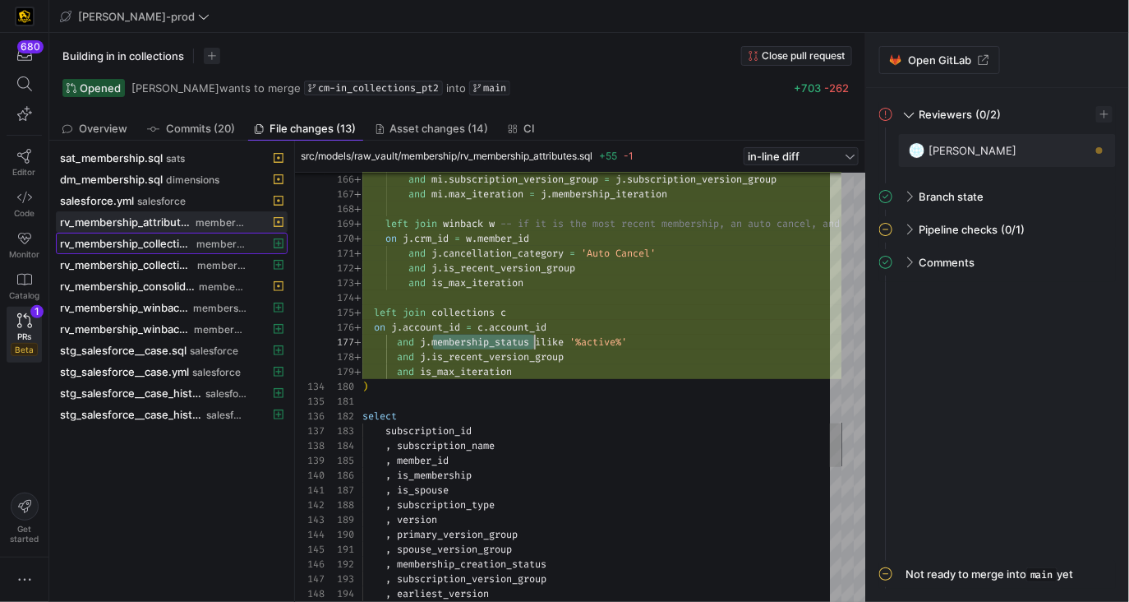
click at [199, 247] on span "membership" at bounding box center [221, 244] width 50 height 12
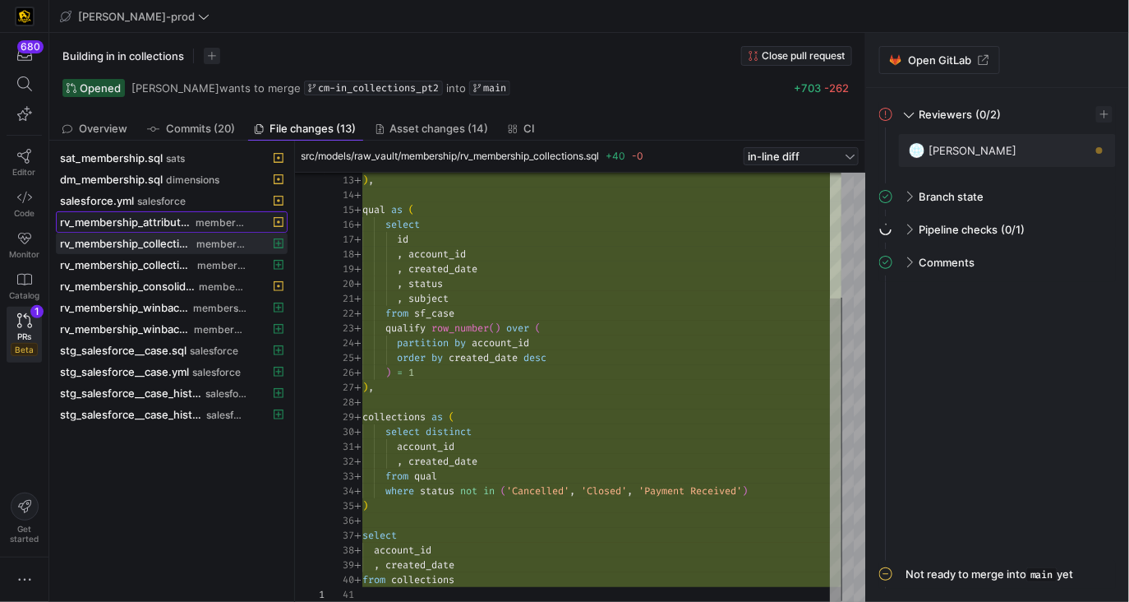
click at [164, 217] on span "rv_membership_attributes.sql" at bounding box center [126, 221] width 132 height 13
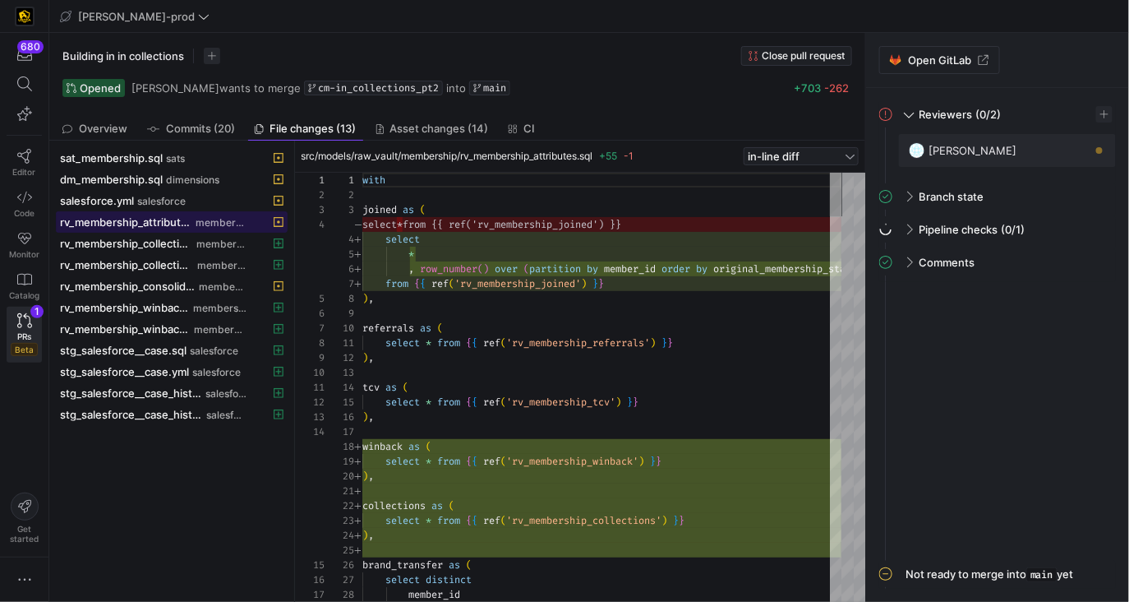
scroll to position [148, 0]
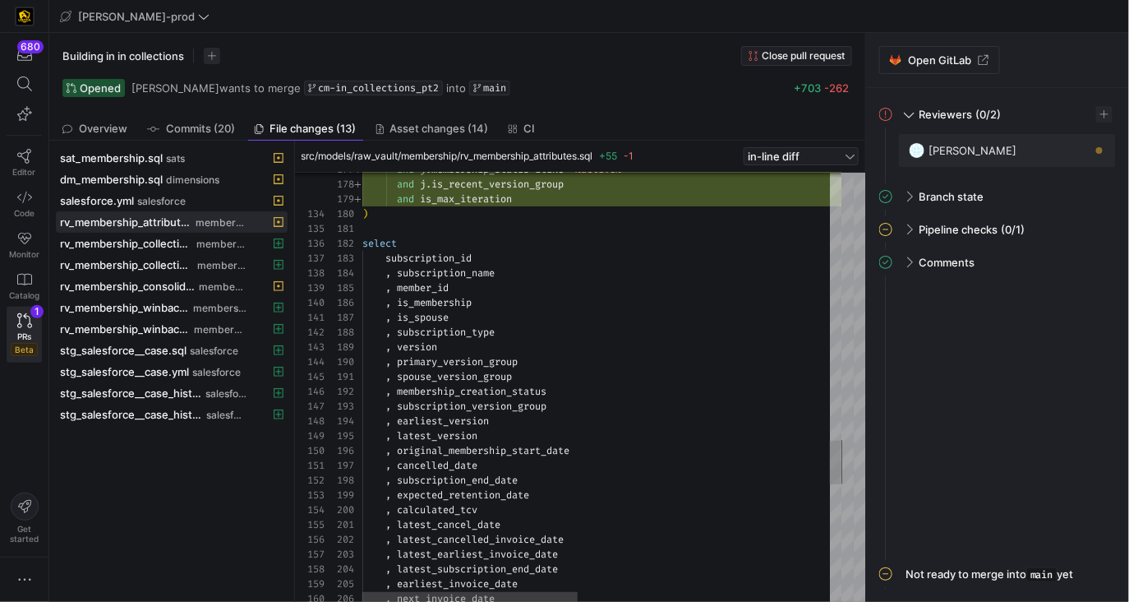
scroll to position [148, 0]
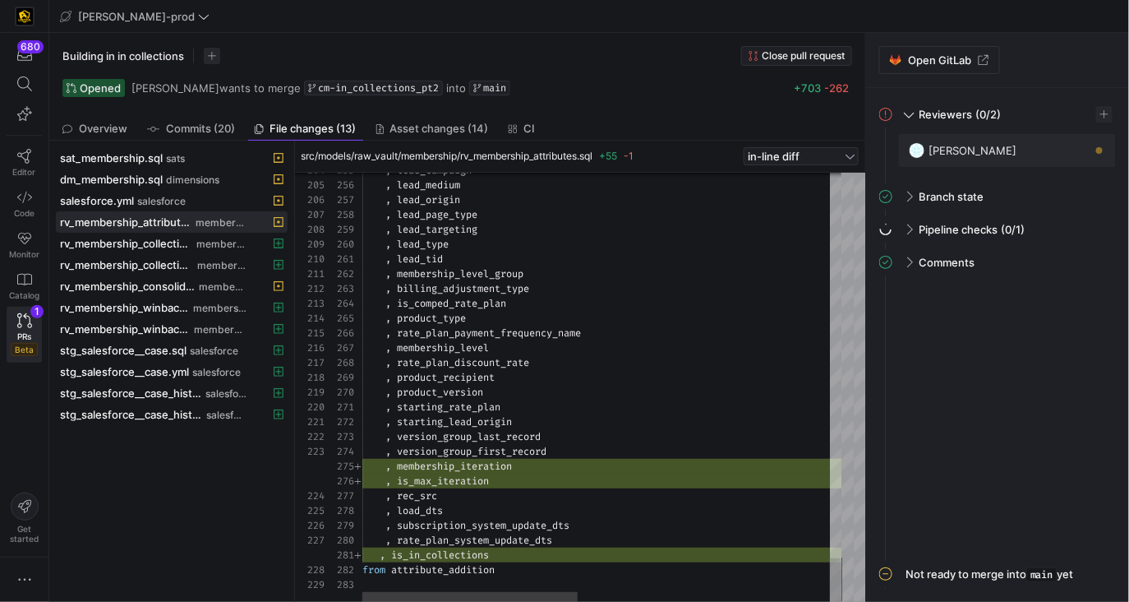
type textarea ", is_in_collections from attribute_addition"
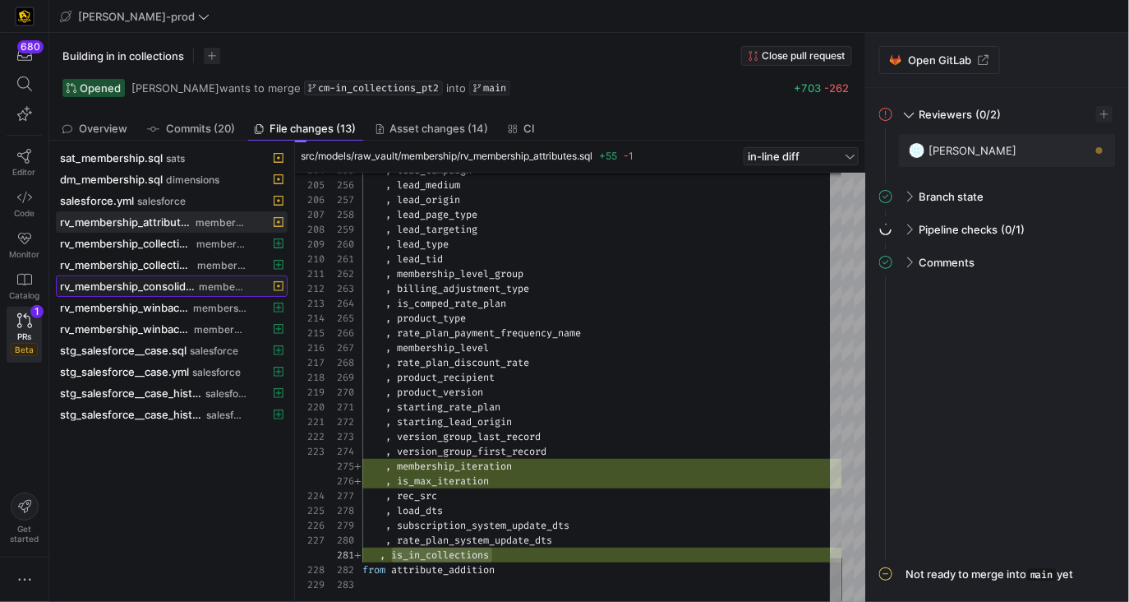
click at [206, 283] on span "membership" at bounding box center [223, 287] width 49 height 12
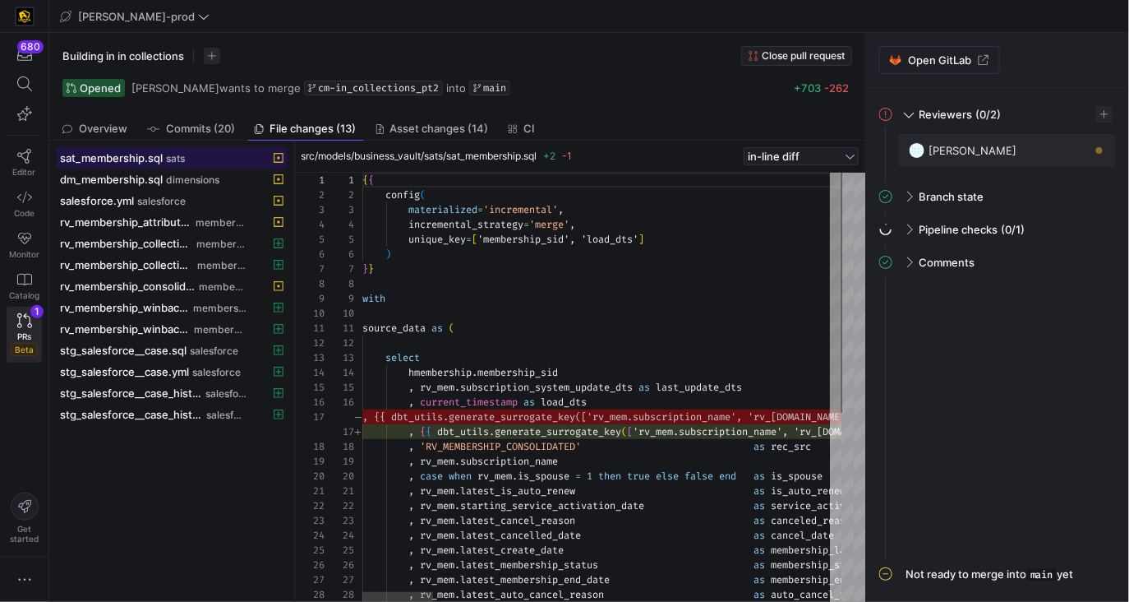
scroll to position [148, 0]
click at [172, 157] on span "sats" at bounding box center [175, 159] width 19 height 12
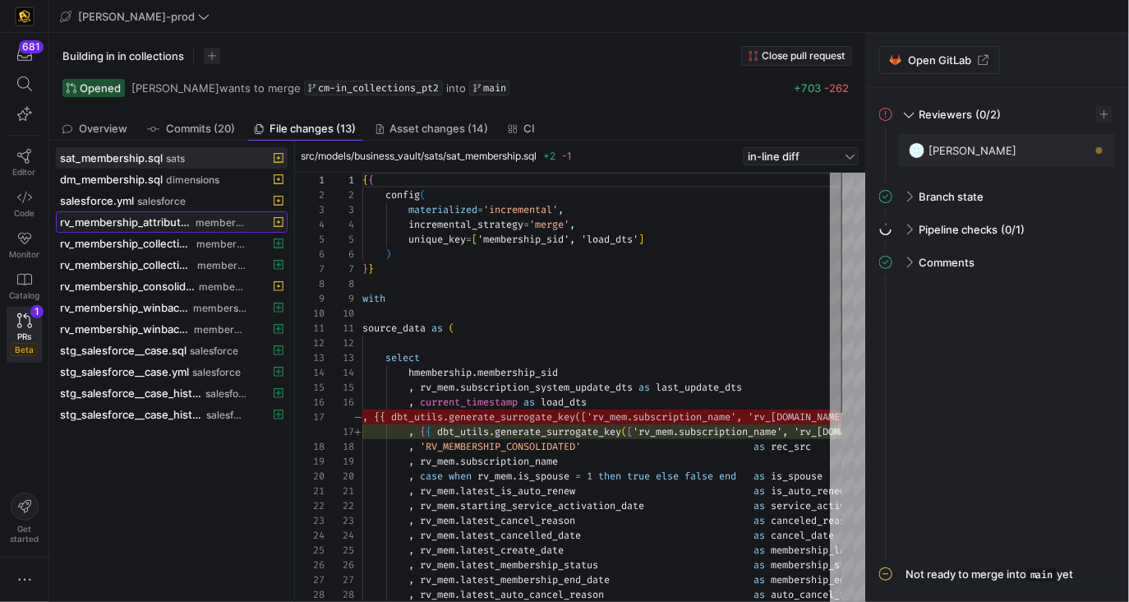
click at [178, 222] on span "rv_membership_attributes.sql" at bounding box center [126, 221] width 132 height 13
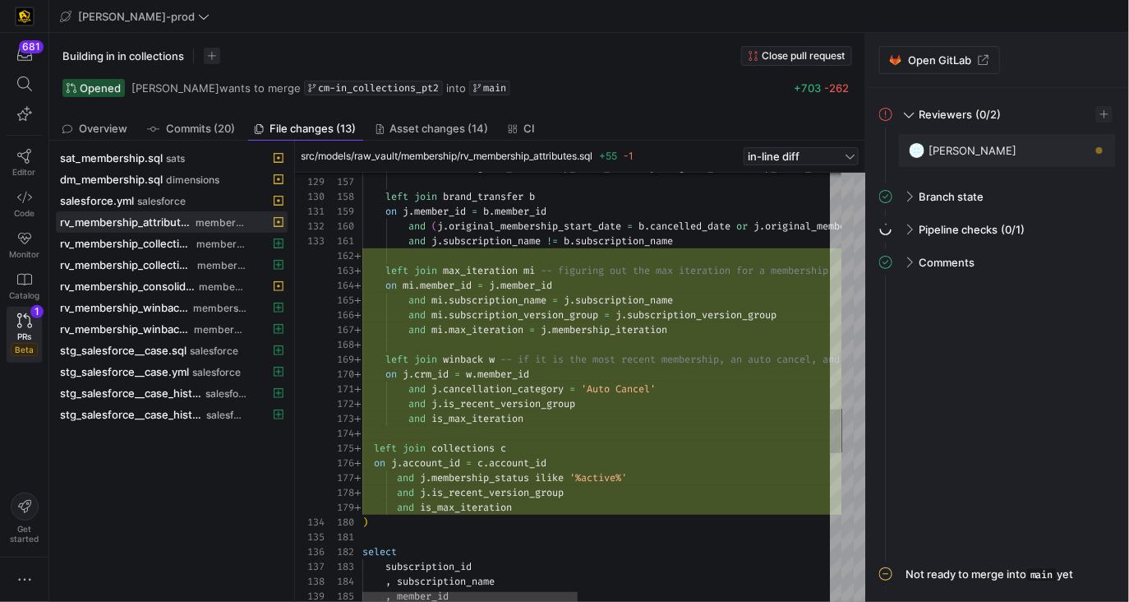
type textarea "and [PERSON_NAME]subscription_name != b.subscription_name left join max_iterati…"
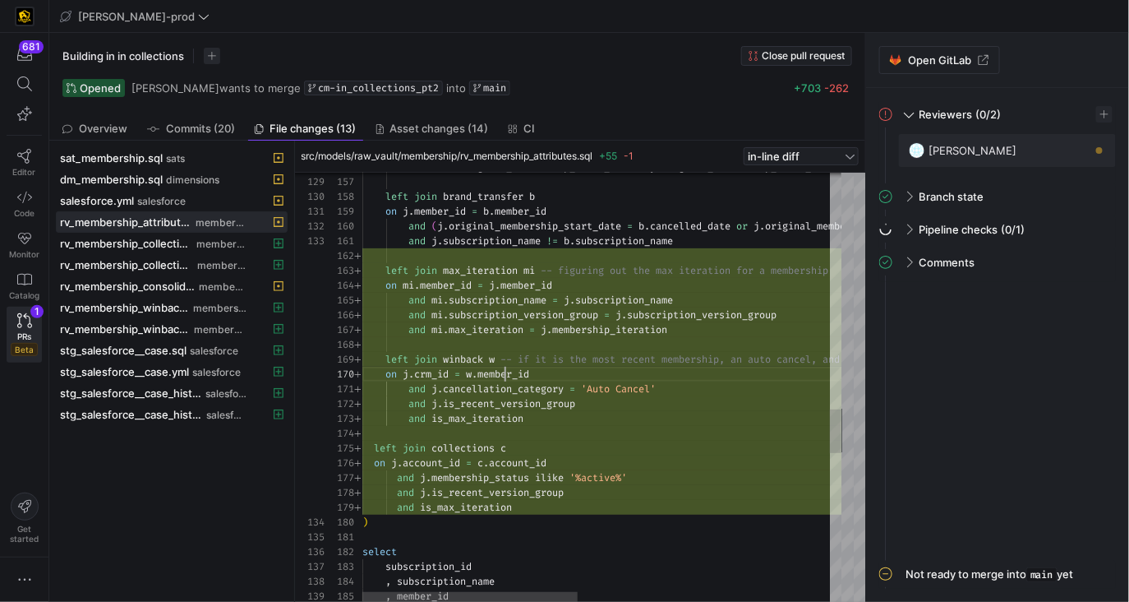
scroll to position [132, 172]
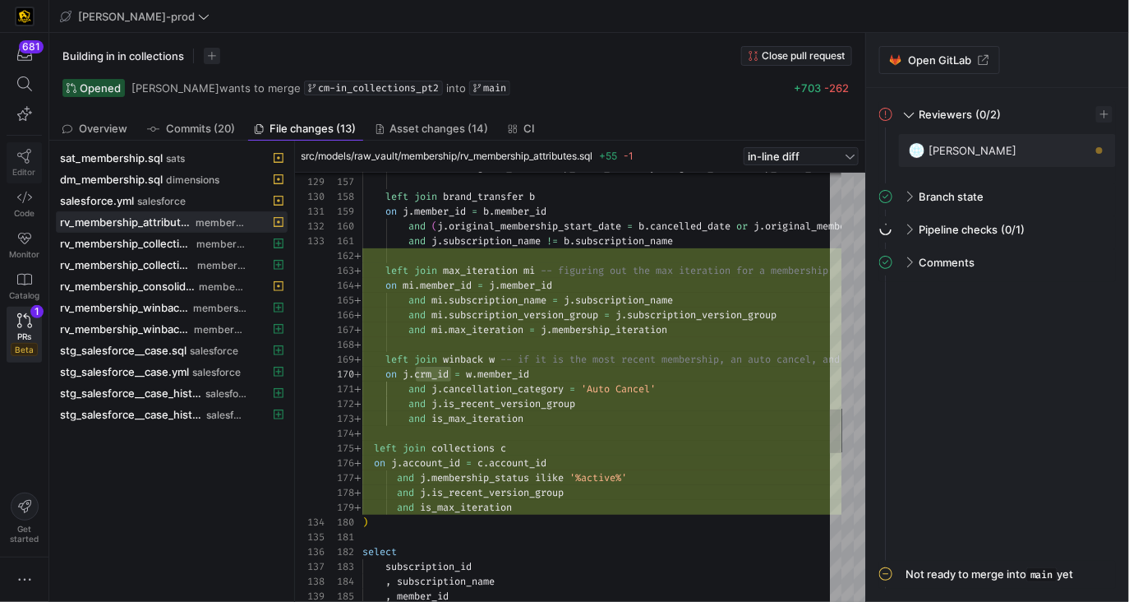
click at [21, 167] on span "Editor" at bounding box center [24, 172] width 23 height 10
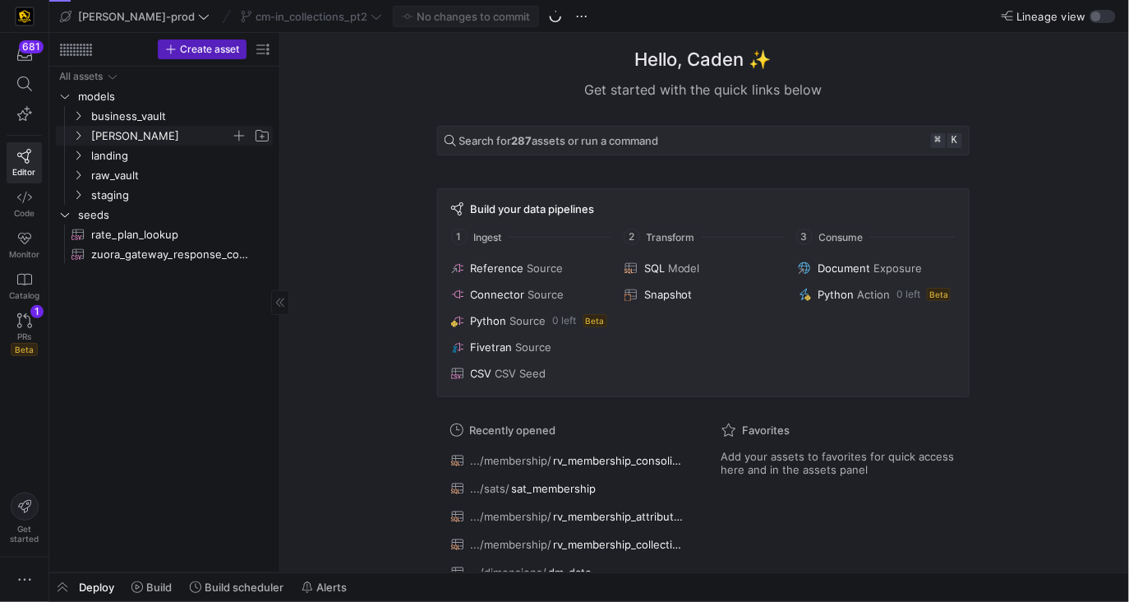
click at [138, 140] on span "[PERSON_NAME]" at bounding box center [161, 136] width 140 height 19
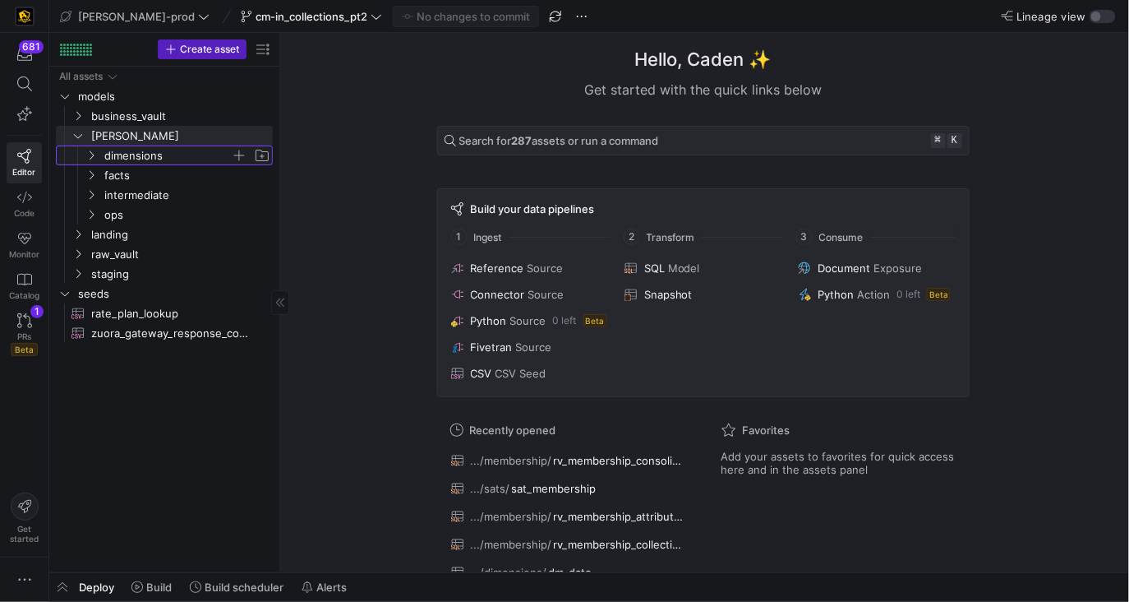
click at [146, 154] on span "dimensions" at bounding box center [167, 155] width 127 height 19
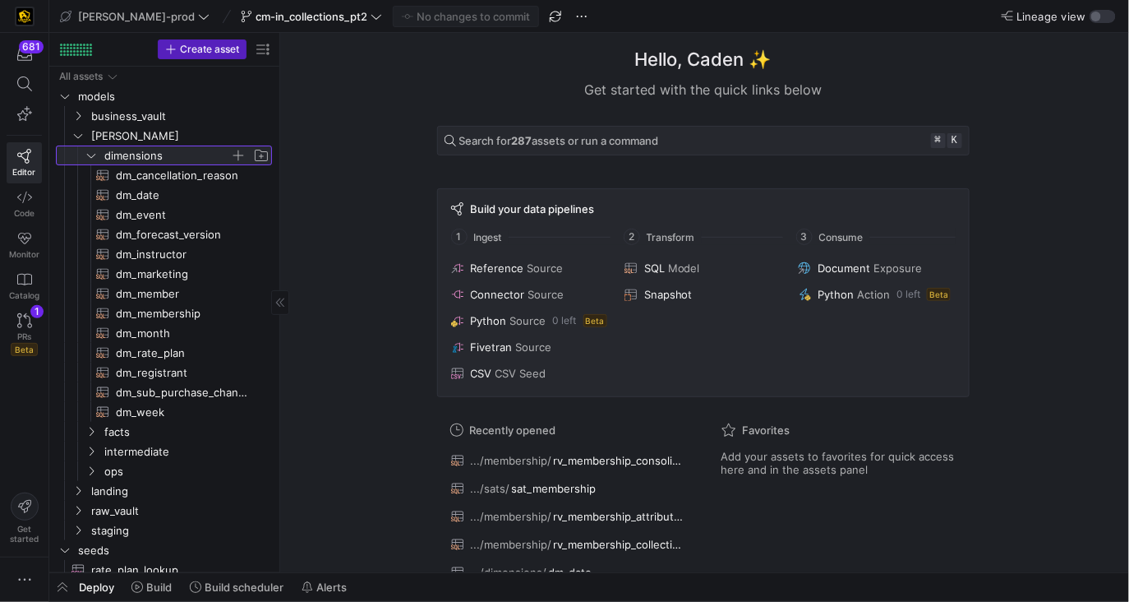
click at [146, 154] on span "dimensions" at bounding box center [167, 155] width 126 height 19
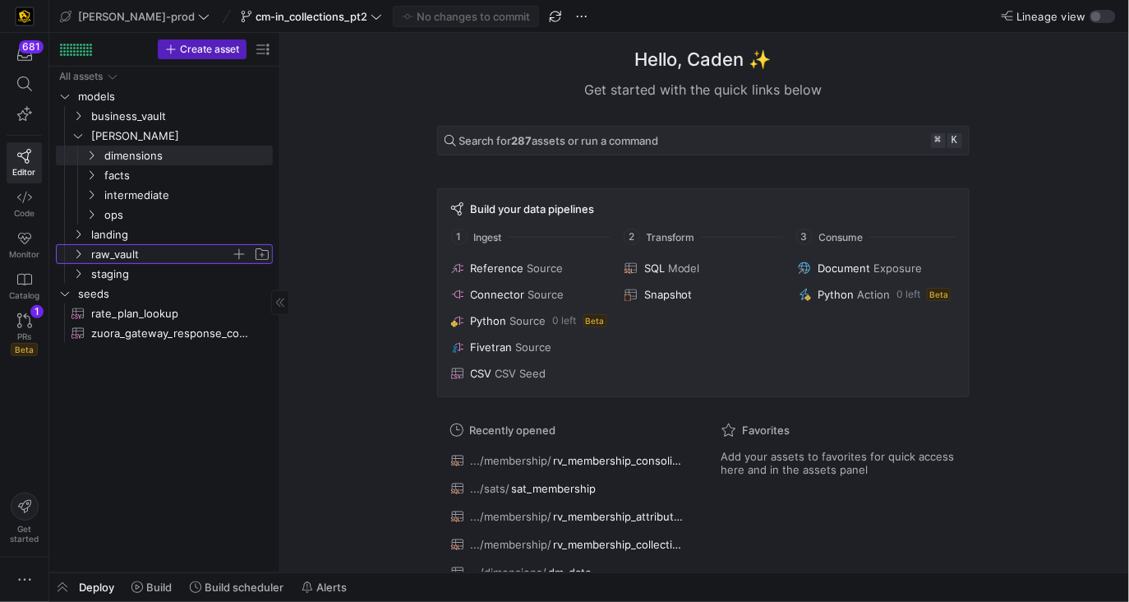
click at [133, 258] on span "raw_vault" at bounding box center [161, 254] width 140 height 19
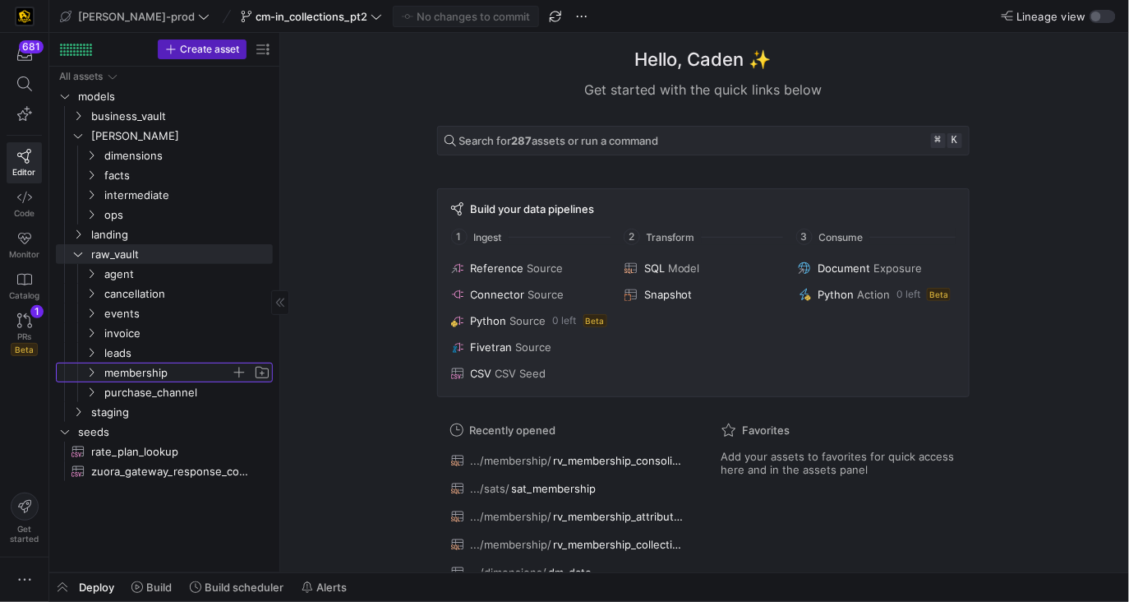
click at [210, 368] on span "membership" at bounding box center [167, 372] width 127 height 19
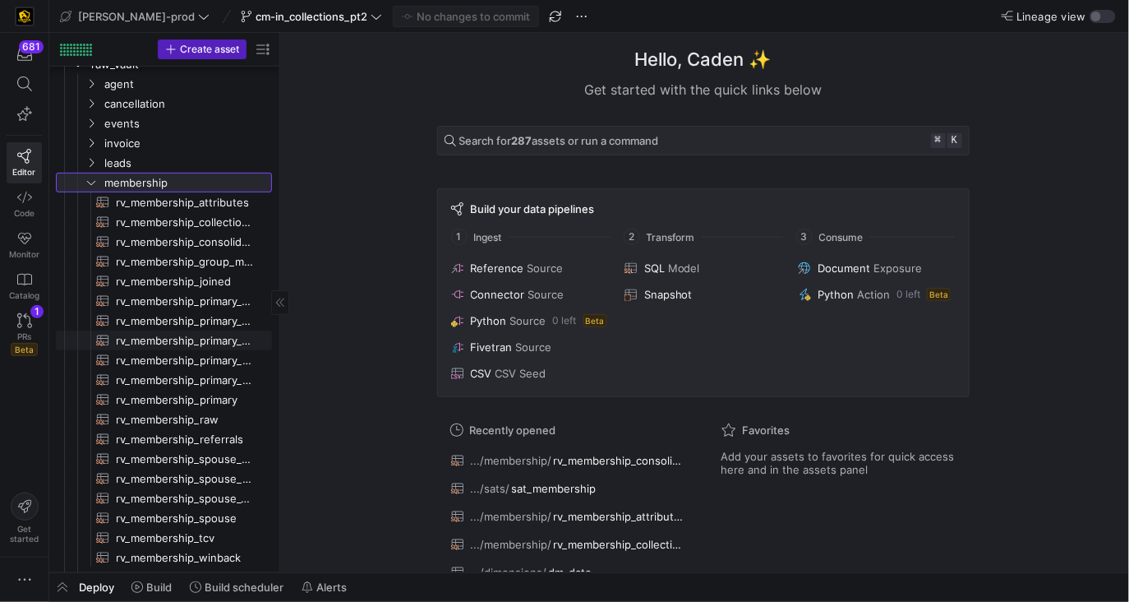
scroll to position [189, 0]
click at [198, 247] on span "rv_membership_consolidated​​​​​​​​​​" at bounding box center [184, 242] width 137 height 19
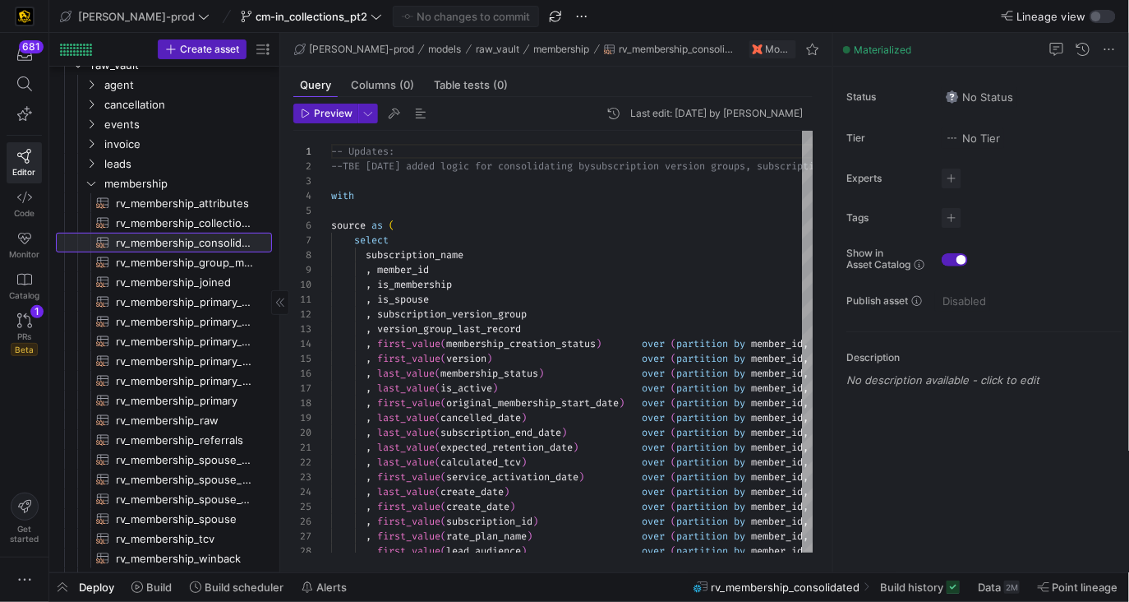
scroll to position [148, 0]
click at [212, 206] on span "rv_membership_attributes​​​​​​​​​​" at bounding box center [184, 203] width 137 height 19
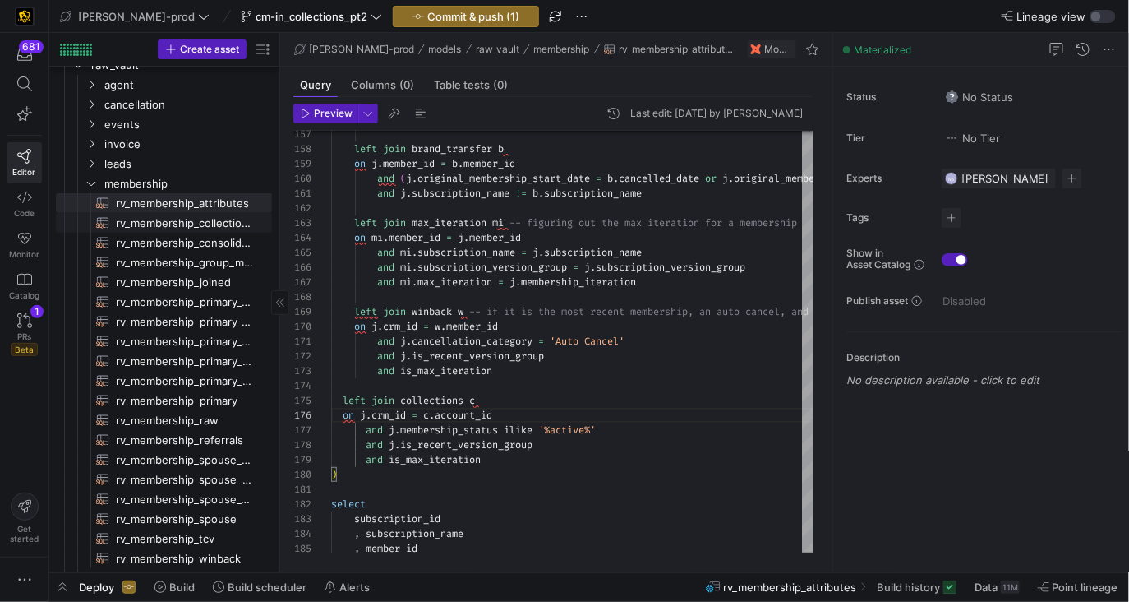
click at [210, 221] on span "rv_membership_collections​​​​​​​​​​" at bounding box center [184, 223] width 137 height 19
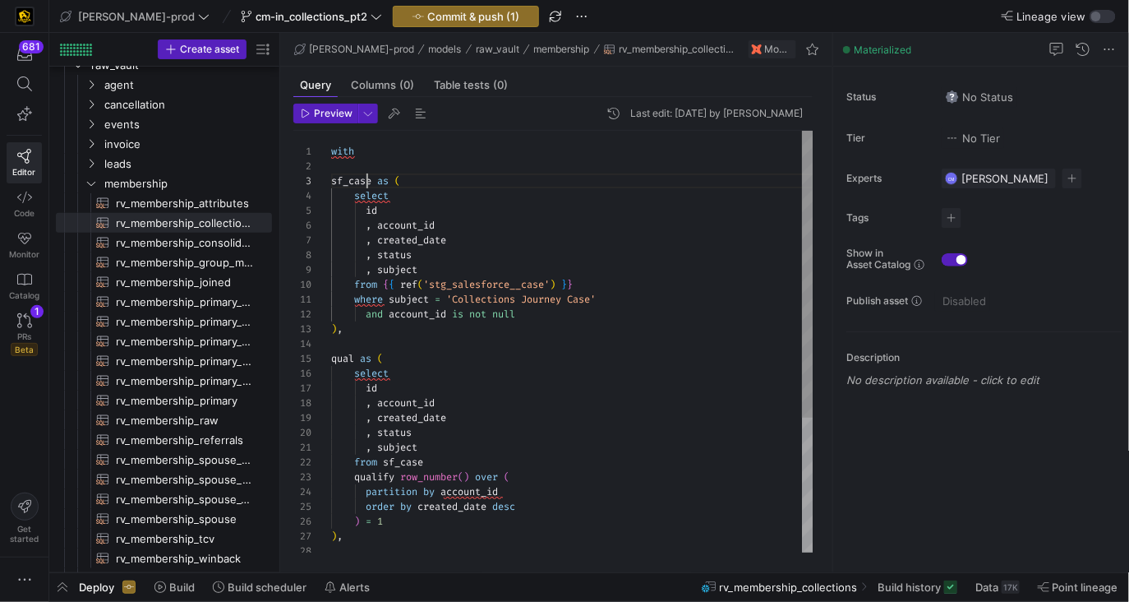
click at [367, 175] on div "qual as ( select id , account_id , created_date , status , subject from sf_case…" at bounding box center [572, 441] width 483 height 620
click at [358, 163] on div "qual as ( select id , account_id , created_date , status , subject from sf_case…" at bounding box center [572, 441] width 483 height 620
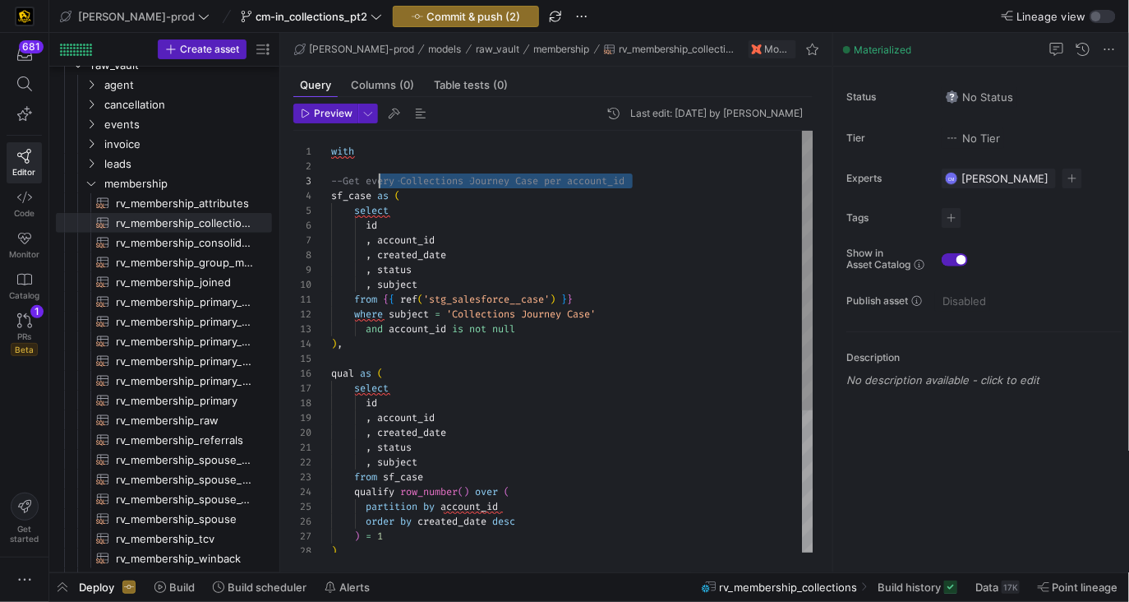
scroll to position [29, 0]
drag, startPoint x: 654, startPoint y: 177, endPoint x: 307, endPoint y: 181, distance: 346.9
click at [331, 181] on div "qual as ( select id , account_id , created_date , status , subject from sf_case…" at bounding box center [572, 448] width 483 height 635
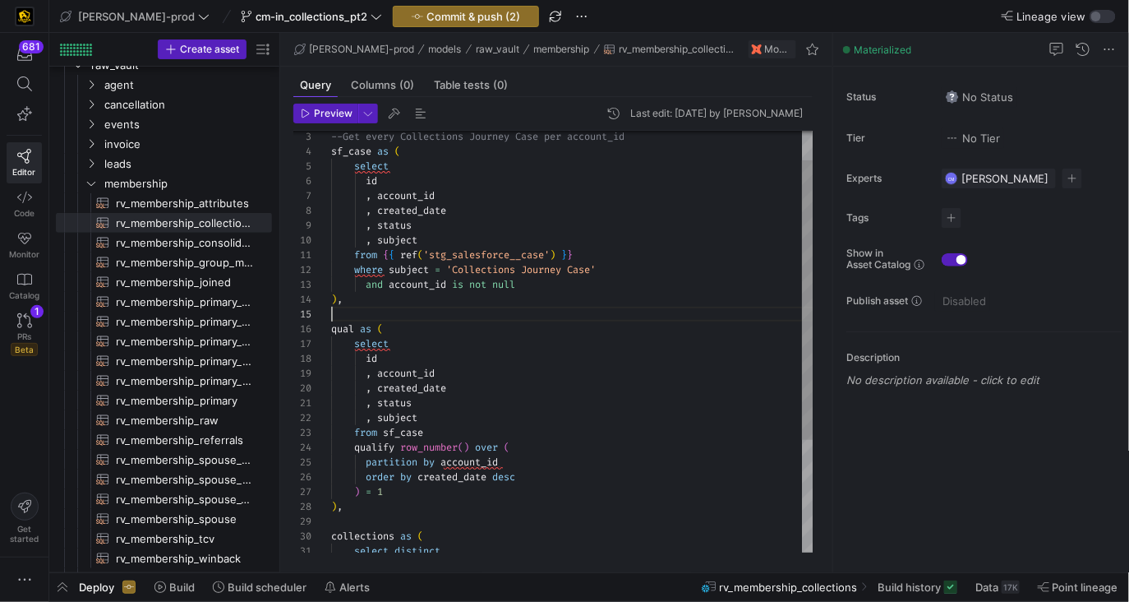
click at [353, 321] on div "qual as ( select id , account_id , created_date , status , subject from sf_case…" at bounding box center [572, 403] width 483 height 635
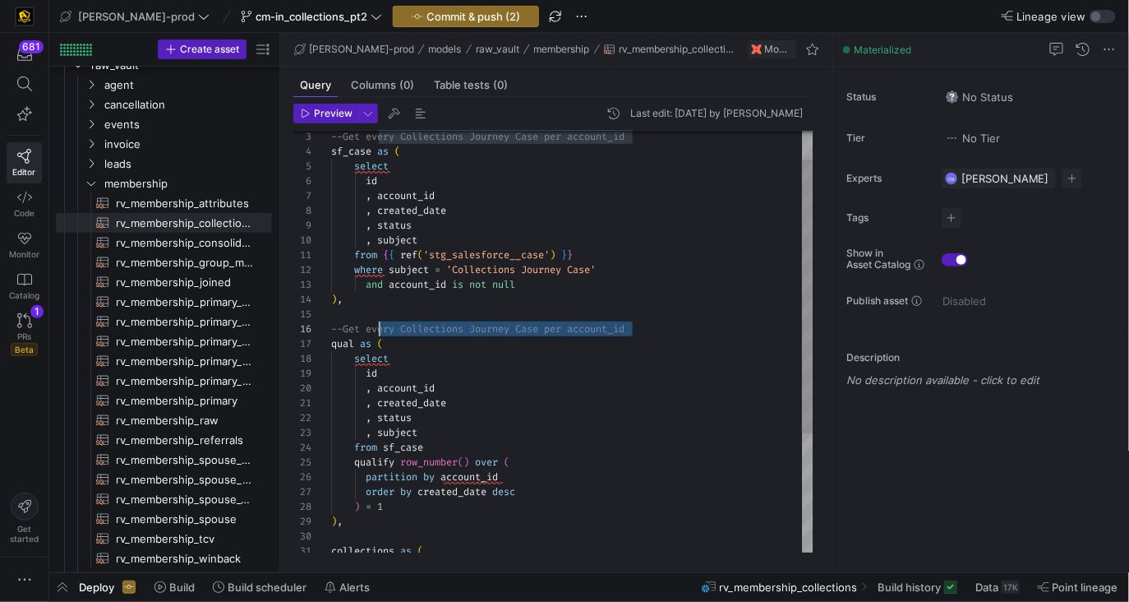
scroll to position [74, 35]
drag, startPoint x: 655, startPoint y: 326, endPoint x: 366, endPoint y: 325, distance: 289.4
click at [366, 325] on div "qual as ( select id , account_id , created_date , status , subject from sf_case…" at bounding box center [572, 410] width 483 height 649
click at [413, 260] on div "qual as ( select id , account_id , created_date , status , subject from sf_case…" at bounding box center [572, 410] width 483 height 649
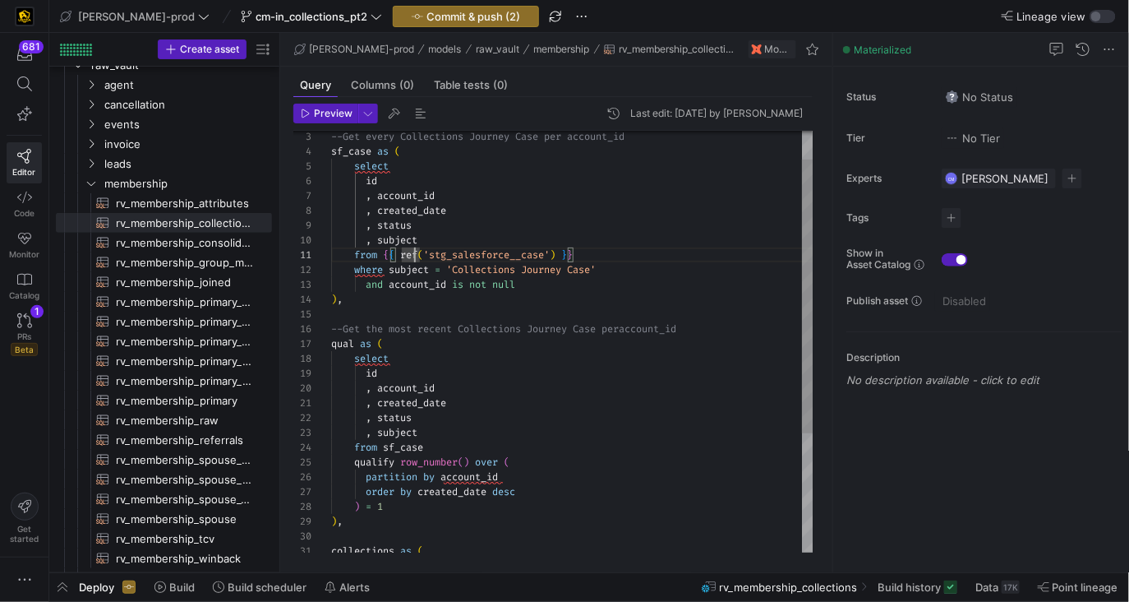
type textarea "with --Get every Collections Journey Case per account_id sf_case as ( select id…"
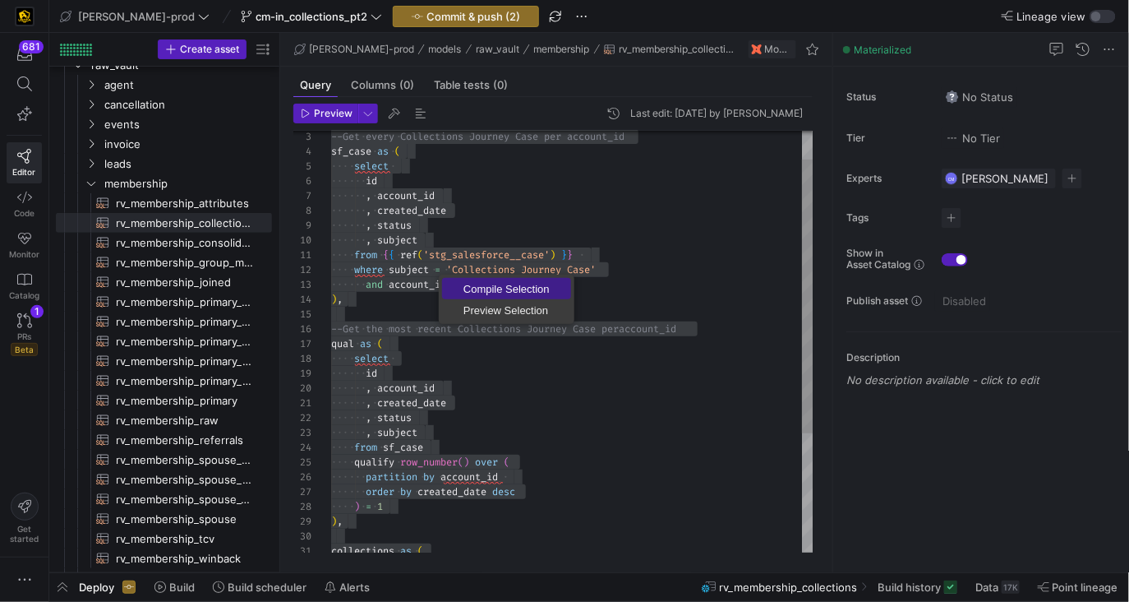
click at [476, 288] on span "Compile Selection" at bounding box center [506, 289] width 129 height 11
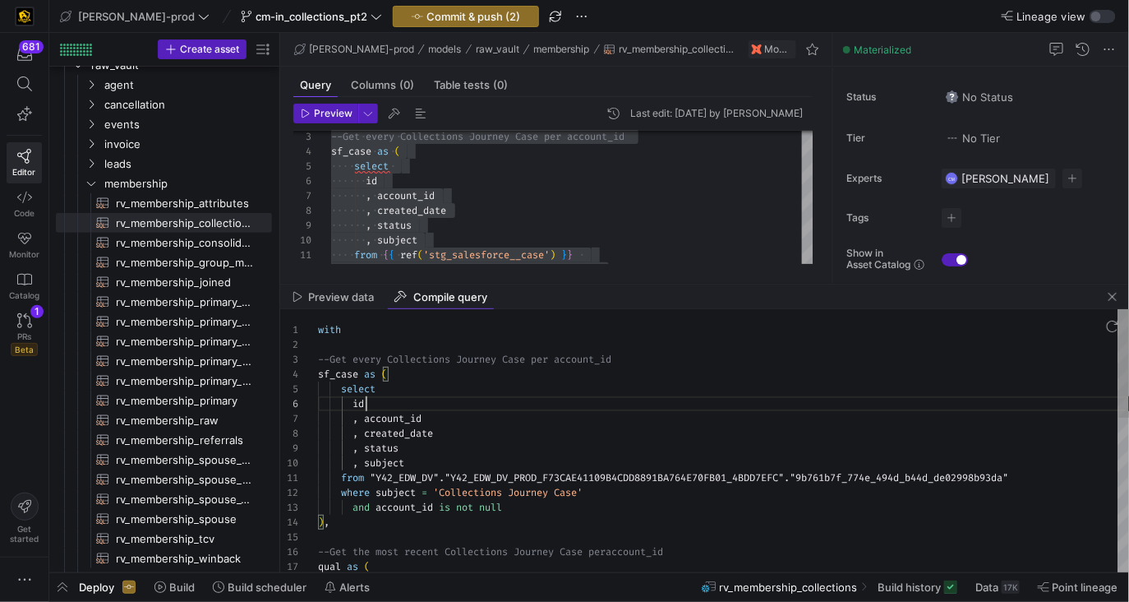
scroll to position [74, 48]
type textarea "with --Get every Collections Journey Case per account_id sf_case as ( select id…"
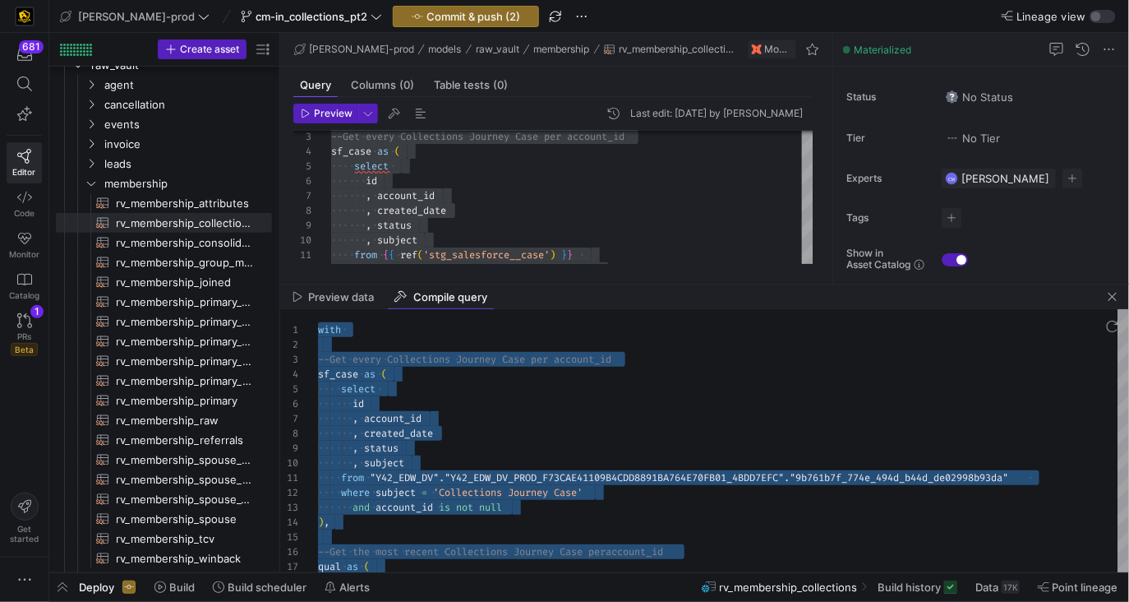
drag, startPoint x: 534, startPoint y: 583, endPoint x: 428, endPoint y: 470, distance: 154.1
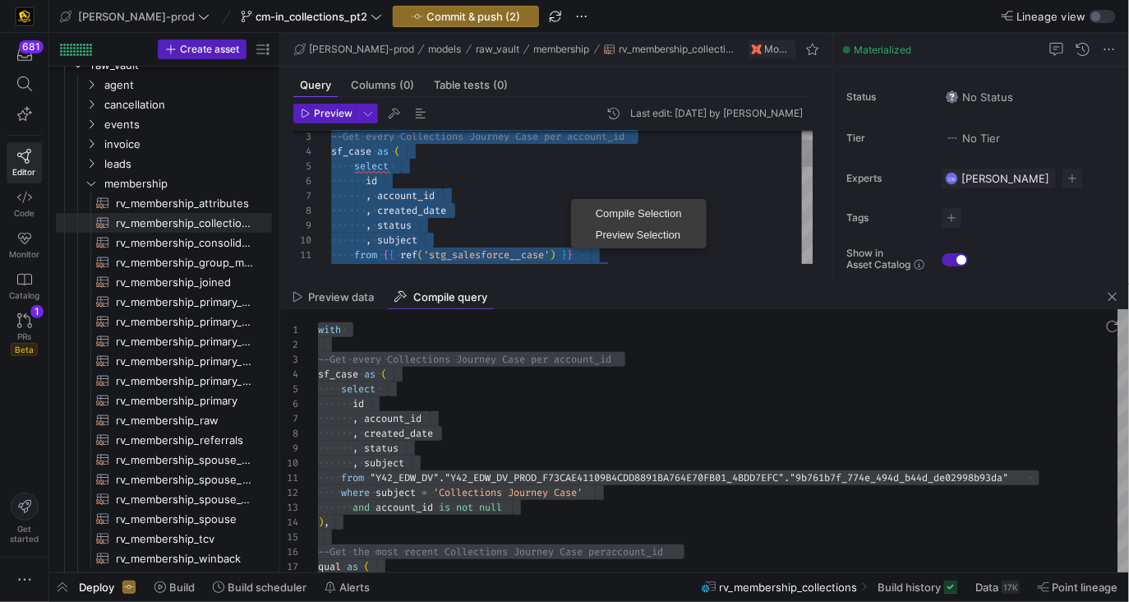
click at [474, 179] on div "where subject = 'Collections Journey Case' from { { ref ( 'stg_salesforce__case…" at bounding box center [572, 410] width 483 height 649
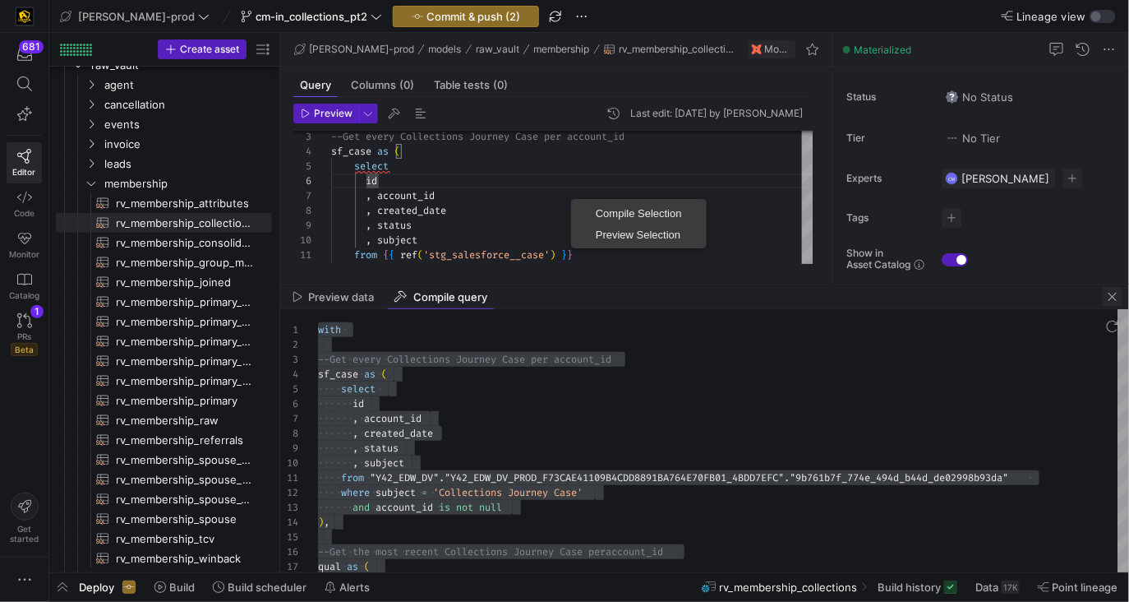
click at [1115, 298] on span "button" at bounding box center [1113, 297] width 20 height 20
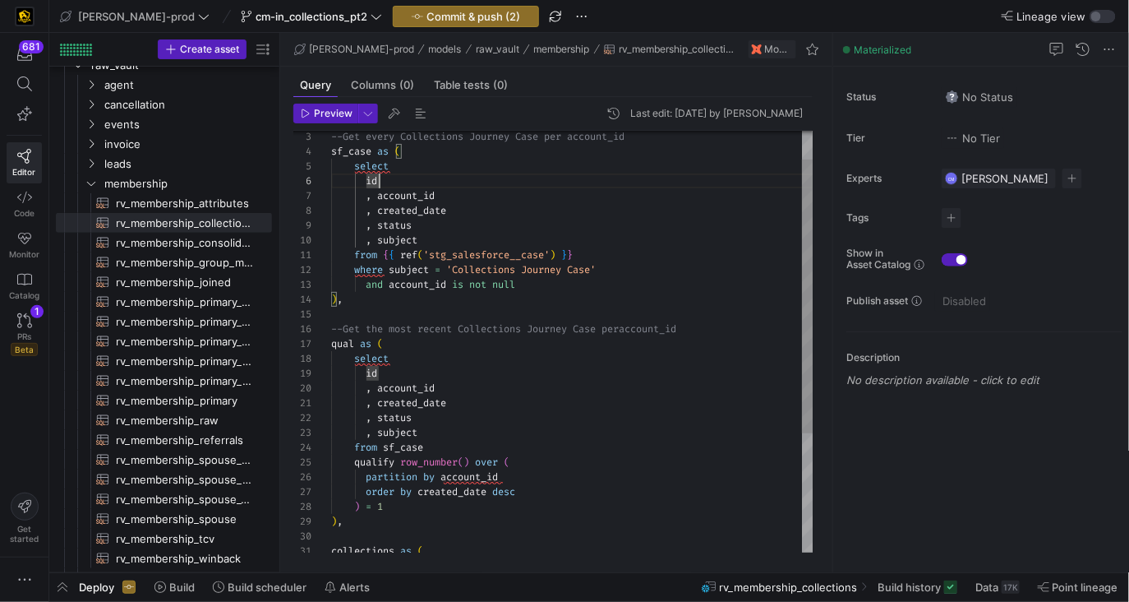
click at [373, 180] on div "where subject = 'Collections Journey Case' from { { ref ( 'stg_salesforce__case…" at bounding box center [572, 410] width 483 height 649
click at [504, 247] on div "where subject = 'Collections Journey Case' from { { ref ( 'stg_salesforce__case…" at bounding box center [572, 410] width 483 height 649
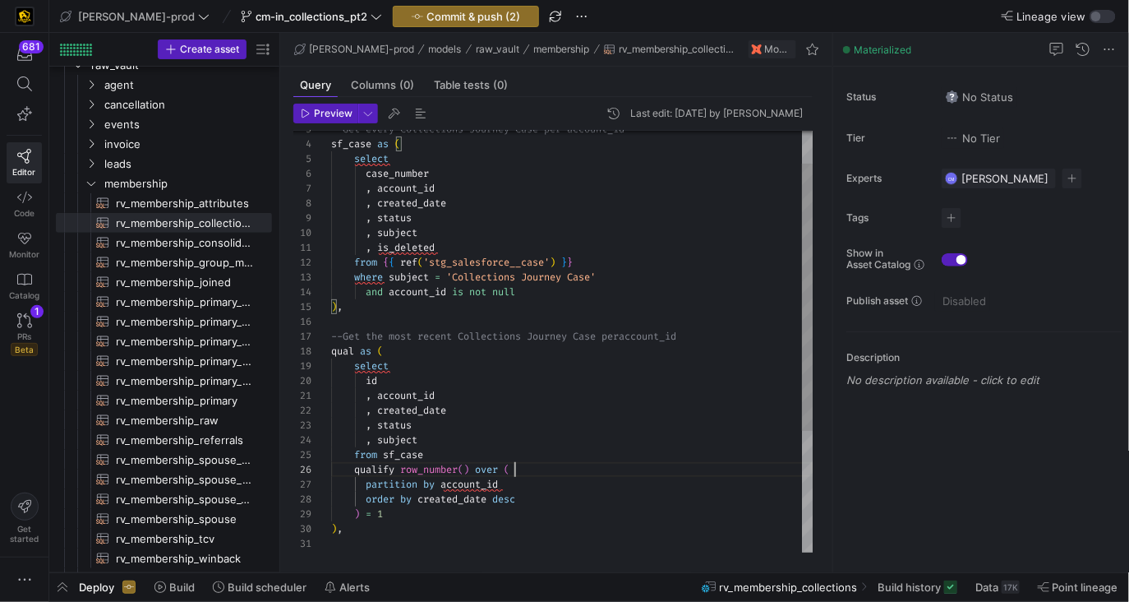
scroll to position [74, 183]
click at [514, 472] on div "where subject = 'Collections Journey Case' from { { ref ( 'stg_salesforce__case…" at bounding box center [572, 411] width 483 height 664
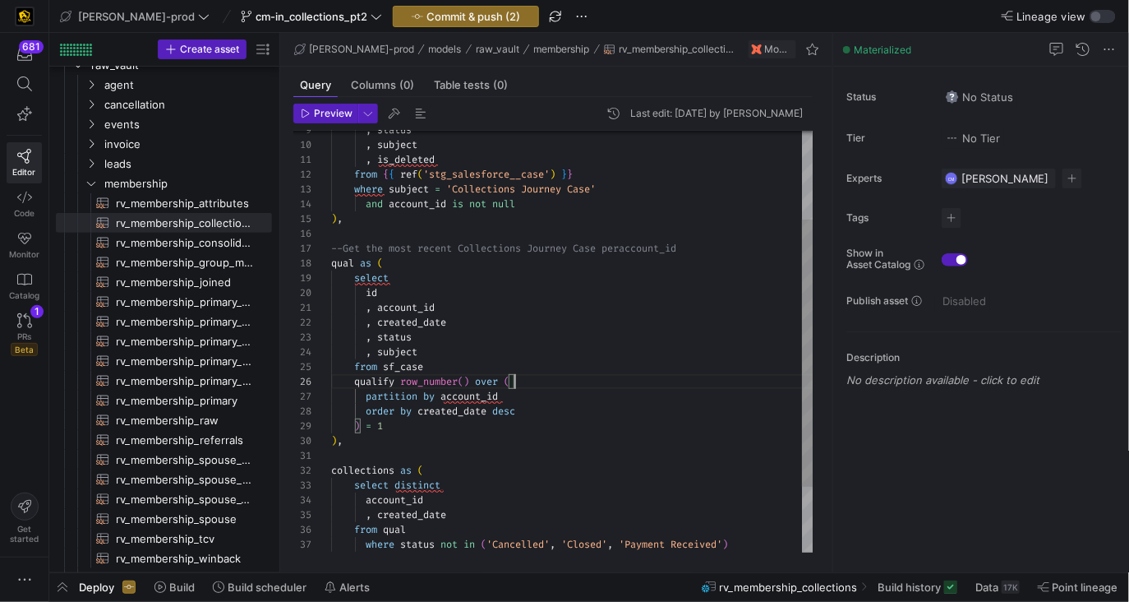
scroll to position [103, 188]
click at [526, 405] on div "where subject = 'Collections Journey Case' from { { ref ( 'stg_salesforce__case…" at bounding box center [572, 323] width 483 height 664
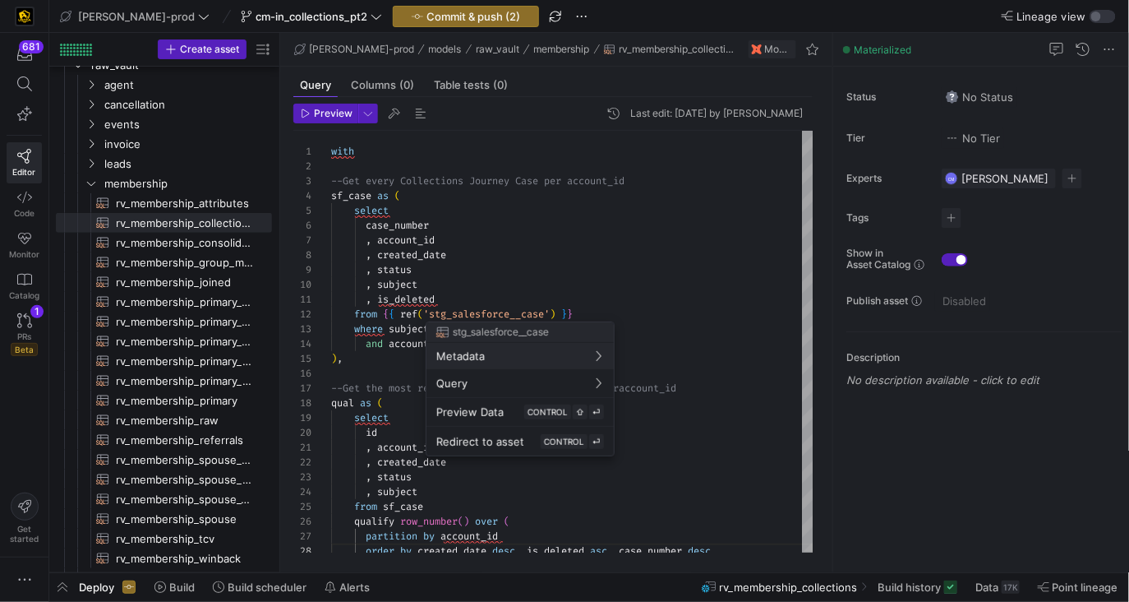
click at [409, 220] on div at bounding box center [564, 301] width 1129 height 602
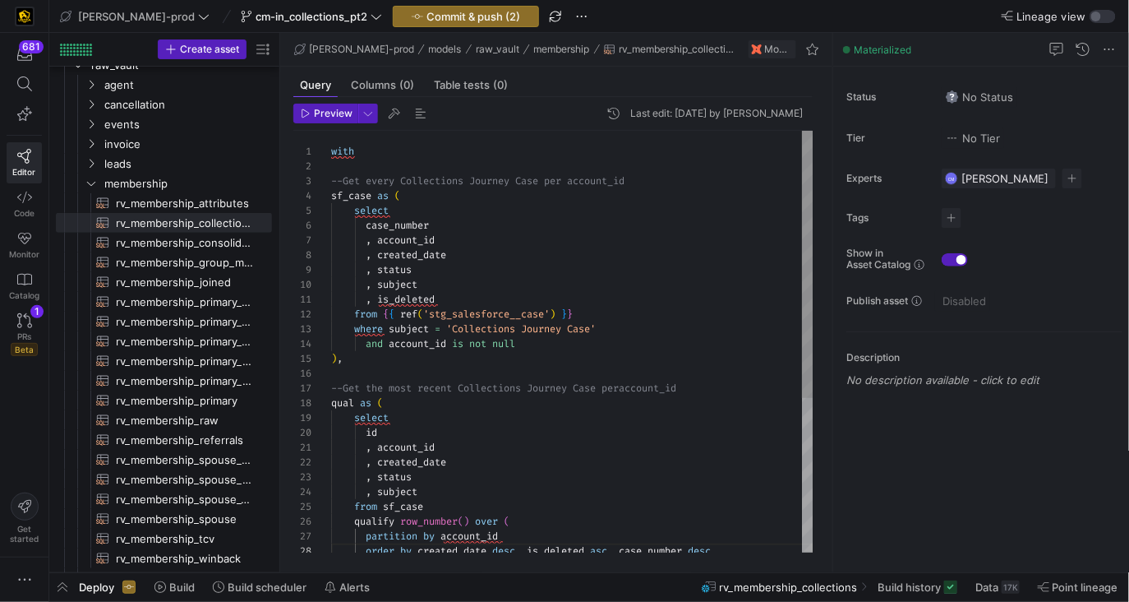
scroll to position [0, 0]
click at [407, 224] on div "--Get the most recent Collections Journey Case per account_id qual as ( select …" at bounding box center [572, 463] width 483 height 664
click at [374, 433] on div "--Get the most recent Collections Journey Case per account_id qual as ( select …" at bounding box center [572, 463] width 483 height 664
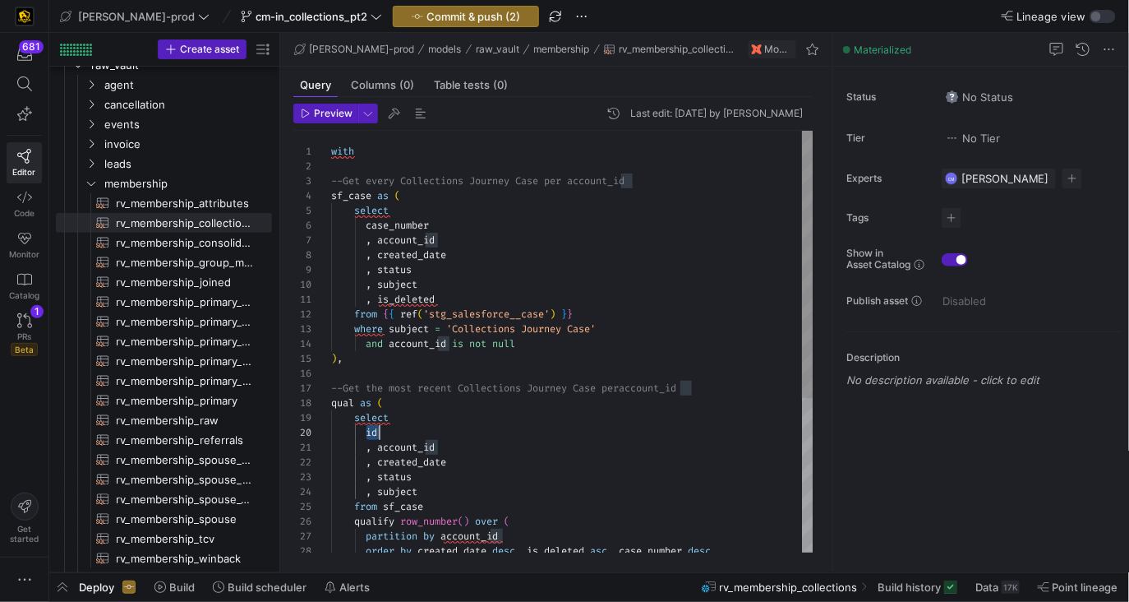
click at [374, 433] on div "--Get the most recent Collections Journey Case per account_id qual as ( select …" at bounding box center [572, 463] width 483 height 664
type textarea ", is_deleted from {{ ref('stg_salesforce__case') }} where subject = 'Collection…"
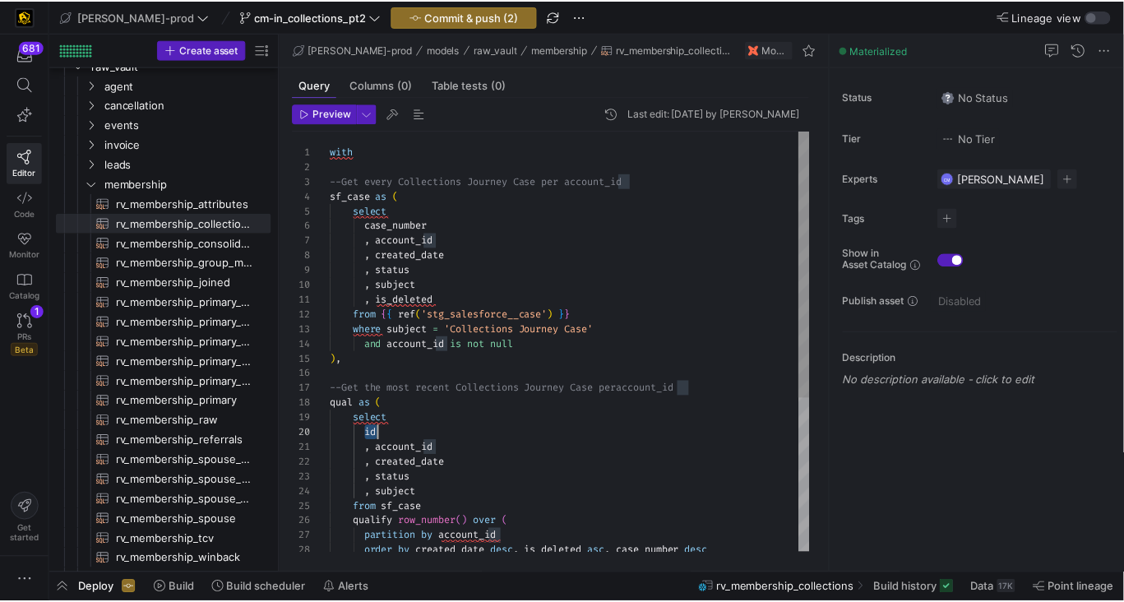
scroll to position [132, 99]
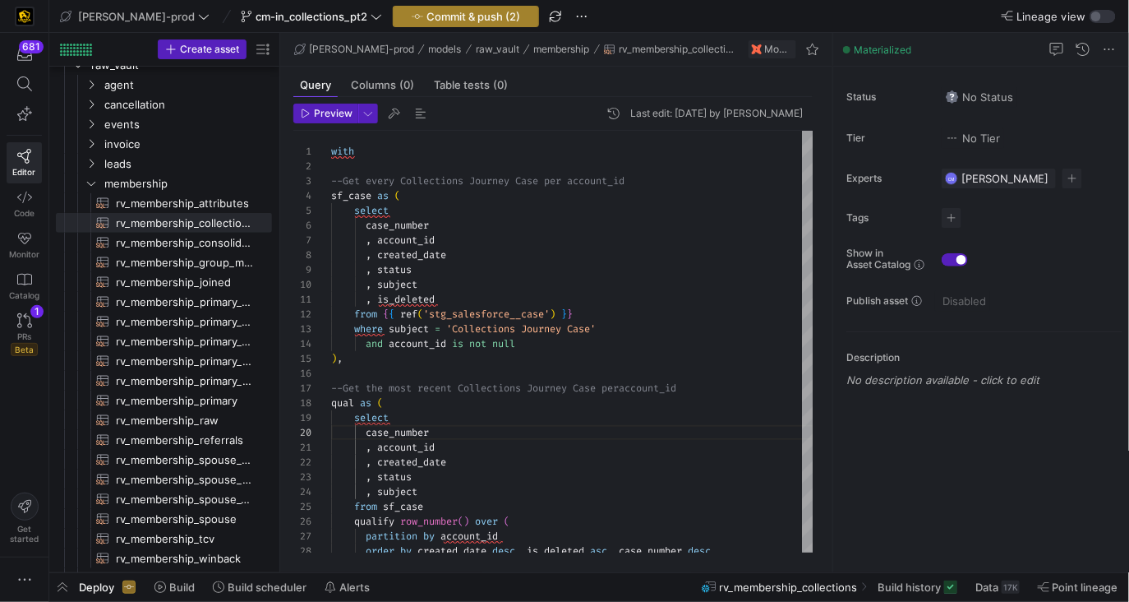
click at [447, 16] on span "Commit & push (2)" at bounding box center [474, 16] width 94 height 13
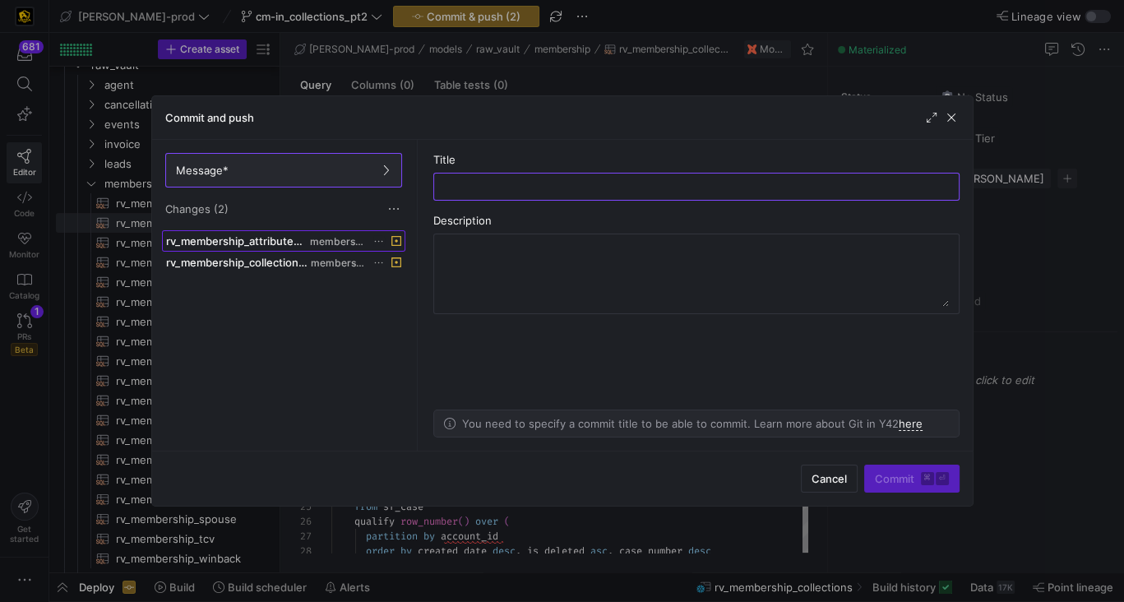
click at [270, 240] on span "rv_membership_attributes.sql" at bounding box center [236, 240] width 141 height 13
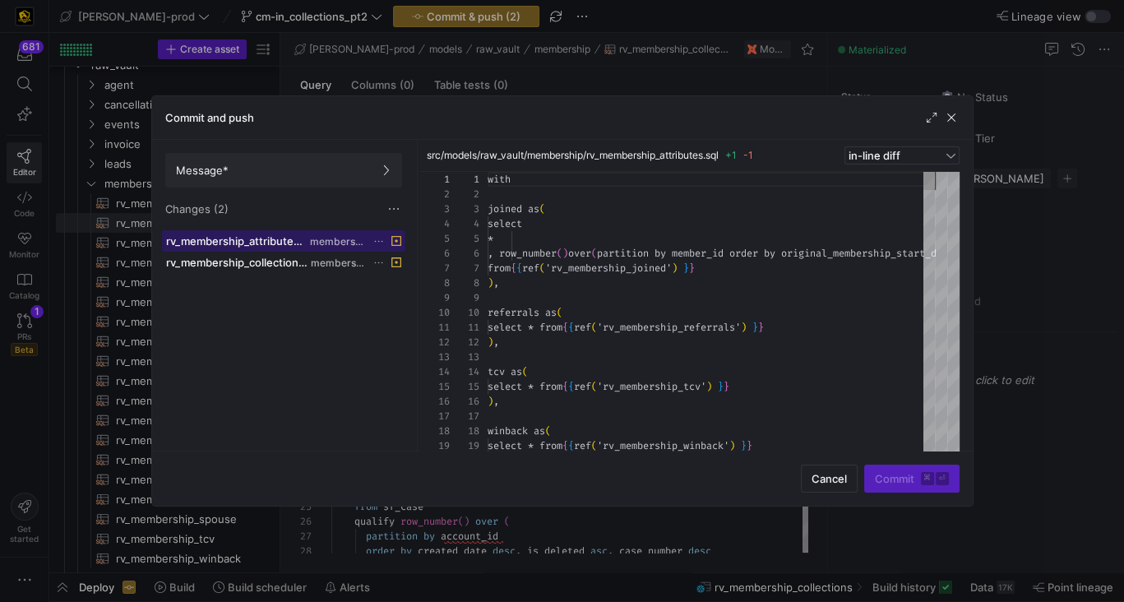
scroll to position [148, 0]
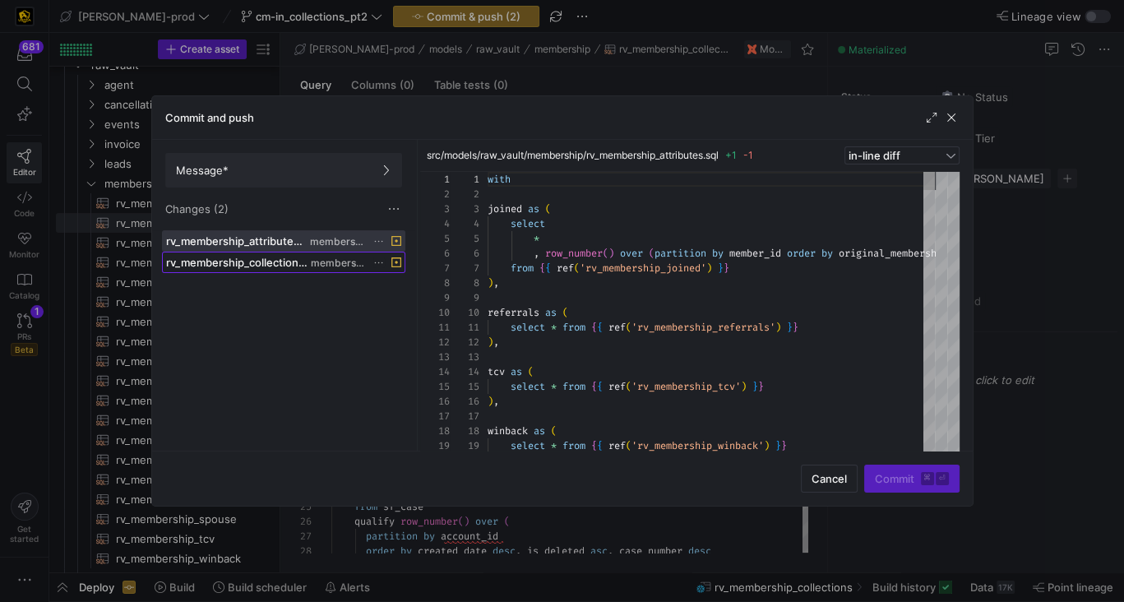
click at [294, 261] on span "rv_membership_collections.sql" at bounding box center [237, 262] width 142 height 13
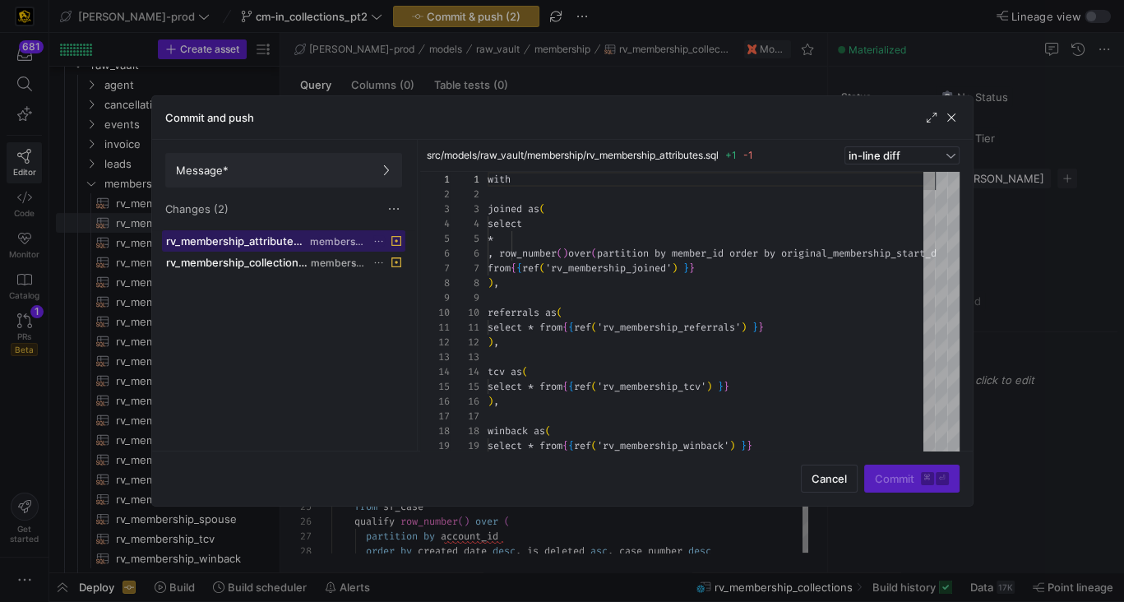
click at [323, 239] on span "membership" at bounding box center [337, 242] width 55 height 12
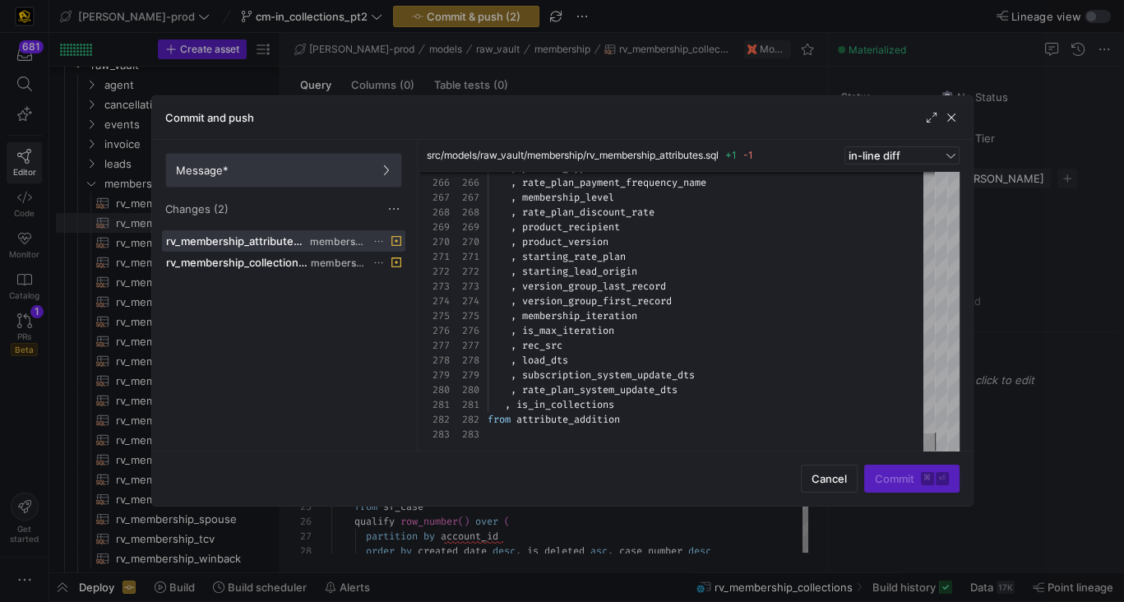
click at [267, 164] on span "Message*" at bounding box center [283, 170] width 215 height 13
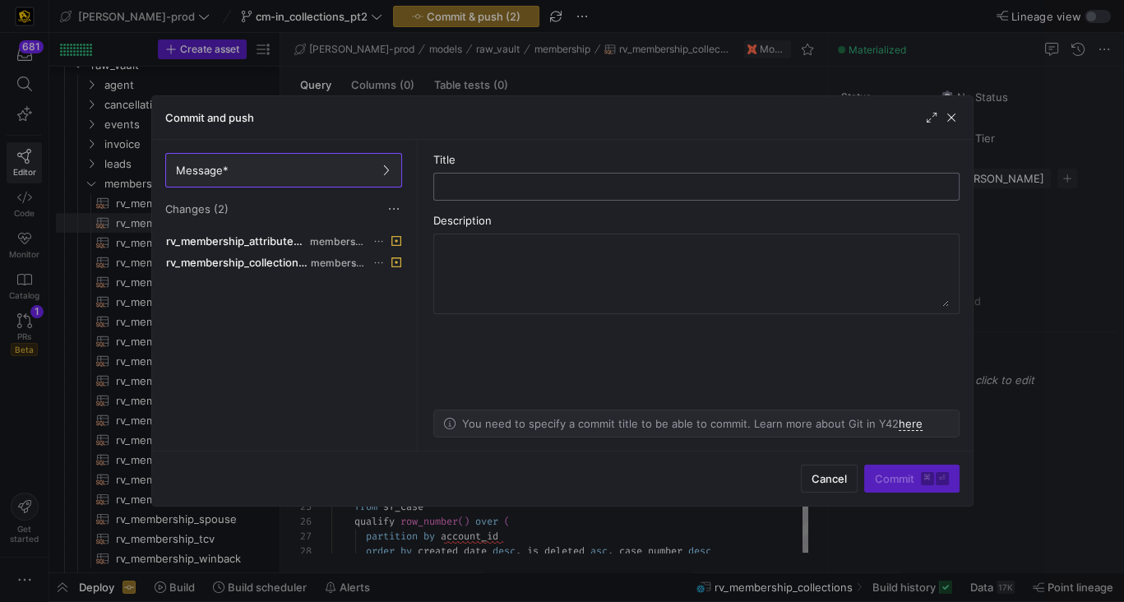
drag, startPoint x: 425, startPoint y: 179, endPoint x: 469, endPoint y: 184, distance: 43.8
click at [428, 179] on as-split-area "Title Description You need to specify a commit title to be able to commit. Lear…" at bounding box center [696, 295] width 552 height 311
click at [469, 184] on input "text" at bounding box center [696, 186] width 498 height 13
type input "fixes"
click at [897, 479] on span "Commit ⌘ ⏎" at bounding box center [912, 478] width 74 height 13
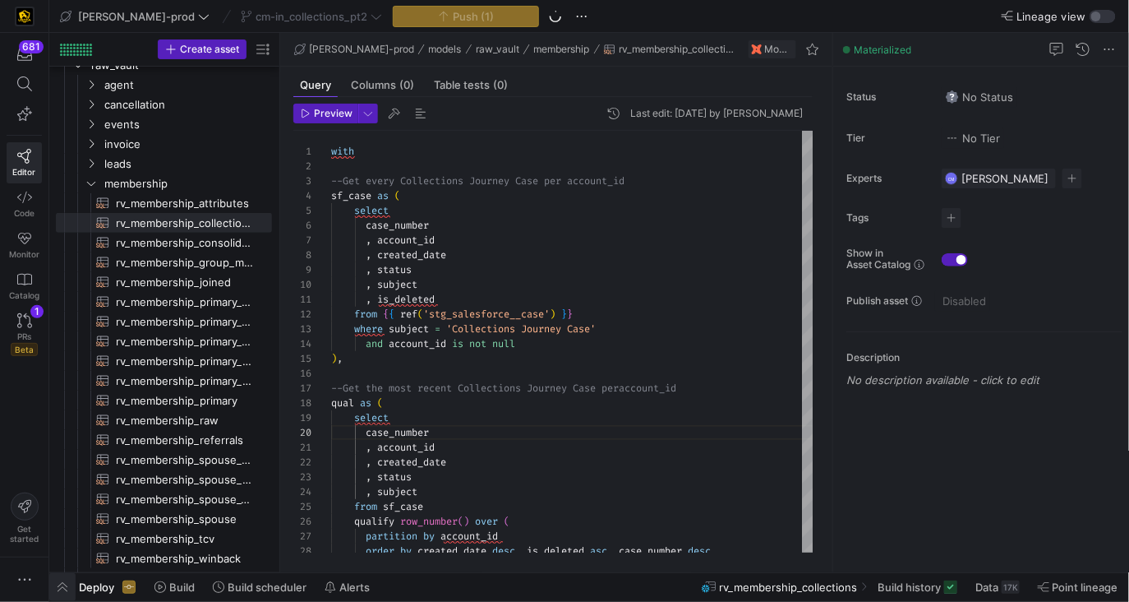
click at [67, 585] on span "button" at bounding box center [62, 587] width 26 height 28
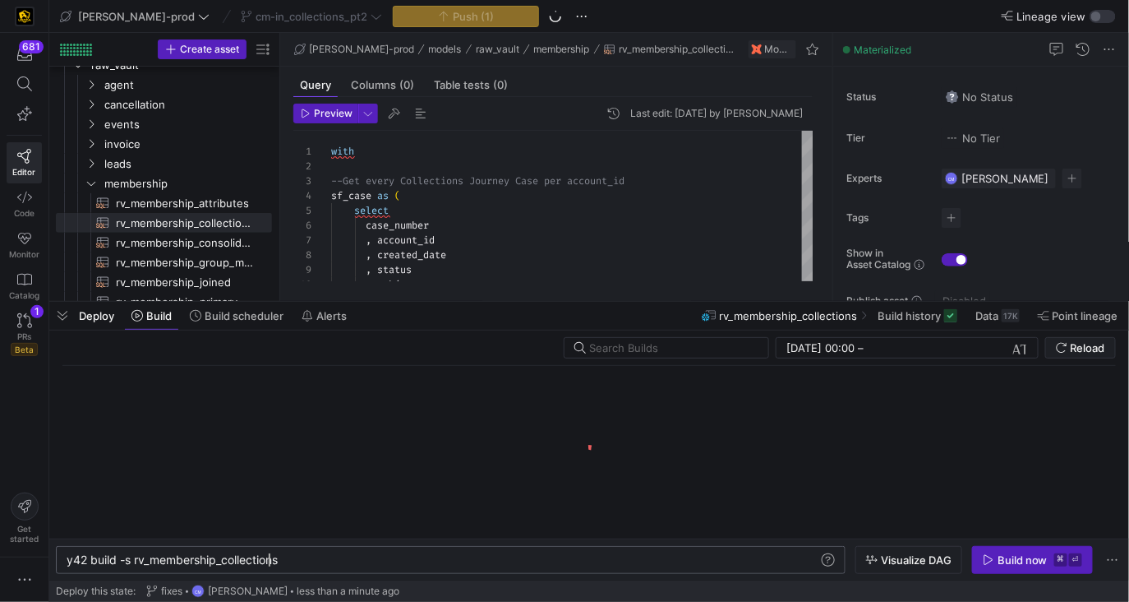
click at [267, 556] on div "y42 build -s rv_membership_collections" at bounding box center [444, 559] width 754 height 13
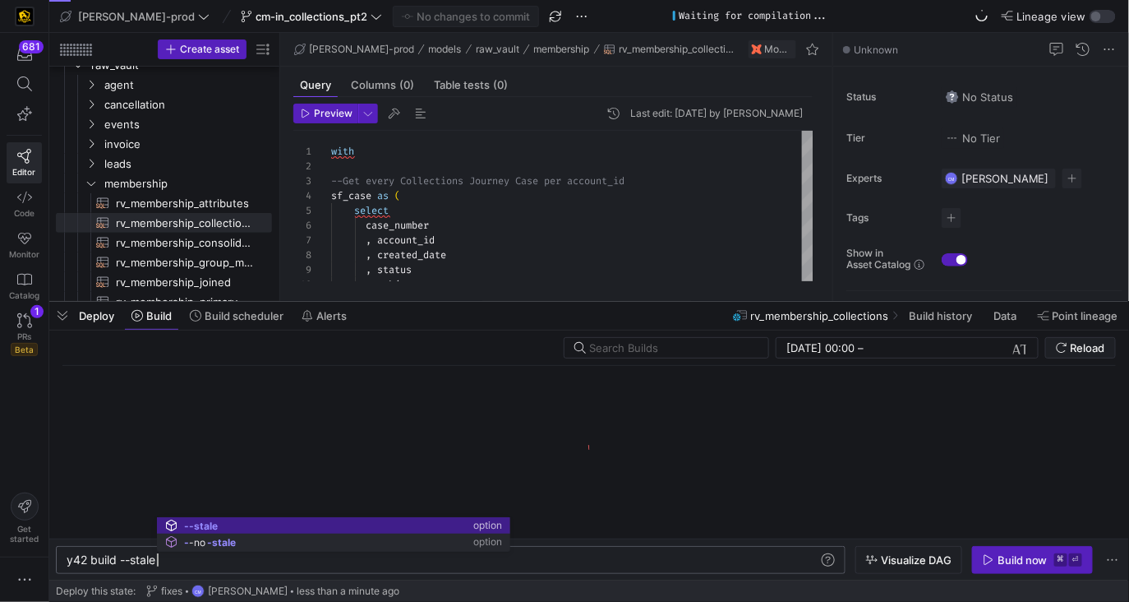
scroll to position [0, 90]
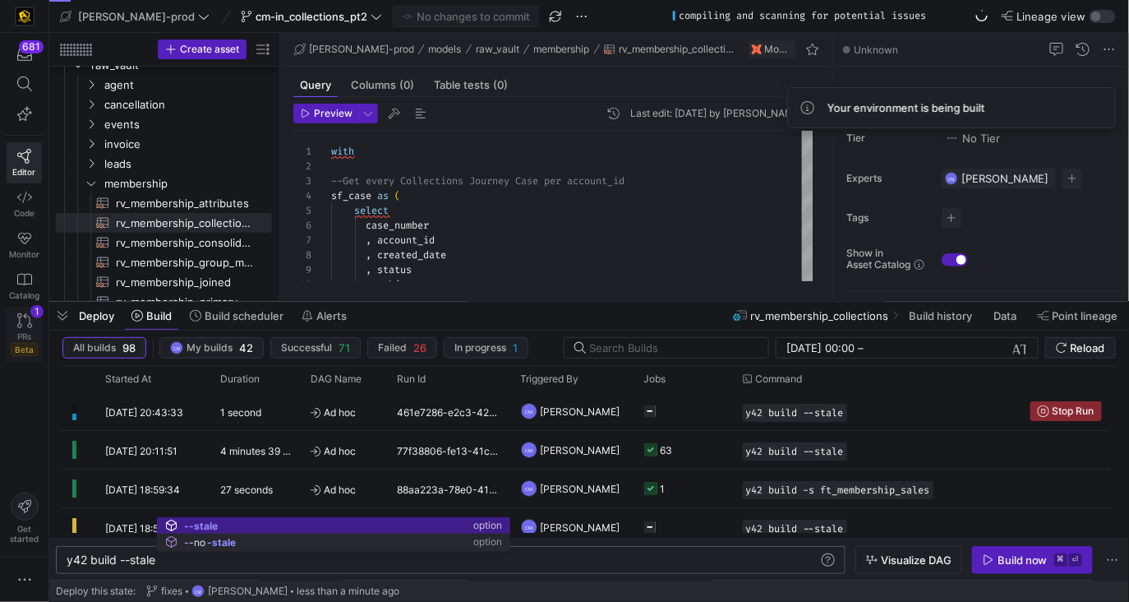
type textarea "y42 build --stale"
click at [24, 326] on icon at bounding box center [24, 320] width 15 height 15
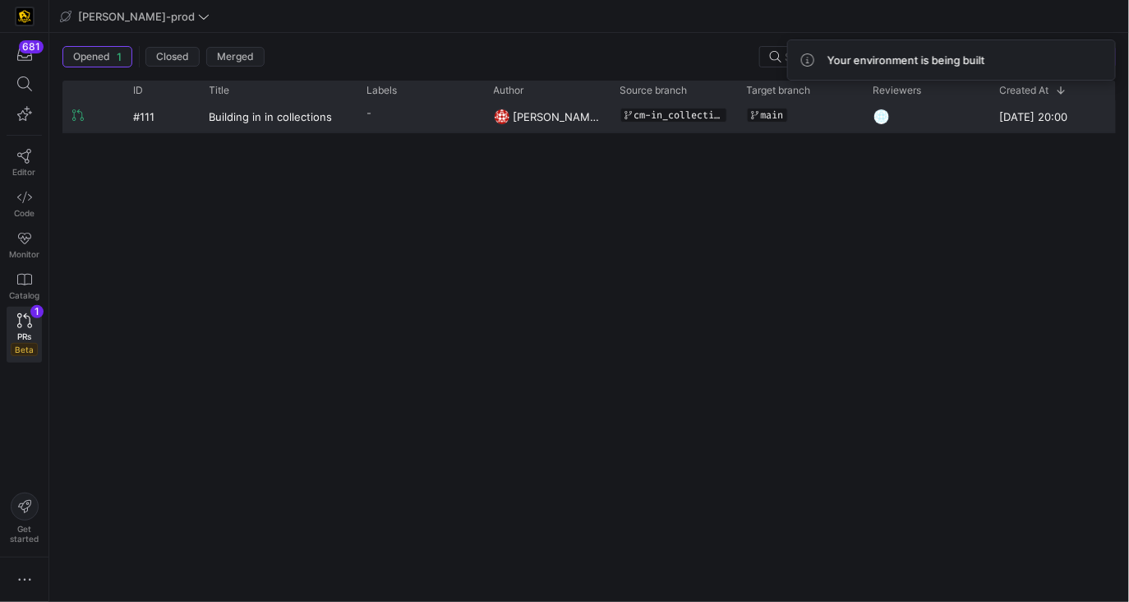
click at [436, 118] on y42-pull-request-list-view-label-cell-renderer "-" at bounding box center [420, 113] width 107 height 24
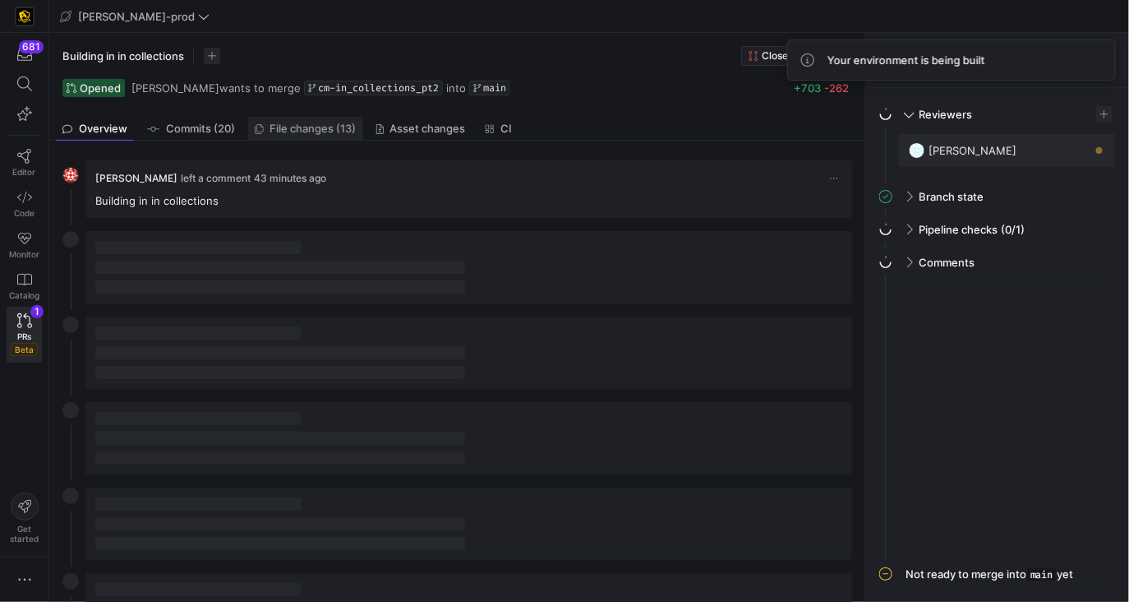
click at [298, 123] on span "File changes (13)" at bounding box center [313, 128] width 86 height 11
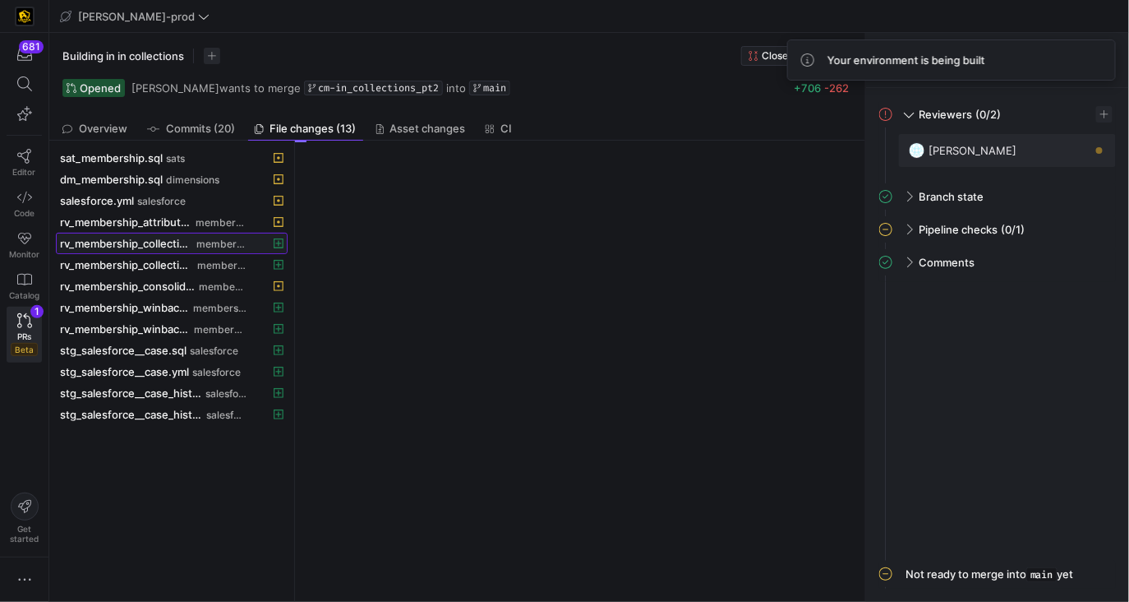
click at [221, 245] on span "membership" at bounding box center [221, 244] width 50 height 12
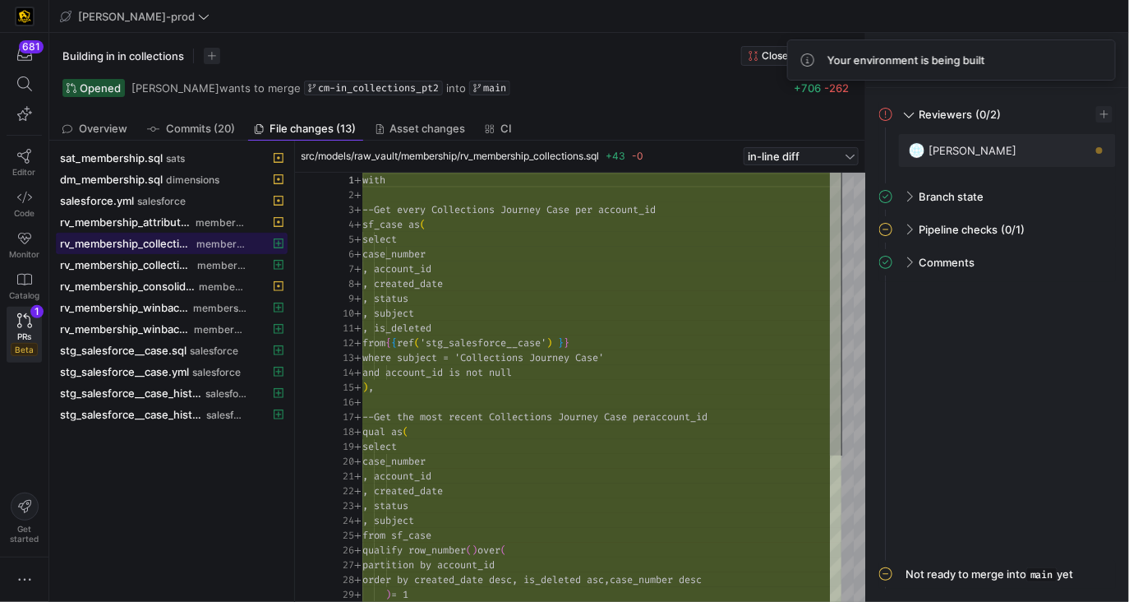
scroll to position [148, 0]
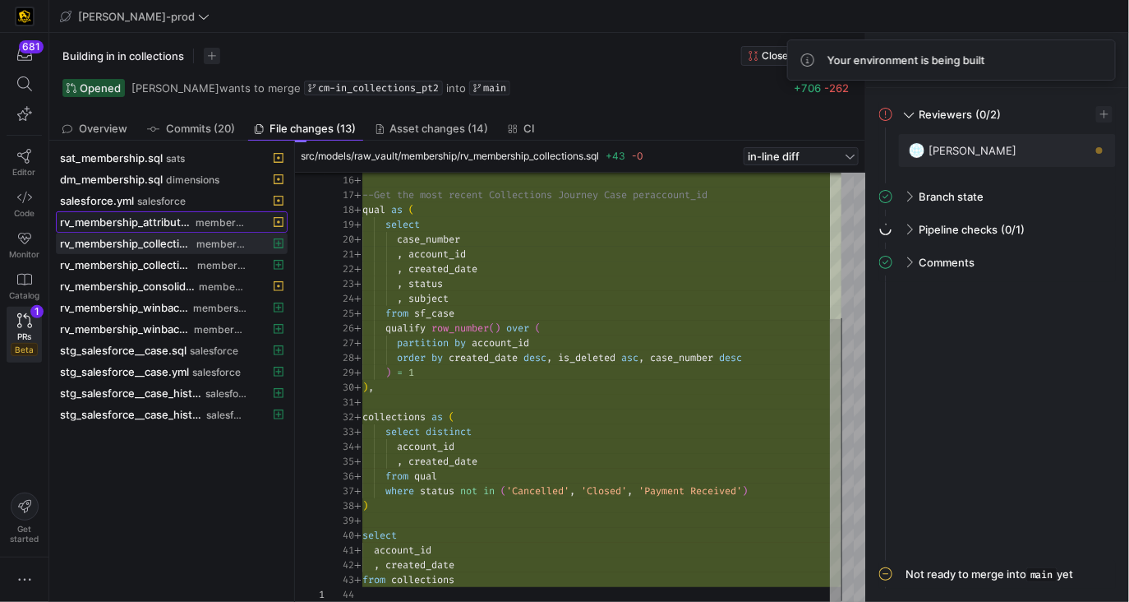
click at [206, 219] on span "membership" at bounding box center [222, 223] width 52 height 12
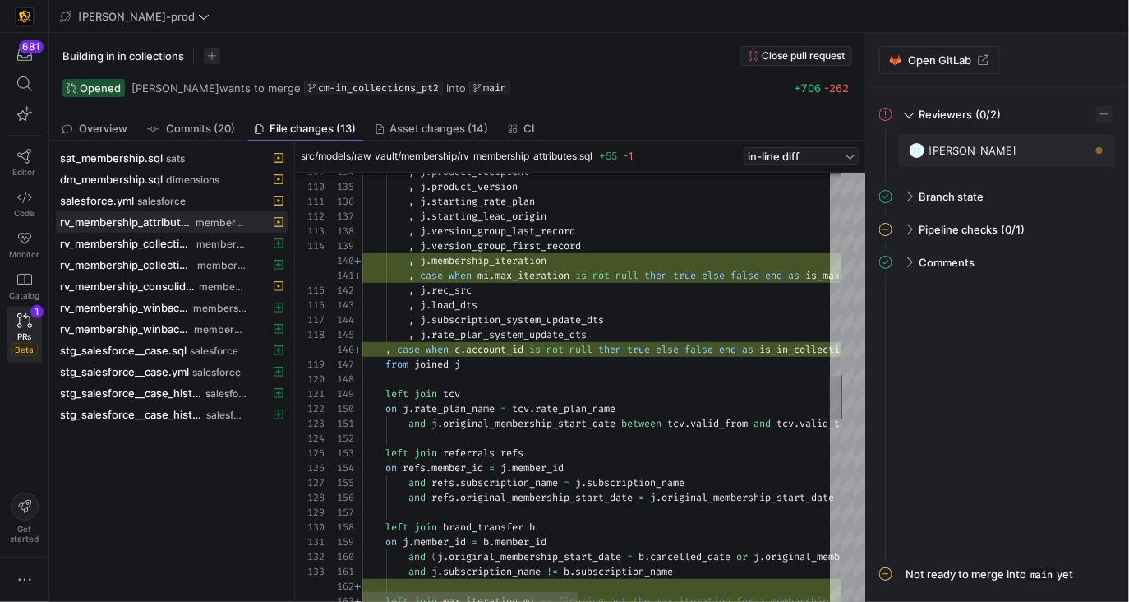
scroll to position [74, 206]
click at [571, 347] on div ", j . product_recipient , j . product_version , j . starting_rate_plan , j . st…" at bounding box center [883, 288] width 1041 height 4212
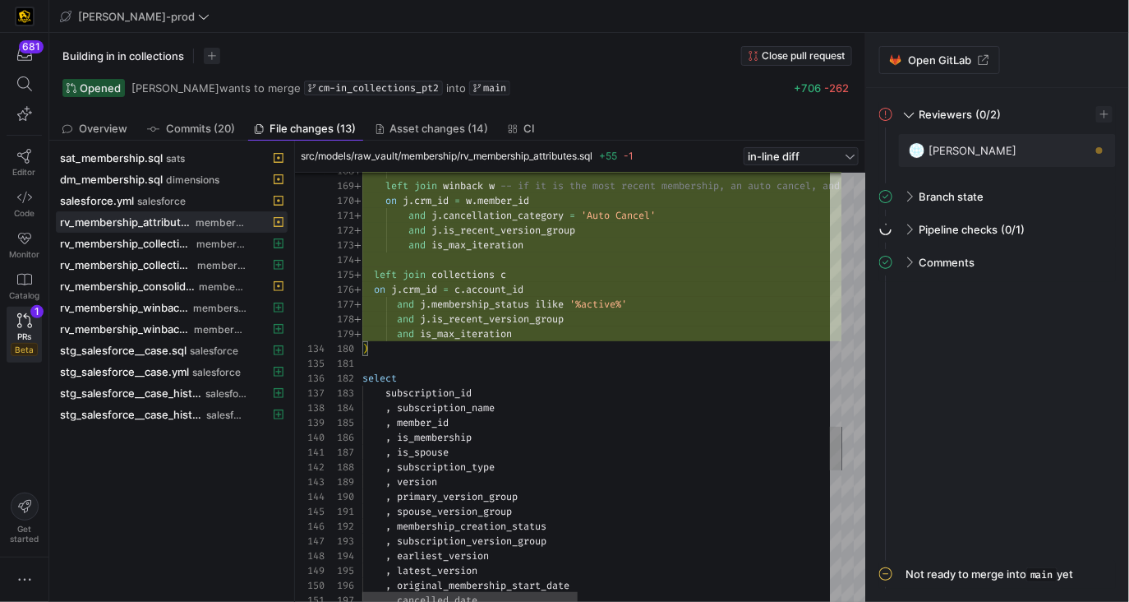
type textarea "and j.cancellation_category = 'Auto Cancel' and j.is_recent_version_group and i…"
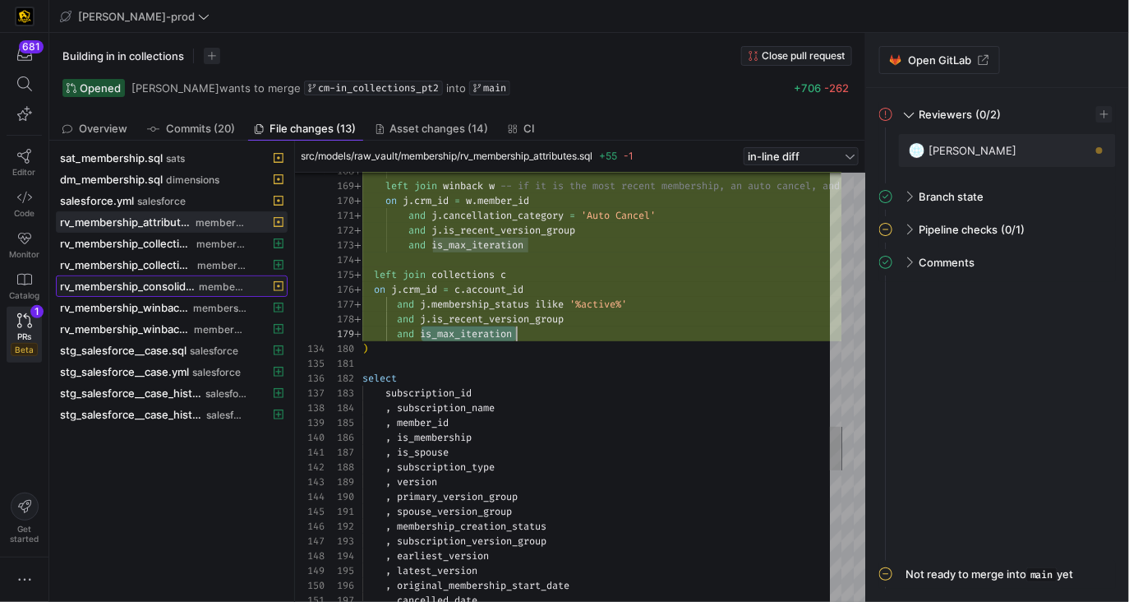
click at [186, 281] on span "rv_membership_consolidated.sql" at bounding box center [128, 285] width 136 height 13
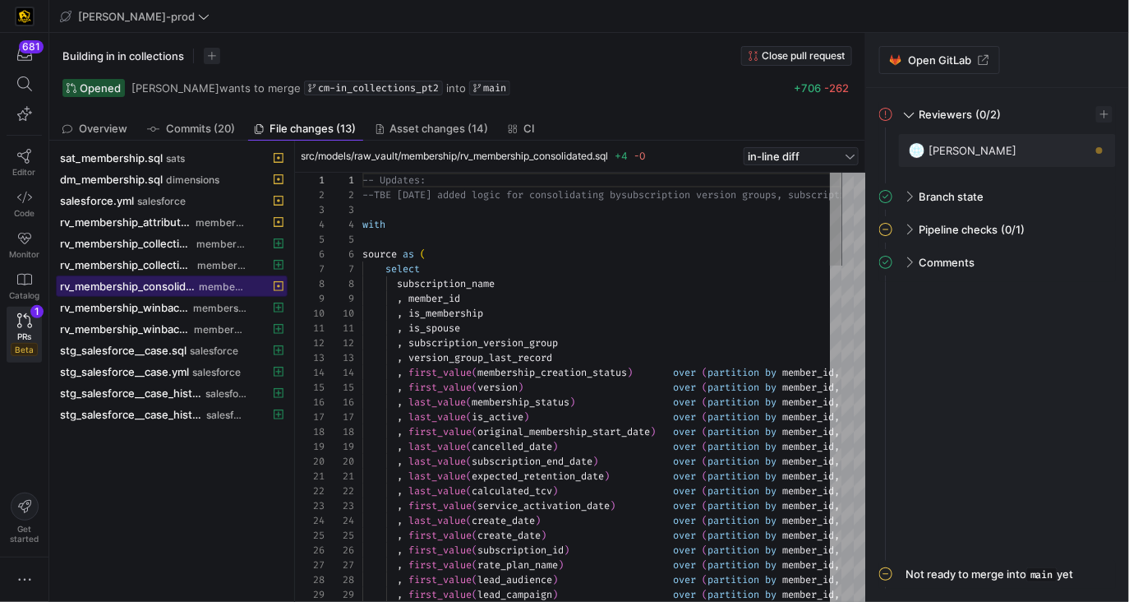
scroll to position [148, 0]
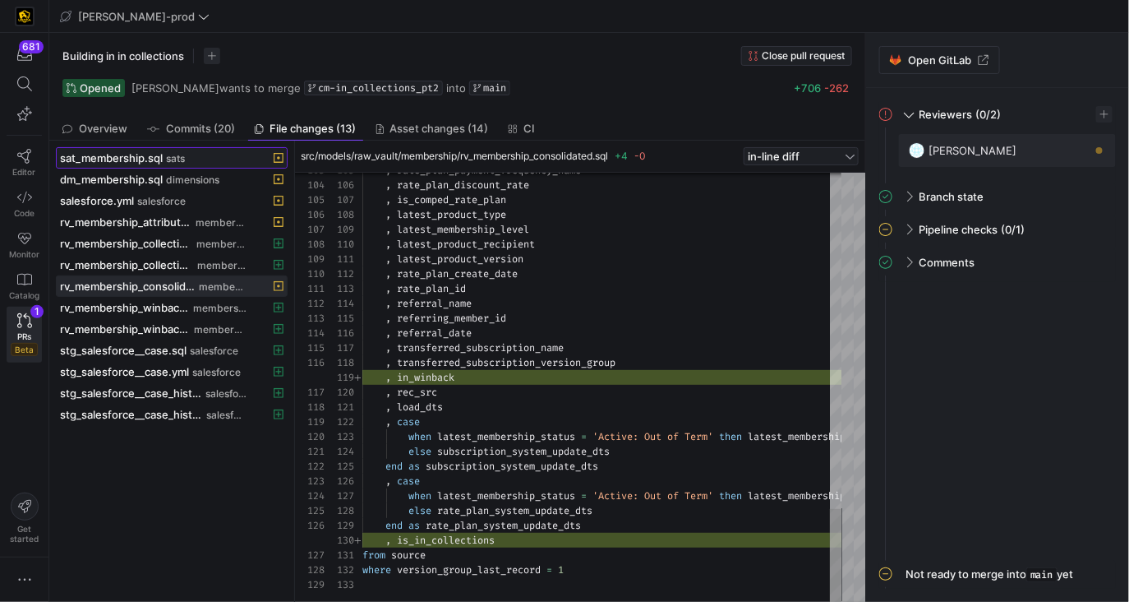
click at [182, 159] on span "sats" at bounding box center [175, 159] width 19 height 12
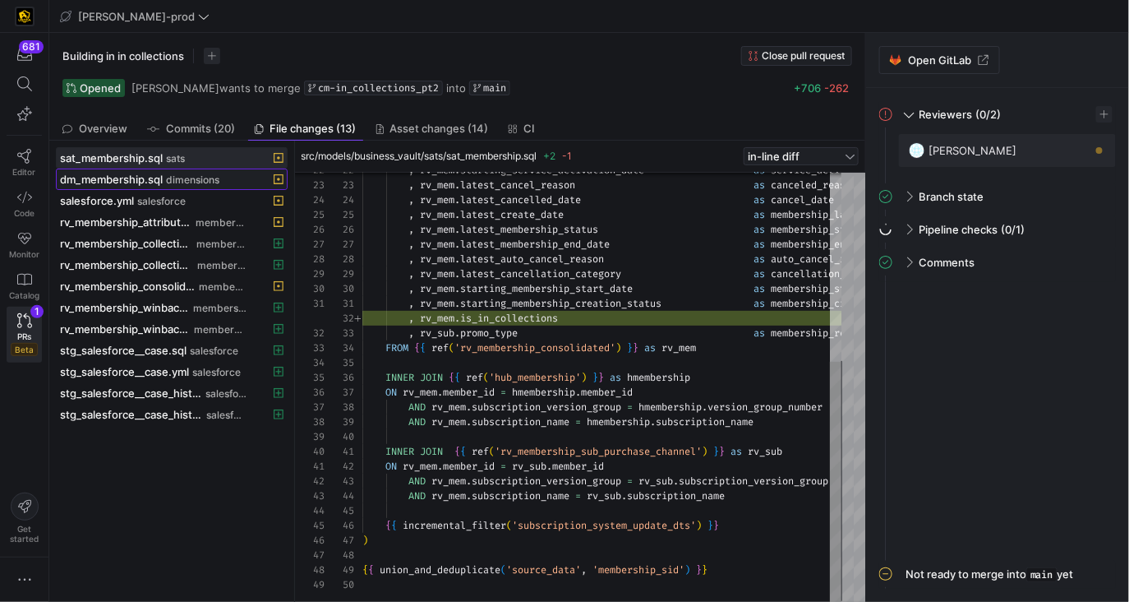
click at [173, 174] on span "dimensions" at bounding box center [192, 180] width 53 height 12
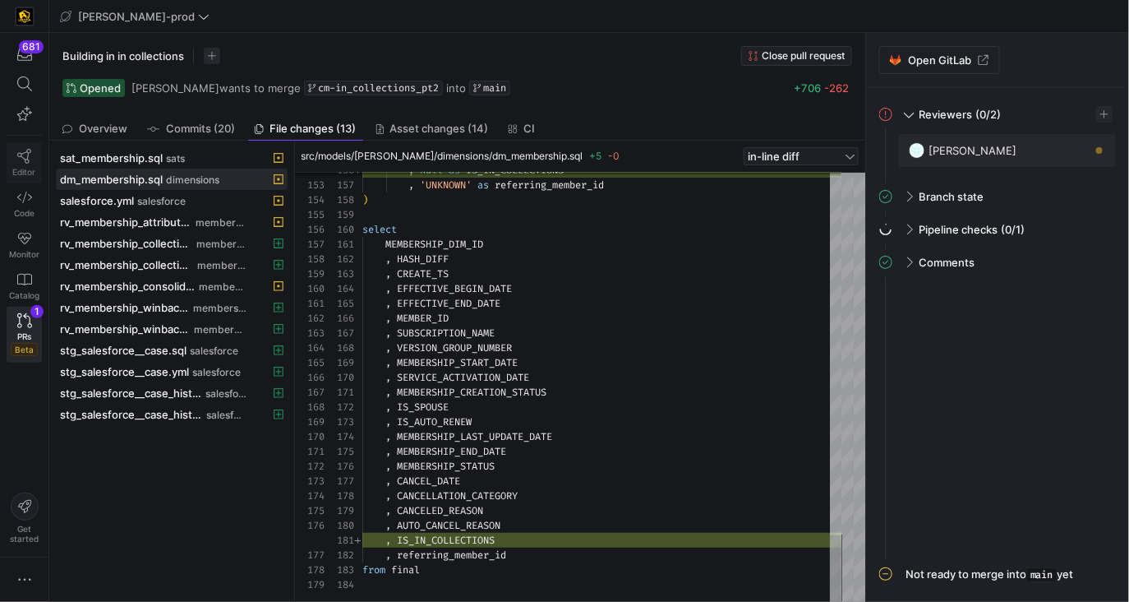
click at [21, 169] on span "Editor" at bounding box center [24, 172] width 23 height 10
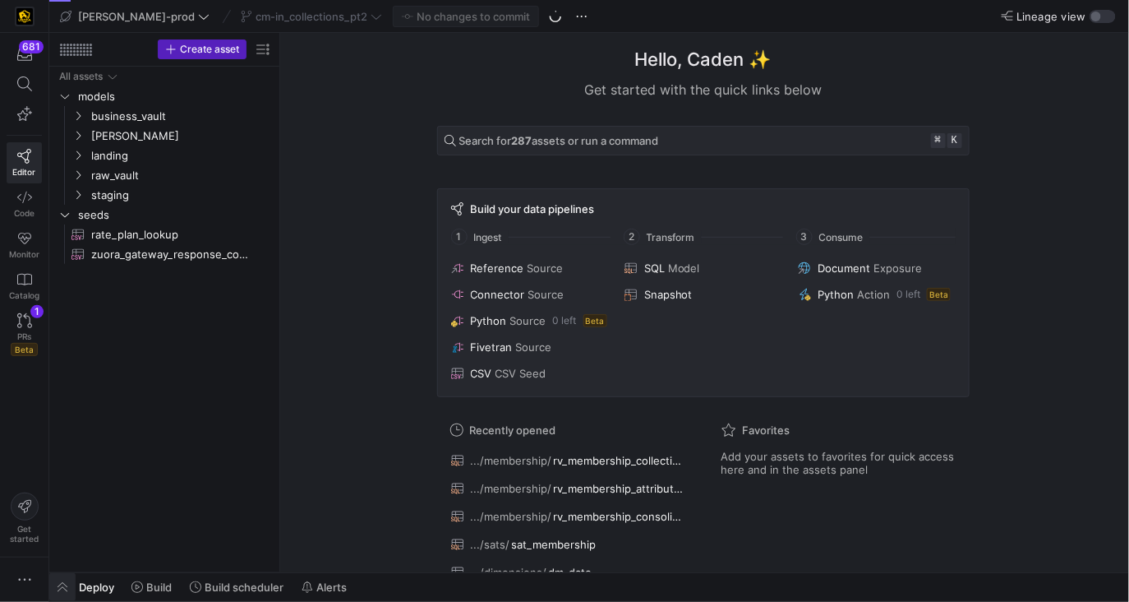
click at [60, 590] on span "button" at bounding box center [62, 587] width 26 height 28
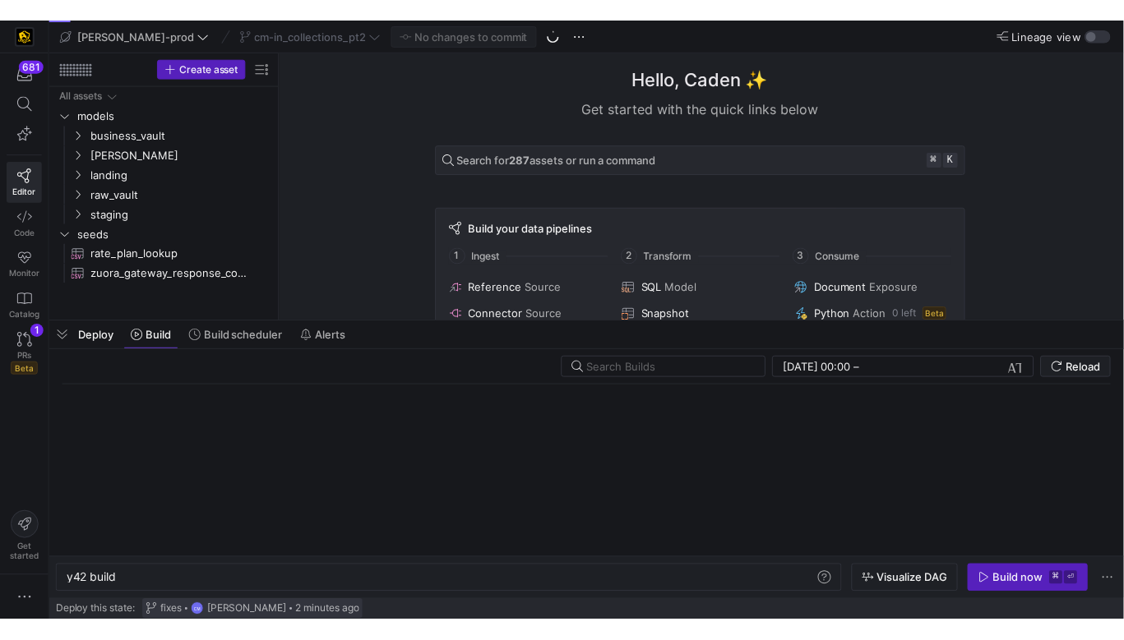
scroll to position [0, 49]
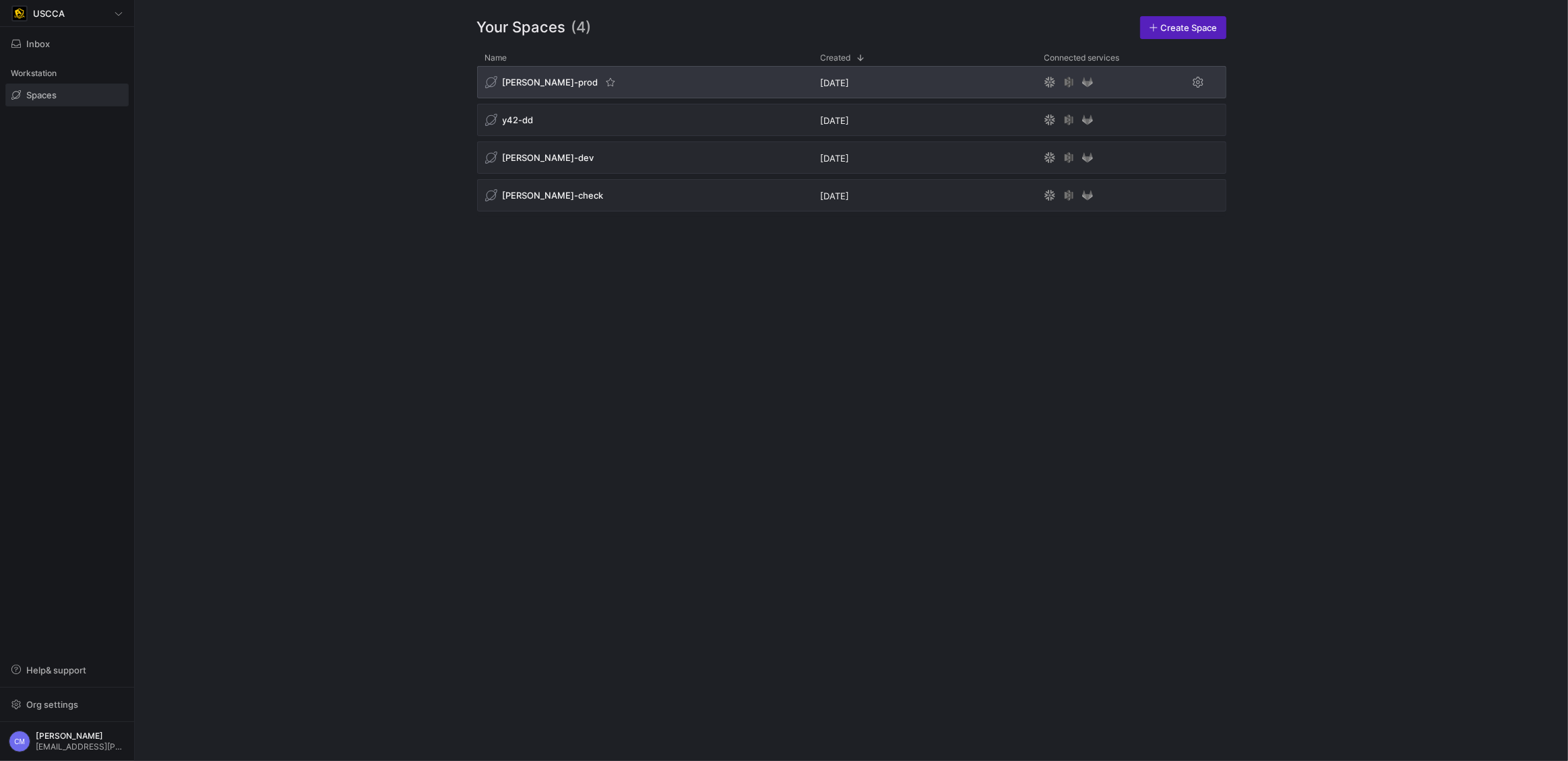
click at [534, 79] on span "[PERSON_NAME]-prod" at bounding box center [550, 82] width 96 height 11
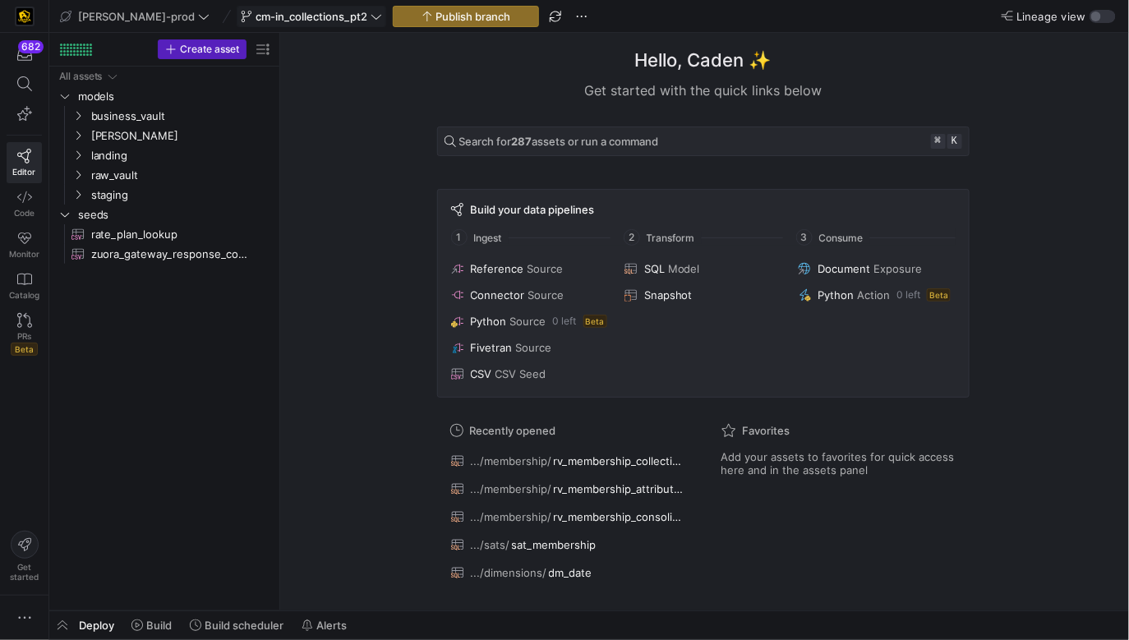
click at [314, 21] on span "cm-in_collections_pt2" at bounding box center [312, 16] width 112 height 13
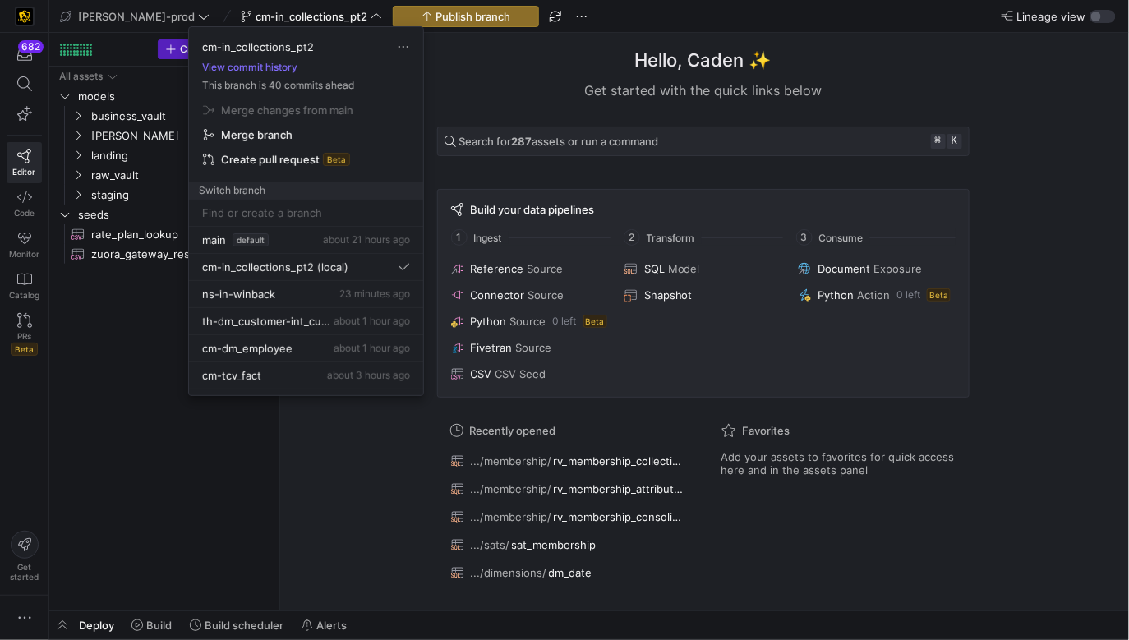
click at [100, 182] on div at bounding box center [564, 320] width 1129 height 640
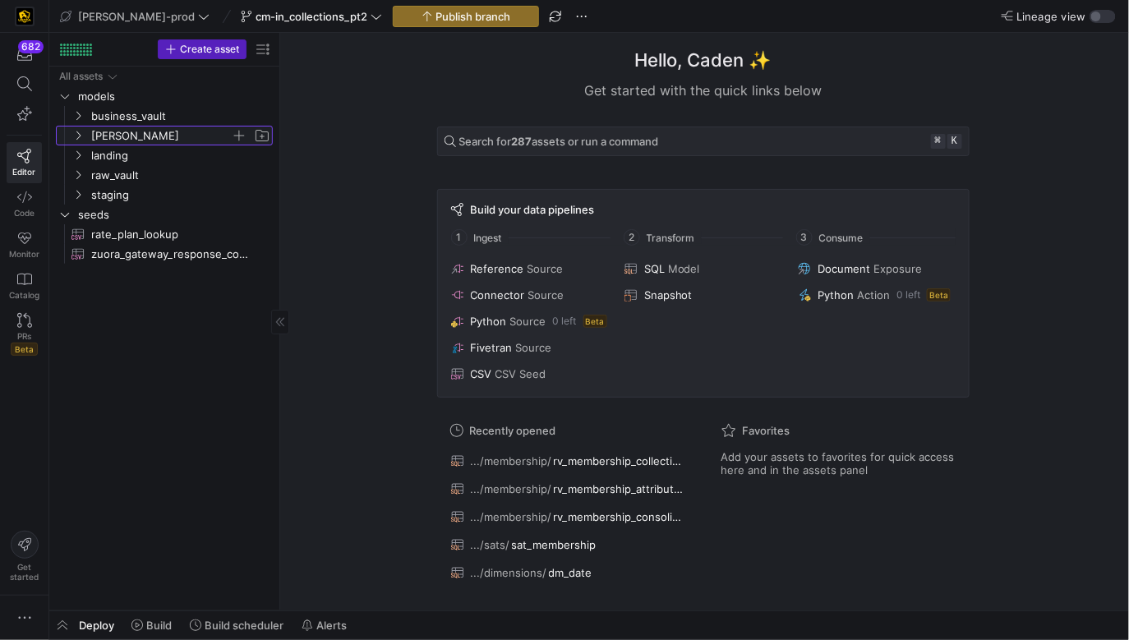
click at [100, 140] on span "[PERSON_NAME]" at bounding box center [161, 136] width 140 height 19
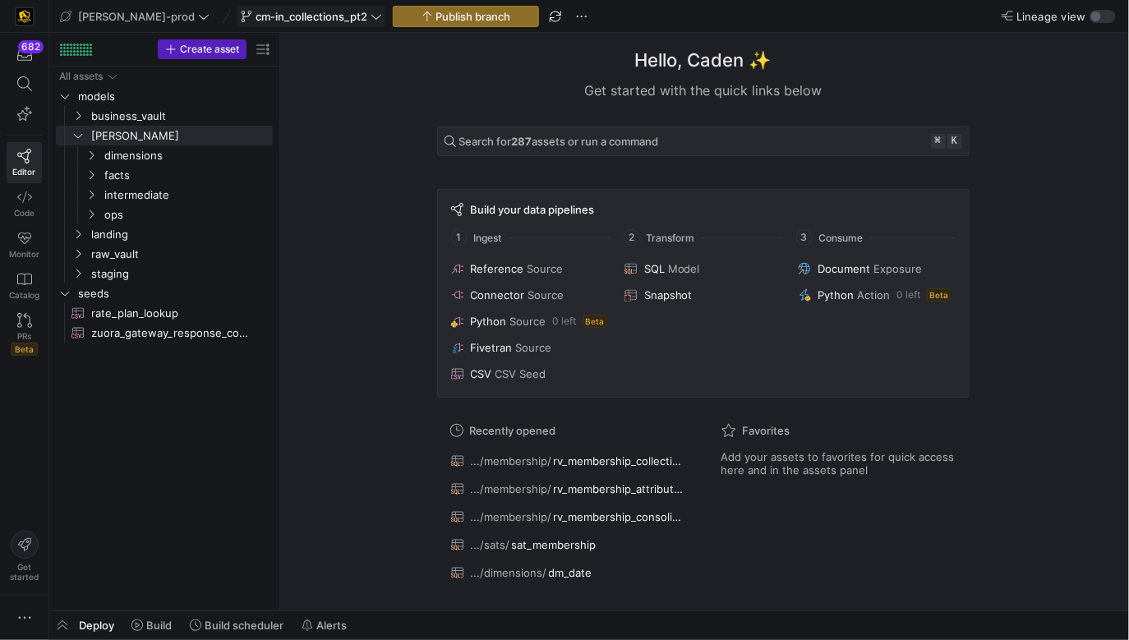
click at [306, 14] on span "cm-in_collections_pt2" at bounding box center [312, 16] width 112 height 13
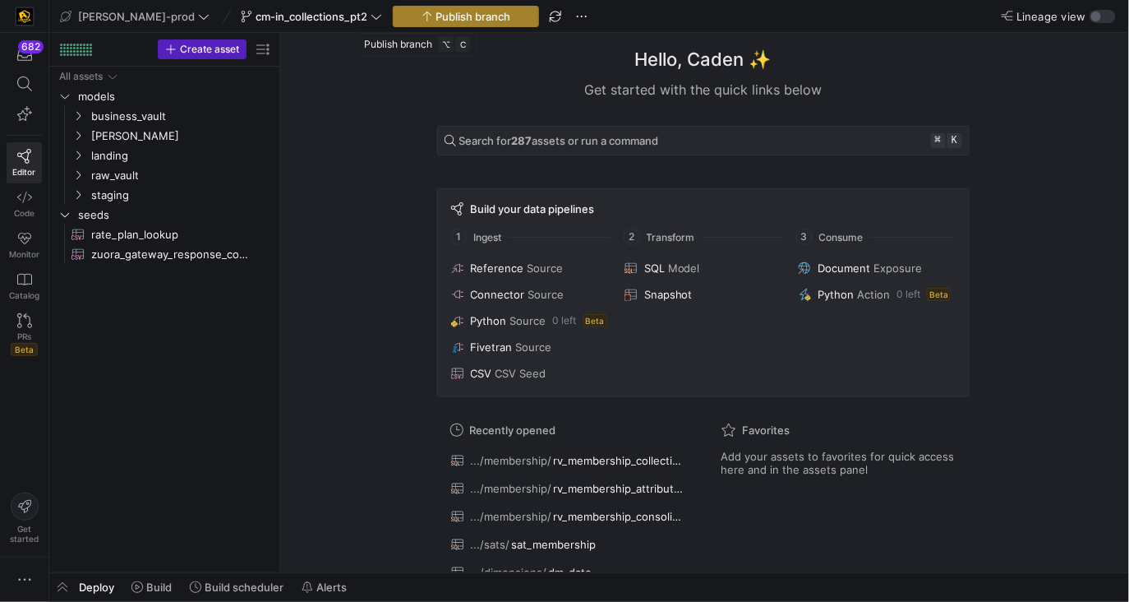
click at [422, 20] on span "Publish branch" at bounding box center [467, 16] width 90 height 13
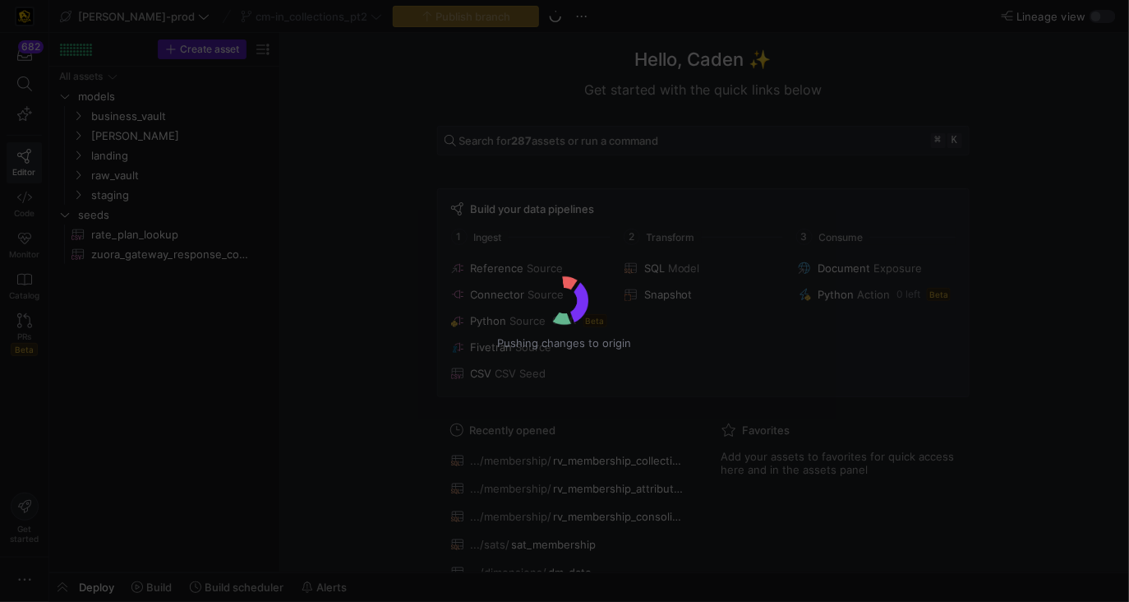
click at [321, 24] on div "Pushing changes to origin" at bounding box center [564, 301] width 1129 height 602
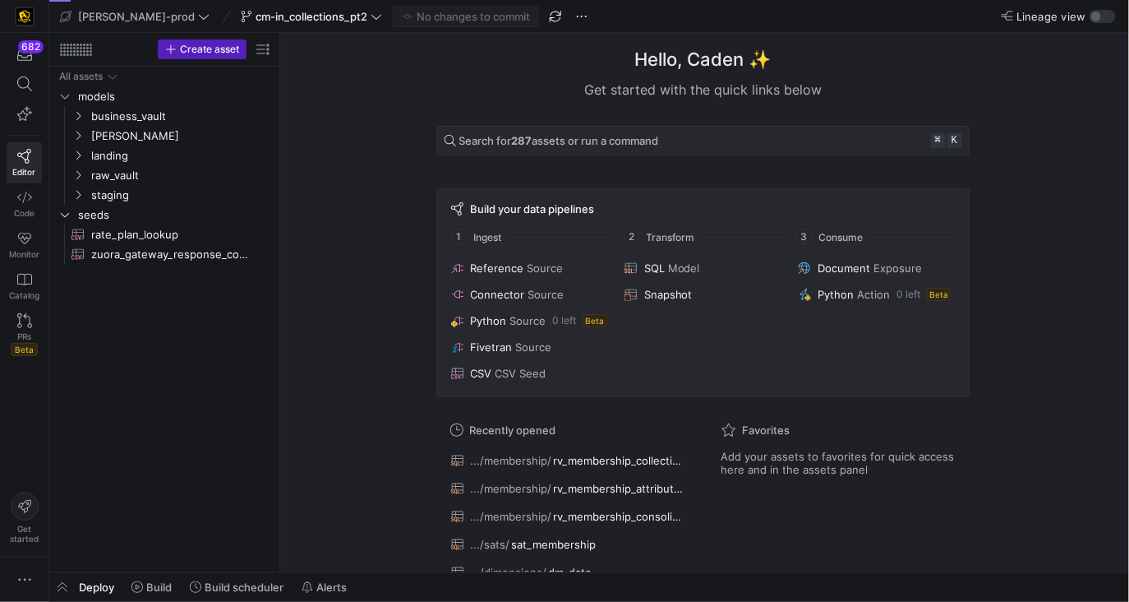
click at [321, 24] on span at bounding box center [312, 17] width 148 height 20
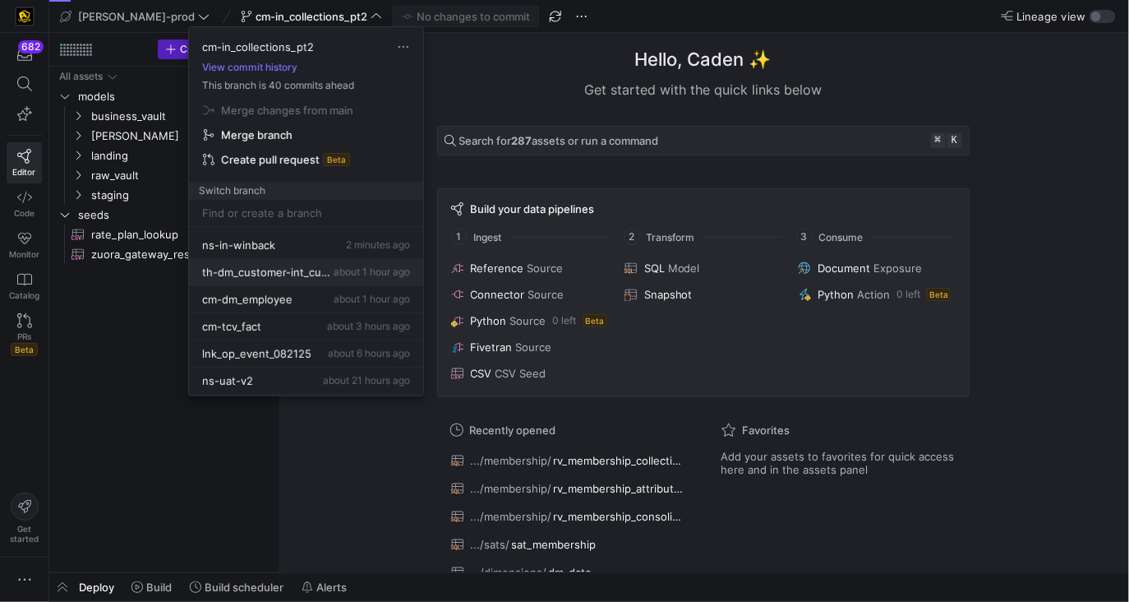
scroll to position [58, 0]
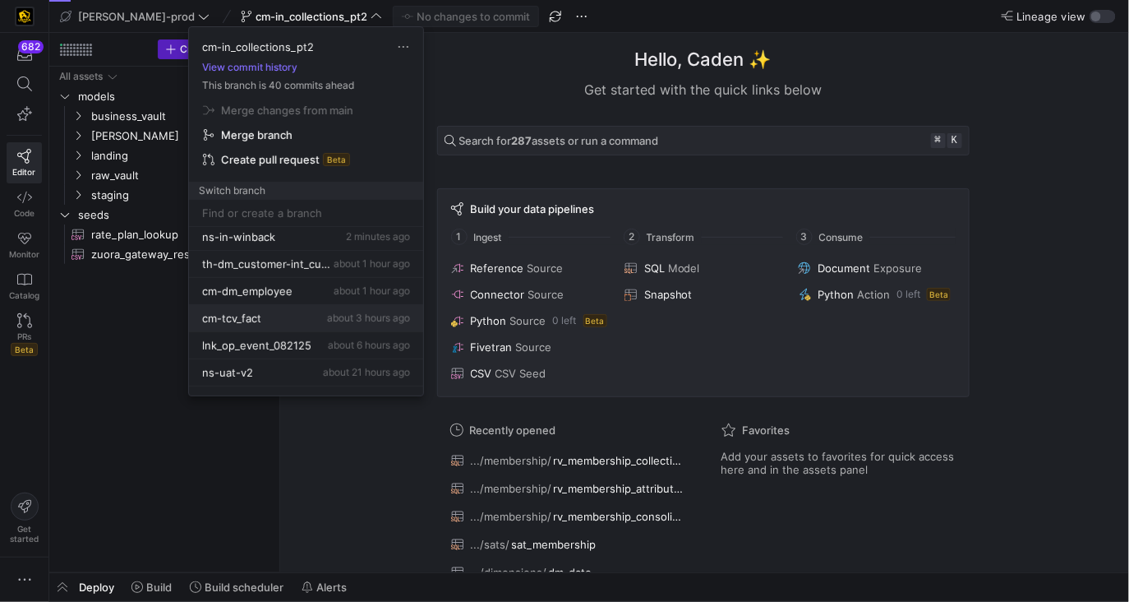
click at [293, 313] on div "cm-tcv_fact about 3 hours ago" at bounding box center [306, 318] width 208 height 13
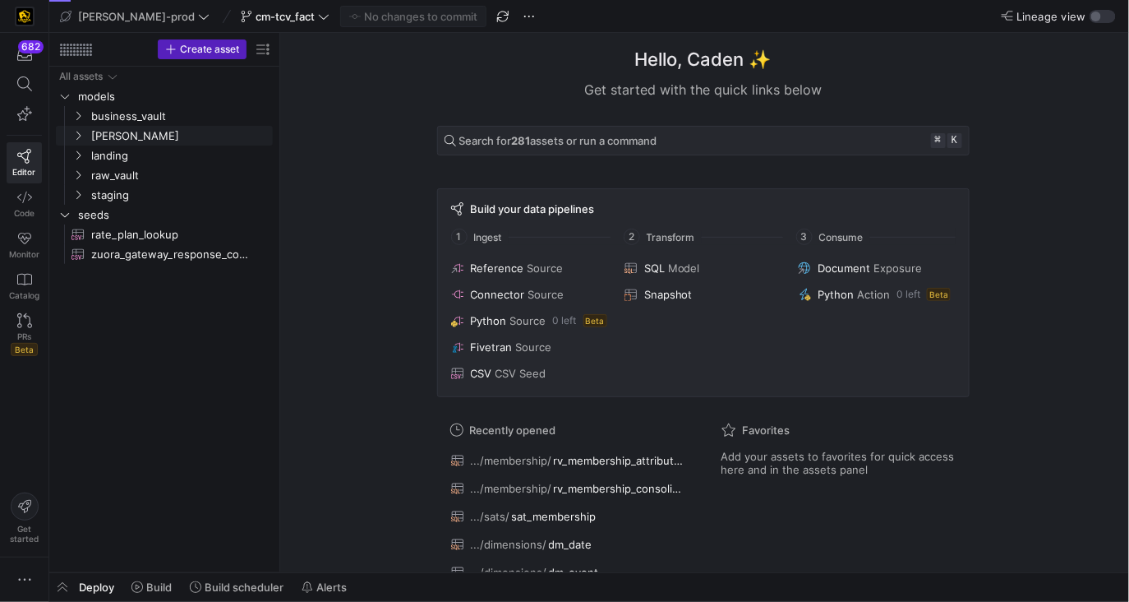
click at [148, 141] on span "[PERSON_NAME]" at bounding box center [180, 136] width 179 height 19
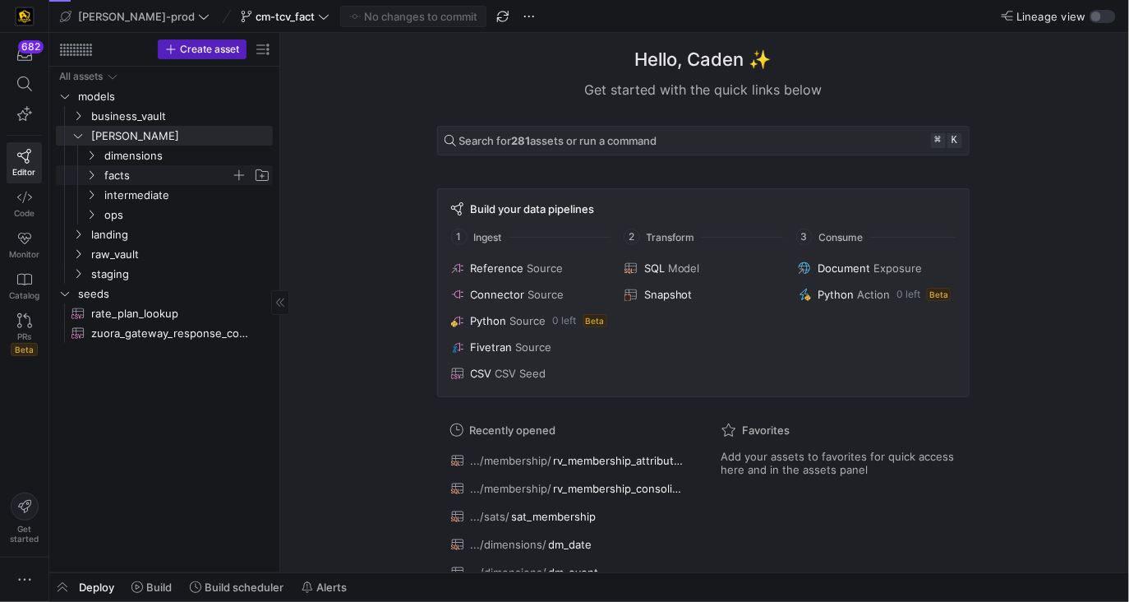
click at [149, 175] on span "facts" at bounding box center [167, 175] width 127 height 19
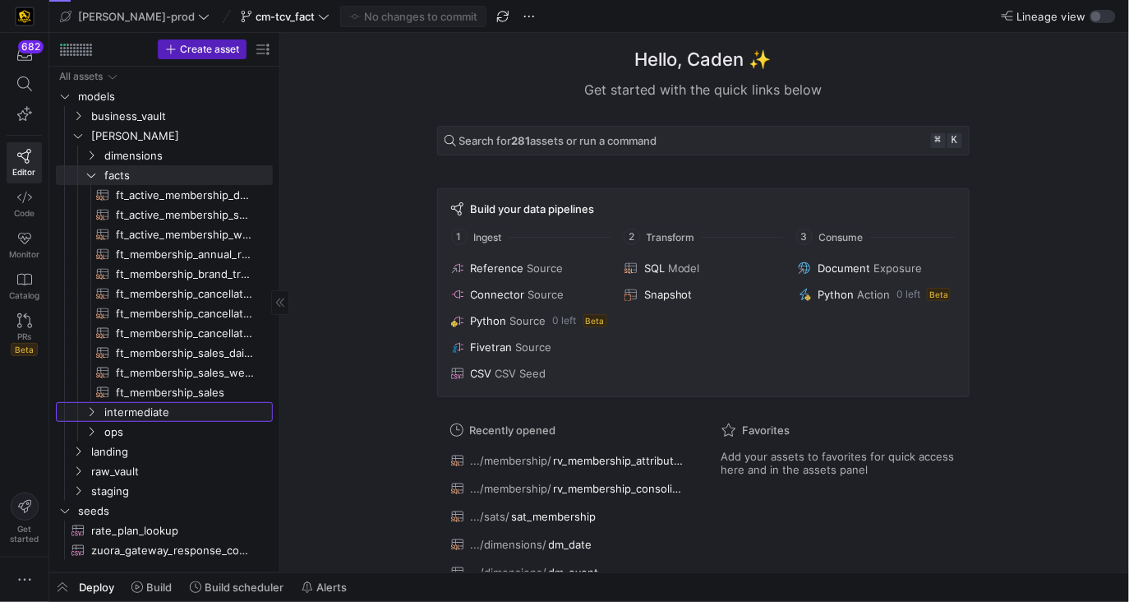
click at [198, 400] on div "All assets models business_vault [PERSON_NAME] landing raw_vault staging seeds …" at bounding box center [164, 313] width 217 height 493
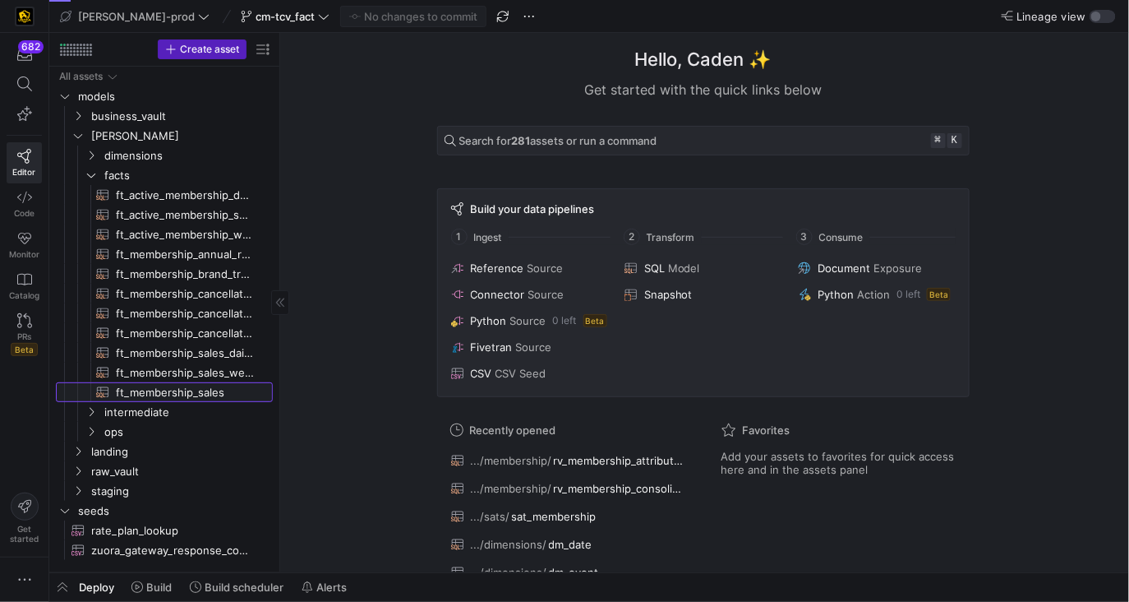
click at [199, 399] on span "ft_membership_sales​​​​​​​​​​" at bounding box center [185, 392] width 138 height 19
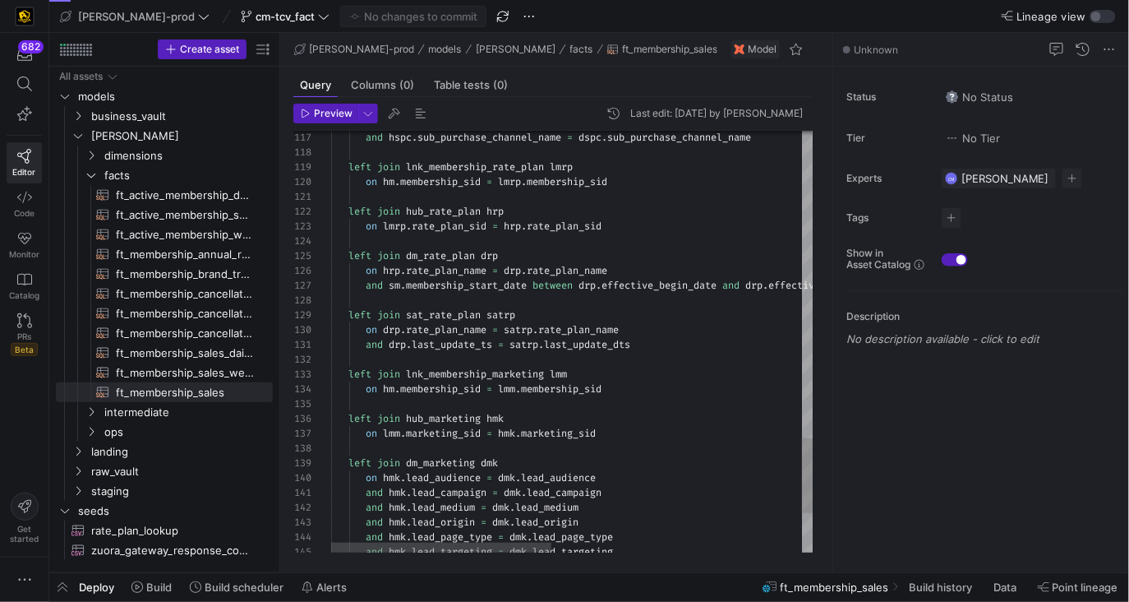
scroll to position [15, 0]
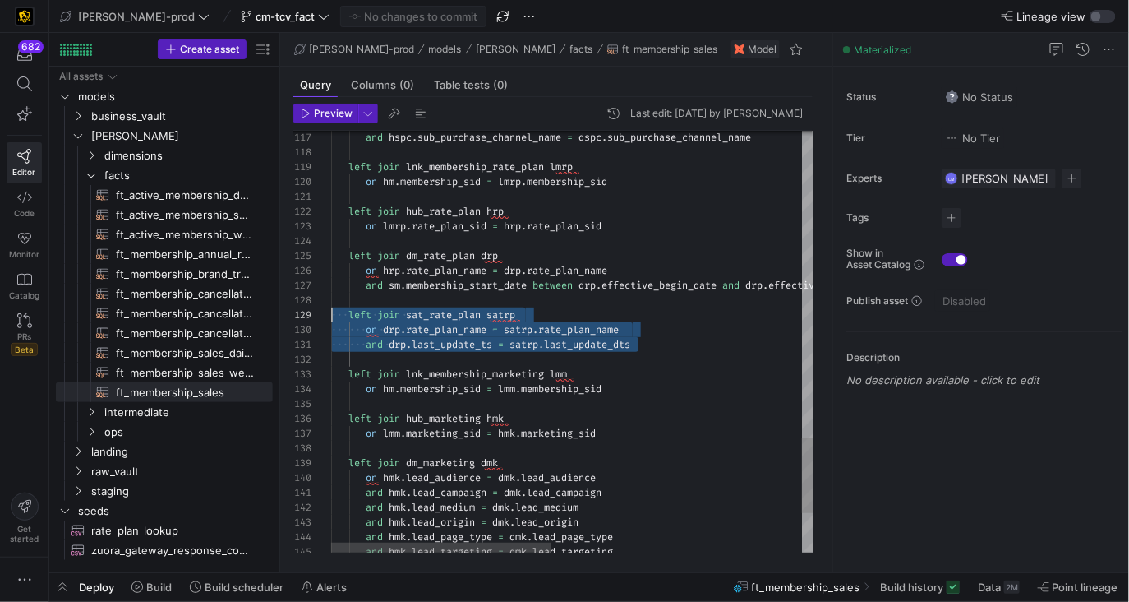
scroll to position [118, 0]
drag, startPoint x: 663, startPoint y: 342, endPoint x: 309, endPoint y: 312, distance: 354.7
drag, startPoint x: 705, startPoint y: 349, endPoint x: 286, endPoint y: 319, distance: 420.3
click at [286, 319] on div "Preview Last edit: [DATE] by [PERSON_NAME] 117 118 119 120 121 122 123 124 125 …" at bounding box center [553, 328] width 546 height 462
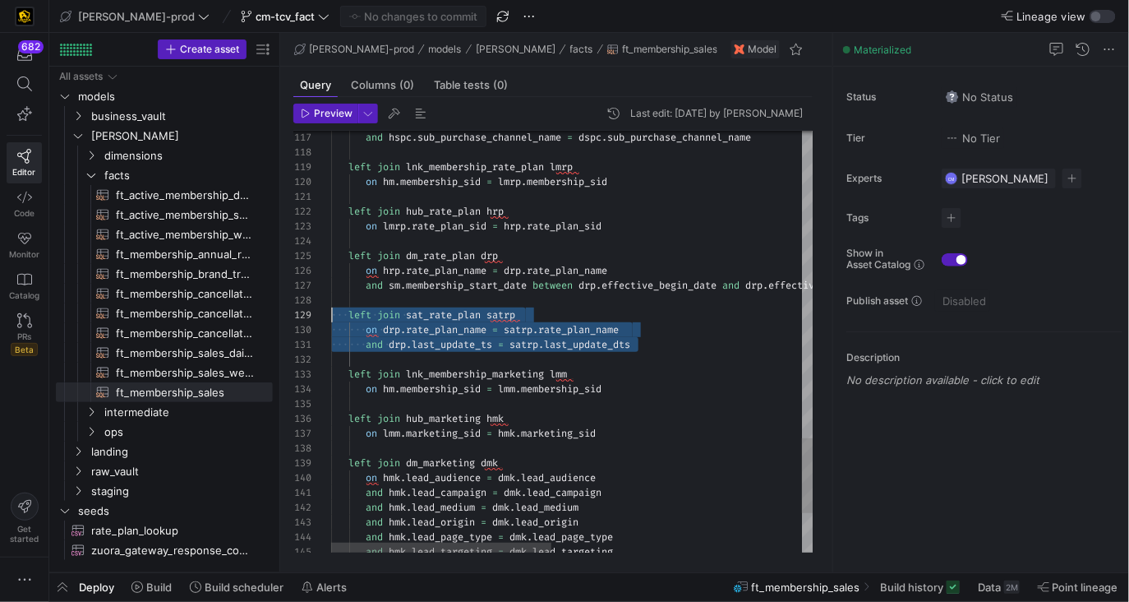
type textarea "and drp.last_update_ts = satrp.last_update_dts left join lnk_membership_marketi…"
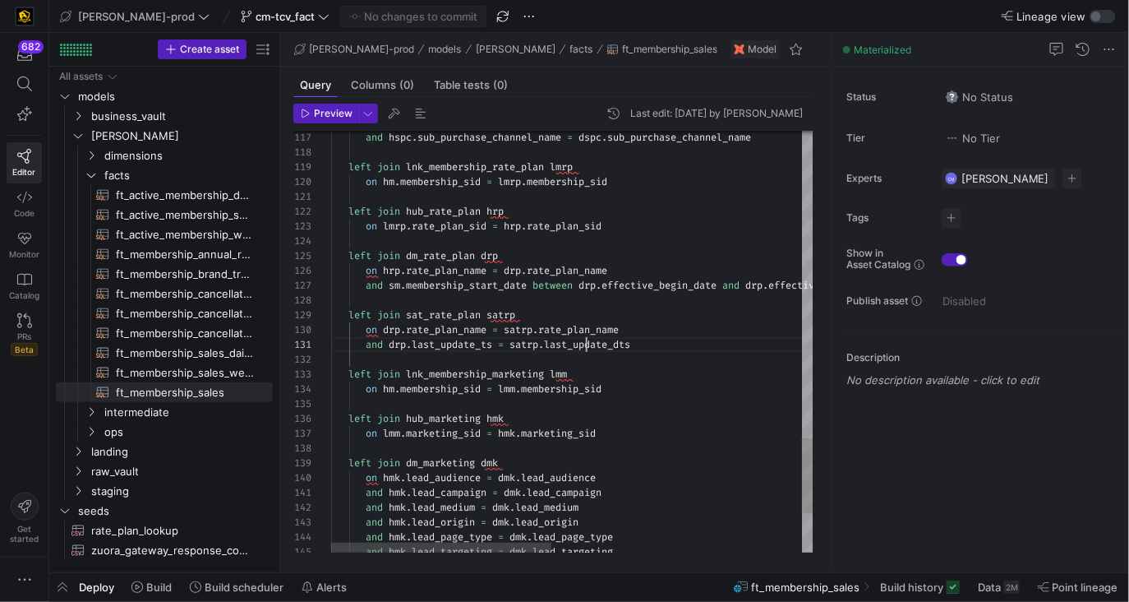
scroll to position [0, 307]
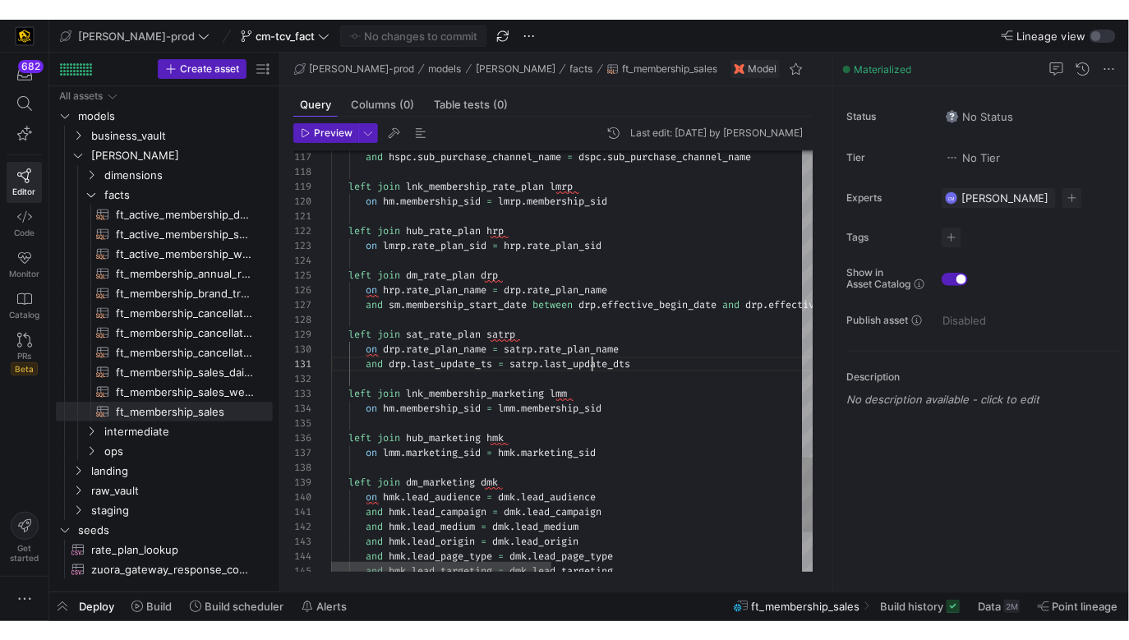
scroll to position [0, 307]
